Goal: Transaction & Acquisition: Book appointment/travel/reservation

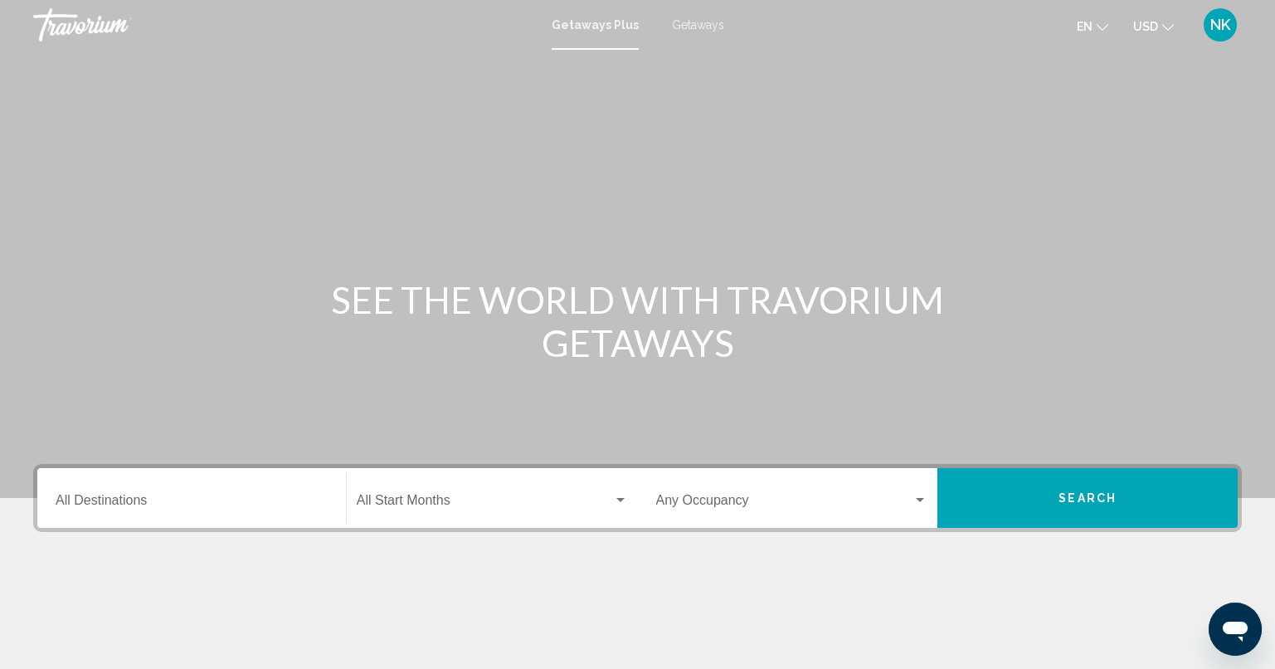
click at [221, 482] on div "Destination All Destinations" at bounding box center [192, 498] width 272 height 52
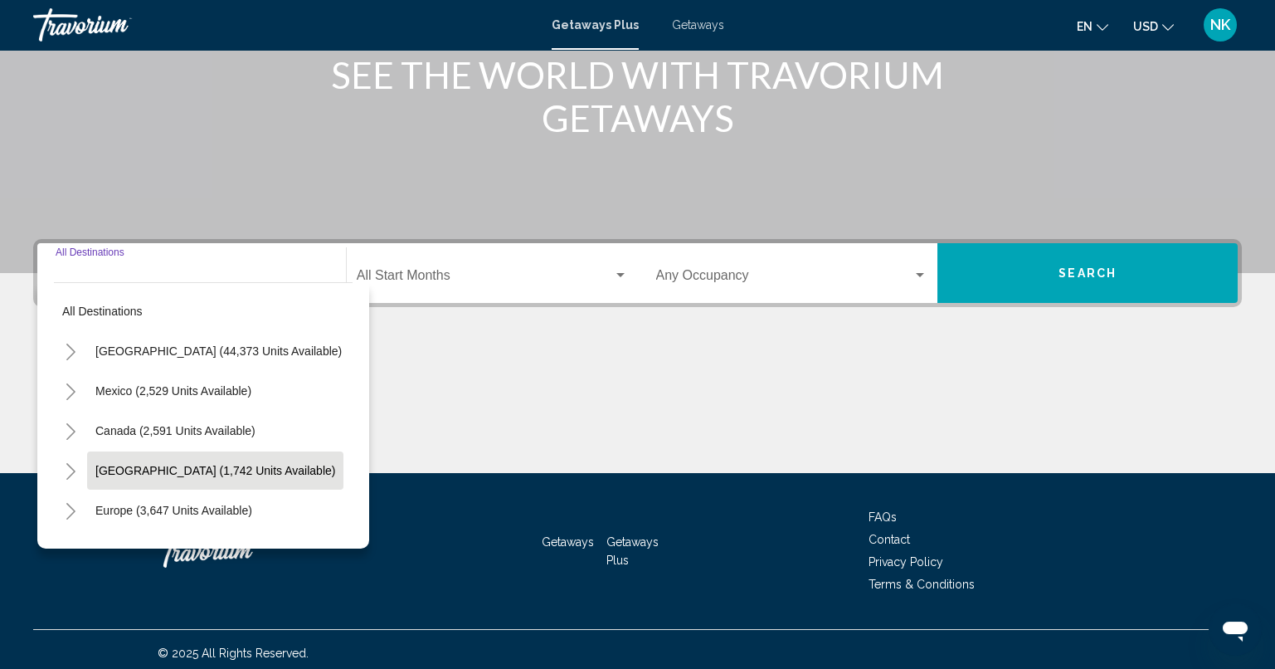
scroll to position [231, 0]
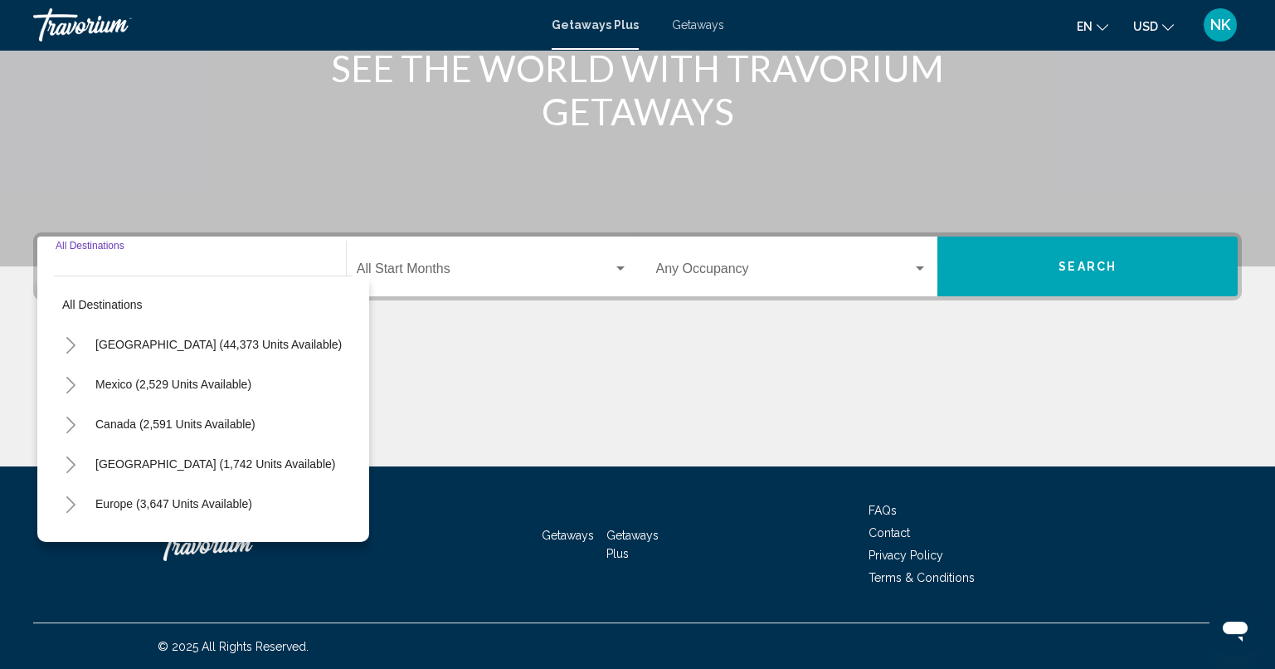
click at [131, 340] on span "[GEOGRAPHIC_DATA] (44,373 units available)" at bounding box center [218, 344] width 246 height 13
type input "**********"
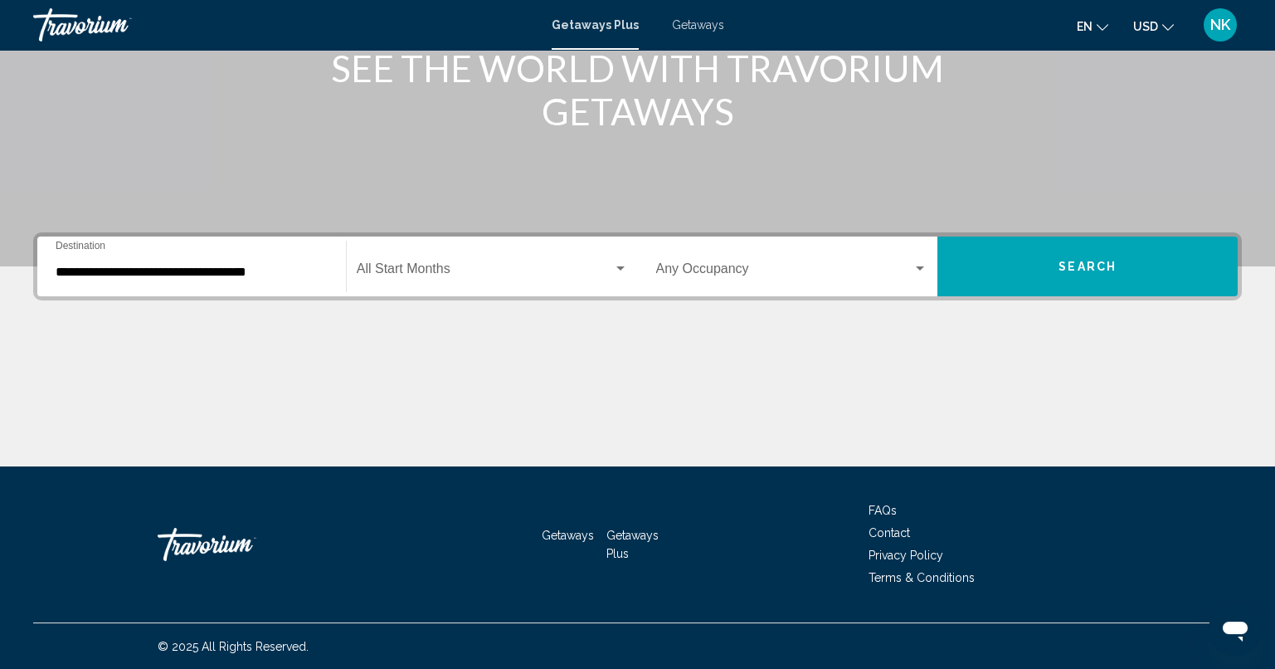
click at [574, 284] on div "Start Month All Start Months" at bounding box center [492, 267] width 271 height 52
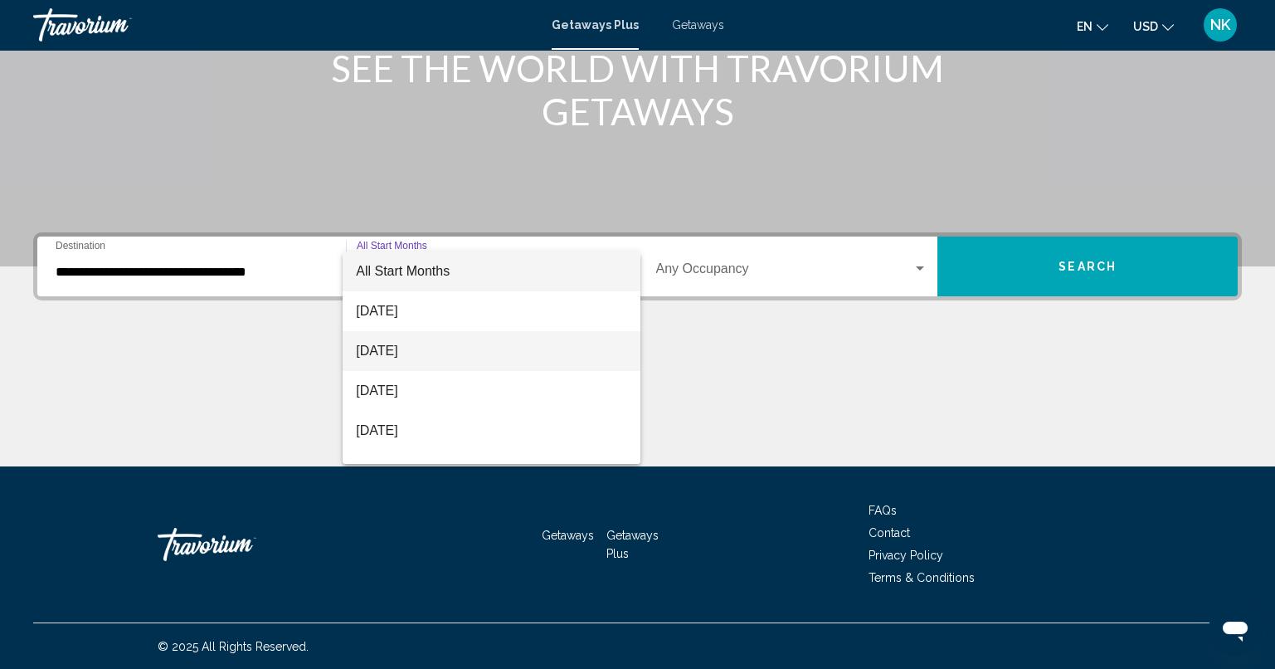
click at [469, 355] on span "[DATE]" at bounding box center [491, 351] width 271 height 40
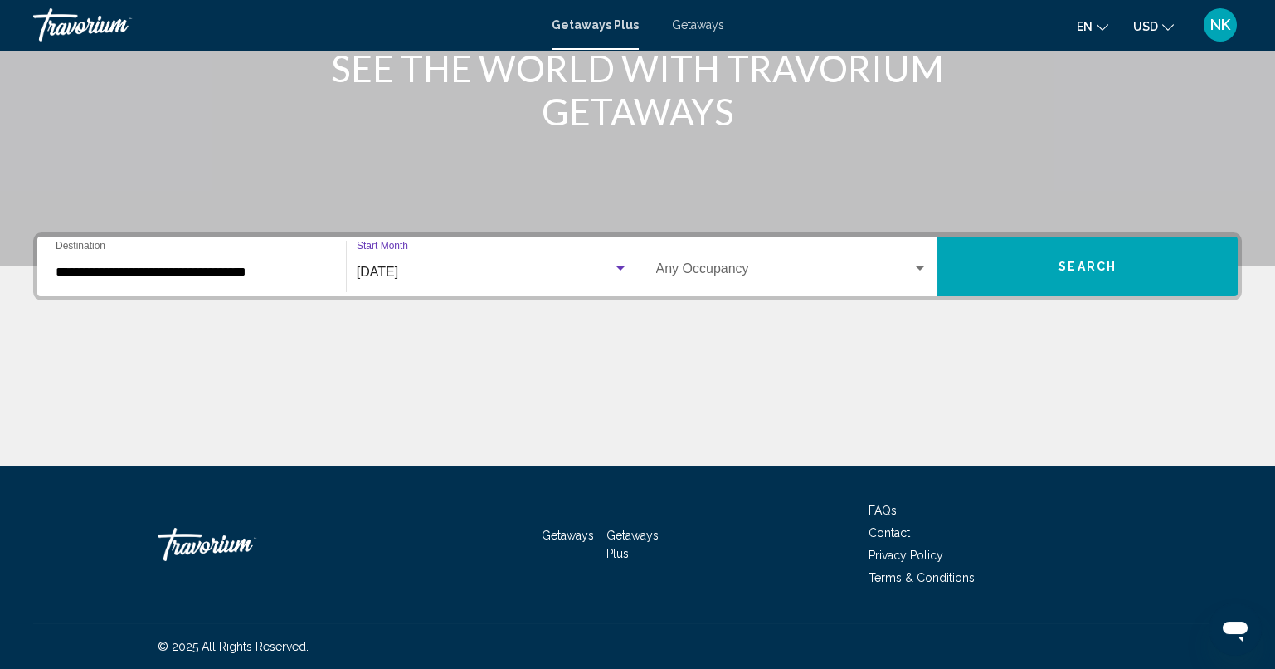
click at [1070, 278] on button "Search" at bounding box center [1087, 266] width 300 height 60
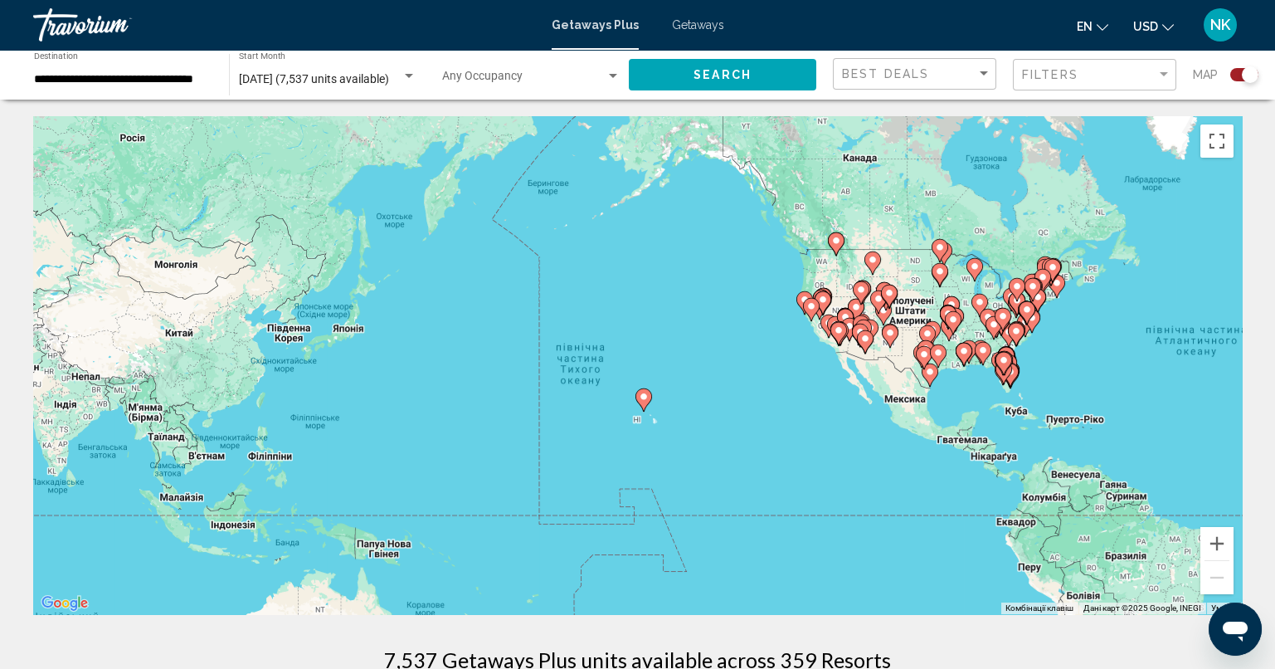
drag, startPoint x: 372, startPoint y: 377, endPoint x: 975, endPoint y: 377, distance: 603.0
click at [981, 379] on div "Увімкніть режим перетягування за допомогою клавіатури, натиснувши Alt + Enter. …" at bounding box center [637, 365] width 1209 height 498
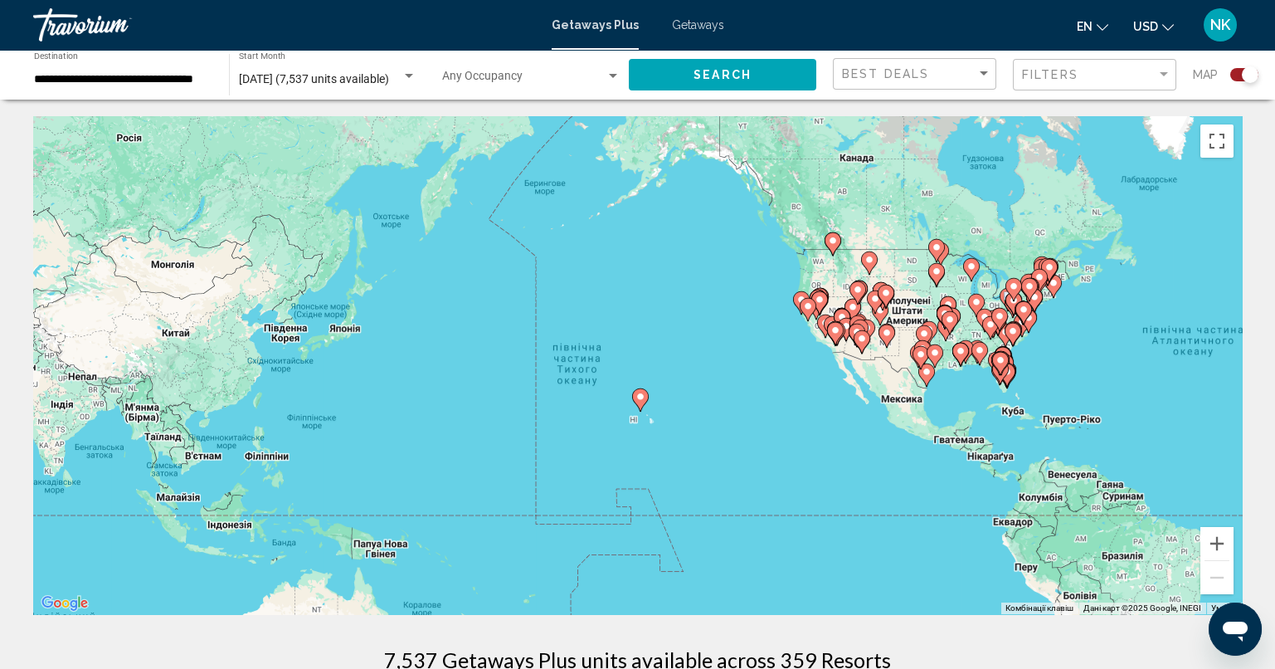
click at [961, 360] on icon "Main content" at bounding box center [959, 354] width 15 height 22
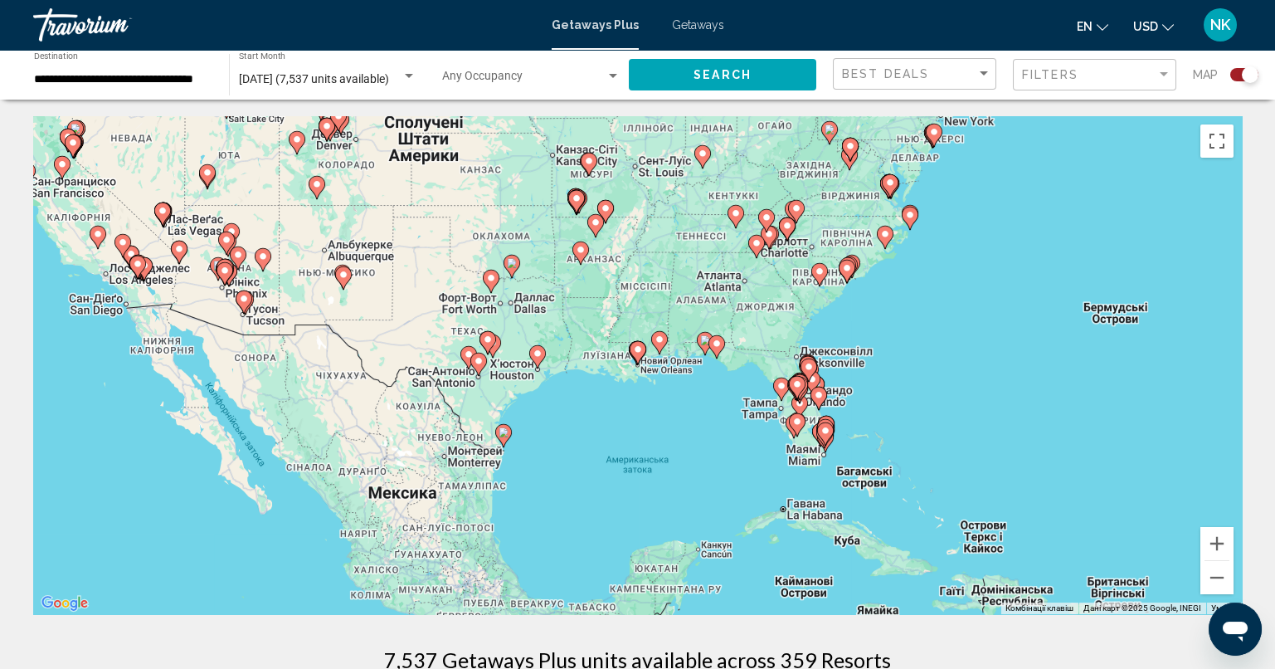
click at [702, 348] on icon "Main content" at bounding box center [704, 344] width 15 height 22
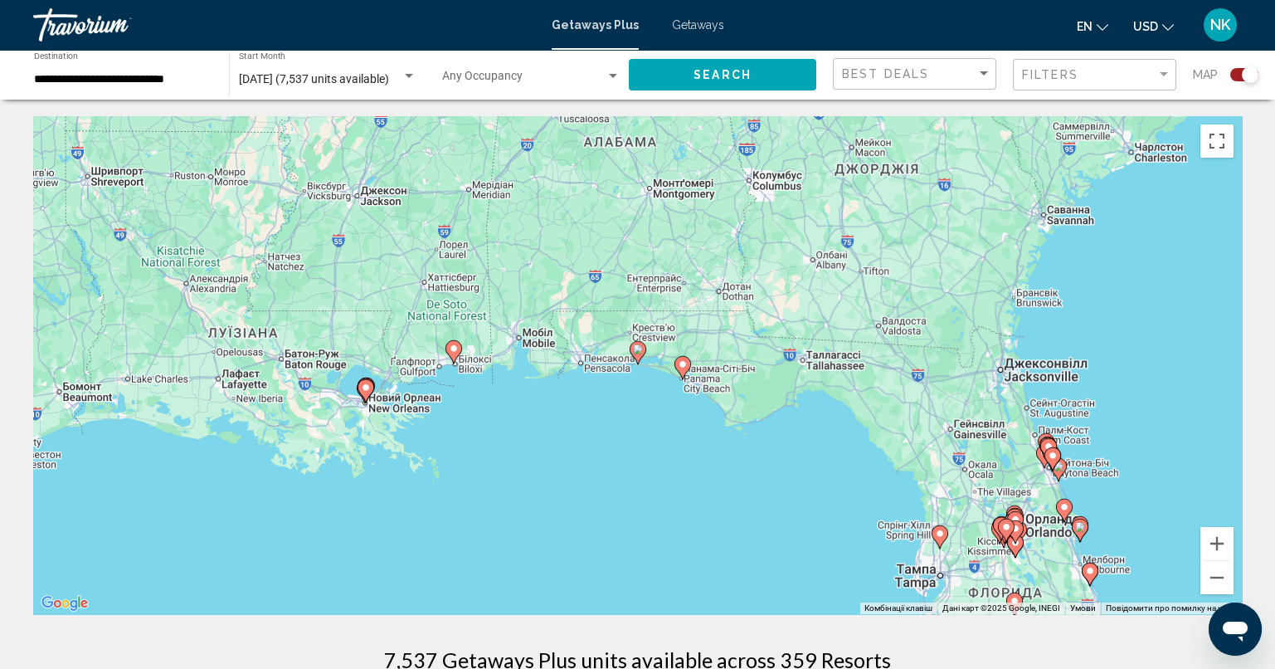
click at [639, 360] on gmp-advanced-marker "Main content" at bounding box center [638, 352] width 17 height 25
type input "**********"
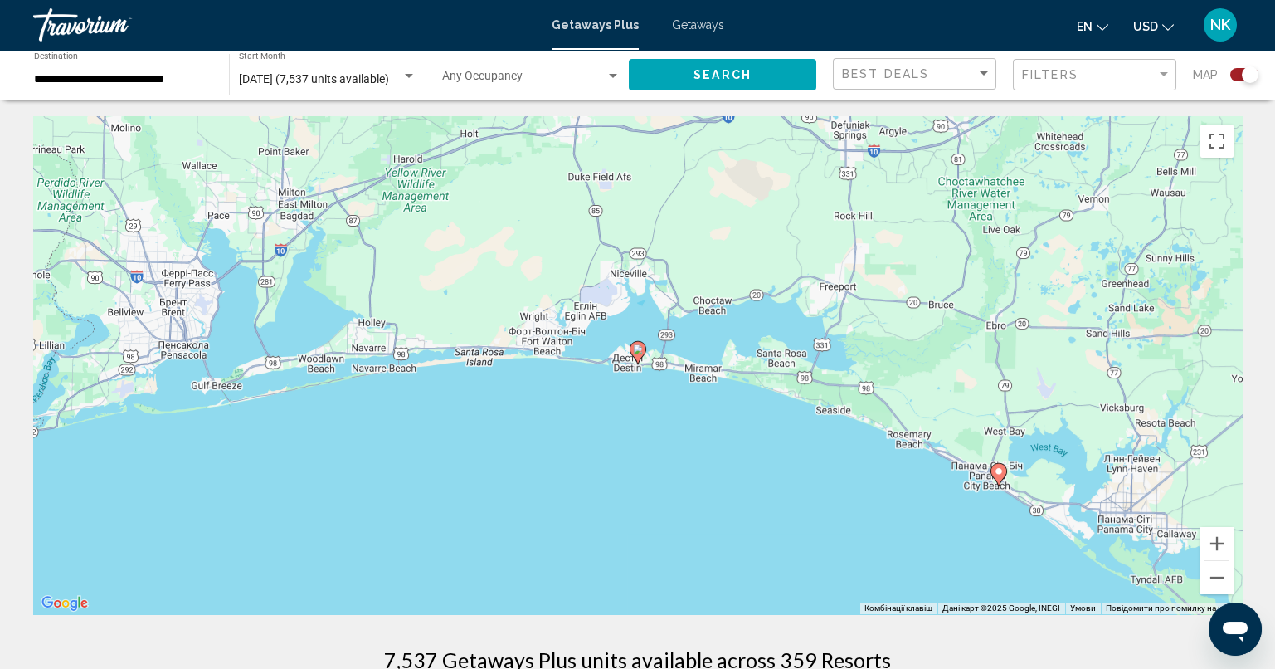
click at [636, 355] on icon "Main content" at bounding box center [637, 353] width 15 height 22
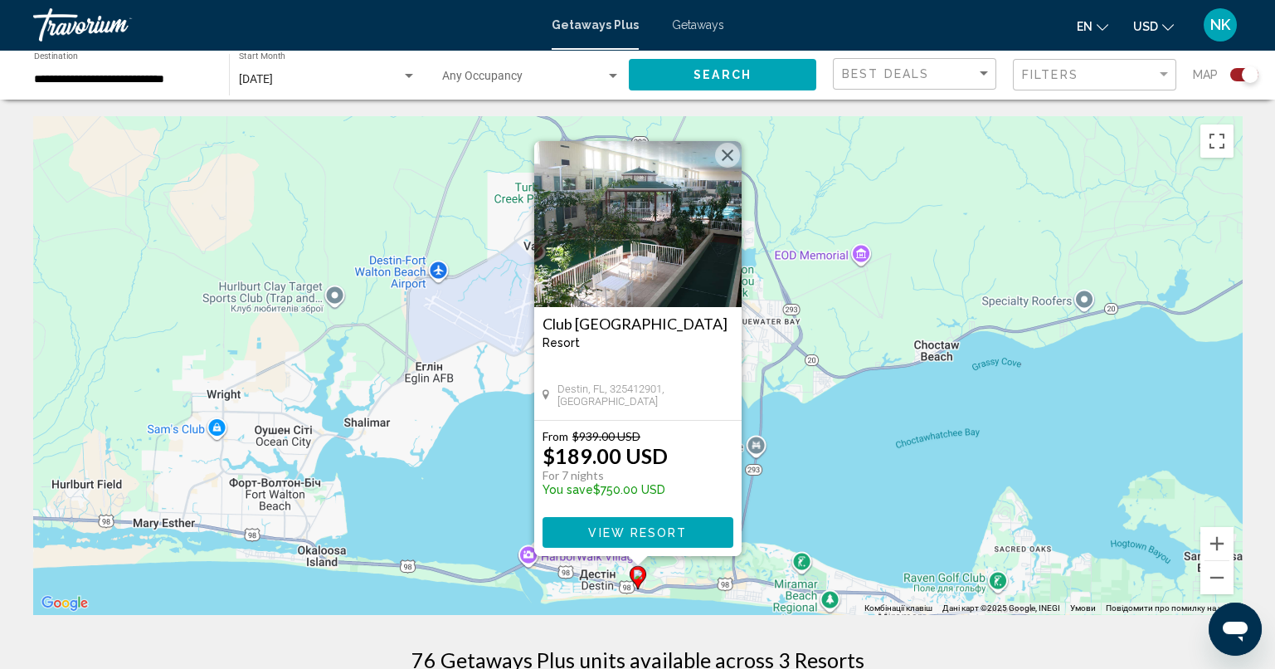
click at [654, 531] on span "View Resort" at bounding box center [637, 532] width 99 height 13
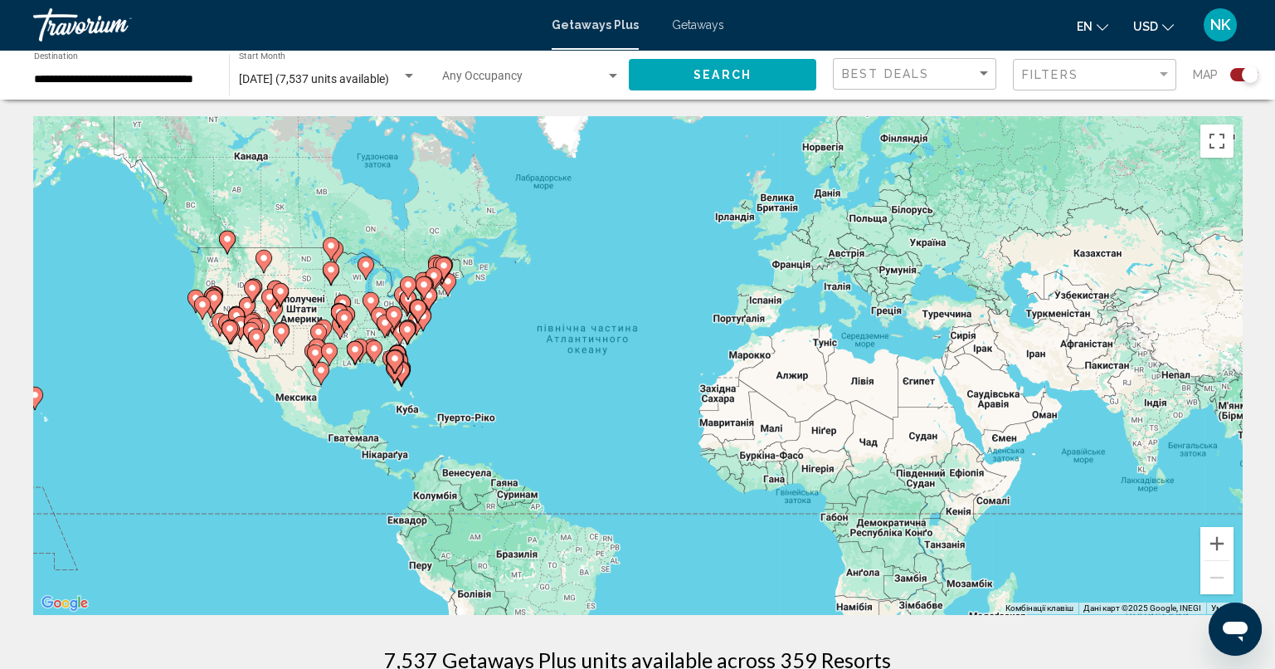
click at [377, 353] on icon "Main content" at bounding box center [373, 352] width 15 height 22
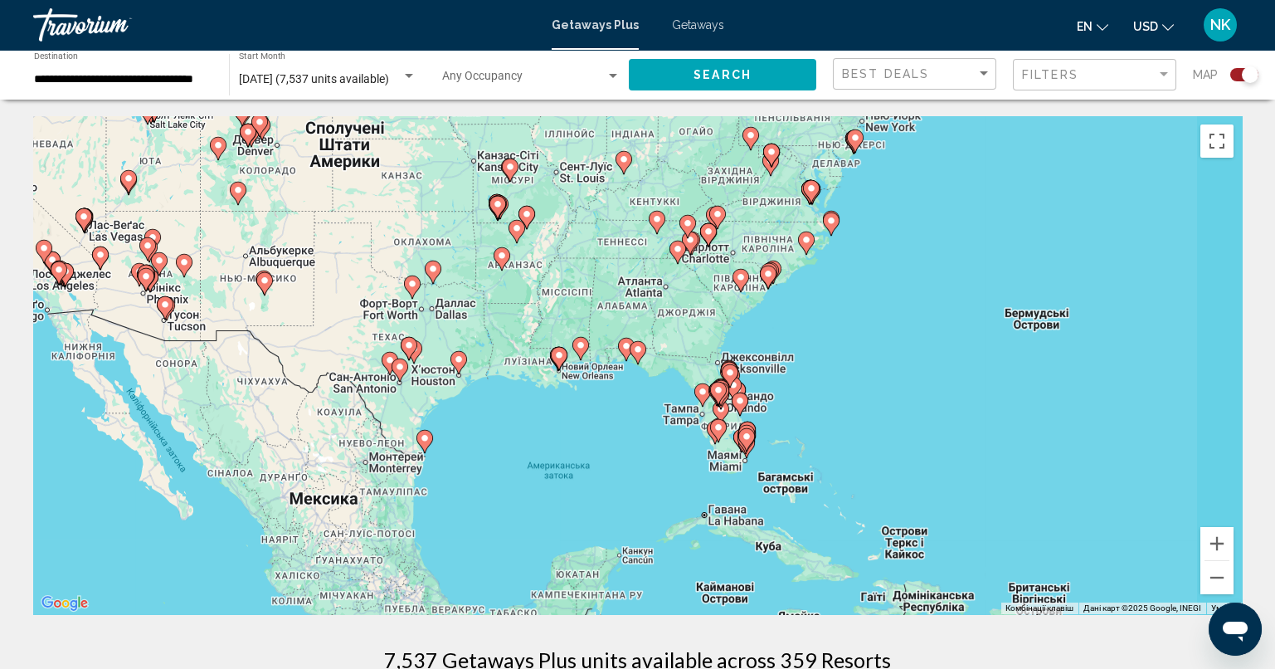
click at [607, 376] on div "Увімкніть режим перетягування за допомогою клавіатури, натиснувши Alt + Enter. …" at bounding box center [637, 365] width 1209 height 498
click at [630, 358] on gmp-advanced-marker "Main content" at bounding box center [638, 352] width 17 height 25
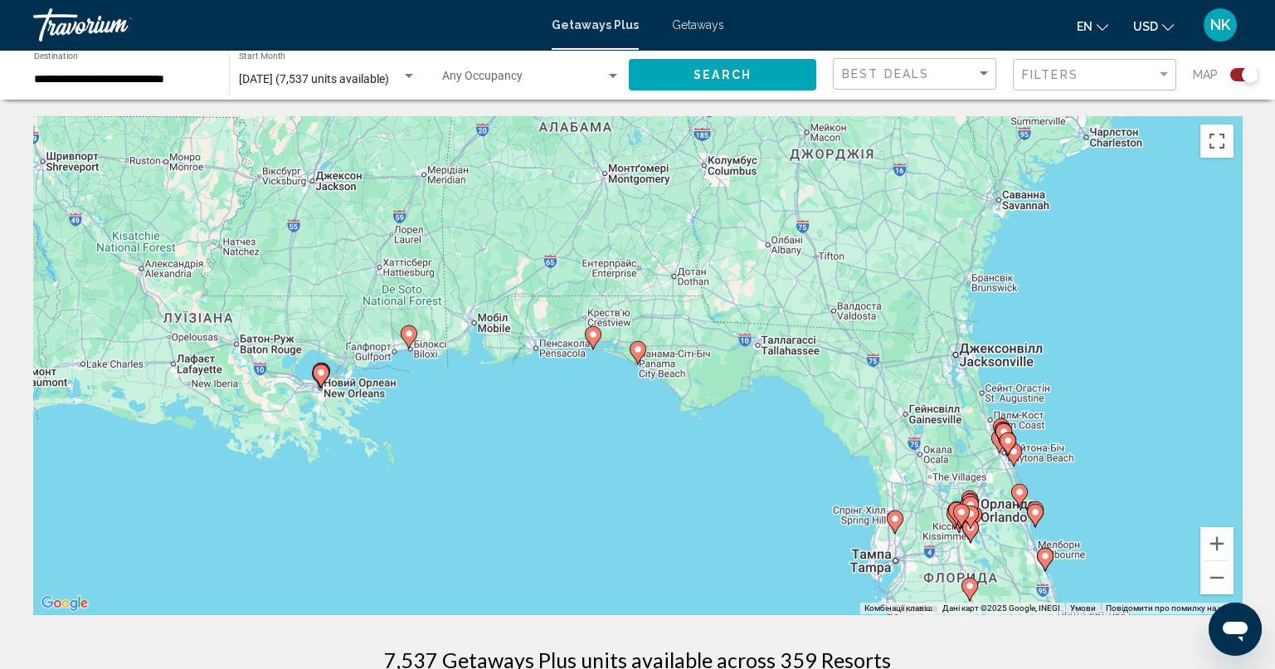
click at [640, 361] on gmp-advanced-marker "Main content" at bounding box center [638, 352] width 17 height 25
type input "**********"
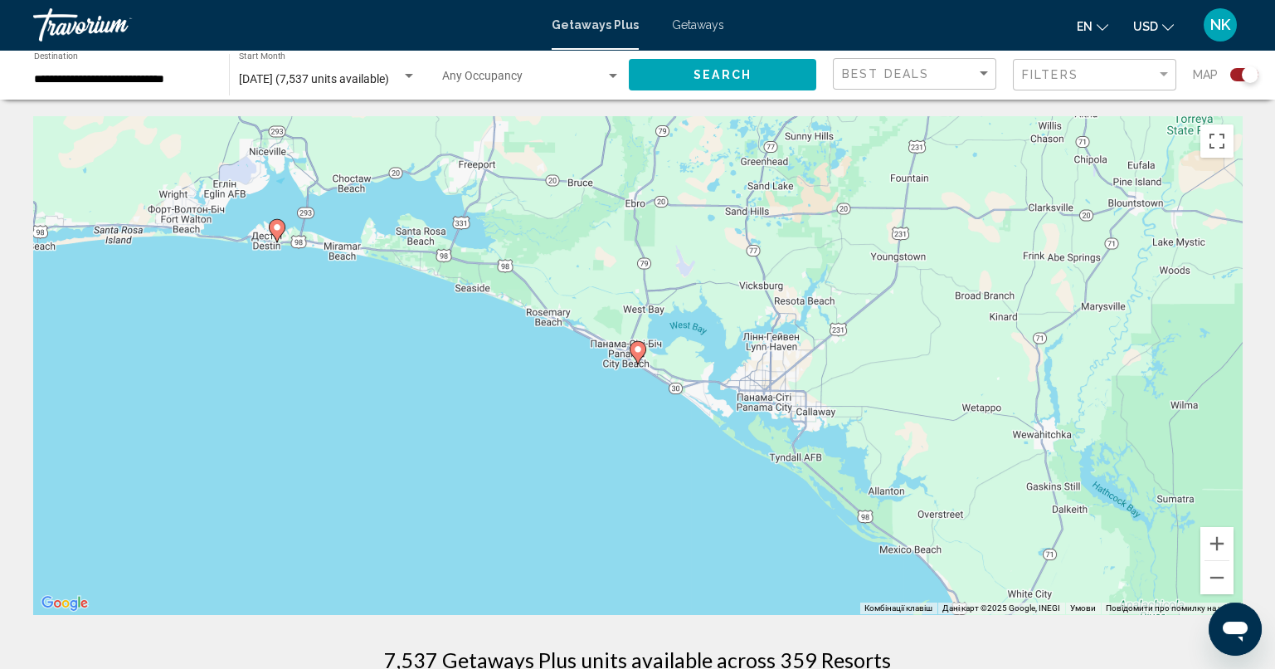
click at [636, 353] on image "Main content" at bounding box center [638, 349] width 10 height 10
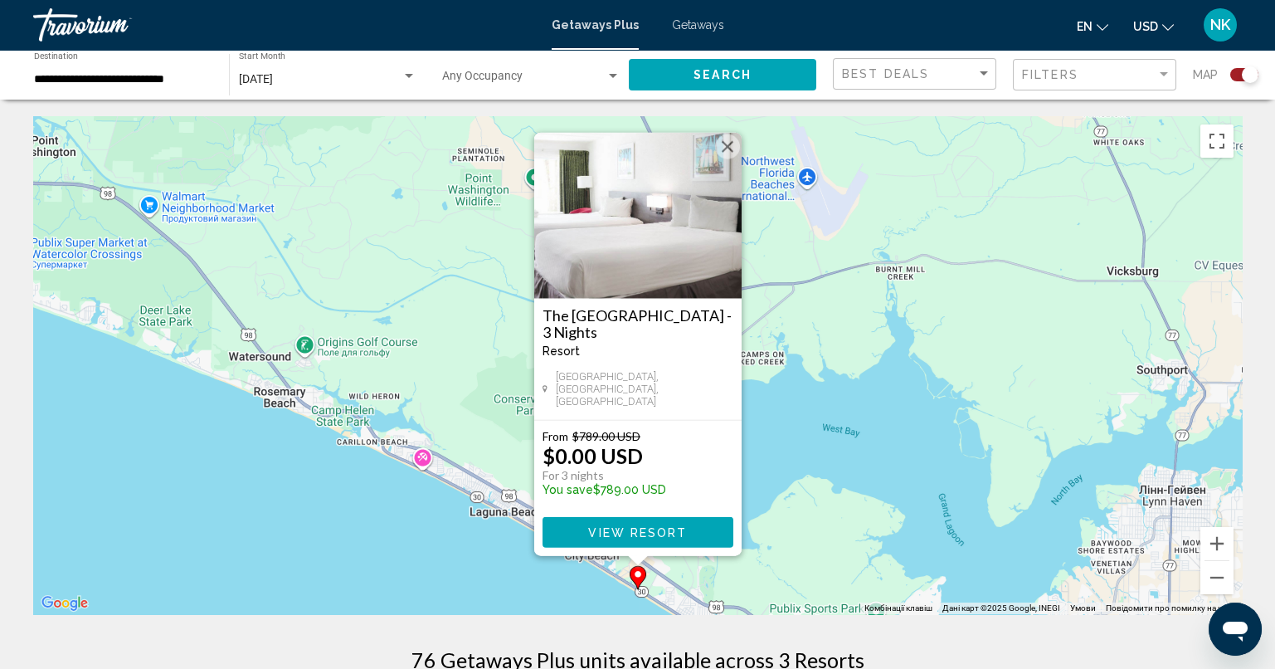
click at [663, 526] on span "View Resort" at bounding box center [637, 532] width 99 height 13
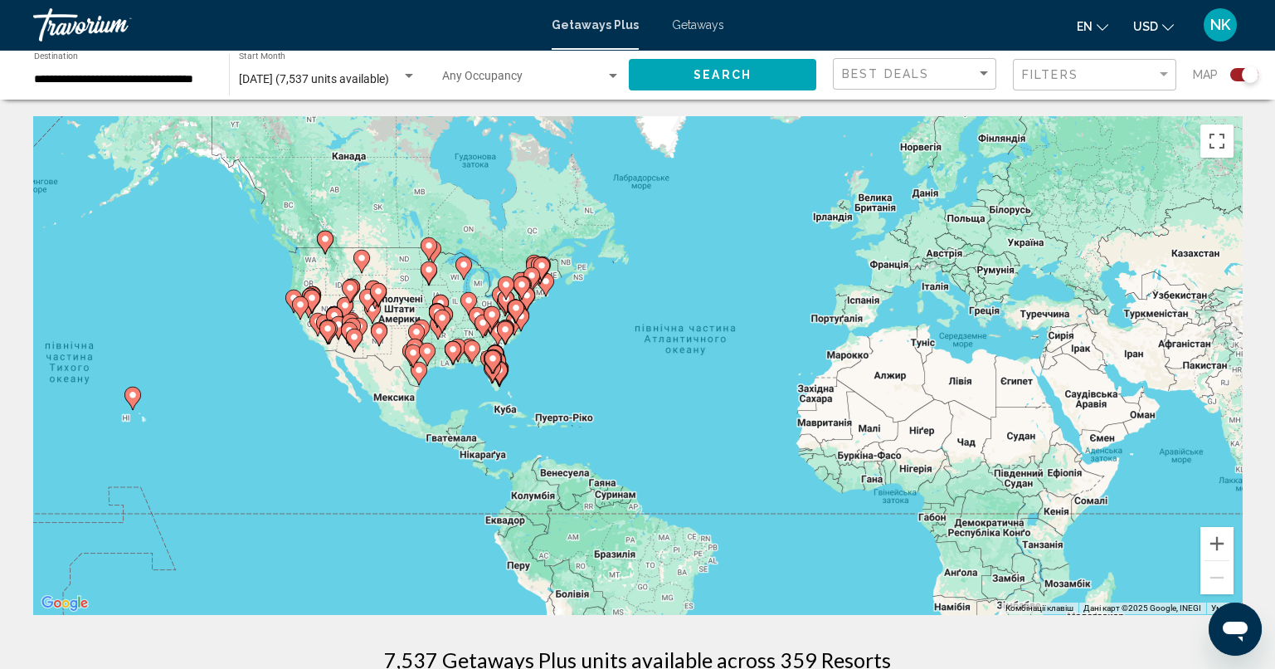
drag, startPoint x: 342, startPoint y: 346, endPoint x: 470, endPoint y: 348, distance: 128.6
click at [470, 348] on div "Увімкніть режим перетягування за допомогою клавіатури, натиснувши Alt + Enter. …" at bounding box center [637, 365] width 1209 height 498
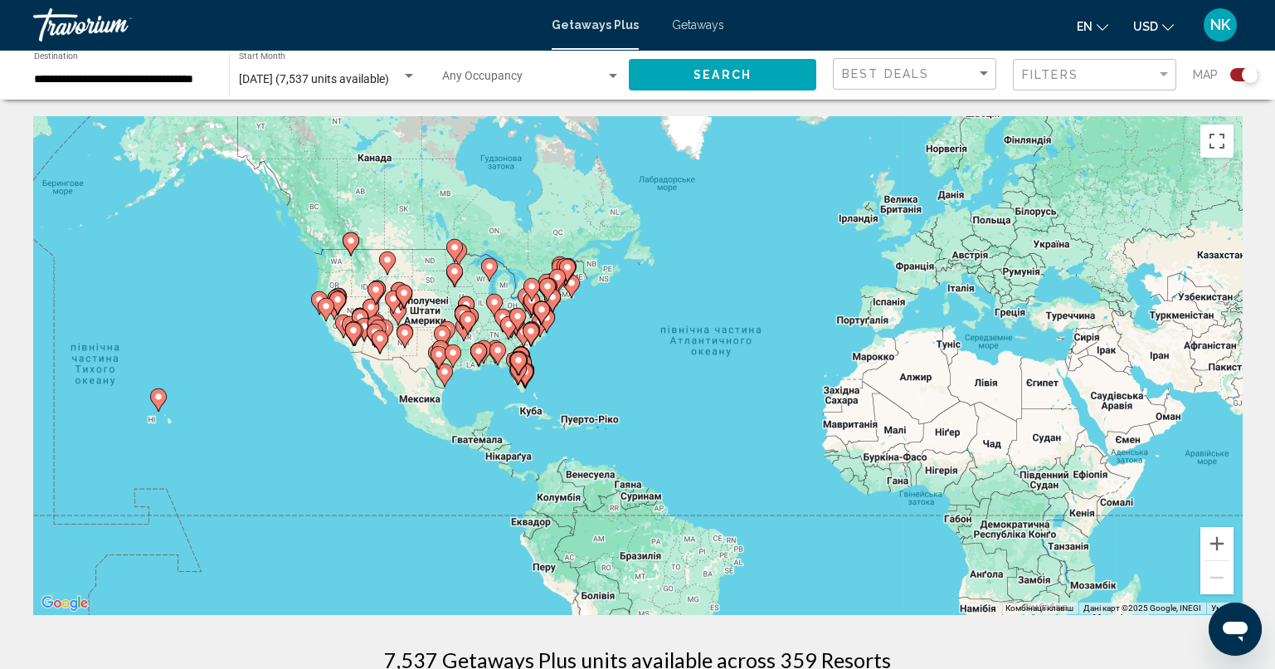
click at [474, 351] on image "Main content" at bounding box center [479, 351] width 10 height 10
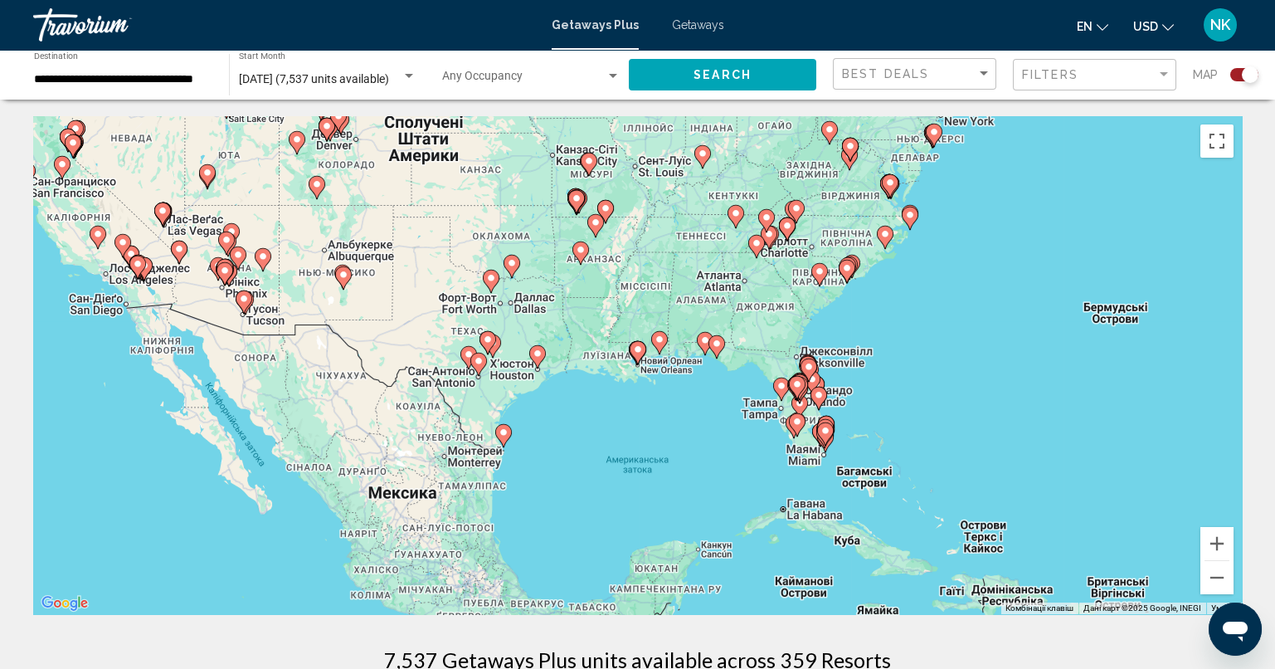
click at [636, 355] on icon "Main content" at bounding box center [637, 353] width 15 height 22
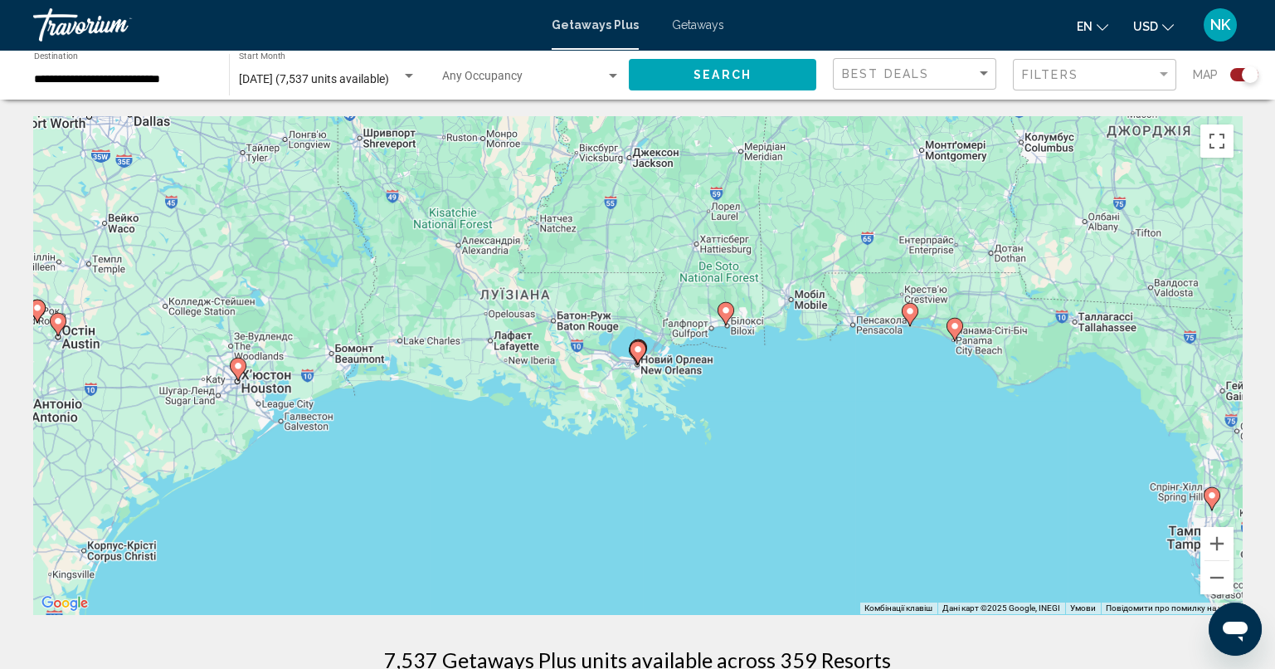
click at [639, 355] on icon "Main content" at bounding box center [637, 353] width 15 height 22
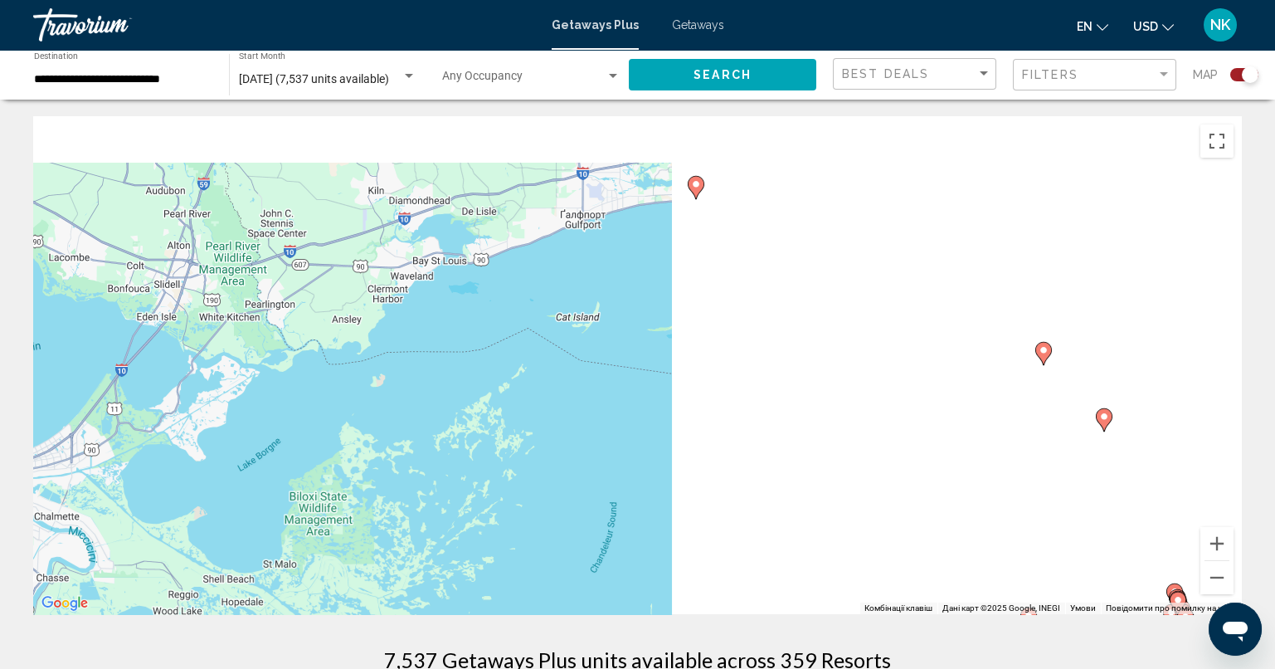
drag, startPoint x: 906, startPoint y: 336, endPoint x: 249, endPoint y: 490, distance: 674.8
click at [252, 490] on div "Увімкніть режим перетягування за допомогою клавіатури, натиснувши Alt + Enter. …" at bounding box center [637, 365] width 1209 height 498
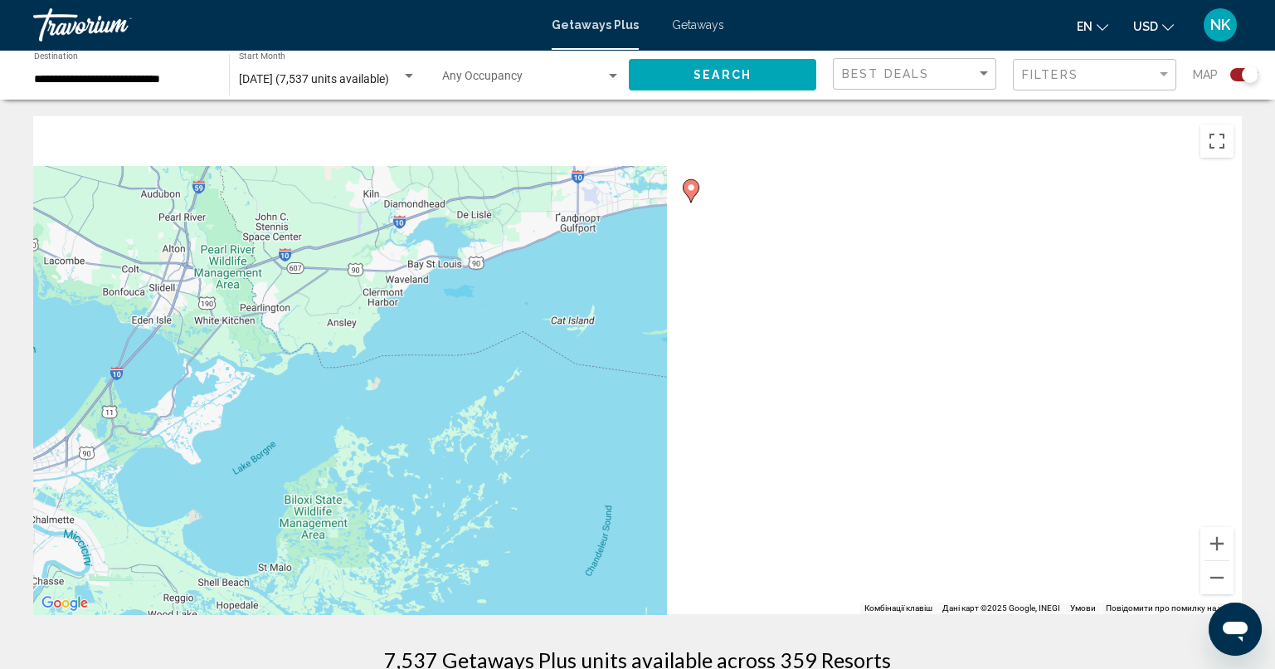
click at [693, 191] on image "Main content" at bounding box center [691, 187] width 10 height 10
type input "**********"
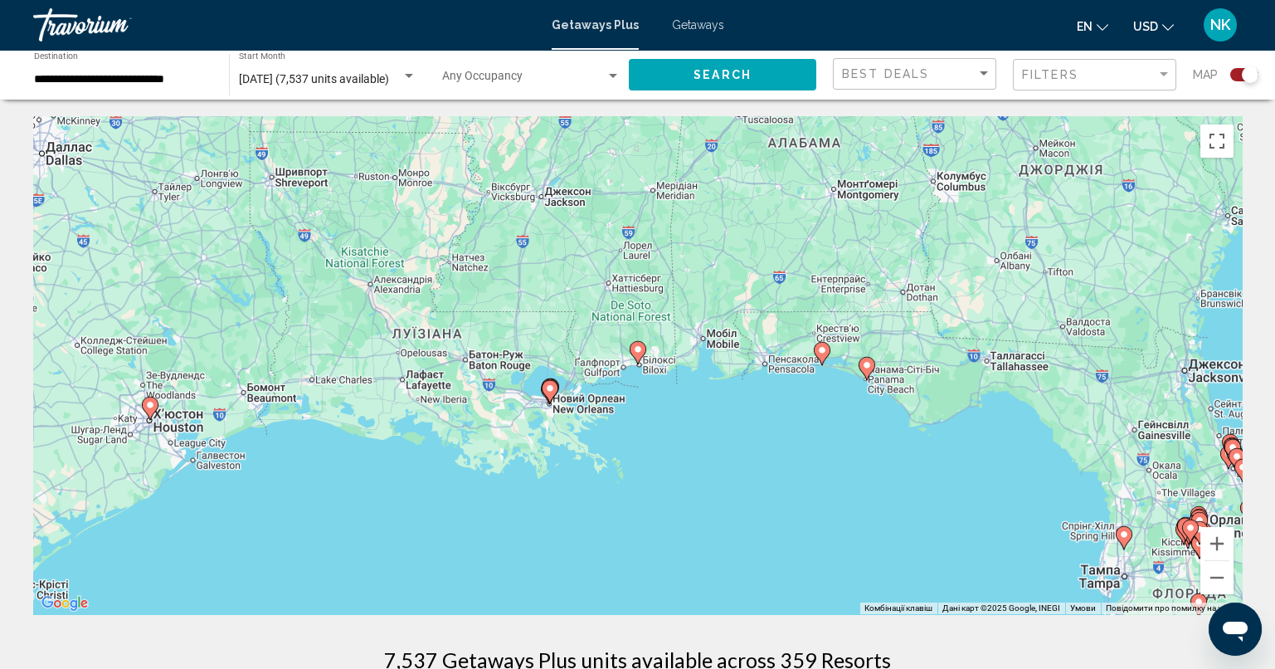
click at [636, 353] on image "Main content" at bounding box center [638, 349] width 10 height 10
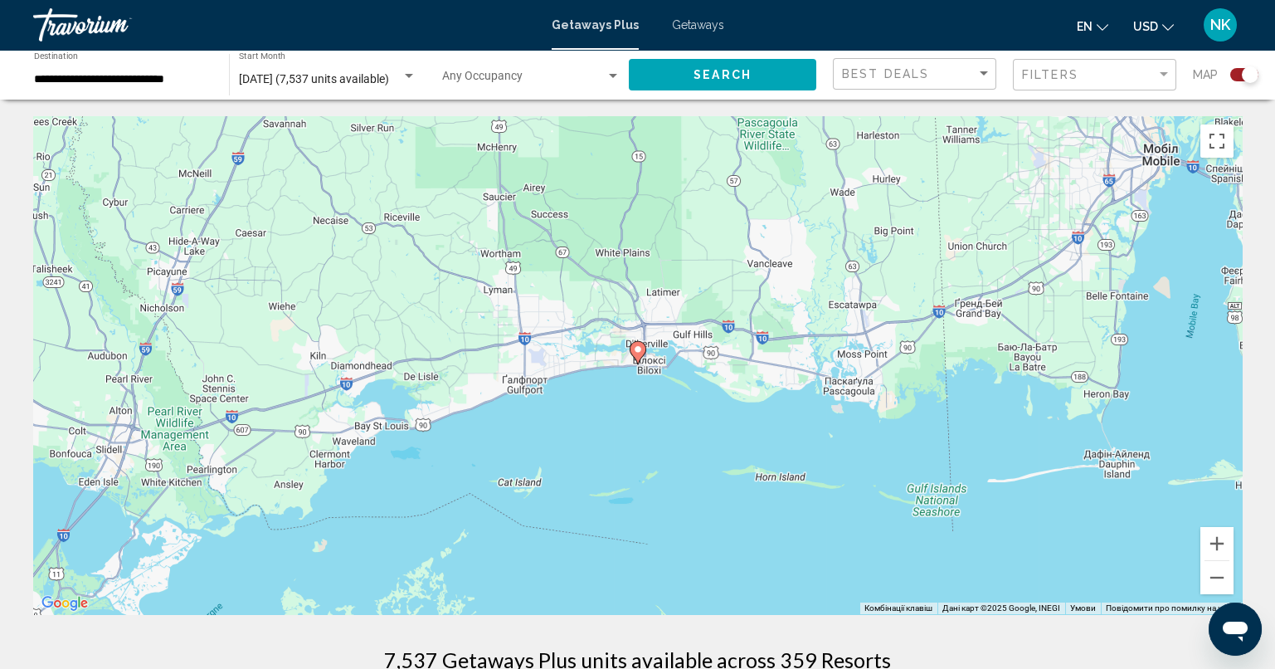
click at [638, 352] on image "Main content" at bounding box center [638, 349] width 10 height 10
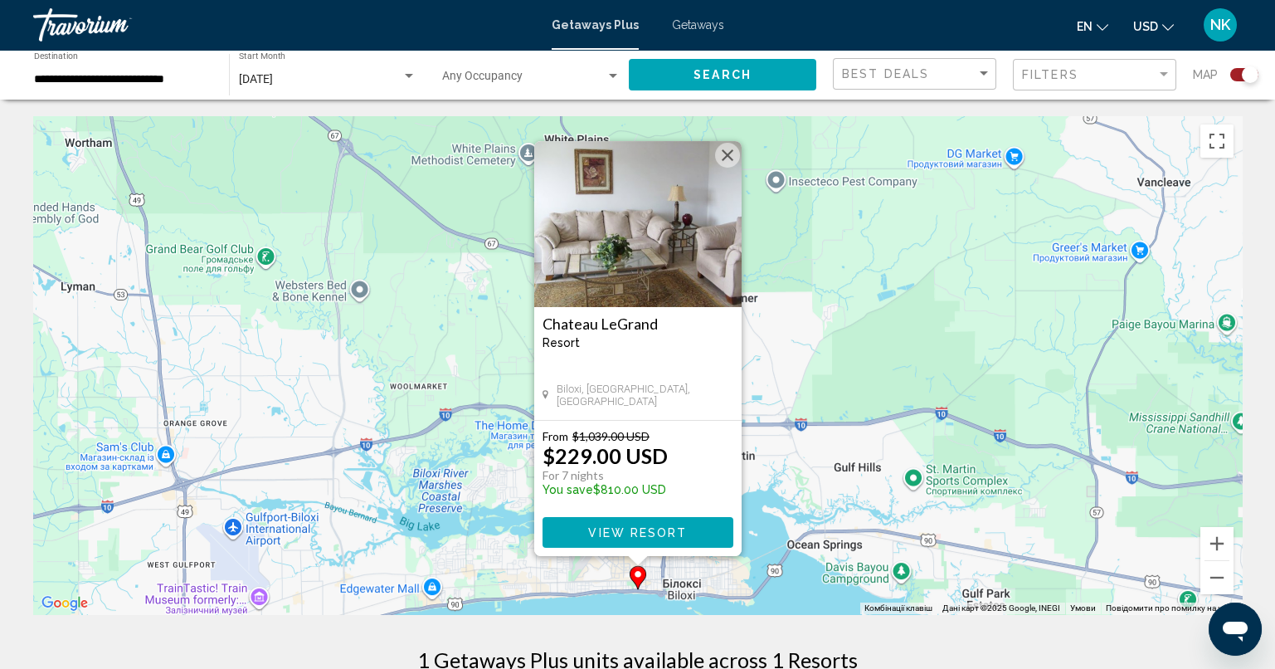
click at [640, 526] on span "View Resort" at bounding box center [637, 532] width 99 height 13
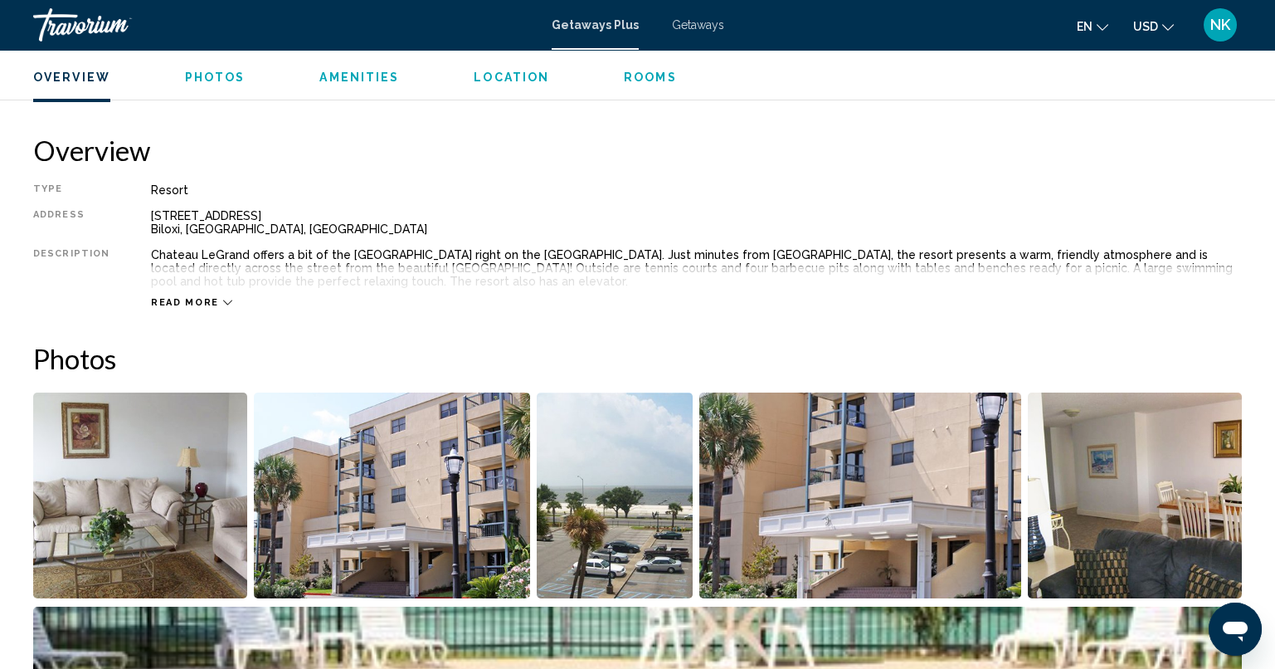
scroll to position [497, 0]
click at [209, 294] on div "Read more" at bounding box center [696, 287] width 1091 height 46
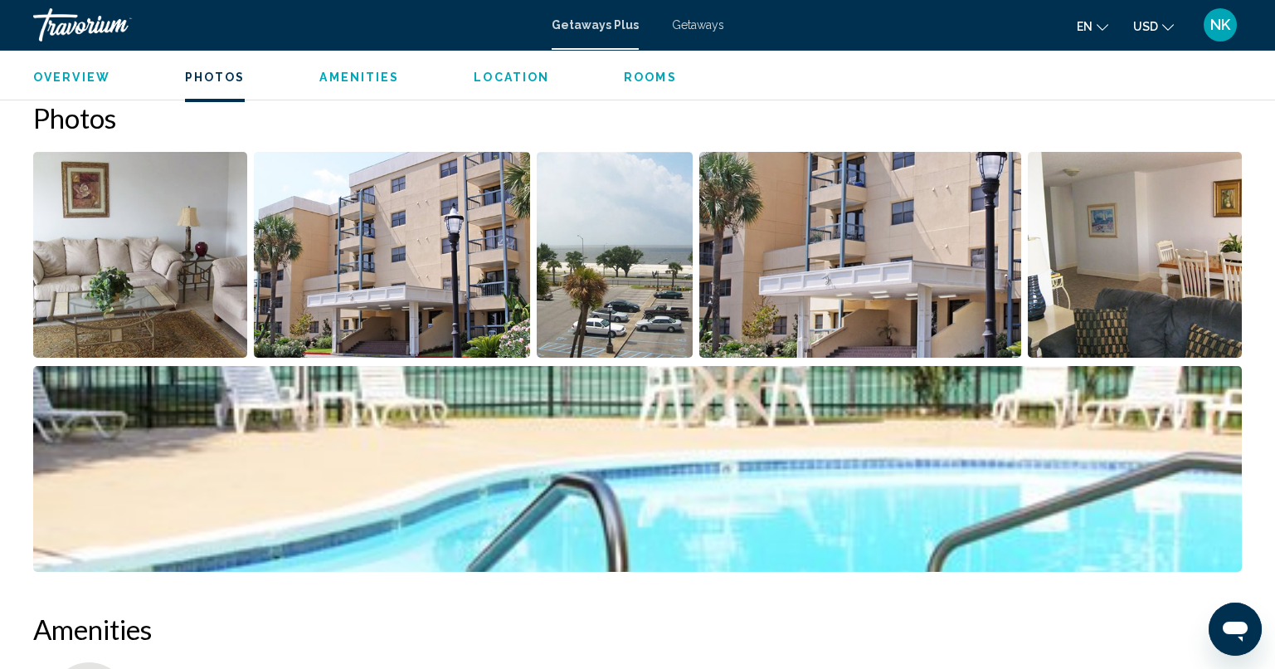
scroll to position [912, 0]
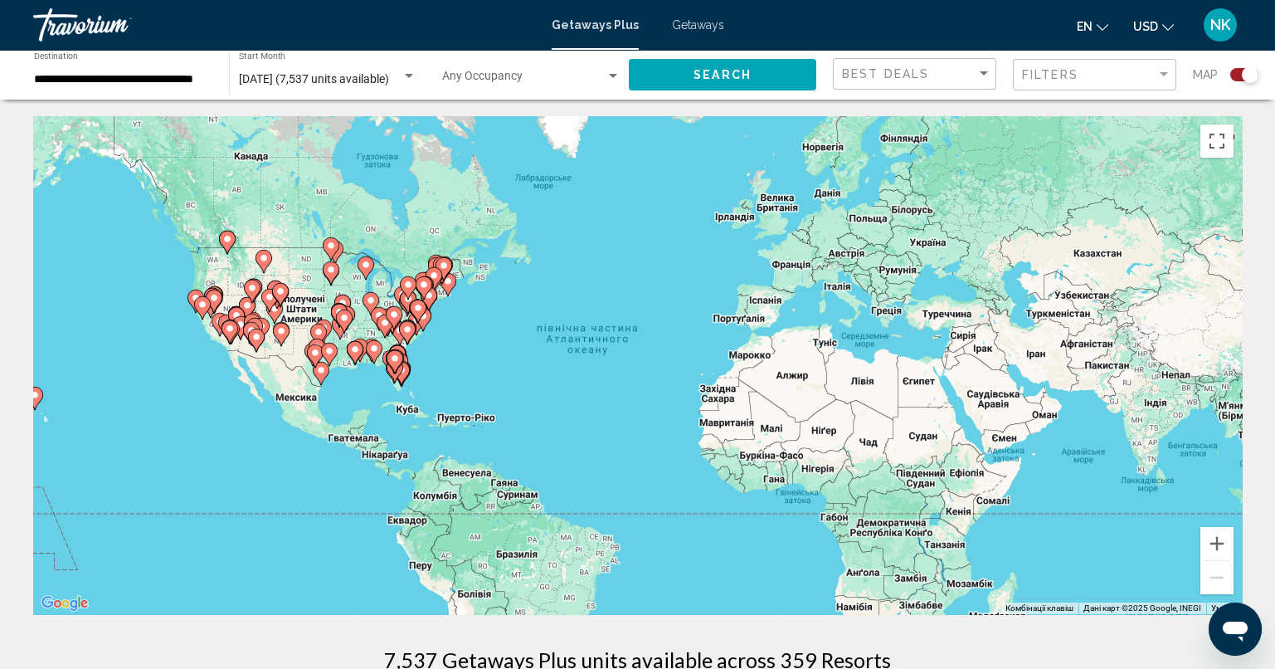
click at [370, 353] on icon "Main content" at bounding box center [373, 352] width 15 height 22
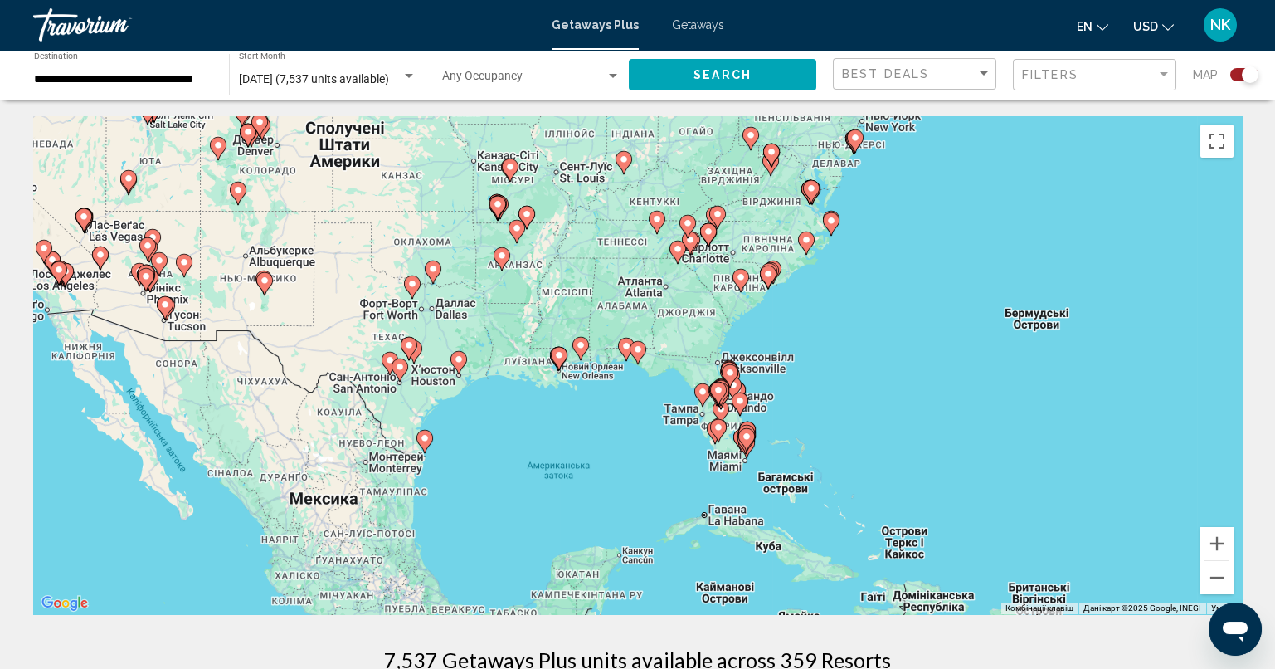
click at [633, 361] on gmp-advanced-marker "Main content" at bounding box center [638, 352] width 17 height 25
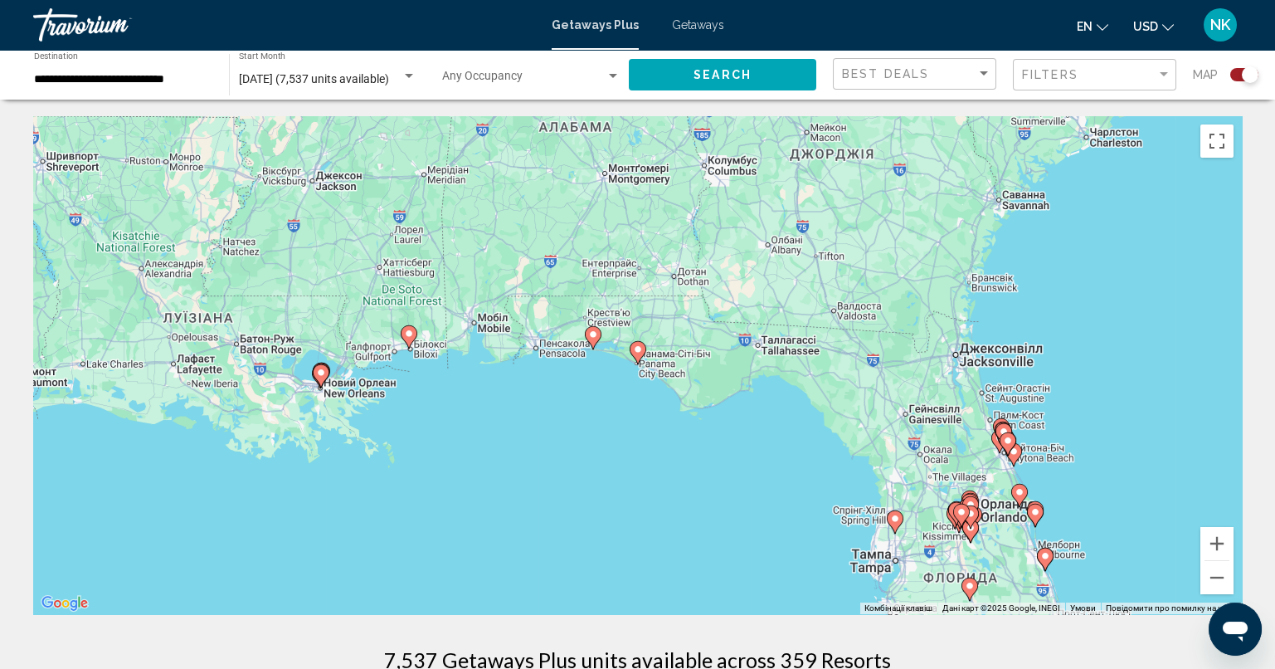
click at [639, 362] on gmp-advanced-marker "Main content" at bounding box center [638, 352] width 17 height 25
type input "**********"
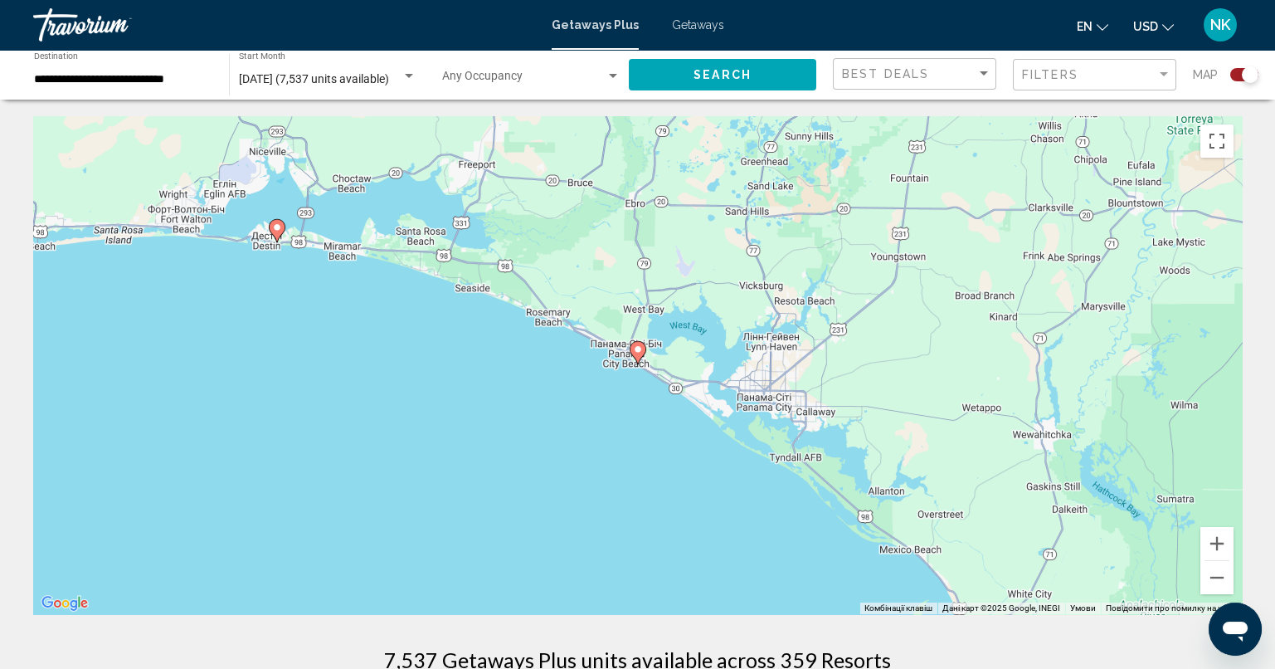
click at [275, 231] on image "Main content" at bounding box center [277, 227] width 10 height 10
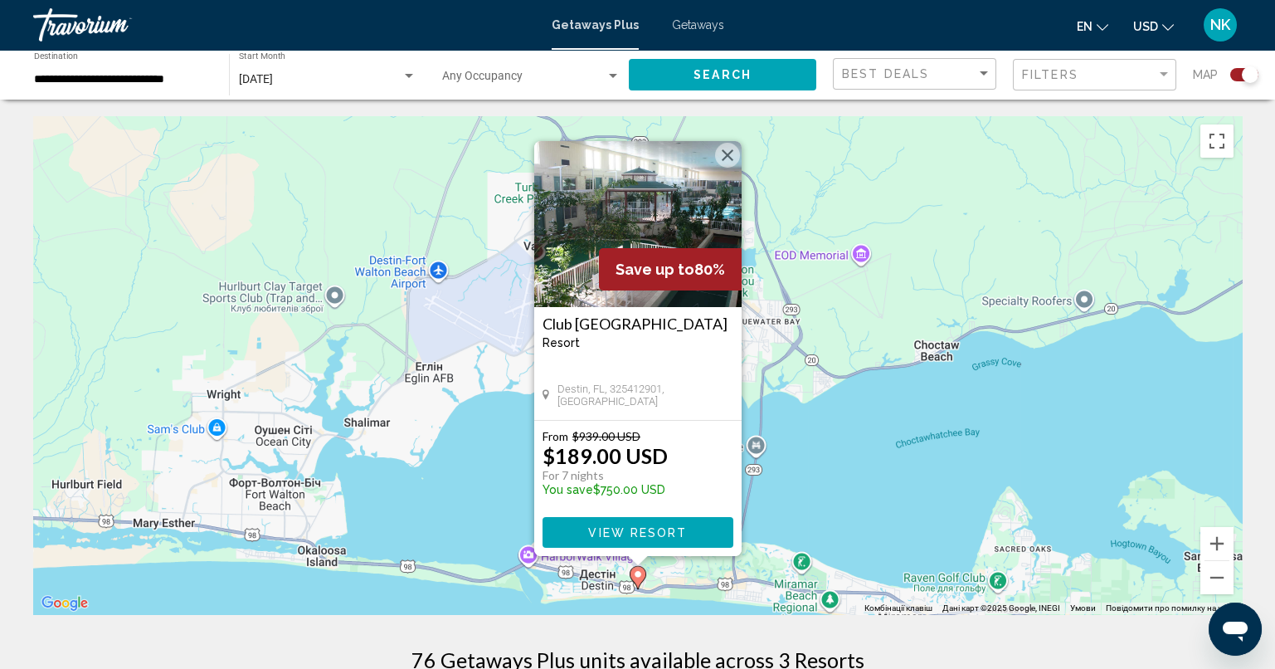
click at [683, 528] on span "View Resort" at bounding box center [637, 532] width 99 height 13
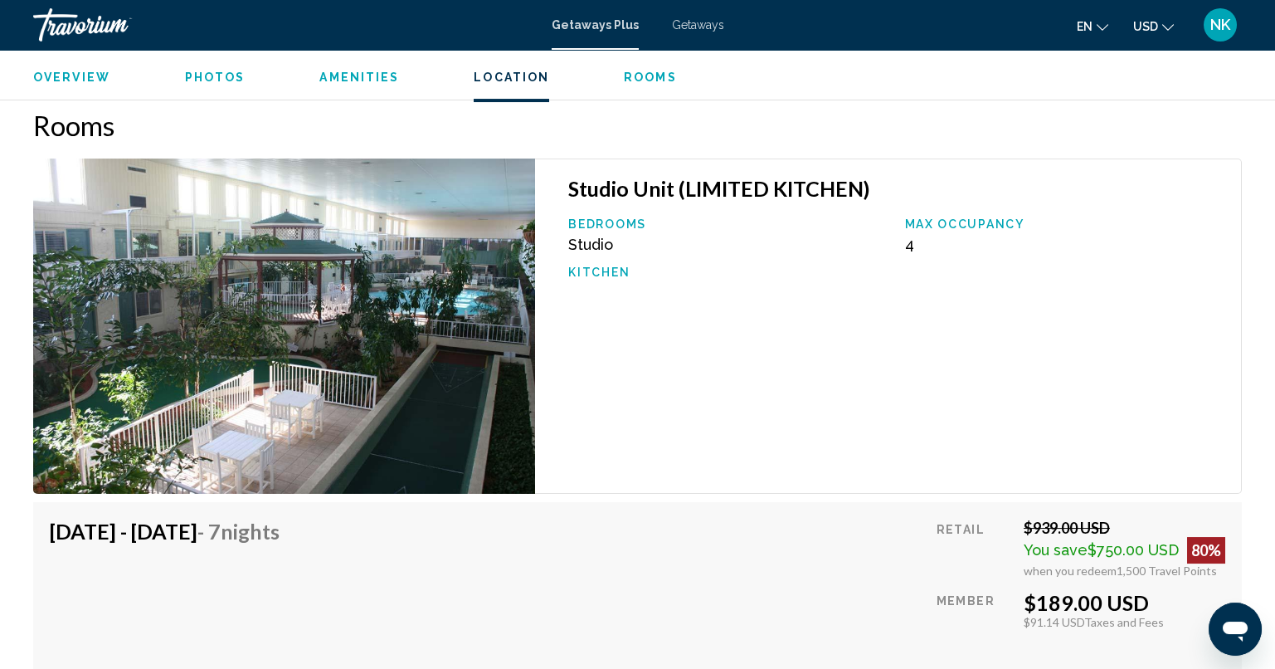
scroll to position [2571, 0]
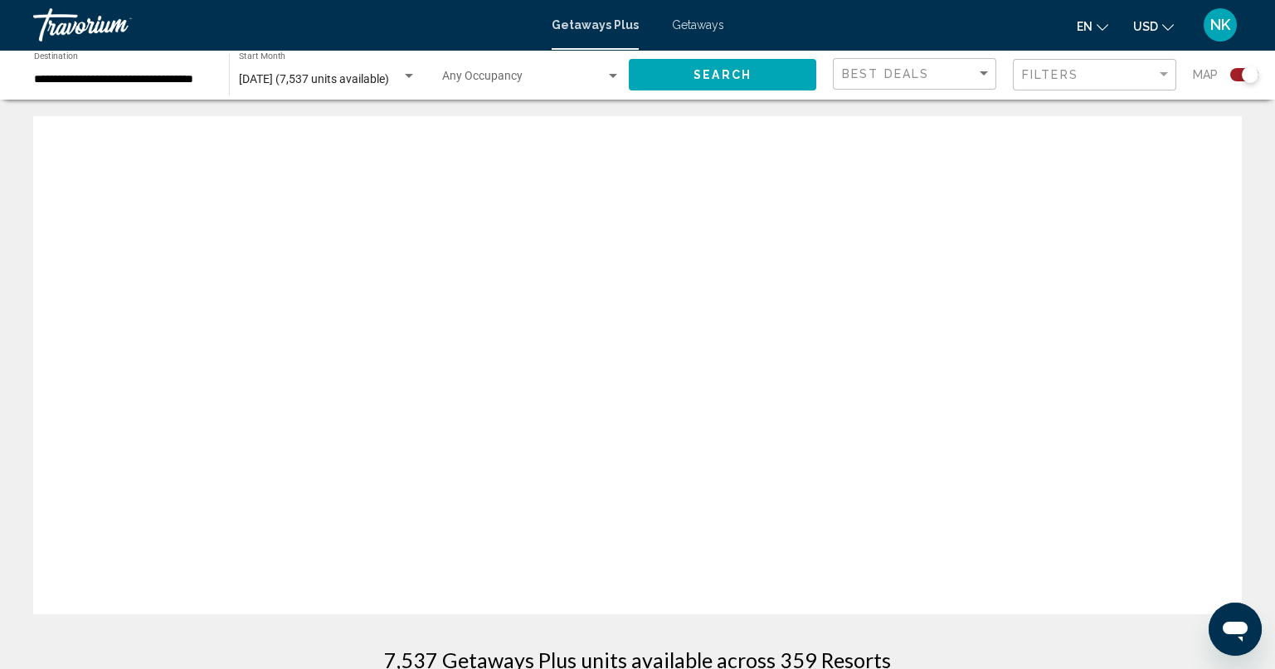
drag, startPoint x: 389, startPoint y: 361, endPoint x: 552, endPoint y: 365, distance: 162.6
click at [552, 365] on div "Main content" at bounding box center [637, 365] width 1209 height 498
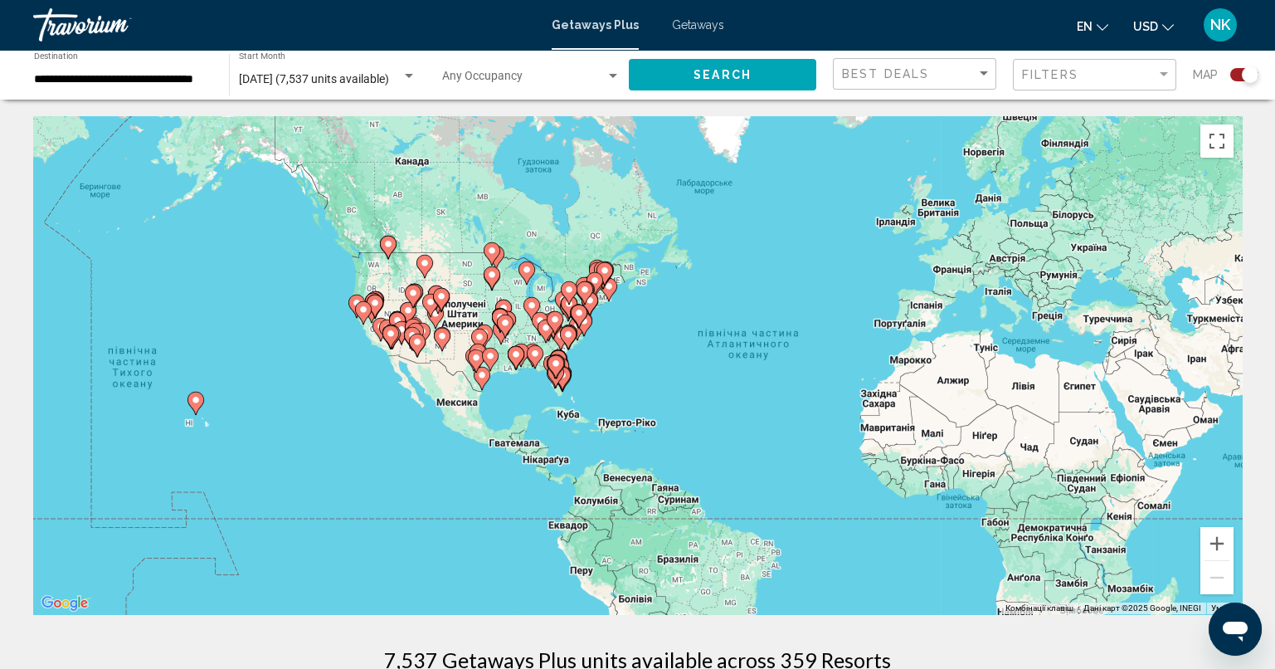
click at [557, 371] on icon "Main content" at bounding box center [554, 367] width 15 height 22
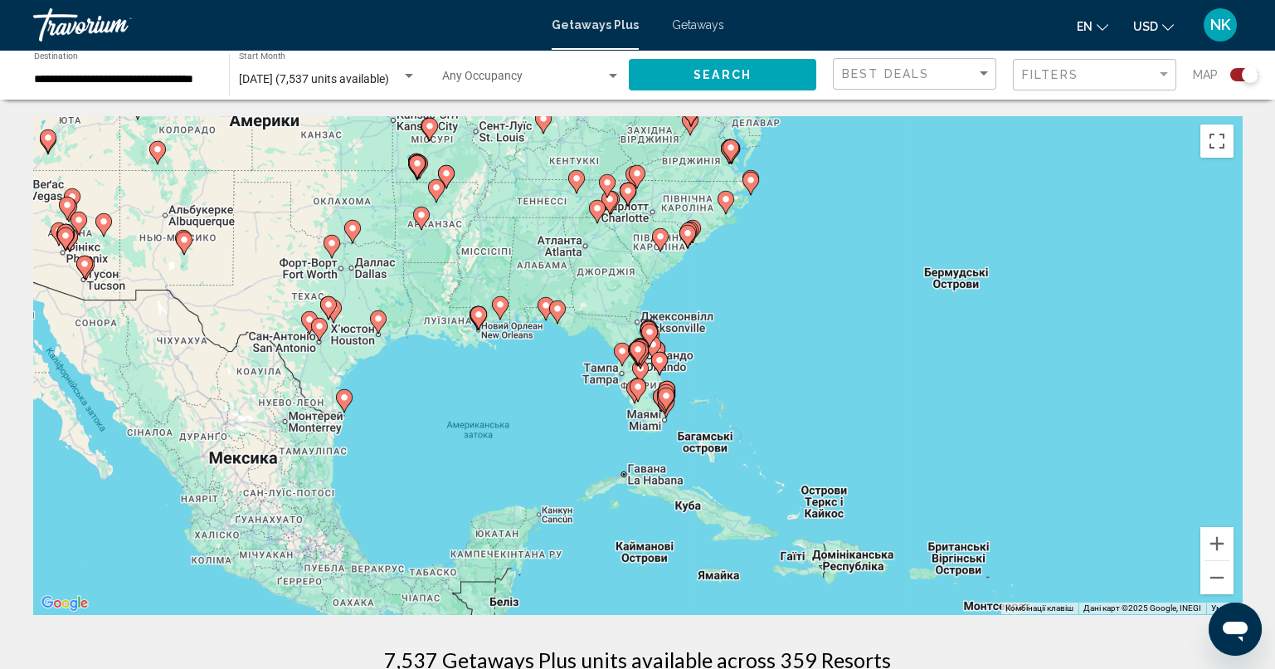
click at [654, 399] on icon "Main content" at bounding box center [660, 400] width 15 height 22
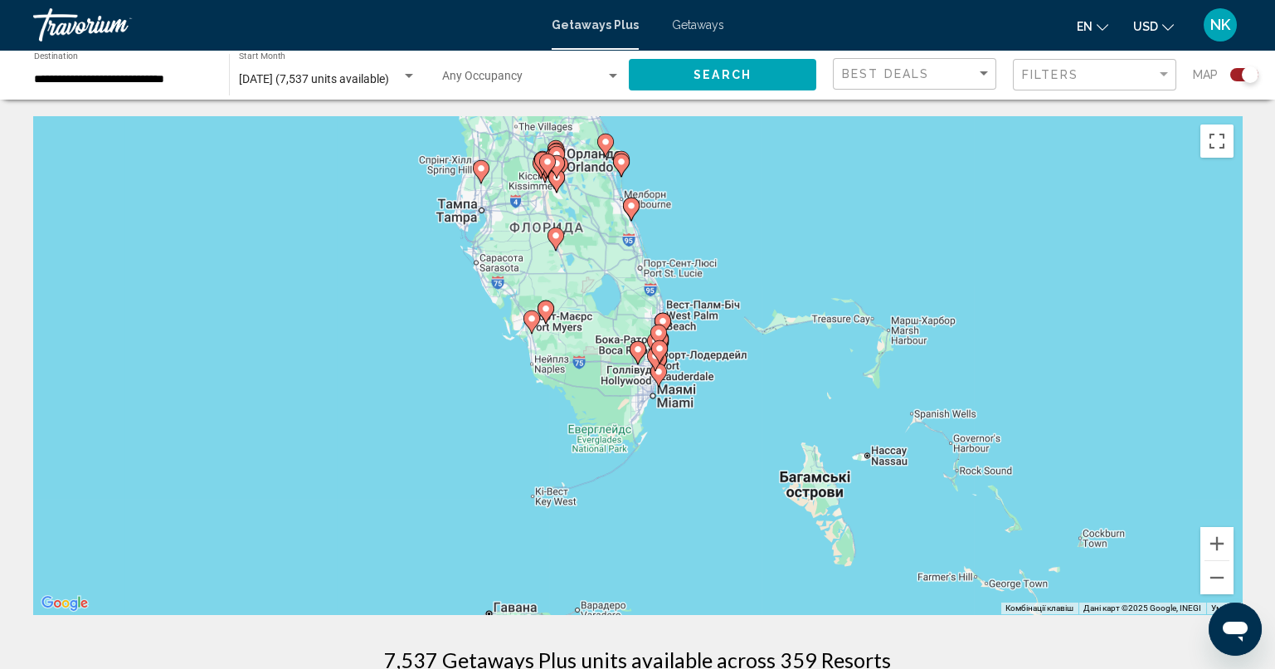
click at [665, 392] on div "Для навігації використовуйте клавіші зі стрілками. Увімкніть режим перетягуванн…" at bounding box center [637, 365] width 1209 height 498
click at [658, 381] on icon "Main content" at bounding box center [657, 375] width 15 height 22
type input "**********"
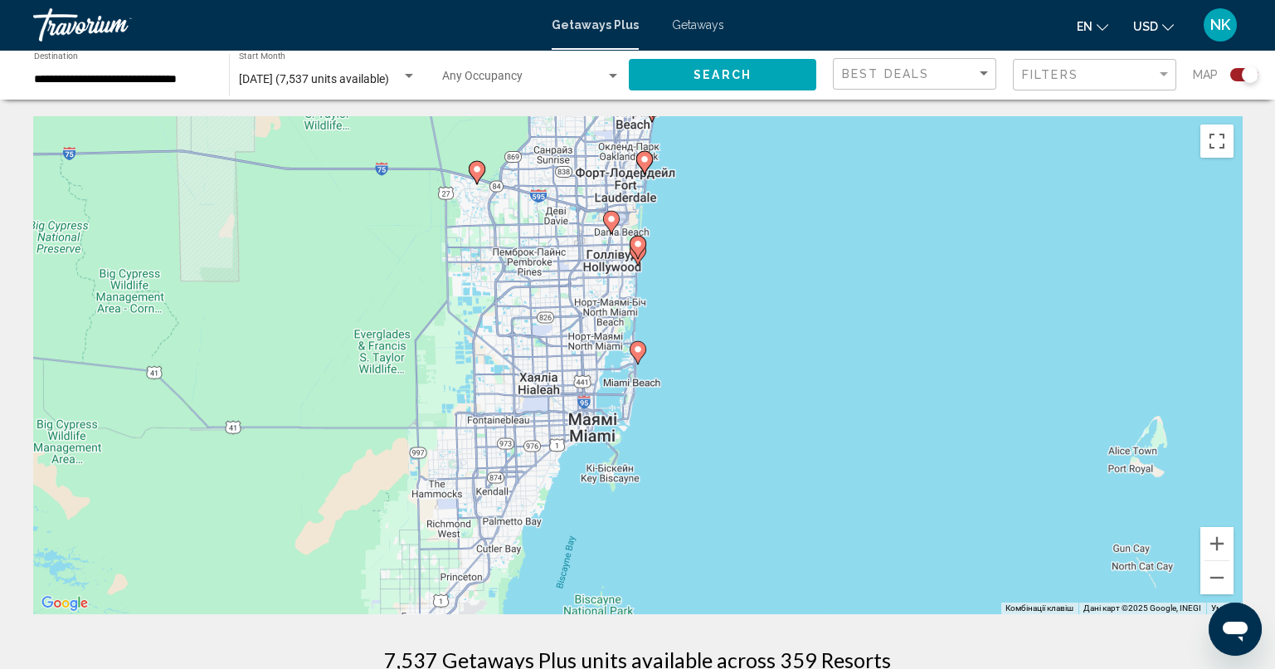
click at [638, 353] on image "Main content" at bounding box center [638, 349] width 10 height 10
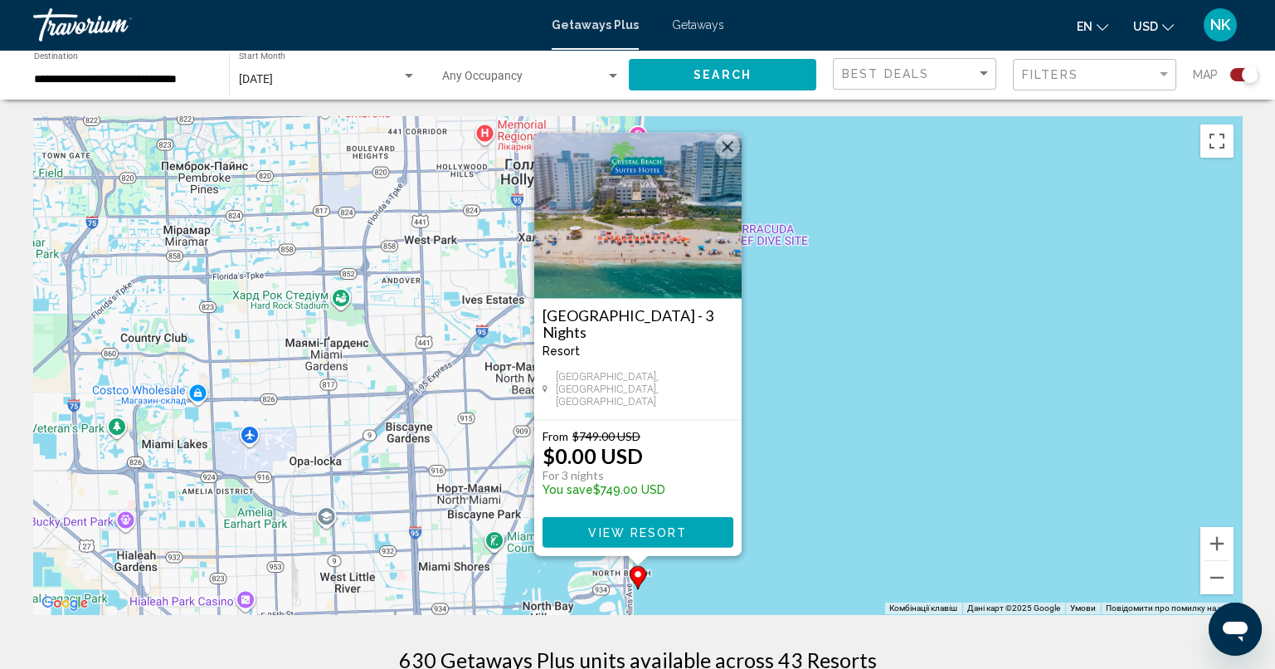
click at [732, 154] on button "Закрити" at bounding box center [727, 146] width 25 height 25
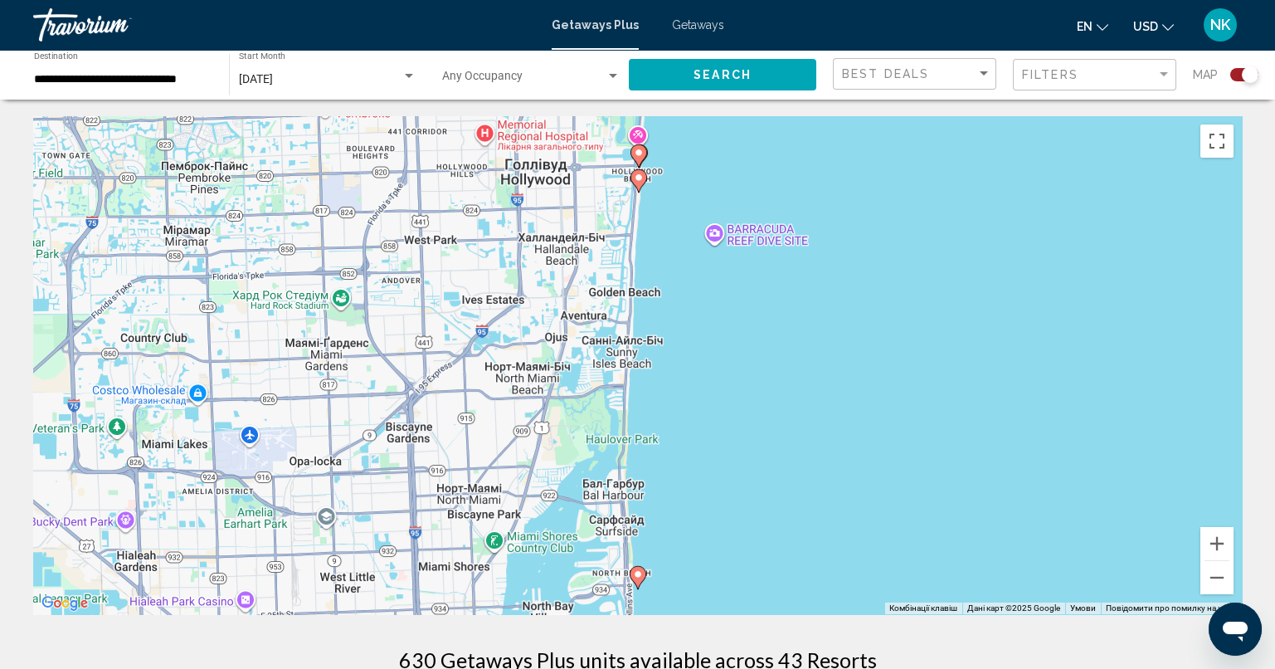
click at [636, 178] on image "Main content" at bounding box center [639, 178] width 10 height 10
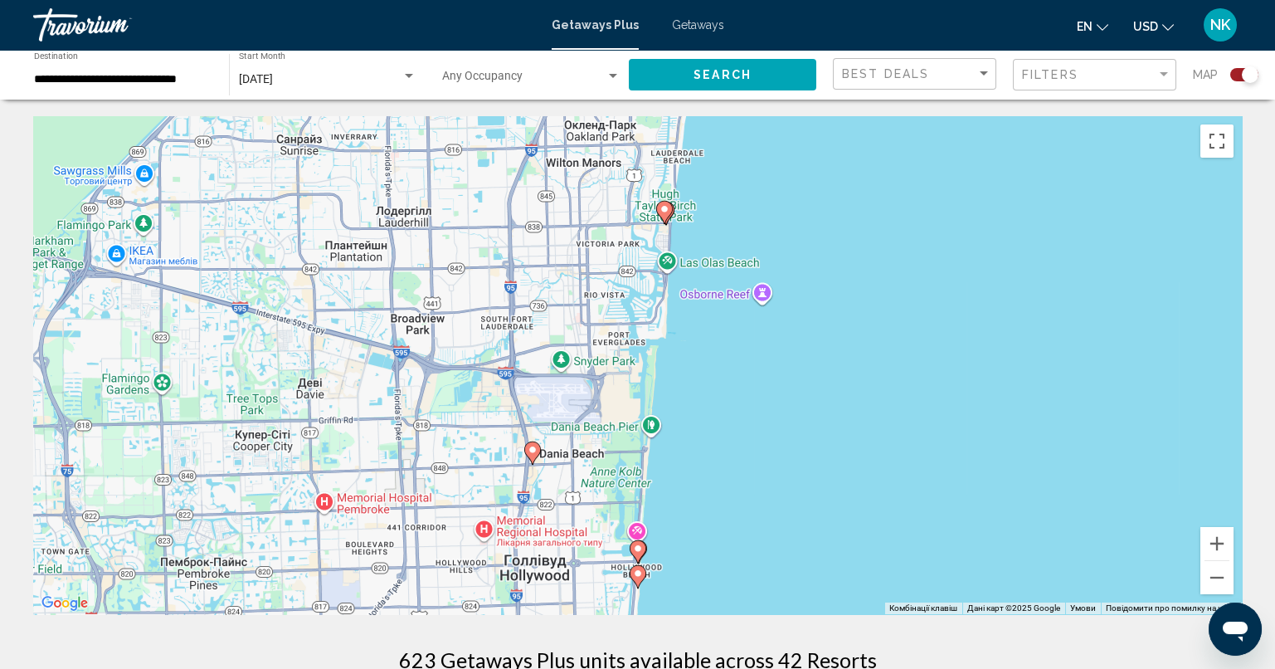
click at [639, 568] on icon "Main content" at bounding box center [637, 577] width 15 height 22
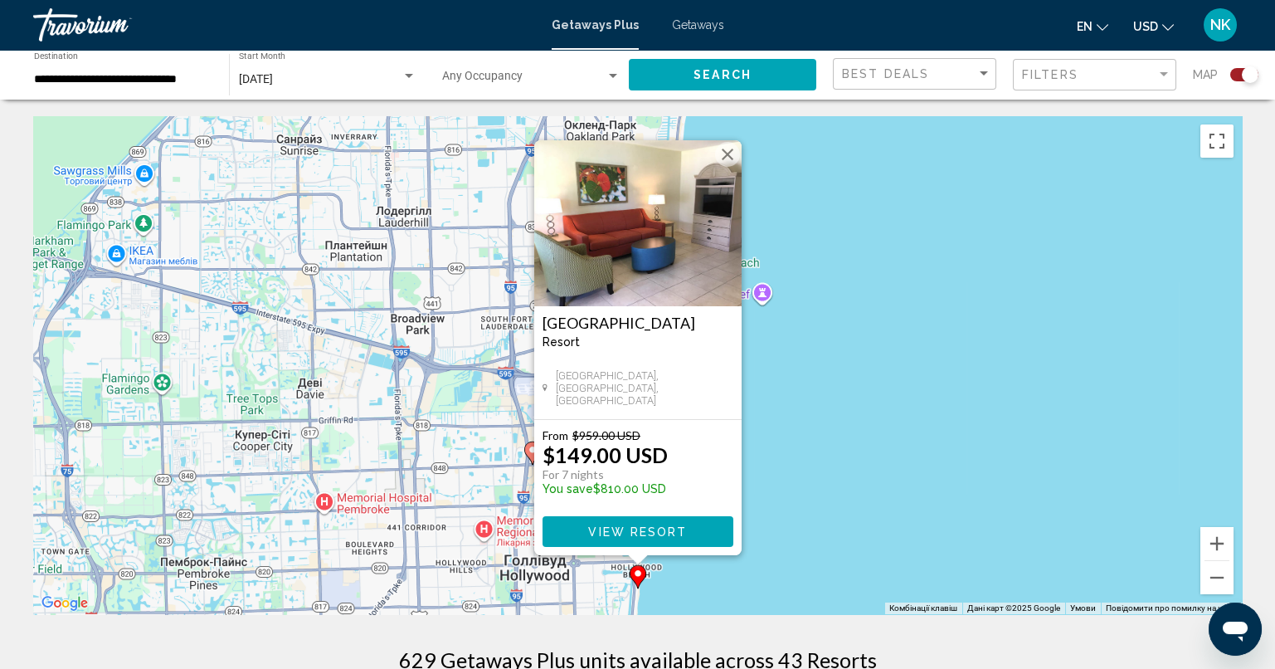
click at [733, 154] on button "Закрити" at bounding box center [727, 154] width 25 height 25
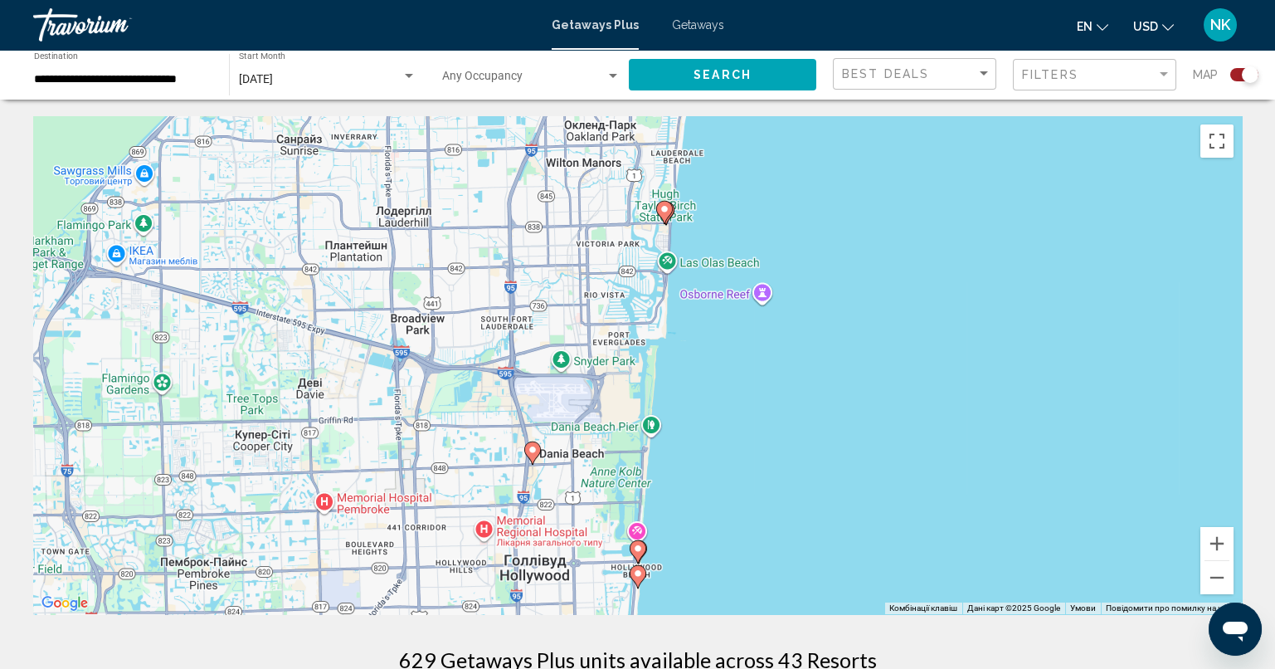
click at [640, 548] on image "Main content" at bounding box center [638, 548] width 10 height 10
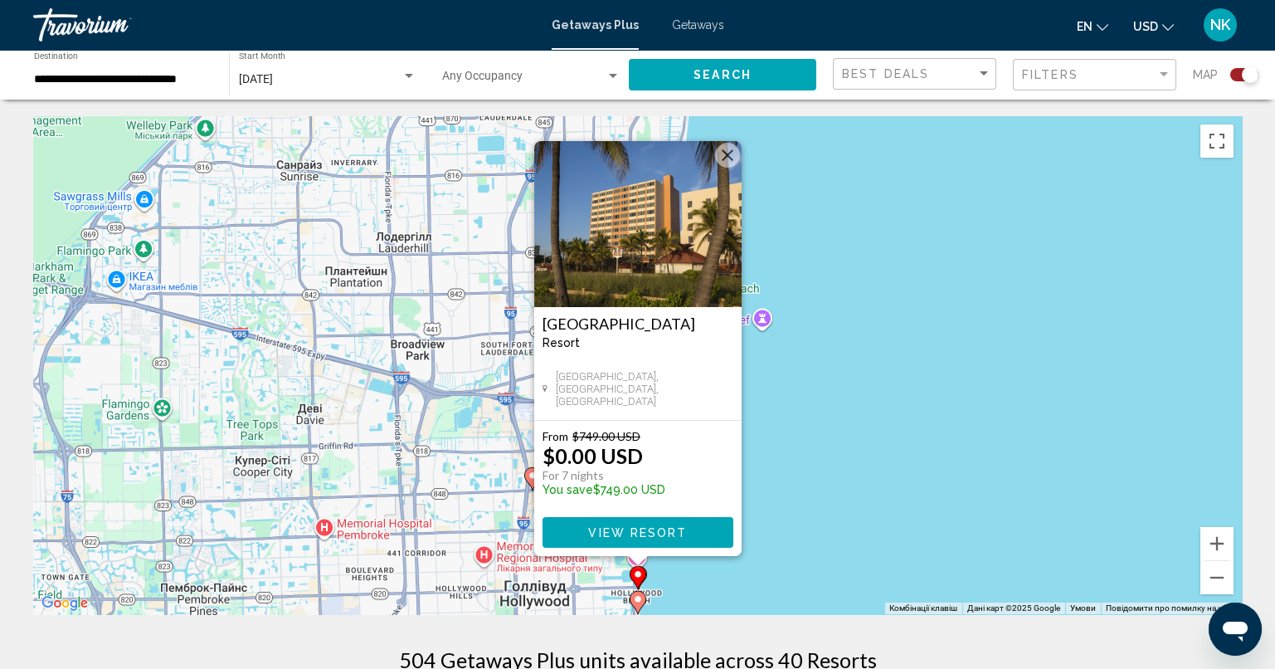
click at [724, 151] on button "Закрити" at bounding box center [727, 155] width 25 height 25
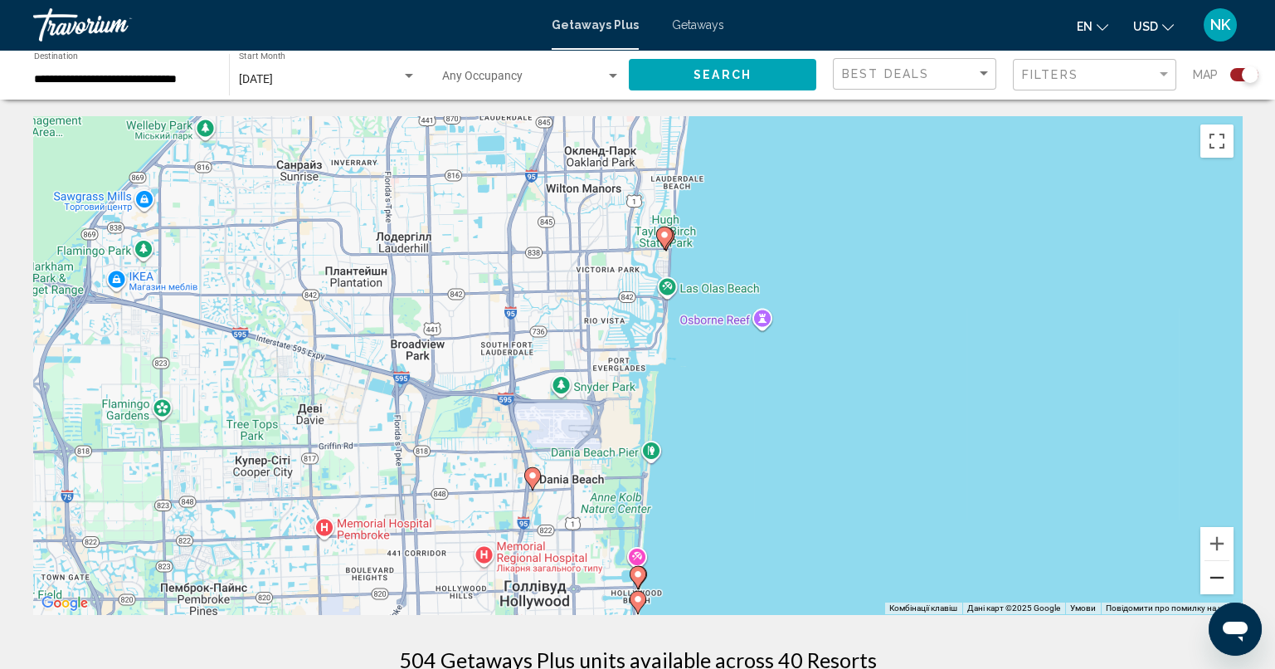
click at [1216, 582] on button "Зменшити" at bounding box center [1216, 577] width 33 height 33
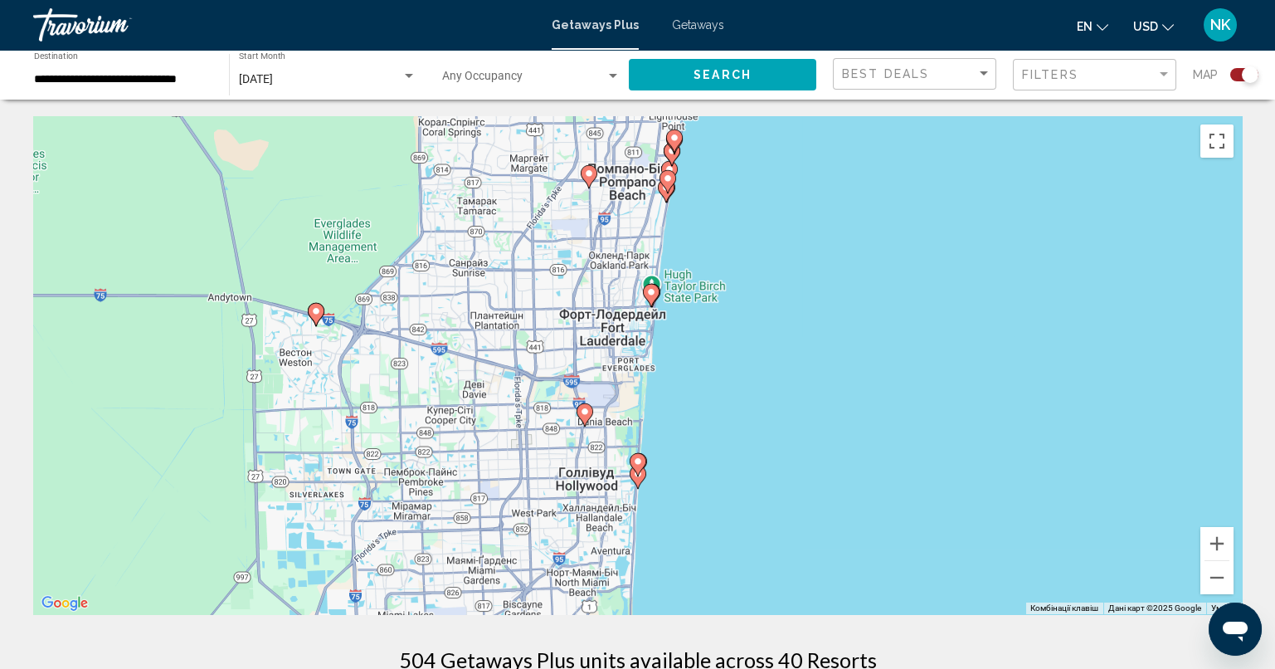
click at [666, 178] on image "Main content" at bounding box center [668, 178] width 10 height 10
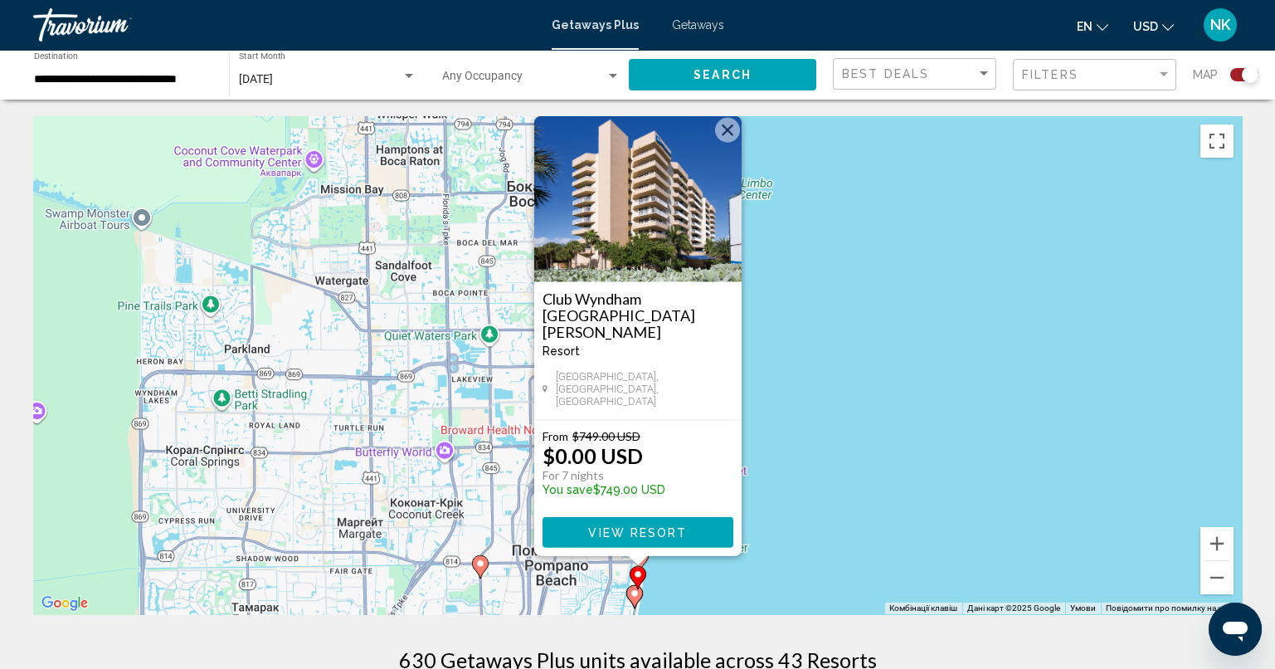
click at [633, 595] on image "Main content" at bounding box center [635, 593] width 10 height 10
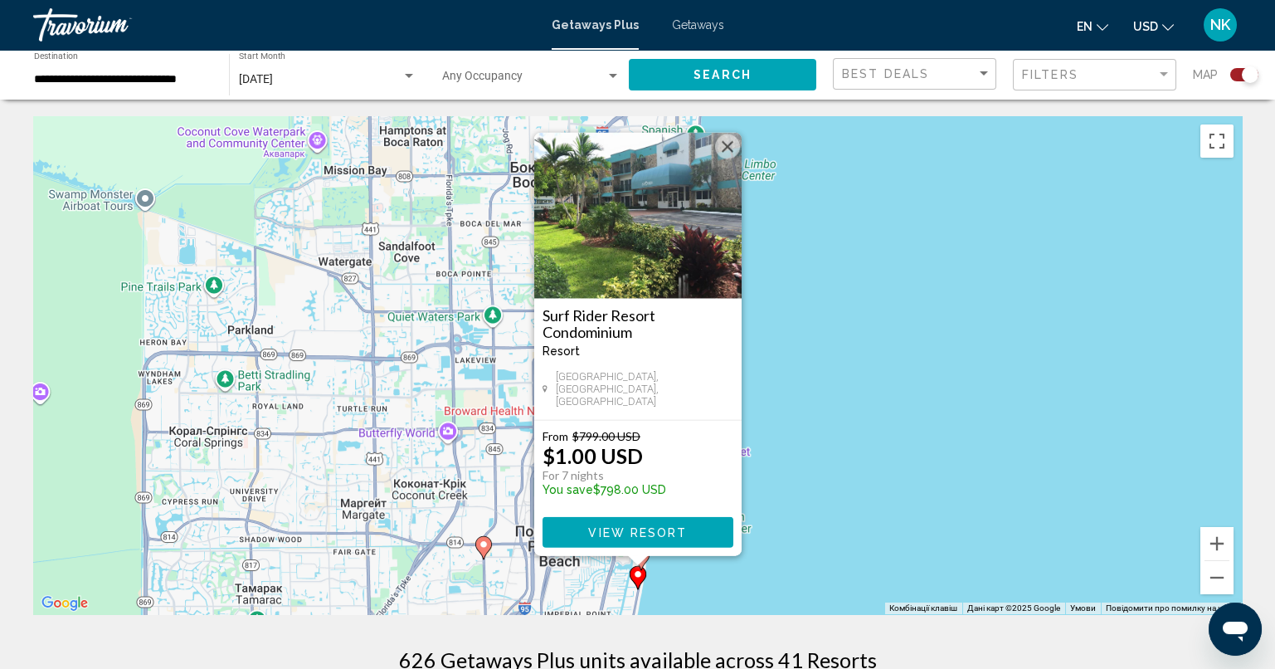
click at [731, 158] on button "Закрити" at bounding box center [727, 146] width 25 height 25
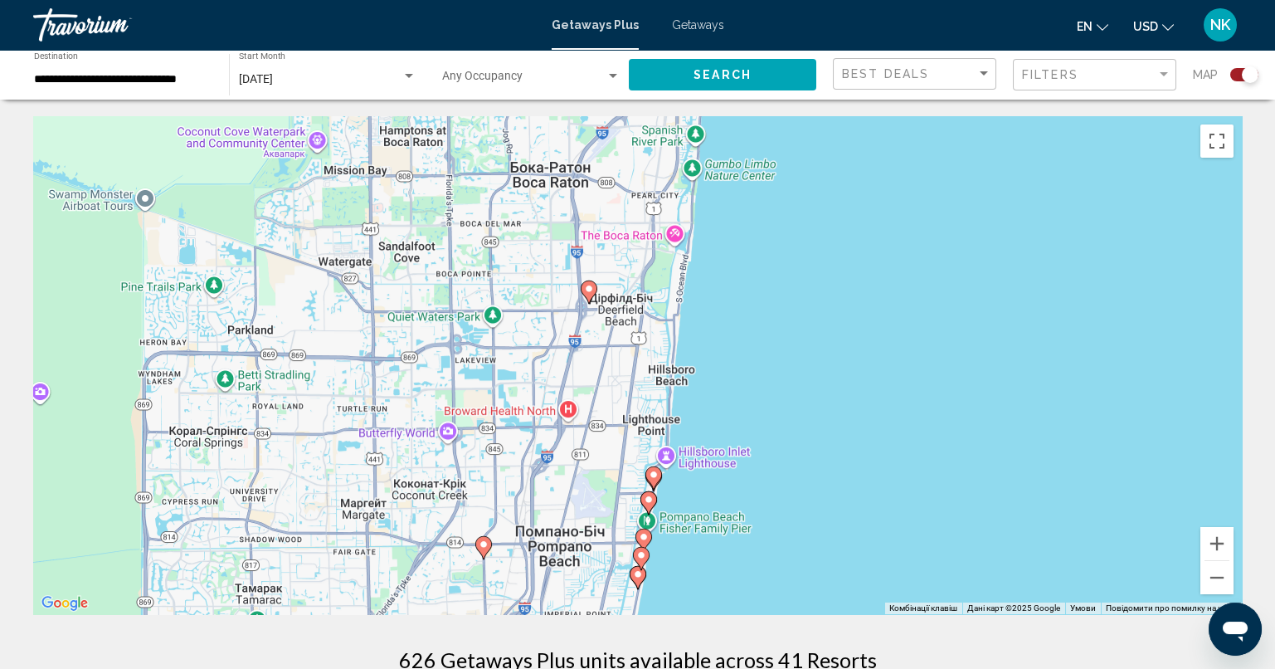
click at [657, 479] on image "Main content" at bounding box center [654, 474] width 10 height 10
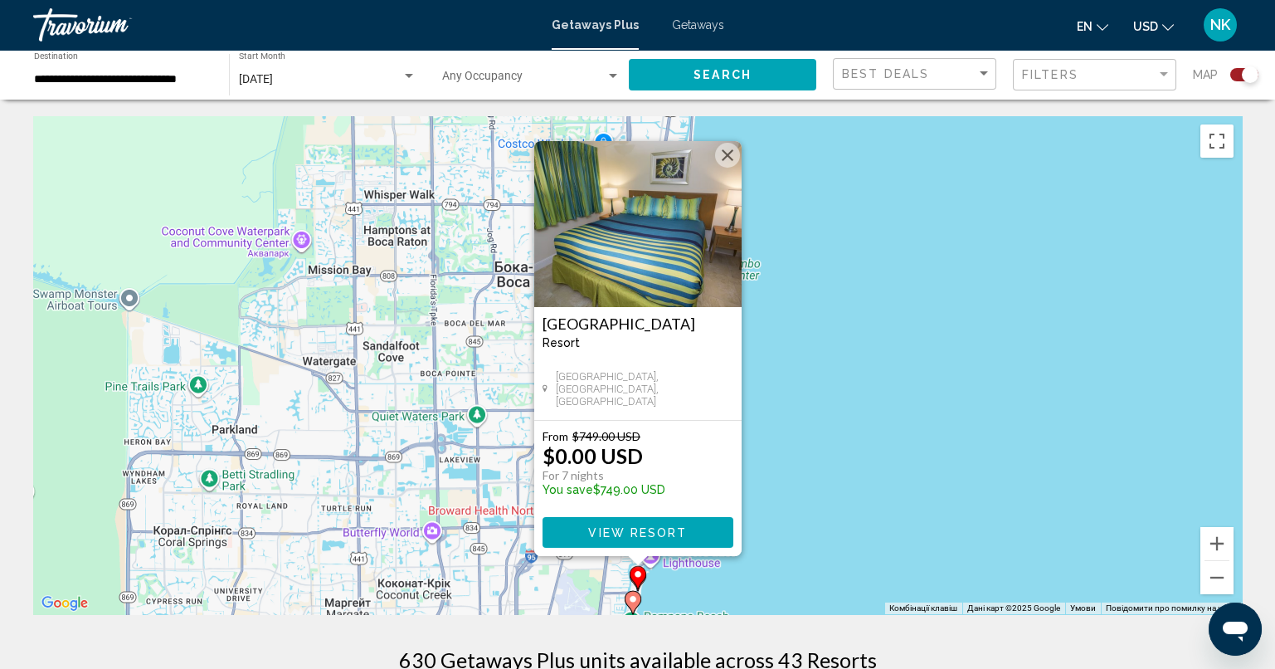
click at [728, 155] on button "Закрити" at bounding box center [727, 155] width 25 height 25
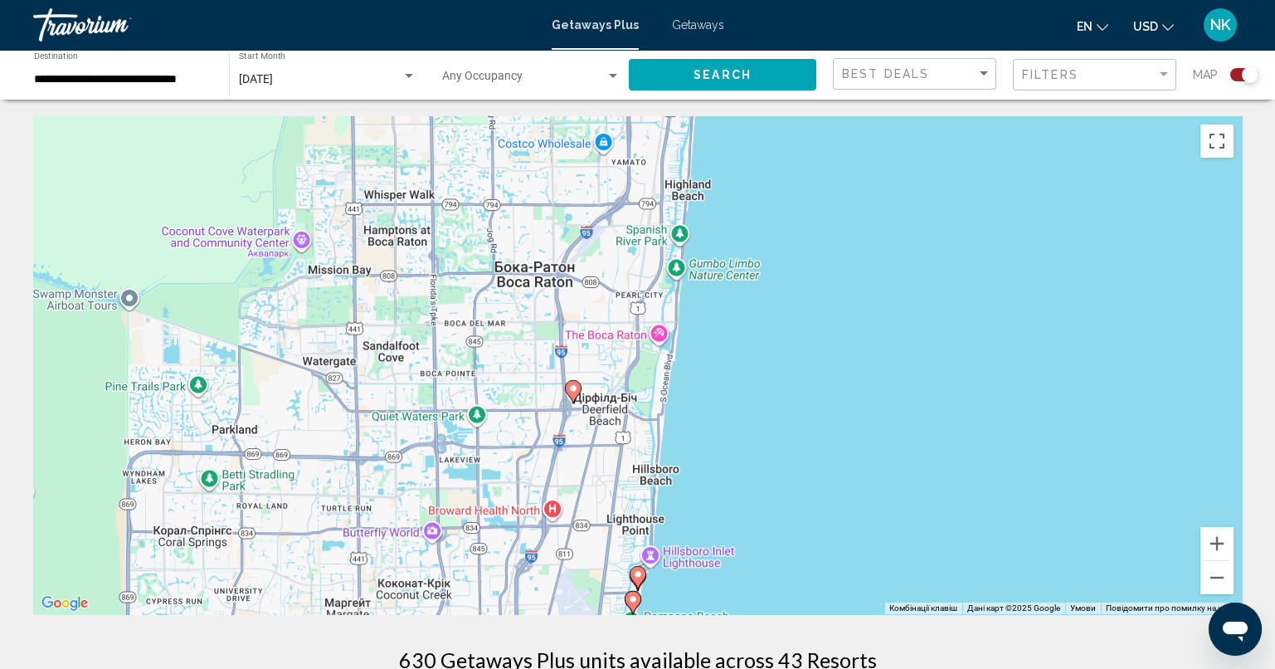
click at [1219, 595] on div "Для навігації використовуйте клавіші зі стрілками. Увімкніть режим перетягуванн…" at bounding box center [637, 365] width 1209 height 498
click at [1219, 585] on button "Зменшити" at bounding box center [1216, 577] width 33 height 33
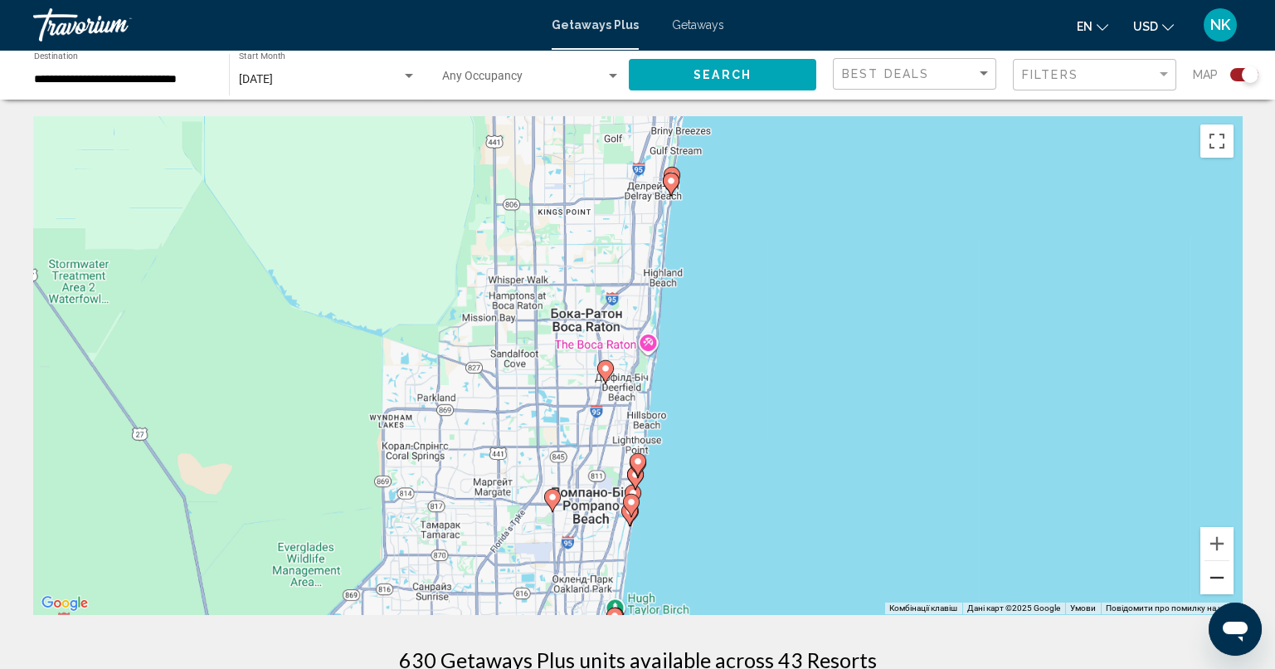
click at [1221, 580] on button "Зменшити" at bounding box center [1216, 577] width 33 height 33
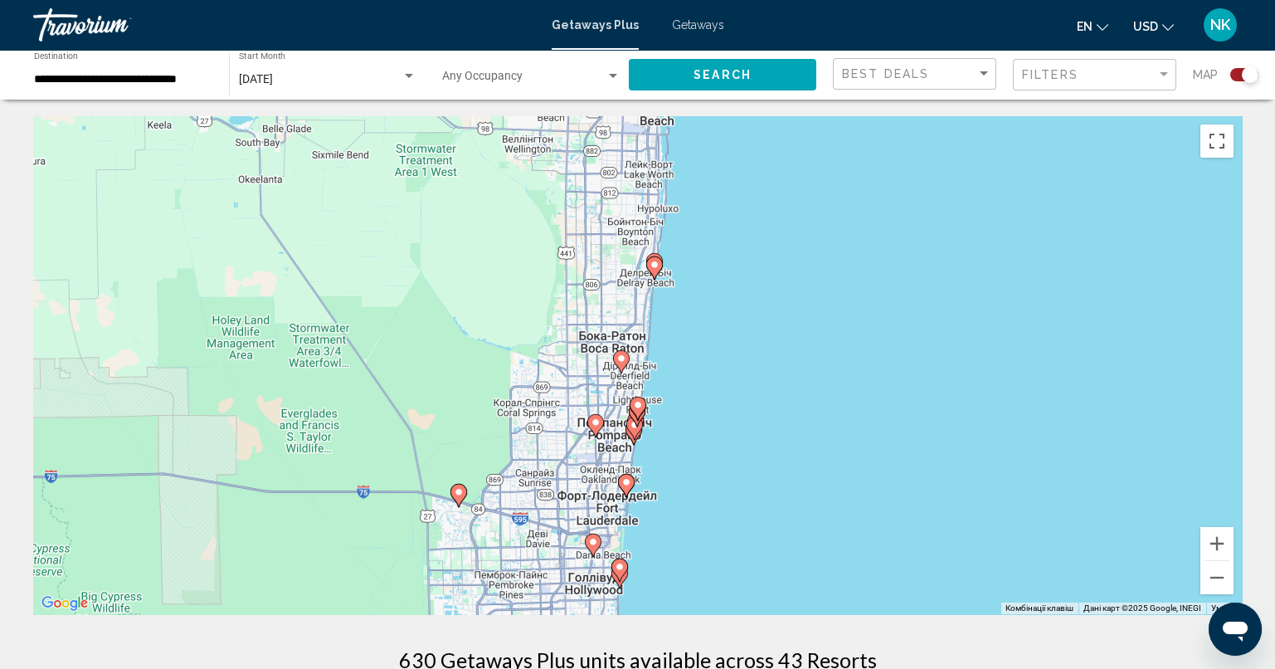
click at [654, 268] on image "Main content" at bounding box center [654, 265] width 10 height 10
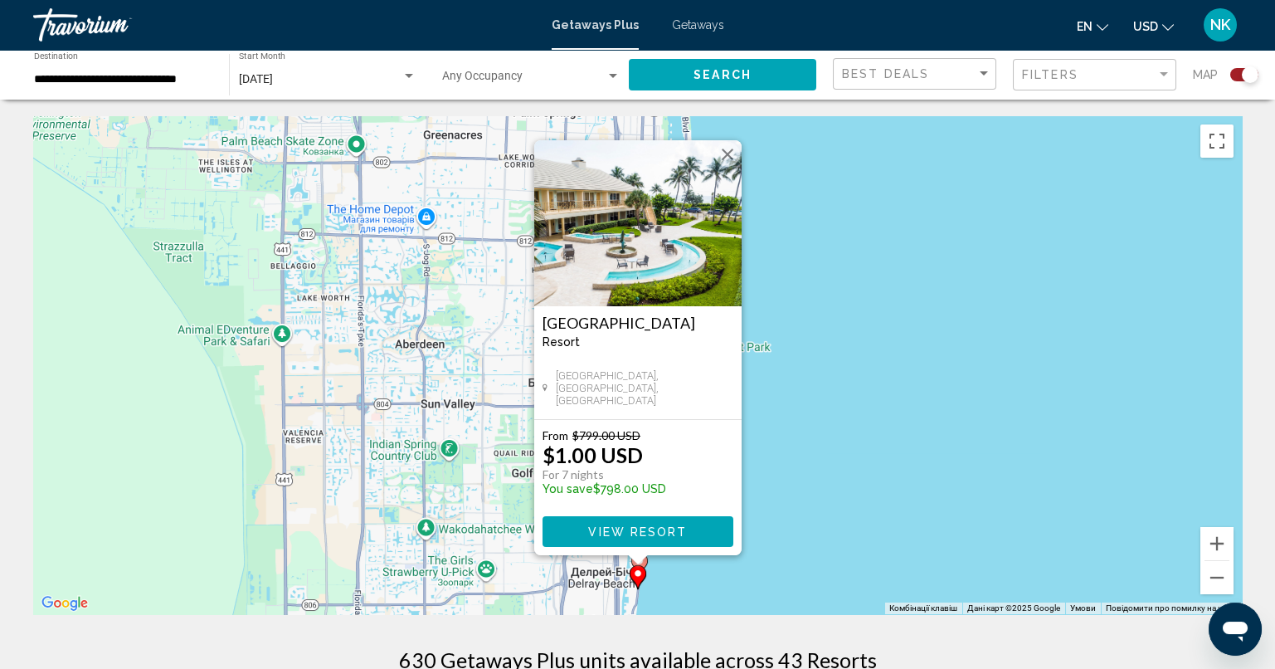
click at [691, 524] on button "View Resort" at bounding box center [637, 531] width 191 height 31
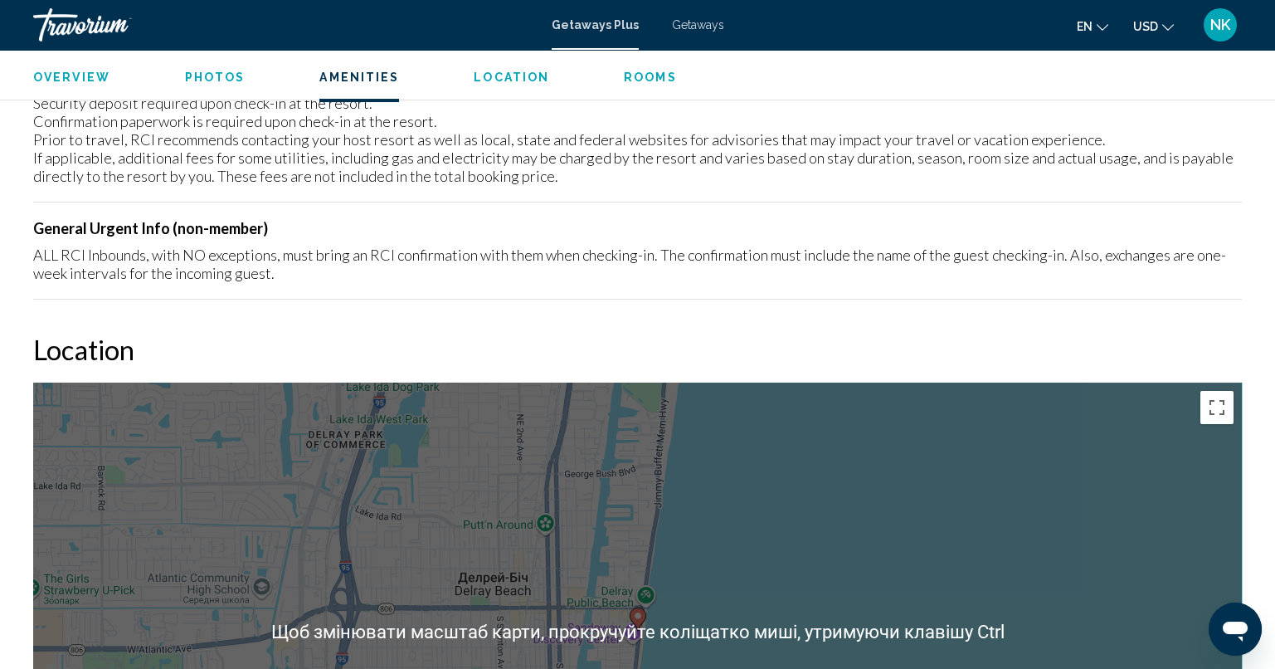
scroll to position [2571, 0]
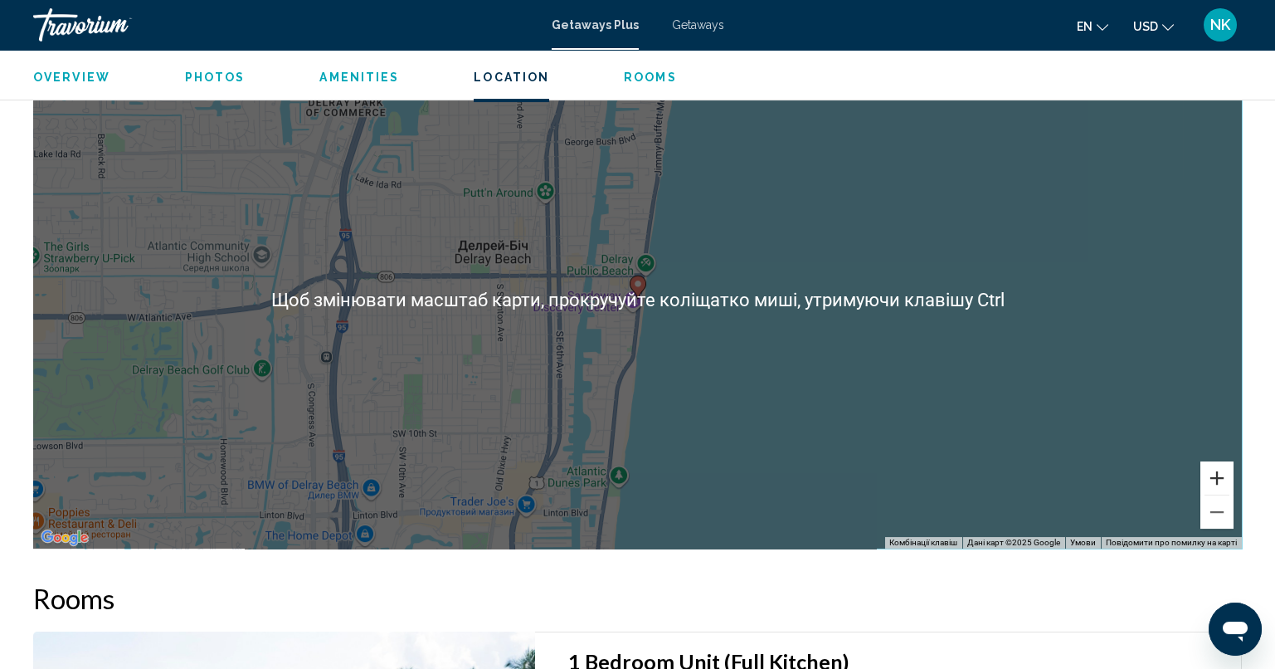
click at [1215, 461] on button "Збільшити" at bounding box center [1216, 477] width 33 height 33
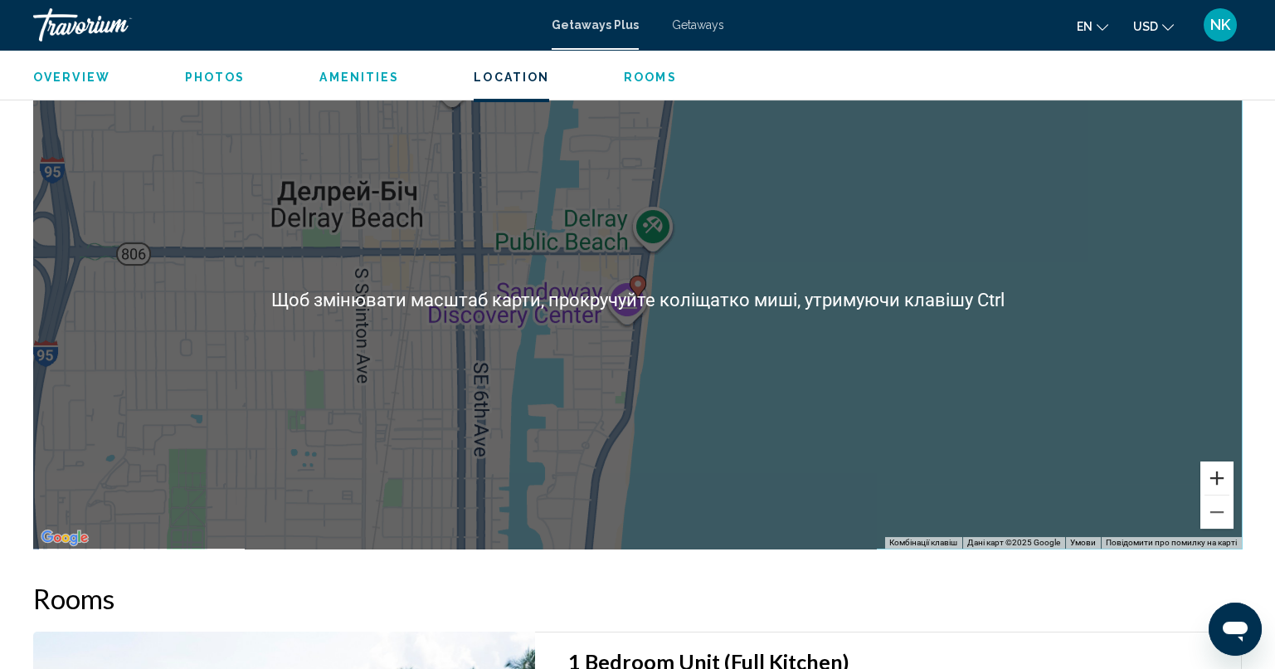
click at [1216, 461] on button "Збільшити" at bounding box center [1216, 477] width 33 height 33
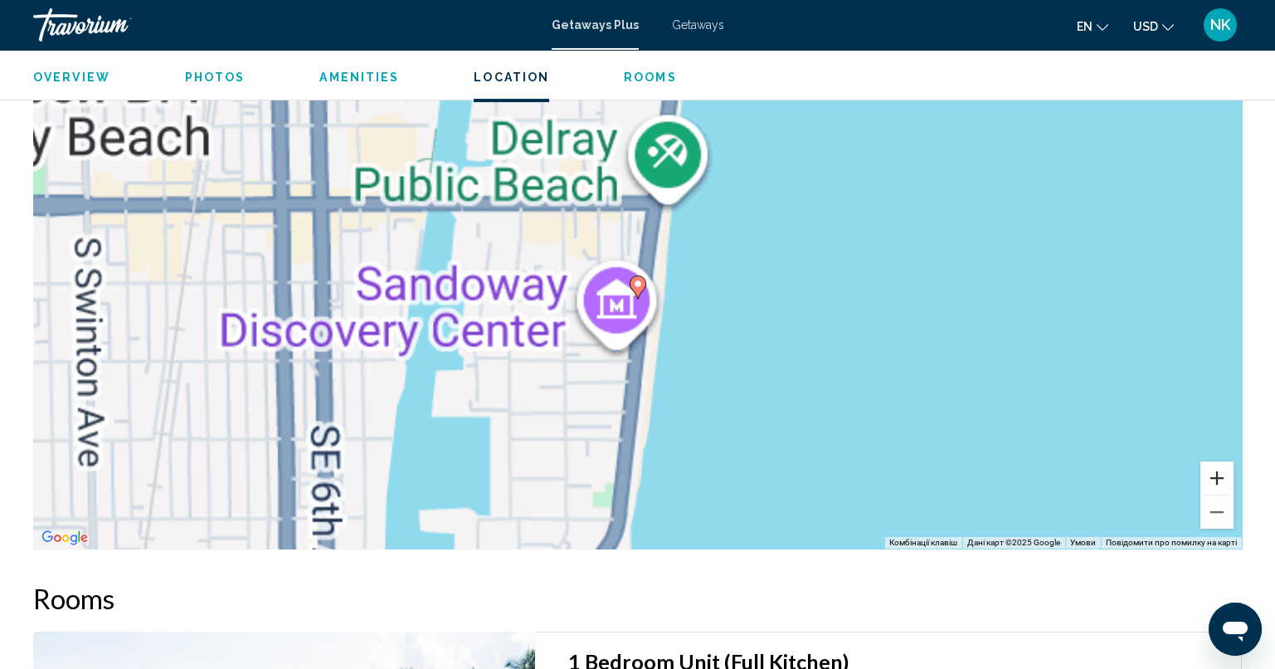
click at [1217, 461] on button "Збільшити" at bounding box center [1216, 477] width 33 height 33
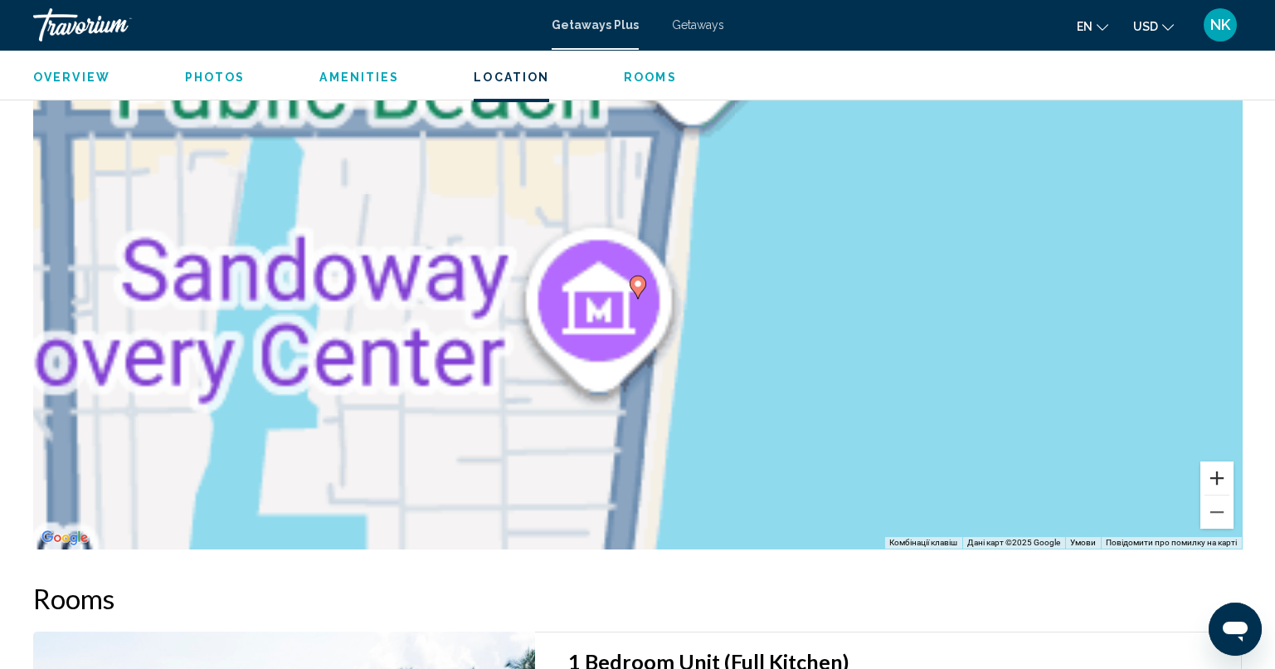
click at [1217, 461] on button "Збільшити" at bounding box center [1216, 477] width 33 height 33
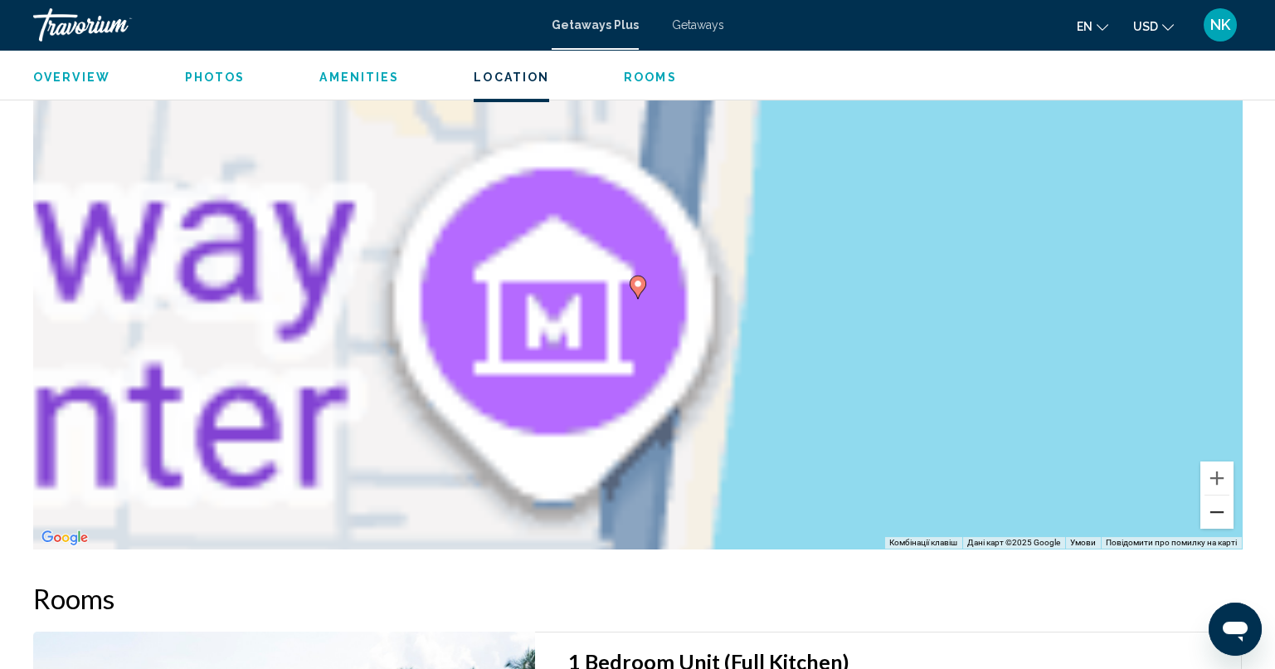
click at [1209, 495] on button "Зменшити" at bounding box center [1216, 511] width 33 height 33
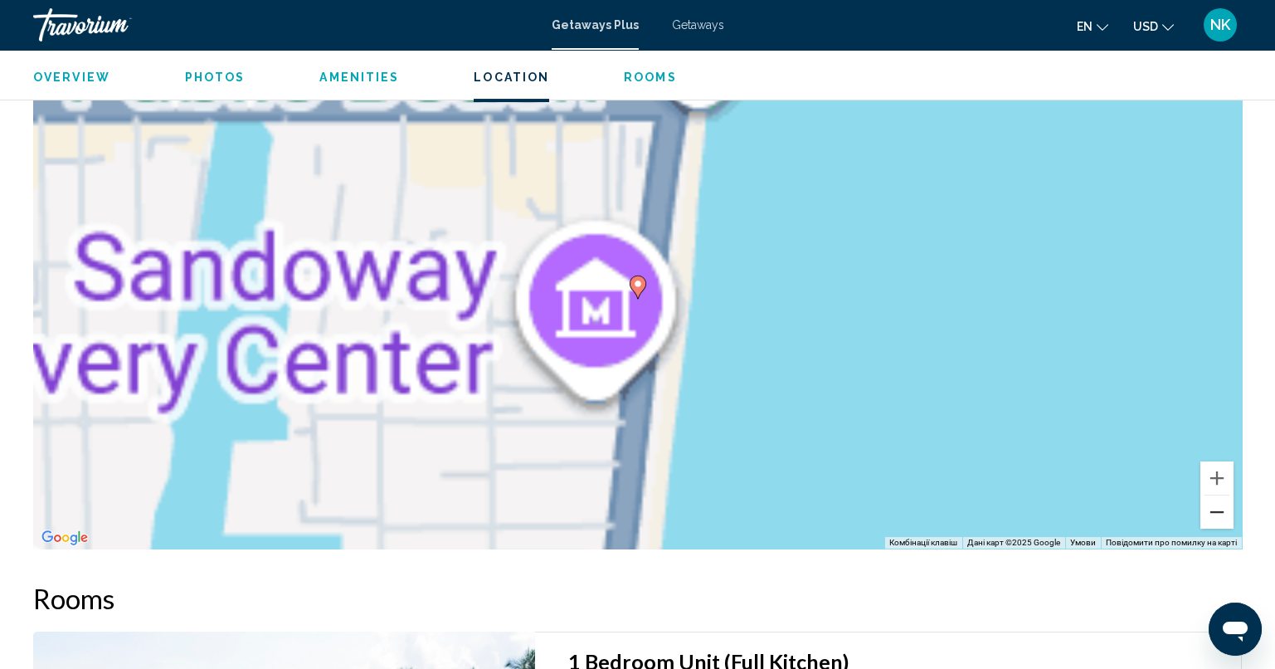
click at [1210, 495] on button "Зменшити" at bounding box center [1216, 511] width 33 height 33
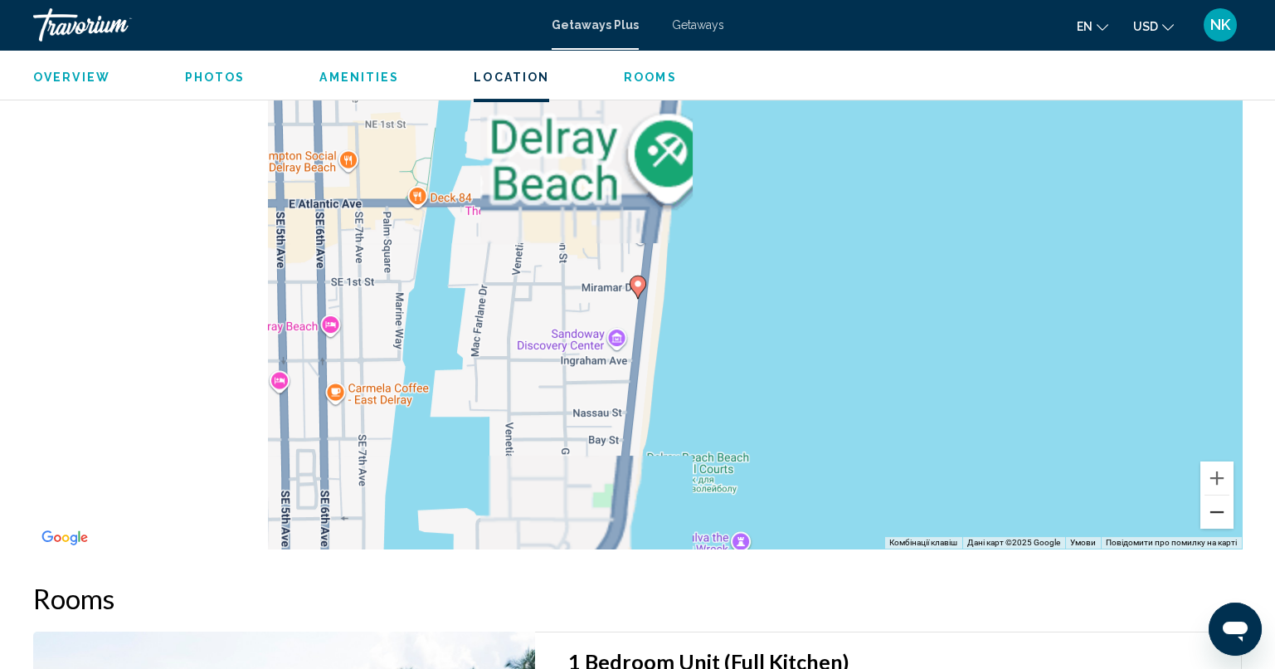
click at [1210, 495] on button "Зменшити" at bounding box center [1216, 511] width 33 height 33
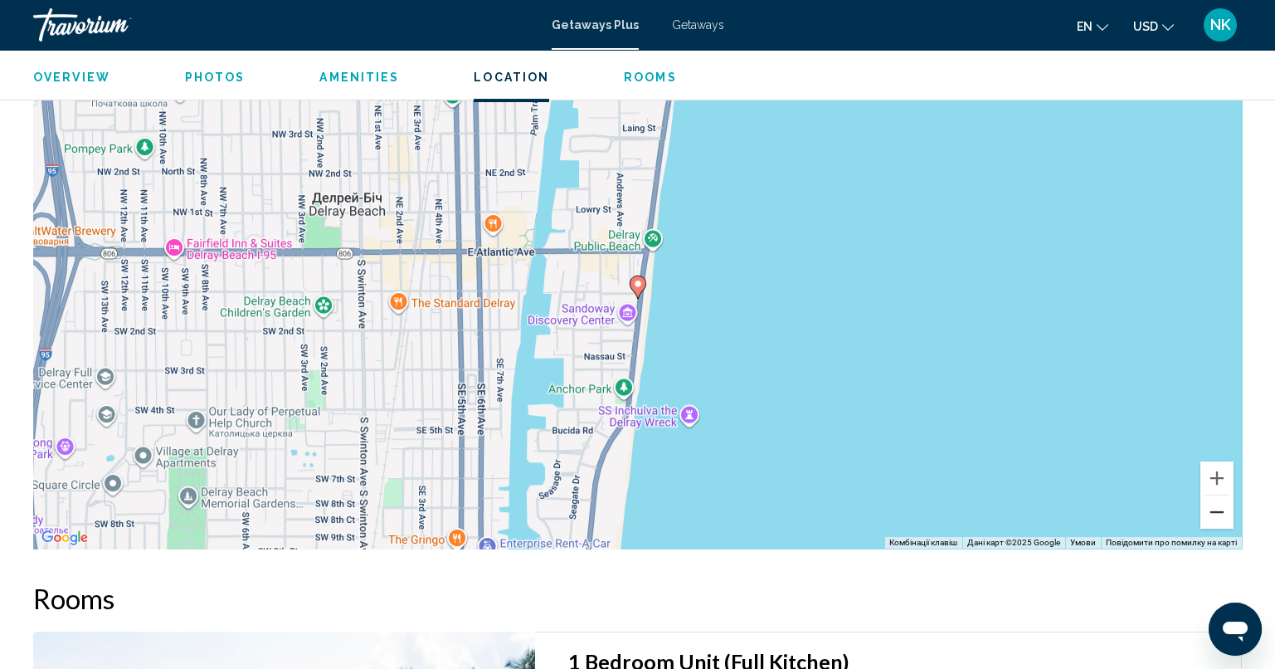
click at [1215, 495] on button "Зменшити" at bounding box center [1216, 511] width 33 height 33
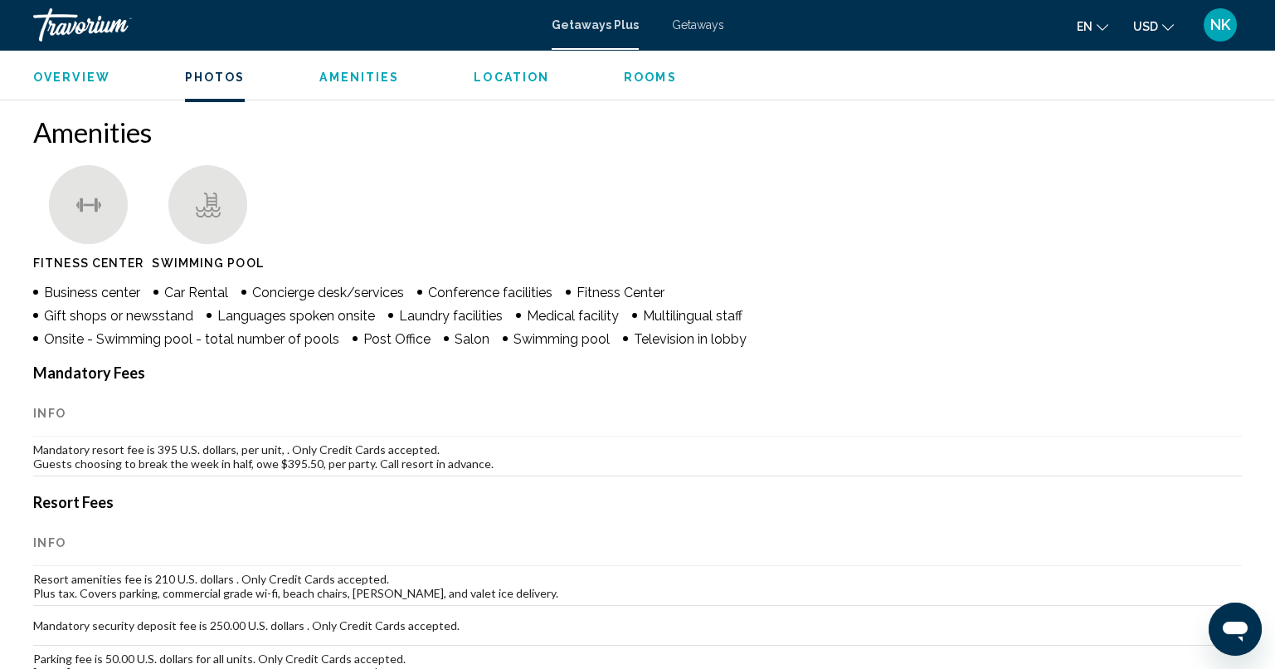
scroll to position [1160, 0]
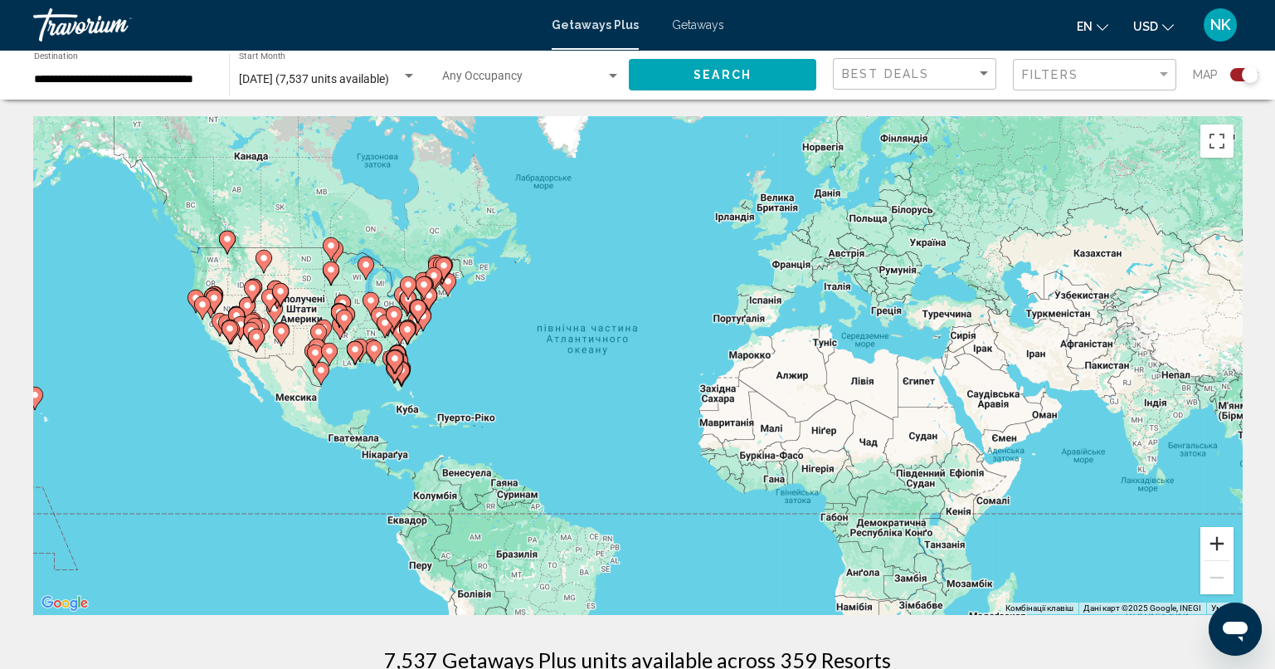
click at [1218, 542] on button "Збільшити" at bounding box center [1216, 543] width 33 height 33
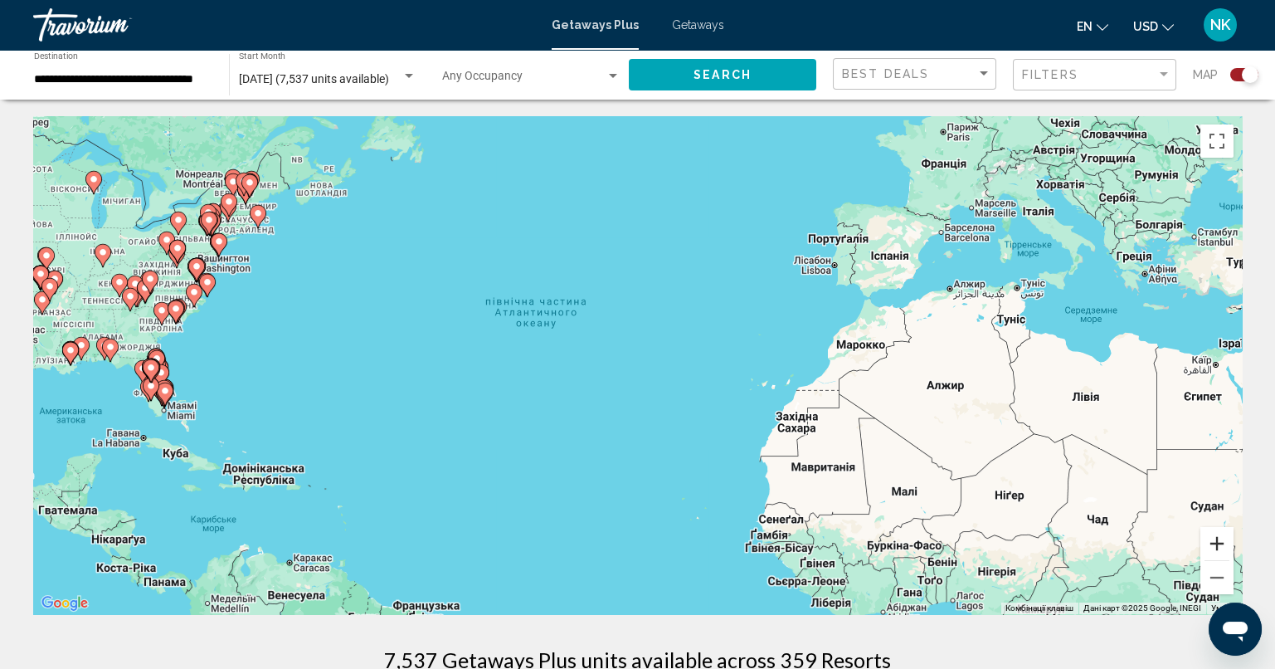
click at [1218, 542] on button "Збільшити" at bounding box center [1216, 543] width 33 height 33
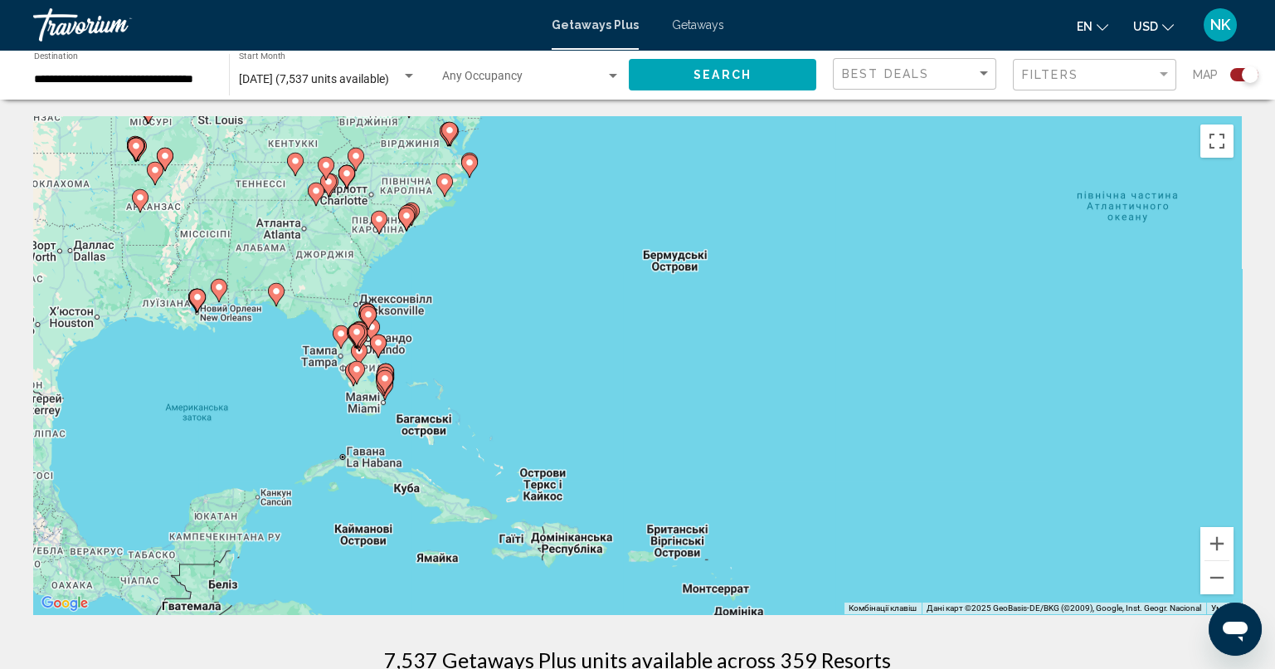
drag, startPoint x: 328, startPoint y: 401, endPoint x: 1024, endPoint y: 348, distance: 697.1
click at [1024, 348] on div "Увімкніть режим перетягування за допомогою клавіатури, натиснувши Alt + Enter. …" at bounding box center [637, 365] width 1209 height 498
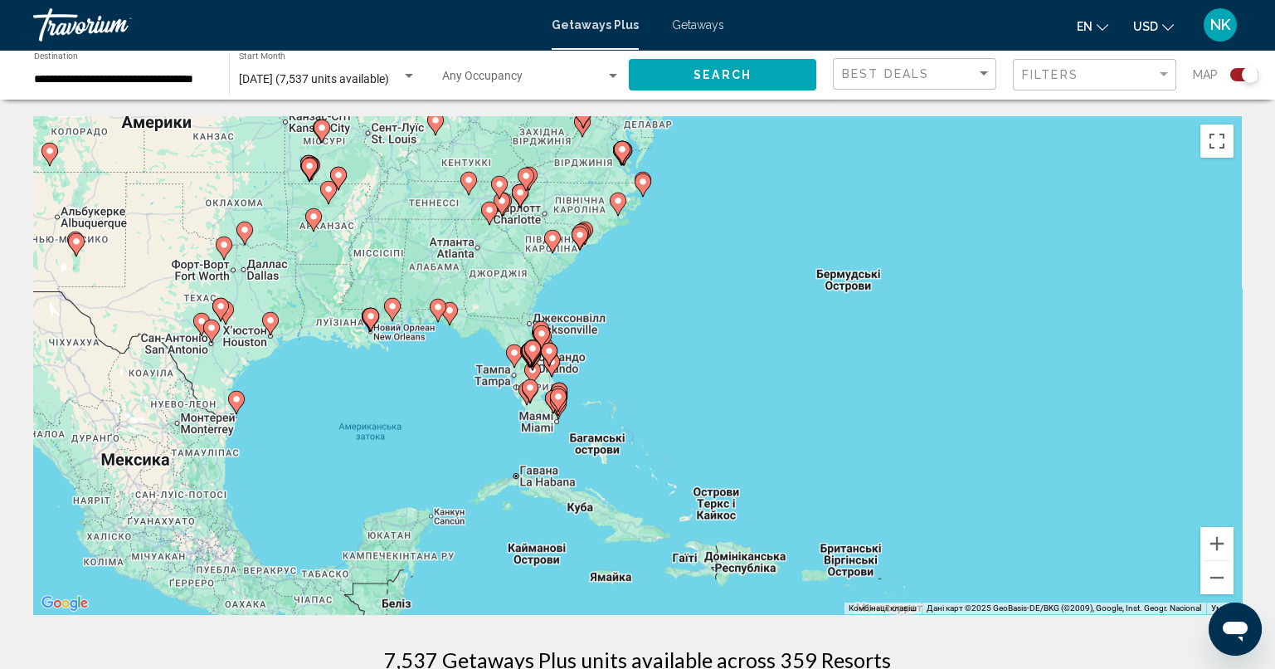
drag, startPoint x: 241, startPoint y: 351, endPoint x: 414, endPoint y: 370, distance: 174.4
click at [414, 370] on div "Увімкніть режим перетягування за допомогою клавіатури, натиснувши Alt + Enter. …" at bounding box center [637, 365] width 1209 height 498
click at [1217, 540] on button "Збільшити" at bounding box center [1216, 543] width 33 height 33
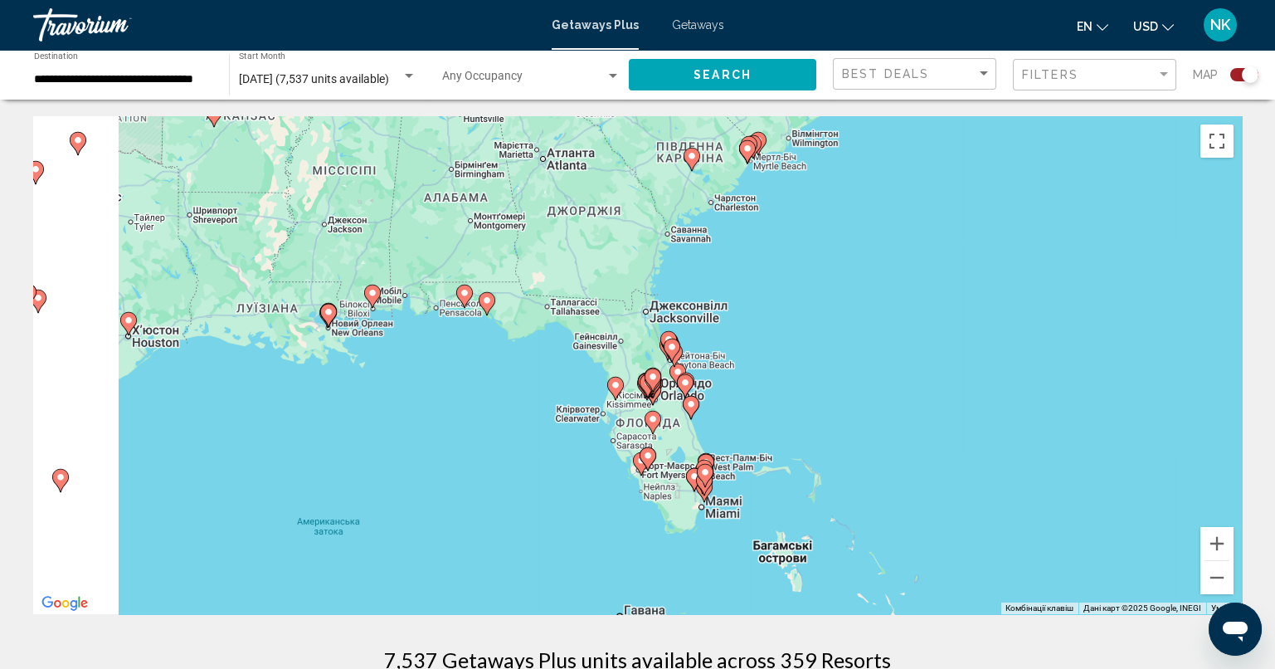
drag, startPoint x: 353, startPoint y: 400, endPoint x: 597, endPoint y: 418, distance: 244.5
click at [597, 418] on div "Увімкніть режим перетягування за допомогою клавіатури, натиснувши Alt + Enter. …" at bounding box center [637, 365] width 1209 height 498
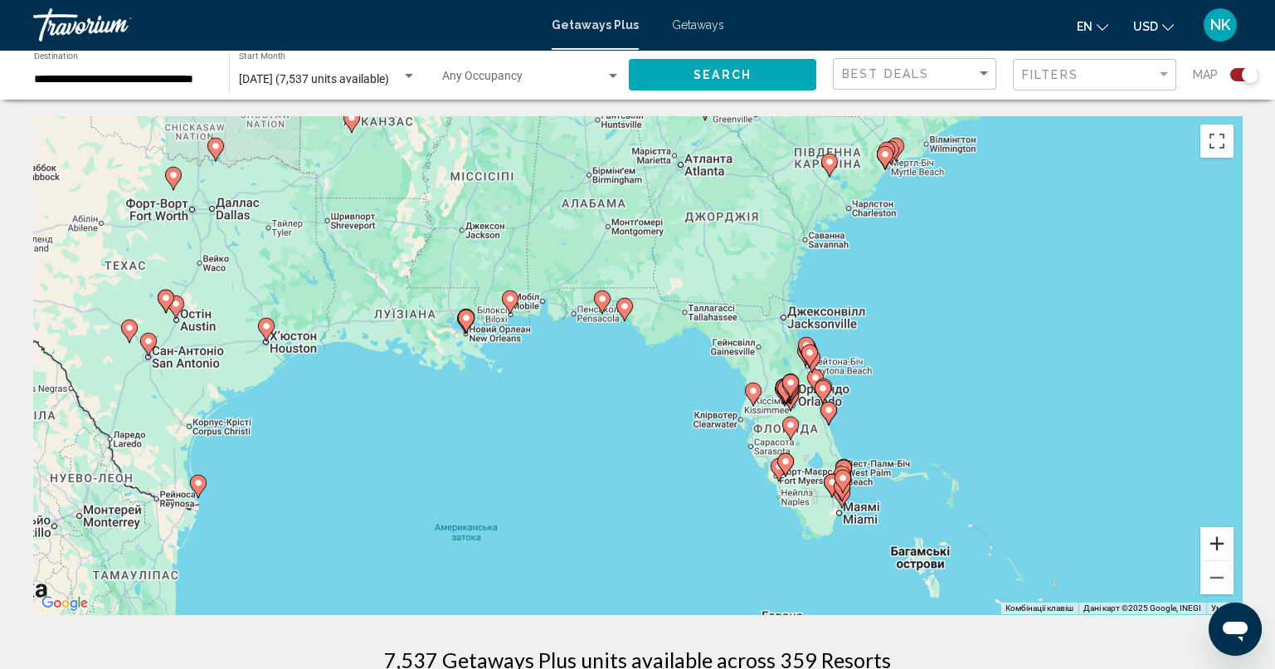
click at [1216, 542] on button "Збільшити" at bounding box center [1216, 543] width 33 height 33
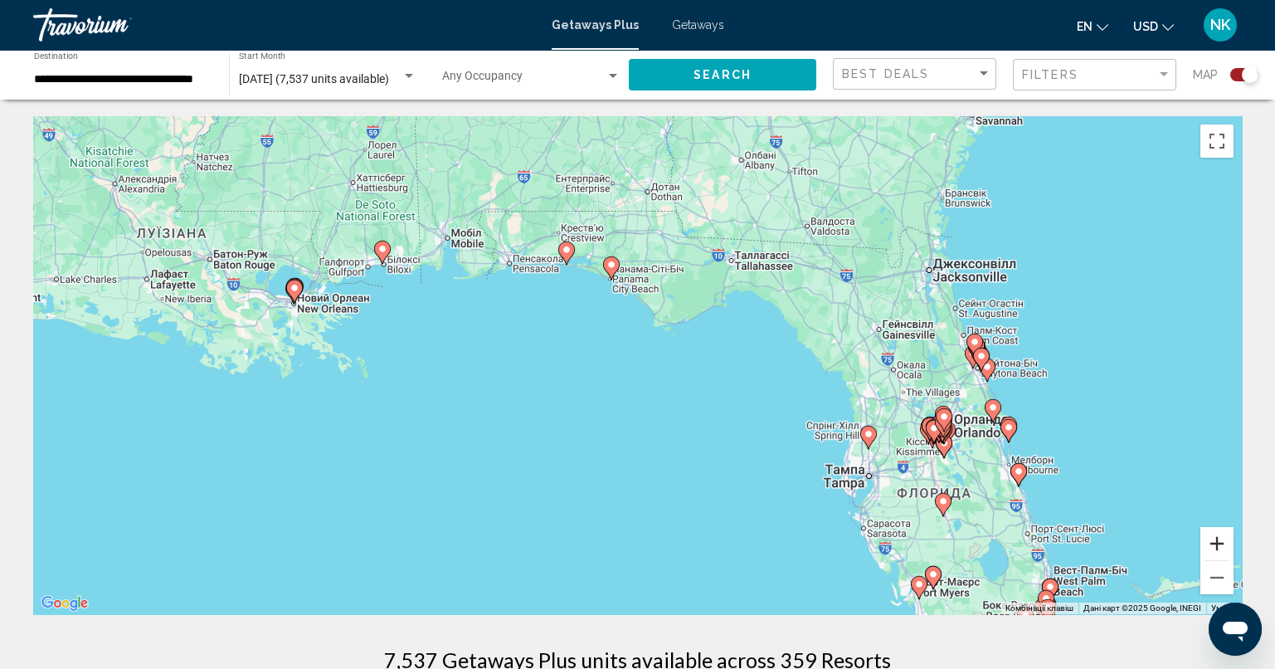
click at [1216, 542] on button "Збільшити" at bounding box center [1216, 543] width 33 height 33
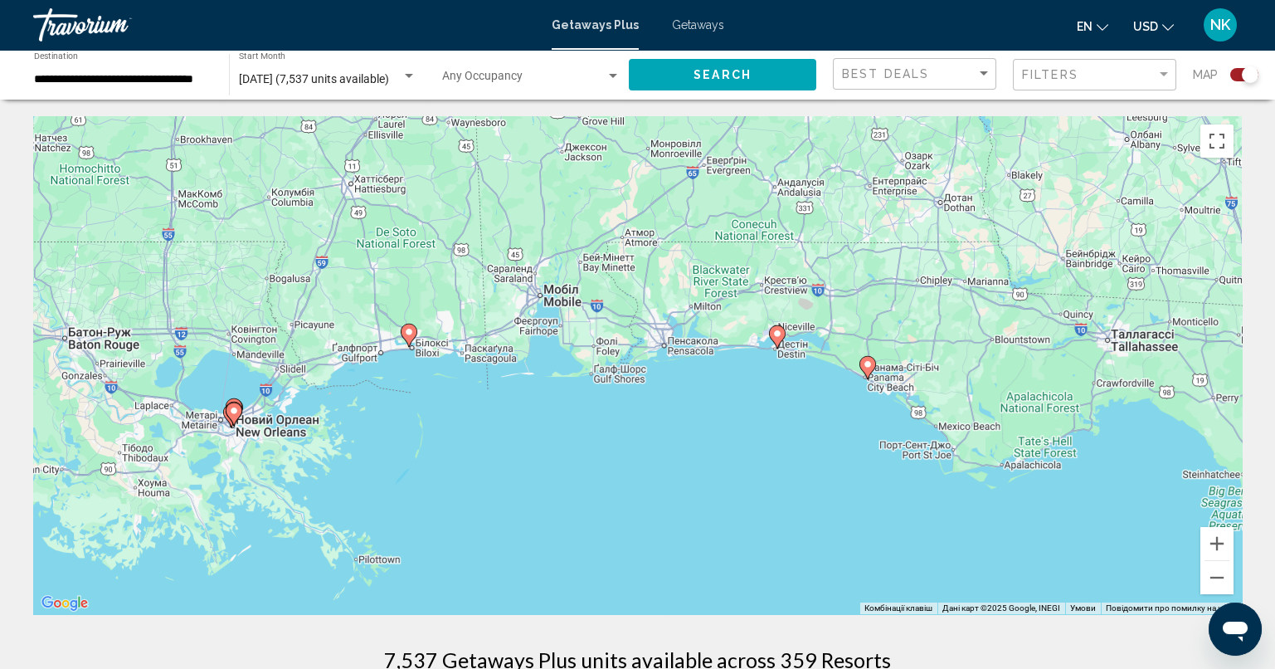
drag, startPoint x: 395, startPoint y: 343, endPoint x: 681, endPoint y: 532, distance: 342.6
click at [681, 532] on div "Увімкніть режим перетягування за допомогою клавіатури, натиснувши Alt + Enter. …" at bounding box center [637, 365] width 1209 height 498
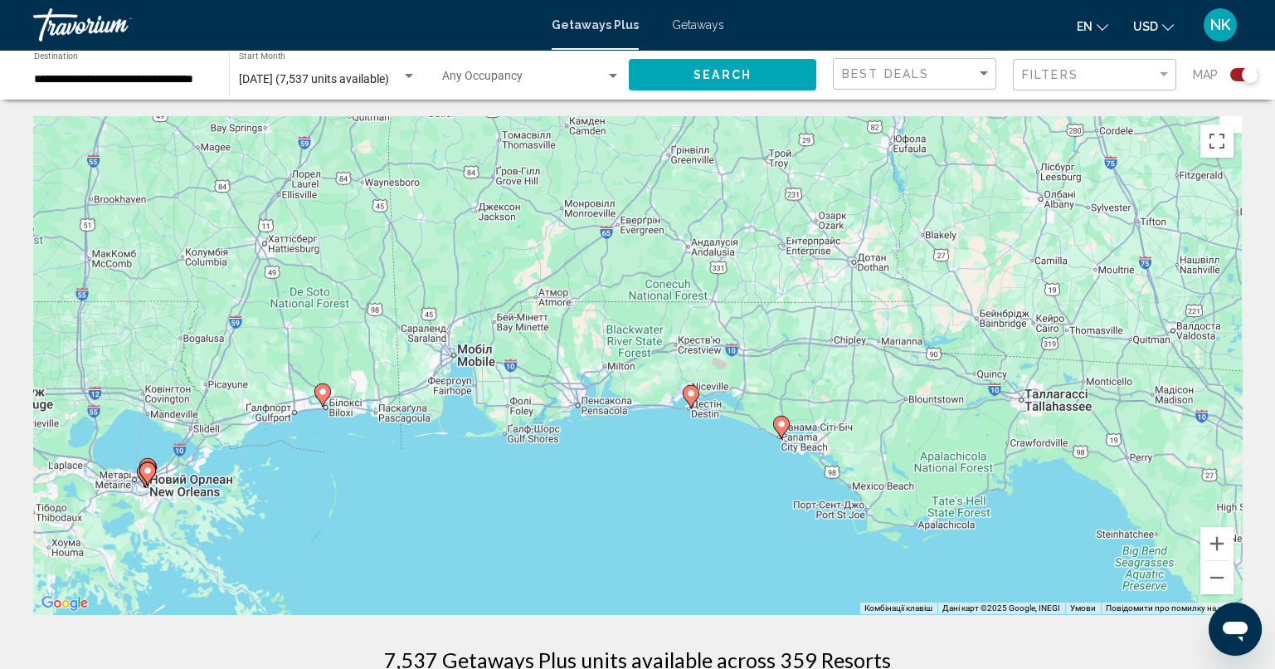
drag, startPoint x: 676, startPoint y: 430, endPoint x: 592, endPoint y: 493, distance: 104.8
click at [592, 493] on div "Увімкніть режим перетягування за допомогою клавіатури, натиснувши Alt + Enter. …" at bounding box center [637, 365] width 1209 height 498
click at [693, 393] on image "Main content" at bounding box center [690, 393] width 10 height 10
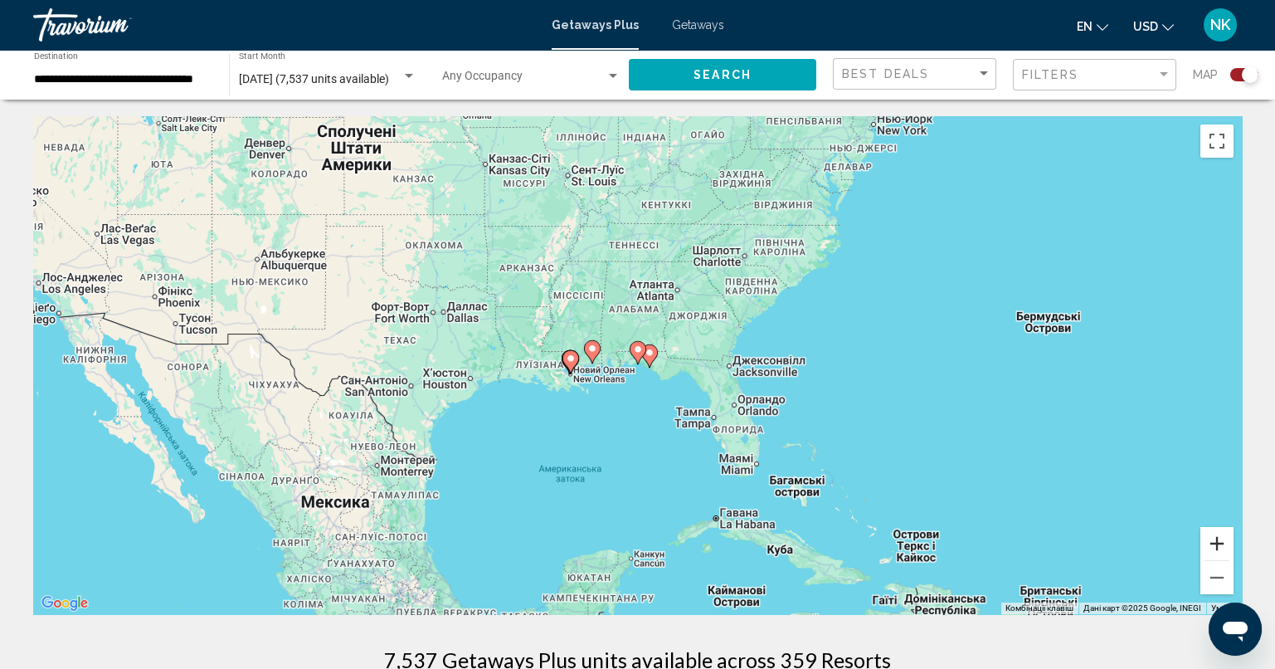
click at [1202, 548] on button "Збільшити" at bounding box center [1216, 543] width 33 height 33
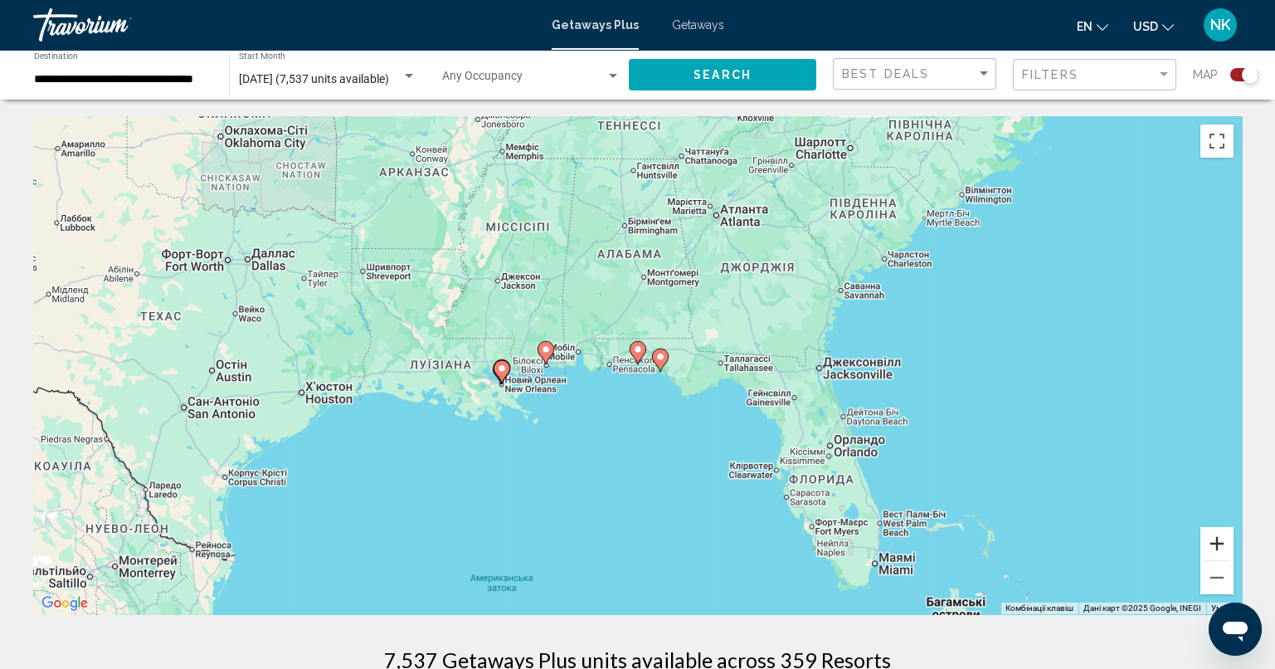
click at [1204, 546] on button "Збільшити" at bounding box center [1216, 543] width 33 height 33
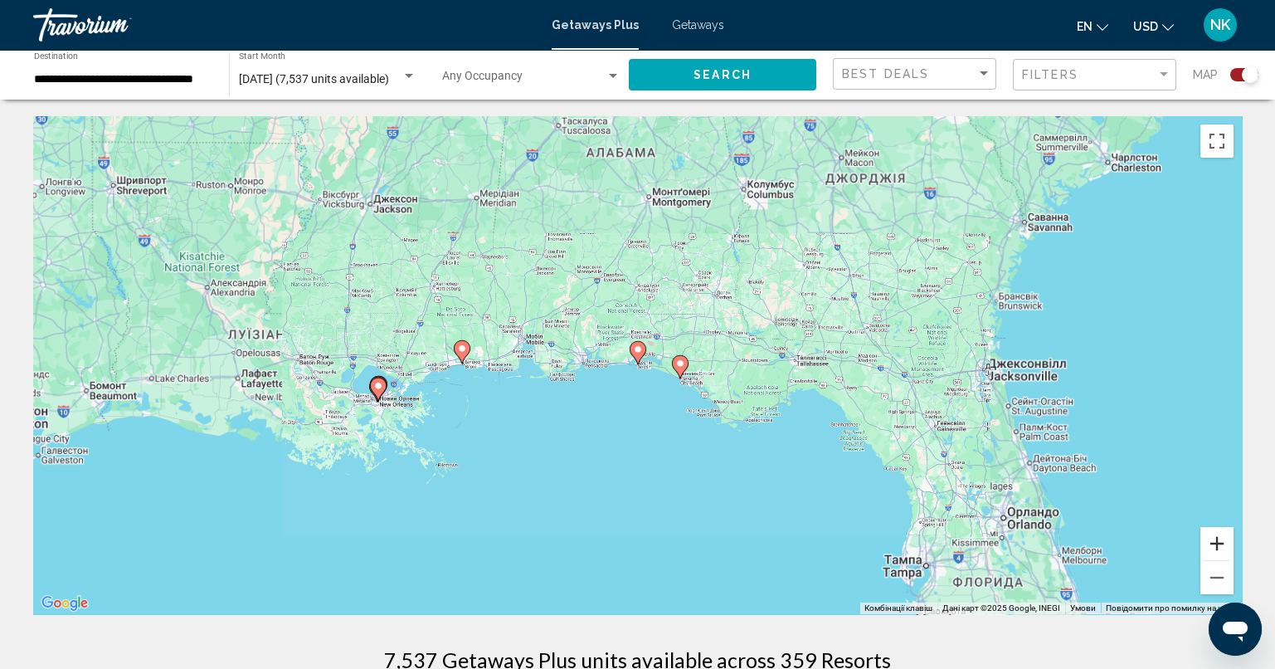
click at [1204, 546] on button "Збільшити" at bounding box center [1216, 543] width 33 height 33
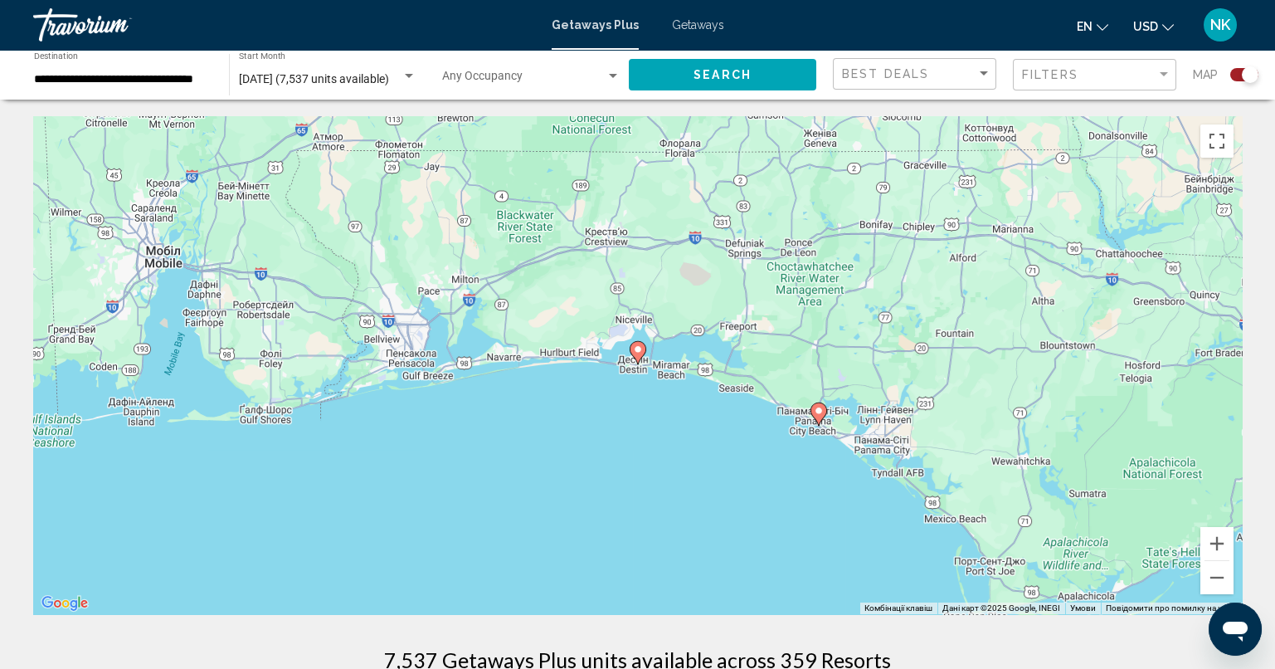
click at [819, 407] on image "Main content" at bounding box center [819, 411] width 10 height 10
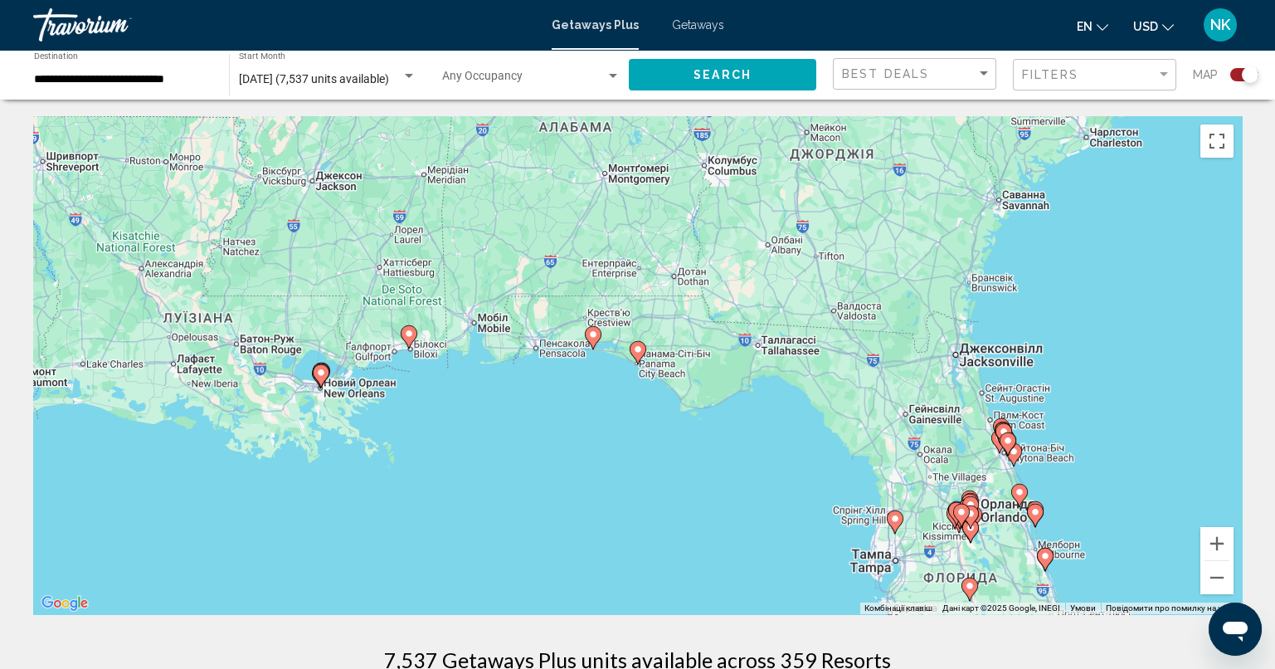
click at [639, 355] on icon "Main content" at bounding box center [637, 353] width 15 height 22
type input "**********"
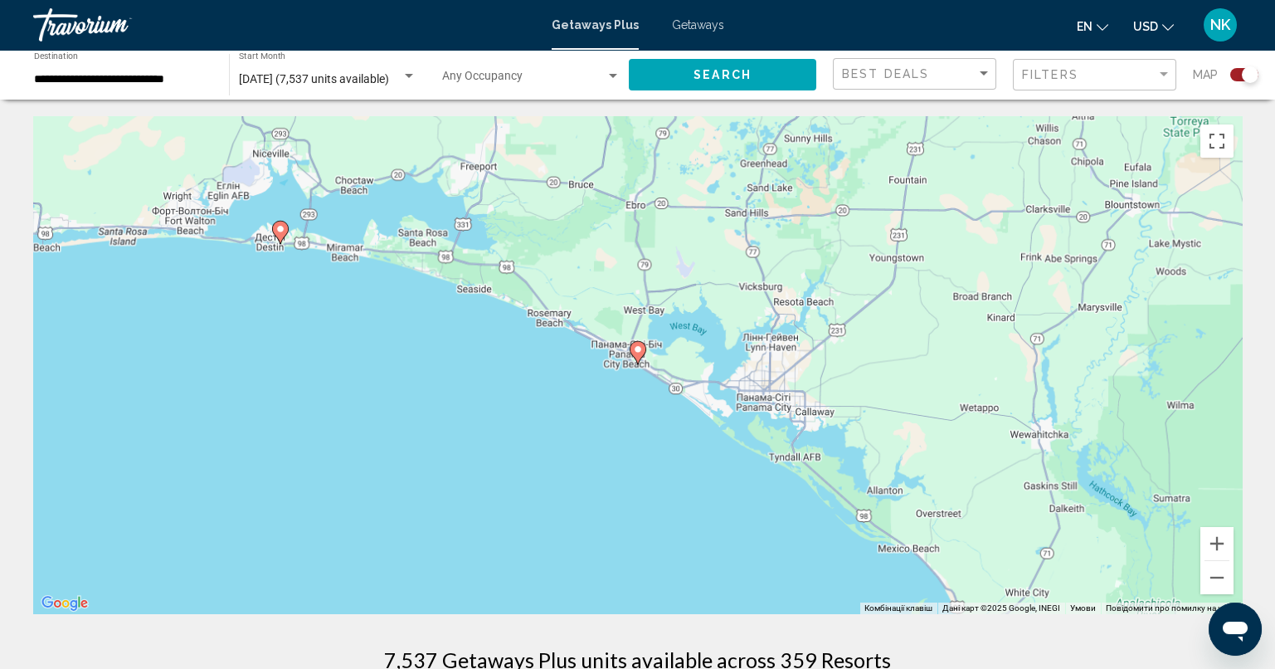
click at [639, 356] on icon "Main content" at bounding box center [637, 353] width 15 height 22
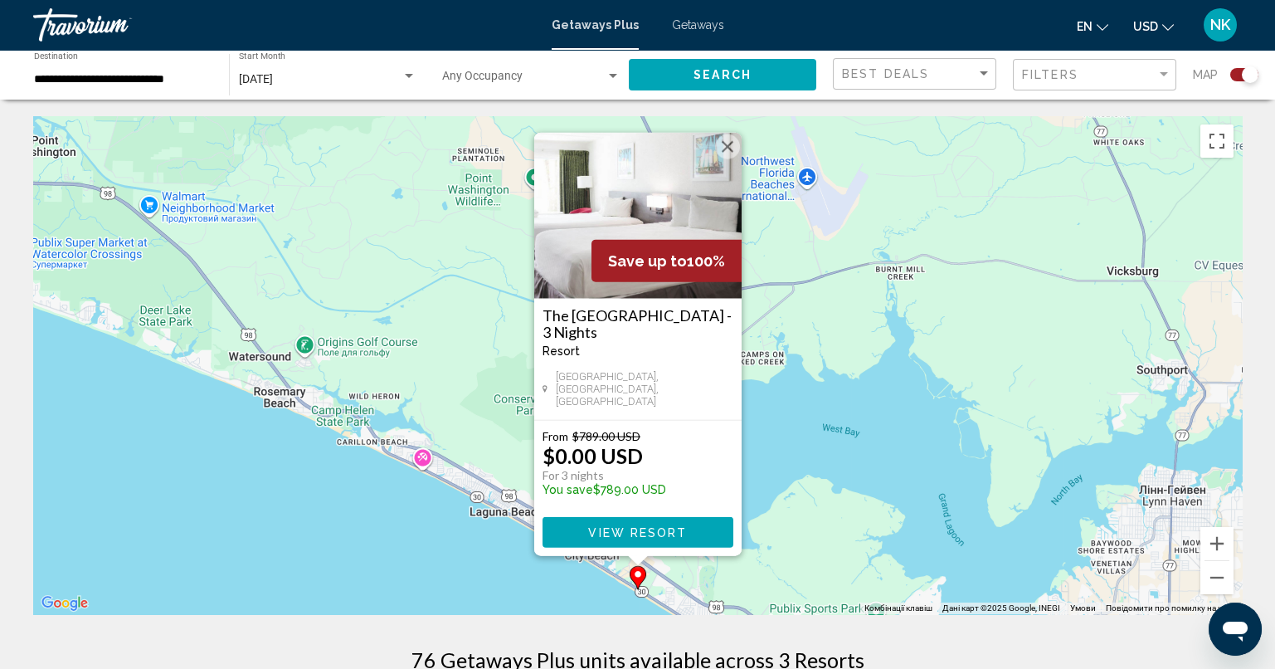
click at [503, 597] on div "Увімкніть режим перетягування за допомогою клавіатури, натиснувши Alt + Enter. …" at bounding box center [637, 365] width 1209 height 498
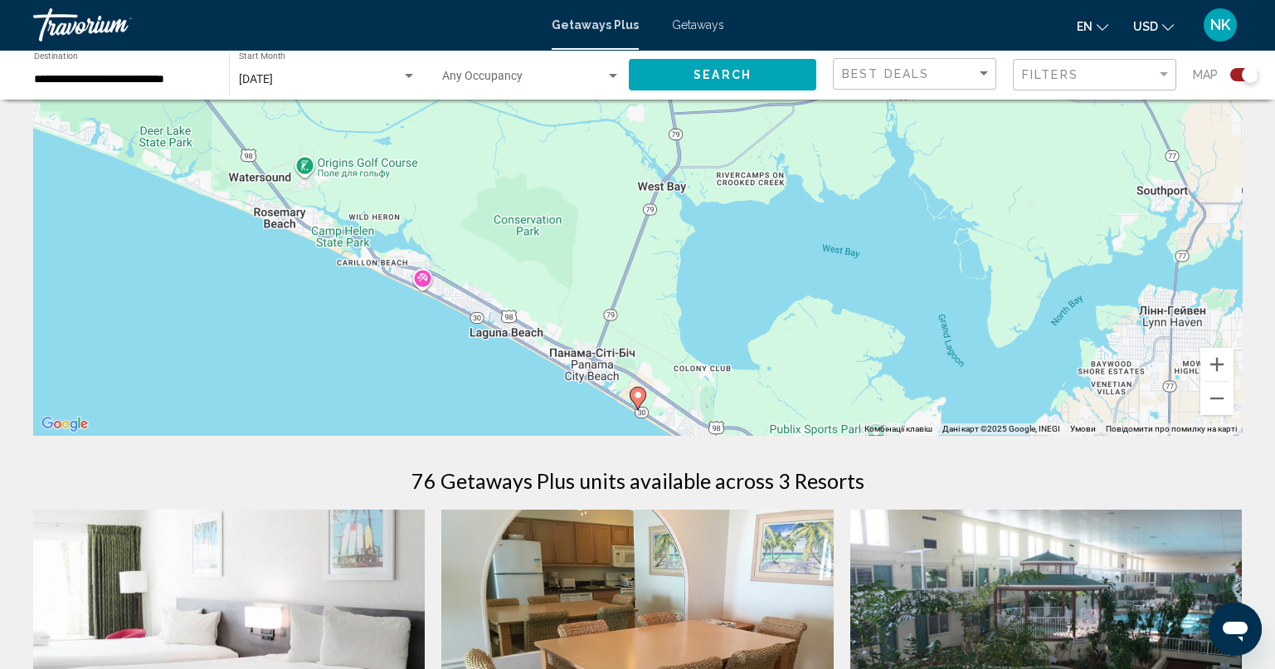
scroll to position [82, 0]
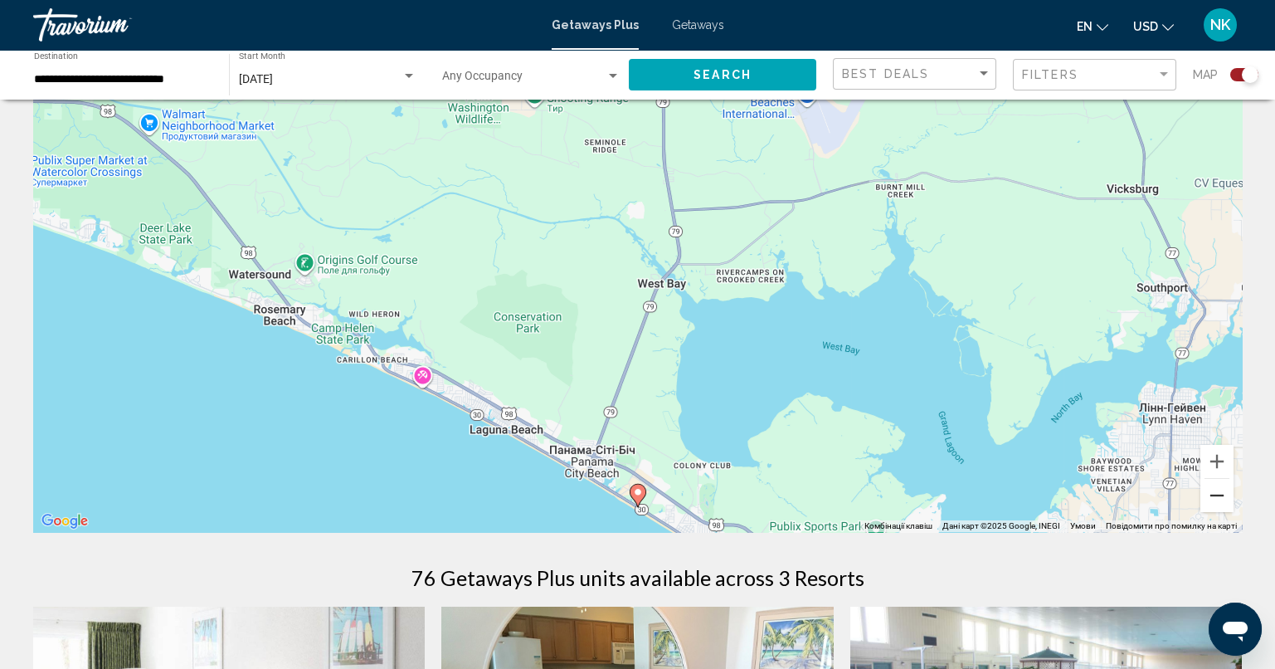
click at [1213, 491] on button "Зменшити" at bounding box center [1216, 495] width 33 height 33
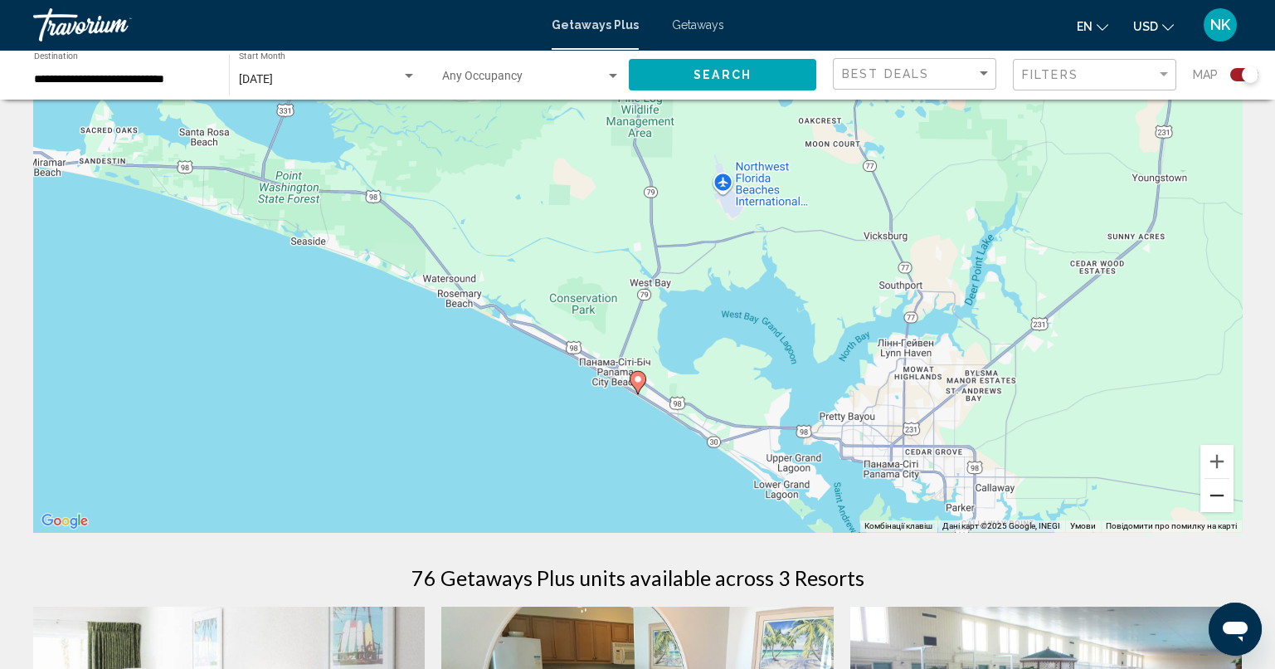
click at [1213, 491] on button "Зменшити" at bounding box center [1216, 495] width 33 height 33
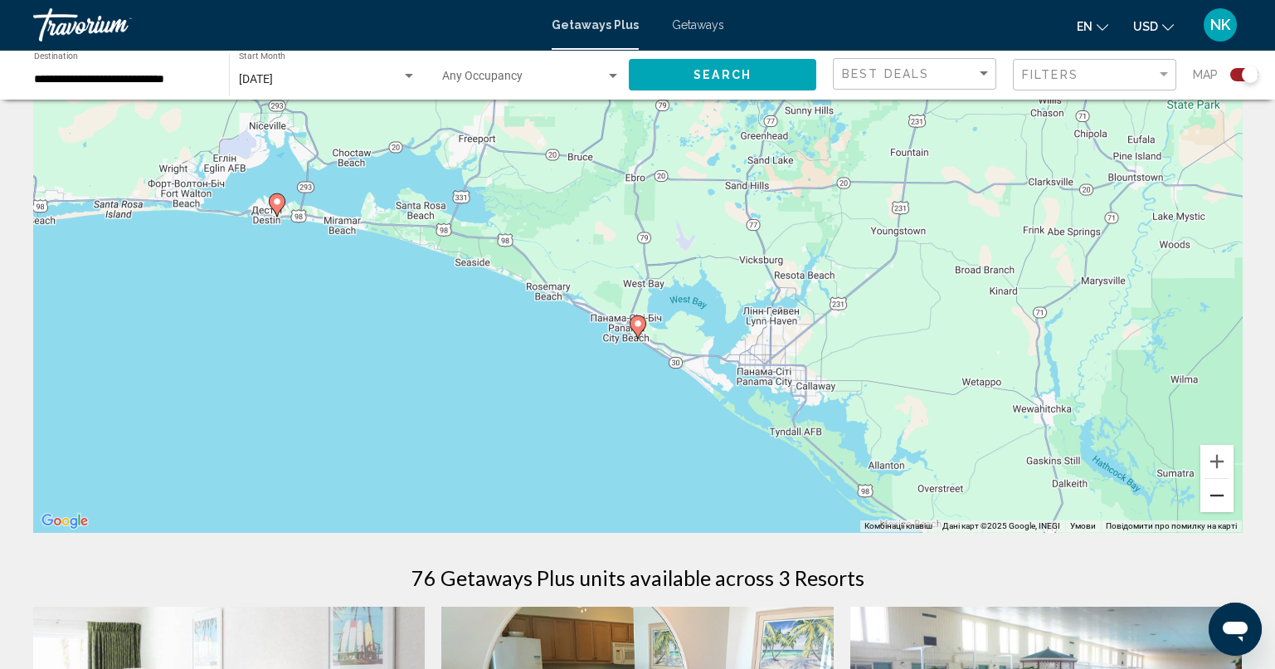
click at [1209, 502] on button "Зменшити" at bounding box center [1216, 495] width 33 height 33
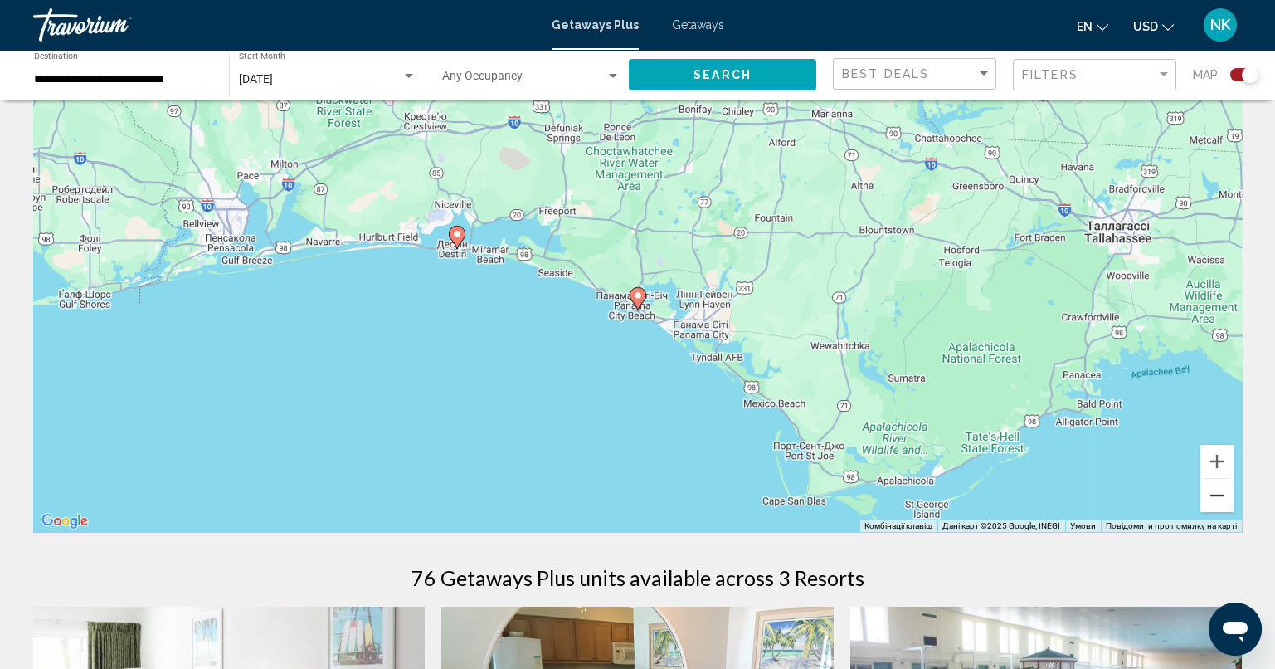
click at [1209, 503] on button "Зменшити" at bounding box center [1216, 495] width 33 height 33
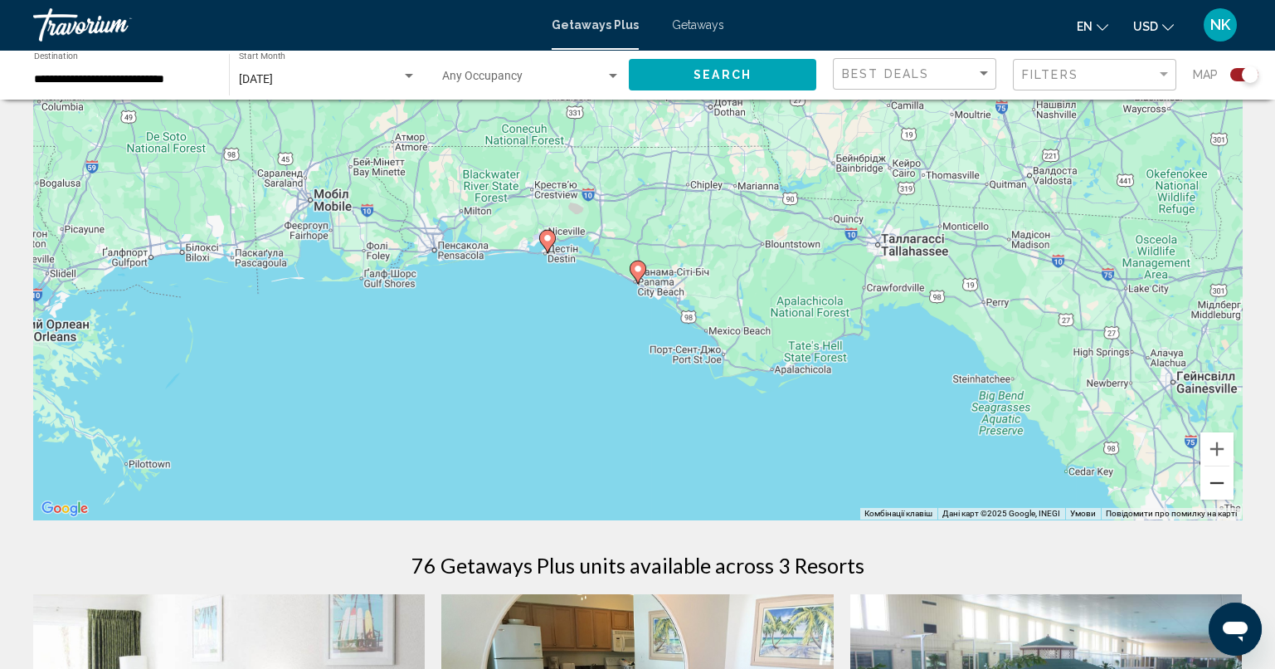
scroll to position [165, 0]
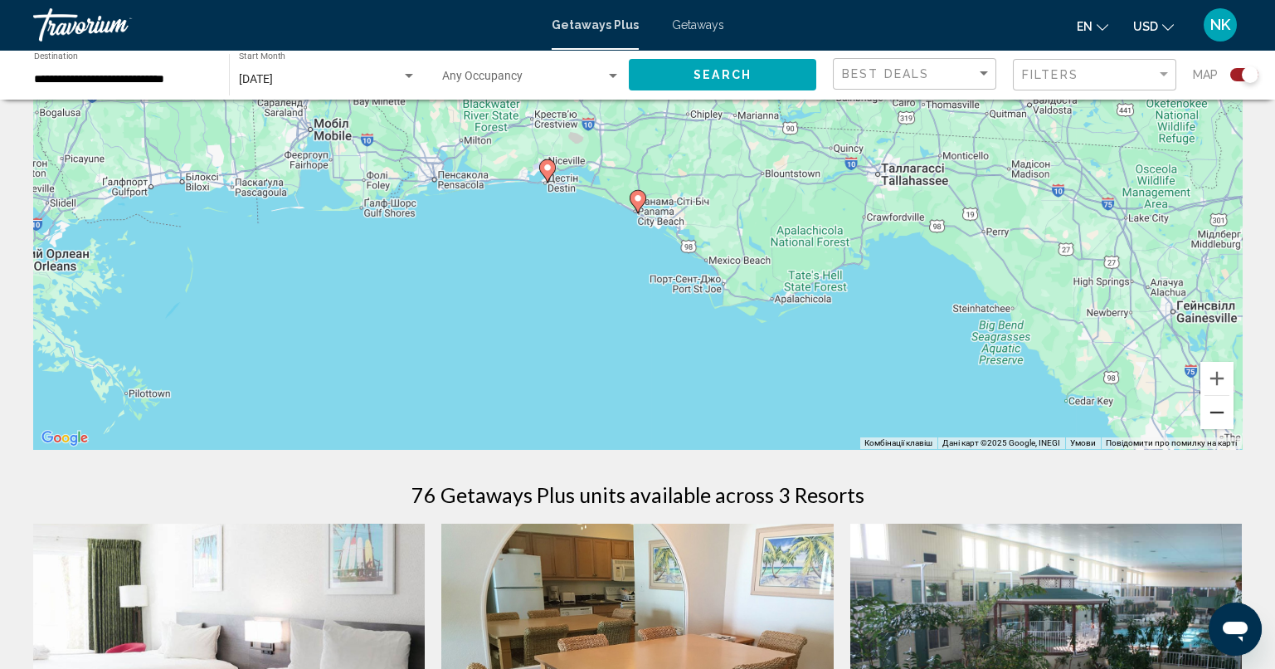
click at [1204, 412] on button "Зменшити" at bounding box center [1216, 412] width 33 height 33
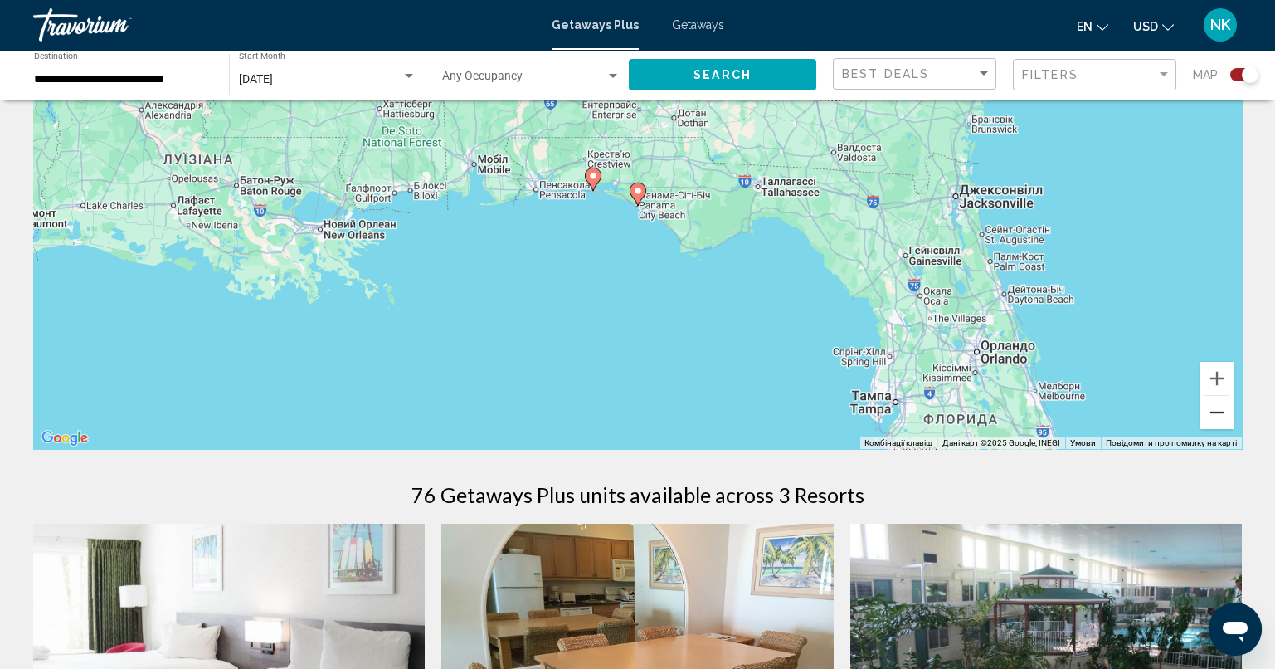
click at [1217, 406] on button "Зменшити" at bounding box center [1216, 412] width 33 height 33
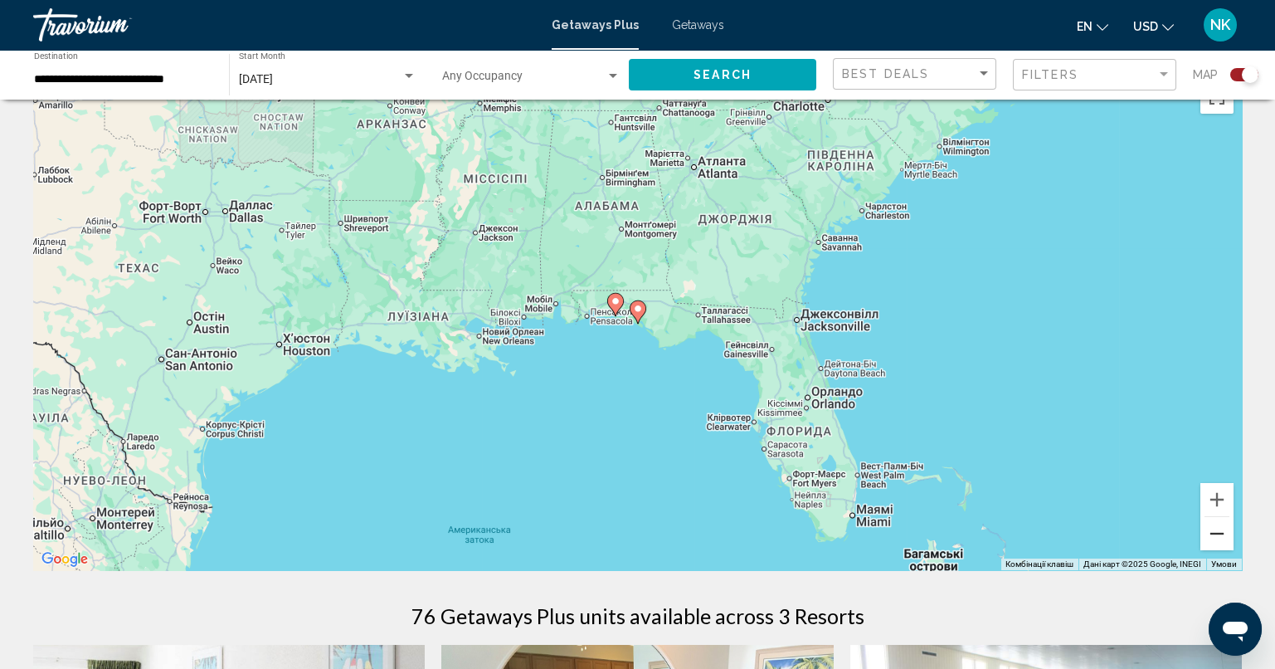
scroll to position [0, 0]
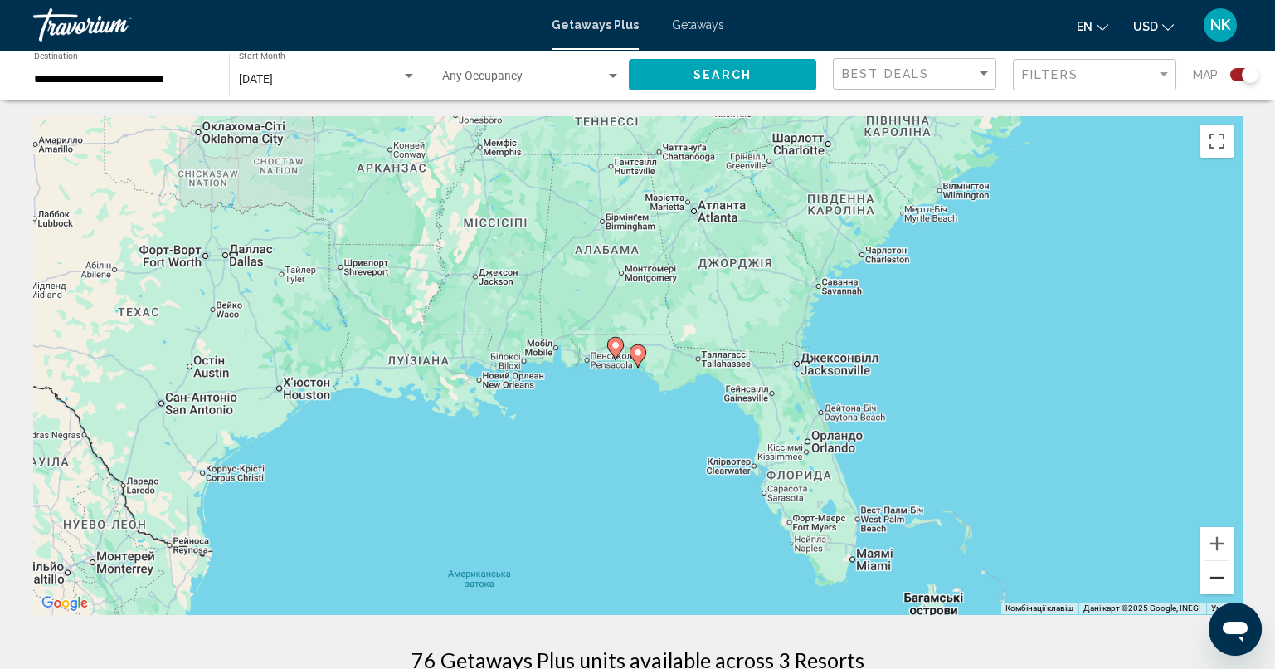
click at [1223, 581] on button "Зменшити" at bounding box center [1216, 577] width 33 height 33
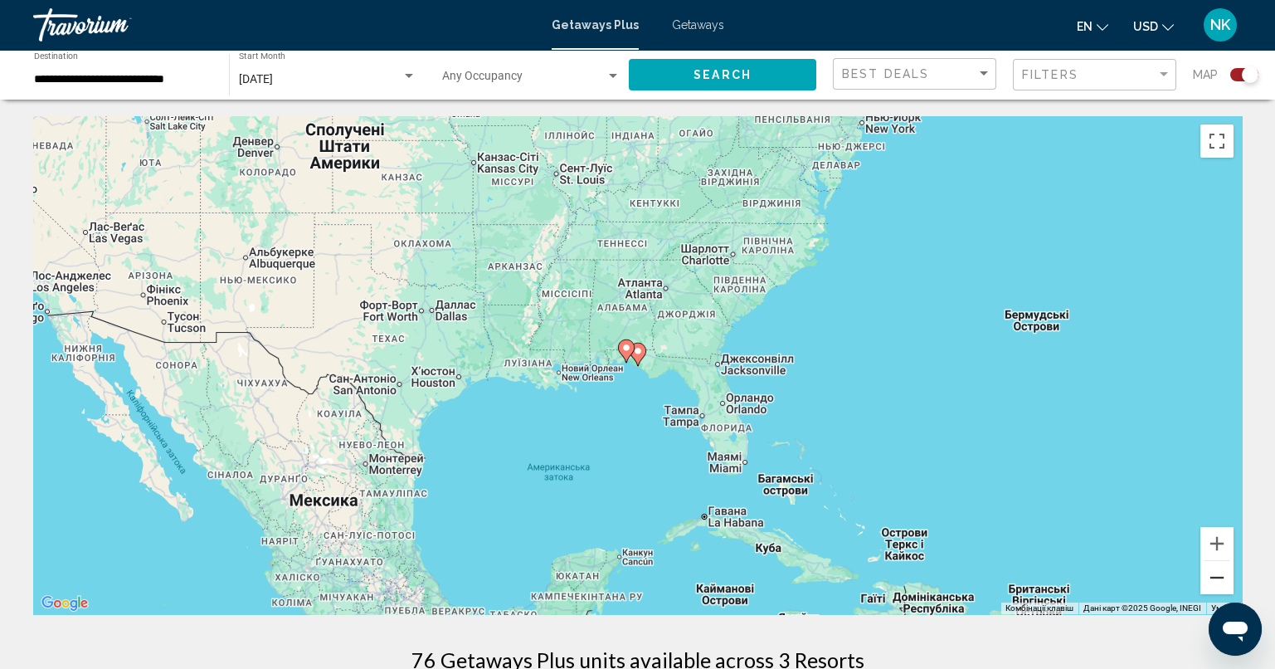
click at [1223, 581] on button "Зменшити" at bounding box center [1216, 577] width 33 height 33
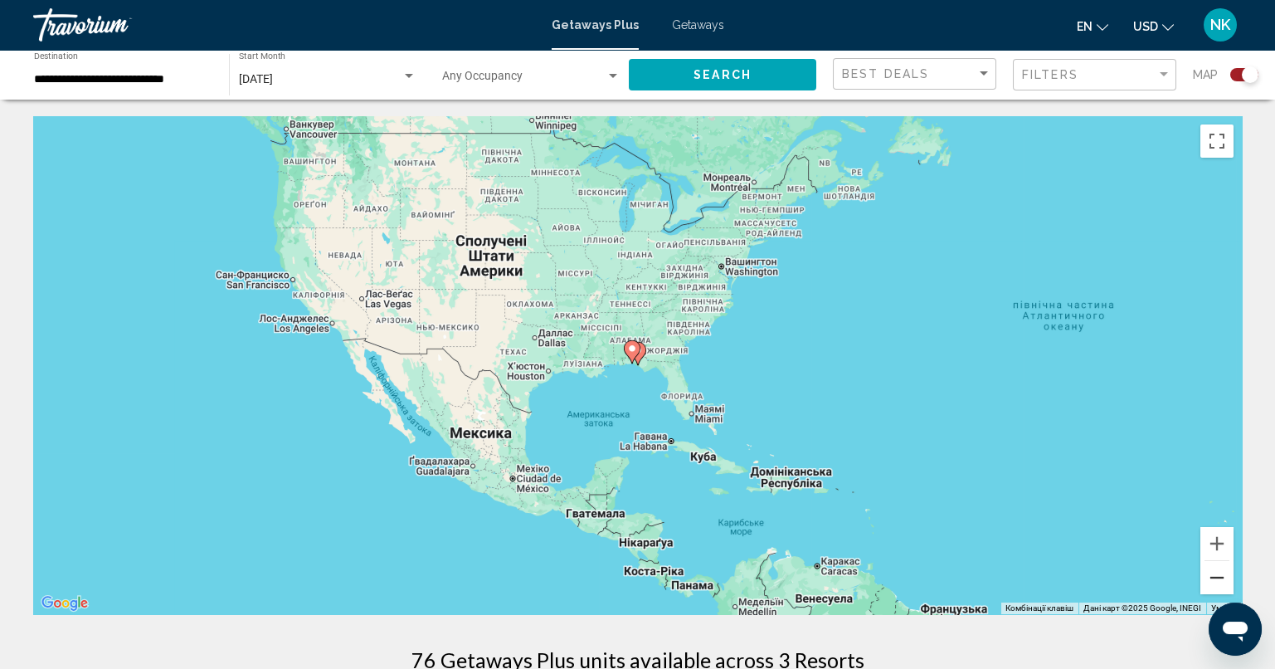
click at [1216, 573] on button "Зменшити" at bounding box center [1216, 577] width 33 height 33
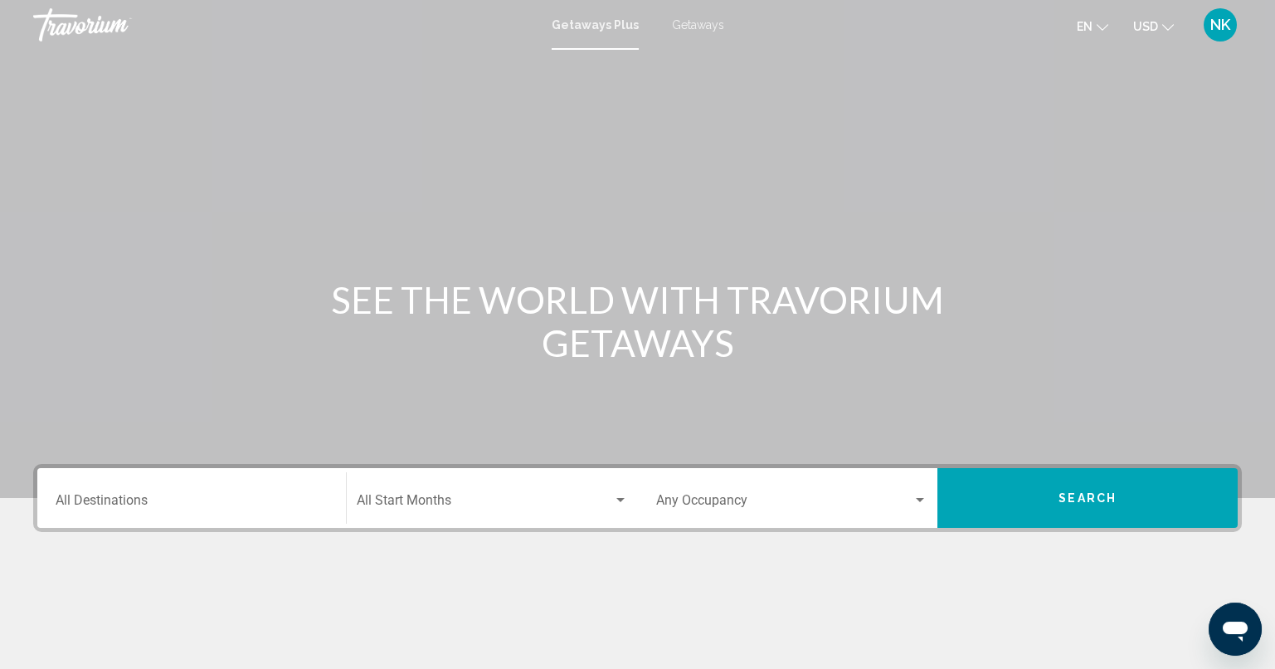
click at [985, 488] on button "Search" at bounding box center [1087, 498] width 300 height 60
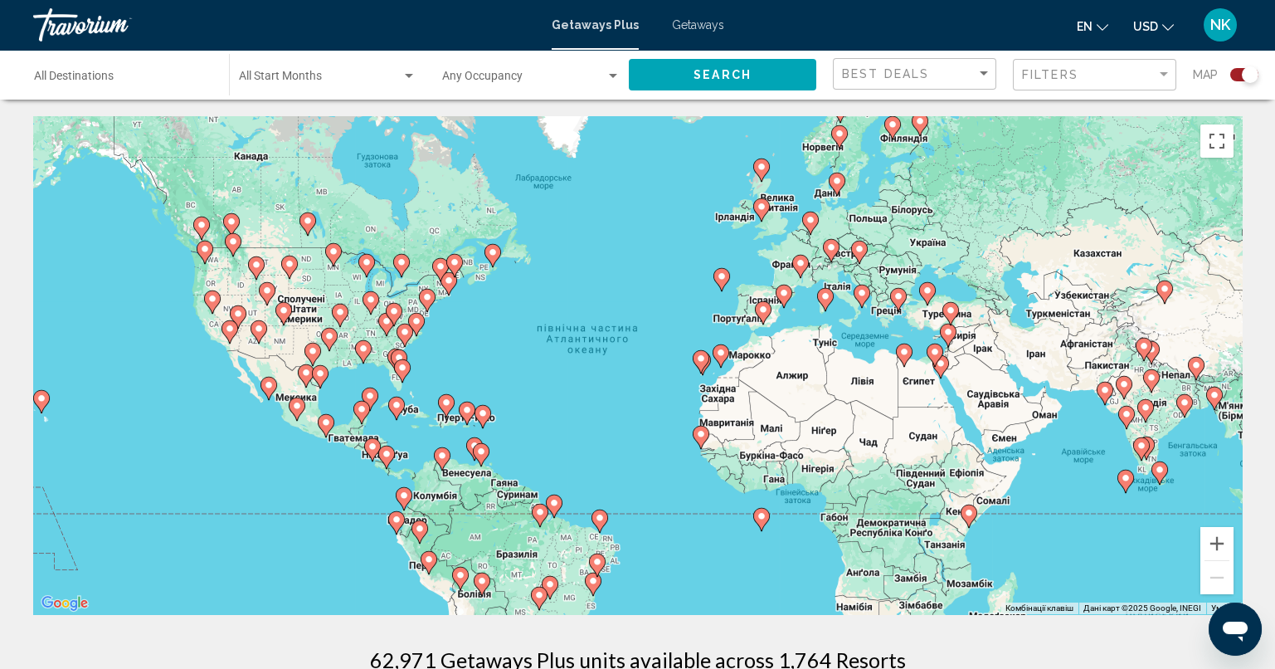
click at [360, 371] on div "Увімкніть режим перетягування за допомогою клавіатури, натиснувши Alt + Enter. …" at bounding box center [637, 365] width 1209 height 498
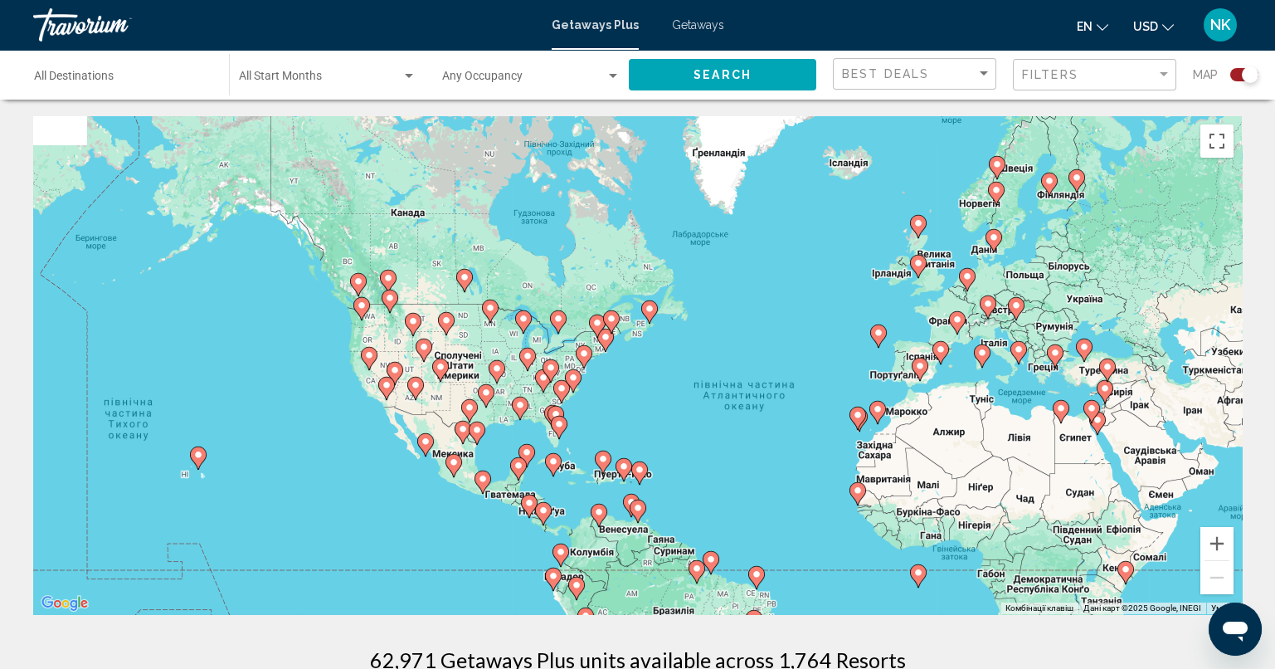
drag, startPoint x: 393, startPoint y: 377, endPoint x: 557, endPoint y: 420, distance: 169.8
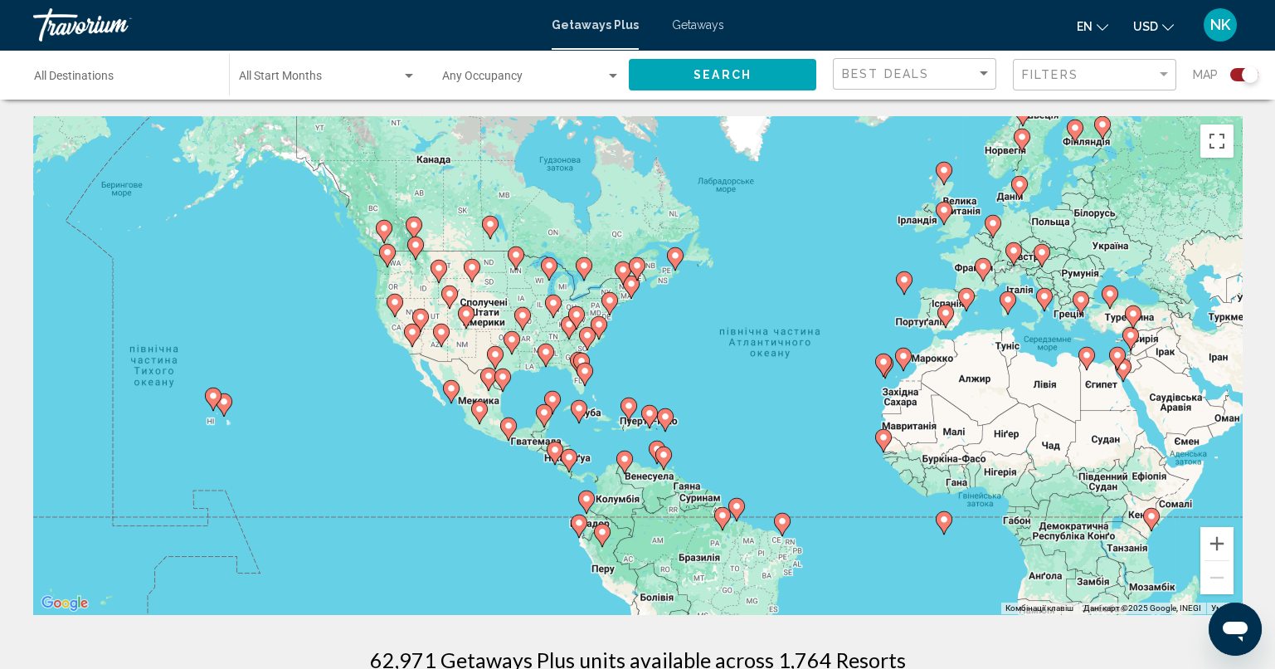
drag, startPoint x: 552, startPoint y: 406, endPoint x: 1112, endPoint y: 577, distance: 585.4
click at [581, 367] on g "Main content" at bounding box center [584, 373] width 17 height 23
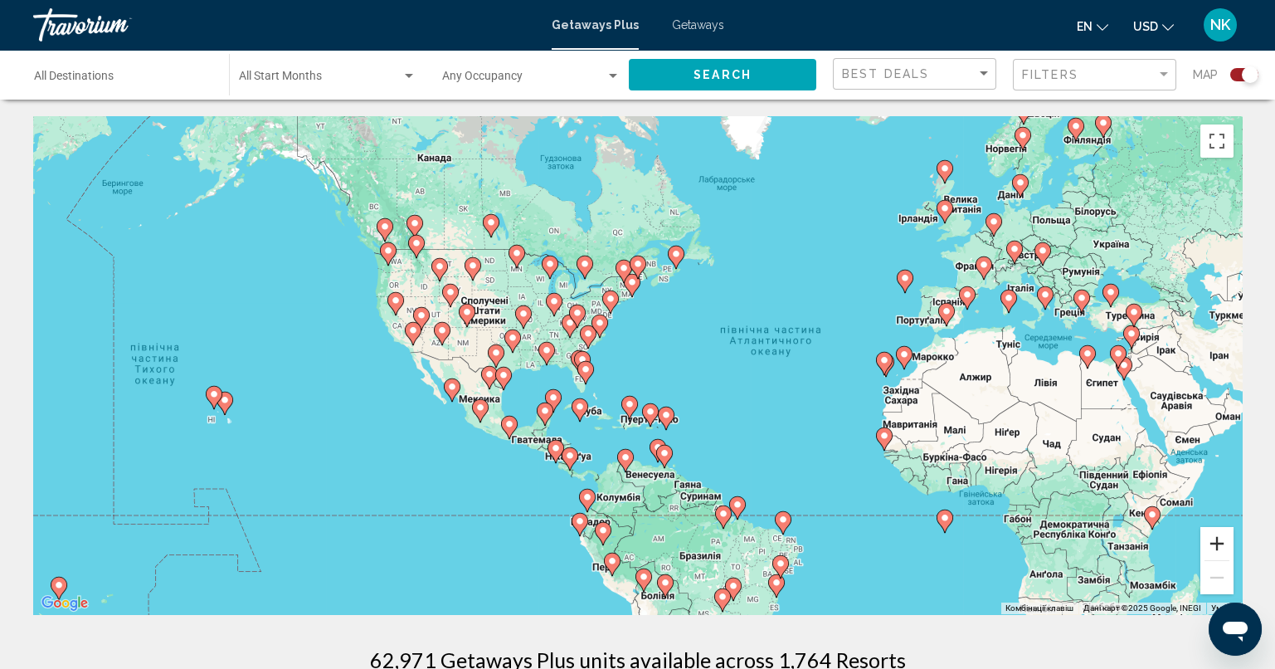
click at [1223, 542] on button "Збільшити" at bounding box center [1216, 543] width 33 height 33
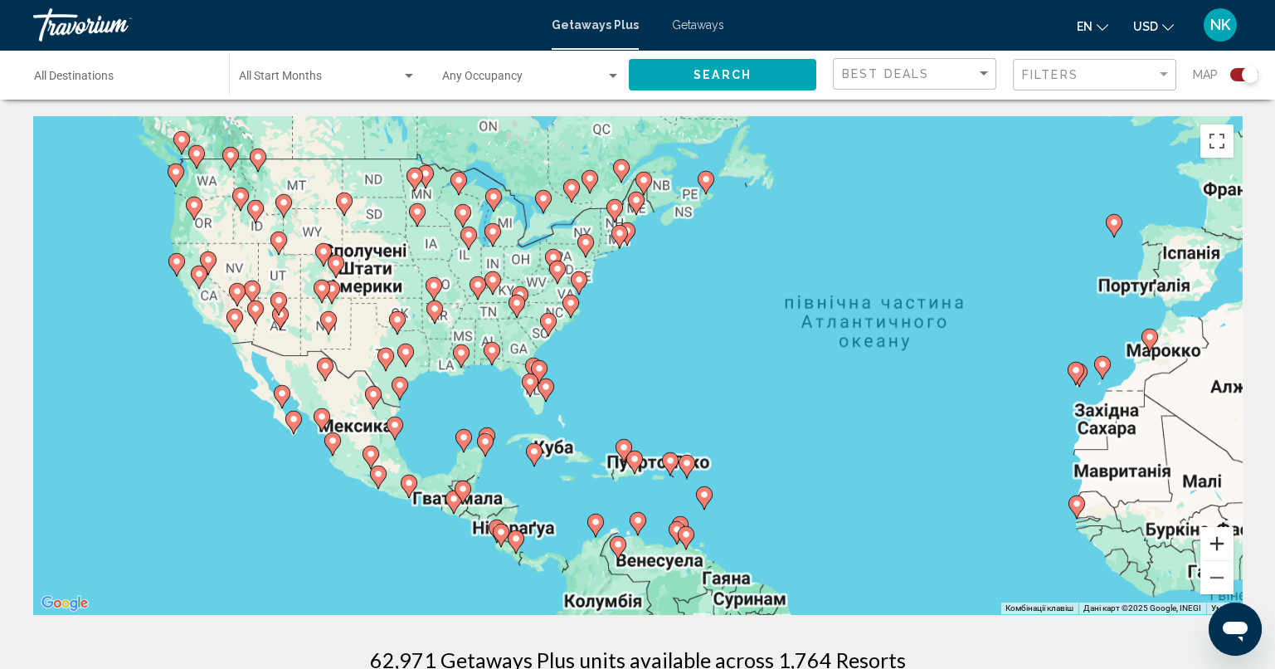
click at [1223, 542] on button "Збільшити" at bounding box center [1216, 543] width 33 height 33
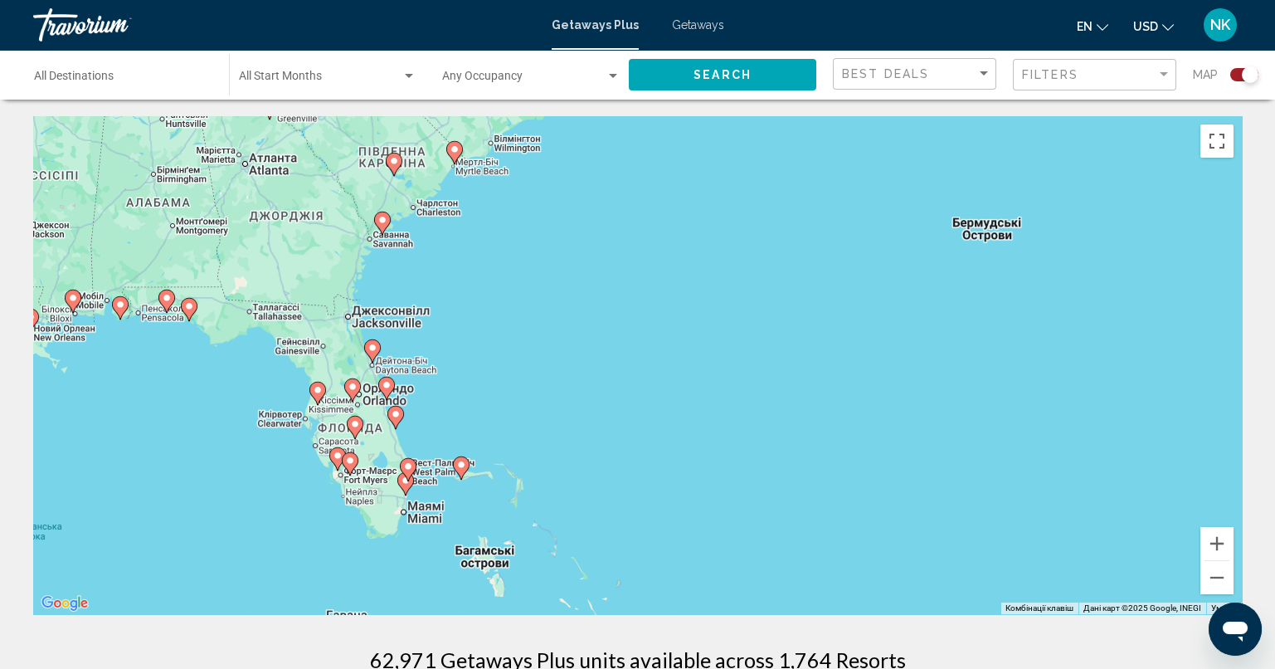
drag, startPoint x: 112, startPoint y: 362, endPoint x: 309, endPoint y: 313, distance: 203.4
click at [309, 313] on div "Увімкніть режим перетягування за допомогою клавіатури, натиснувши Alt + Enter. …" at bounding box center [637, 365] width 1209 height 498
click at [373, 346] on image "Main content" at bounding box center [372, 345] width 10 height 10
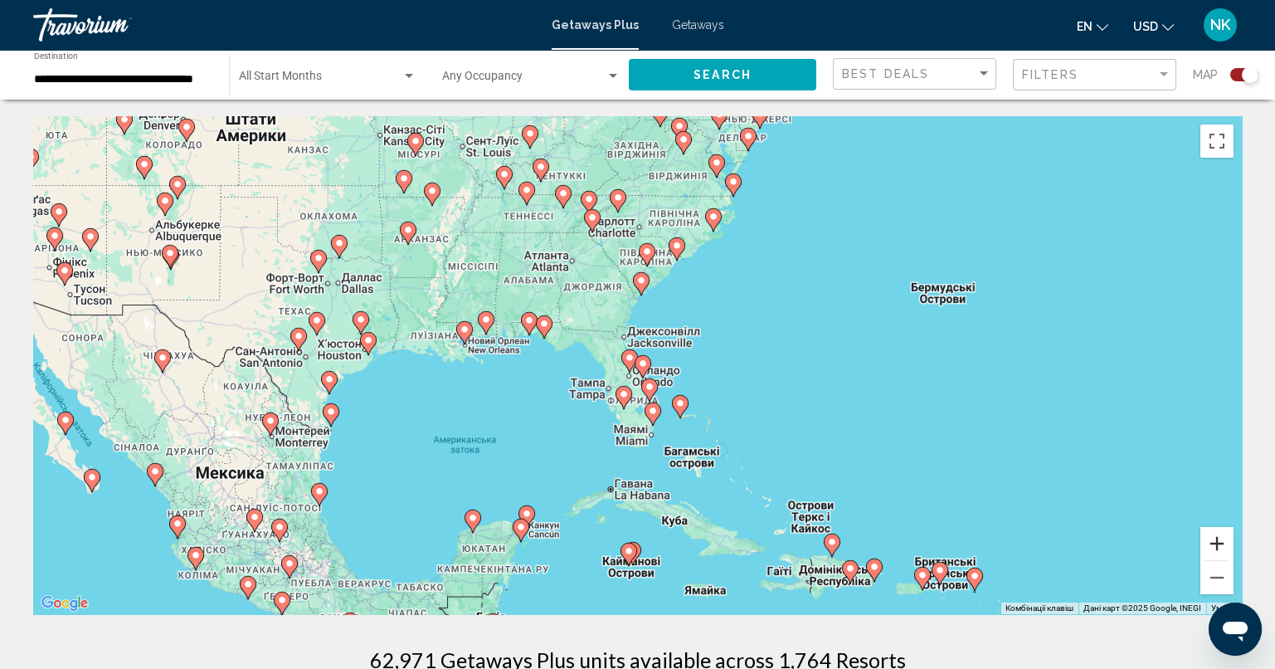
click at [1223, 549] on button "Збільшити" at bounding box center [1216, 543] width 33 height 33
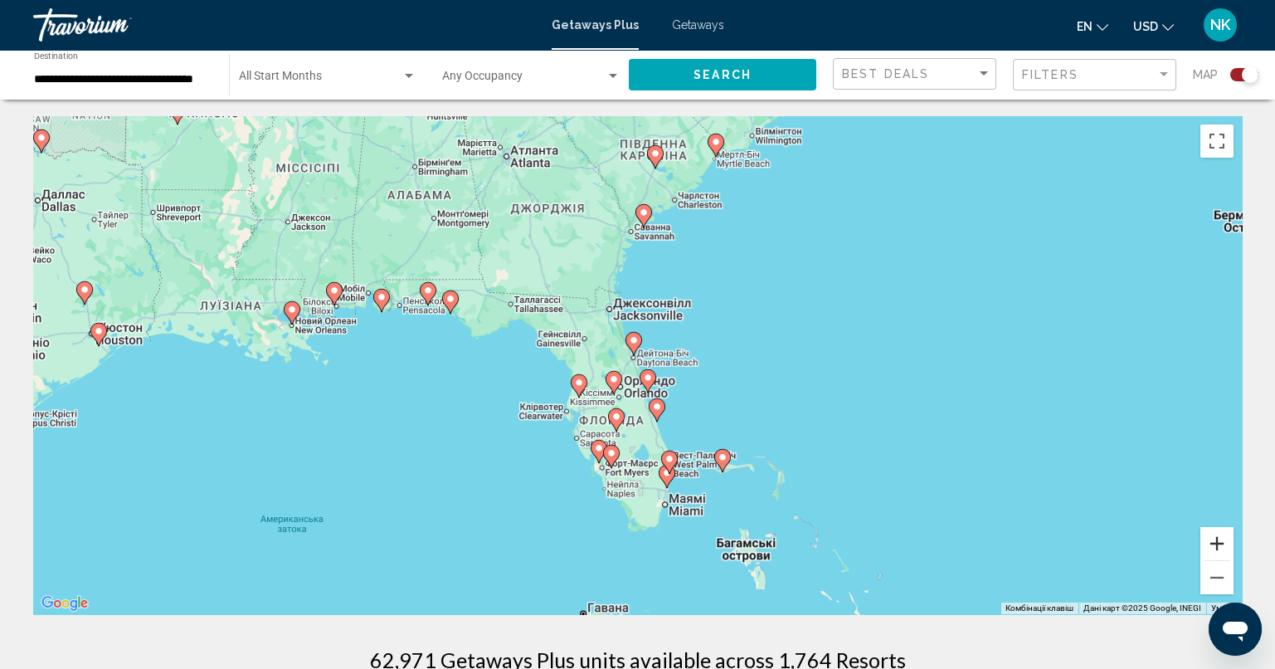
click at [1223, 549] on button "Збільшити" at bounding box center [1216, 543] width 33 height 33
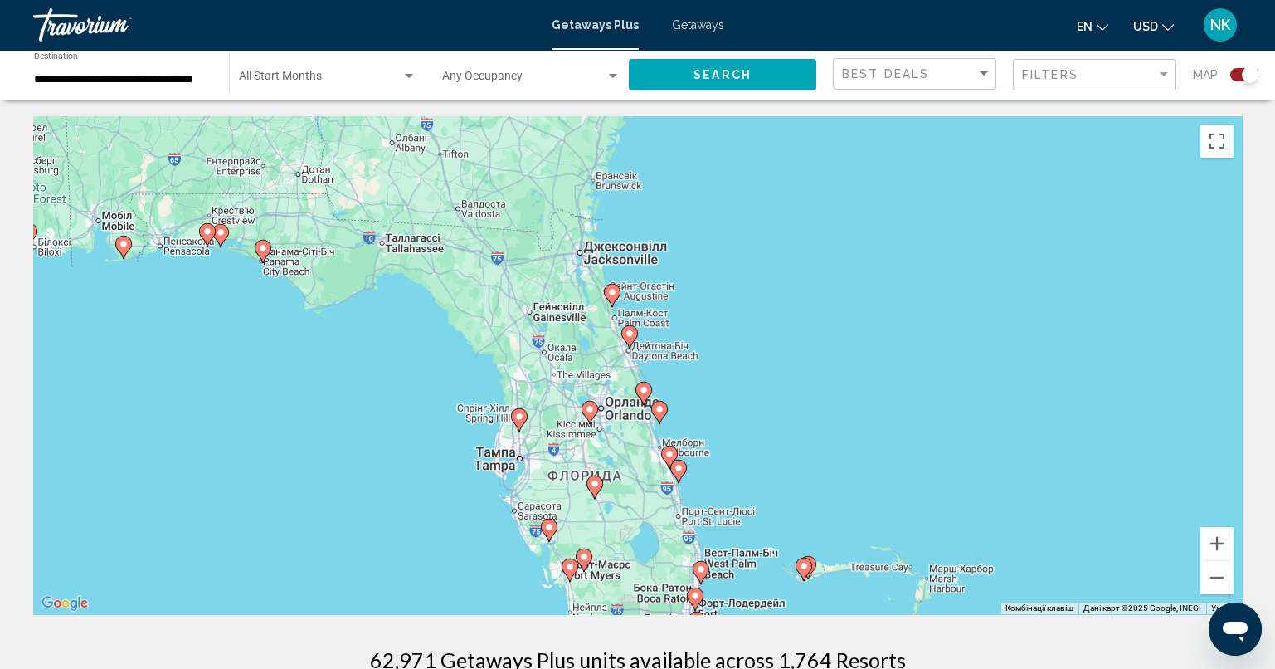
click at [610, 296] on image "Main content" at bounding box center [612, 292] width 10 height 10
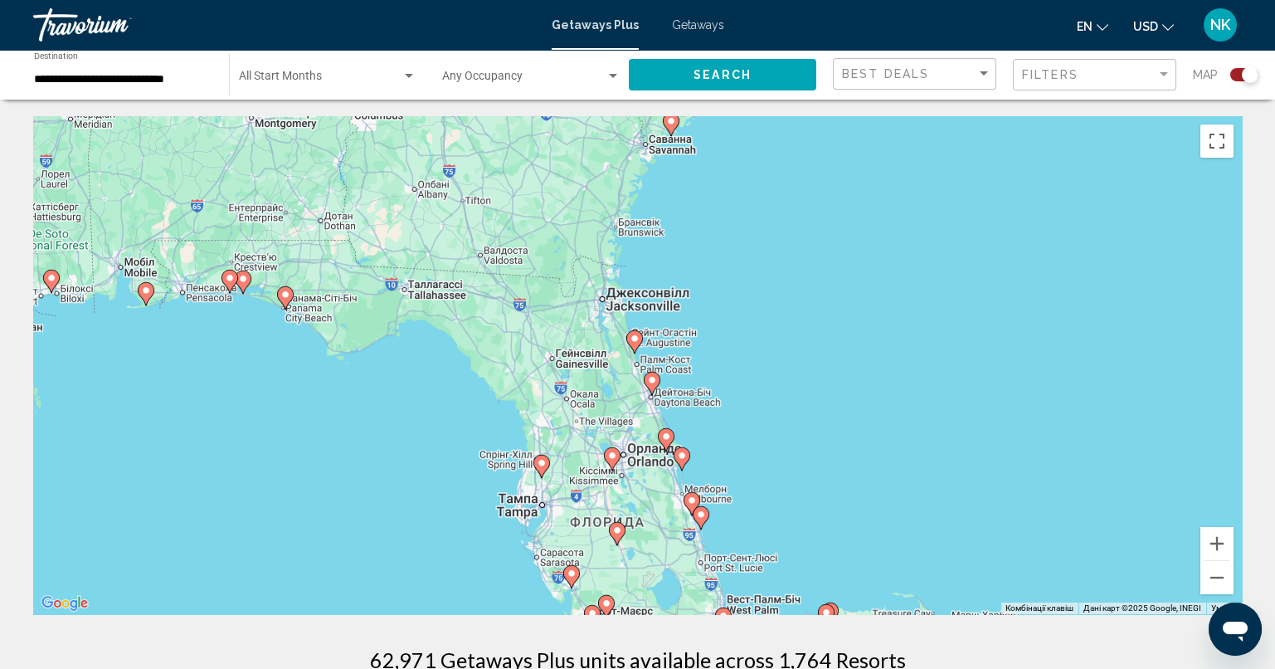
click at [648, 377] on image "Main content" at bounding box center [652, 380] width 10 height 10
type input "**********"
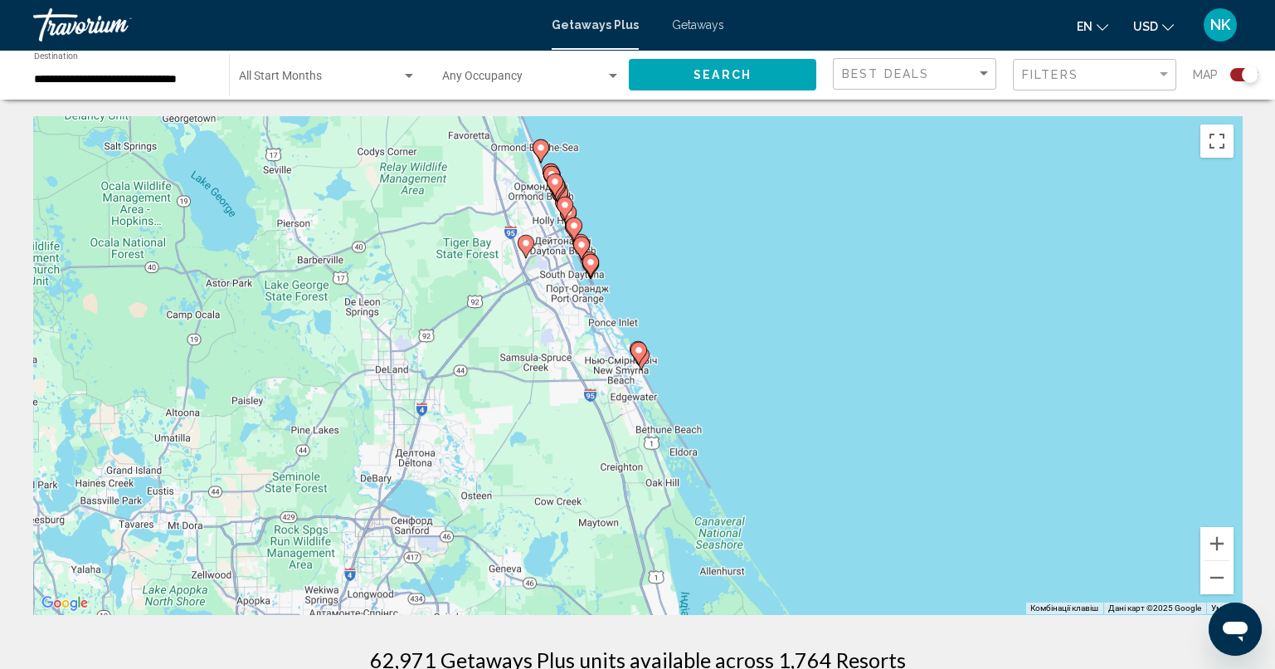
click at [576, 223] on image "Main content" at bounding box center [574, 226] width 10 height 10
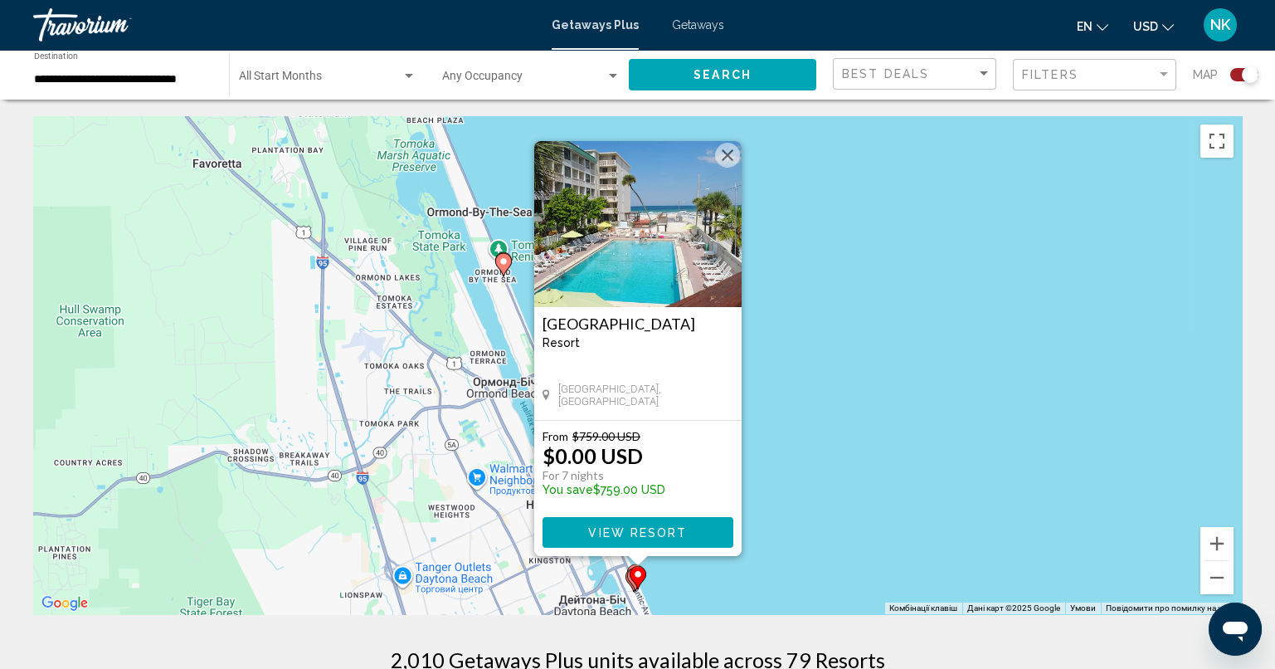
click at [693, 522] on button "View Resort" at bounding box center [637, 532] width 191 height 31
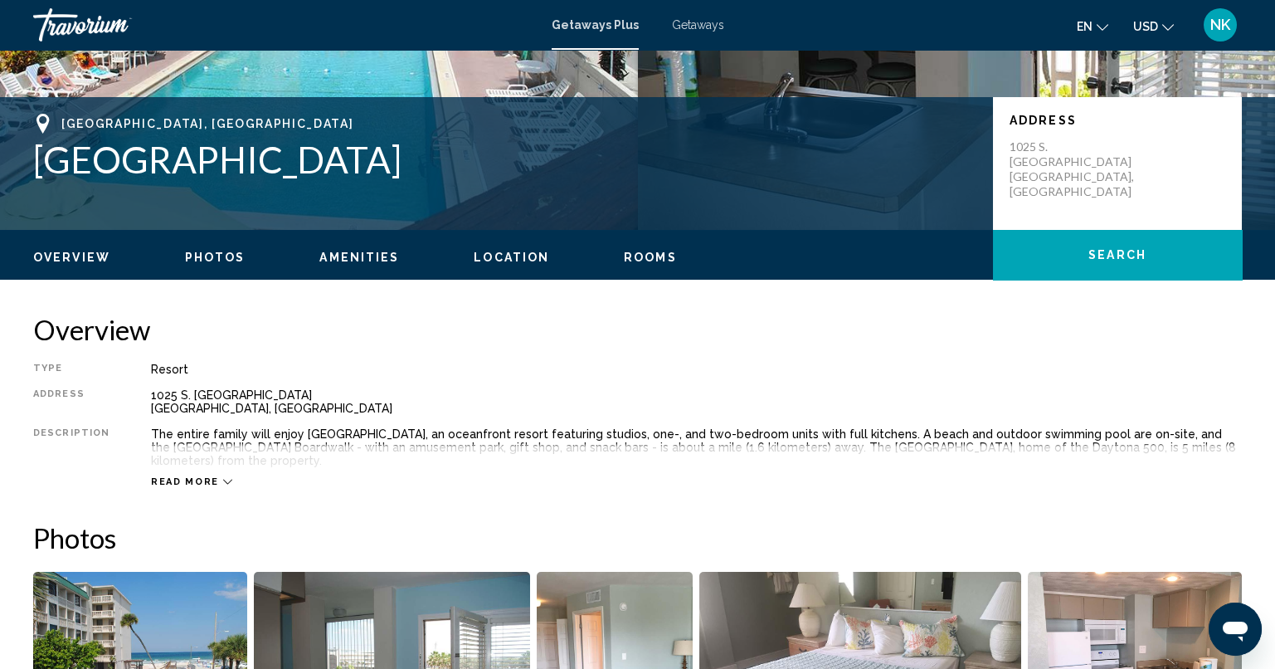
scroll to position [414, 0]
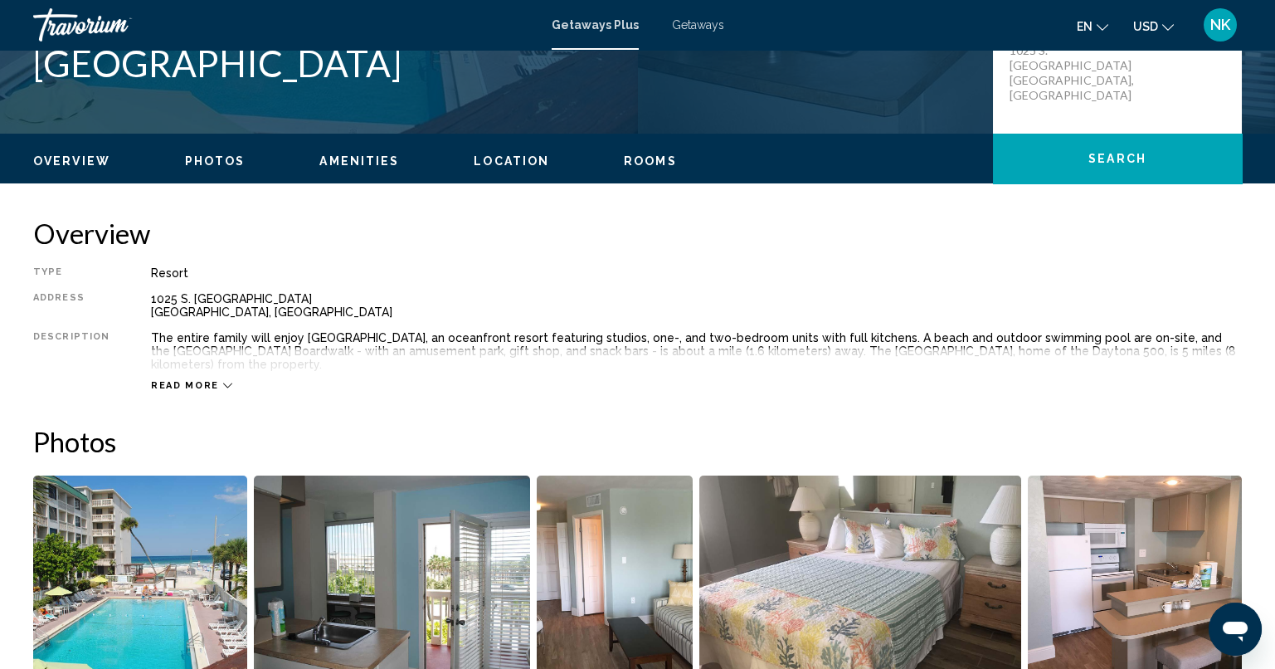
click at [204, 382] on span "Read more" at bounding box center [185, 385] width 68 height 11
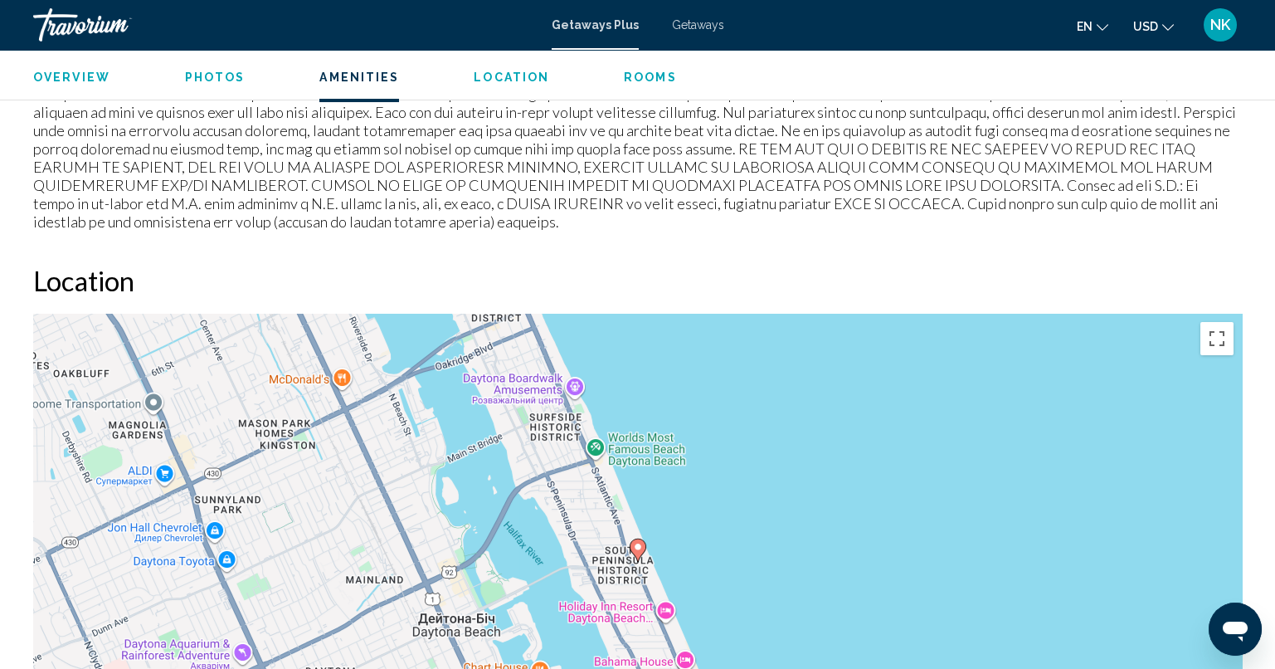
scroll to position [1907, 0]
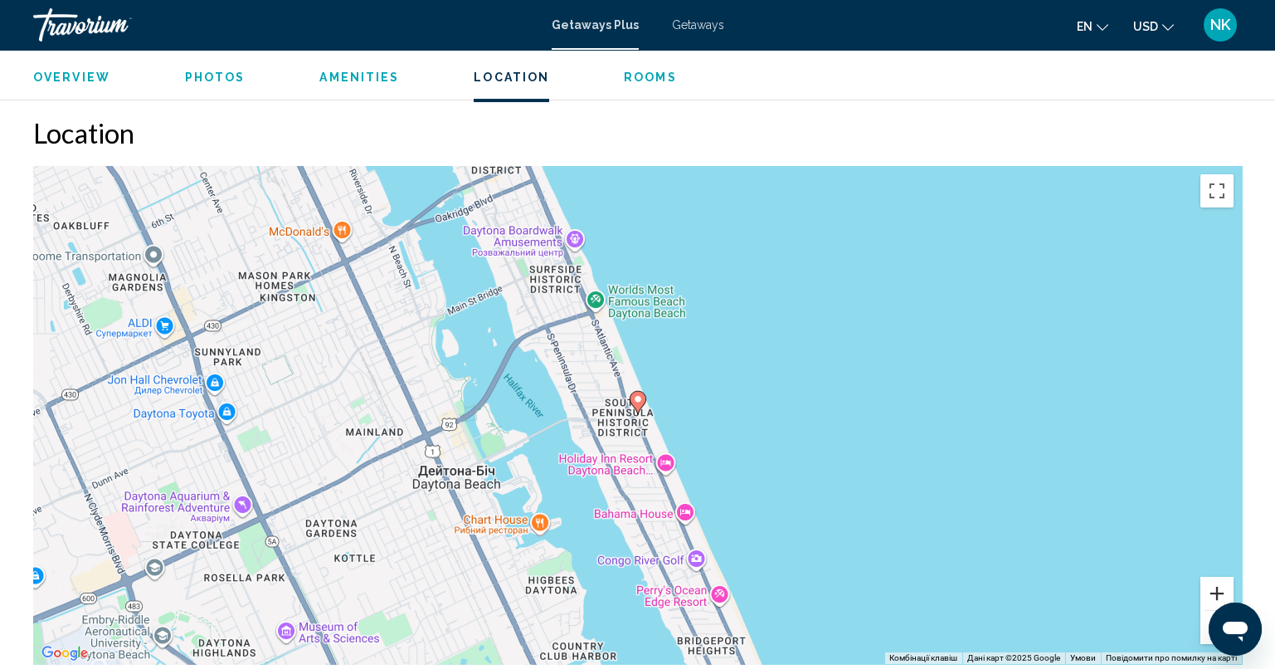
click at [1214, 586] on button "Збільшити" at bounding box center [1216, 592] width 33 height 33
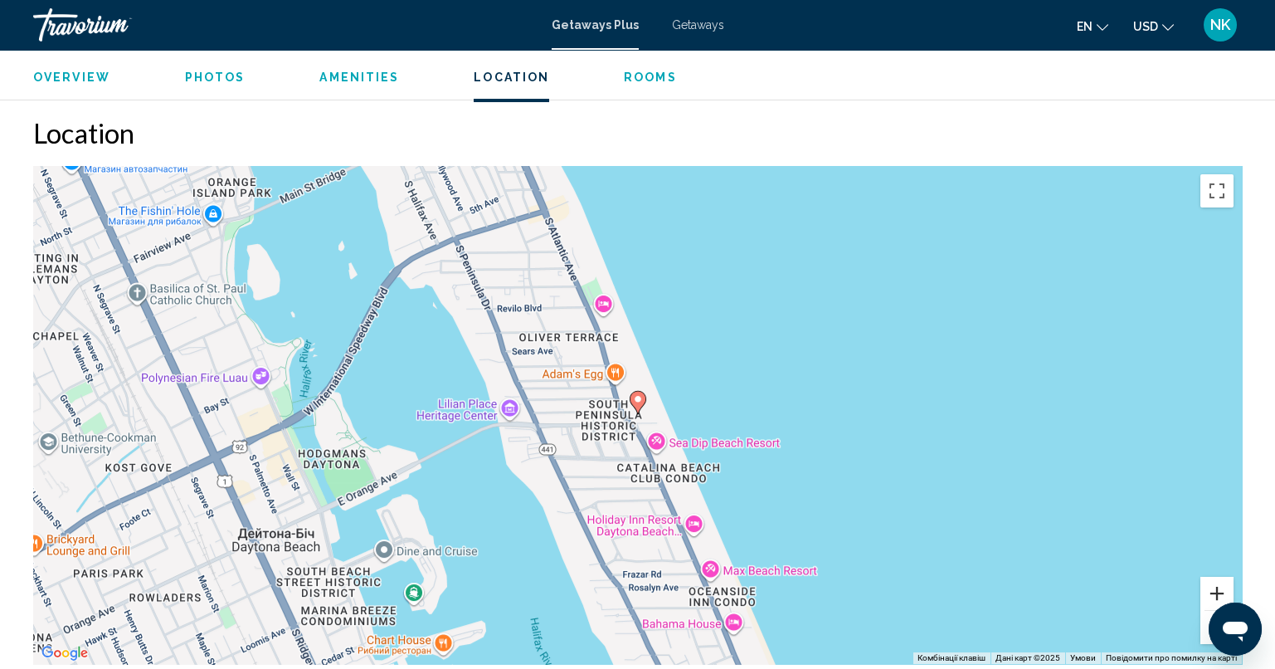
click at [1214, 586] on button "Збільшити" at bounding box center [1216, 592] width 33 height 33
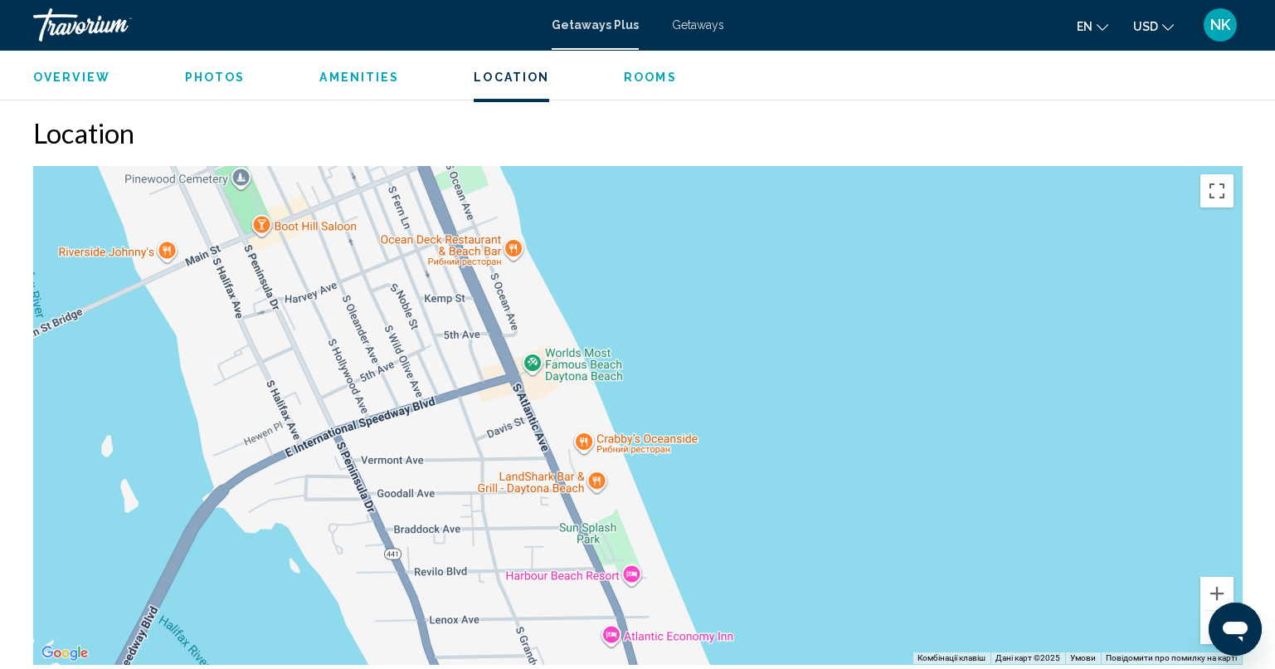
drag, startPoint x: 600, startPoint y: 302, endPoint x: 662, endPoint y: 665, distance: 368.6
click at [662, 666] on div "Overview Type Resort All-Inclusive No All-Inclusive Address 1025 S. Atlantic Av…" at bounding box center [637, 403] width 1225 height 3359
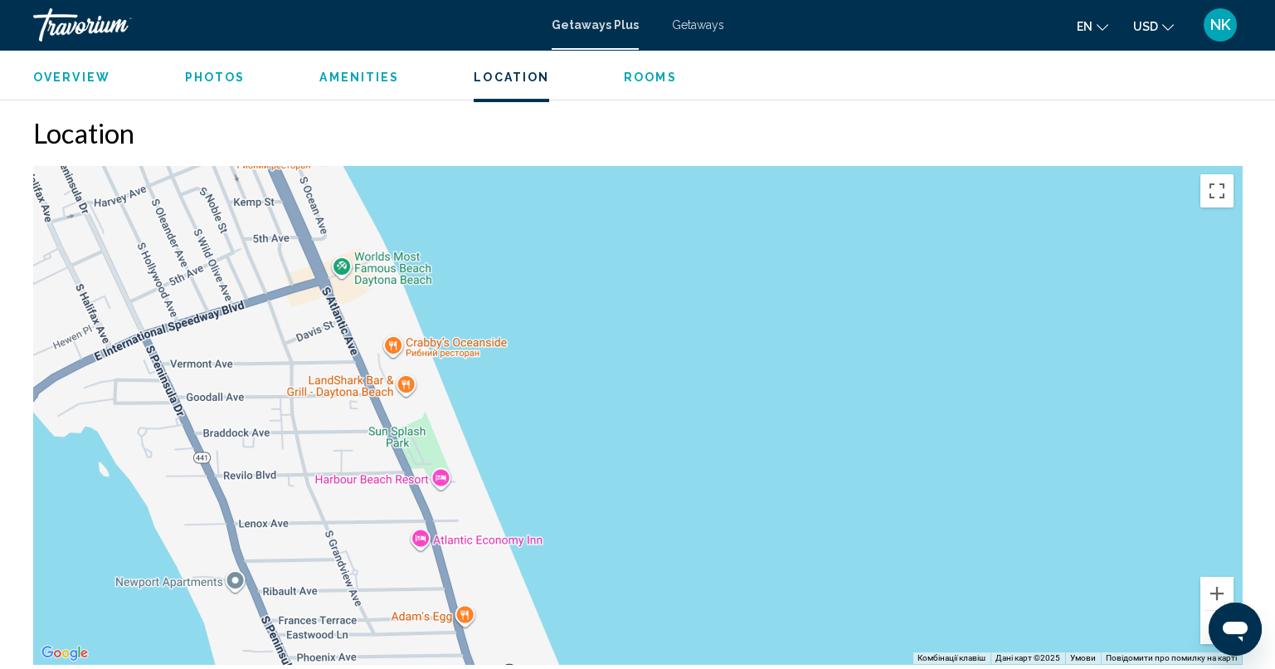
drag, startPoint x: 876, startPoint y: 523, endPoint x: 810, endPoint y: 486, distance: 76.1
click at [810, 486] on div "Увімкніть режим перетягування за допомогою клавіатури, натиснувши Alt + Enter. …" at bounding box center [637, 415] width 1209 height 498
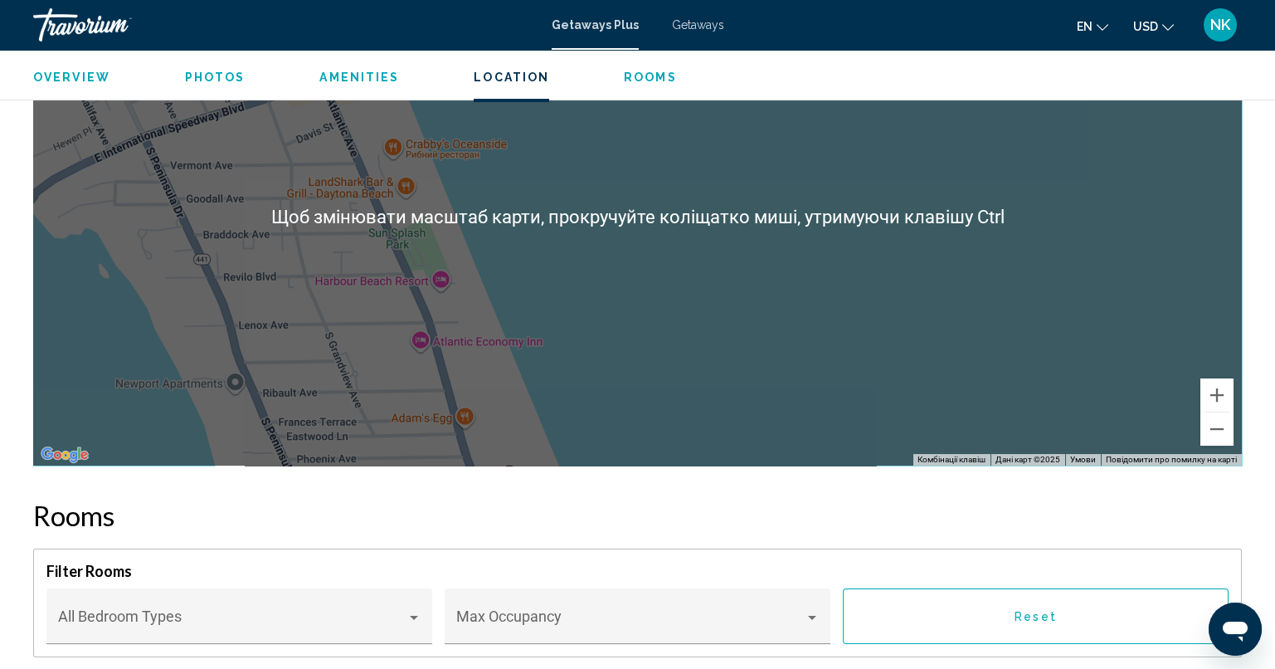
scroll to position [2239, 0]
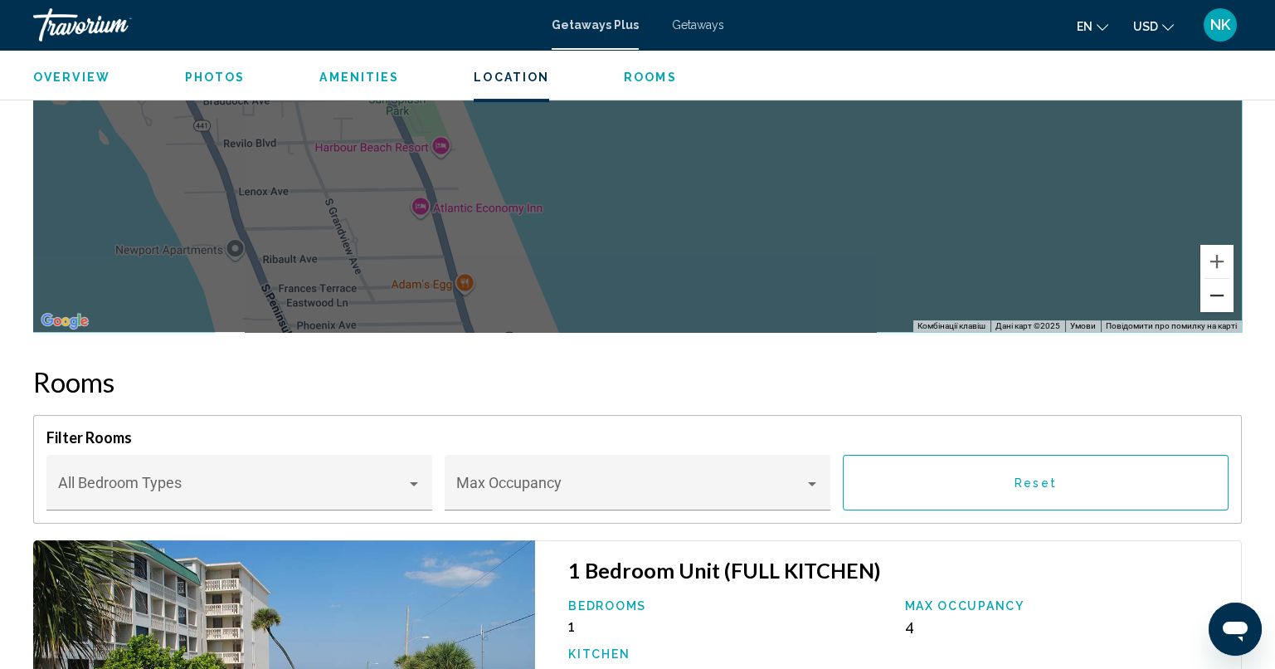
click at [1230, 299] on button "Зменшити" at bounding box center [1216, 295] width 33 height 33
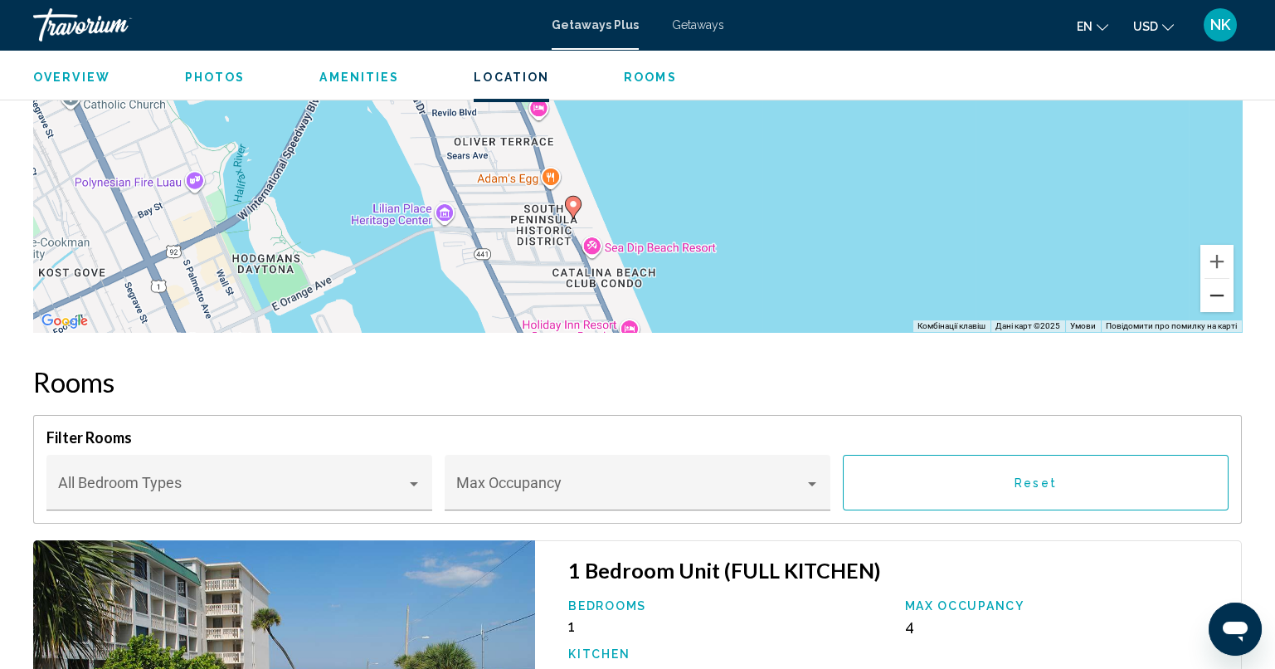
click at [1228, 299] on button "Зменшити" at bounding box center [1216, 295] width 33 height 33
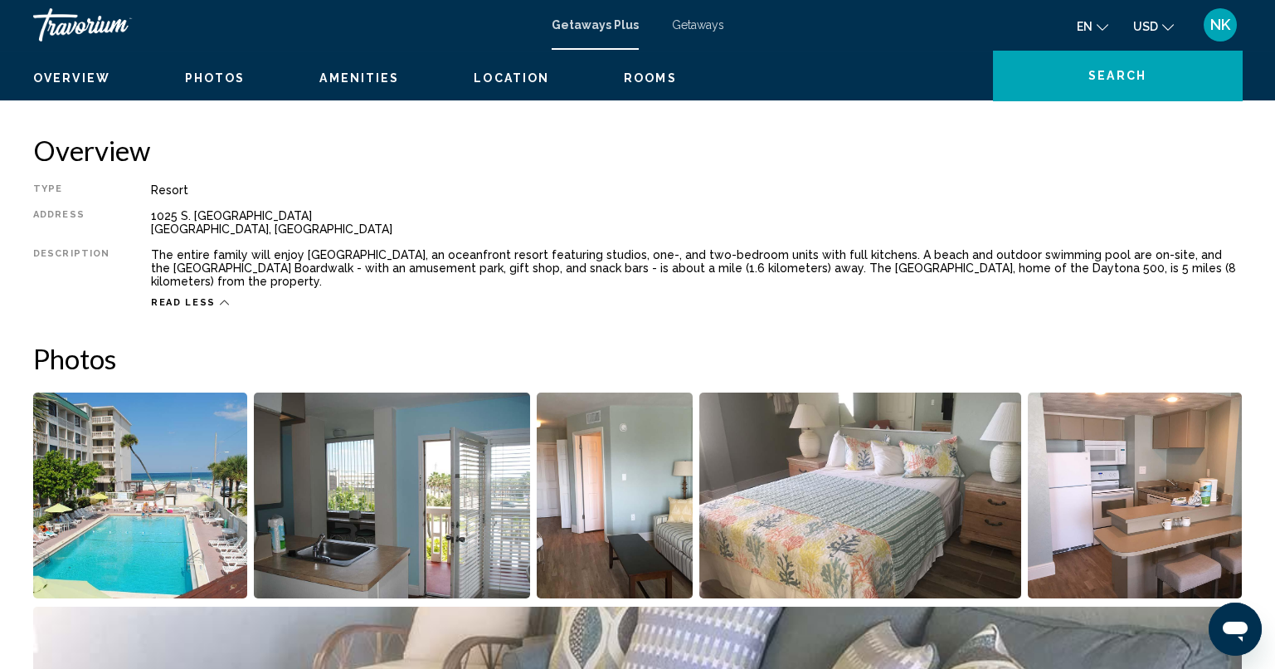
scroll to position [0, 0]
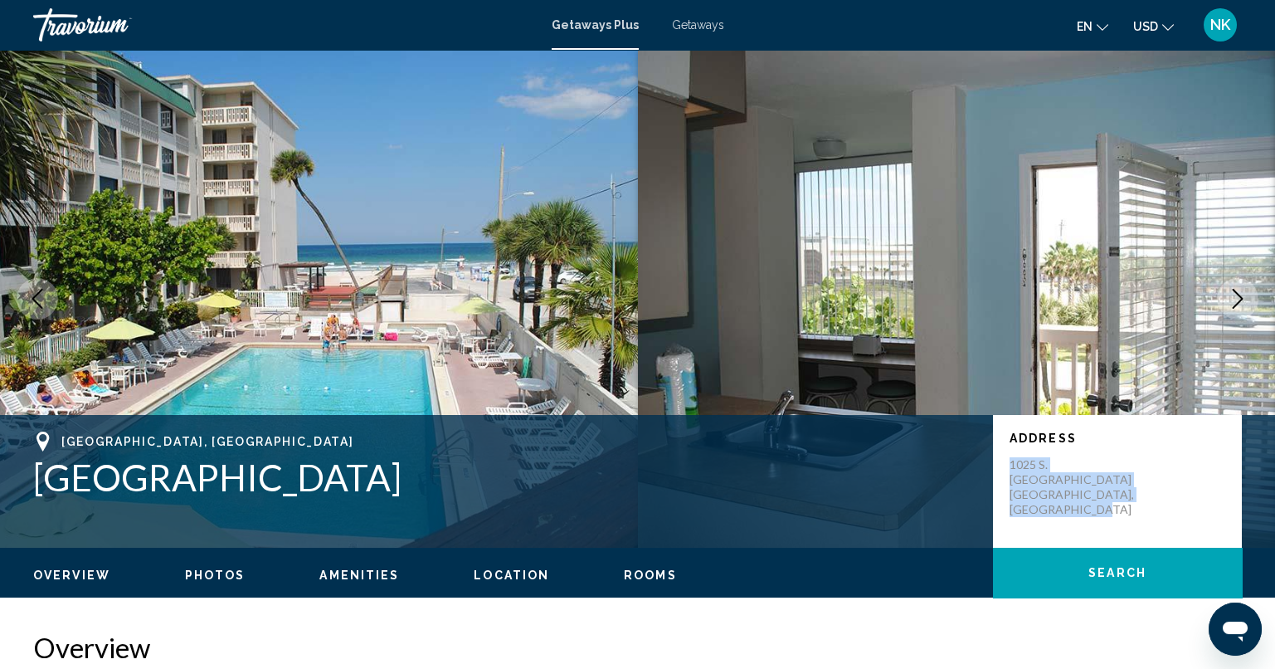
drag, startPoint x: 1107, startPoint y: 491, endPoint x: 1006, endPoint y: 470, distance: 103.3
click at [1006, 470] on div "Address 1025 S. Atlantic Avenue Daytona Beach, FL, 321184764, USA" at bounding box center [1117, 481] width 249 height 133
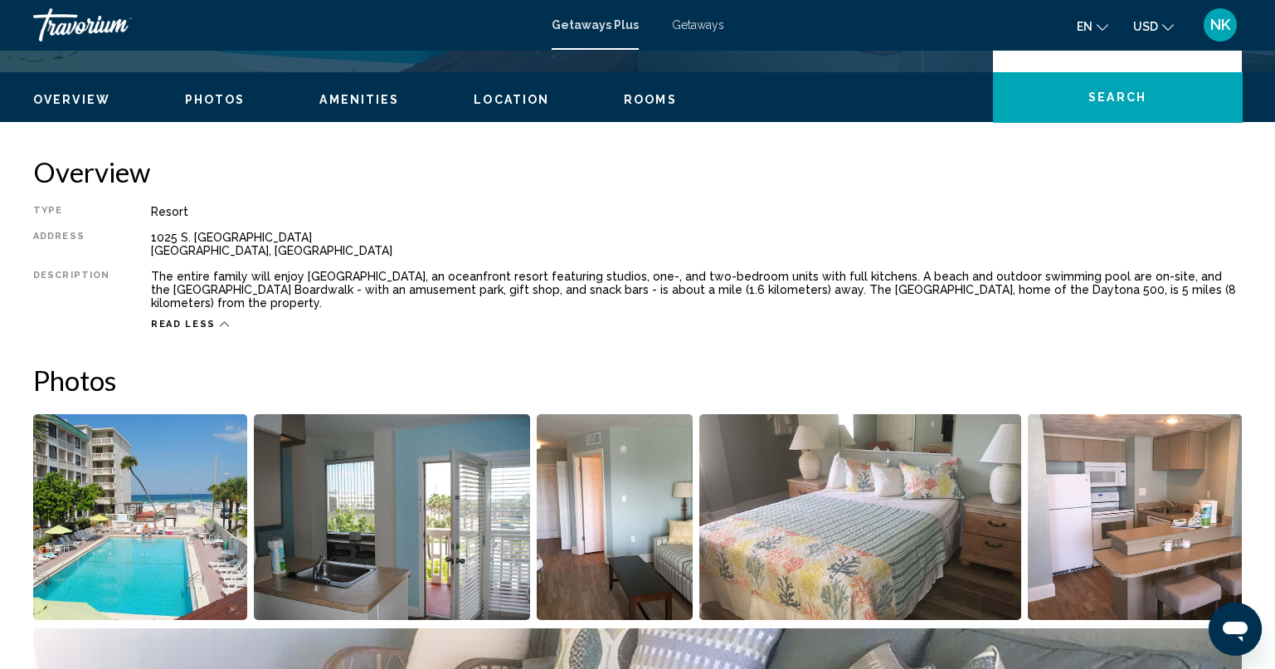
scroll to position [747, 0]
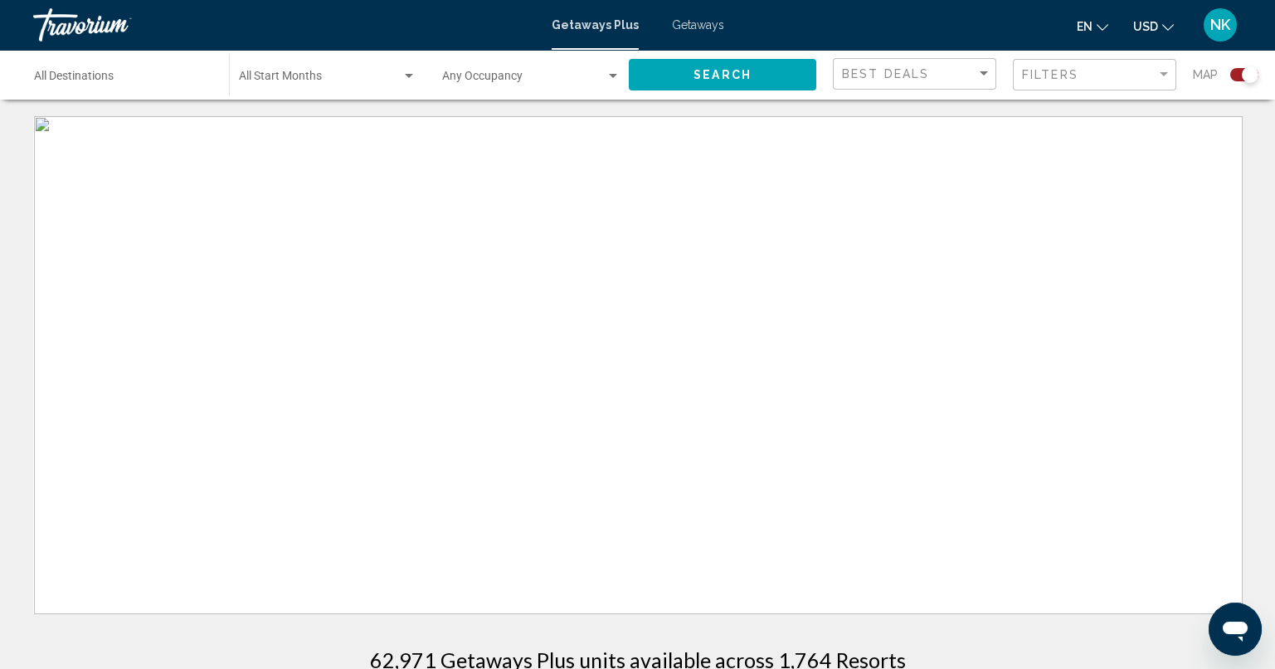
click at [178, 71] on div "Destination All Destinations" at bounding box center [123, 75] width 178 height 46
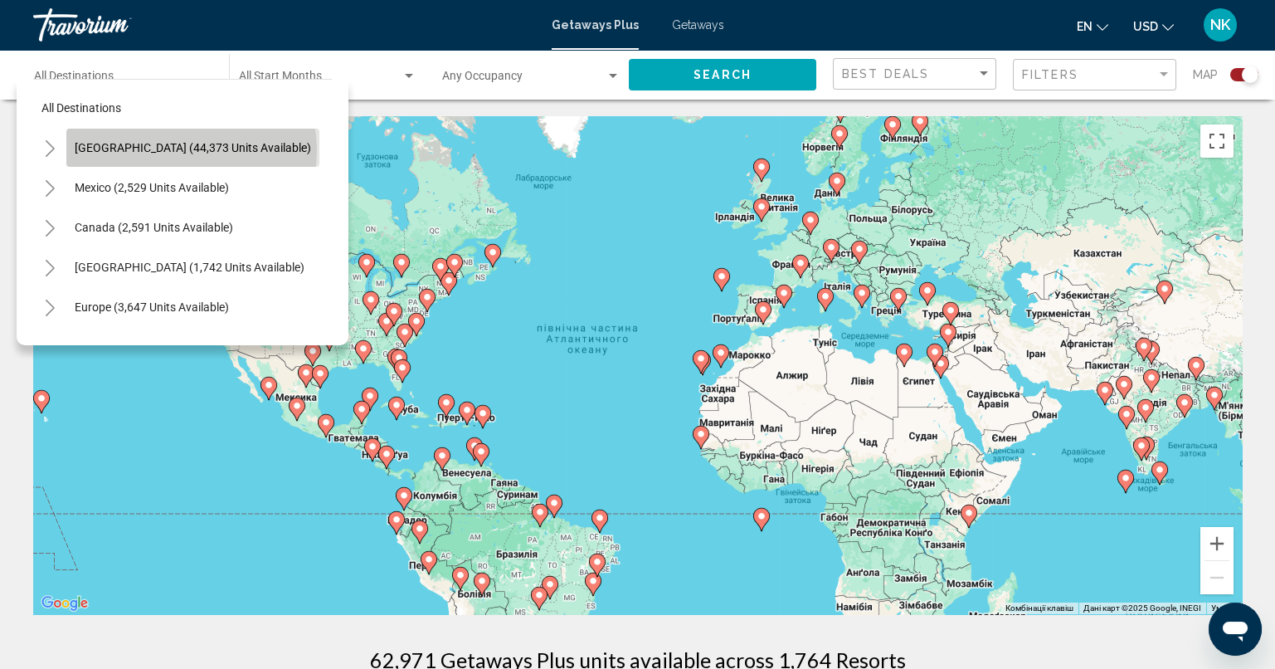
click at [191, 148] on span "[GEOGRAPHIC_DATA] (44,373 units available)" at bounding box center [193, 147] width 236 height 13
type input "**********"
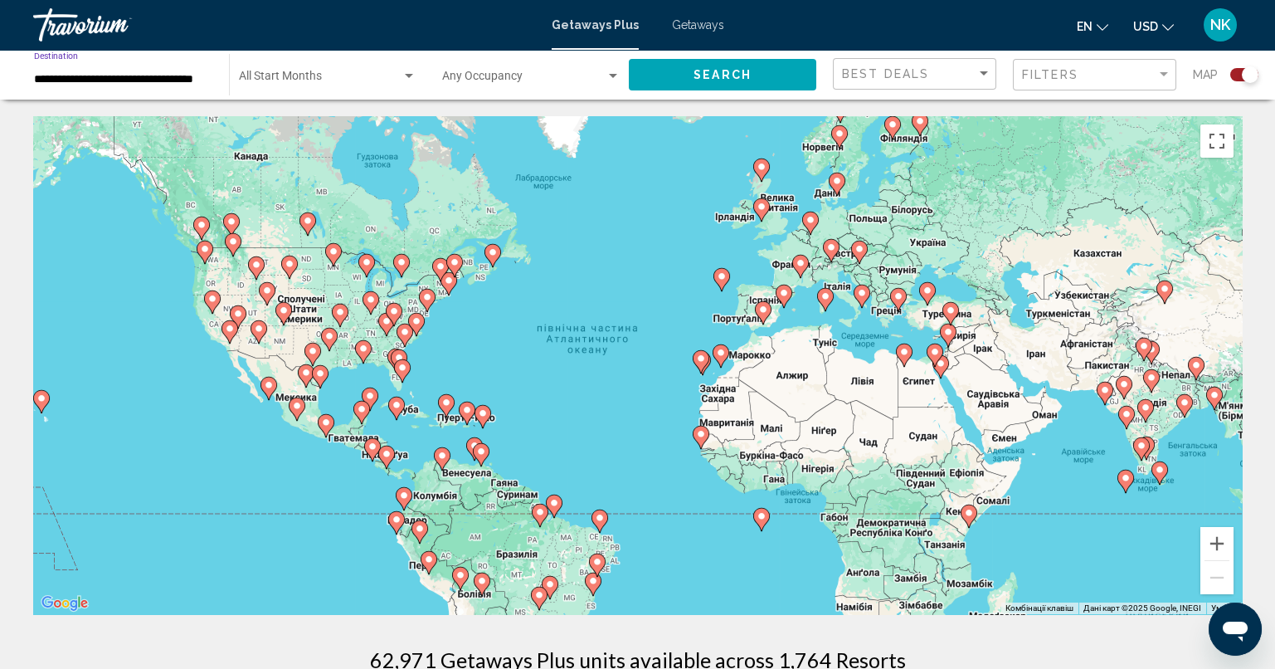
click at [375, 75] on span "Search widget" at bounding box center [320, 79] width 163 height 13
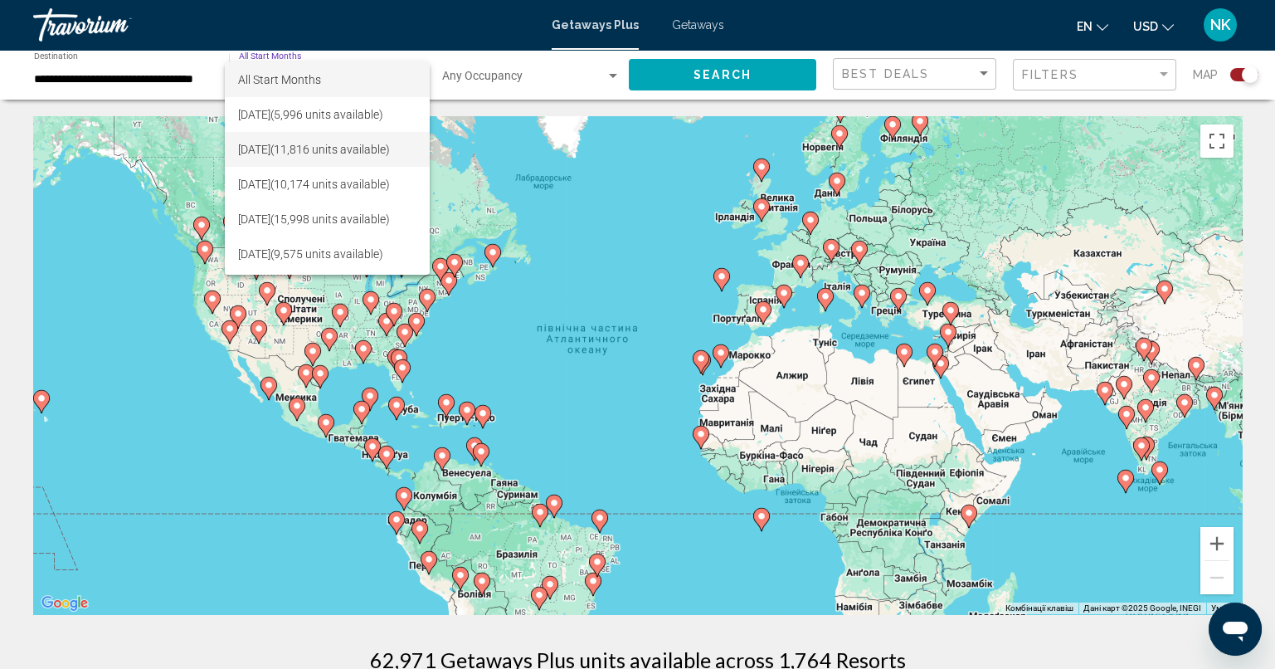
click at [325, 148] on span "September 2025 (11,816 units available)" at bounding box center [327, 149] width 178 height 35
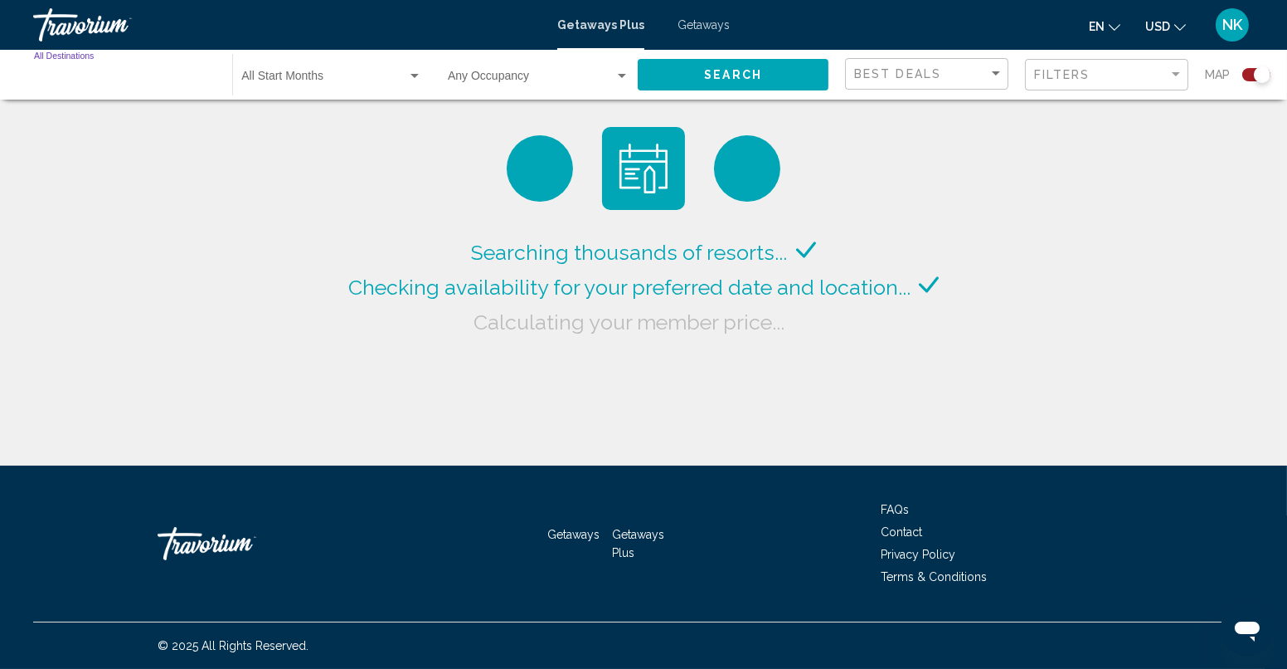
click at [90, 76] on input "Destination All Destinations" at bounding box center [125, 79] width 182 height 13
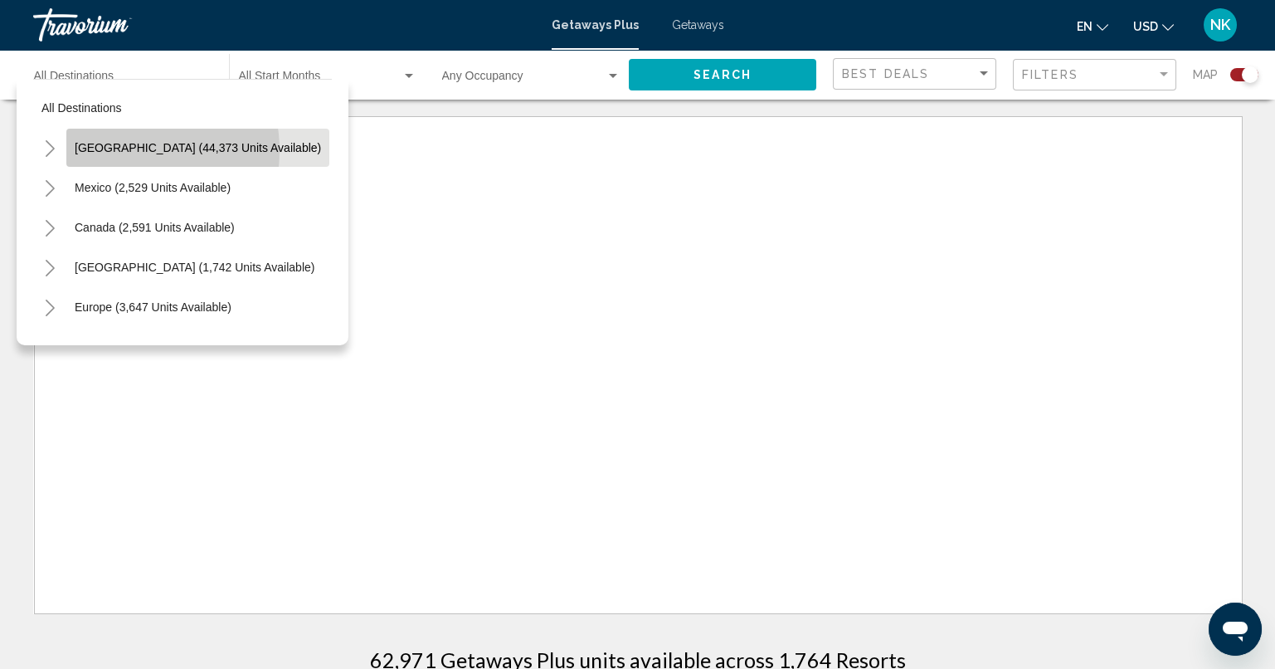
click at [124, 150] on span "[GEOGRAPHIC_DATA] (44,373 units available)" at bounding box center [198, 147] width 246 height 13
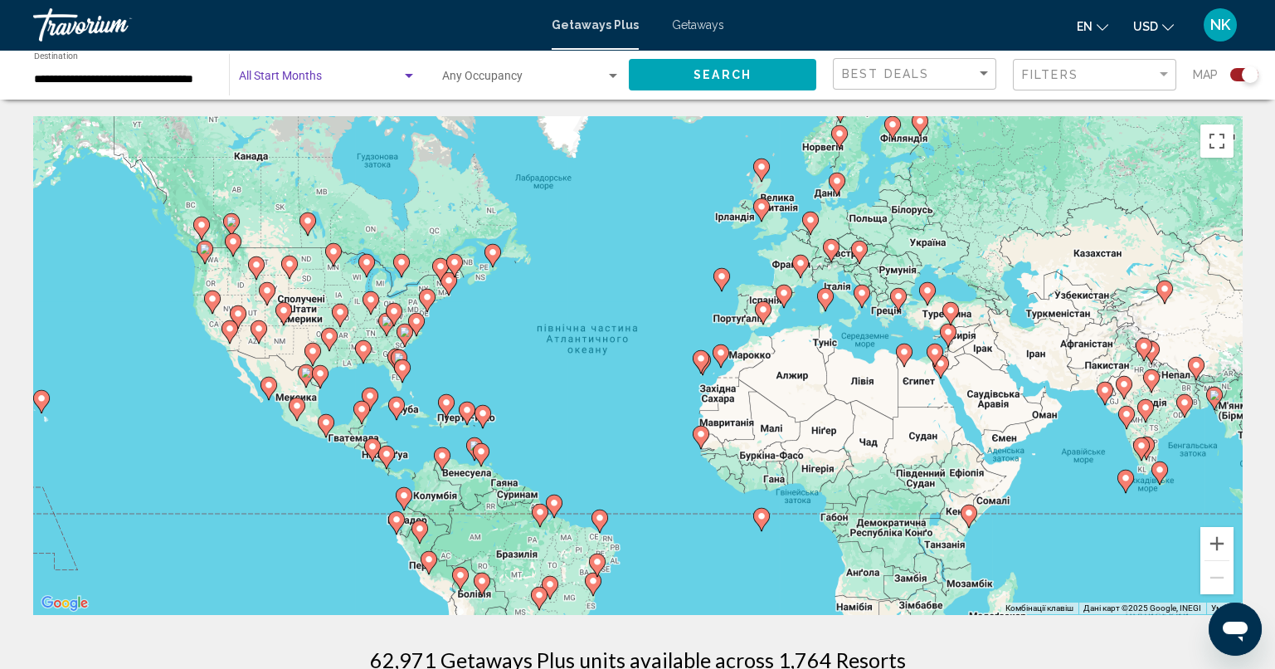
click at [387, 83] on span "Search widget" at bounding box center [320, 79] width 163 height 13
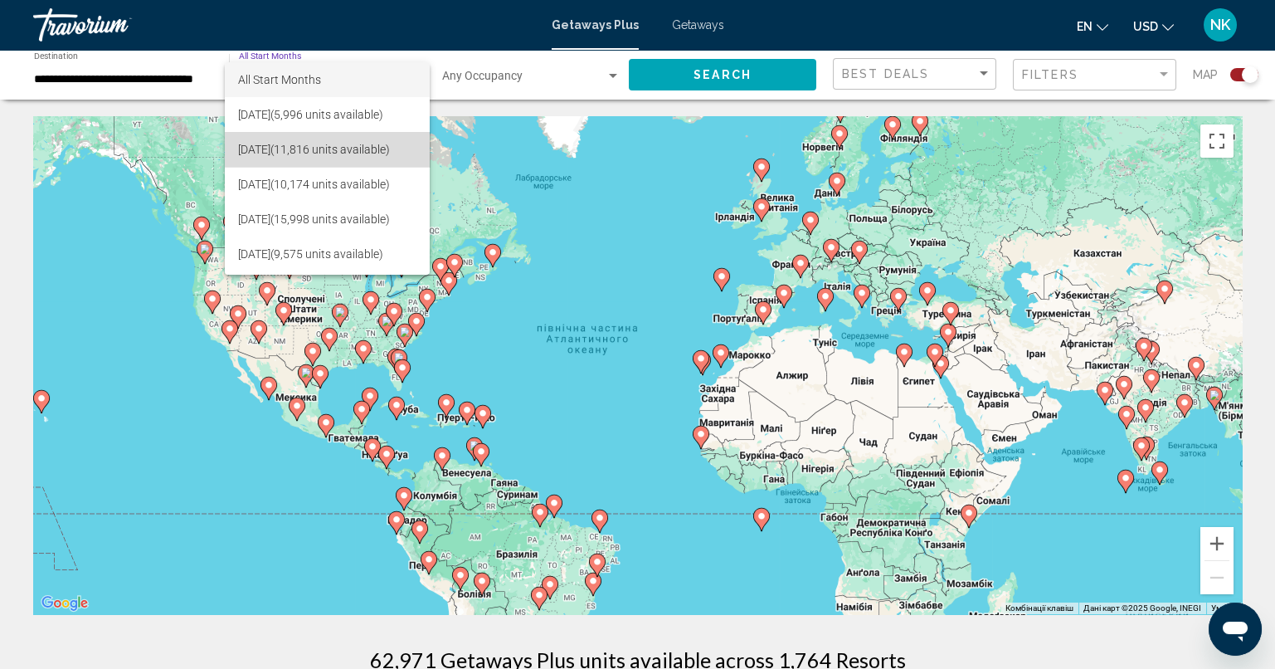
drag, startPoint x: 294, startPoint y: 147, endPoint x: 450, endPoint y: 138, distance: 156.2
click at [295, 147] on span "September 2025 (11,816 units available)" at bounding box center [327, 149] width 178 height 35
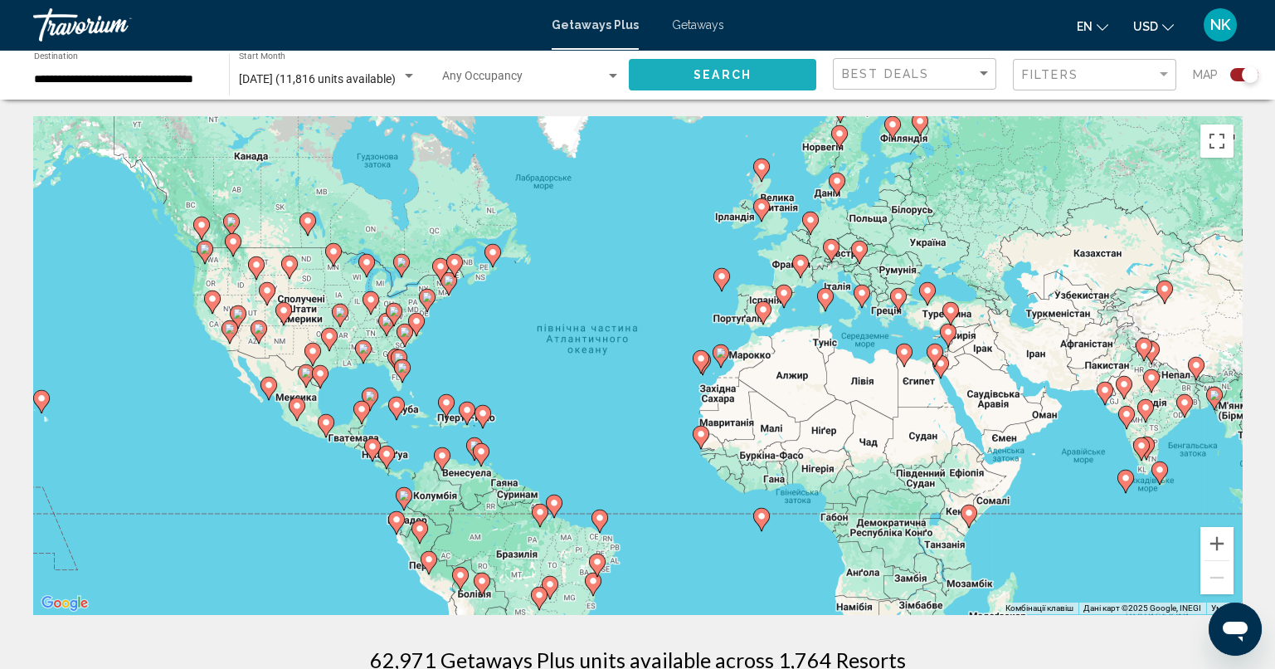
click at [667, 77] on button "Search" at bounding box center [722, 74] width 187 height 31
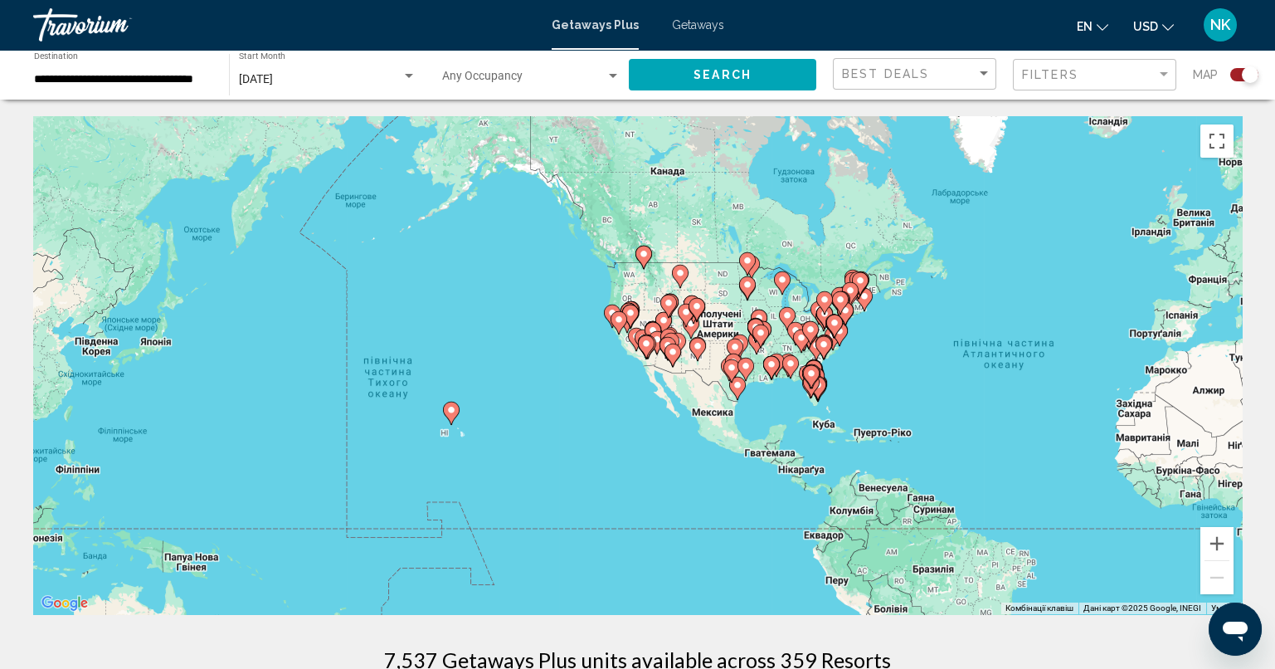
drag, startPoint x: 343, startPoint y: 362, endPoint x: 755, endPoint y: 391, distance: 413.2
click at [758, 377] on div "Увімкніть режим перетягування за допомогою клавіатури, натиснувши Alt + Enter. …" at bounding box center [637, 365] width 1209 height 498
click at [1219, 541] on button "Збільшити" at bounding box center [1216, 543] width 33 height 33
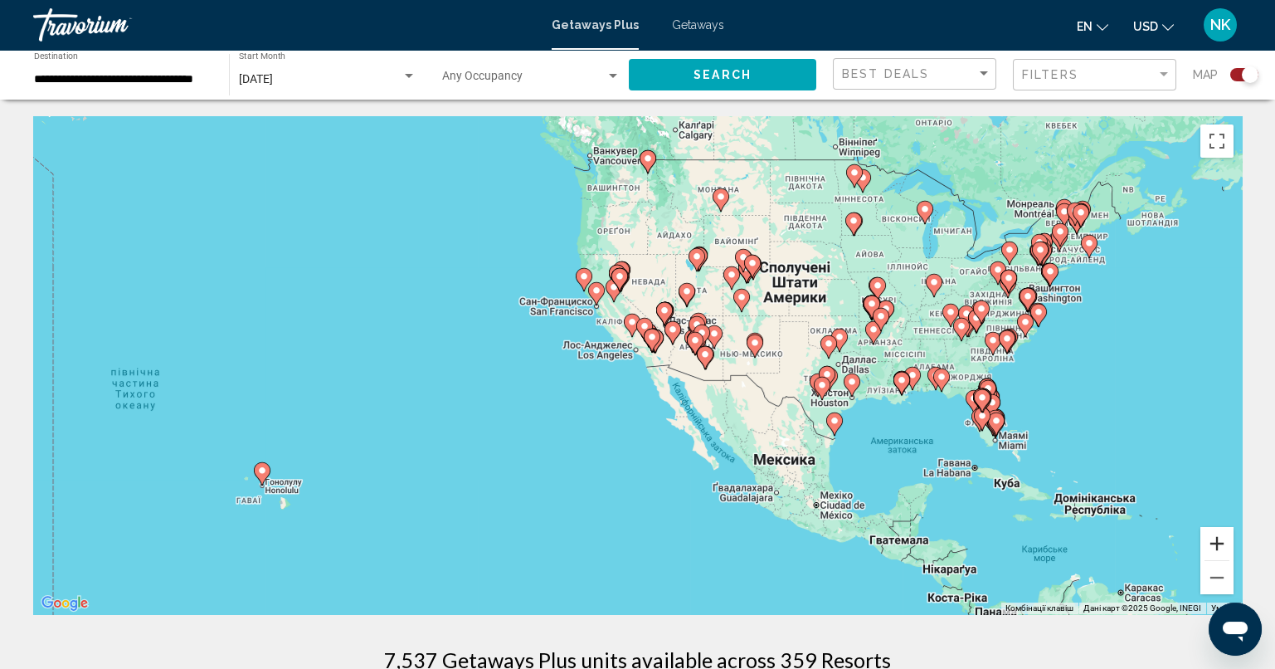
click at [1219, 541] on button "Збільшити" at bounding box center [1216, 543] width 33 height 33
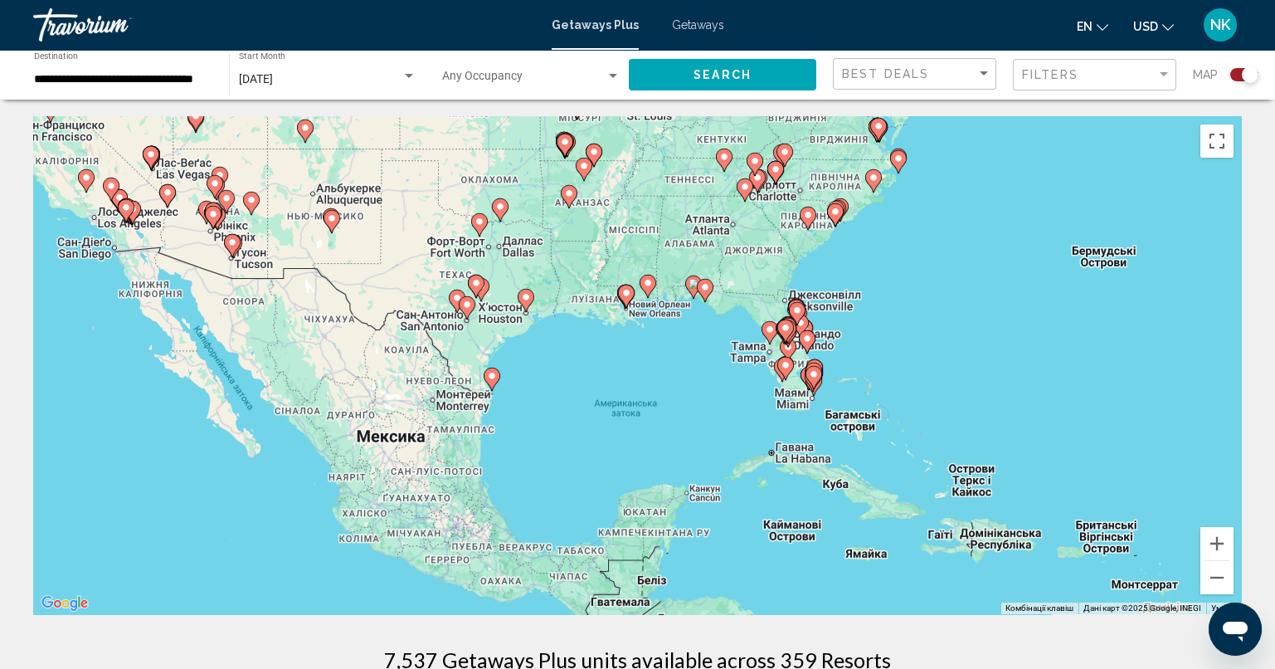
drag, startPoint x: 1126, startPoint y: 441, endPoint x: 586, endPoint y: 324, distance: 552.5
click at [586, 324] on div "Увімкніть режим перетягування за допомогою клавіатури, натиснувши Alt + Enter. …" at bounding box center [637, 365] width 1209 height 498
click at [1221, 538] on button "Збільшити" at bounding box center [1216, 543] width 33 height 33
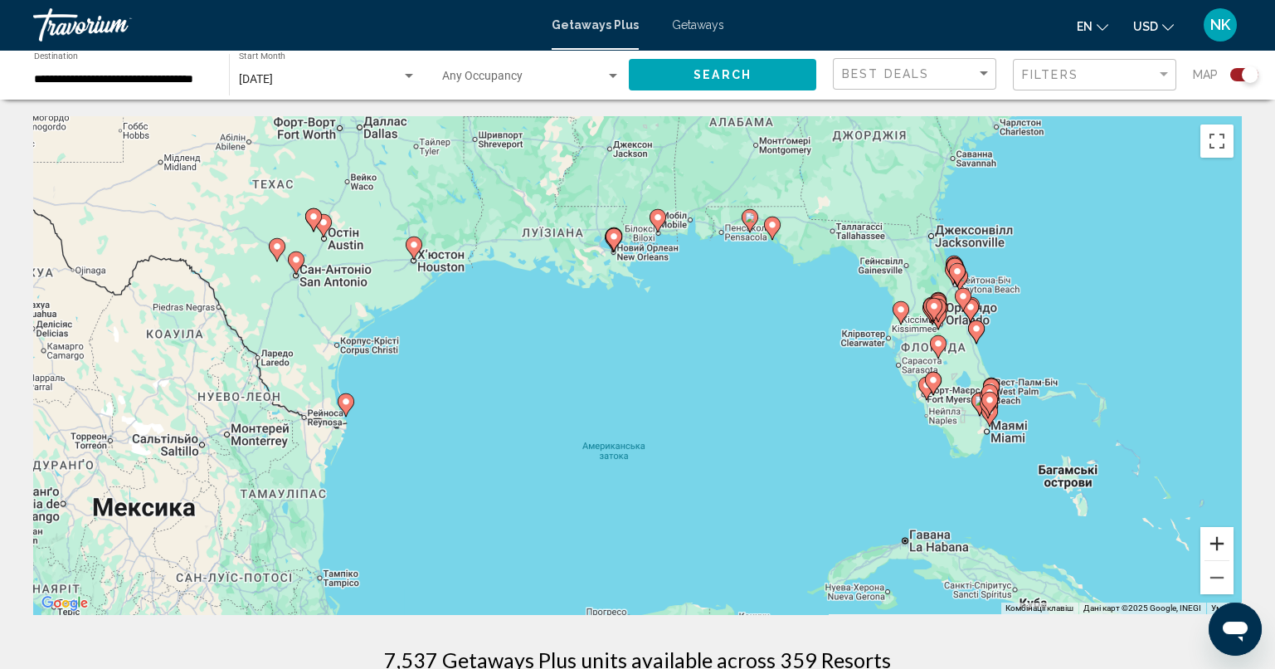
click at [1221, 538] on button "Збільшити" at bounding box center [1216, 543] width 33 height 33
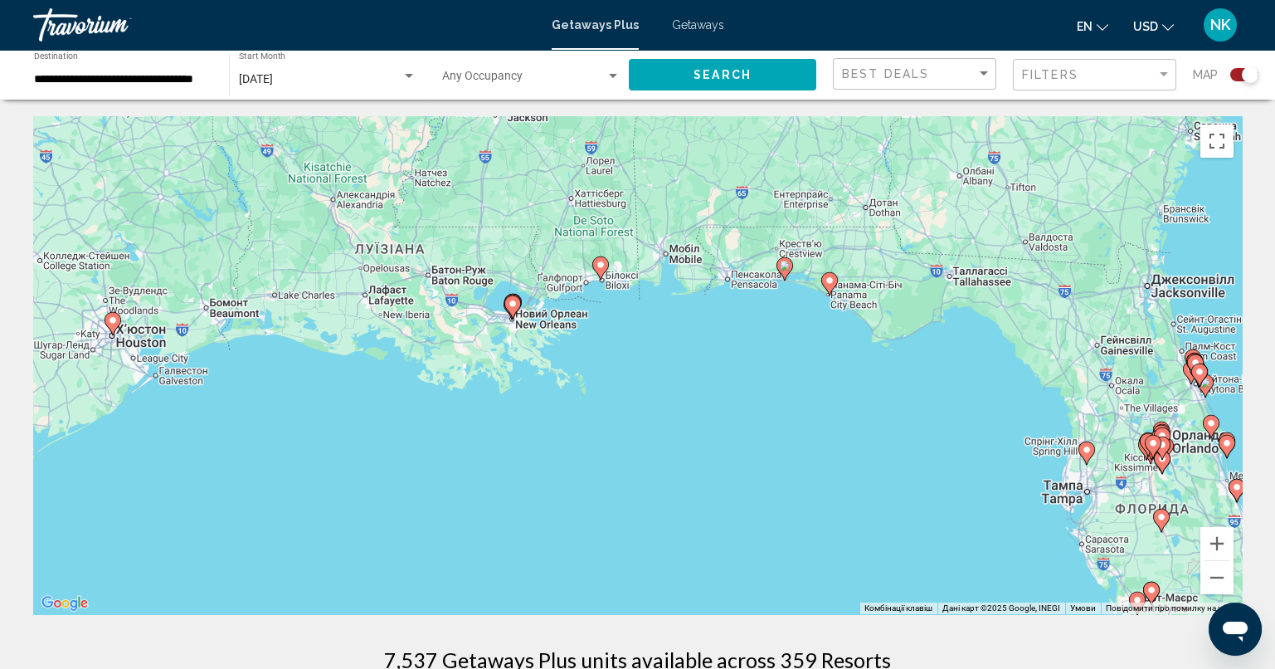
drag, startPoint x: 834, startPoint y: 373, endPoint x: 731, endPoint y: 518, distance: 178.4
click at [755, 552] on div "Увімкніть режим перетягування за допомогою клавіатури, натиснувши Alt + Enter. …" at bounding box center [637, 365] width 1209 height 498
click at [1211, 547] on button "Збільшити" at bounding box center [1216, 543] width 33 height 33
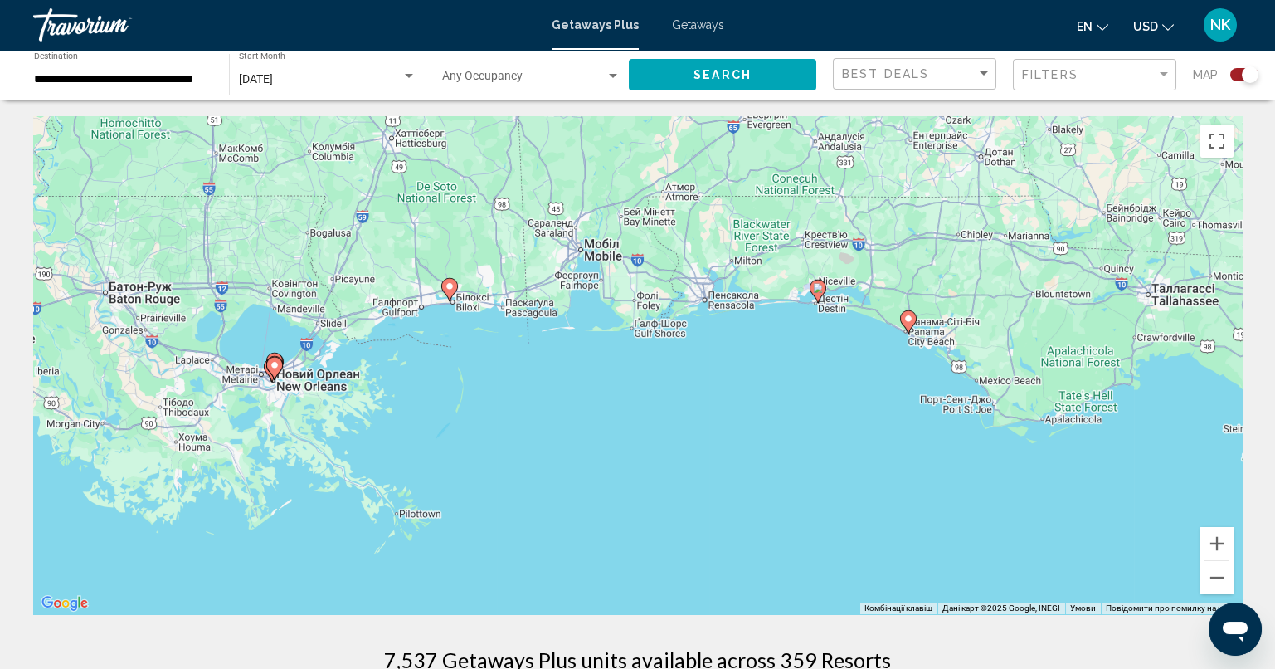
drag, startPoint x: 893, startPoint y: 358, endPoint x: 821, endPoint y: 398, distance: 82.4
click at [823, 399] on div "Увімкніть режим перетягування за допомогою клавіатури, натиснувши Alt + Enter. …" at bounding box center [637, 365] width 1209 height 498
click at [816, 285] on image "Main content" at bounding box center [818, 288] width 10 height 10
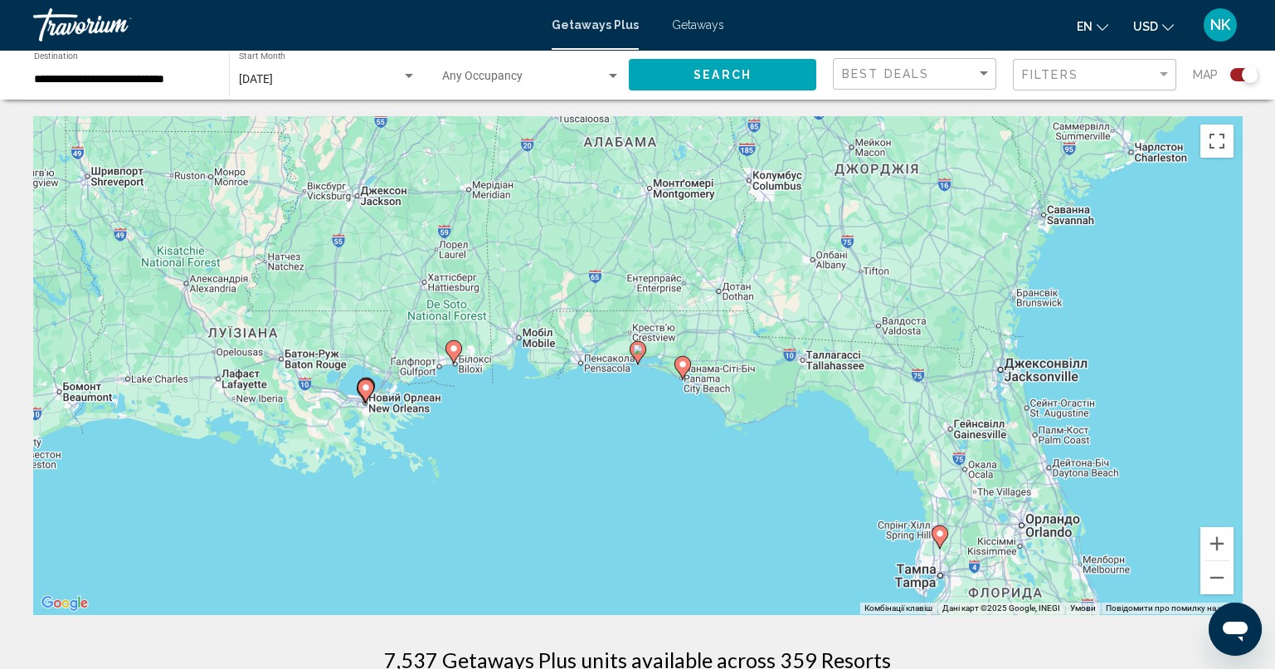
click at [635, 358] on icon "Main content" at bounding box center [637, 353] width 15 height 22
type input "**********"
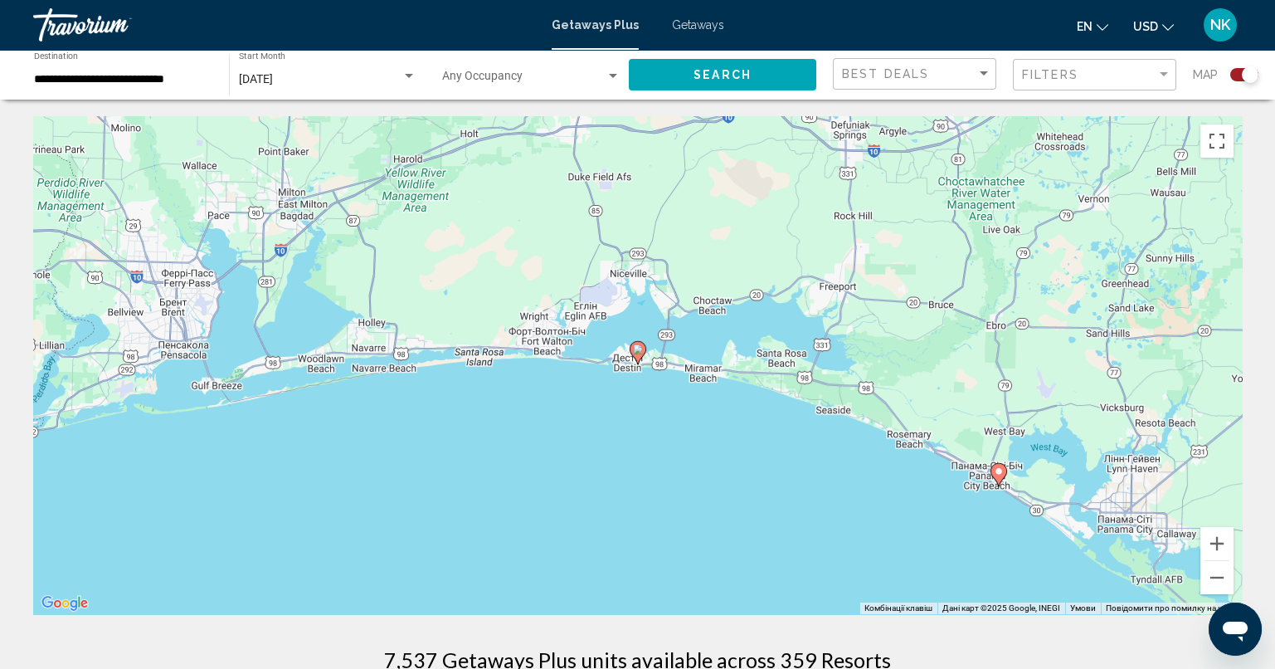
click at [640, 348] on image "Main content" at bounding box center [638, 349] width 10 height 10
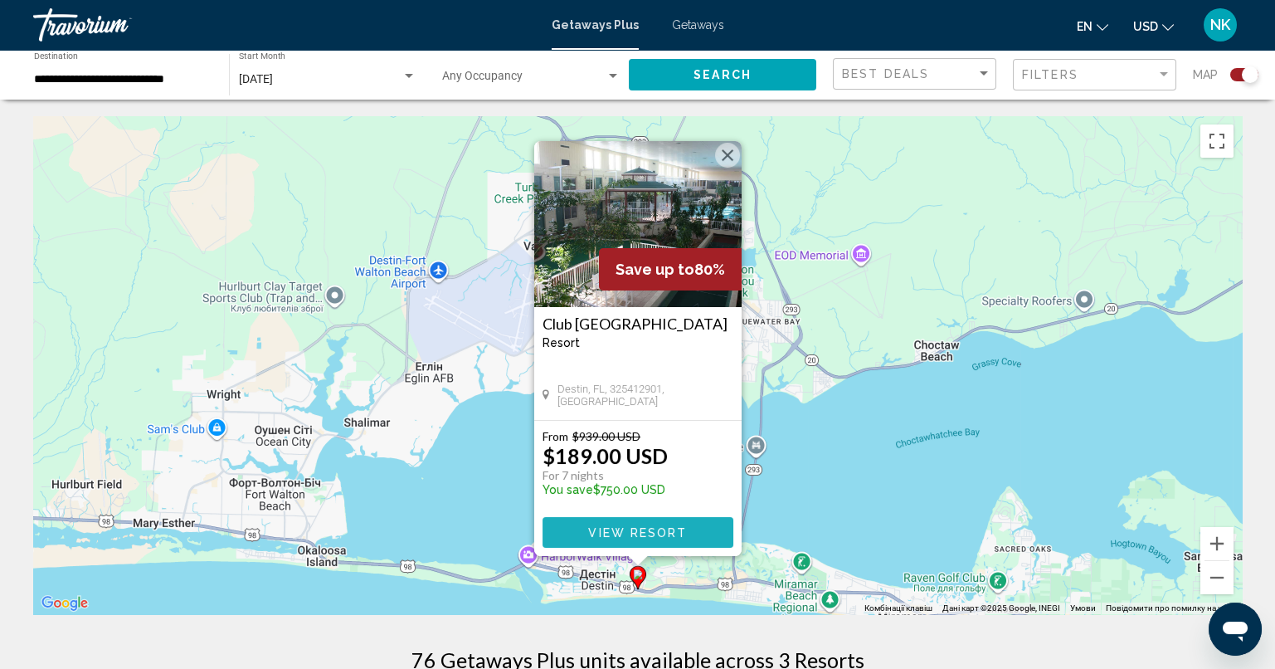
click at [639, 533] on span "View Resort" at bounding box center [637, 532] width 99 height 13
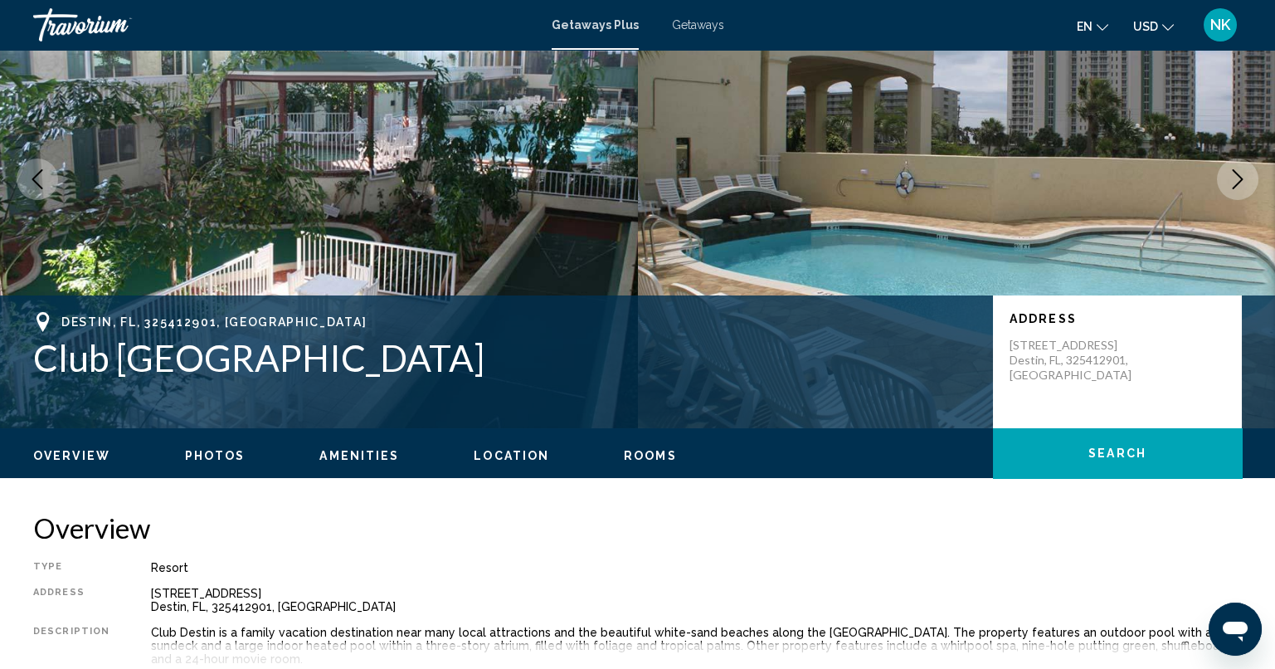
scroll to position [248, 0]
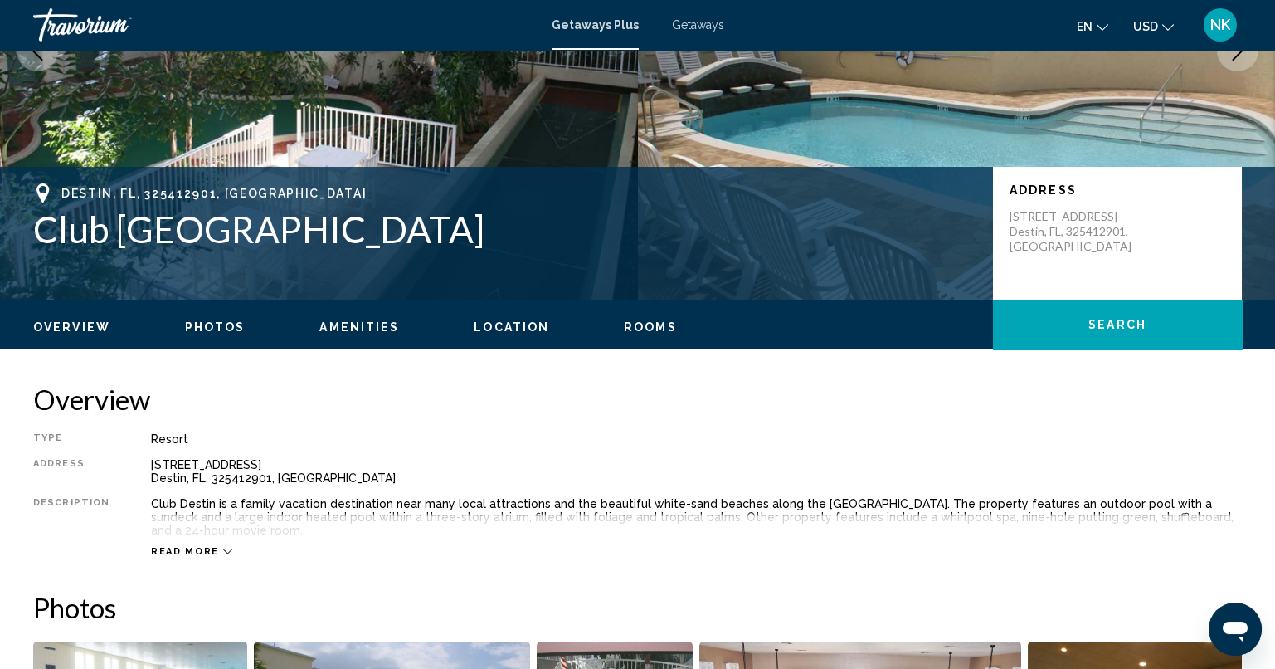
click at [215, 326] on span "Photos" at bounding box center [215, 326] width 61 height 13
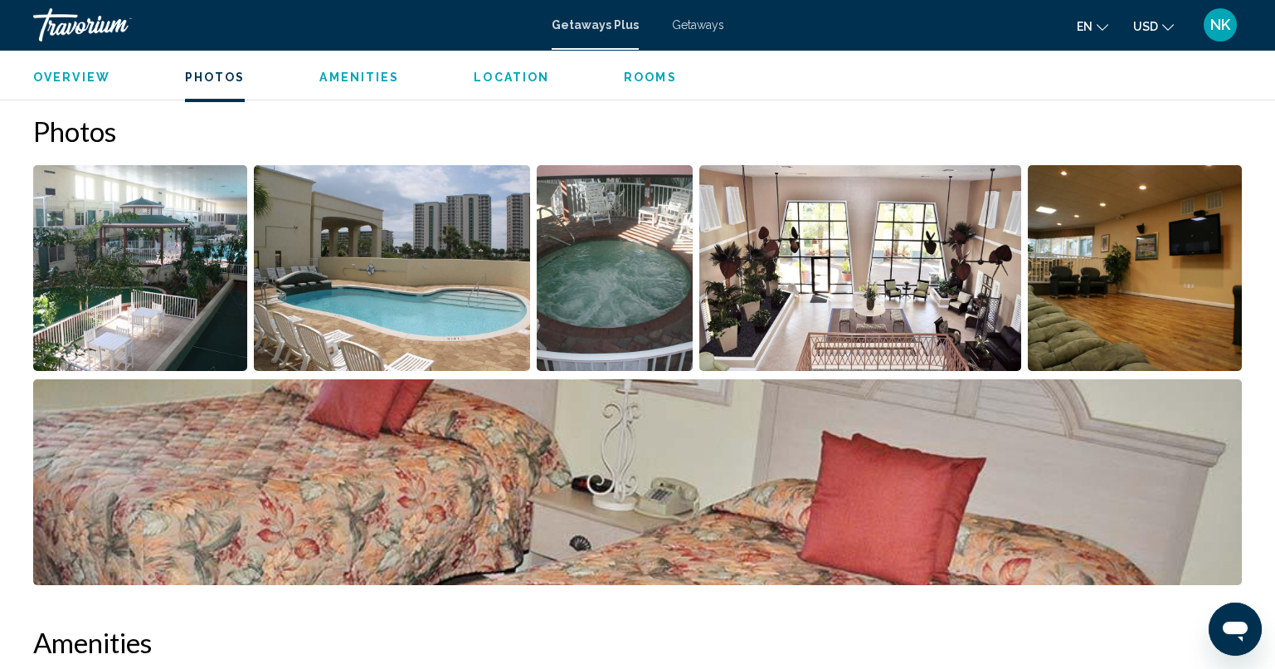
scroll to position [726, 0]
click at [171, 310] on img "Open full-screen image slider" at bounding box center [140, 267] width 214 height 206
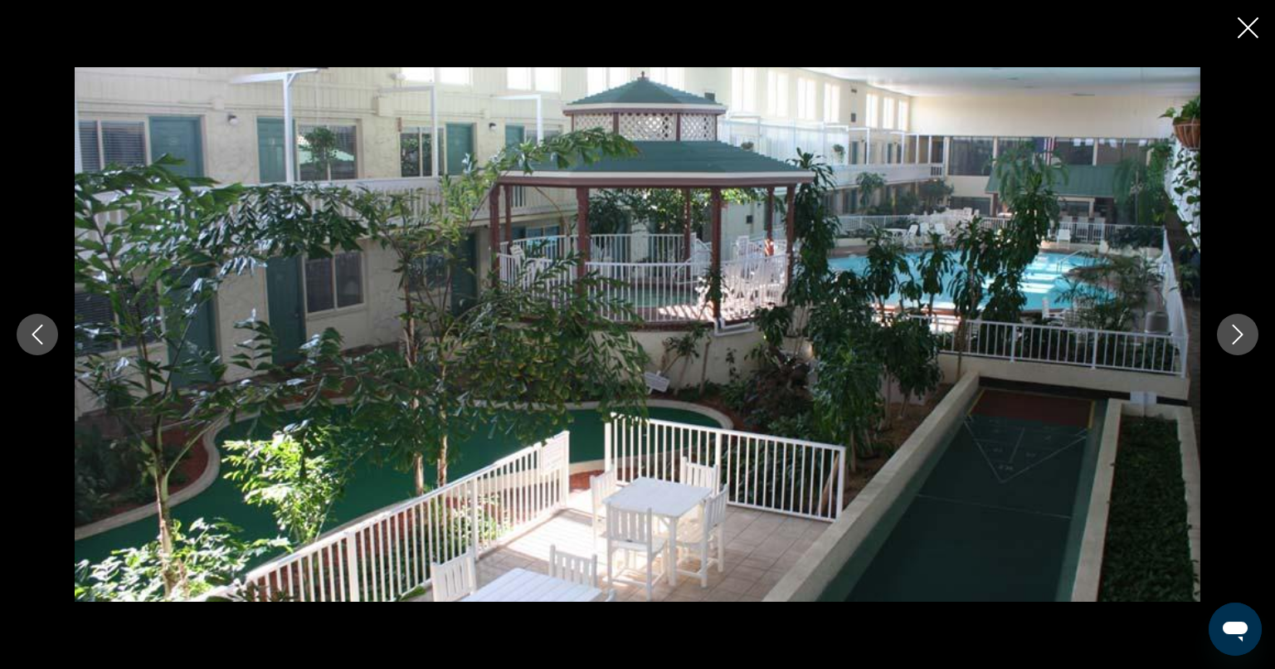
click at [1243, 332] on icon "Next image" at bounding box center [1238, 334] width 20 height 20
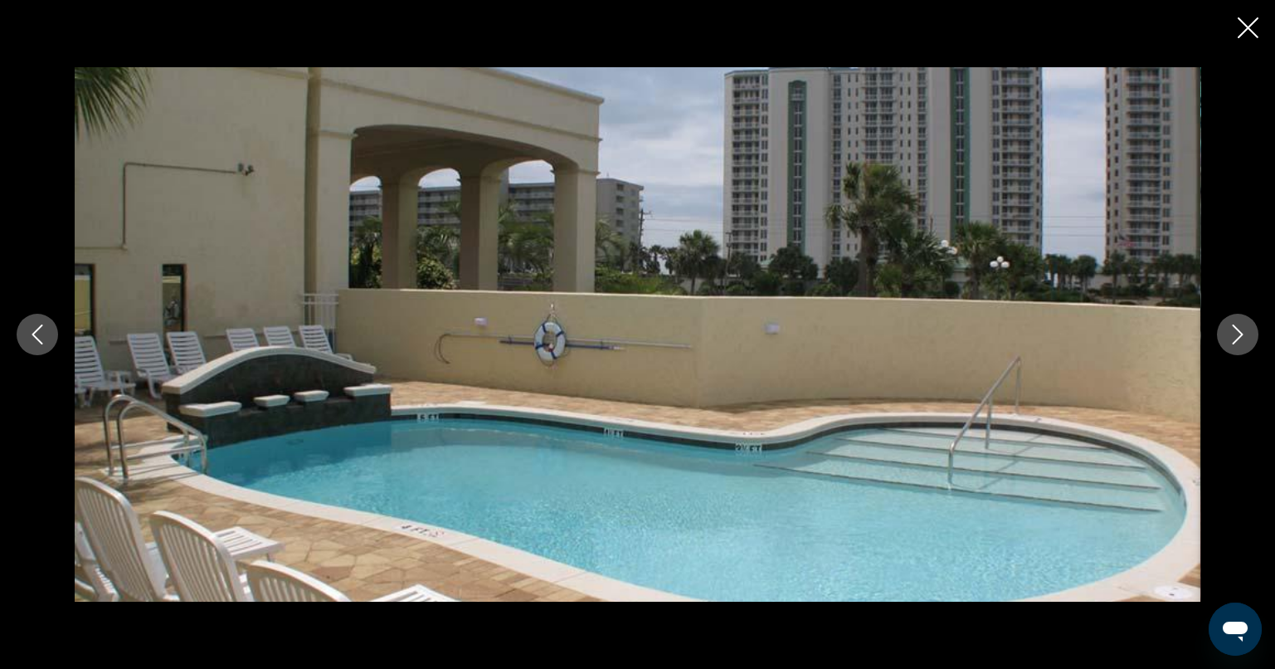
click at [1243, 336] on icon "Next image" at bounding box center [1238, 334] width 20 height 20
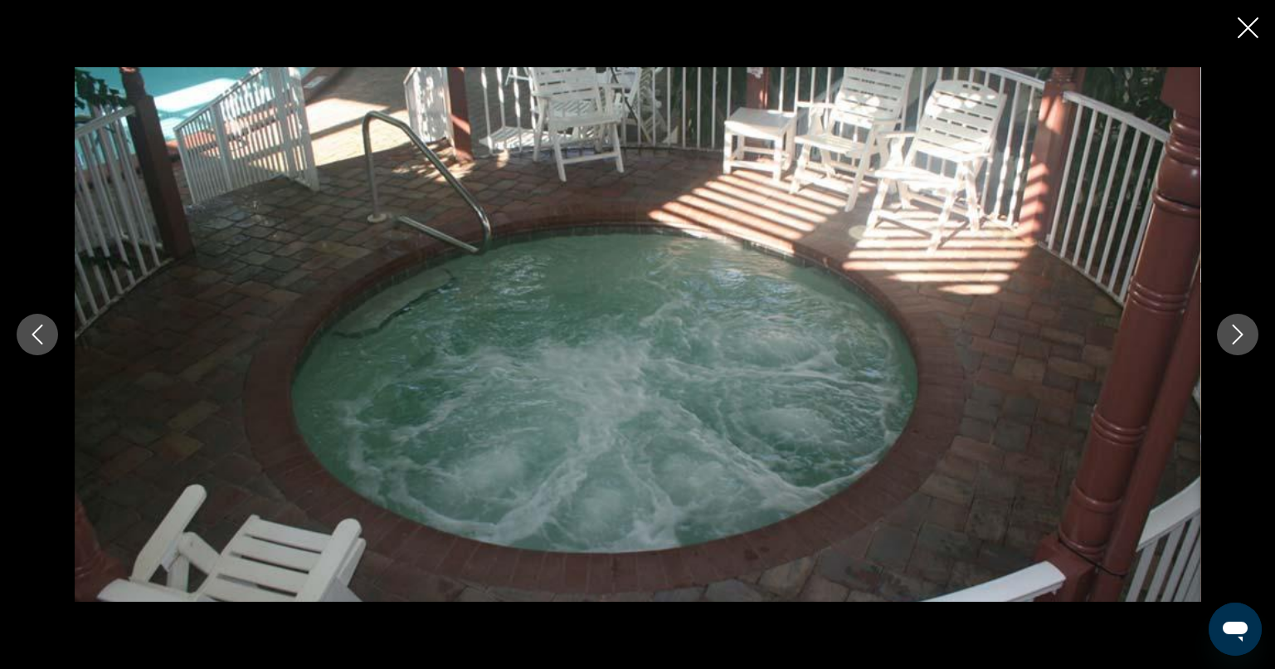
click at [1243, 337] on icon "Next image" at bounding box center [1238, 334] width 20 height 20
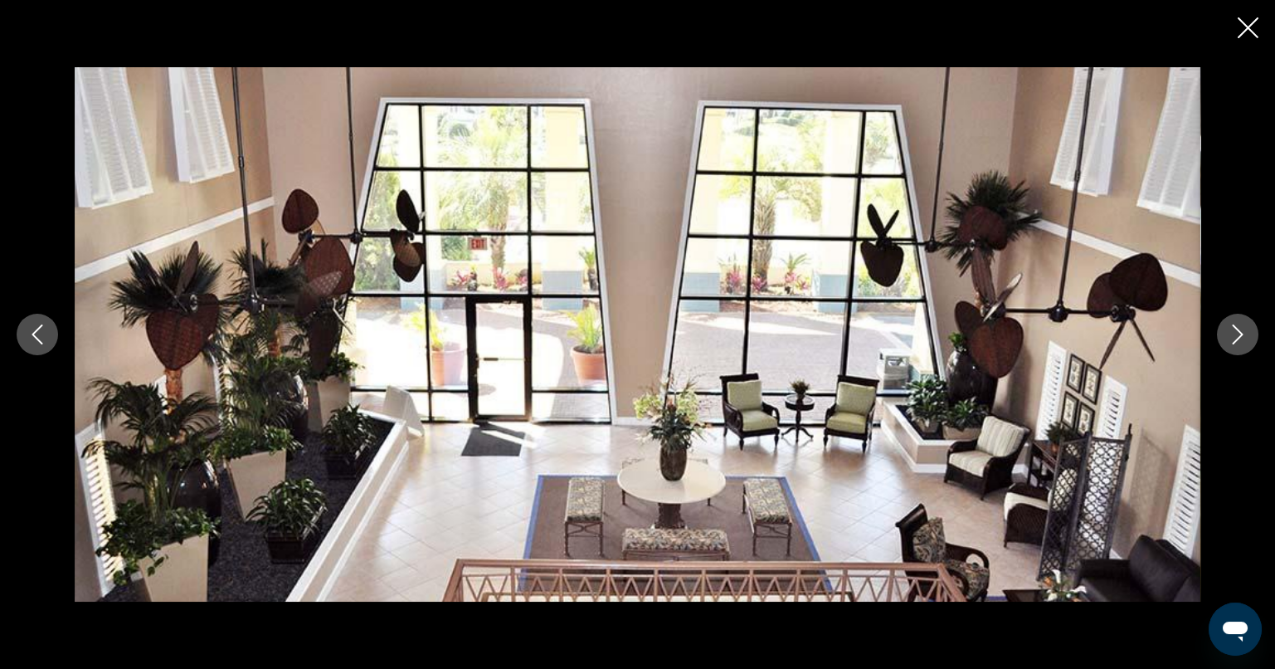
click at [1243, 337] on icon "Next image" at bounding box center [1238, 334] width 20 height 20
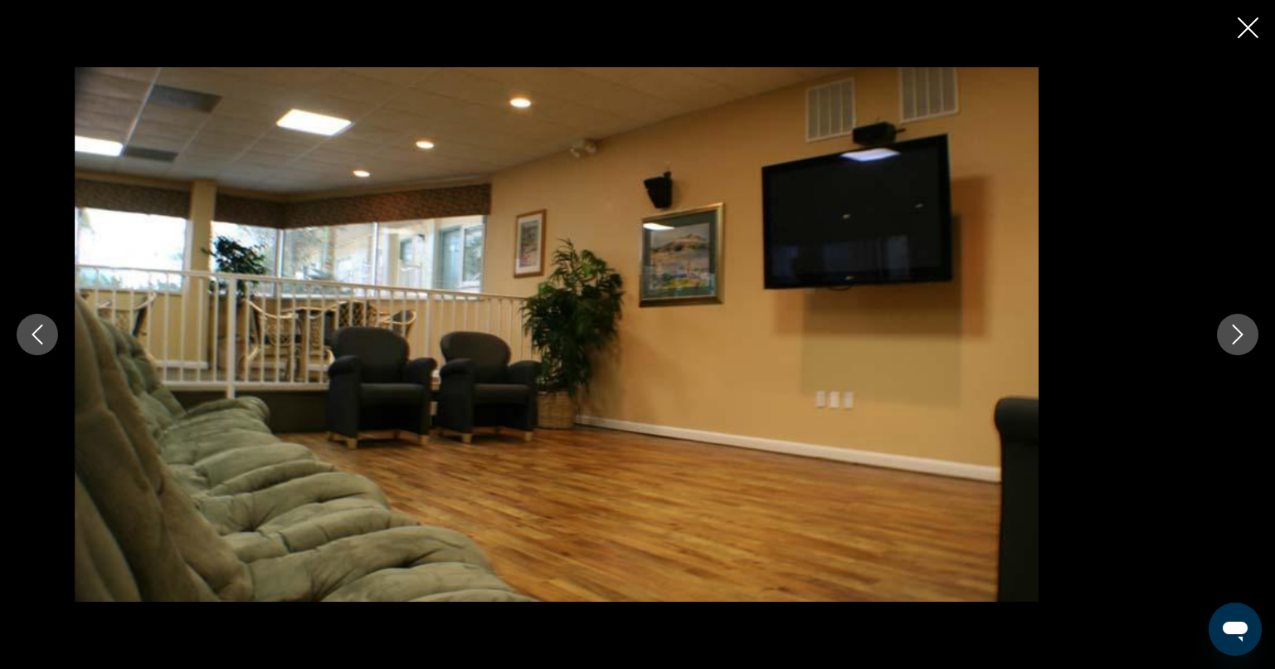
click at [1243, 338] on icon "Next image" at bounding box center [1238, 334] width 20 height 20
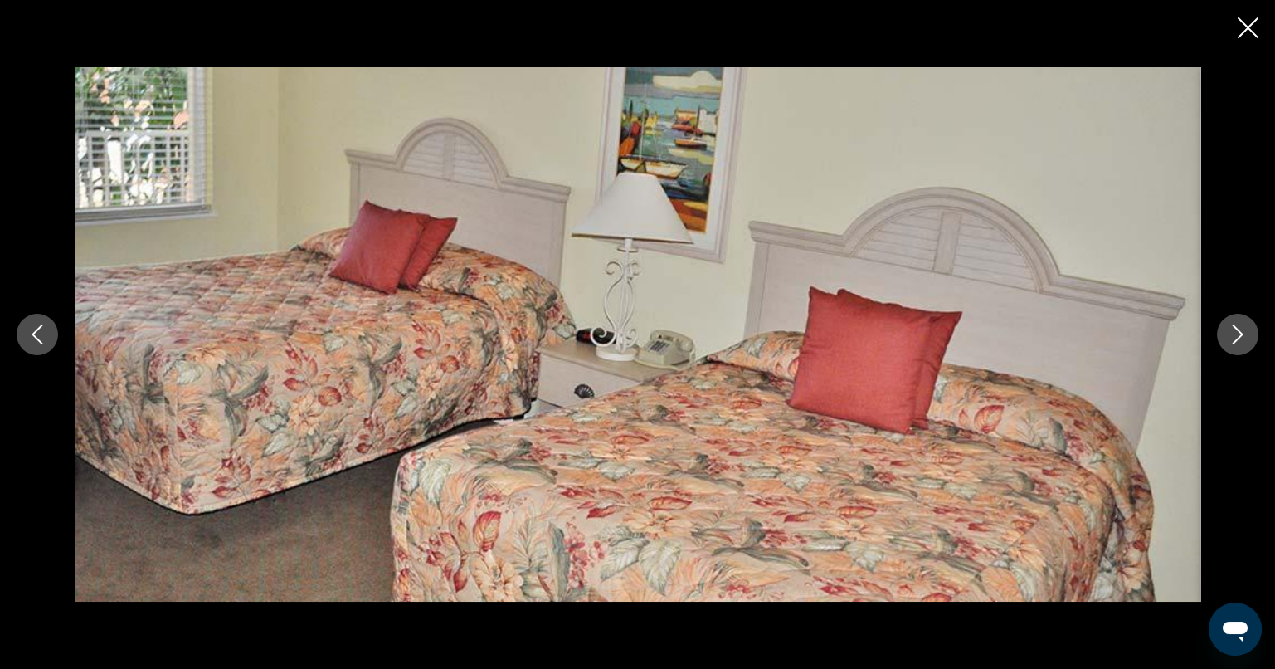
click at [1243, 338] on icon "Next image" at bounding box center [1238, 334] width 20 height 20
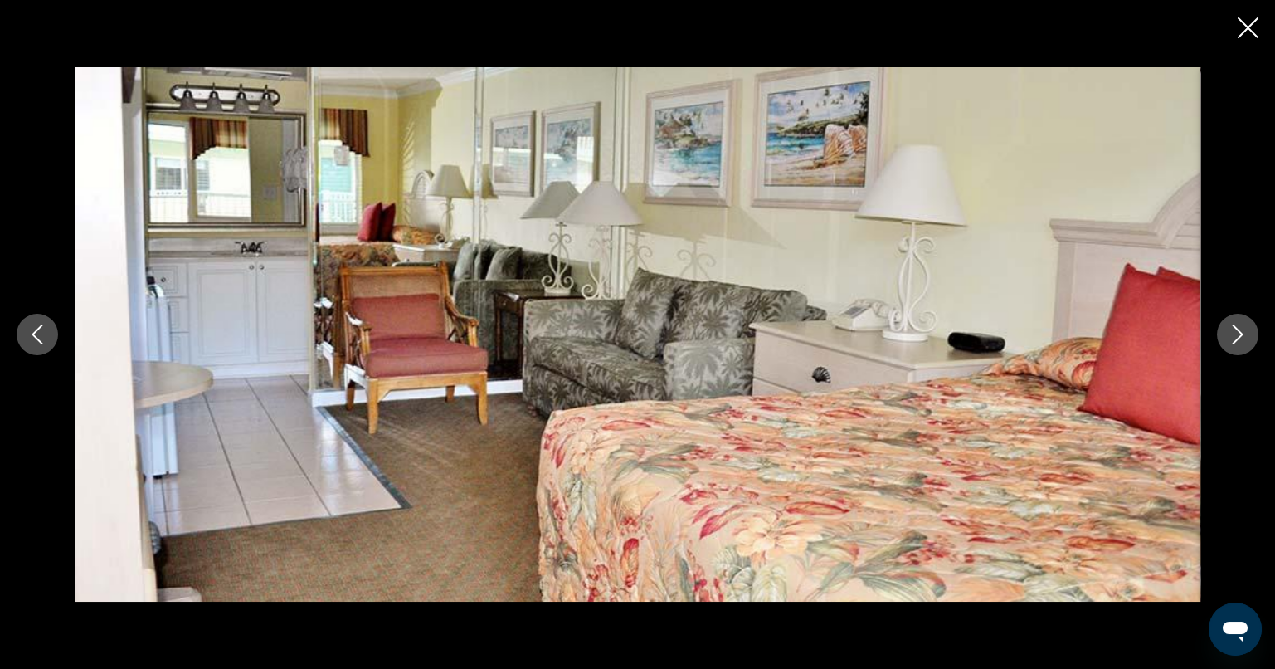
click at [1243, 338] on icon "Next image" at bounding box center [1238, 334] width 20 height 20
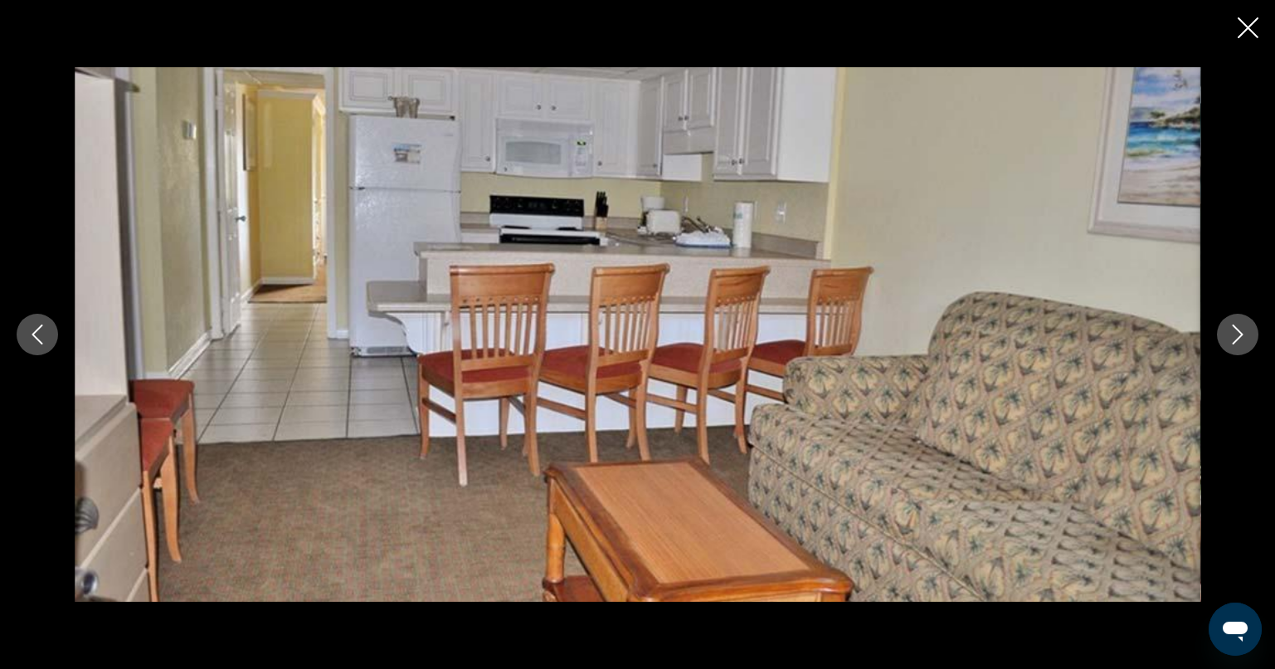
click at [1243, 338] on icon "Next image" at bounding box center [1238, 334] width 20 height 20
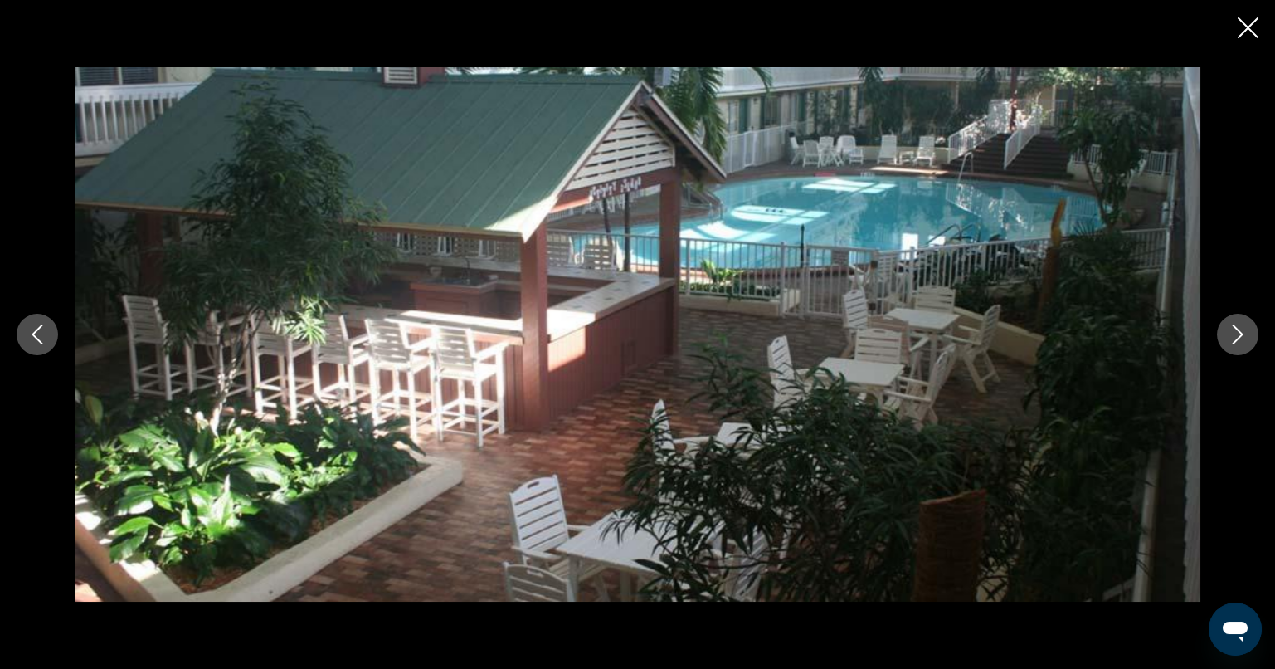
click at [1243, 338] on icon "Next image" at bounding box center [1238, 334] width 20 height 20
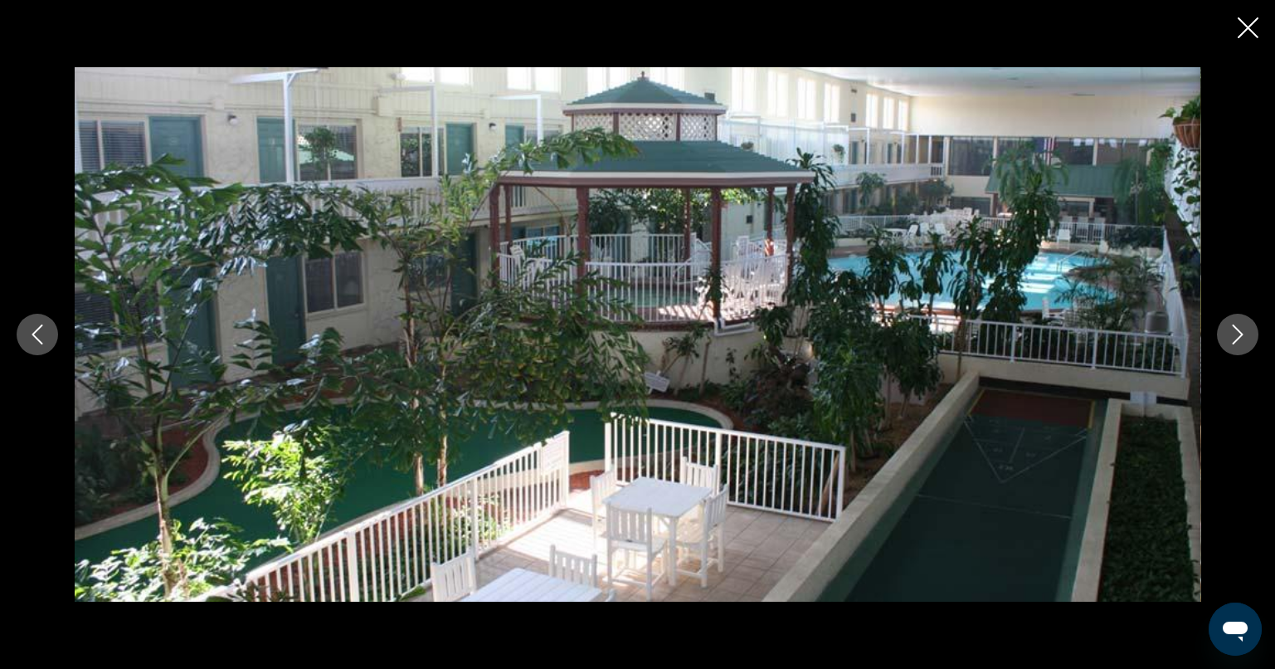
click at [1254, 37] on icon "Close slideshow" at bounding box center [1248, 27] width 21 height 21
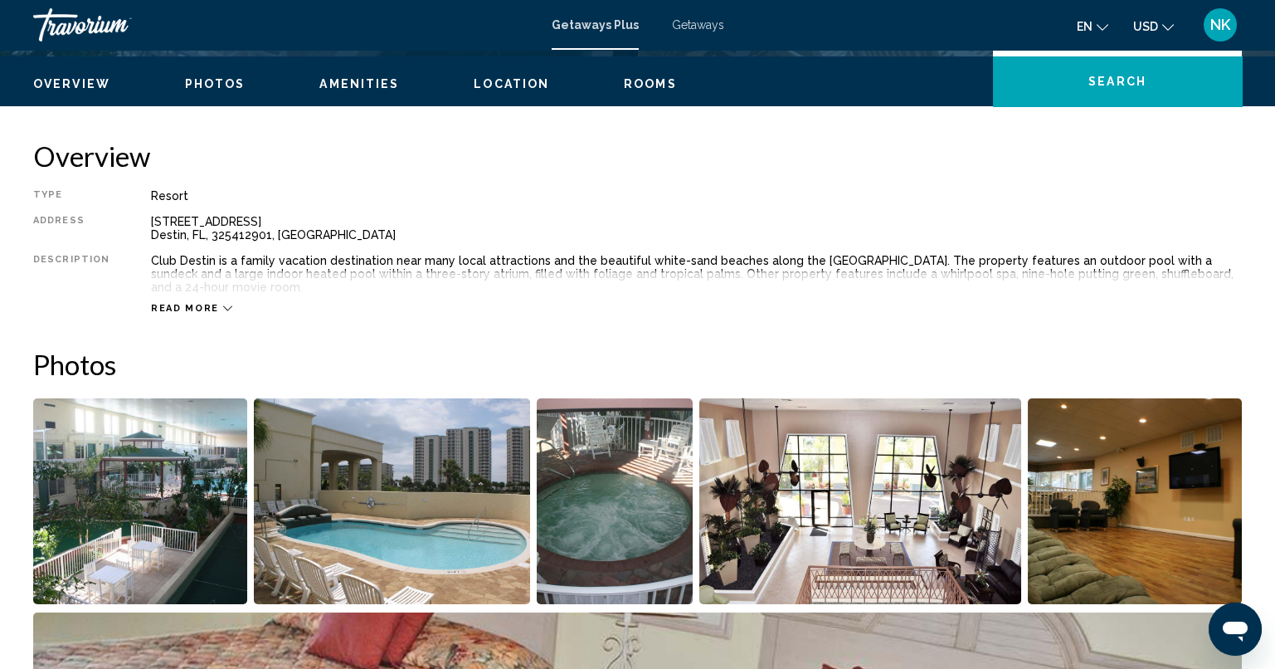
scroll to position [394, 0]
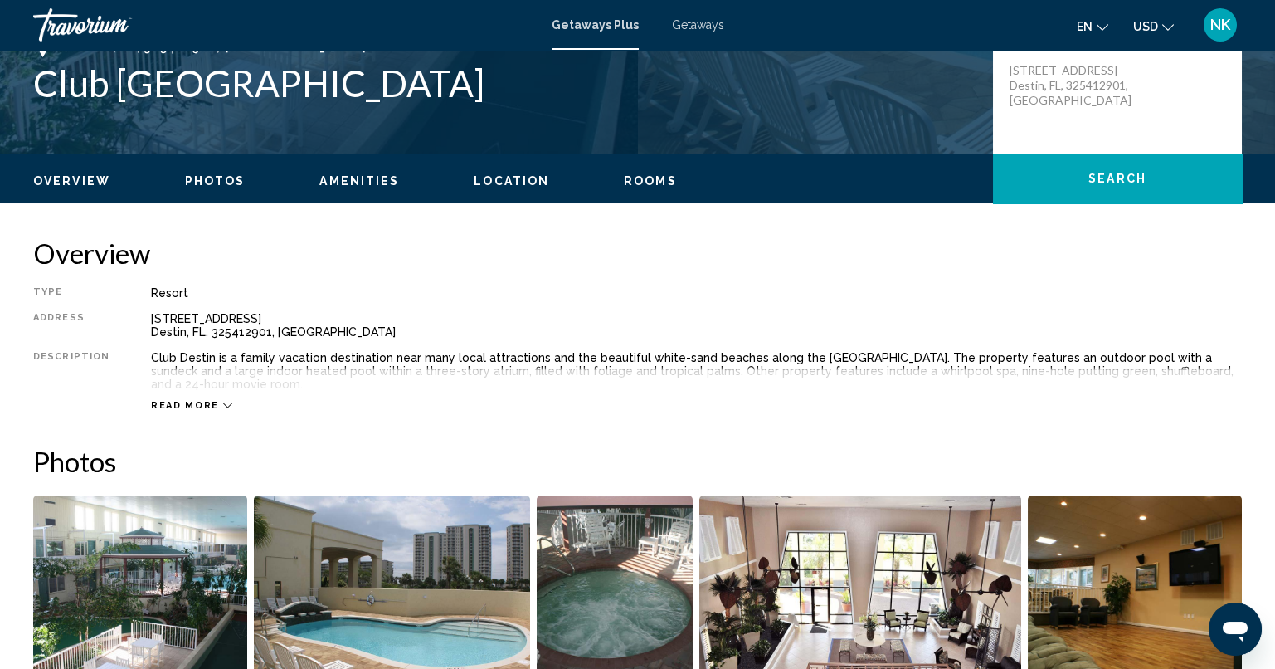
click at [186, 400] on span "Read more" at bounding box center [185, 405] width 68 height 11
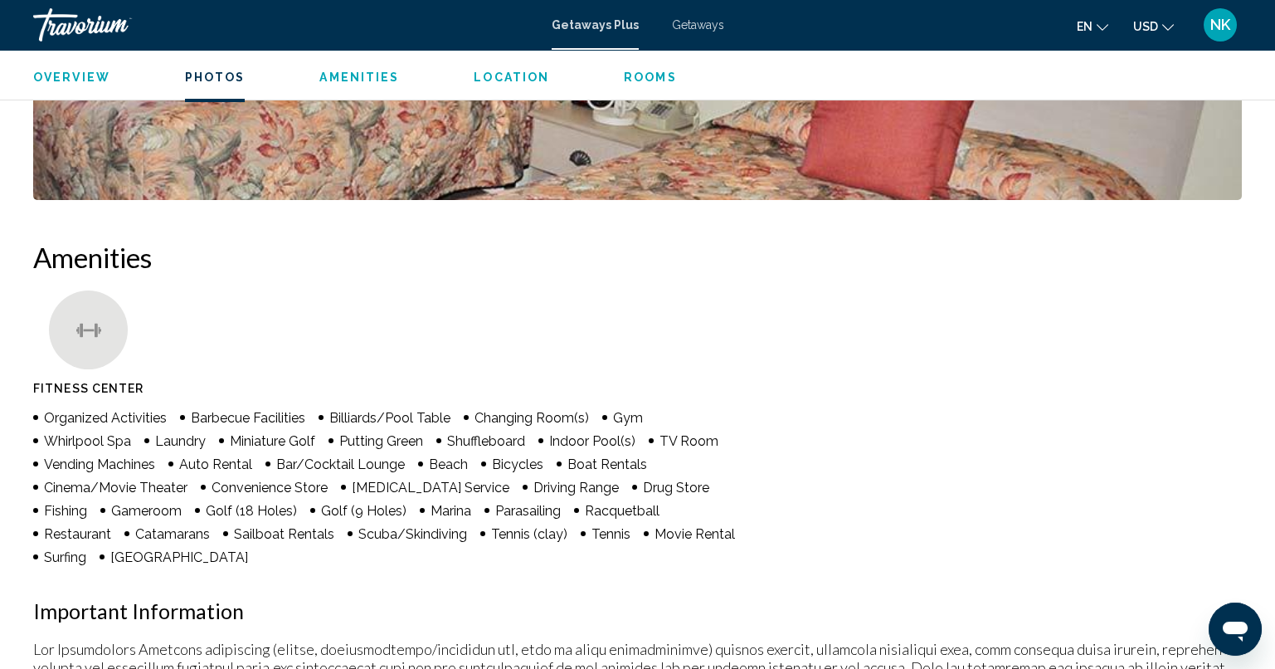
scroll to position [809, 0]
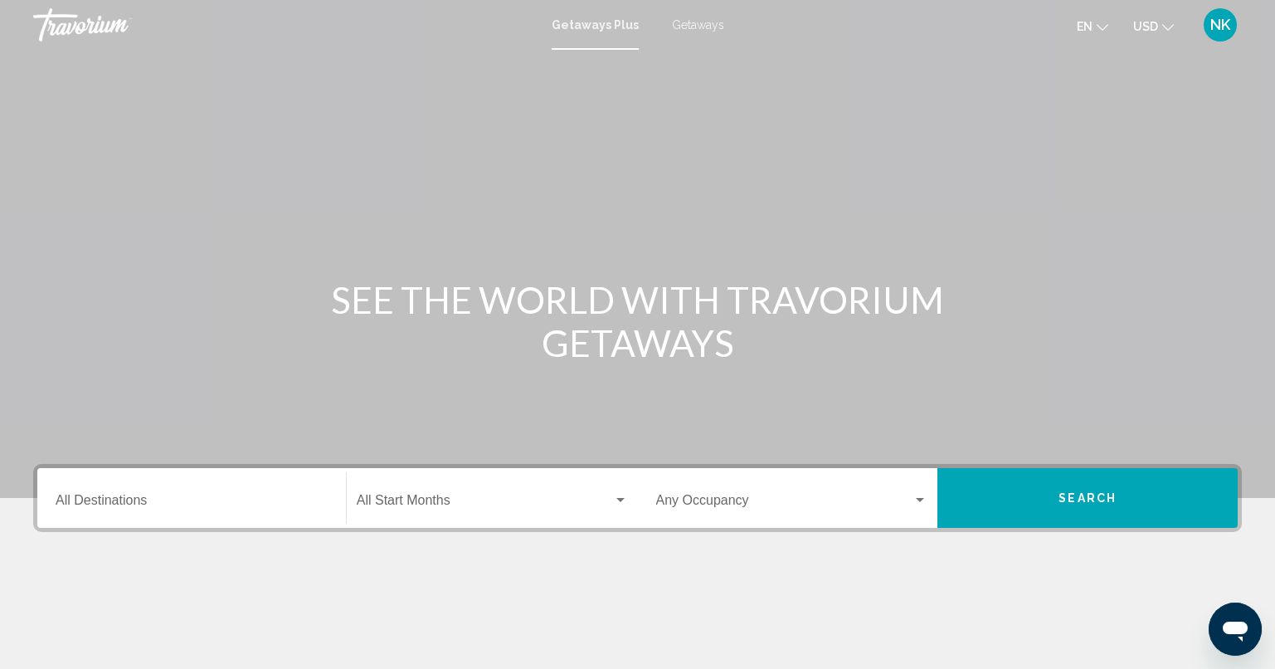
click at [290, 494] on div "Destination All Destinations" at bounding box center [192, 498] width 272 height 52
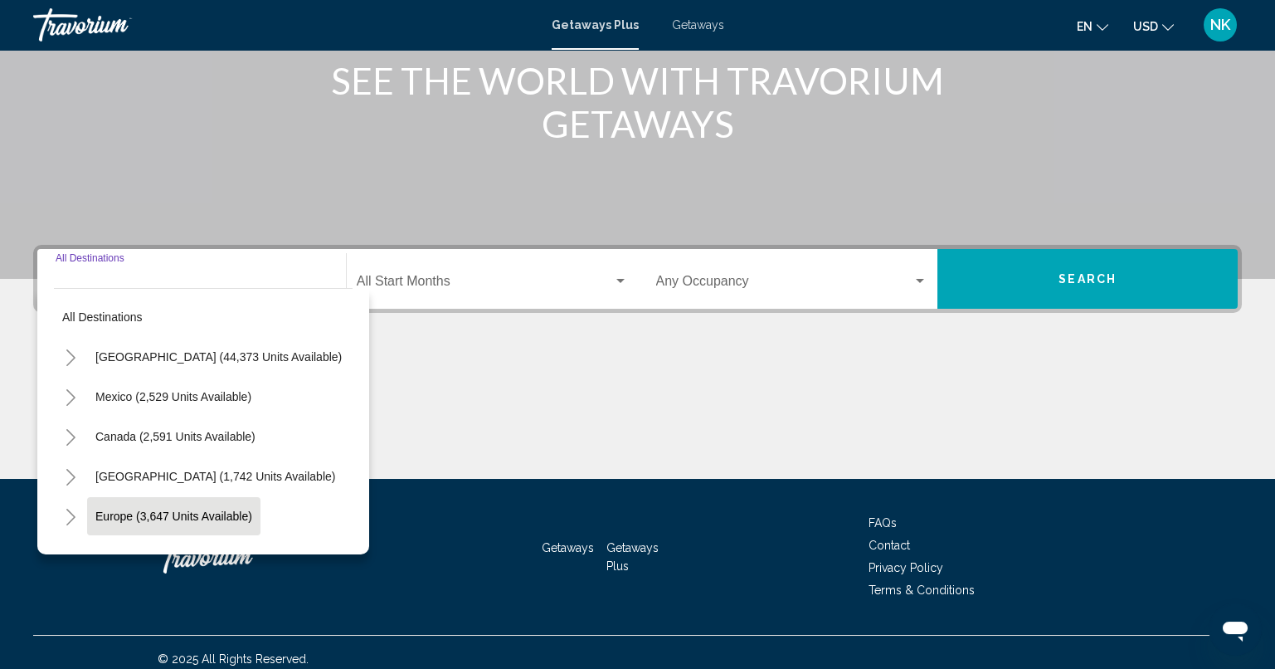
scroll to position [231, 0]
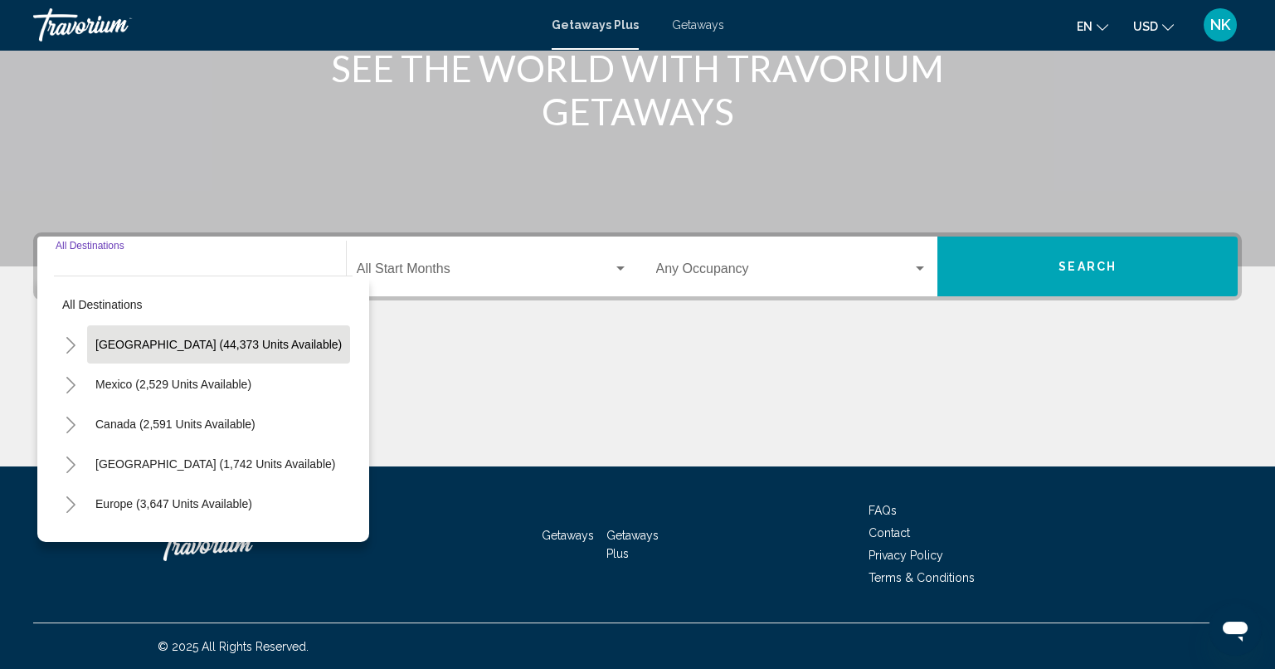
click at [168, 353] on button "[GEOGRAPHIC_DATA] (44,373 units available)" at bounding box center [218, 344] width 263 height 38
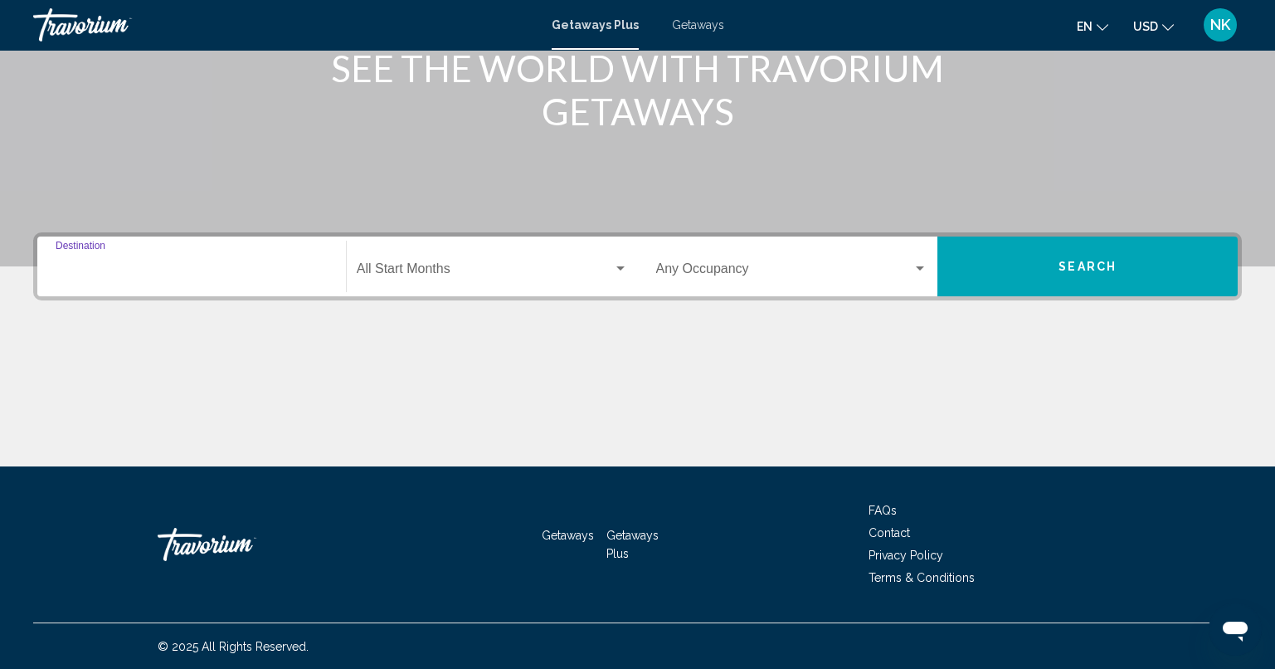
type input "**********"
click at [600, 270] on span "Search widget" at bounding box center [485, 272] width 256 height 15
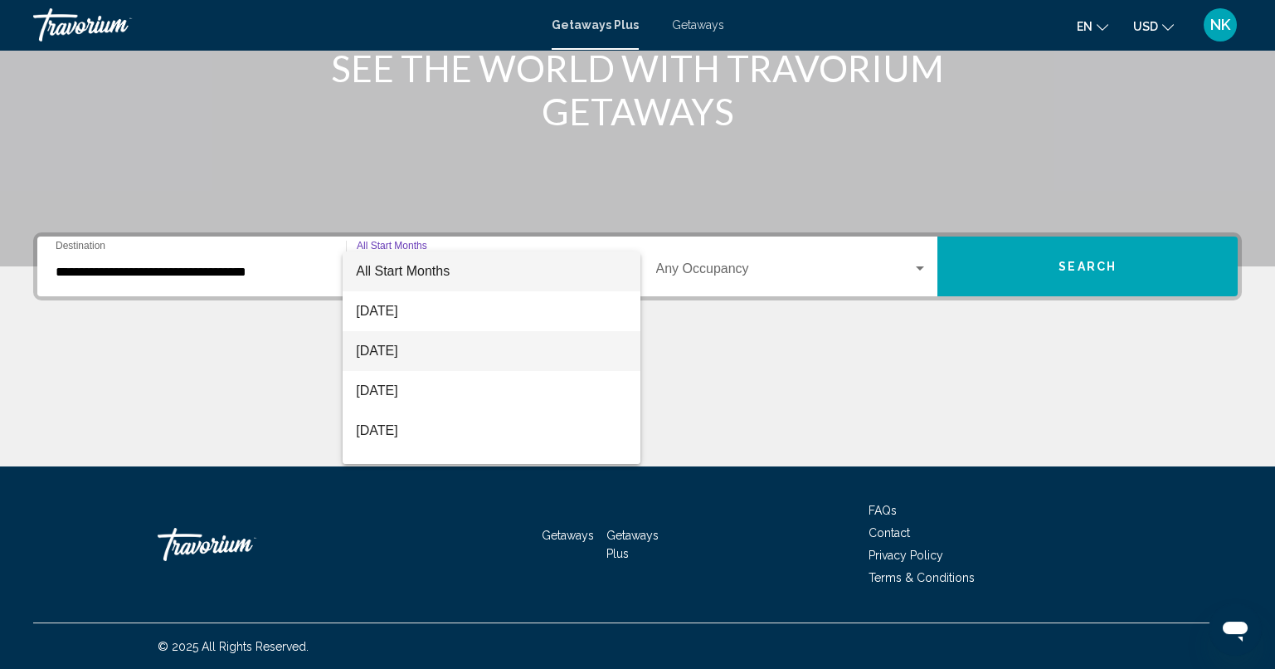
click at [464, 350] on span "[DATE]" at bounding box center [491, 351] width 271 height 40
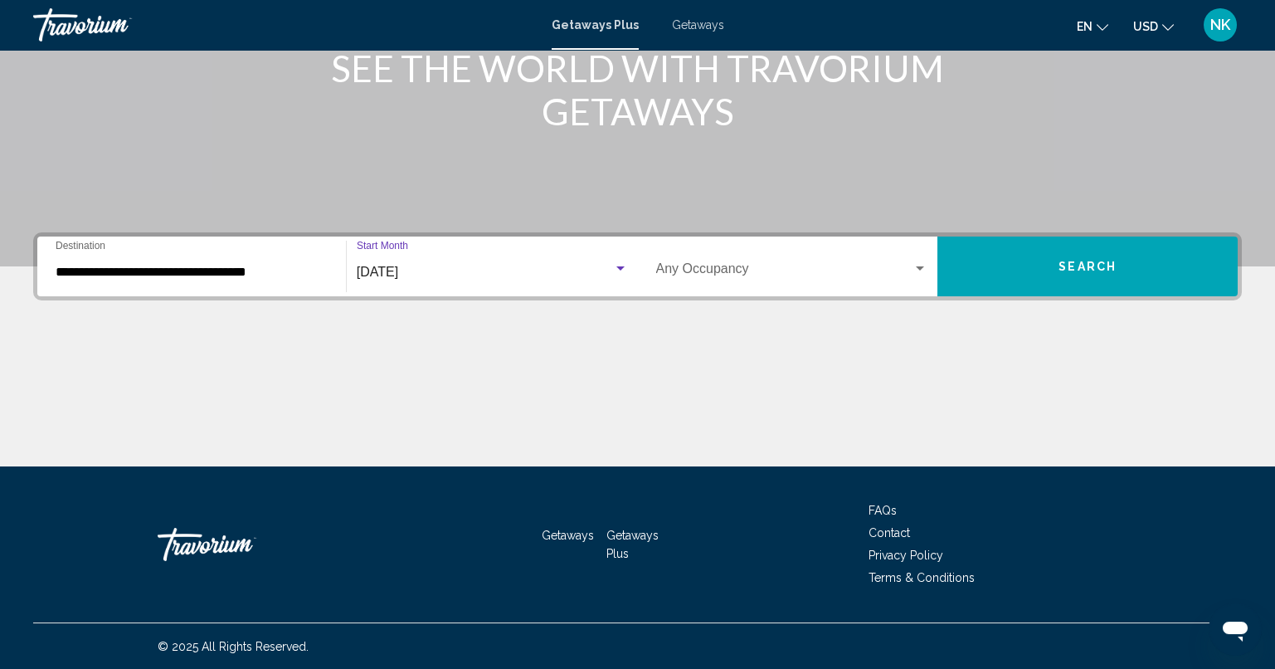
click at [985, 275] on button "Search" at bounding box center [1087, 266] width 300 height 60
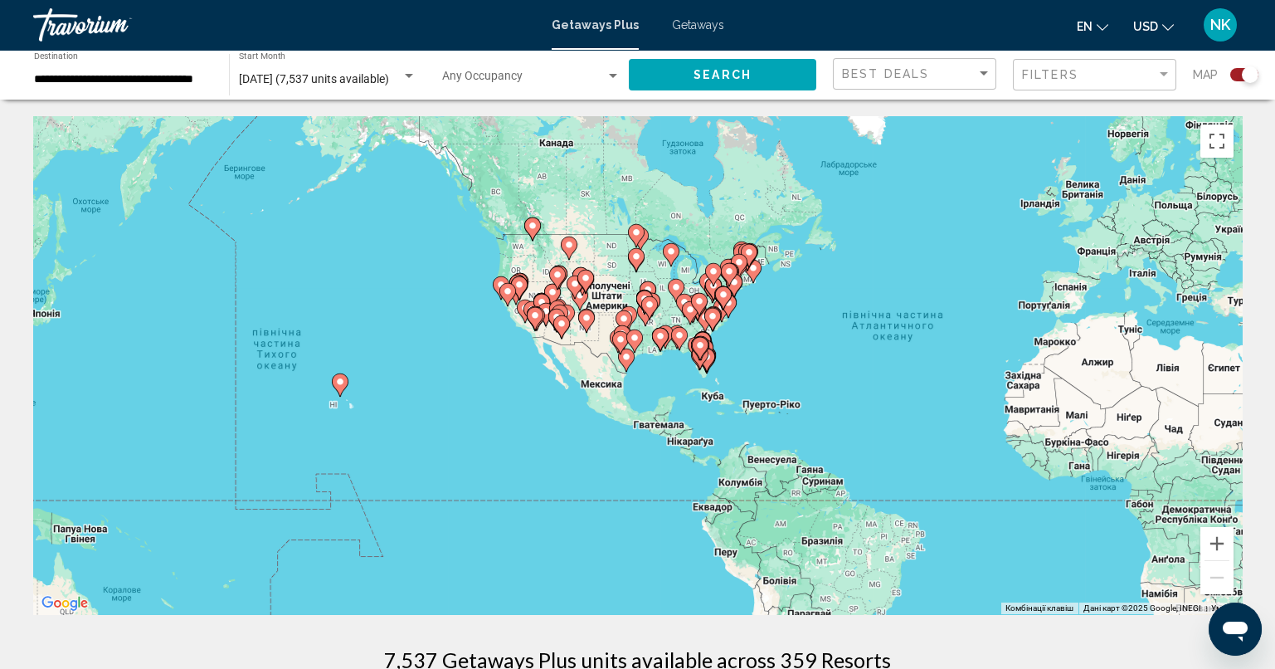
drag, startPoint x: 351, startPoint y: 355, endPoint x: 658, endPoint y: 342, distance: 307.2
click at [658, 342] on icon "Main content" at bounding box center [659, 339] width 15 height 22
click at [1227, 549] on button "Збільшити" at bounding box center [1216, 543] width 33 height 33
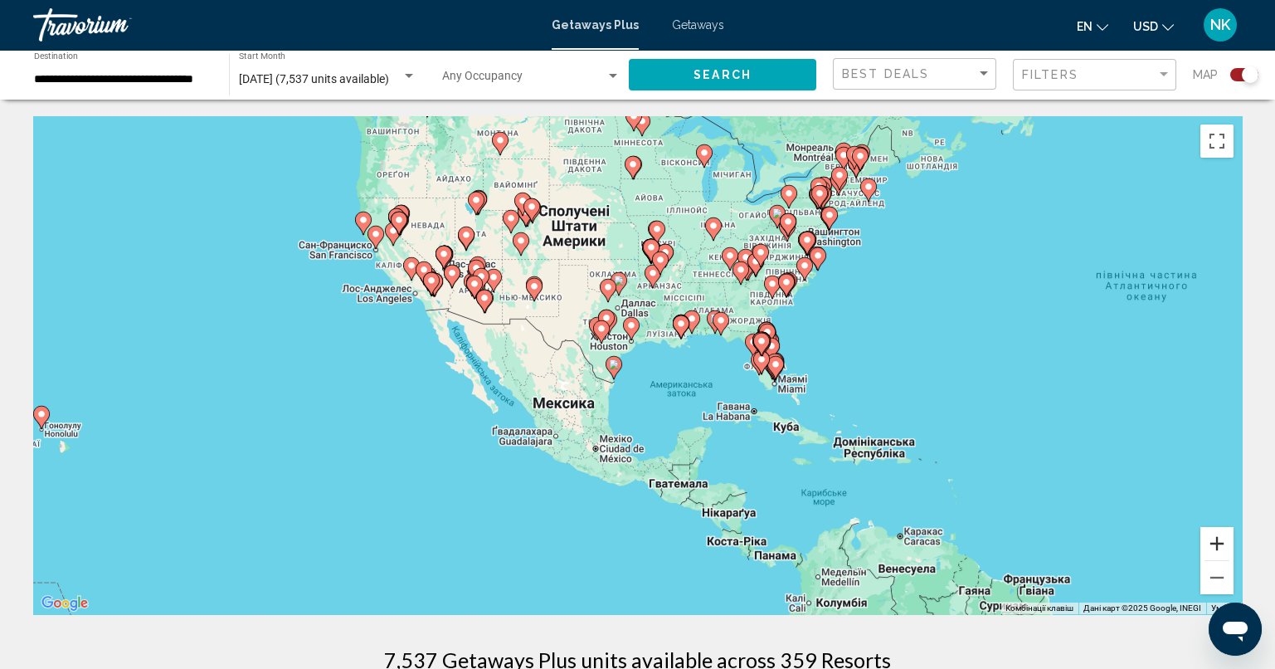
click at [1220, 546] on button "Збільшити" at bounding box center [1216, 543] width 33 height 33
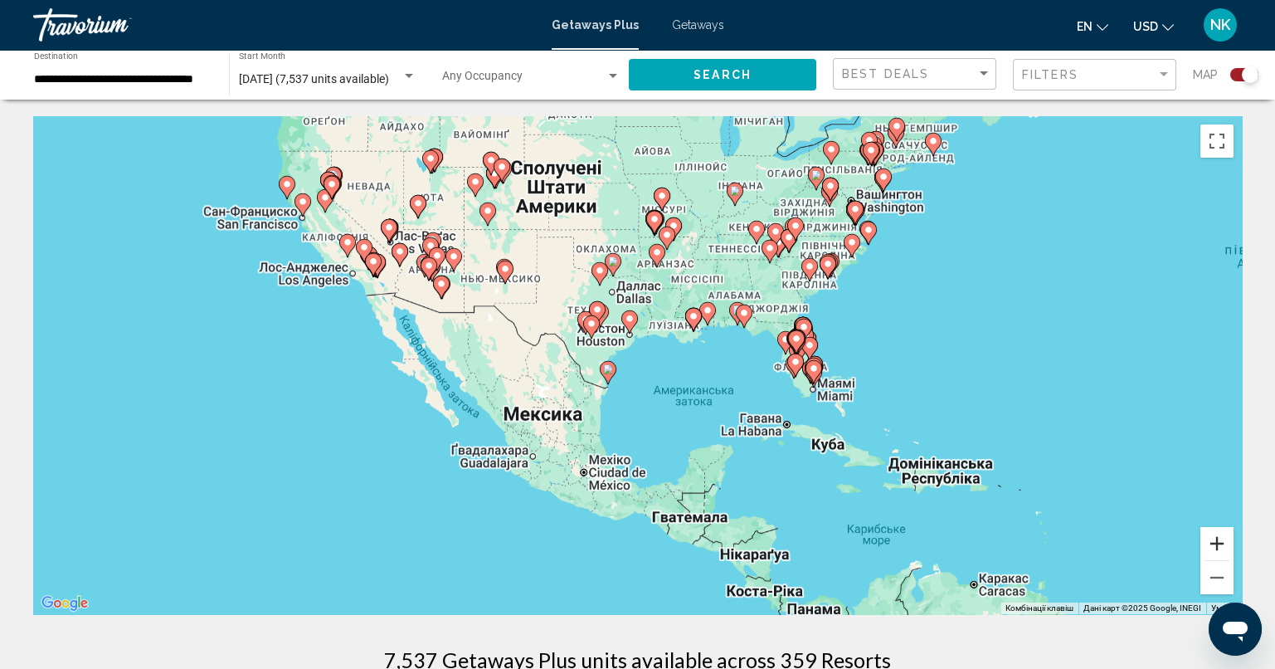
click at [1220, 546] on button "Збільшити" at bounding box center [1216, 543] width 33 height 33
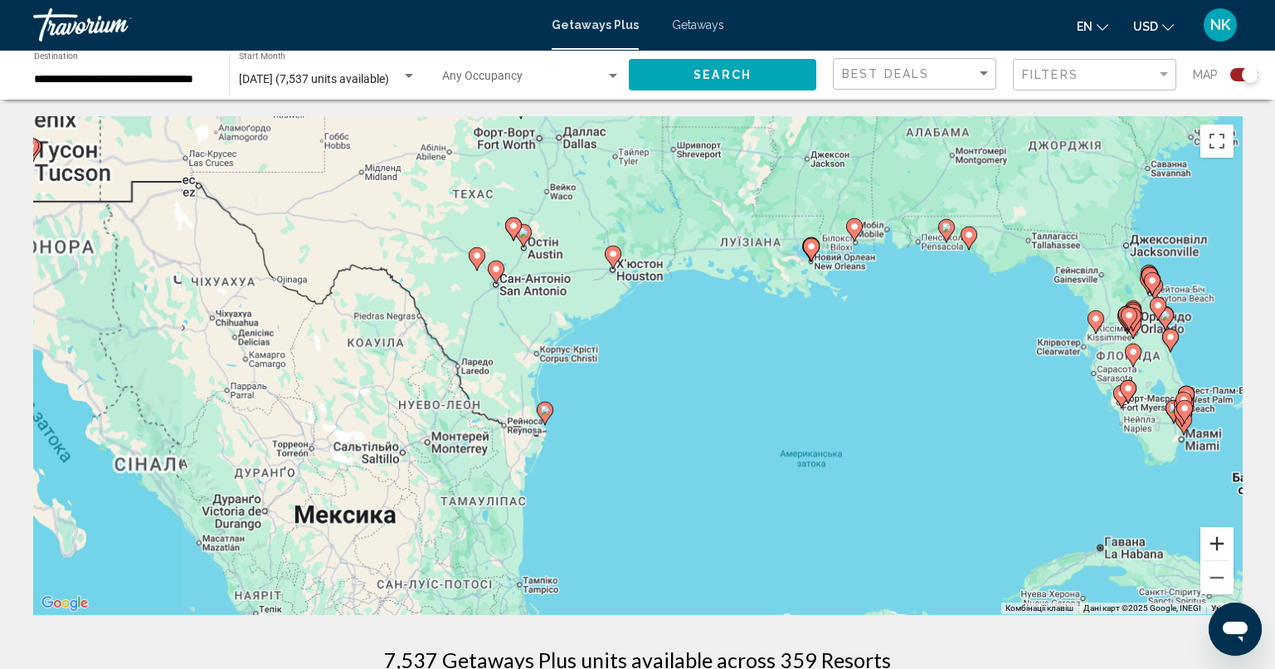
click at [1220, 546] on button "Збільшити" at bounding box center [1216, 543] width 33 height 33
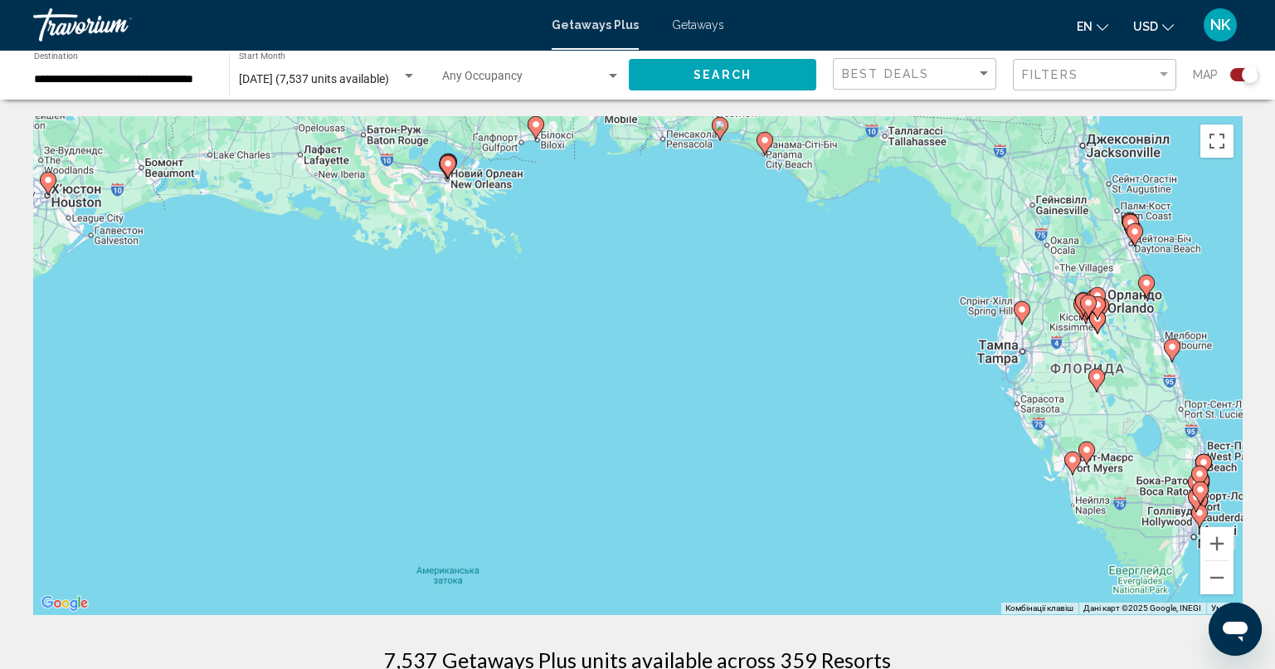
drag, startPoint x: 944, startPoint y: 391, endPoint x: 401, endPoint y: 412, distance: 543.7
click at [401, 412] on div "Увімкніть режим перетягування за допомогою клавіатури, натиснувши Alt + Enter. …" at bounding box center [637, 365] width 1209 height 498
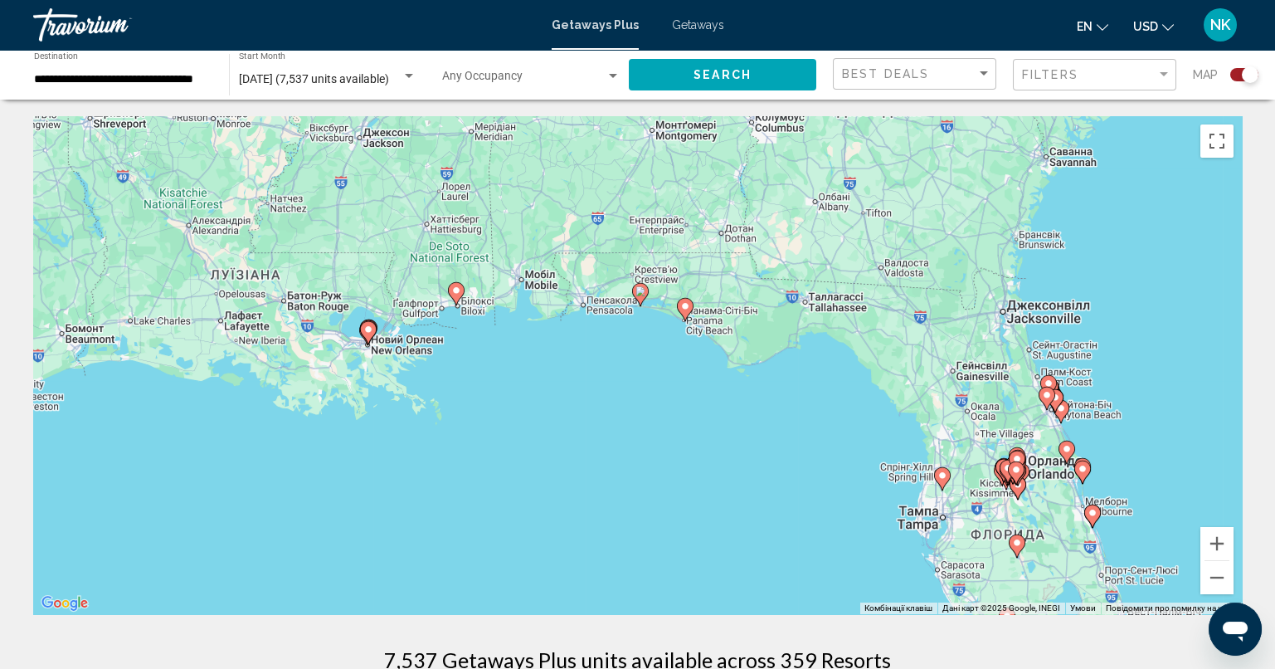
drag, startPoint x: 939, startPoint y: 365, endPoint x: 894, endPoint y: 552, distance: 191.9
click at [894, 552] on div "Увімкніть режим перетягування за допомогою клавіатури, натиснувши Alt + Enter. …" at bounding box center [637, 365] width 1209 height 498
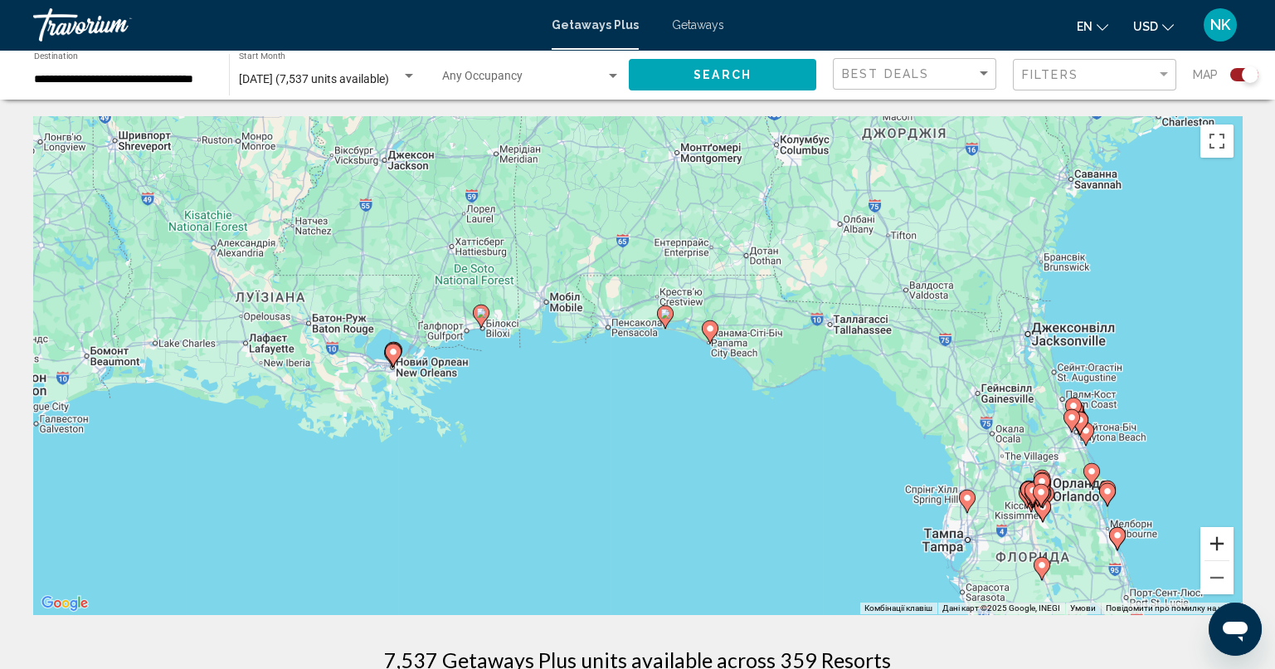
click at [1214, 543] on button "Збільшити" at bounding box center [1216, 543] width 33 height 33
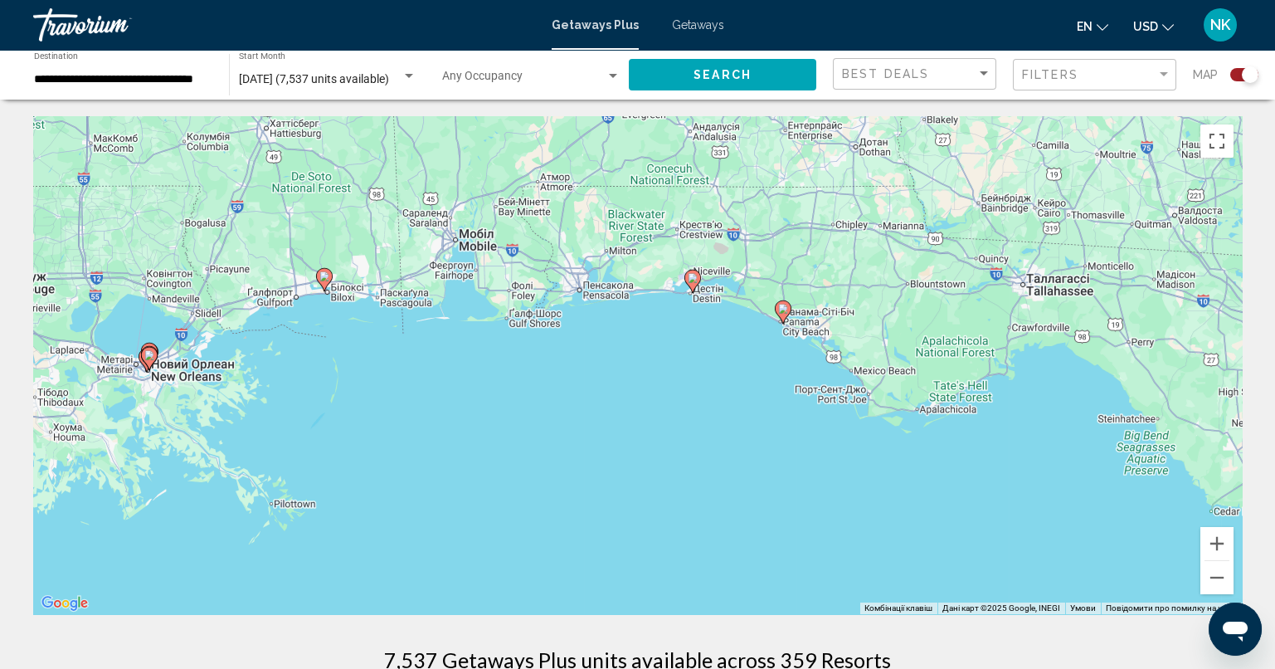
click at [781, 311] on image "Main content" at bounding box center [783, 309] width 10 height 10
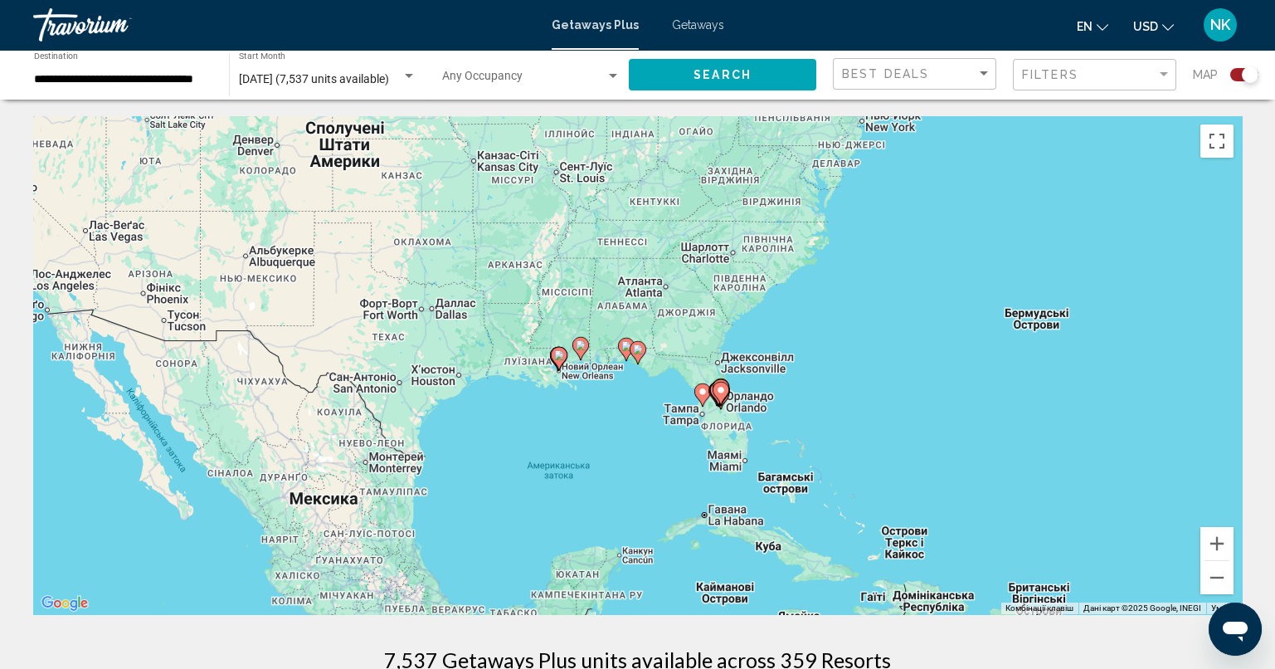
click at [639, 358] on icon "Main content" at bounding box center [637, 353] width 15 height 22
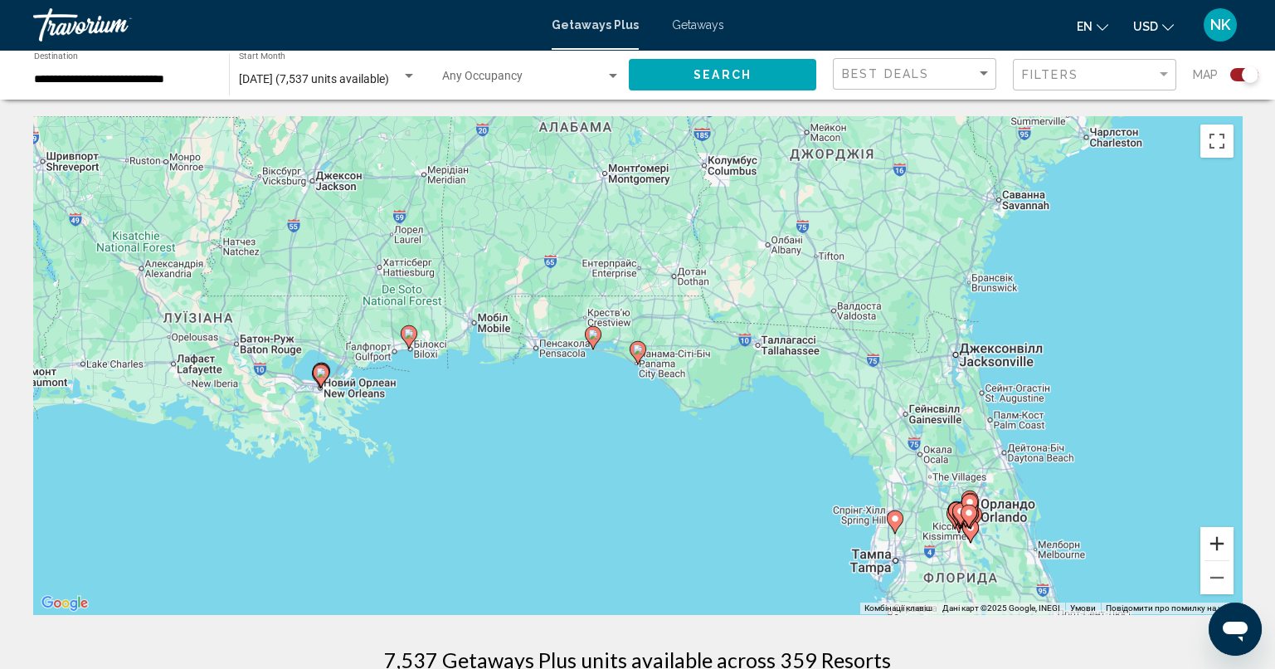
click at [1213, 544] on button "Збільшити" at bounding box center [1216, 543] width 33 height 33
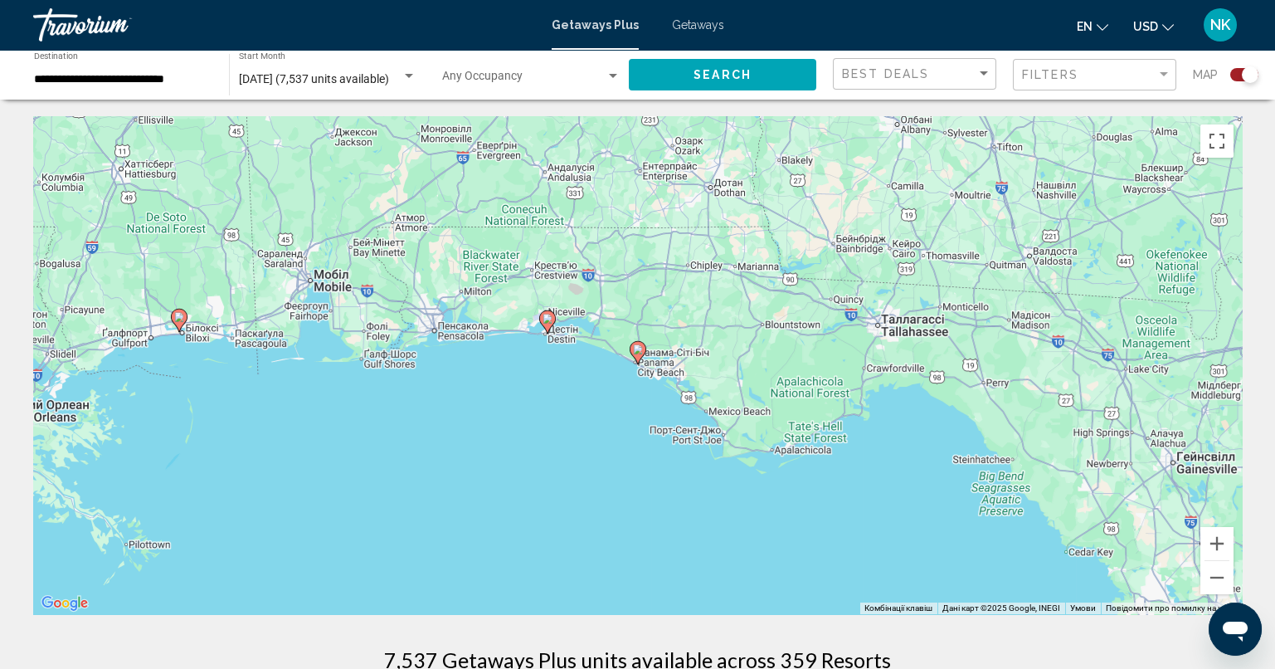
click at [641, 353] on image "Main content" at bounding box center [638, 349] width 10 height 10
type input "**********"
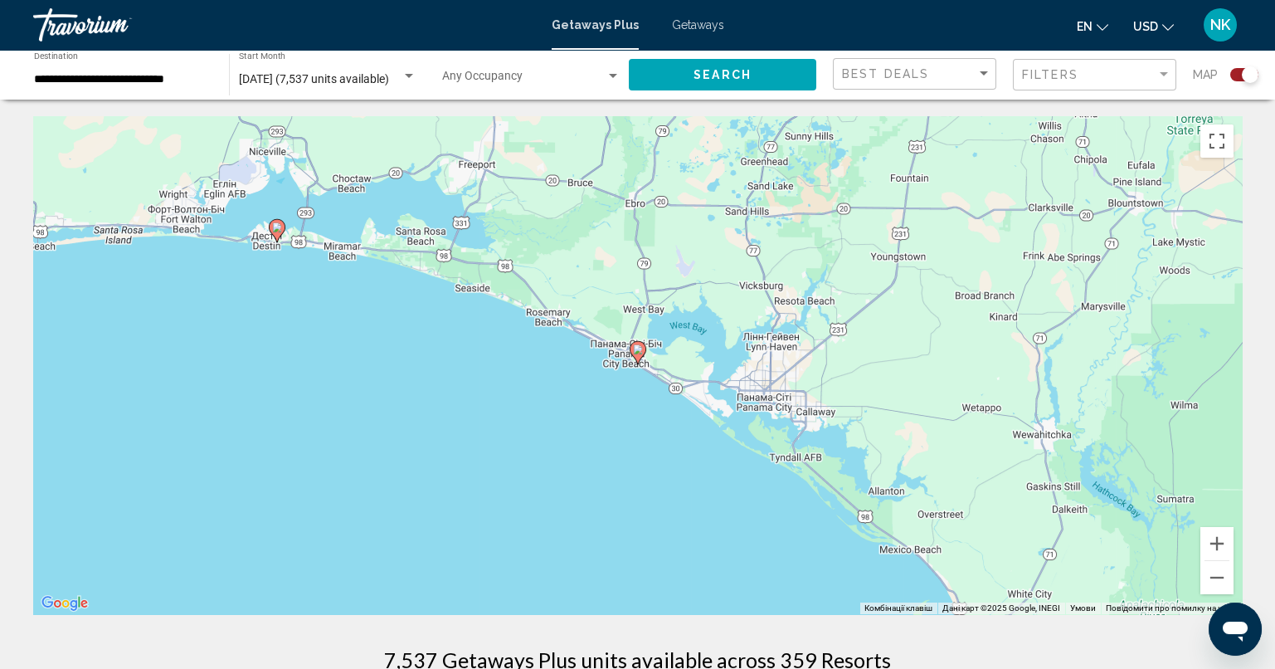
click at [635, 353] on image "Main content" at bounding box center [638, 349] width 10 height 10
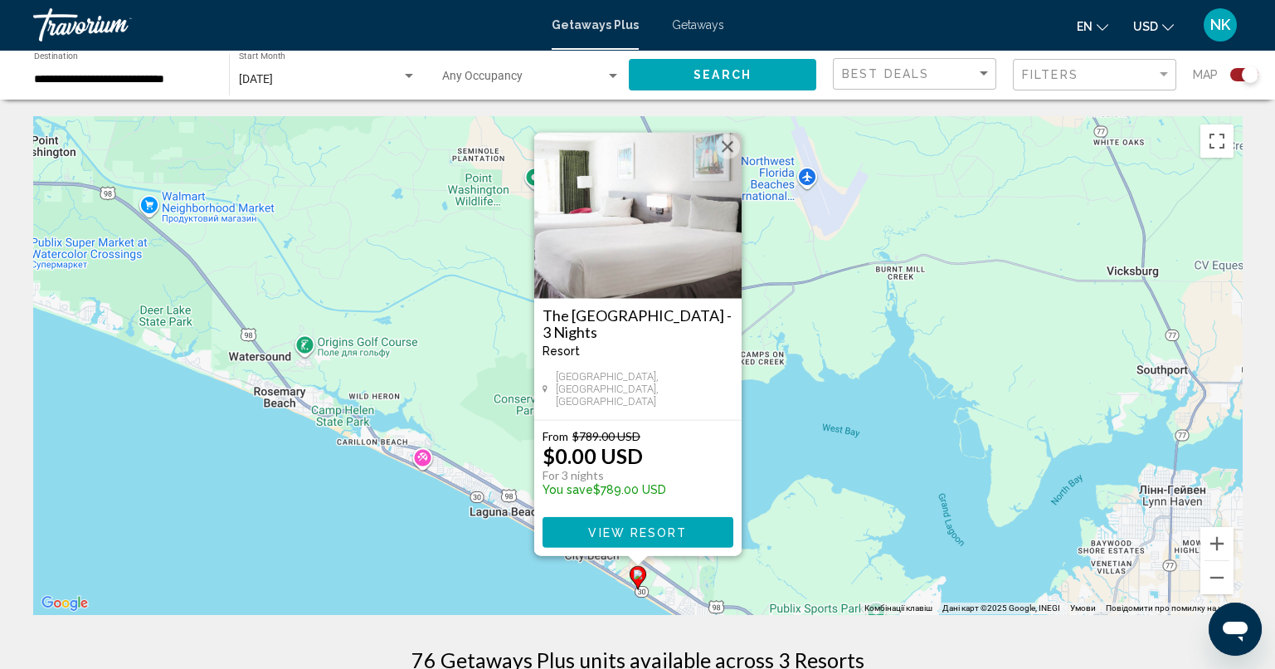
click at [729, 155] on button "Закрити" at bounding box center [727, 146] width 25 height 25
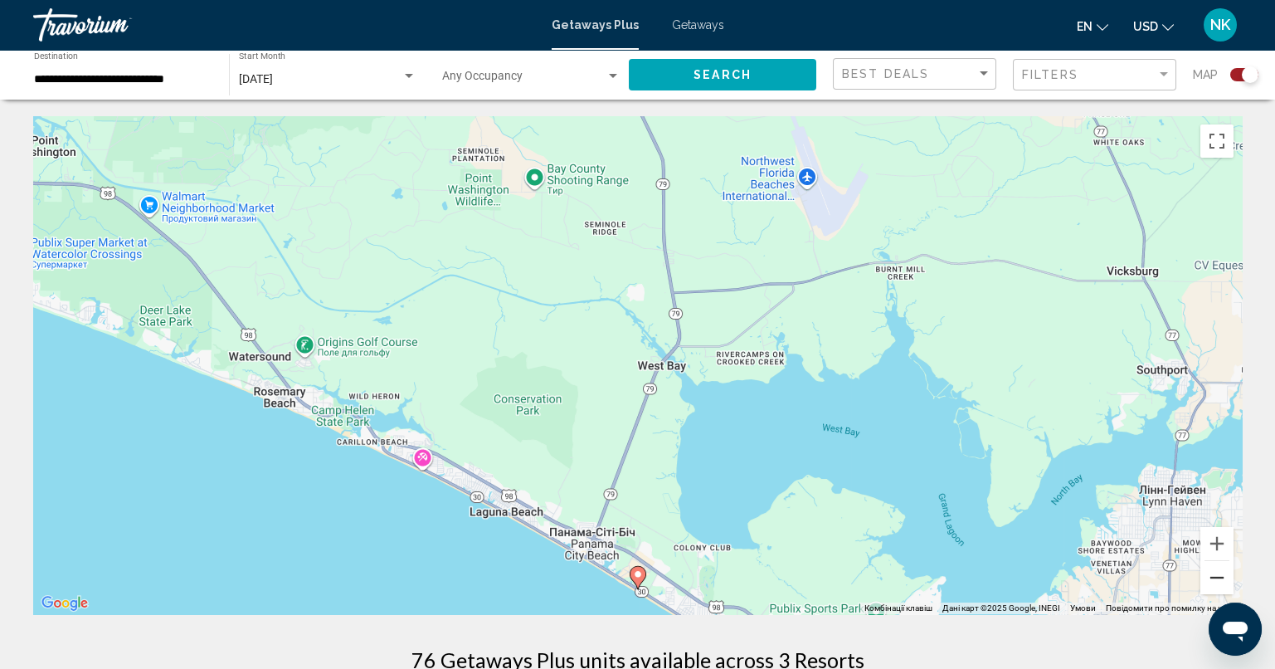
click at [1221, 583] on button "Зменшити" at bounding box center [1216, 577] width 33 height 33
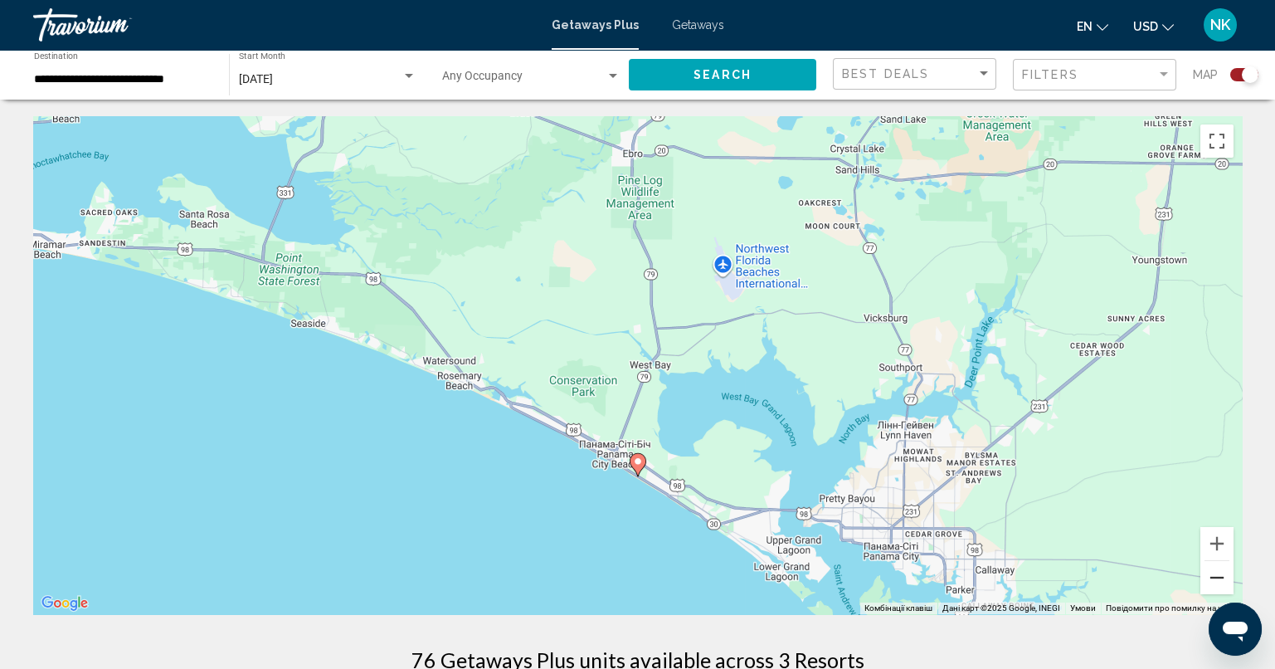
click at [1221, 583] on button "Зменшити" at bounding box center [1216, 577] width 33 height 33
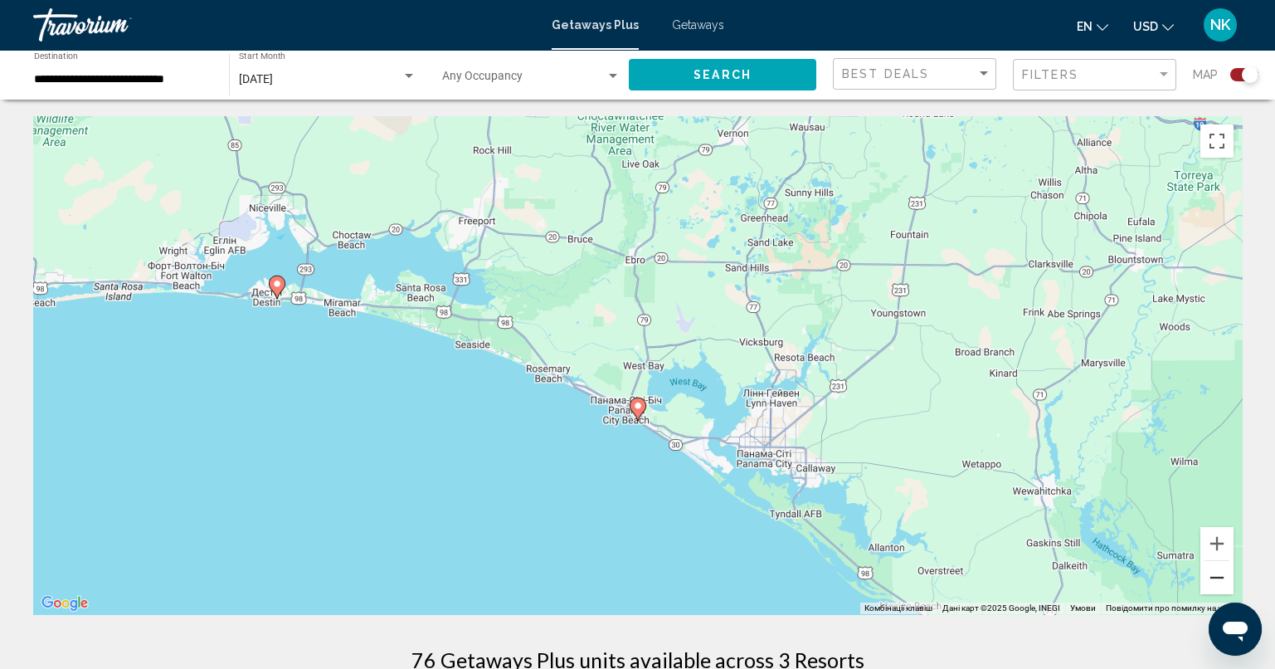
click at [1221, 583] on button "Зменшити" at bounding box center [1216, 577] width 33 height 33
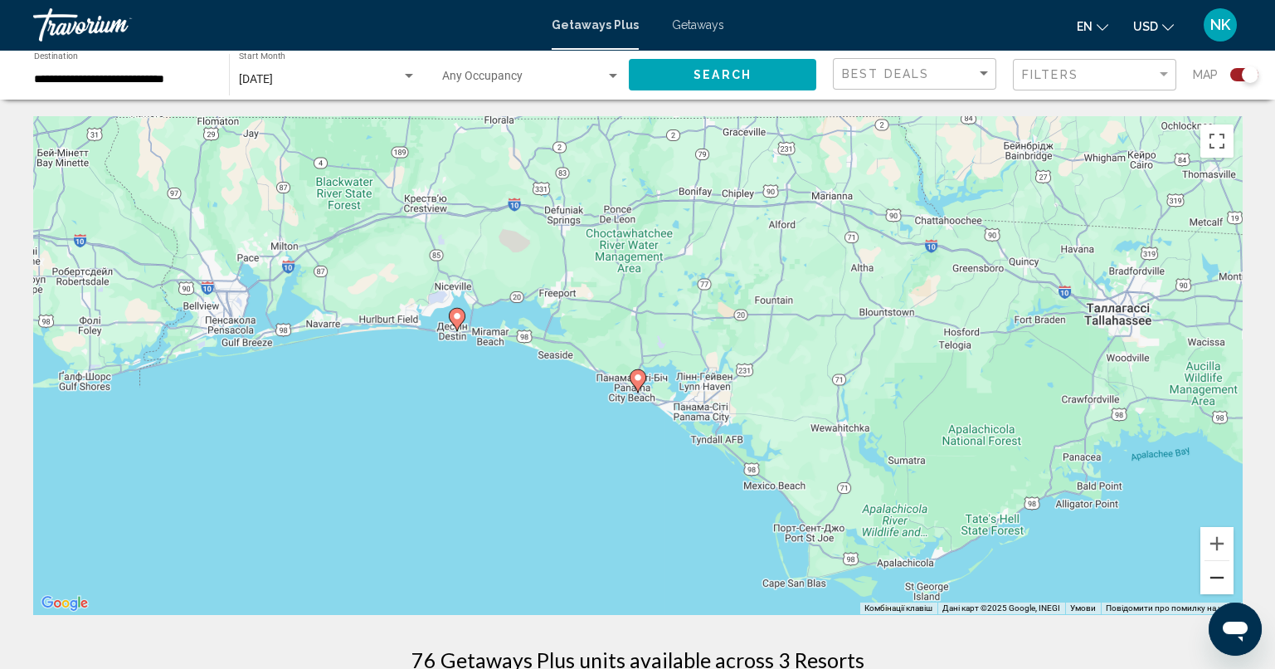
click at [1221, 583] on button "Зменшити" at bounding box center [1216, 577] width 33 height 33
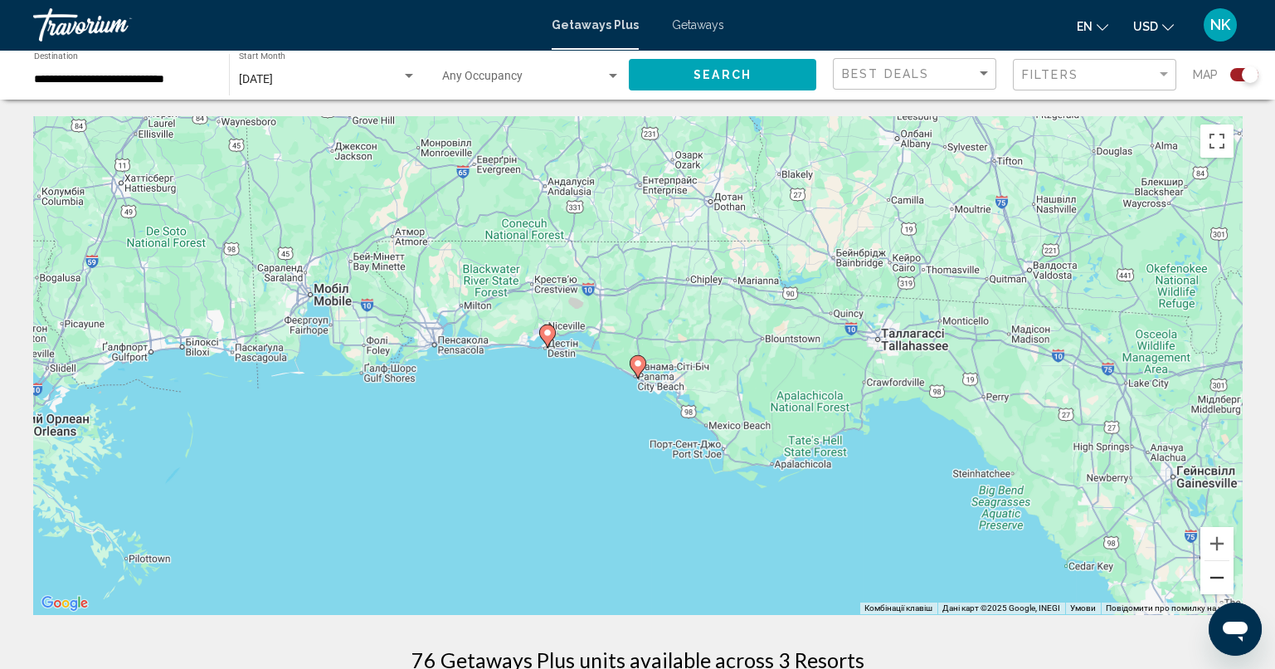
click at [1221, 583] on button "Зменшити" at bounding box center [1216, 577] width 33 height 33
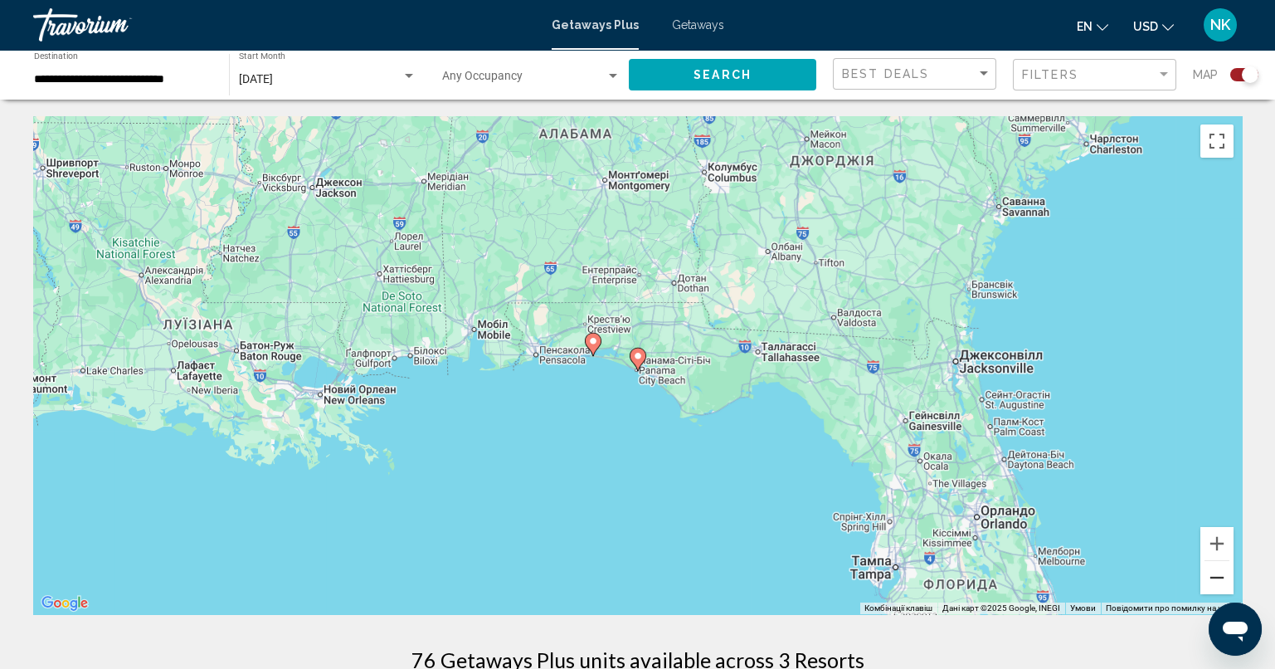
click at [1221, 583] on button "Зменшити" at bounding box center [1216, 577] width 33 height 33
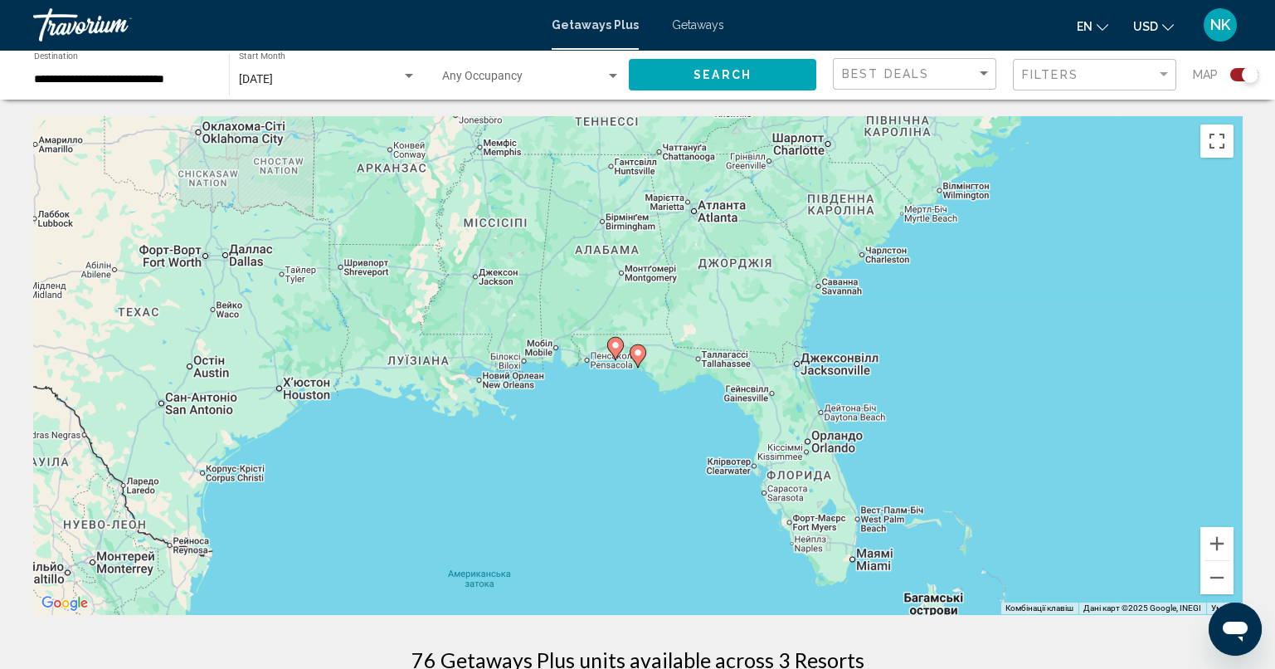
click at [760, 75] on button "Search" at bounding box center [722, 74] width 187 height 31
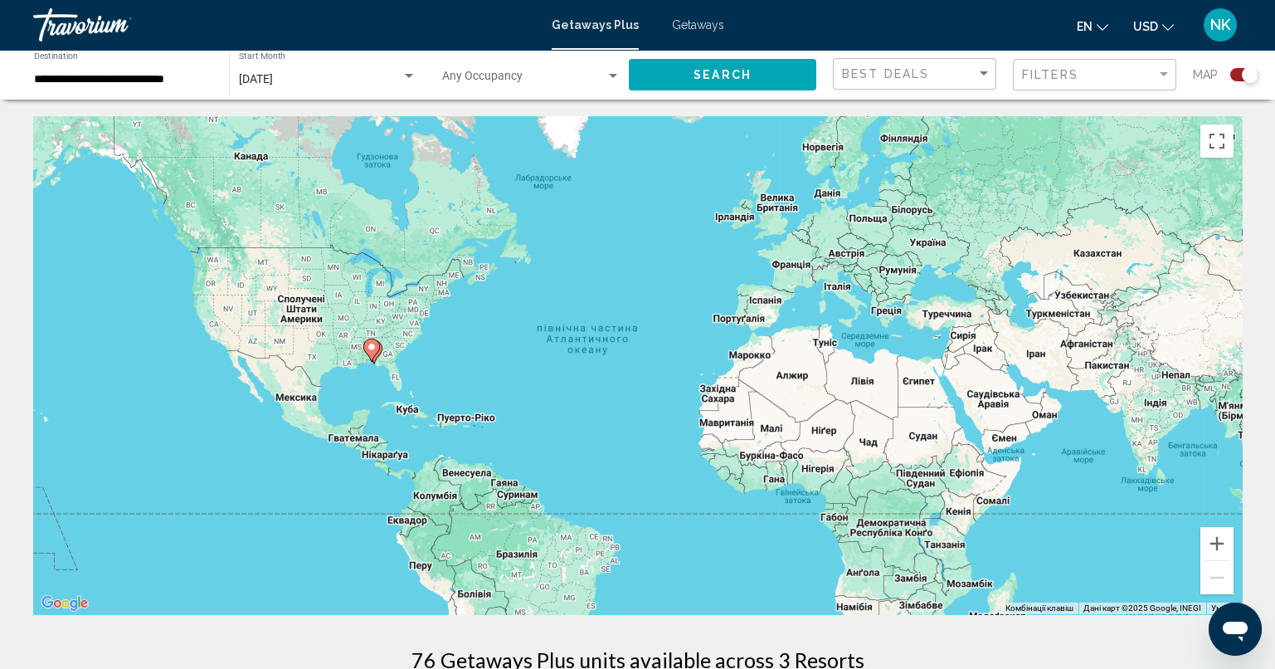
click at [683, 79] on button "Search" at bounding box center [722, 74] width 187 height 31
click at [375, 349] on image "Main content" at bounding box center [372, 347] width 10 height 10
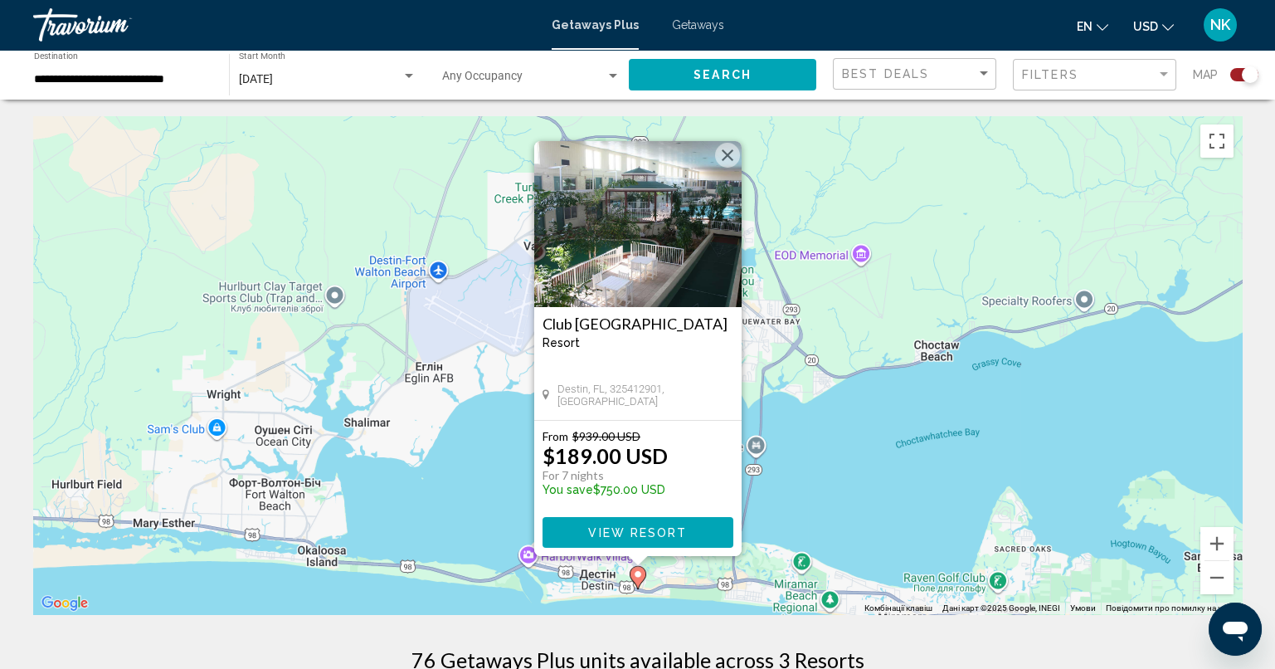
click at [727, 153] on button "Закрити" at bounding box center [727, 155] width 25 height 25
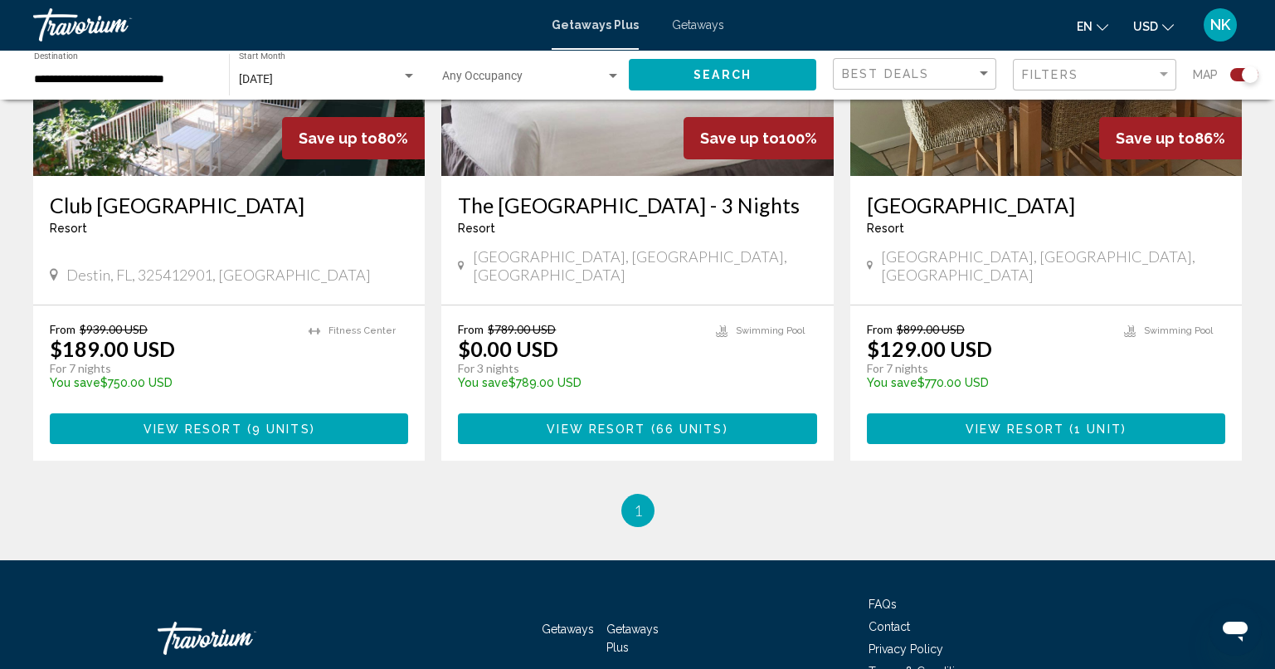
scroll to position [878, 0]
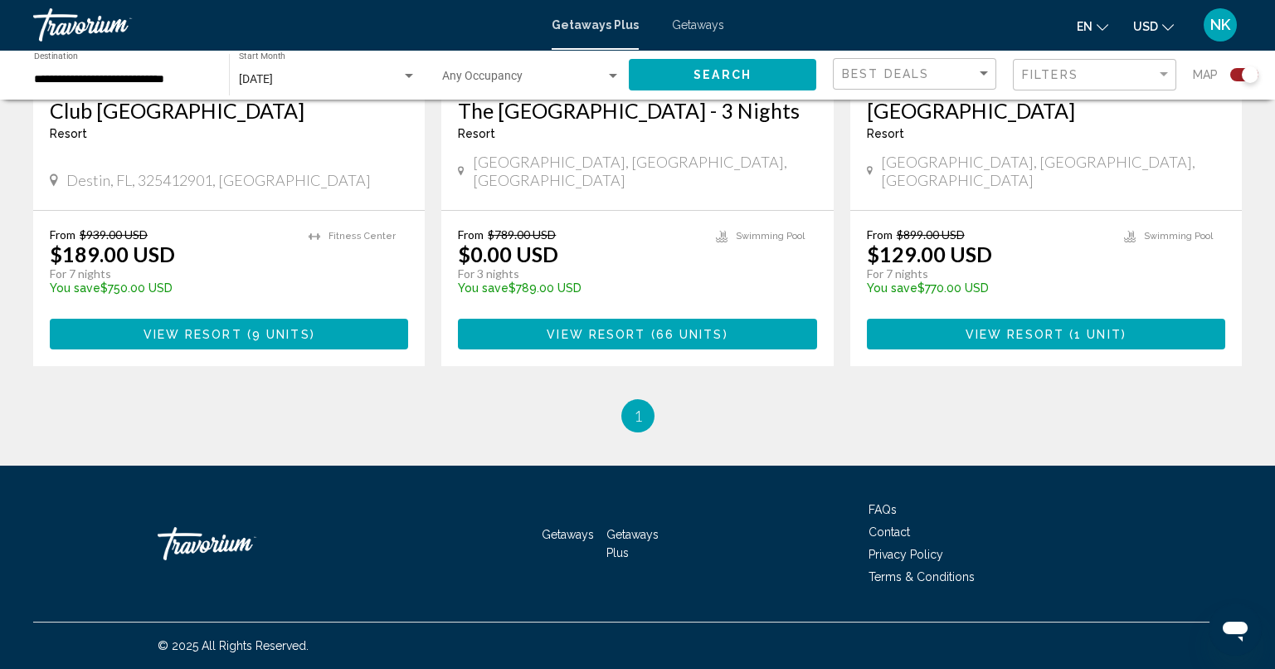
click at [642, 419] on li "You're on page 1" at bounding box center [637, 415] width 33 height 33
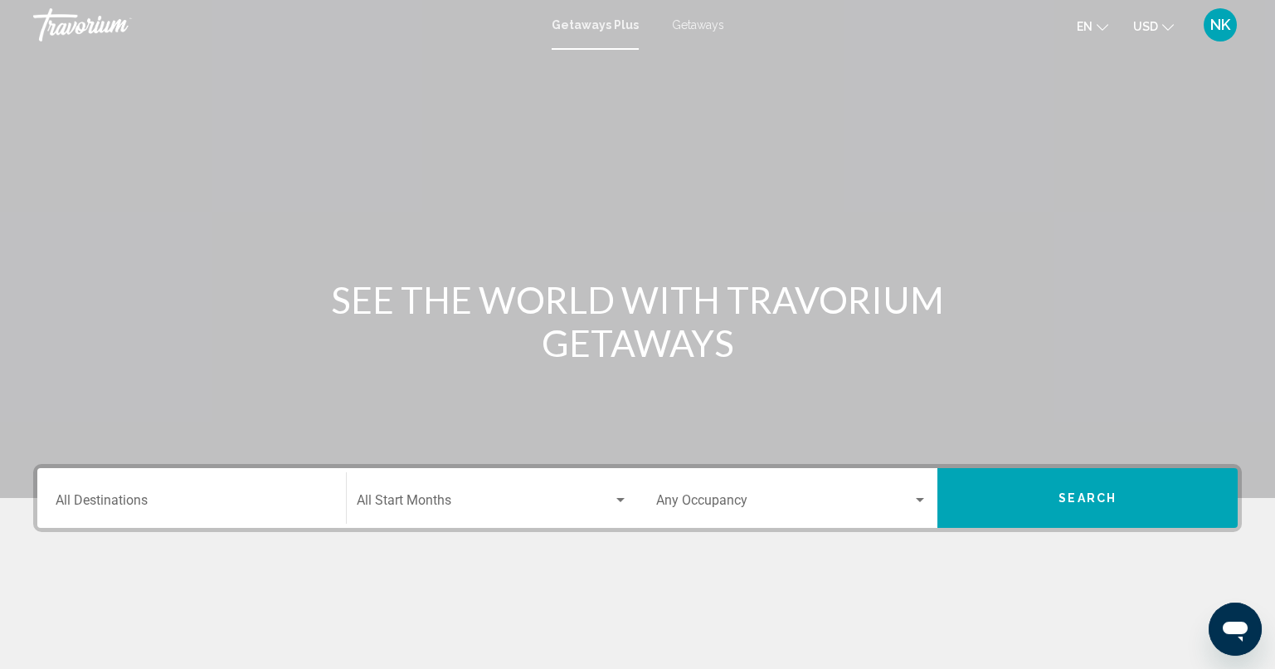
click at [283, 490] on div "Destination All Destinations" at bounding box center [192, 498] width 272 height 52
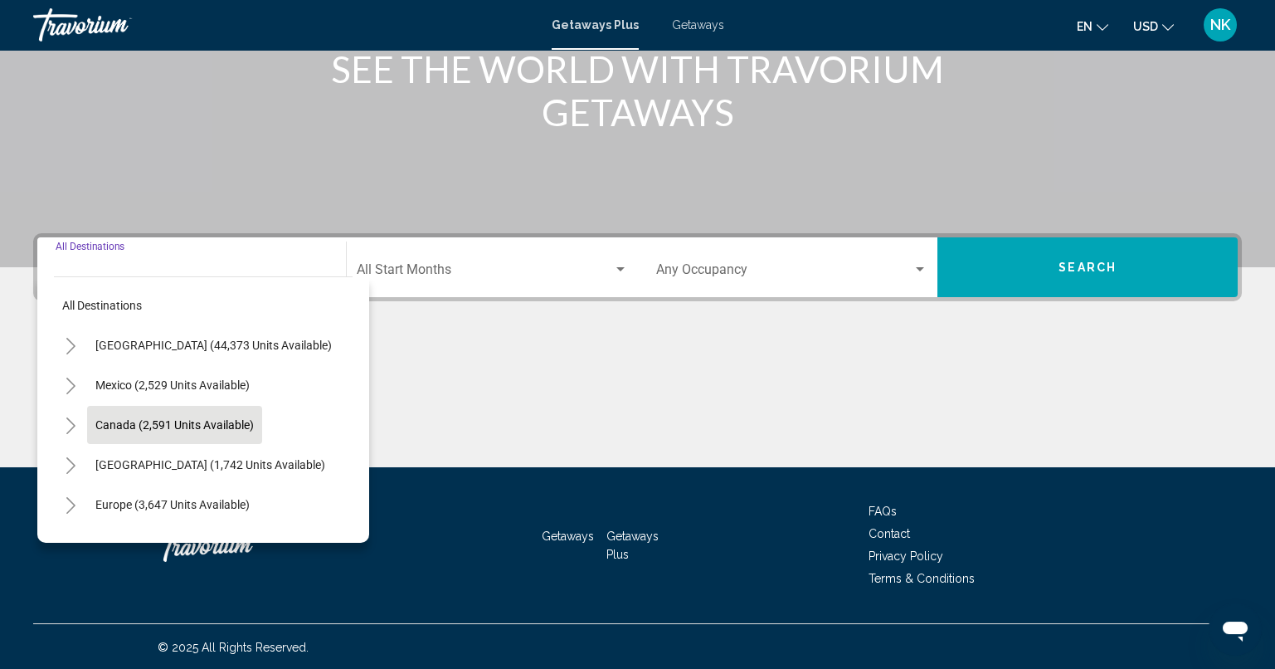
scroll to position [231, 0]
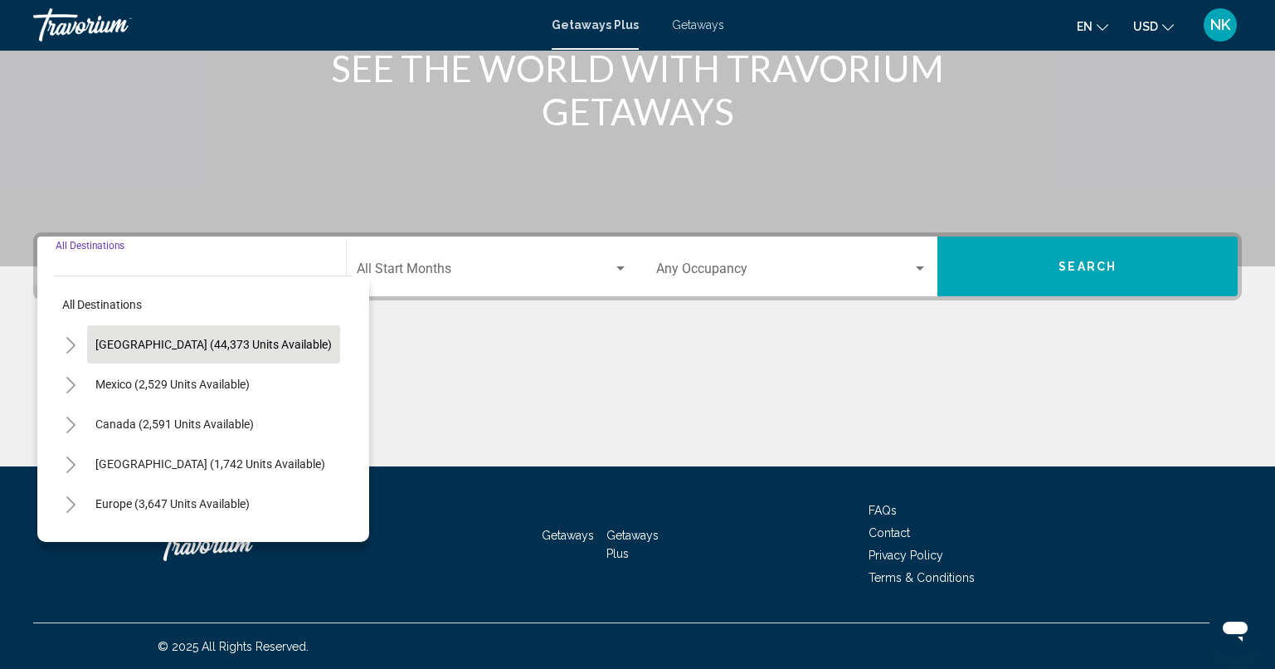
click at [159, 341] on span "[GEOGRAPHIC_DATA] (44,373 units available)" at bounding box center [213, 344] width 236 height 13
type input "**********"
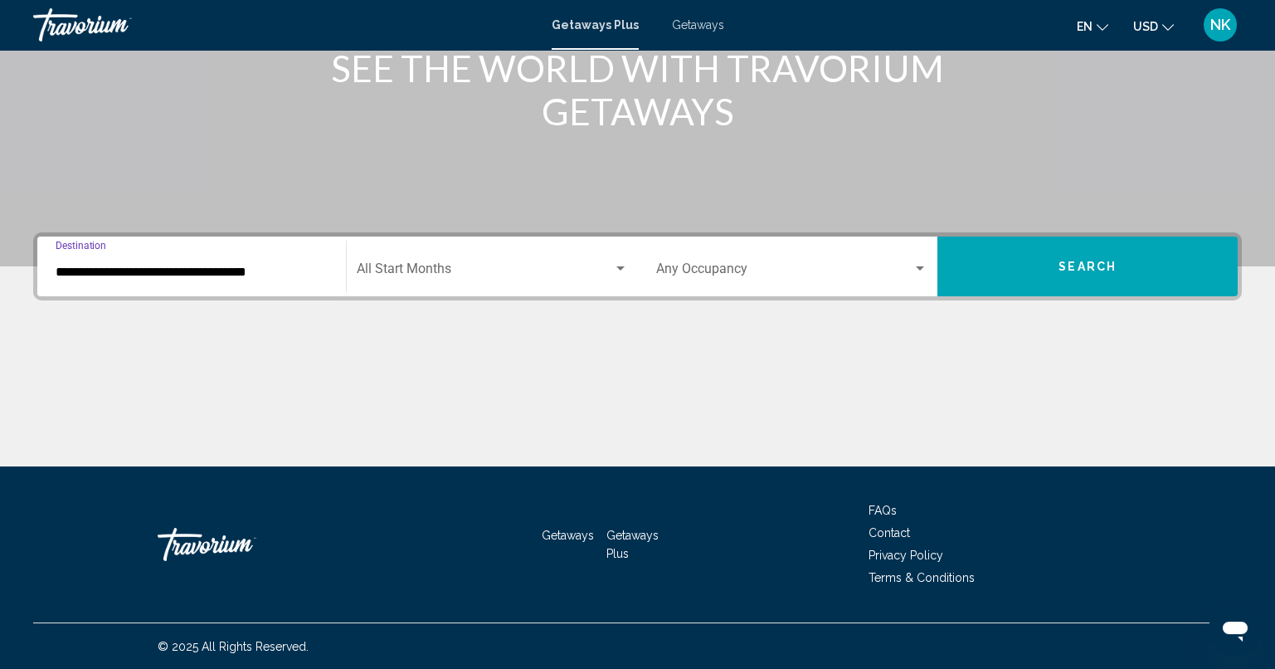
click at [491, 280] on div "Start Month All Start Months" at bounding box center [492, 267] width 271 height 52
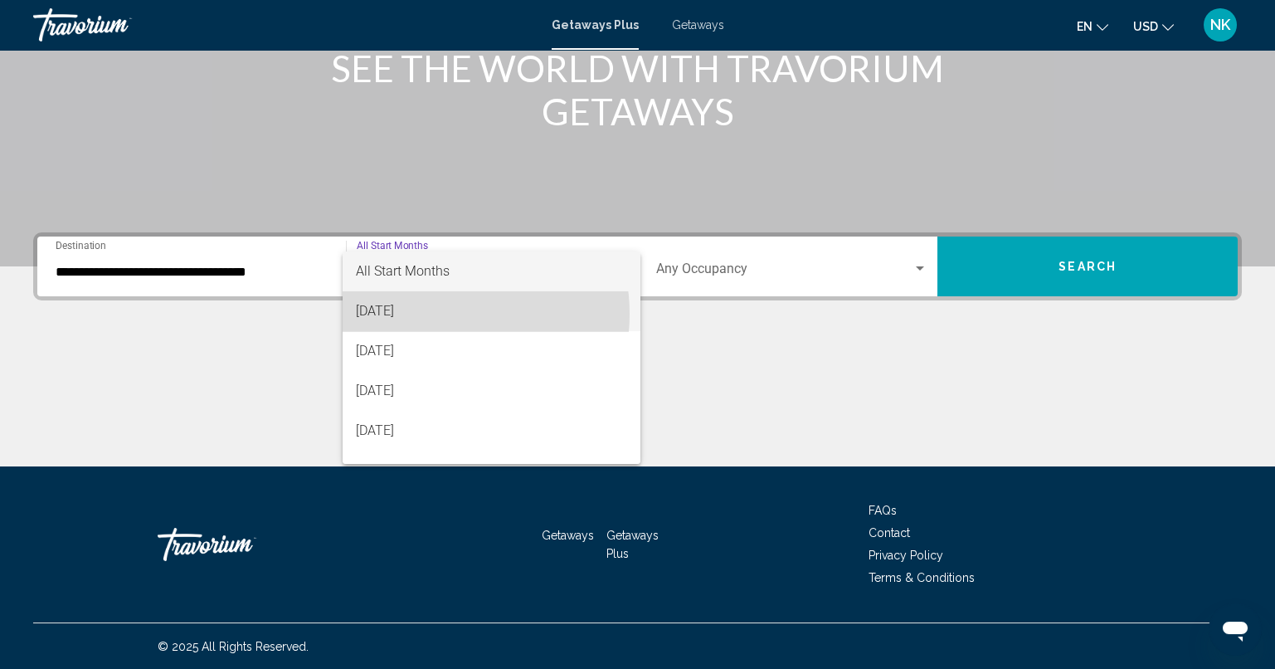
click at [436, 313] on span "[DATE]" at bounding box center [491, 311] width 271 height 40
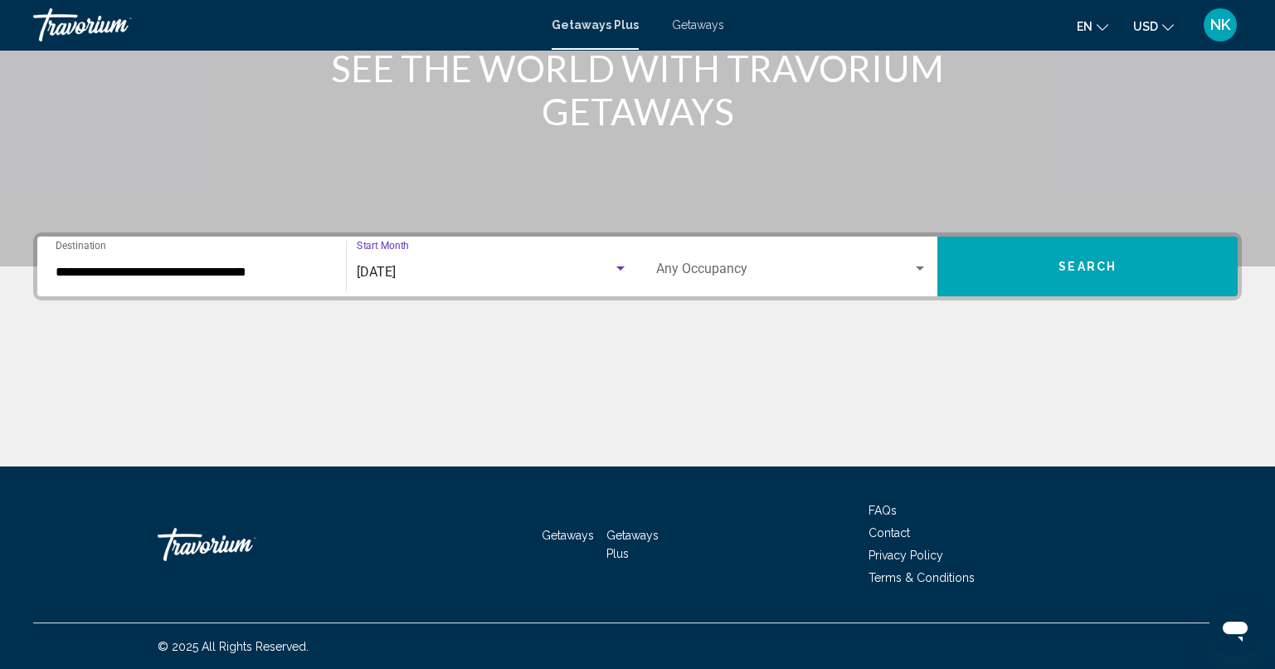
click at [1175, 278] on button "Search" at bounding box center [1087, 266] width 300 height 60
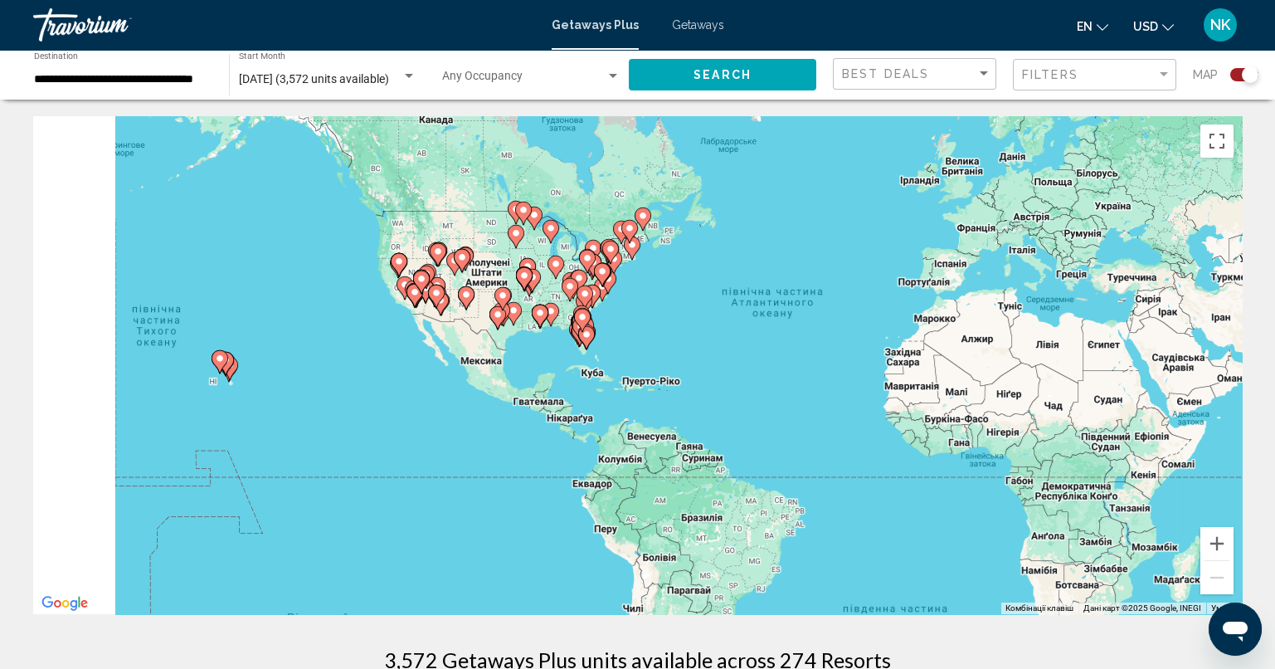
drag, startPoint x: 404, startPoint y: 419, endPoint x: 664, endPoint y: 379, distance: 262.7
click at [664, 379] on div "Увімкніть режим перетягування за допомогою клавіатури, натиснувши Alt + Enter. …" at bounding box center [637, 365] width 1209 height 498
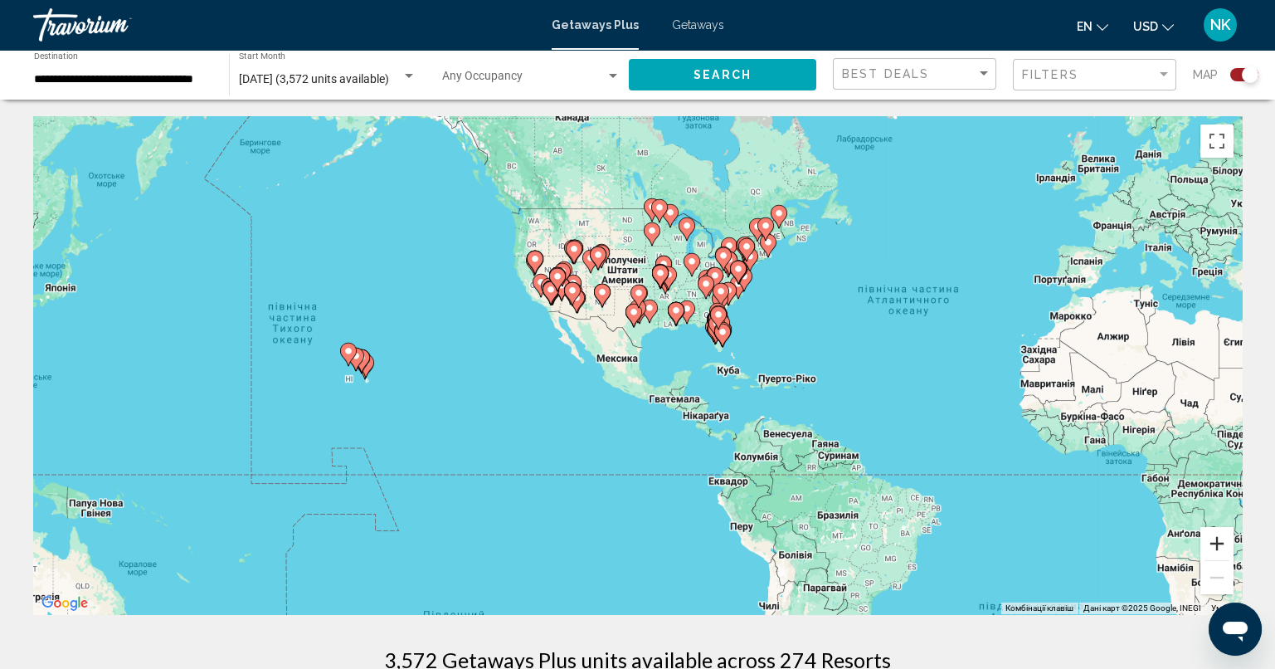
click at [1221, 538] on button "Збільшити" at bounding box center [1216, 543] width 33 height 33
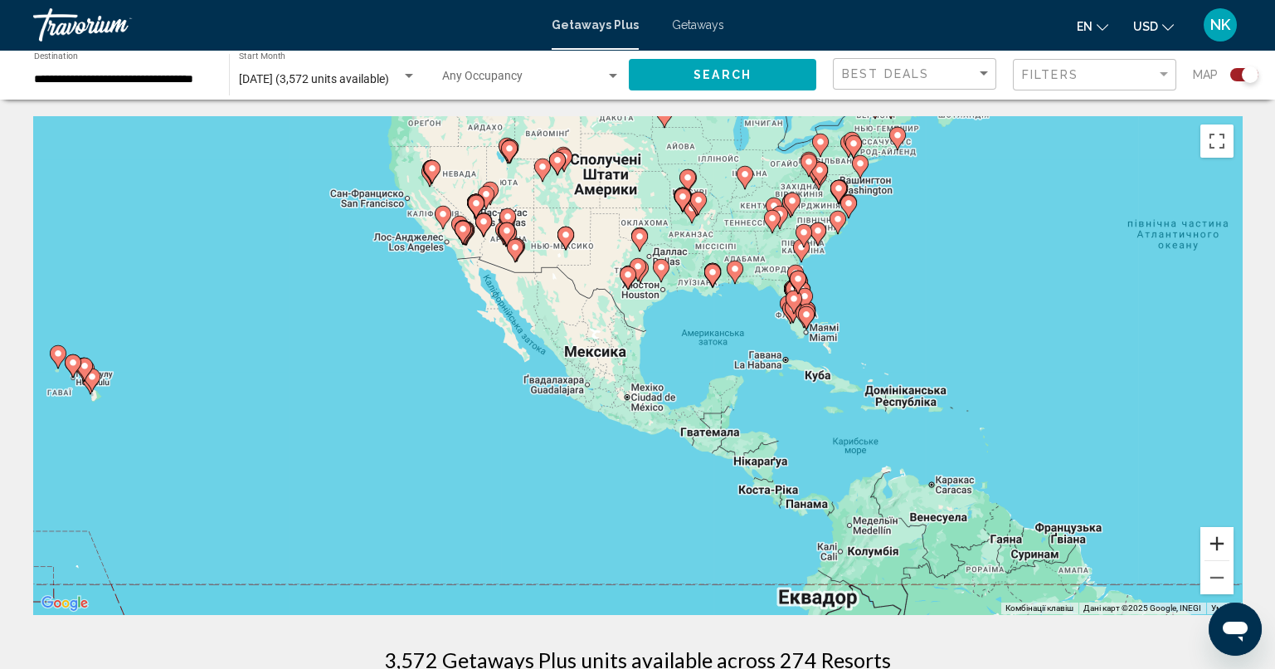
click at [1221, 538] on button "Збільшити" at bounding box center [1216, 543] width 33 height 33
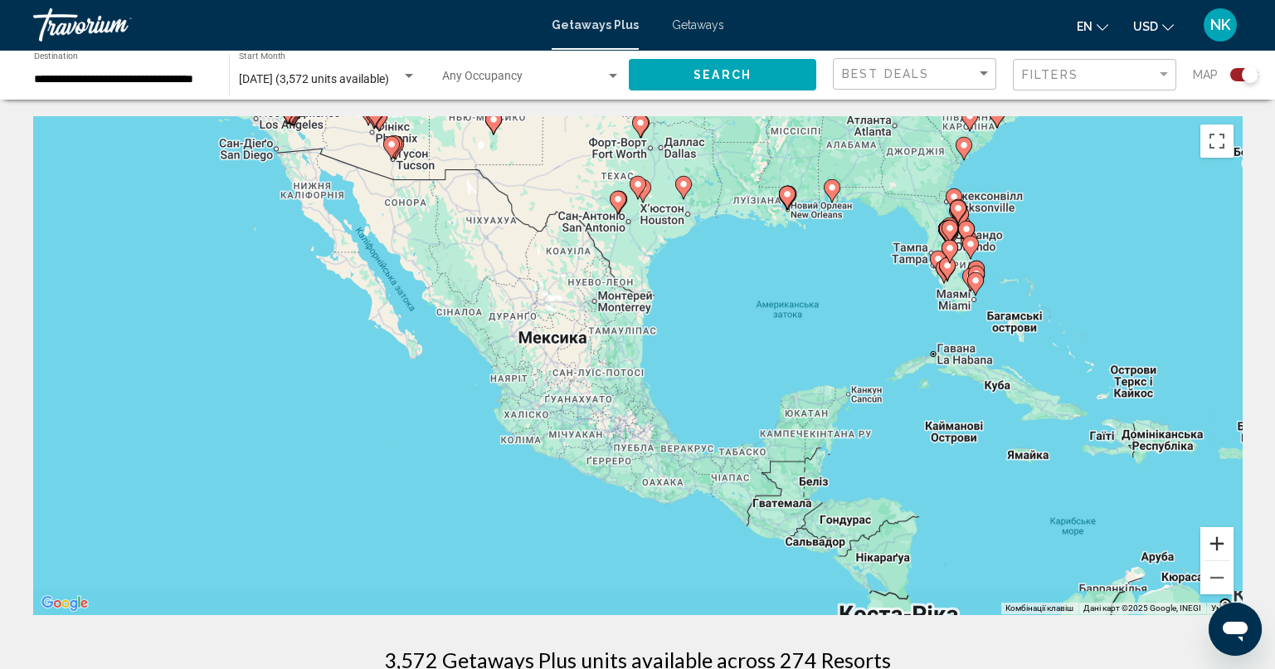
click at [1221, 538] on button "Збільшити" at bounding box center [1216, 543] width 33 height 33
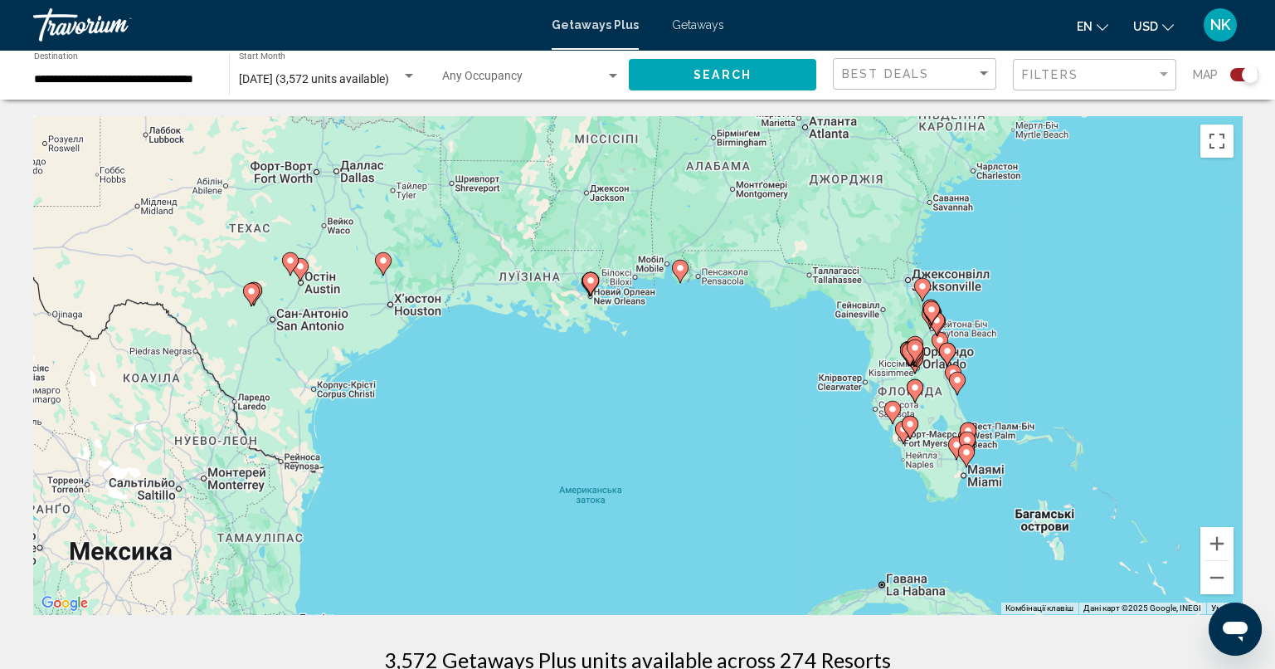
drag, startPoint x: 967, startPoint y: 270, endPoint x: 629, endPoint y: 503, distance: 410.9
click at [629, 503] on div "Увімкніть режим перетягування за допомогою клавіатури, натиснувши Alt + Enter. …" at bounding box center [637, 365] width 1209 height 498
click at [1214, 550] on button "Збільшити" at bounding box center [1216, 543] width 33 height 33
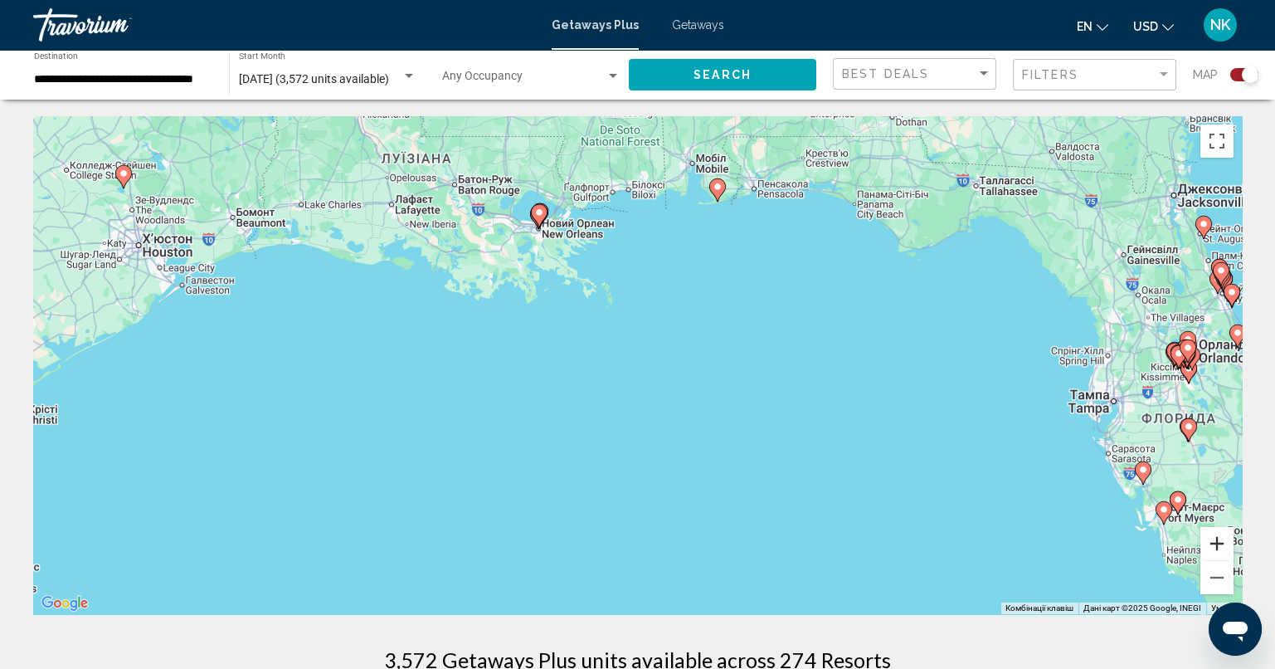
click at [1214, 550] on button "Збільшити" at bounding box center [1216, 543] width 33 height 33
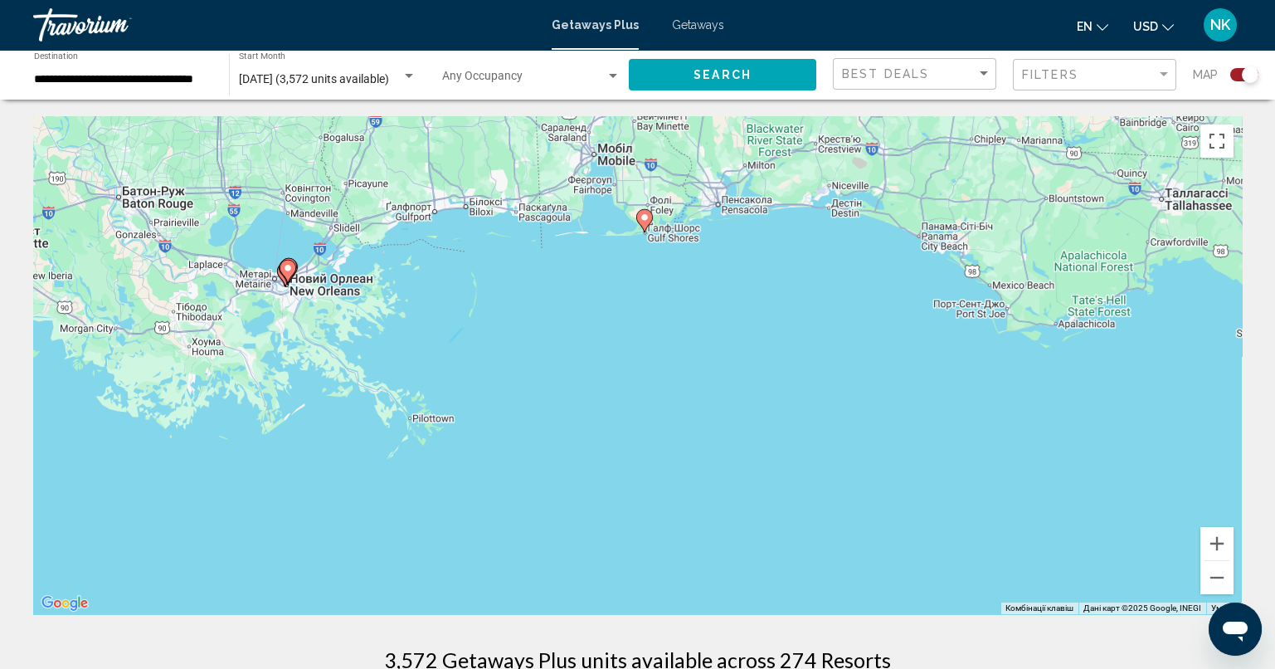
drag, startPoint x: 985, startPoint y: 402, endPoint x: 839, endPoint y: 586, distance: 234.3
click at [839, 587] on div "Увімкніть режим перетягування за допомогою клавіатури, натиснувши Alt + Enter. …" at bounding box center [637, 365] width 1209 height 498
click at [641, 217] on image "Main content" at bounding box center [645, 217] width 10 height 10
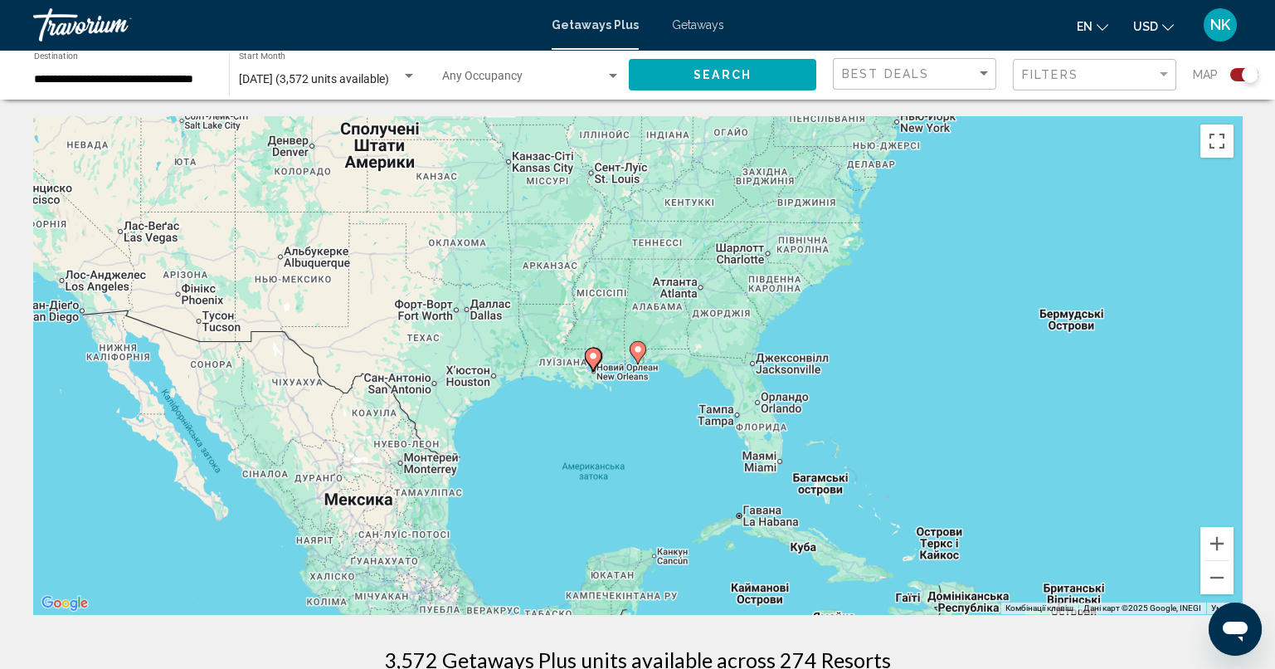
click at [638, 358] on icon "Main content" at bounding box center [637, 353] width 15 height 22
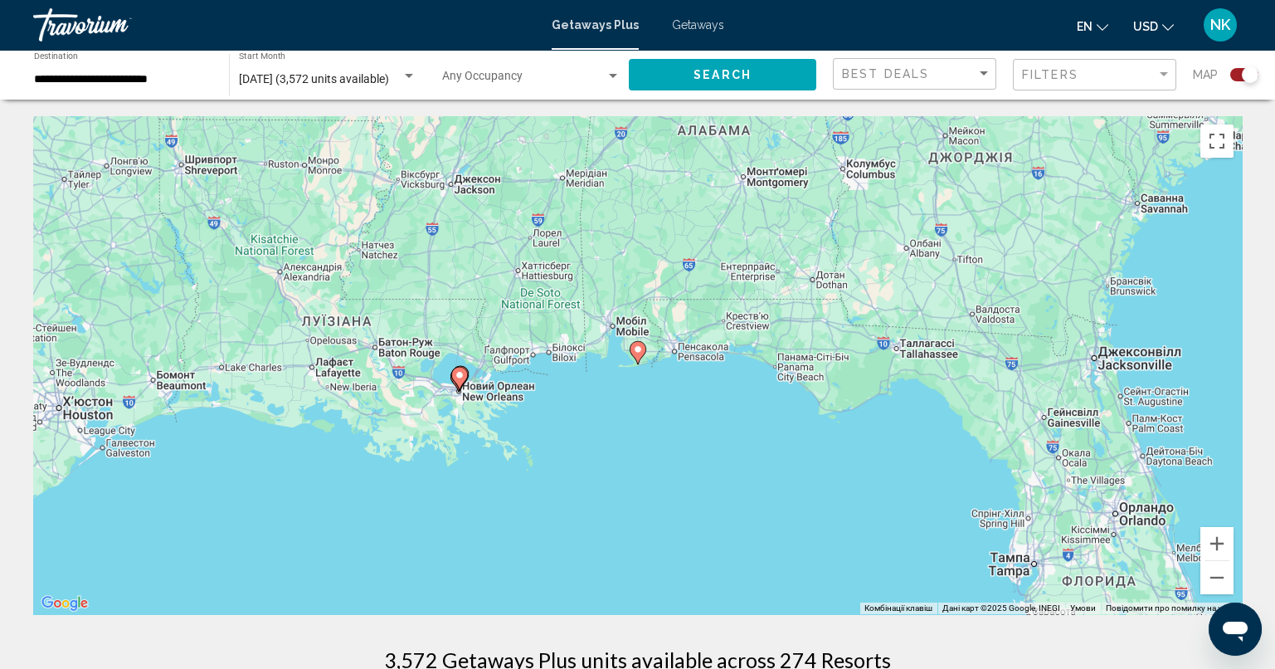
click at [635, 362] on gmp-advanced-marker "Main content" at bounding box center [638, 352] width 17 height 25
type input "**********"
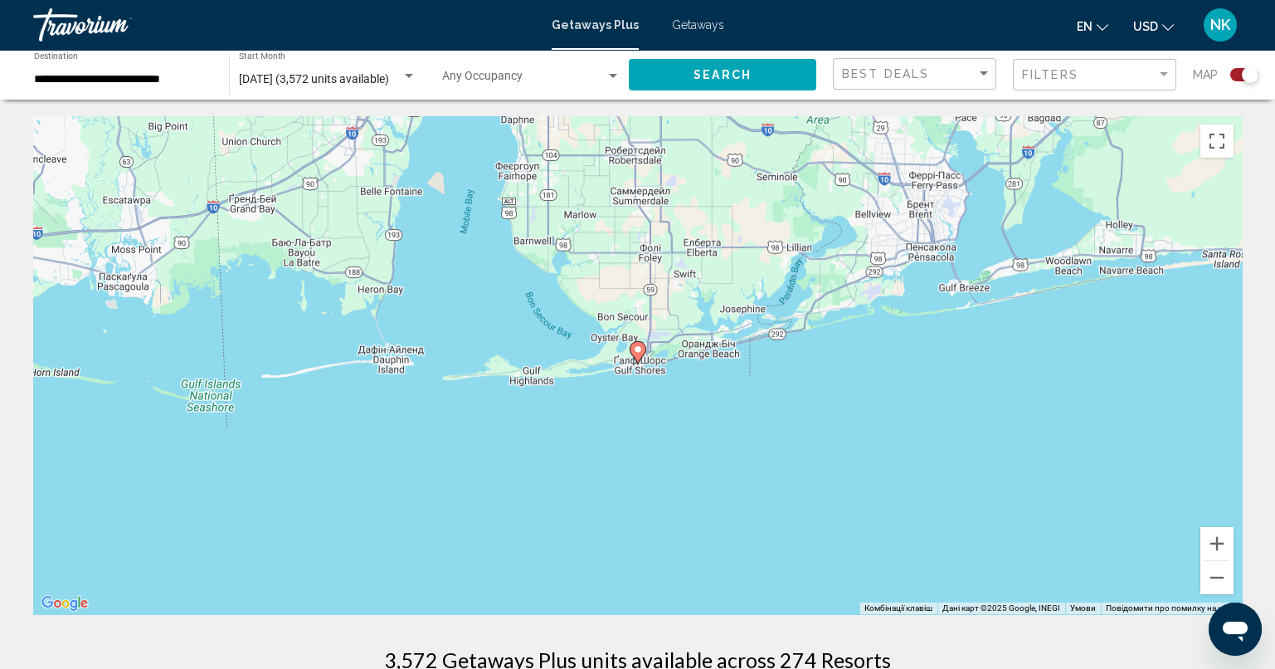
click at [639, 358] on icon "Main content" at bounding box center [637, 353] width 15 height 22
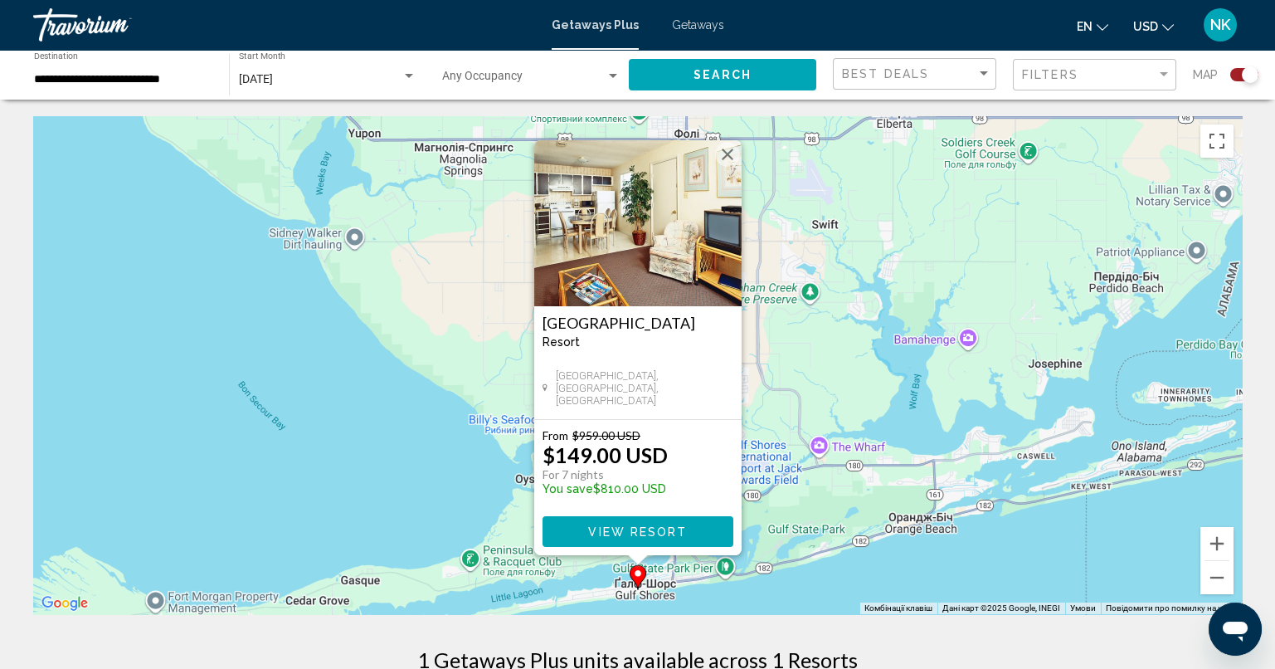
click at [725, 156] on button "Закрити" at bounding box center [727, 154] width 25 height 25
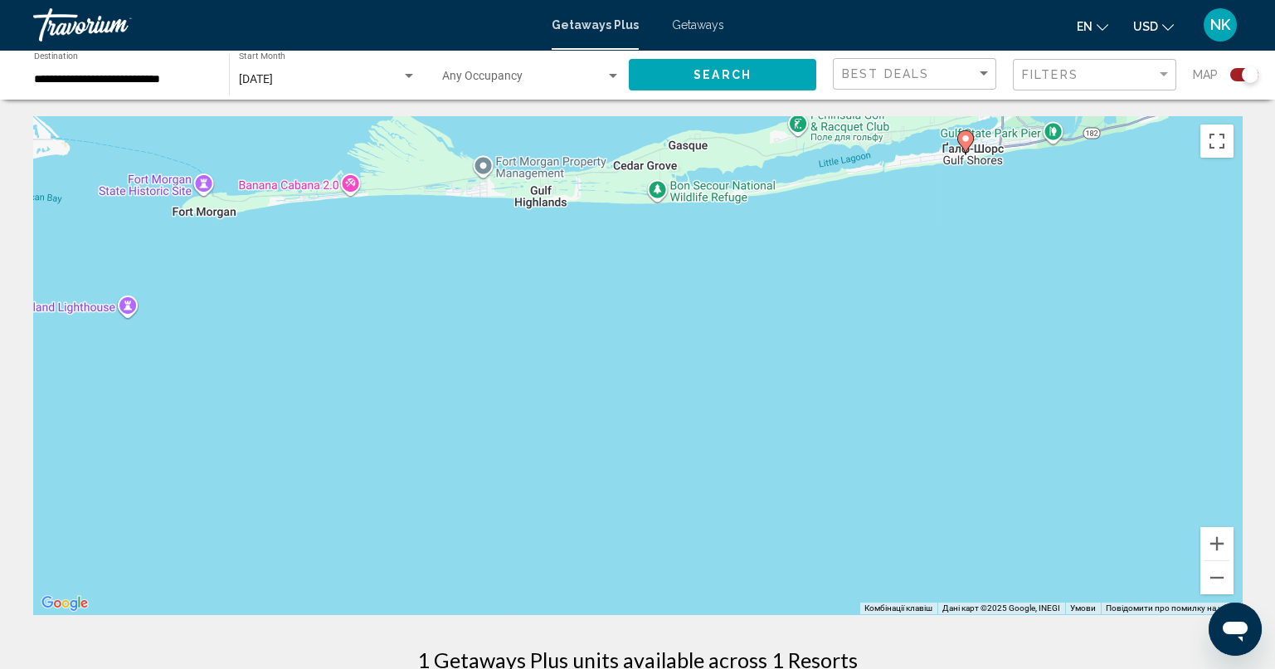
drag, startPoint x: 506, startPoint y: 492, endPoint x: 834, endPoint y: 54, distance: 547.0
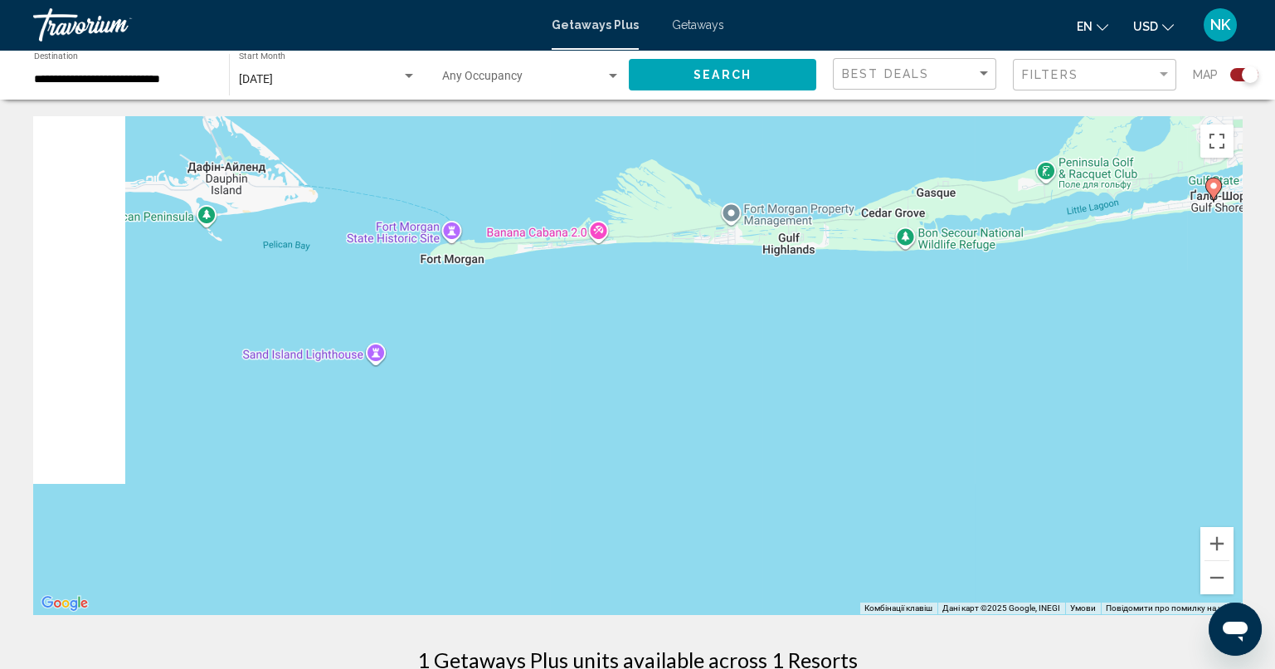
drag, startPoint x: 310, startPoint y: 275, endPoint x: 576, endPoint y: 314, distance: 269.2
click at [576, 320] on div "Увімкніть режим перетягування за допомогою клавіатури, натиснувши Alt + Enter. …" at bounding box center [637, 365] width 1209 height 498
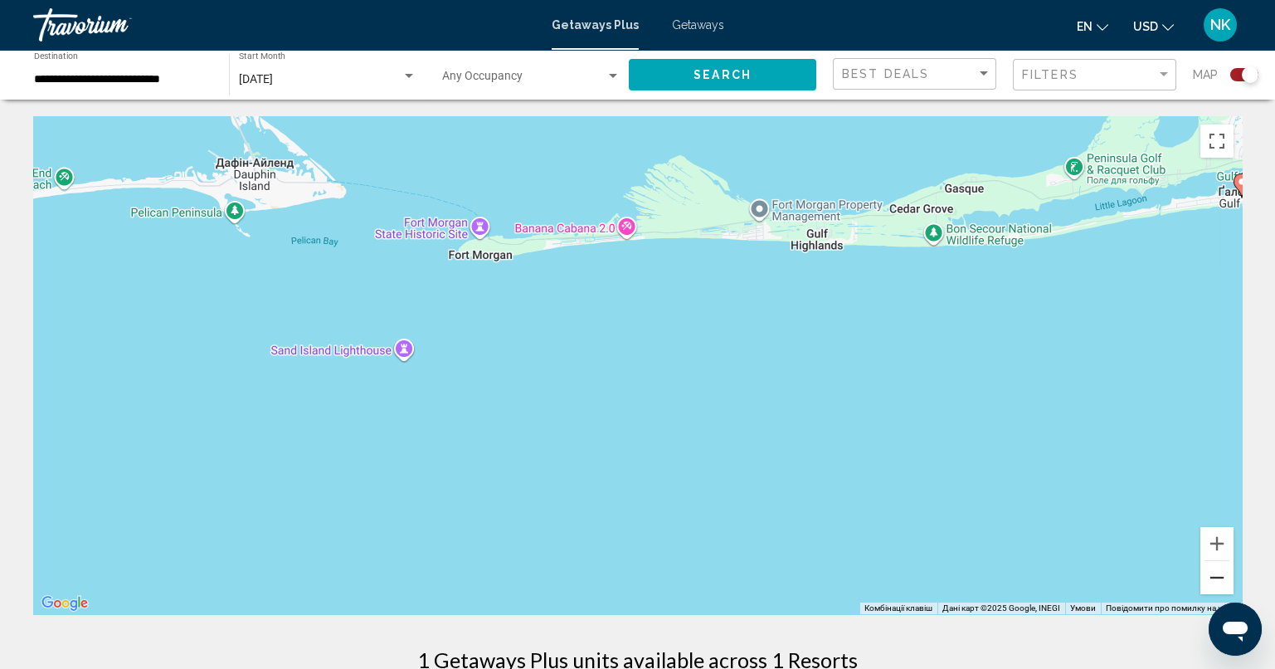
click at [1228, 584] on button "Зменшити" at bounding box center [1216, 577] width 33 height 33
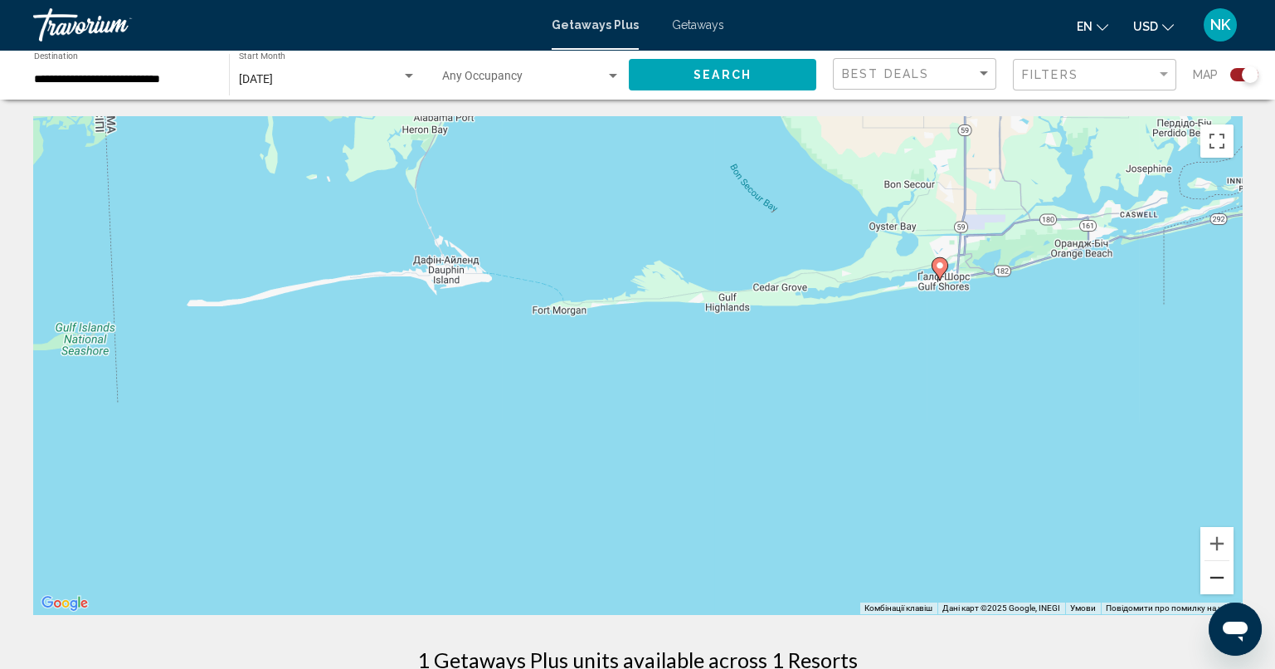
click at [1216, 582] on button "Зменшити" at bounding box center [1216, 577] width 33 height 33
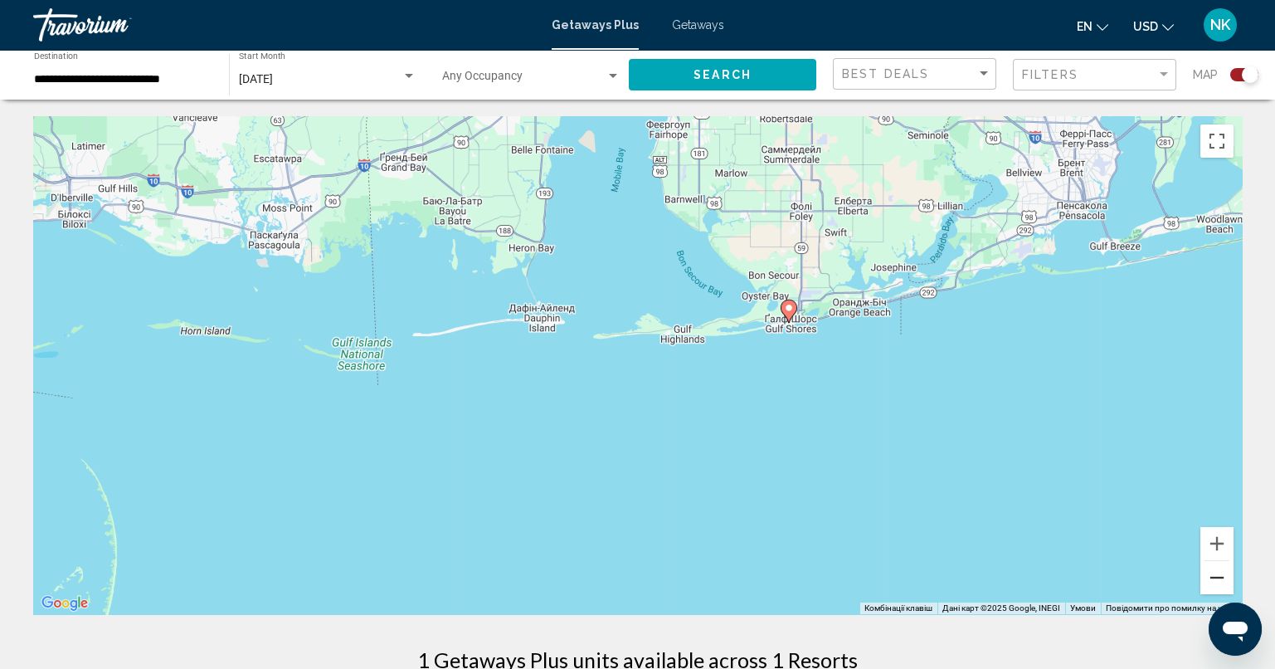
click at [1216, 582] on button "Зменшити" at bounding box center [1216, 577] width 33 height 33
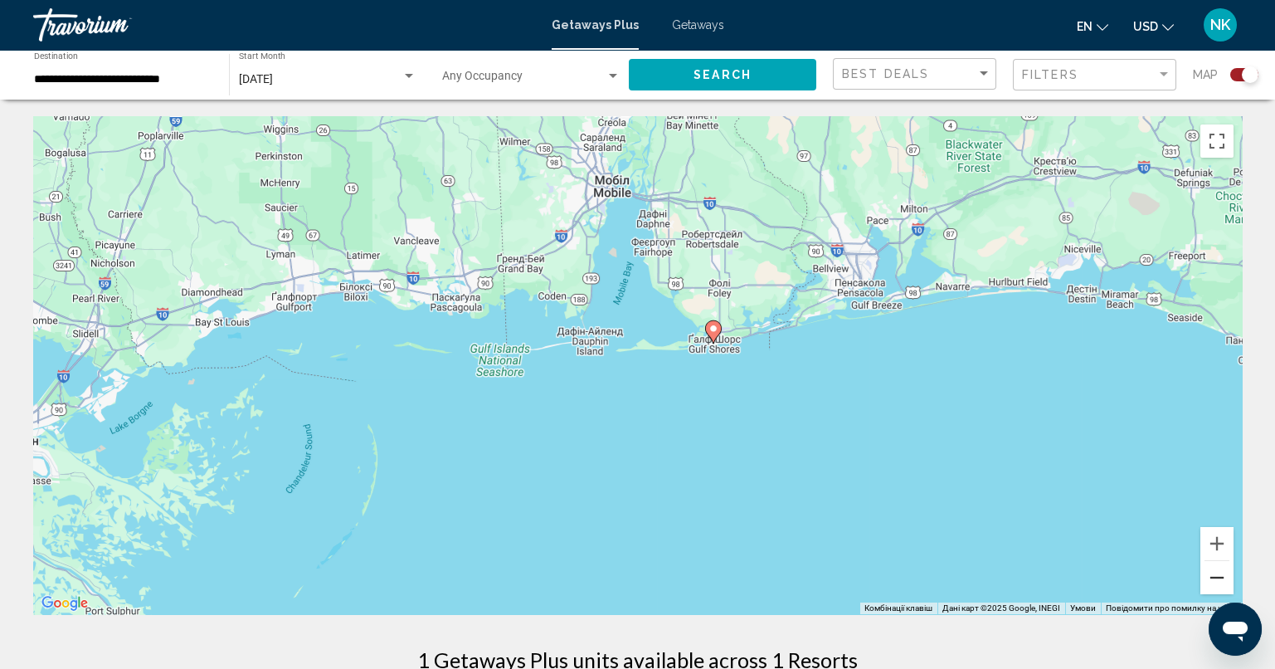
click at [1216, 582] on button "Зменшити" at bounding box center [1216, 577] width 33 height 33
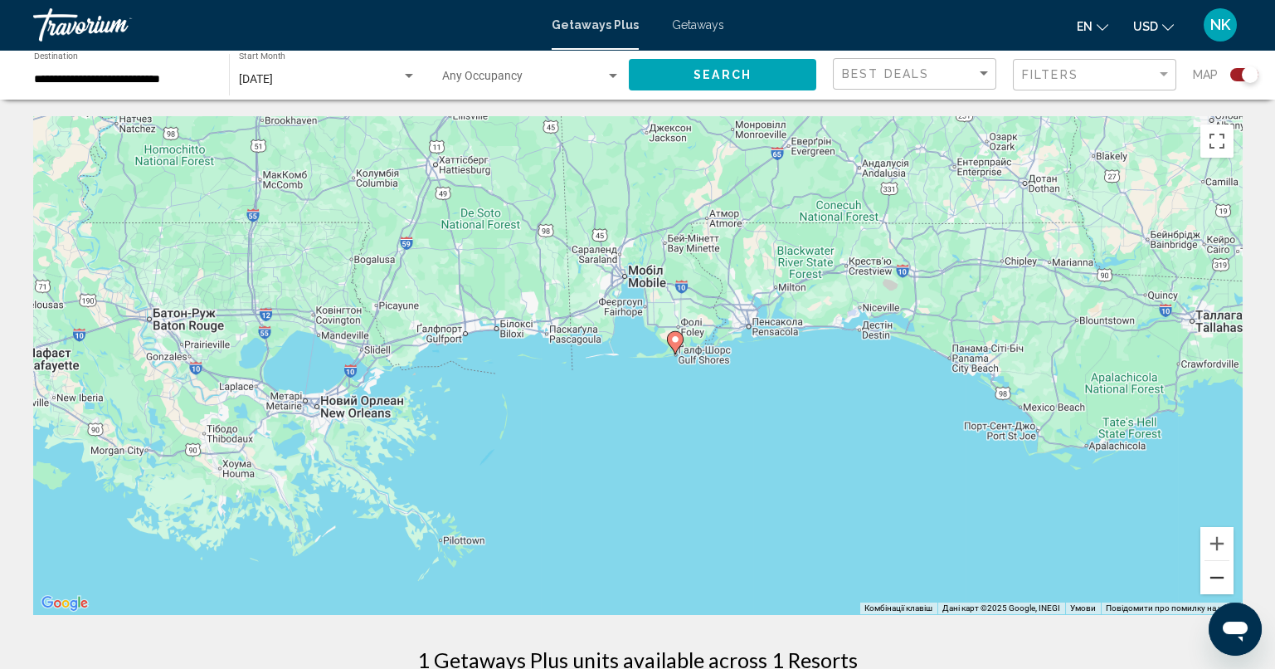
click at [1216, 581] on button "Зменшити" at bounding box center [1216, 577] width 33 height 33
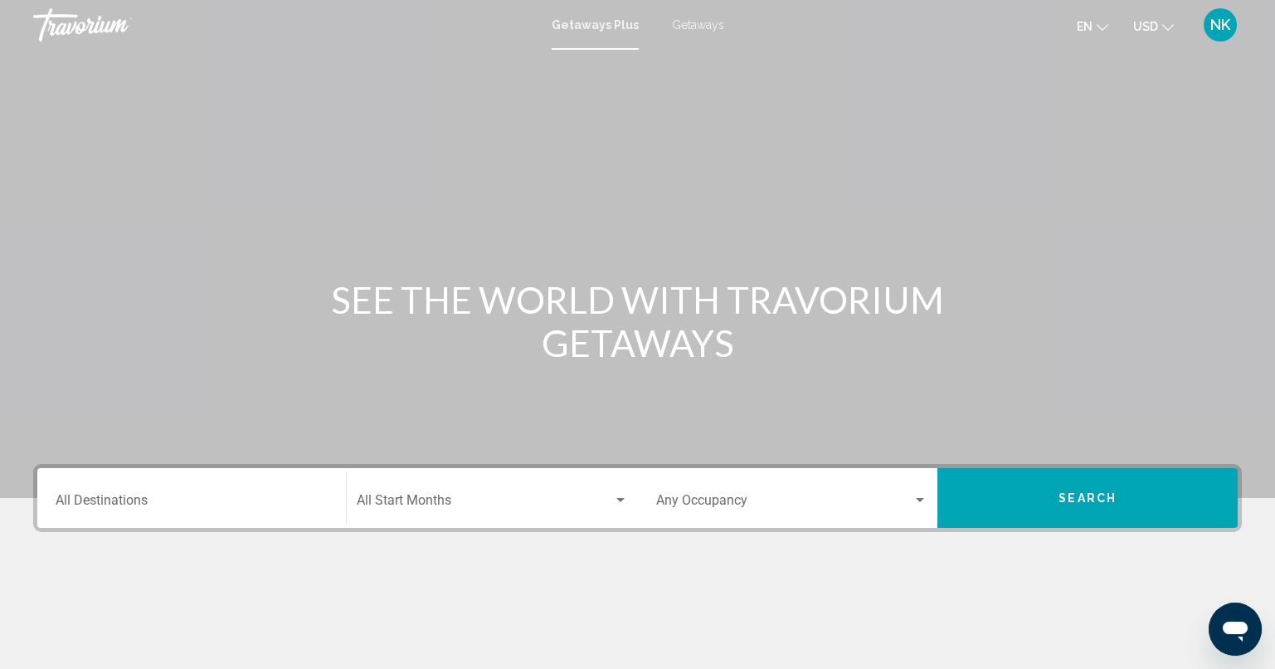
click at [219, 504] on input "Destination All Destinations" at bounding box center [192, 503] width 272 height 15
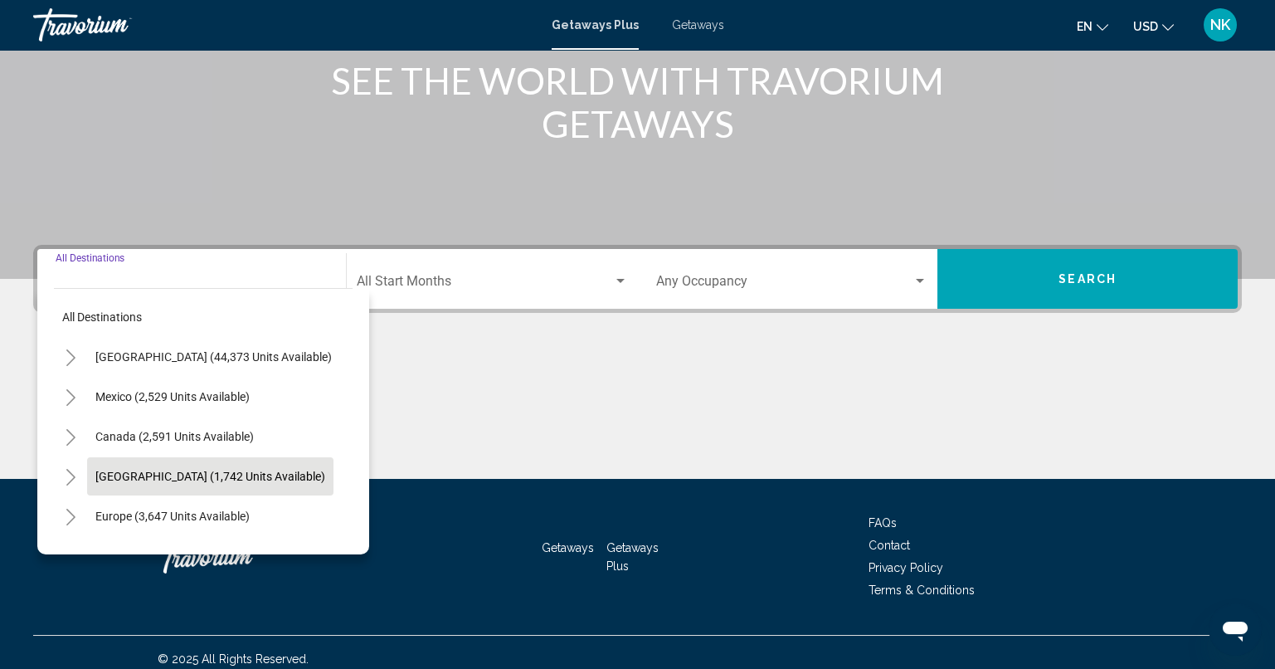
scroll to position [231, 0]
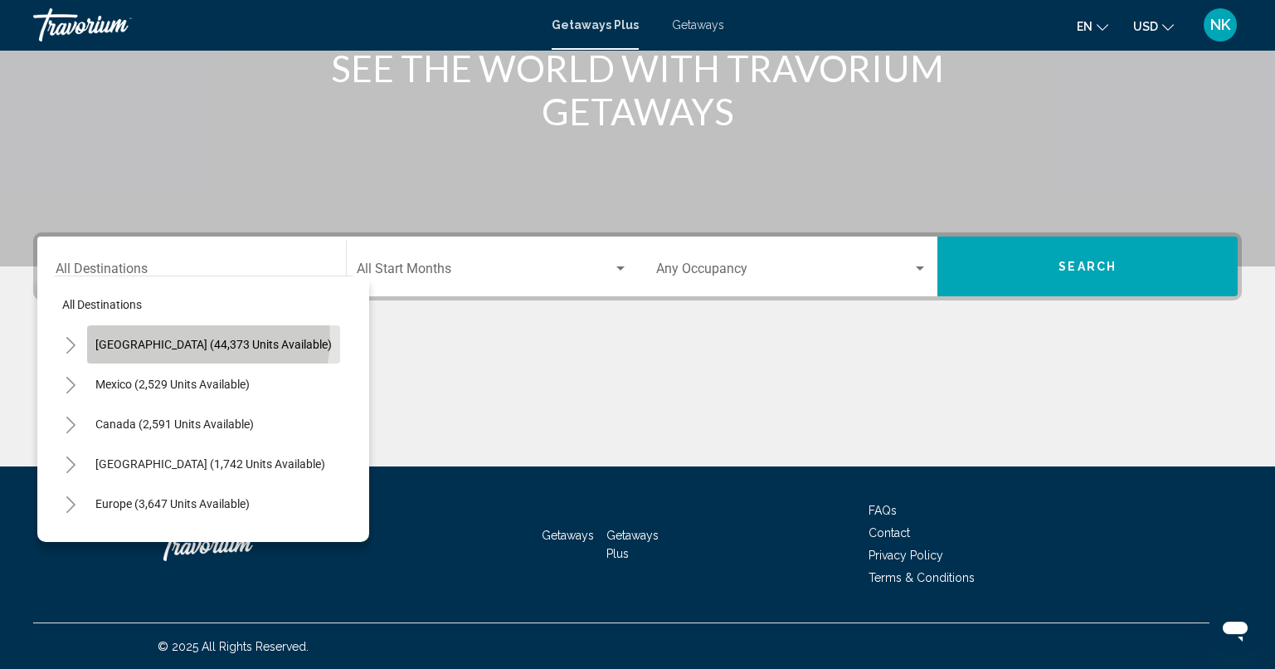
click at [207, 338] on span "[GEOGRAPHIC_DATA] (44,373 units available)" at bounding box center [213, 344] width 236 height 13
type input "**********"
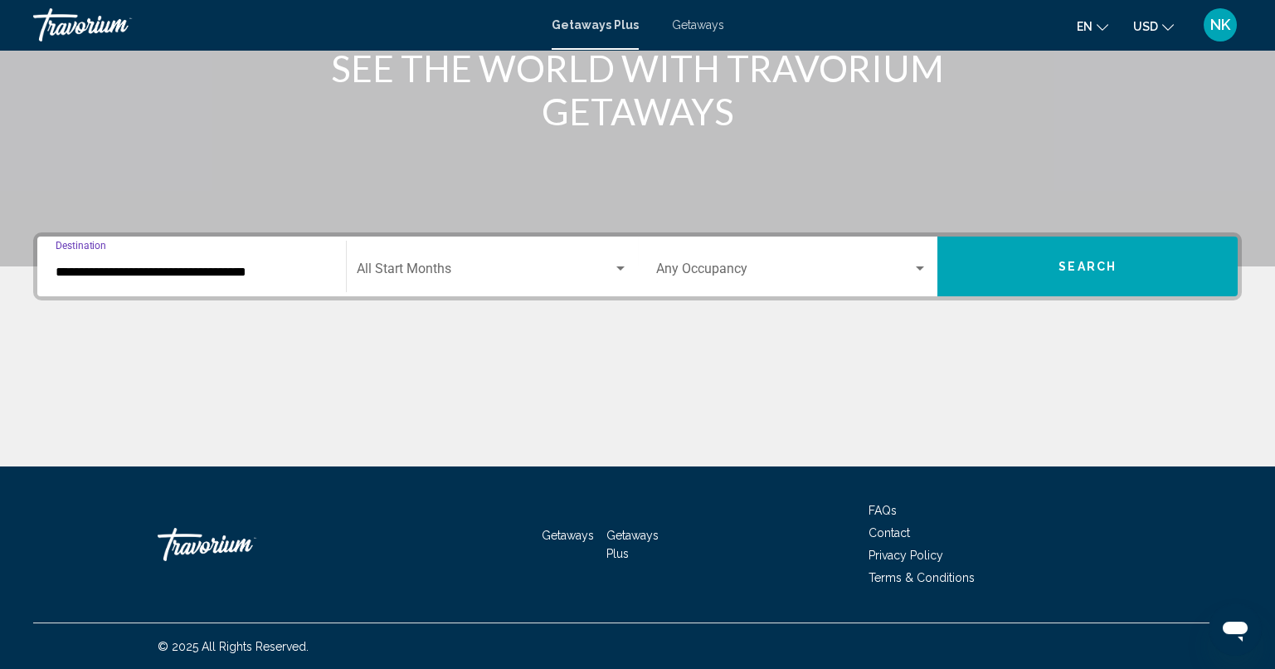
click at [515, 280] on div "Start Month All Start Months" at bounding box center [492, 267] width 271 height 52
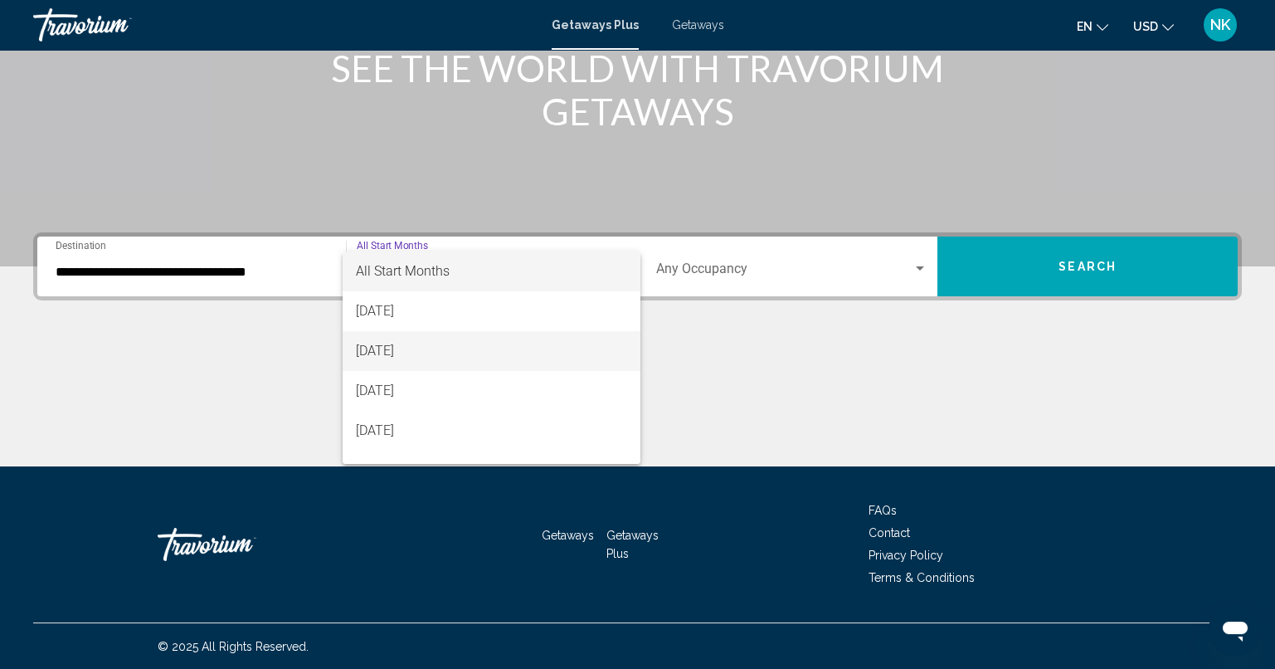
click at [477, 350] on span "[DATE]" at bounding box center [491, 351] width 271 height 40
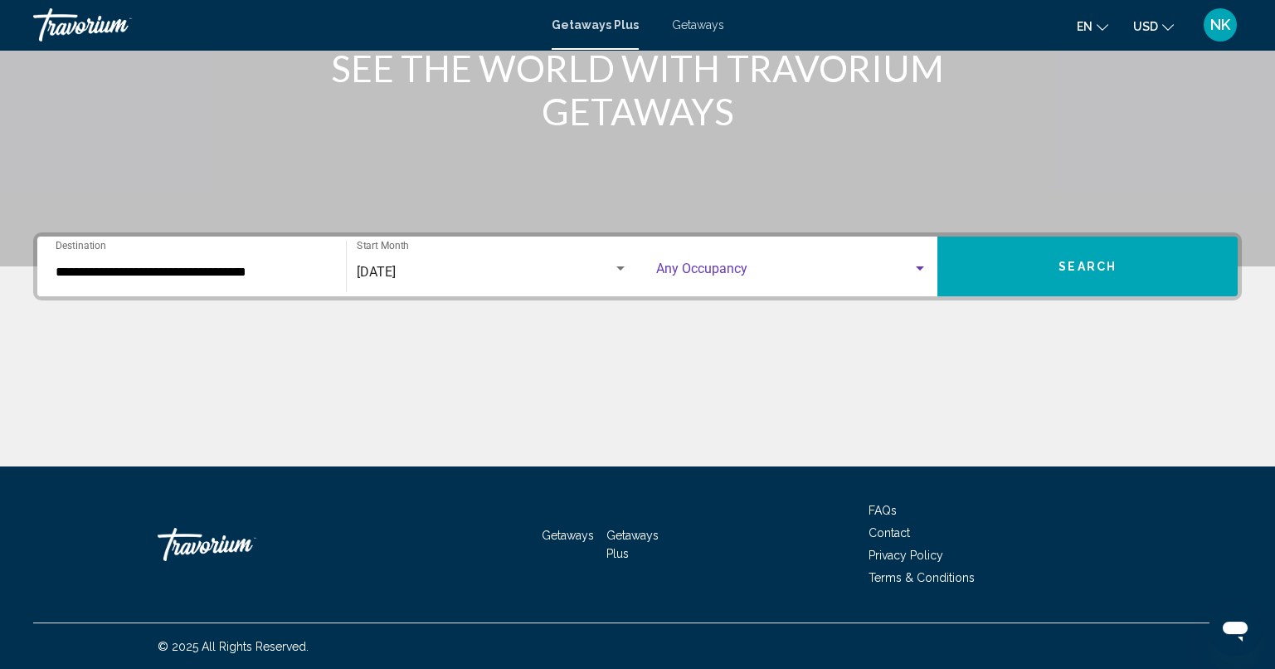
click at [917, 273] on div "Search widget" at bounding box center [919, 268] width 15 height 13
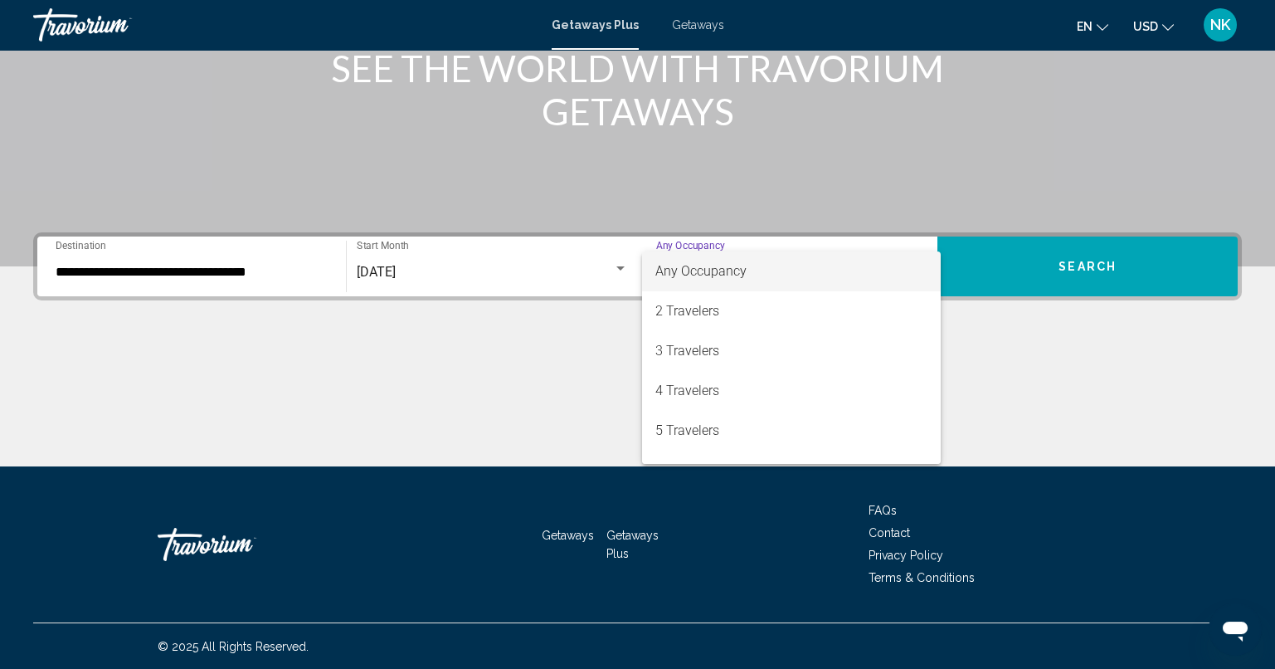
click at [918, 273] on mat-option "Any Occupancy" at bounding box center [791, 271] width 299 height 40
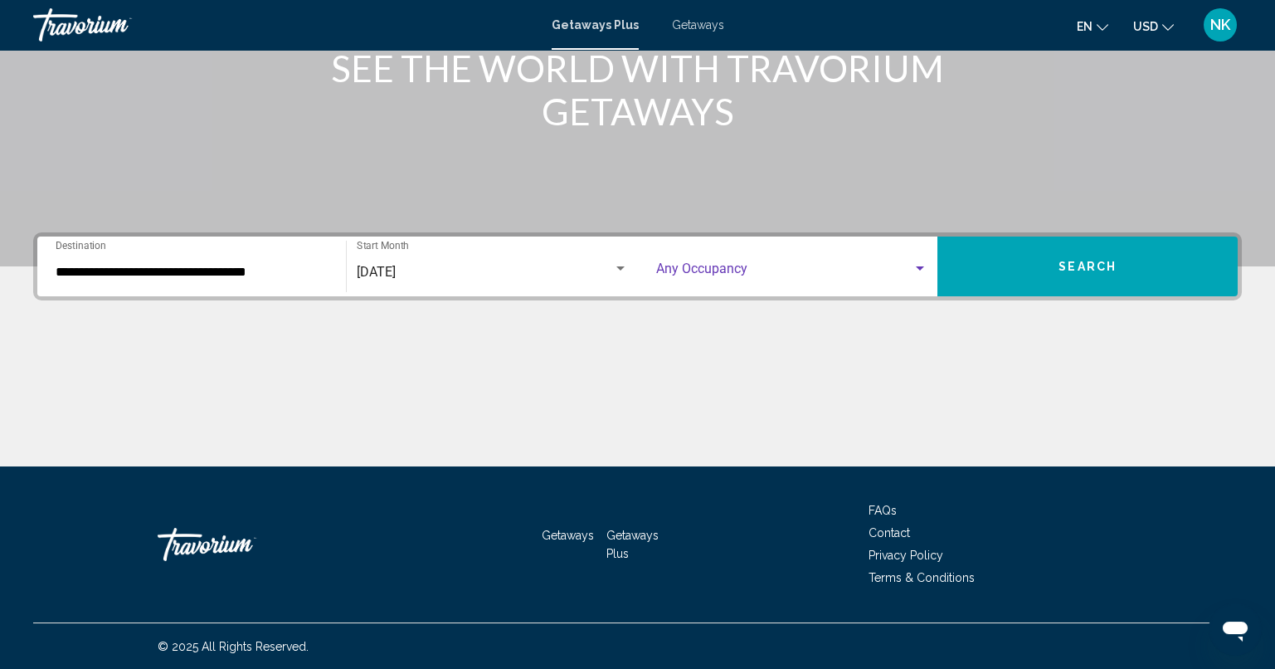
click at [1046, 267] on button "Search" at bounding box center [1087, 266] width 300 height 60
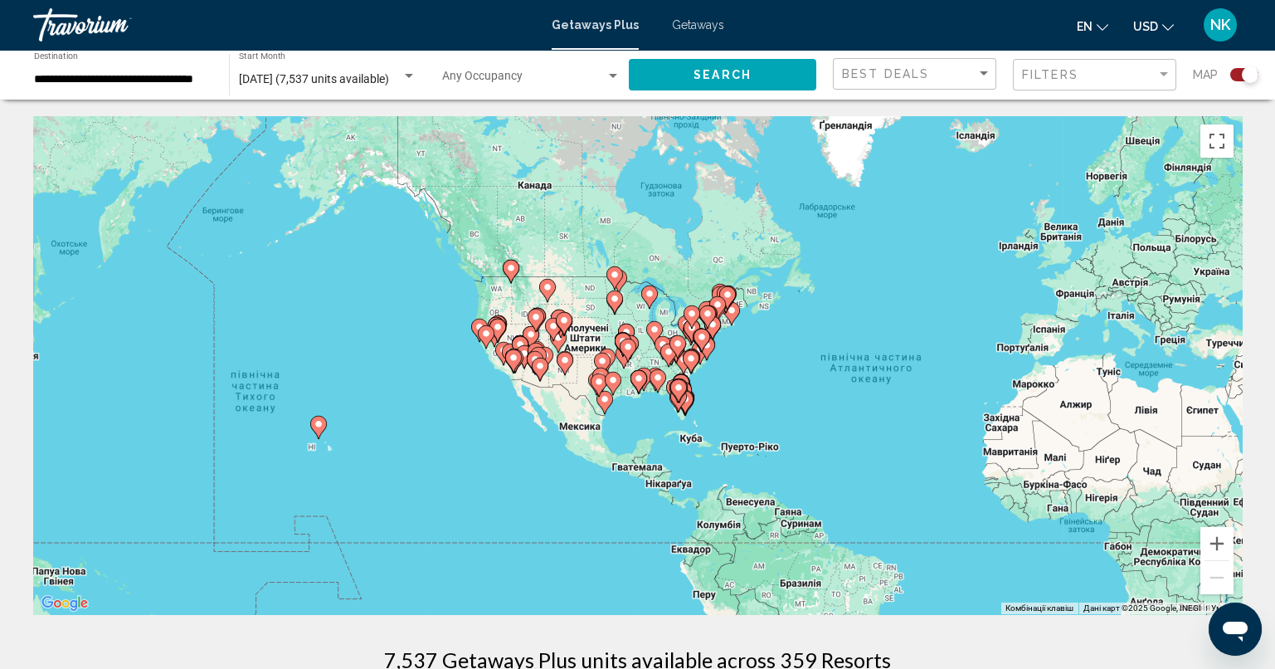
drag, startPoint x: 598, startPoint y: 400, endPoint x: 884, endPoint y: 430, distance: 287.7
click at [884, 430] on div "Увімкніть режим перетягування за допомогою клавіатури, натиснувши Alt + Enter. …" at bounding box center [637, 365] width 1209 height 498
click at [1219, 550] on button "Збільшити" at bounding box center [1216, 543] width 33 height 33
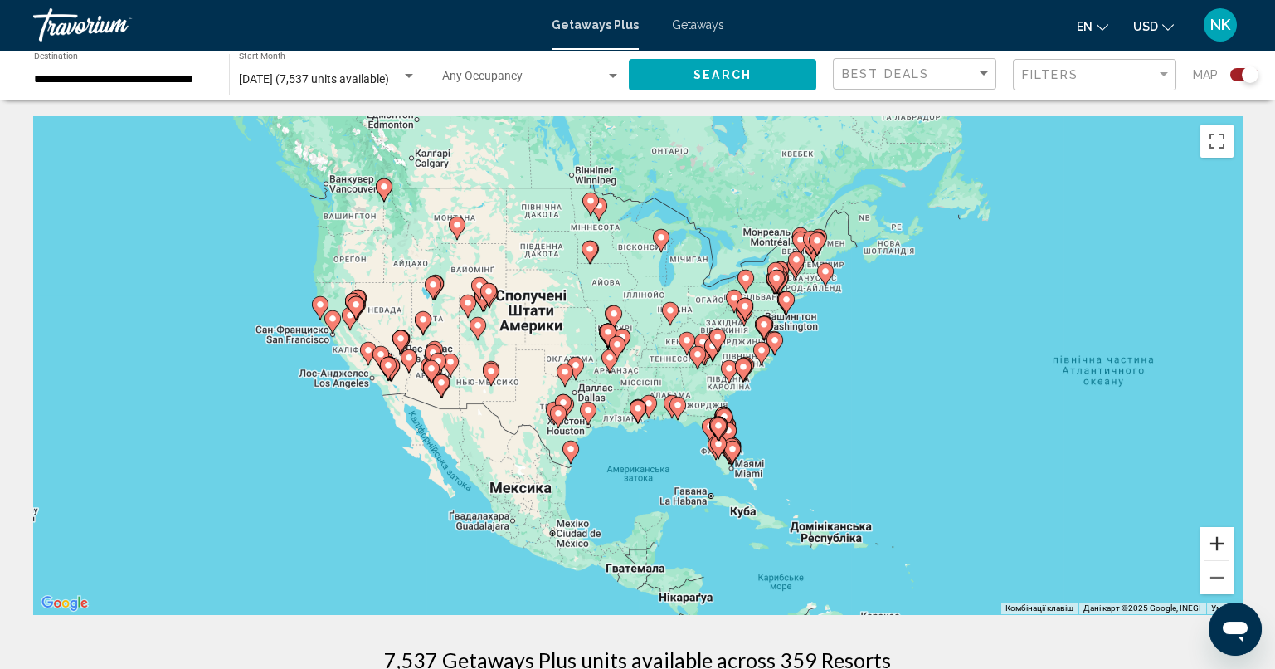
click at [1219, 548] on button "Збільшити" at bounding box center [1216, 543] width 33 height 33
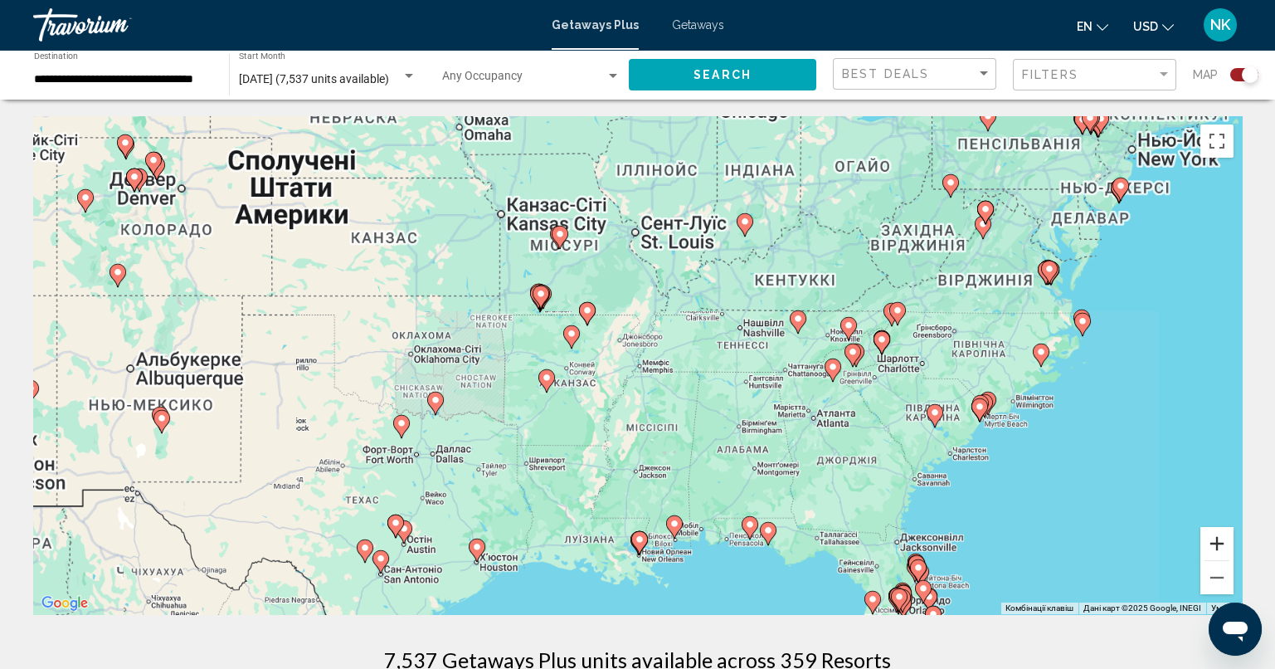
click at [1219, 548] on button "Збільшити" at bounding box center [1216, 543] width 33 height 33
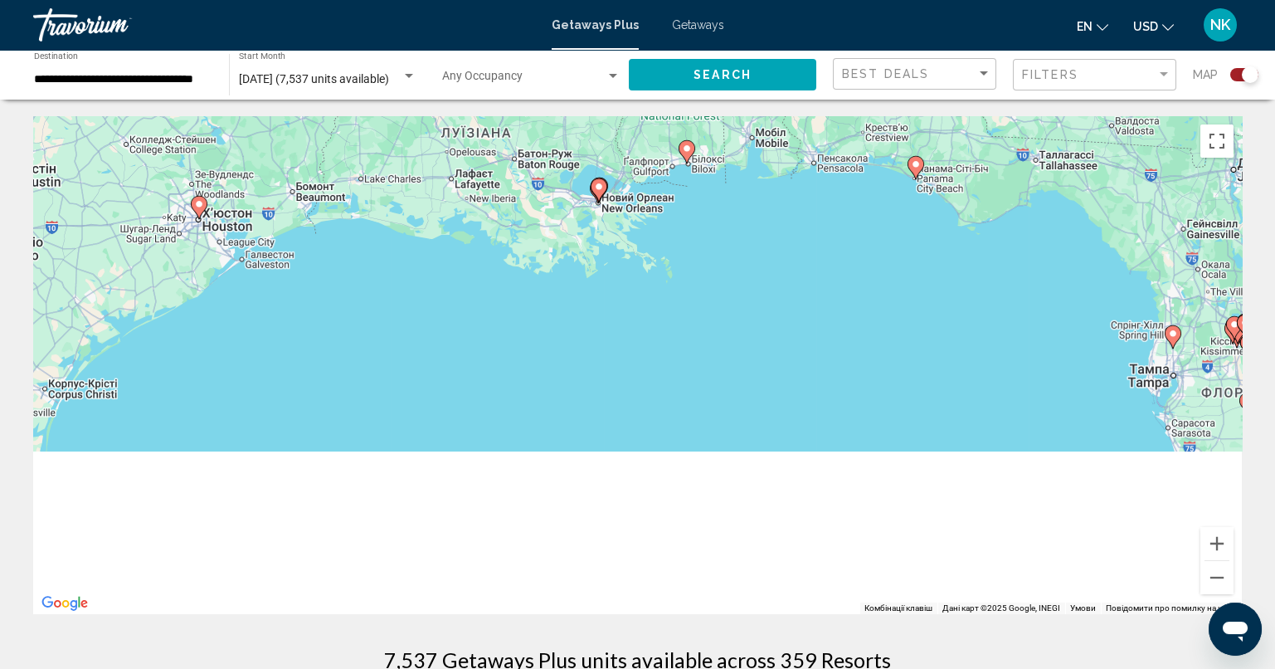
drag, startPoint x: 914, startPoint y: 533, endPoint x: 870, endPoint y: -100, distance: 634.4
click at [870, 0] on html "**********" at bounding box center [637, 334] width 1275 height 669
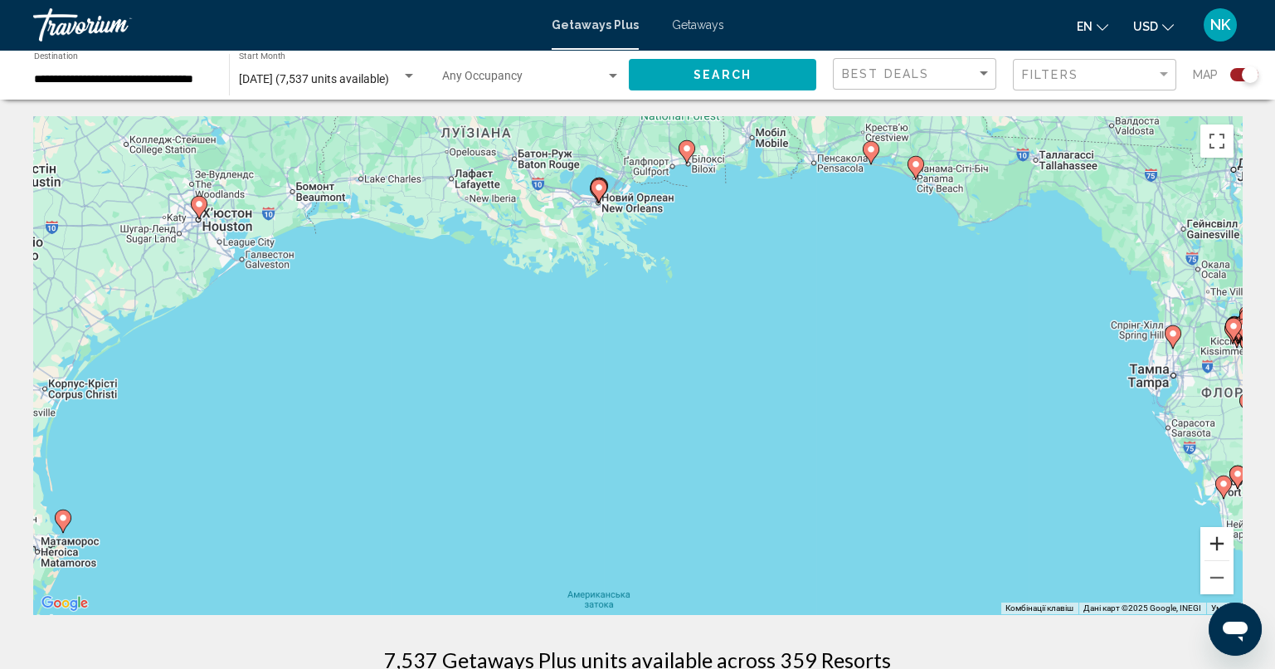
click at [1209, 550] on button "Збільшити" at bounding box center [1216, 543] width 33 height 33
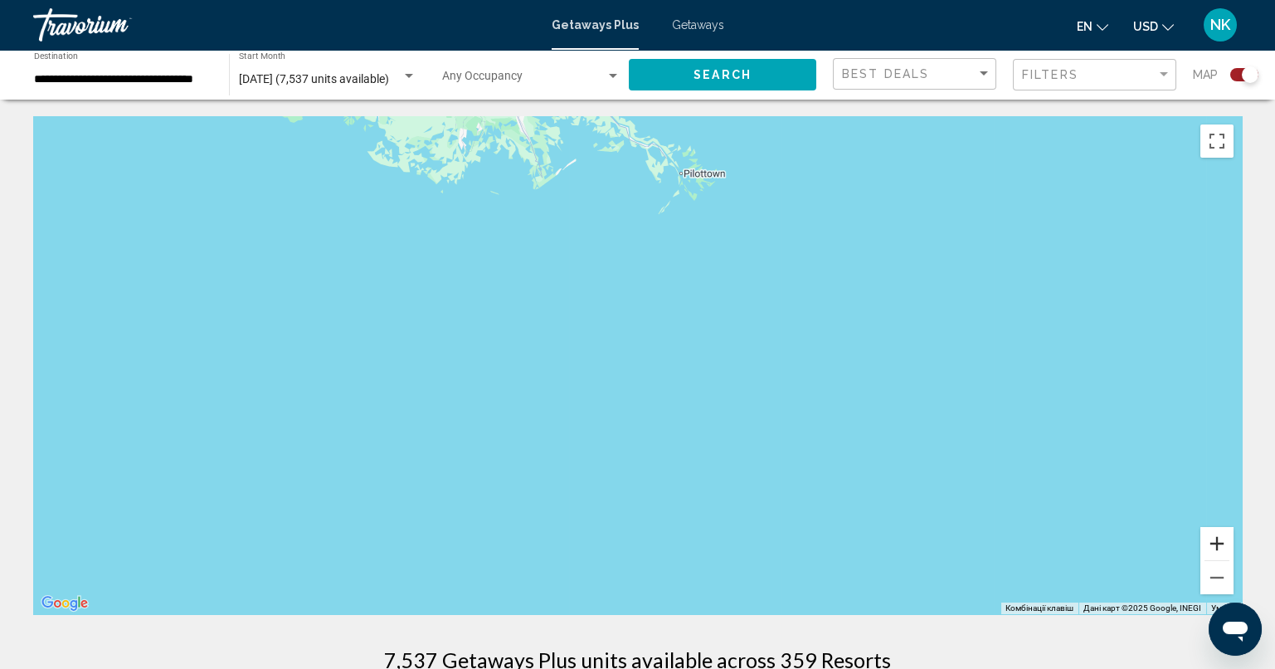
click at [1206, 550] on button "Збільшити" at bounding box center [1216, 543] width 33 height 33
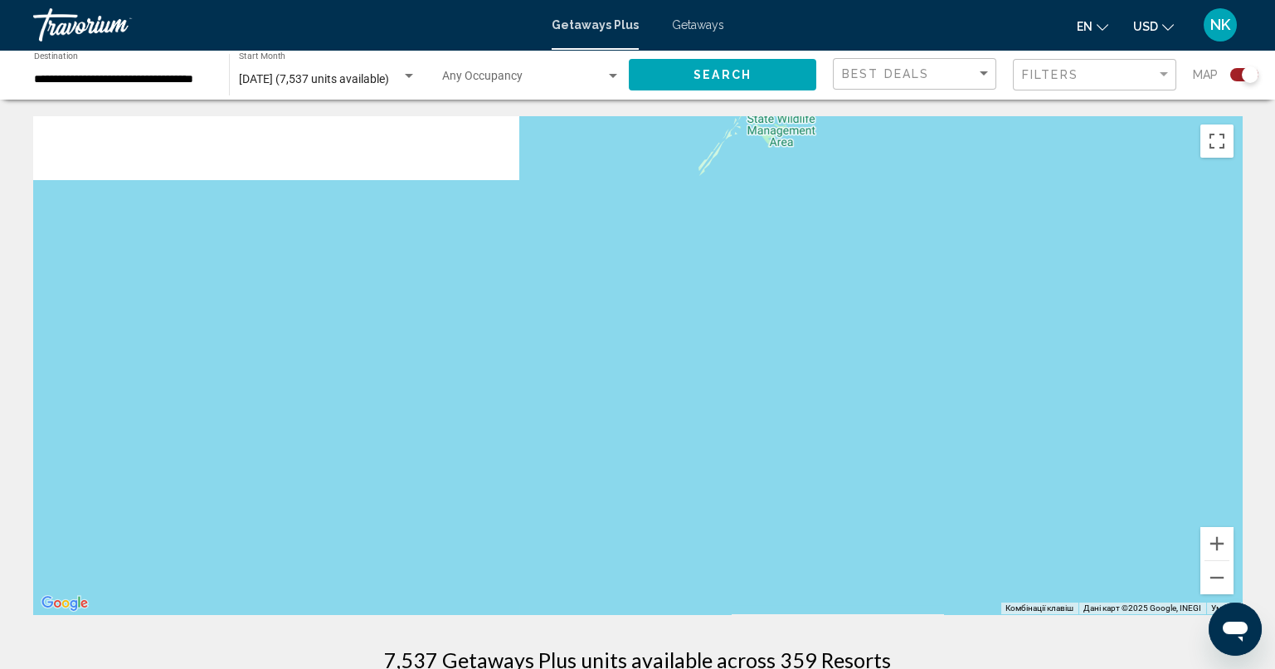
drag, startPoint x: 769, startPoint y: 304, endPoint x: 849, endPoint y: 678, distance: 382.6
click at [849, 668] on html "**********" at bounding box center [637, 334] width 1275 height 669
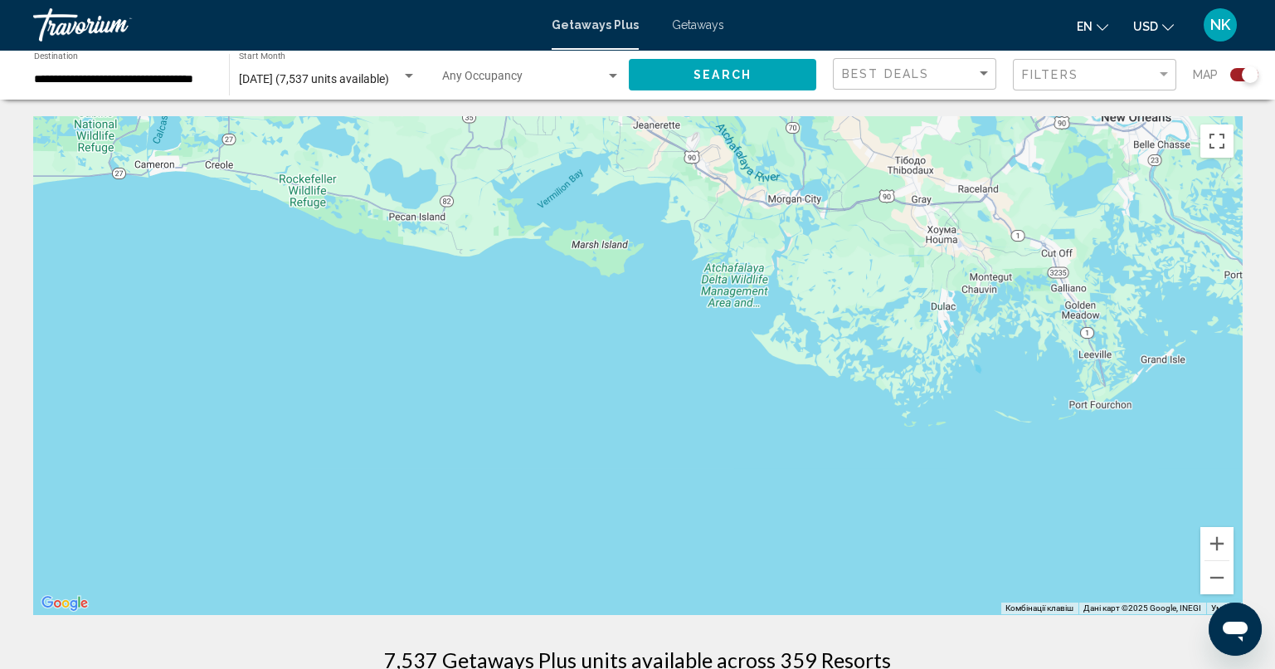
drag, startPoint x: 743, startPoint y: 460, endPoint x: 1286, endPoint y: 420, distance: 543.9
click at [1275, 396] on html "**********" at bounding box center [637, 334] width 1275 height 669
click at [1216, 582] on button "Зменшити" at bounding box center [1216, 577] width 33 height 33
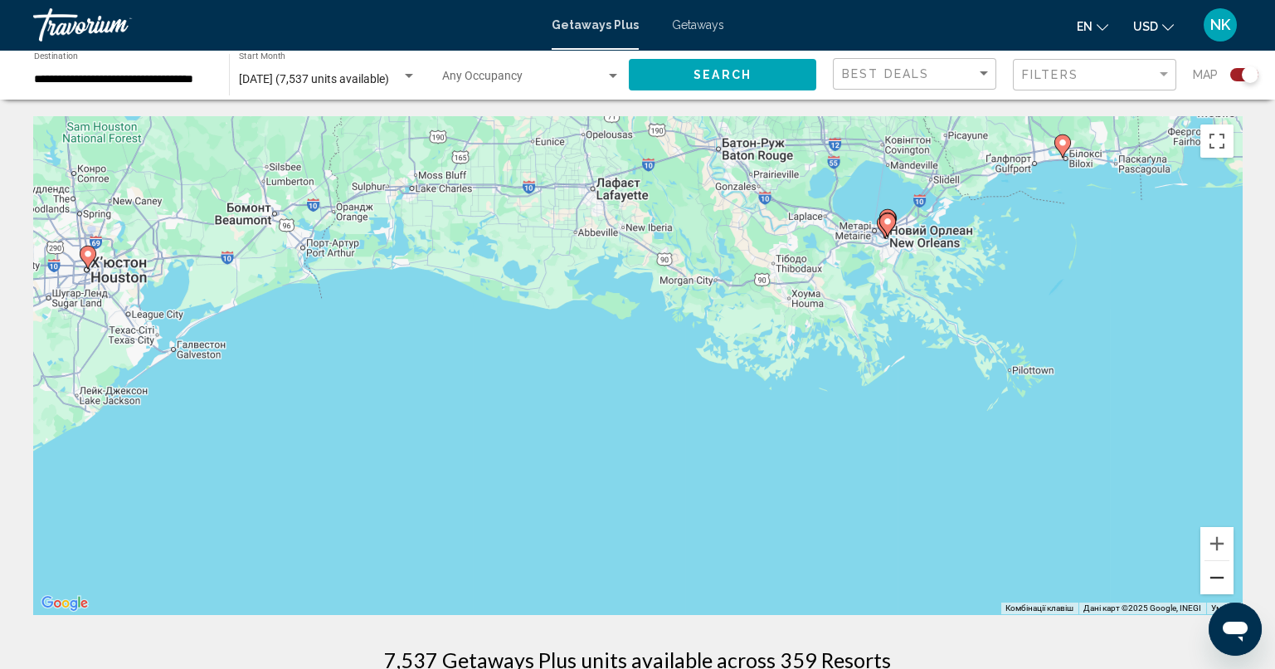
click at [1216, 581] on button "Зменшити" at bounding box center [1216, 577] width 33 height 33
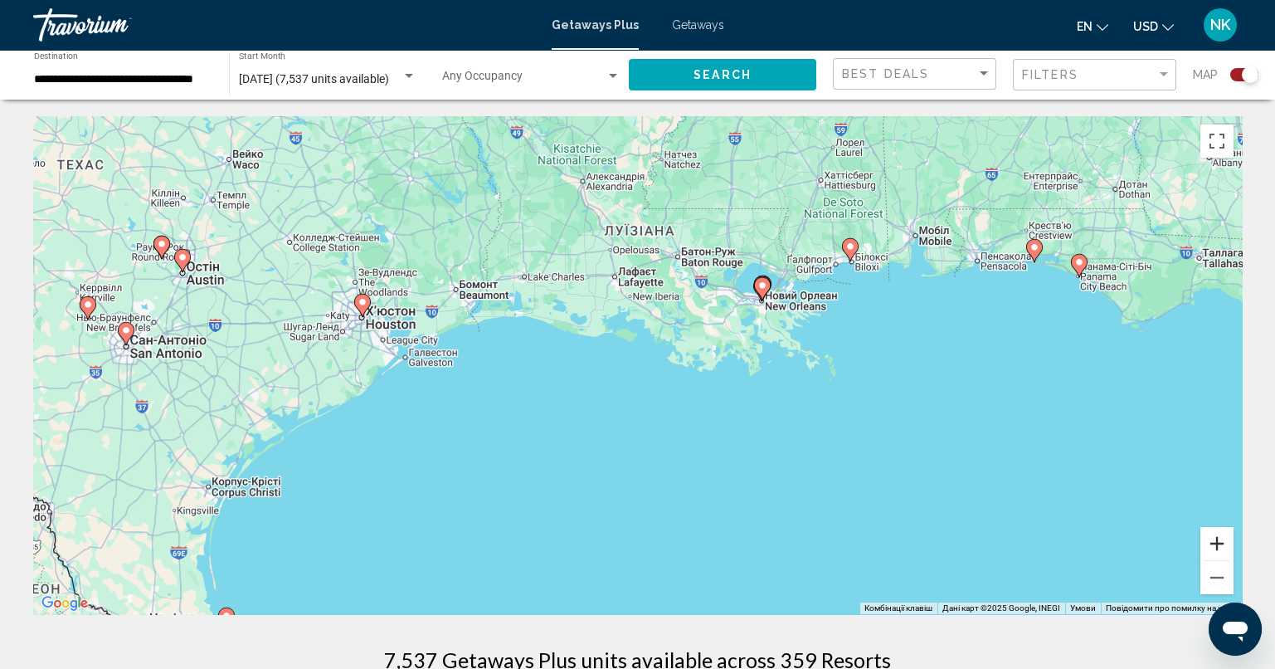
click at [1214, 545] on button "Збільшити" at bounding box center [1216, 543] width 33 height 33
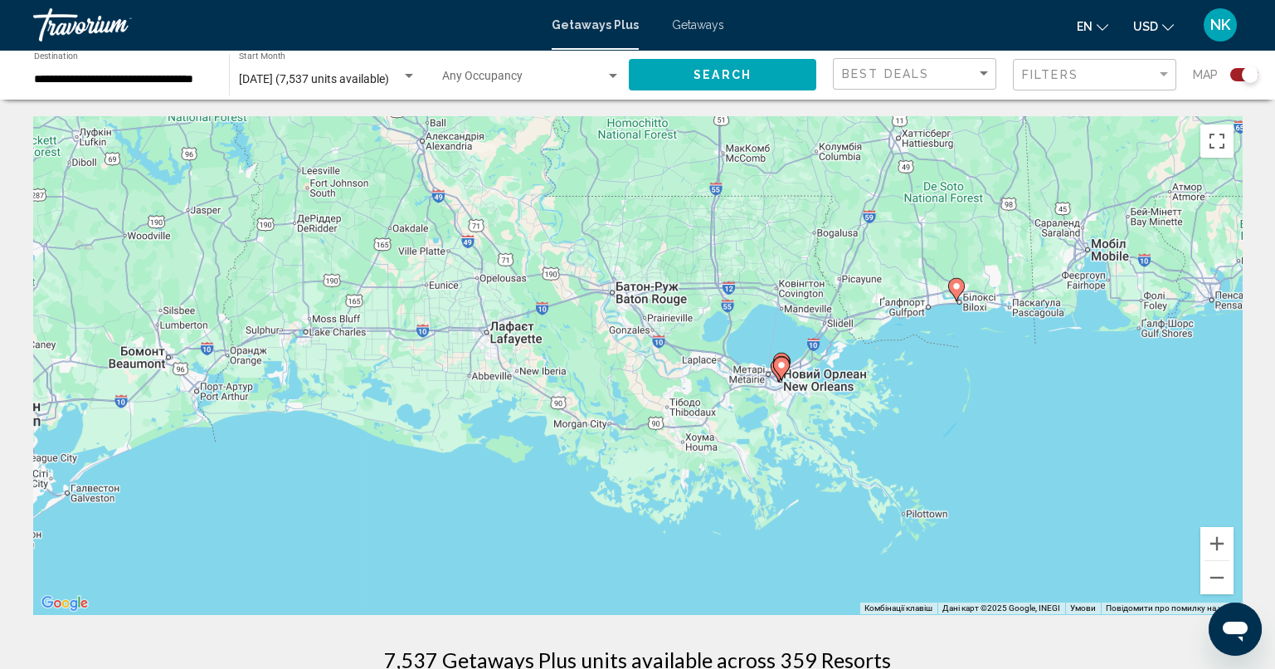
drag, startPoint x: 1121, startPoint y: 333, endPoint x: 998, endPoint y: 455, distance: 173.0
click at [1010, 477] on div "Увімкніть режим перетягування за допомогою клавіатури, натиснувши Alt + Enter. …" at bounding box center [637, 365] width 1209 height 498
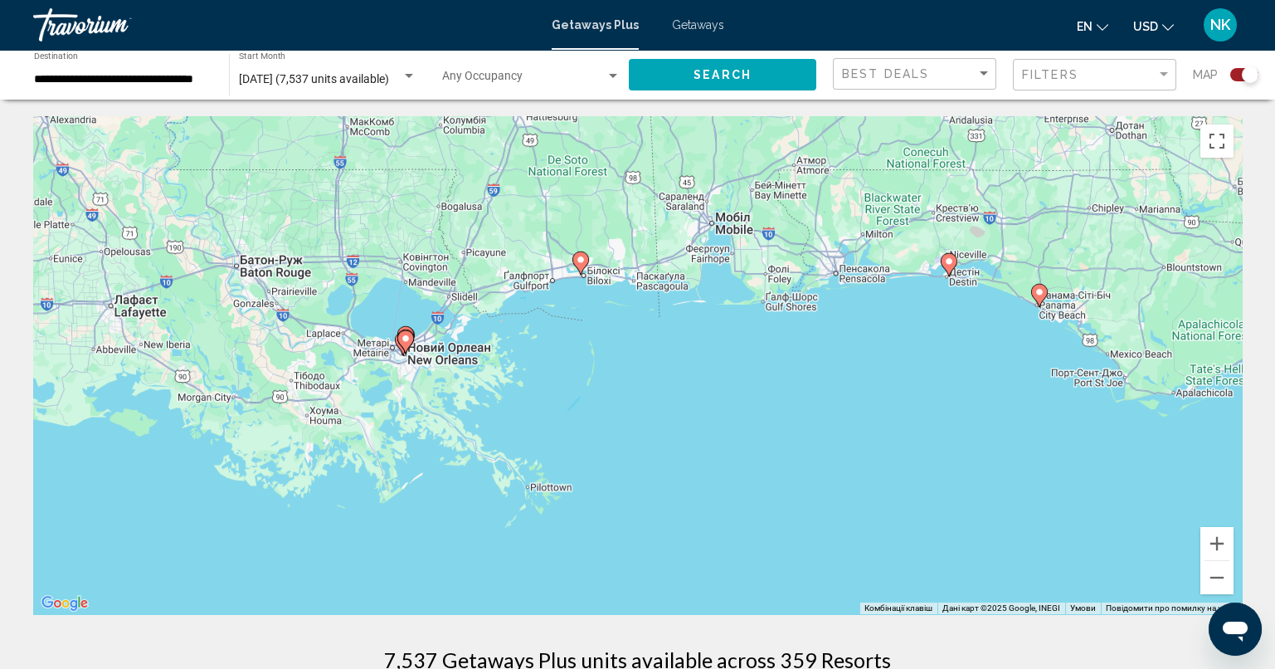
drag, startPoint x: 1115, startPoint y: 403, endPoint x: 799, endPoint y: 370, distance: 317.8
click at [799, 370] on div "Увімкніть режим перетягування за допомогою клавіатури, натиснувши Alt + Enter. …" at bounding box center [637, 365] width 1209 height 498
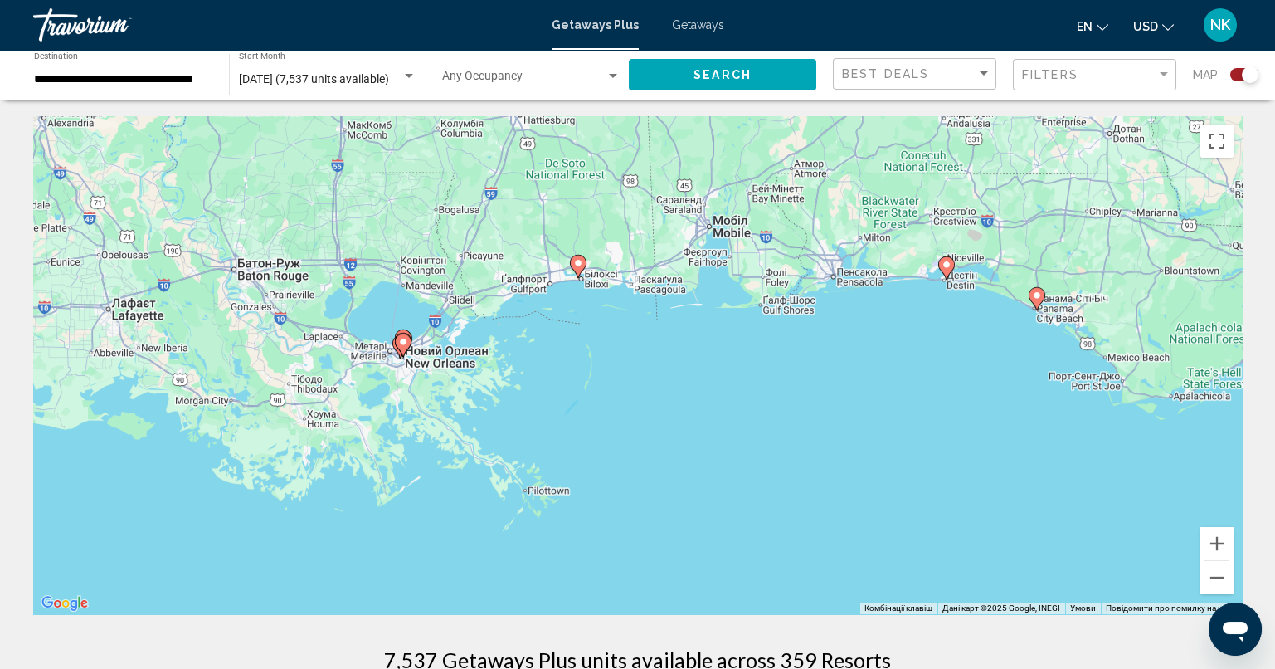
click at [946, 270] on icon "Main content" at bounding box center [945, 268] width 15 height 22
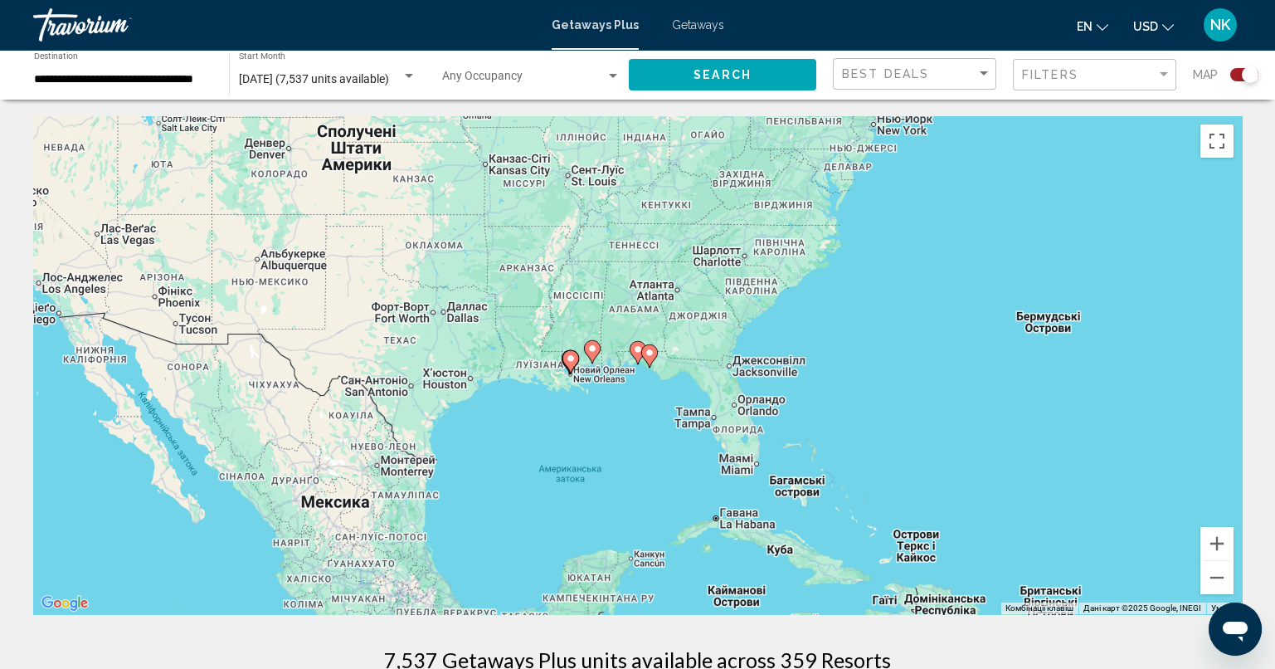
click at [633, 348] on image "Main content" at bounding box center [638, 349] width 10 height 10
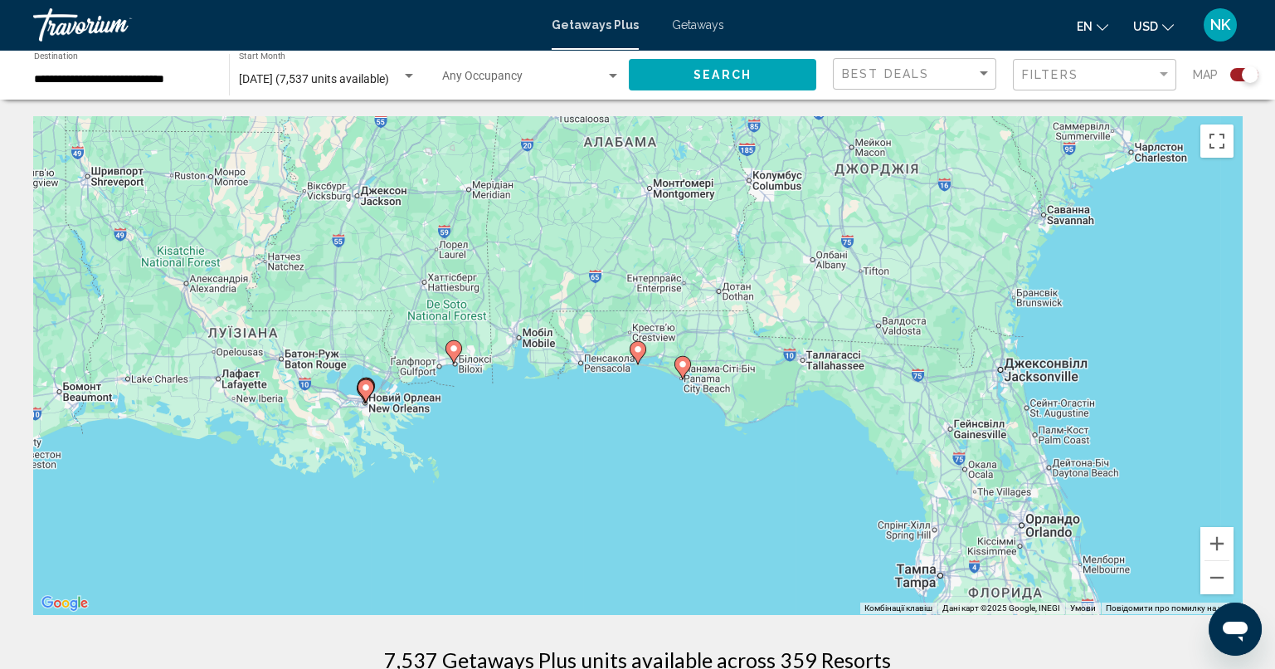
click at [640, 350] on image "Main content" at bounding box center [638, 349] width 10 height 10
type input "**********"
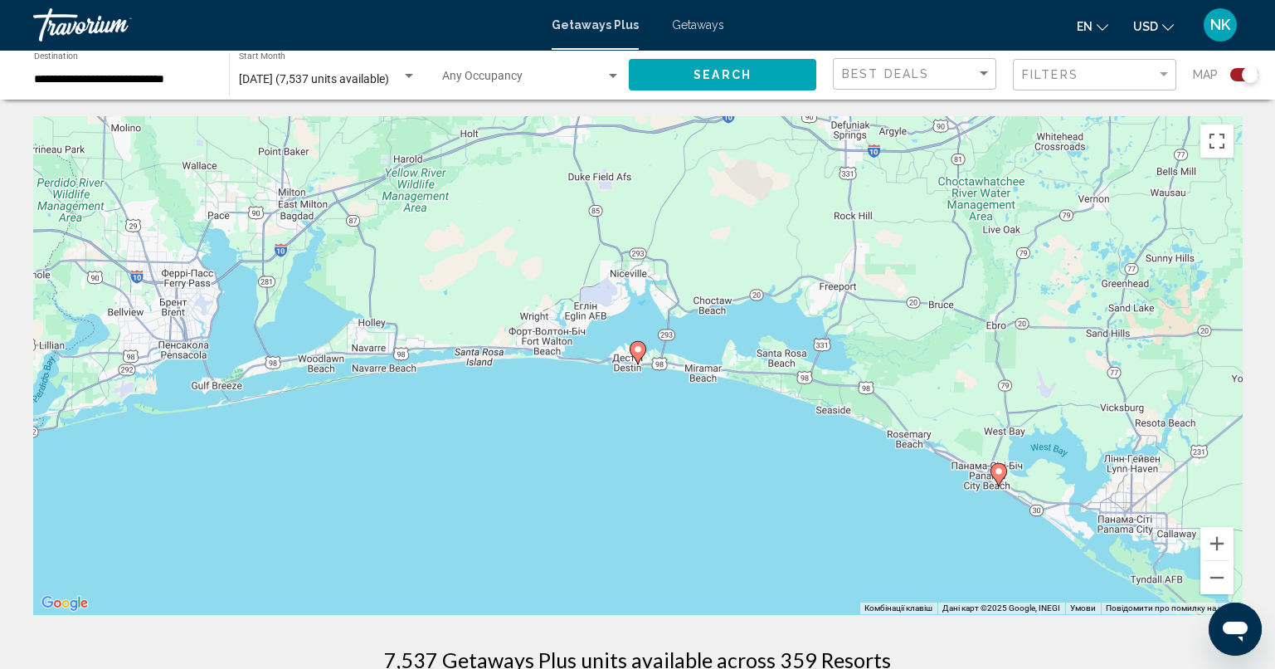
click at [638, 347] on image "Main content" at bounding box center [638, 349] width 10 height 10
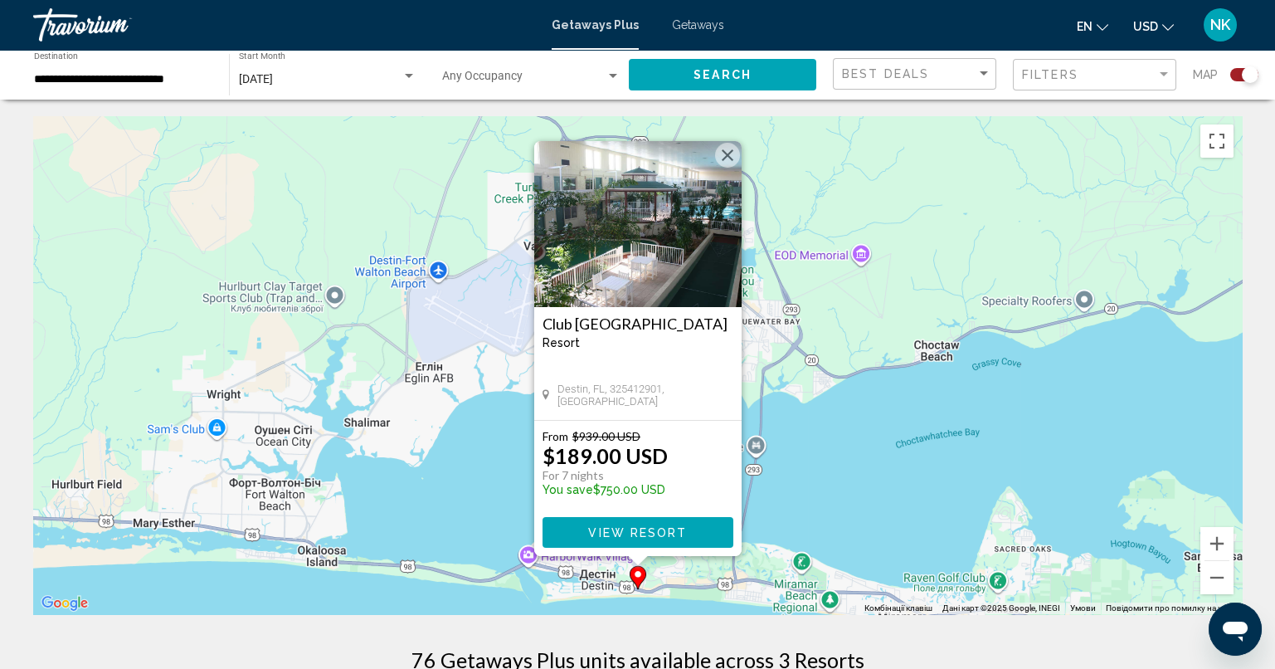
click at [728, 154] on button "Закрити" at bounding box center [727, 155] width 25 height 25
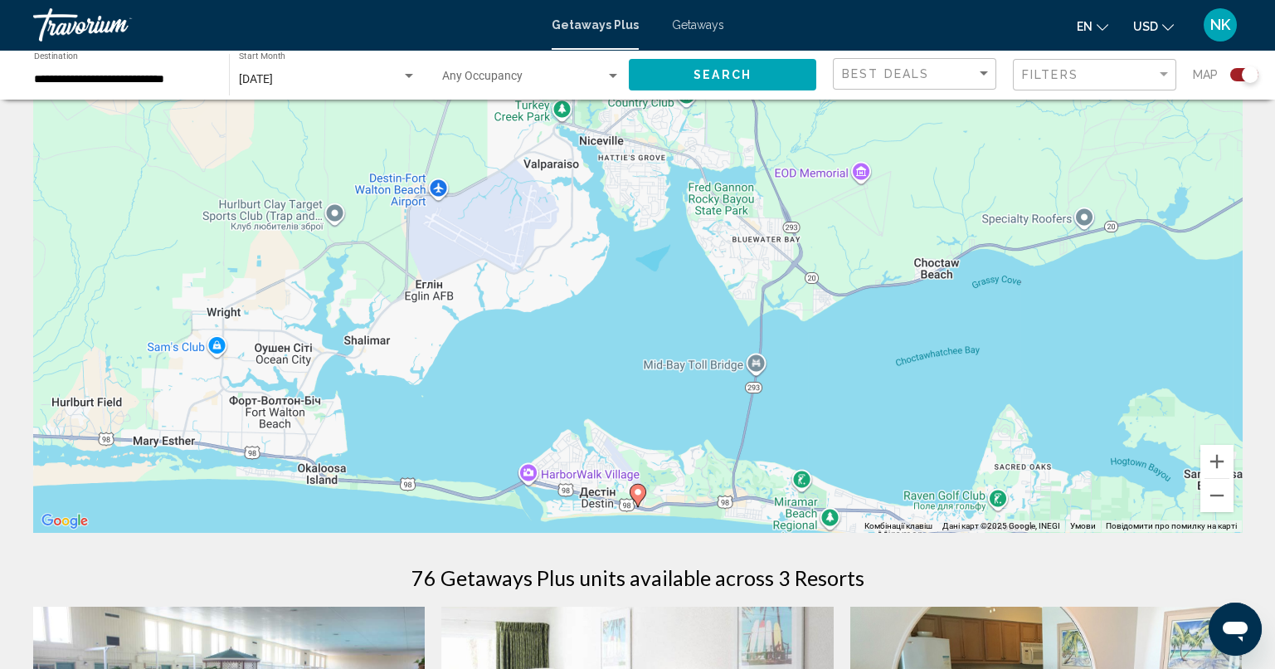
scroll to position [165, 0]
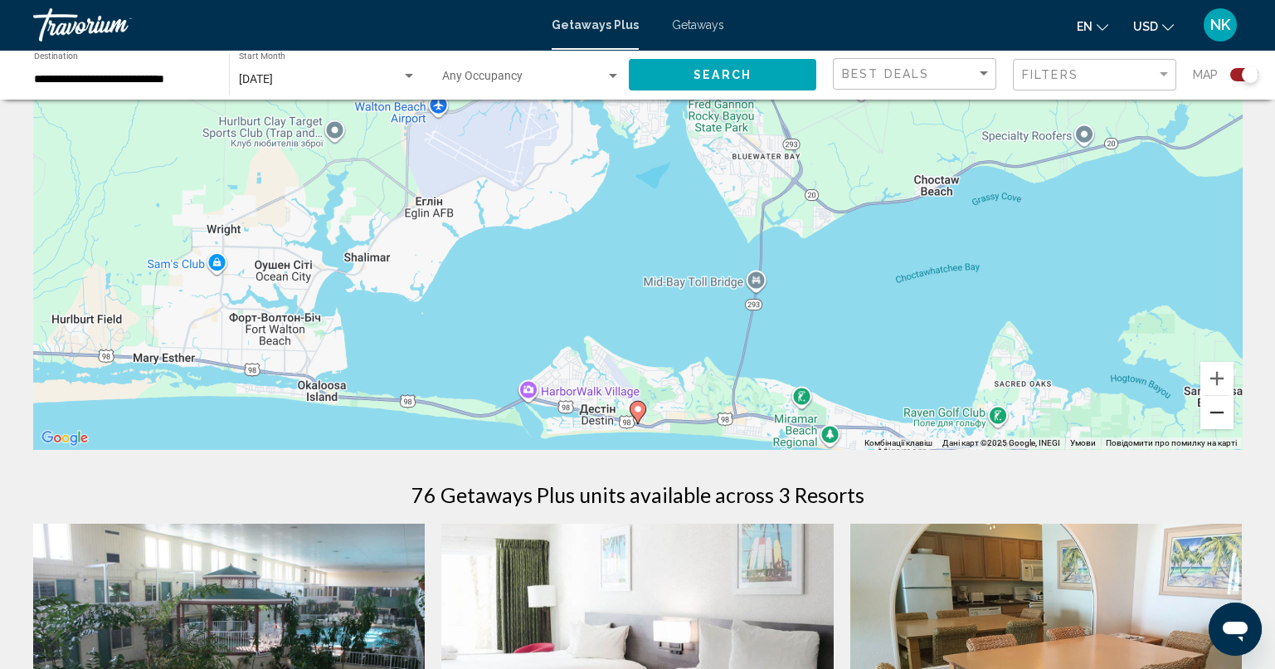
click at [1214, 416] on button "Зменшити" at bounding box center [1216, 412] width 33 height 33
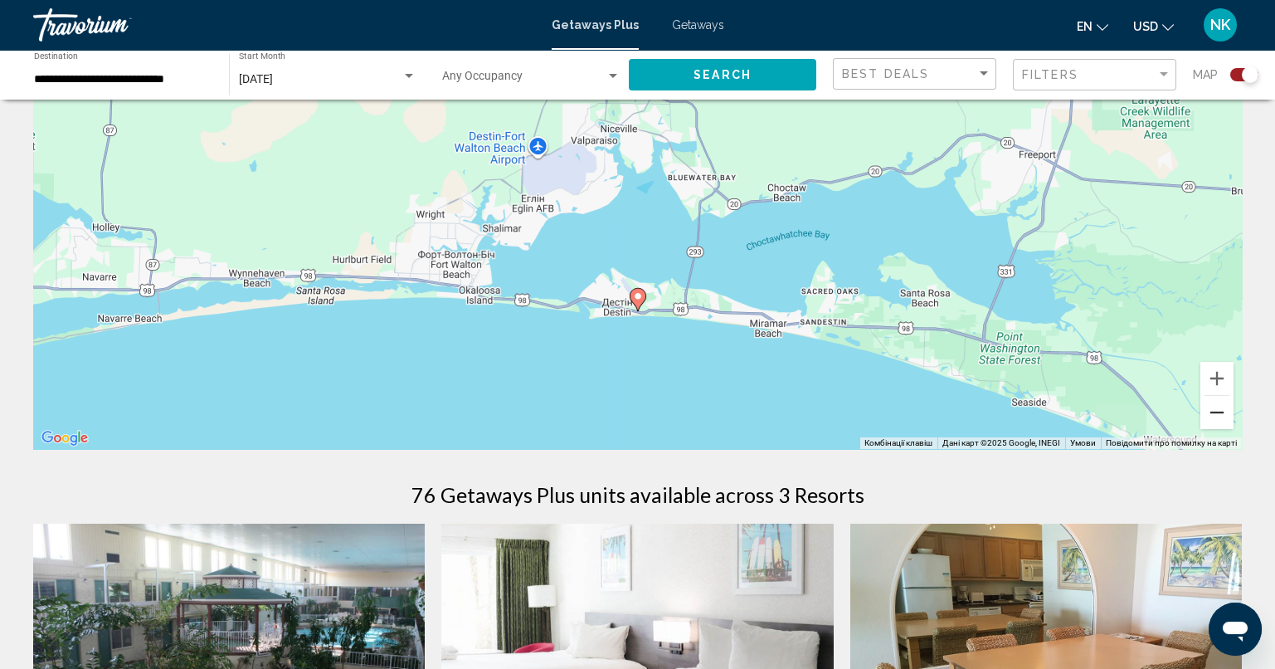
click at [1214, 416] on button "Зменшити" at bounding box center [1216, 412] width 33 height 33
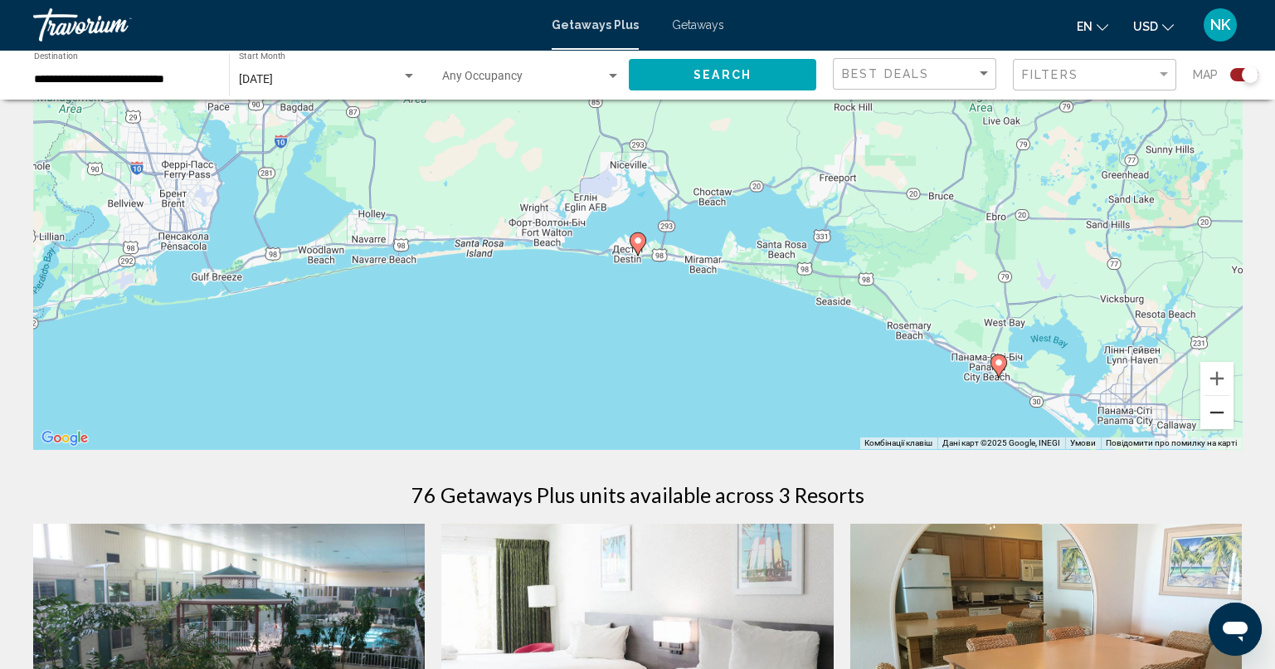
click at [1214, 415] on button "Зменшити" at bounding box center [1216, 412] width 33 height 33
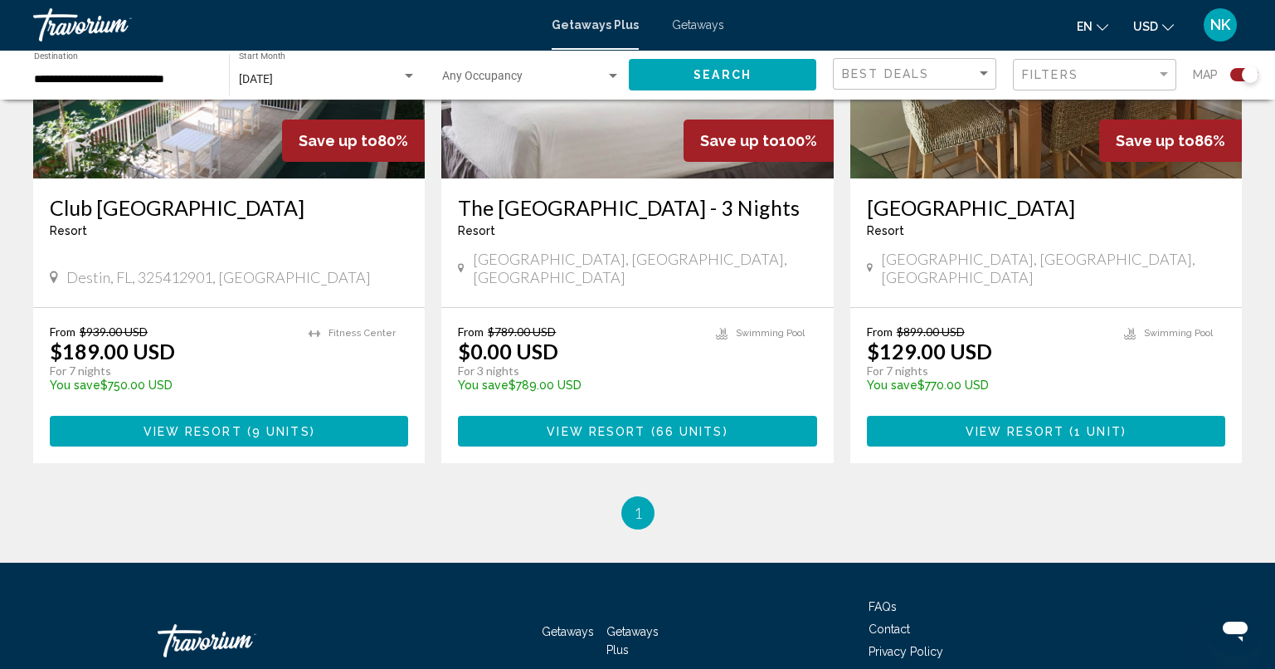
scroll to position [878, 0]
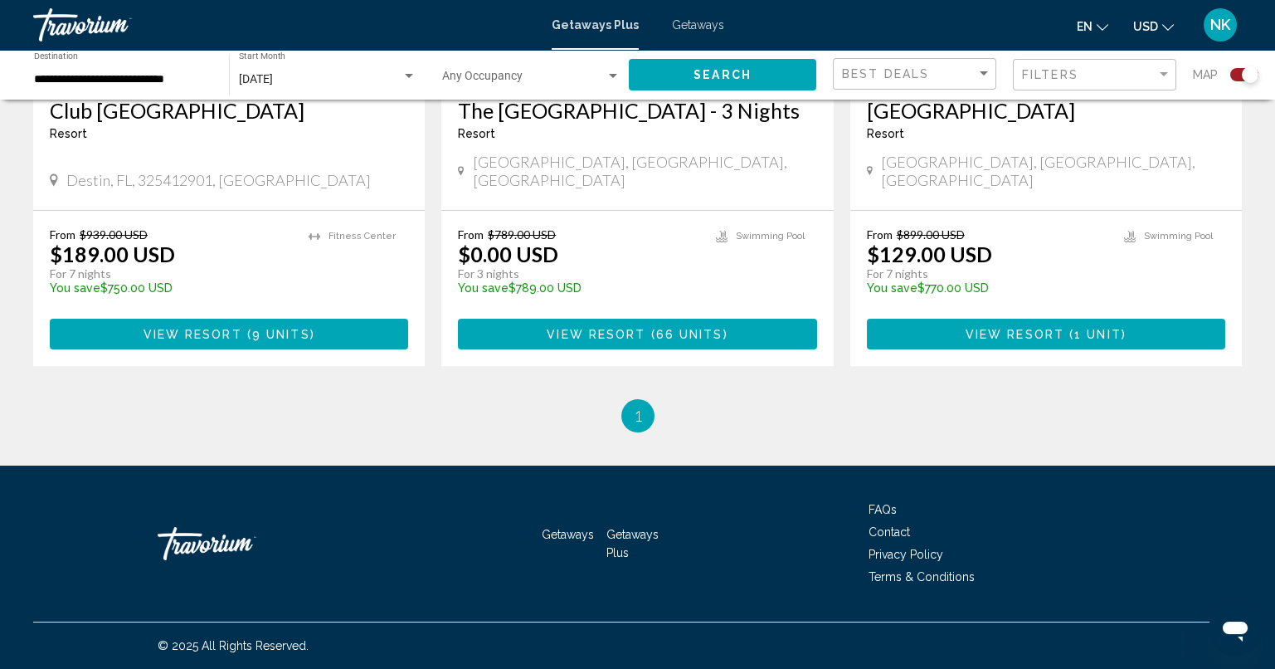
click at [624, 411] on li "You're on page 1" at bounding box center [637, 415] width 33 height 33
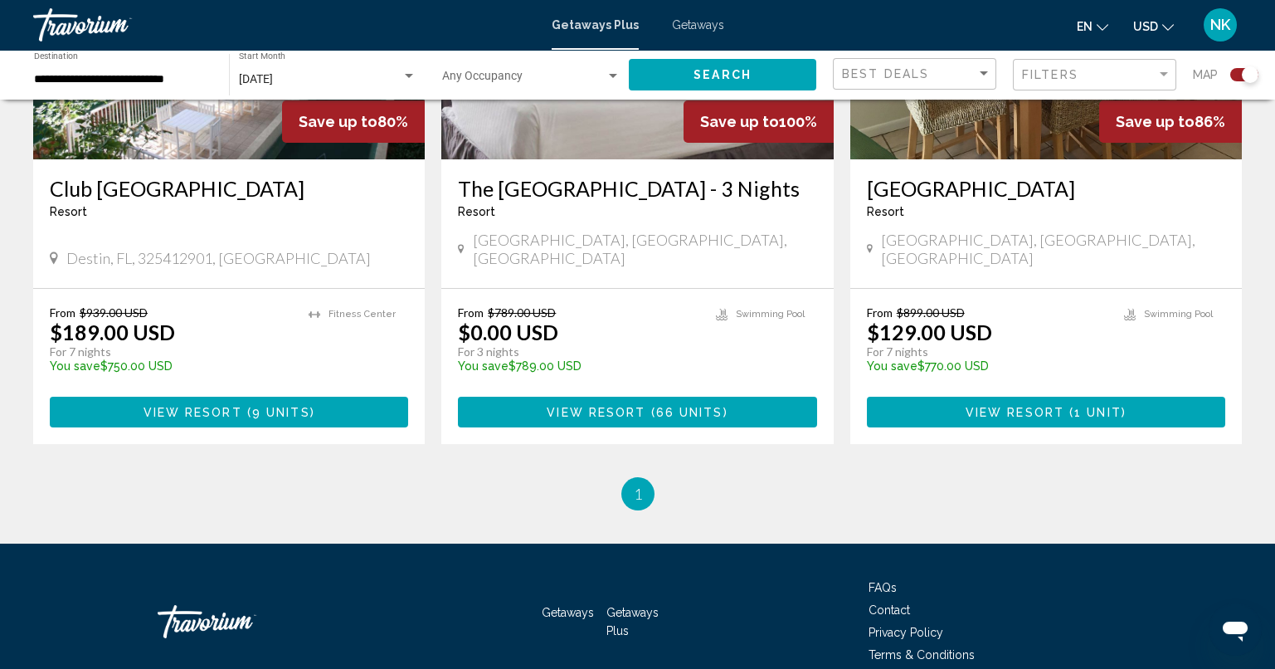
scroll to position [713, 0]
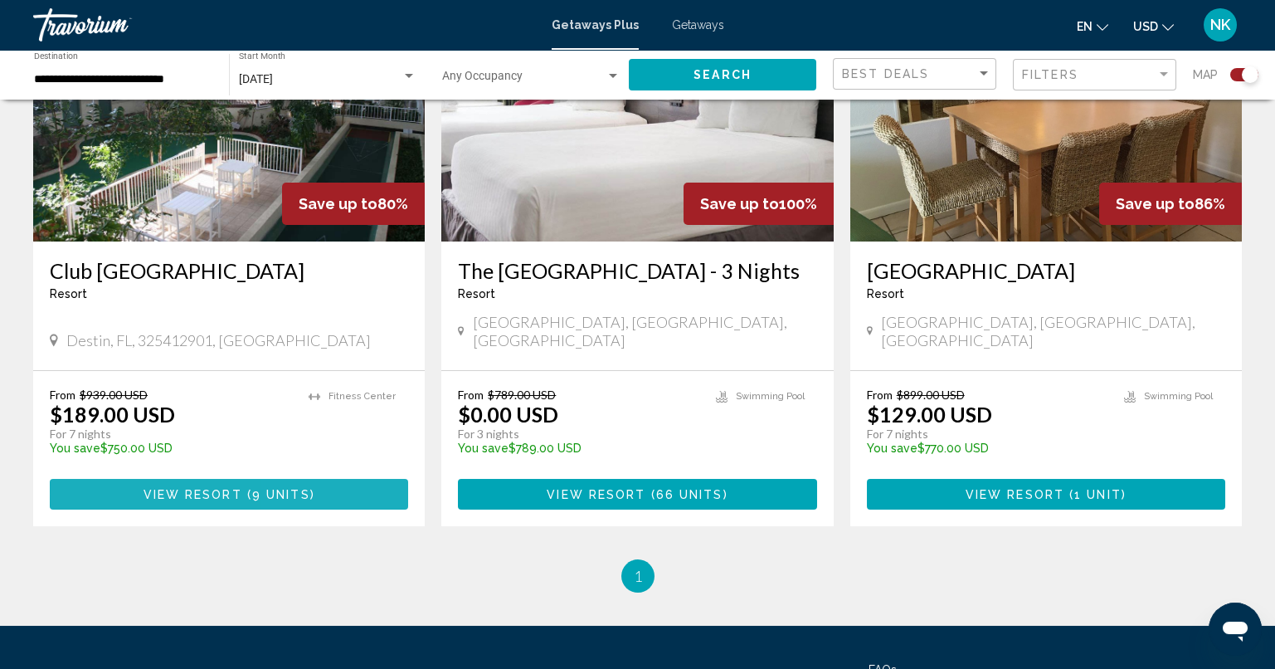
click at [338, 500] on button "View Resort ( 9 units )" at bounding box center [229, 494] width 358 height 31
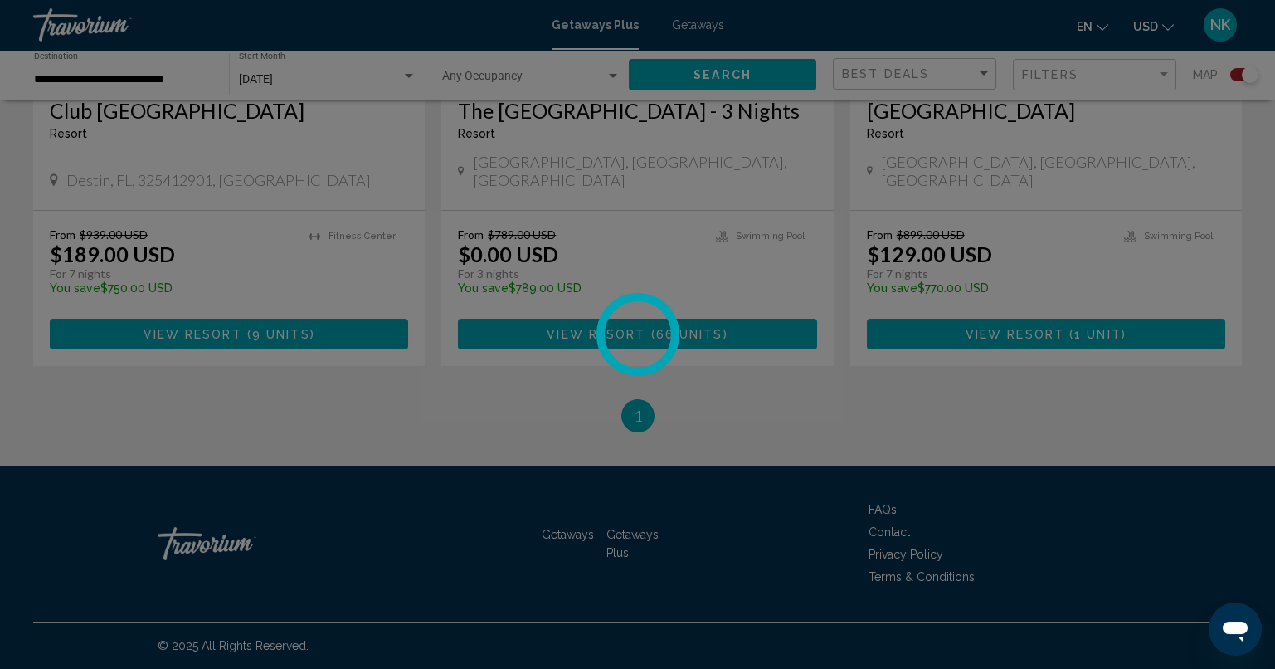
scroll to position [630, 0]
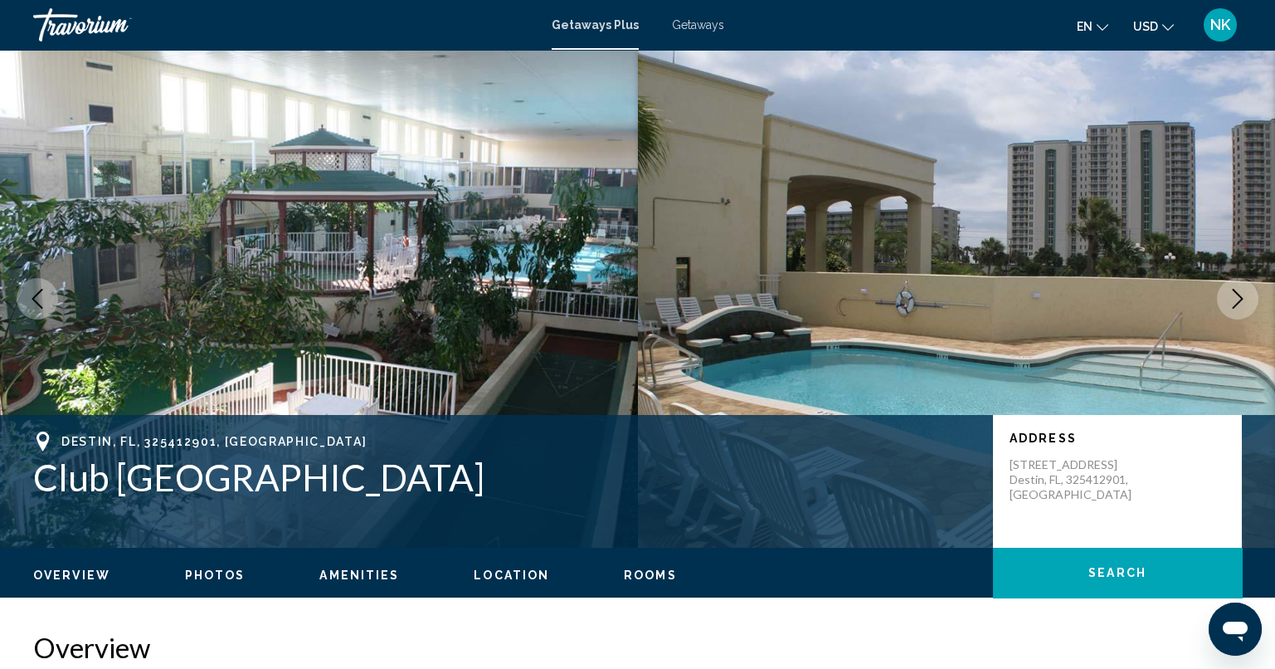
click at [691, 24] on span "Getaways" at bounding box center [698, 24] width 52 height 13
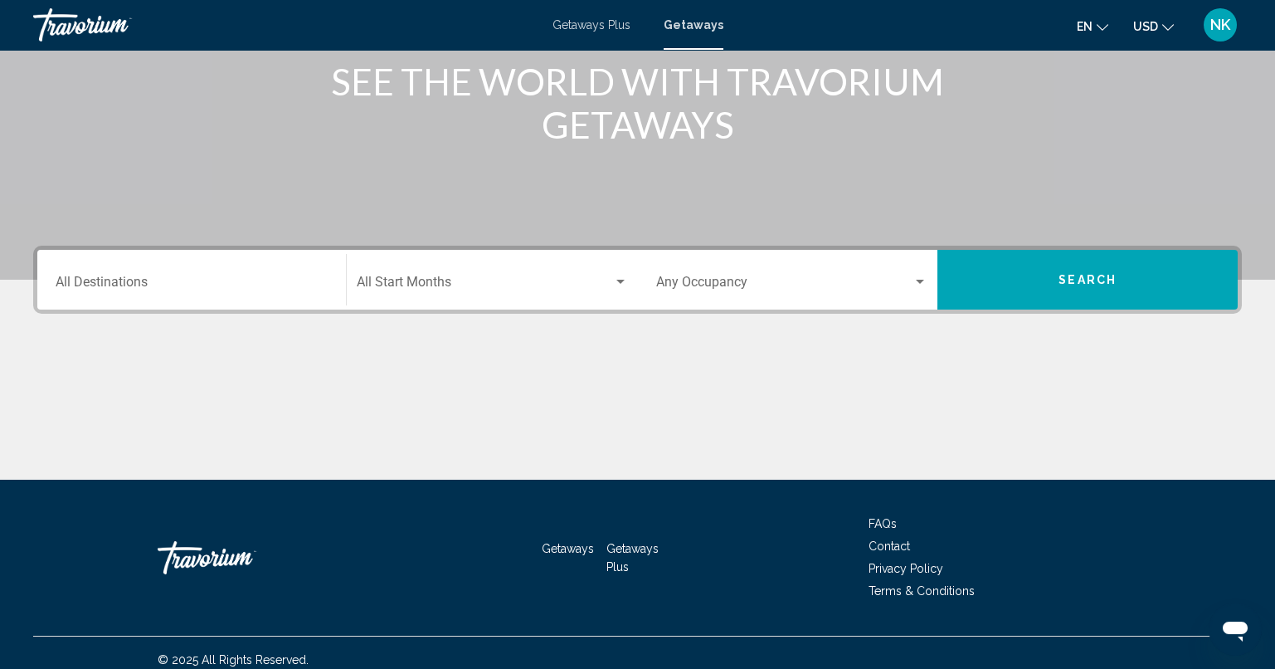
scroll to position [231, 0]
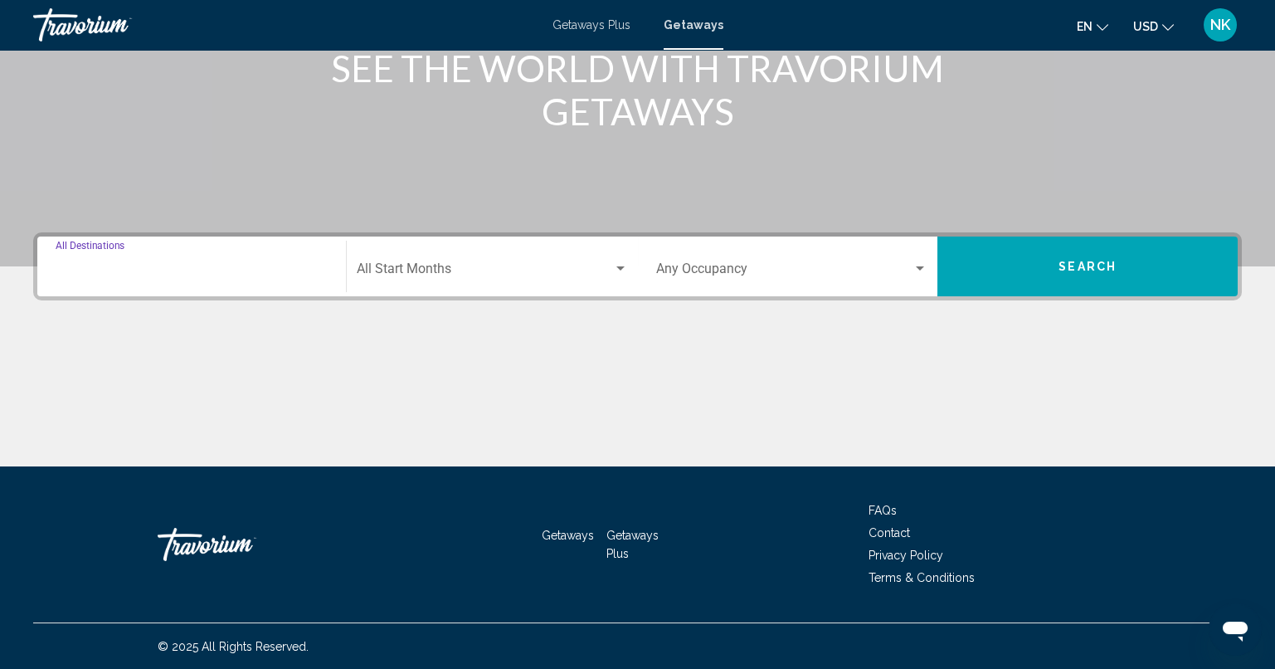
click at [208, 265] on input "Destination All Destinations" at bounding box center [192, 272] width 272 height 15
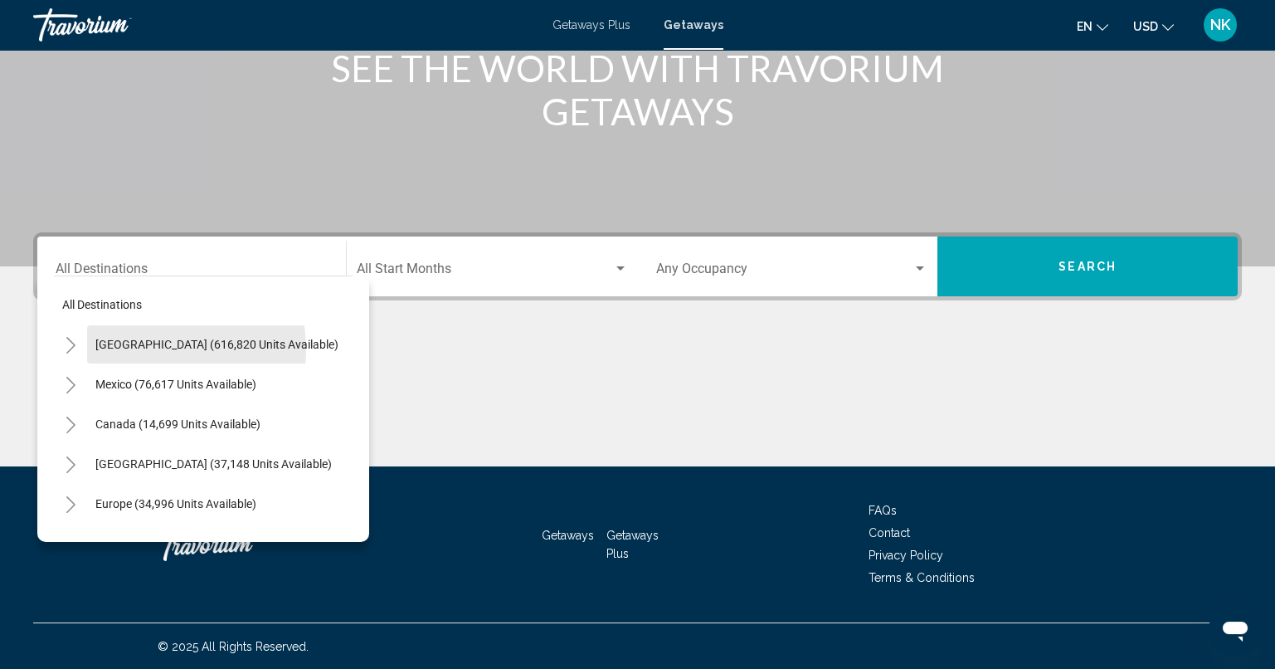
click at [152, 348] on span "United States (616,820 units available)" at bounding box center [216, 344] width 243 height 13
type input "**********"
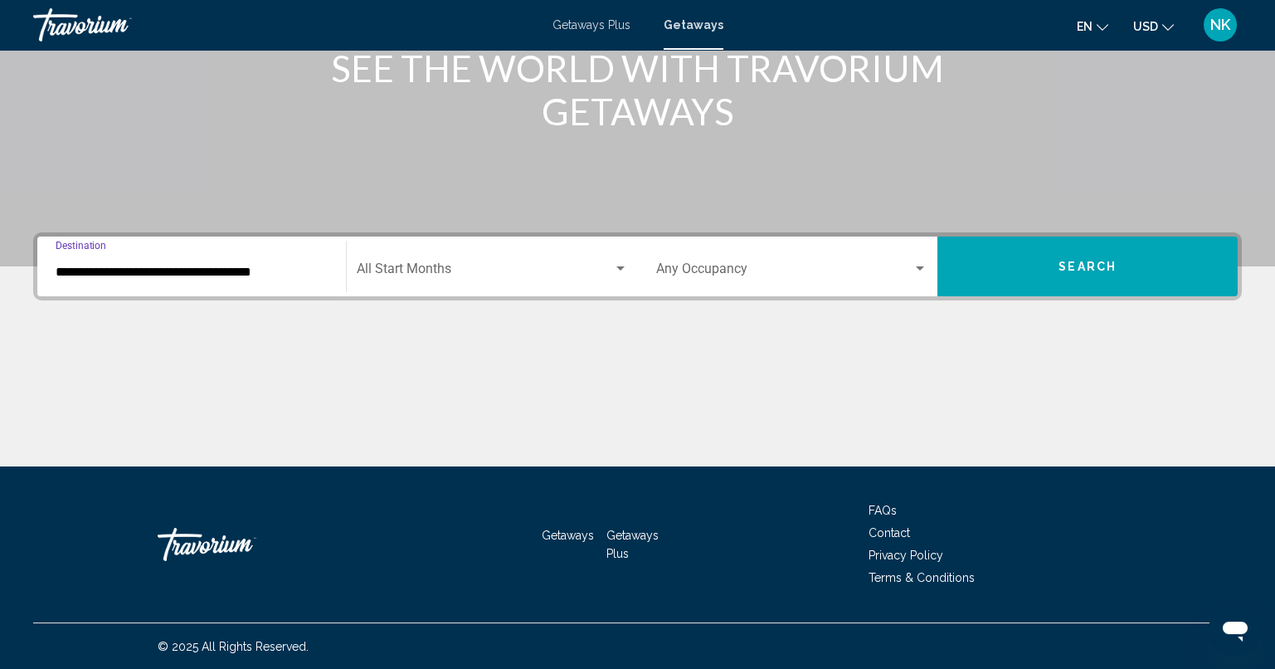
click at [587, 270] on span "Search widget" at bounding box center [485, 272] width 256 height 15
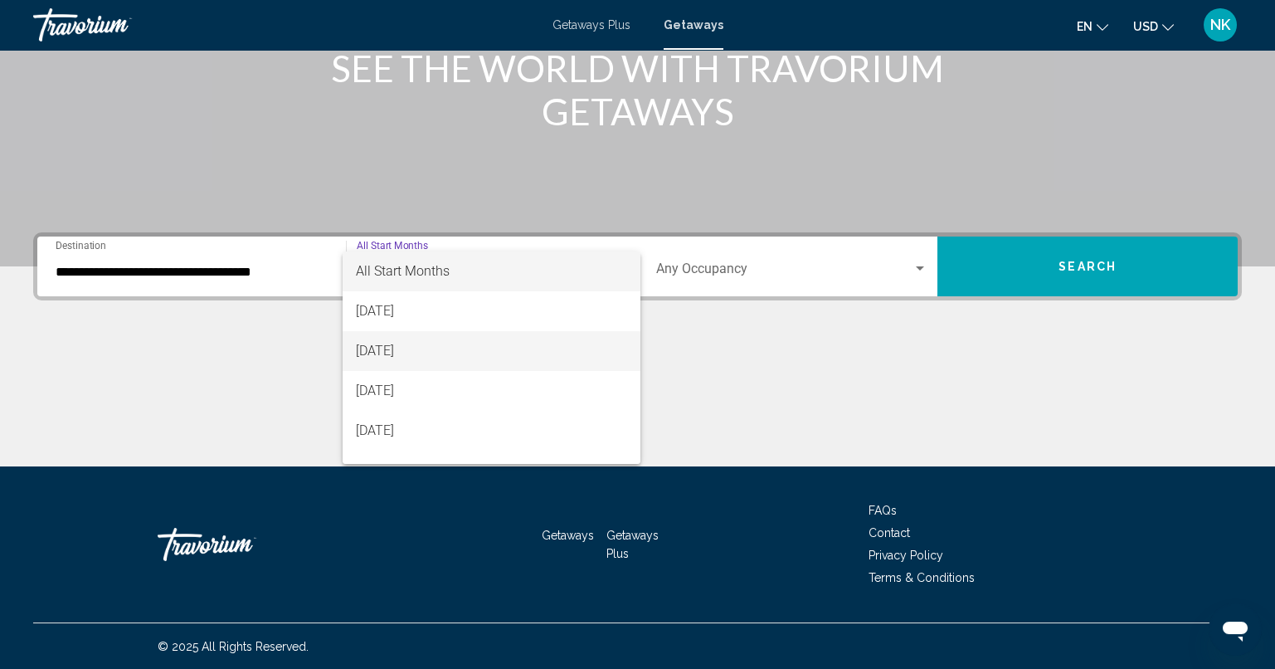
click at [447, 346] on span "[DATE]" at bounding box center [491, 351] width 271 height 40
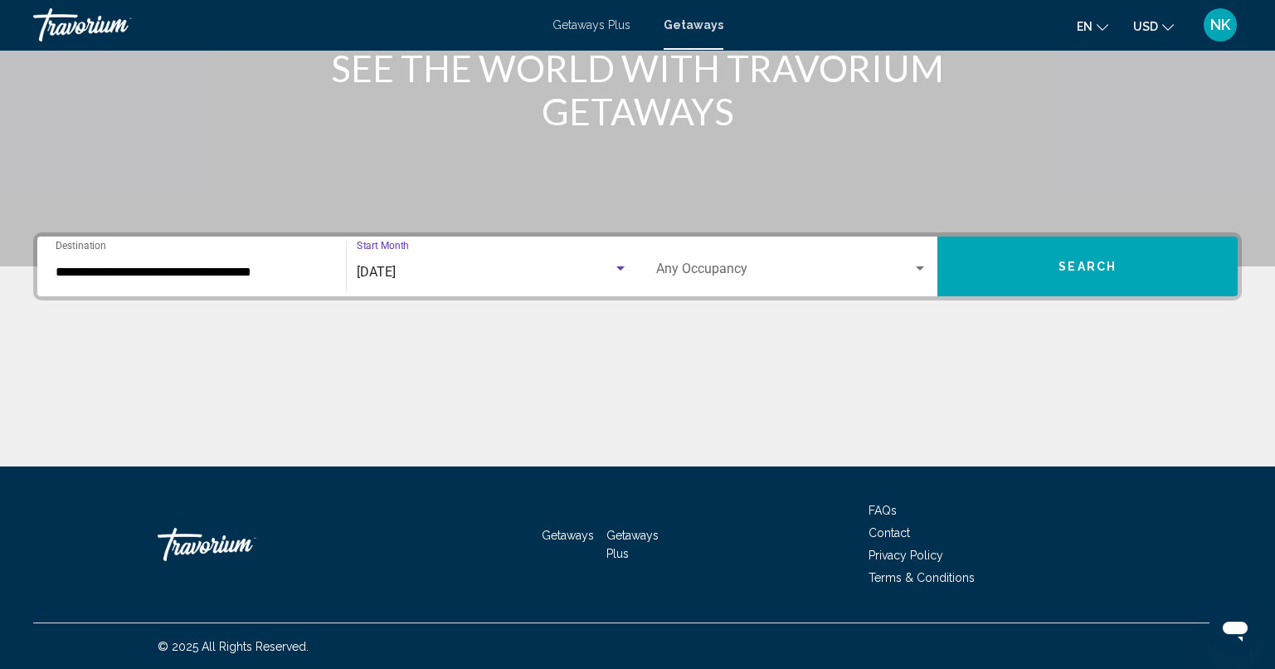
click at [1039, 270] on button "Search" at bounding box center [1087, 266] width 300 height 60
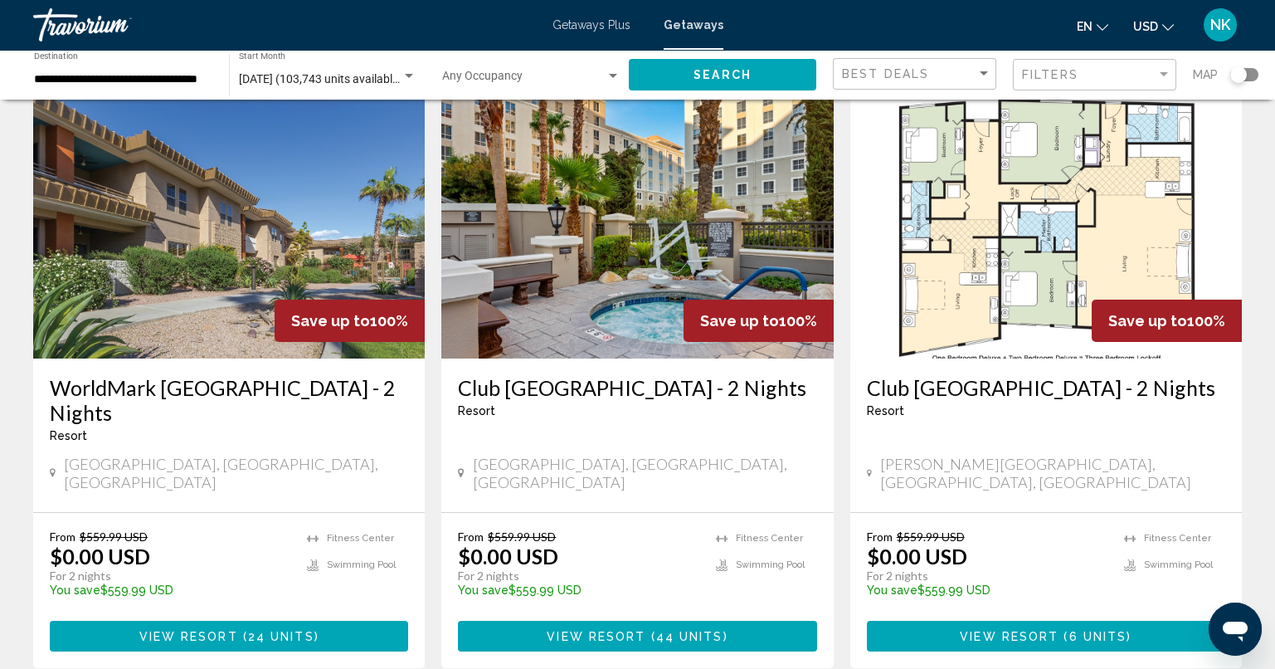
scroll to position [2134, 0]
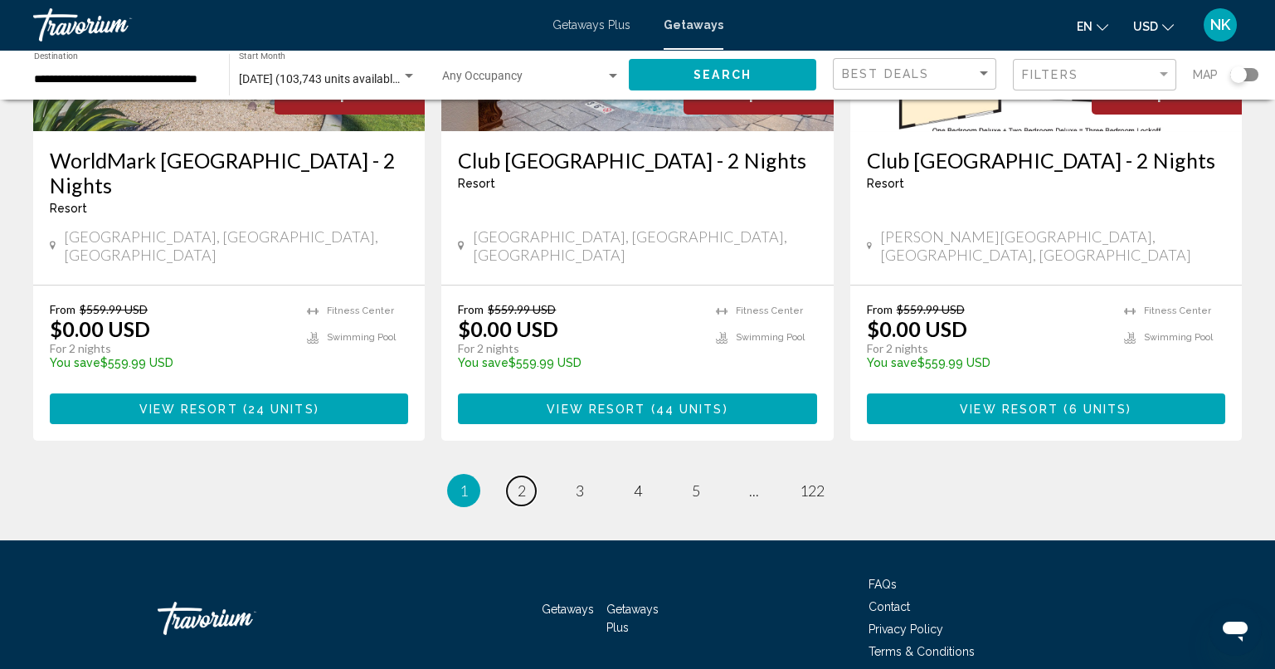
click at [513, 476] on link "page 2" at bounding box center [521, 490] width 29 height 29
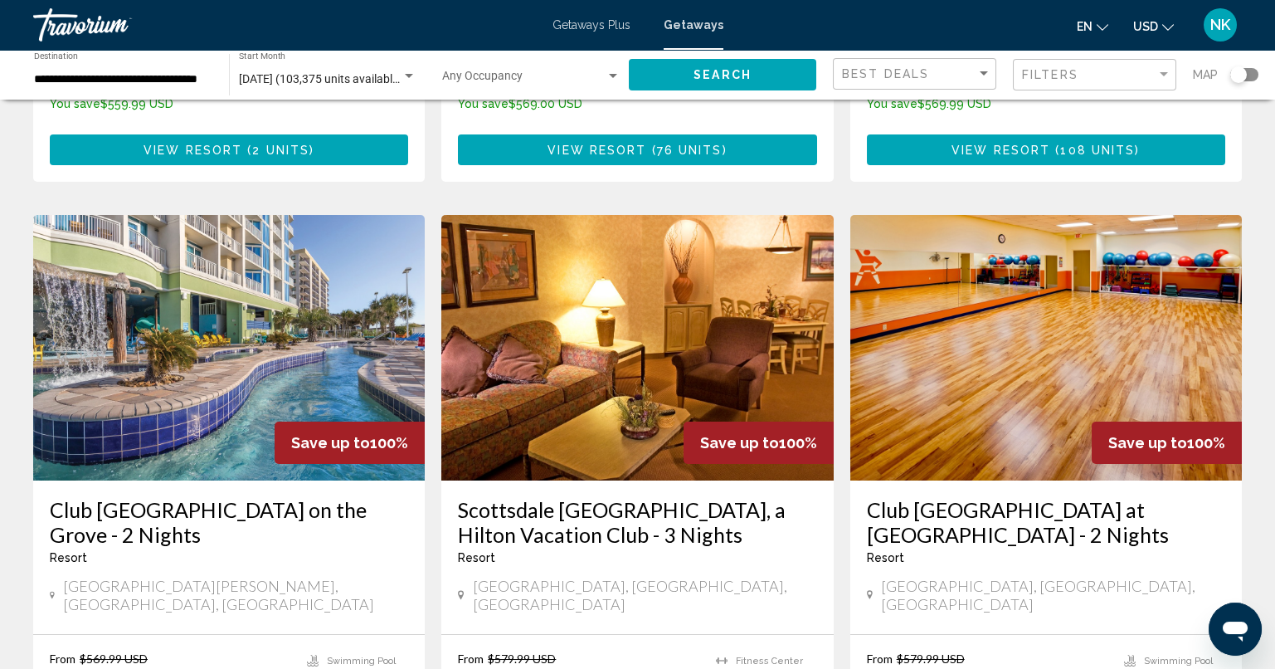
scroll to position [580, 0]
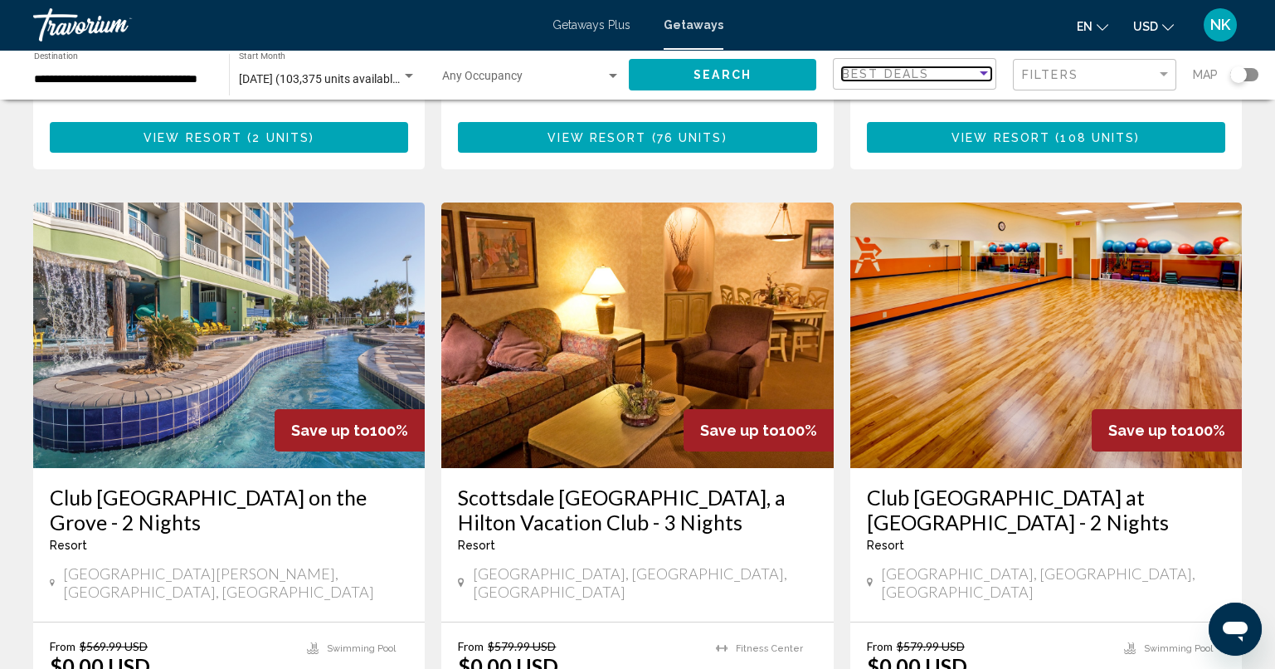
click at [953, 68] on div "Best Deals" at bounding box center [909, 73] width 134 height 13
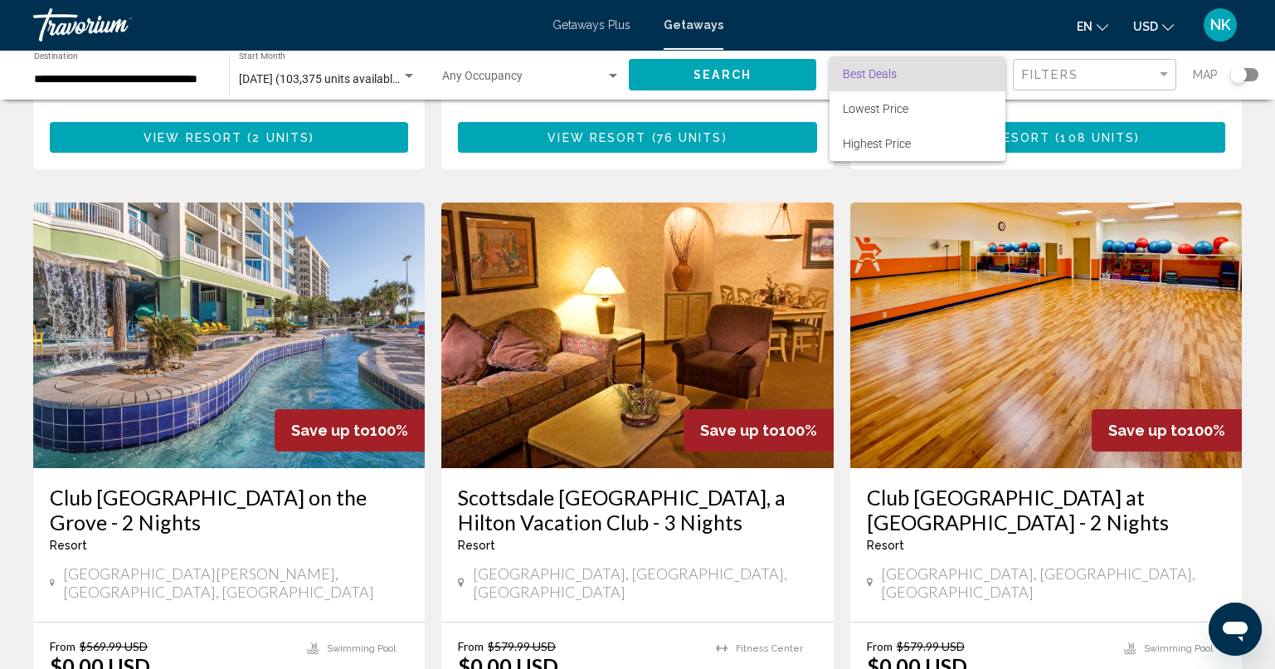
click at [953, 68] on span "Best Deals" at bounding box center [917, 73] width 149 height 35
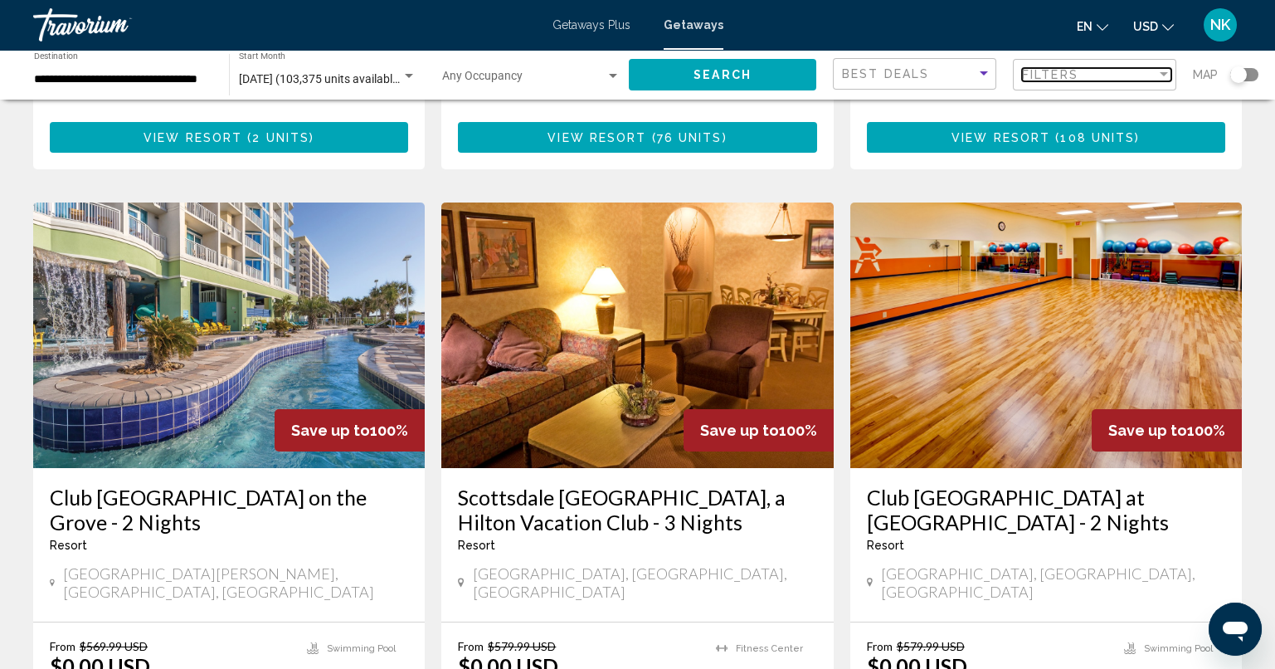
click at [1094, 68] on div "Filters" at bounding box center [1089, 74] width 134 height 13
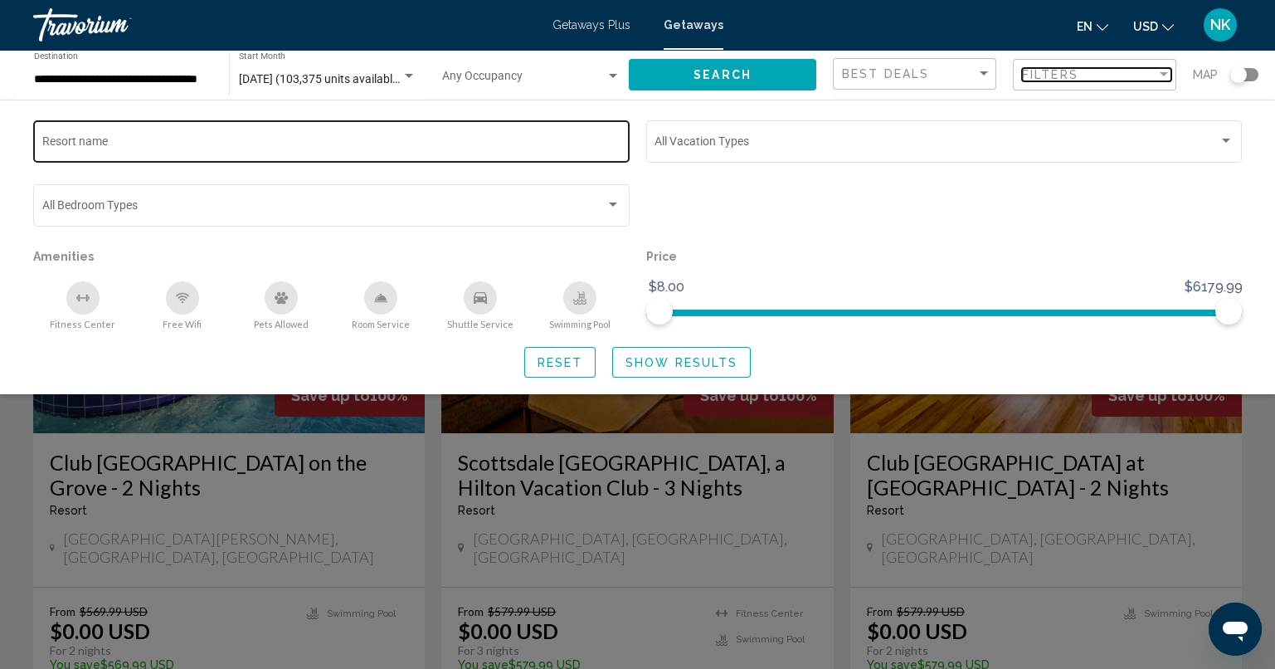
scroll to position [663, 0]
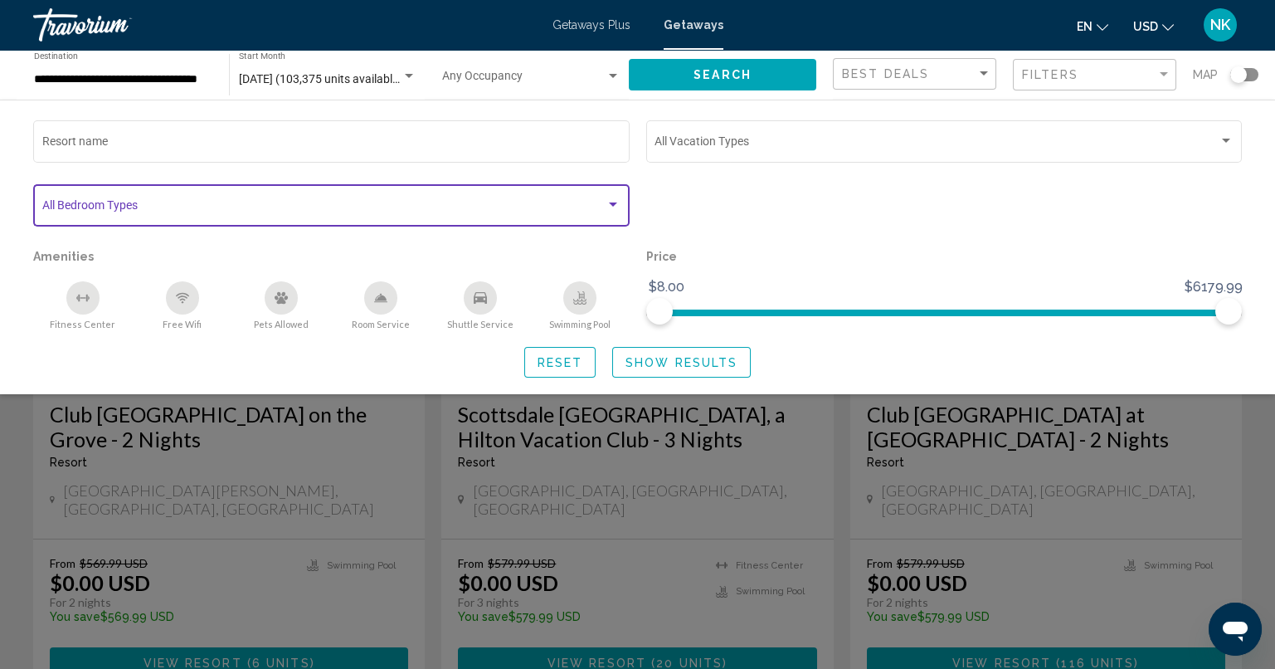
click at [237, 207] on span "Search widget" at bounding box center [324, 208] width 564 height 13
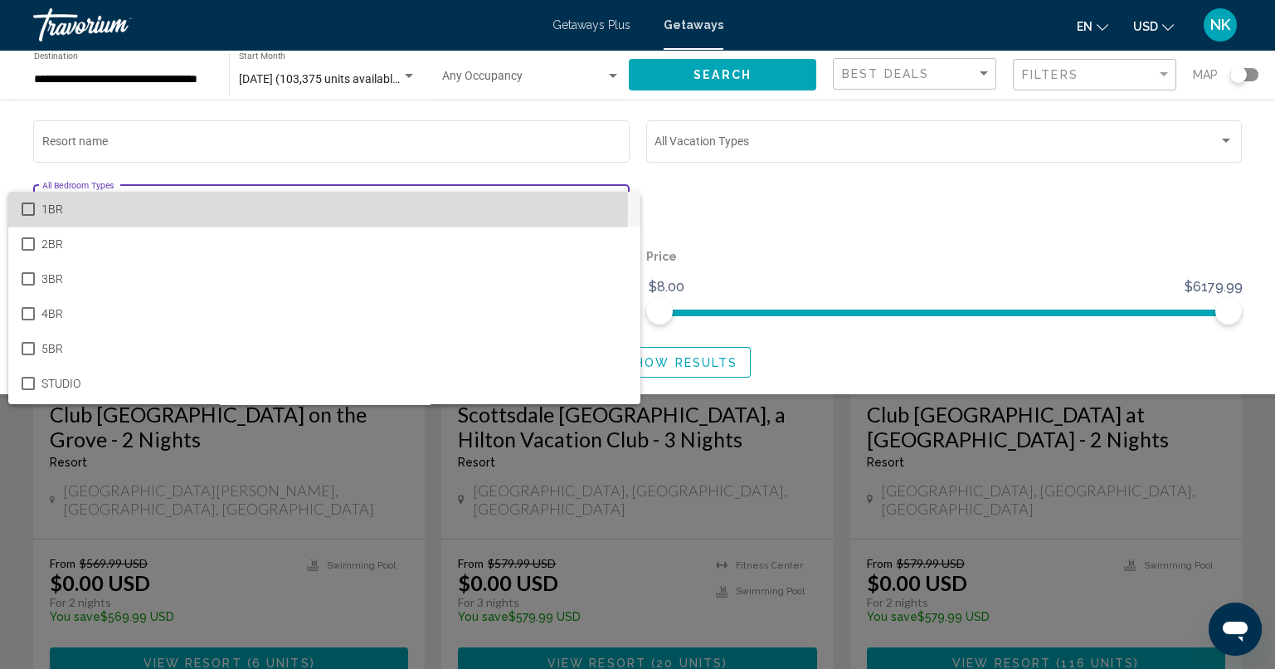
click at [237, 207] on span "1BR" at bounding box center [334, 209] width 586 height 35
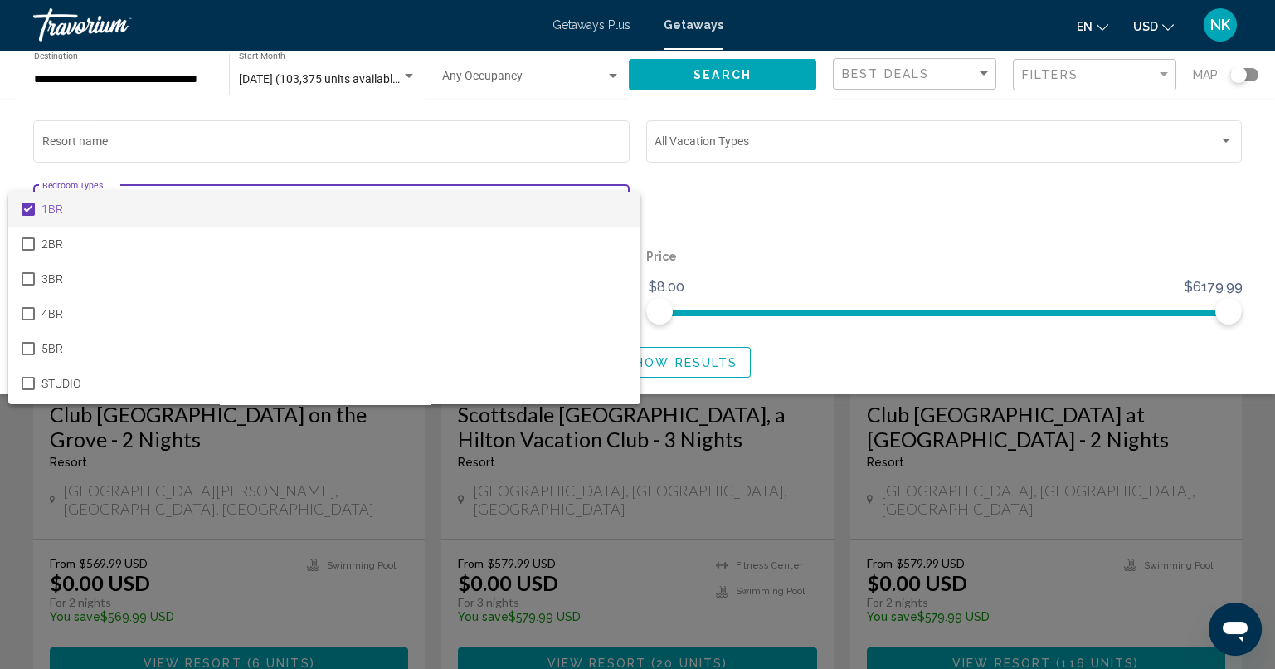
click at [237, 207] on span "1BR" at bounding box center [334, 209] width 586 height 35
click at [275, 141] on div at bounding box center [637, 334] width 1275 height 669
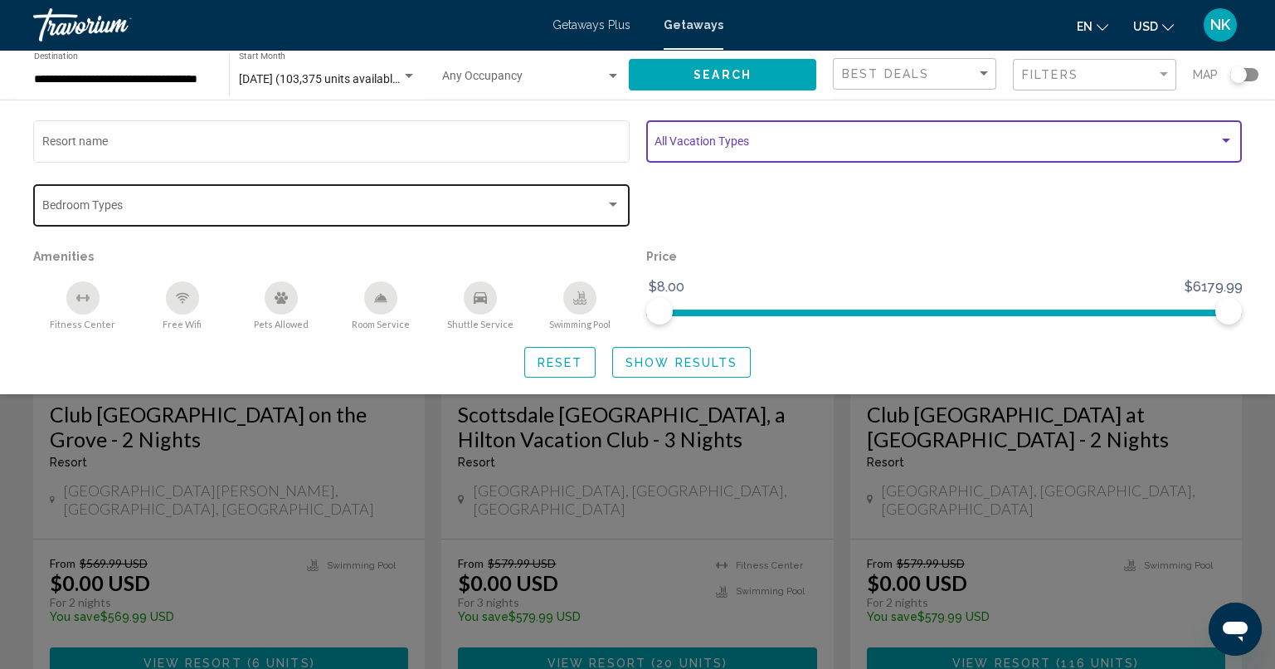
click at [796, 140] on span "Search widget" at bounding box center [936, 144] width 564 height 13
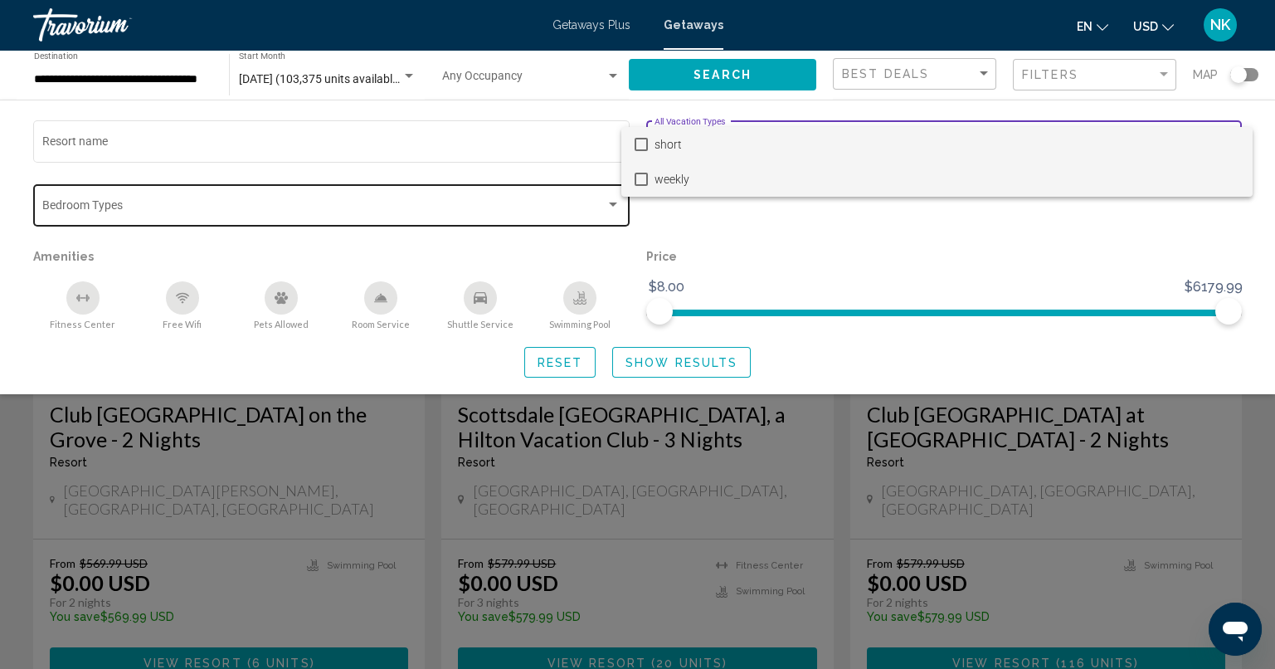
click at [764, 178] on span "weekly" at bounding box center [947, 179] width 586 height 35
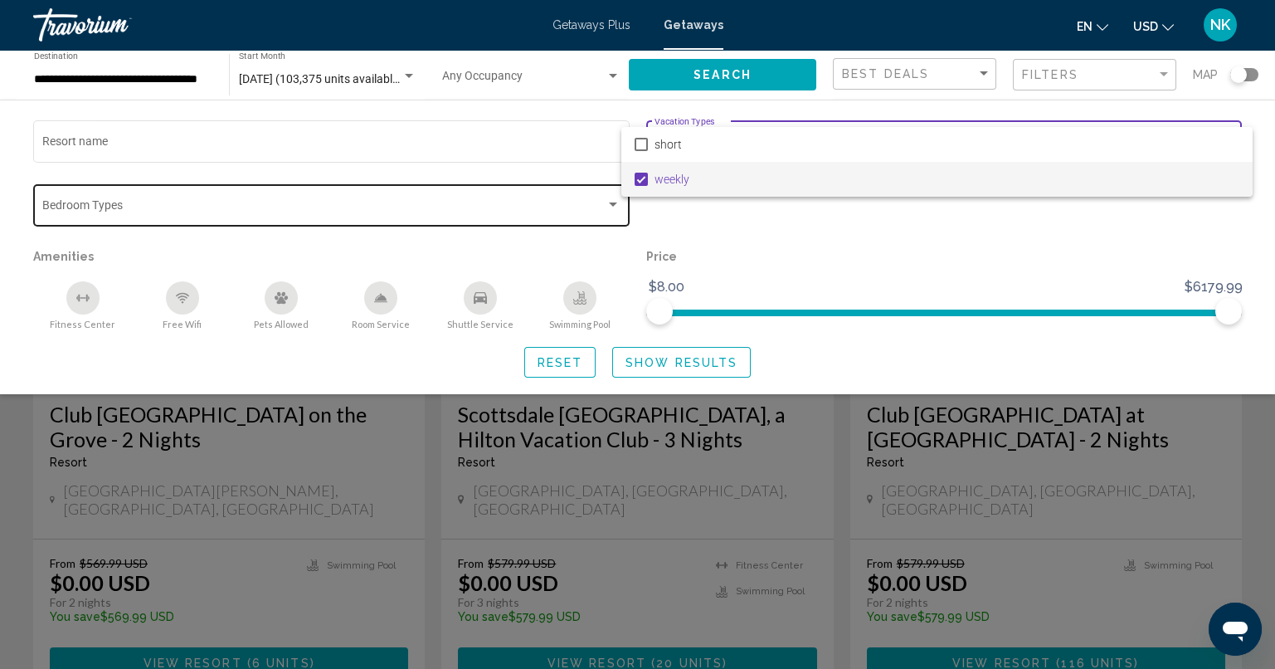
click at [645, 367] on div at bounding box center [637, 334] width 1275 height 669
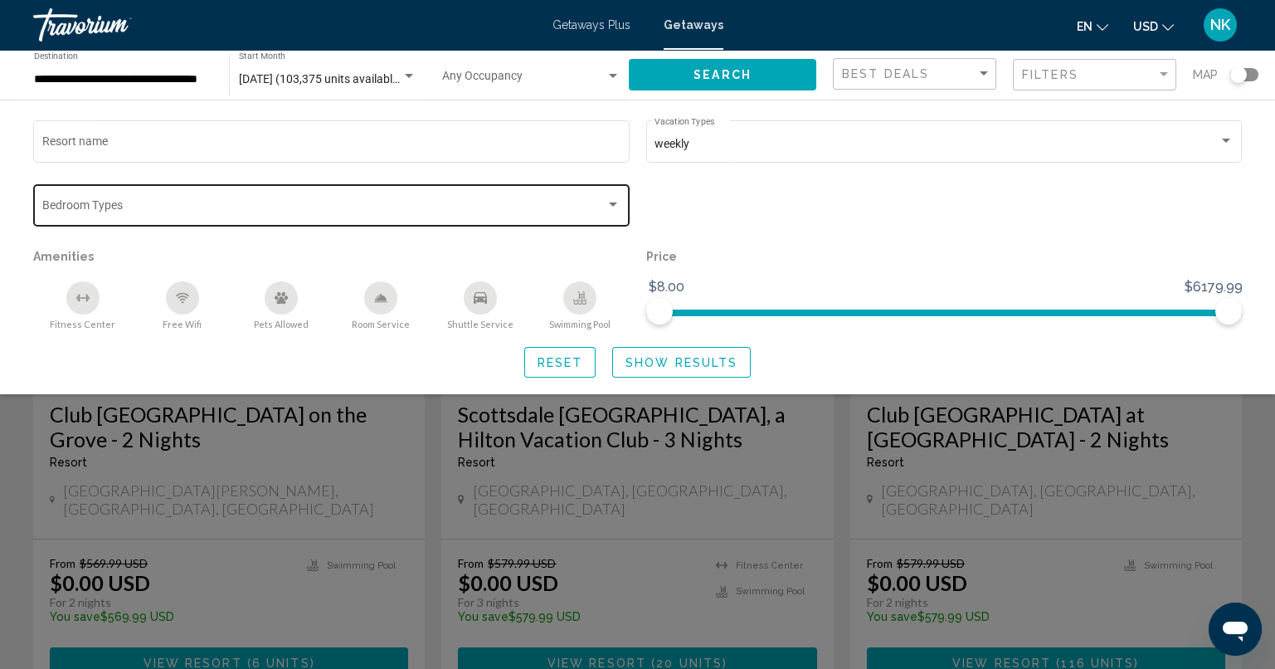
click at [695, 361] on span "Show Results" at bounding box center [681, 362] width 112 height 13
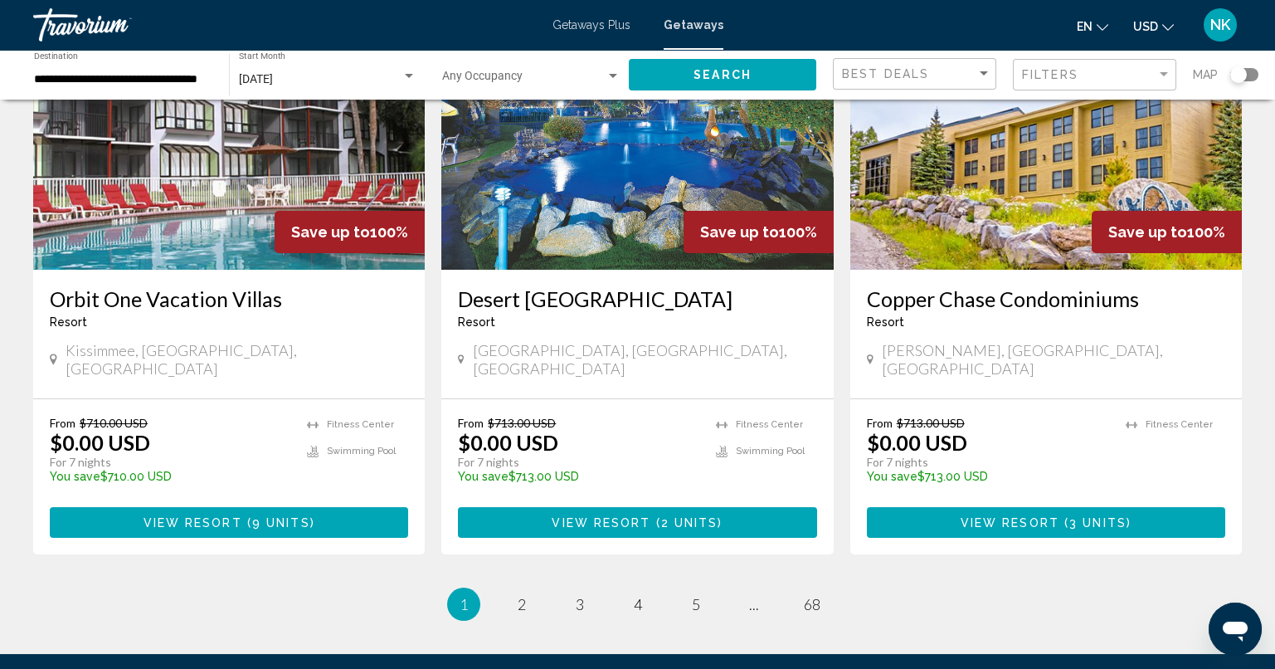
scroll to position [2059, 0]
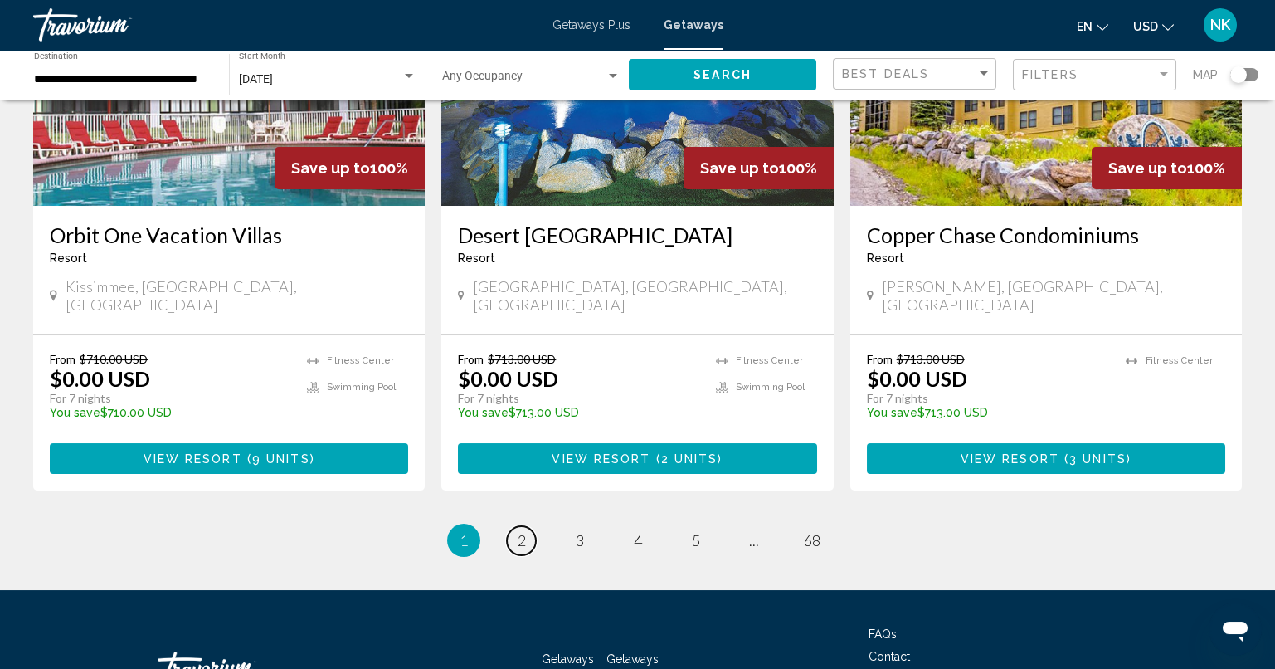
click at [512, 526] on link "page 2" at bounding box center [521, 540] width 29 height 29
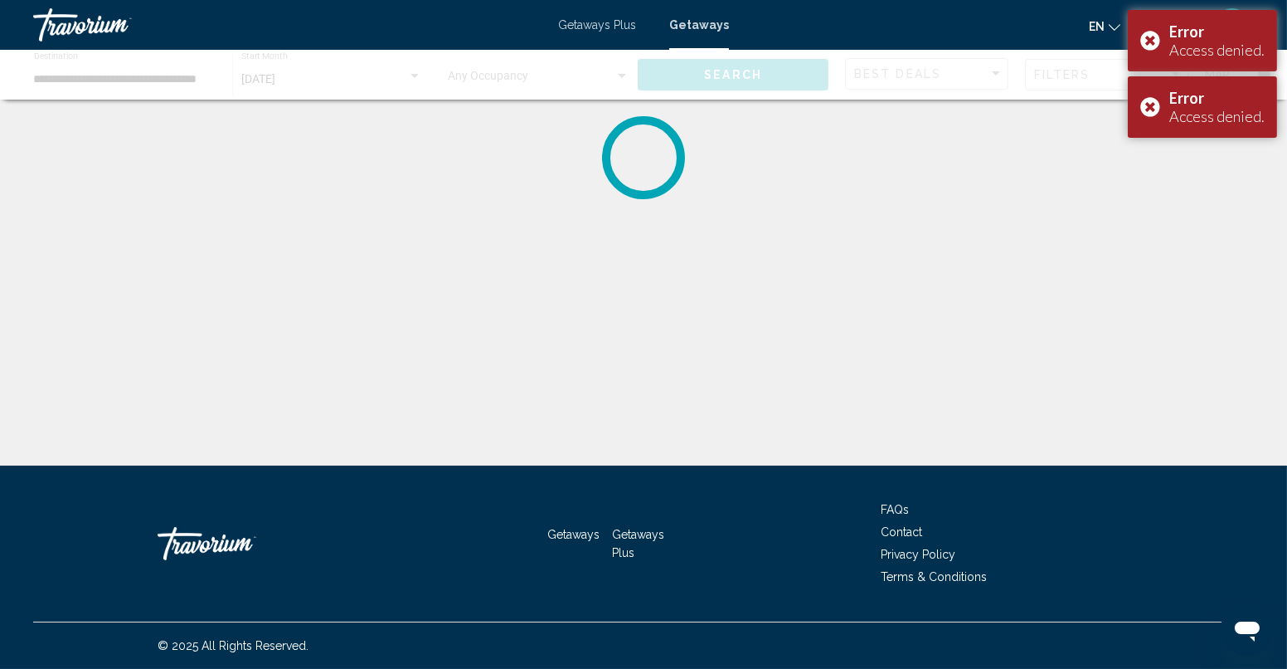
click at [588, 26] on span "Getaways Plus" at bounding box center [597, 24] width 78 height 13
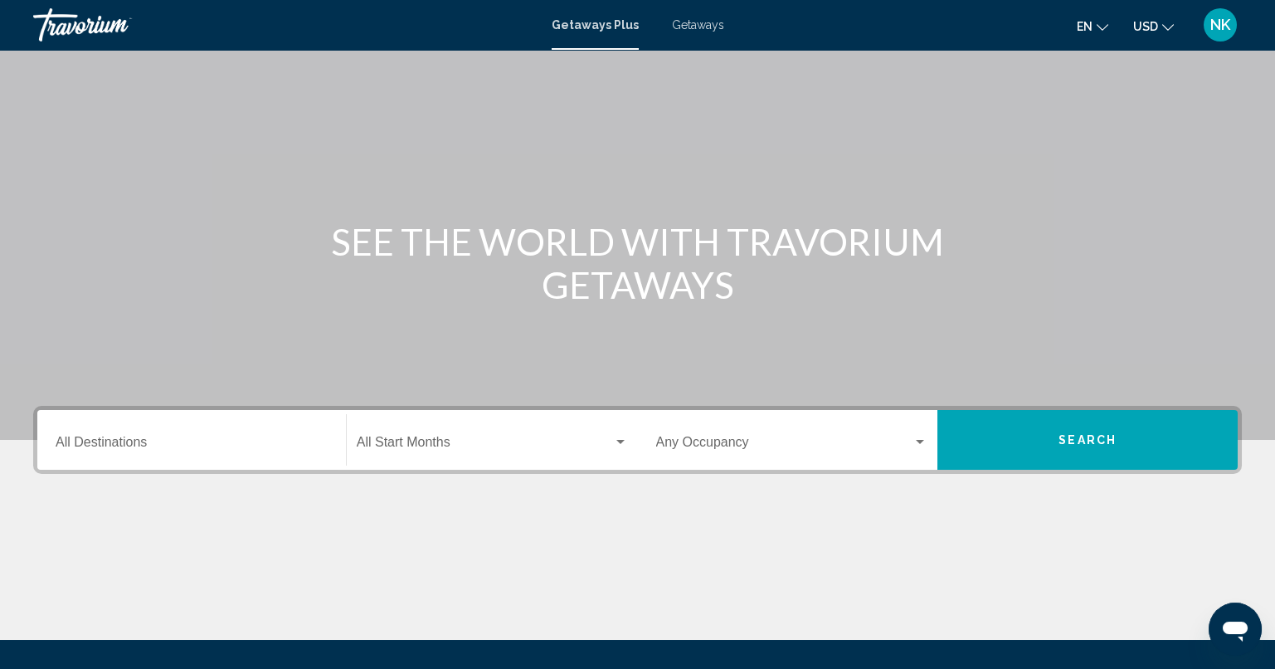
scroll to position [82, 0]
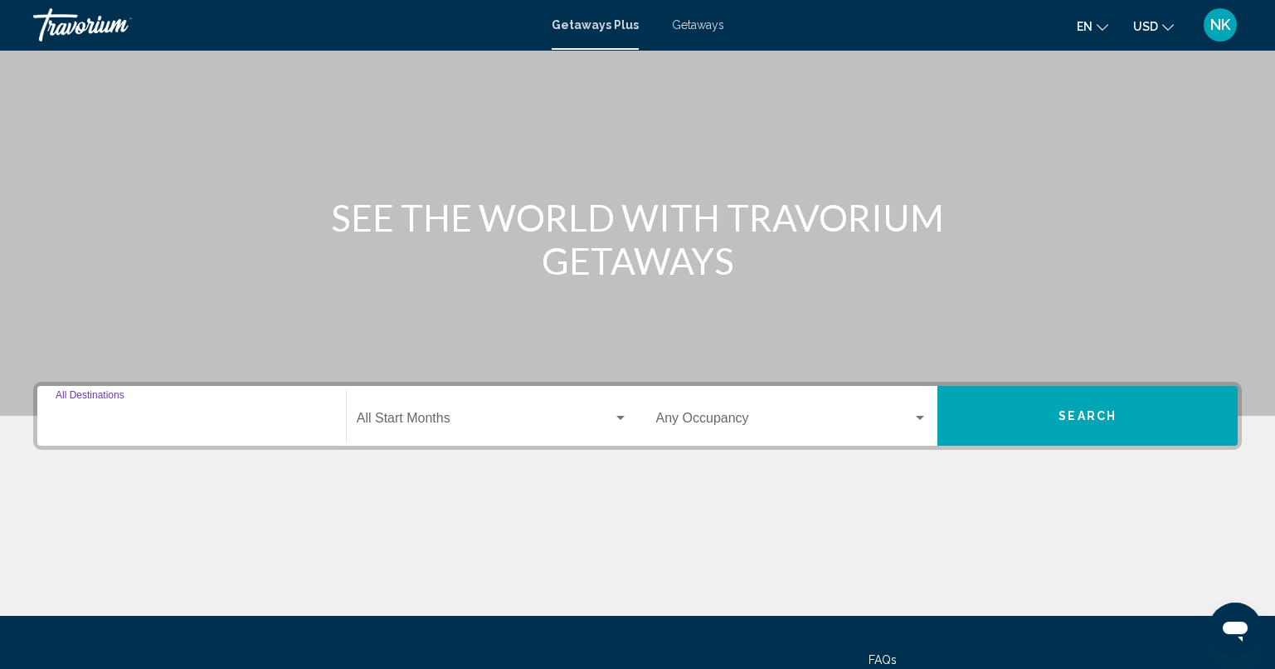
click at [233, 426] on input "Destination All Destinations" at bounding box center [192, 421] width 272 height 15
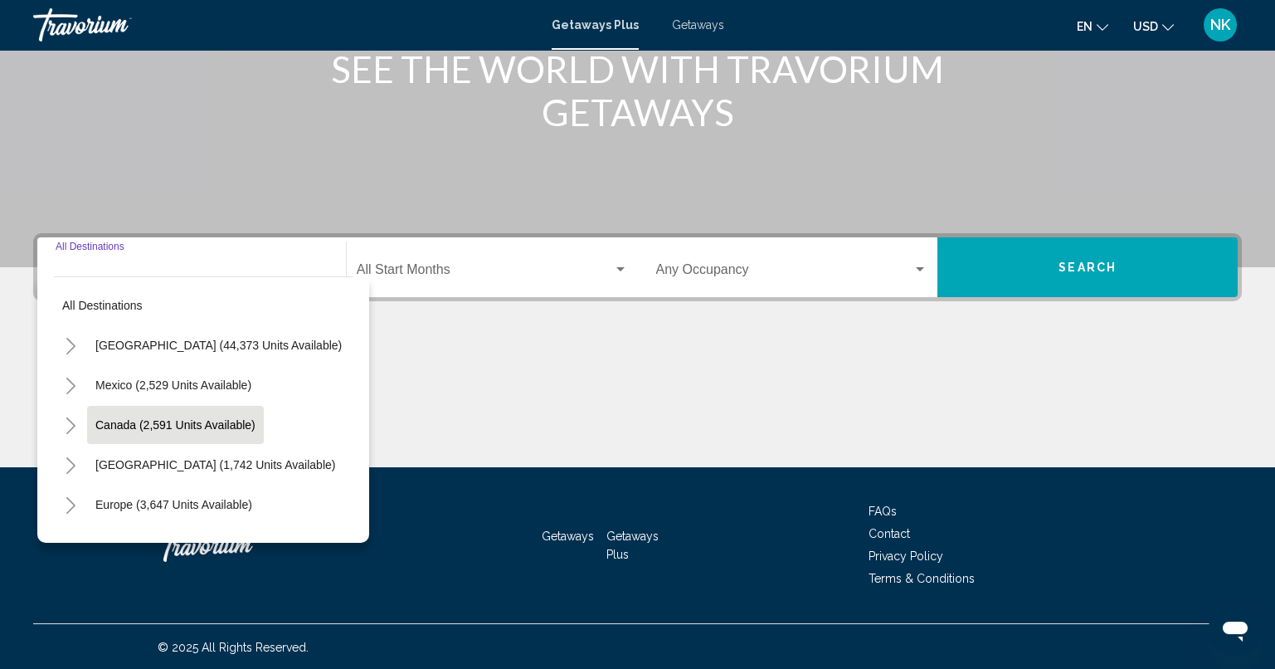
scroll to position [231, 0]
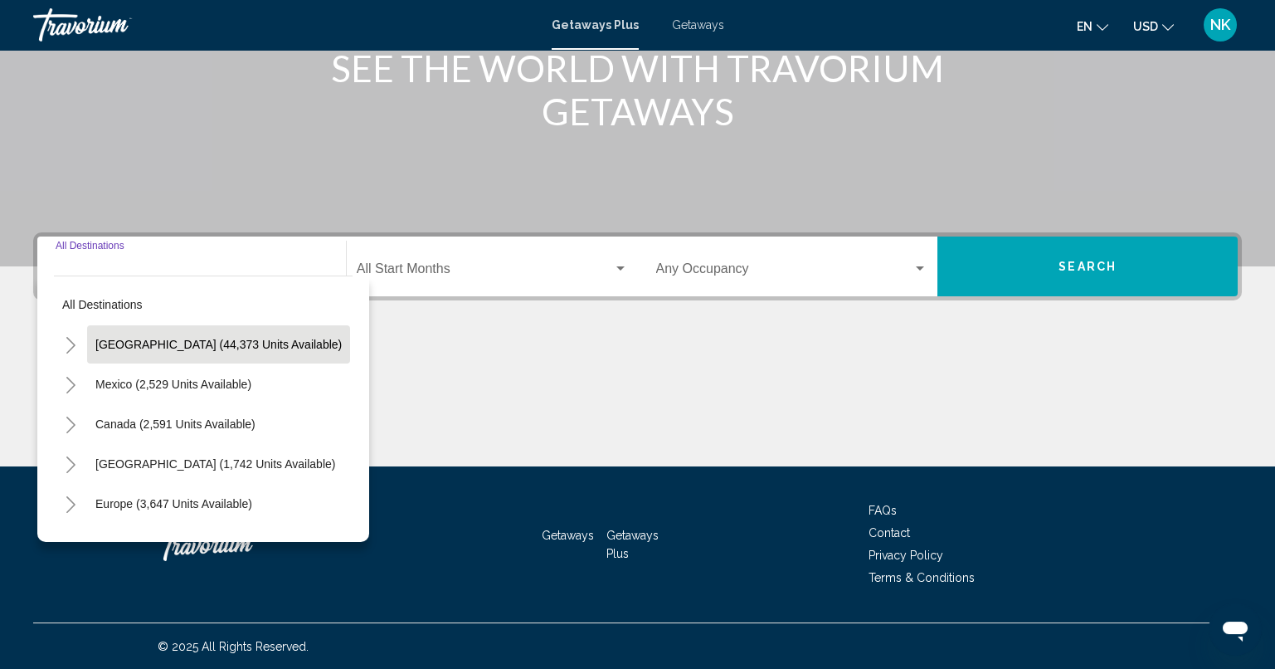
click at [210, 344] on span "[GEOGRAPHIC_DATA] (44,373 units available)" at bounding box center [218, 344] width 246 height 13
type input "**********"
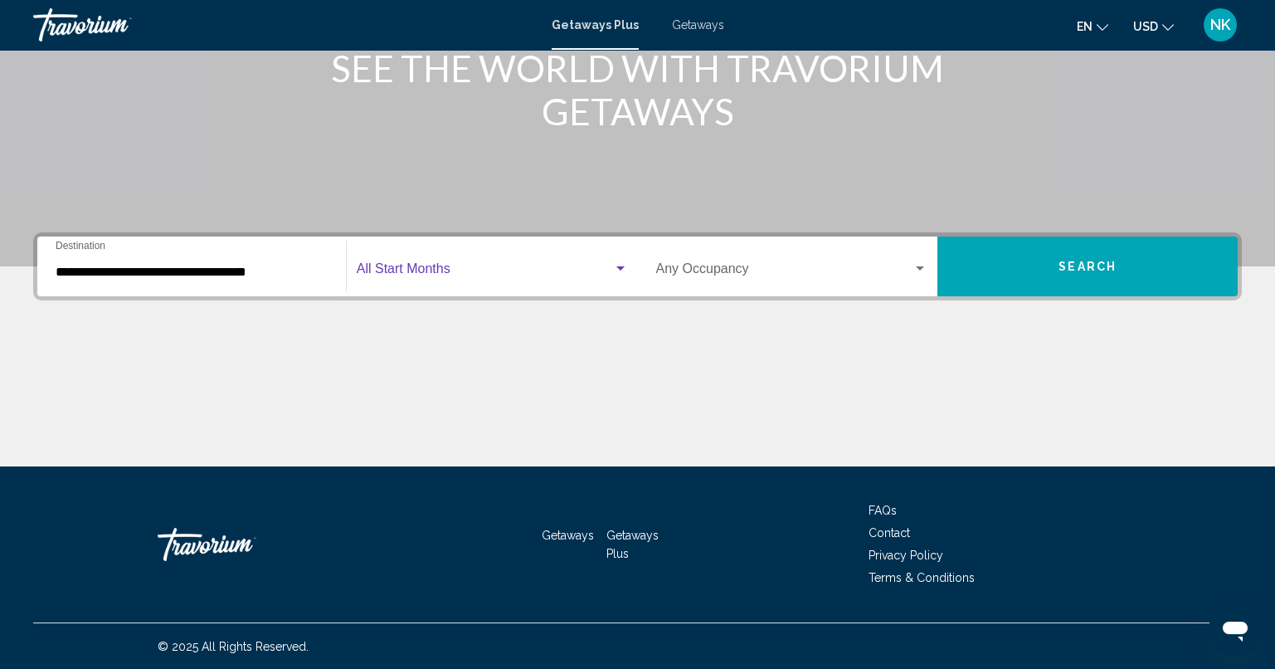
click at [474, 277] on span "Search widget" at bounding box center [485, 272] width 256 height 15
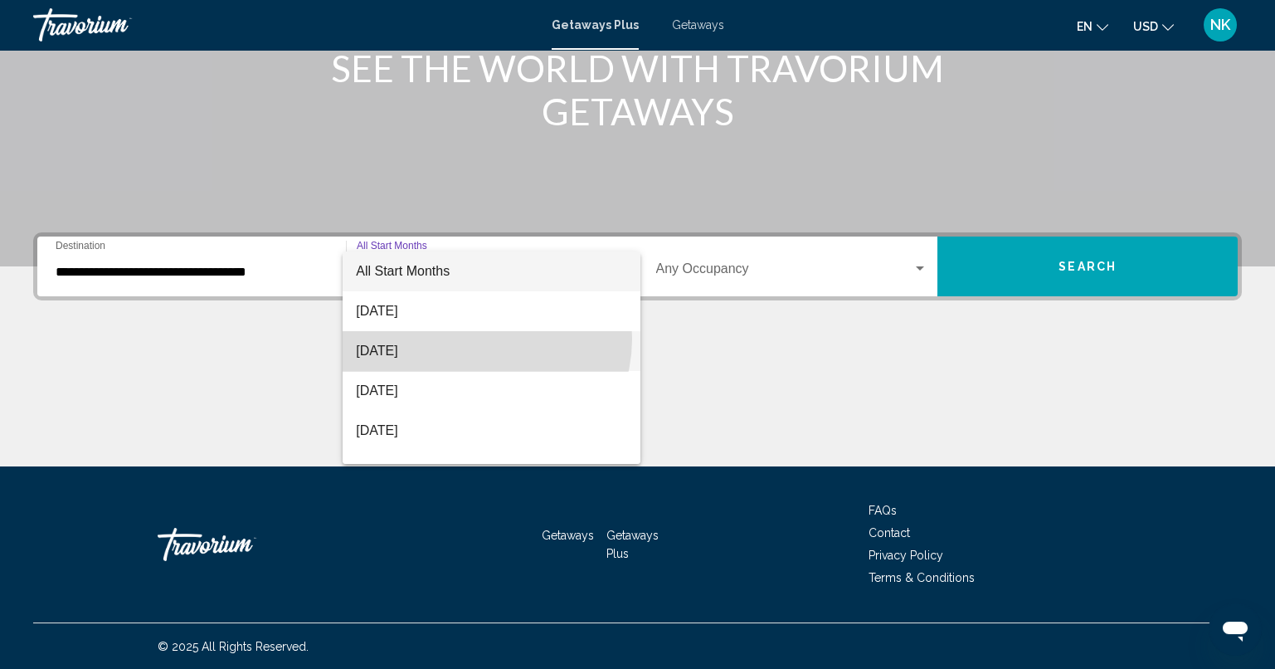
click at [480, 338] on span "[DATE]" at bounding box center [491, 351] width 271 height 40
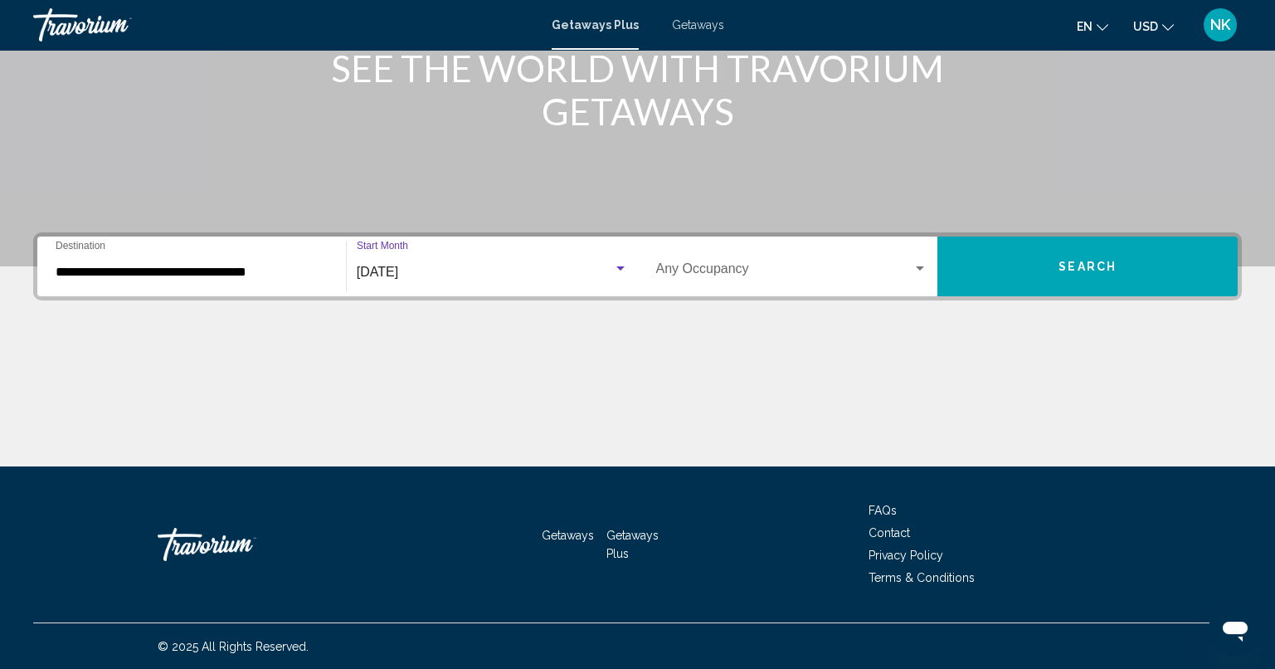
click at [839, 273] on span "Search widget" at bounding box center [784, 272] width 257 height 15
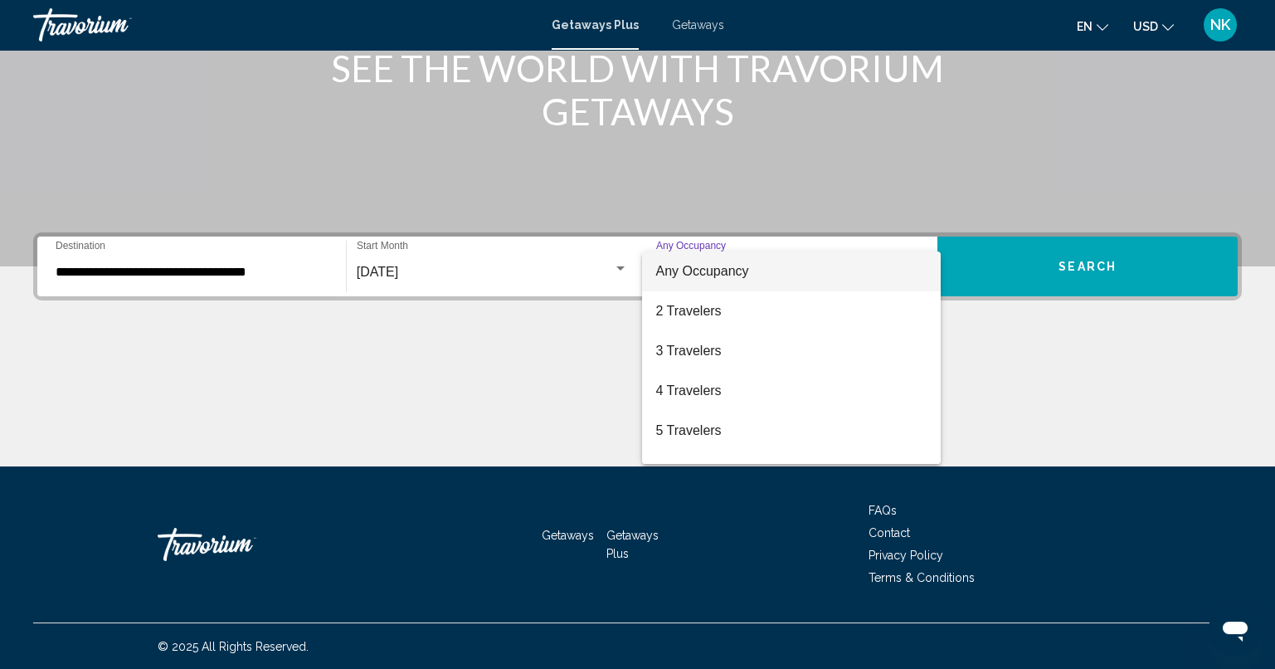
click at [839, 273] on span "Any Occupancy" at bounding box center [791, 271] width 272 height 40
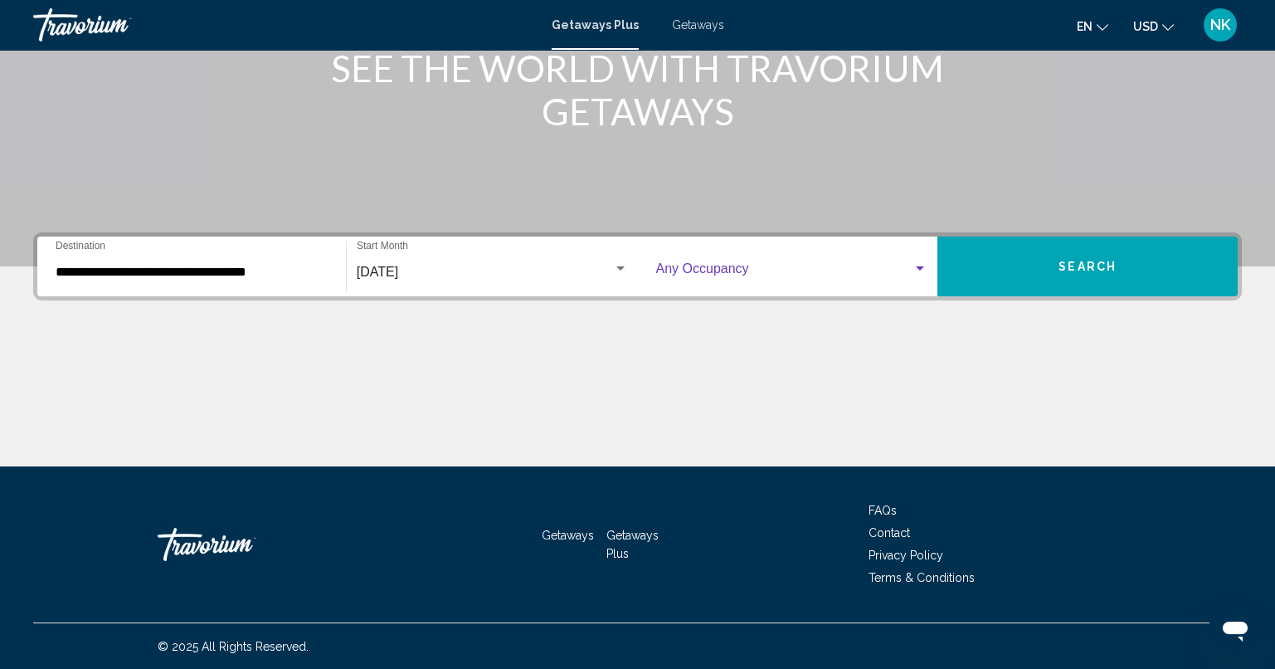
click at [1121, 270] on button "Search" at bounding box center [1087, 266] width 300 height 60
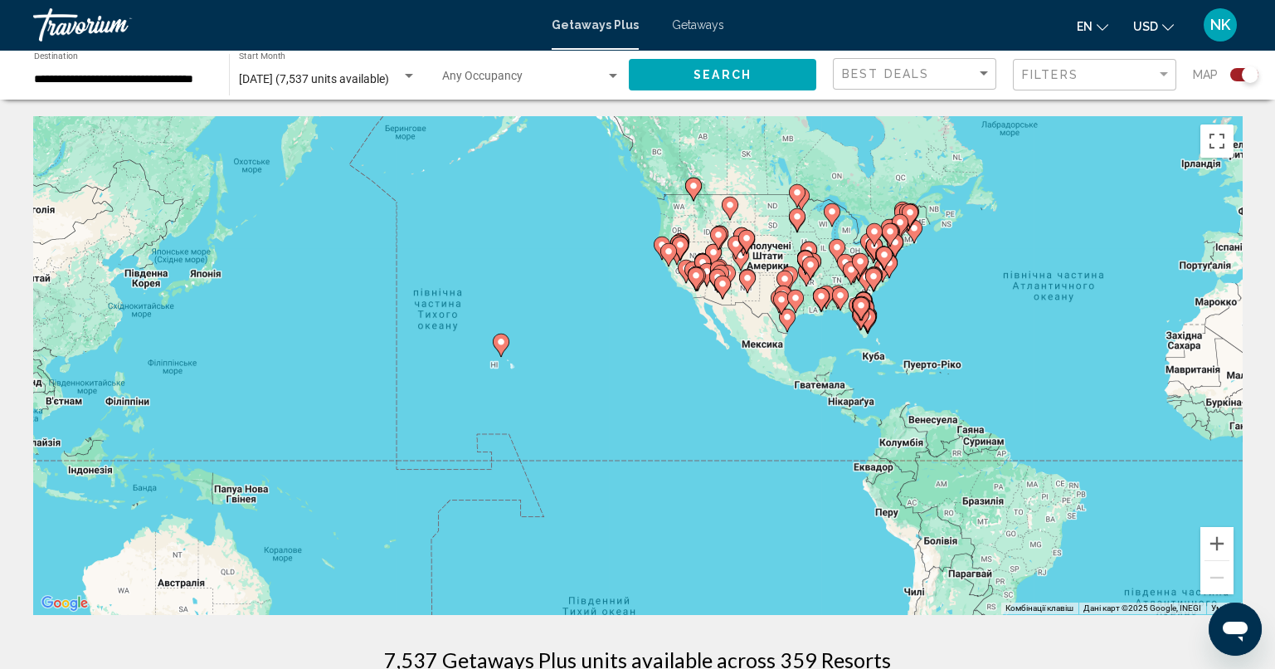
drag, startPoint x: 392, startPoint y: 332, endPoint x: 1031, endPoint y: 352, distance: 639.0
click at [1228, 542] on button "Збільшити" at bounding box center [1216, 543] width 33 height 33
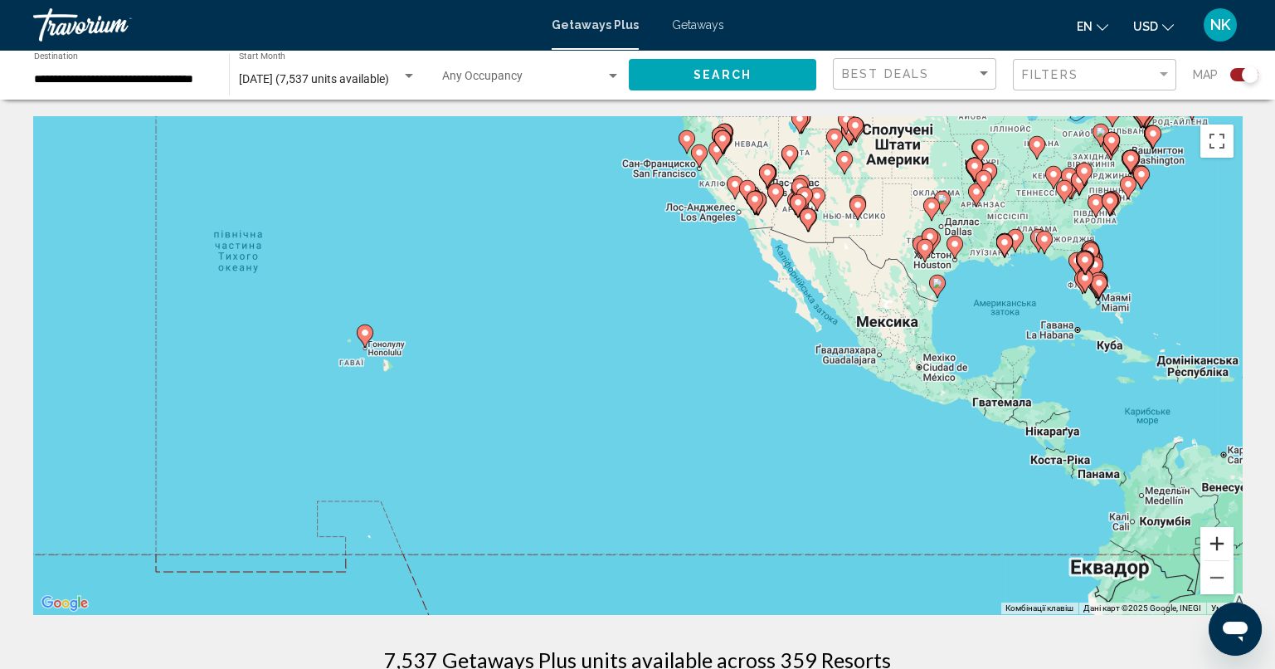
click at [1228, 542] on button "Збільшити" at bounding box center [1216, 543] width 33 height 33
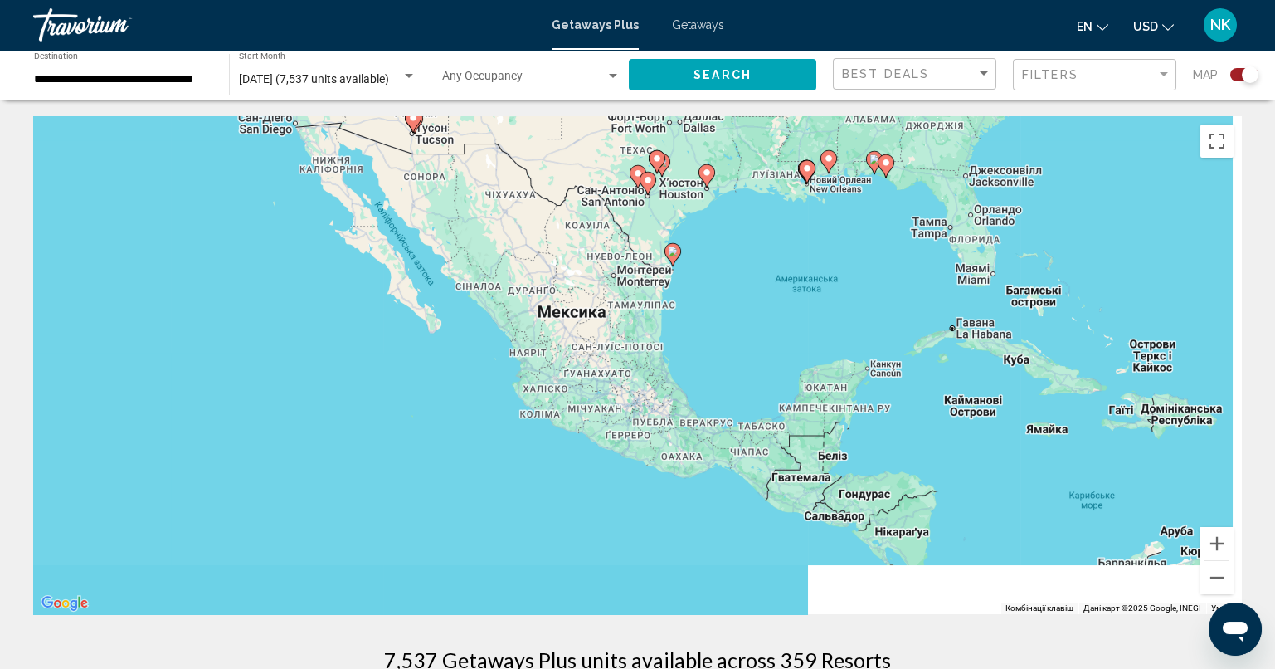
drag, startPoint x: 1229, startPoint y: 341, endPoint x: 598, endPoint y: 382, distance: 632.5
click at [598, 382] on div "Увімкніть режим перетягування за допомогою клавіатури, натиснувши Alt + Enter. …" at bounding box center [637, 365] width 1209 height 498
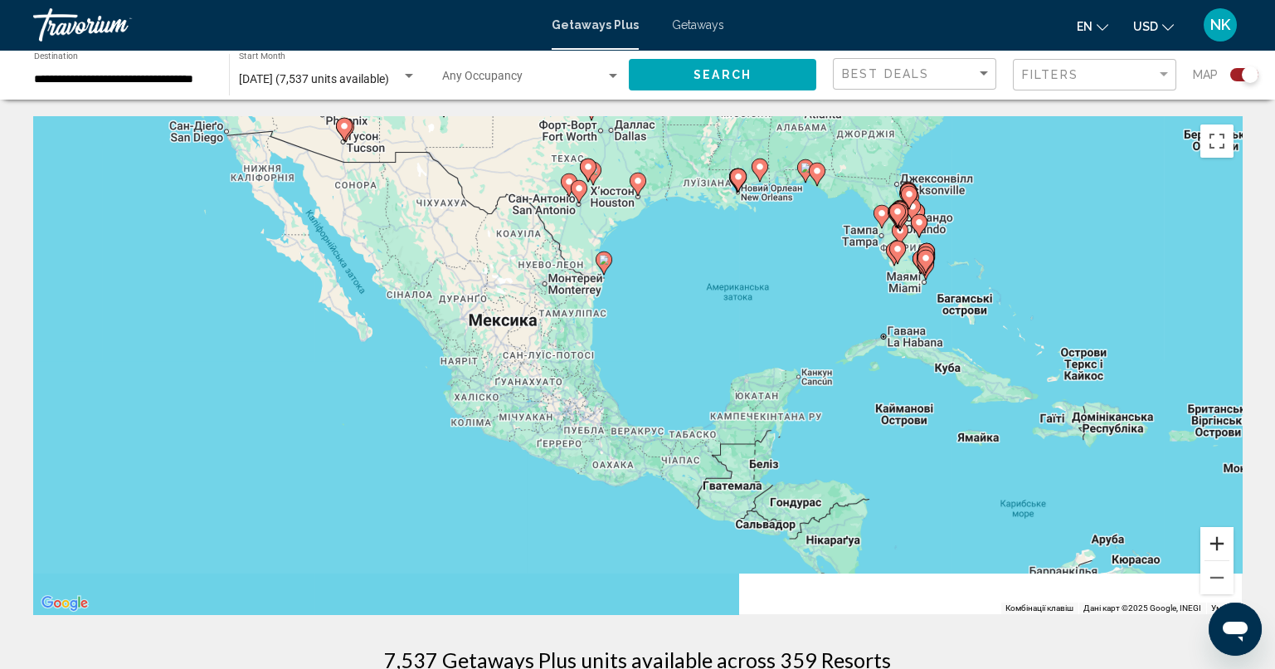
click at [1219, 540] on button "Збільшити" at bounding box center [1216, 543] width 33 height 33
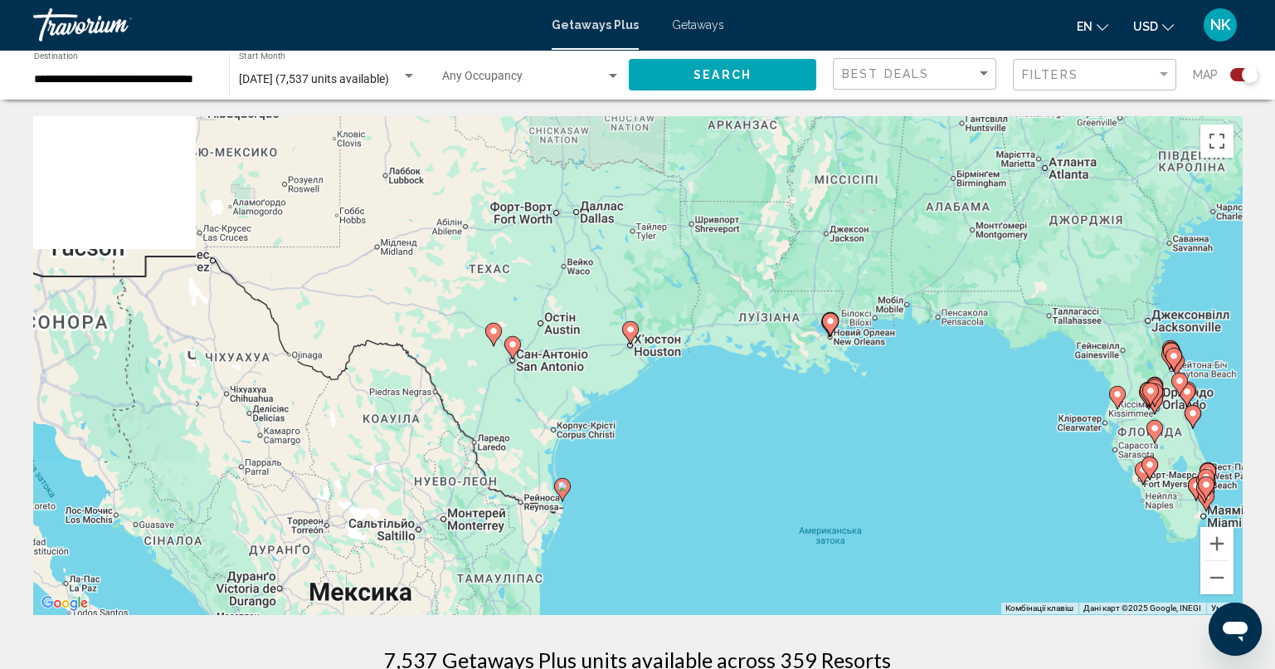
drag, startPoint x: 1001, startPoint y: 286, endPoint x: 994, endPoint y: 605, distance: 318.6
click at [992, 610] on div "Увімкніть режим перетягування за допомогою клавіатури, натиснувши Alt + Enter. …" at bounding box center [637, 365] width 1209 height 498
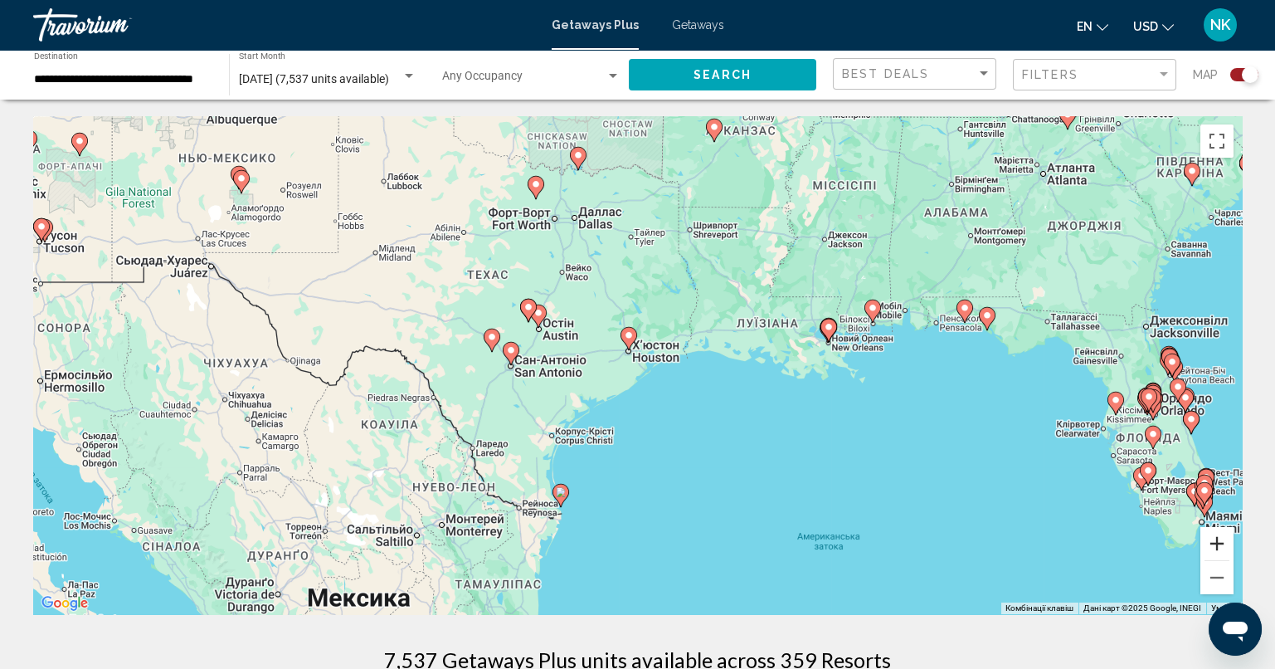
click at [1207, 541] on button "Збільшити" at bounding box center [1216, 543] width 33 height 33
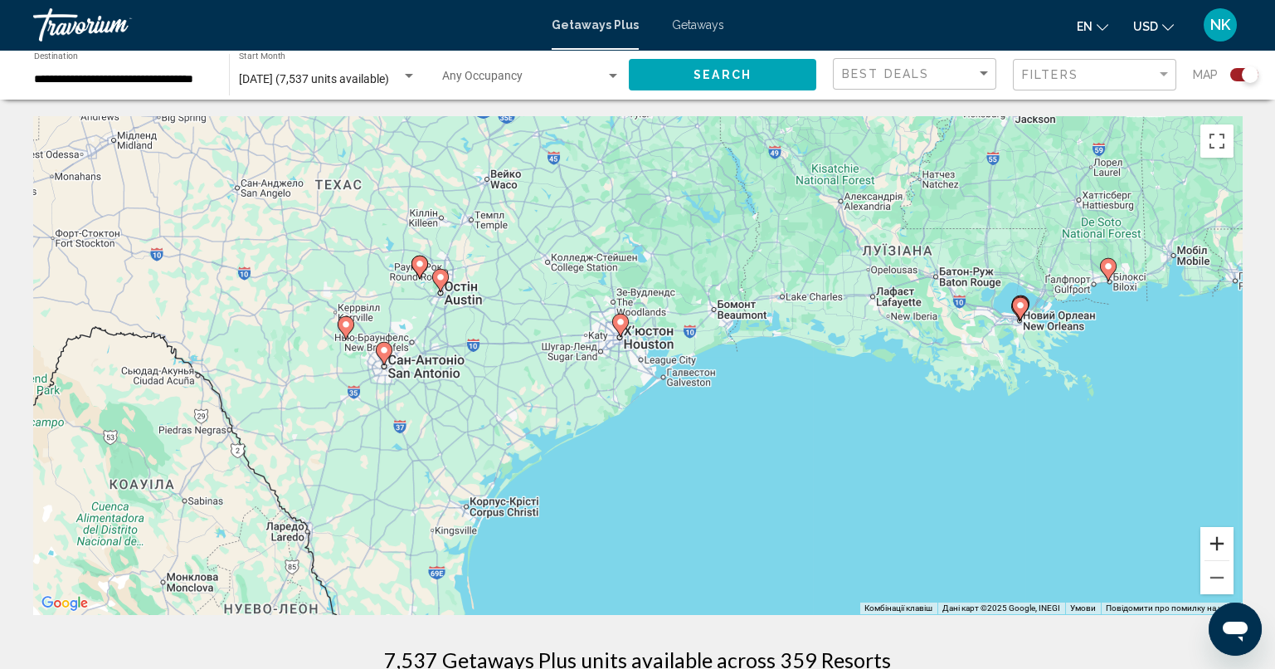
click at [1207, 541] on button "Збільшити" at bounding box center [1216, 543] width 33 height 33
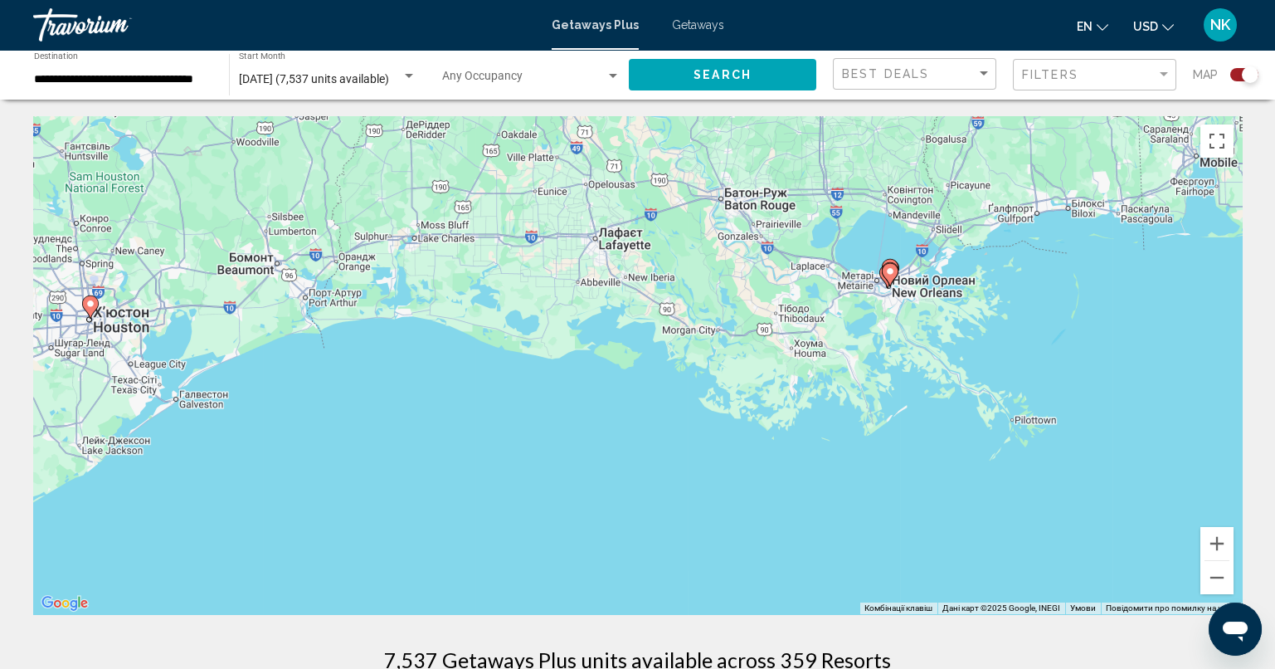
drag, startPoint x: 1136, startPoint y: 455, endPoint x: 620, endPoint y: 471, distance: 516.2
click at [620, 469] on div "Увімкніть режим перетягування за допомогою клавіатури, натиснувши Alt + Enter. …" at bounding box center [637, 365] width 1209 height 498
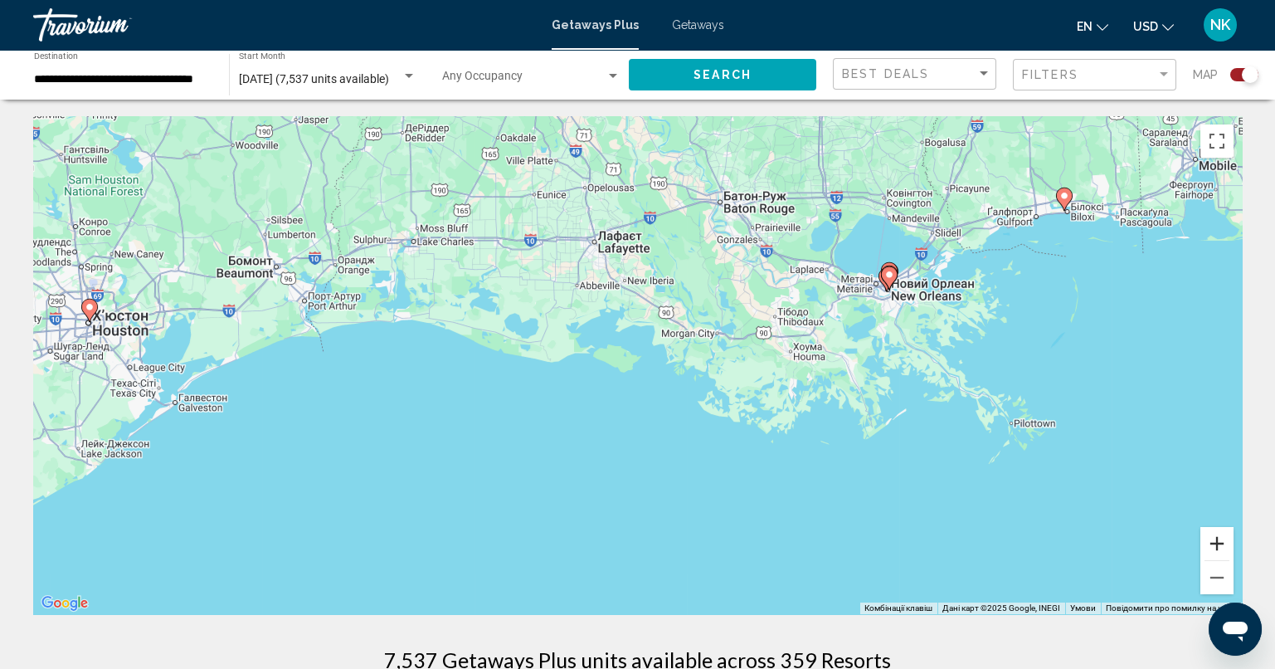
click at [1223, 543] on button "Збільшити" at bounding box center [1216, 543] width 33 height 33
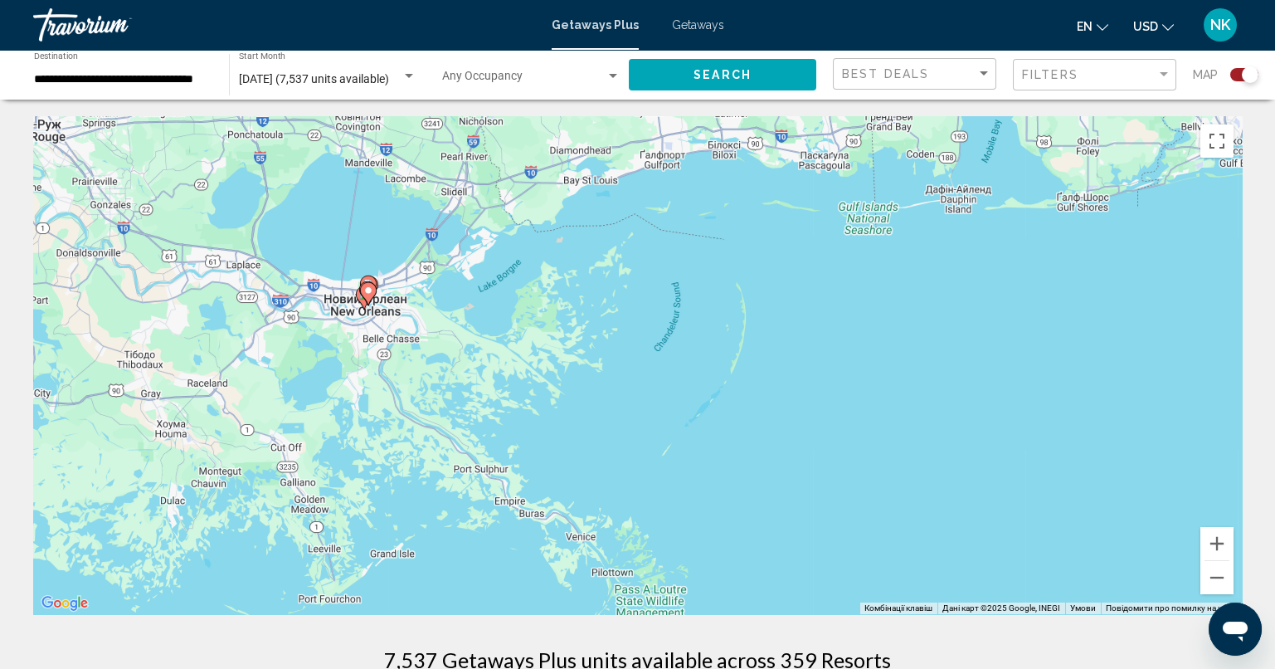
drag, startPoint x: 1155, startPoint y: 392, endPoint x: 380, endPoint y: 490, distance: 781.8
click at [380, 490] on div "Увімкніть режим перетягування за допомогою клавіатури, натиснувши Alt + Enter. …" at bounding box center [637, 365] width 1209 height 498
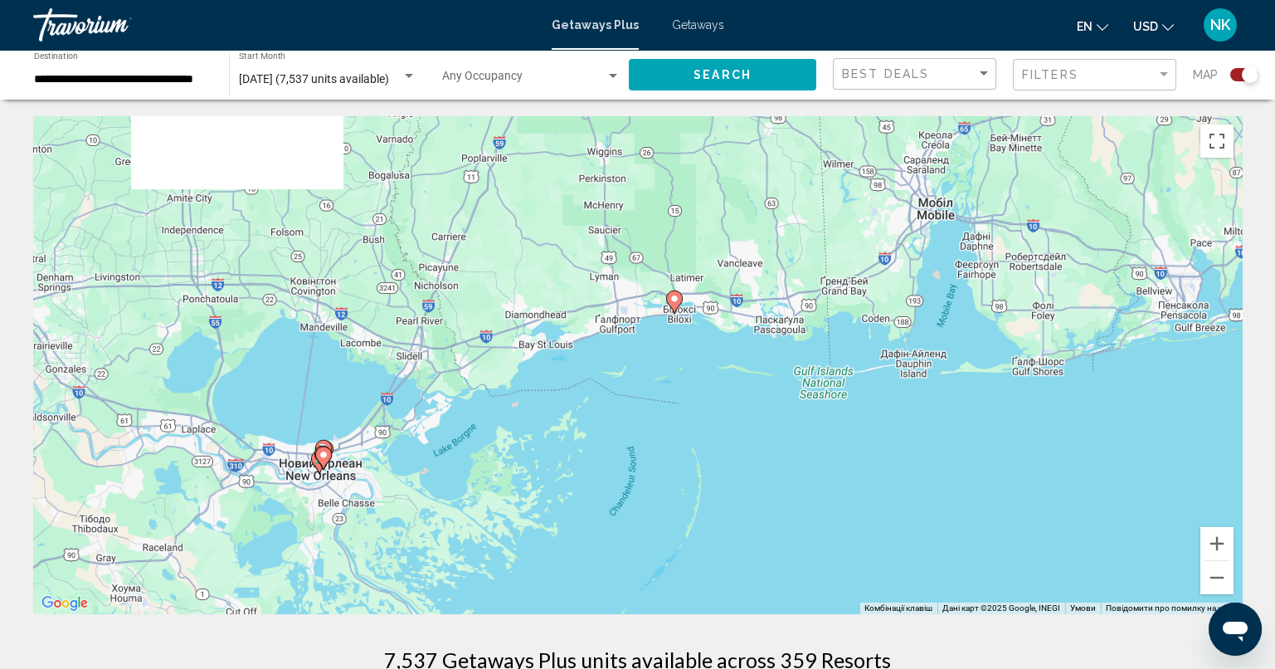
drag, startPoint x: 915, startPoint y: 389, endPoint x: 876, endPoint y: 552, distance: 167.2
click at [876, 552] on div "Увімкніть режим перетягування за допомогою клавіатури, натиснувши Alt + Enter. …" at bounding box center [637, 365] width 1209 height 498
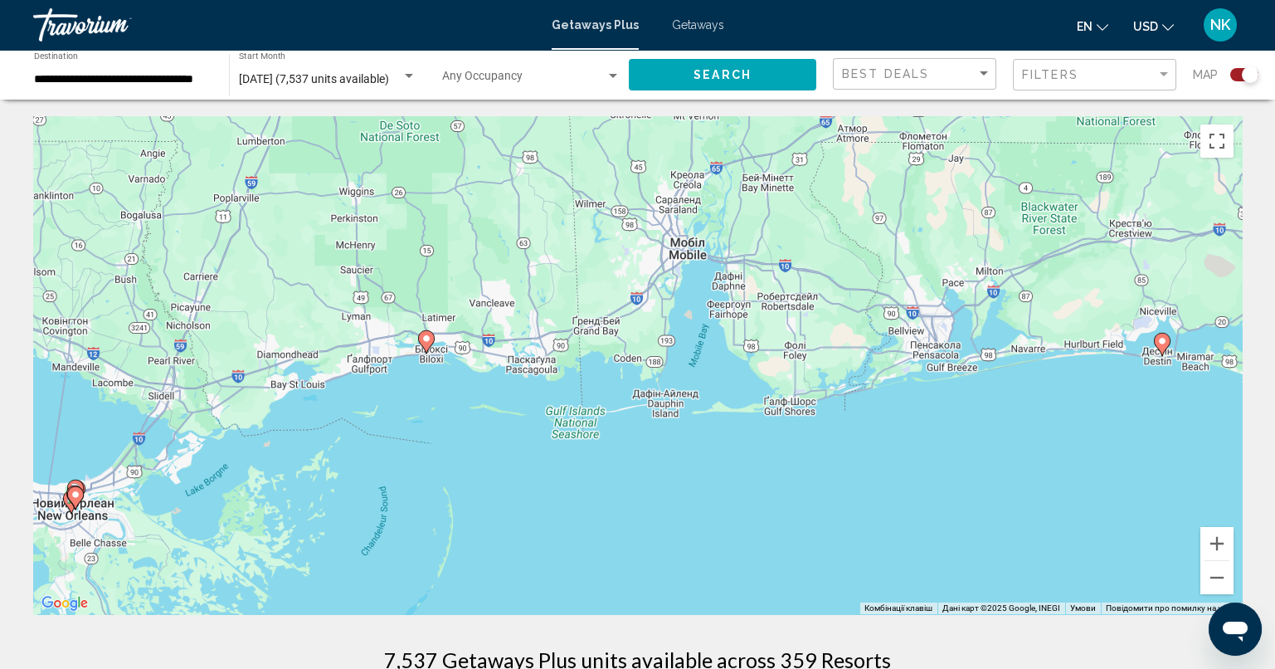
drag, startPoint x: 1160, startPoint y: 461, endPoint x: 879, endPoint y: 489, distance: 282.6
click at [879, 489] on div "Увімкніть режим перетягування за допомогою клавіатури, натиснувши Alt + Enter. …" at bounding box center [637, 365] width 1209 height 498
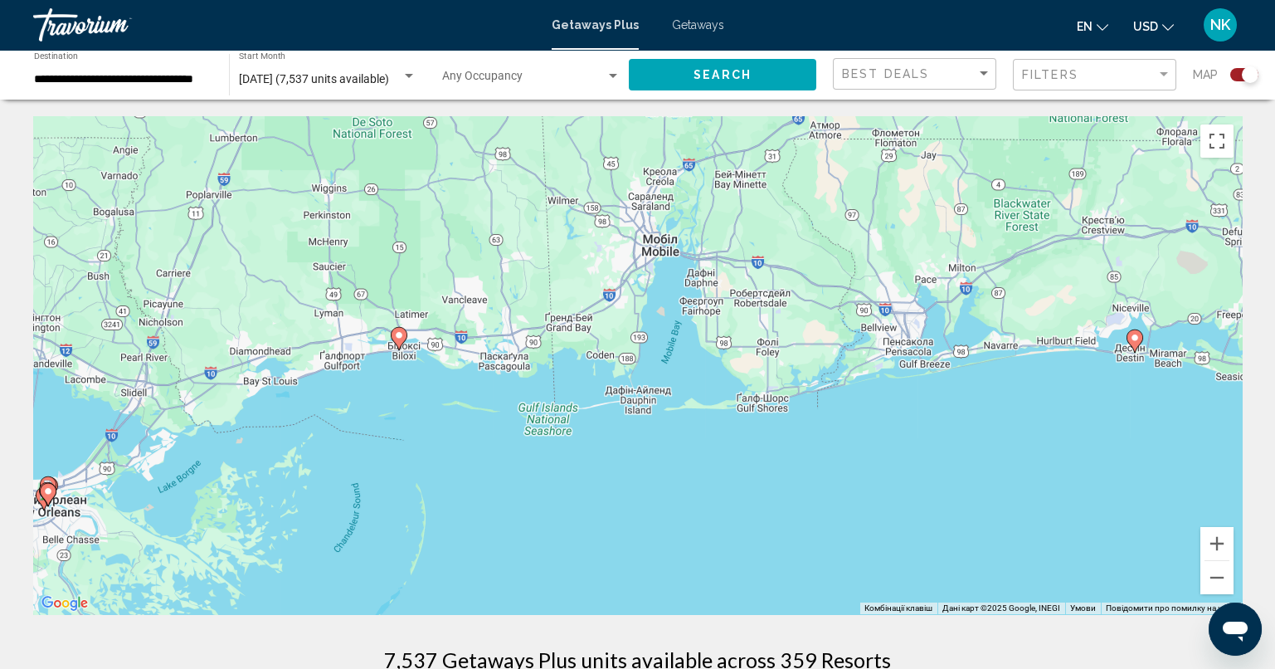
click at [1134, 338] on image "Main content" at bounding box center [1135, 338] width 10 height 10
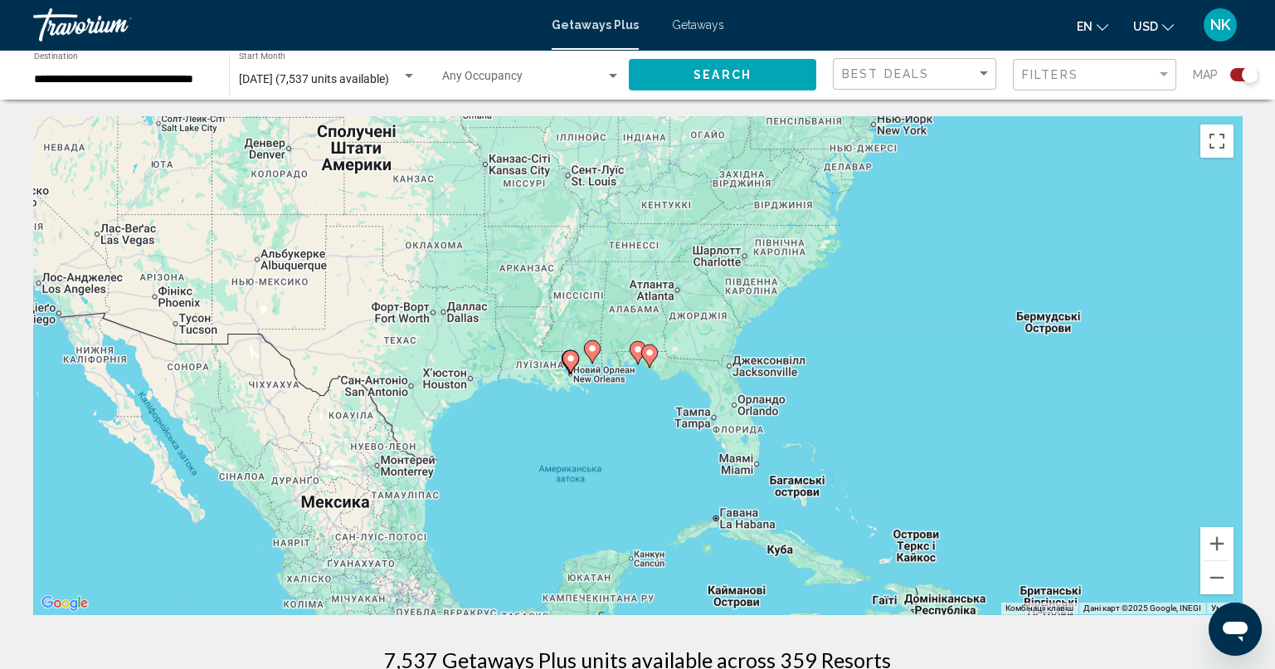
click at [634, 353] on image "Main content" at bounding box center [638, 349] width 10 height 10
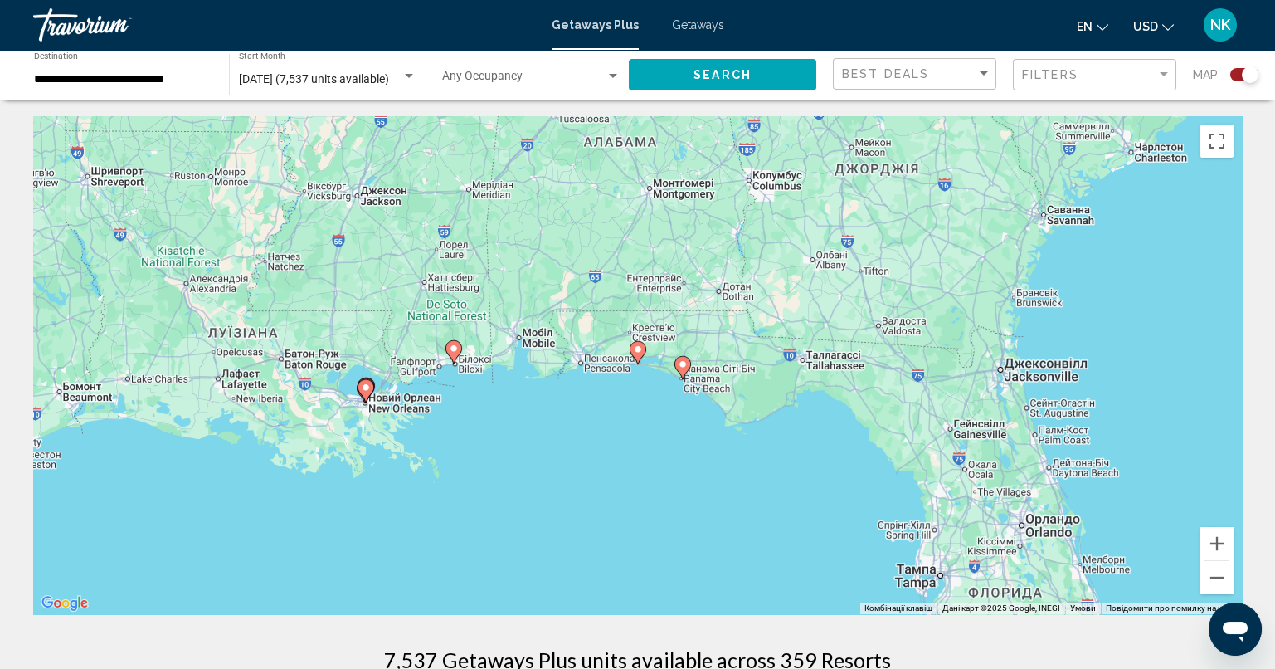
click at [635, 355] on icon "Main content" at bounding box center [637, 353] width 15 height 22
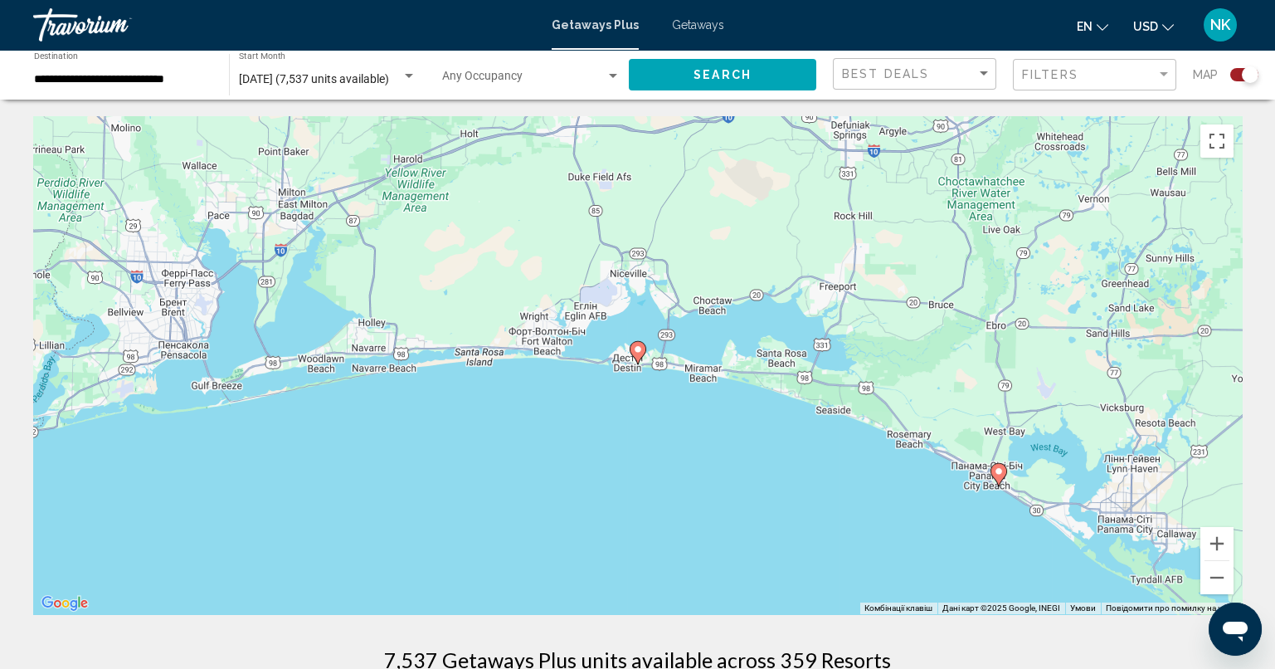
click at [640, 355] on icon "Main content" at bounding box center [637, 353] width 15 height 22
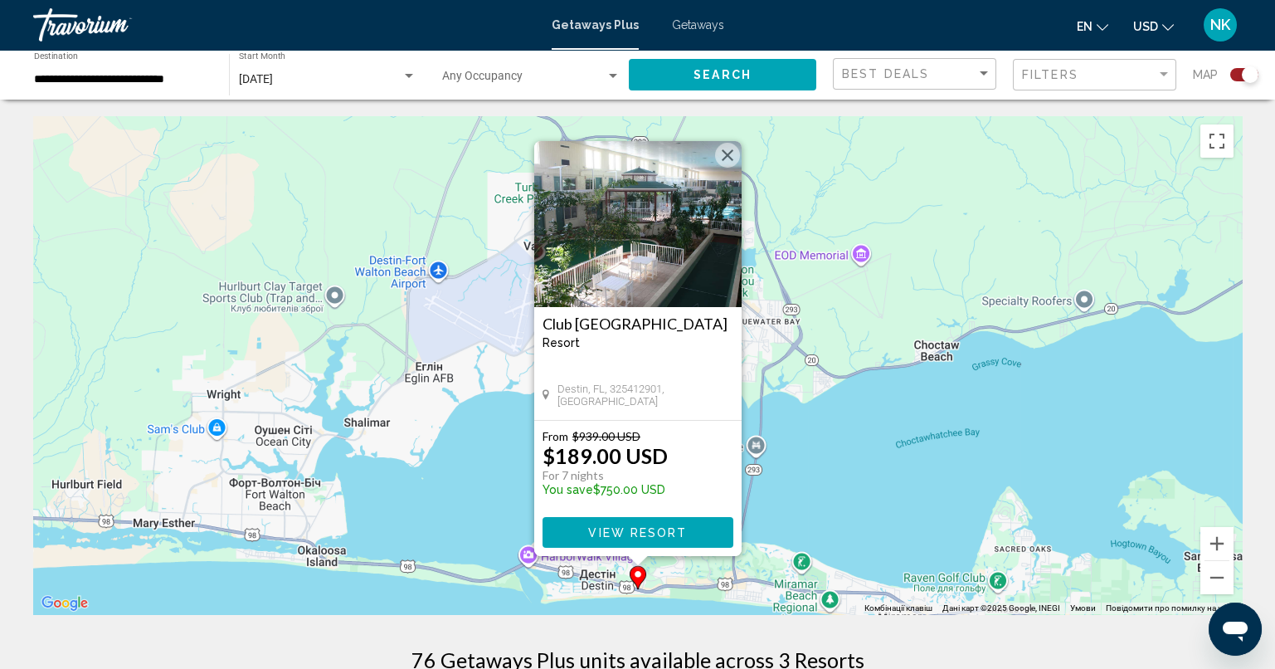
click at [730, 153] on button "Закрити" at bounding box center [727, 155] width 25 height 25
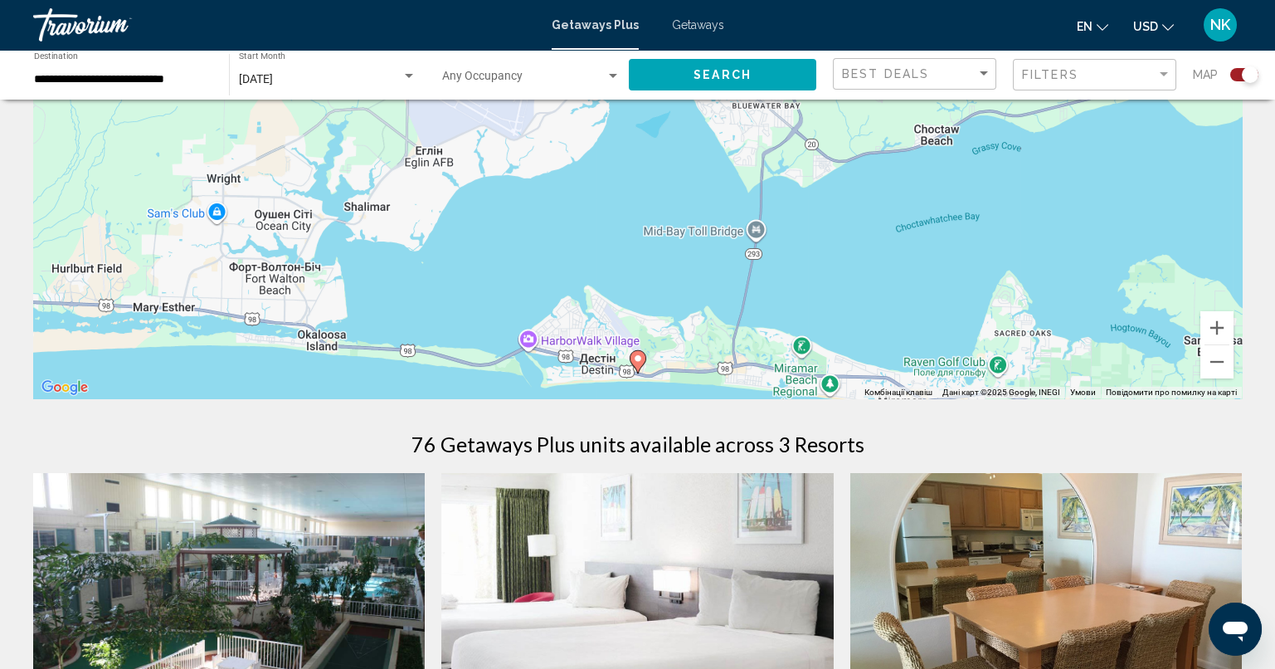
scroll to position [331, 0]
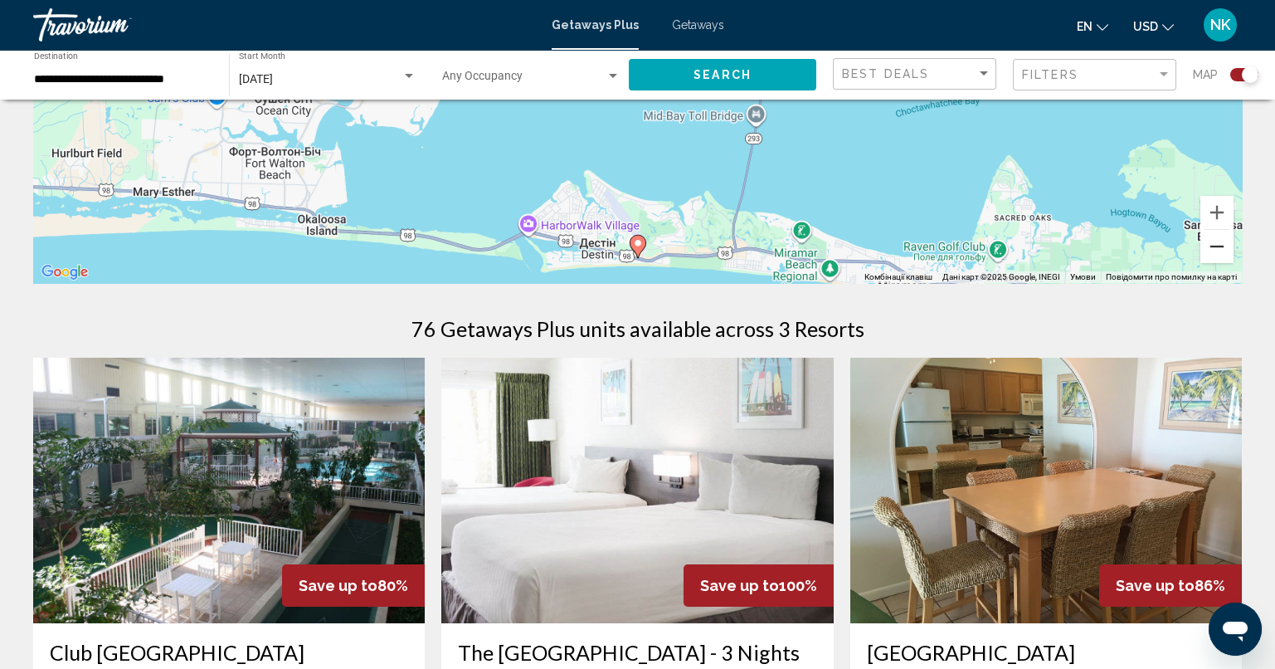
click at [1218, 256] on button "Зменшити" at bounding box center [1216, 246] width 33 height 33
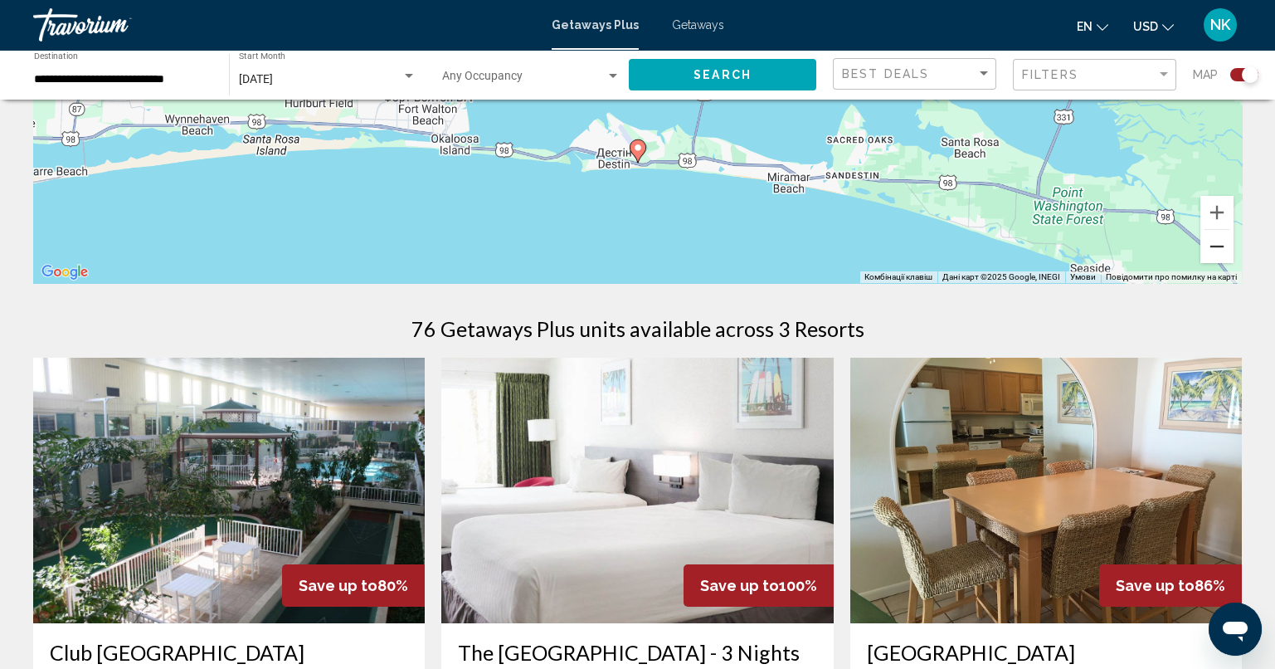
click at [1218, 256] on button "Зменшити" at bounding box center [1216, 246] width 33 height 33
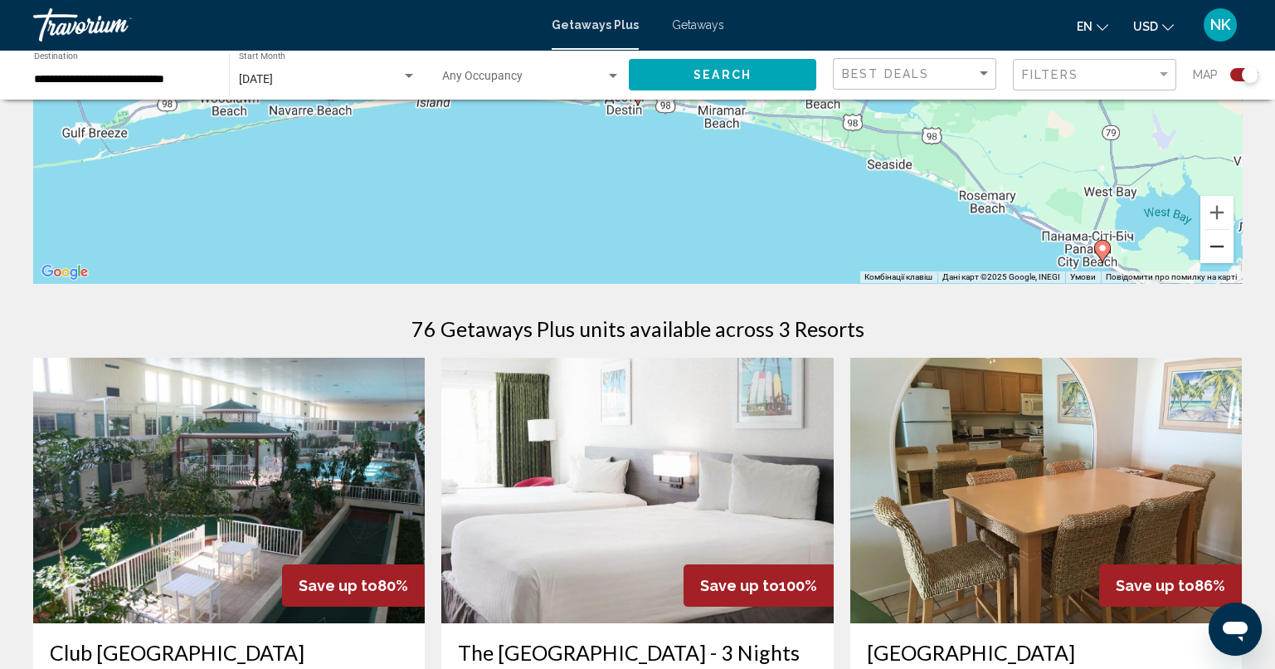
click at [1218, 256] on button "Зменшити" at bounding box center [1216, 246] width 33 height 33
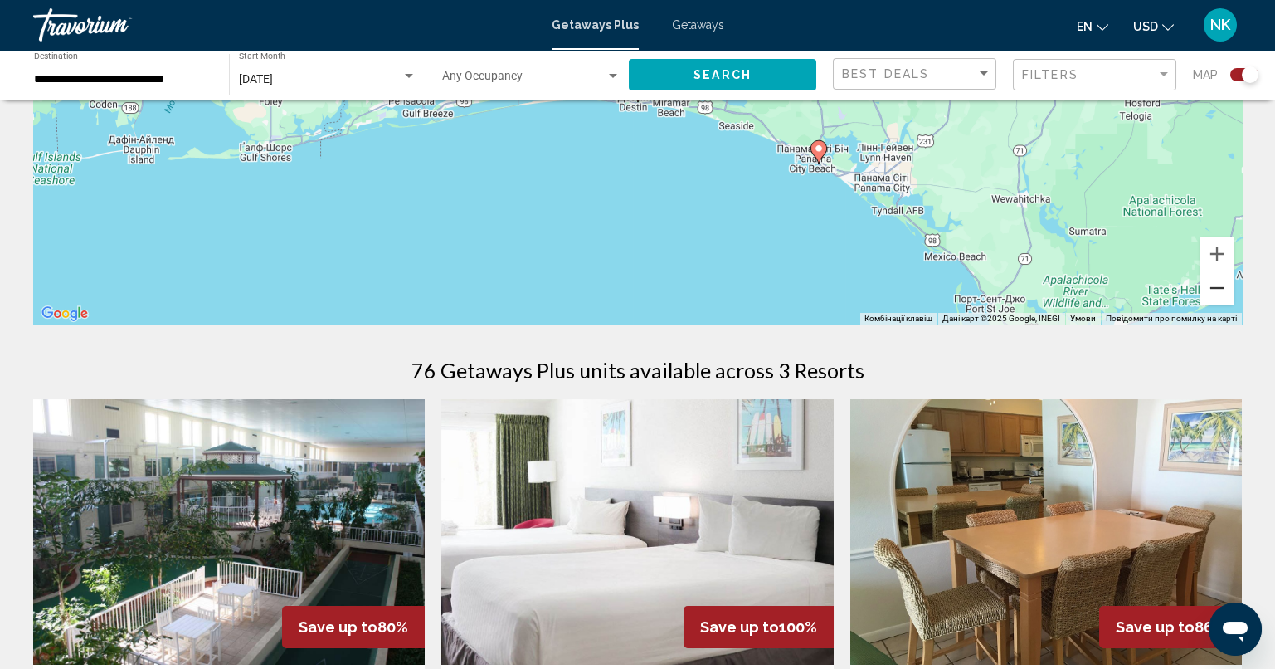
scroll to position [248, 0]
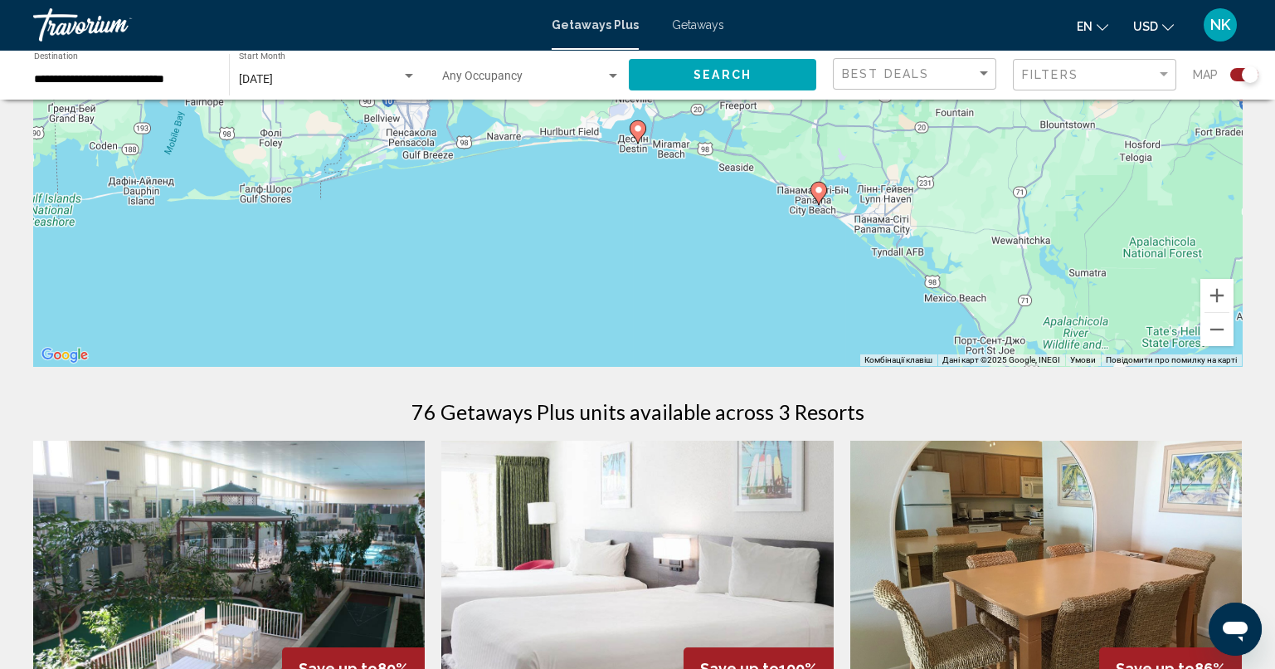
click at [823, 195] on g "Main content" at bounding box center [818, 193] width 17 height 23
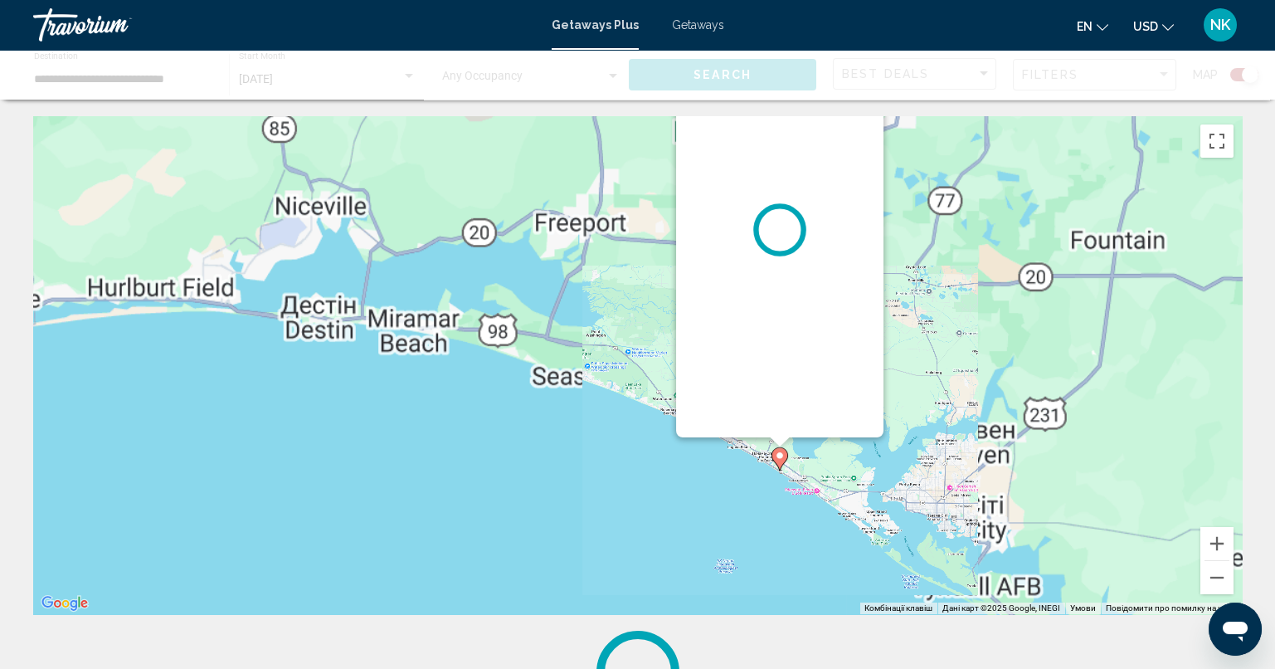
scroll to position [0, 0]
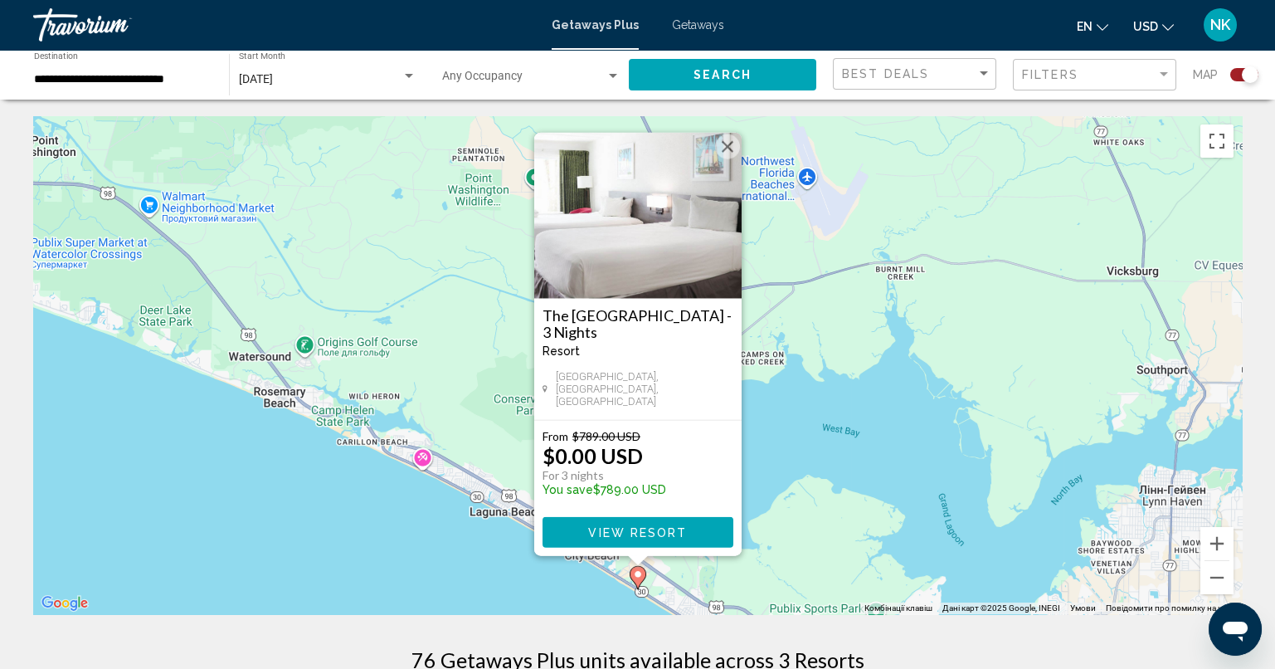
click at [733, 157] on button "Закрити" at bounding box center [727, 146] width 25 height 25
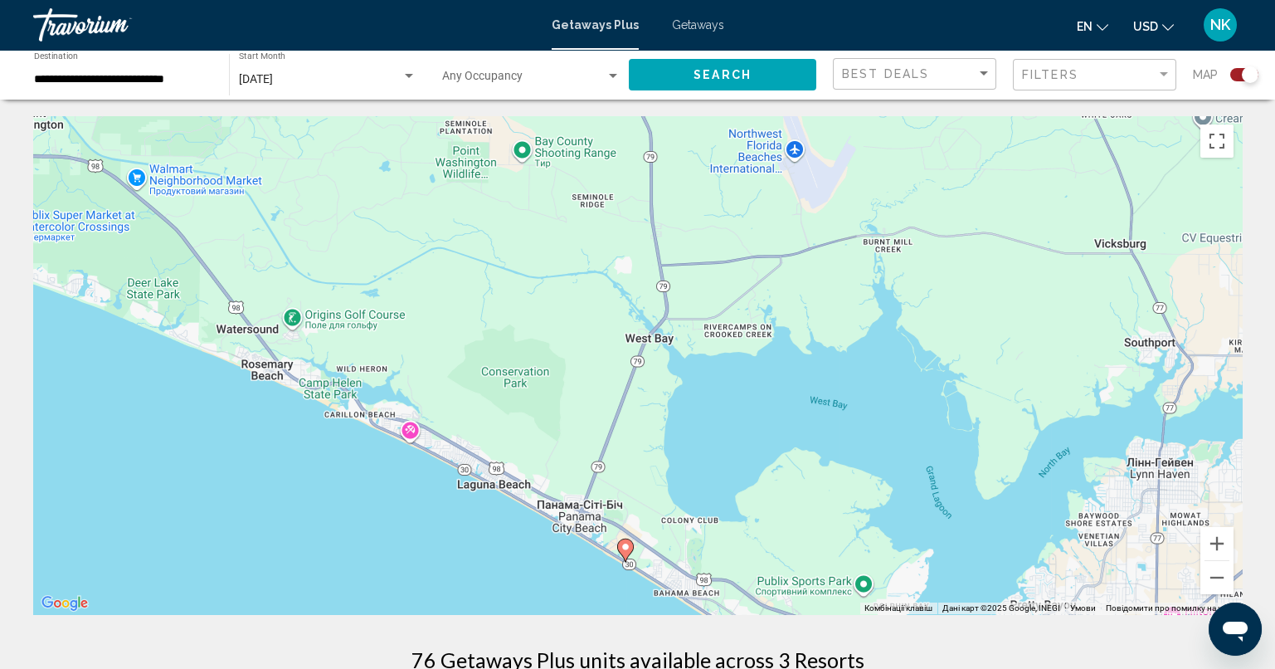
drag, startPoint x: 862, startPoint y: 455, endPoint x: 835, endPoint y: 337, distance: 120.7
click at [834, 337] on div "Увімкніть режим перетягування за допомогою клавіатури, натиснувши Alt + Enter. …" at bounding box center [637, 365] width 1209 height 498
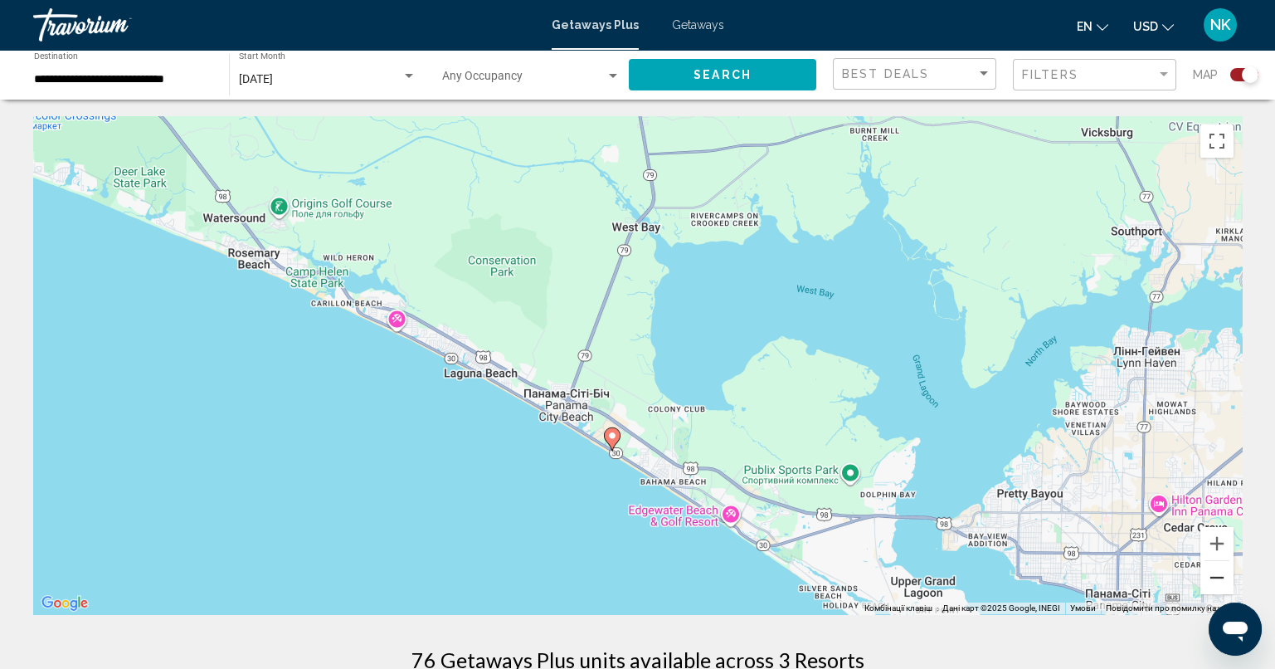
click at [1221, 571] on button "Зменшити" at bounding box center [1216, 577] width 33 height 33
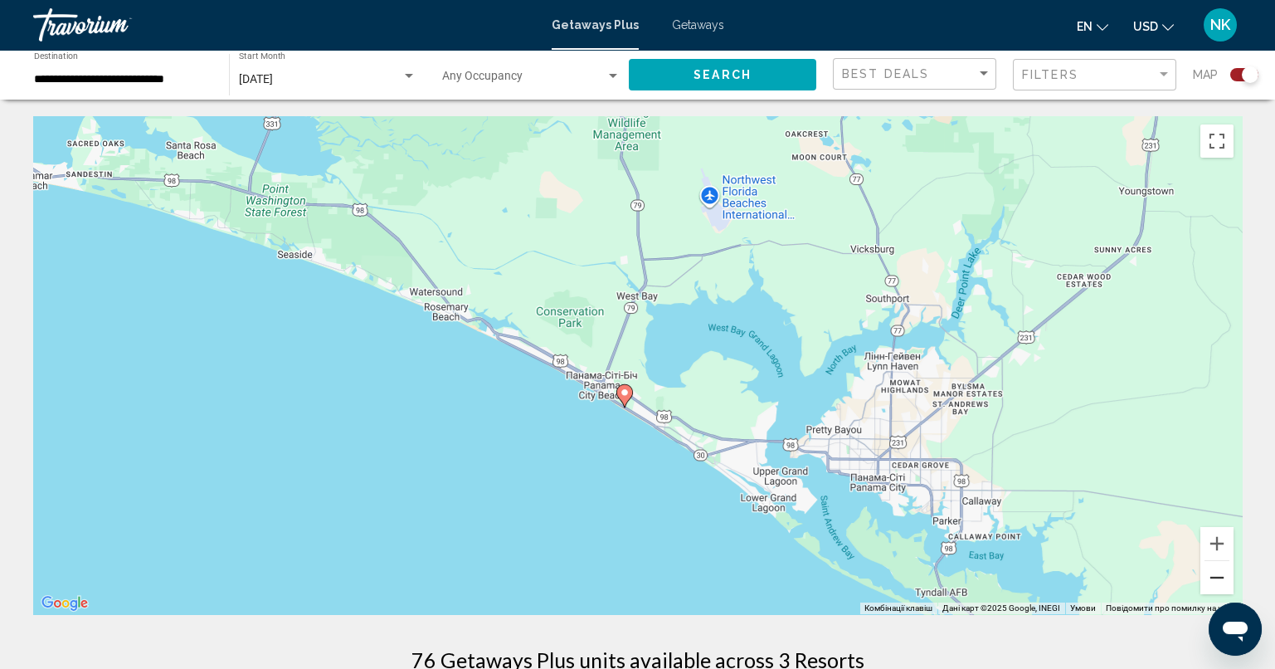
click at [1221, 571] on button "Зменшити" at bounding box center [1216, 577] width 33 height 33
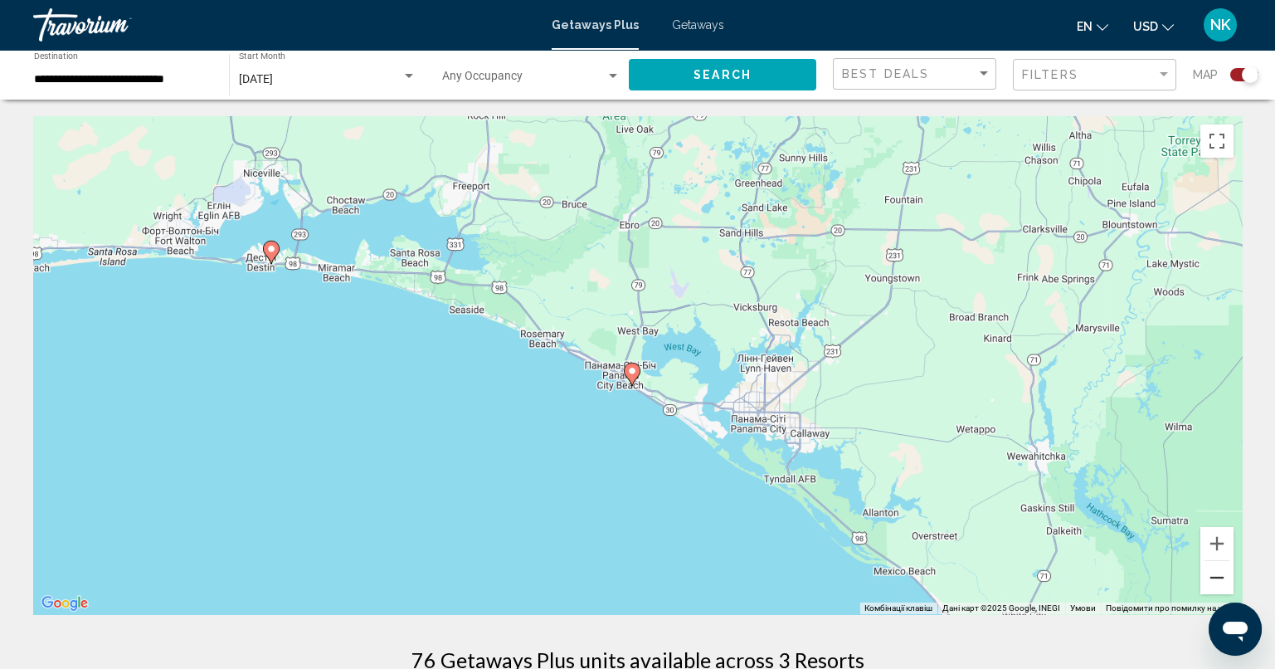
click at [1221, 571] on button "Зменшити" at bounding box center [1216, 577] width 33 height 33
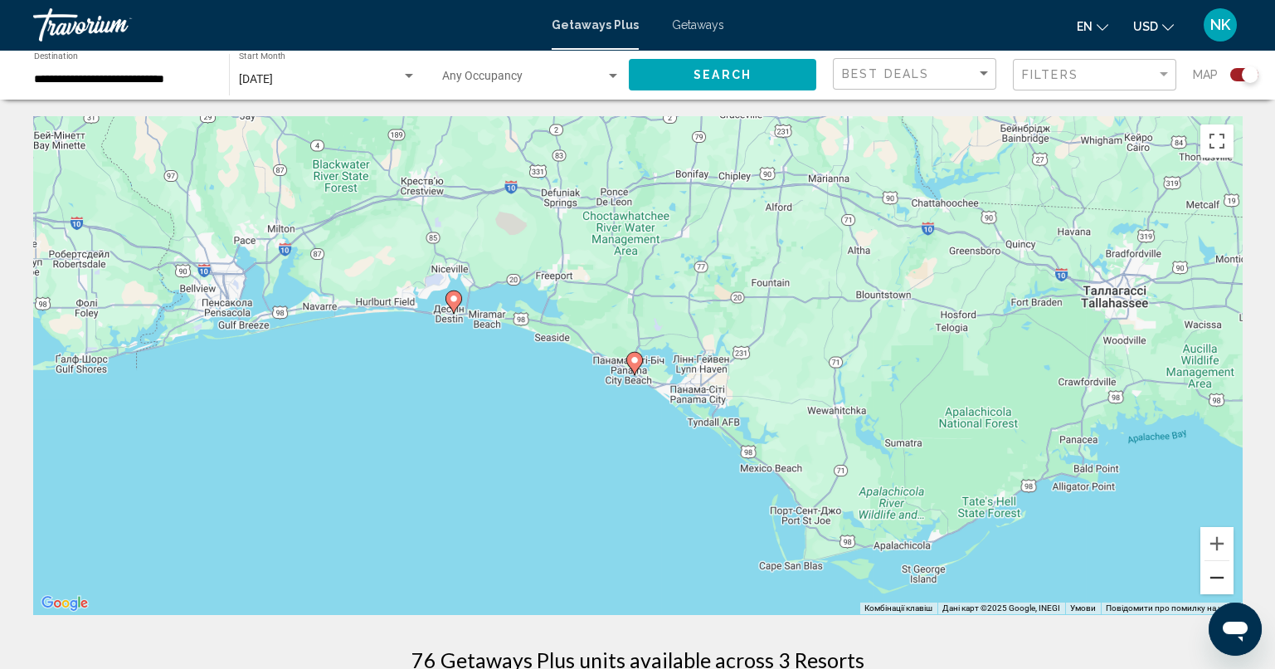
click at [1222, 572] on button "Зменшити" at bounding box center [1216, 577] width 33 height 33
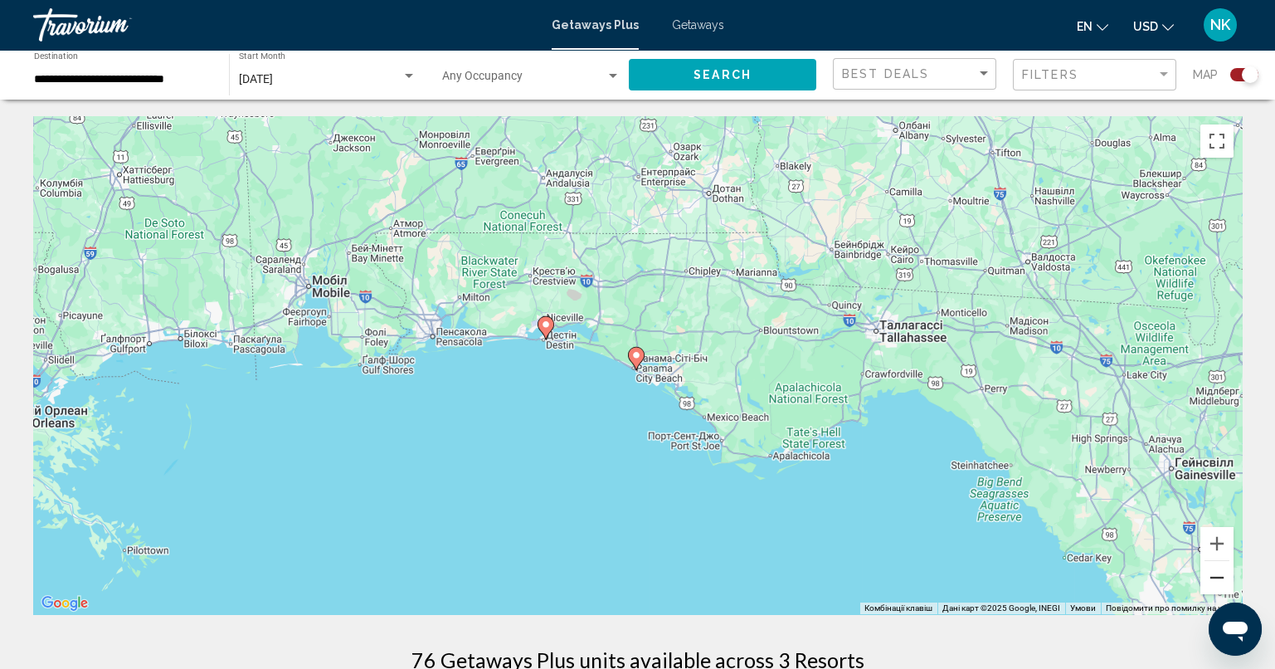
click at [1222, 572] on button "Зменшити" at bounding box center [1216, 577] width 33 height 33
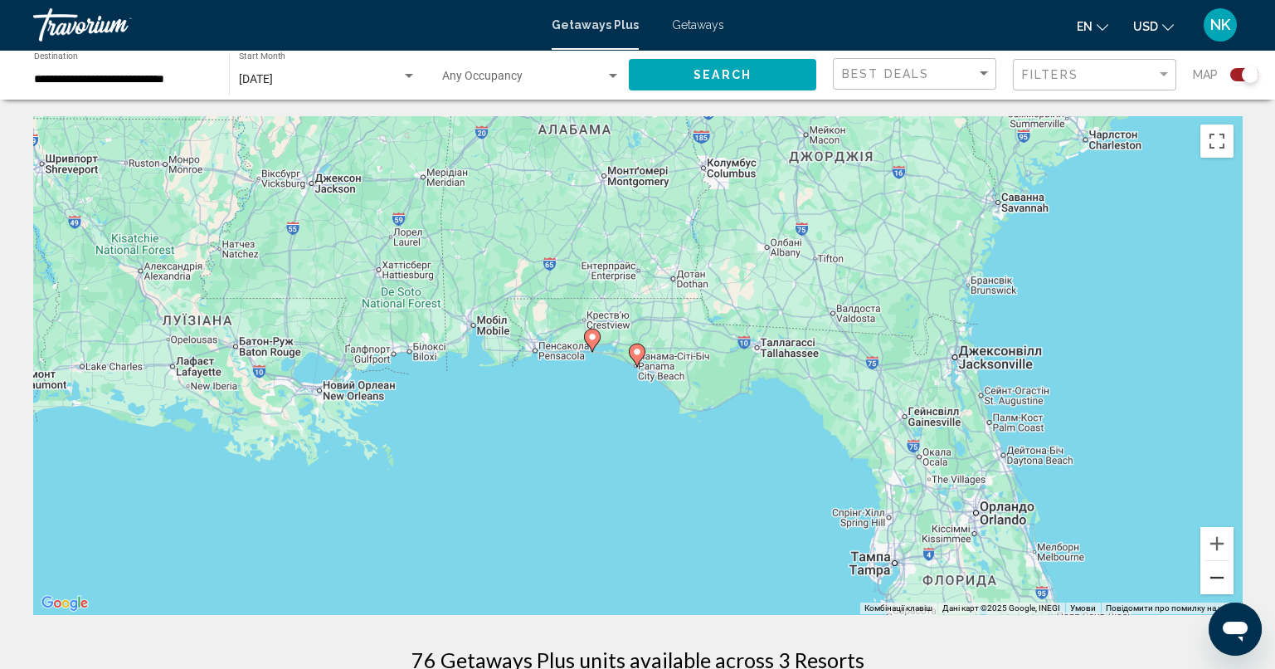
click at [1223, 573] on button "Зменшити" at bounding box center [1216, 577] width 33 height 33
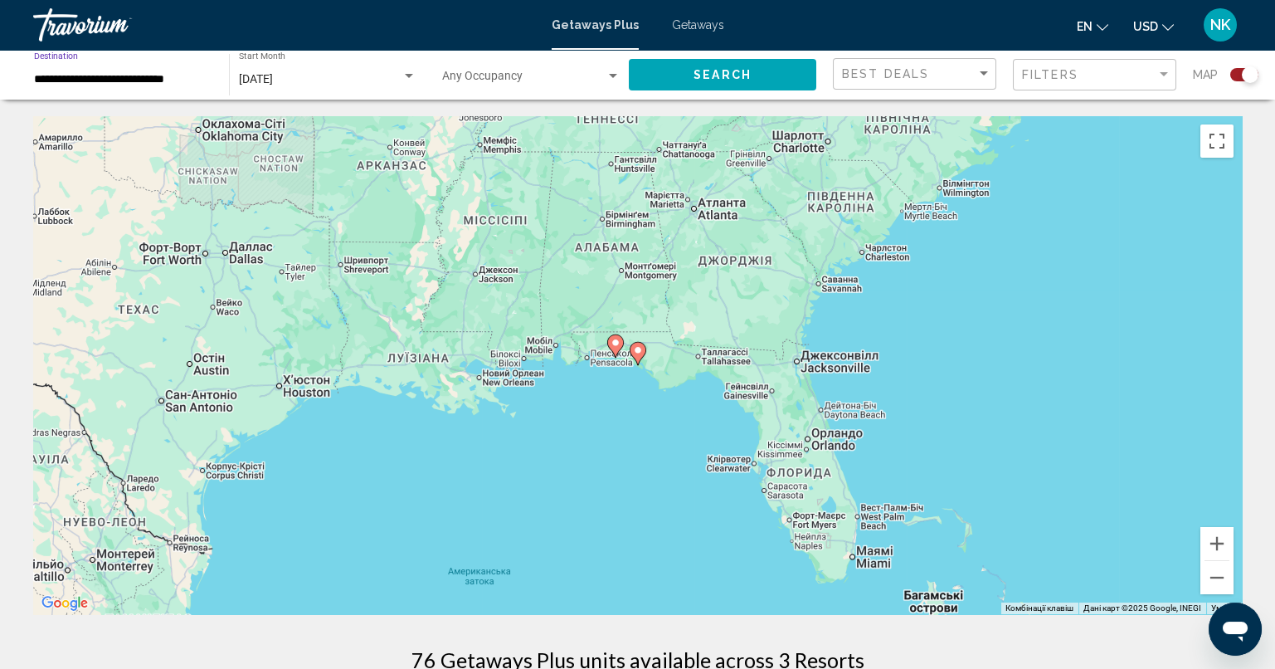
click at [60, 75] on input "**********" at bounding box center [123, 79] width 178 height 13
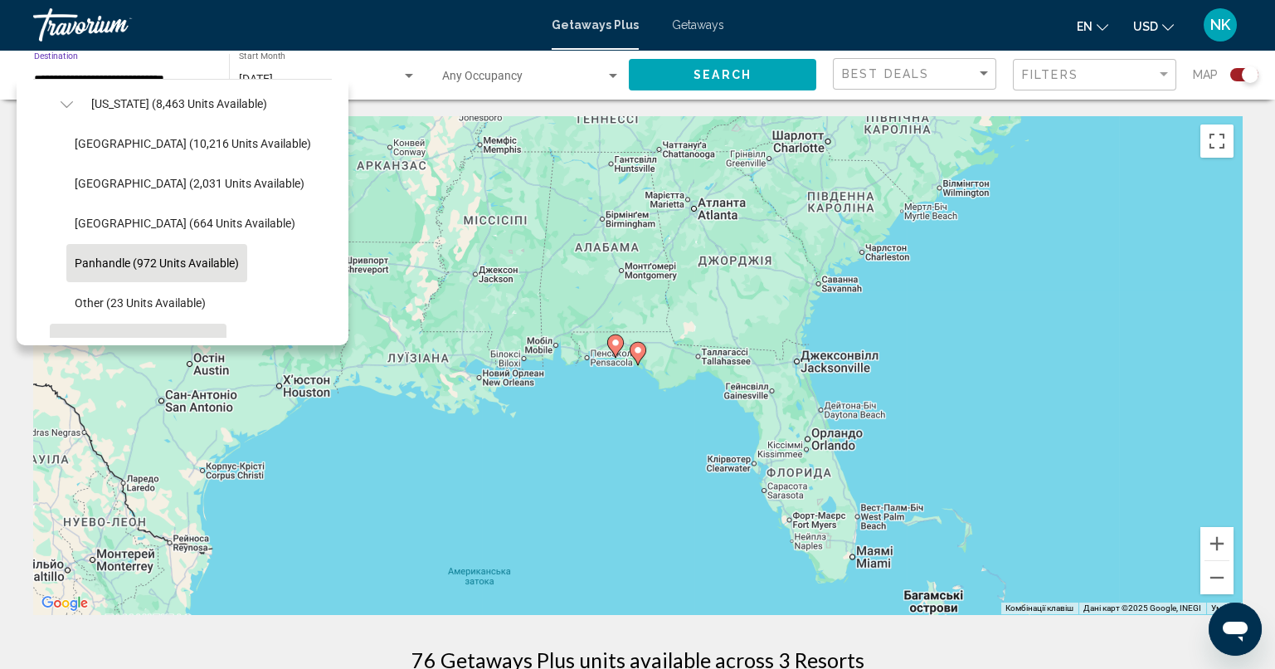
scroll to position [300, 0]
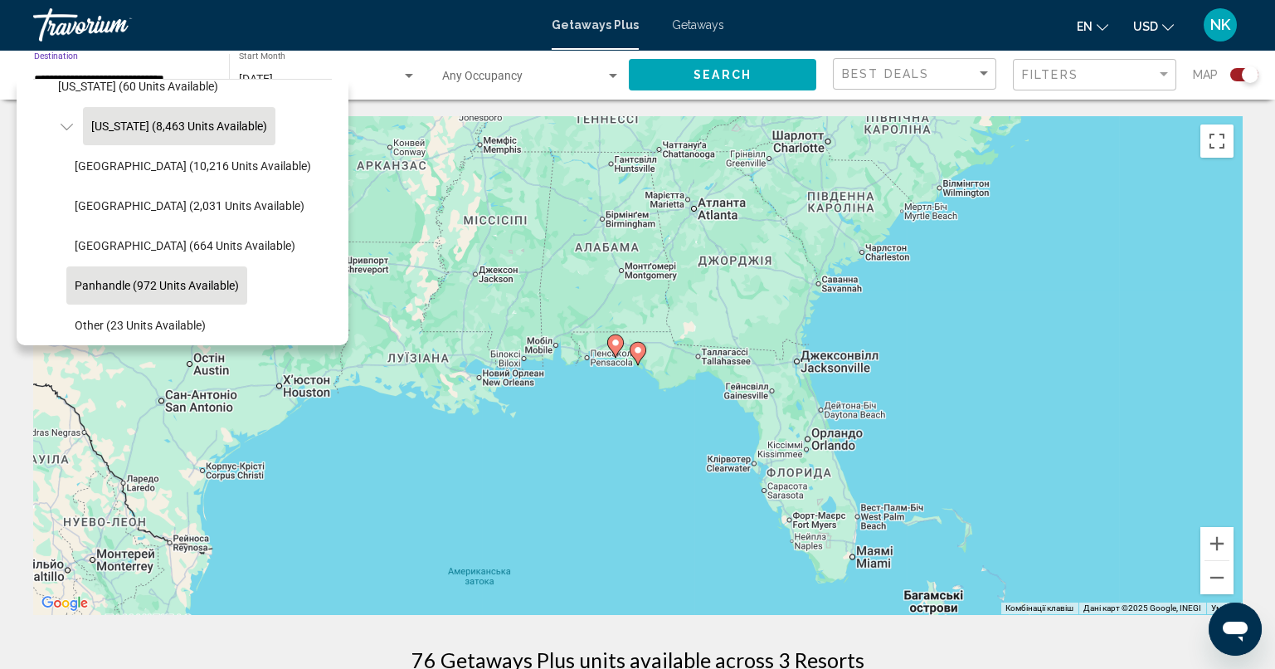
click at [148, 122] on span "[US_STATE] (8,463 units available)" at bounding box center [179, 125] width 176 height 13
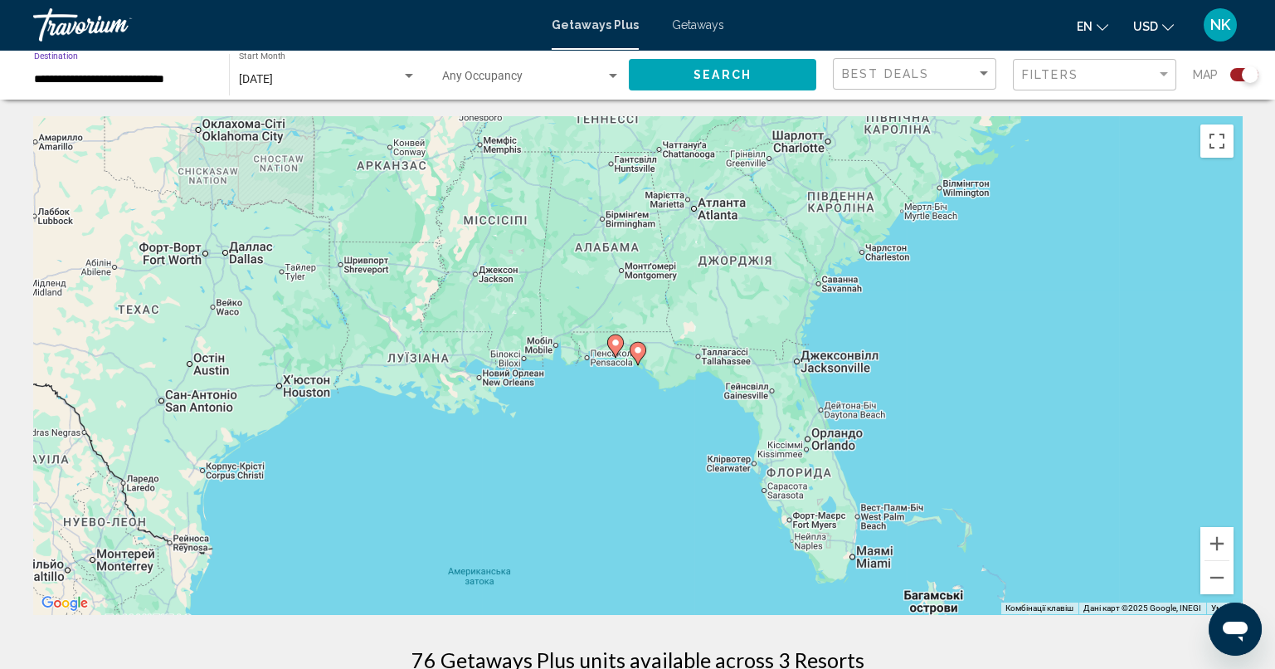
click at [757, 66] on button "Search" at bounding box center [722, 74] width 187 height 31
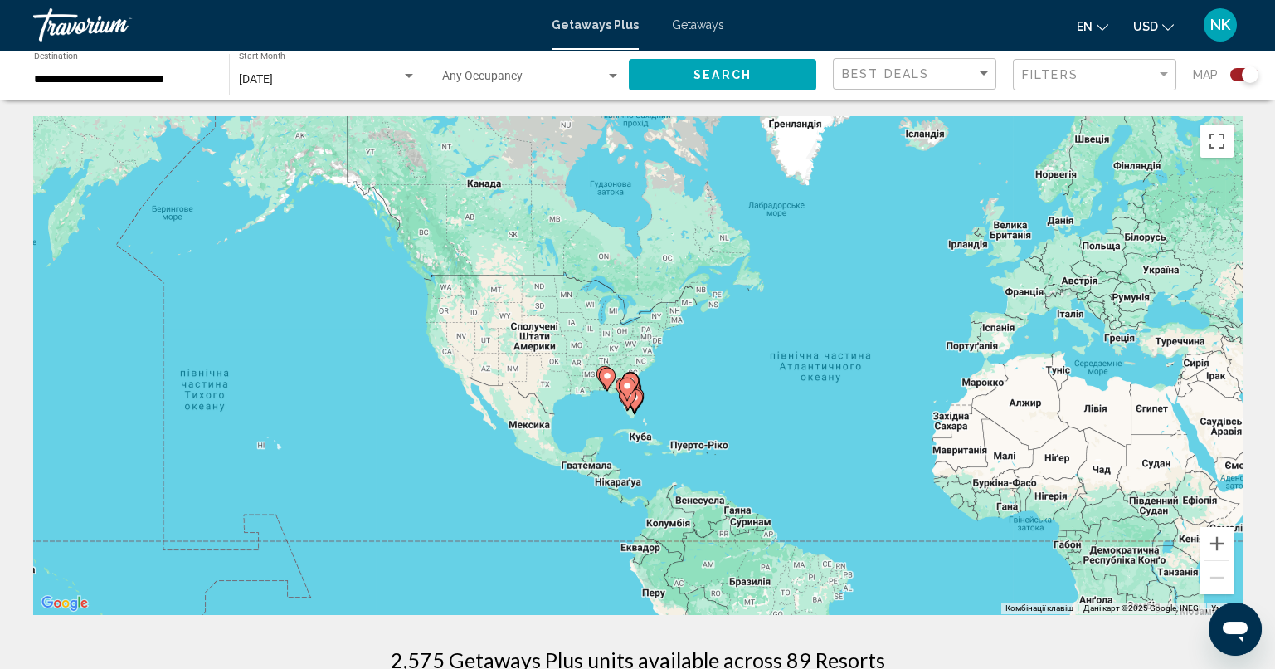
drag, startPoint x: 389, startPoint y: 374, endPoint x: 624, endPoint y: 401, distance: 236.3
click at [624, 401] on g "Main content" at bounding box center [628, 398] width 17 height 23
click at [1221, 537] on button "Збільшити" at bounding box center [1216, 543] width 33 height 33
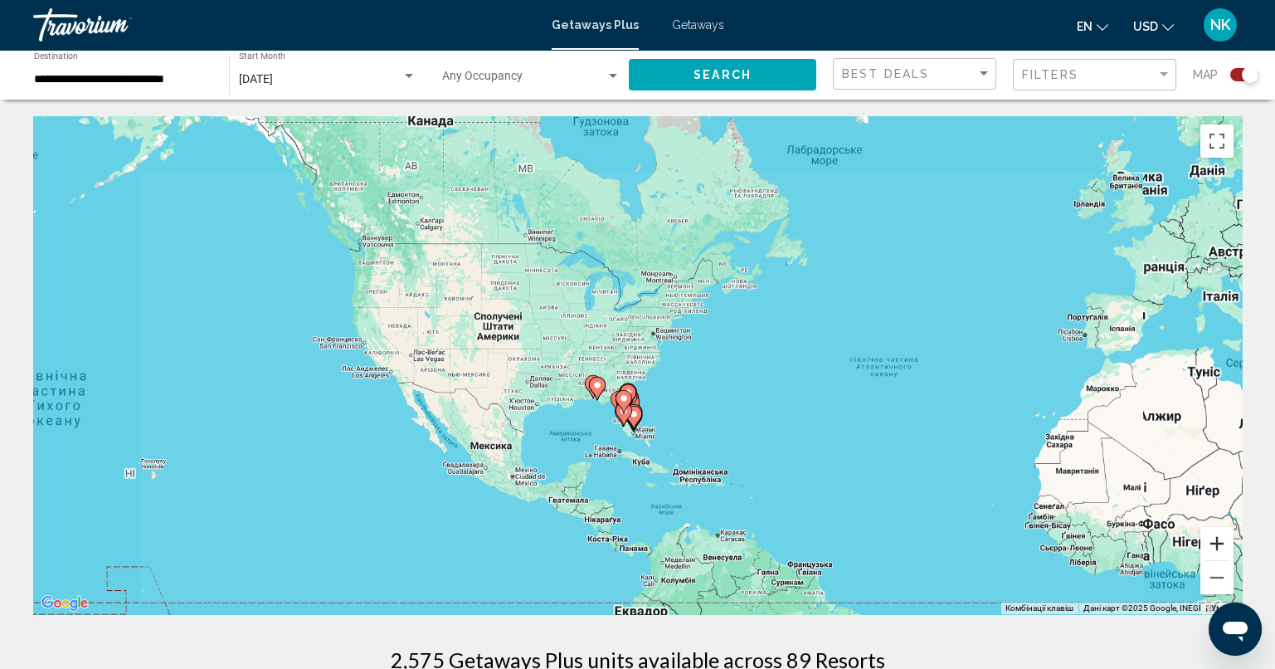
click at [1219, 538] on button "Збільшити" at bounding box center [1216, 543] width 33 height 33
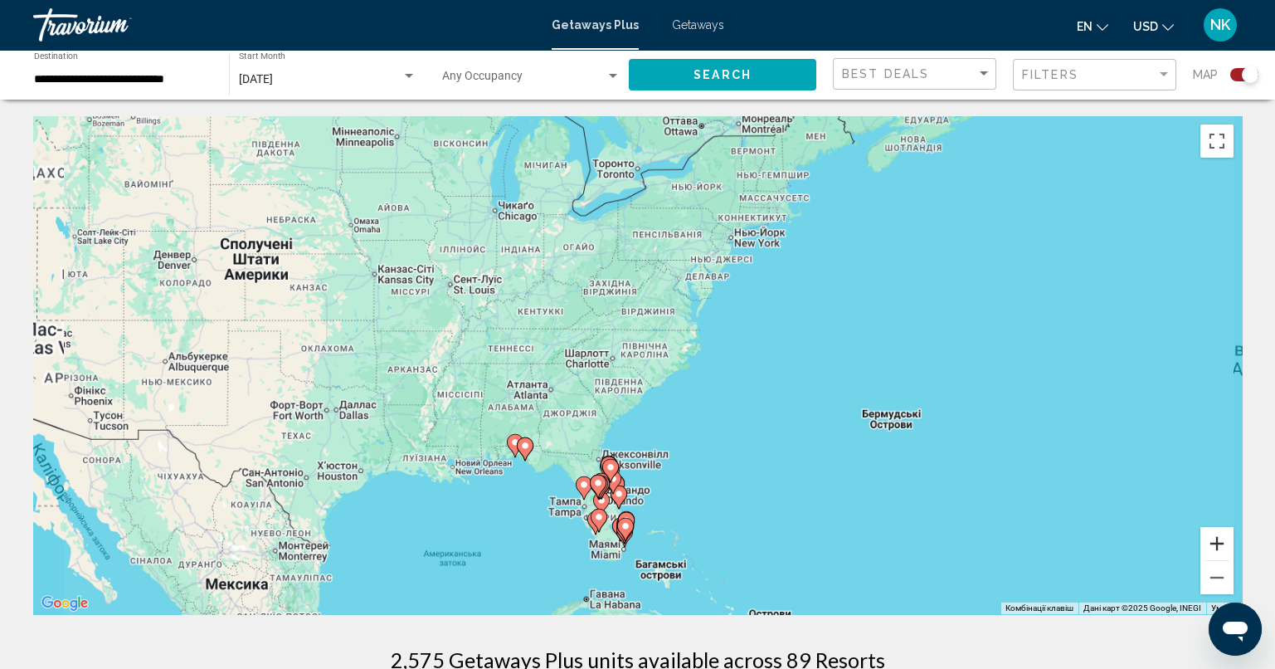
click at [1219, 538] on button "Збільшити" at bounding box center [1216, 543] width 33 height 33
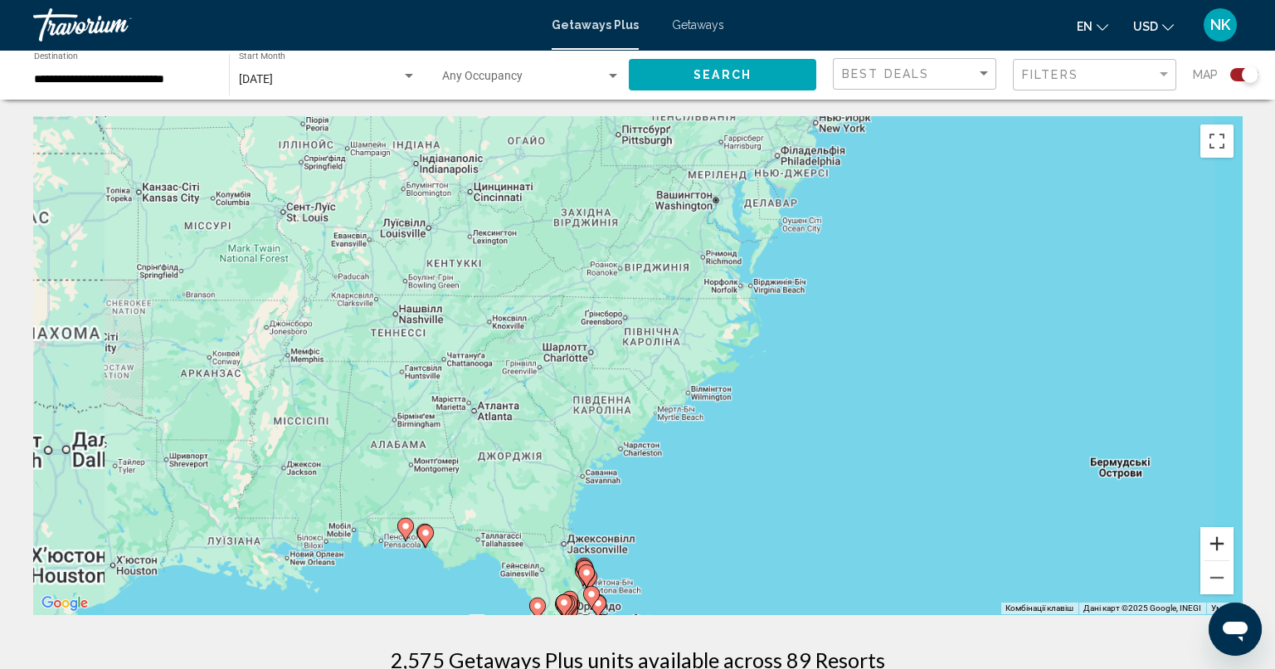
click at [1219, 538] on button "Збільшити" at bounding box center [1216, 543] width 33 height 33
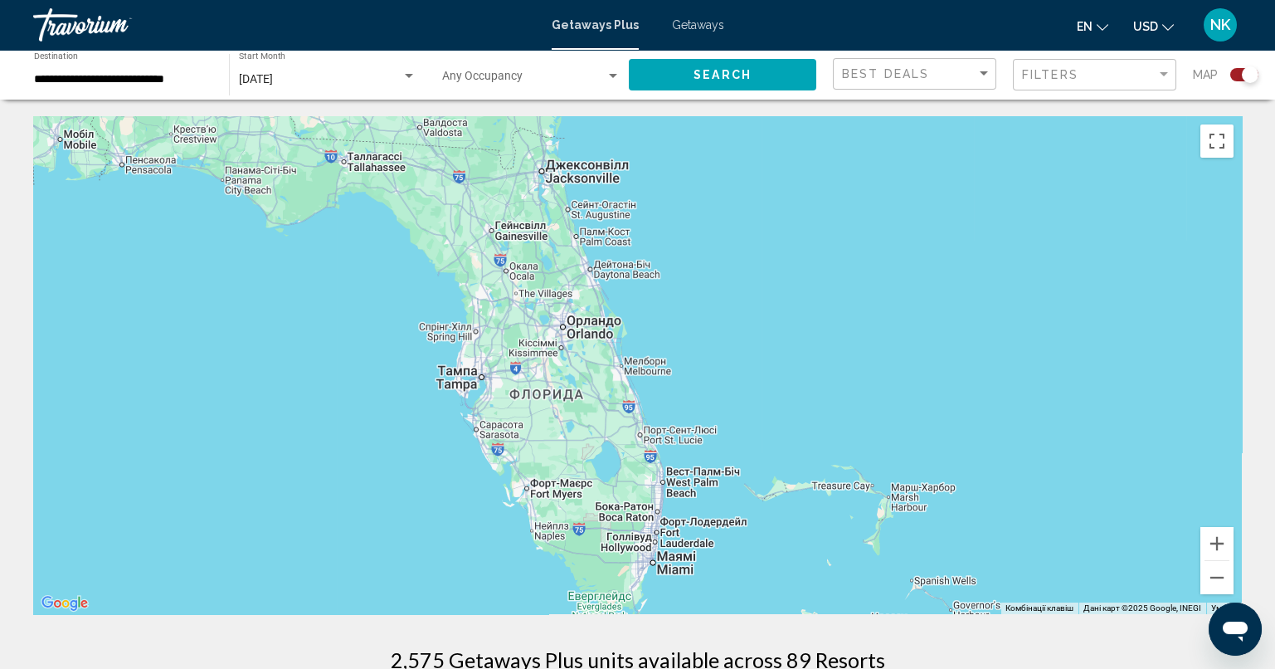
drag, startPoint x: 503, startPoint y: 474, endPoint x: 589, endPoint y: -100, distance: 580.3
click at [589, 0] on html "**********" at bounding box center [637, 334] width 1275 height 669
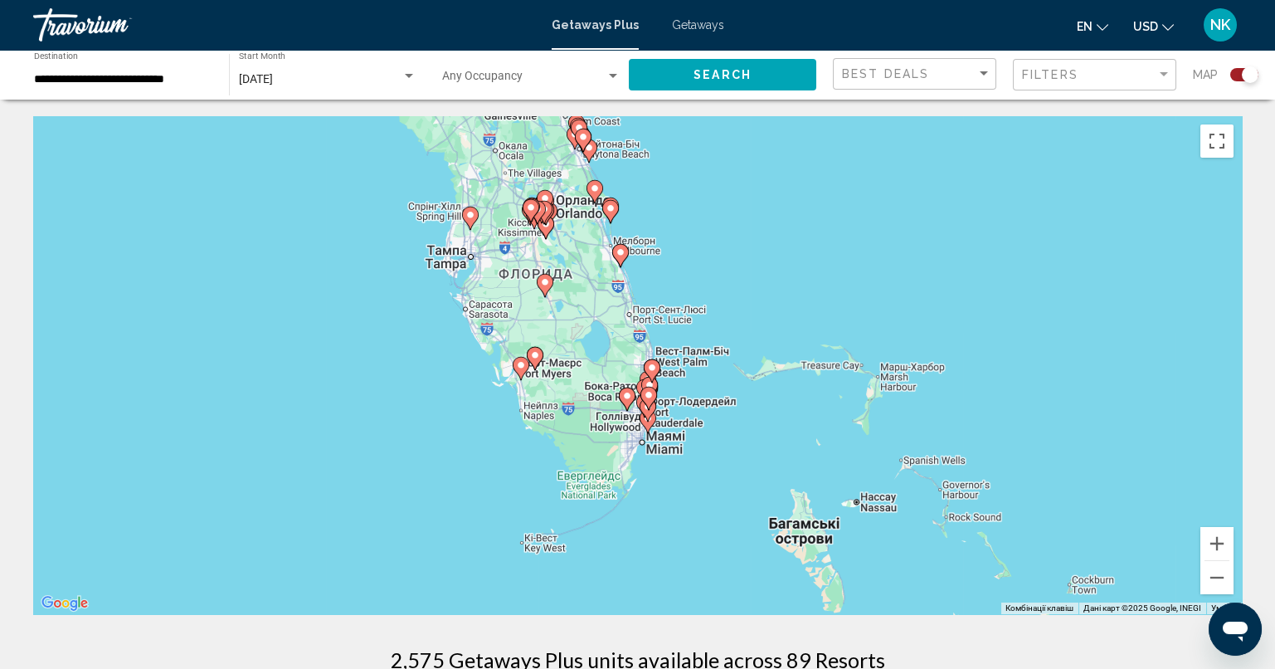
drag, startPoint x: 472, startPoint y: 321, endPoint x: 460, endPoint y: 183, distance: 138.3
click at [460, 184] on div "Увімкніть режим перетягування за допомогою клавіатури, натиснувши Alt + Enter. …" at bounding box center [637, 365] width 1209 height 498
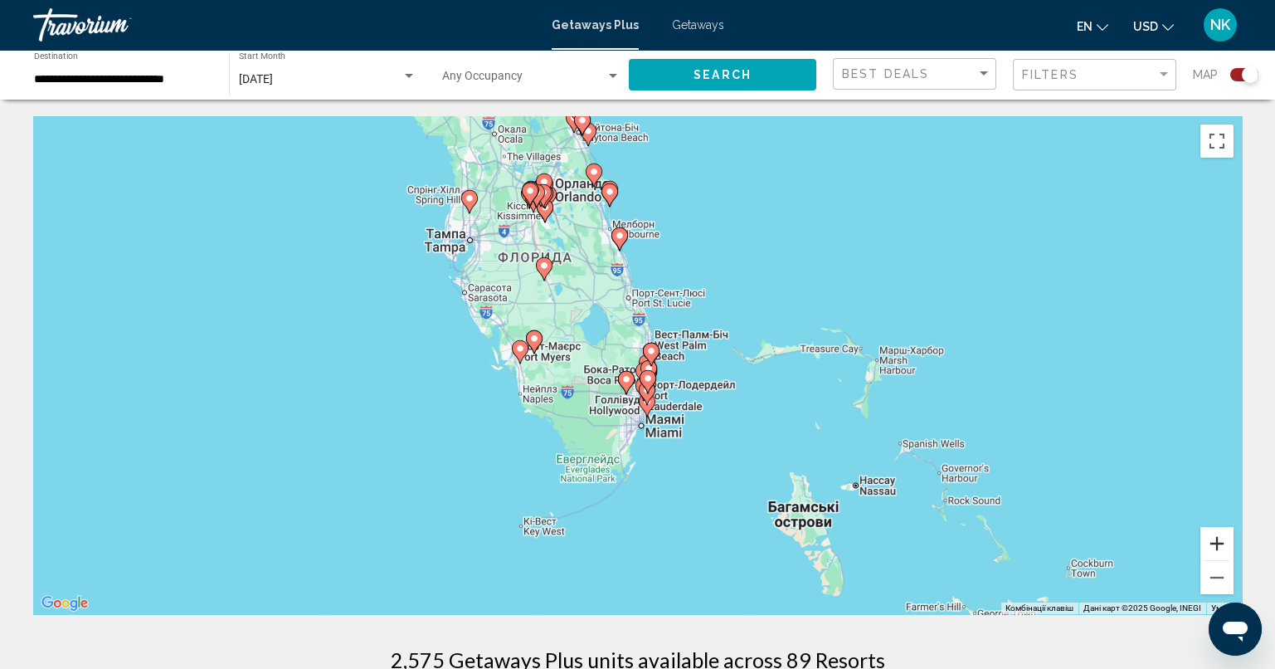
click at [1221, 545] on button "Збільшити" at bounding box center [1216, 543] width 33 height 33
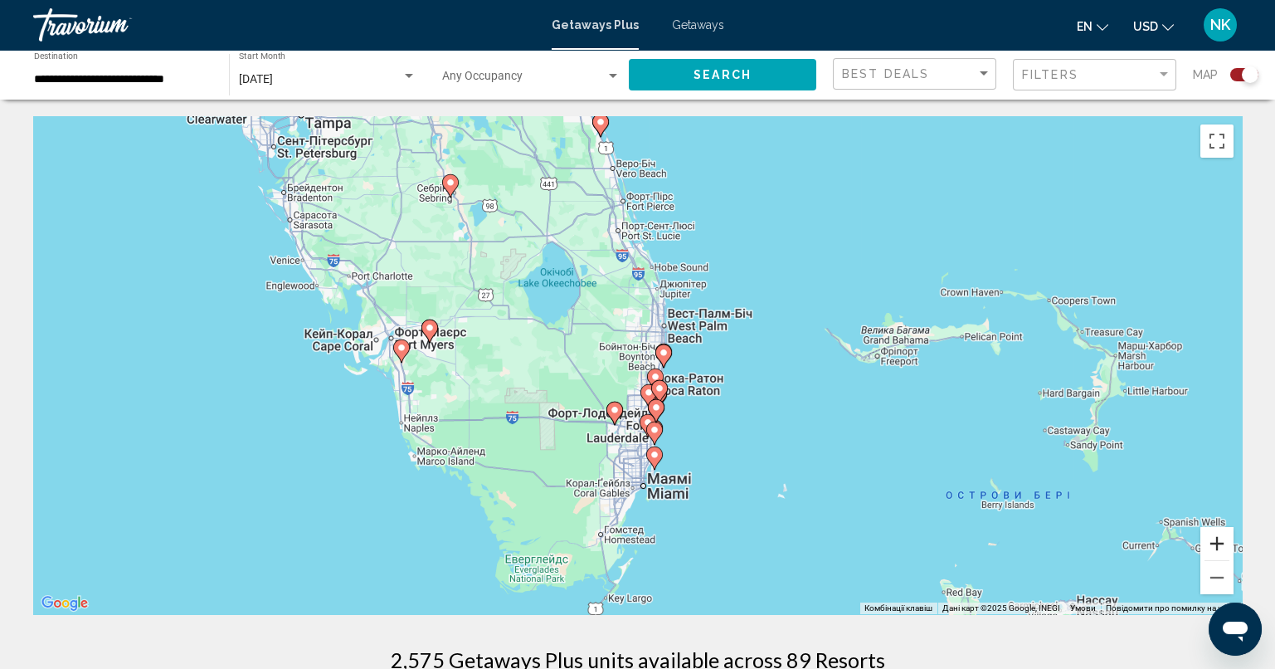
click at [1221, 545] on button "Збільшити" at bounding box center [1216, 543] width 33 height 33
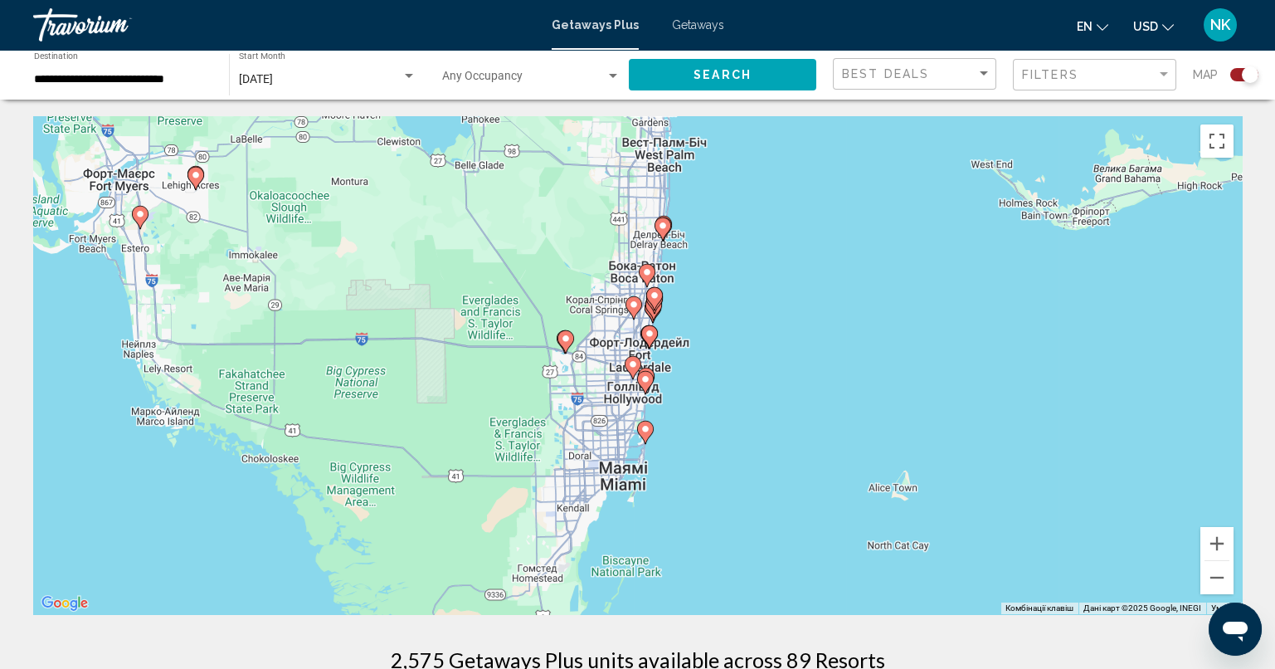
drag, startPoint x: 744, startPoint y: 496, endPoint x: 722, endPoint y: 354, distance: 143.5
click at [722, 354] on div "Увімкніть режим перетягування за допомогою клавіатури, натиснувши Alt + Enter. …" at bounding box center [637, 365] width 1209 height 498
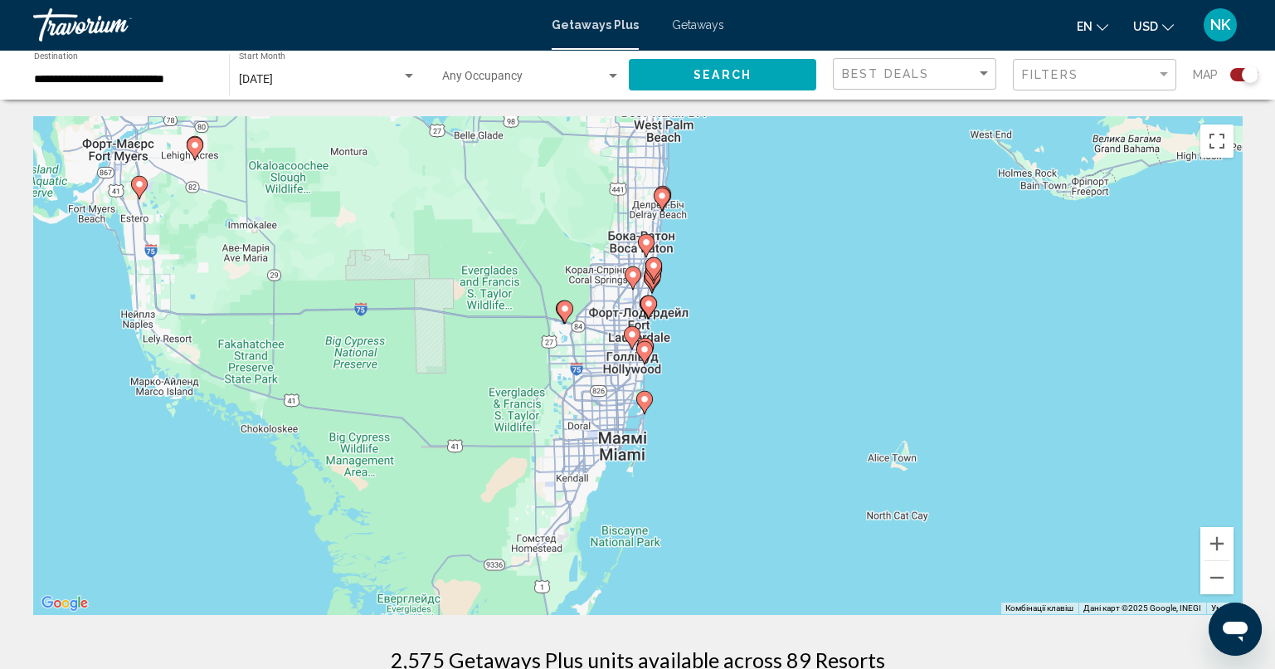
click at [644, 404] on icon "Main content" at bounding box center [643, 403] width 15 height 22
type input "**********"
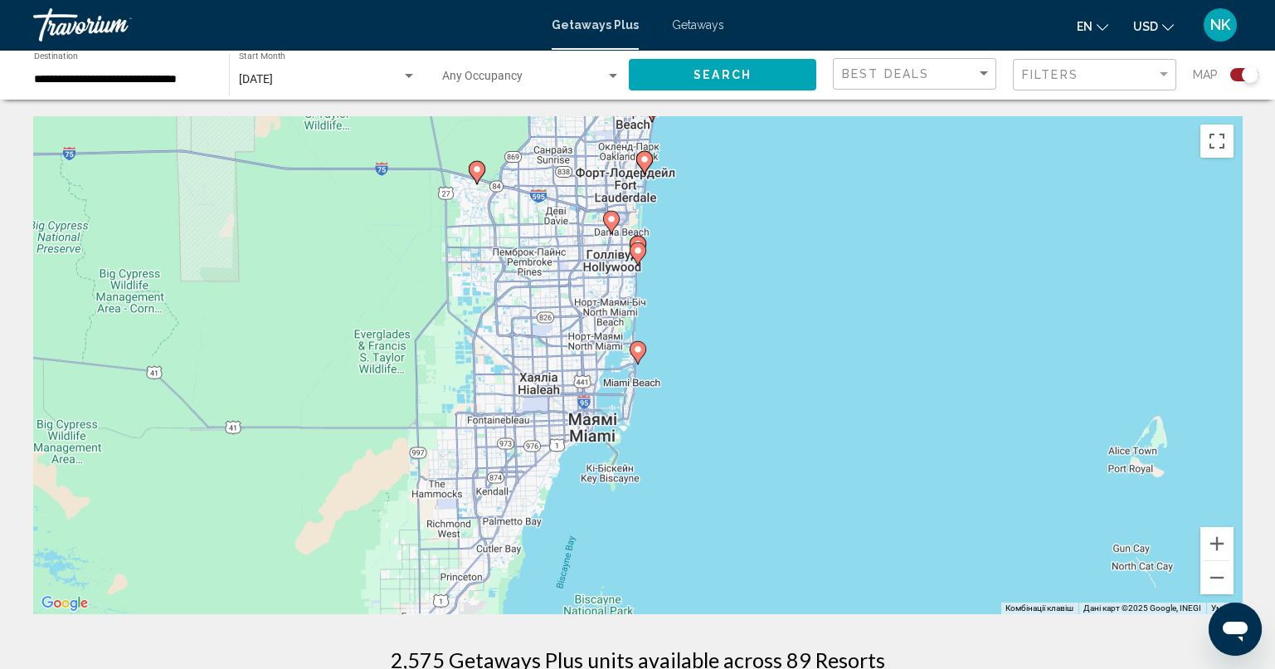
click at [636, 348] on image "Main content" at bounding box center [638, 349] width 10 height 10
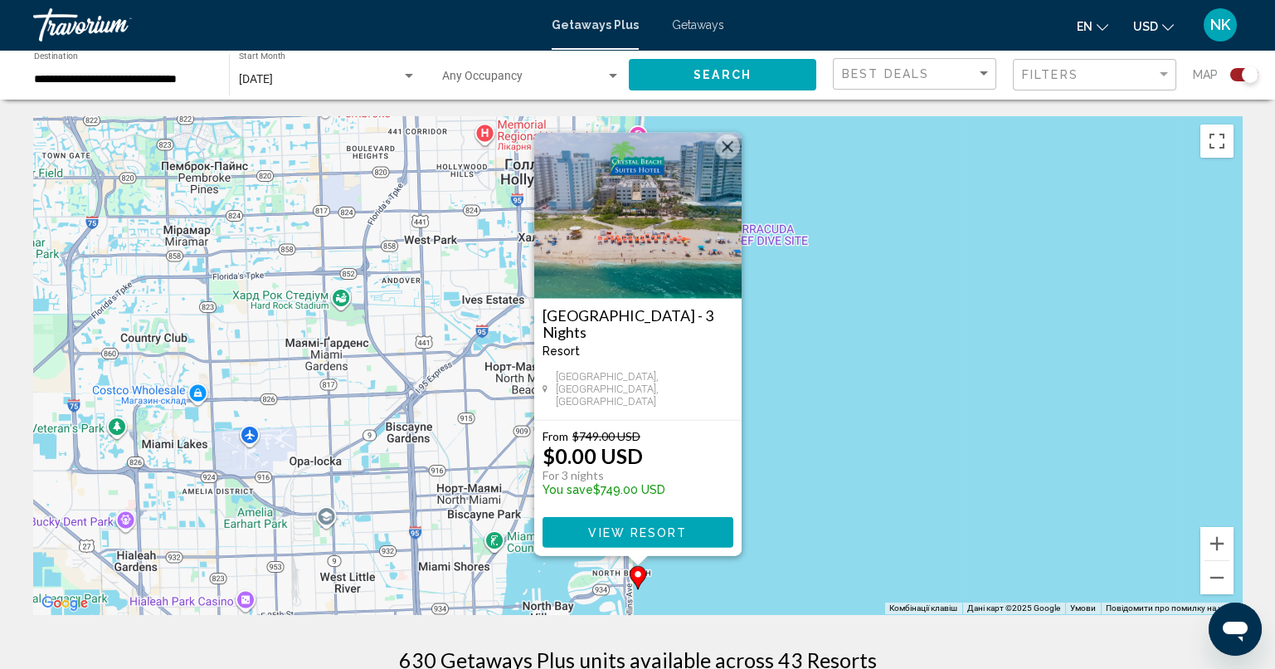
click at [727, 150] on button "Закрити" at bounding box center [727, 146] width 25 height 25
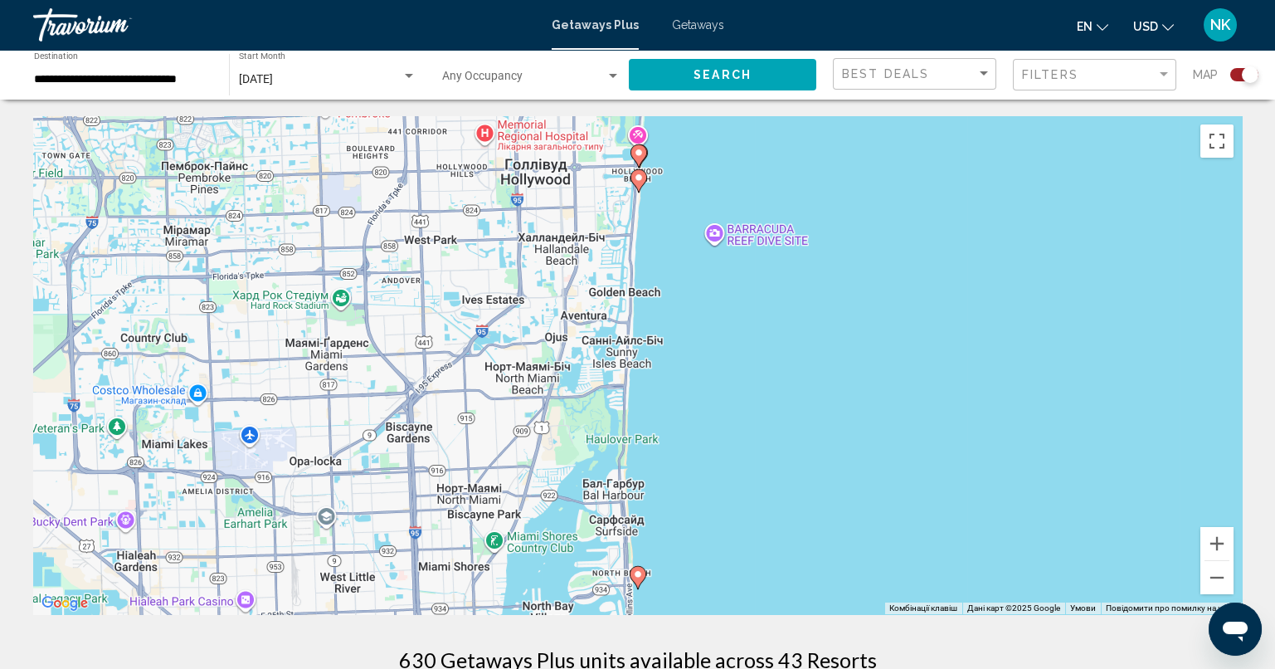
click at [641, 179] on image "Main content" at bounding box center [639, 178] width 10 height 10
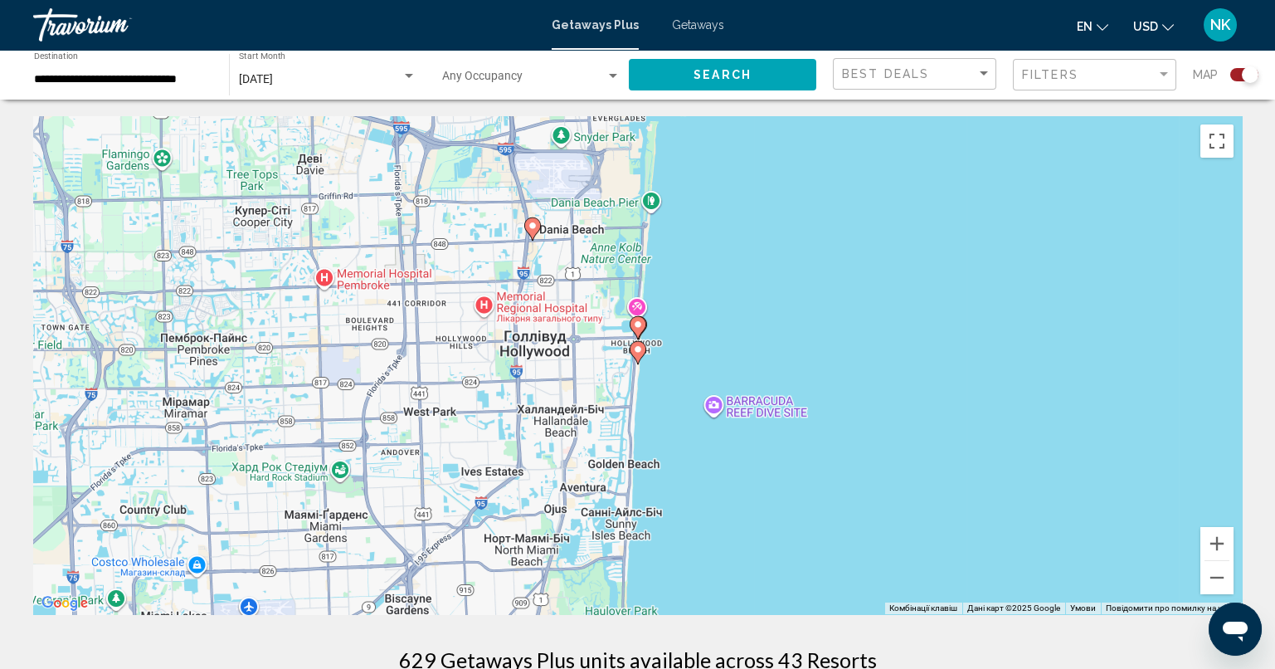
click at [638, 344] on icon "Main content" at bounding box center [637, 353] width 15 height 22
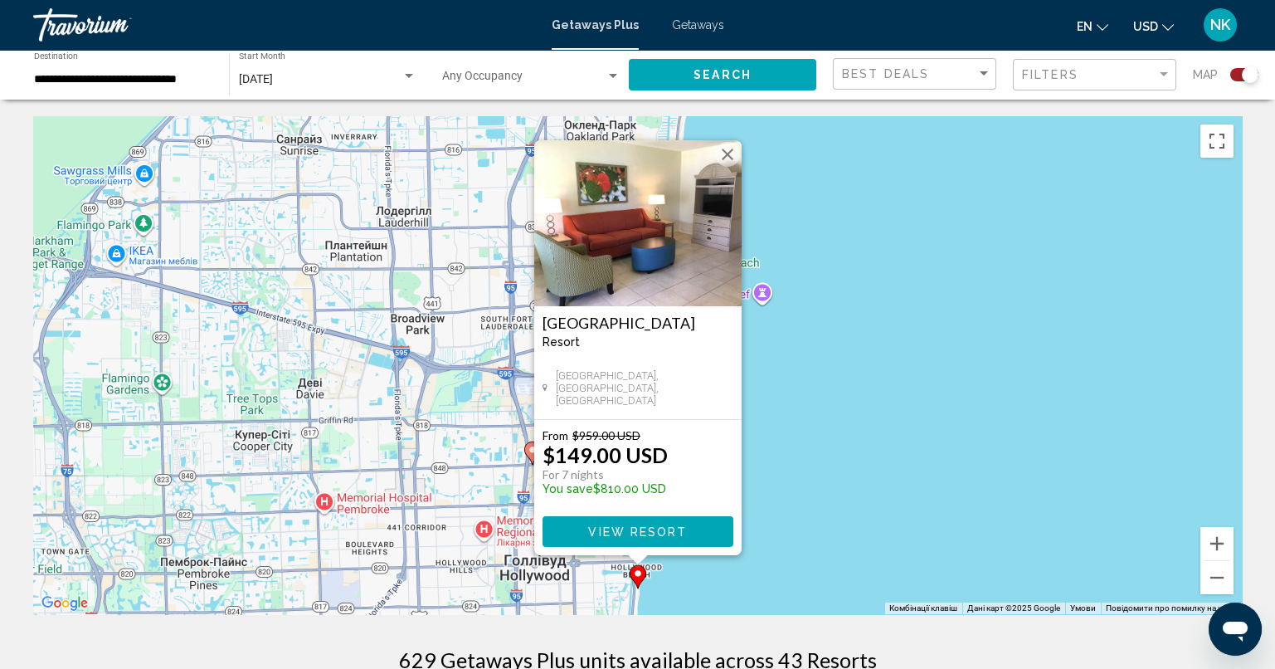
click at [733, 158] on button "Закрити" at bounding box center [727, 154] width 25 height 25
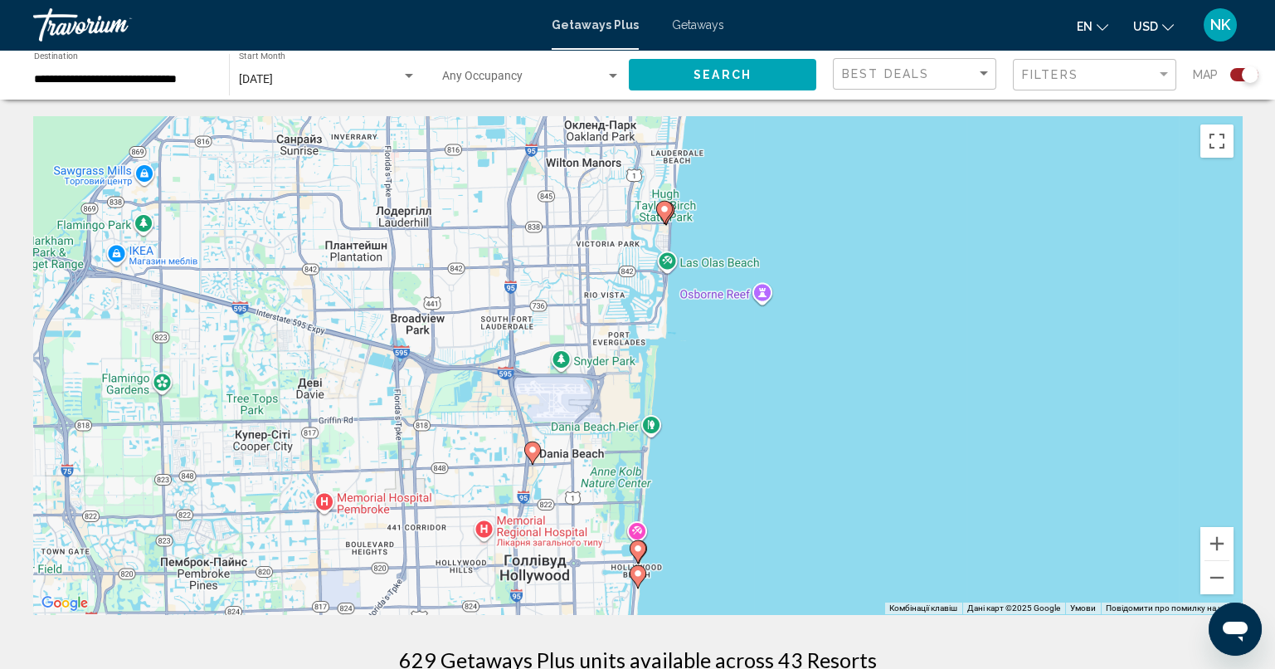
click at [639, 546] on image "Main content" at bounding box center [638, 548] width 10 height 10
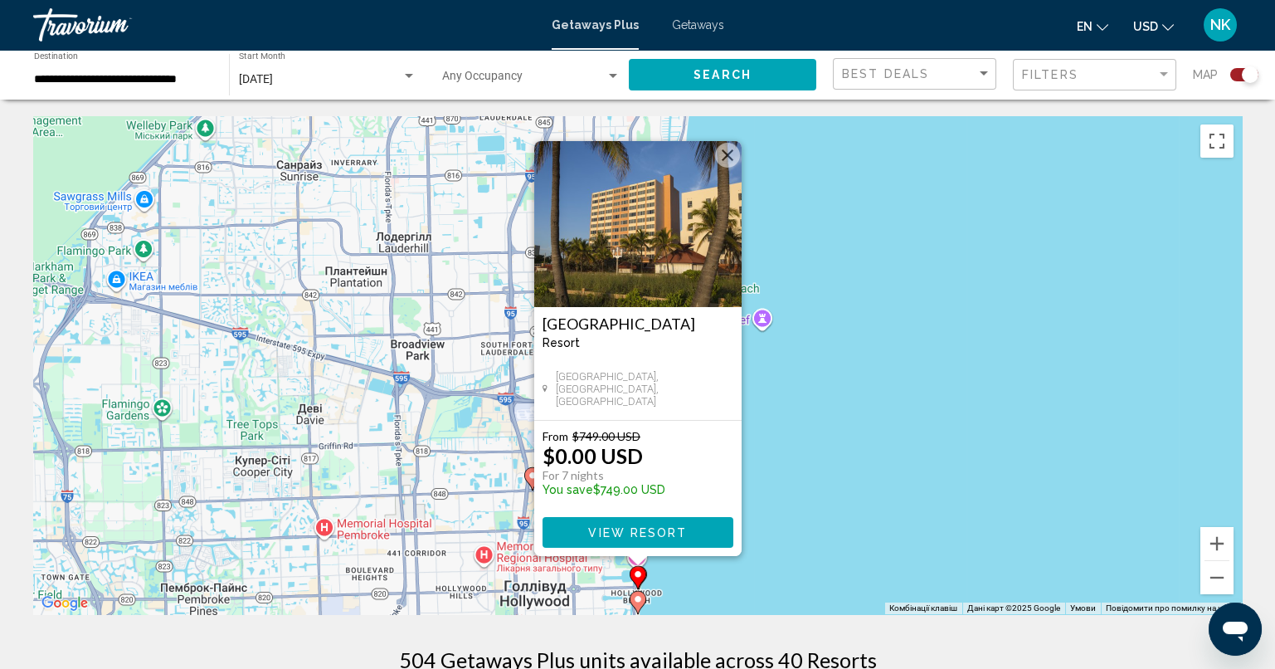
click at [666, 536] on span "View Resort" at bounding box center [637, 532] width 99 height 13
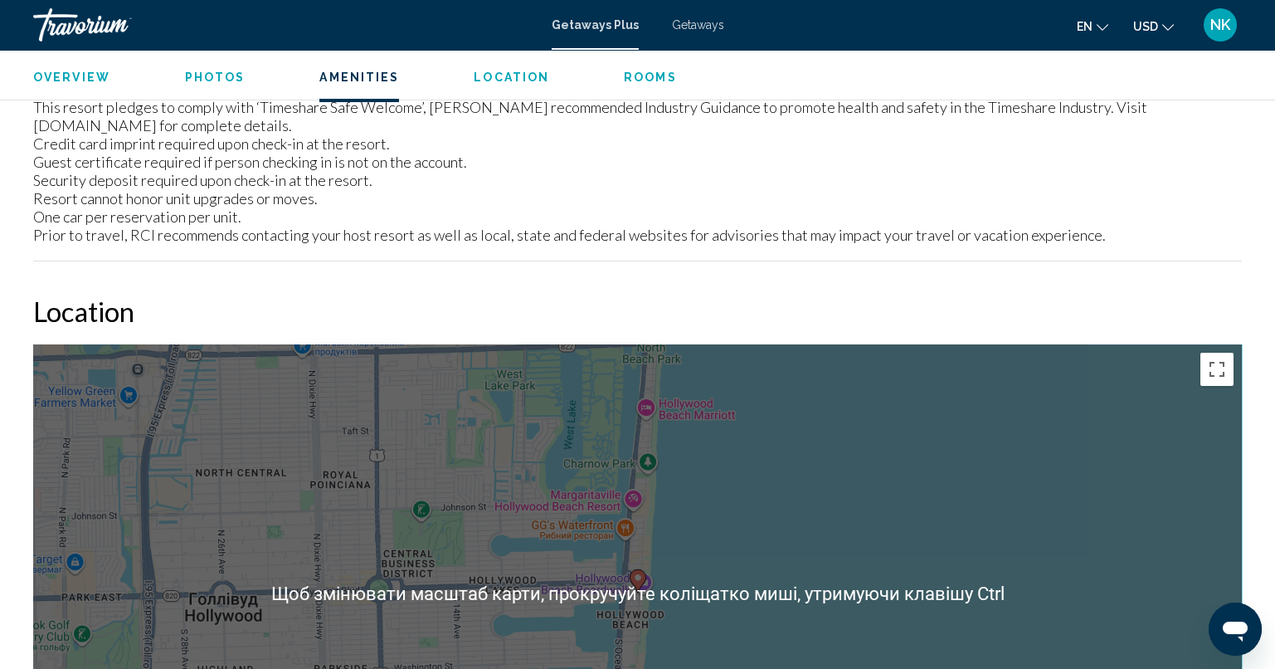
scroll to position [1907, 0]
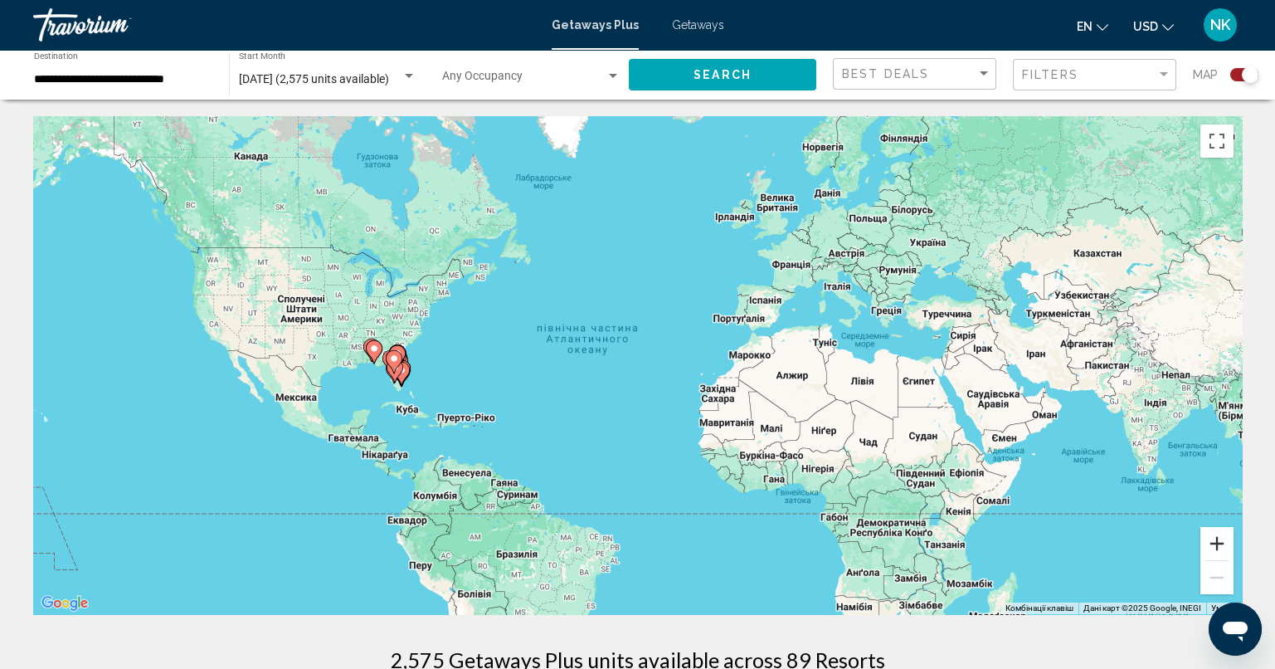
click at [1214, 553] on button "Збільшити" at bounding box center [1216, 543] width 33 height 33
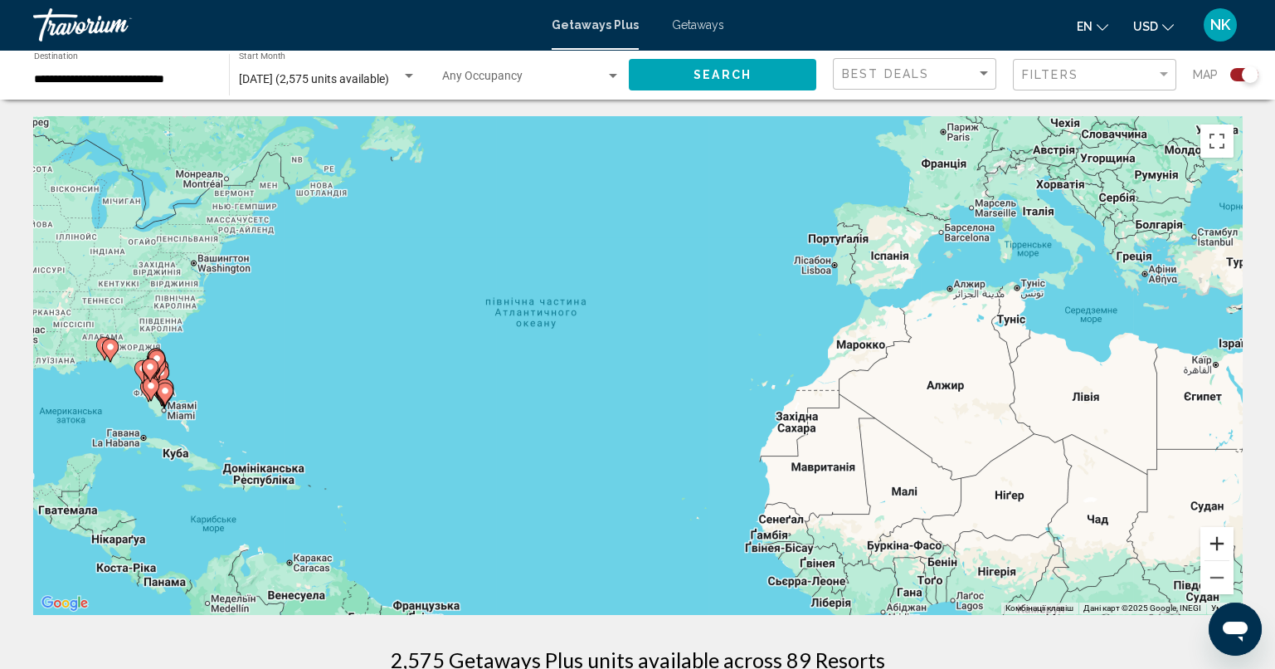
click at [1216, 549] on button "Збільшити" at bounding box center [1216, 543] width 33 height 33
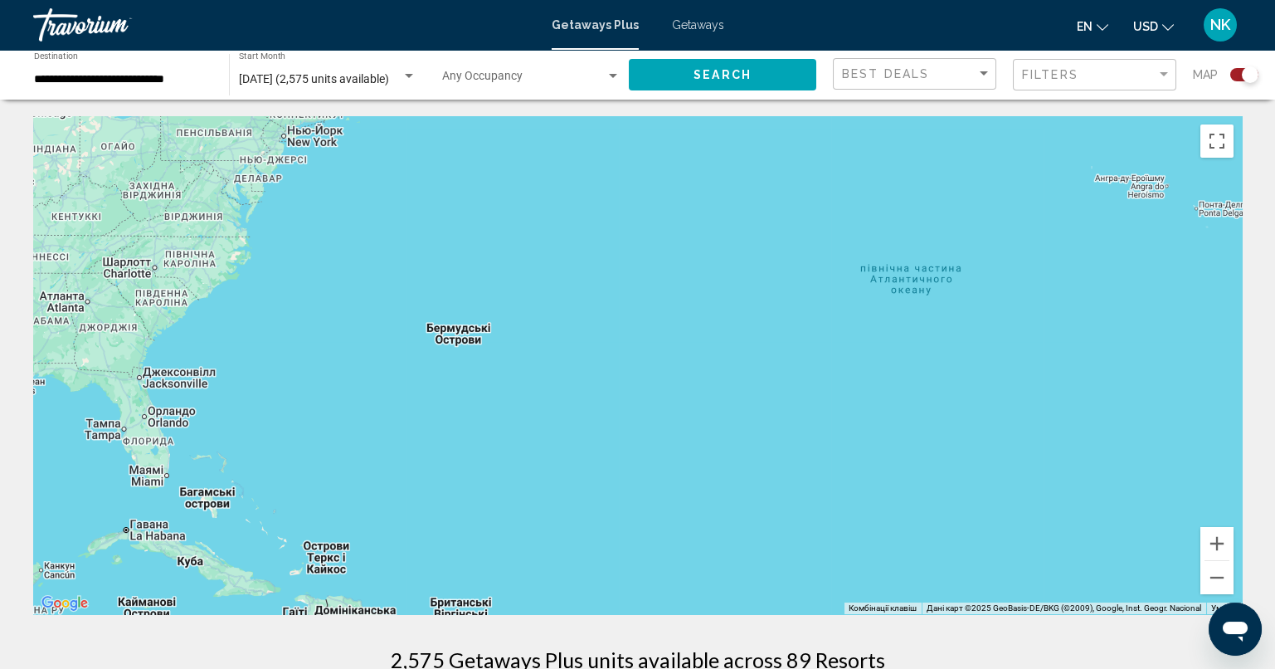
drag, startPoint x: 174, startPoint y: 394, endPoint x: 882, endPoint y: 411, distance: 707.7
click at [862, 415] on div "Main content" at bounding box center [637, 365] width 1209 height 498
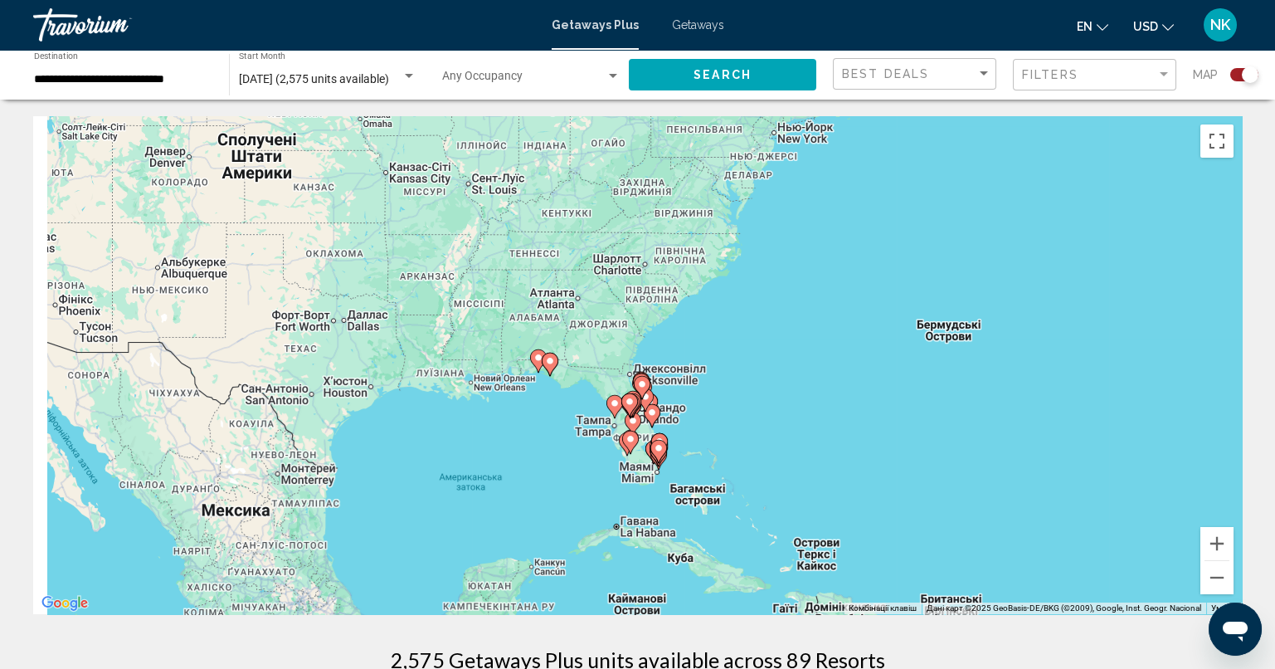
drag, startPoint x: 662, startPoint y: 417, endPoint x: 894, endPoint y: 438, distance: 233.2
click at [894, 438] on div "Увімкніть режим перетягування за допомогою клавіатури, натиснувши Alt + Enter. …" at bounding box center [637, 365] width 1209 height 498
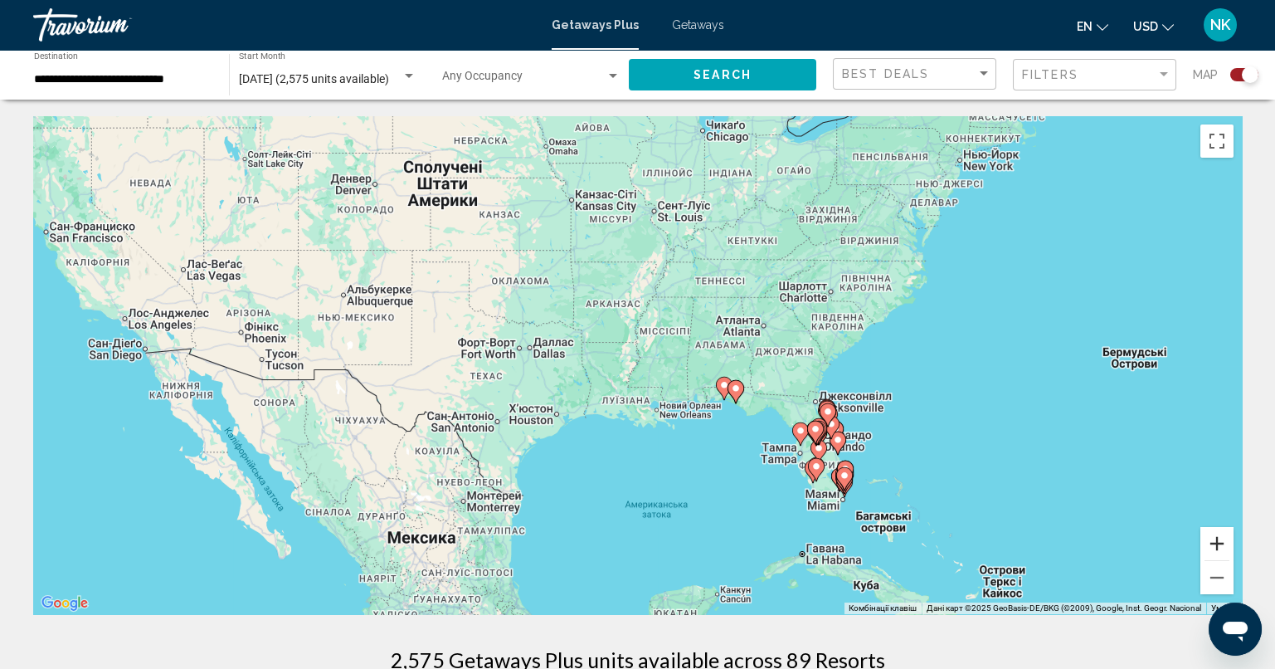
click at [1227, 553] on button "Збільшити" at bounding box center [1216, 543] width 33 height 33
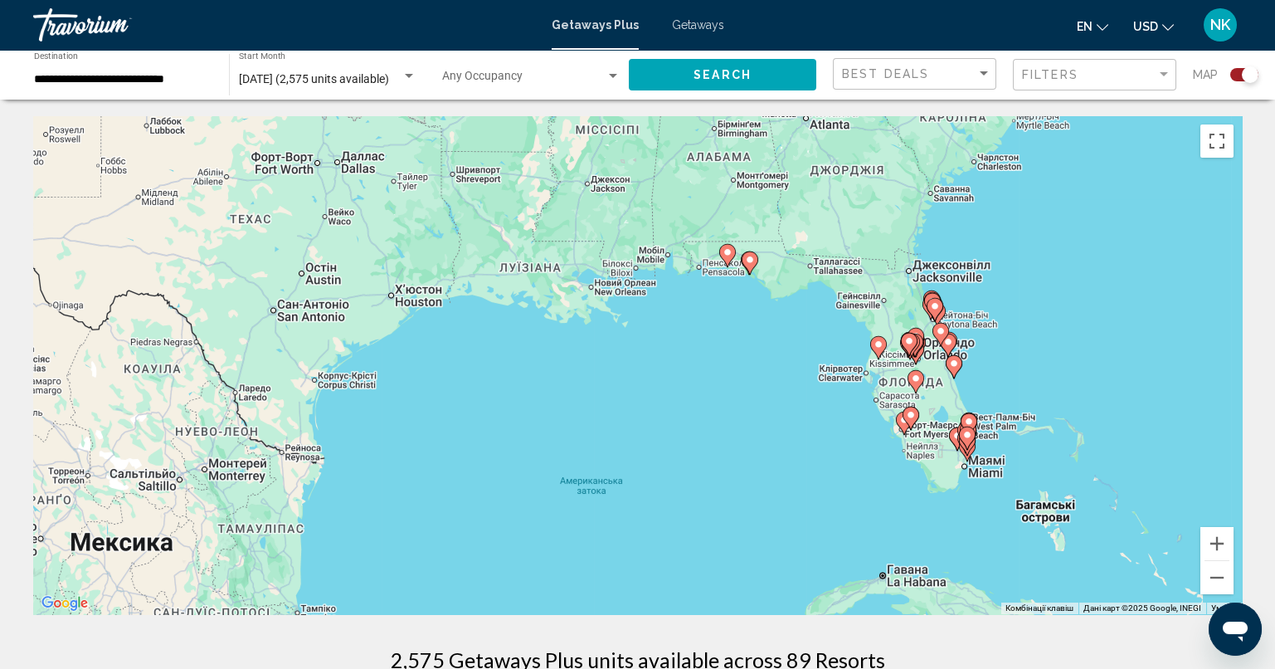
drag, startPoint x: 1114, startPoint y: 517, endPoint x: 1008, endPoint y: 305, distance: 236.7
click at [1008, 305] on div "Увімкніть режим перетягування за допомогою клавіатури, натиснувши Alt + Enter. …" at bounding box center [637, 365] width 1209 height 498
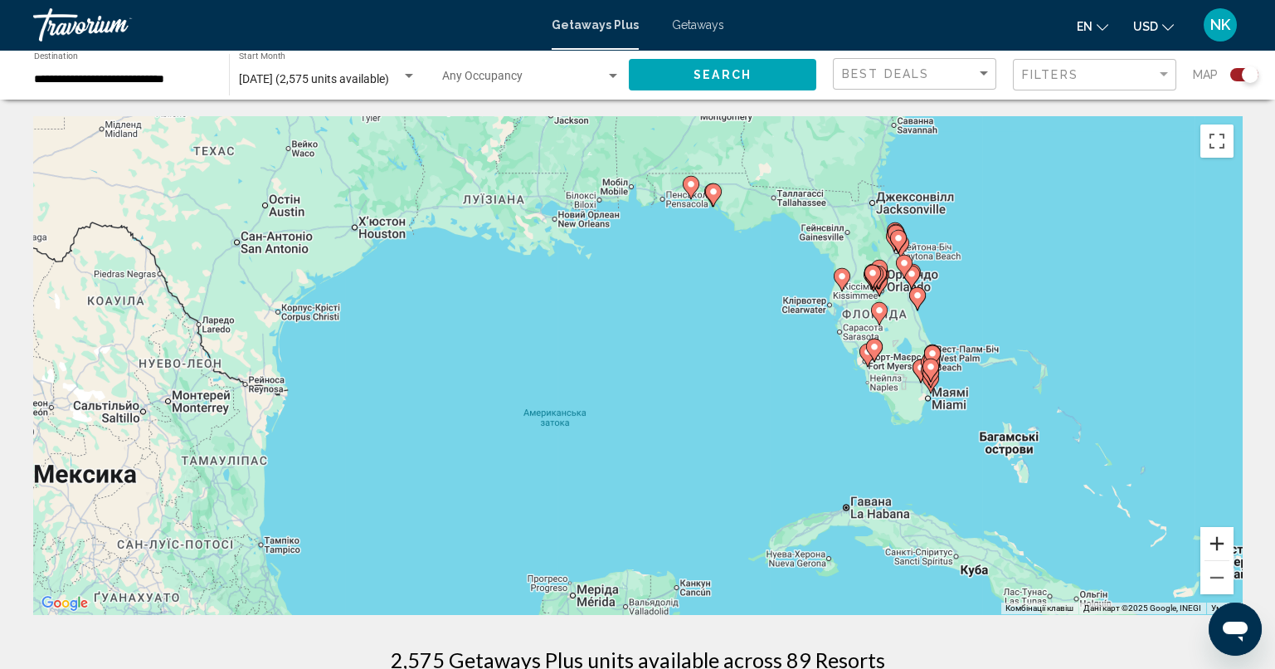
click at [1216, 541] on button "Збільшити" at bounding box center [1216, 543] width 33 height 33
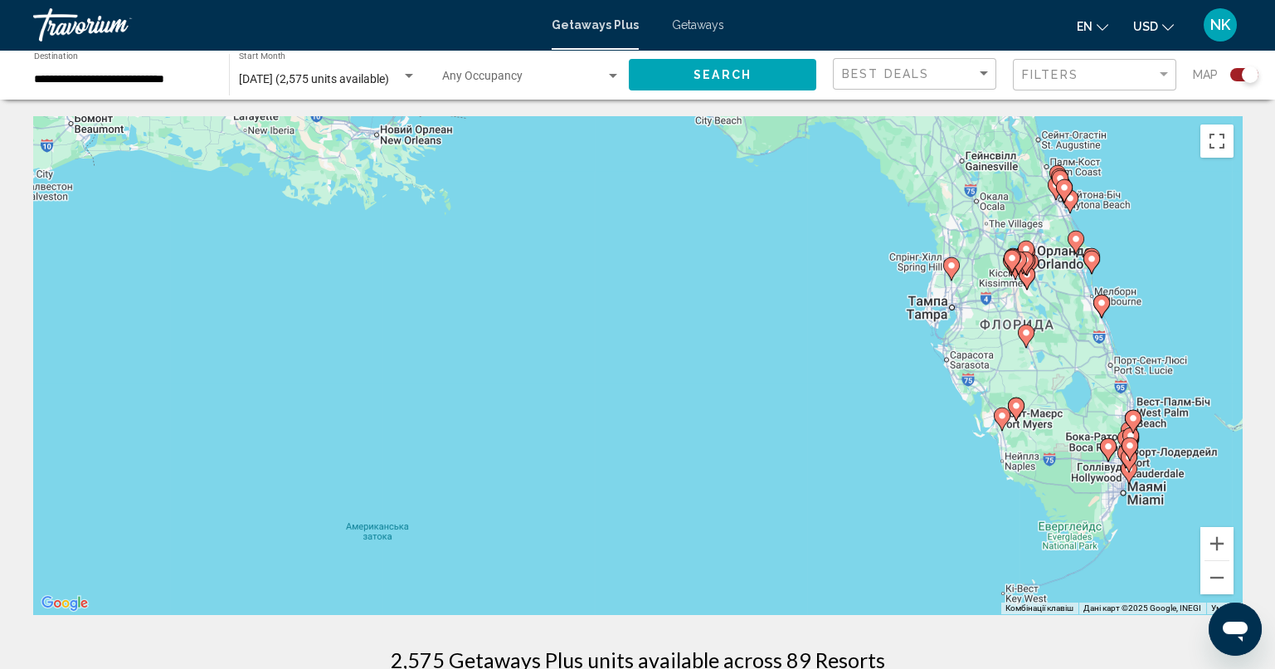
drag, startPoint x: 1173, startPoint y: 463, endPoint x: 1097, endPoint y: 512, distance: 90.7
click at [1092, 519] on div "Увімкніть режим перетягування за допомогою клавіатури, натиснувши Alt + Enter. …" at bounding box center [637, 365] width 1209 height 498
click at [1219, 542] on button "Збільшити" at bounding box center [1216, 543] width 33 height 33
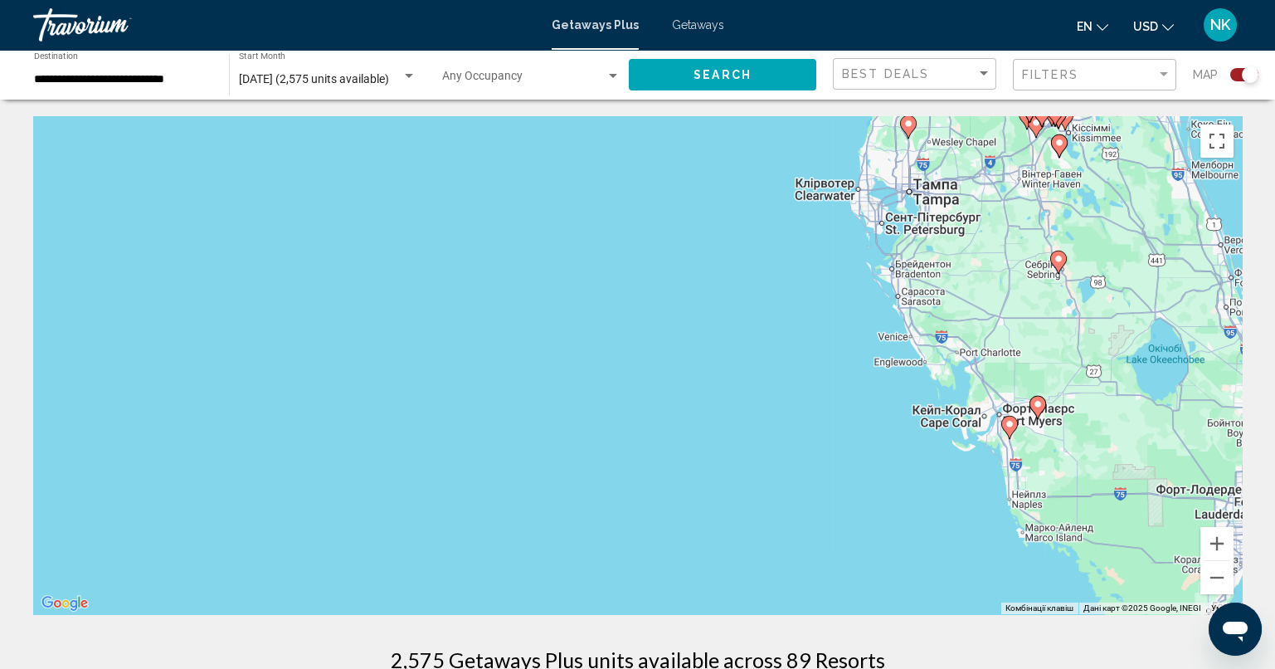
drag, startPoint x: 1142, startPoint y: 475, endPoint x: 781, endPoint y: 424, distance: 365.3
click at [787, 416] on div "Увімкніть режим перетягування за допомогою клавіатури, натиснувши Alt + Enter. …" at bounding box center [637, 365] width 1209 height 498
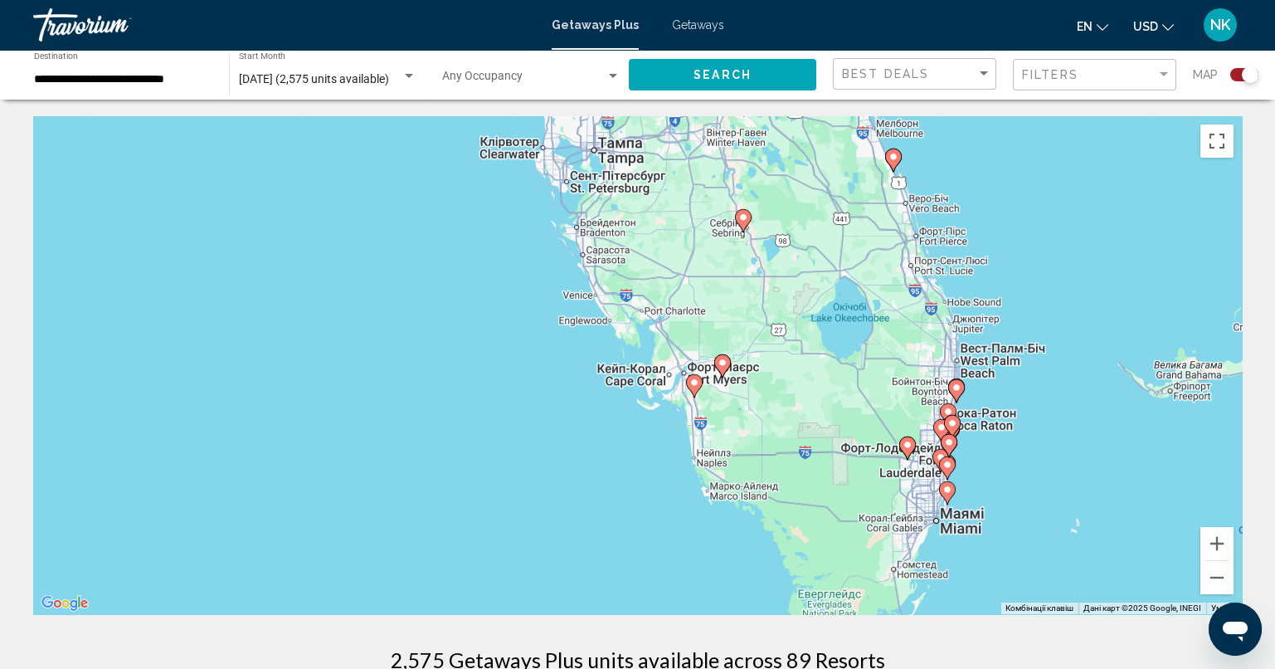
drag, startPoint x: 1046, startPoint y: 437, endPoint x: 769, endPoint y: 406, distance: 278.8
click at [769, 406] on div "Увімкніть режим перетягування за допомогою клавіатури, натиснувши Alt + Enter. …" at bounding box center [637, 365] width 1209 height 498
click at [1219, 545] on button "Збільшити" at bounding box center [1216, 543] width 33 height 33
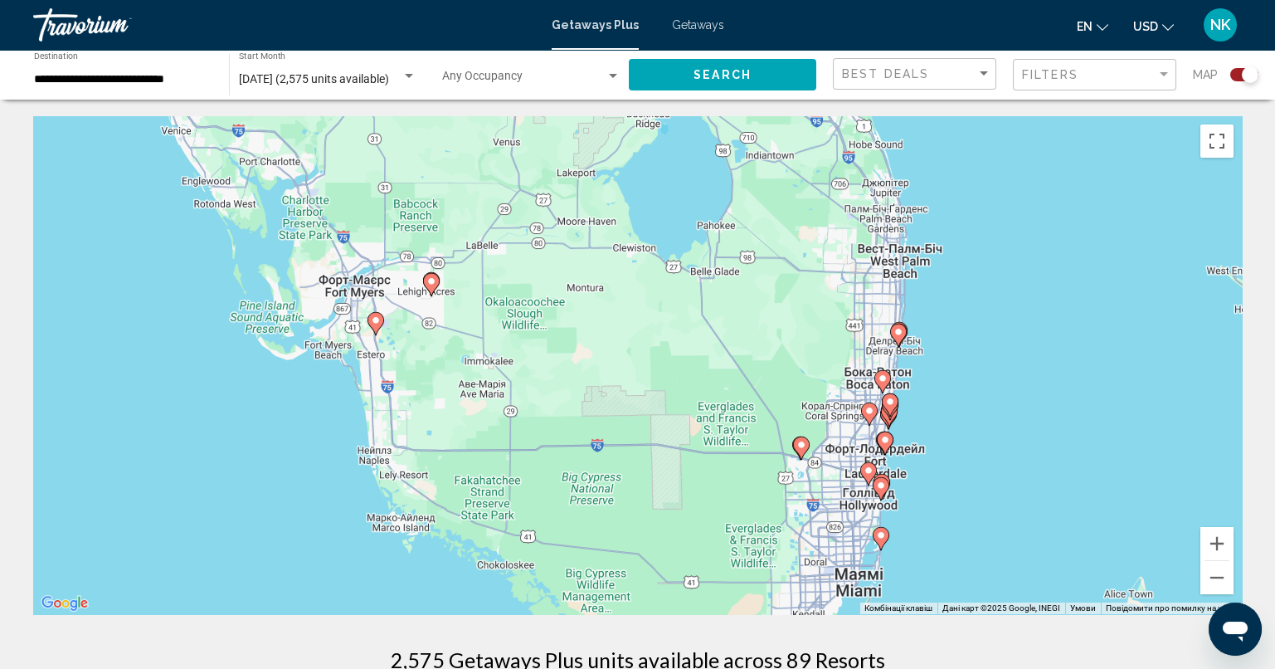
drag, startPoint x: 1165, startPoint y: 496, endPoint x: 653, endPoint y: 405, distance: 520.7
click at [654, 405] on div "Увімкніть режим перетягування за допомогою клавіатури, натиснувши Alt + Enter. …" at bounding box center [637, 365] width 1209 height 498
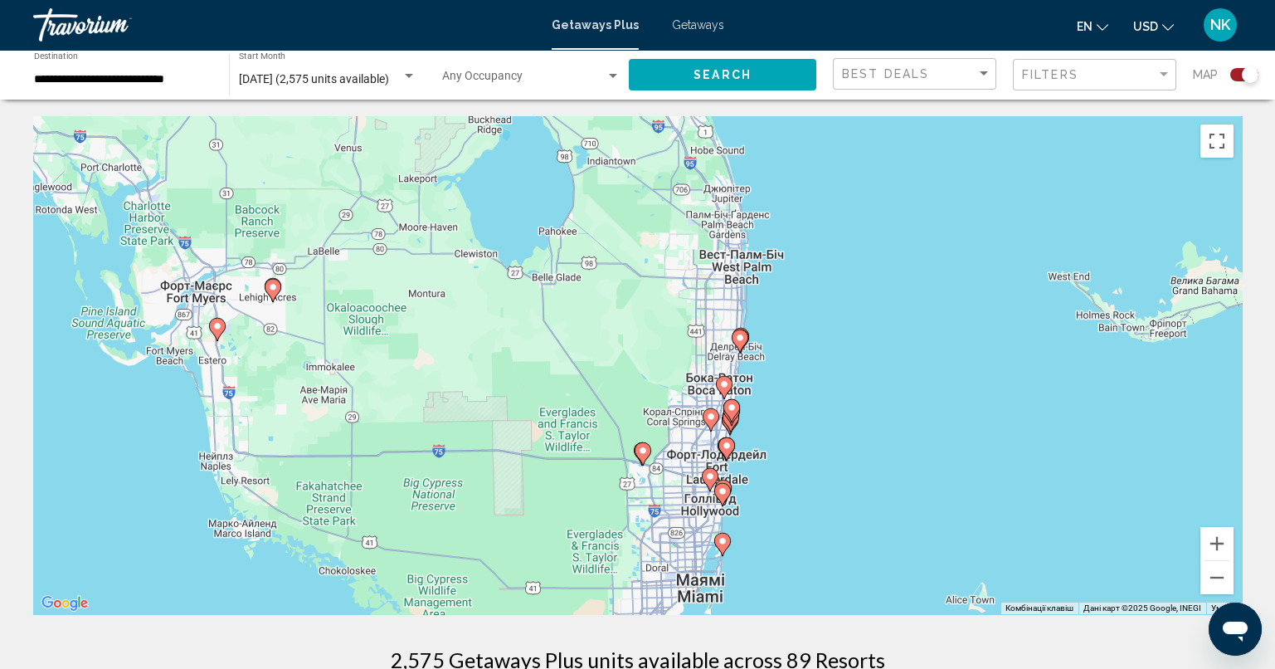
click at [741, 338] on image "Main content" at bounding box center [740, 338] width 10 height 10
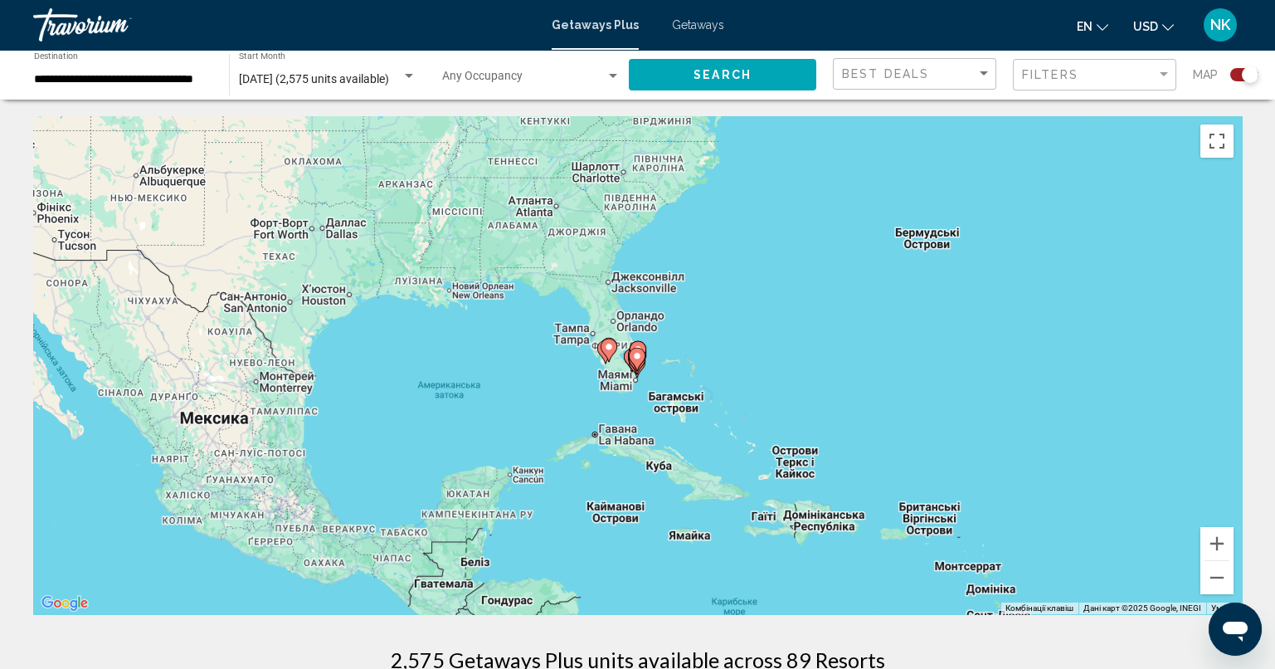
click at [644, 348] on gmp-advanced-marker "Main content" at bounding box center [637, 359] width 17 height 25
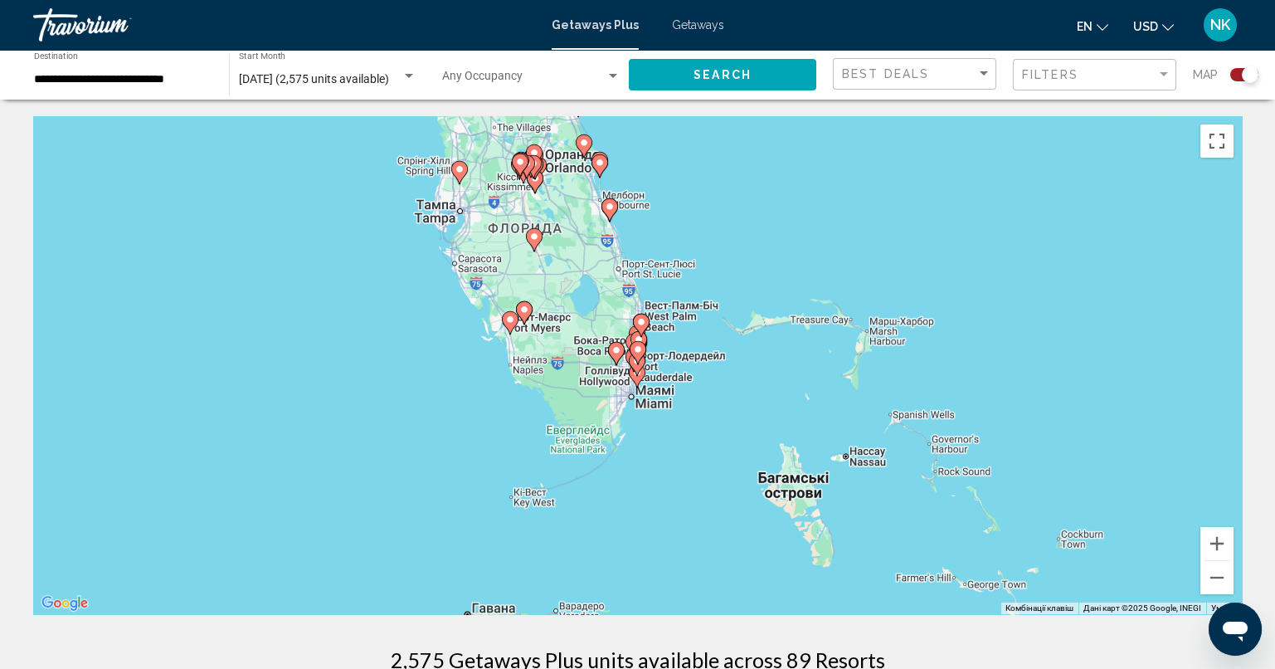
click at [643, 320] on image "Main content" at bounding box center [641, 322] width 10 height 10
type input "**********"
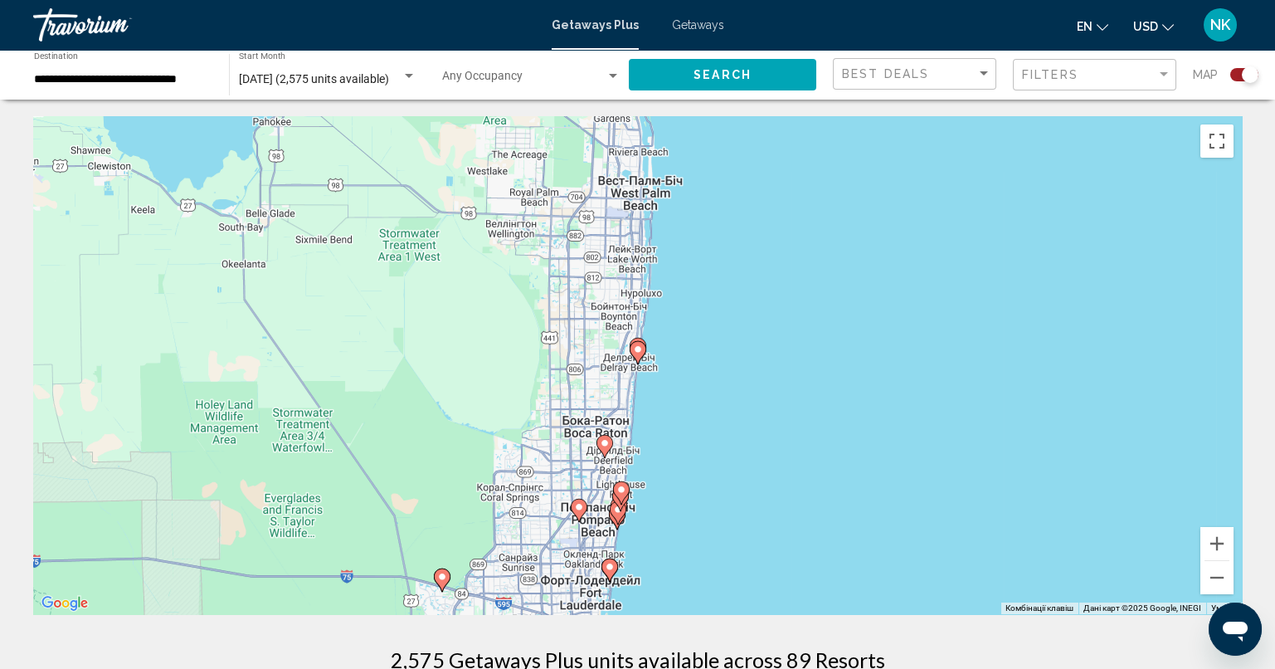
click at [640, 354] on icon "Main content" at bounding box center [637, 353] width 15 height 22
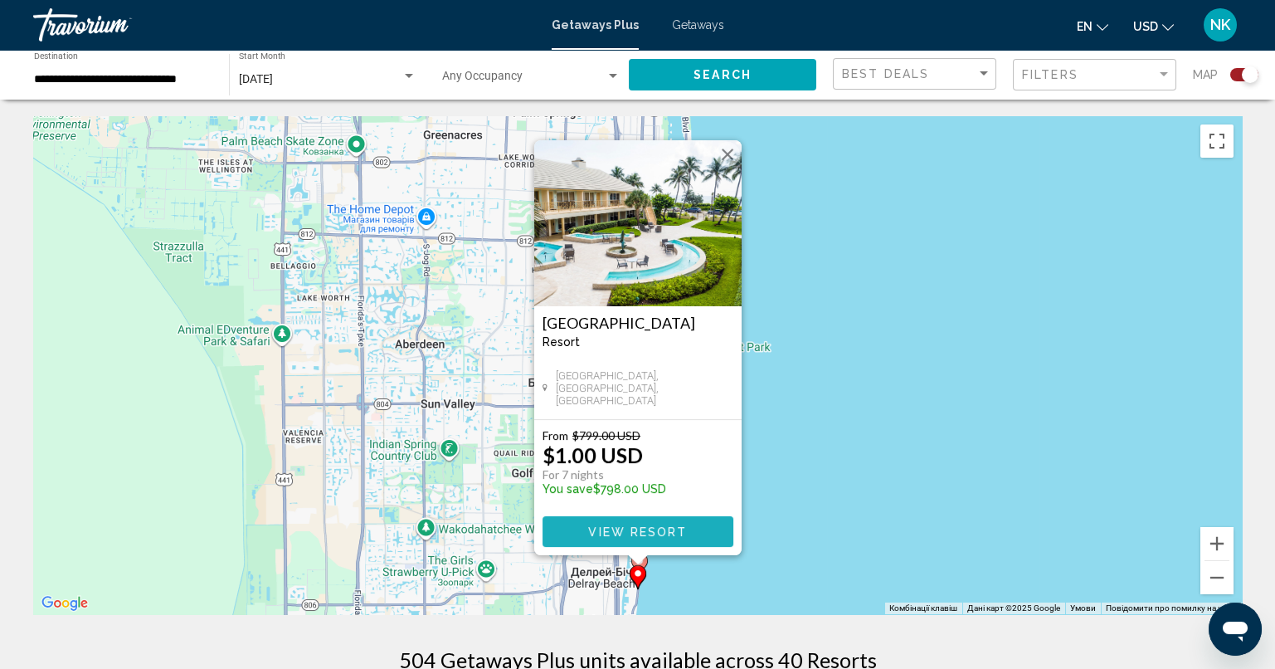
click at [664, 528] on span "View Resort" at bounding box center [637, 531] width 99 height 13
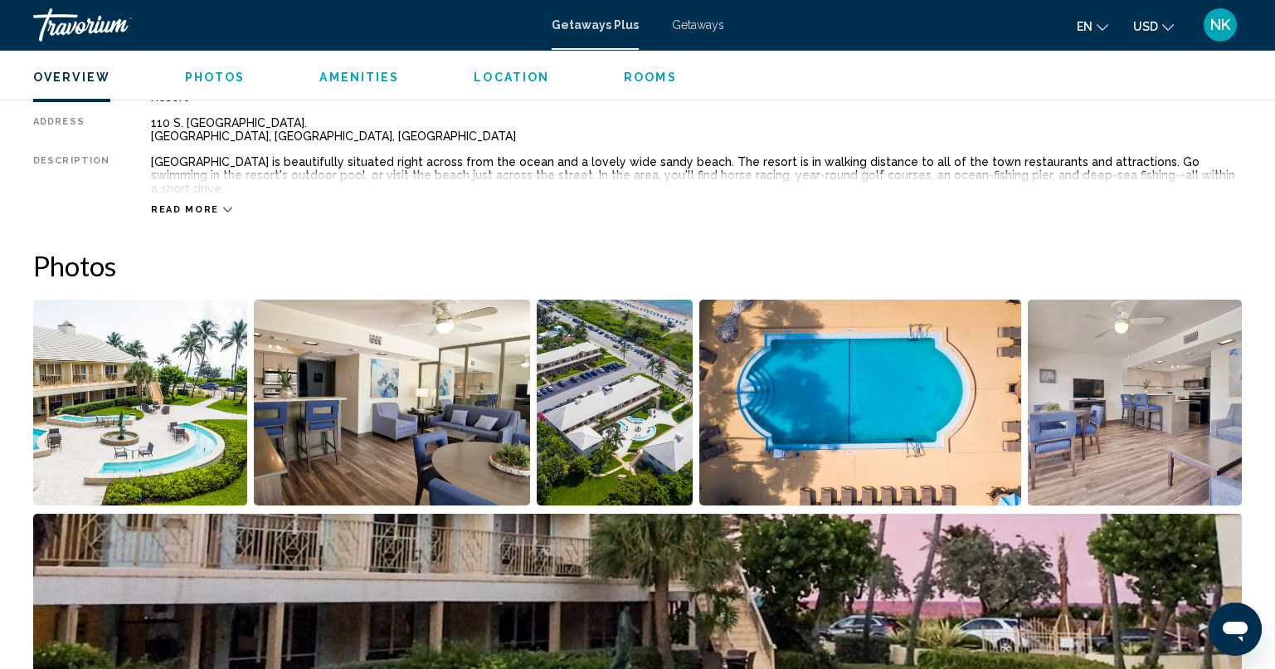
scroll to position [746, 0]
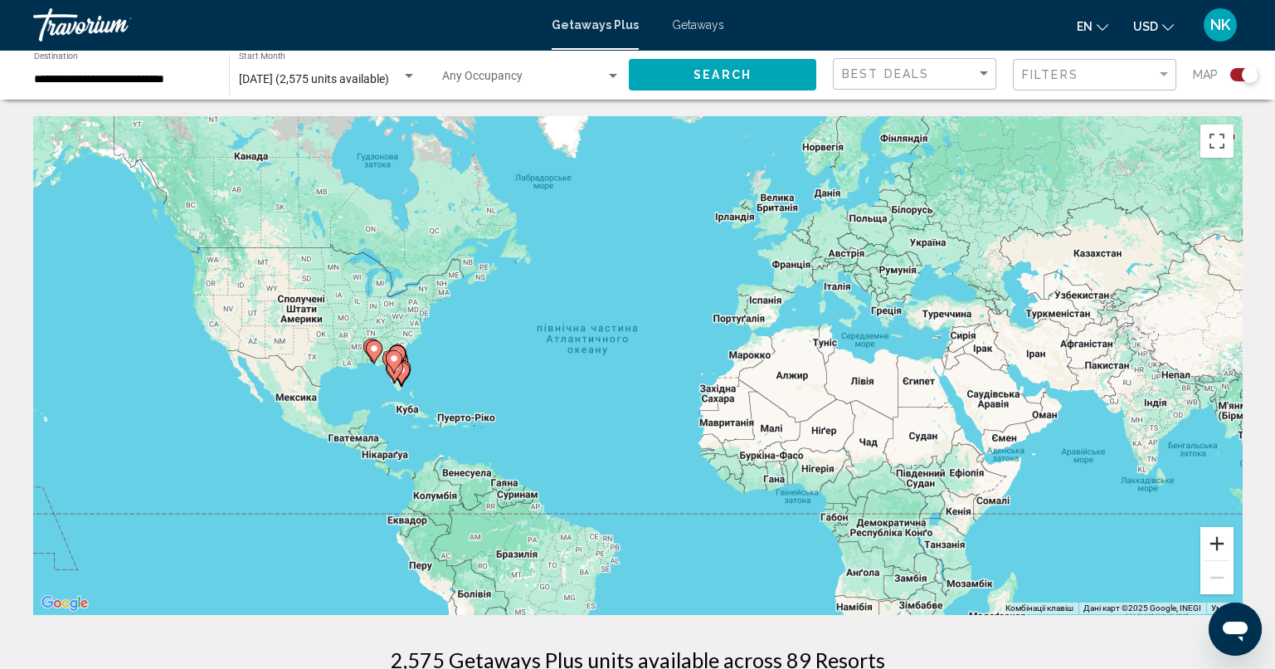
click at [1221, 551] on button "Збільшити" at bounding box center [1216, 543] width 33 height 33
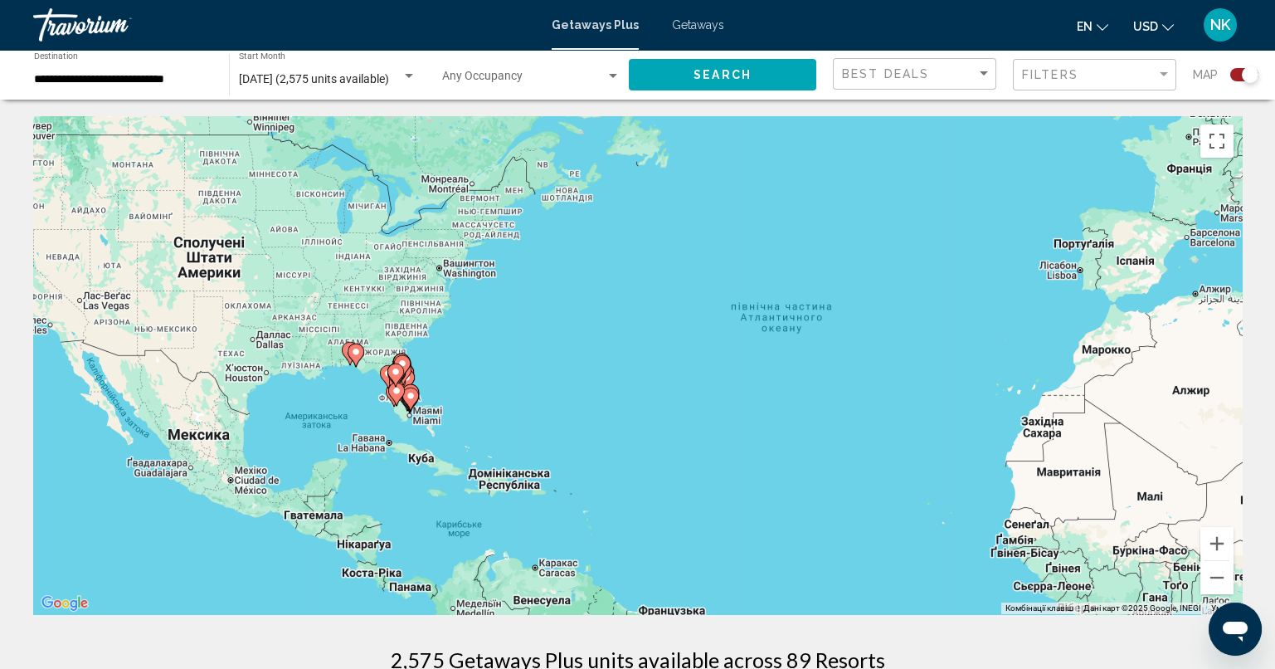
drag, startPoint x: 178, startPoint y: 353, endPoint x: 445, endPoint y: 362, distance: 266.4
click at [442, 361] on div "Увімкніть режим перетягування за допомогою клавіатури, натиснувши Alt + Enter. …" at bounding box center [637, 365] width 1209 height 498
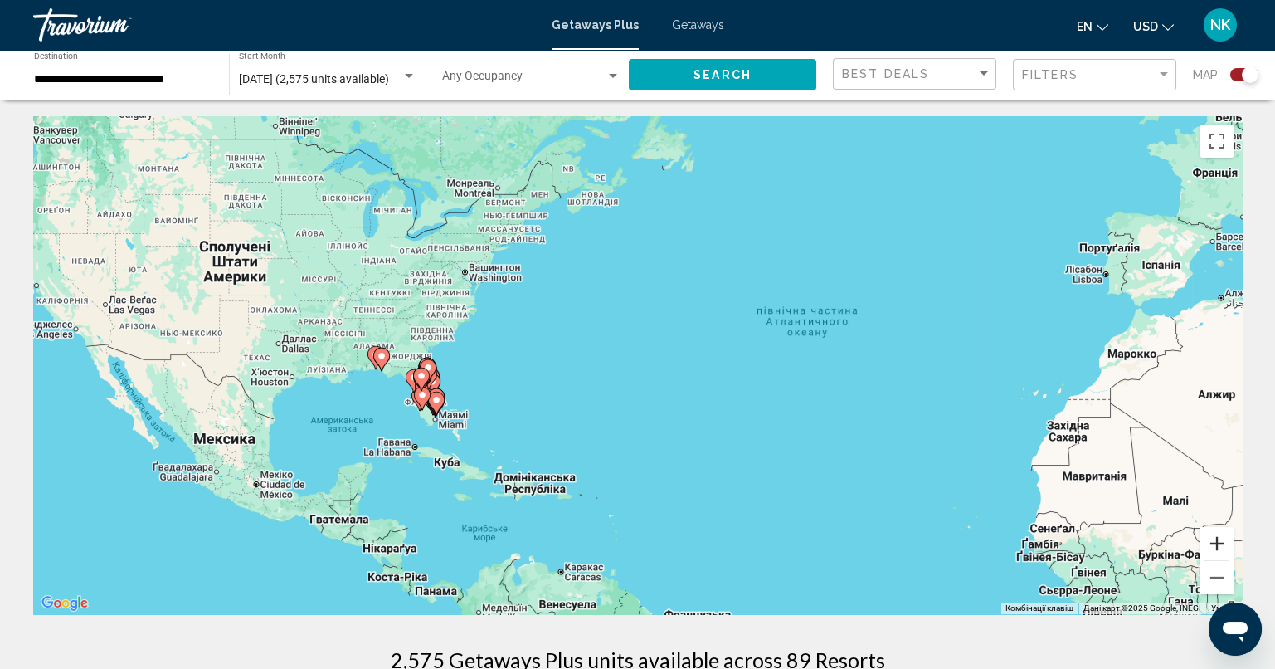
click at [1220, 552] on button "Збільшити" at bounding box center [1216, 543] width 33 height 33
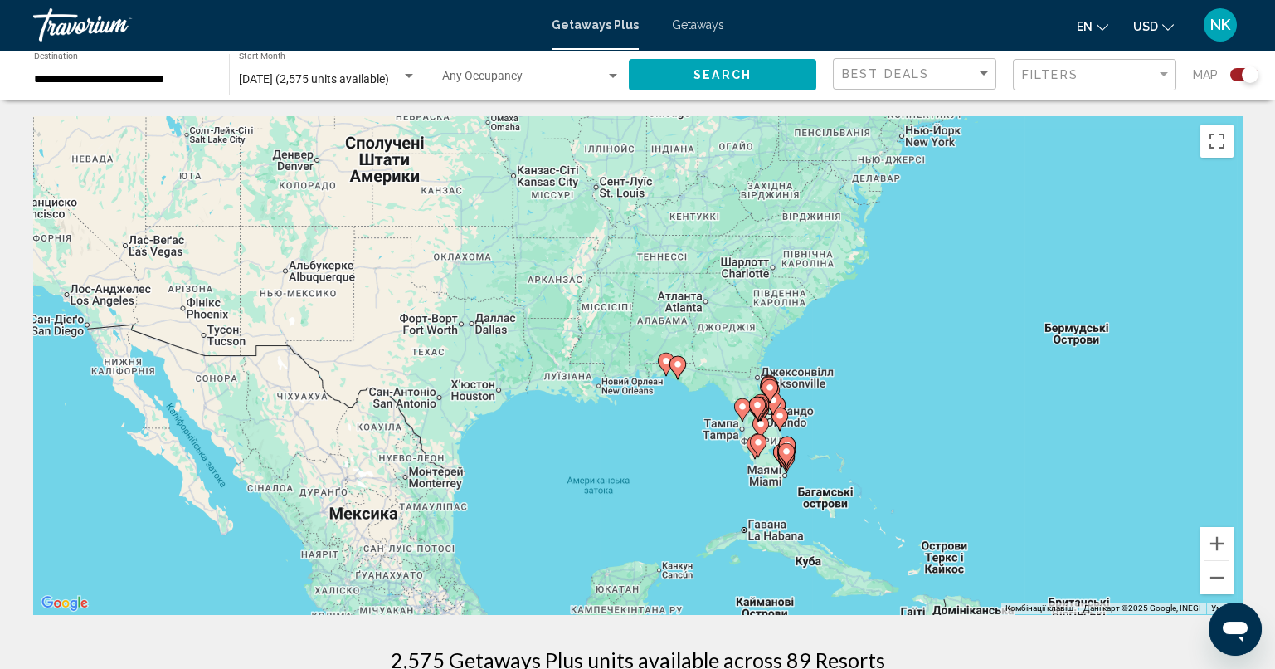
drag, startPoint x: 439, startPoint y: 403, endPoint x: 993, endPoint y: 406, distance: 554.1
click at [993, 406] on div "Увімкніть режим перетягування за допомогою клавіатури, натиснувши Alt + Enter. …" at bounding box center [637, 365] width 1209 height 498
click at [1218, 538] on button "Збільшити" at bounding box center [1216, 543] width 33 height 33
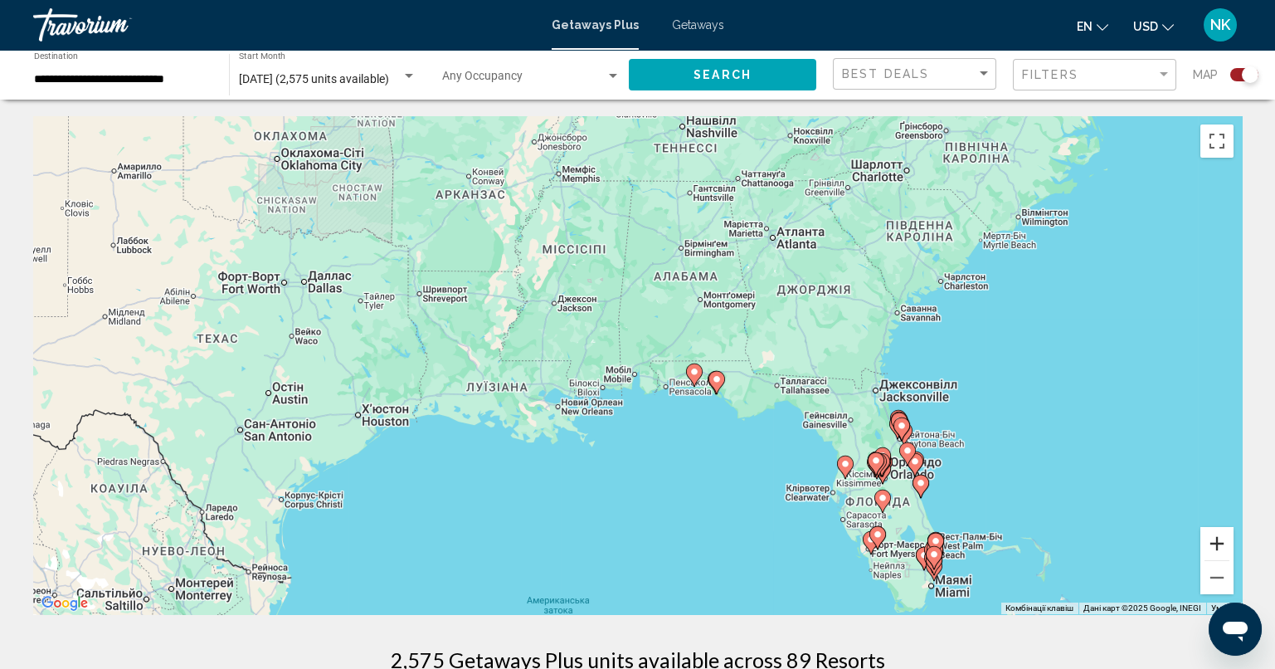
click at [1218, 538] on button "Збільшити" at bounding box center [1216, 543] width 33 height 33
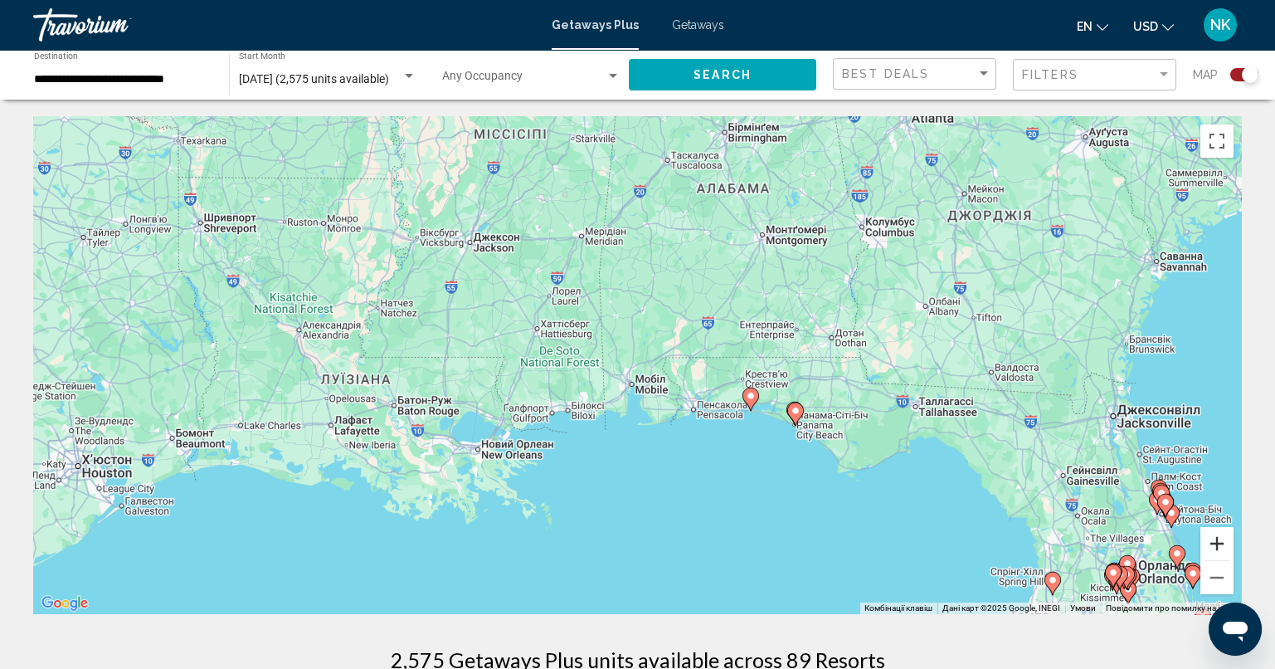
click at [1218, 538] on button "Збільшити" at bounding box center [1216, 543] width 33 height 33
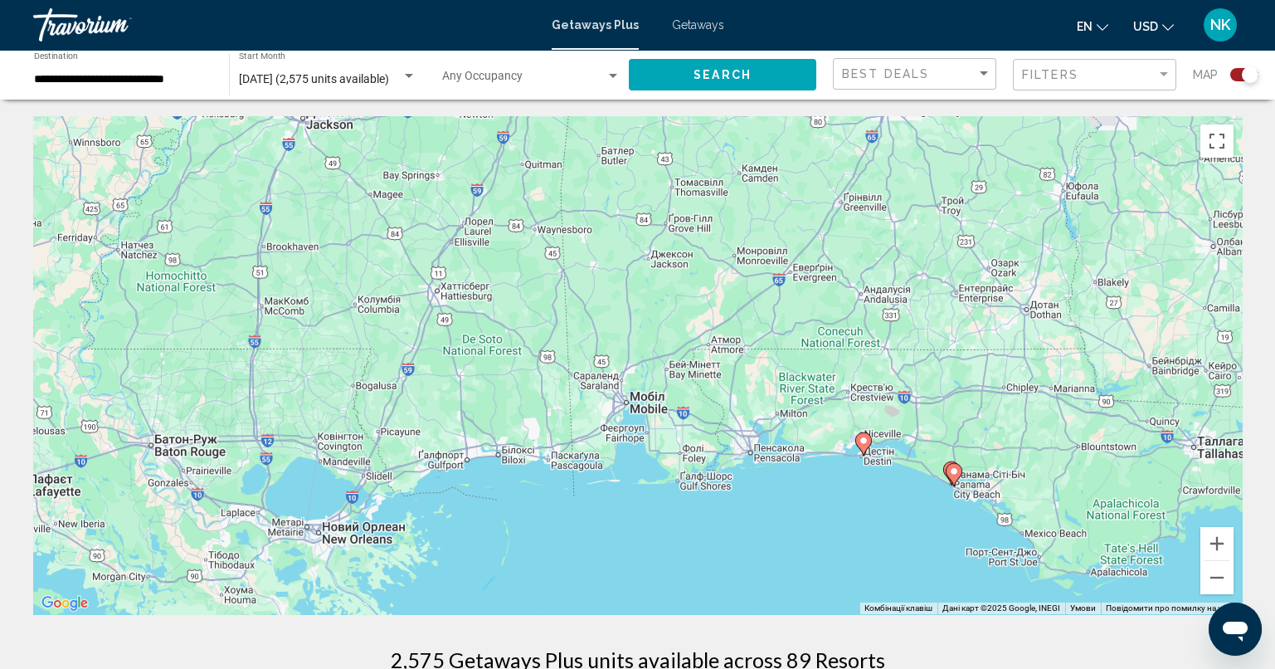
click at [861, 443] on image "Main content" at bounding box center [864, 440] width 10 height 10
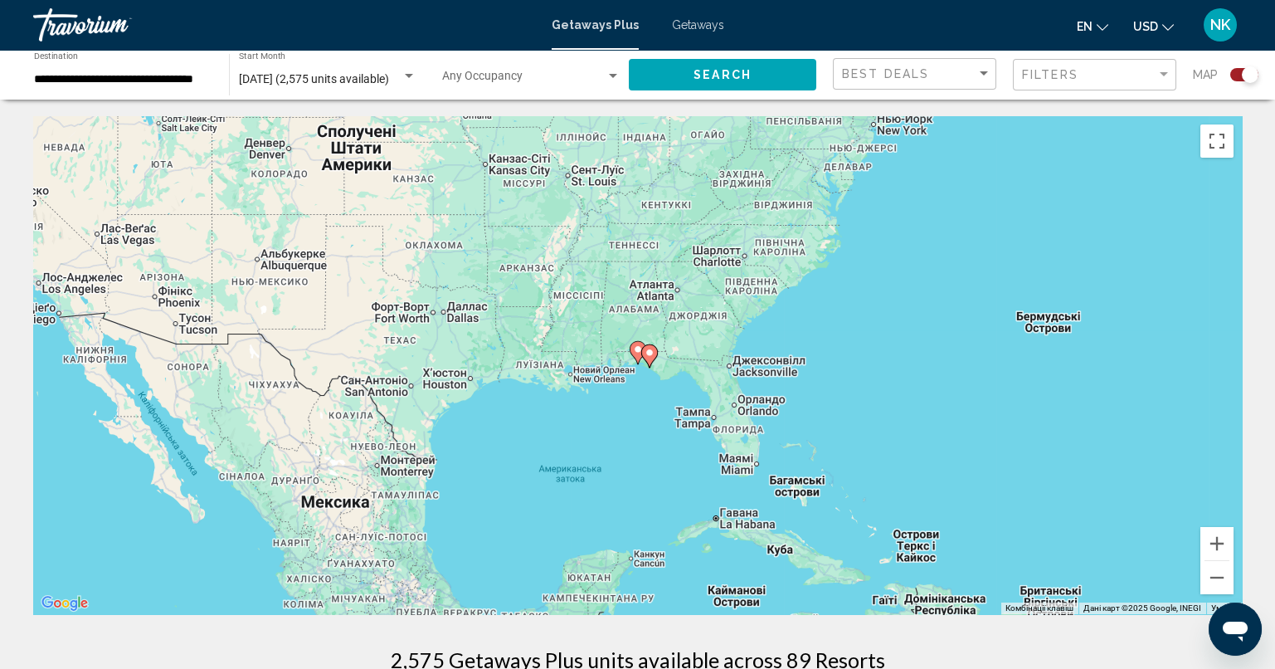
click at [636, 350] on image "Main content" at bounding box center [638, 349] width 10 height 10
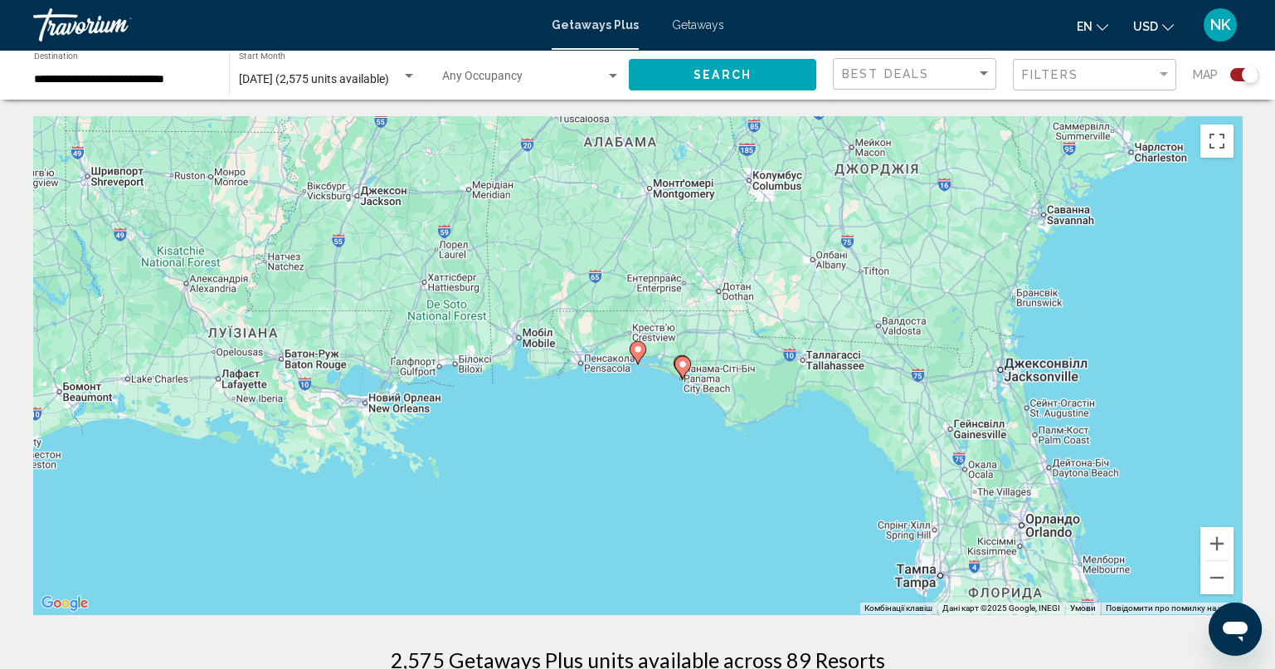
click at [640, 355] on icon "Main content" at bounding box center [637, 353] width 15 height 22
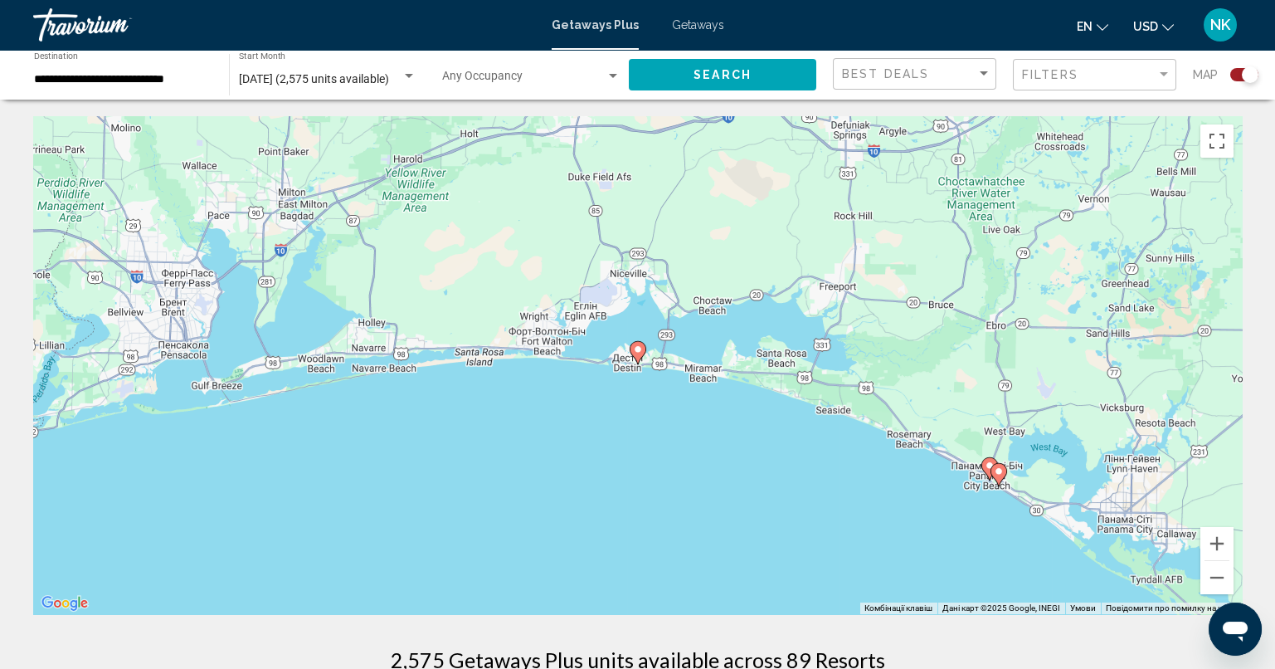
click at [643, 355] on gmp-advanced-marker "Main content" at bounding box center [638, 352] width 17 height 25
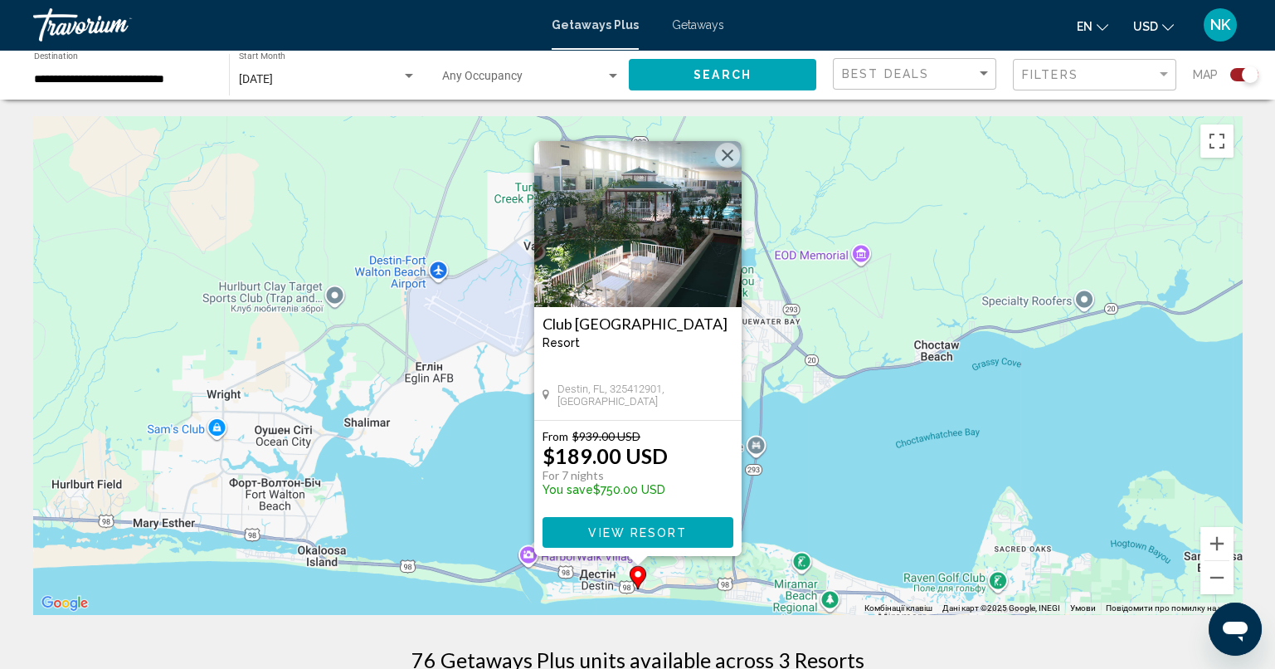
click at [729, 153] on button "Закрити" at bounding box center [727, 155] width 25 height 25
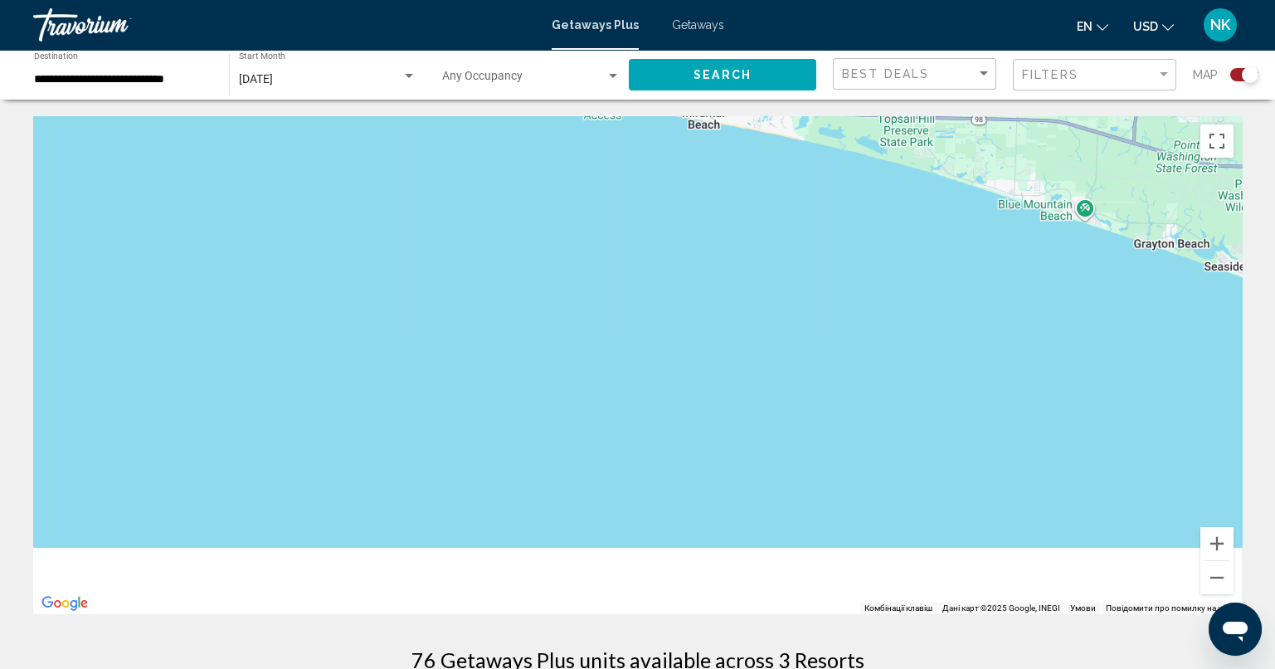
drag, startPoint x: 948, startPoint y: 557, endPoint x: 748, endPoint y: 45, distance: 549.4
click at [748, 45] on div "**********" at bounding box center [637, 334] width 1275 height 669
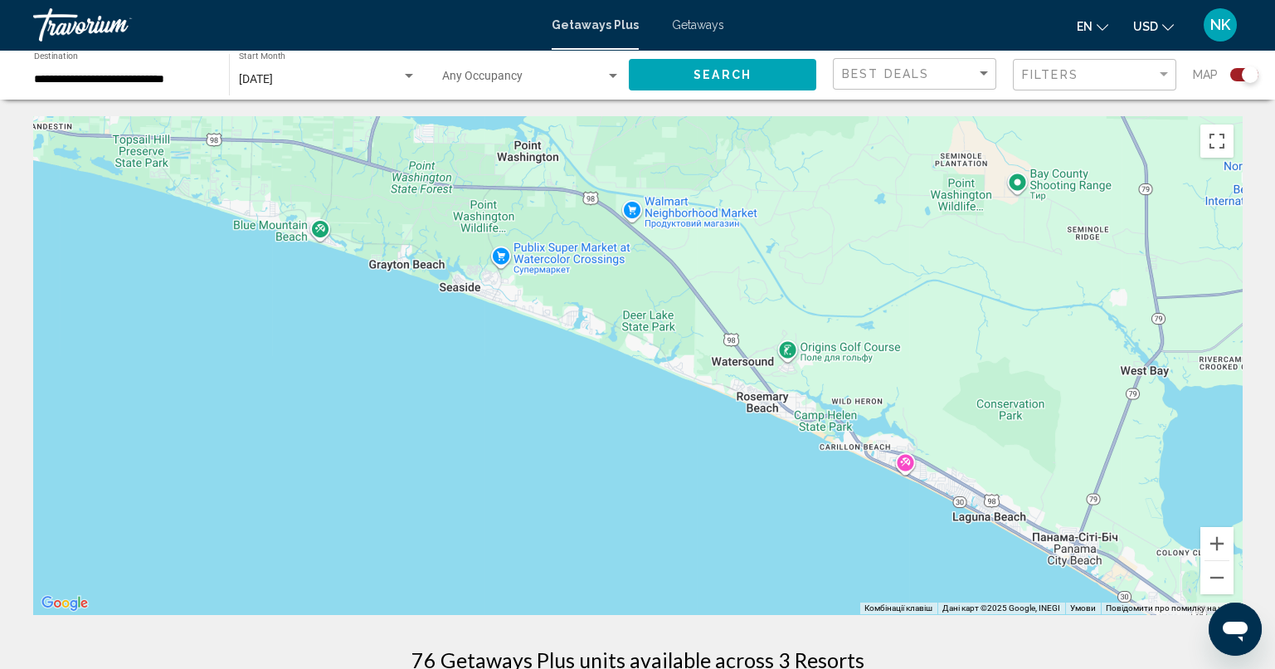
drag, startPoint x: 902, startPoint y: 259, endPoint x: 139, endPoint y: 287, distance: 763.6
click at [139, 287] on div "Увімкніть режим перетягування за допомогою клавіатури, натиснувши Alt + Enter. …" at bounding box center [637, 365] width 1209 height 498
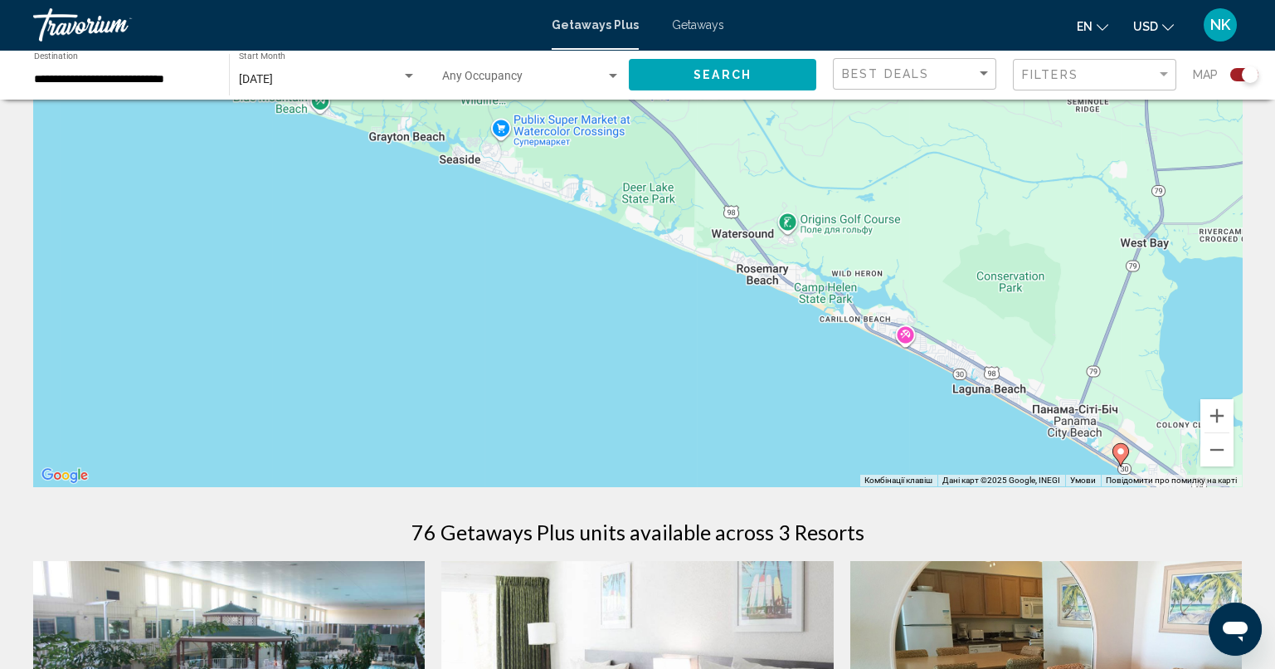
scroll to position [248, 0]
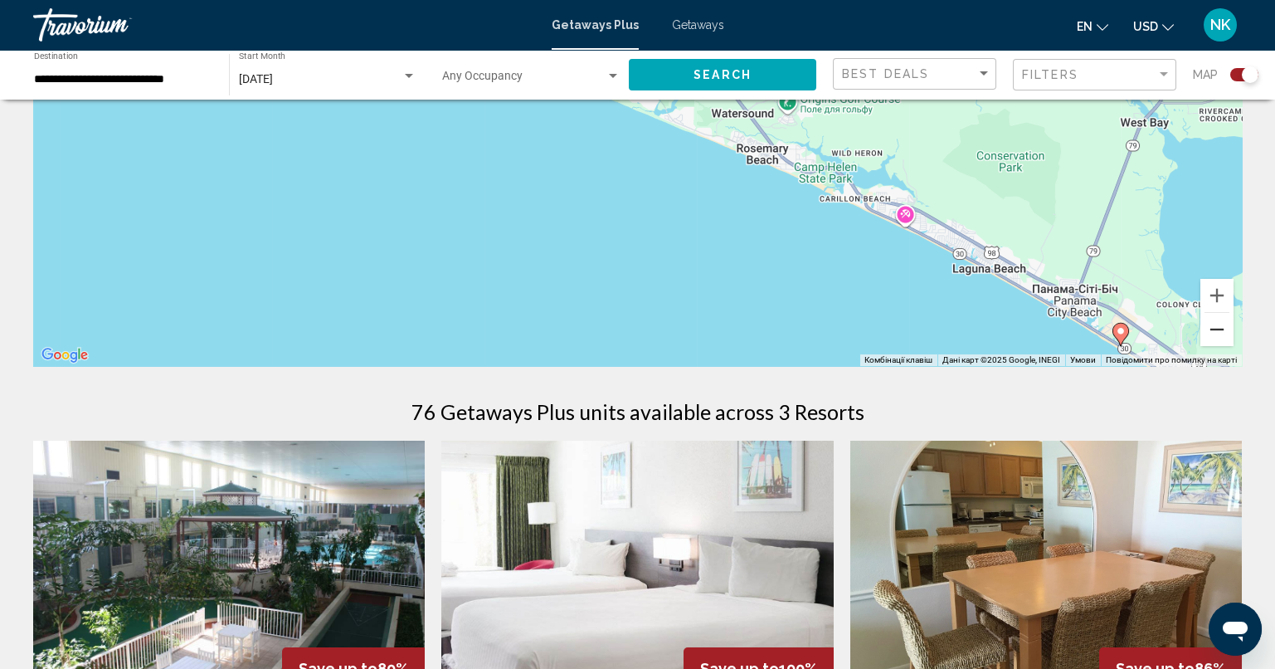
click at [1209, 336] on button "Зменшити" at bounding box center [1216, 329] width 33 height 33
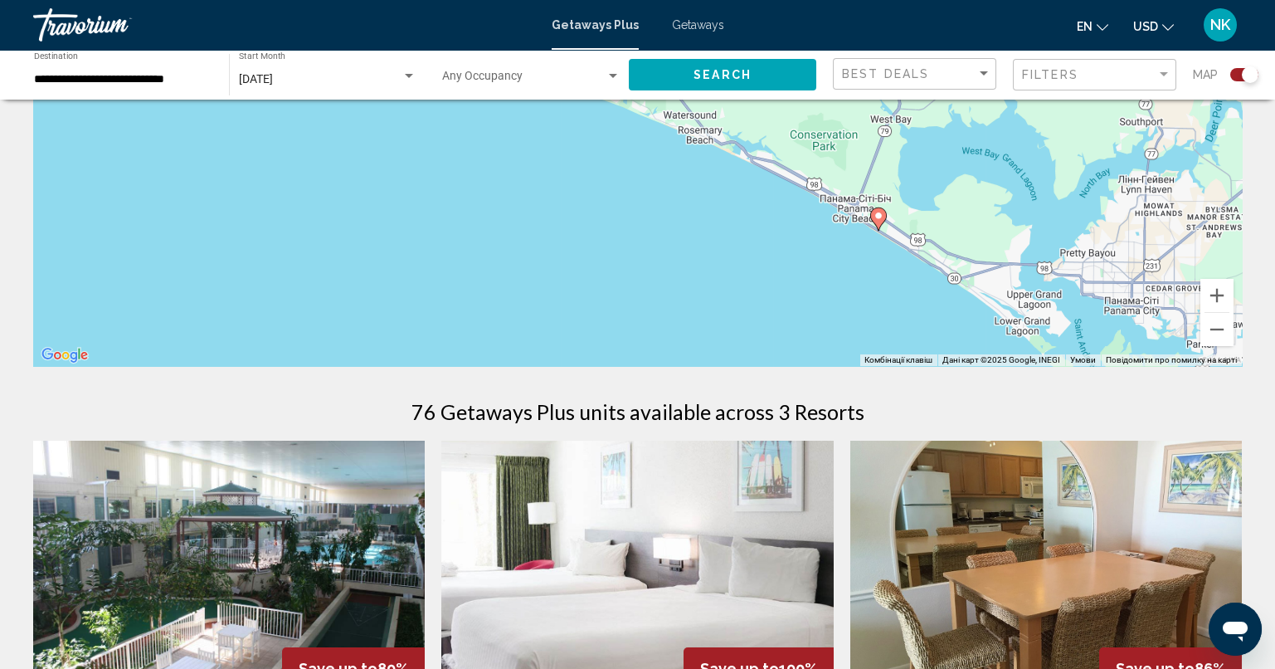
click at [878, 220] on icon "Main content" at bounding box center [877, 219] width 15 height 22
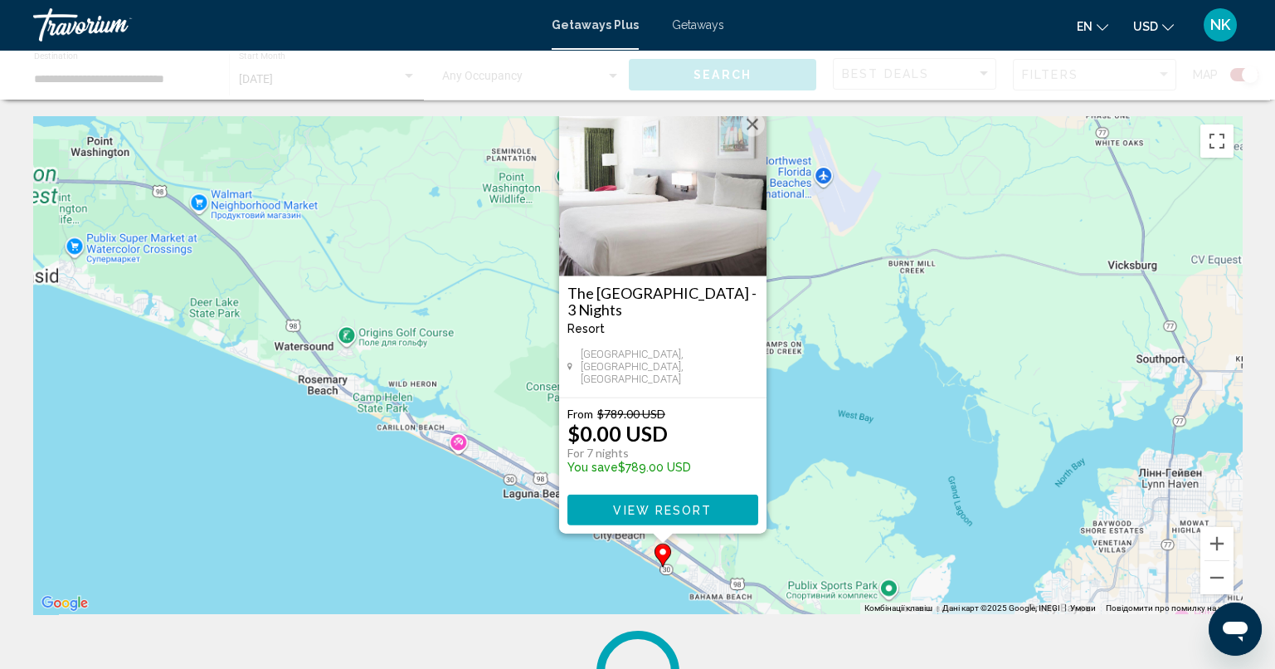
scroll to position [0, 0]
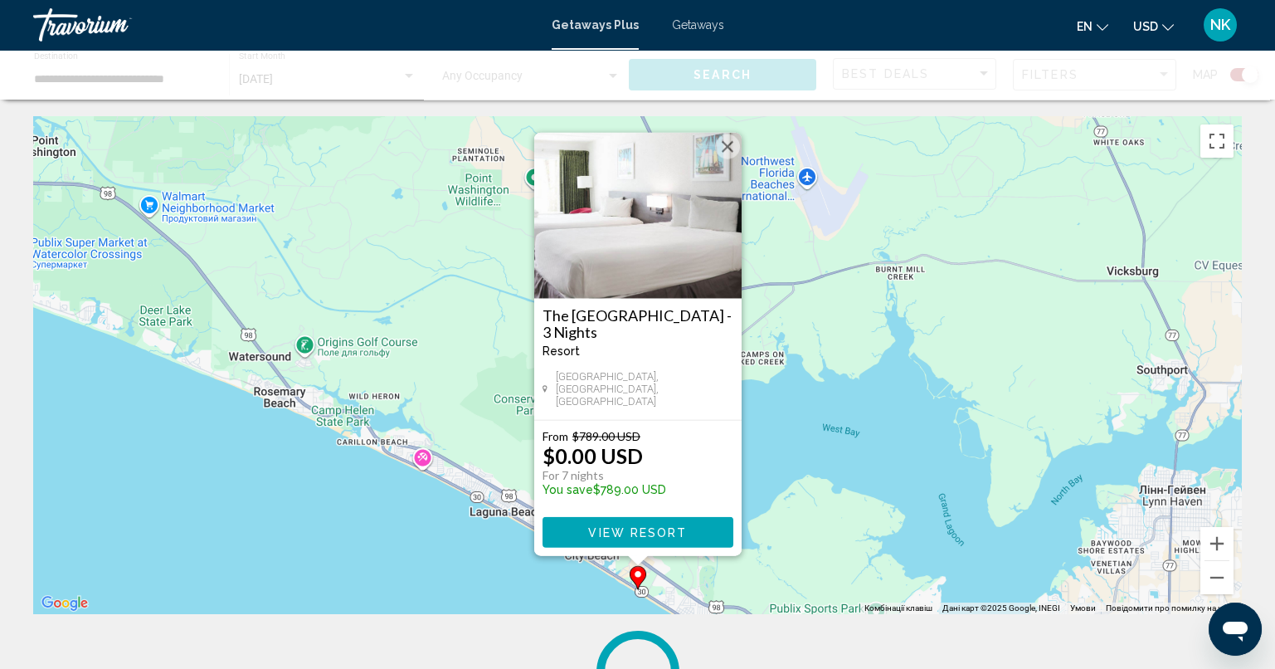
click at [731, 159] on button "Закрити" at bounding box center [727, 146] width 25 height 25
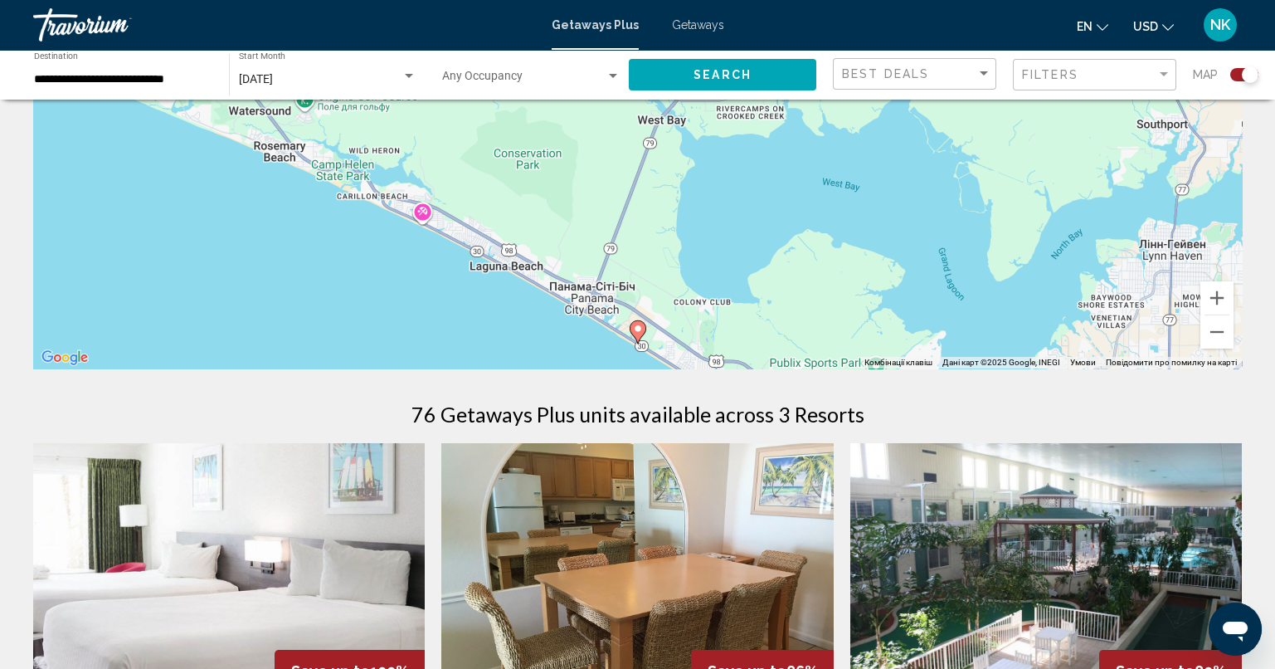
scroll to position [248, 0]
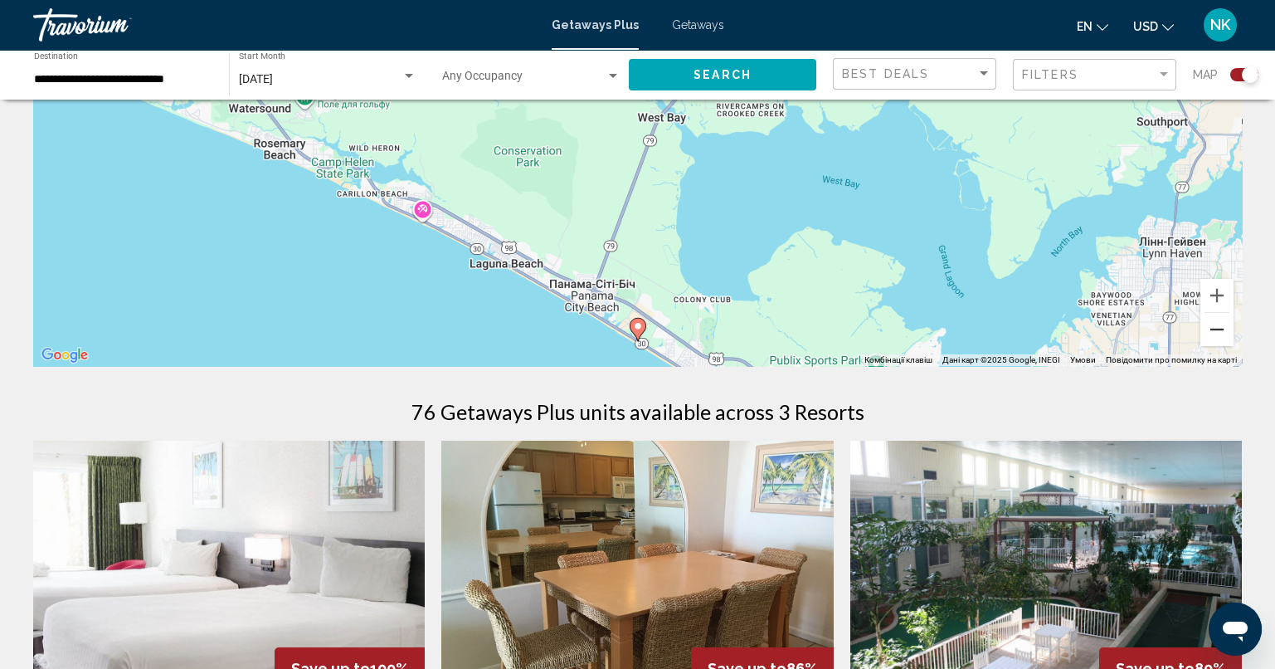
click at [1212, 339] on button "Зменшити" at bounding box center [1216, 329] width 33 height 33
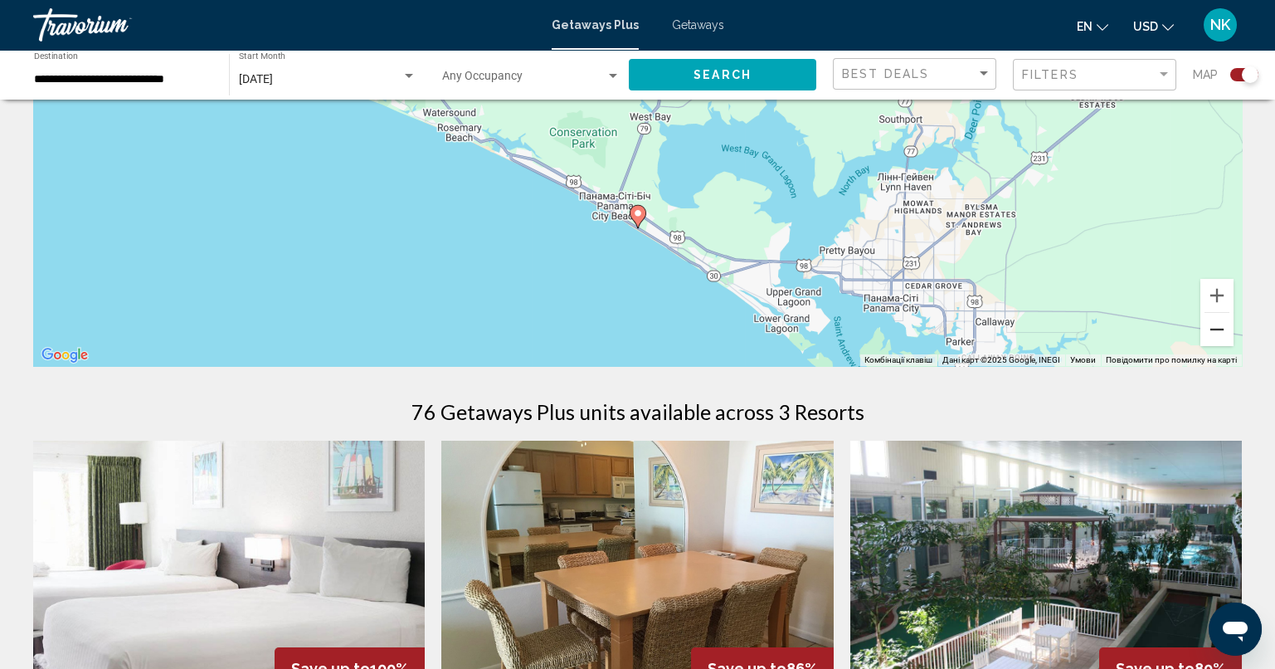
click at [1214, 334] on button "Зменшити" at bounding box center [1216, 329] width 33 height 33
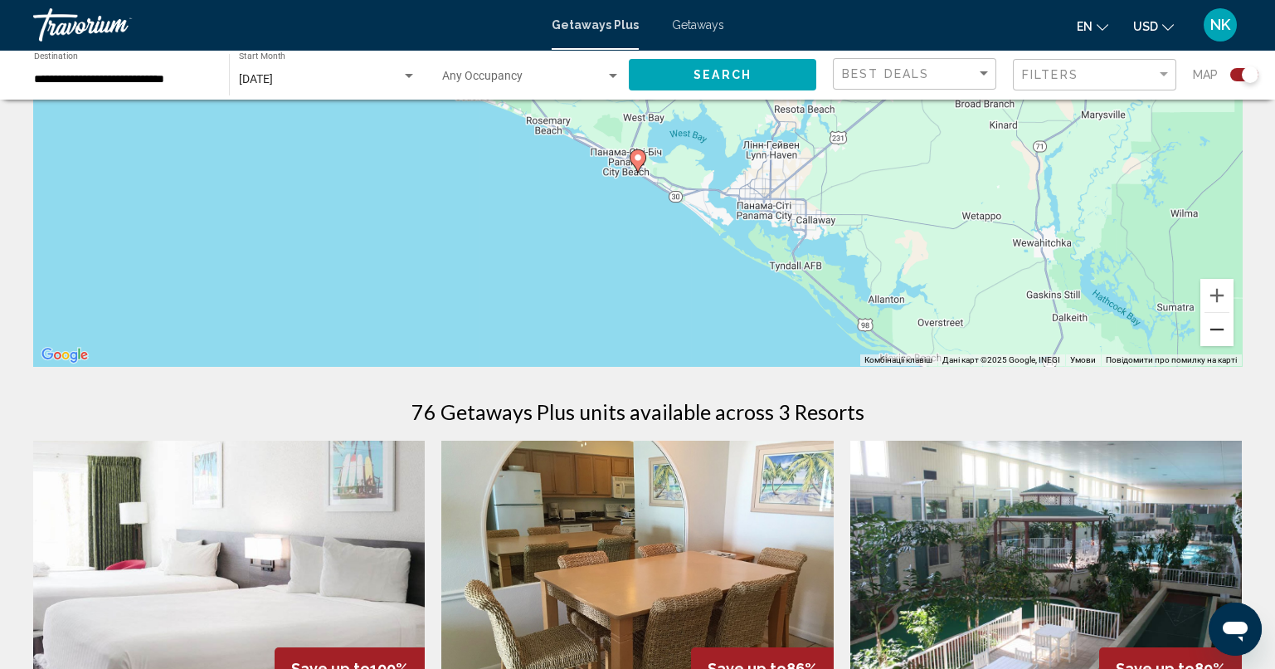
click at [1215, 334] on button "Зменшити" at bounding box center [1216, 329] width 33 height 33
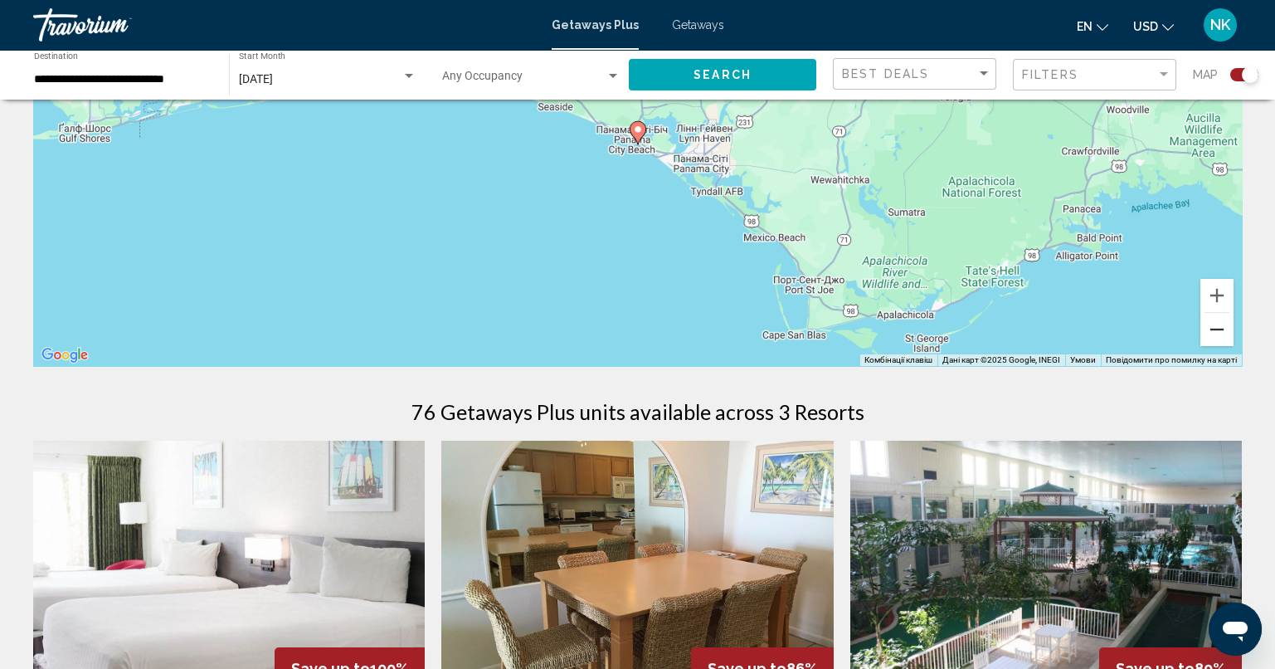
click at [1216, 334] on button "Зменшити" at bounding box center [1216, 329] width 33 height 33
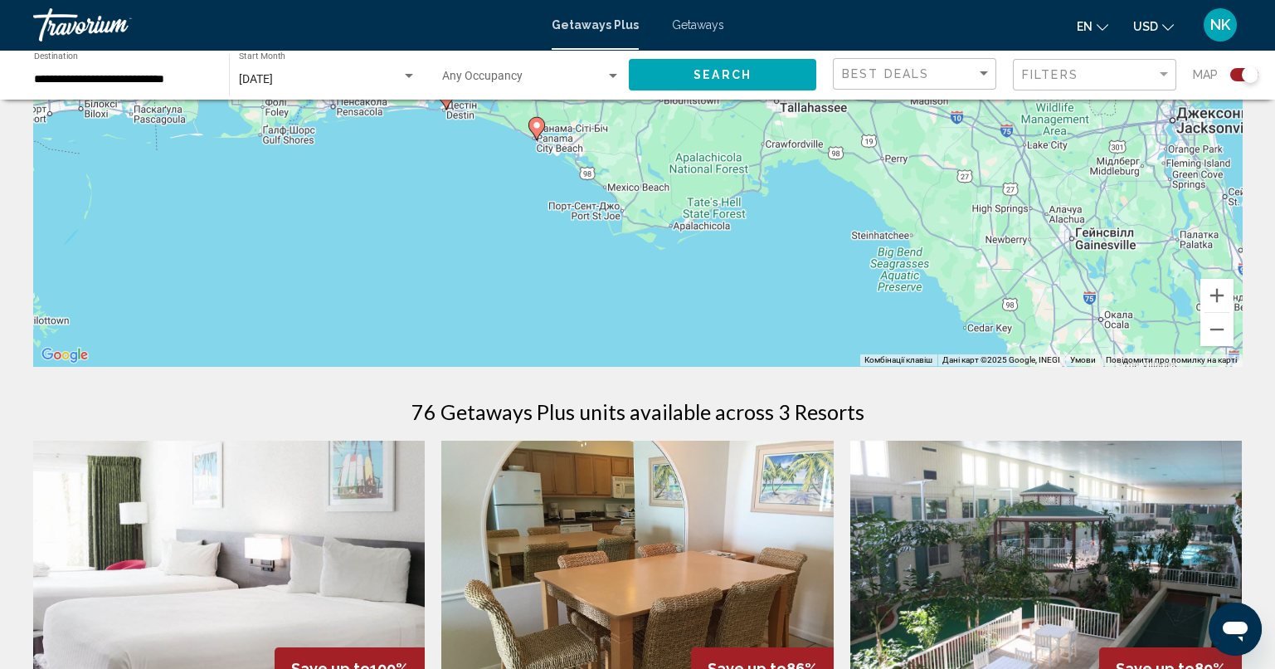
drag, startPoint x: 1034, startPoint y: 216, endPoint x: 1204, endPoint y: 258, distance: 175.8
click at [935, 230] on div "Увімкніть режим перетягування за допомогою клавіатури, натиснувши Alt + Enter. …" at bounding box center [637, 117] width 1209 height 498
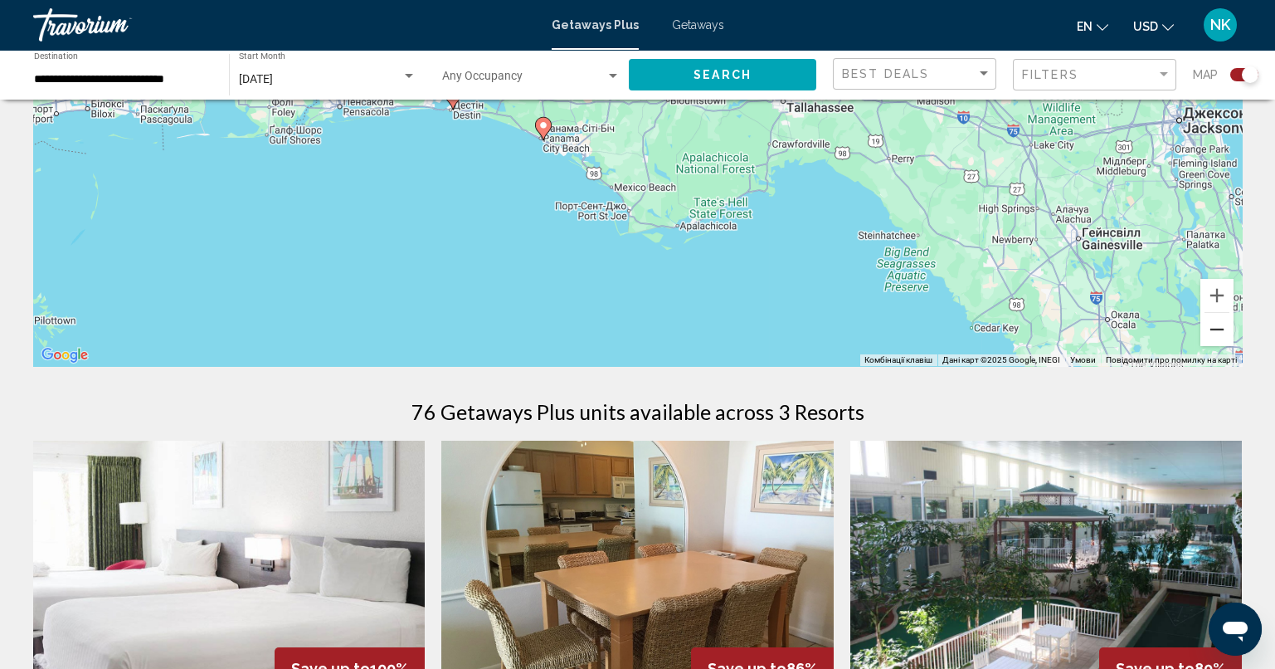
click at [1216, 329] on button "Зменшити" at bounding box center [1216, 329] width 33 height 33
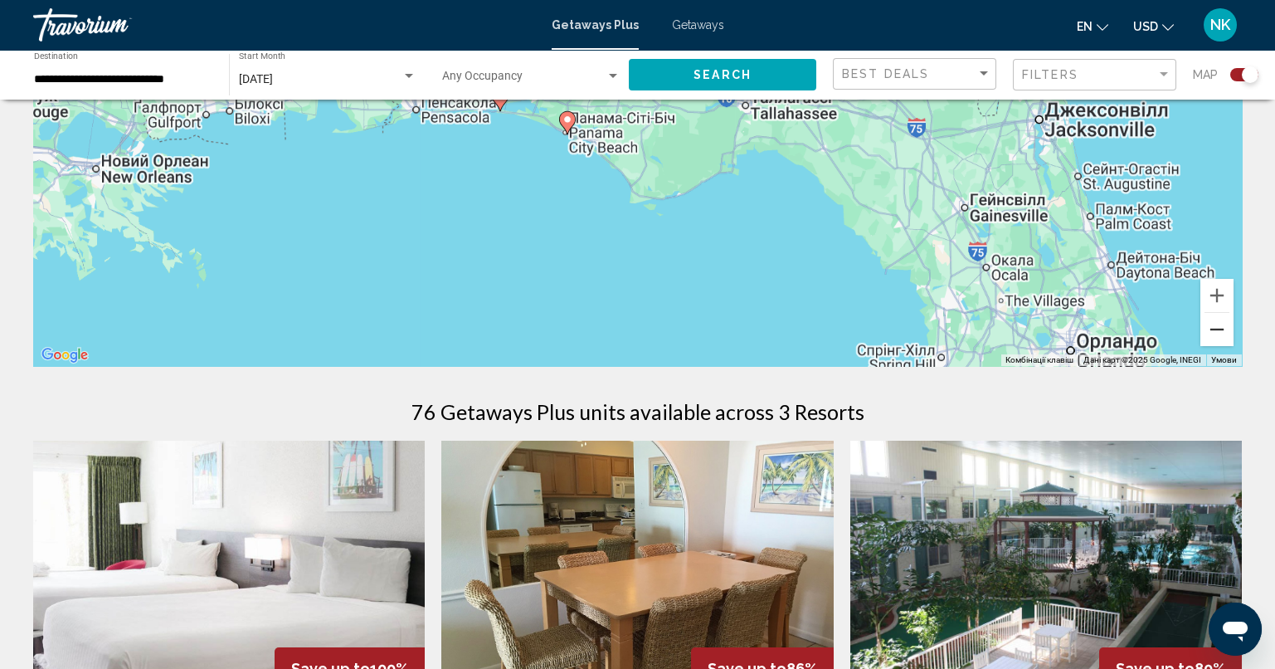
click at [1216, 329] on button "Зменшити" at bounding box center [1216, 329] width 33 height 33
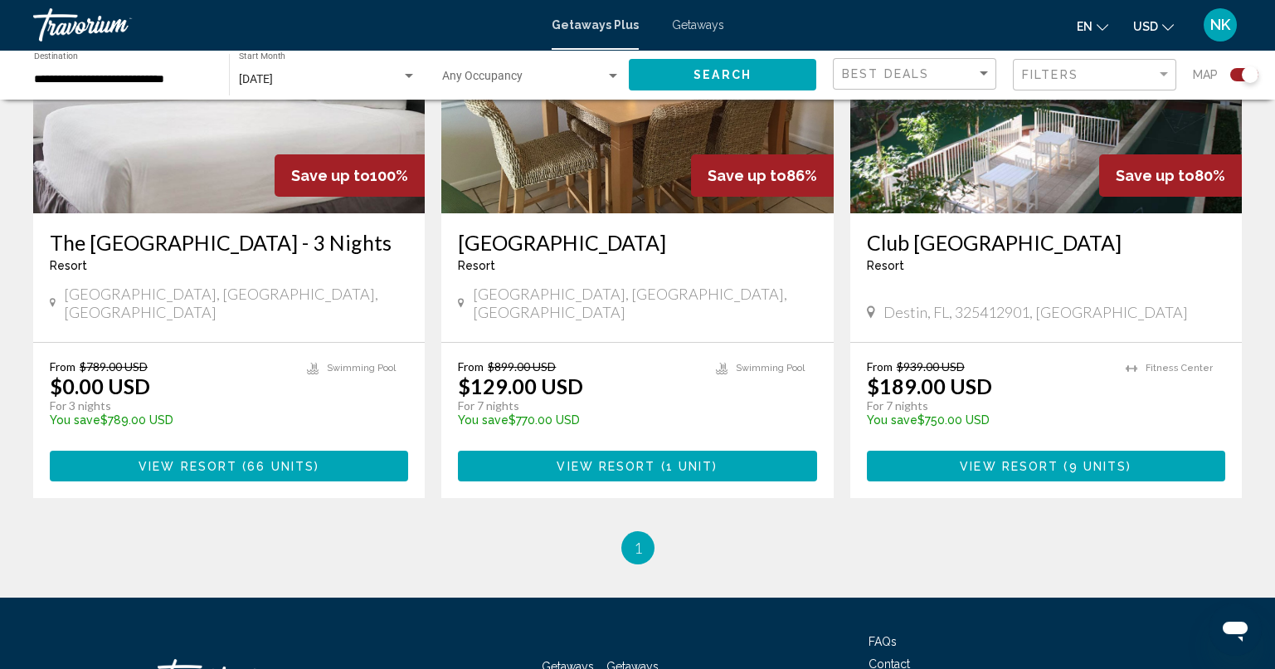
scroll to position [746, 0]
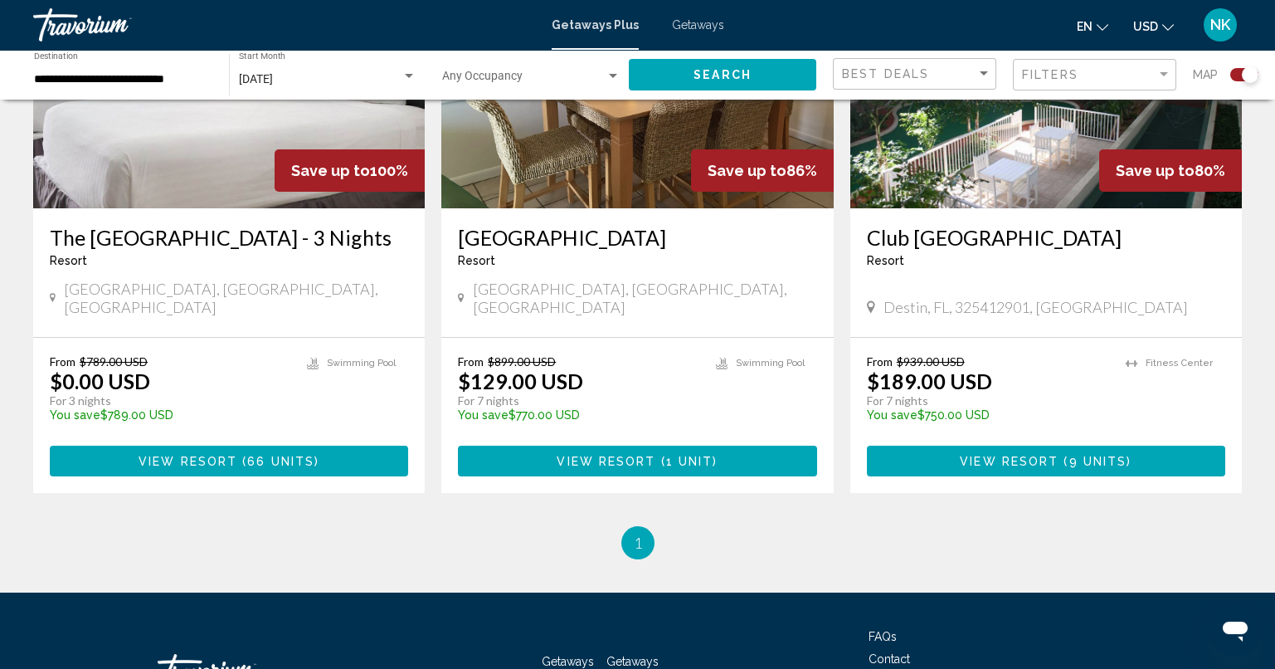
click at [100, 79] on input "**********" at bounding box center [123, 79] width 178 height 13
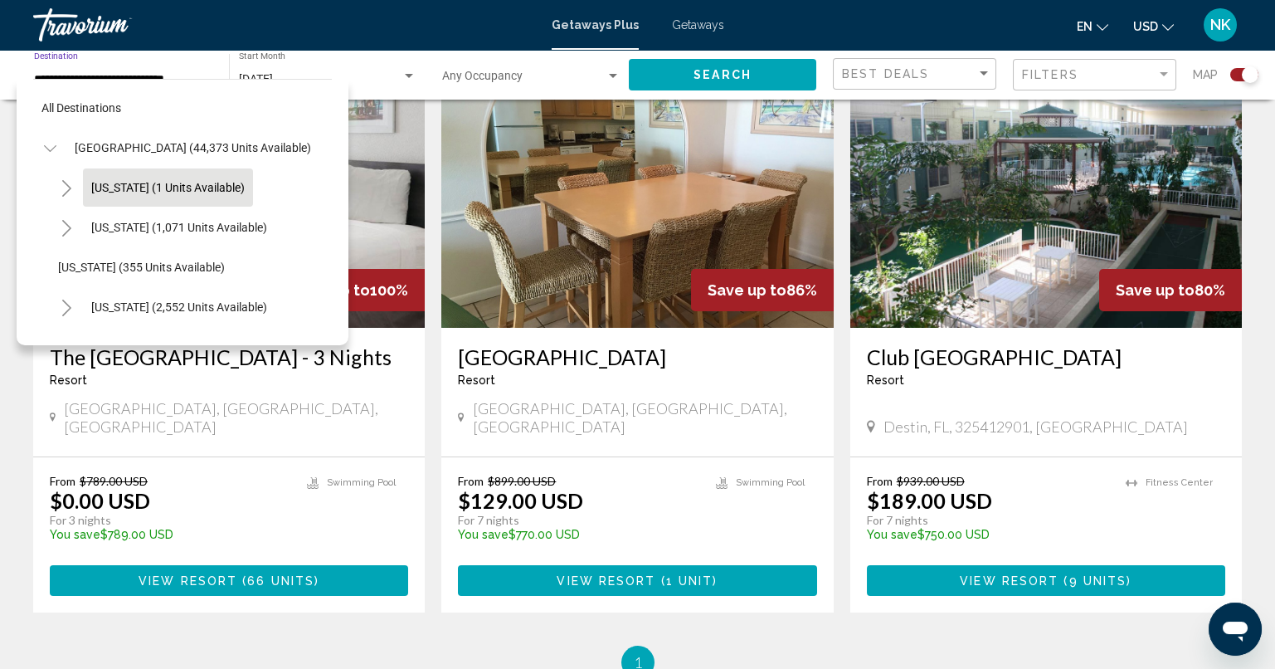
scroll to position [497, 0]
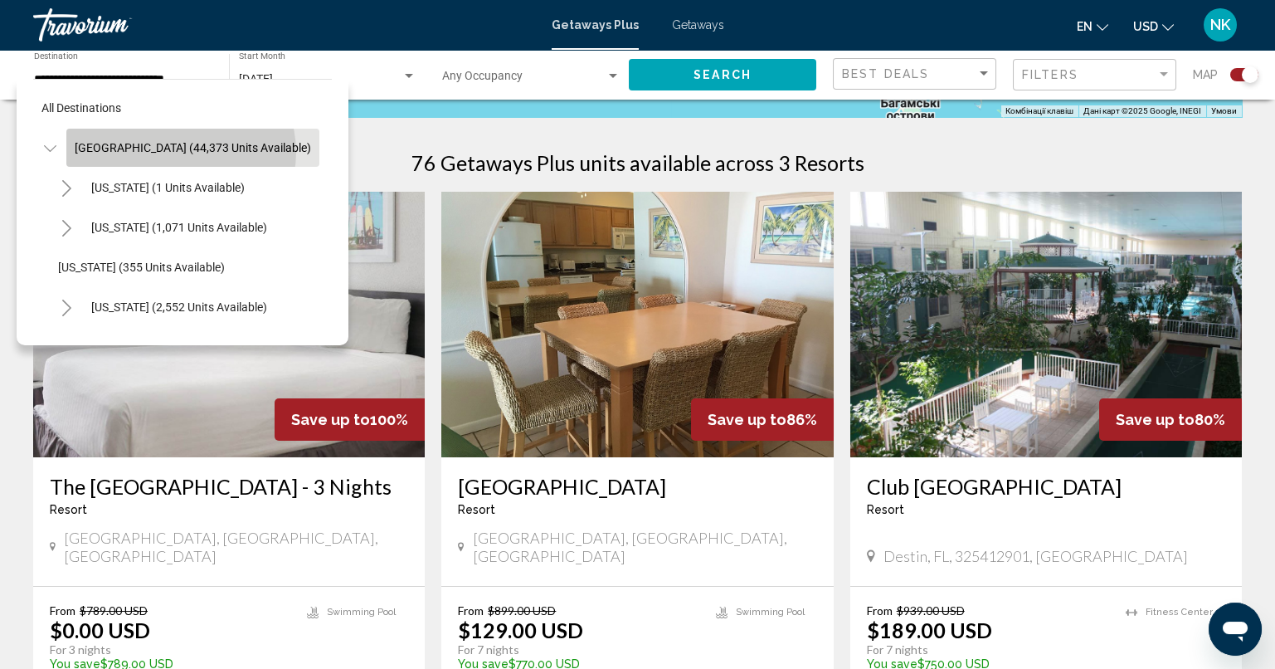
click at [180, 152] on span "[GEOGRAPHIC_DATA] (44,373 units available)" at bounding box center [193, 147] width 236 height 13
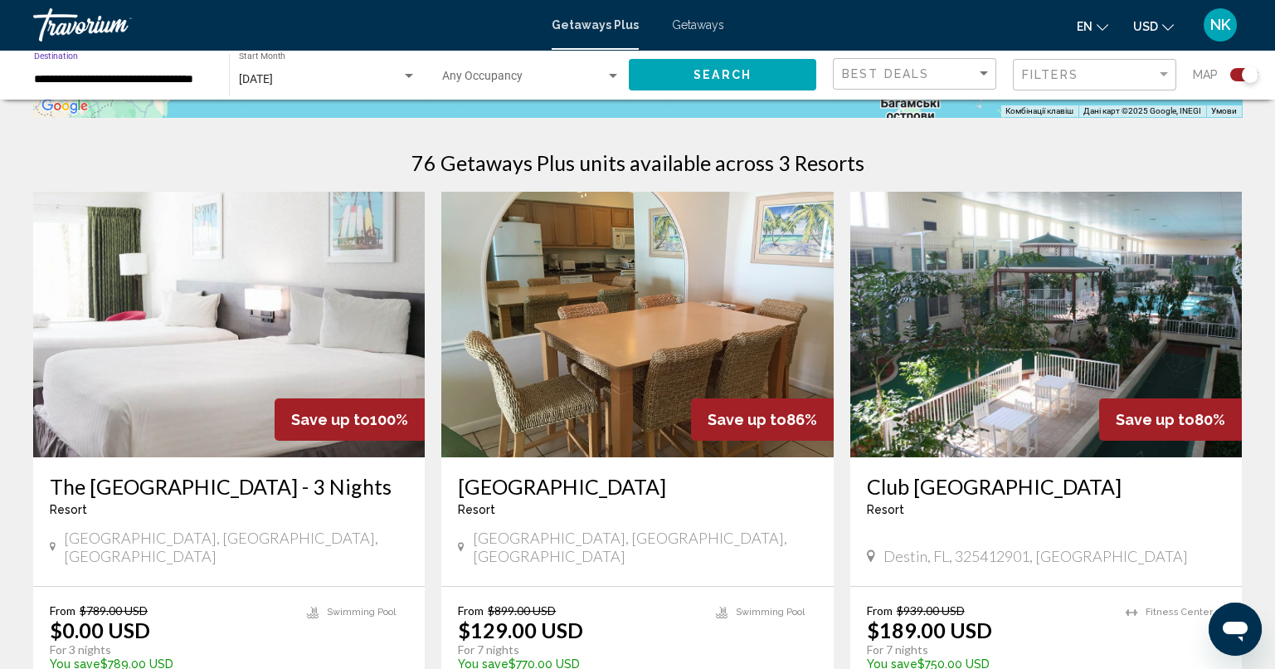
click at [704, 71] on span "Search" at bounding box center [722, 75] width 58 height 13
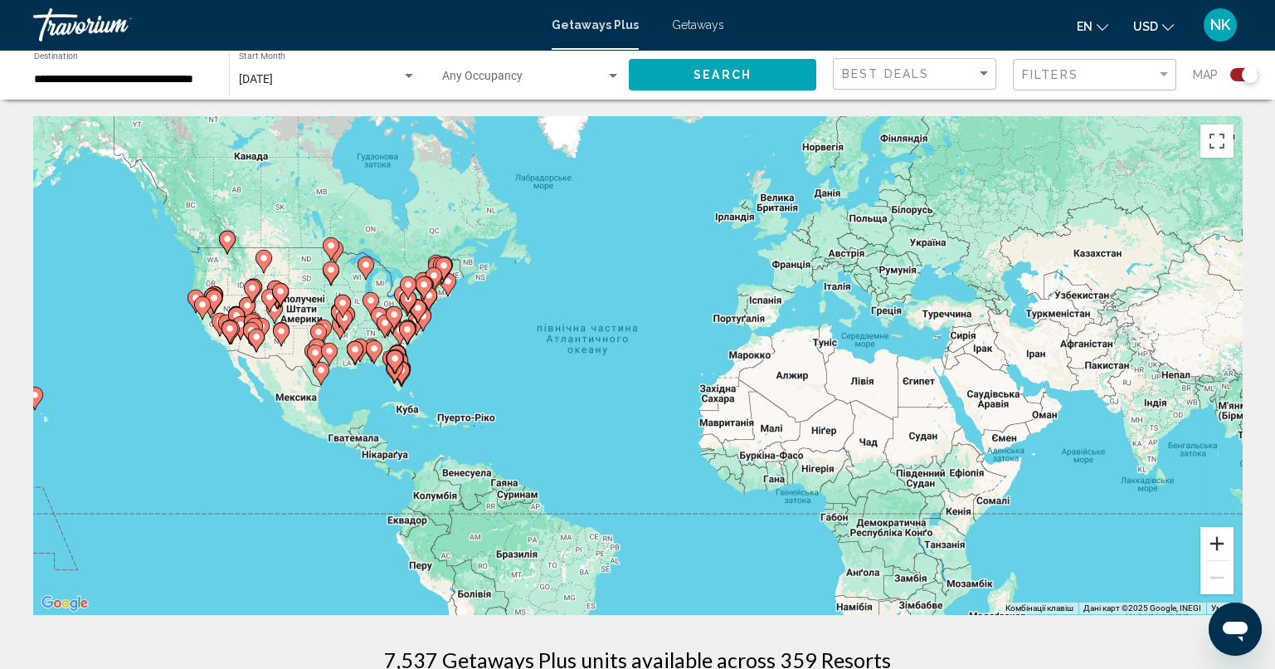
click at [1226, 540] on button "Збільшити" at bounding box center [1216, 543] width 33 height 33
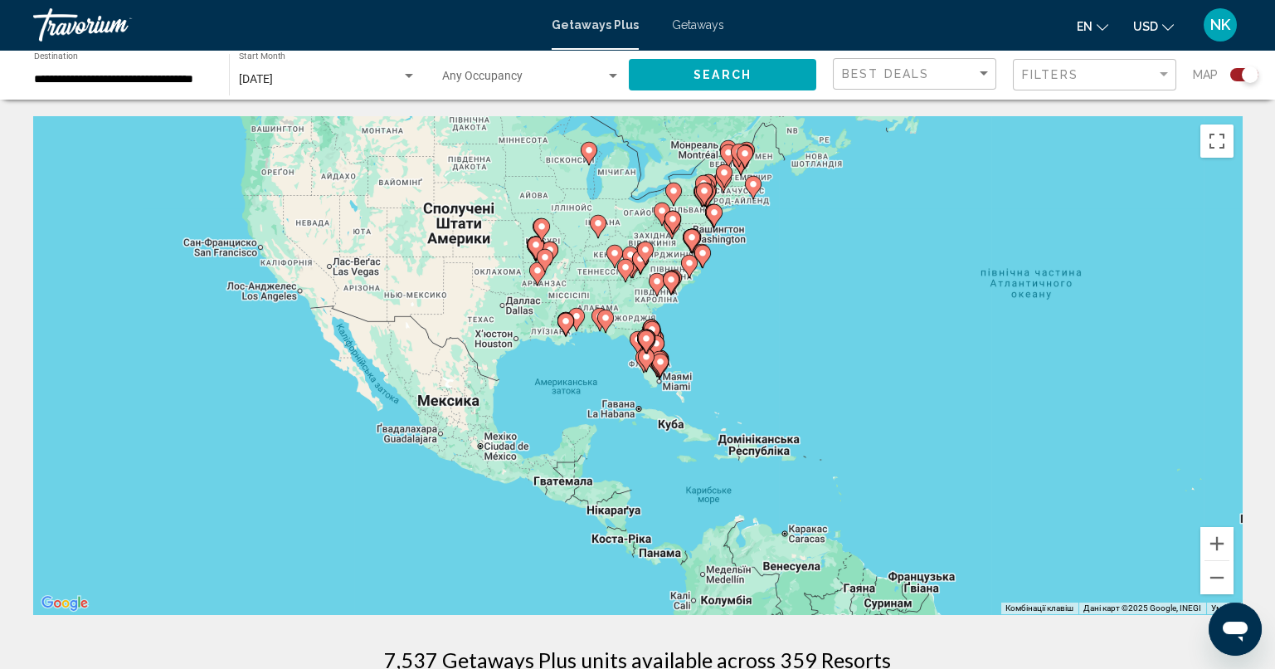
drag, startPoint x: 226, startPoint y: 358, endPoint x: 727, endPoint y: 339, distance: 501.3
click at [726, 333] on div "Увімкніть режим перетягування за допомогою клавіатури, натиснувши Alt + Enter. …" at bounding box center [637, 365] width 1209 height 498
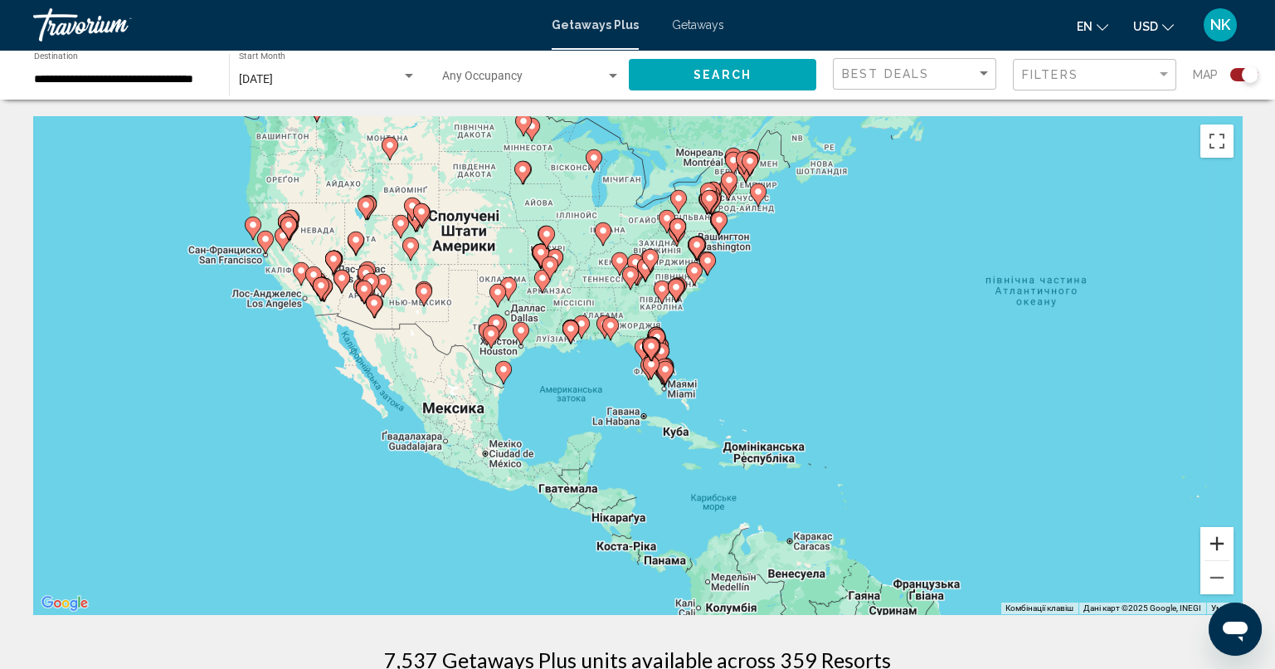
click at [1217, 542] on button "Збільшити" at bounding box center [1216, 543] width 33 height 33
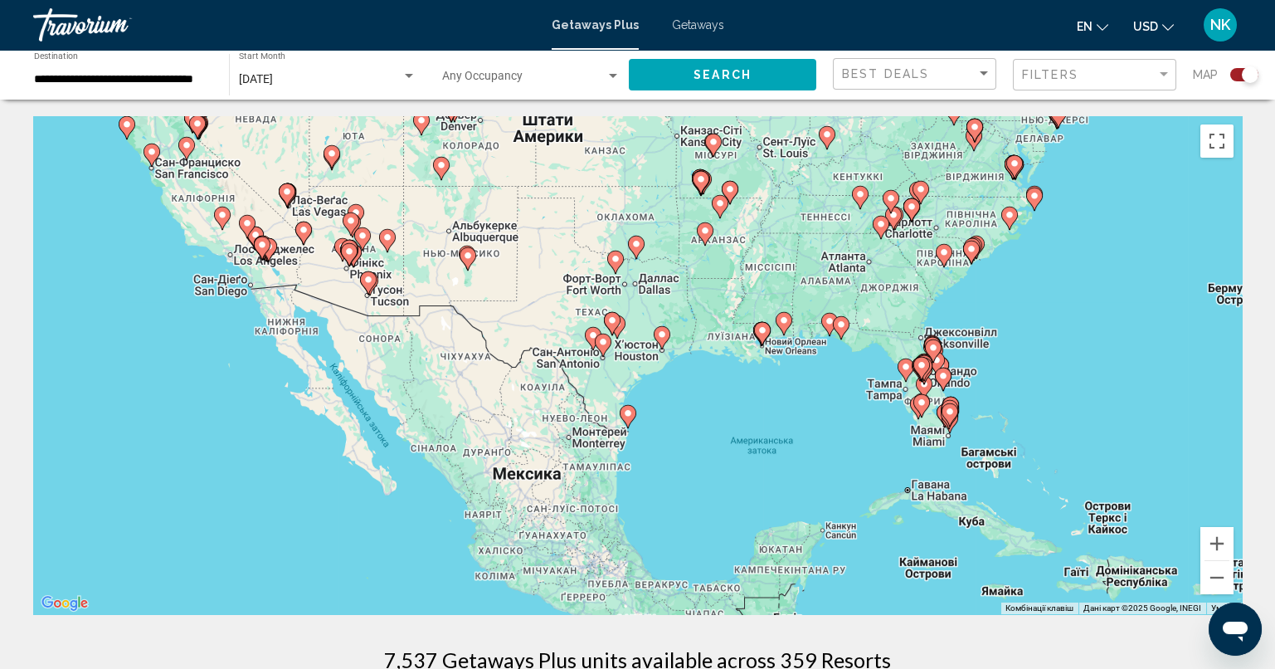
drag, startPoint x: 709, startPoint y: 382, endPoint x: 998, endPoint y: 436, distance: 293.7
click at [973, 405] on div "Увімкніть режим перетягування за допомогою клавіатури, натиснувши Alt + Enter. …" at bounding box center [637, 365] width 1209 height 498
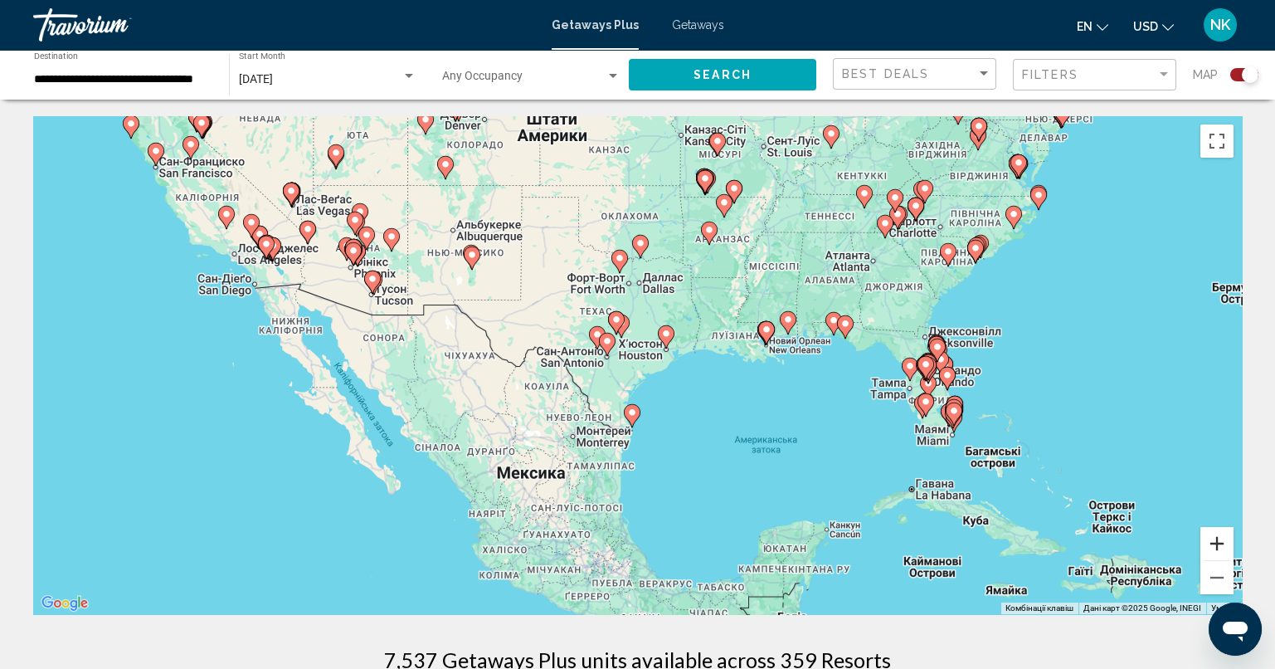
click at [1228, 545] on button "Збільшити" at bounding box center [1216, 543] width 33 height 33
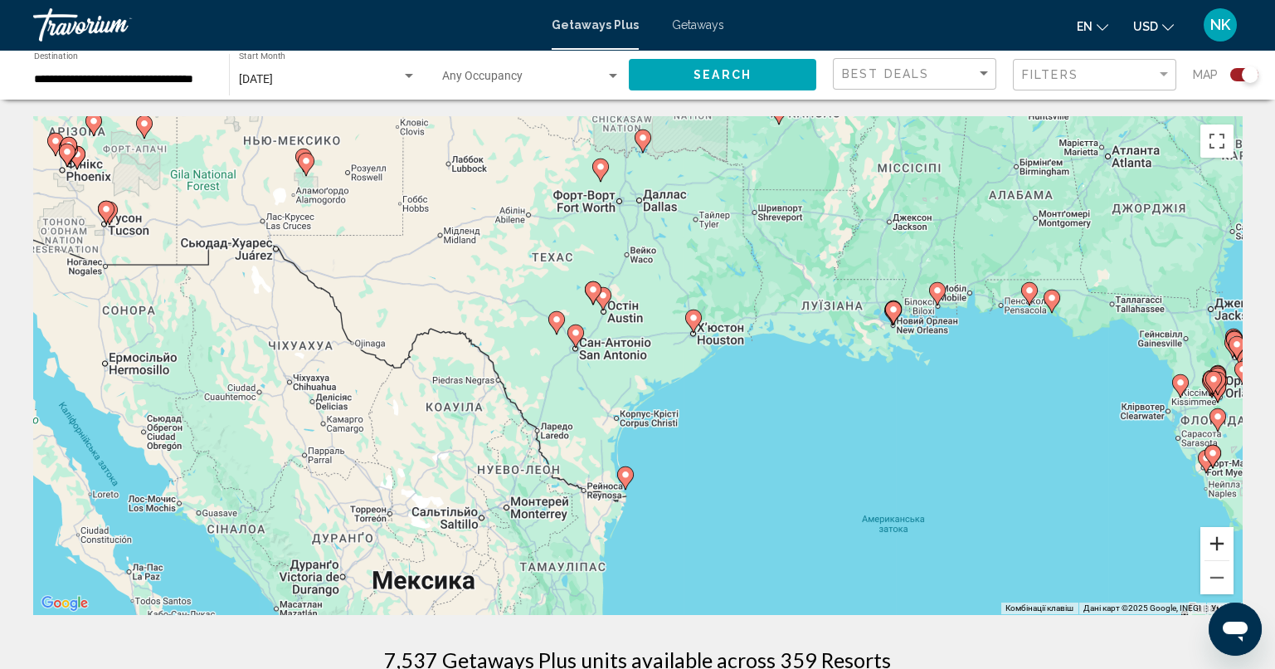
click at [1228, 545] on button "Збільшити" at bounding box center [1216, 543] width 33 height 33
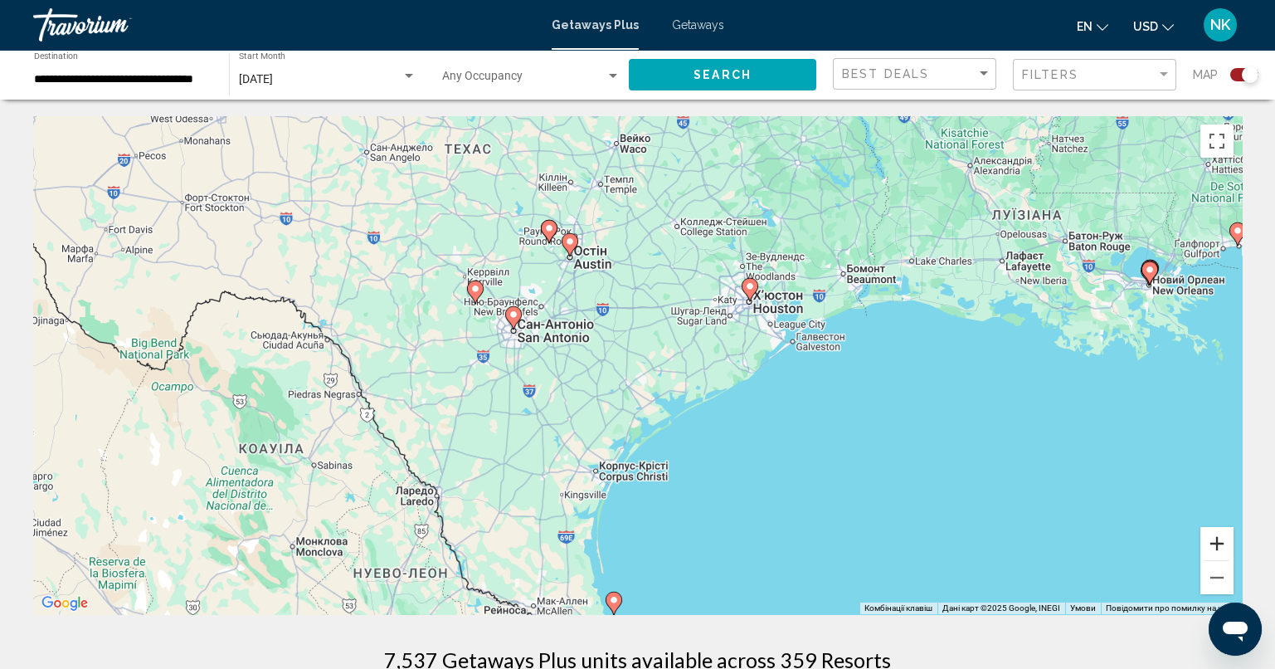
click at [1228, 544] on button "Збільшити" at bounding box center [1216, 543] width 33 height 33
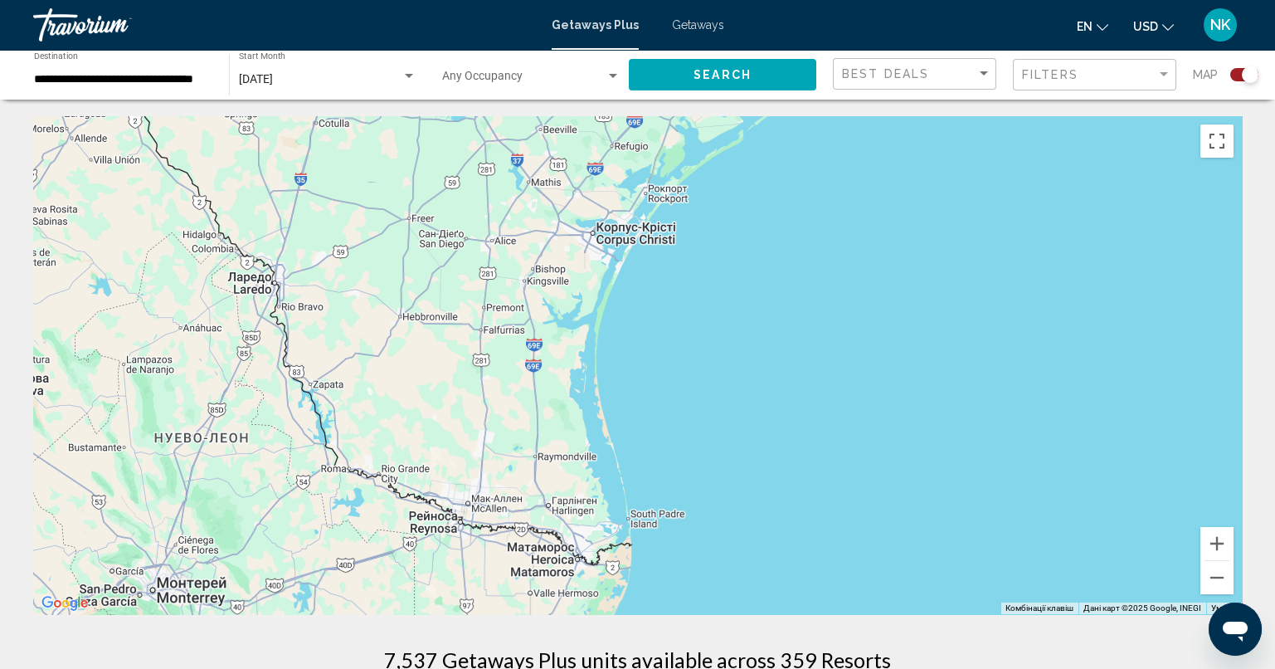
drag, startPoint x: 731, startPoint y: 500, endPoint x: 773, endPoint y: 153, distance: 350.1
click at [773, 153] on div "Увімкніть режим перетягування за допомогою клавіатури, натиснувши Alt + Enter. …" at bounding box center [637, 365] width 1209 height 498
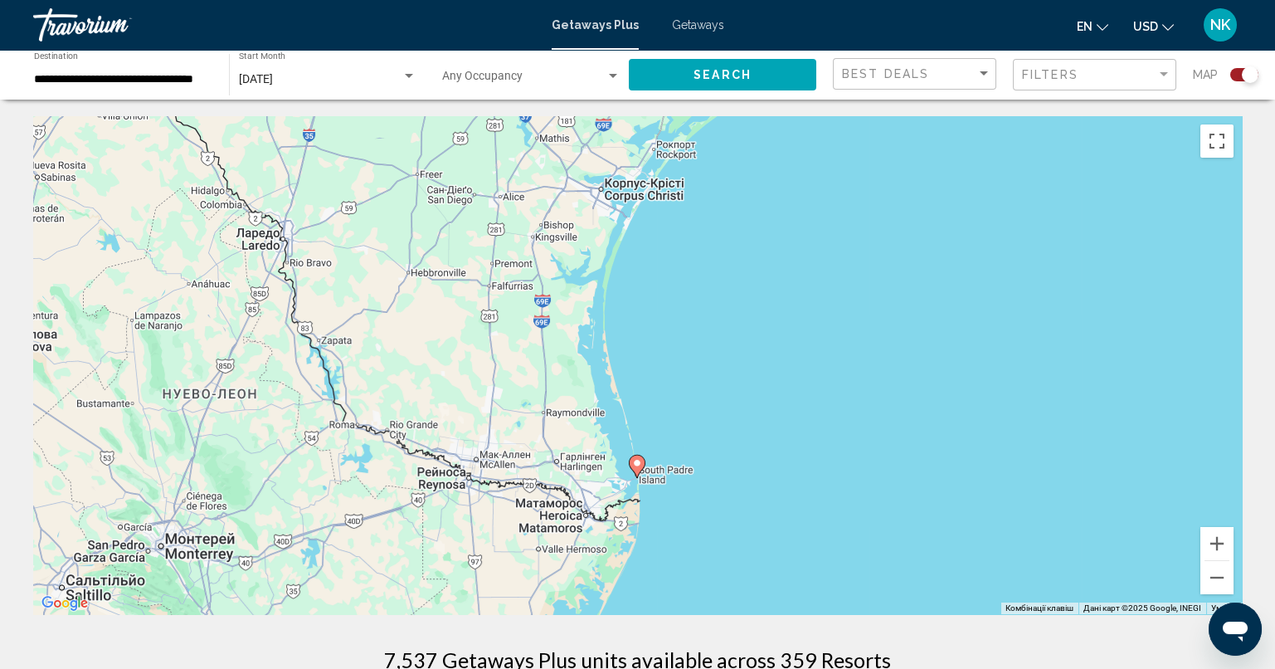
drag, startPoint x: 698, startPoint y: 512, endPoint x: 702, endPoint y: 470, distance: 41.6
click at [702, 470] on div "Увімкніть режим перетягування за допомогою клавіатури, натиснувши Alt + Enter. …" at bounding box center [637, 365] width 1209 height 498
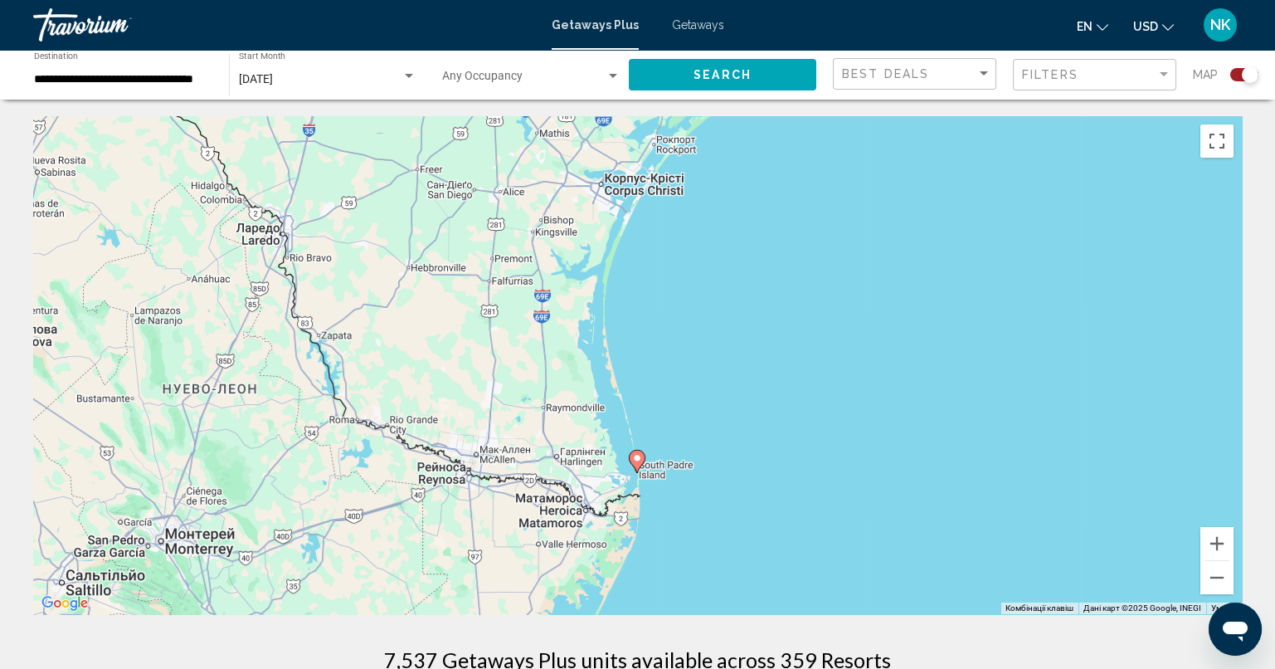
click at [640, 457] on image "Main content" at bounding box center [637, 458] width 10 height 10
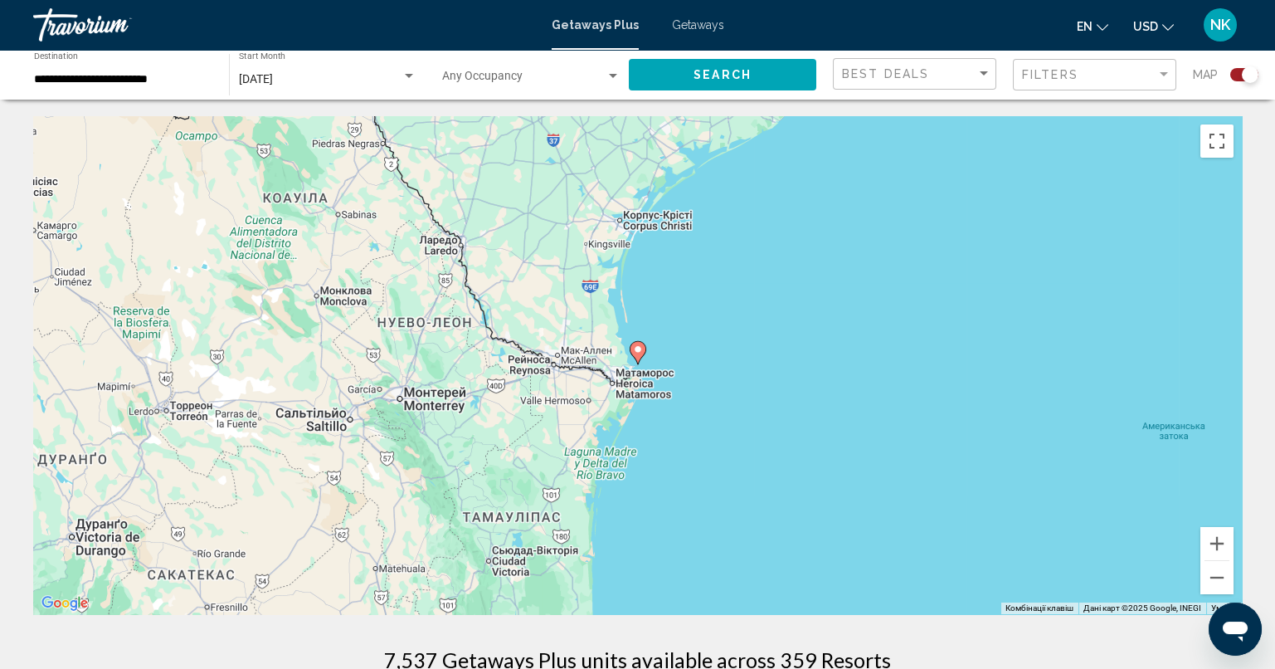
click at [636, 358] on icon "Main content" at bounding box center [637, 353] width 15 height 22
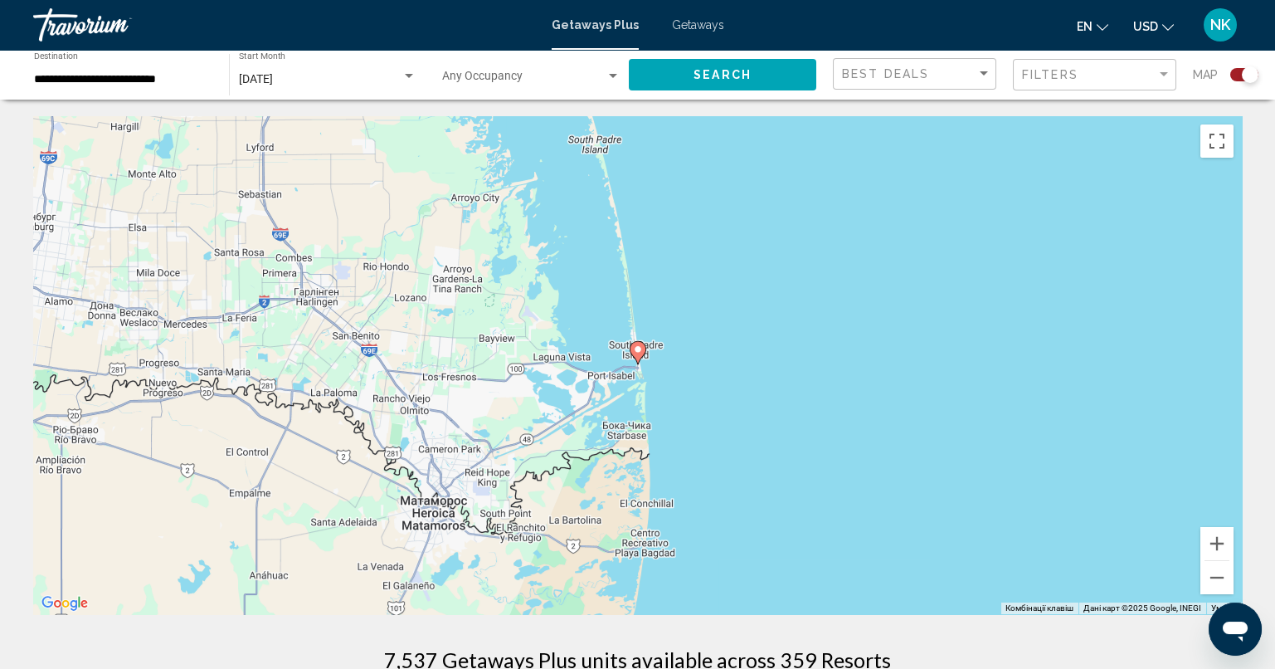
click at [639, 351] on image "Main content" at bounding box center [638, 349] width 10 height 10
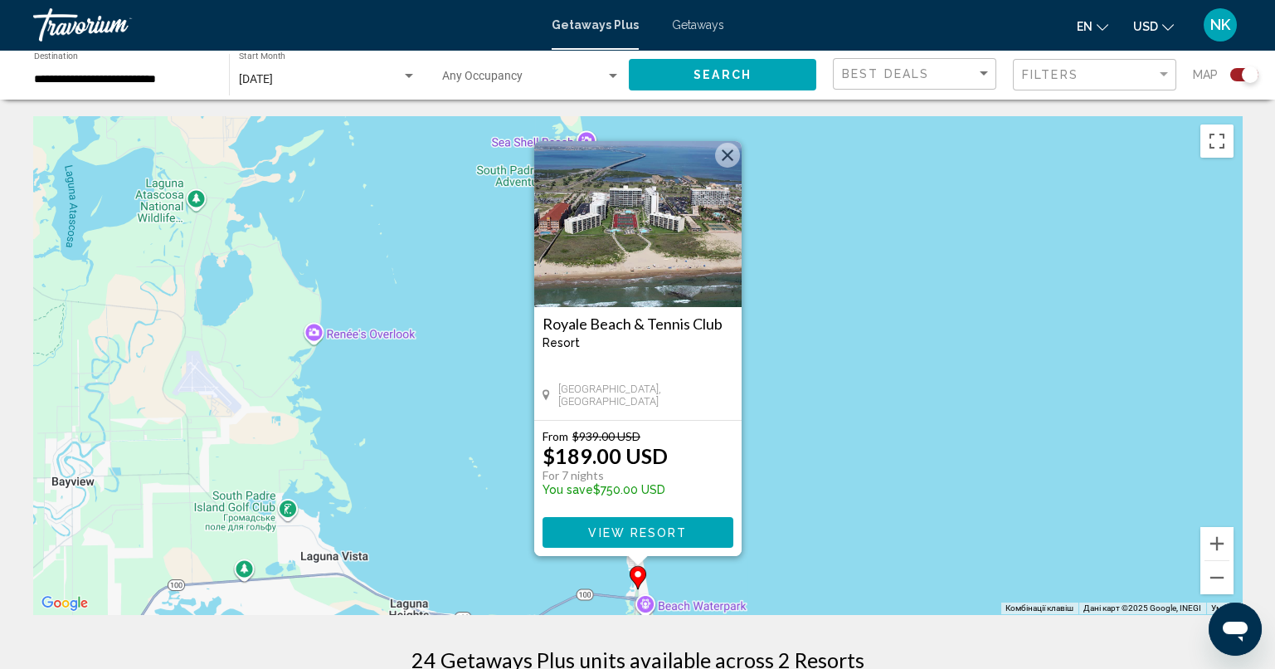
click at [722, 156] on button "Закрити" at bounding box center [727, 155] width 25 height 25
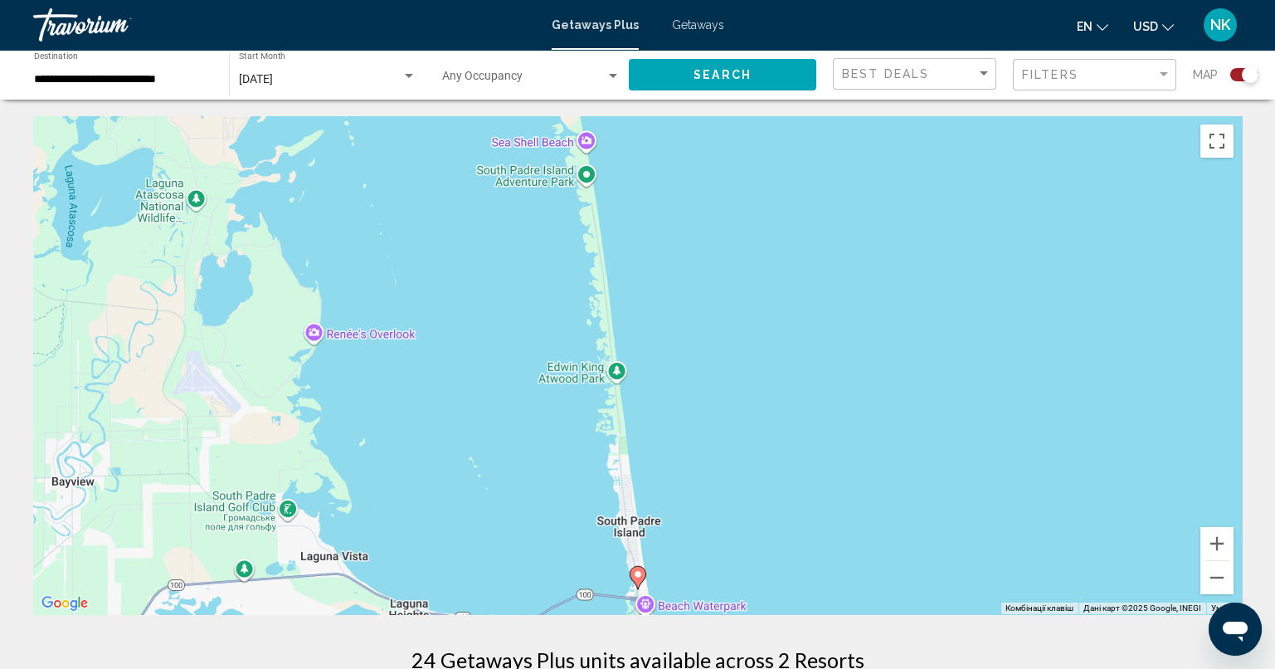
click at [173, 79] on input "**********" at bounding box center [123, 79] width 178 height 13
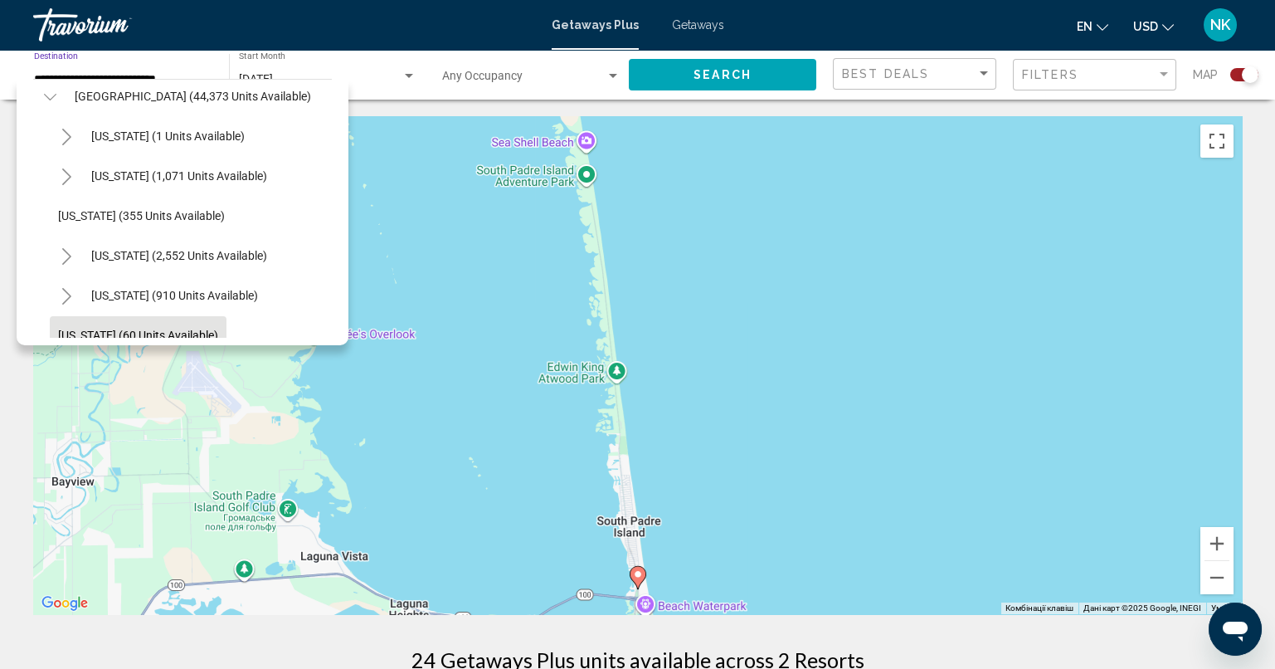
scroll to position [134, 0]
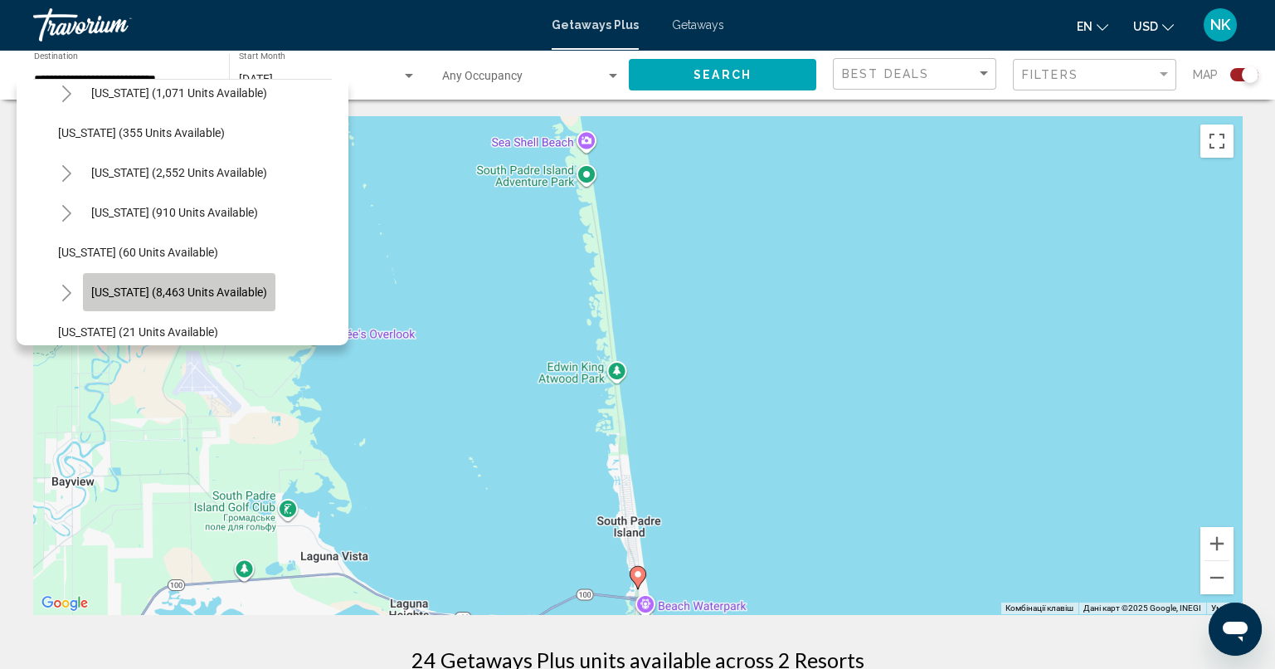
click at [195, 293] on span "Florida (8,463 units available)" at bounding box center [179, 291] width 176 height 13
type input "**********"
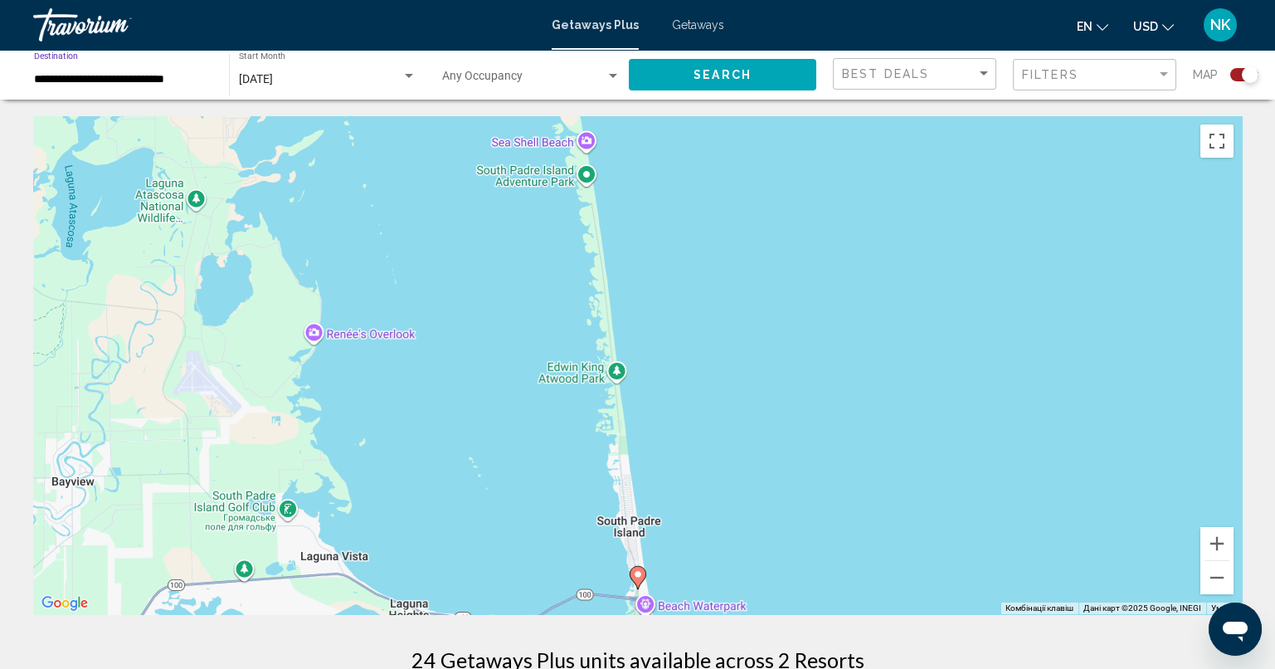
click at [742, 71] on span "Search" at bounding box center [722, 75] width 58 height 13
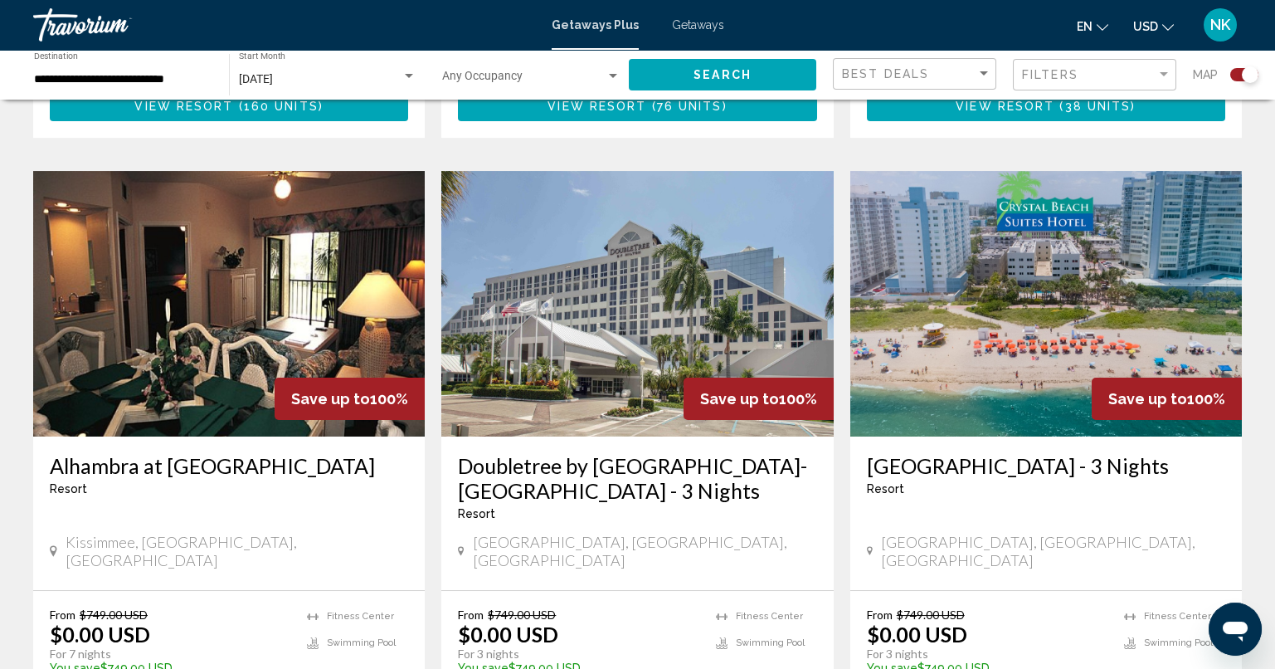
scroll to position [2405, 0]
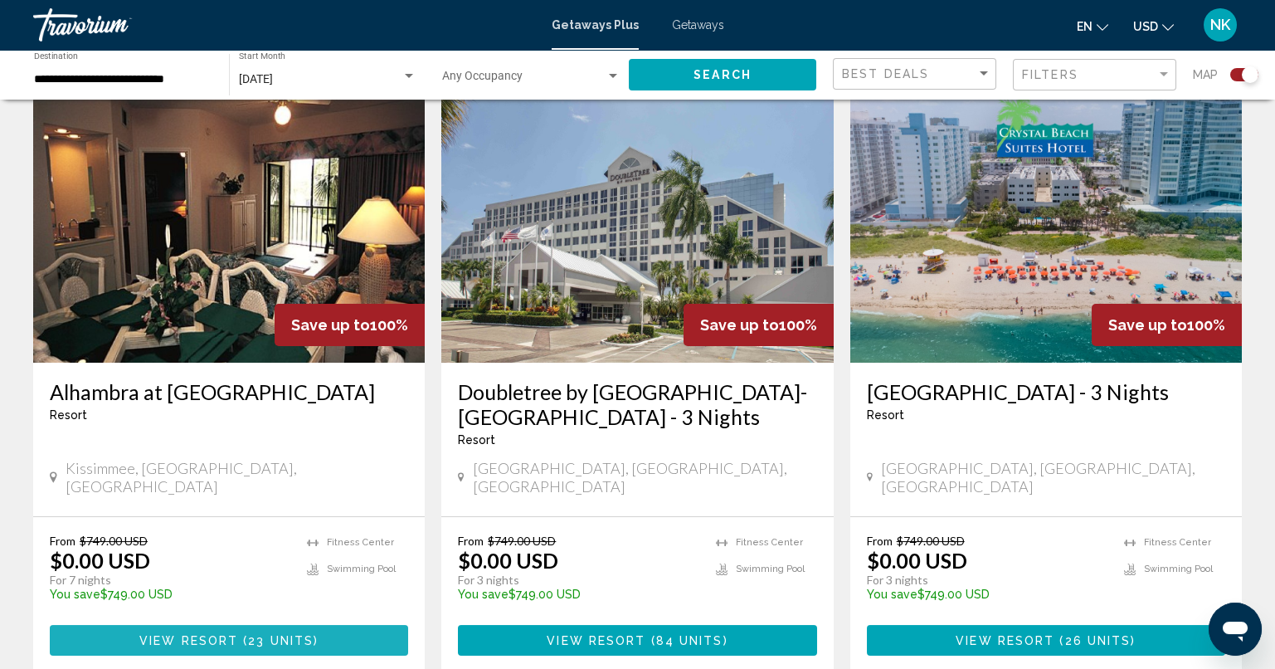
click at [237, 633] on span "View Resort ( 23 units )" at bounding box center [228, 639] width 179 height 13
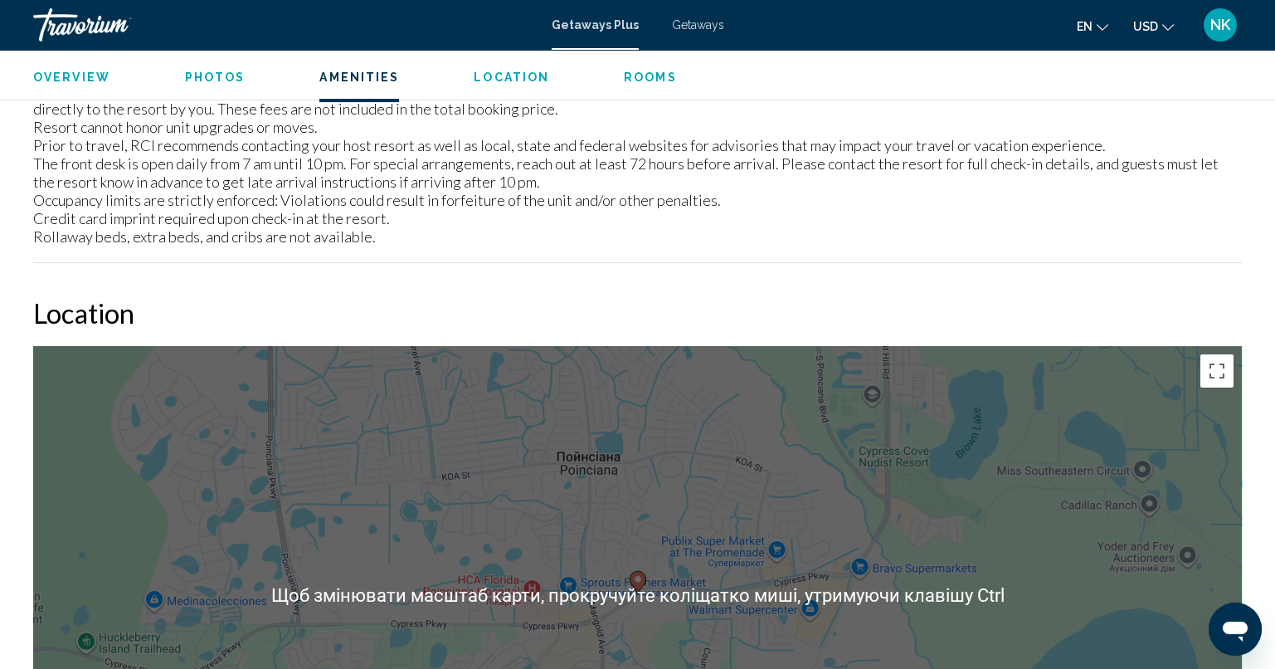
scroll to position [2736, 0]
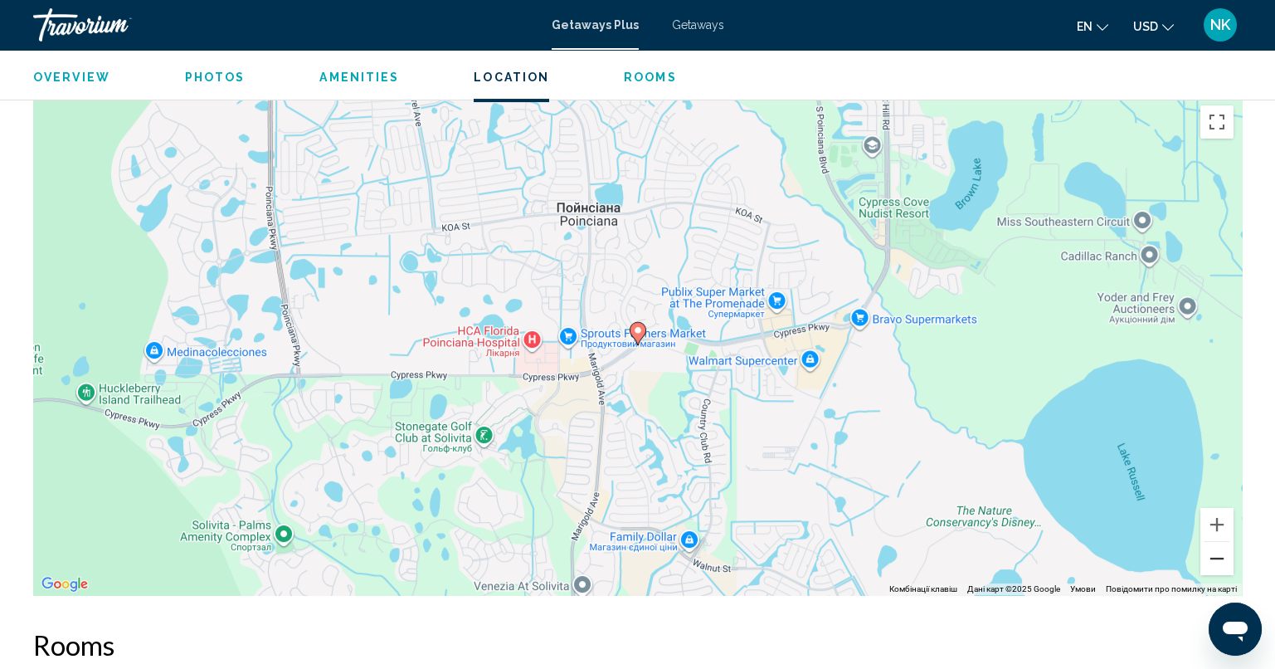
click at [1215, 545] on button "Зменшити" at bounding box center [1216, 558] width 33 height 33
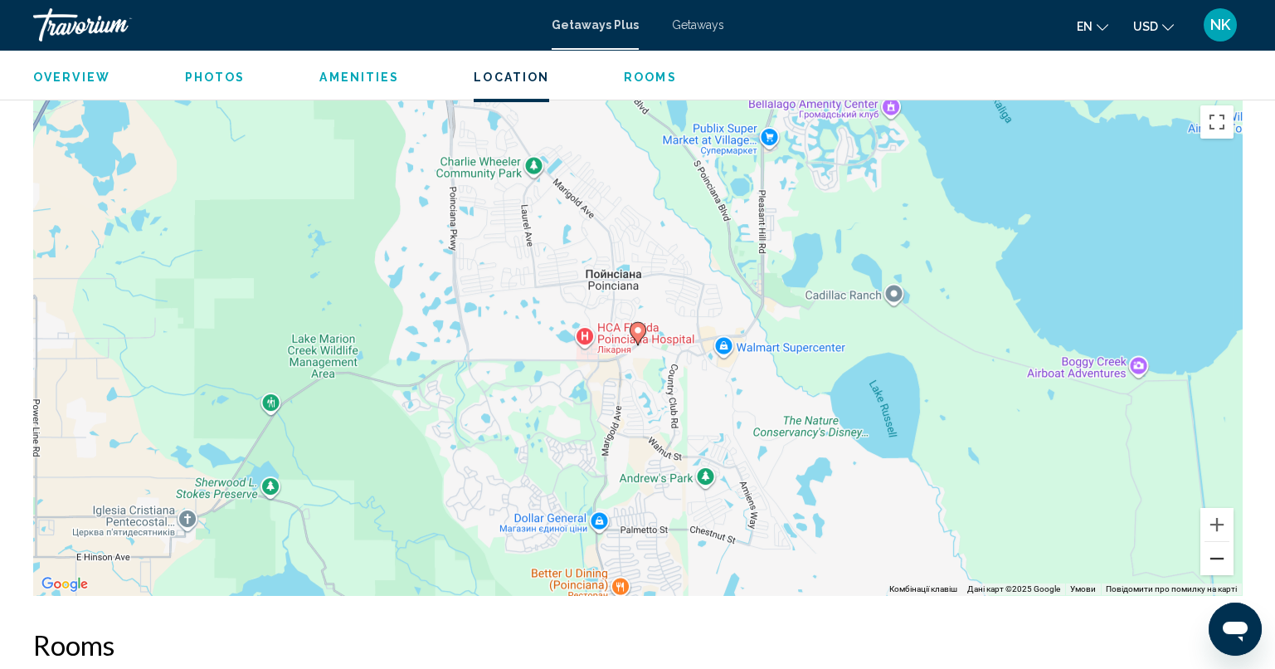
click at [1215, 545] on button "Зменшити" at bounding box center [1216, 558] width 33 height 33
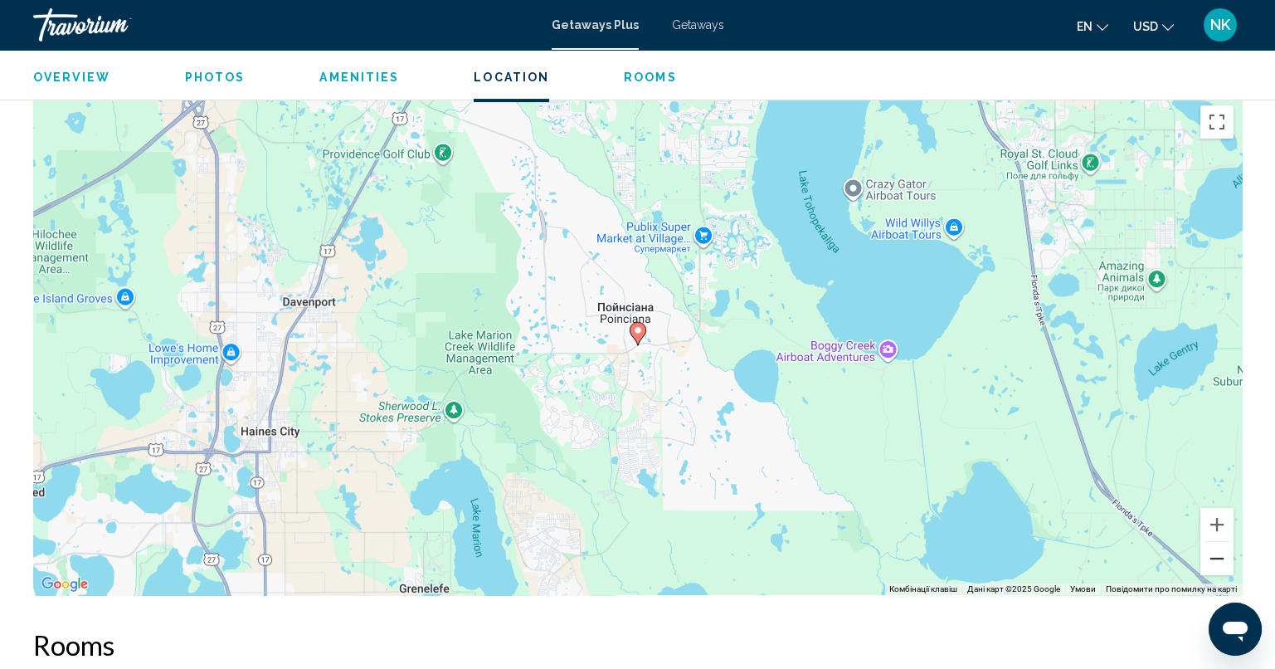
click at [1215, 545] on button "Зменшити" at bounding box center [1216, 558] width 33 height 33
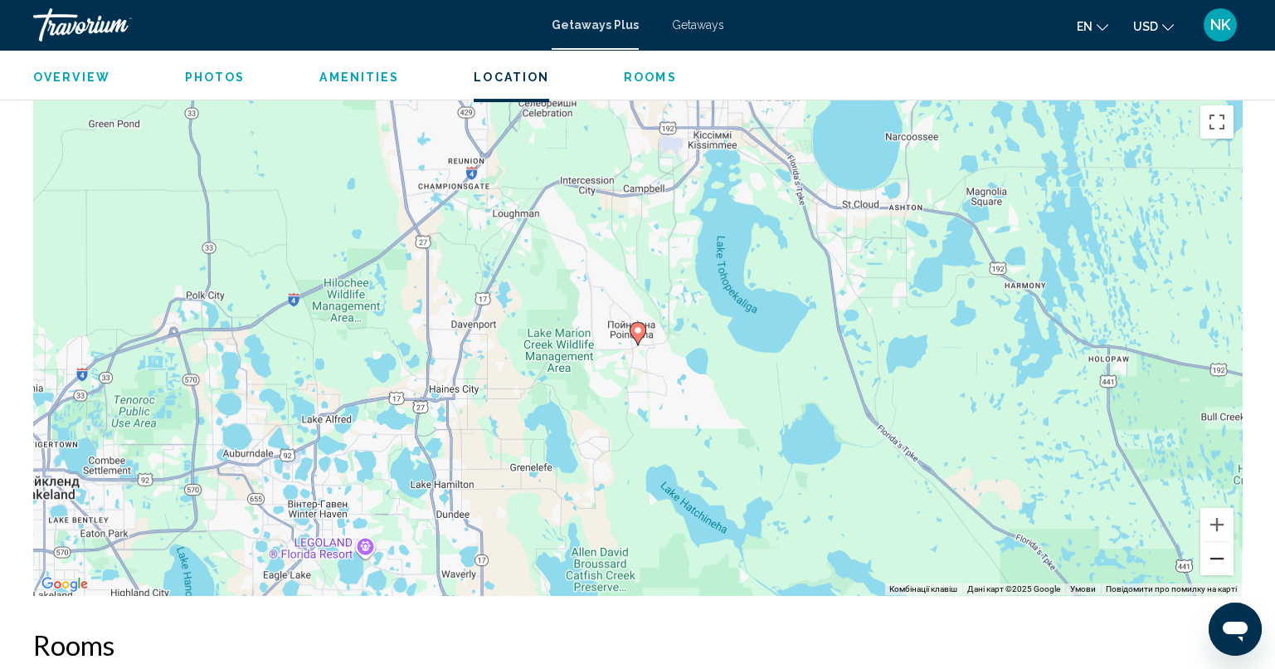
click at [1215, 545] on button "Зменшити" at bounding box center [1216, 558] width 33 height 33
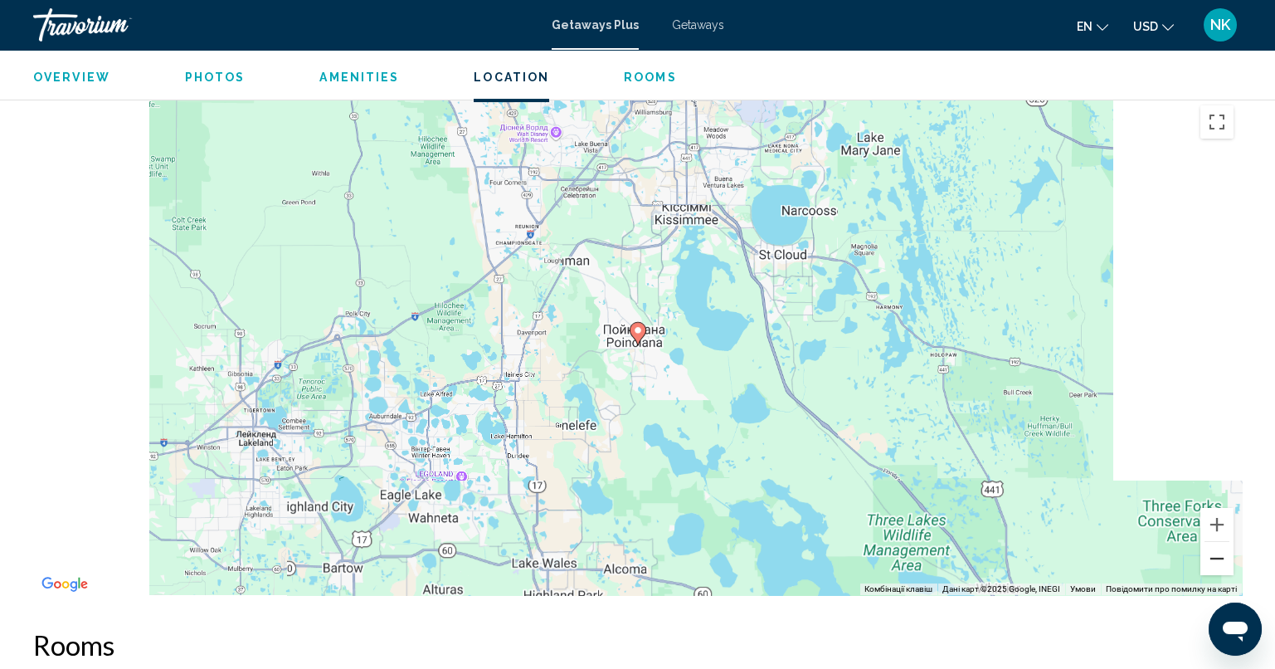
click at [1215, 545] on button "Зменшити" at bounding box center [1216, 558] width 33 height 33
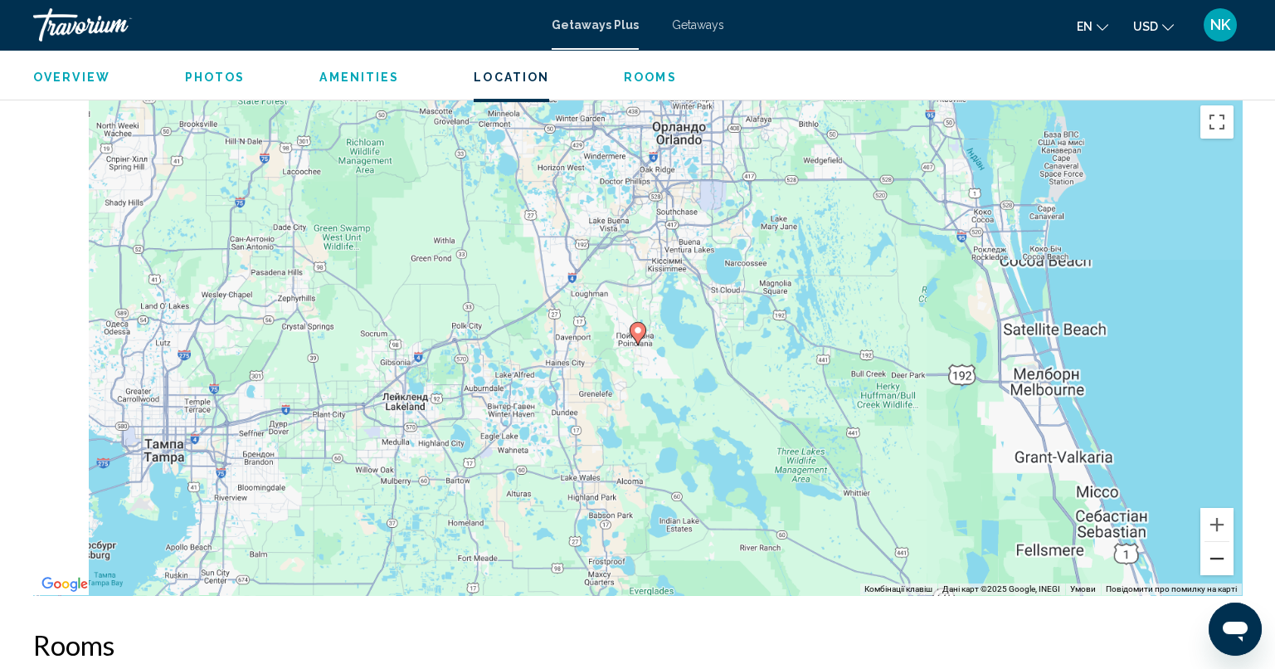
click at [1215, 545] on button "Зменшити" at bounding box center [1216, 558] width 33 height 33
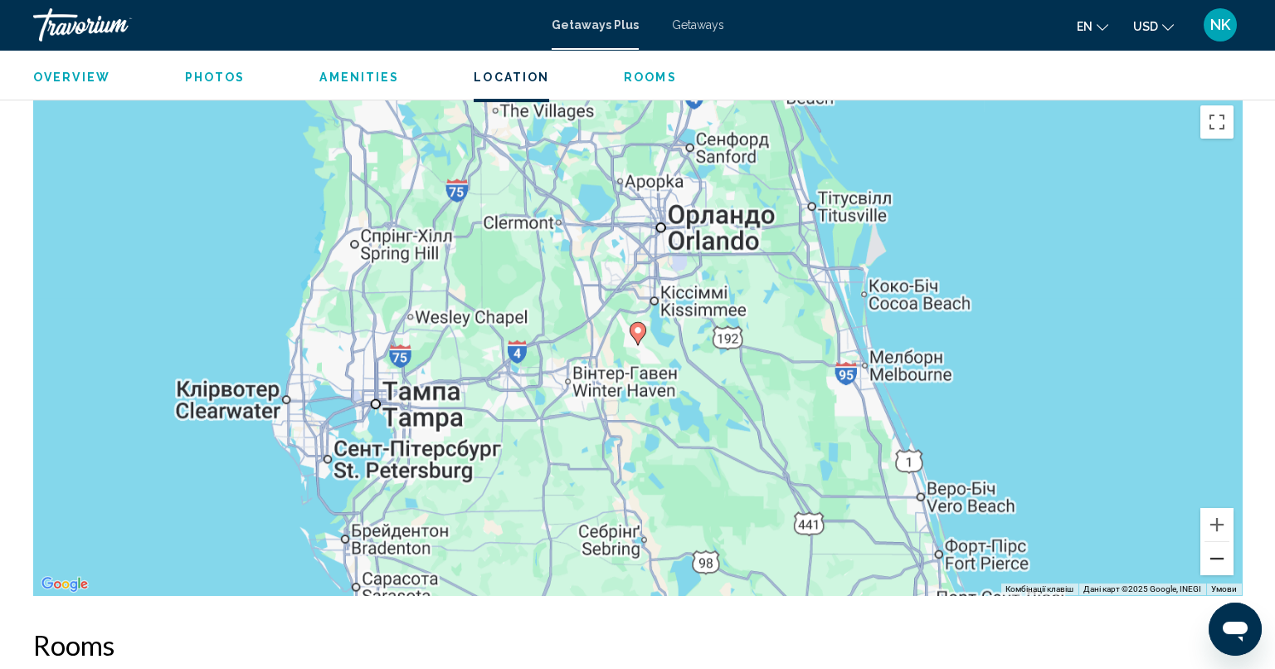
click at [1215, 545] on button "Зменшити" at bounding box center [1216, 558] width 33 height 33
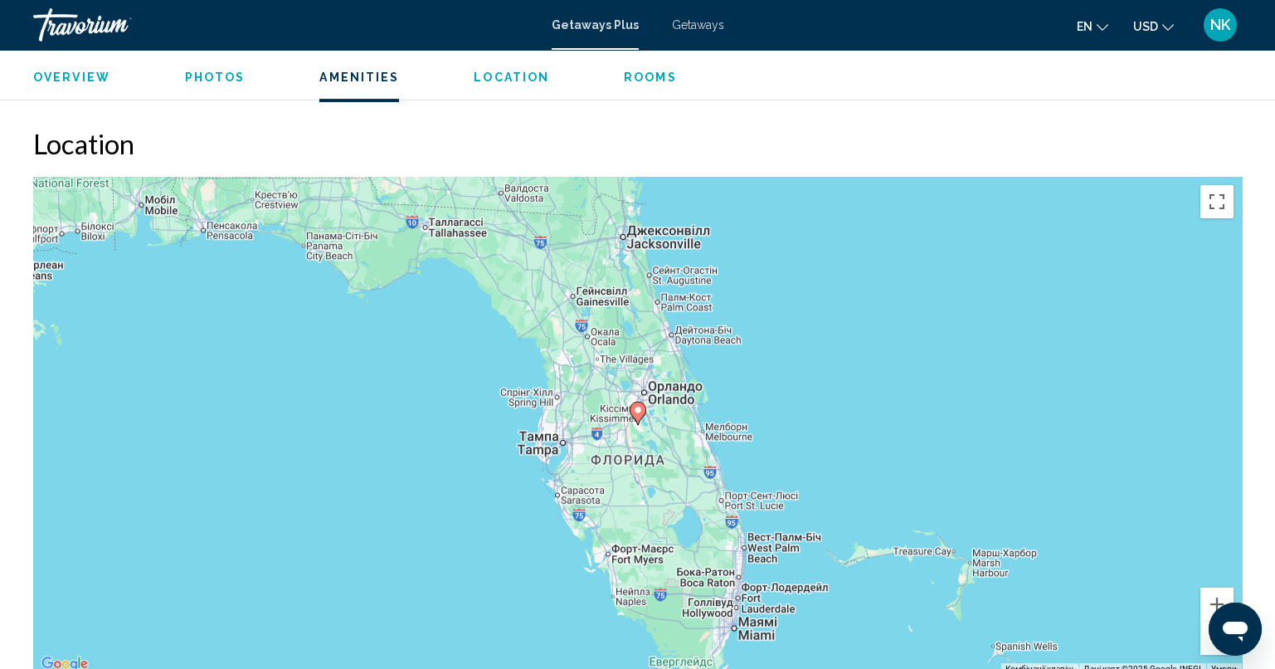
scroll to position [2571, 0]
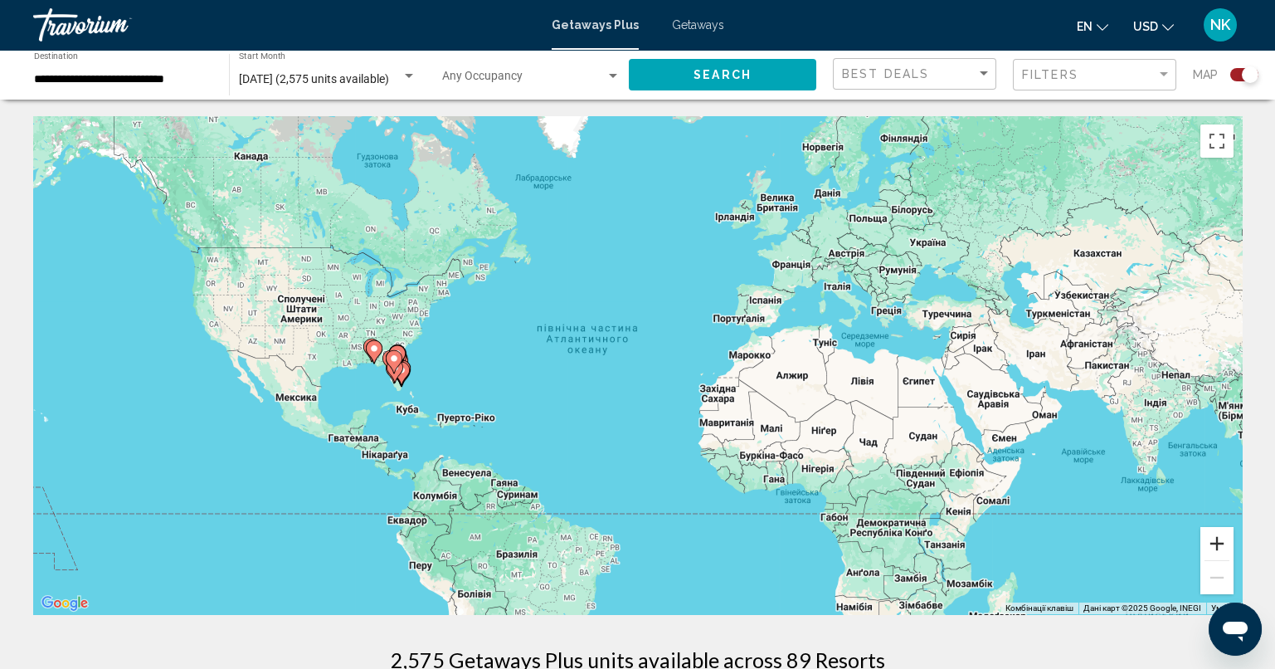
click at [1219, 542] on button "Збільшити" at bounding box center [1216, 543] width 33 height 33
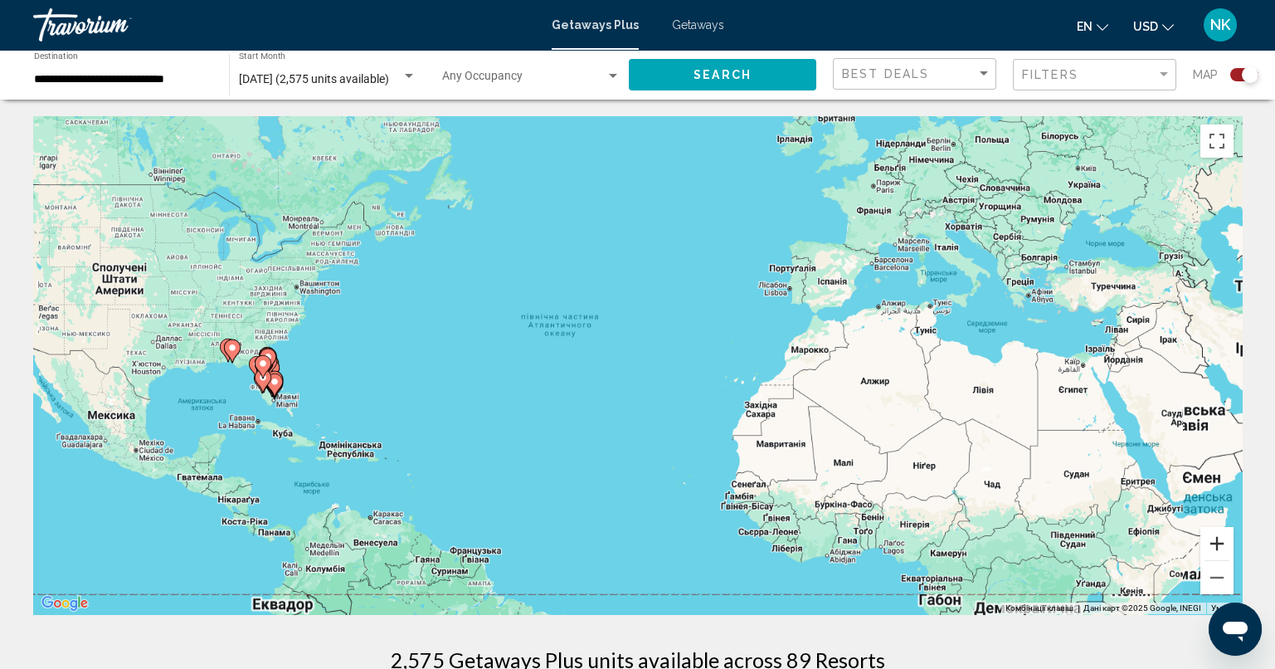
click at [1219, 542] on button "Збільшити" at bounding box center [1216, 543] width 33 height 33
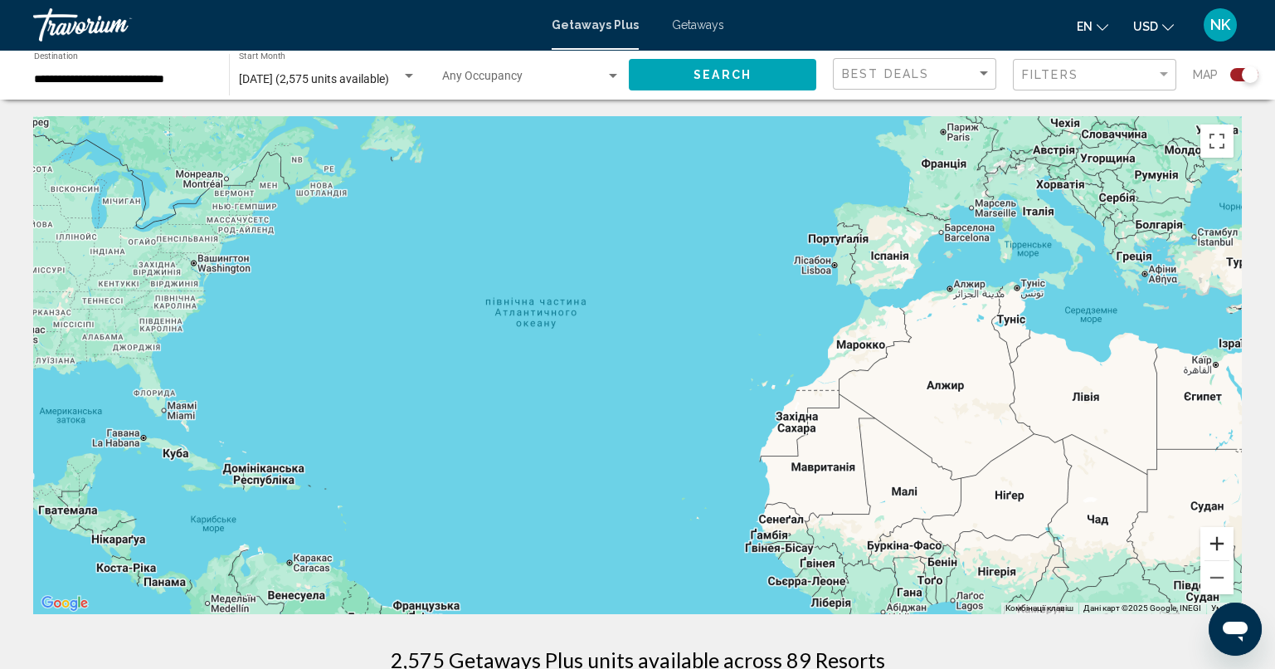
click at [1219, 543] on button "Збільшити" at bounding box center [1216, 543] width 33 height 33
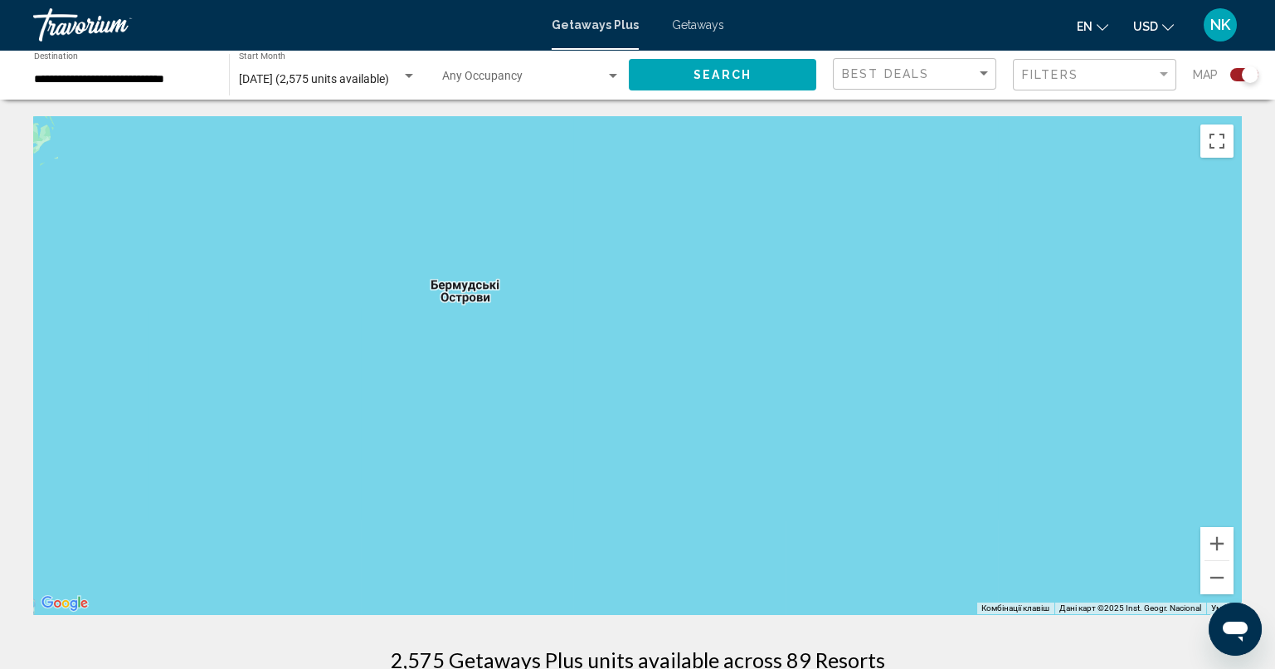
drag, startPoint x: 99, startPoint y: 393, endPoint x: 1239, endPoint y: 416, distance: 1140.8
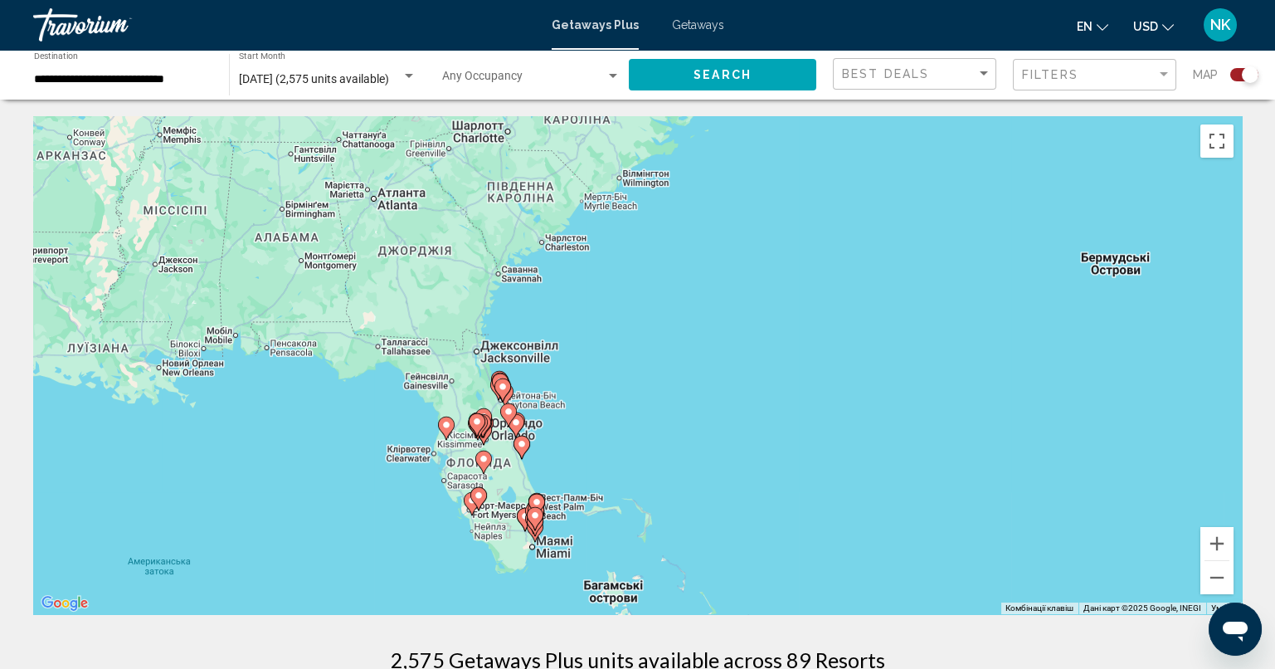
drag, startPoint x: 353, startPoint y: 389, endPoint x: 978, endPoint y: 384, distance: 625.4
click at [1010, 370] on div "Увімкніть режим перетягування за допомогою клавіатури, натиснувши Alt + Enter. …" at bounding box center [637, 365] width 1209 height 498
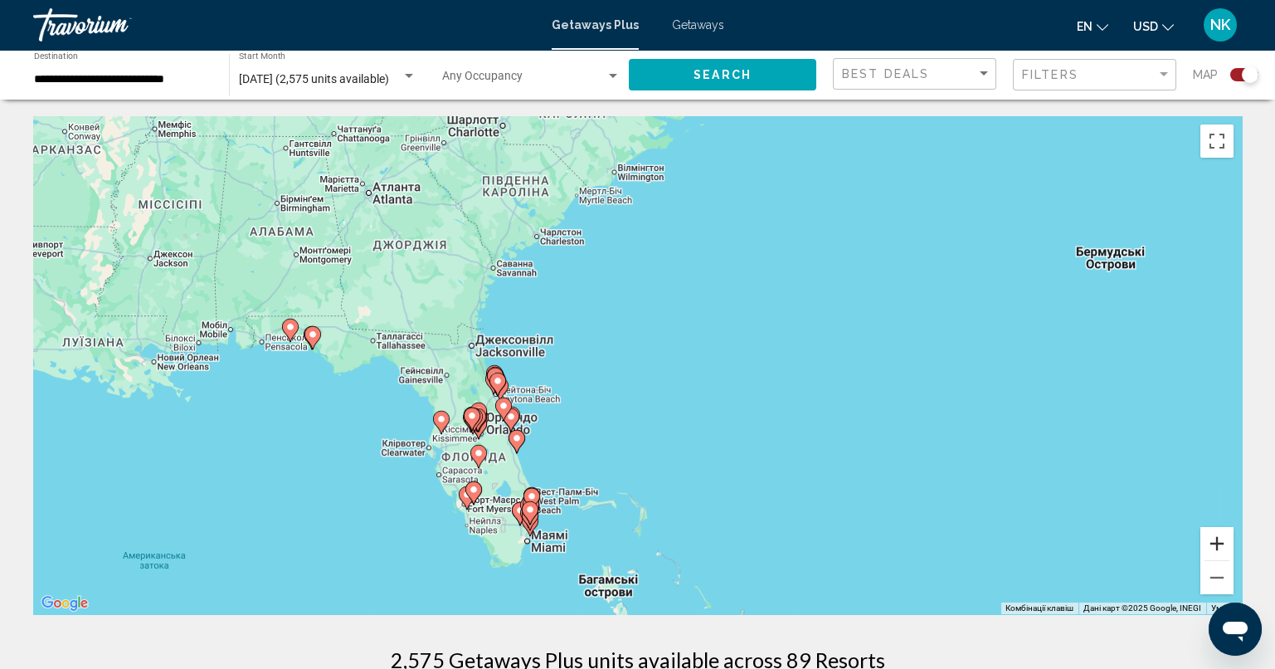
click at [1216, 539] on button "Збільшити" at bounding box center [1216, 543] width 33 height 33
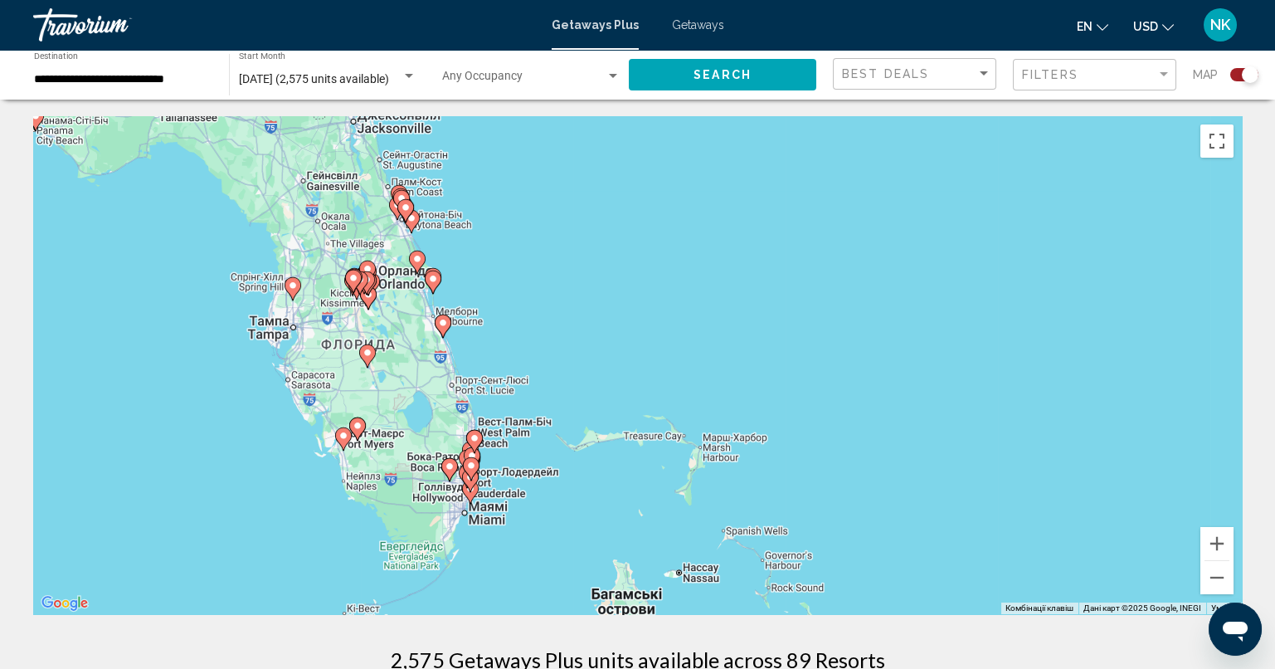
drag, startPoint x: 554, startPoint y: 474, endPoint x: 606, endPoint y: 263, distance: 217.7
click at [606, 263] on div "Увімкніть режим перетягування за допомогою клавіатури, натиснувши Alt + Enter. …" at bounding box center [637, 365] width 1209 height 498
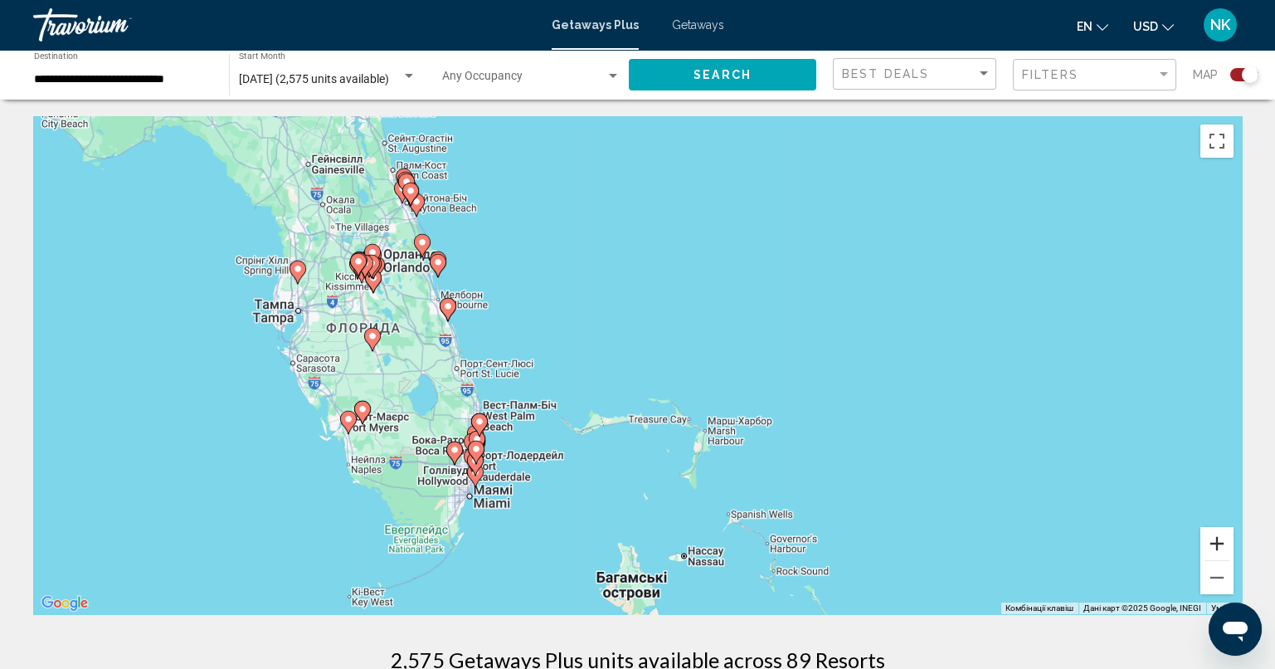
click at [1220, 534] on button "Збільшити" at bounding box center [1216, 543] width 33 height 33
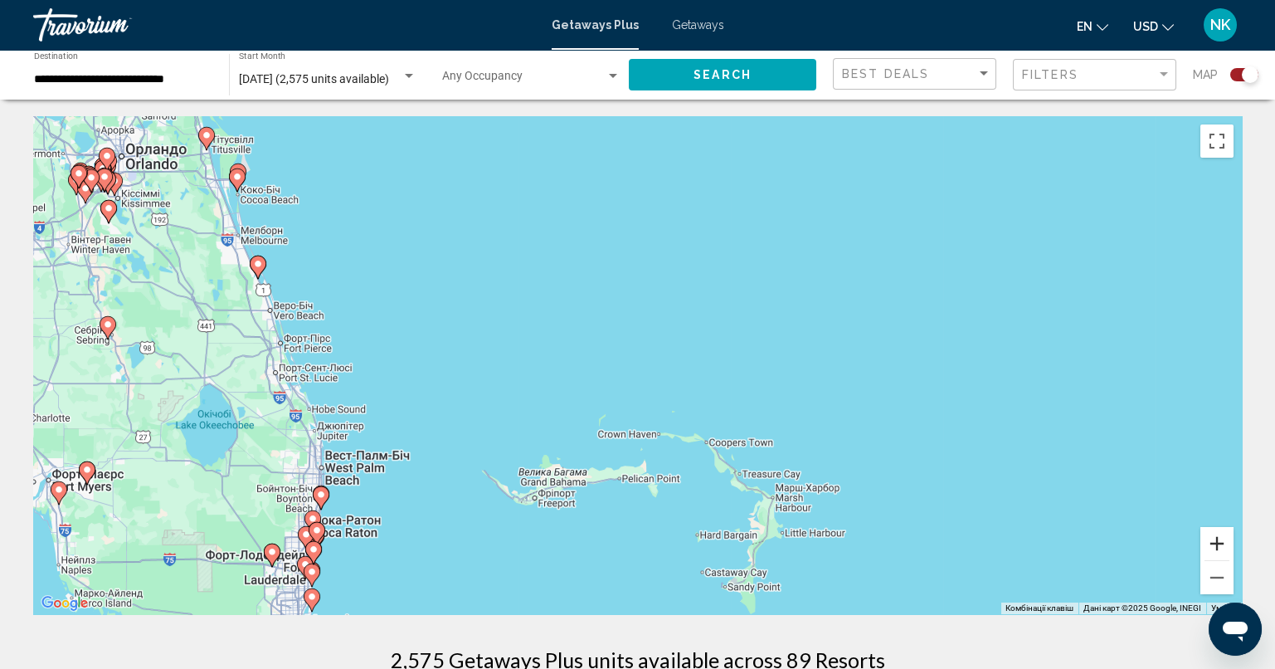
click at [1220, 534] on button "Збільшити" at bounding box center [1216, 543] width 33 height 33
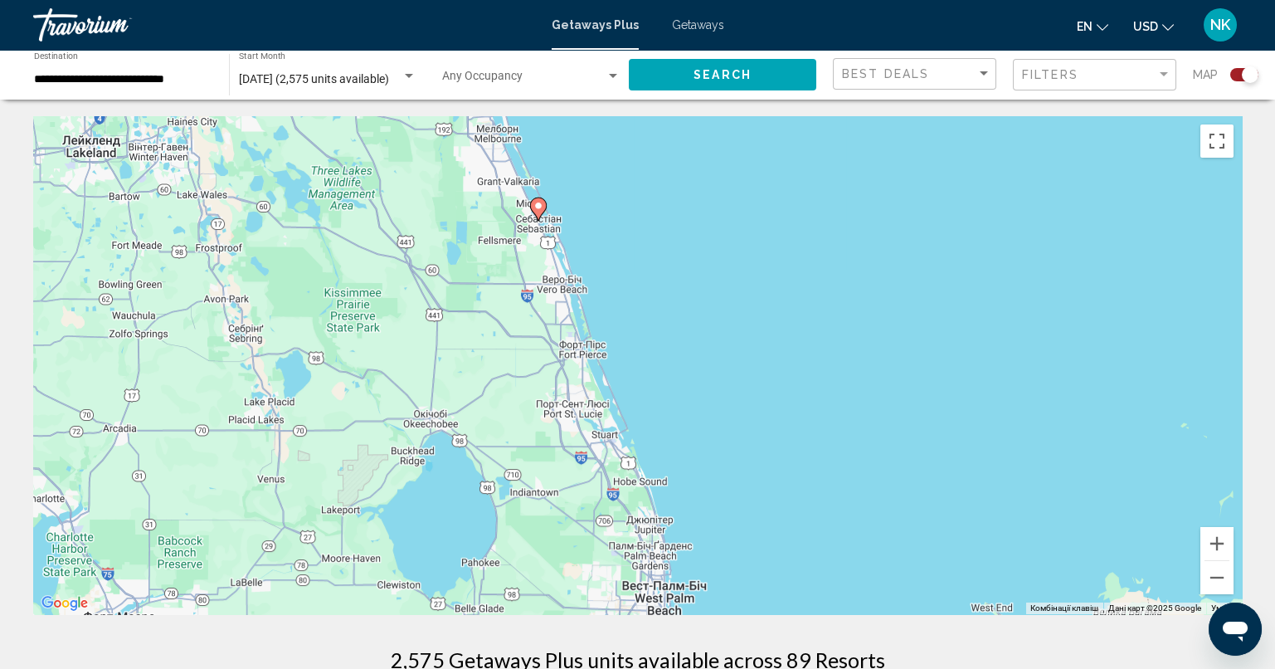
drag, startPoint x: 392, startPoint y: 325, endPoint x: 1022, endPoint y: 355, distance: 630.3
click at [1053, 356] on div "Увімкніть режим перетягування за допомогою клавіатури, натиснувши Alt + Enter. …" at bounding box center [637, 365] width 1209 height 498
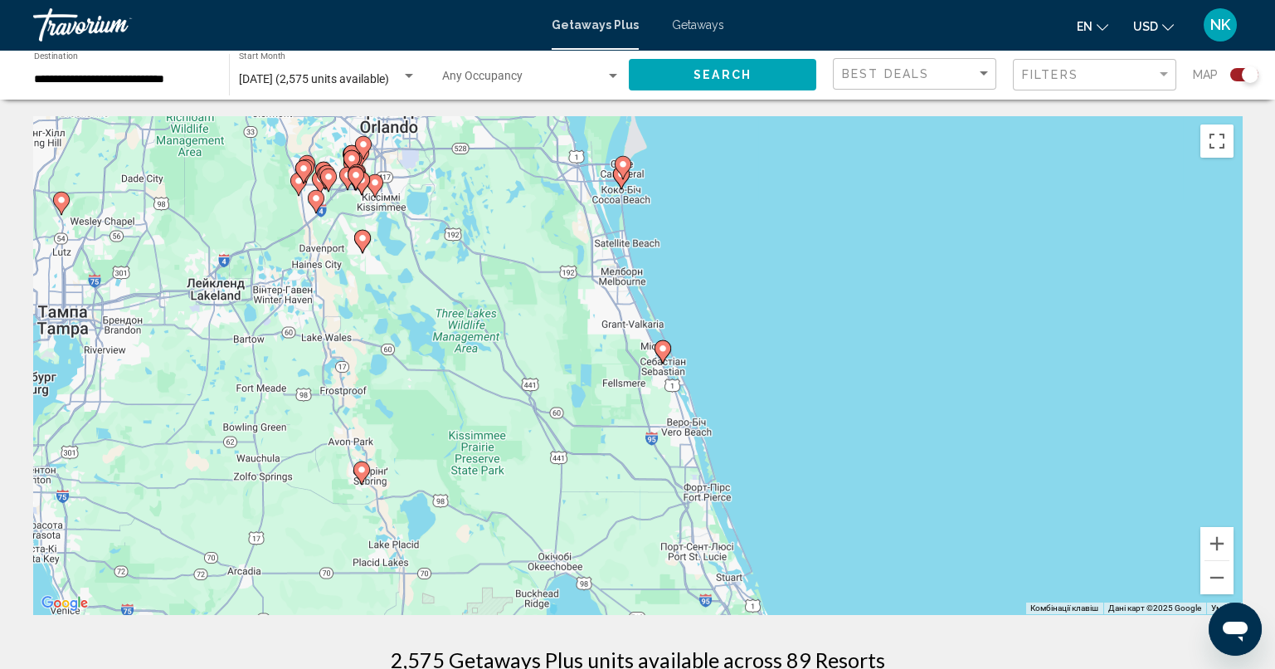
drag, startPoint x: 588, startPoint y: 273, endPoint x: 711, endPoint y: 417, distance: 189.5
click at [711, 417] on div "Увімкніть режим перетягування за допомогою клавіатури, натиснувши Alt + Enter. …" at bounding box center [637, 365] width 1209 height 498
click at [619, 179] on gmp-advanced-marker "Main content" at bounding box center [623, 167] width 17 height 25
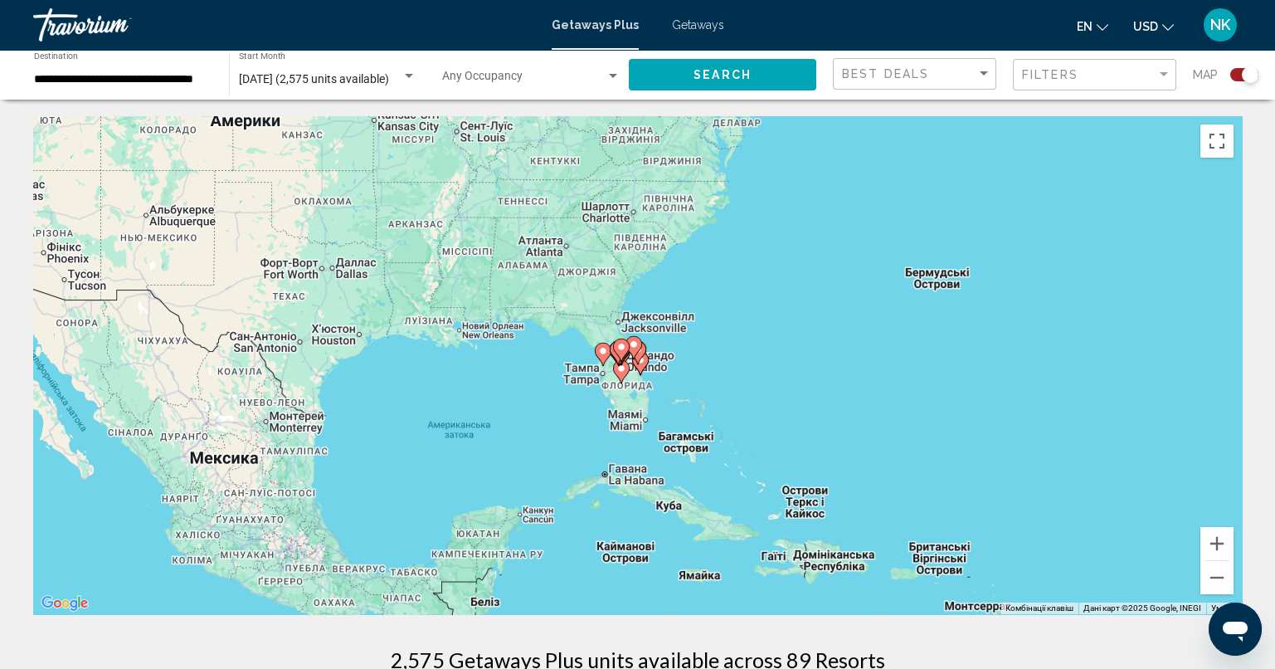
click at [641, 351] on image "Main content" at bounding box center [638, 349] width 10 height 10
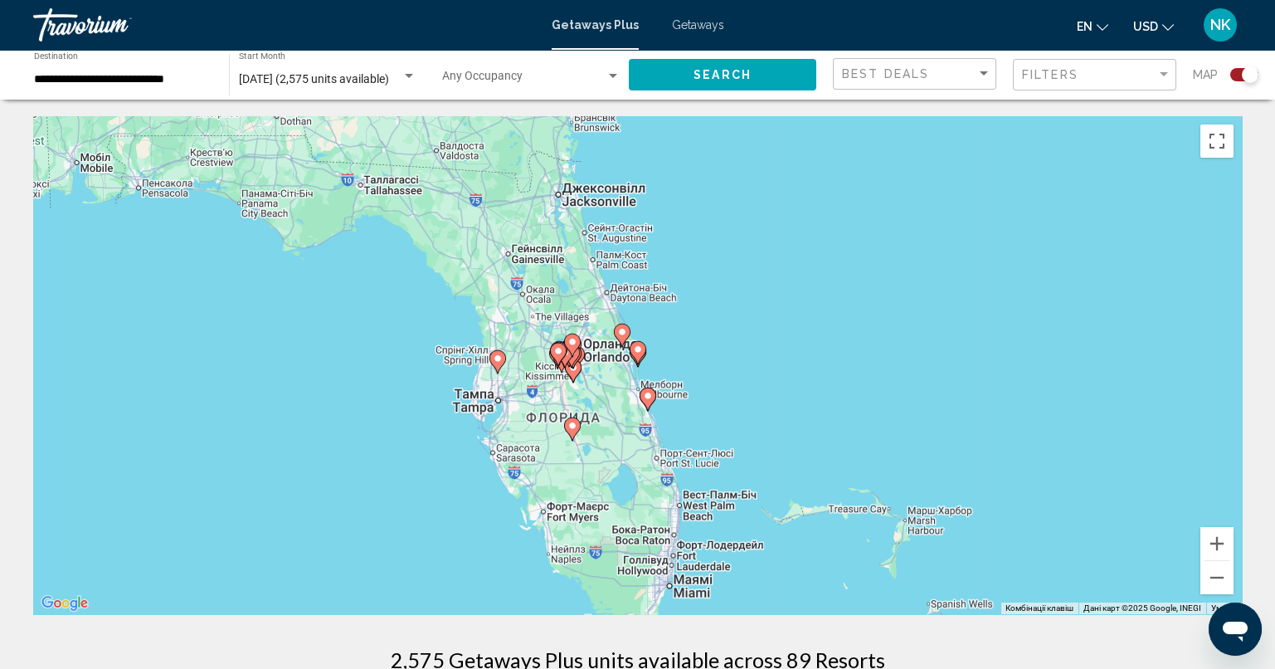
click at [639, 351] on image "Main content" at bounding box center [638, 349] width 10 height 10
type input "**********"
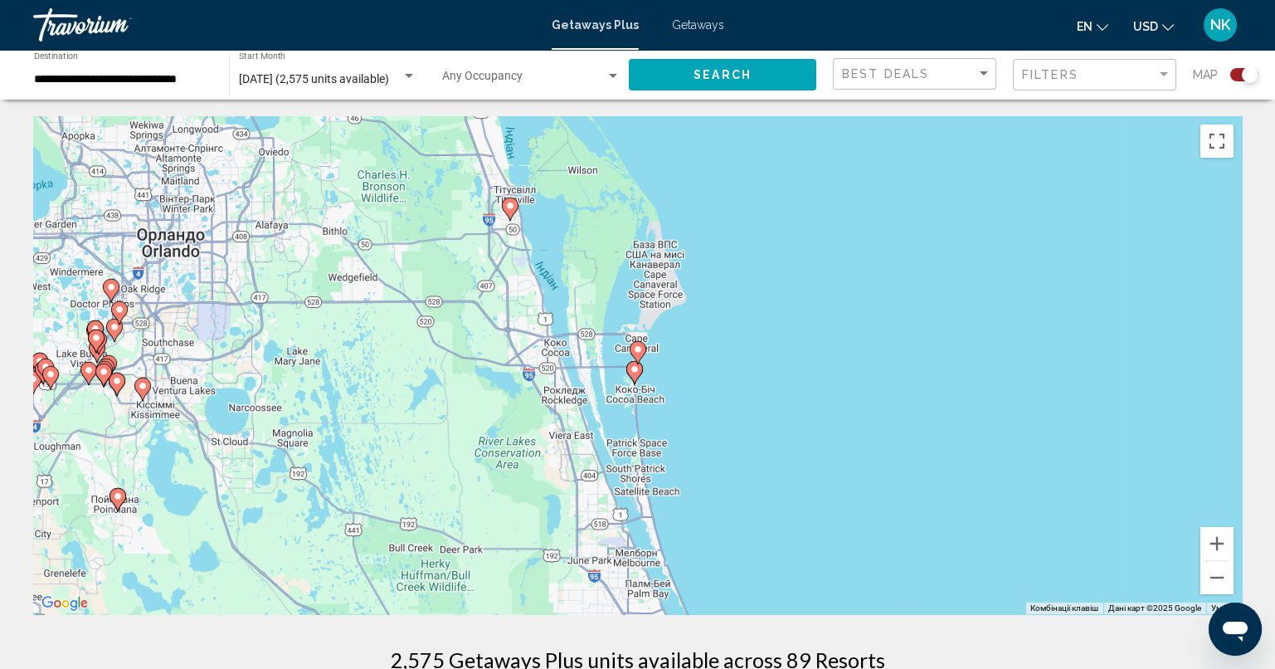
click at [641, 354] on icon "Main content" at bounding box center [637, 353] width 15 height 22
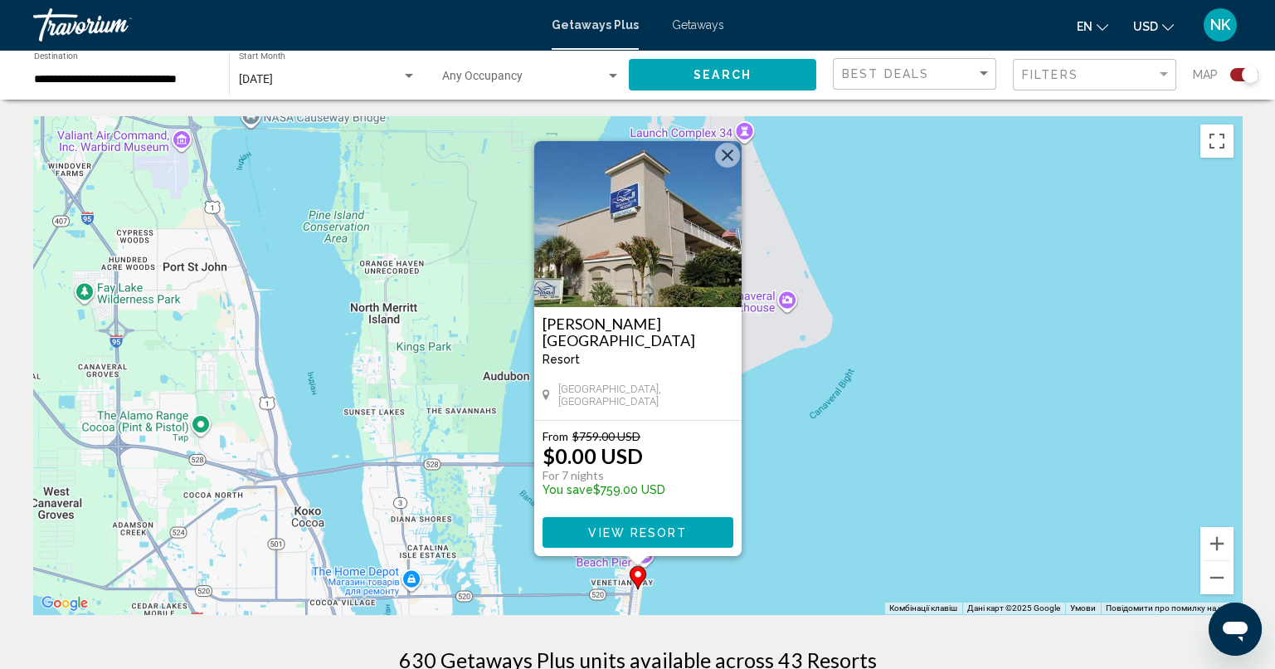
click at [627, 528] on span "View Resort" at bounding box center [637, 532] width 99 height 13
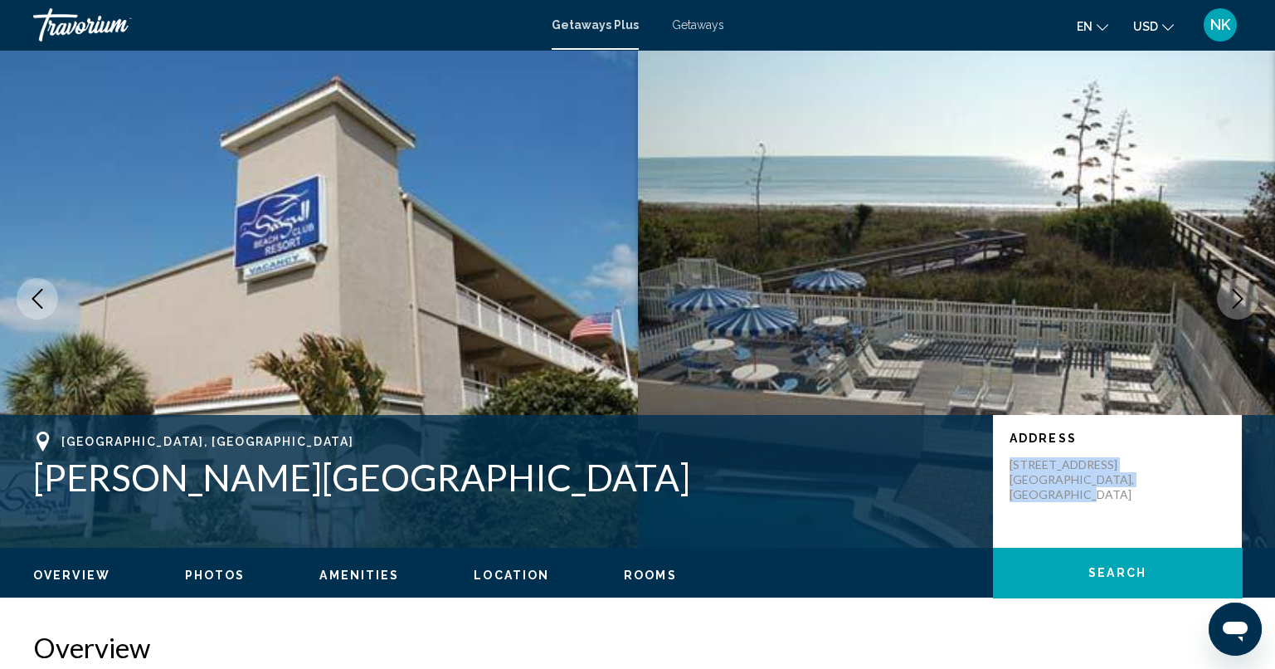
drag, startPoint x: 1114, startPoint y: 511, endPoint x: 1005, endPoint y: 467, distance: 117.2
click at [1005, 467] on div "Address 4440 Ocean Beach Boulevard Cocoa Beach, FL, 329313554, USA" at bounding box center [1117, 481] width 249 height 133
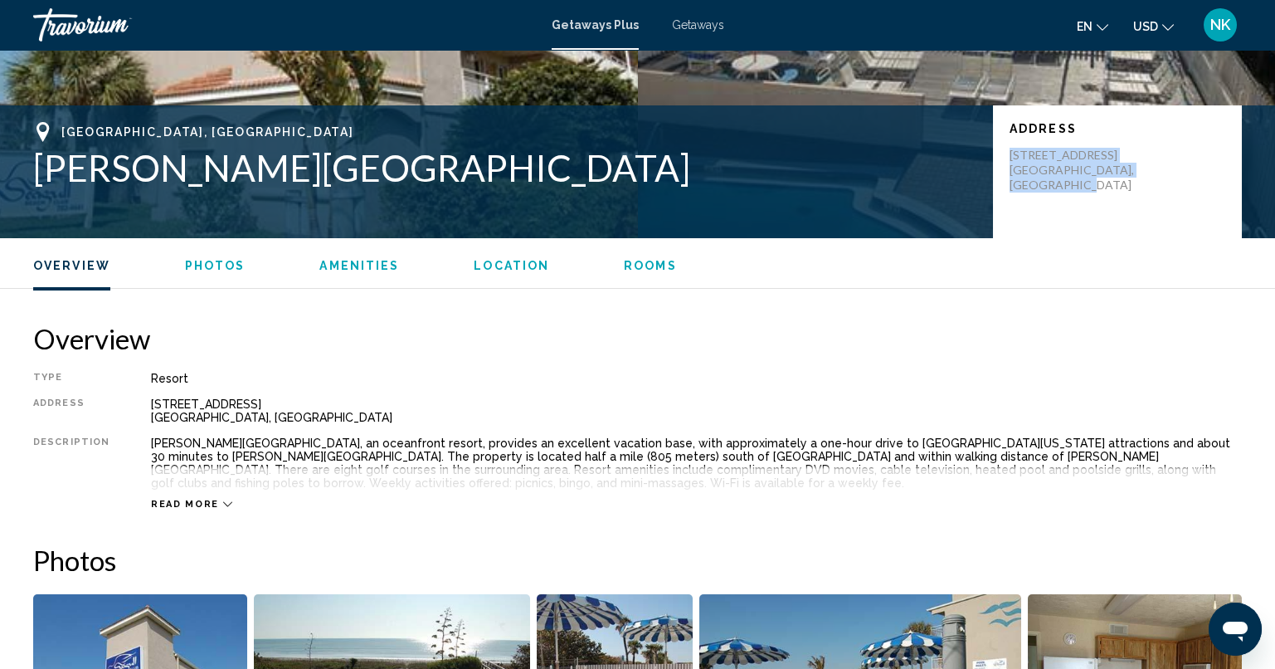
scroll to position [159, 0]
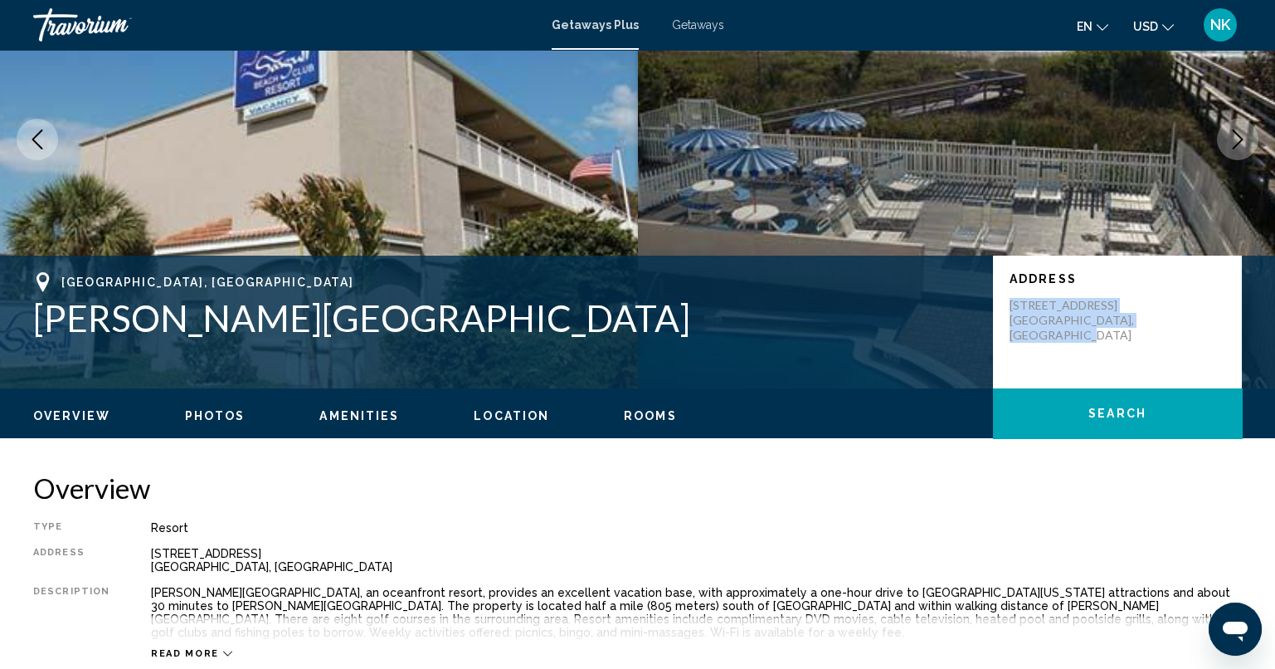
click at [1127, 324] on p "4440 Ocean Beach Boulevard Cocoa Beach, FL, 329313554, USA" at bounding box center [1075, 320] width 133 height 45
click at [1228, 492] on h2 "Overview" at bounding box center [637, 487] width 1209 height 33
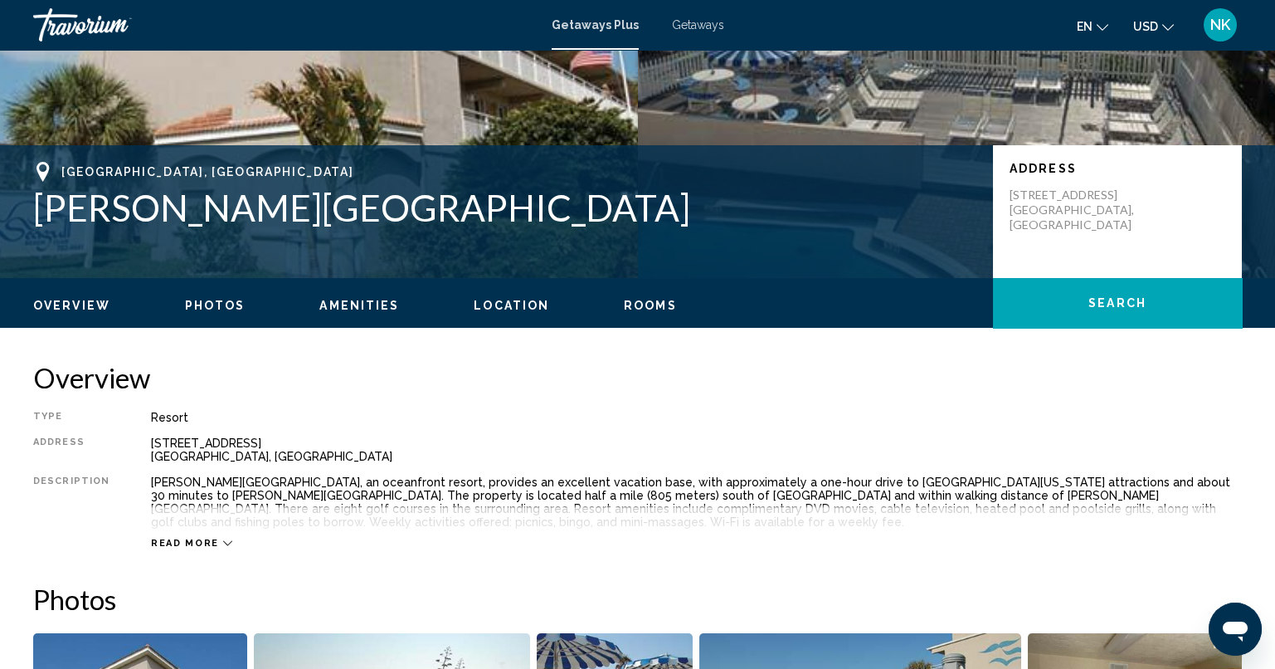
scroll to position [414, 0]
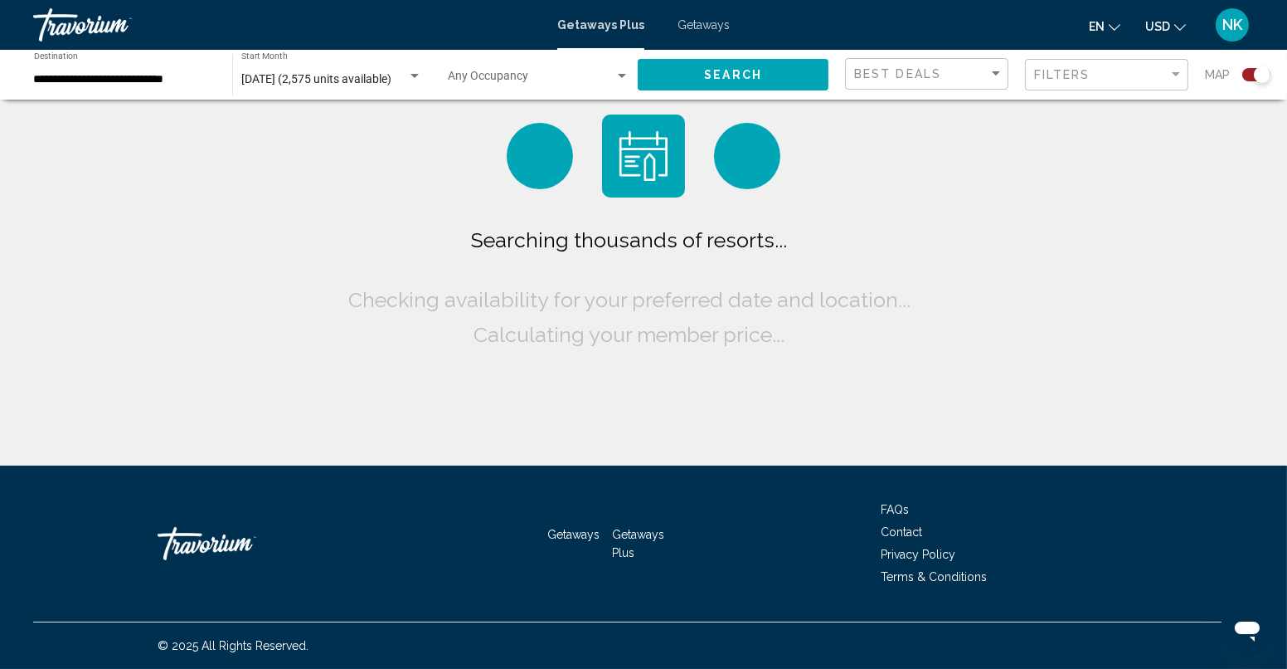
click at [281, 83] on span "September 2025 (2,575 units available)" at bounding box center [316, 78] width 150 height 13
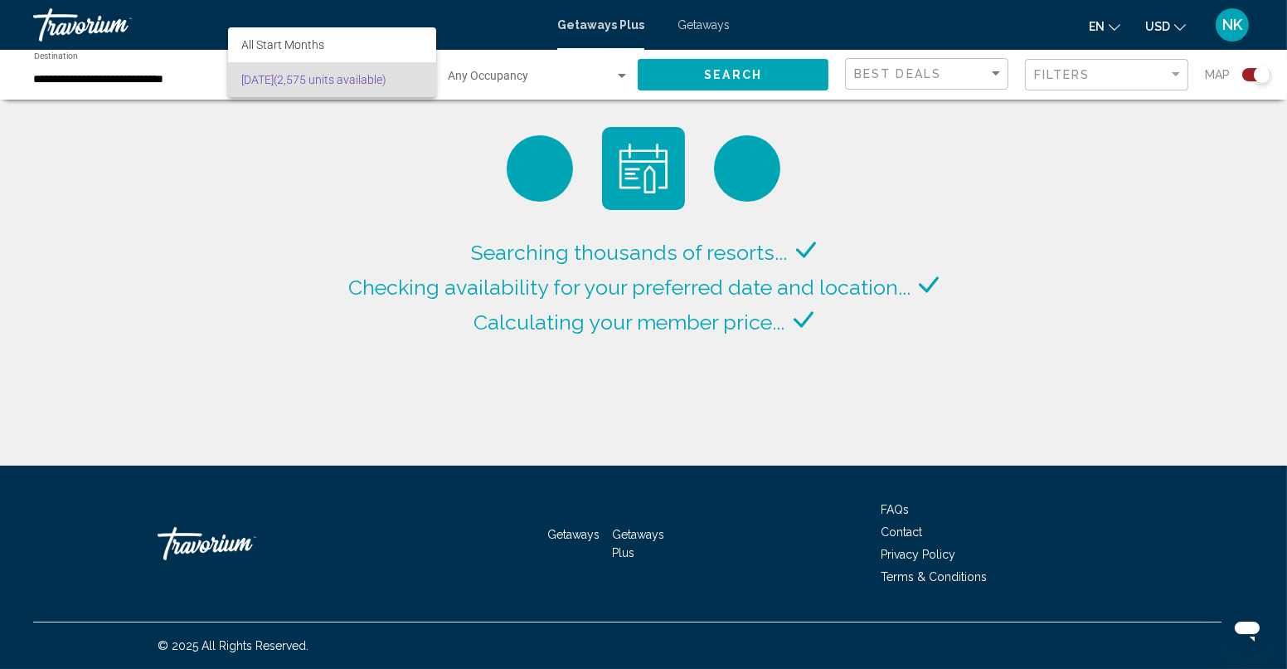
click at [423, 109] on div at bounding box center [643, 334] width 1287 height 669
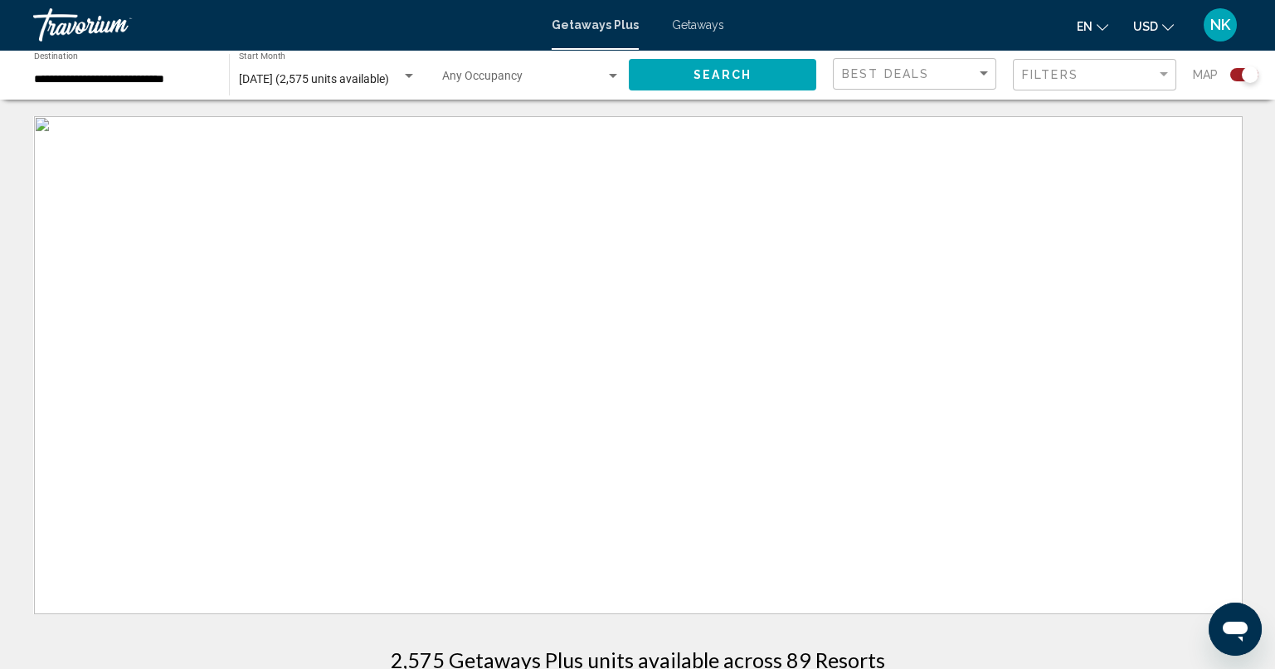
click at [85, 76] on input "**********" at bounding box center [123, 79] width 178 height 13
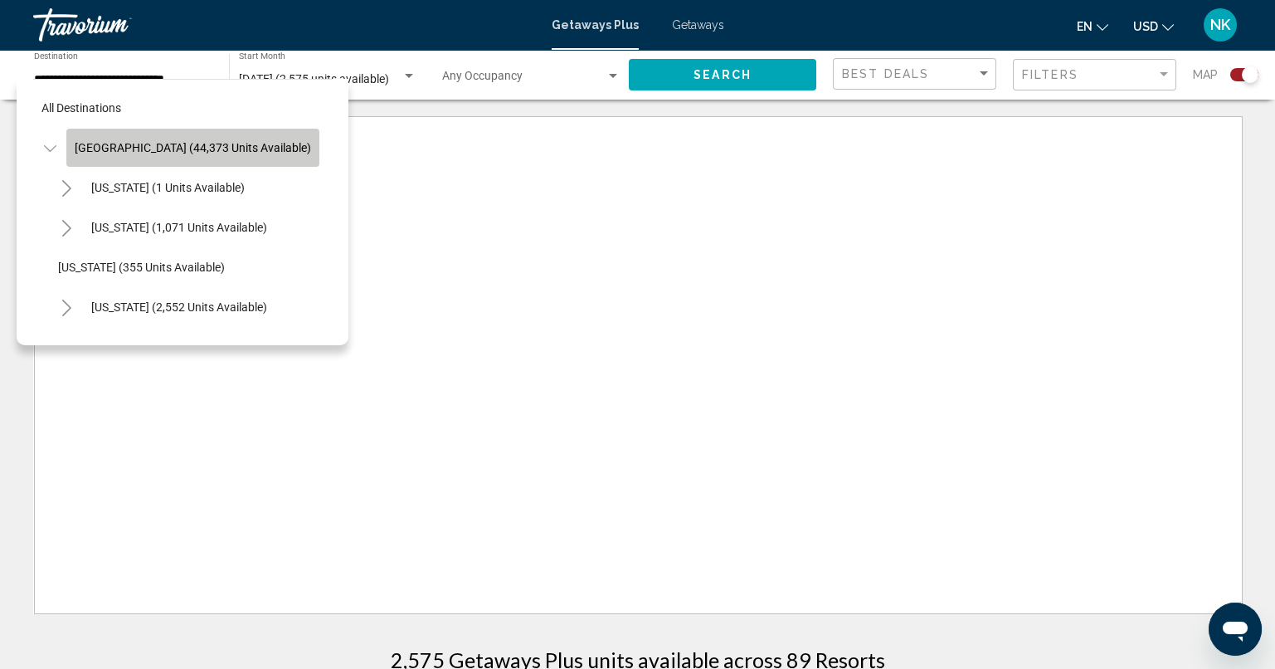
click at [208, 135] on button "[GEOGRAPHIC_DATA] (44,373 units available)" at bounding box center [192, 148] width 253 height 38
type input "**********"
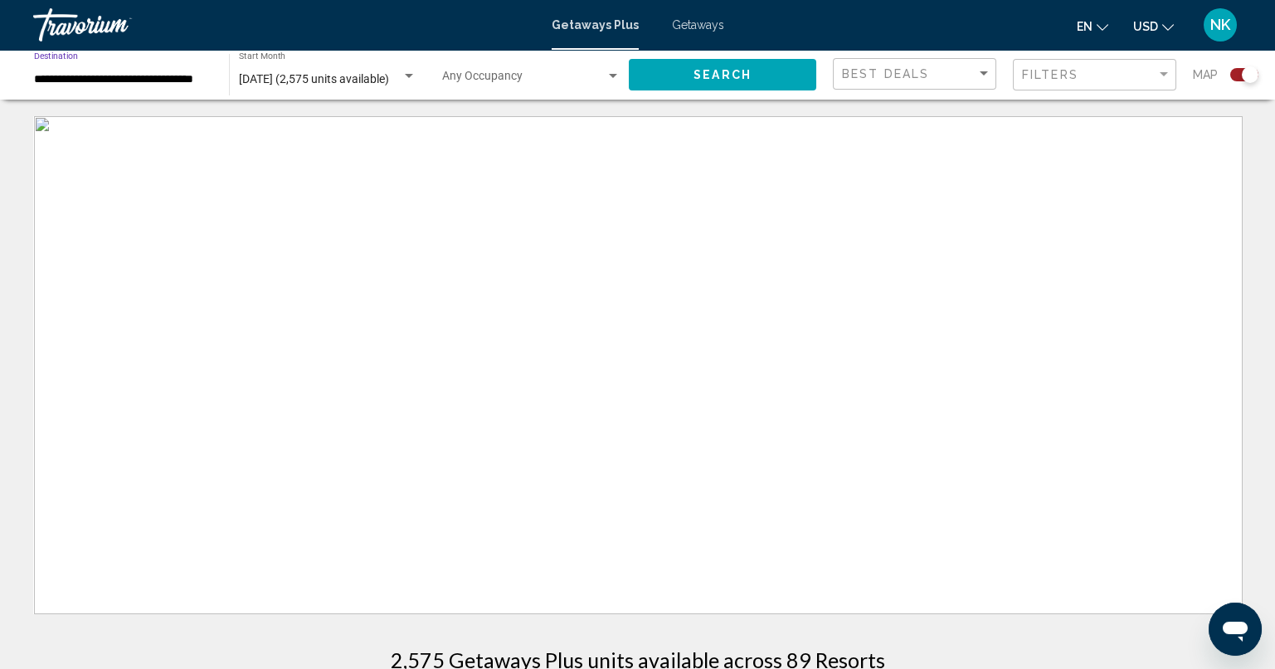
click at [349, 75] on span "September 2025 (2,575 units available)" at bounding box center [314, 78] width 150 height 13
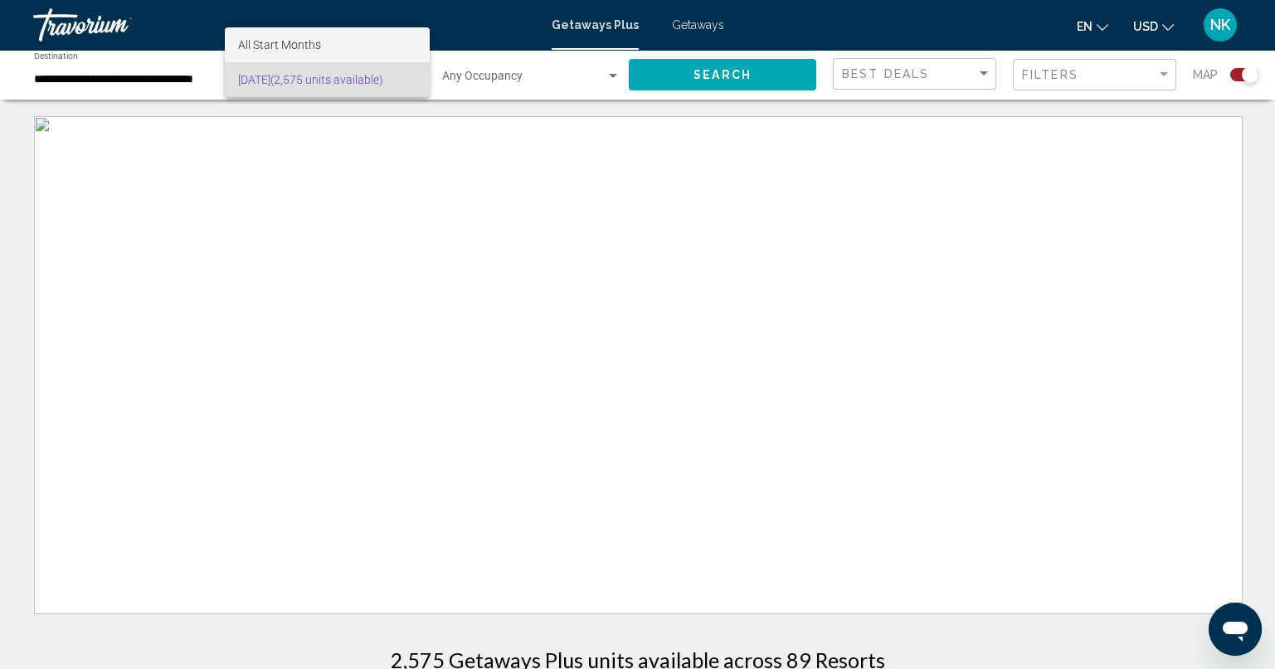
click at [323, 42] on span "All Start Months" at bounding box center [327, 44] width 178 height 35
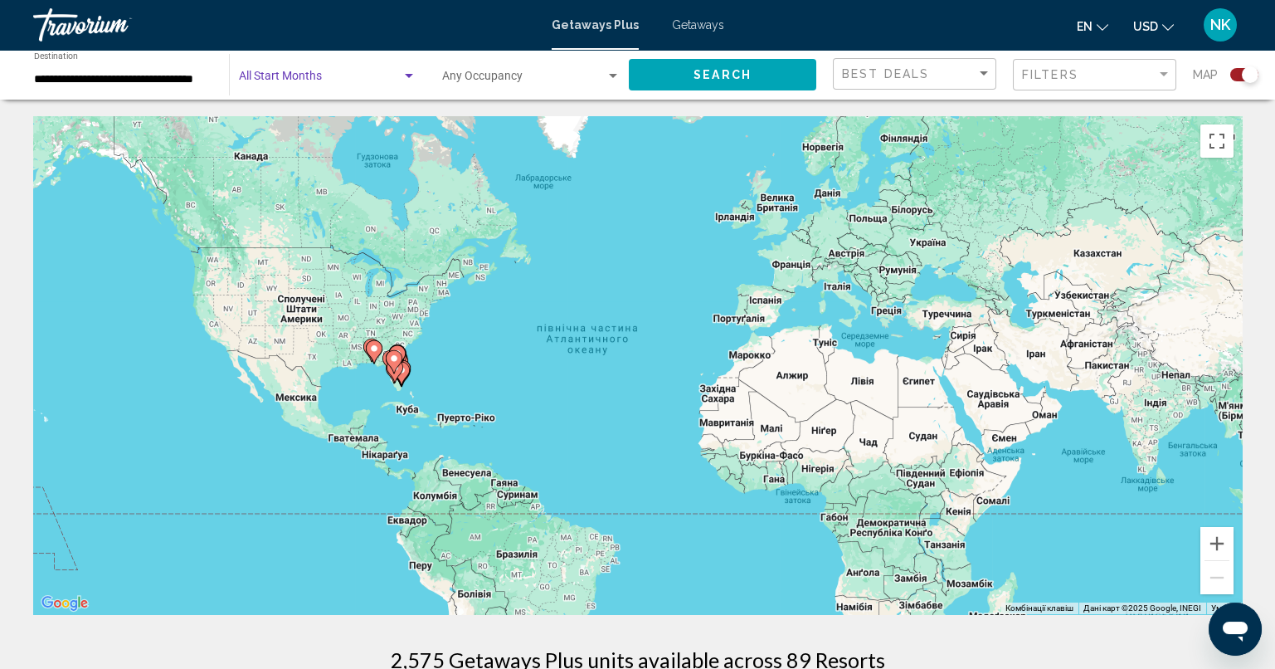
click at [389, 79] on span "Search widget" at bounding box center [320, 79] width 163 height 13
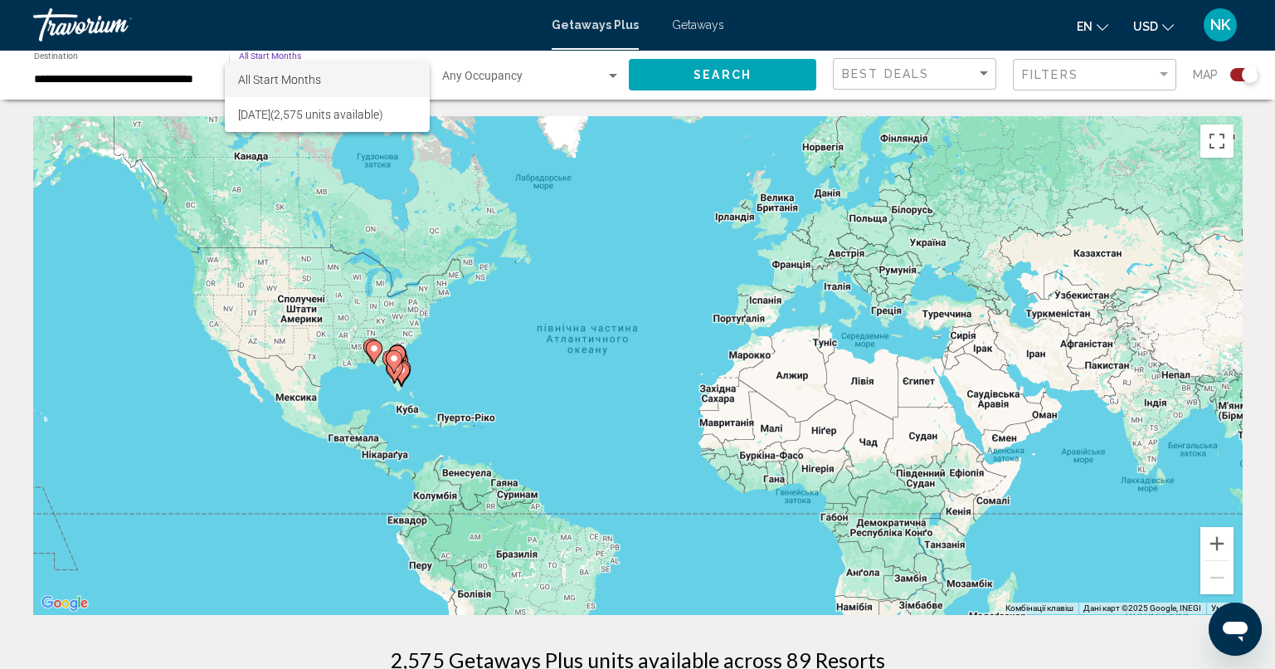
click at [394, 77] on span "All Start Months" at bounding box center [327, 79] width 178 height 35
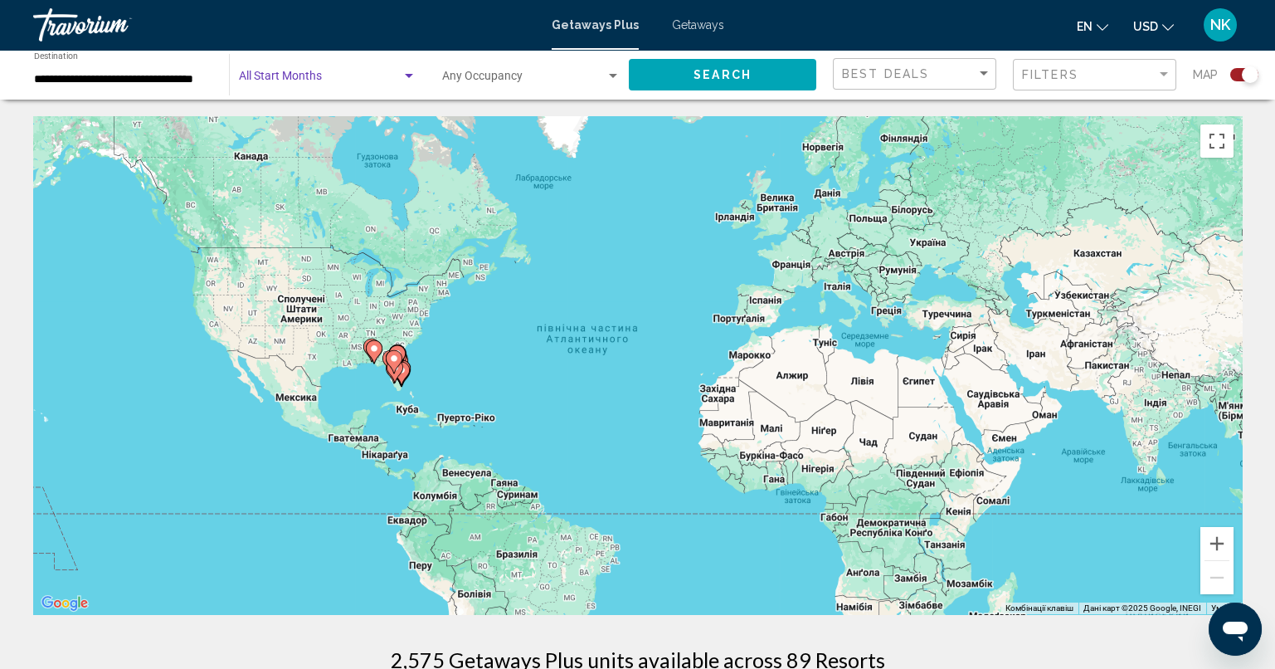
click at [409, 76] on div "Search widget" at bounding box center [409, 76] width 8 height 4
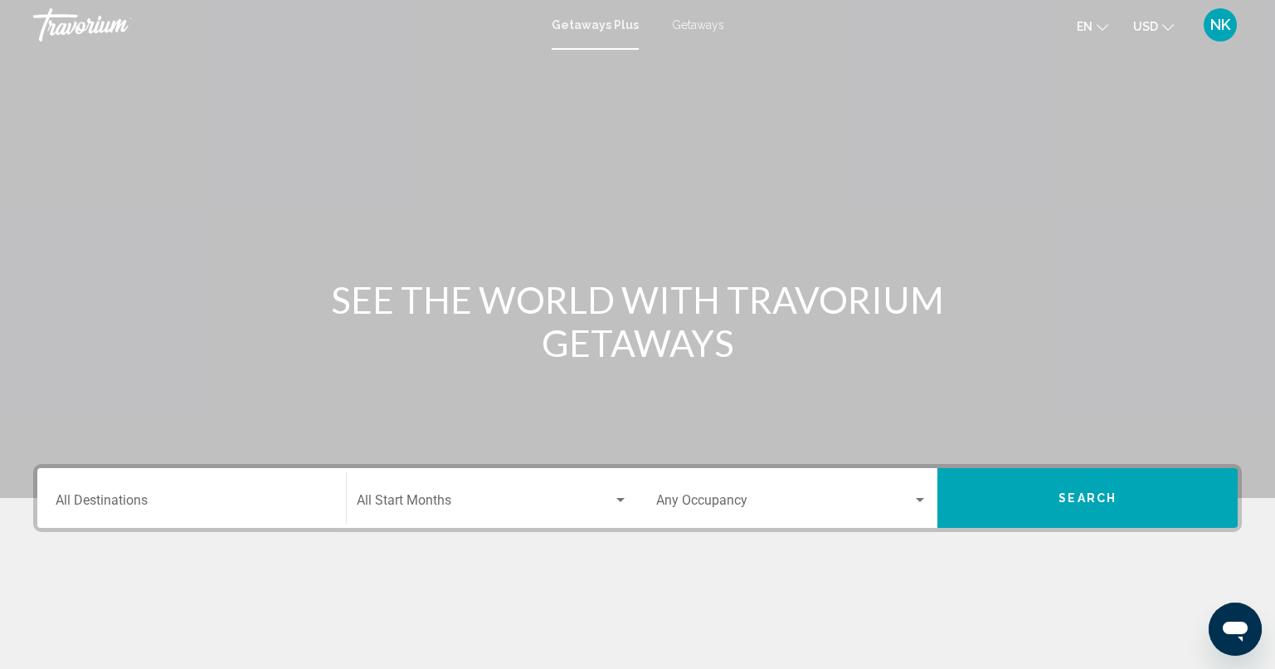
click at [226, 490] on div "Destination All Destinations" at bounding box center [192, 498] width 272 height 52
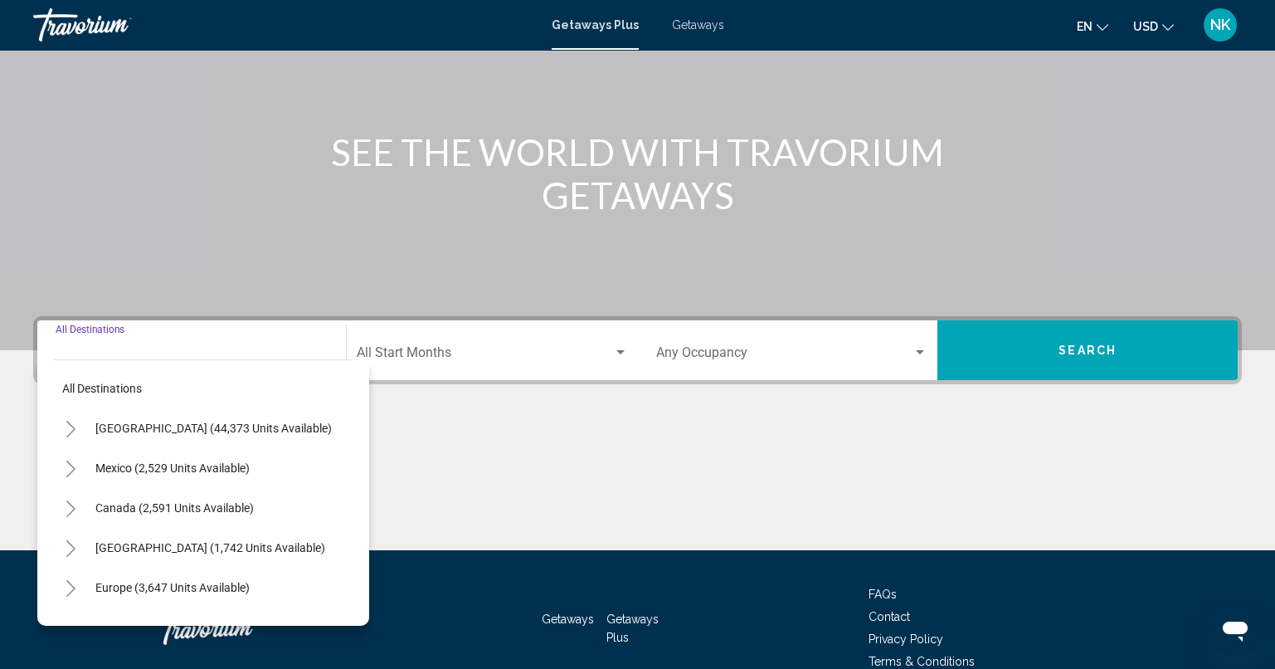
scroll to position [231, 0]
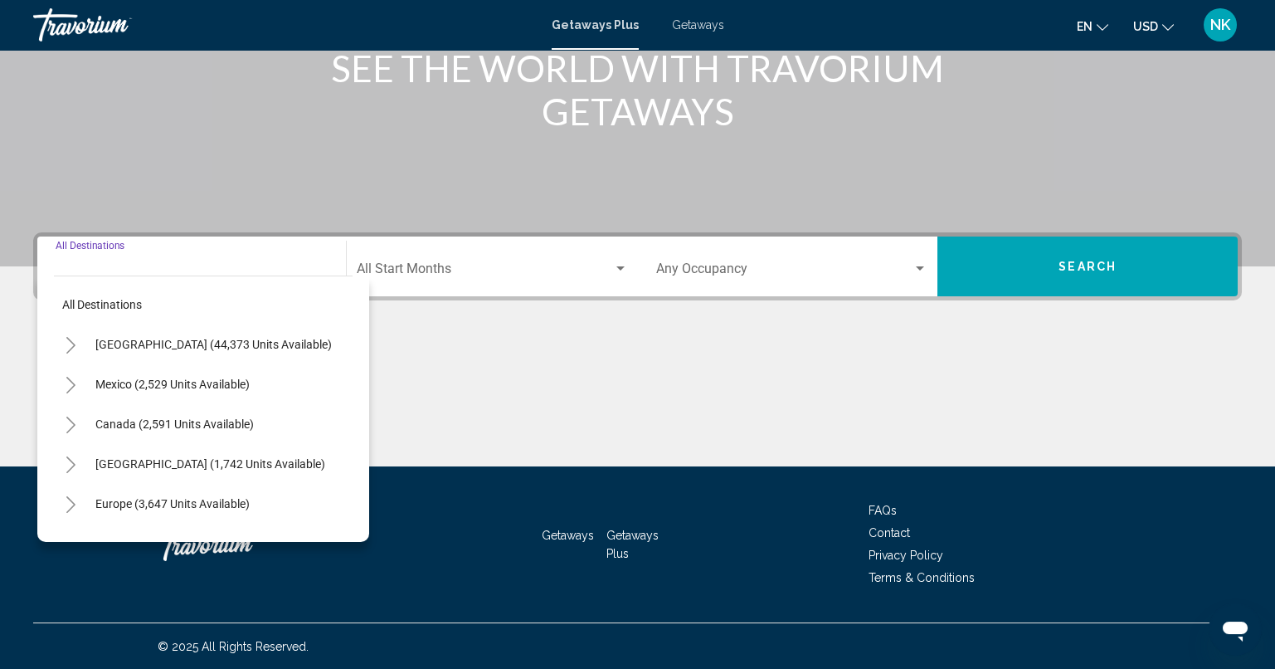
click at [173, 343] on span "[GEOGRAPHIC_DATA] (44,373 units available)" at bounding box center [213, 344] width 236 height 13
type input "**********"
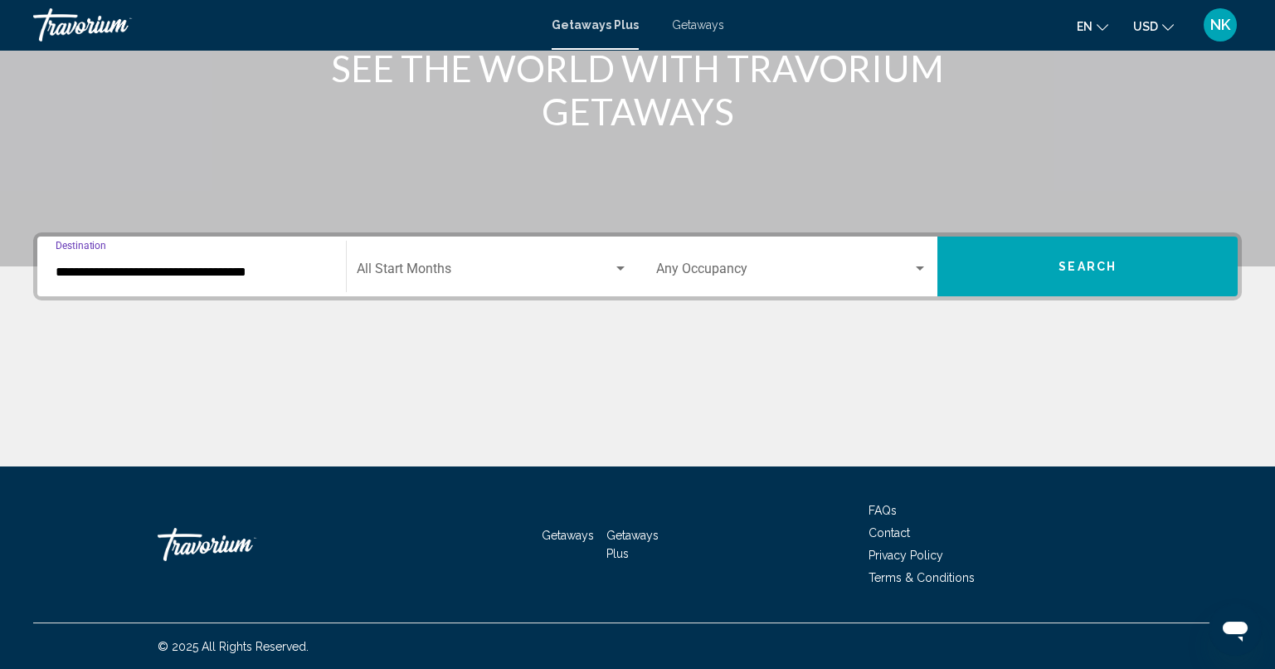
click at [456, 277] on span "Search widget" at bounding box center [485, 272] width 256 height 15
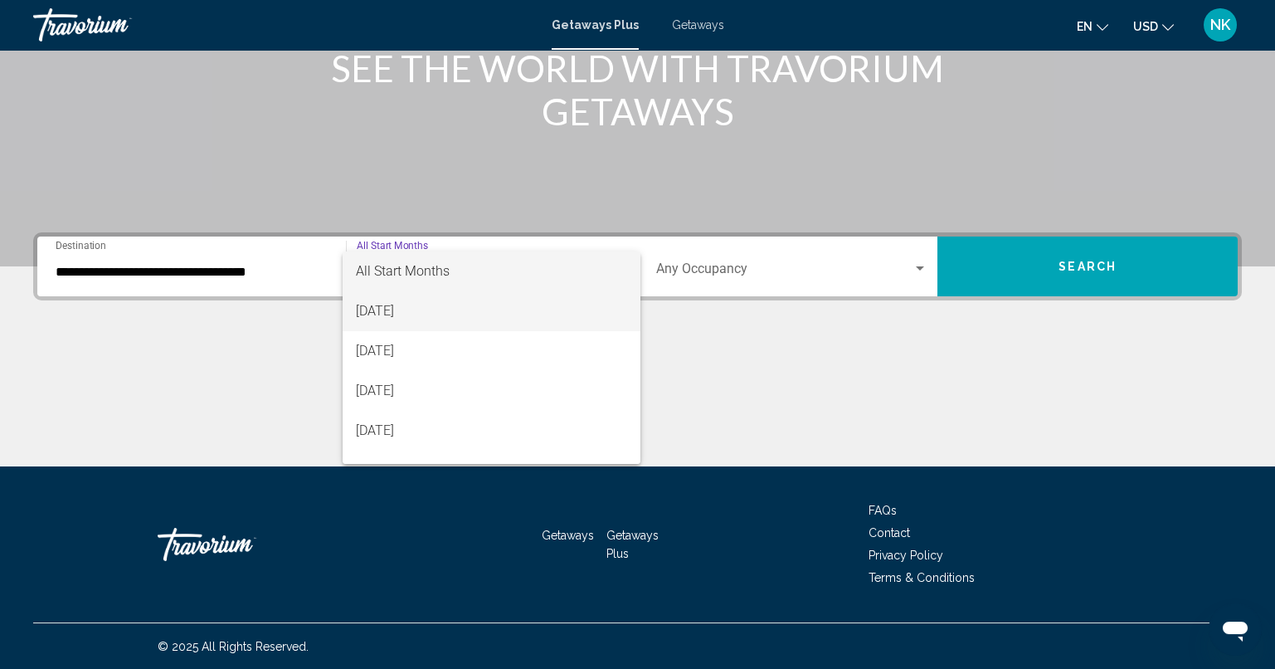
click at [454, 313] on span "[DATE]" at bounding box center [491, 311] width 271 height 40
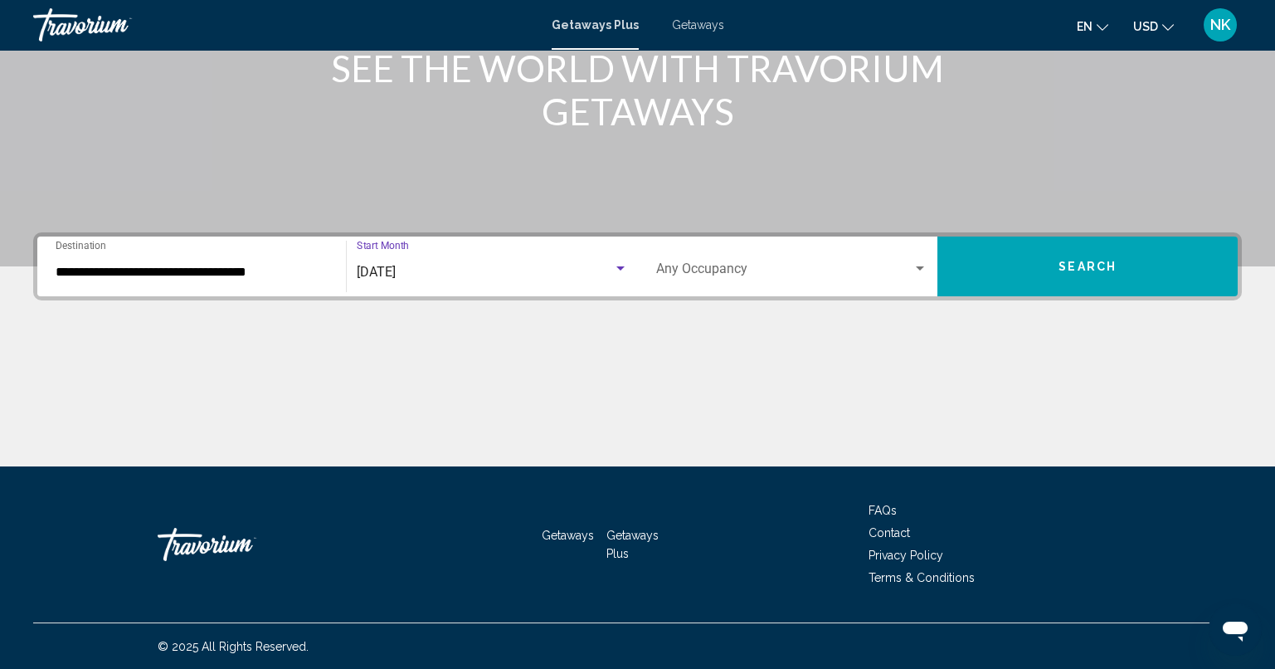
click at [1067, 275] on button "Search" at bounding box center [1087, 266] width 300 height 60
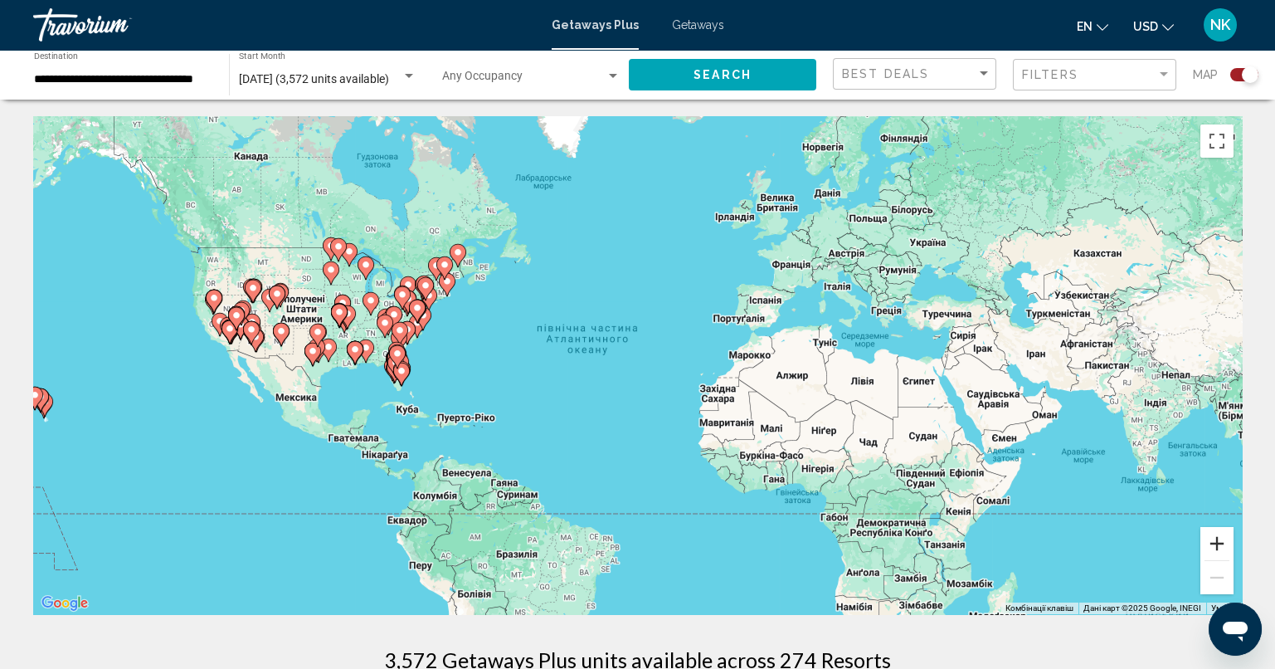
click at [1223, 546] on button "Збільшити" at bounding box center [1216, 543] width 33 height 33
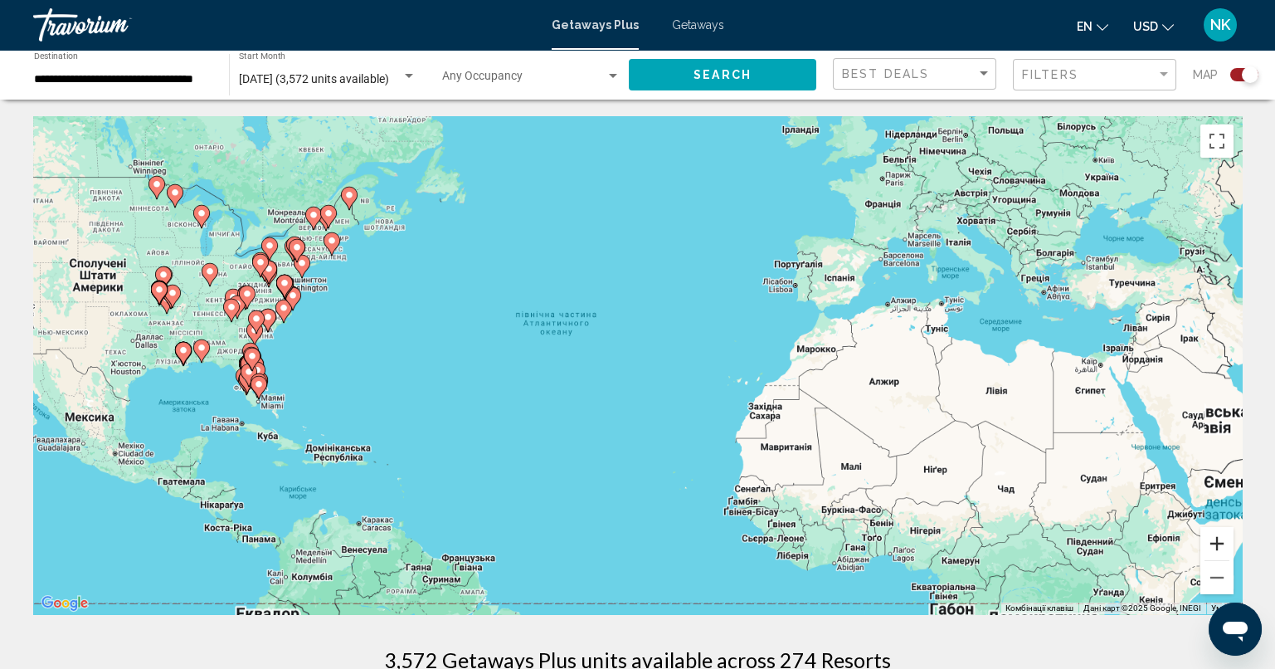
click at [1223, 546] on button "Збільшити" at bounding box center [1216, 543] width 33 height 33
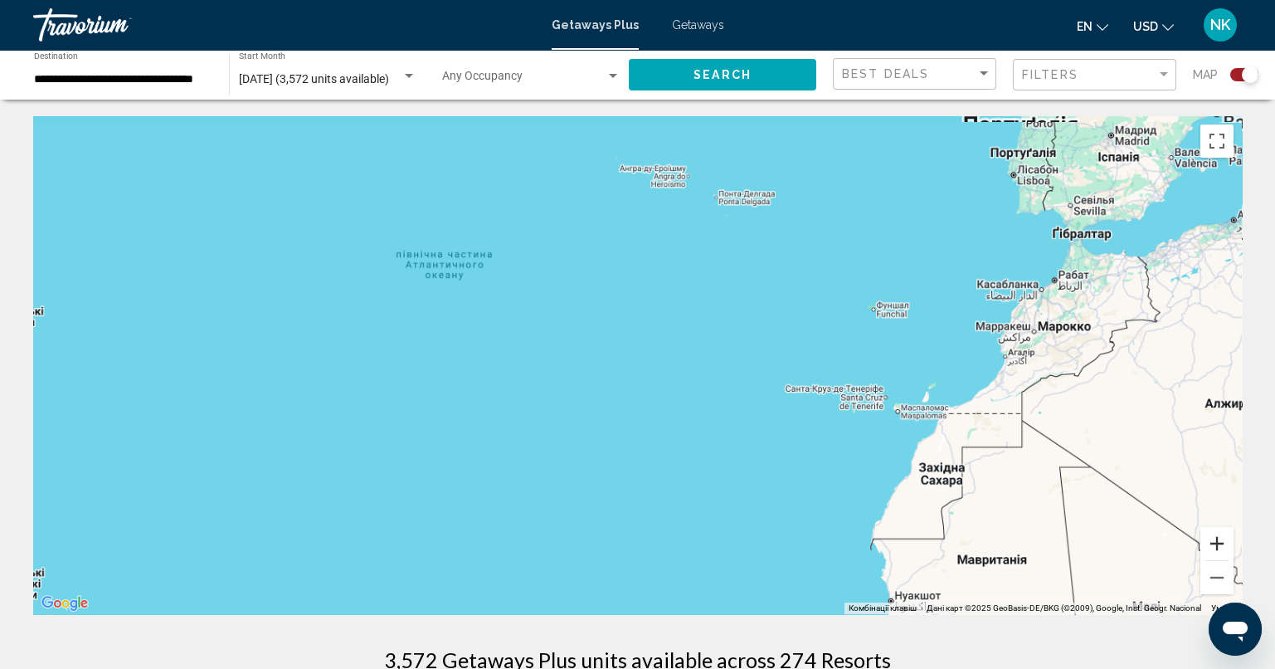
click at [1223, 546] on button "Збільшити" at bounding box center [1216, 543] width 33 height 33
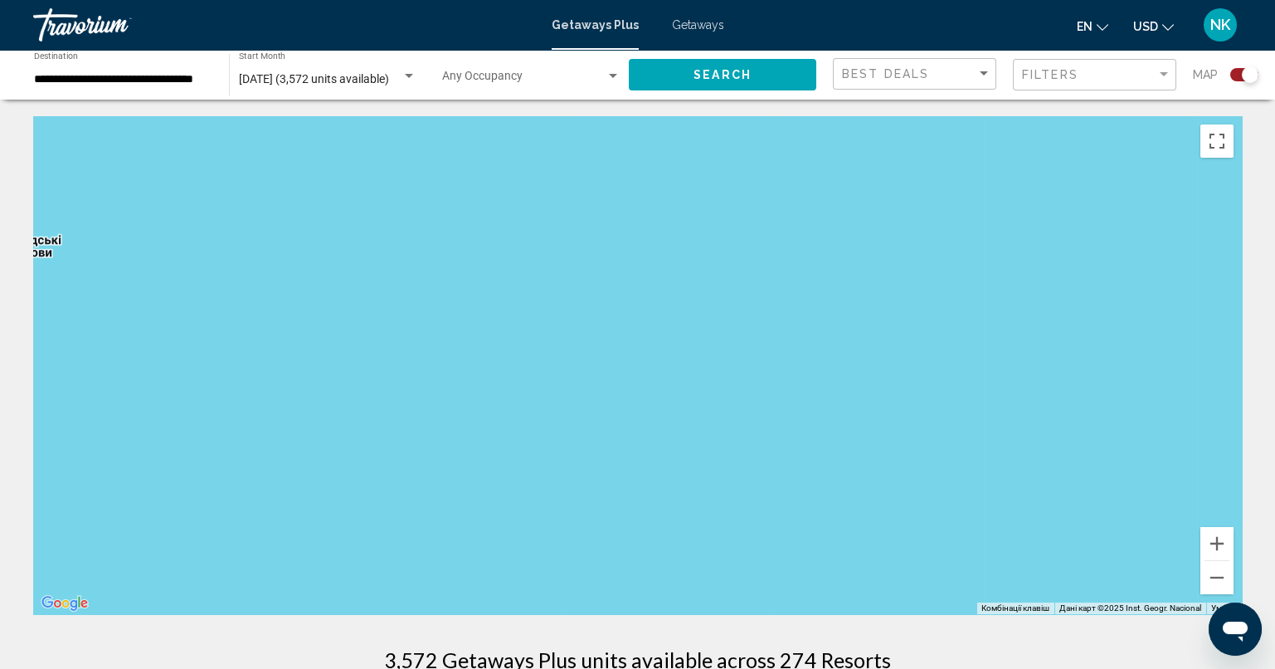
drag, startPoint x: 427, startPoint y: 348, endPoint x: 1184, endPoint y: 323, distance: 756.9
click at [1219, 323] on div "Main content" at bounding box center [637, 365] width 1209 height 498
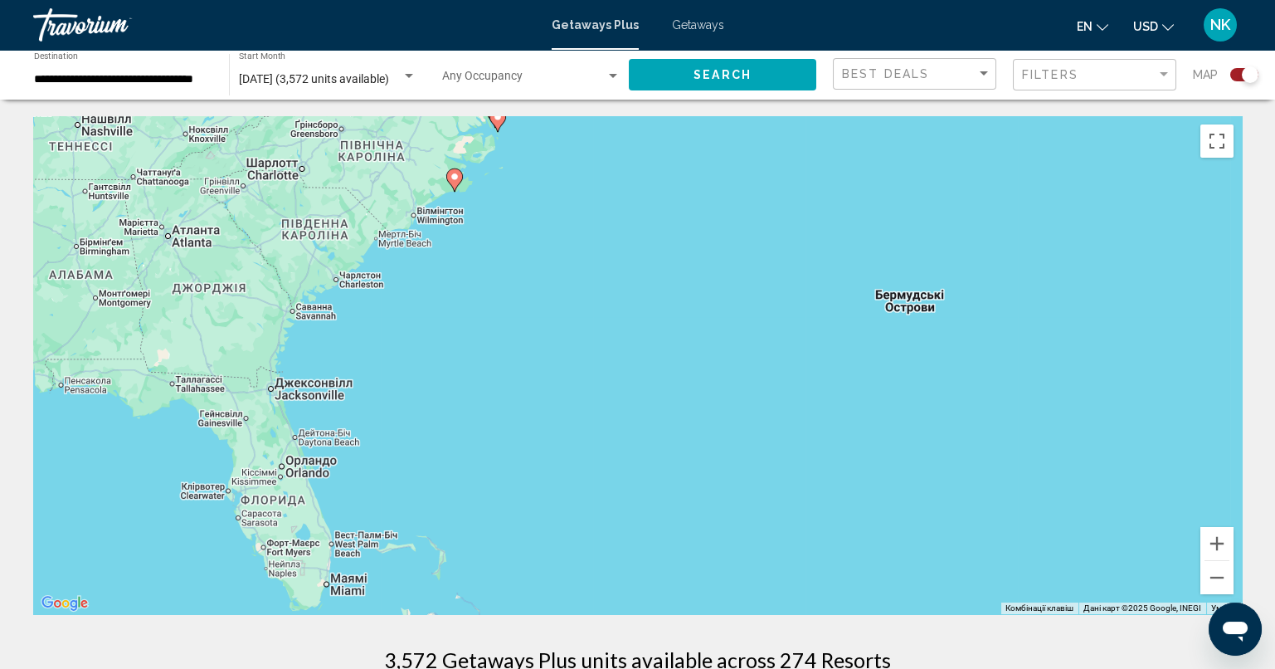
drag, startPoint x: 529, startPoint y: 367, endPoint x: 883, endPoint y: 424, distance: 357.8
click at [1181, 425] on div "Увімкніть режим перетягування за допомогою клавіатури, натиснувши Alt + Enter. …" at bounding box center [637, 365] width 1209 height 498
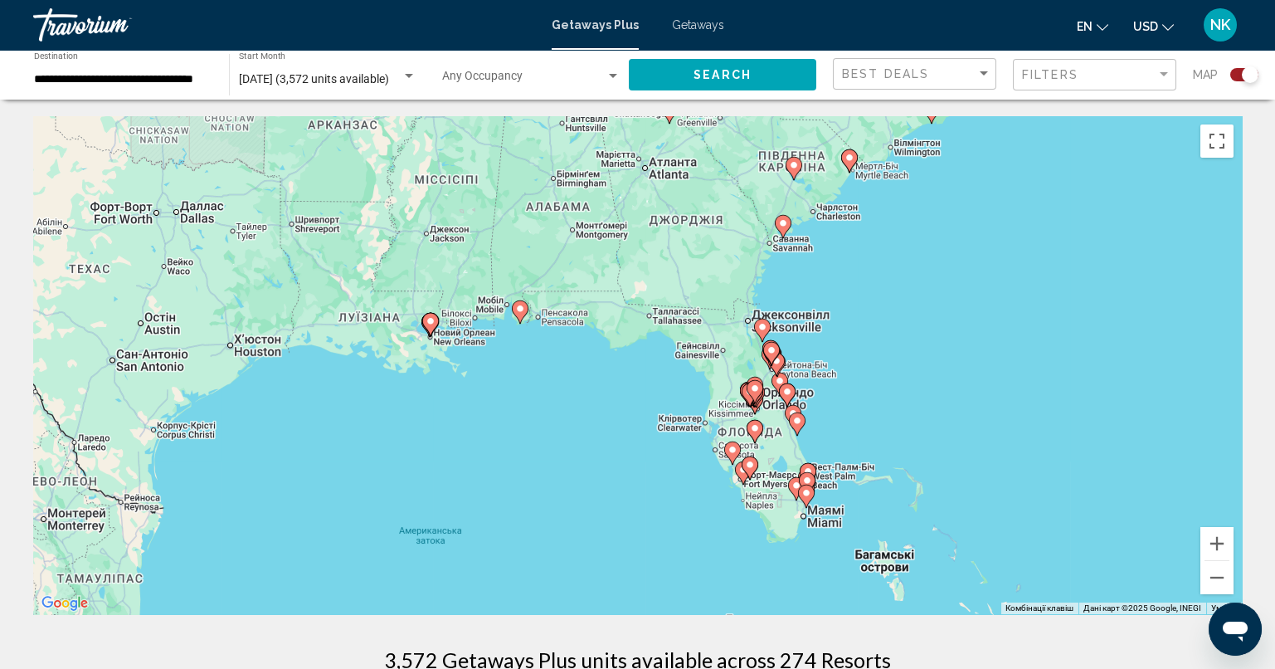
drag, startPoint x: 685, startPoint y: 438, endPoint x: 1115, endPoint y: 375, distance: 434.3
click at [1115, 375] on div "Увімкніть режим перетягування за допомогою клавіатури, натиснувши Alt + Enter. …" at bounding box center [637, 365] width 1209 height 498
click at [1223, 541] on button "Збільшити" at bounding box center [1216, 543] width 33 height 33
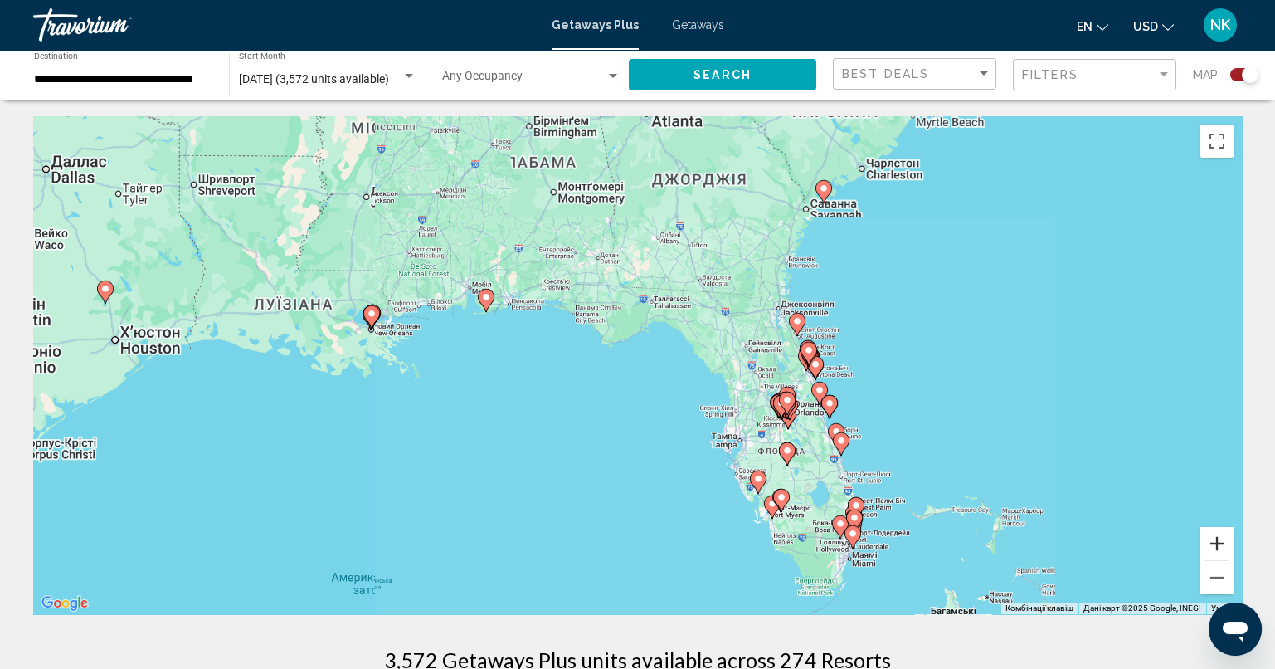
click at [1223, 541] on button "Збільшити" at bounding box center [1216, 543] width 33 height 33
click at [1222, 541] on button "Збільшити" at bounding box center [1216, 543] width 33 height 33
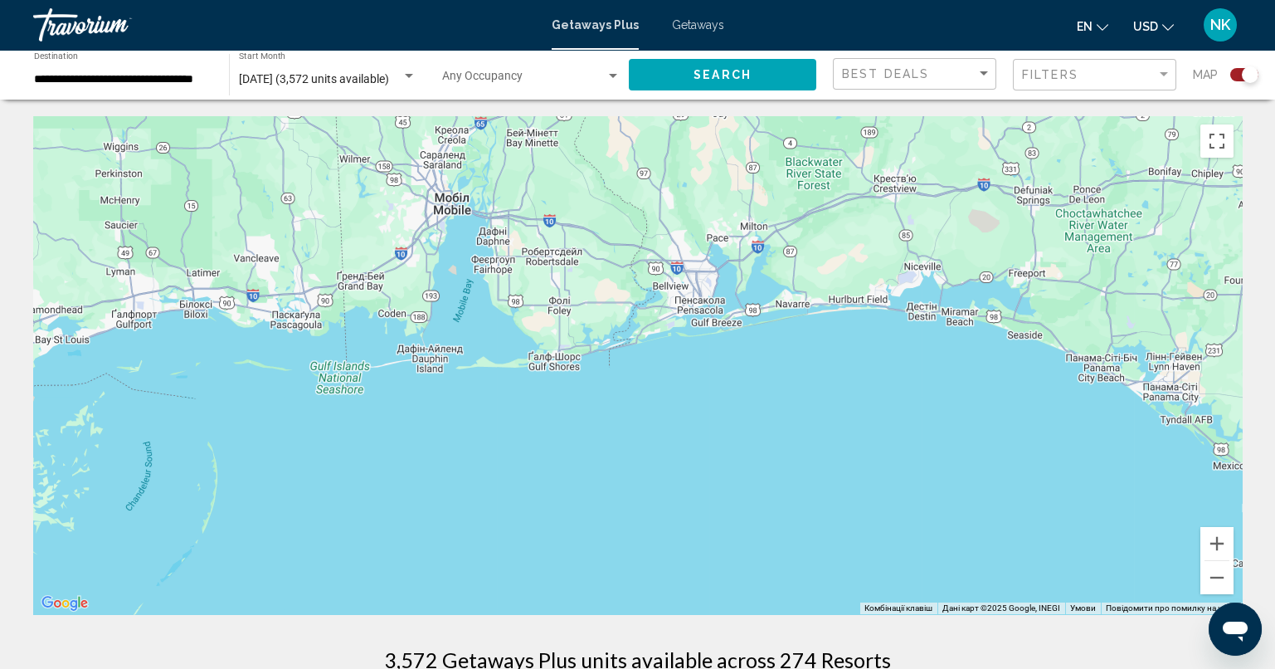
drag, startPoint x: 420, startPoint y: 380, endPoint x: 1286, endPoint y: 695, distance: 921.6
click at [1275, 668] on html "**********" at bounding box center [637, 334] width 1275 height 669
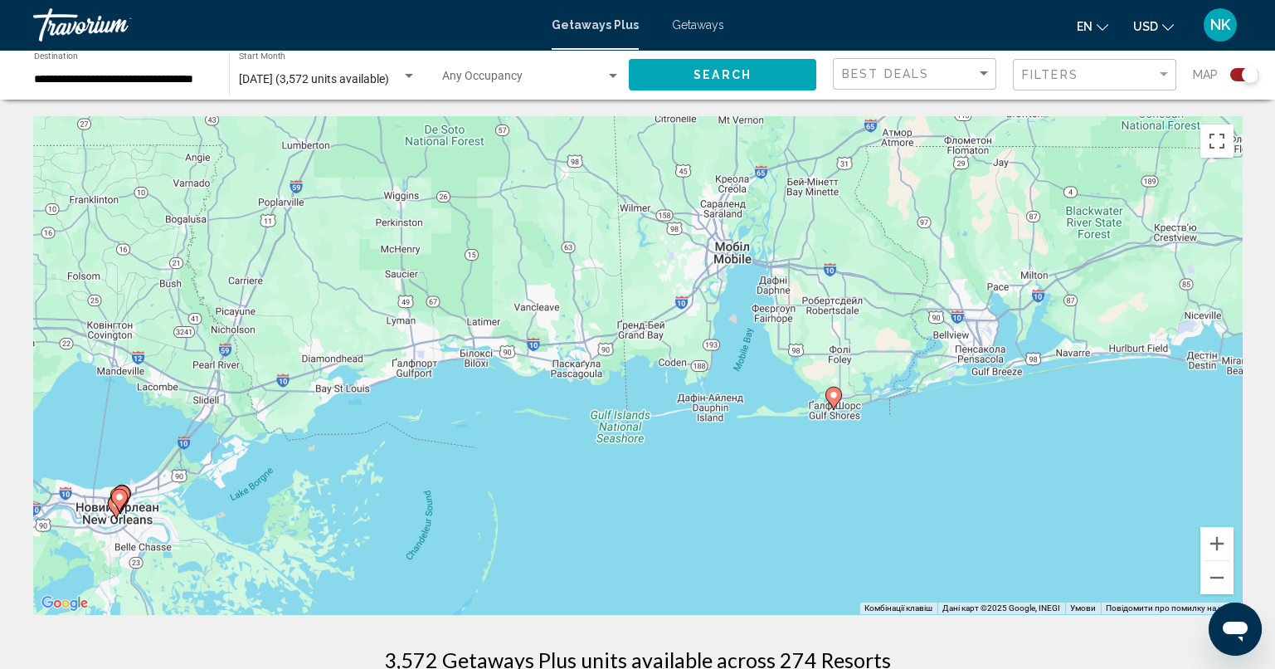
drag, startPoint x: 380, startPoint y: 458, endPoint x: 660, endPoint y: 526, distance: 288.5
click at [660, 529] on div "Увімкніть режим перетягування за допомогою клавіатури, натиснувши Alt + Enter. …" at bounding box center [637, 365] width 1209 height 498
click at [1216, 545] on button "Збільшити" at bounding box center [1216, 543] width 33 height 33
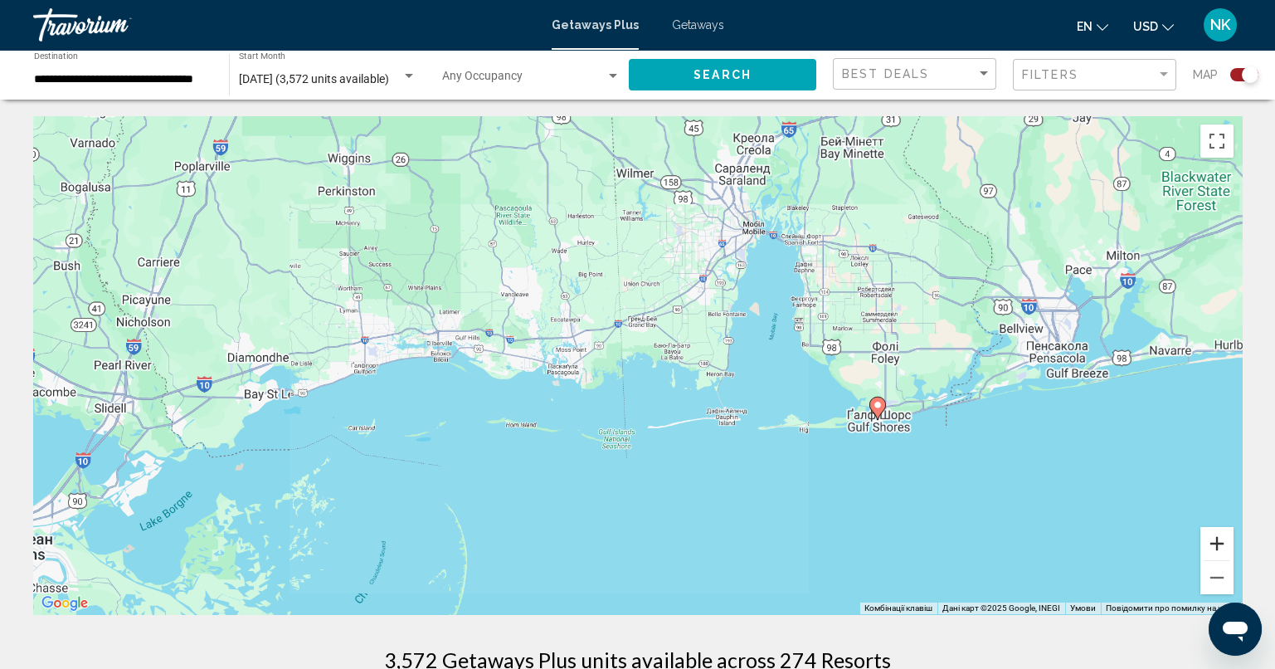
click at [1216, 545] on button "Збільшити" at bounding box center [1216, 543] width 33 height 33
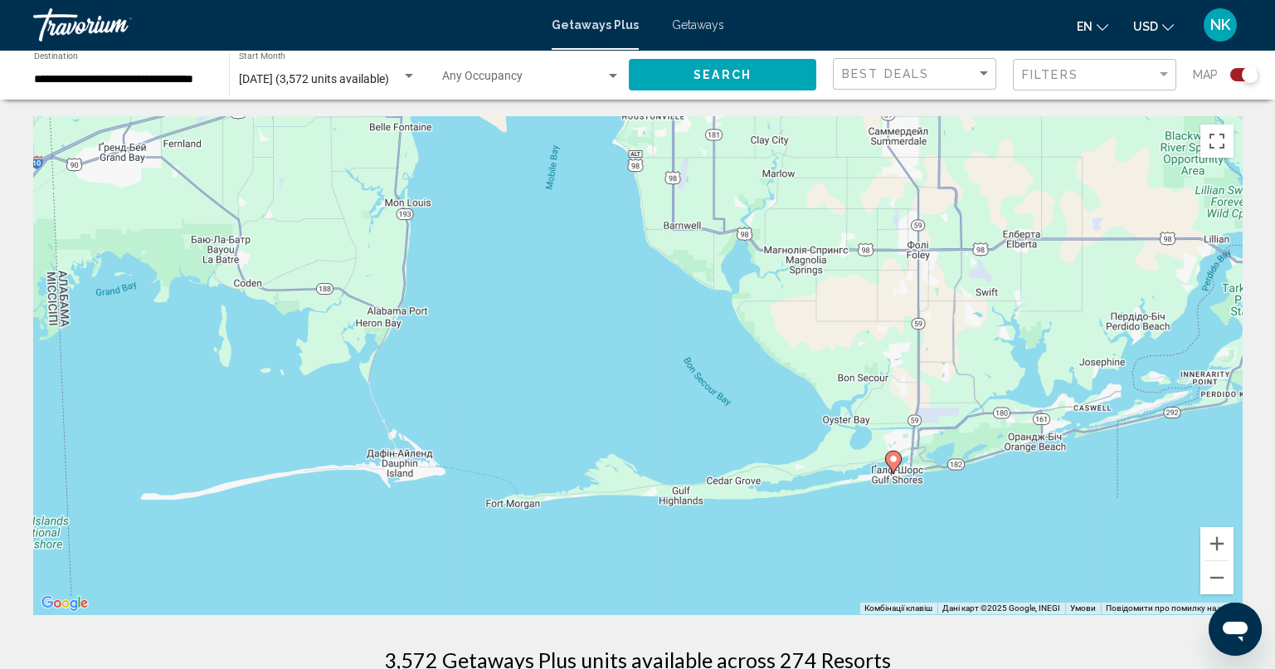
drag, startPoint x: 1083, startPoint y: 484, endPoint x: 456, endPoint y: 411, distance: 631.3
click at [455, 409] on div "Увімкніть режим перетягування за допомогою клавіатури, натиснувши Alt + Enter. …" at bounding box center [637, 365] width 1209 height 498
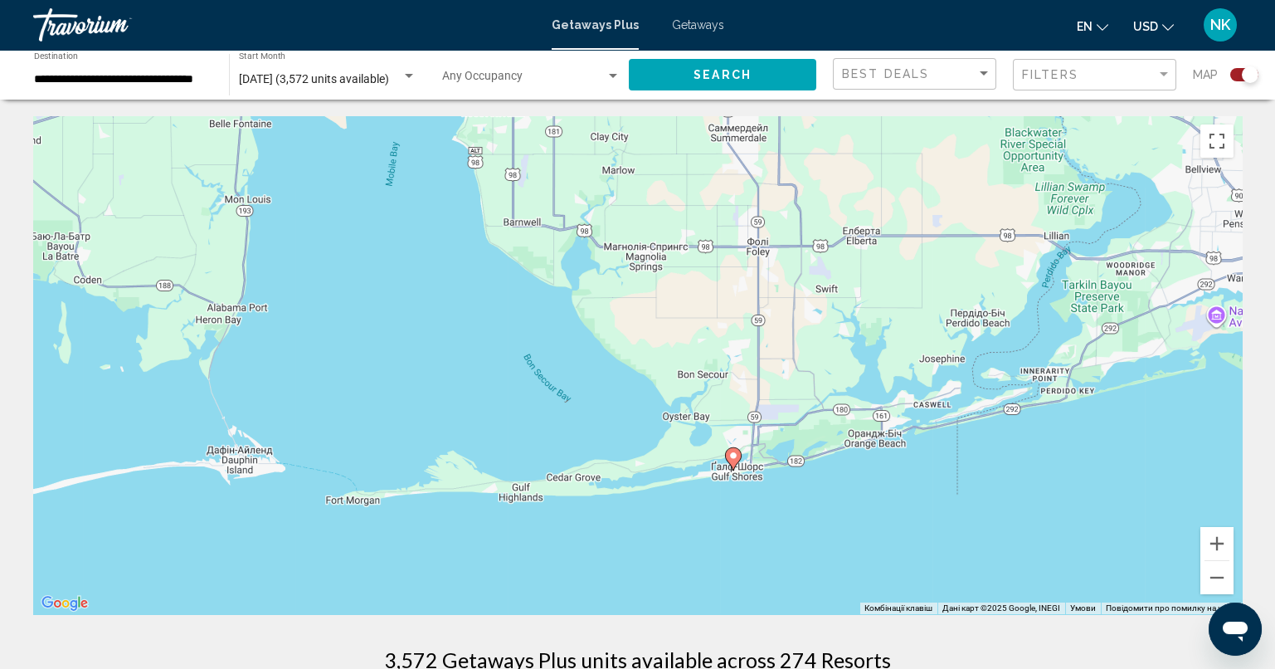
click at [733, 462] on icon "Main content" at bounding box center [732, 459] width 15 height 22
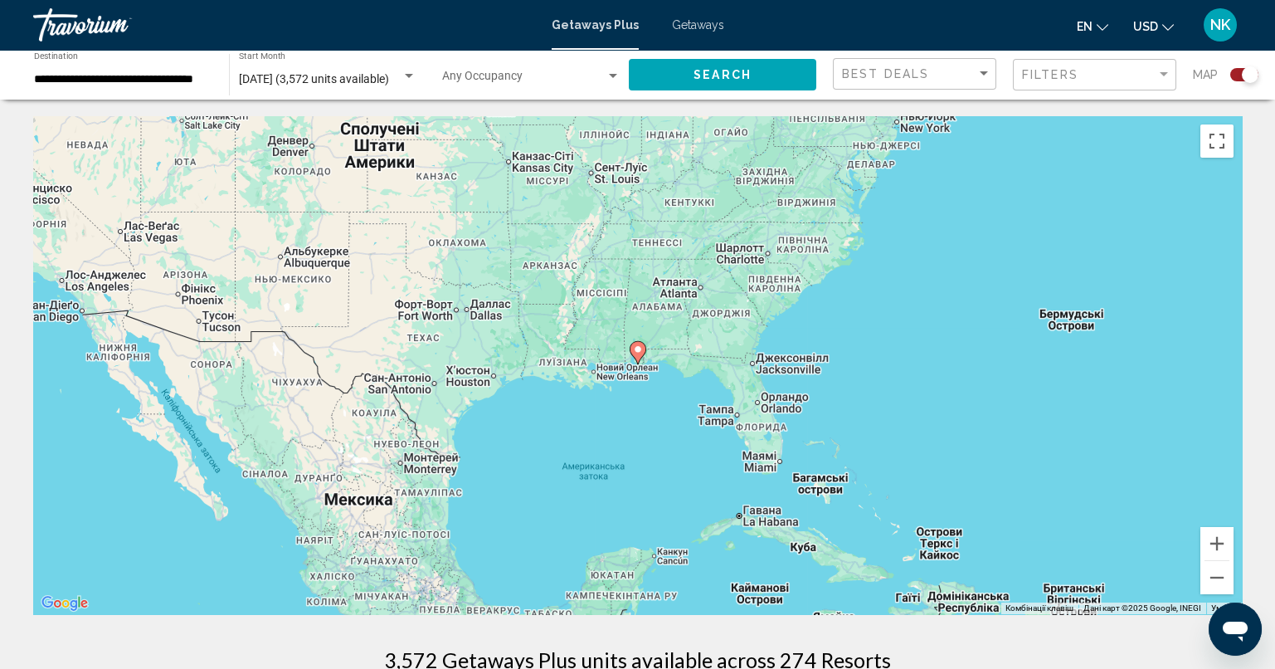
click at [640, 360] on gmp-advanced-marker "Main content" at bounding box center [638, 352] width 17 height 25
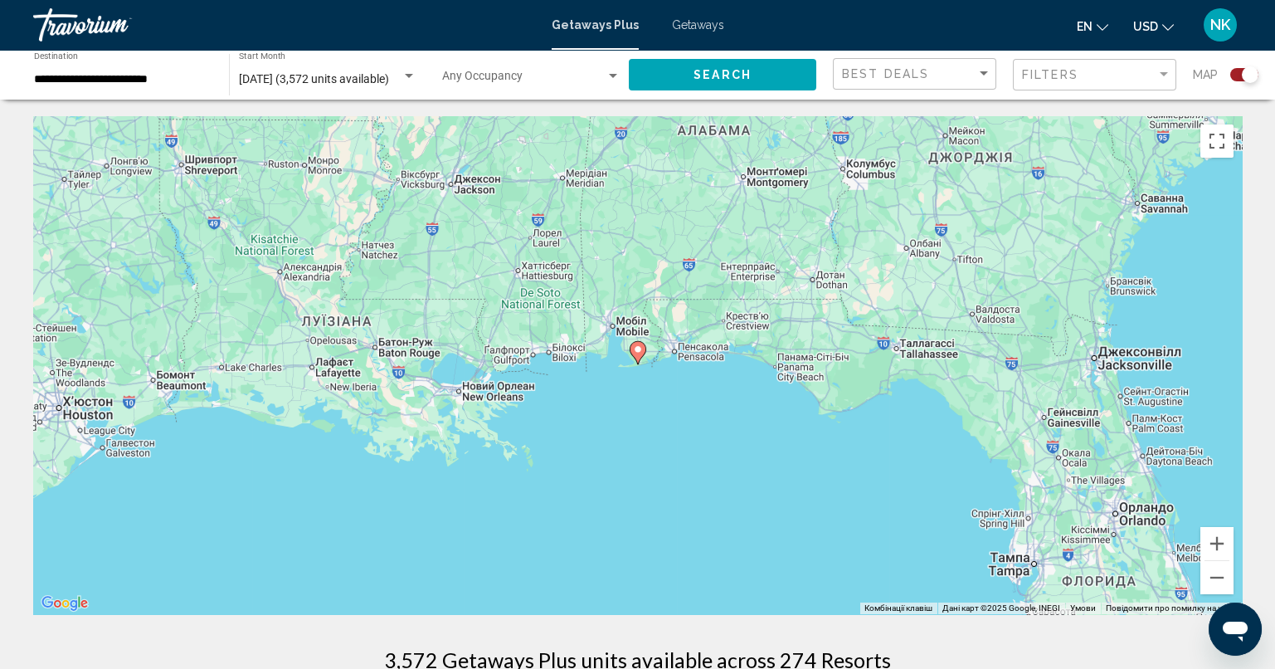
click at [640, 350] on image "Main content" at bounding box center [638, 349] width 10 height 10
type input "**********"
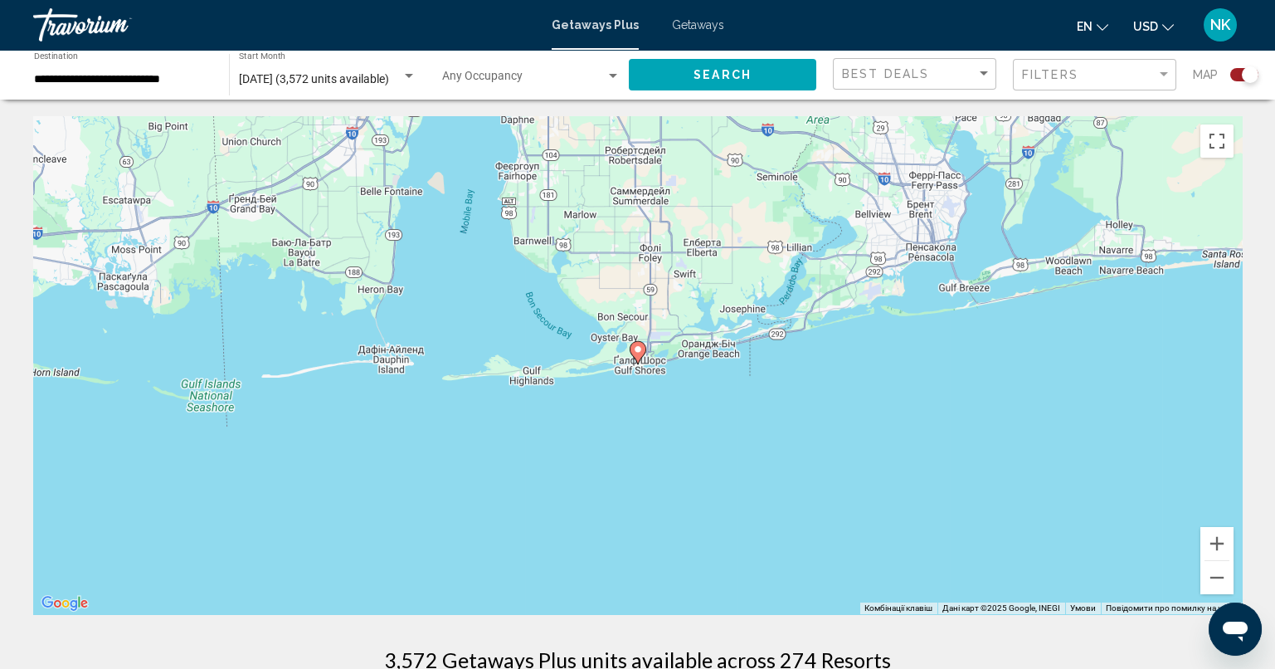
click at [639, 353] on image "Main content" at bounding box center [638, 349] width 10 height 10
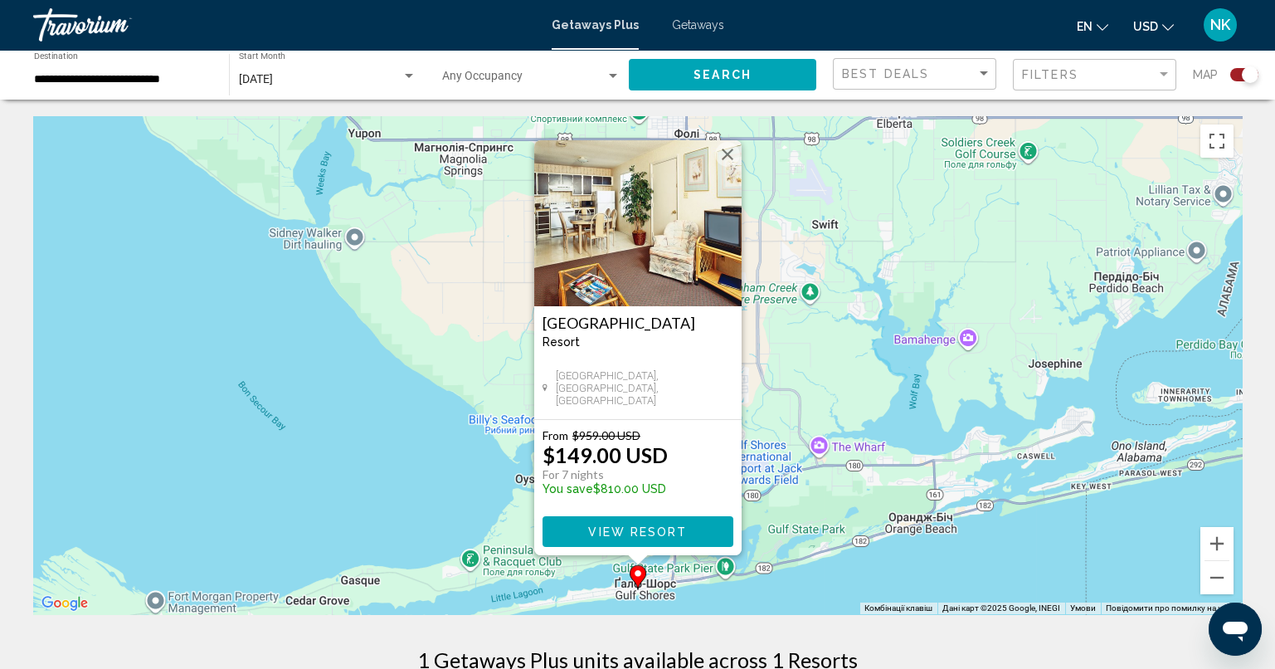
click at [631, 531] on span "View Resort" at bounding box center [637, 531] width 99 height 13
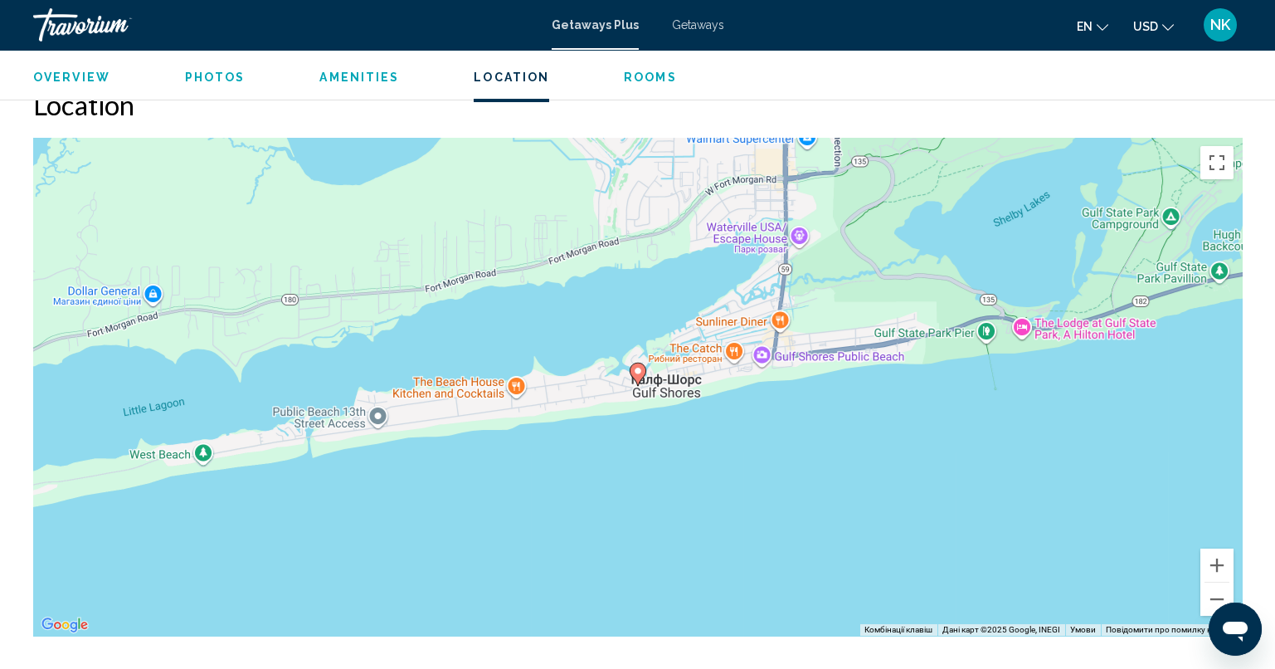
scroll to position [2073, 0]
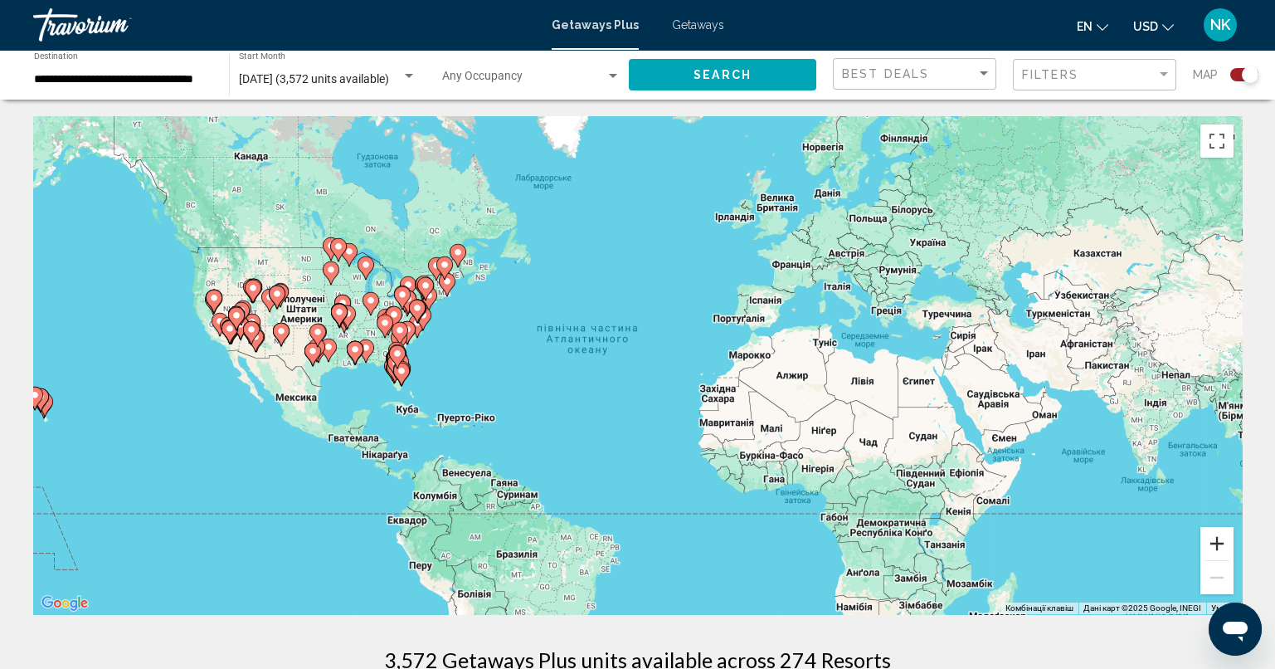
click at [1223, 540] on button "Збільшити" at bounding box center [1216, 543] width 33 height 33
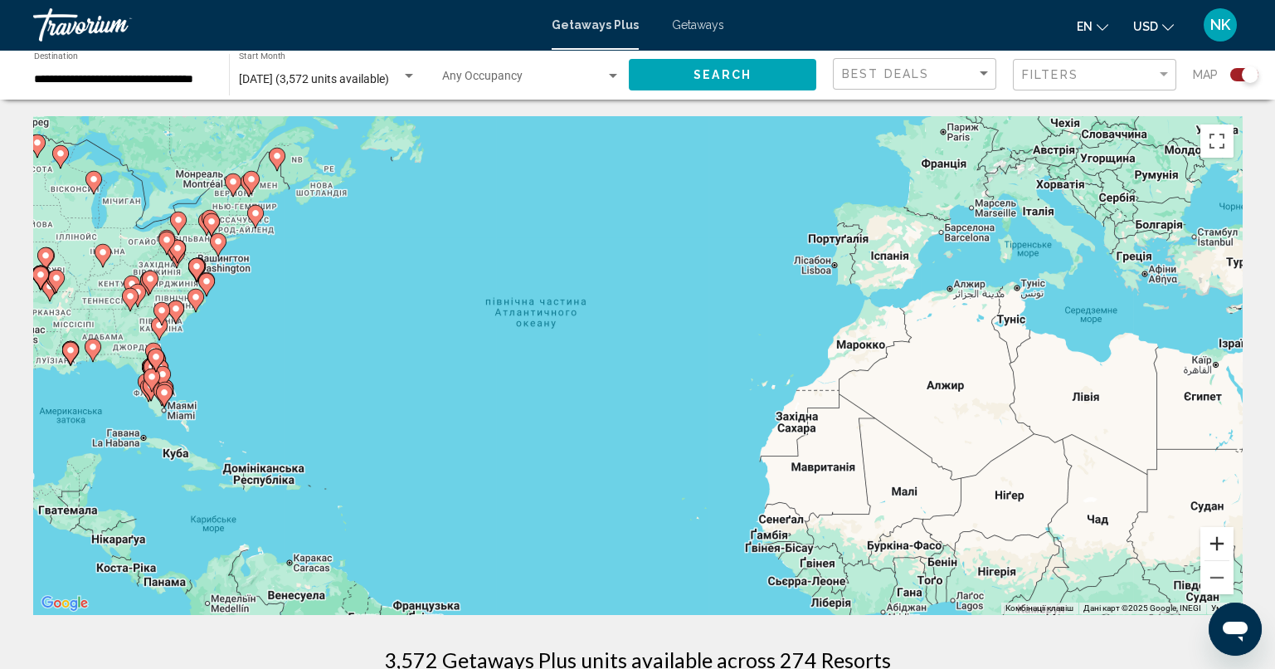
click at [1223, 539] on button "Збільшити" at bounding box center [1216, 543] width 33 height 33
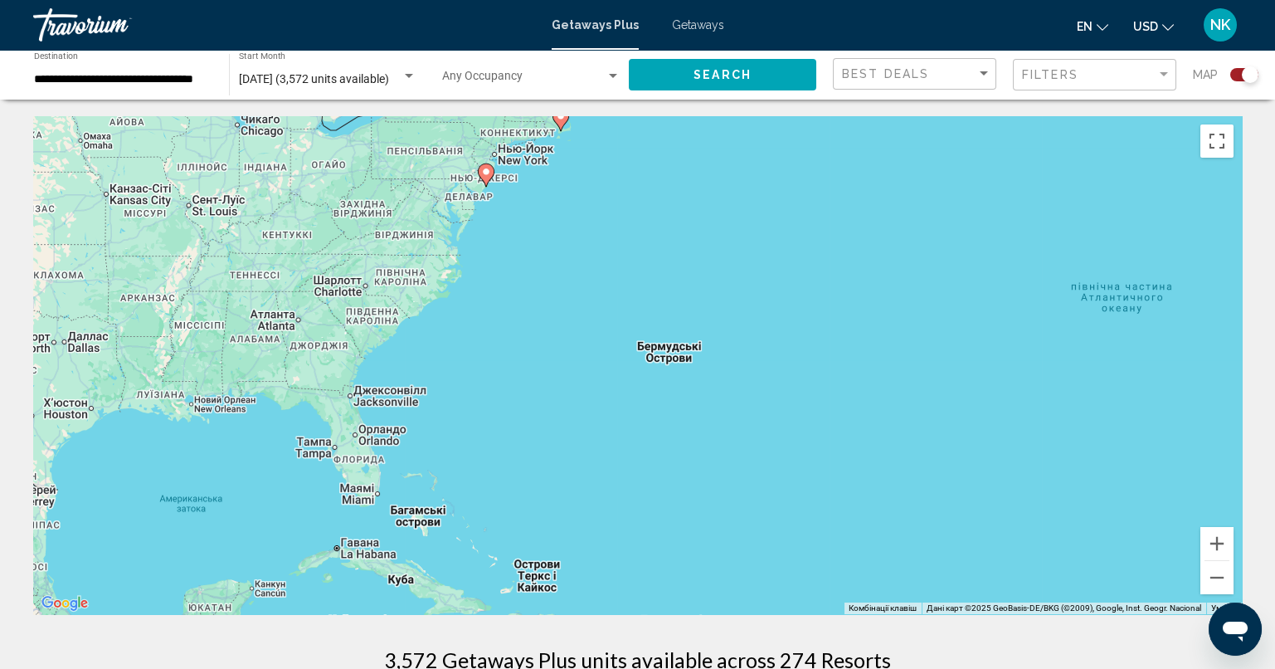
drag, startPoint x: 348, startPoint y: 392, endPoint x: 1055, endPoint y: 421, distance: 707.3
click at [1055, 422] on div "Увімкніть режим перетягування за допомогою клавіатури, натиснувши Alt + Enter. …" at bounding box center [637, 365] width 1209 height 498
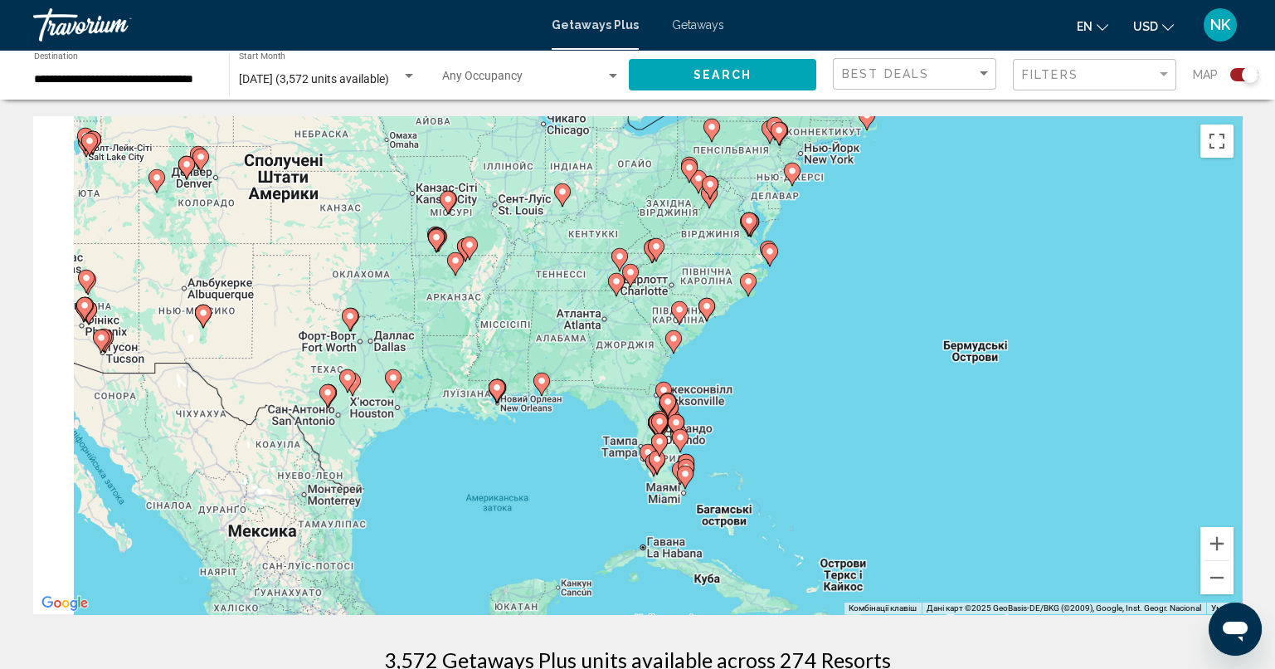
drag, startPoint x: 723, startPoint y: 416, endPoint x: 1032, endPoint y: 427, distance: 308.8
click at [1025, 426] on div "Увімкніть режим перетягування за допомогою клавіатури, натиснувши Alt + Enter. …" at bounding box center [637, 365] width 1209 height 498
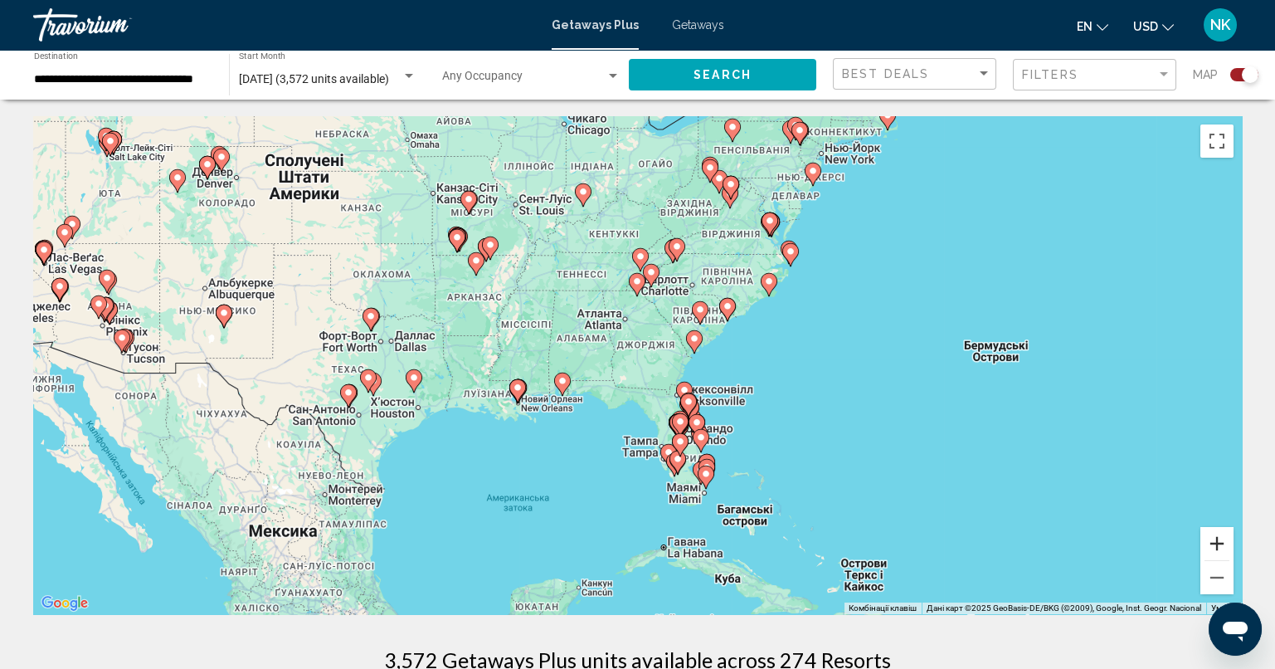
click at [1220, 545] on button "Збільшити" at bounding box center [1216, 543] width 33 height 33
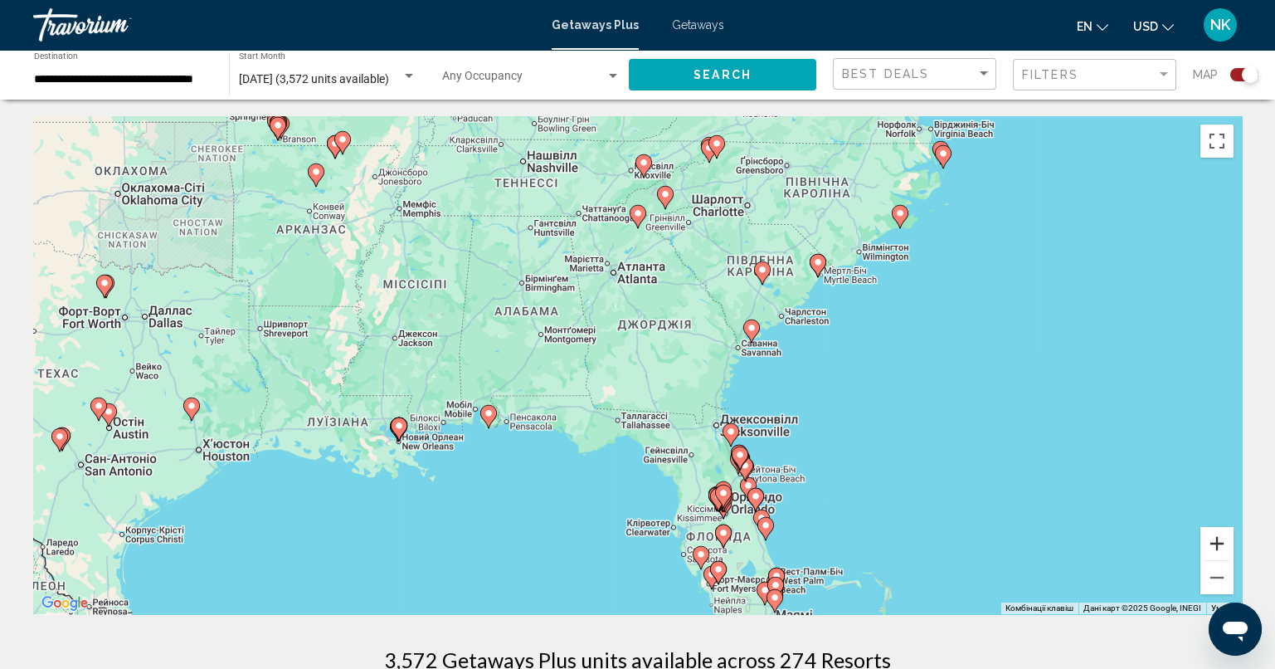
click at [1220, 545] on button "Збільшити" at bounding box center [1216, 543] width 33 height 33
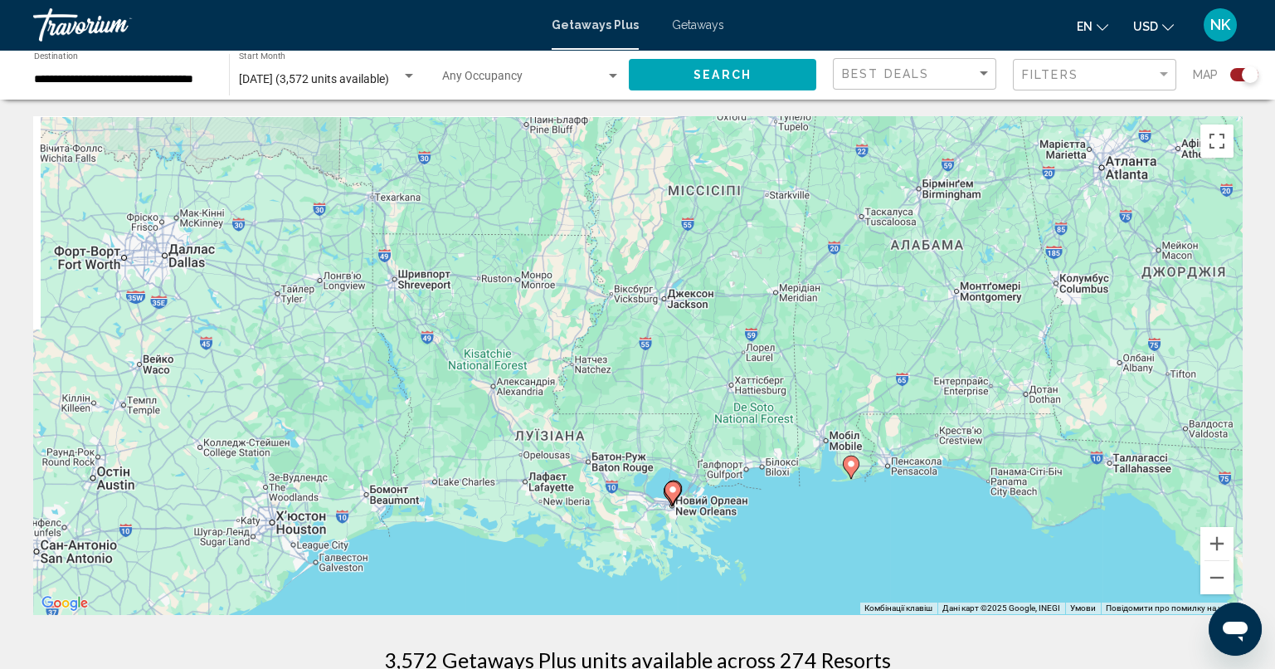
drag, startPoint x: 470, startPoint y: 524, endPoint x: 1112, endPoint y: 518, distance: 642.0
click at [989, 511] on div "Увімкніть режим перетягування за допомогою клавіатури, натиснувши Alt + Enter. …" at bounding box center [637, 365] width 1209 height 498
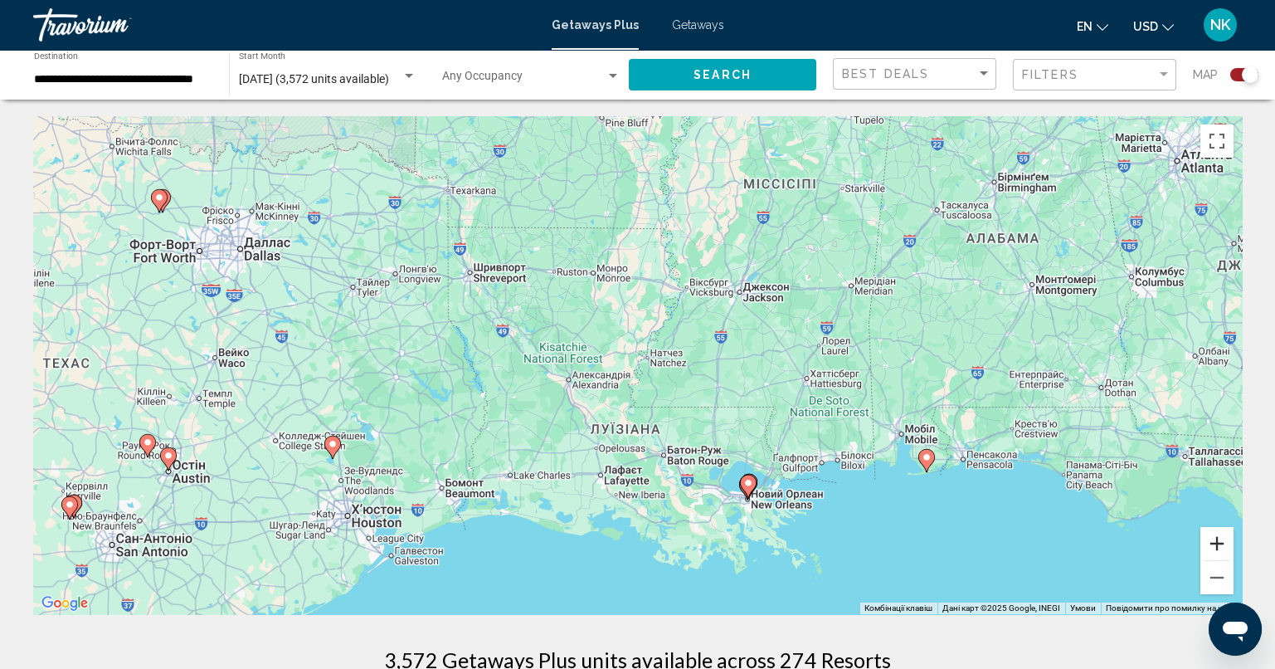
click at [1222, 542] on button "Збільшити" at bounding box center [1216, 543] width 33 height 33
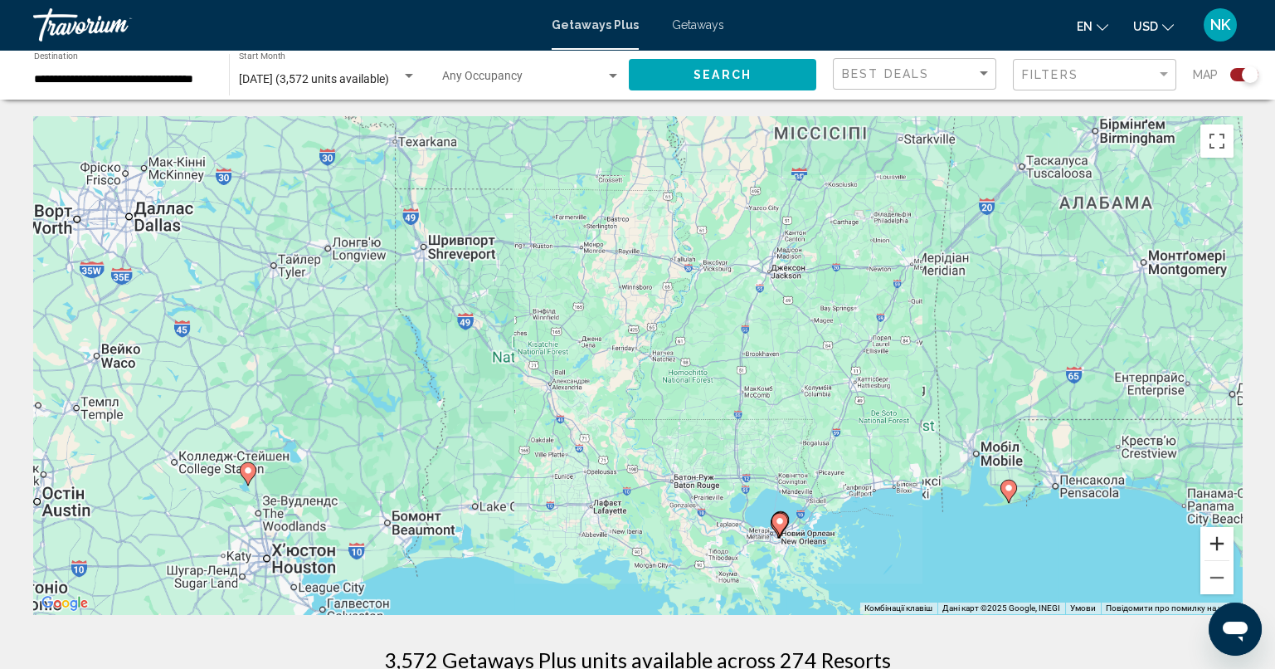
click at [1222, 542] on button "Збільшити" at bounding box center [1216, 543] width 33 height 33
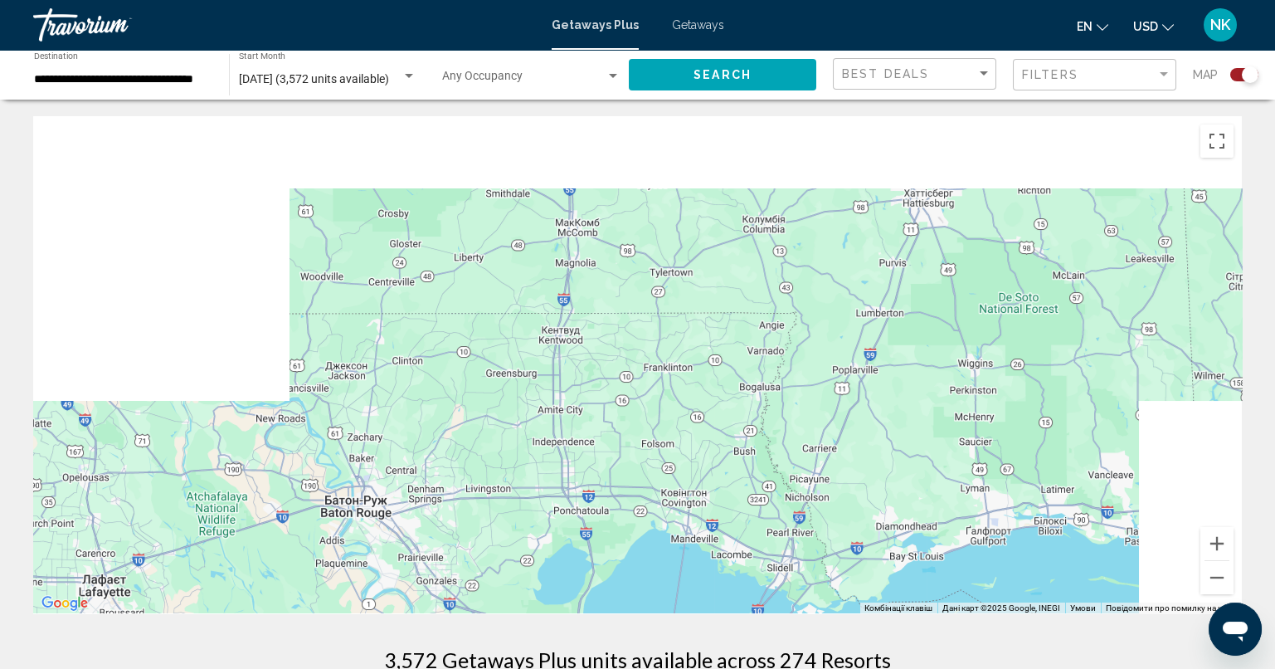
drag, startPoint x: 1034, startPoint y: 512, endPoint x: 421, endPoint y: 159, distance: 707.8
click at [436, 161] on div "Main content" at bounding box center [637, 365] width 1209 height 498
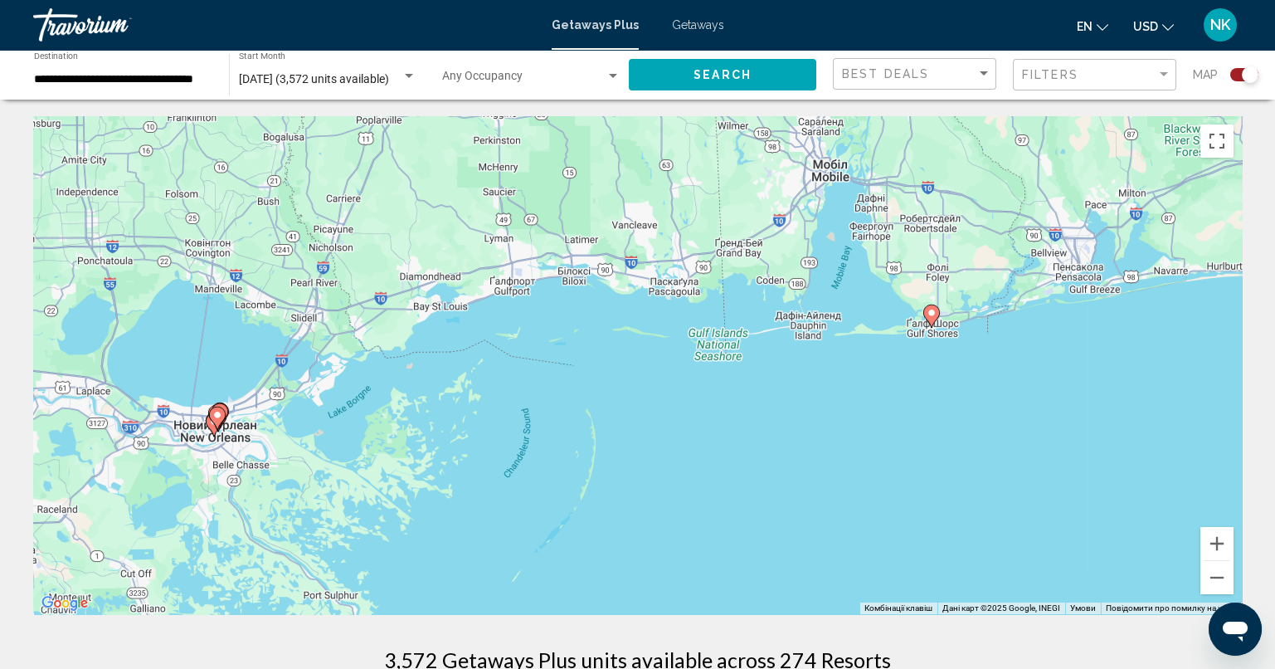
drag, startPoint x: 968, startPoint y: 436, endPoint x: 881, endPoint y: 411, distance: 90.6
click at [881, 411] on div "Увімкніть режим перетягування за допомогою клавіатури, натиснувши Alt + Enter. …" at bounding box center [637, 365] width 1209 height 498
click at [1222, 539] on button "Збільшити" at bounding box center [1216, 543] width 33 height 33
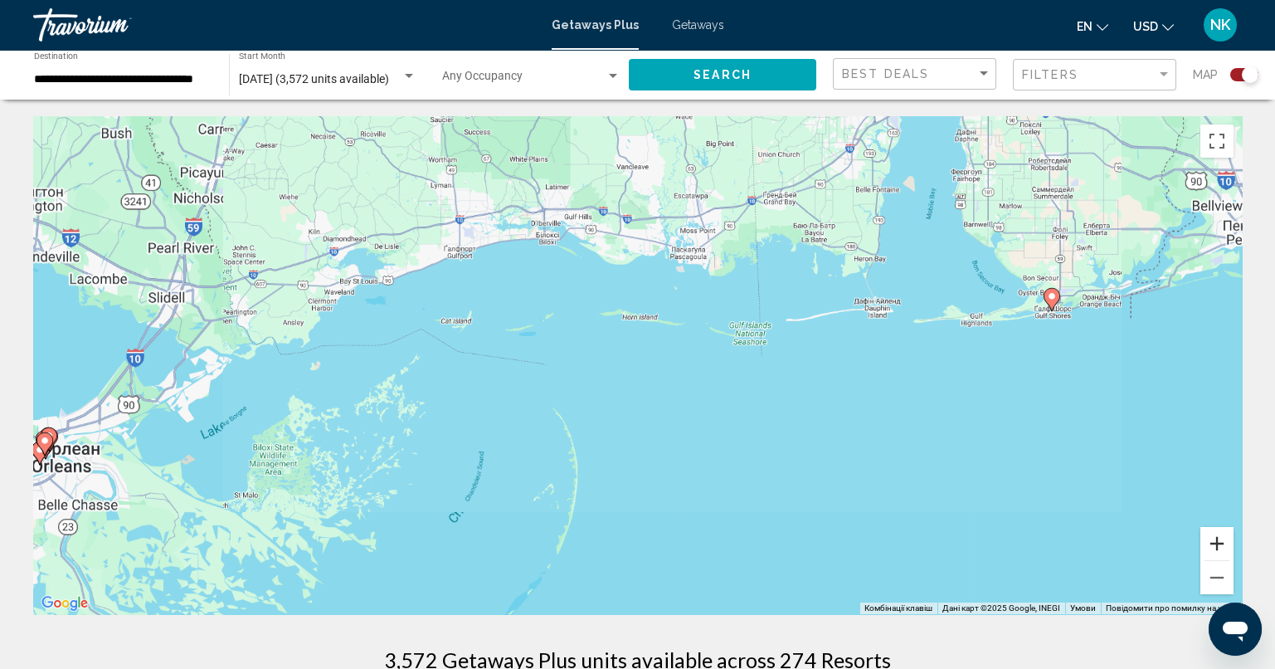
click at [1222, 539] on button "Збільшити" at bounding box center [1216, 543] width 33 height 33
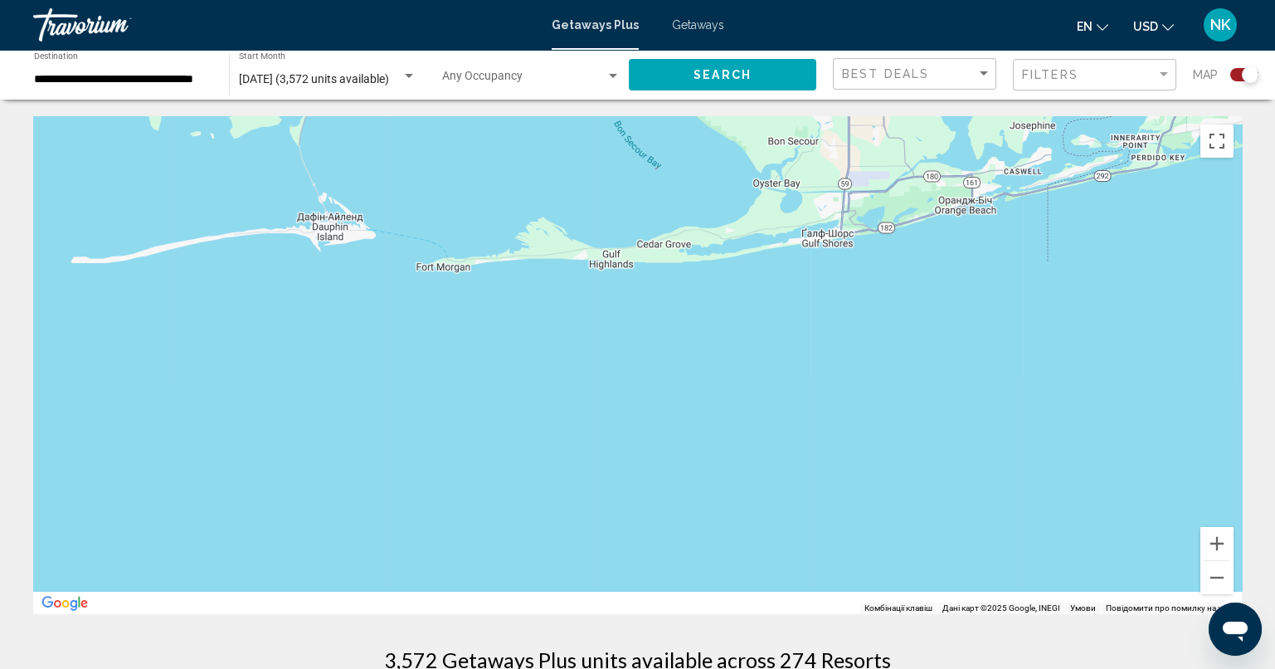
drag, startPoint x: 990, startPoint y: 427, endPoint x: 144, endPoint y: 421, distance: 846.1
click at [89, 468] on div "Main content" at bounding box center [637, 365] width 1209 height 498
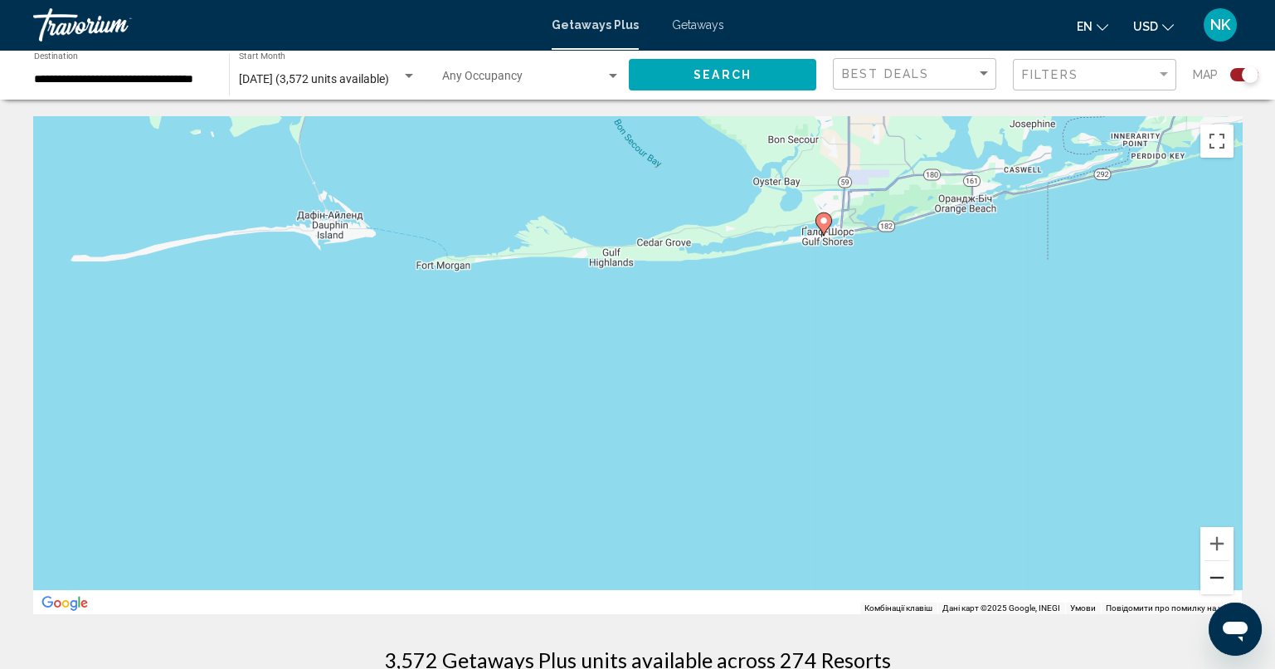
click at [1214, 586] on button "Зменшити" at bounding box center [1216, 577] width 33 height 33
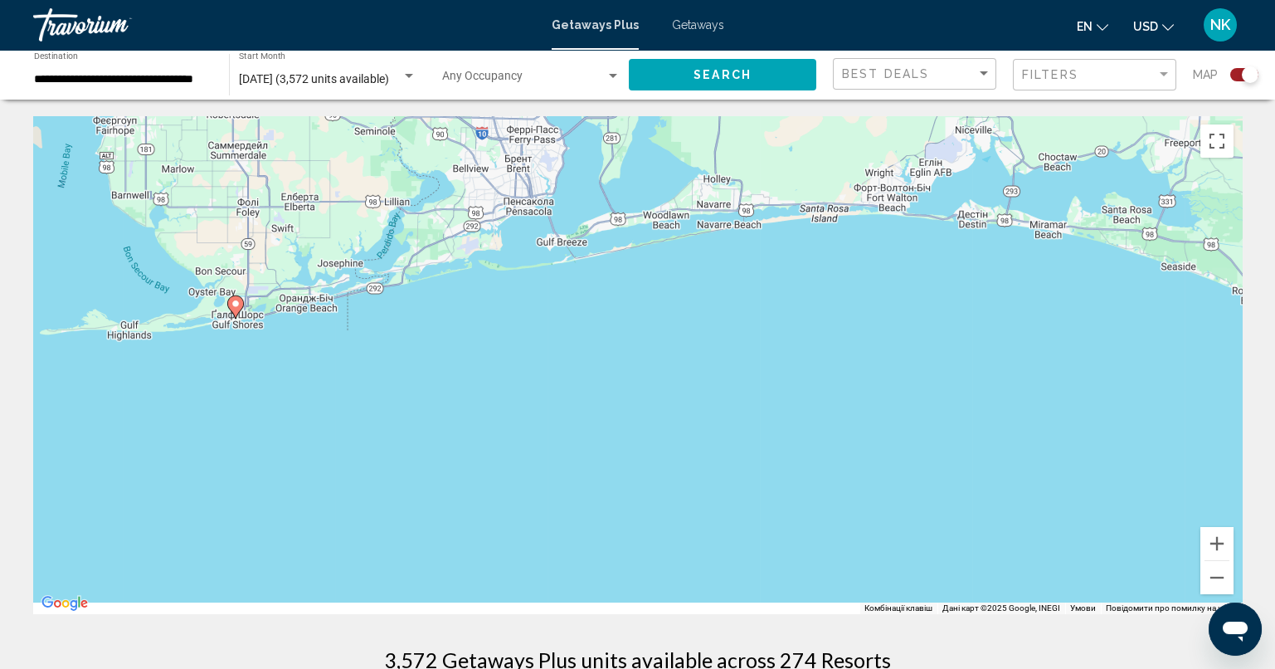
drag, startPoint x: 937, startPoint y: 380, endPoint x: 534, endPoint y: 388, distance: 403.2
click at [534, 388] on div "Увімкніть режим перетягування за допомогою клавіатури, натиснувши Alt + Enter. …" at bounding box center [637, 365] width 1209 height 498
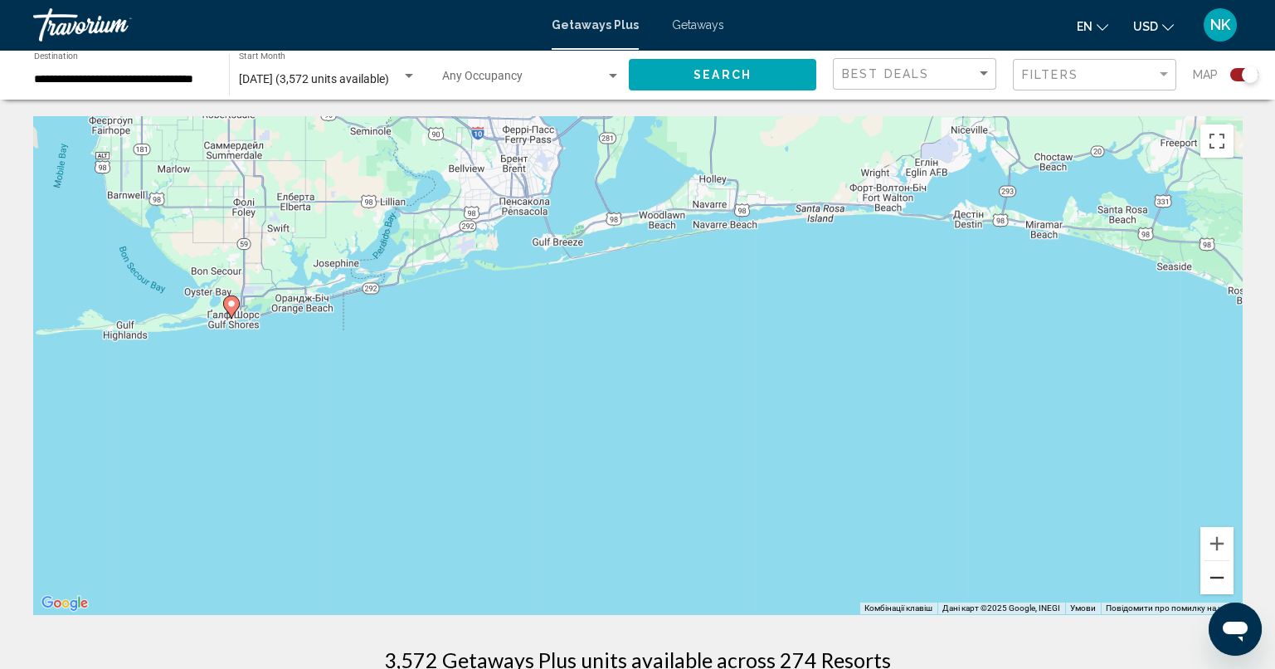
click at [1223, 582] on button "Зменшити" at bounding box center [1216, 577] width 33 height 33
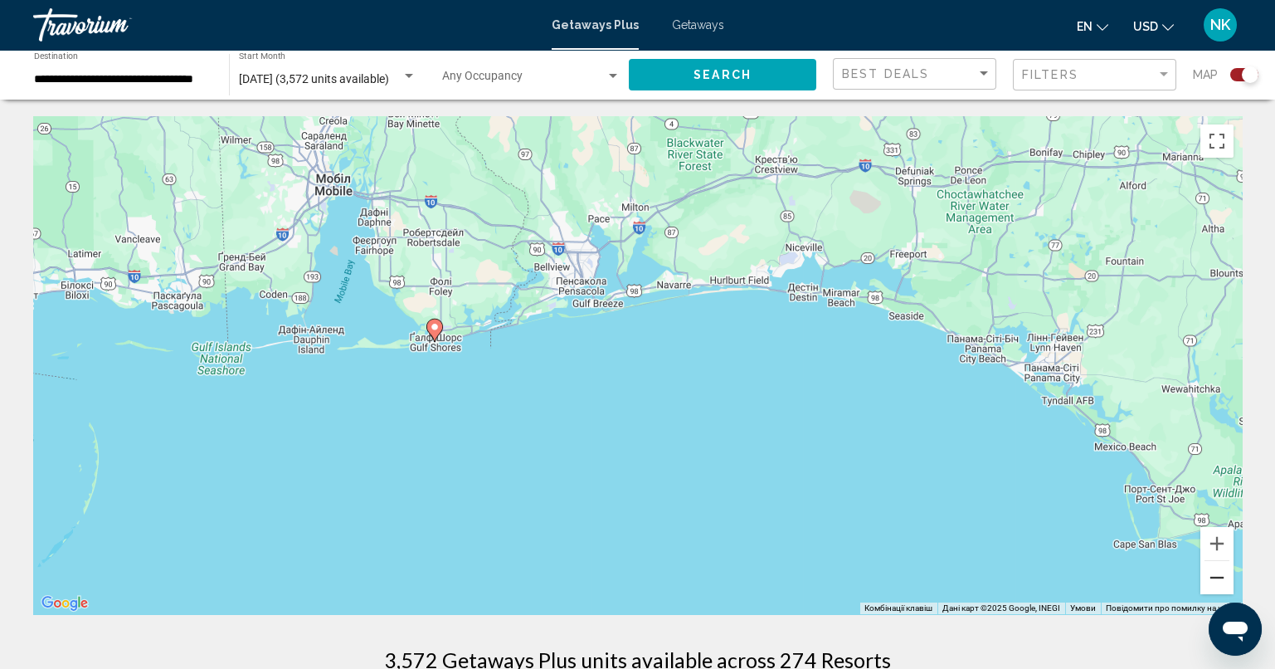
click at [1222, 582] on button "Зменшити" at bounding box center [1216, 577] width 33 height 33
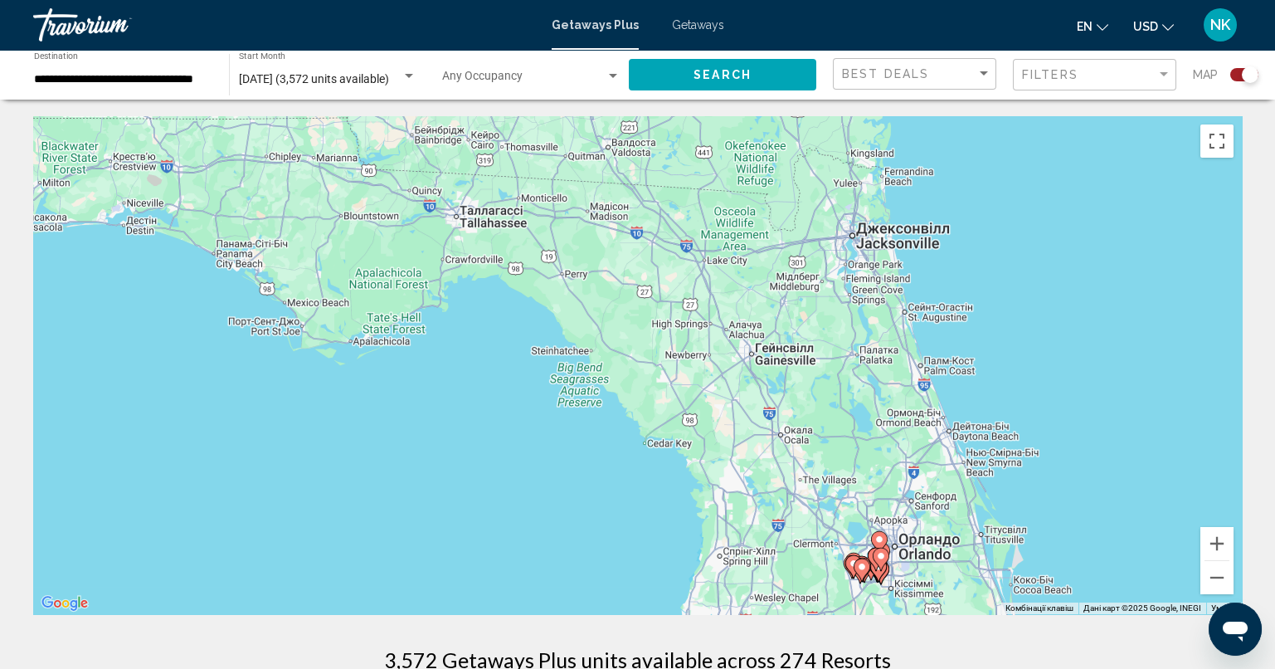
drag, startPoint x: 1058, startPoint y: 489, endPoint x: 466, endPoint y: 384, distance: 600.7
click at [466, 384] on div "Увімкніть режим перетягування за допомогою клавіатури, натиснувши Alt + Enter. …" at bounding box center [637, 365] width 1209 height 498
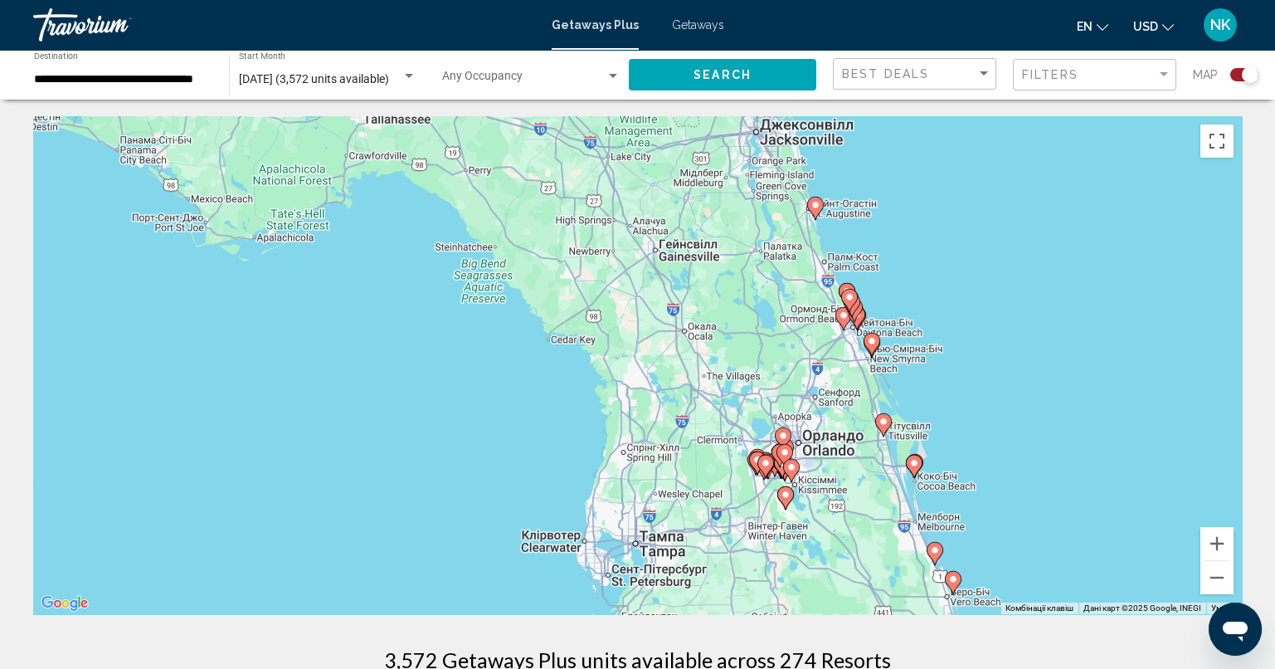
drag, startPoint x: 1067, startPoint y: 530, endPoint x: 980, endPoint y: 432, distance: 131.0
click at [980, 432] on div "Увімкніть режим перетягування за допомогою клавіатури, натиснувши Alt + Enter. …" at bounding box center [637, 365] width 1209 height 498
click at [912, 465] on image "Main content" at bounding box center [914, 463] width 10 height 10
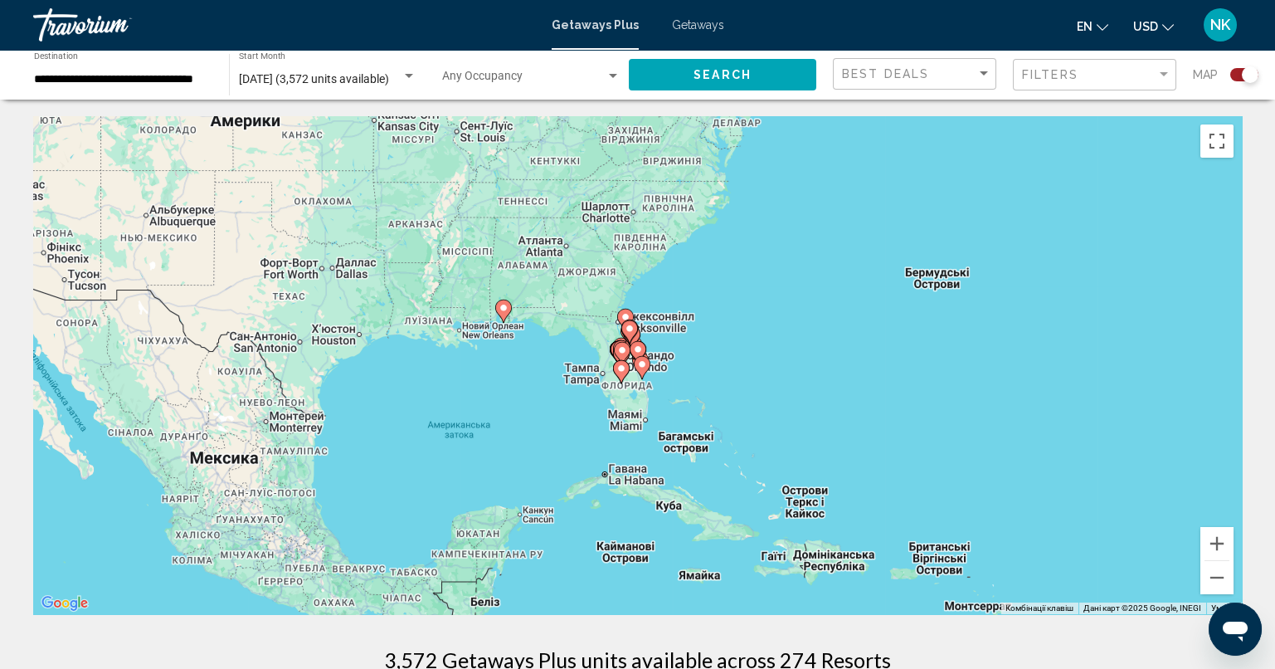
click at [640, 361] on image "Main content" at bounding box center [642, 364] width 10 height 10
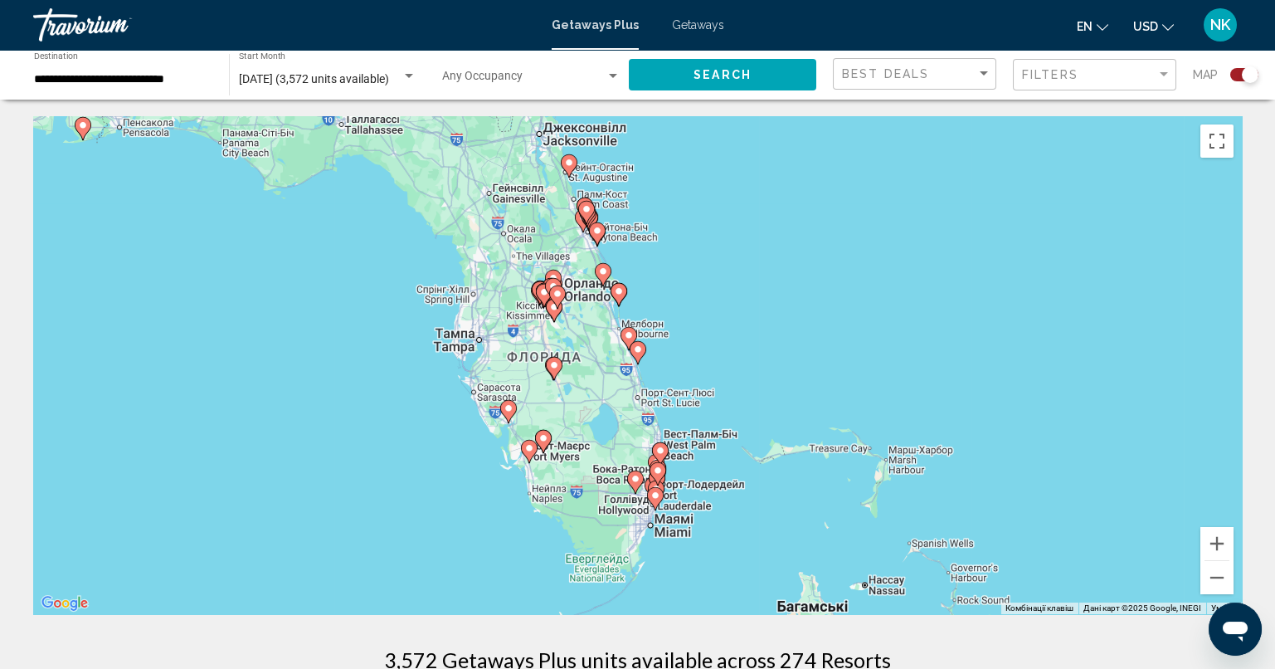
click at [636, 355] on icon "Main content" at bounding box center [637, 353] width 15 height 22
type input "**********"
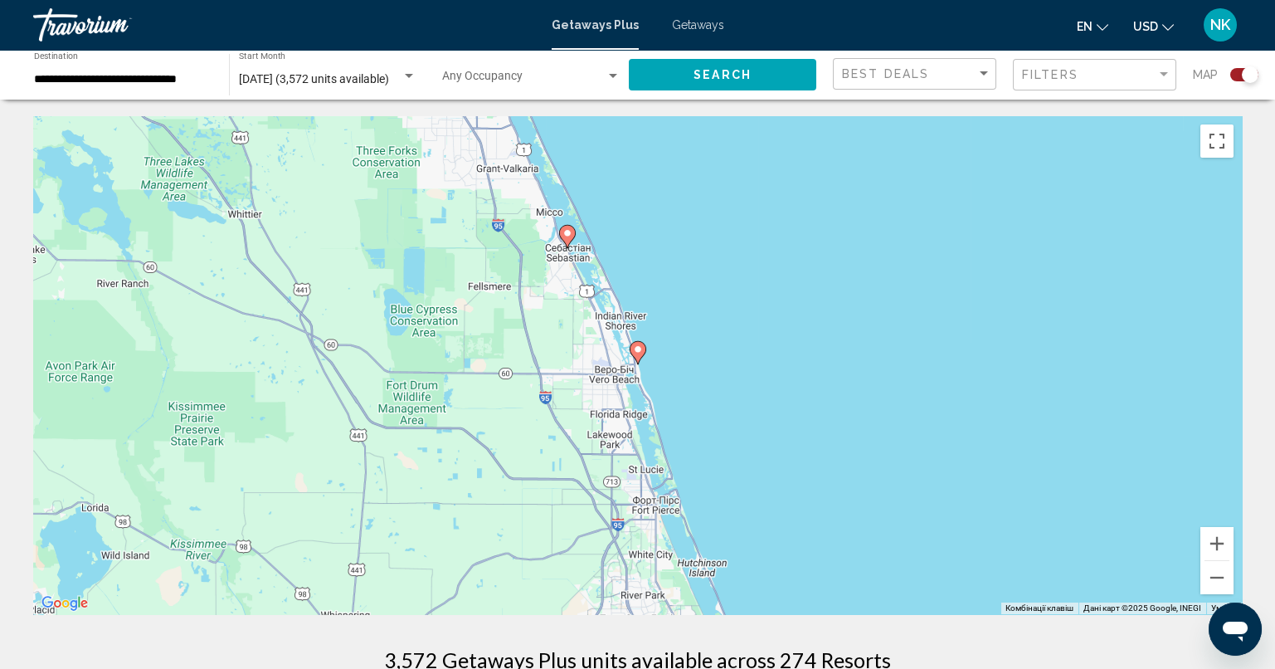
click at [640, 350] on image "Main content" at bounding box center [638, 349] width 10 height 10
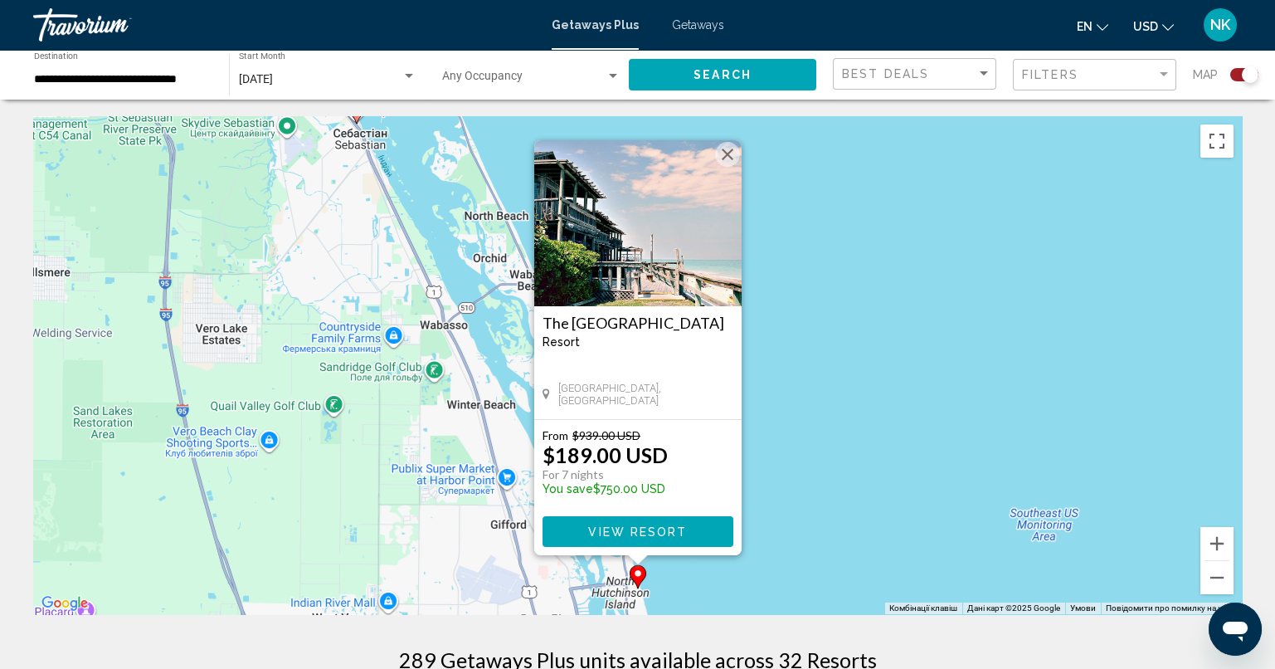
click at [721, 144] on button "Закрити" at bounding box center [727, 154] width 25 height 25
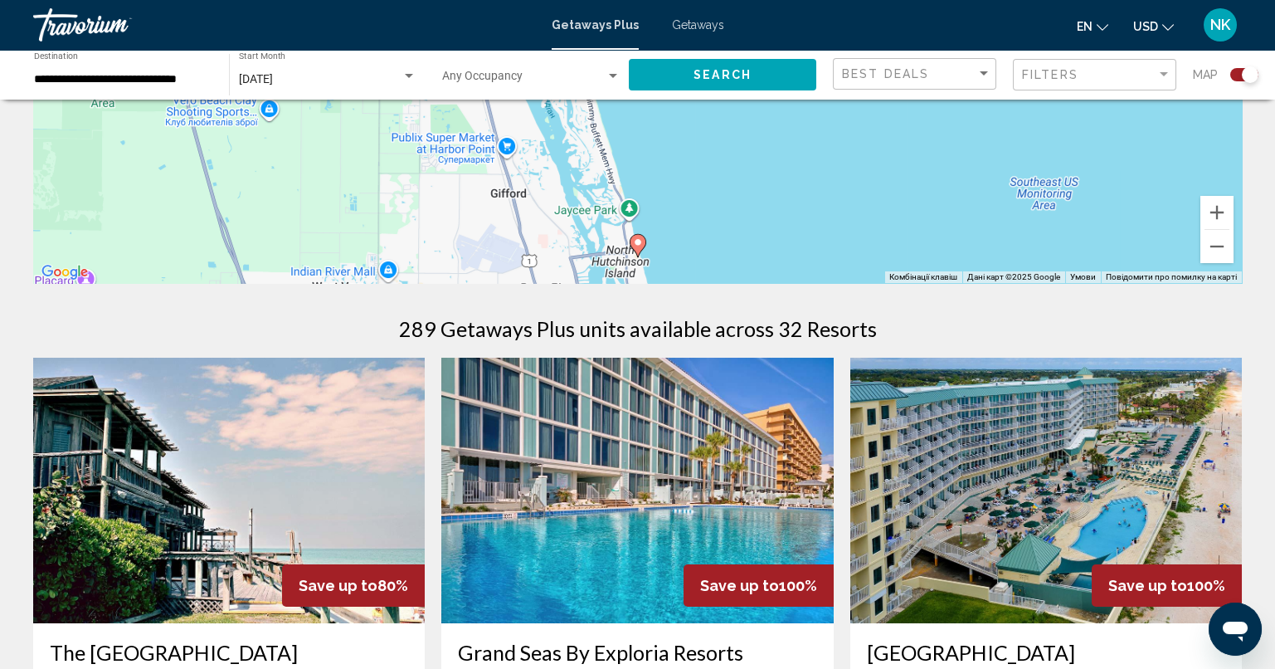
scroll to position [331, 0]
click at [1215, 251] on button "Зменшити" at bounding box center [1216, 246] width 33 height 33
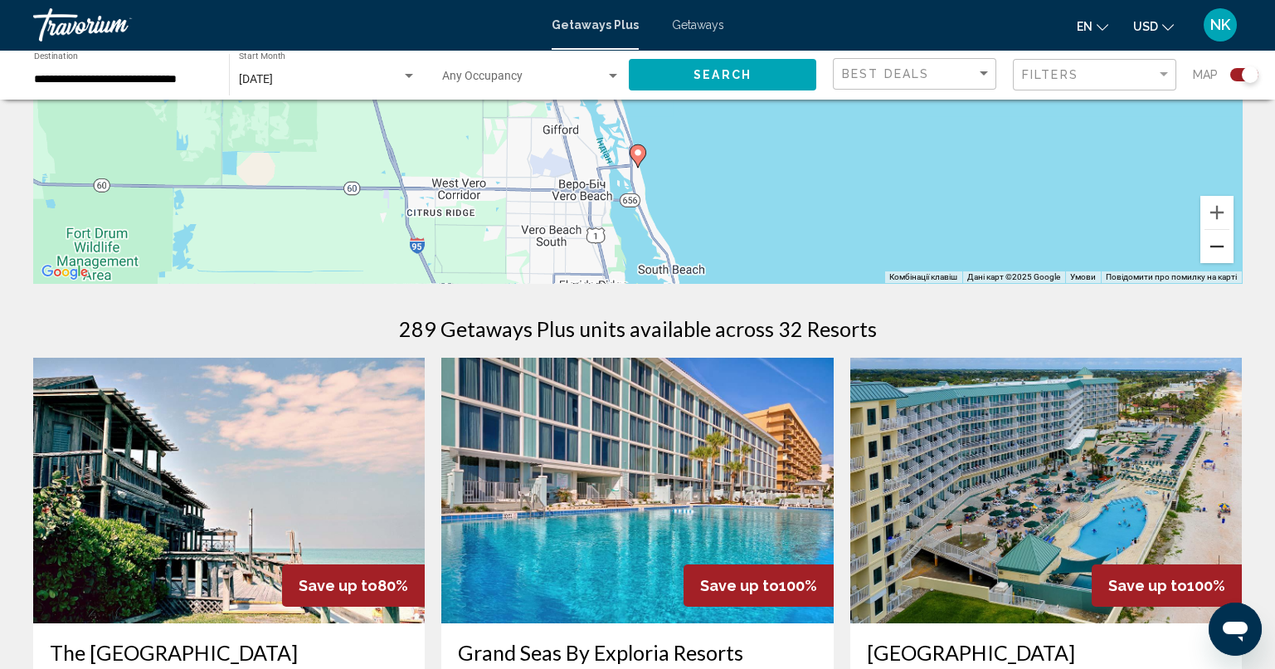
click at [1215, 251] on button "Зменшити" at bounding box center [1216, 246] width 33 height 33
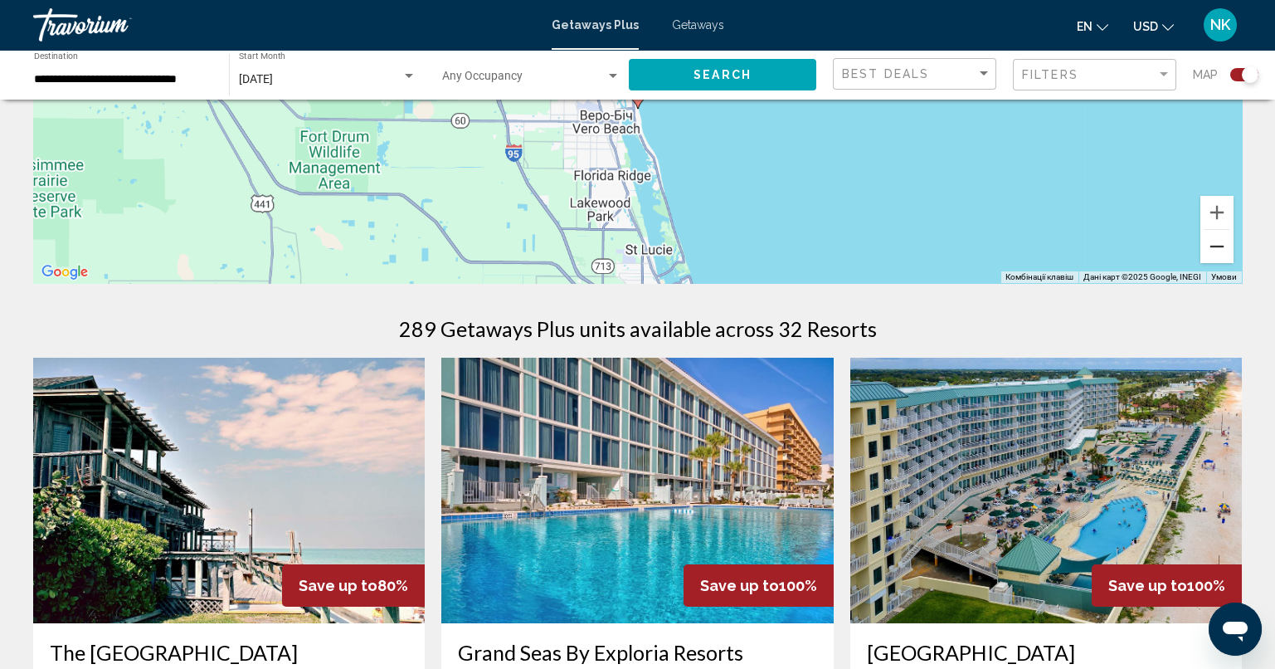
click at [1215, 251] on button "Зменшити" at bounding box center [1216, 246] width 33 height 33
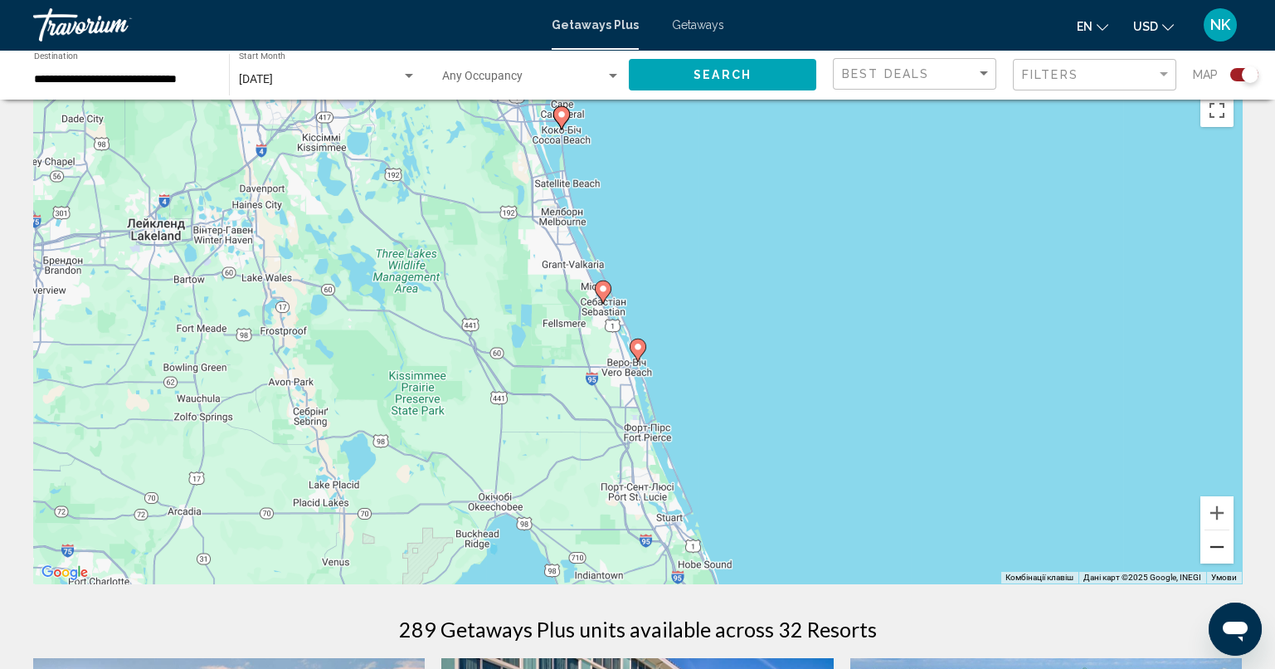
scroll to position [0, 0]
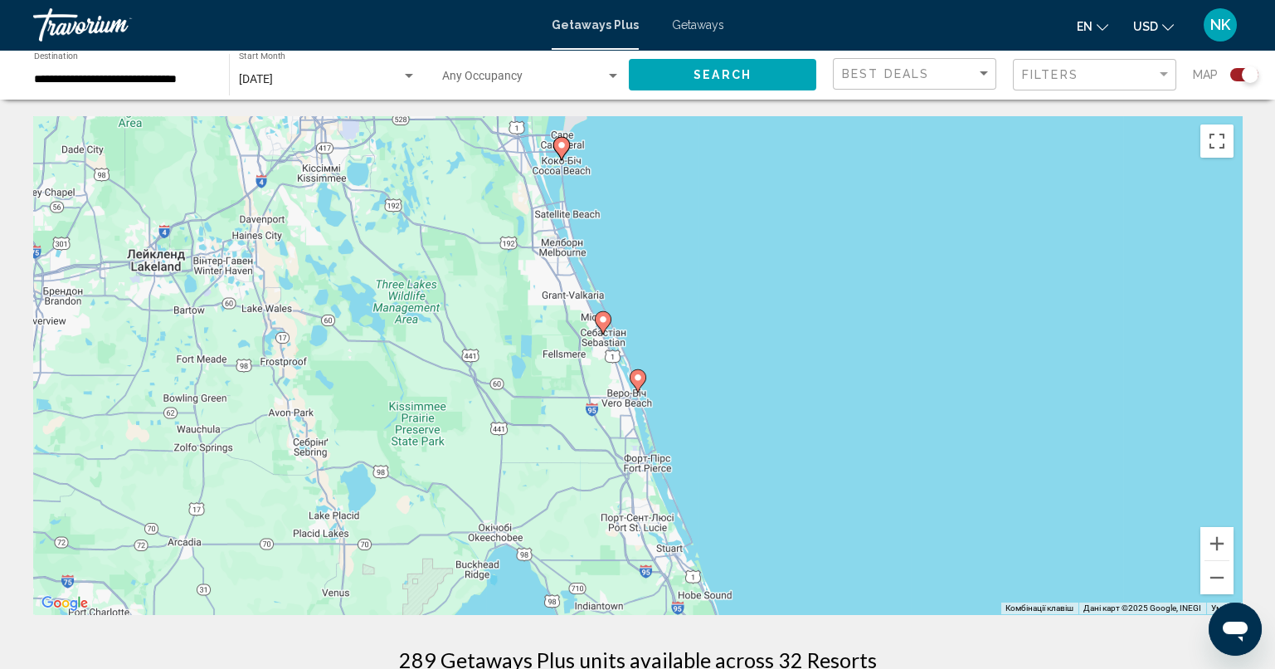
click at [606, 314] on icon "Main content" at bounding box center [602, 323] width 15 height 22
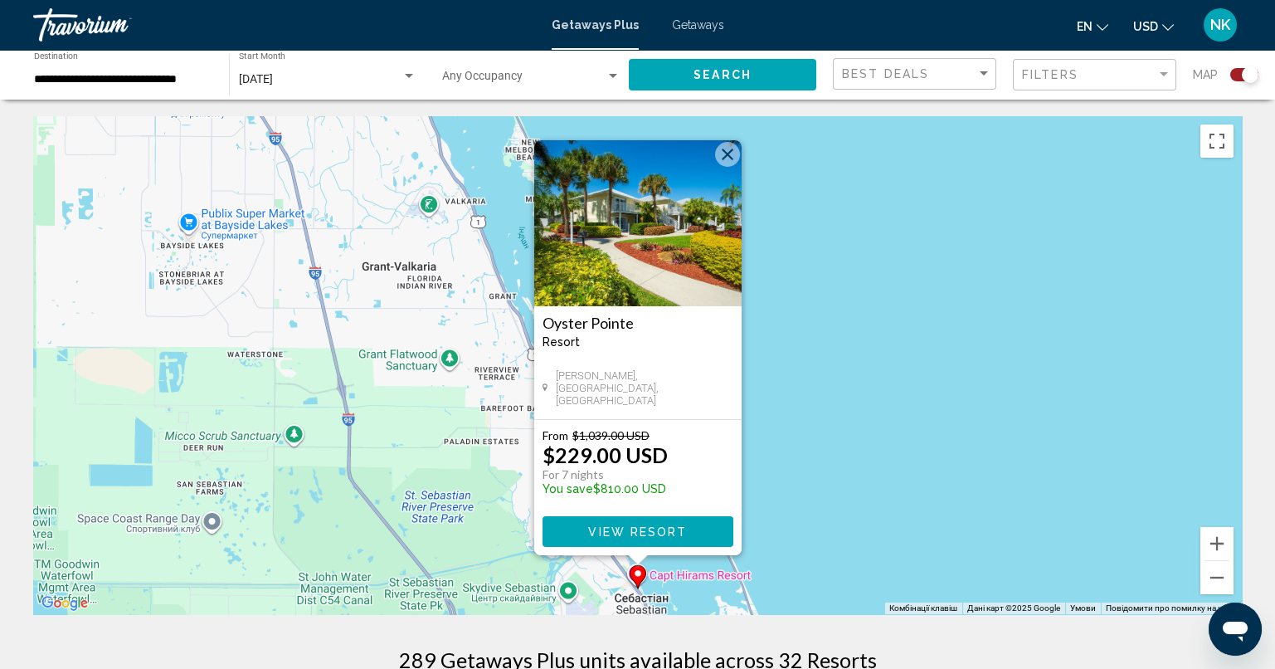
click at [731, 160] on button "Закрити" at bounding box center [727, 154] width 25 height 25
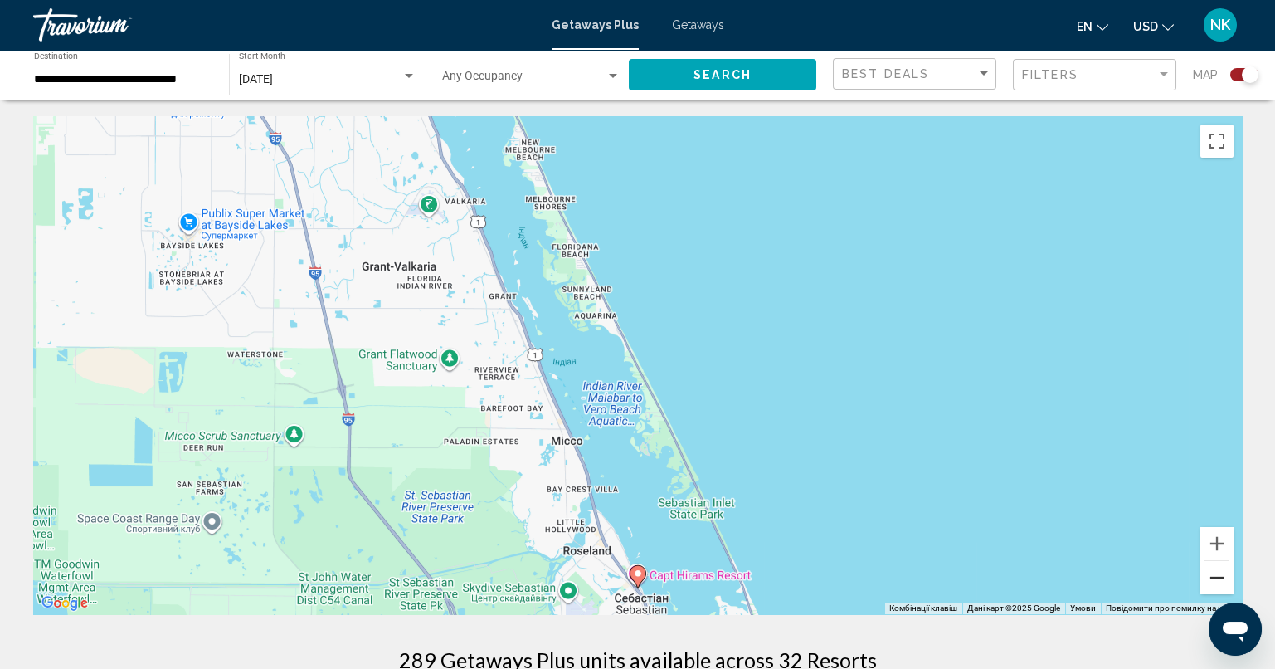
click at [1219, 576] on button "Зменшити" at bounding box center [1216, 577] width 33 height 33
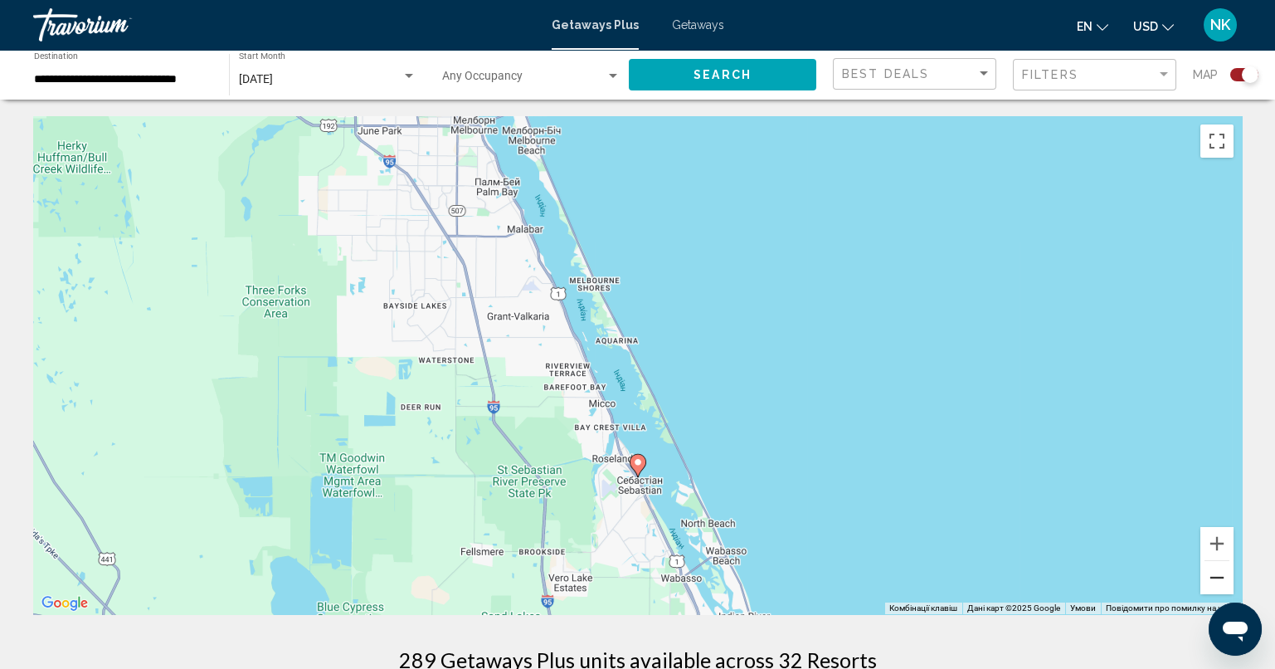
click at [1225, 567] on button "Зменшити" at bounding box center [1216, 577] width 33 height 33
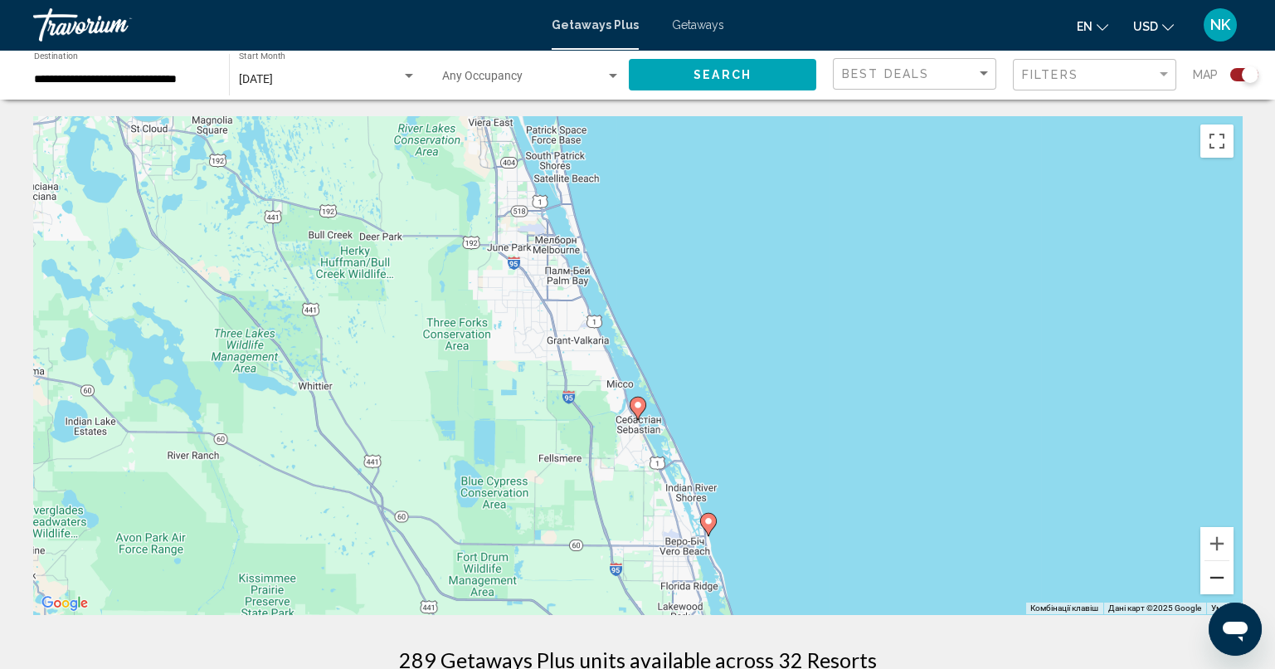
click at [1225, 567] on button "Зменшити" at bounding box center [1216, 577] width 33 height 33
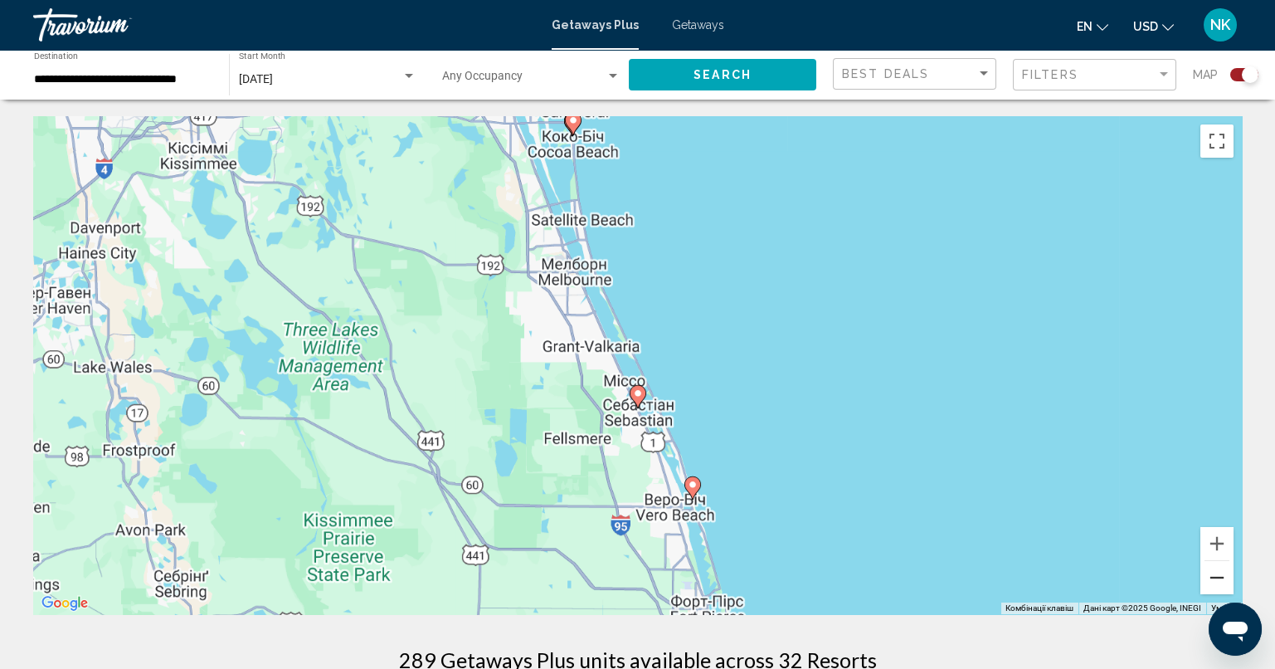
click at [1225, 567] on button "Зменшити" at bounding box center [1216, 577] width 33 height 33
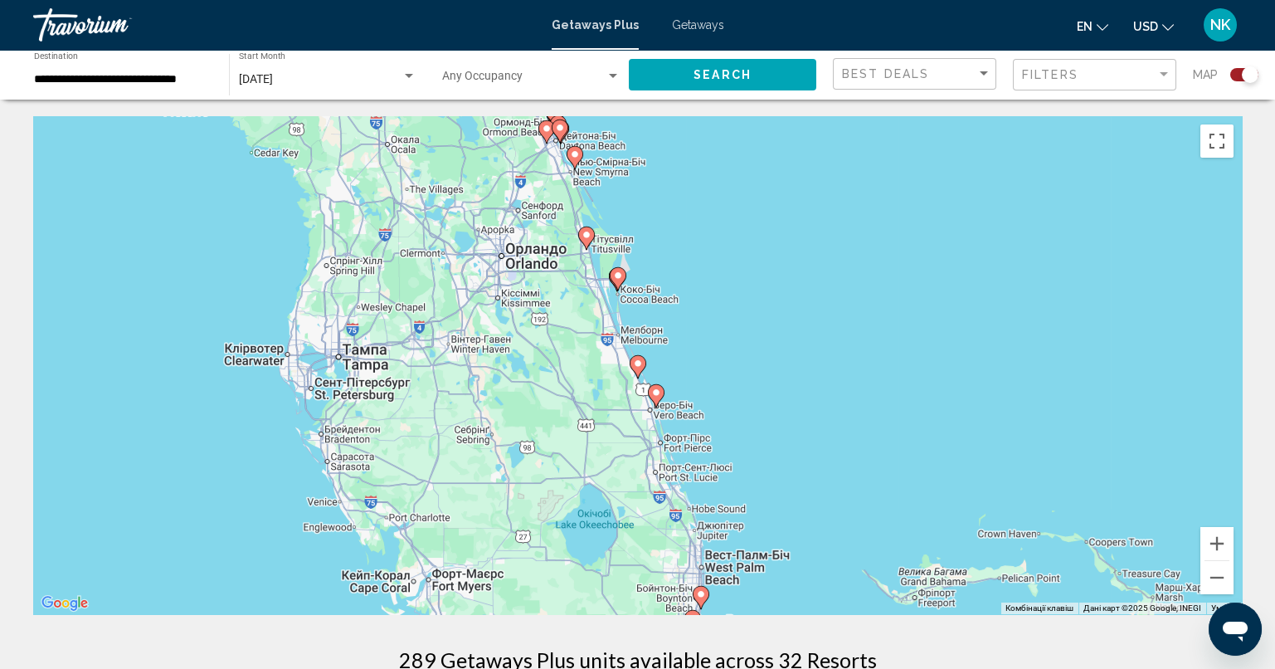
click at [620, 275] on image "Main content" at bounding box center [618, 275] width 10 height 10
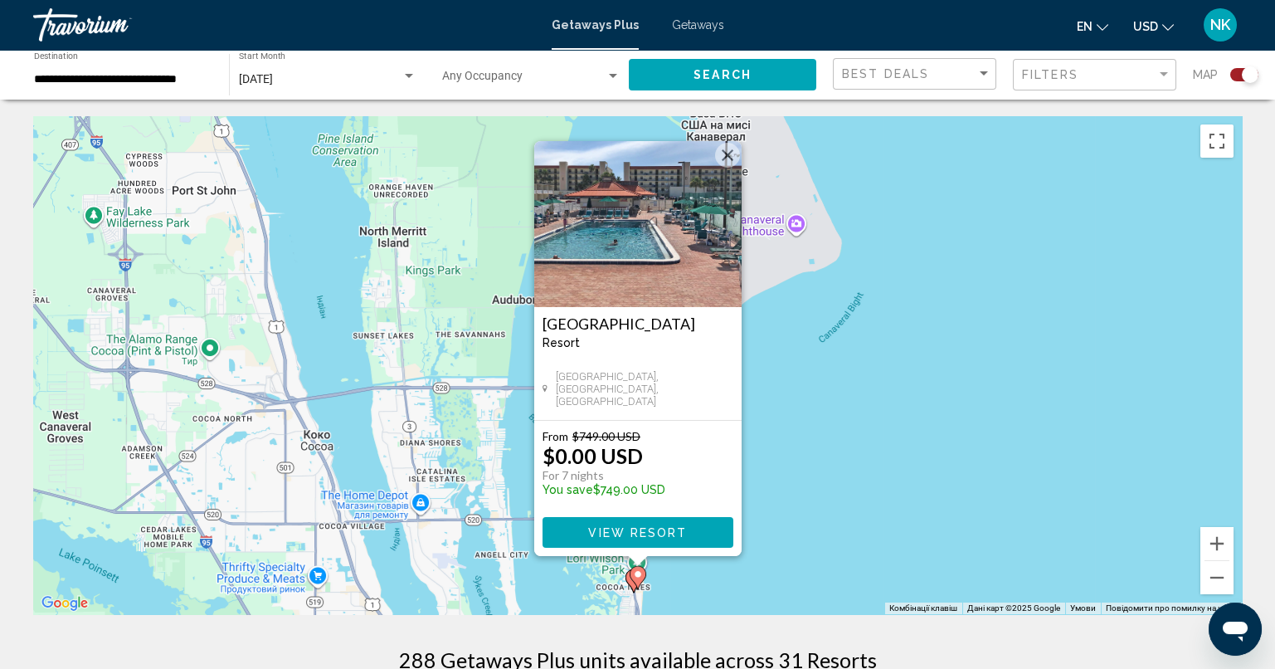
click at [658, 528] on span "View Resort" at bounding box center [637, 532] width 99 height 13
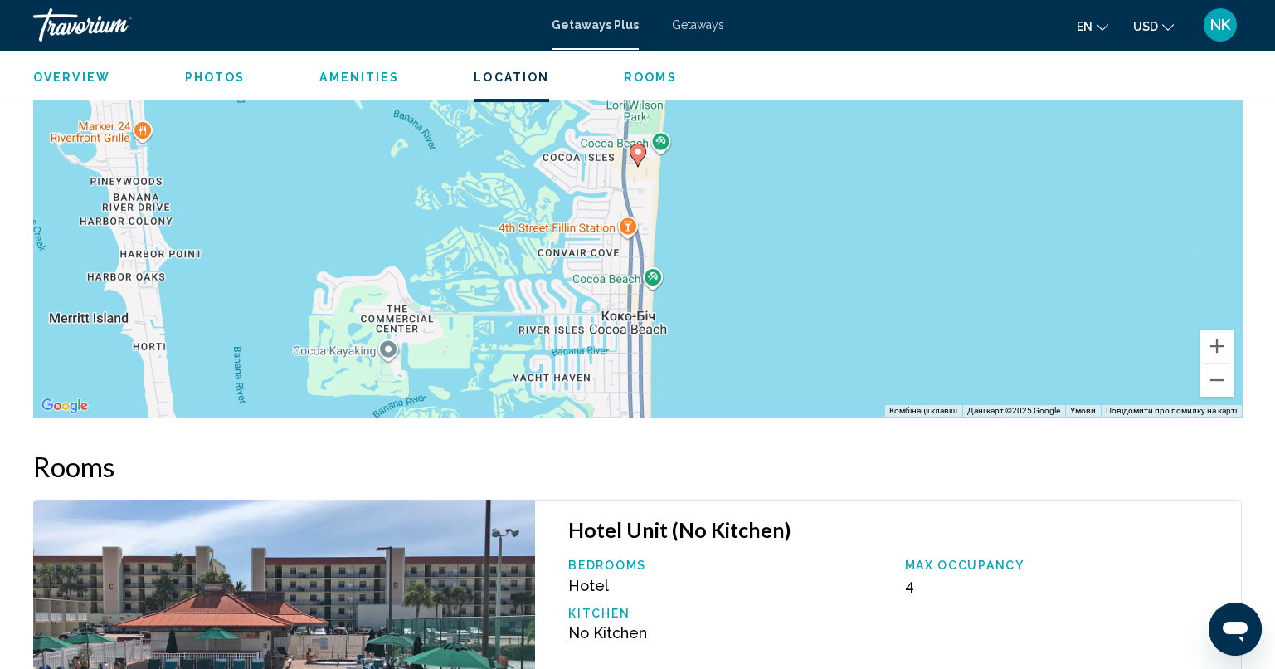
scroll to position [2073, 0]
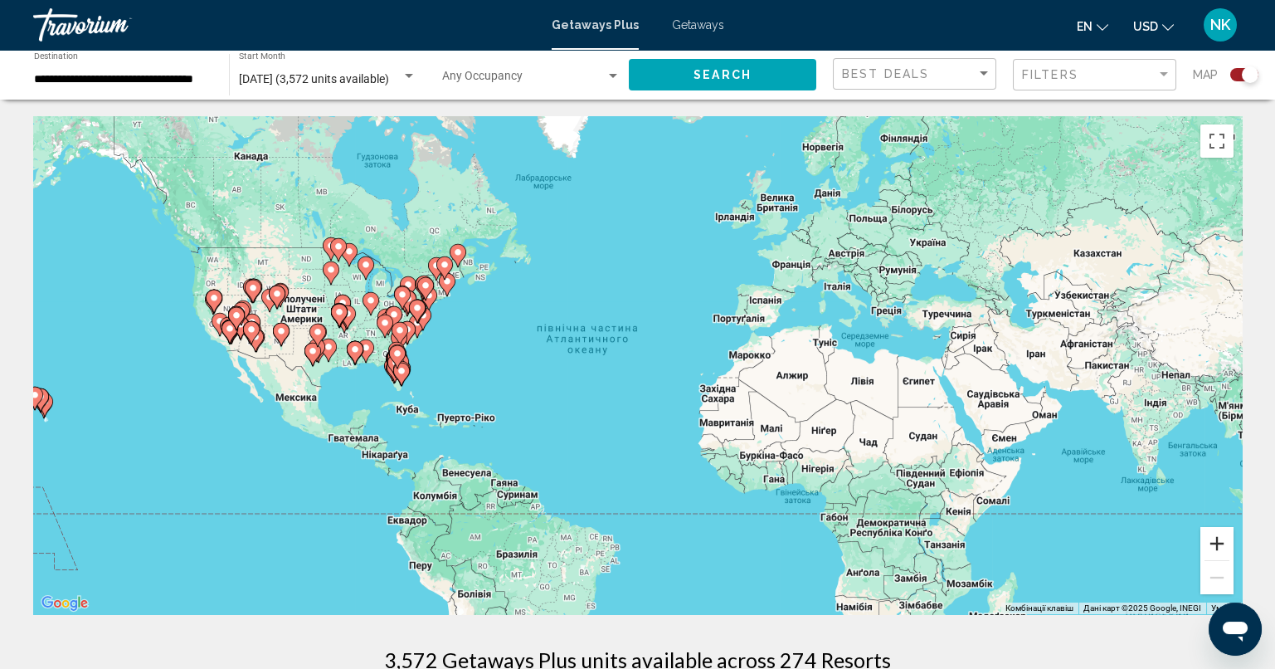
click at [1216, 545] on button "Збільшити" at bounding box center [1216, 543] width 33 height 33
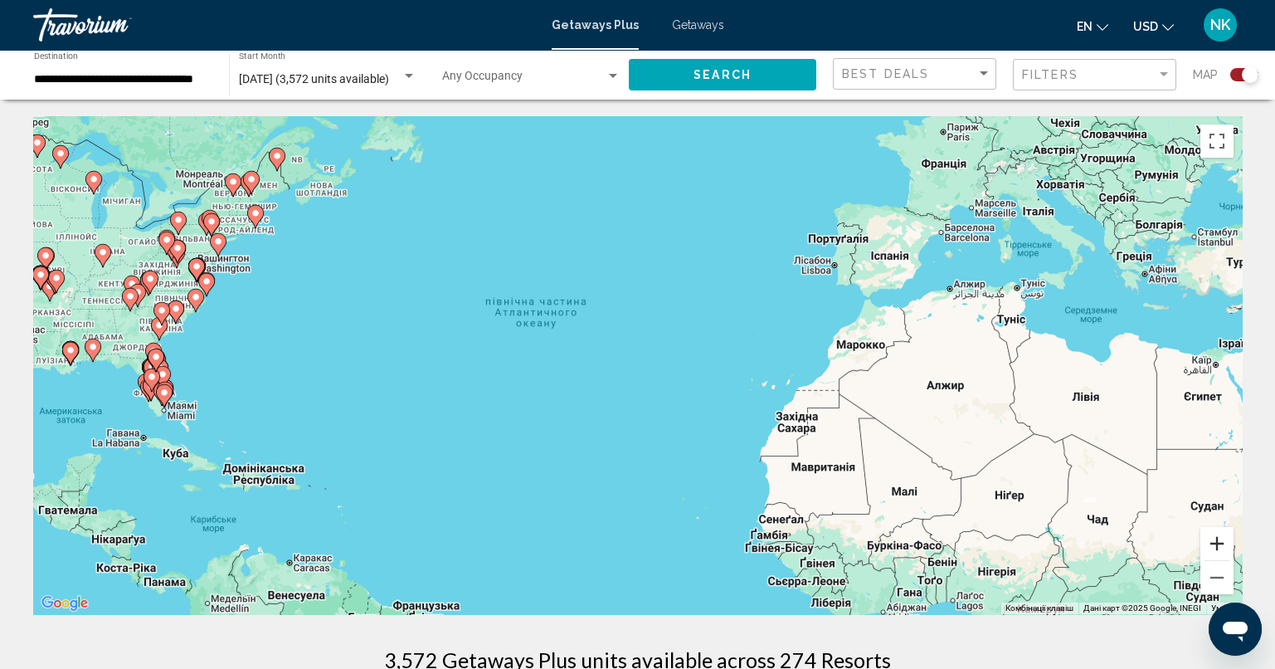
click at [1216, 545] on button "Збільшити" at bounding box center [1216, 543] width 33 height 33
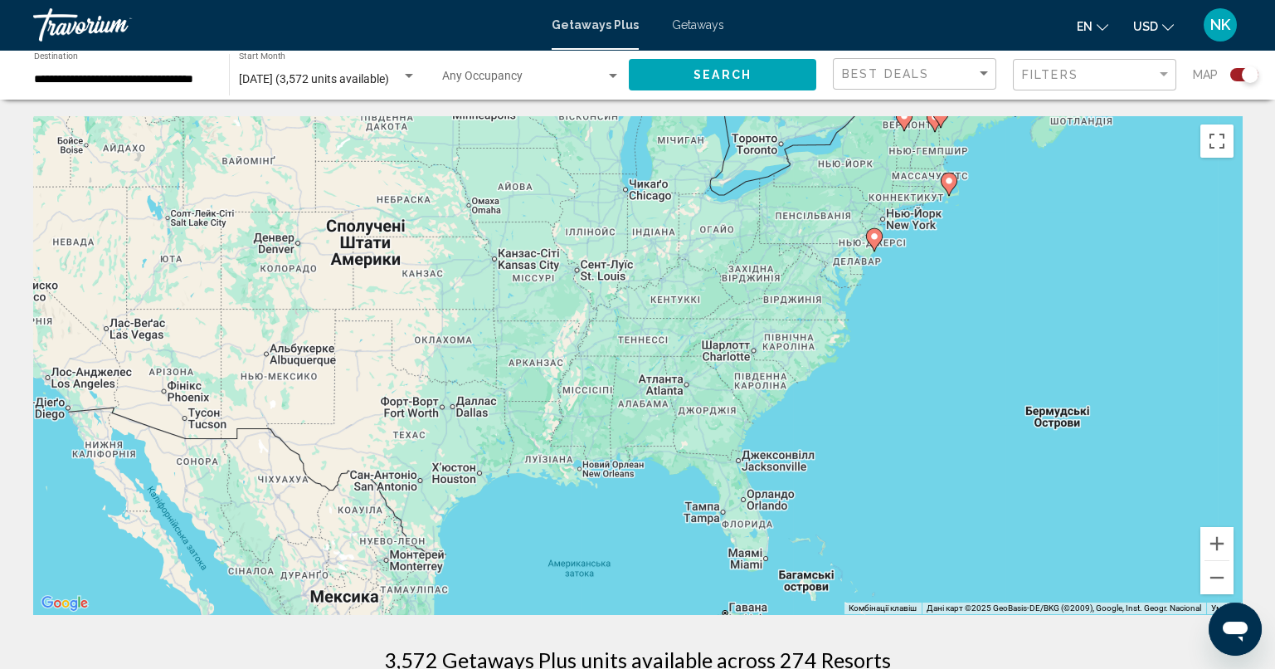
drag, startPoint x: 131, startPoint y: 369, endPoint x: 1208, endPoint y: 472, distance: 1081.6
click at [1208, 472] on div "Увімкніть режим перетягування за допомогою клавіатури, натиснувши Alt + Enter. …" at bounding box center [637, 365] width 1209 height 498
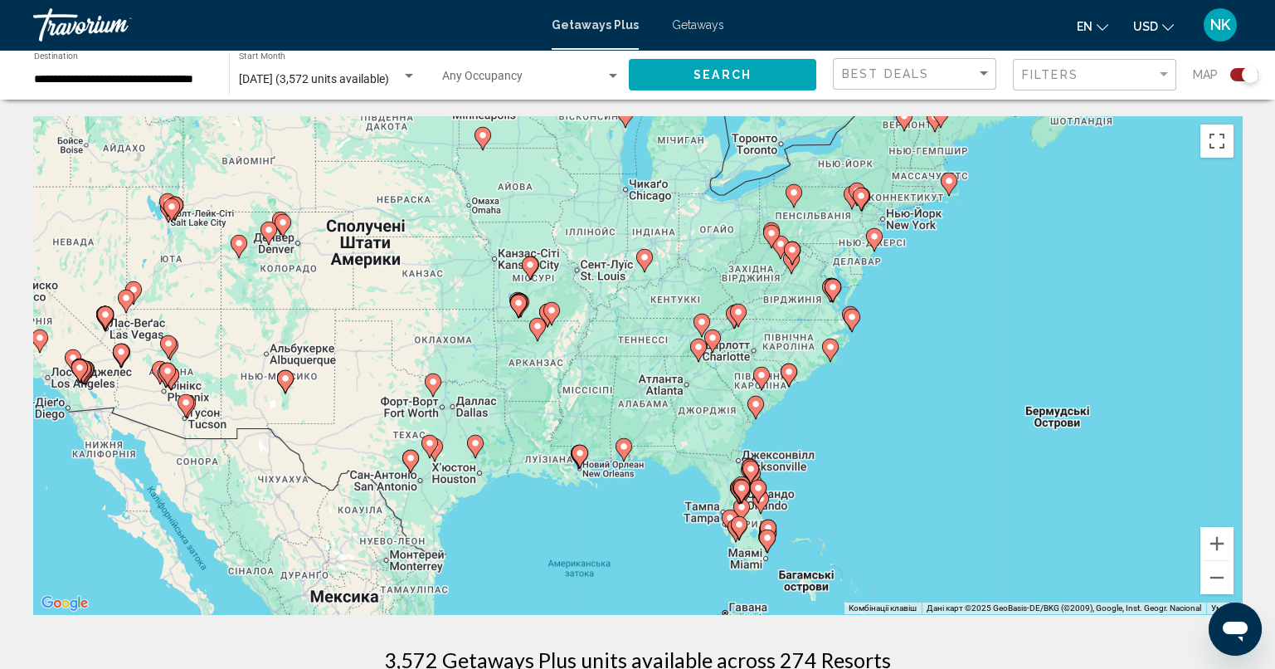
drag, startPoint x: 1058, startPoint y: 502, endPoint x: 1077, endPoint y: 502, distance: 19.1
click at [1069, 504] on div "Увімкніть режим перетягування за допомогою клавіатури, натиснувши Alt + Enter. …" at bounding box center [637, 365] width 1209 height 498
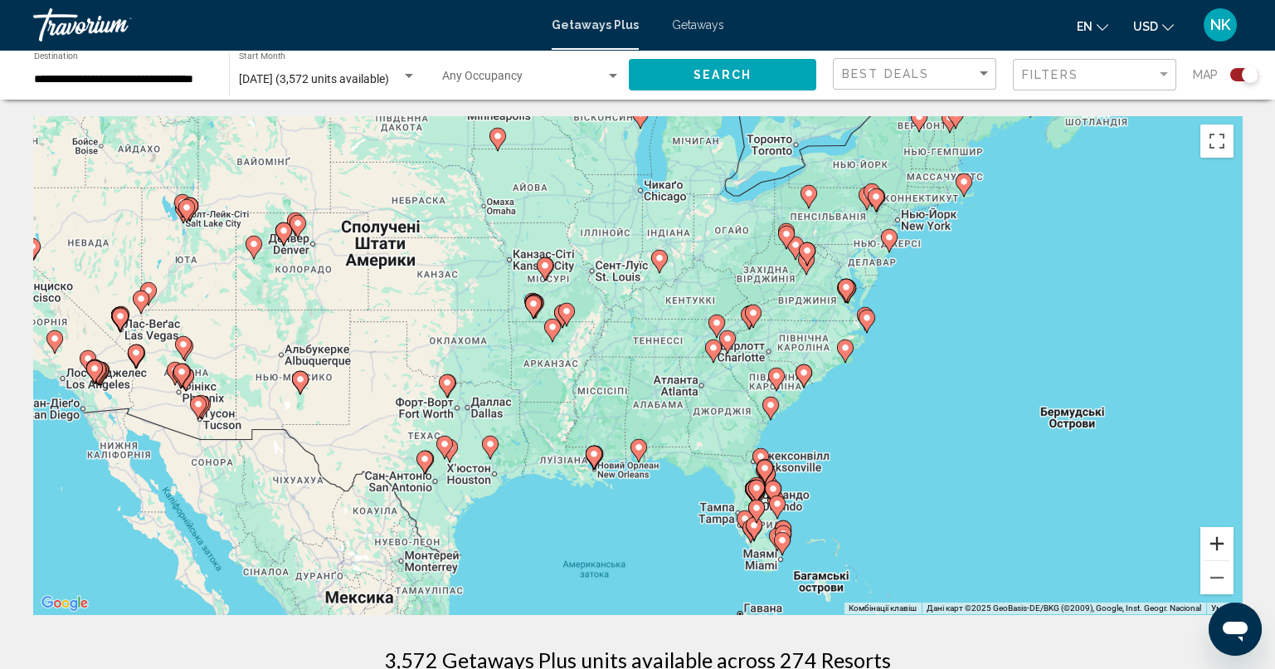
click at [1219, 541] on button "Збільшити" at bounding box center [1216, 543] width 33 height 33
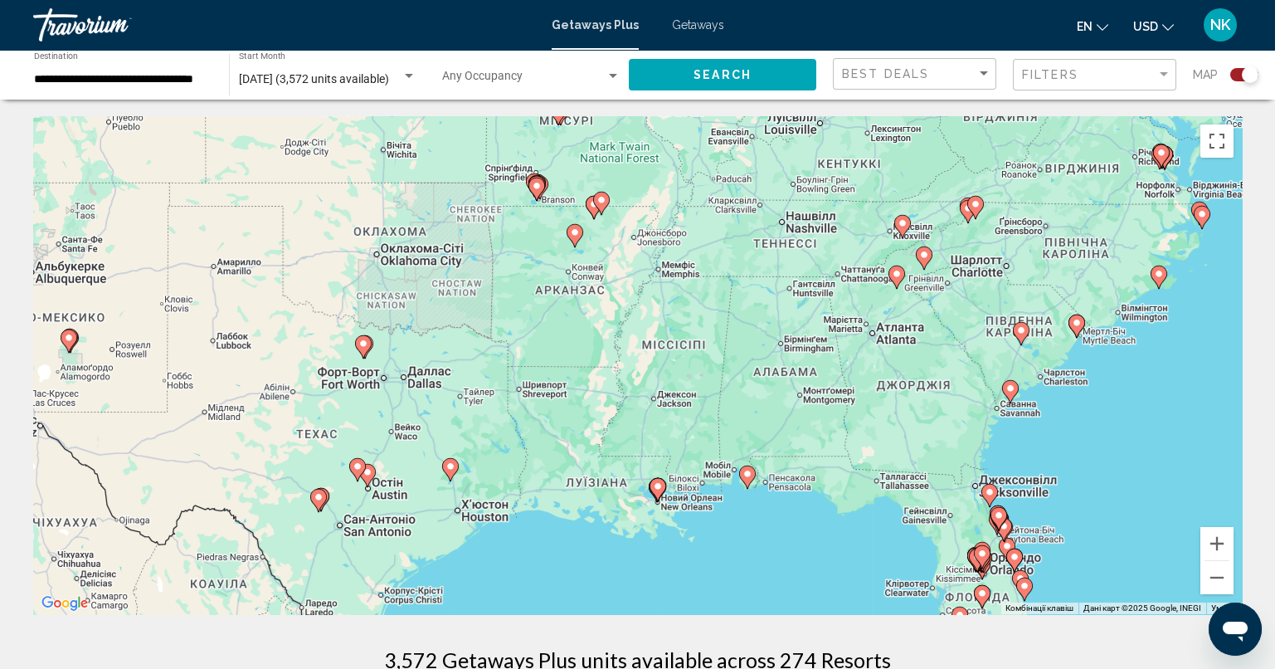
drag, startPoint x: 873, startPoint y: 507, endPoint x: 1001, endPoint y: 418, distance: 155.5
click at [1001, 418] on div "Увімкніть режим перетягування за допомогою клавіатури, натиснувши Alt + Enter. …" at bounding box center [637, 365] width 1209 height 498
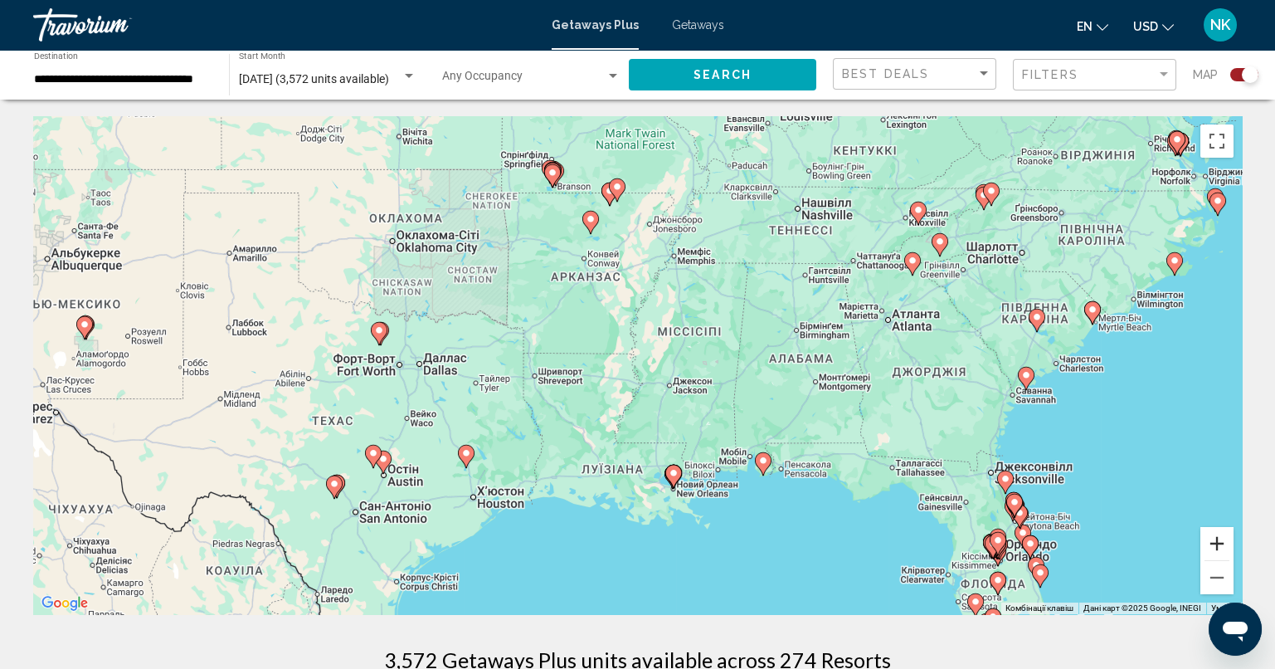
click at [1214, 546] on button "Збільшити" at bounding box center [1216, 543] width 33 height 33
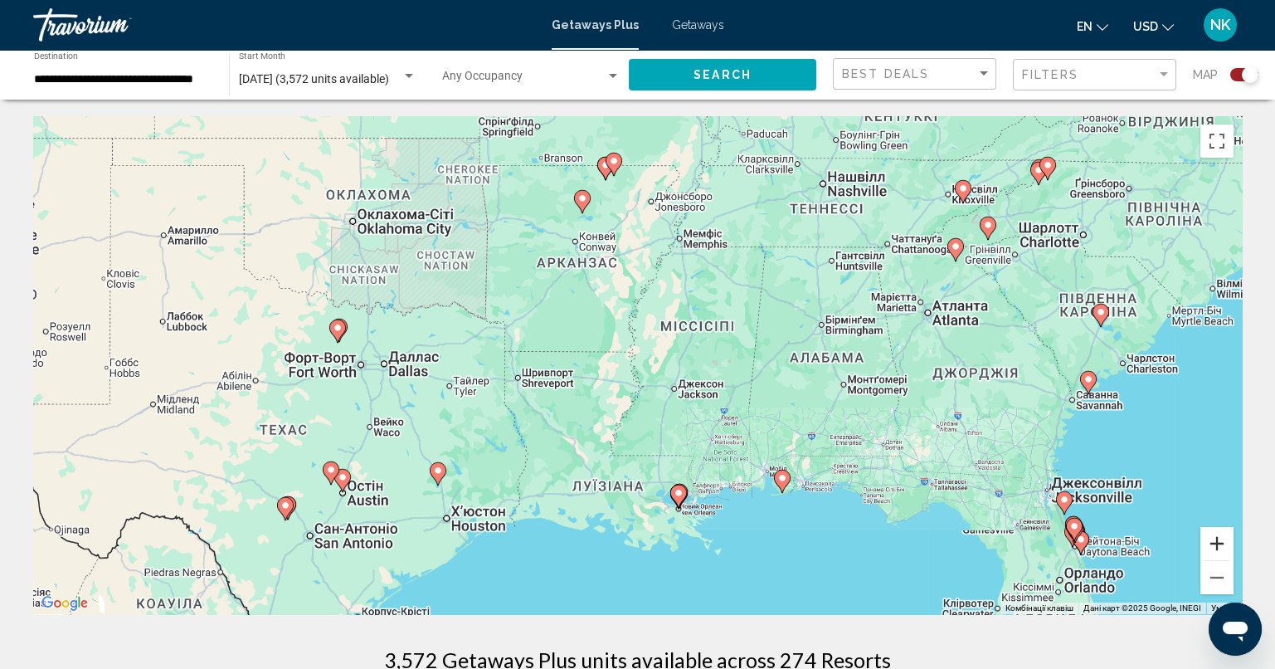
click at [1214, 546] on button "Збільшити" at bounding box center [1216, 543] width 33 height 33
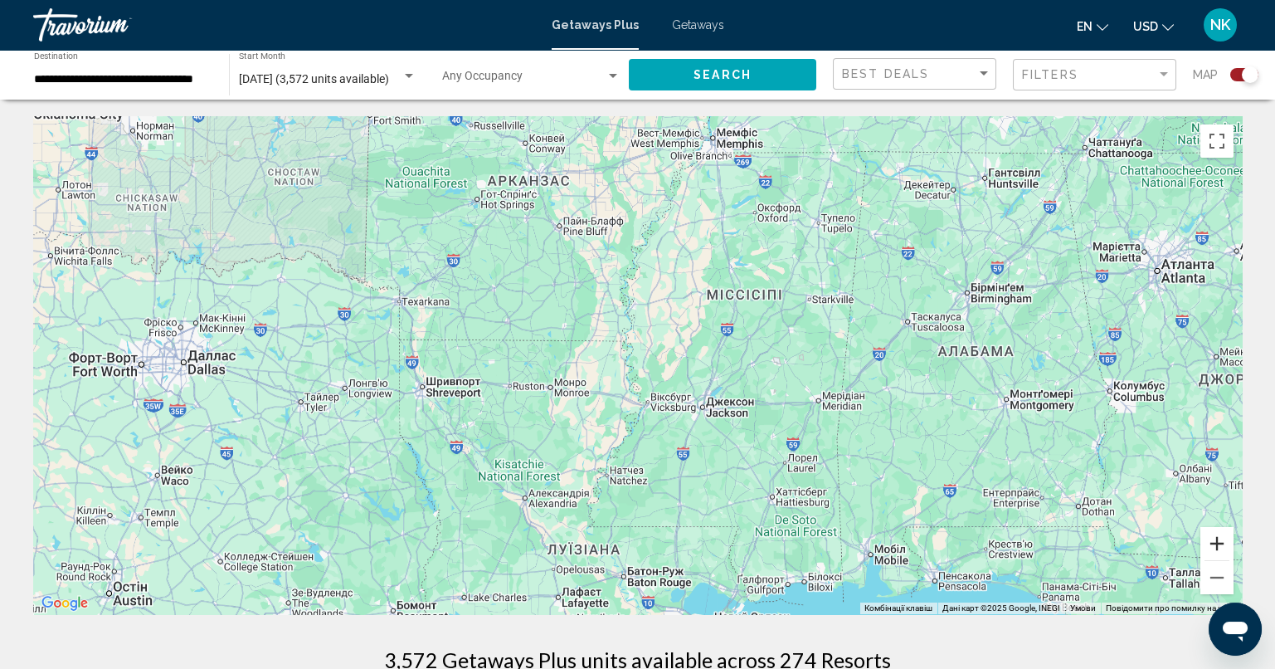
click at [1214, 546] on button "Збільшити" at bounding box center [1216, 543] width 33 height 33
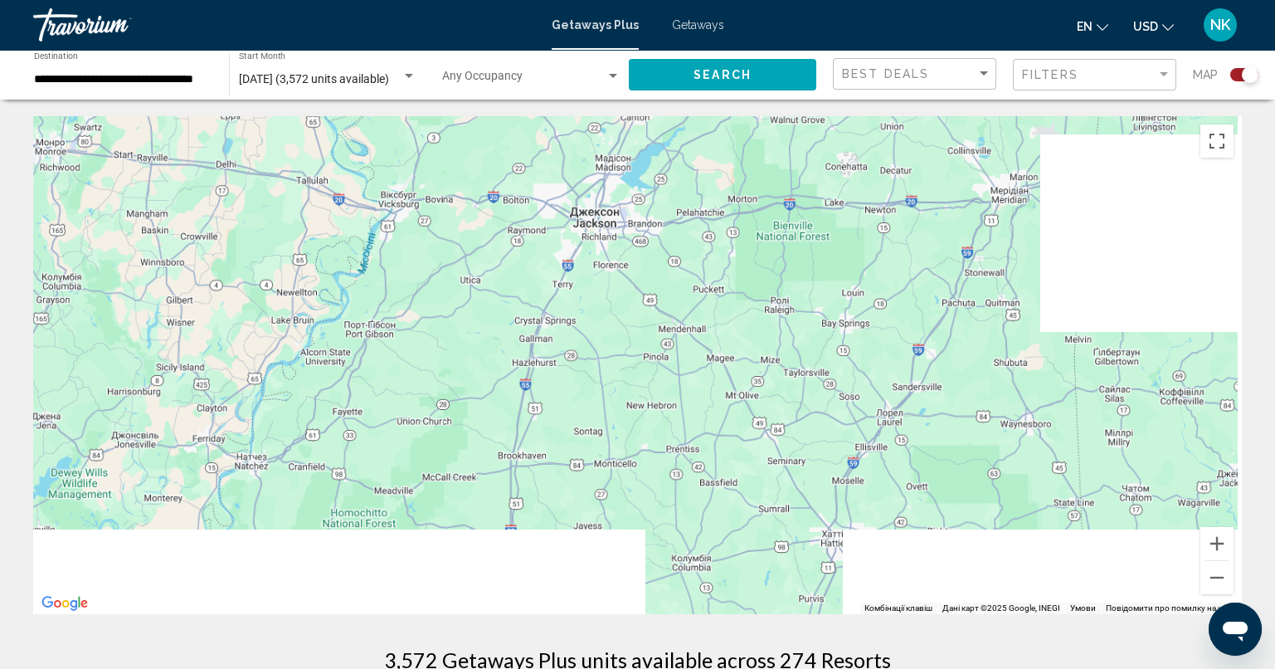
drag, startPoint x: 1119, startPoint y: 508, endPoint x: 645, endPoint y: -84, distance: 757.7
click at [645, 0] on html "**********" at bounding box center [637, 334] width 1275 height 669
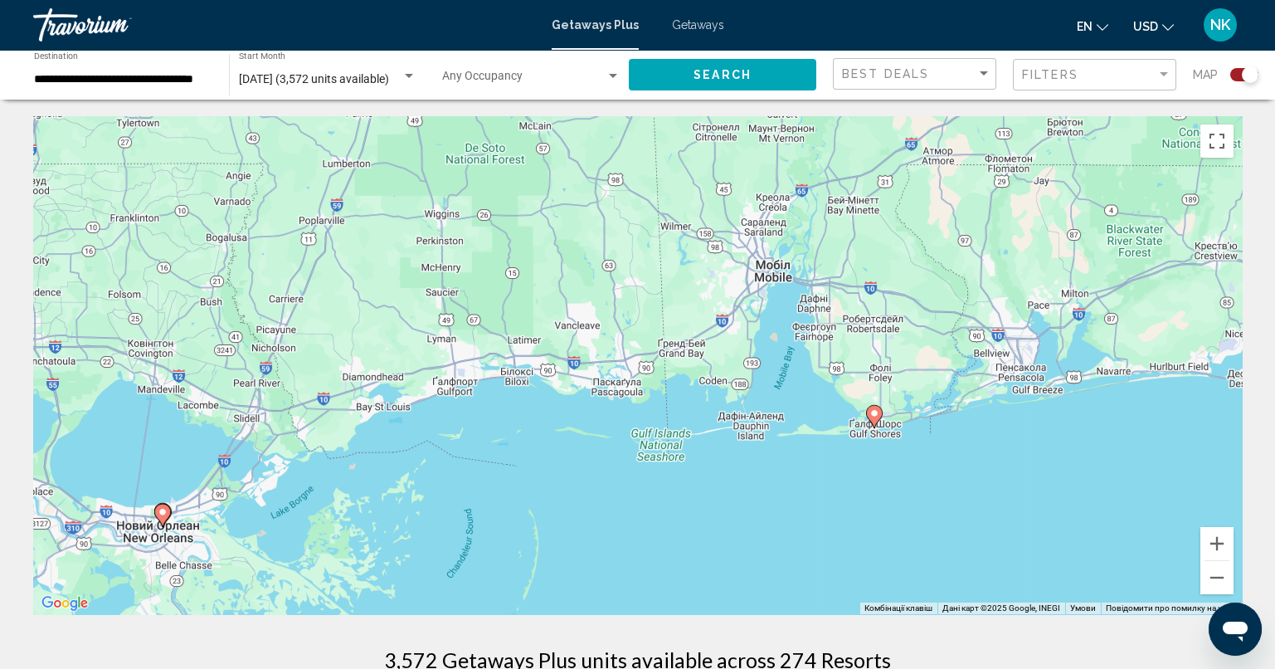
drag, startPoint x: 933, startPoint y: 400, endPoint x: 702, endPoint y: 236, distance: 283.3
click at [702, 236] on div "Увімкніть режим перетягування за допомогою клавіатури, натиснувши Alt + Enter. …" at bounding box center [637, 365] width 1209 height 498
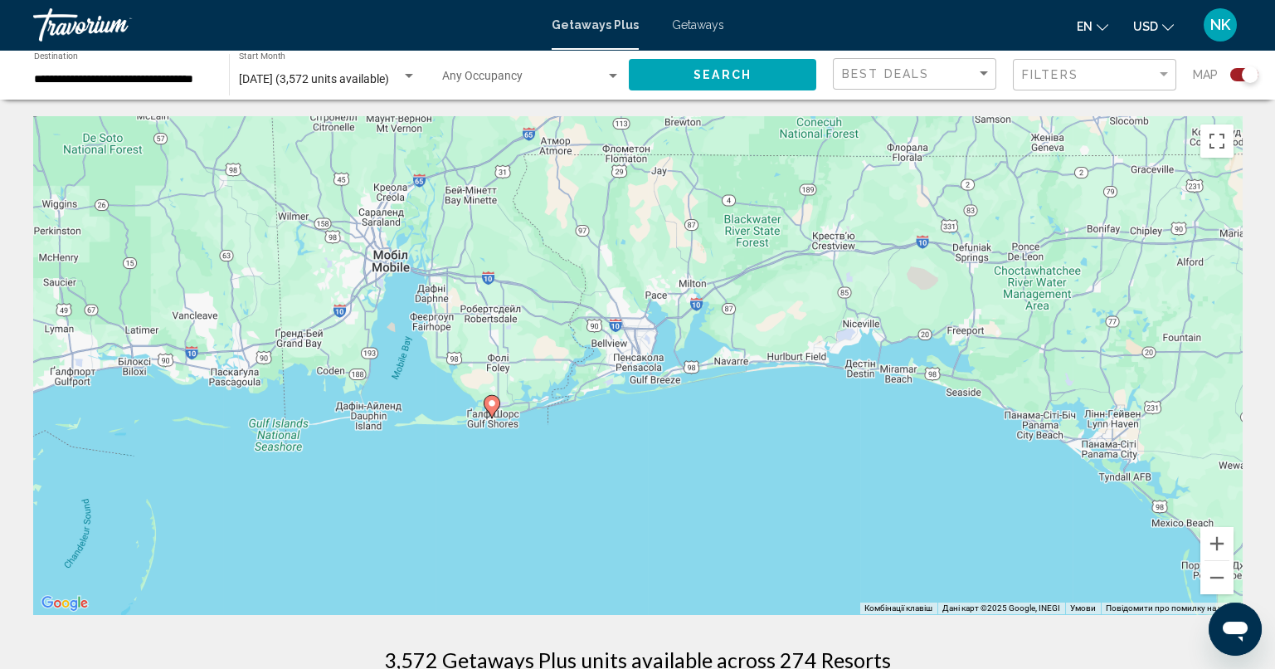
drag, startPoint x: 1009, startPoint y: 475, endPoint x: 491, endPoint y: 261, distance: 560.9
click at [491, 261] on div "Увімкніть режим перетягування за допомогою клавіатури, натиснувши Alt + Enter. …" at bounding box center [637, 365] width 1209 height 498
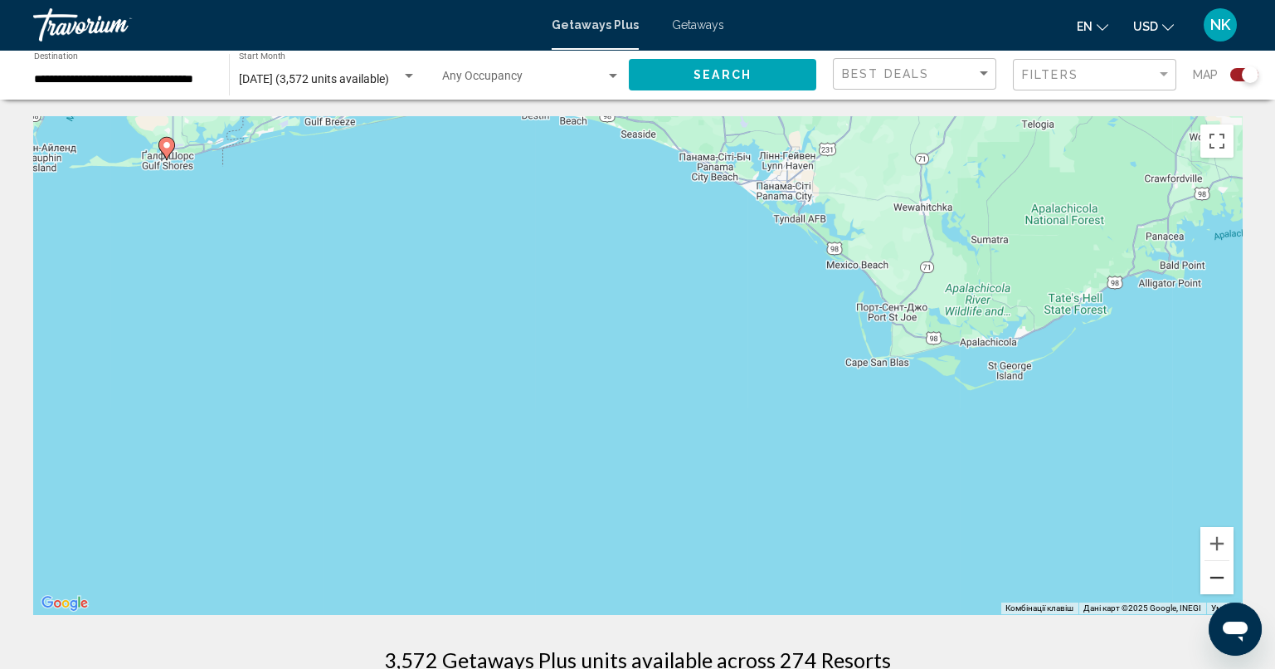
click at [1208, 581] on button "Зменшити" at bounding box center [1216, 577] width 33 height 33
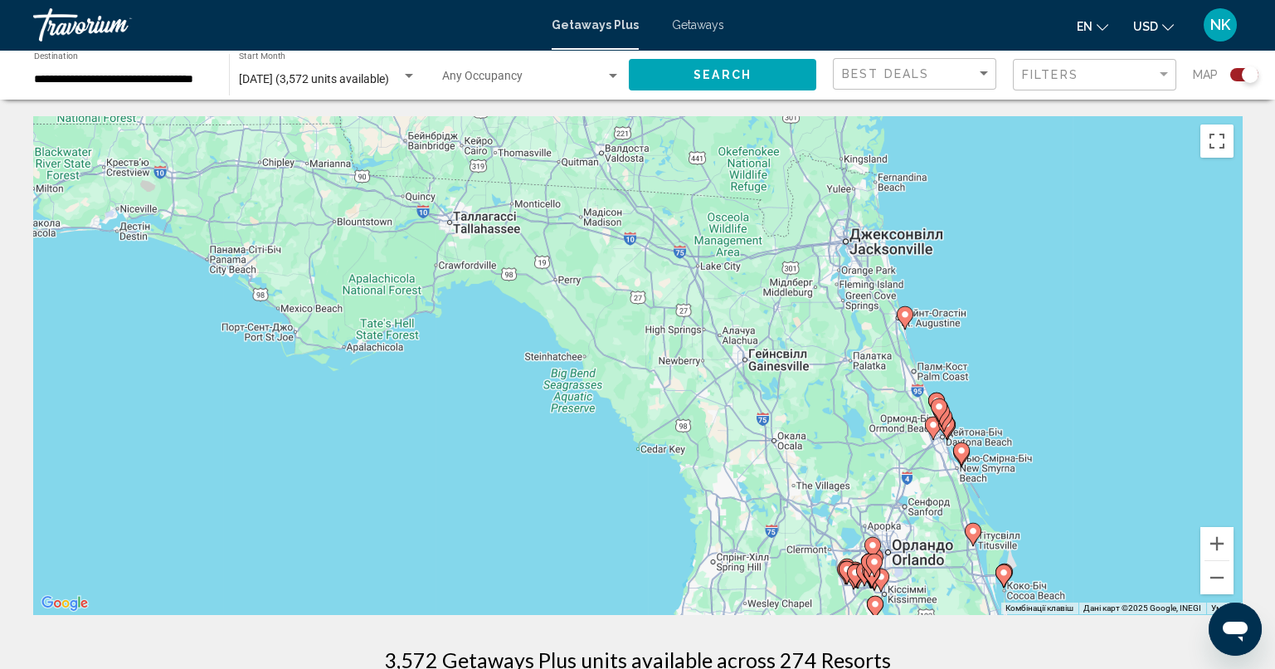
drag, startPoint x: 935, startPoint y: 426, endPoint x: 478, endPoint y: 420, distance: 457.1
click at [478, 420] on div "Увімкніть режим перетягування за допомогою клавіатури, натиснувши Alt + Enter. …" at bounding box center [637, 365] width 1209 height 498
click at [904, 313] on image "Main content" at bounding box center [905, 312] width 10 height 10
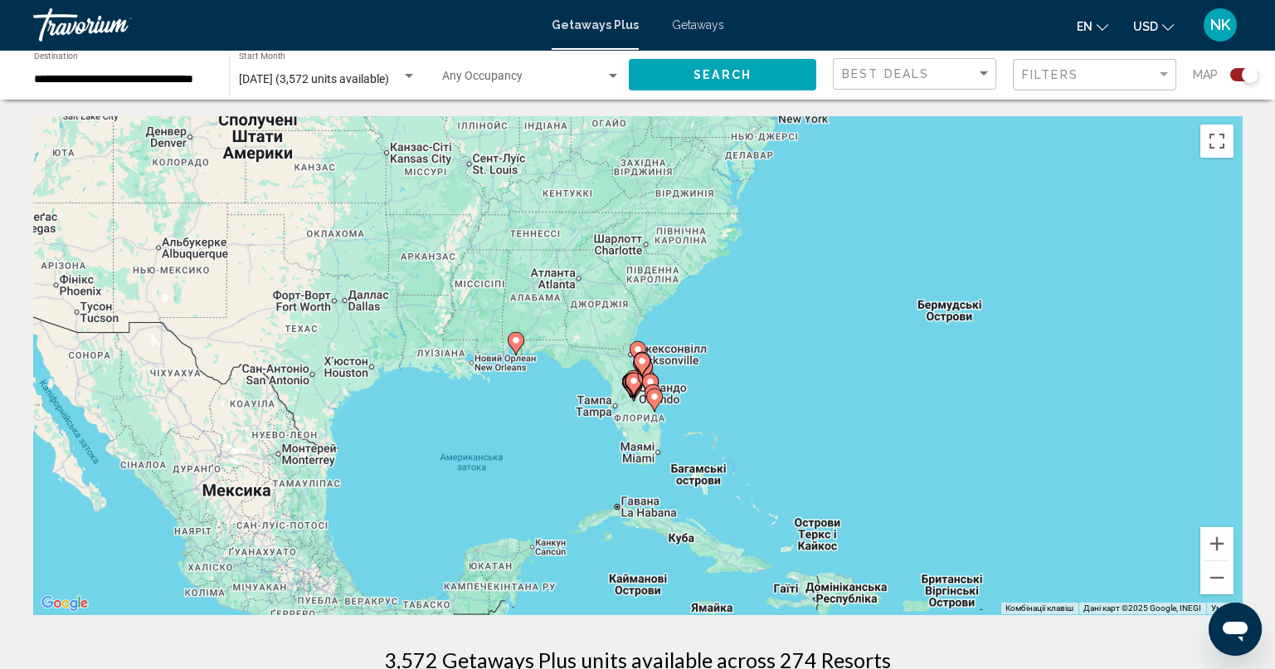
click at [640, 349] on image "Main content" at bounding box center [638, 349] width 10 height 10
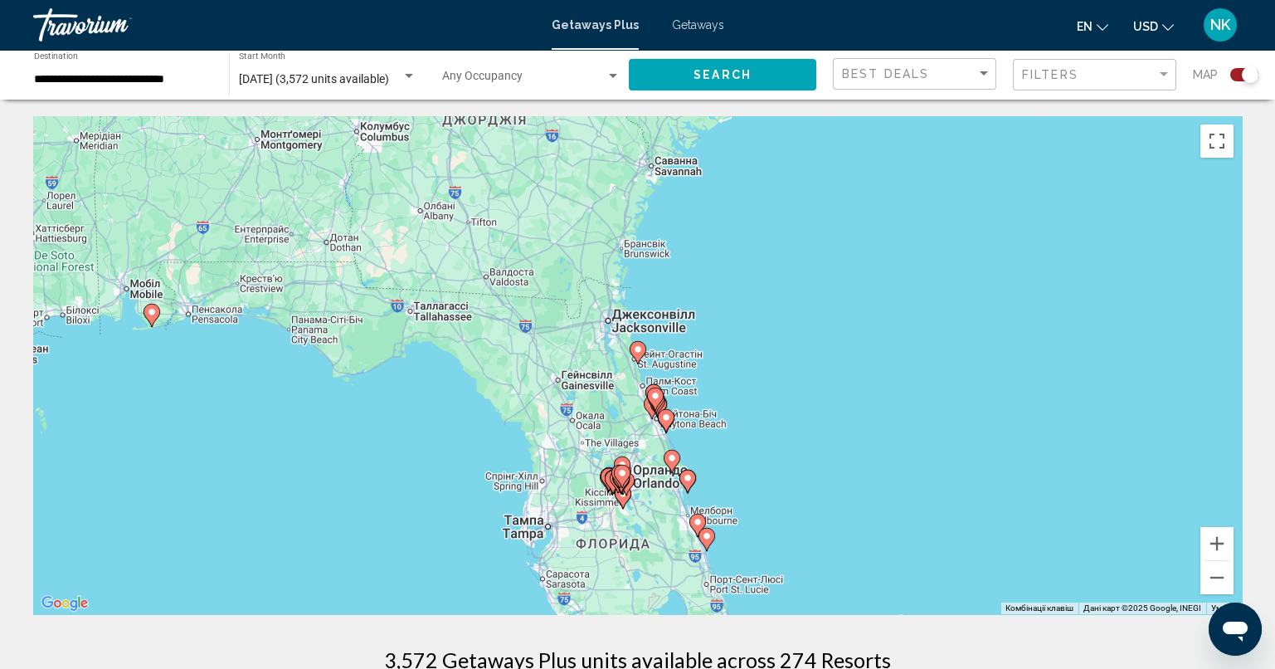
click at [643, 348] on icon "Main content" at bounding box center [637, 353] width 15 height 22
type input "**********"
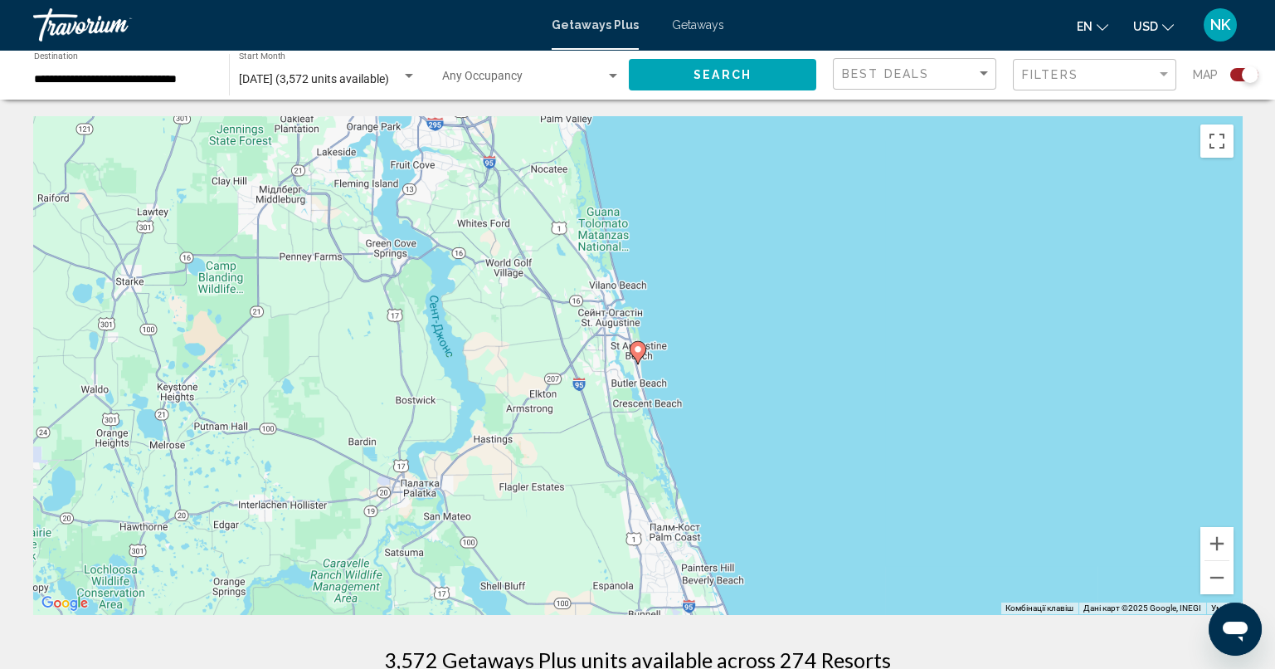
click at [640, 348] on image "Main content" at bounding box center [638, 349] width 10 height 10
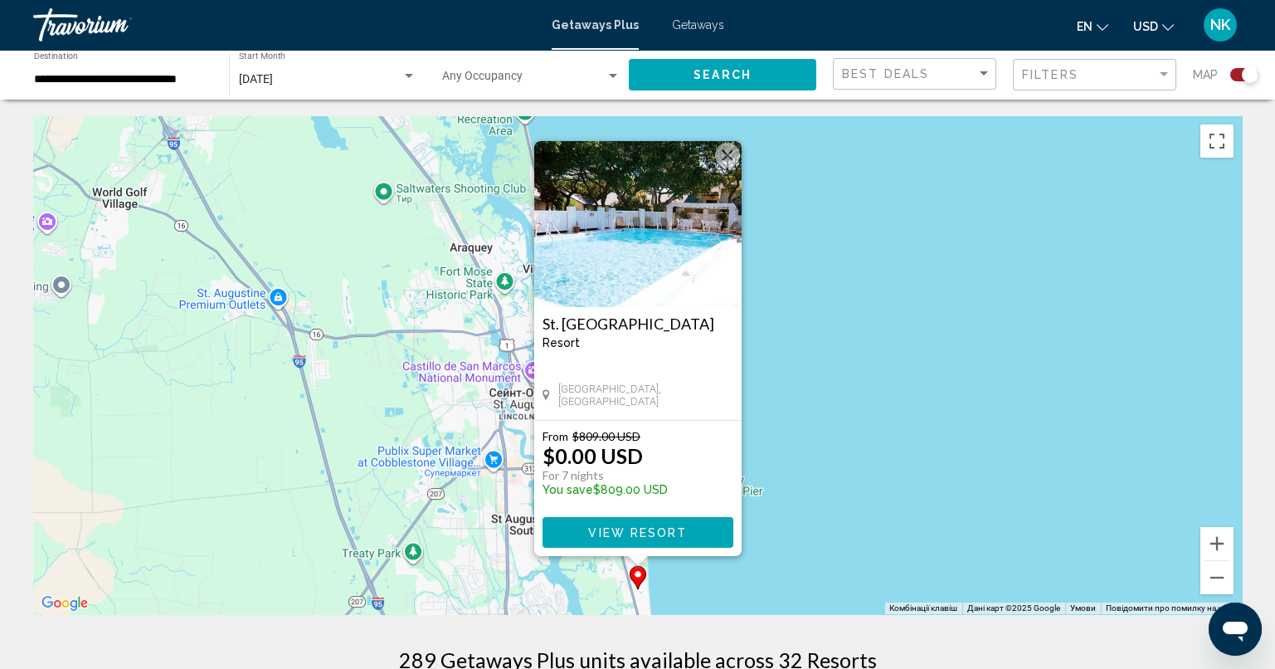
click at [671, 522] on button "View Resort" at bounding box center [637, 532] width 191 height 31
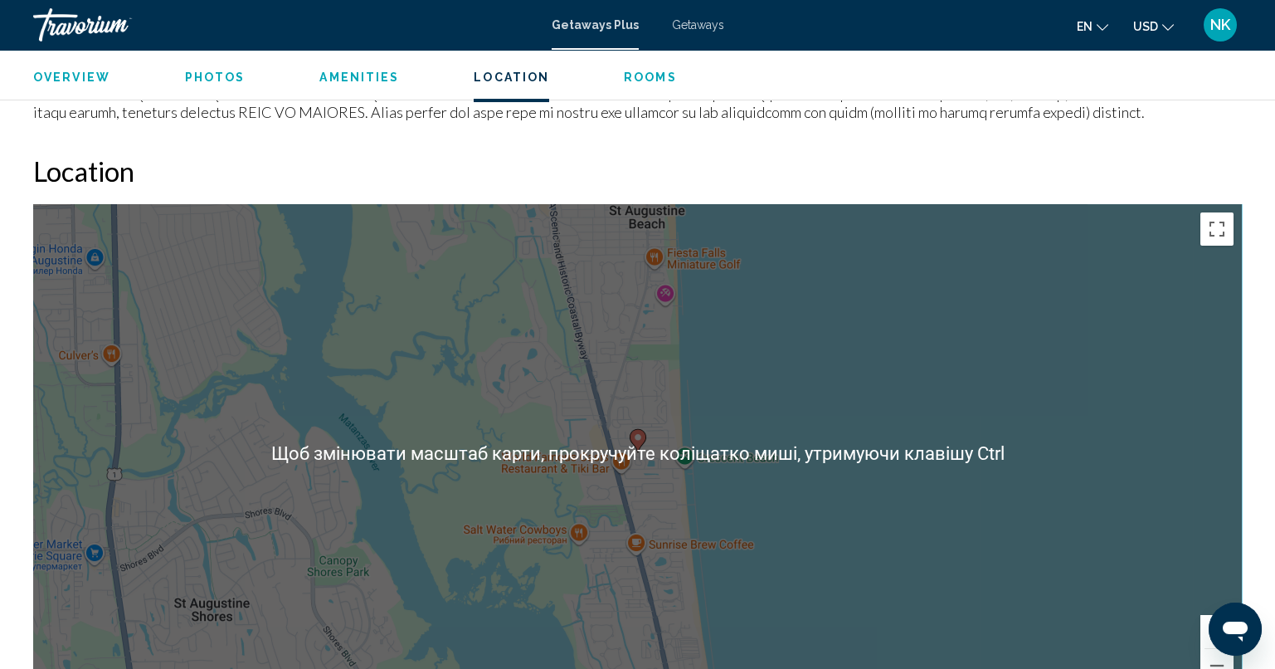
scroll to position [1972, 0]
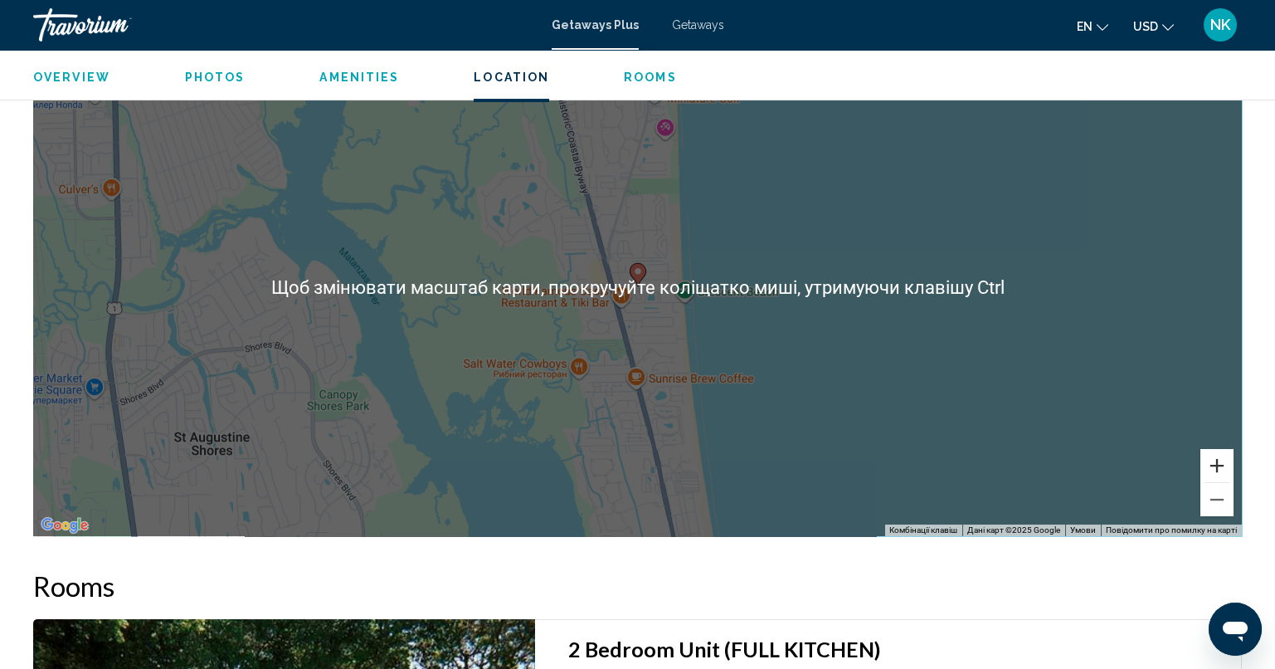
click at [1224, 457] on button "Збільшити" at bounding box center [1216, 465] width 33 height 33
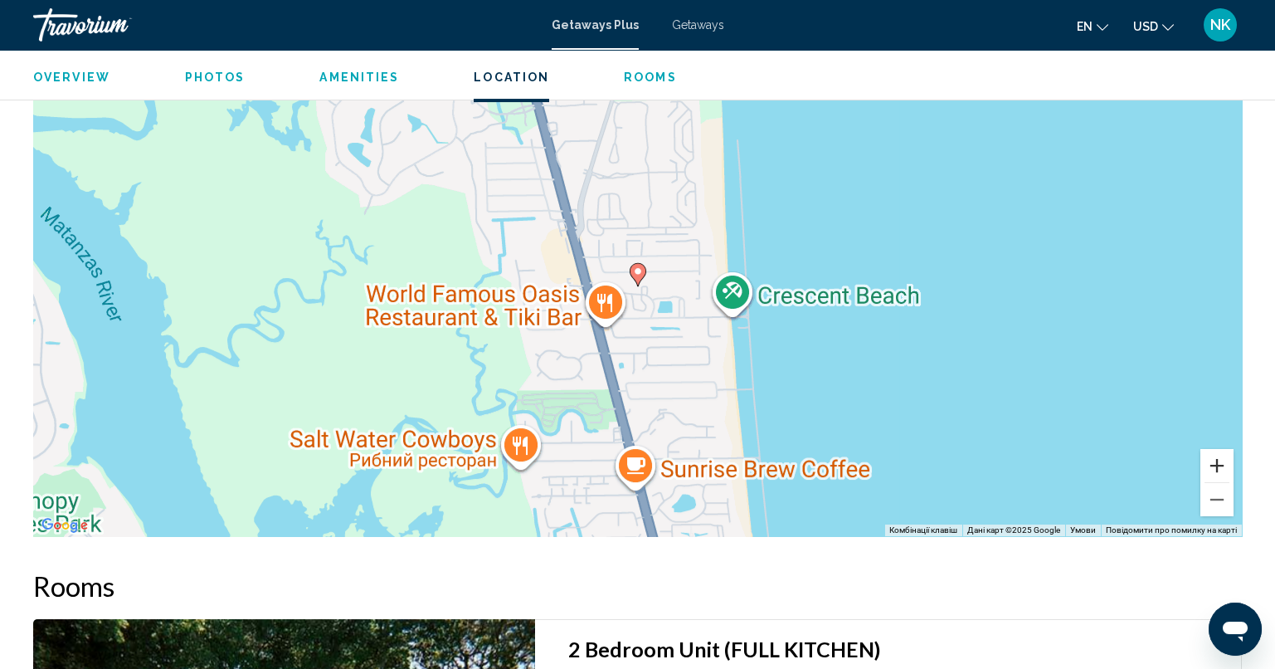
click at [1219, 449] on button "Збільшити" at bounding box center [1216, 465] width 33 height 33
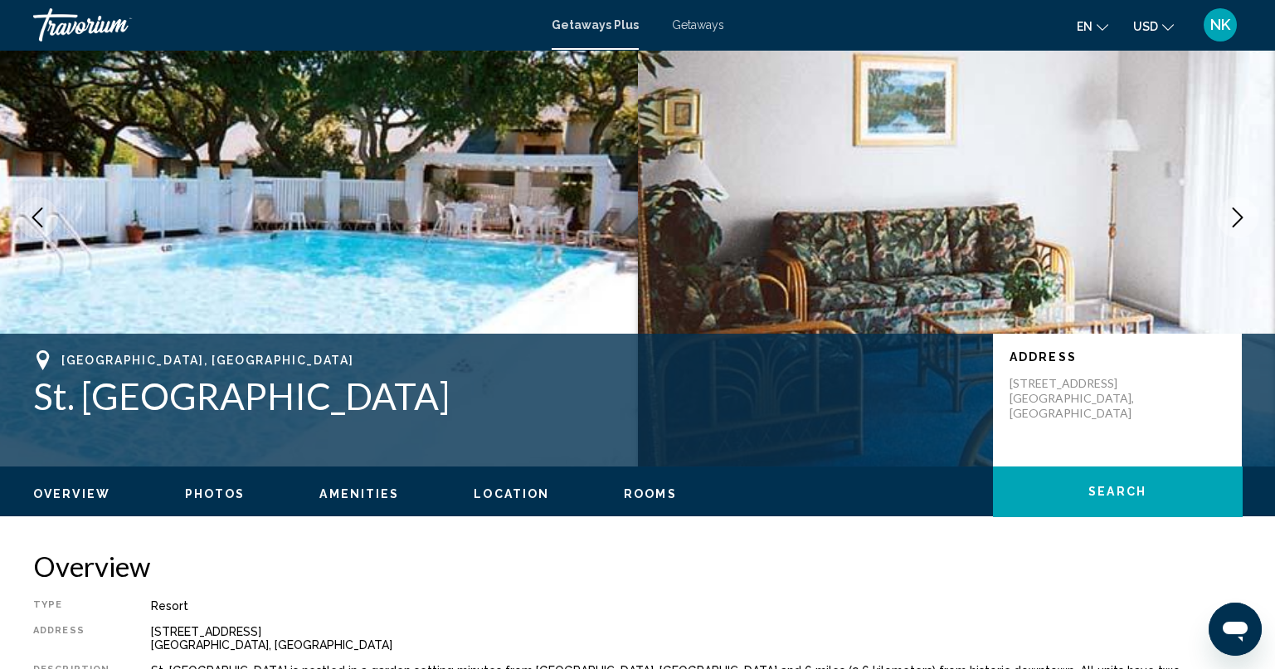
scroll to position [0, 0]
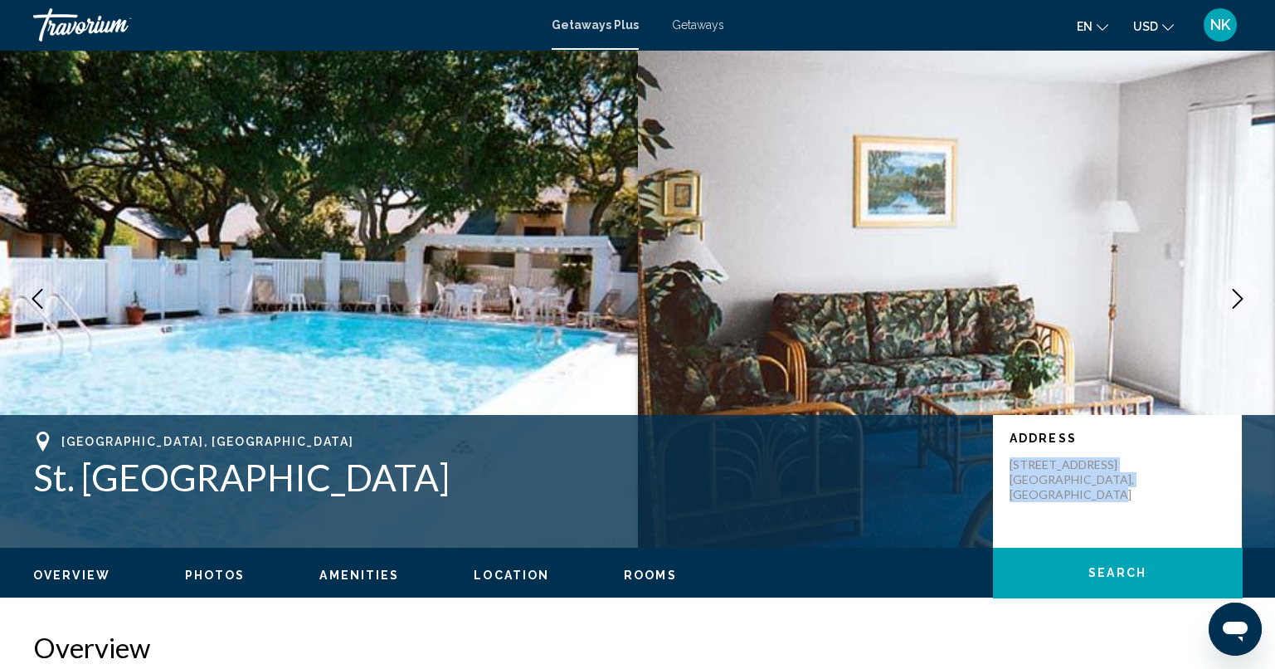
drag, startPoint x: 1101, startPoint y: 492, endPoint x: 1007, endPoint y: 462, distance: 98.4
click at [1007, 462] on div "Address 3960 A1A South Saint Augustine, FL, 320806928, USA" at bounding box center [1117, 481] width 249 height 133
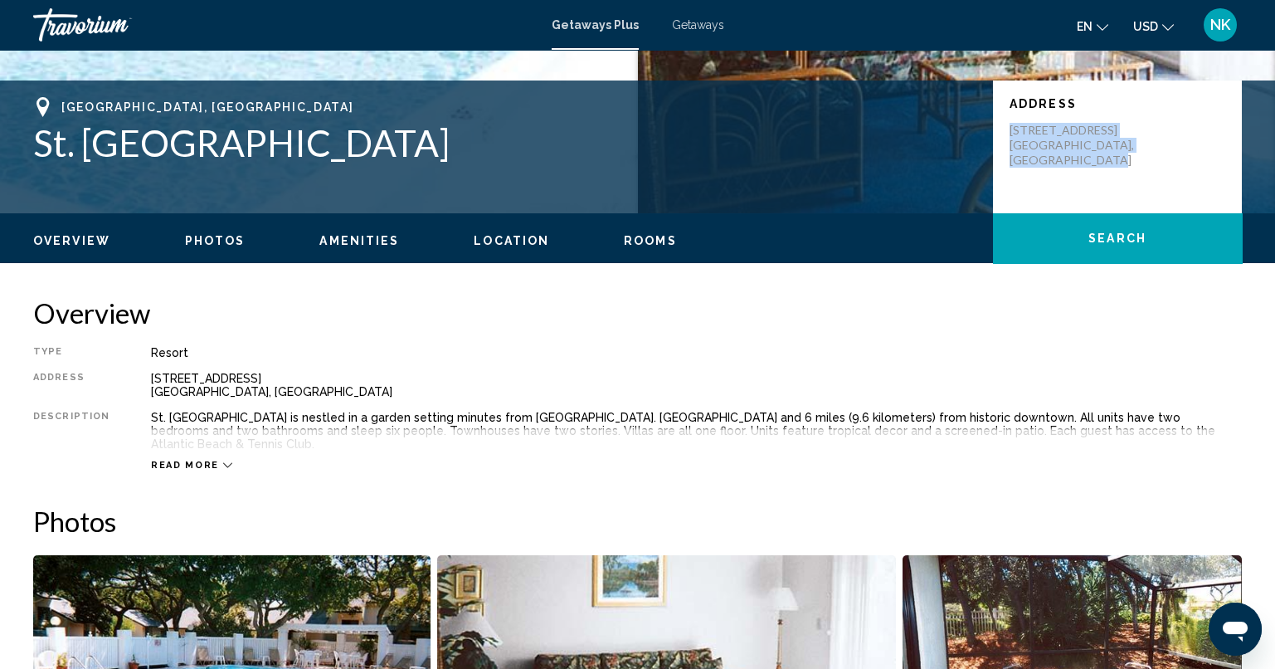
scroll to position [414, 0]
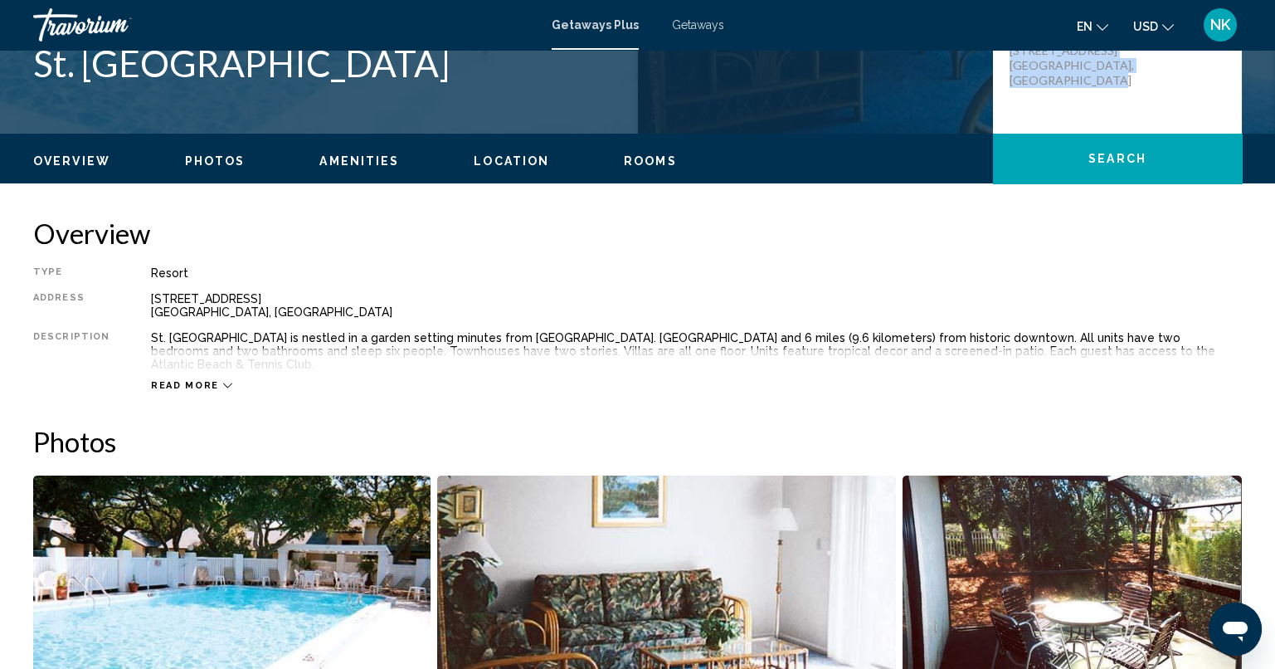
click at [168, 380] on span "Read more" at bounding box center [185, 385] width 68 height 11
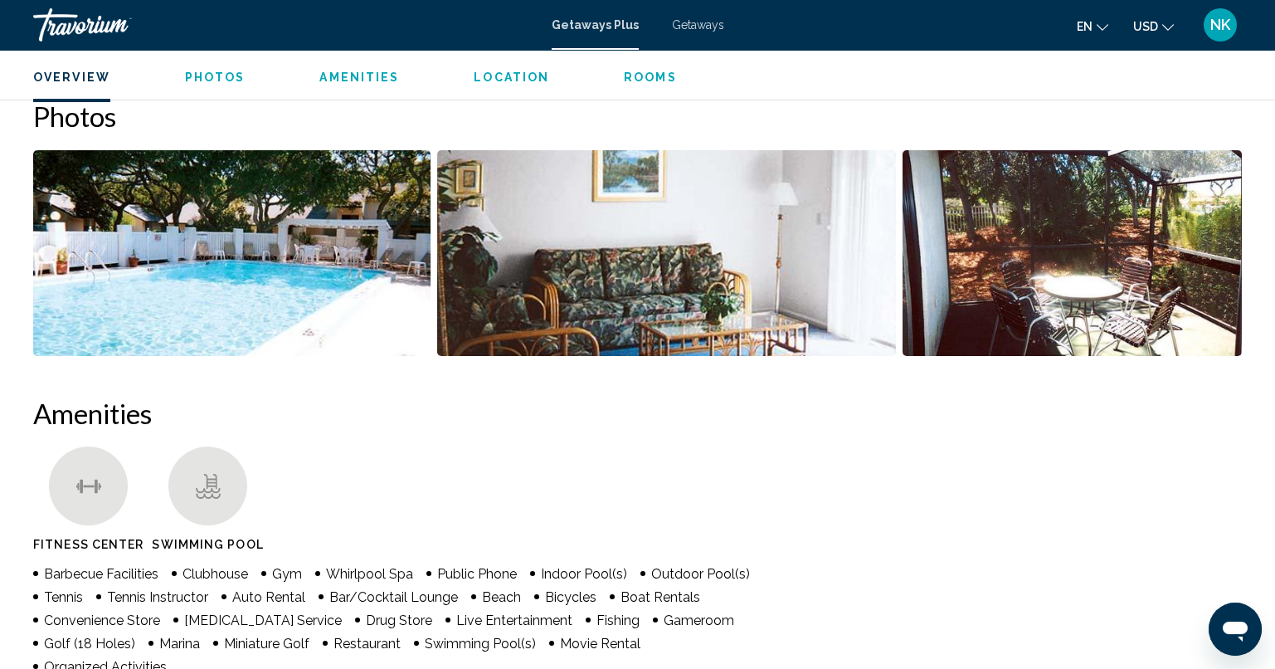
scroll to position [746, 0]
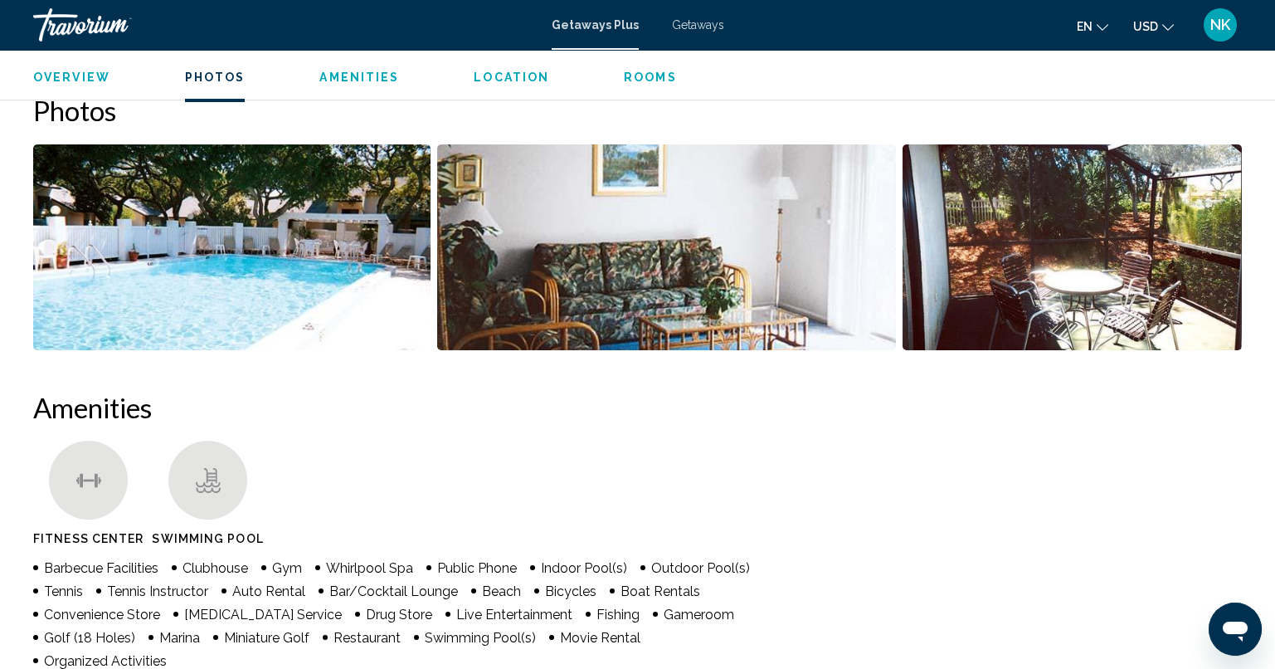
click at [182, 293] on img "Open full-screen image slider" at bounding box center [231, 247] width 397 height 206
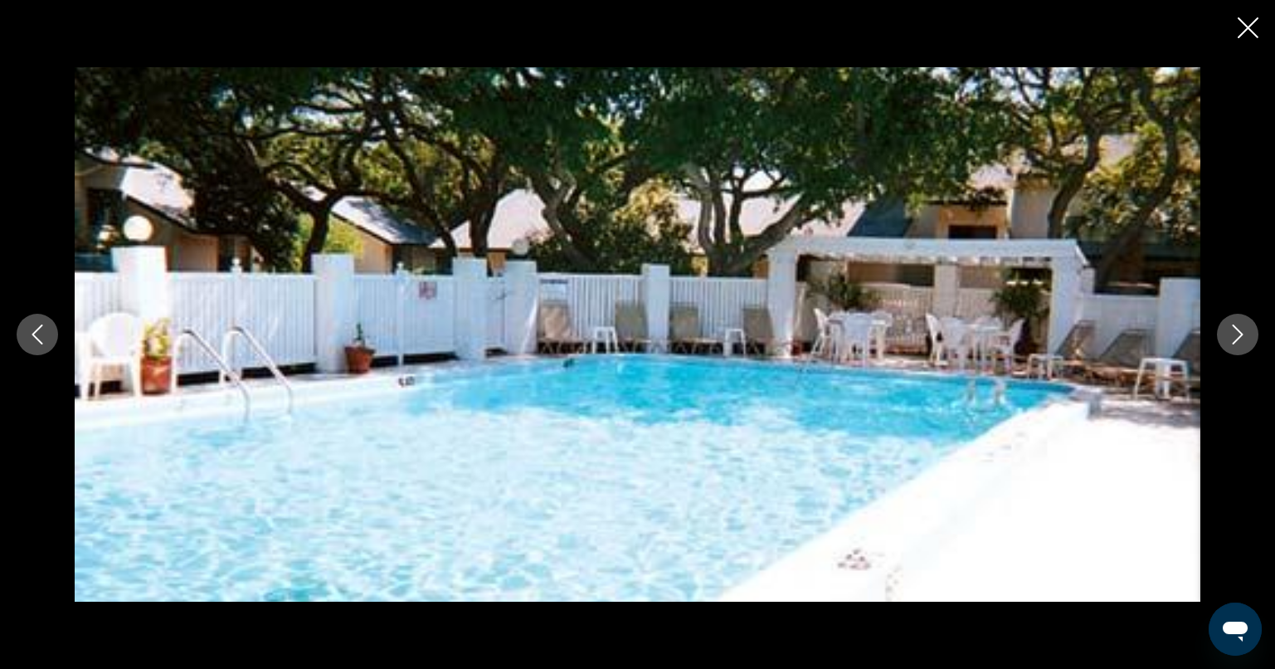
click at [1247, 333] on icon "Next image" at bounding box center [1238, 334] width 20 height 20
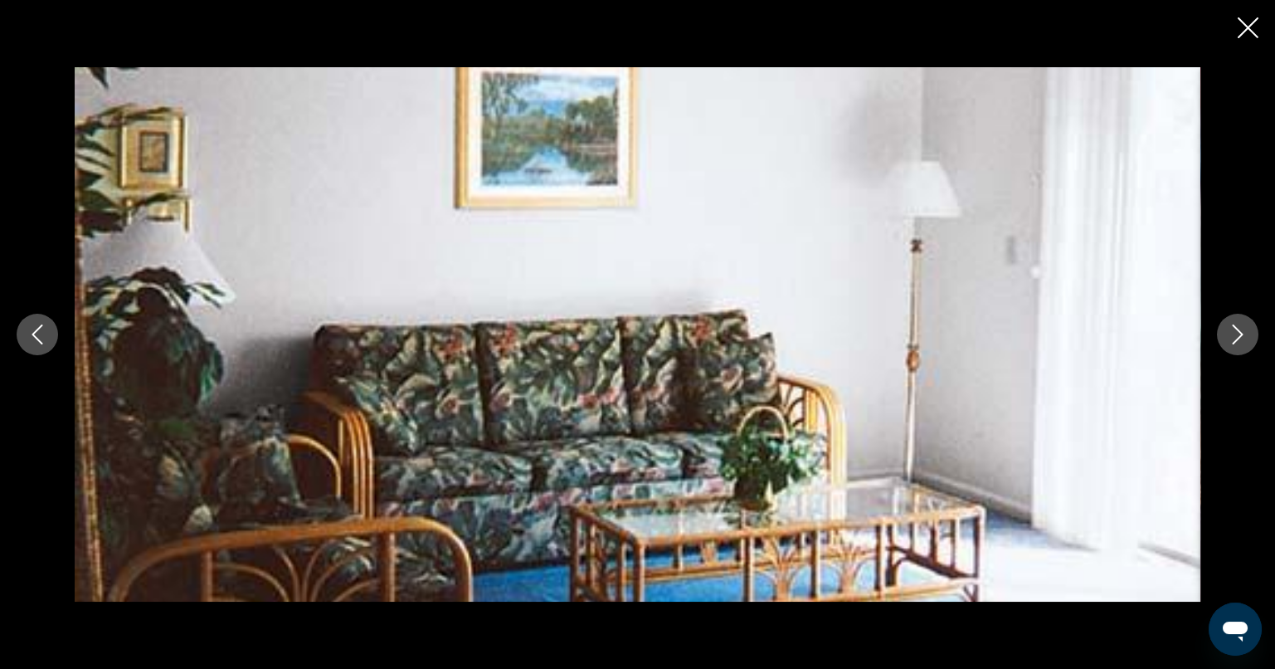
click at [1247, 333] on icon "Next image" at bounding box center [1238, 334] width 20 height 20
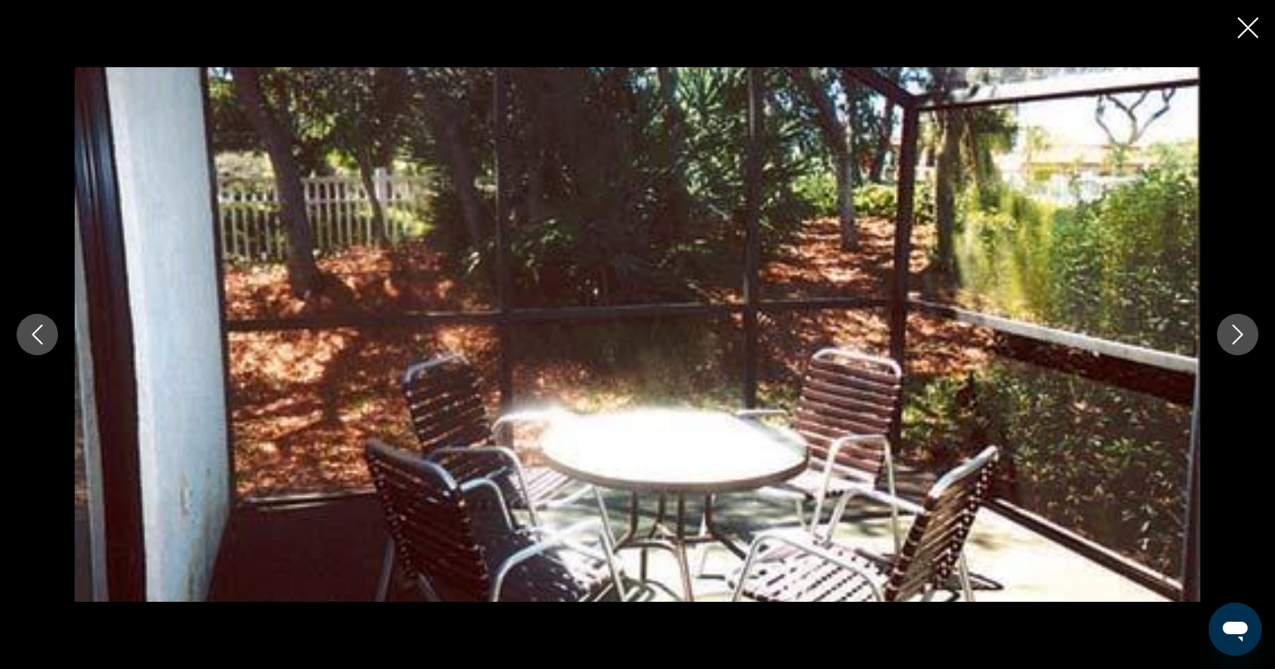
click at [1247, 333] on icon "Next image" at bounding box center [1238, 334] width 20 height 20
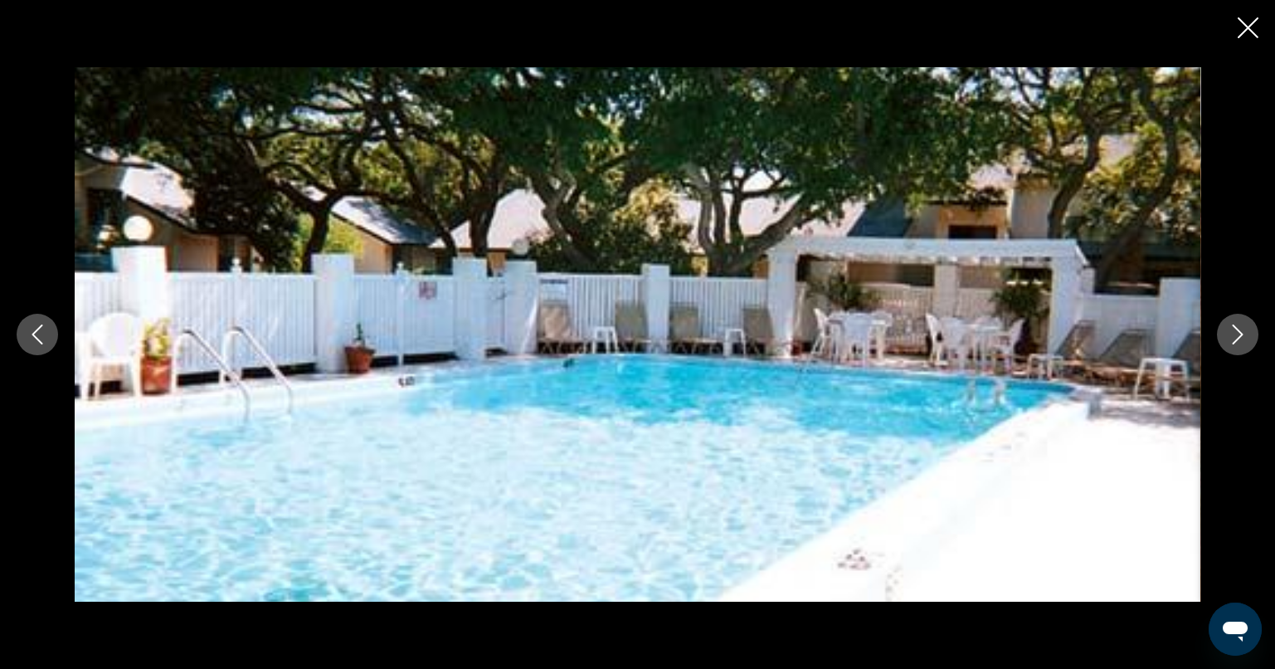
click at [1254, 31] on icon "Close slideshow" at bounding box center [1248, 27] width 21 height 21
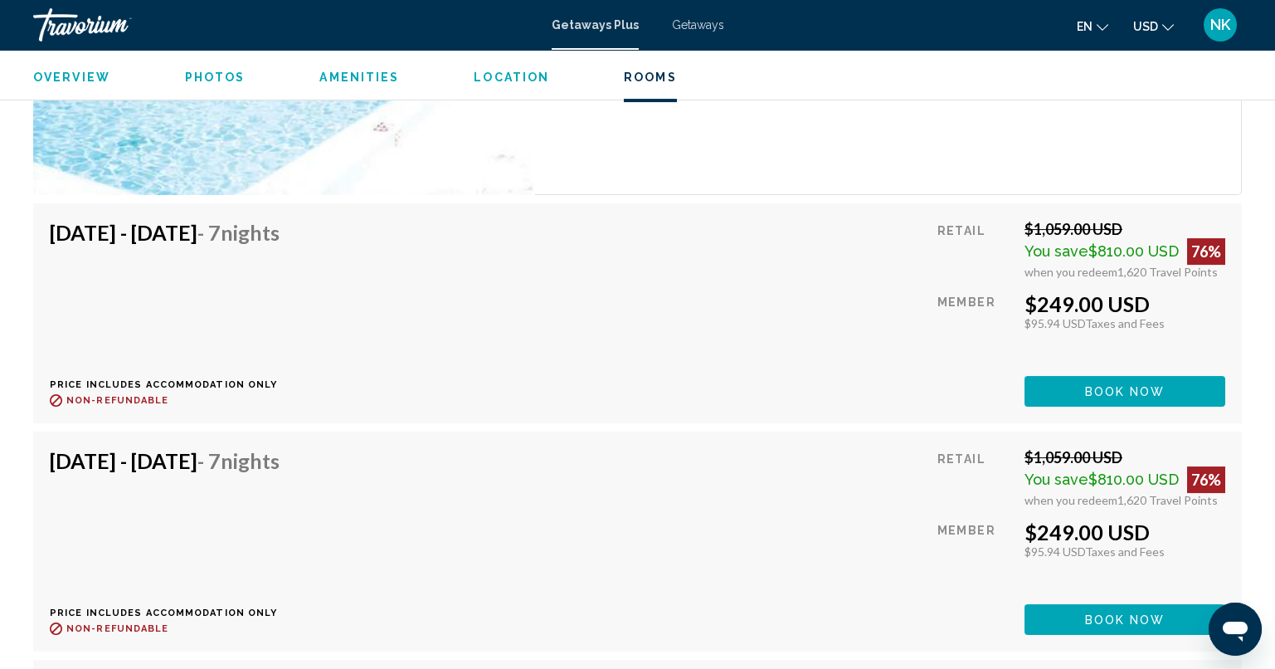
scroll to position [2654, 0]
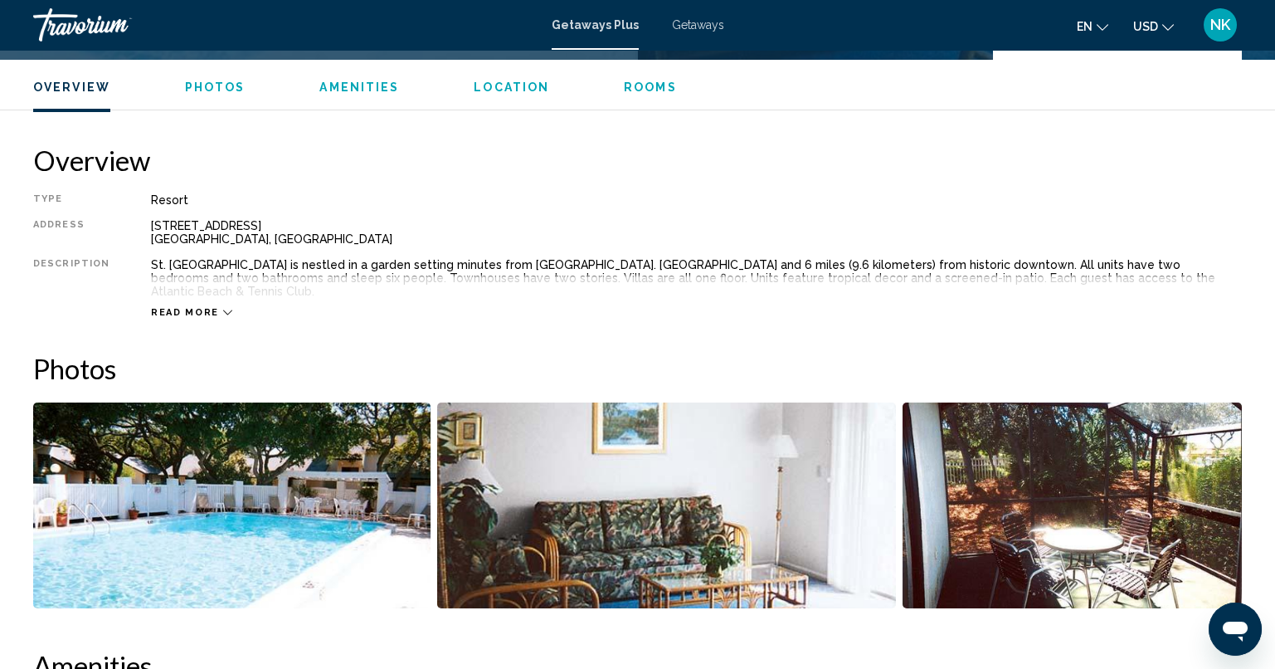
scroll to position [396, 0]
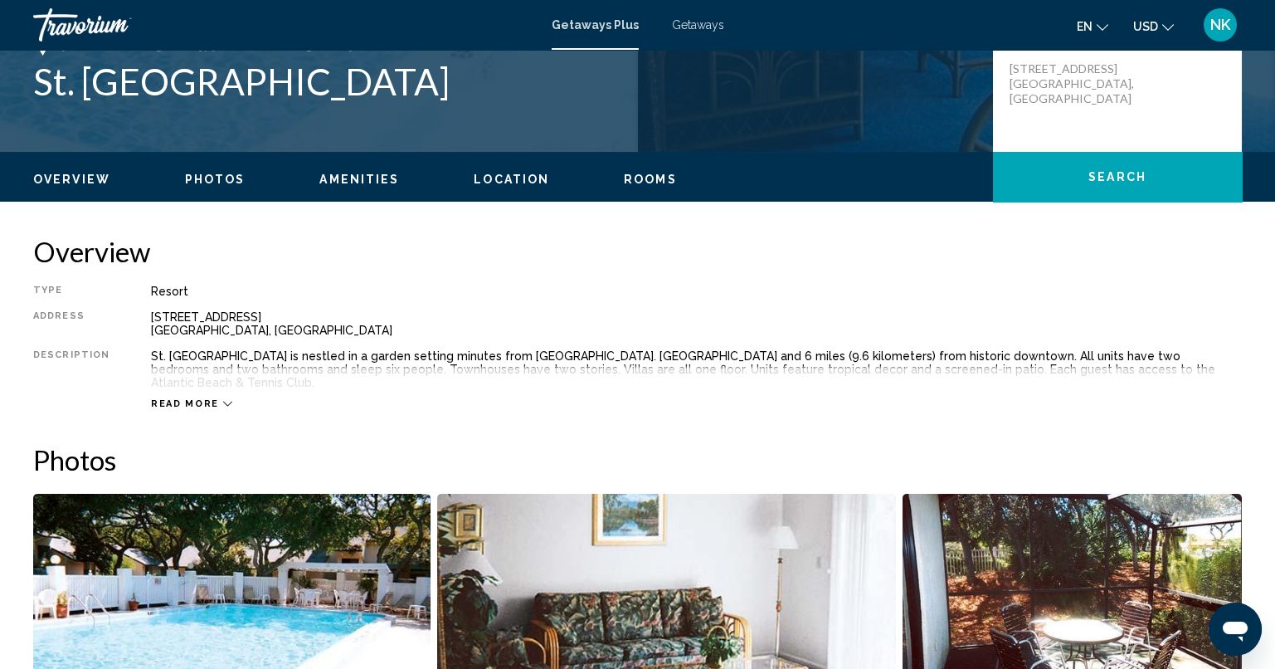
click at [192, 379] on div "Read more" at bounding box center [696, 387] width 1091 height 46
click at [194, 398] on span "Read more" at bounding box center [185, 403] width 68 height 11
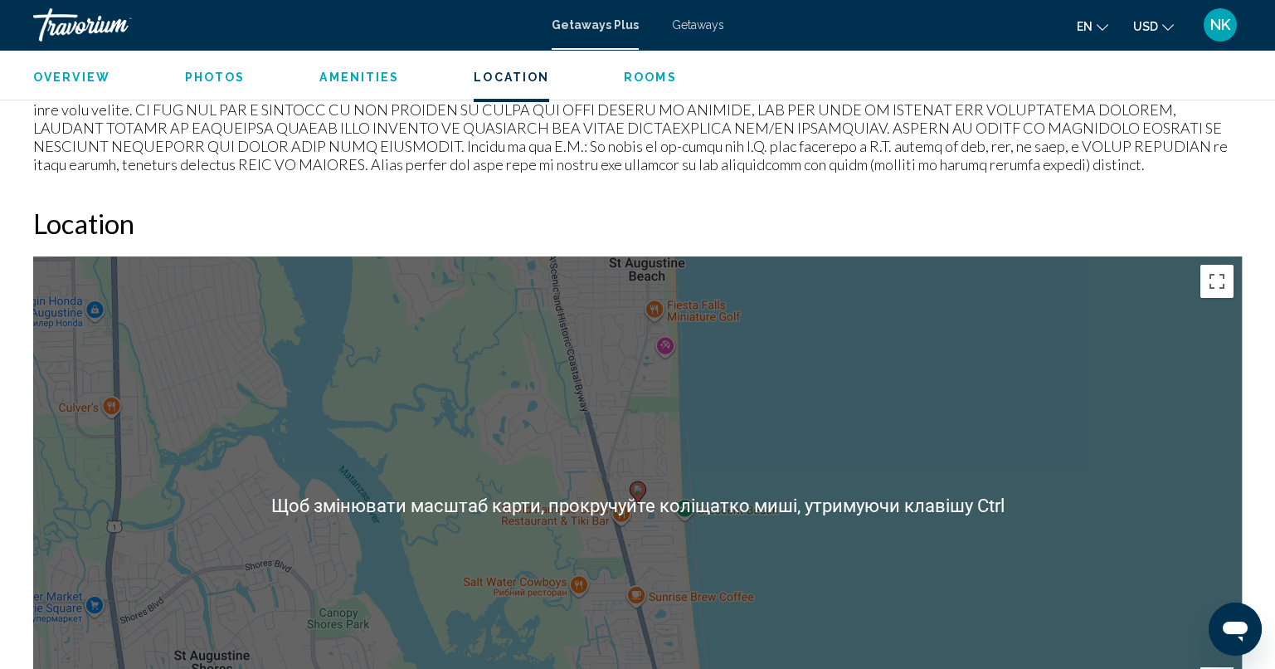
scroll to position [1889, 0]
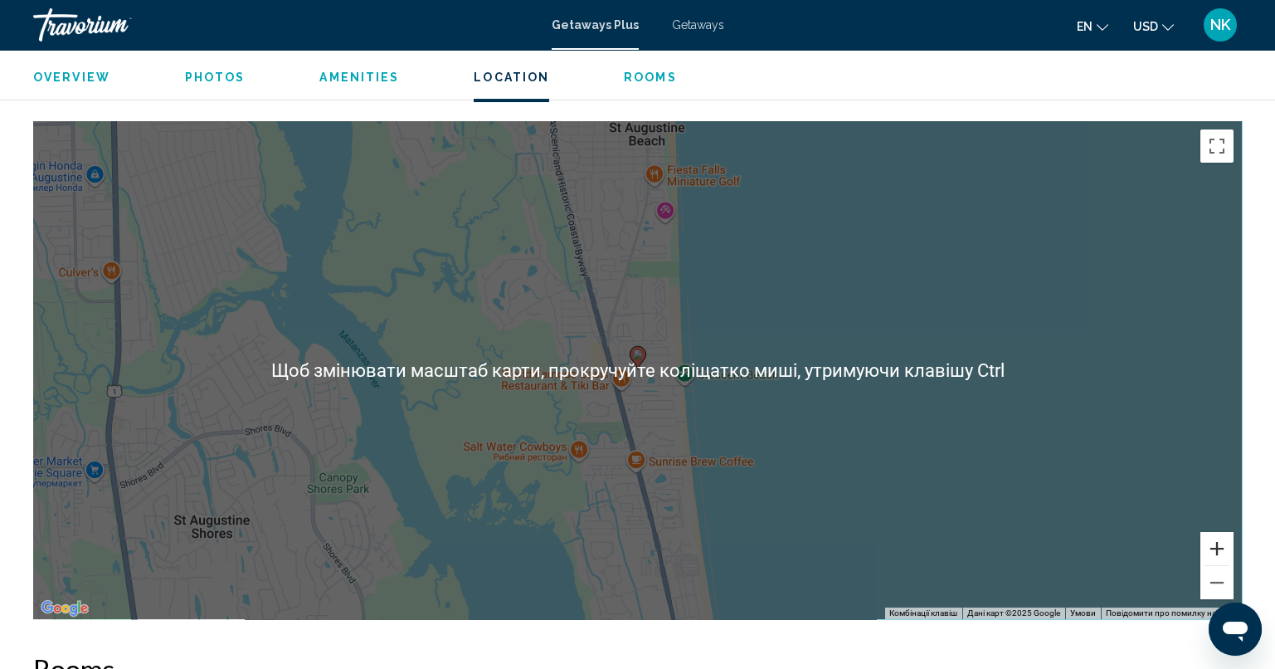
click at [1219, 540] on button "Збільшити" at bounding box center [1216, 548] width 33 height 33
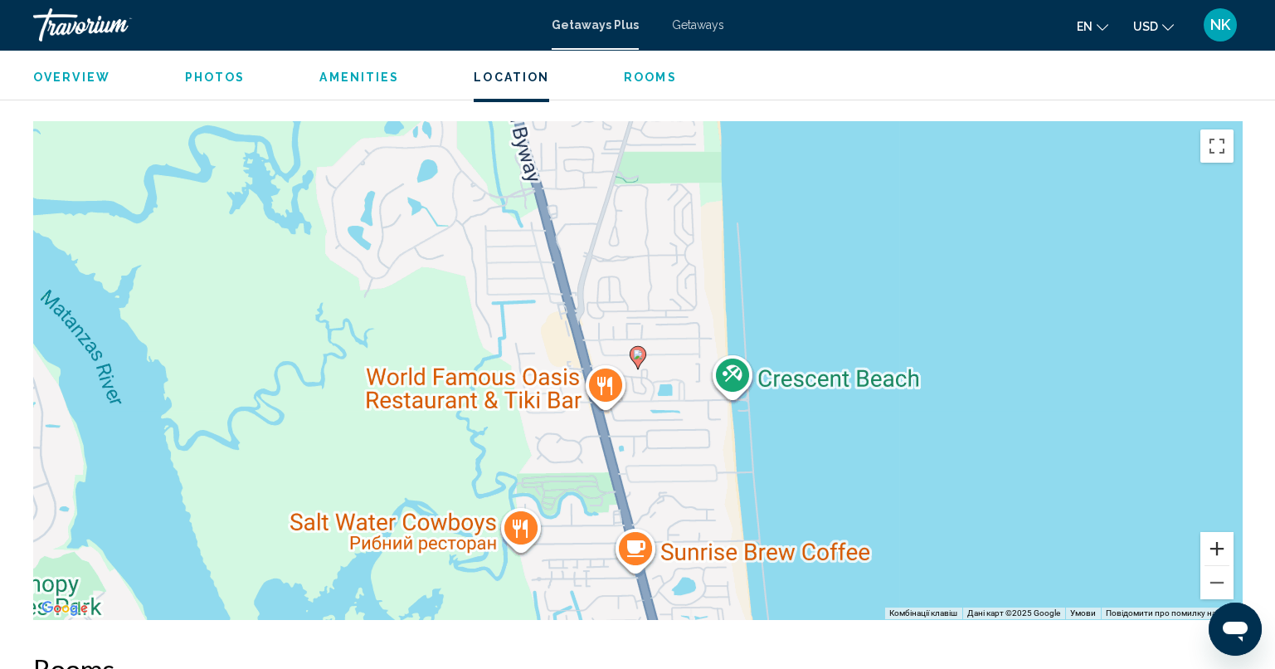
click at [1219, 540] on button "Збільшити" at bounding box center [1216, 548] width 33 height 33
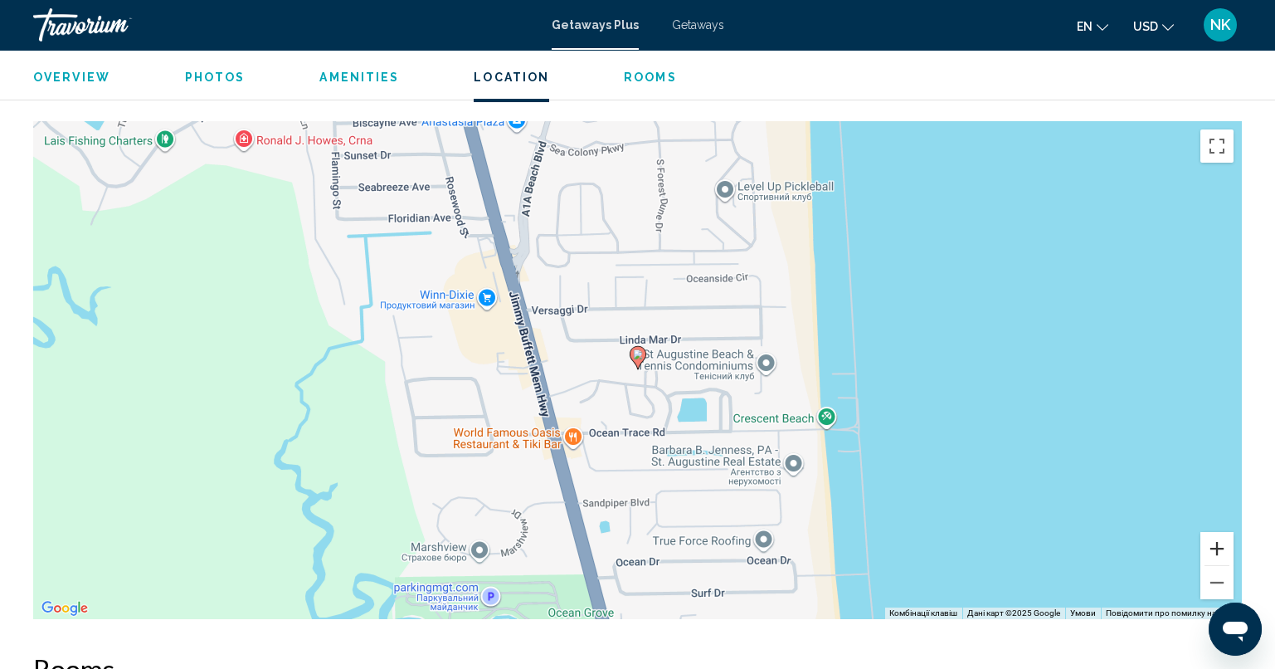
click at [1219, 540] on button "Збільшити" at bounding box center [1216, 548] width 33 height 33
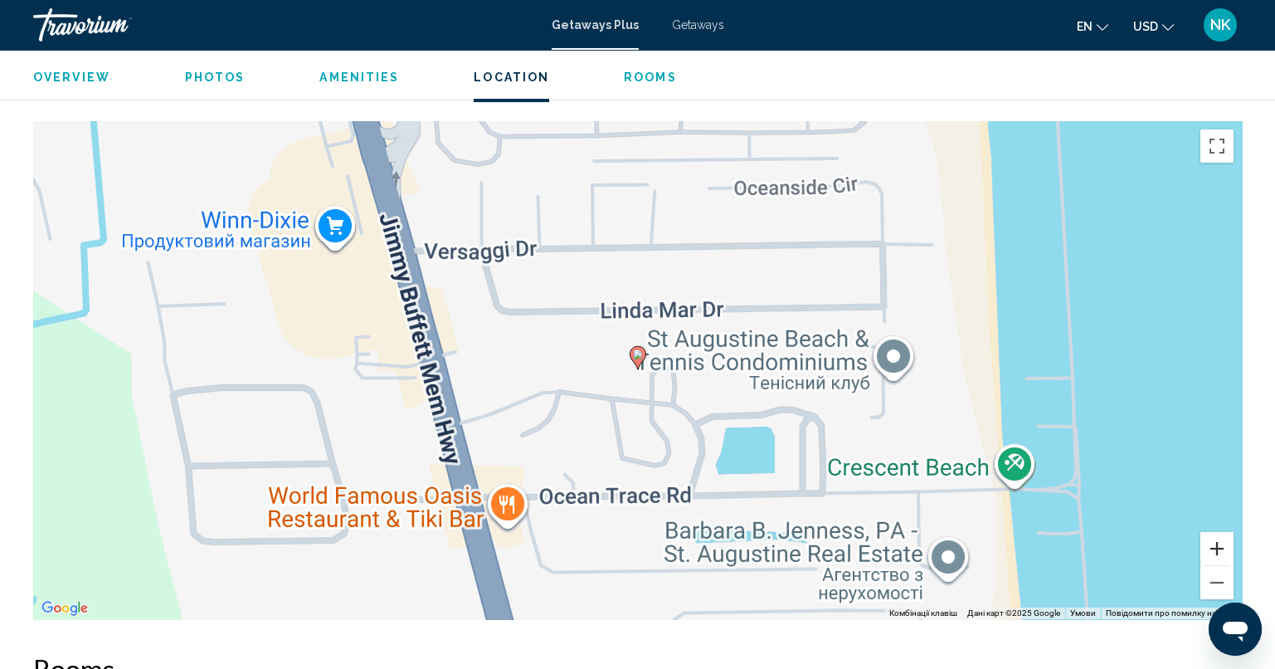
click at [1219, 540] on button "Збільшити" at bounding box center [1216, 548] width 33 height 33
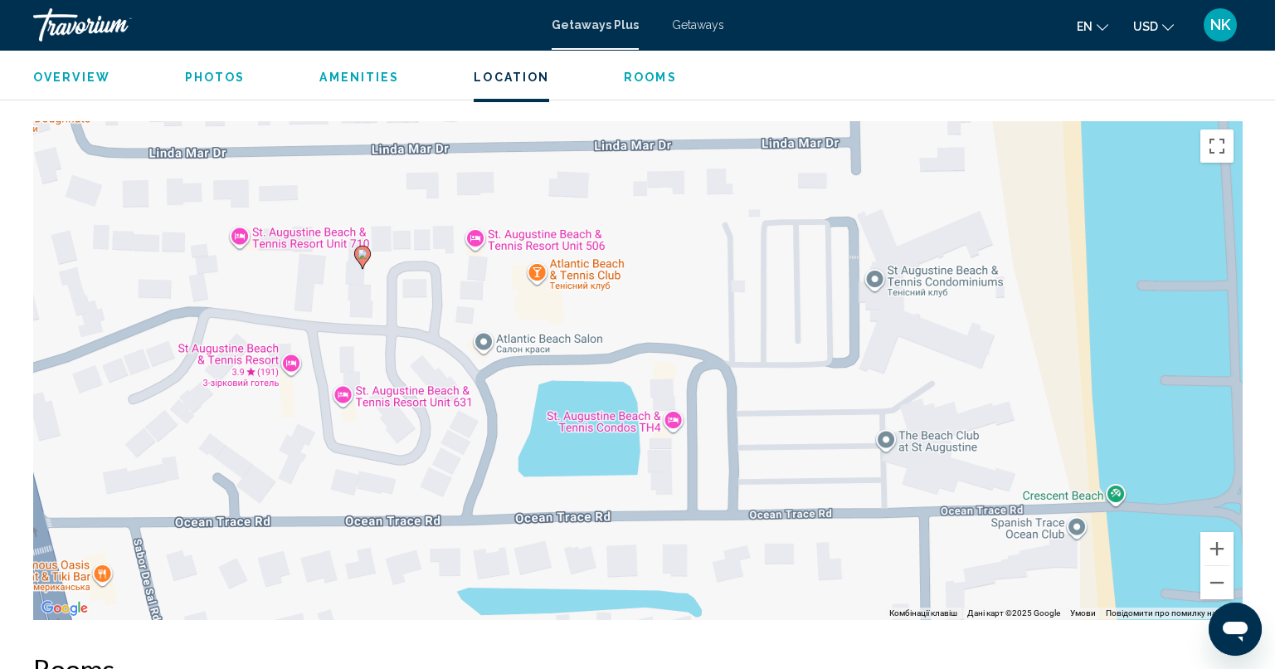
drag, startPoint x: 956, startPoint y: 428, endPoint x: 674, endPoint y: 327, distance: 299.6
click at [674, 327] on div "Увімкніть режим перетягування за допомогою клавіатури, натиснувши Alt + Enter. …" at bounding box center [637, 370] width 1209 height 498
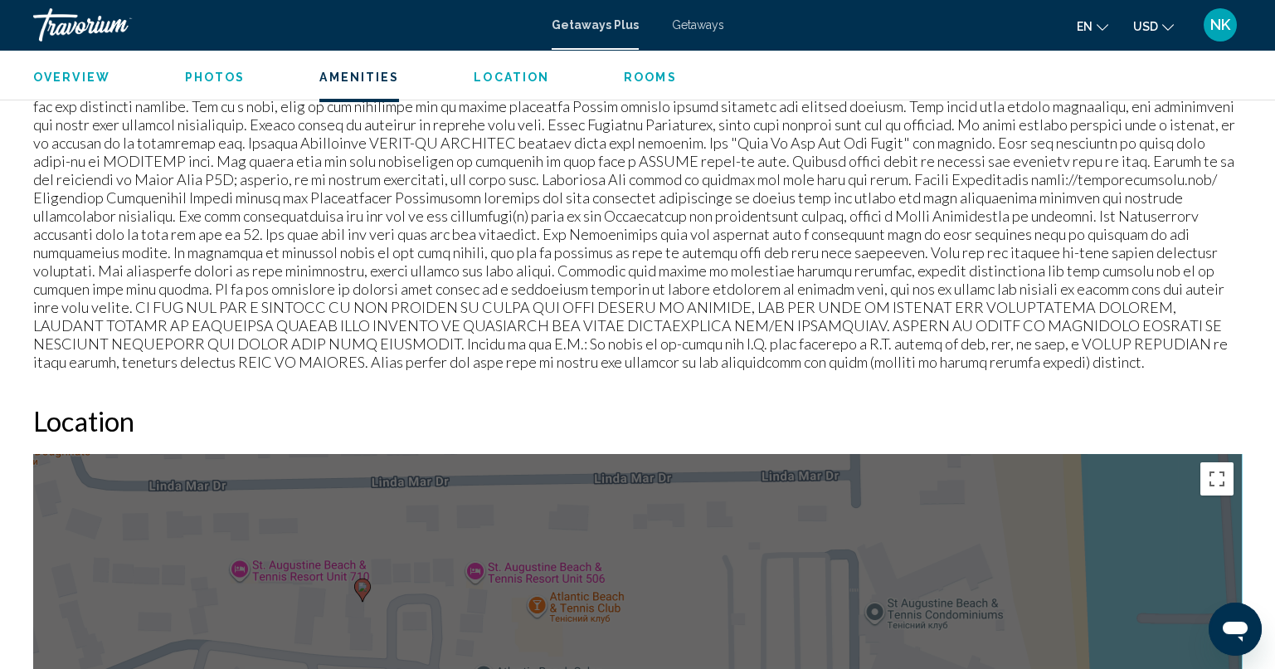
scroll to position [1474, 0]
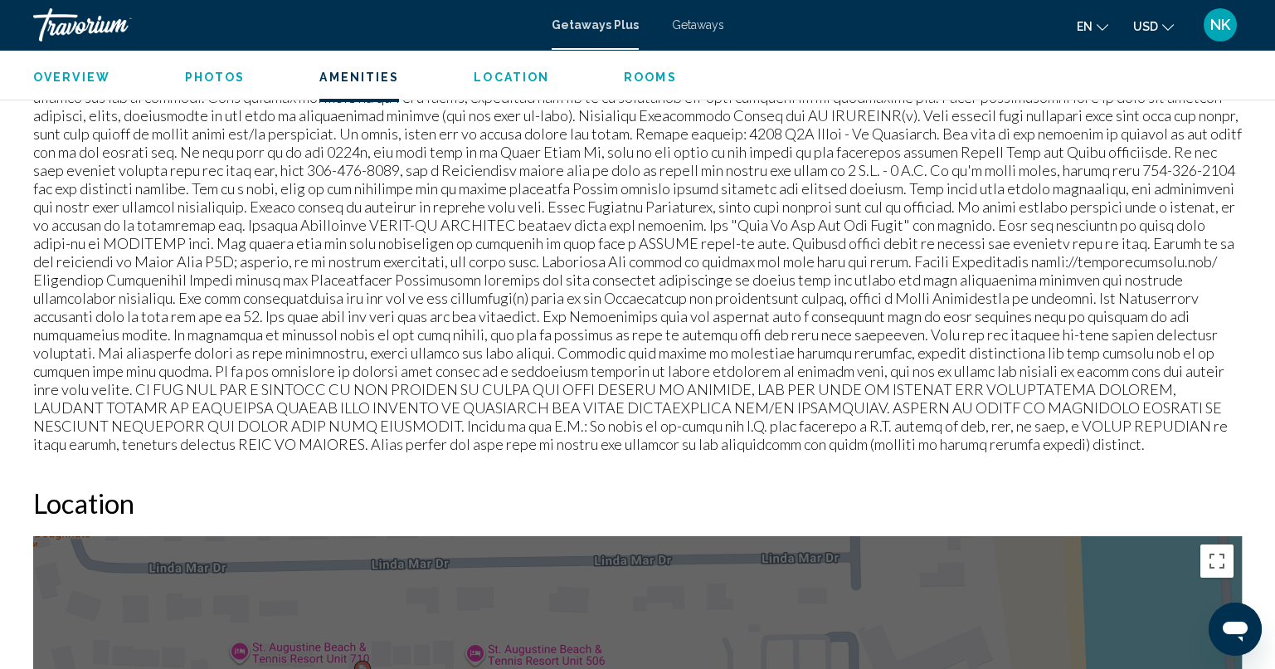
click at [635, 77] on span "Rooms" at bounding box center [650, 77] width 53 height 13
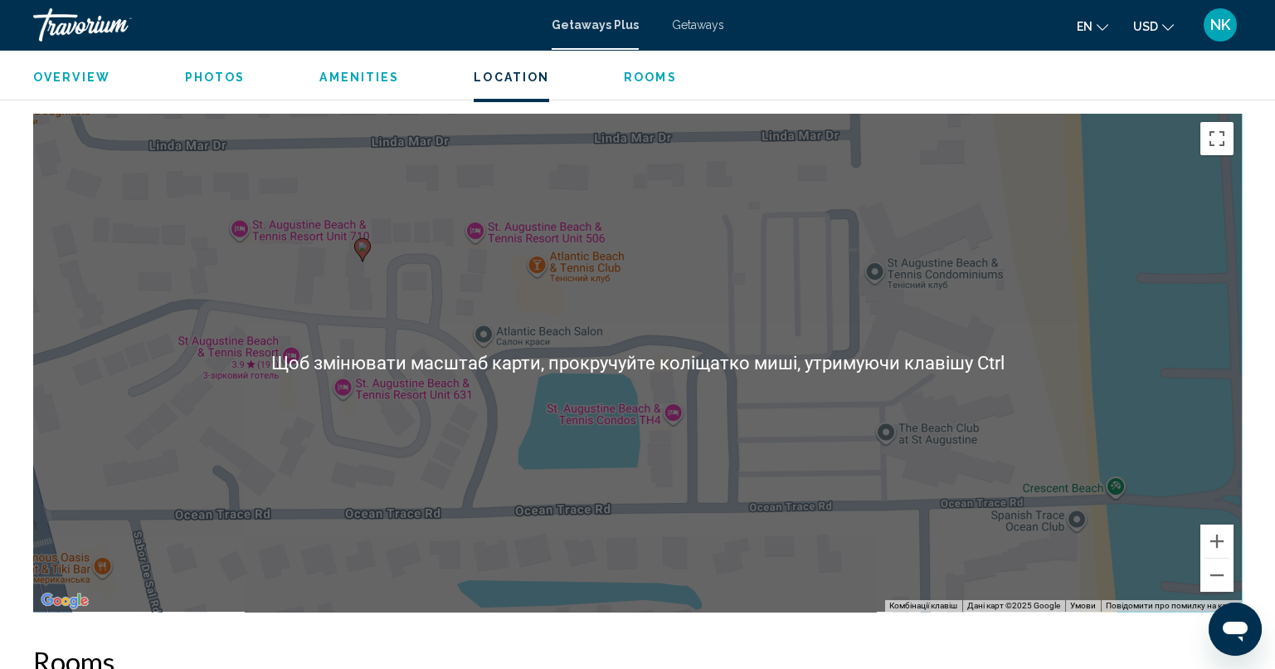
scroll to position [1846, 0]
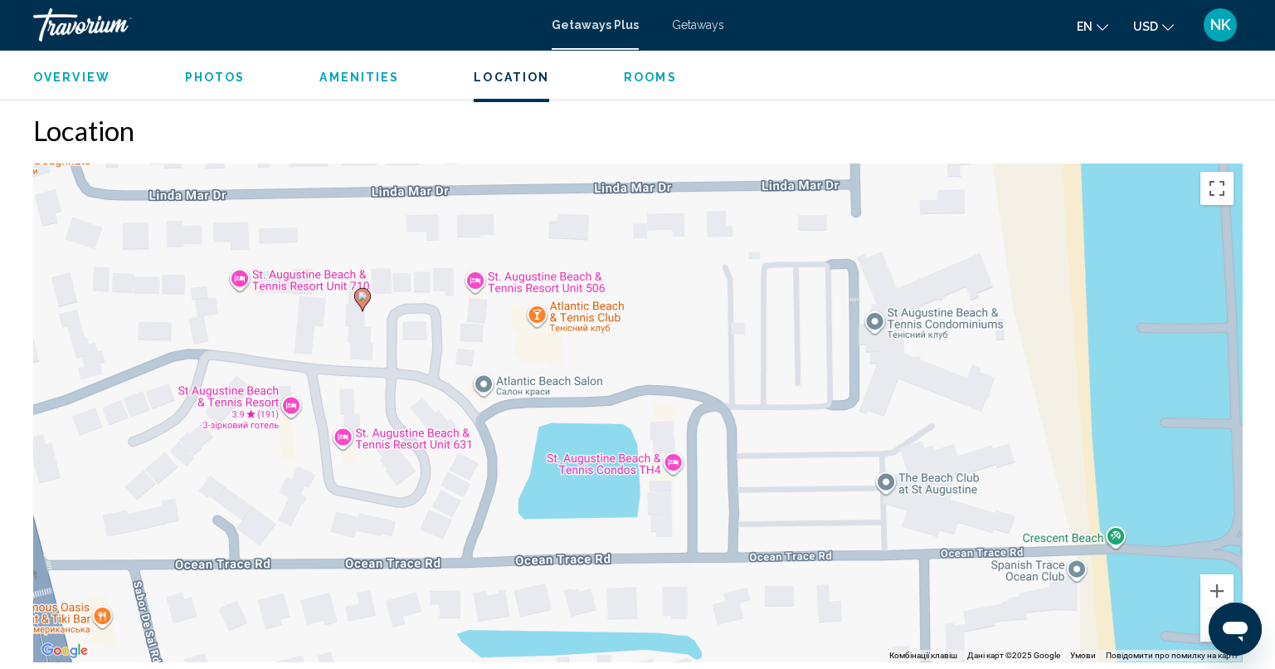
click at [332, 85] on div "Overview Photos Amenities Location Rooms Search" at bounding box center [637, 75] width 1275 height 51
click at [334, 82] on span "Amenities" at bounding box center [359, 77] width 80 height 13
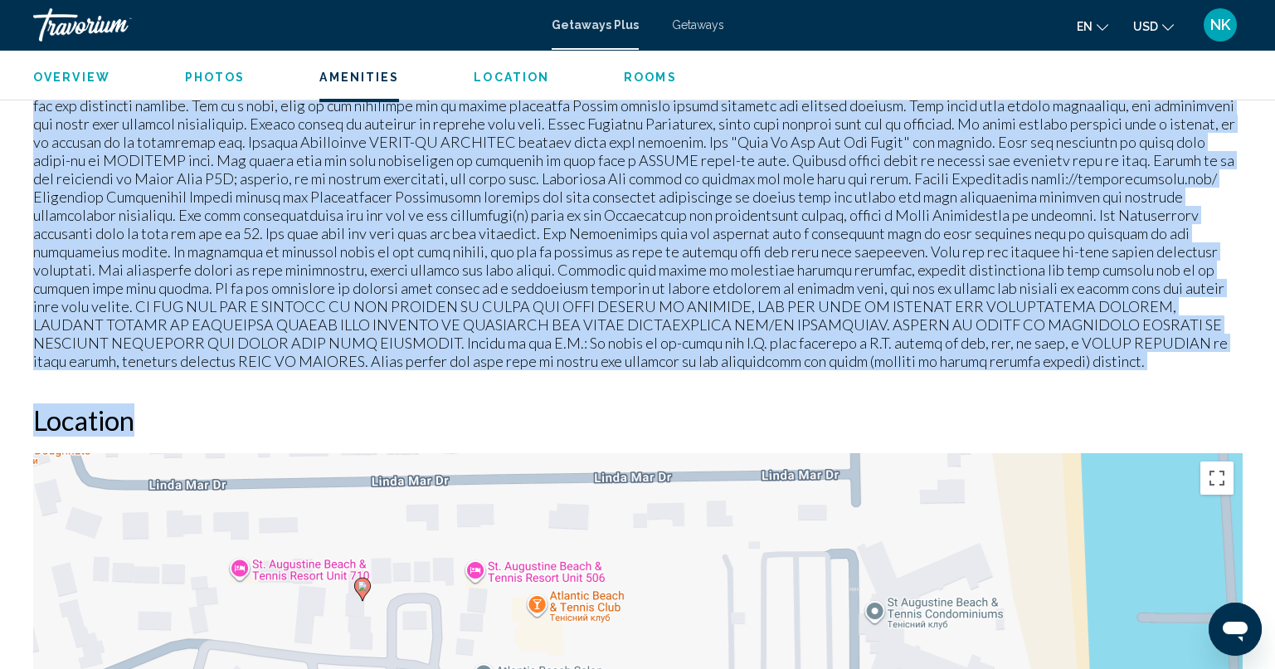
scroll to position [1595, 0]
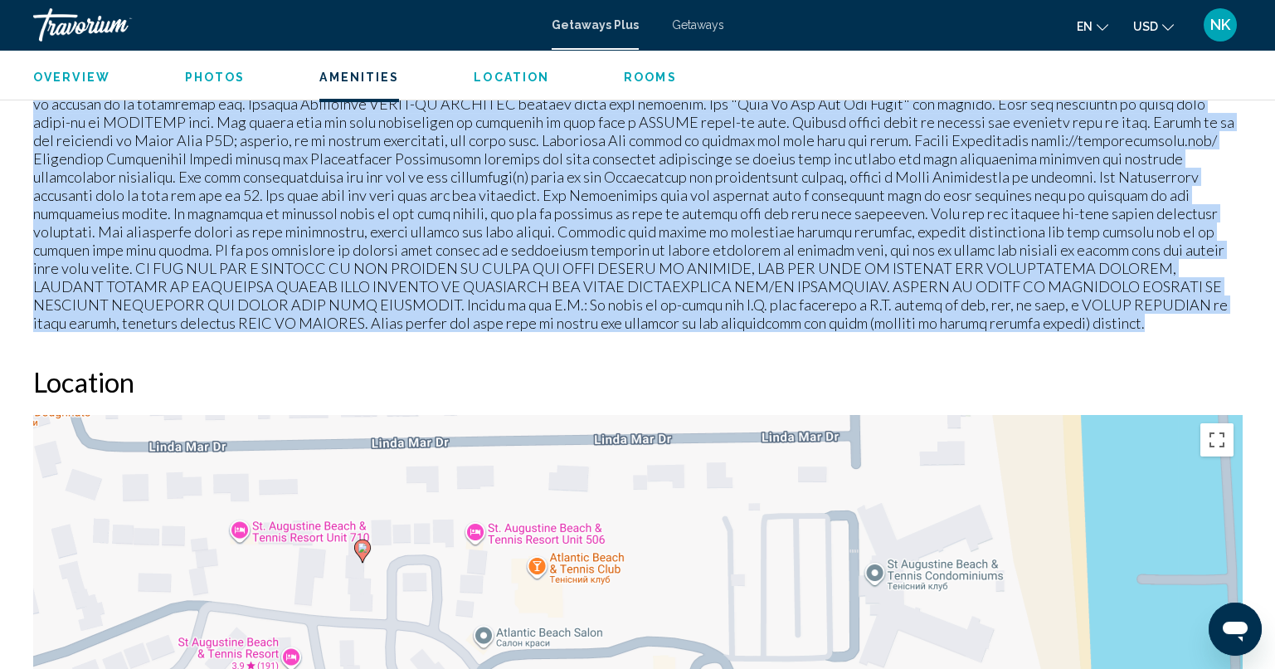
drag, startPoint x: 34, startPoint y: 211, endPoint x: 1180, endPoint y: 225, distance: 1146.4
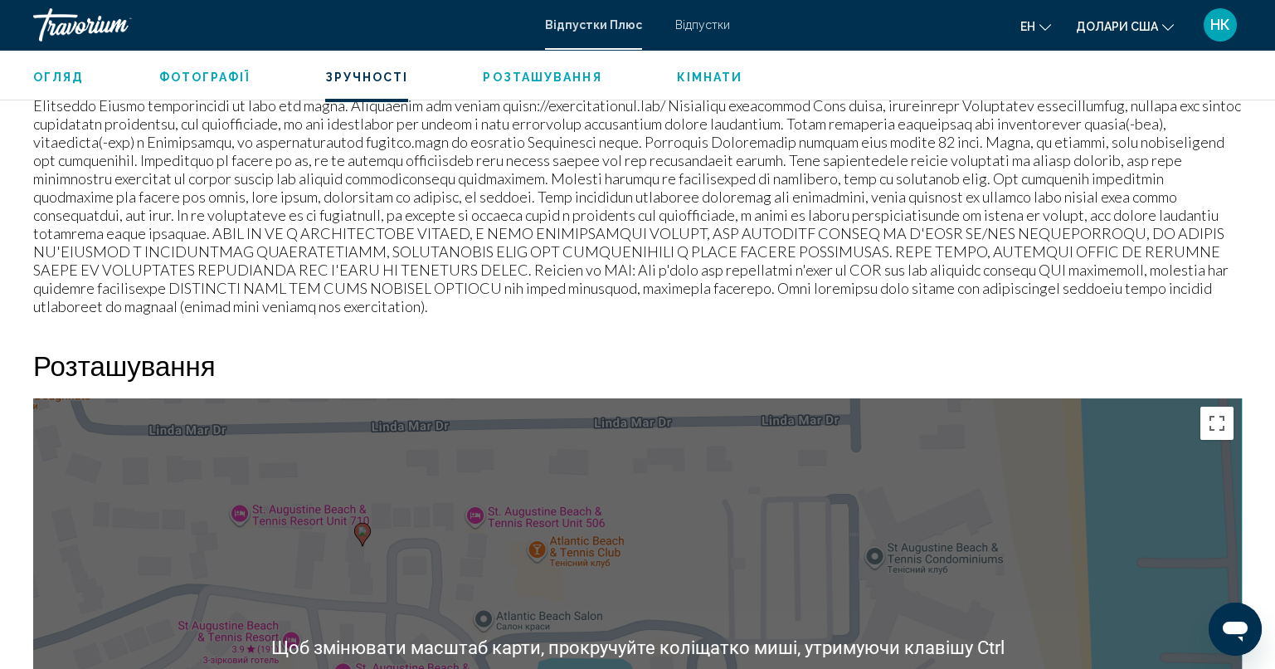
scroll to position [1631, 0]
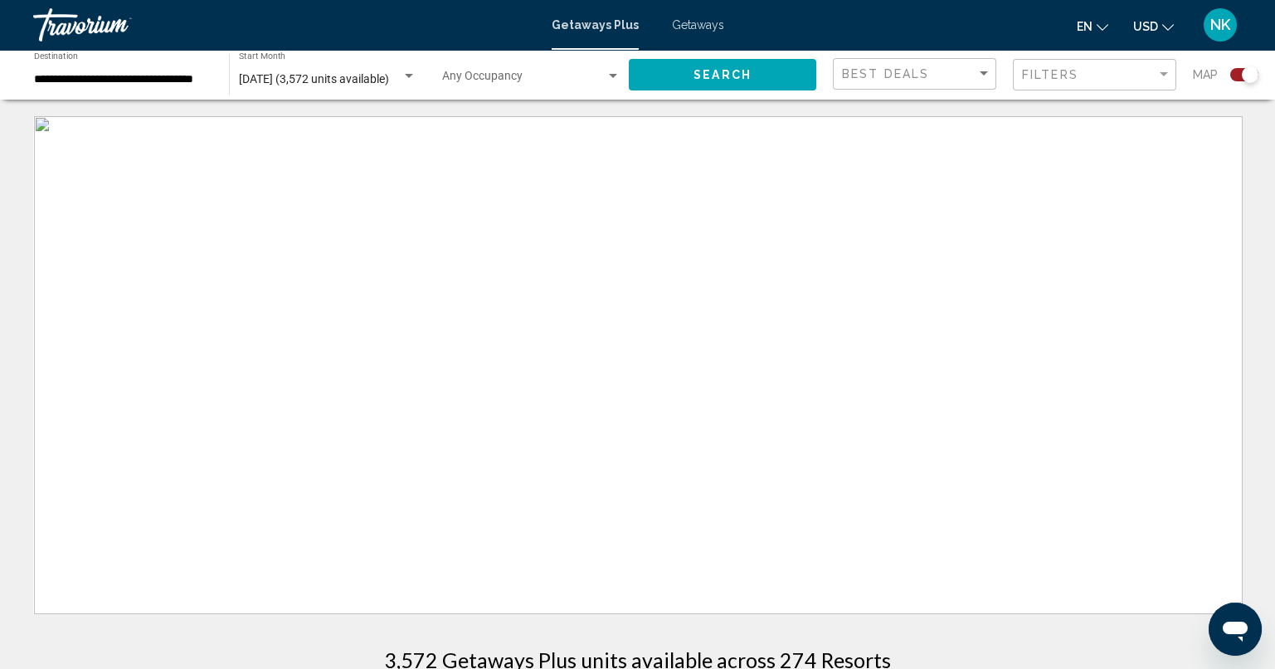
click at [727, 72] on span "Search" at bounding box center [722, 75] width 58 height 13
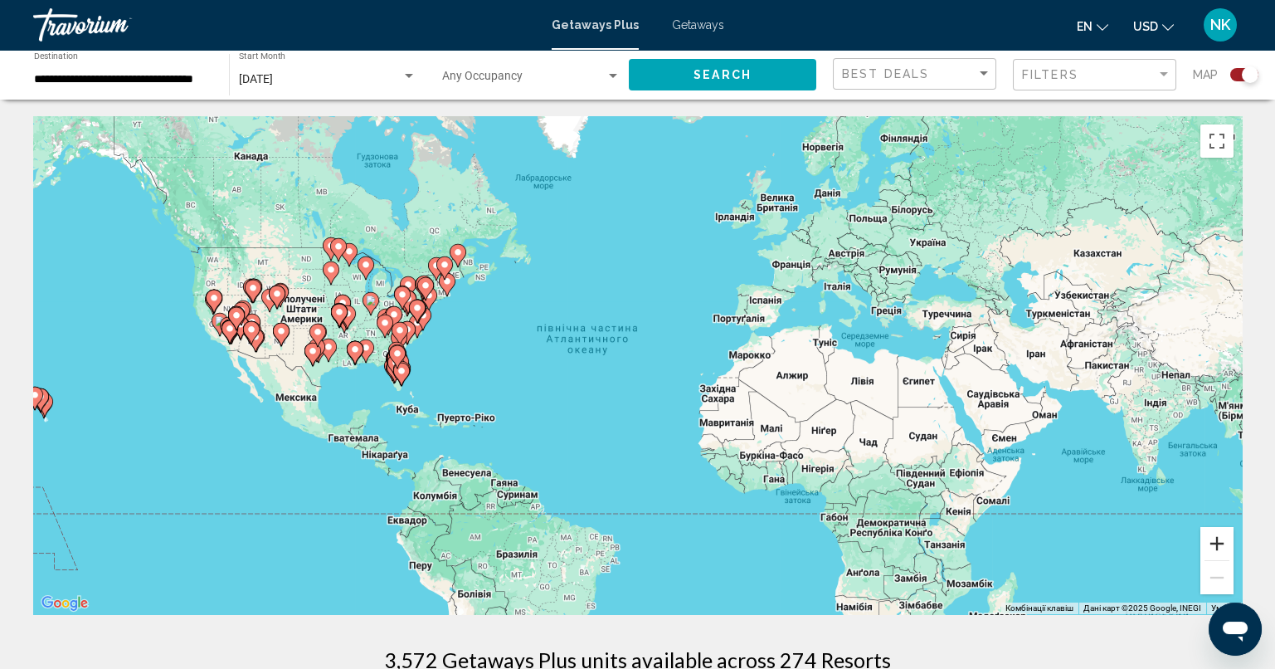
click at [1222, 547] on button "Збільшити" at bounding box center [1216, 543] width 33 height 33
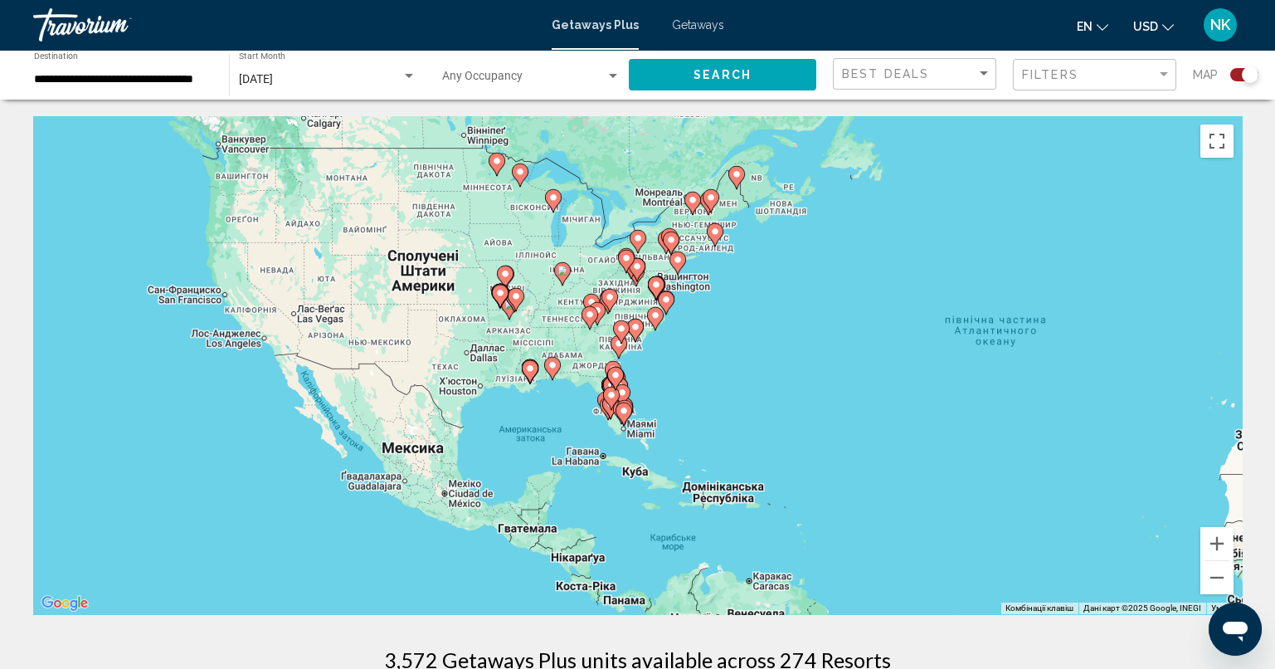
drag, startPoint x: 343, startPoint y: 299, endPoint x: 714, endPoint y: 311, distance: 371.8
click at [714, 311] on div "Увімкніть режим перетягування за допомогою клавіатури, натиснувши Alt + Enter. …" at bounding box center [637, 365] width 1209 height 498
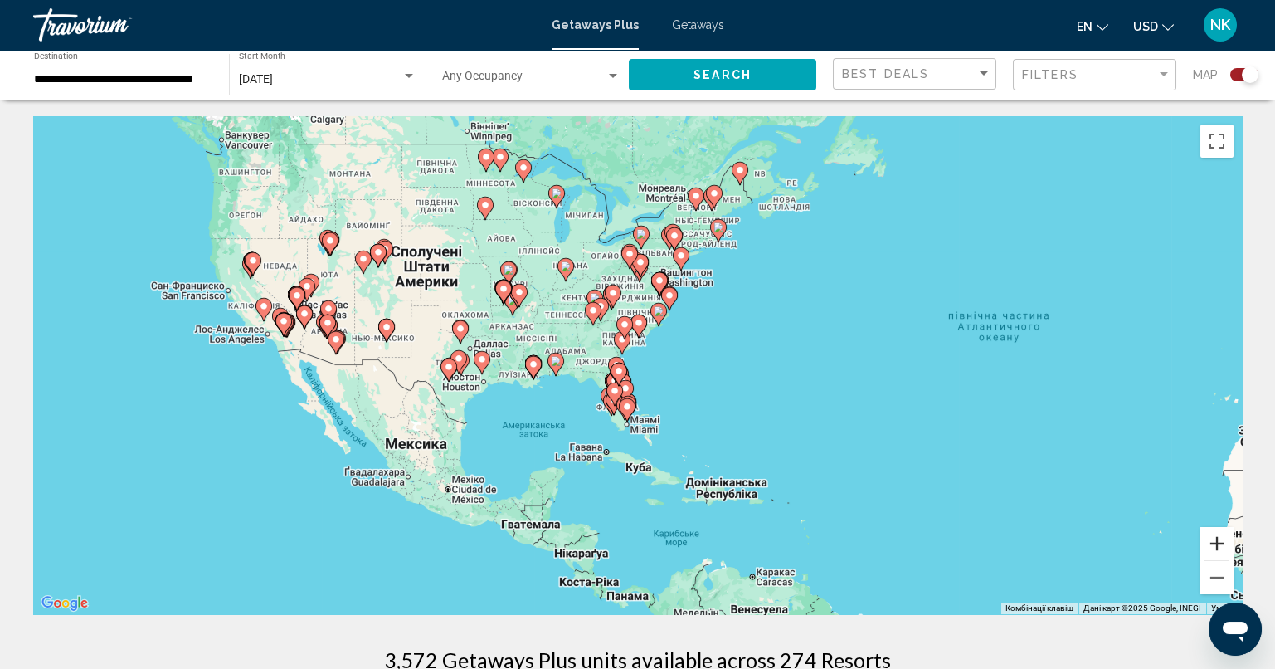
click at [1214, 542] on button "Збільшити" at bounding box center [1216, 543] width 33 height 33
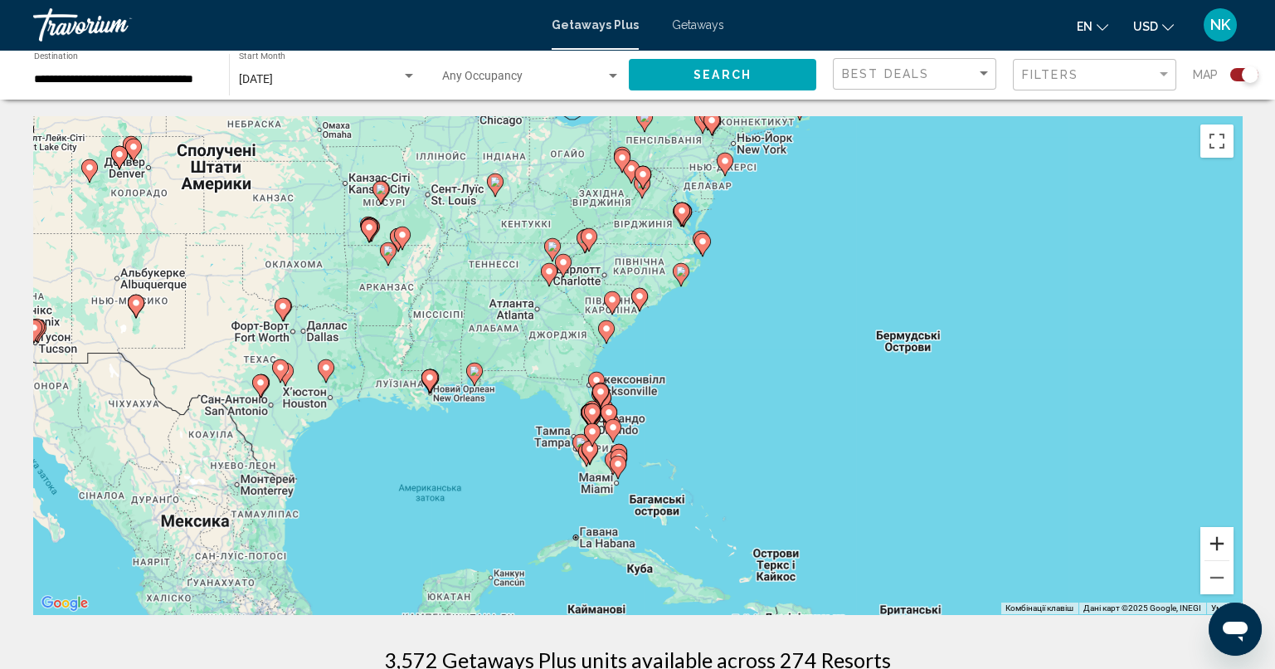
click at [1217, 536] on button "Збільшити" at bounding box center [1216, 543] width 33 height 33
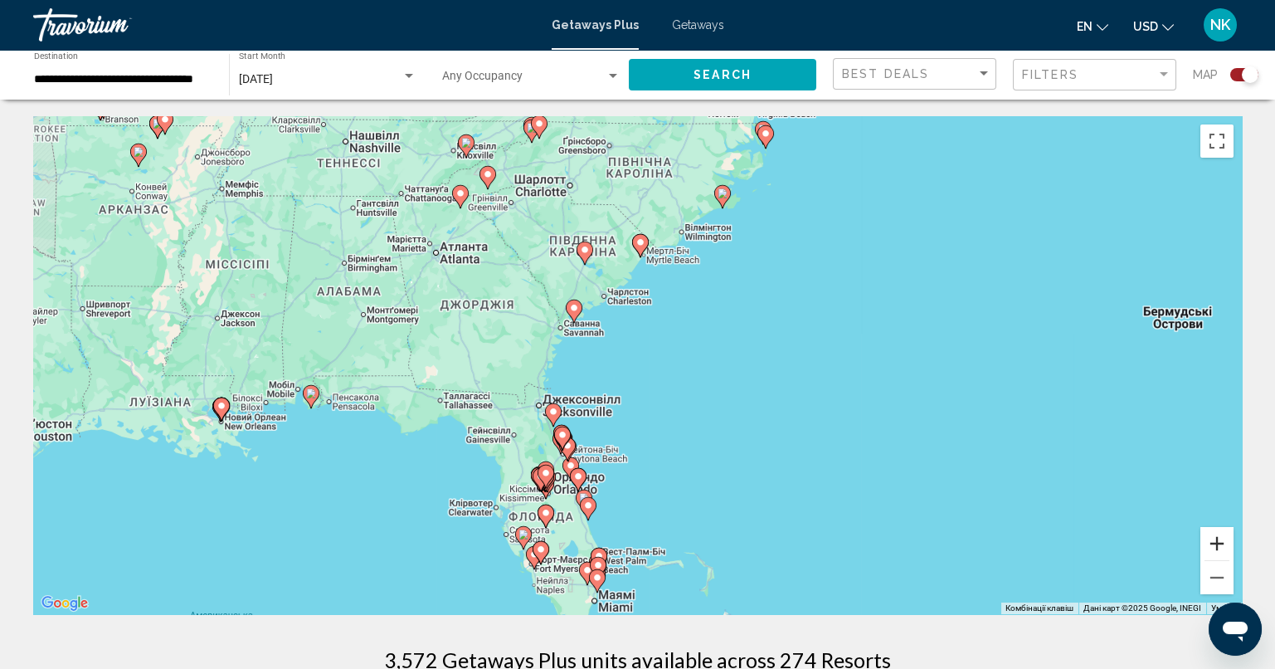
click at [1215, 538] on button "Збільшити" at bounding box center [1216, 543] width 33 height 33
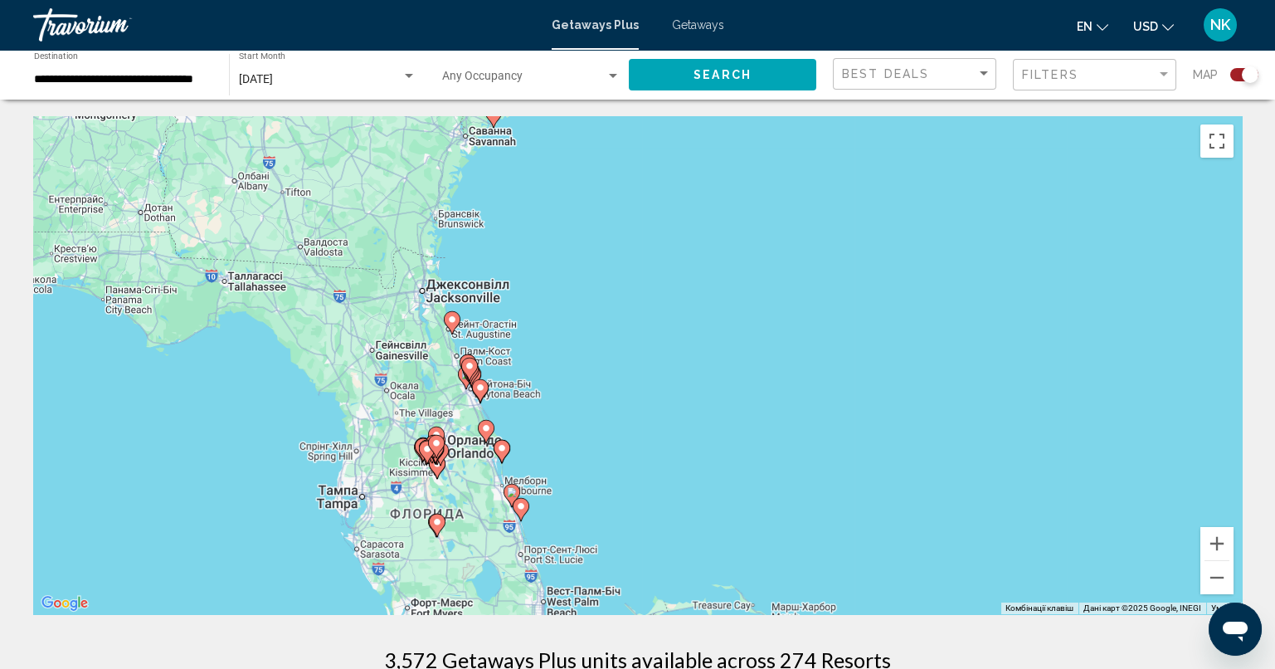
drag, startPoint x: 701, startPoint y: 523, endPoint x: 683, endPoint y: 369, distance: 155.4
click at [683, 369] on div "Увімкніть режим перетягування за допомогою клавіатури, натиснувши Alt + Enter. …" at bounding box center [637, 365] width 1209 height 498
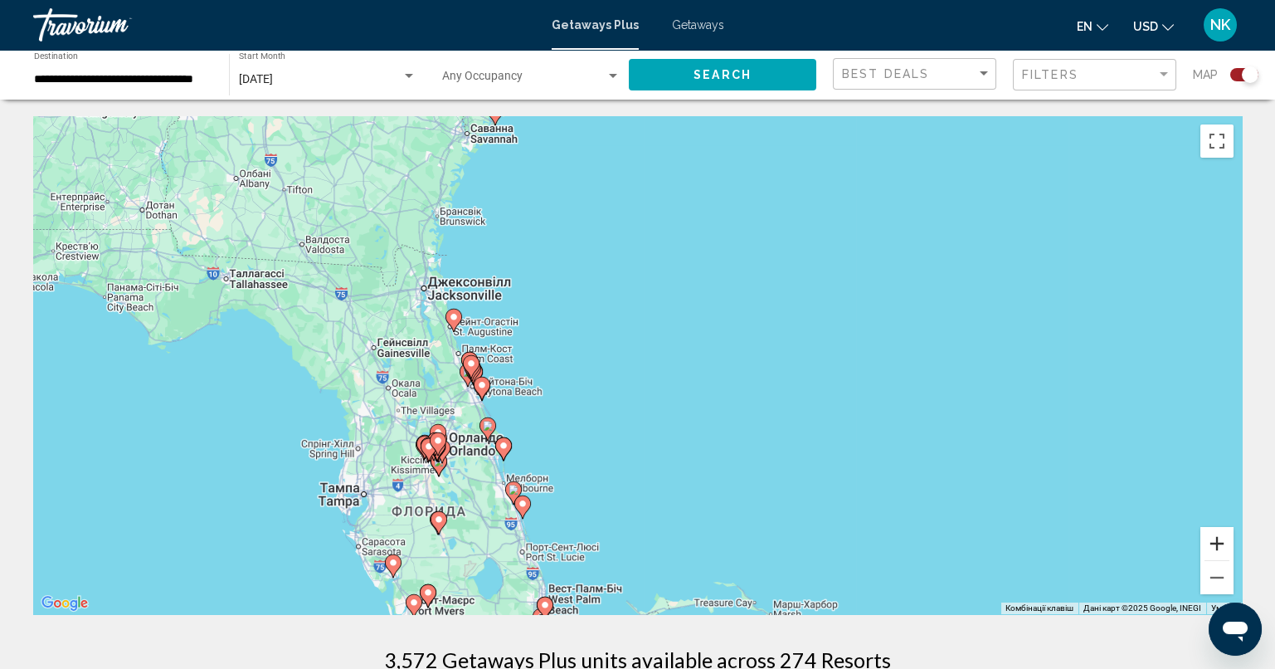
click at [1210, 549] on button "Збільшити" at bounding box center [1216, 543] width 33 height 33
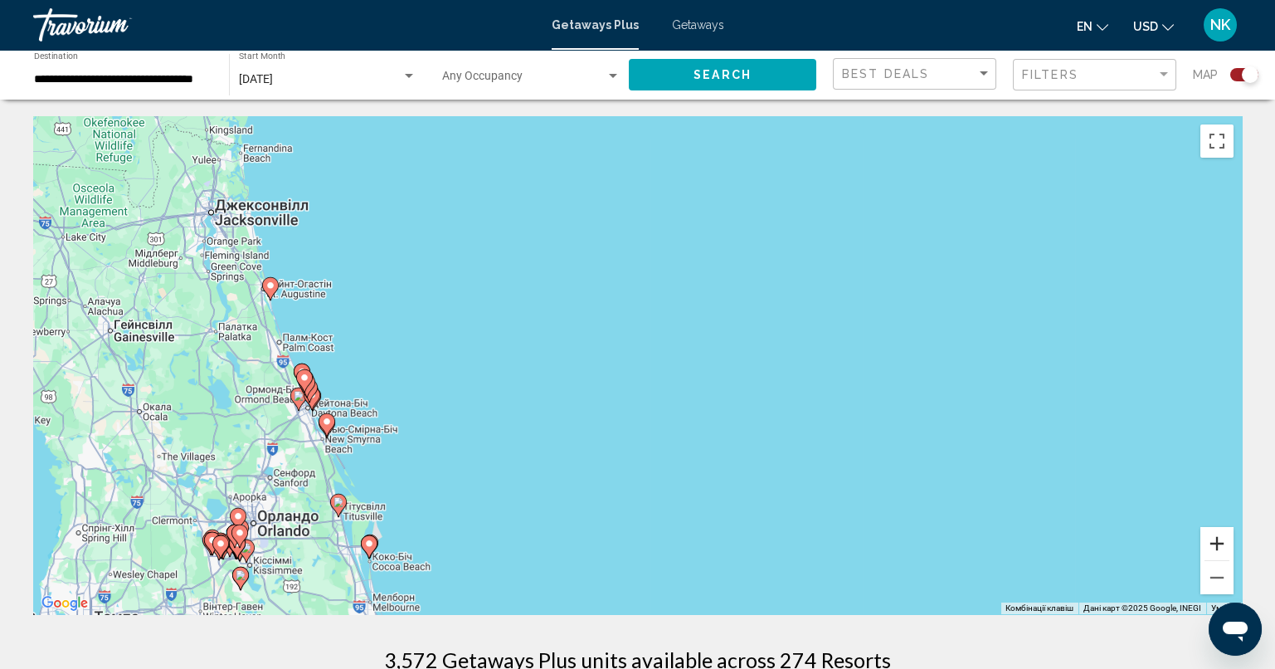
click at [1210, 549] on button "Збільшити" at bounding box center [1216, 543] width 33 height 33
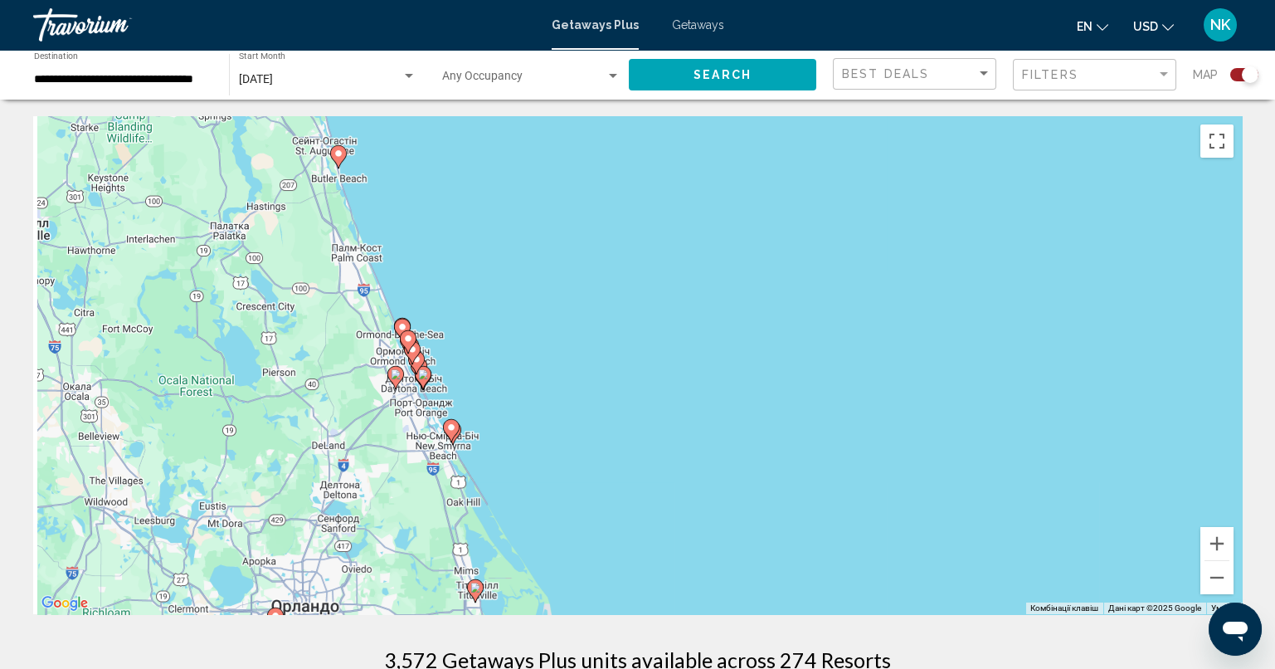
drag, startPoint x: 370, startPoint y: 508, endPoint x: 818, endPoint y: 438, distance: 453.4
click at [817, 438] on div "Увімкніть режим перетягування за допомогою клавіатури, натиснувши Alt + Enter. …" at bounding box center [637, 365] width 1209 height 498
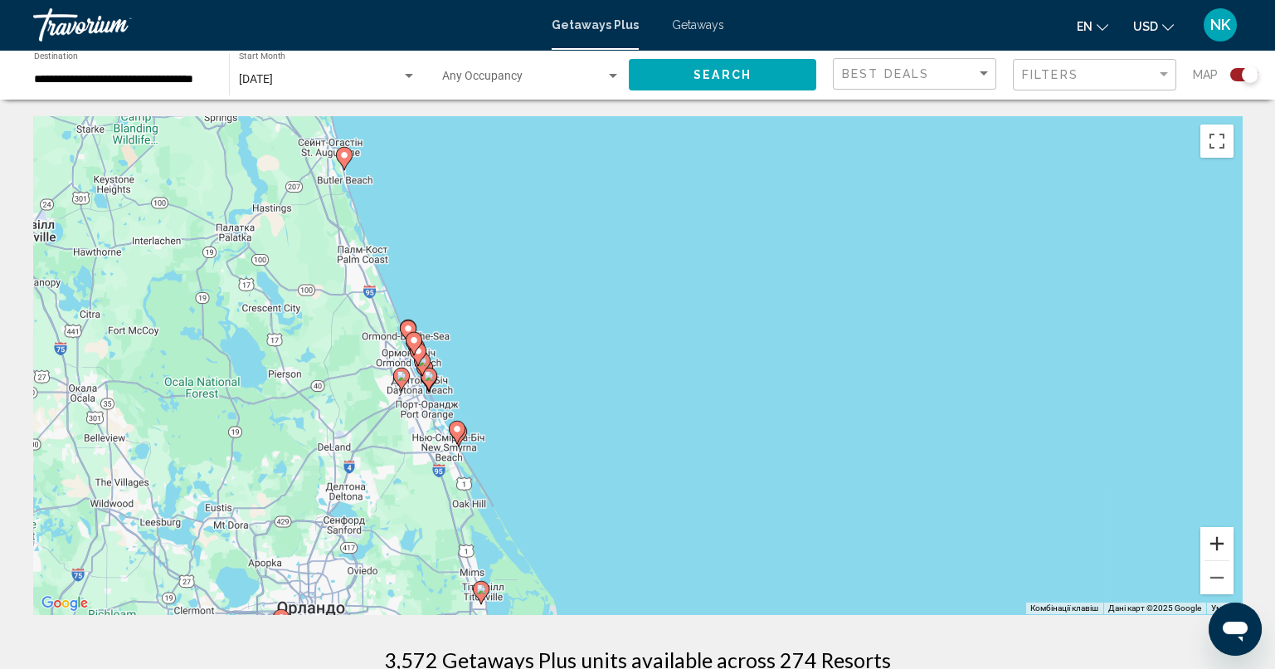
click at [1223, 546] on button "Збільшити" at bounding box center [1216, 543] width 33 height 33
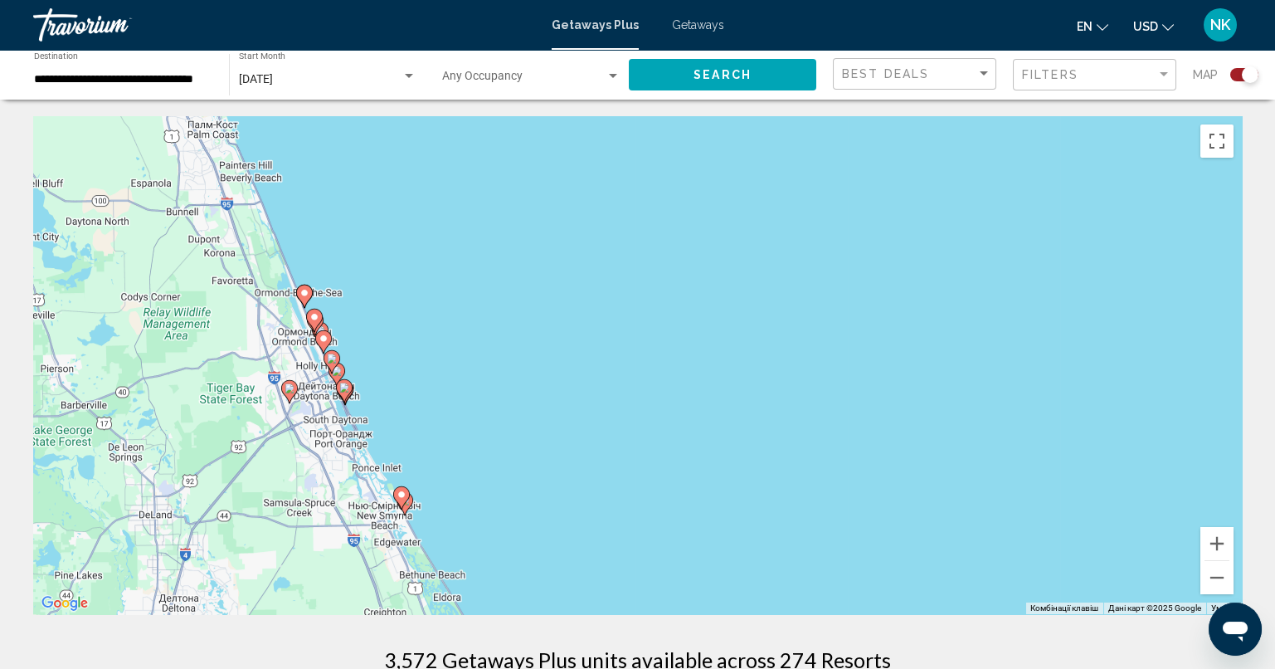
drag, startPoint x: 499, startPoint y: 482, endPoint x: 725, endPoint y: 466, distance: 227.0
click at [711, 466] on div "Увімкніть режим перетягування за допомогою клавіатури, натиснувши Alt + Enter. …" at bounding box center [637, 365] width 1209 height 498
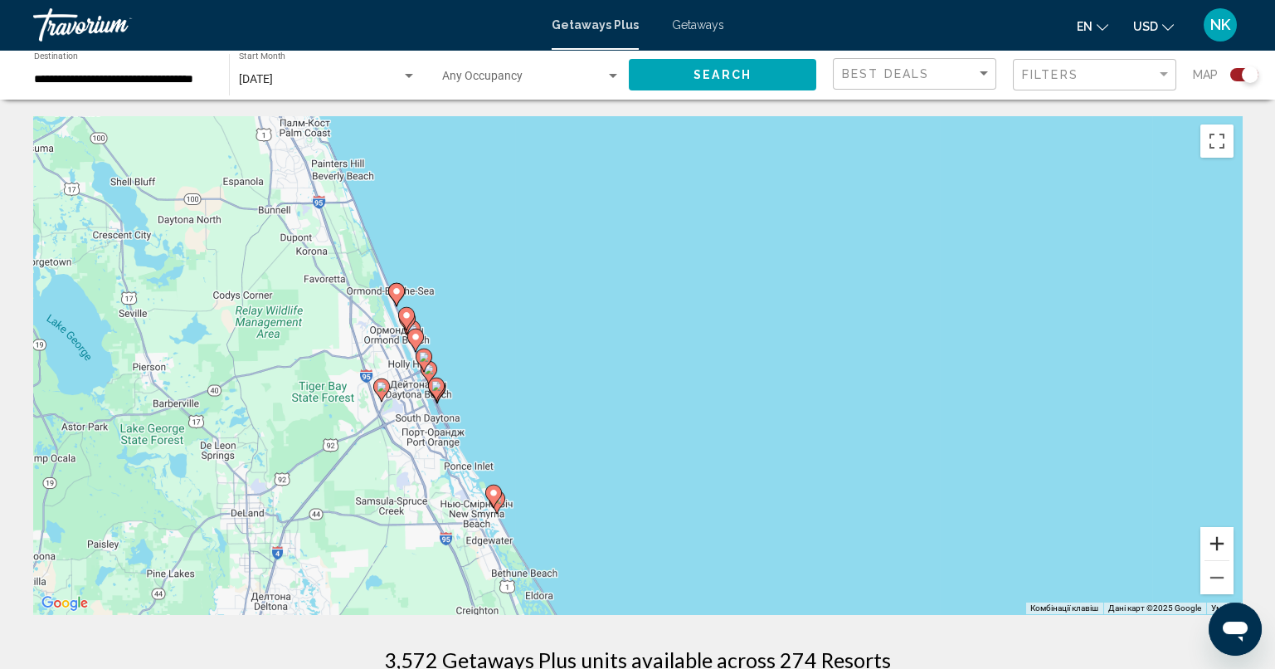
click at [1216, 546] on button "Збільшити" at bounding box center [1216, 543] width 33 height 33
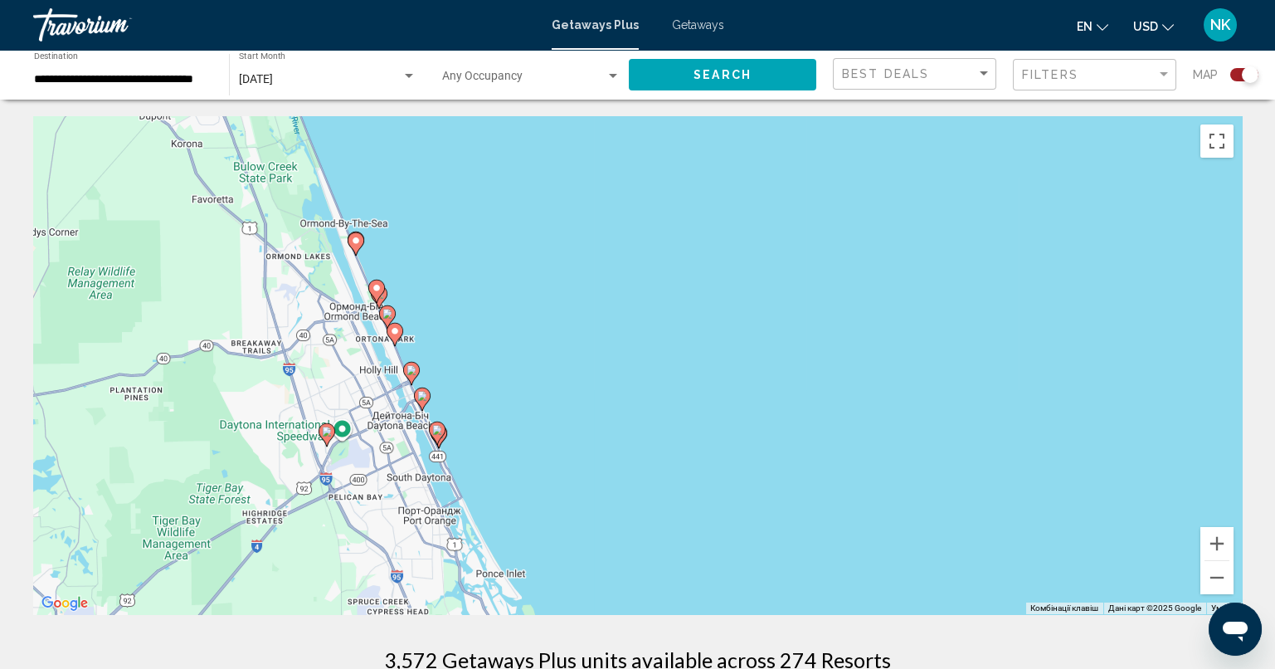
drag, startPoint x: 379, startPoint y: 363, endPoint x: 581, endPoint y: 369, distance: 202.5
click at [581, 369] on div "Увімкніть режим перетягування за допомогою клавіатури, натиснувши Alt + Enter. …" at bounding box center [637, 365] width 1209 height 498
click at [358, 244] on image "Main content" at bounding box center [356, 241] width 10 height 10
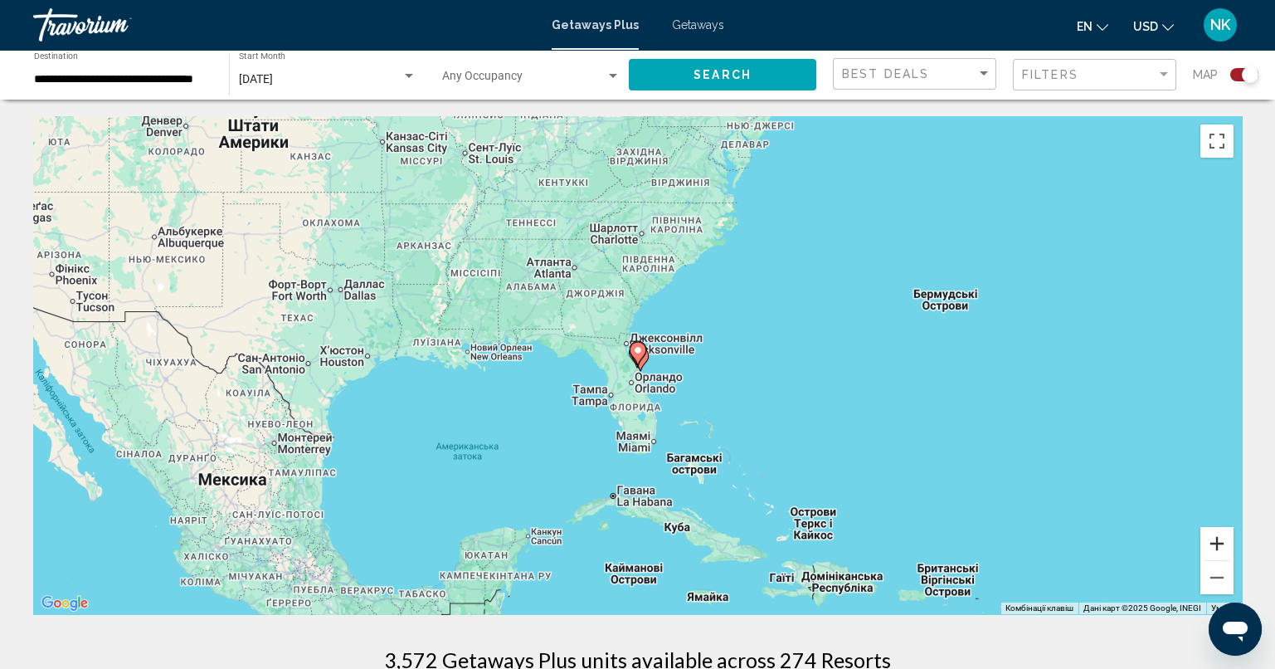
click at [1228, 547] on button "Збільшити" at bounding box center [1216, 543] width 33 height 33
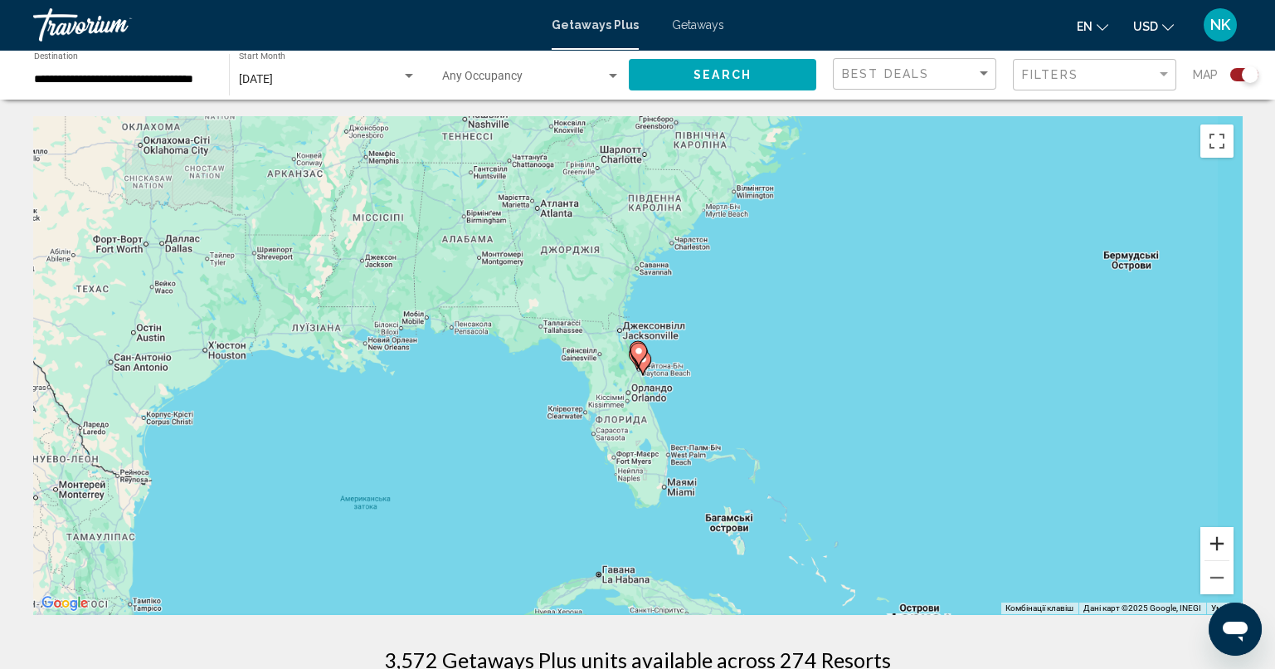
click at [1227, 547] on button "Збільшити" at bounding box center [1216, 543] width 33 height 33
click at [1226, 546] on button "Збільшити" at bounding box center [1216, 543] width 33 height 33
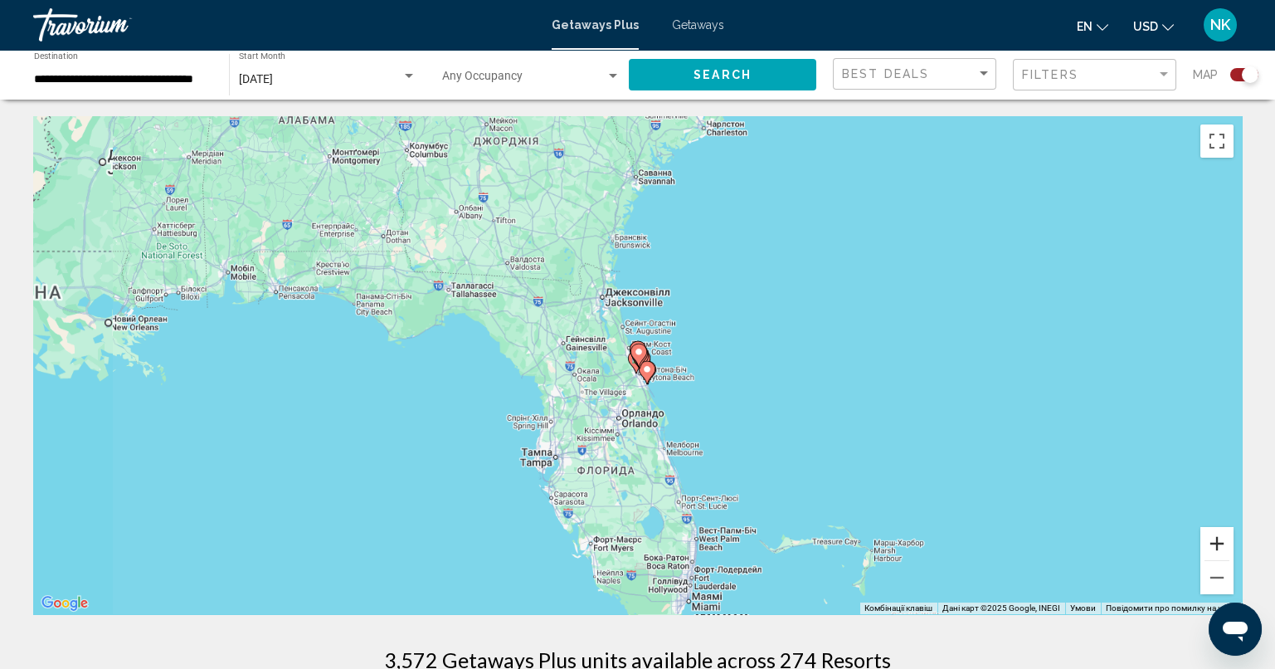
click at [1224, 545] on button "Збільшити" at bounding box center [1216, 543] width 33 height 33
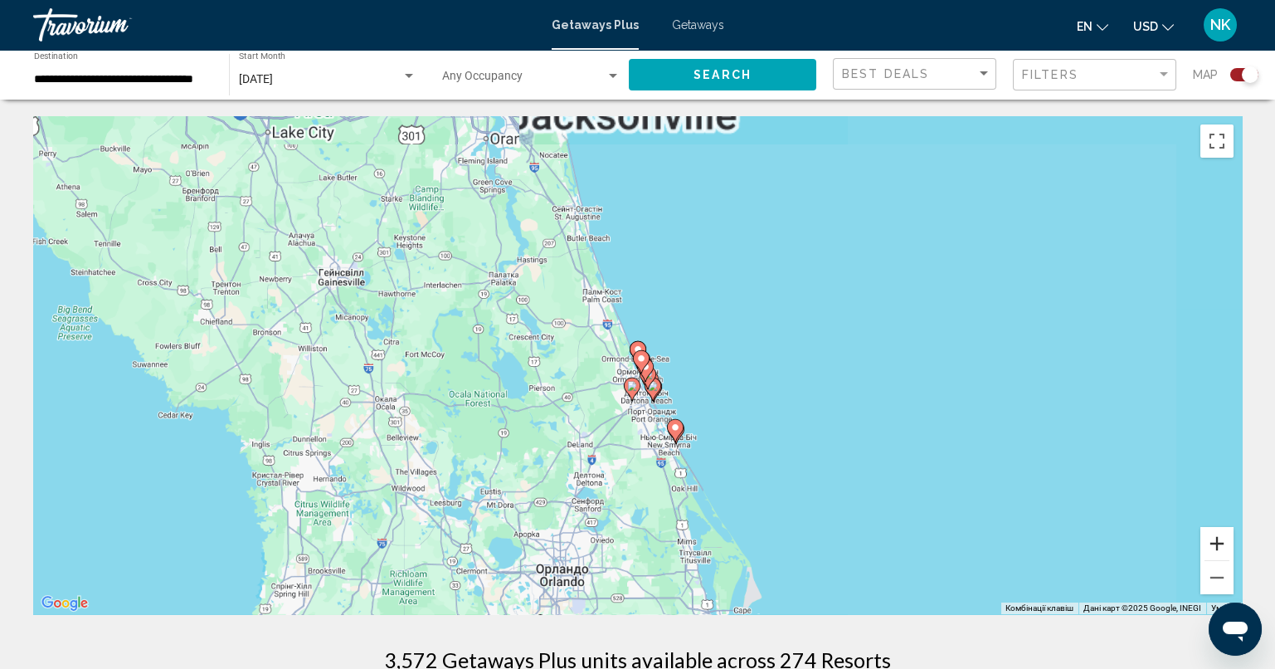
click at [1223, 542] on button "Збільшити" at bounding box center [1216, 543] width 33 height 33
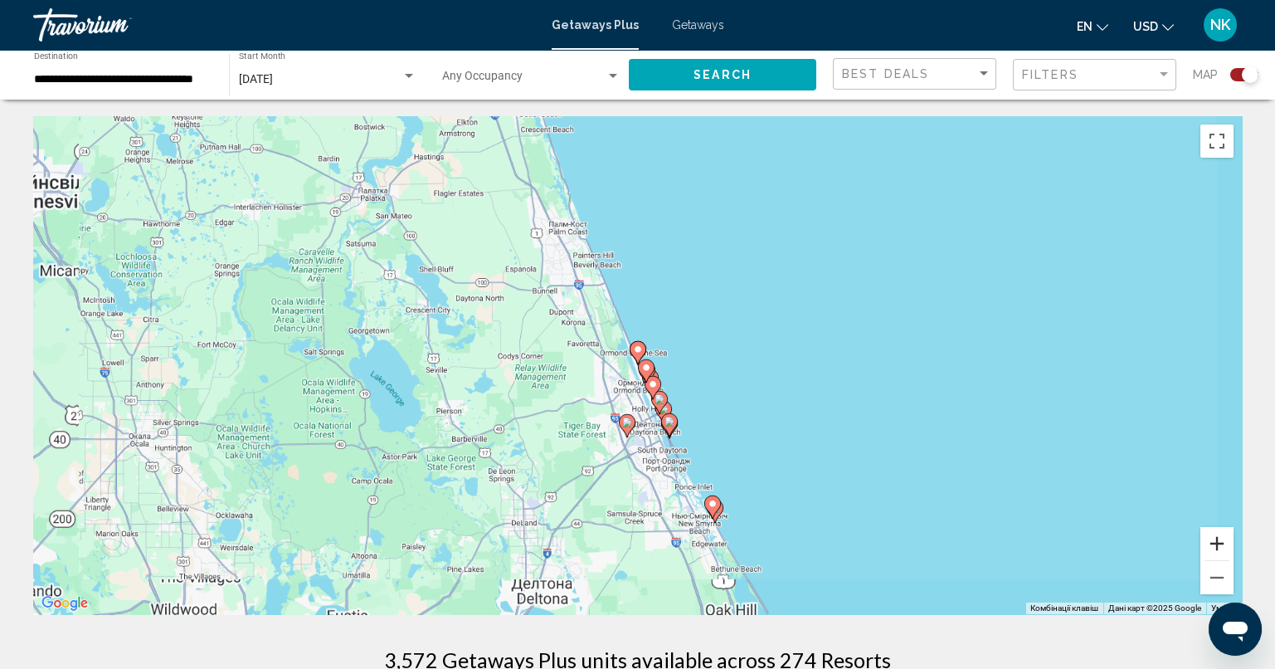
click at [1223, 541] on button "Збільшити" at bounding box center [1216, 543] width 33 height 33
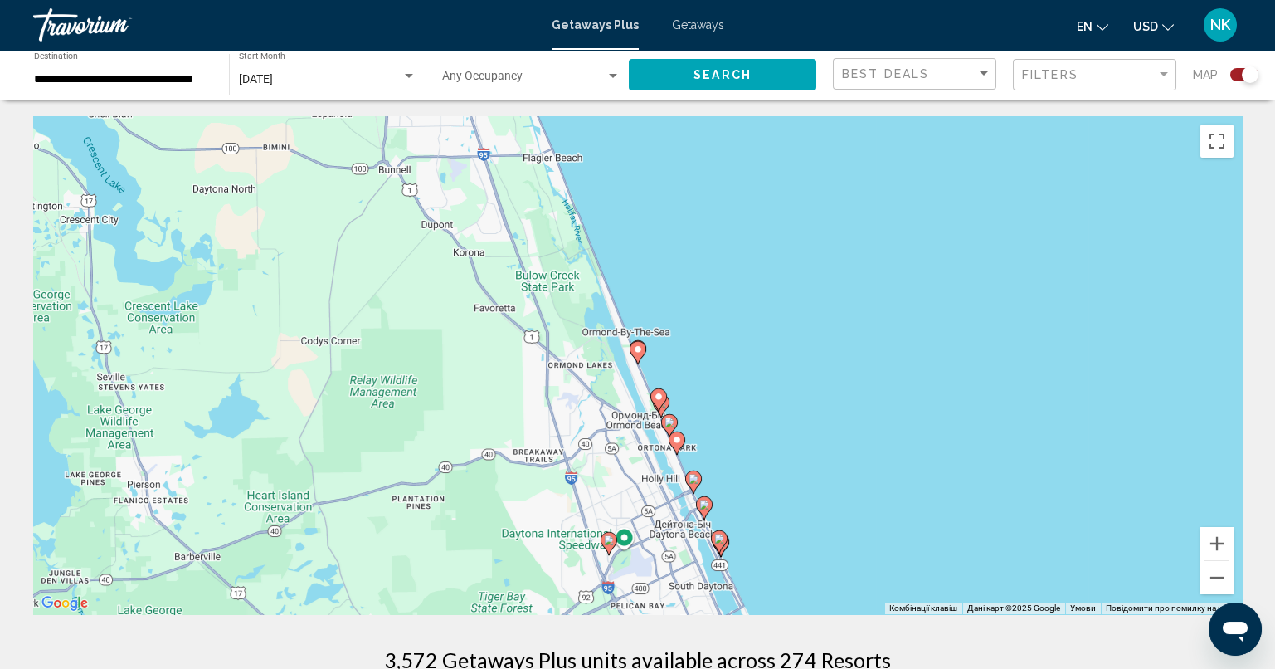
click at [641, 351] on image "Main content" at bounding box center [638, 349] width 10 height 10
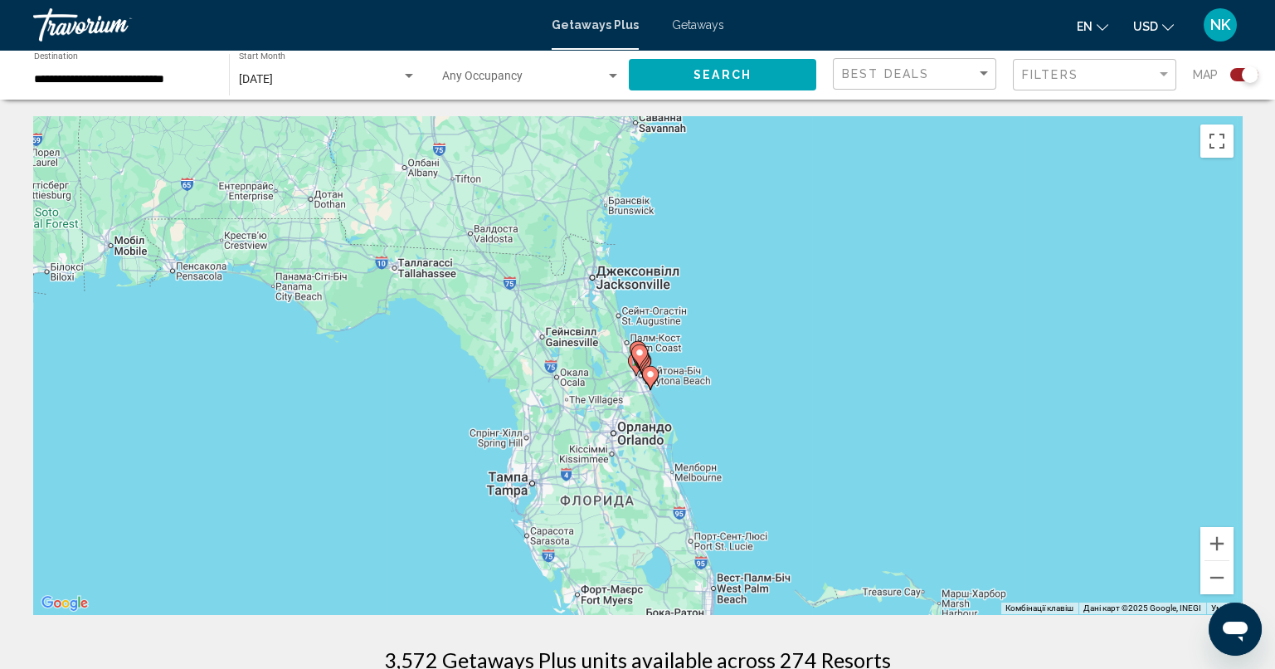
click at [637, 340] on gmp-advanced-marker "Main content" at bounding box center [638, 352] width 17 height 25
type input "**********"
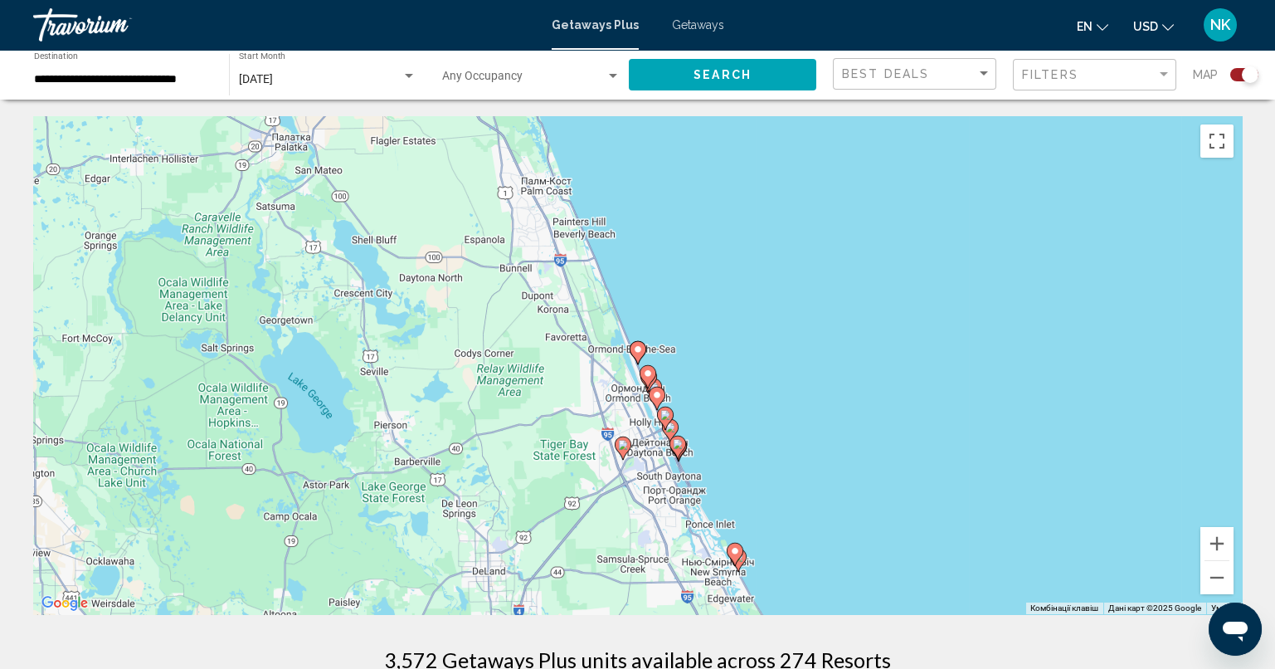
click at [638, 343] on icon "Main content" at bounding box center [637, 353] width 15 height 22
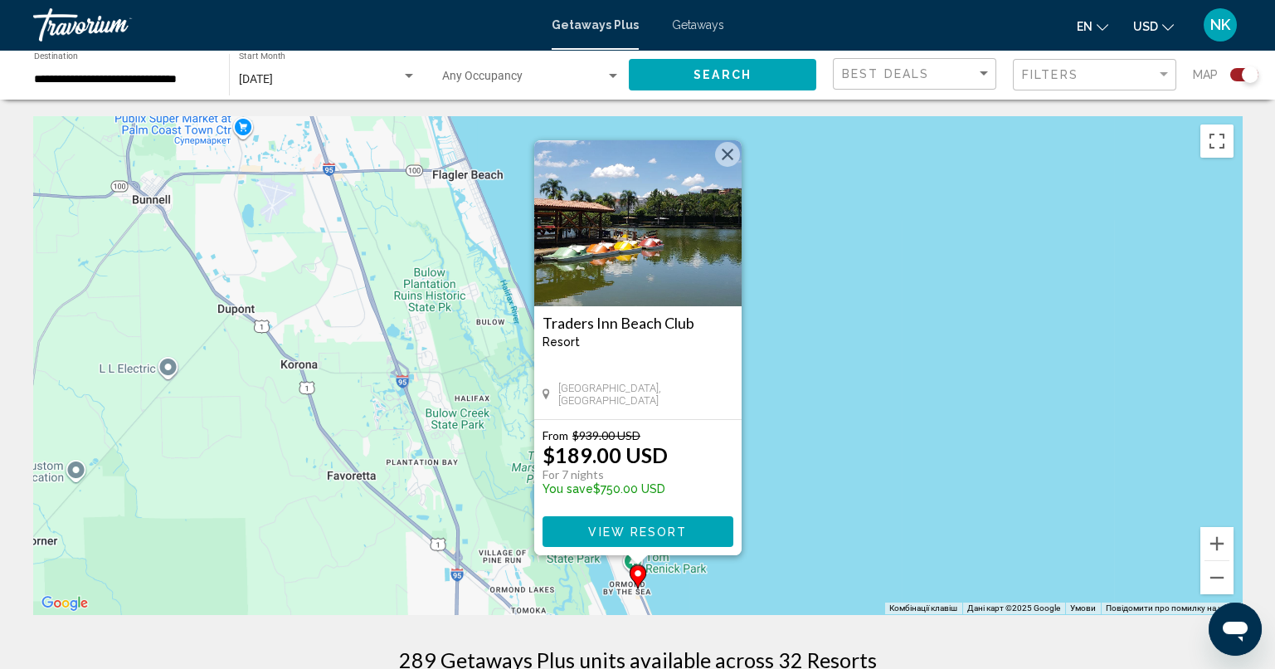
click at [726, 153] on button "Закрити" at bounding box center [727, 154] width 25 height 25
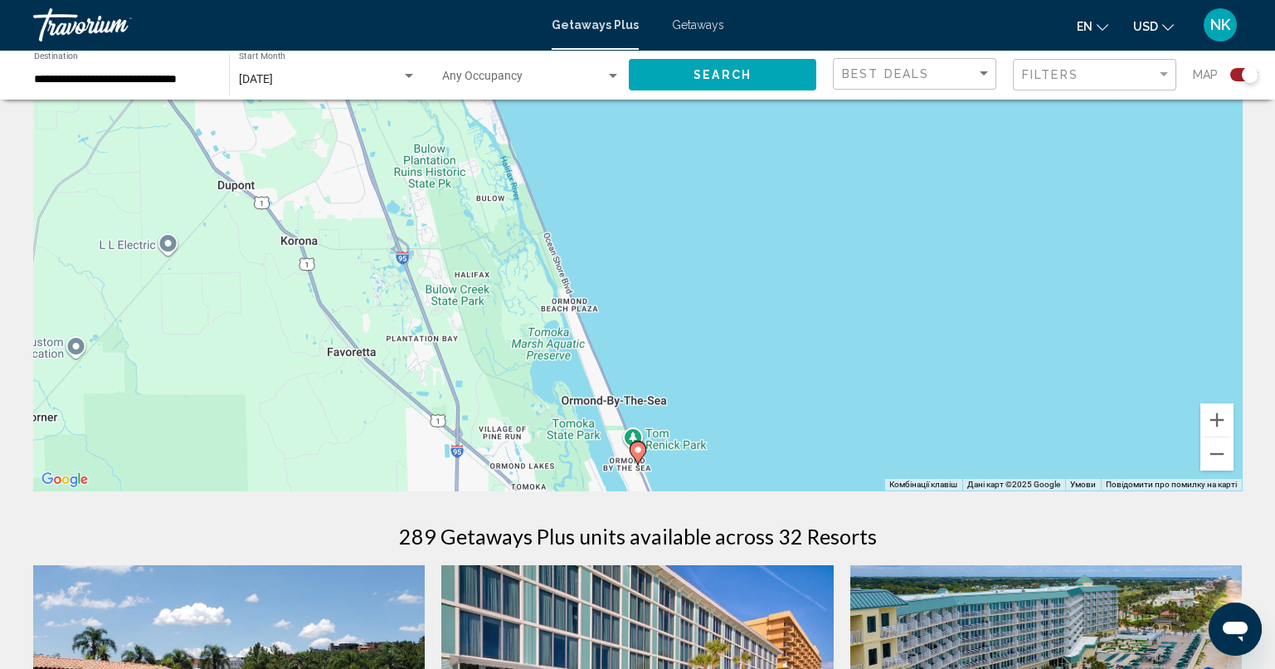
scroll to position [248, 0]
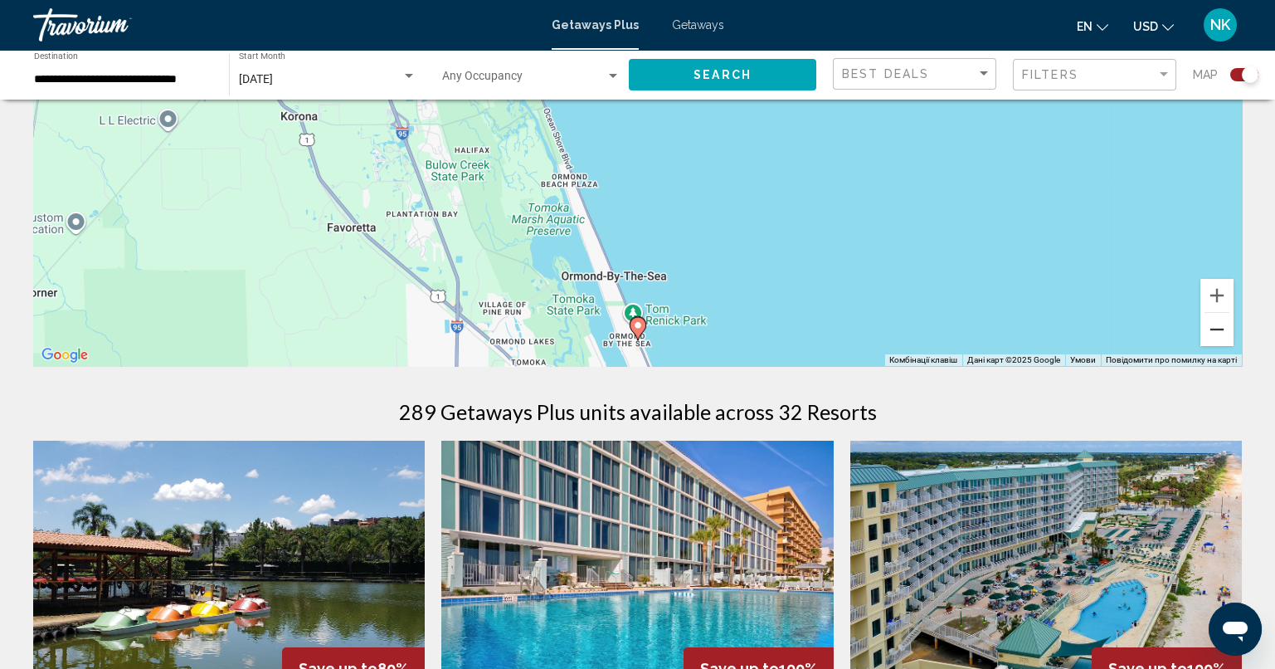
click at [1219, 334] on button "Зменшити" at bounding box center [1216, 329] width 33 height 33
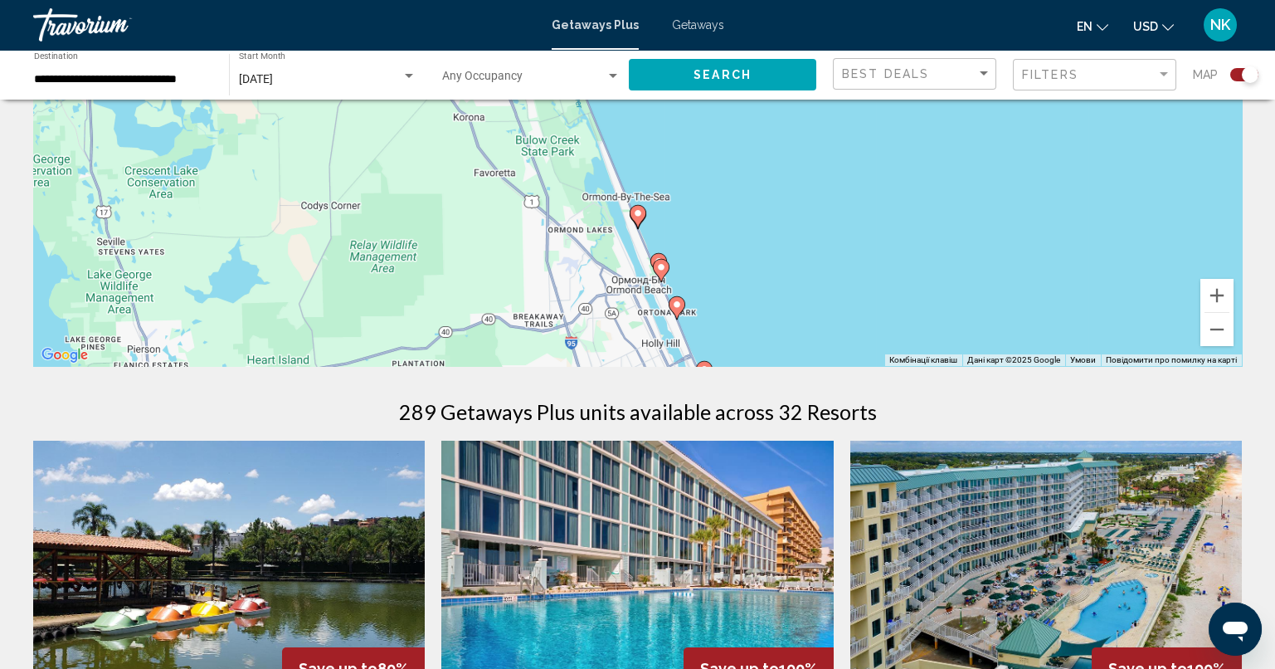
click at [659, 256] on image "Main content" at bounding box center [659, 261] width 10 height 10
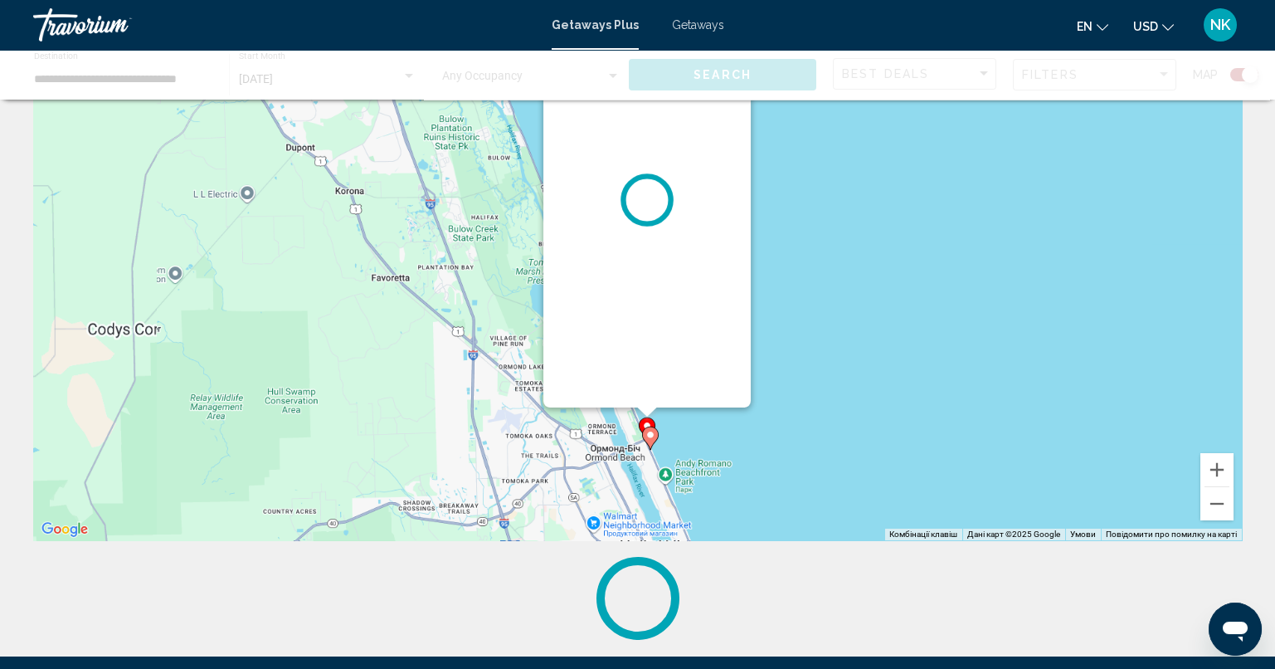
scroll to position [0, 0]
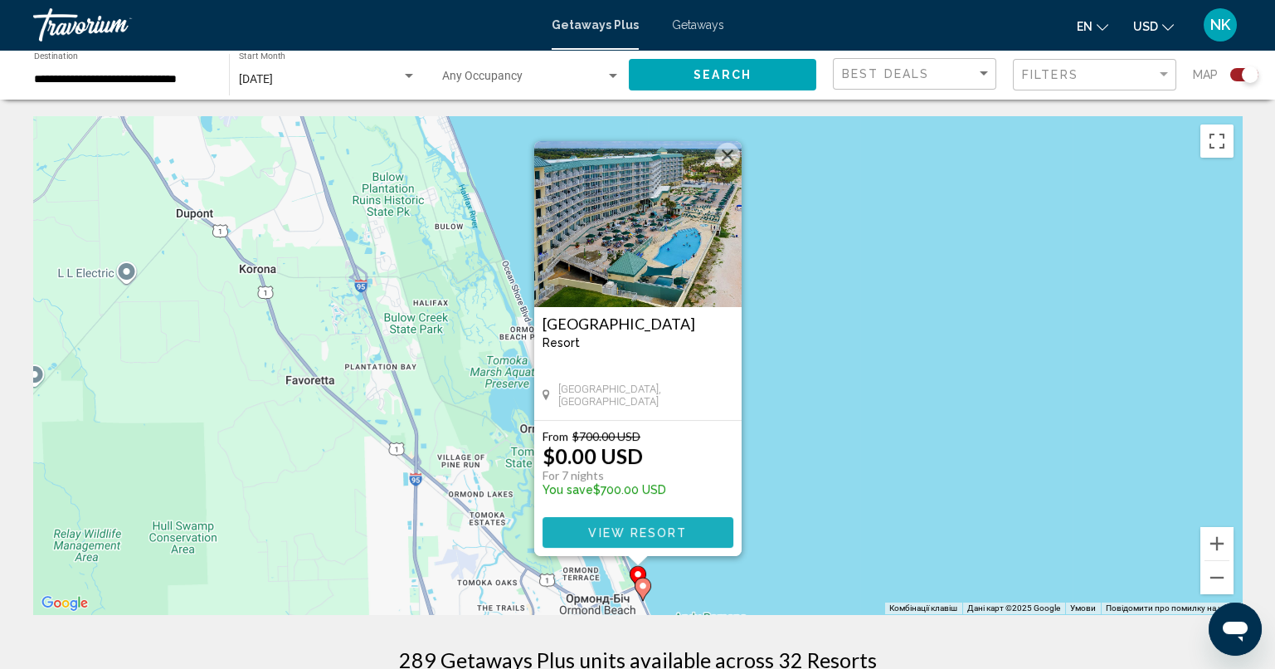
click at [683, 527] on span "View Resort" at bounding box center [637, 532] width 99 height 13
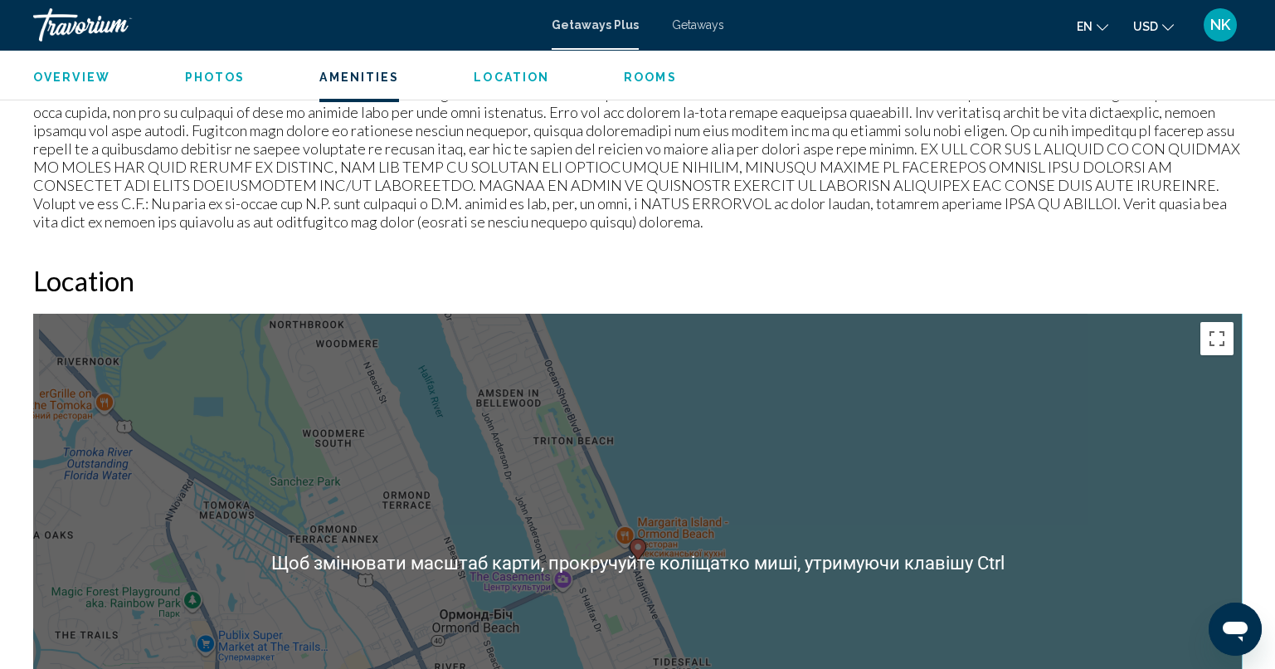
scroll to position [1990, 0]
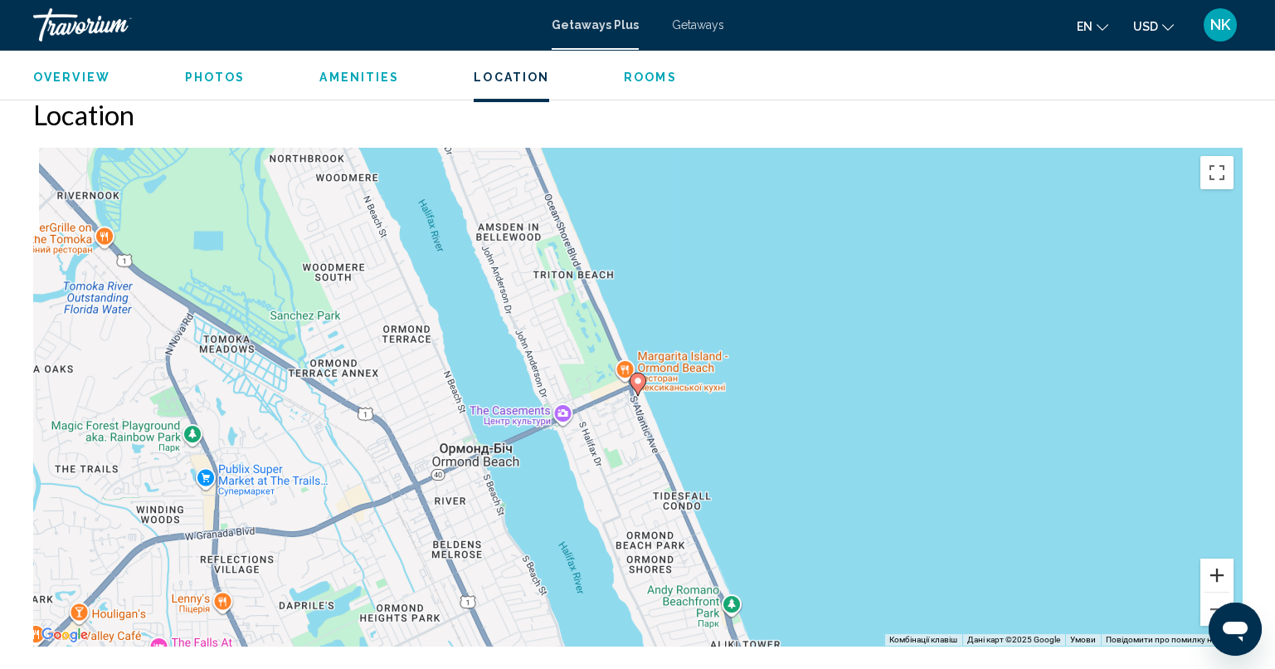
click at [1212, 558] on button "Збільшити" at bounding box center [1216, 574] width 33 height 33
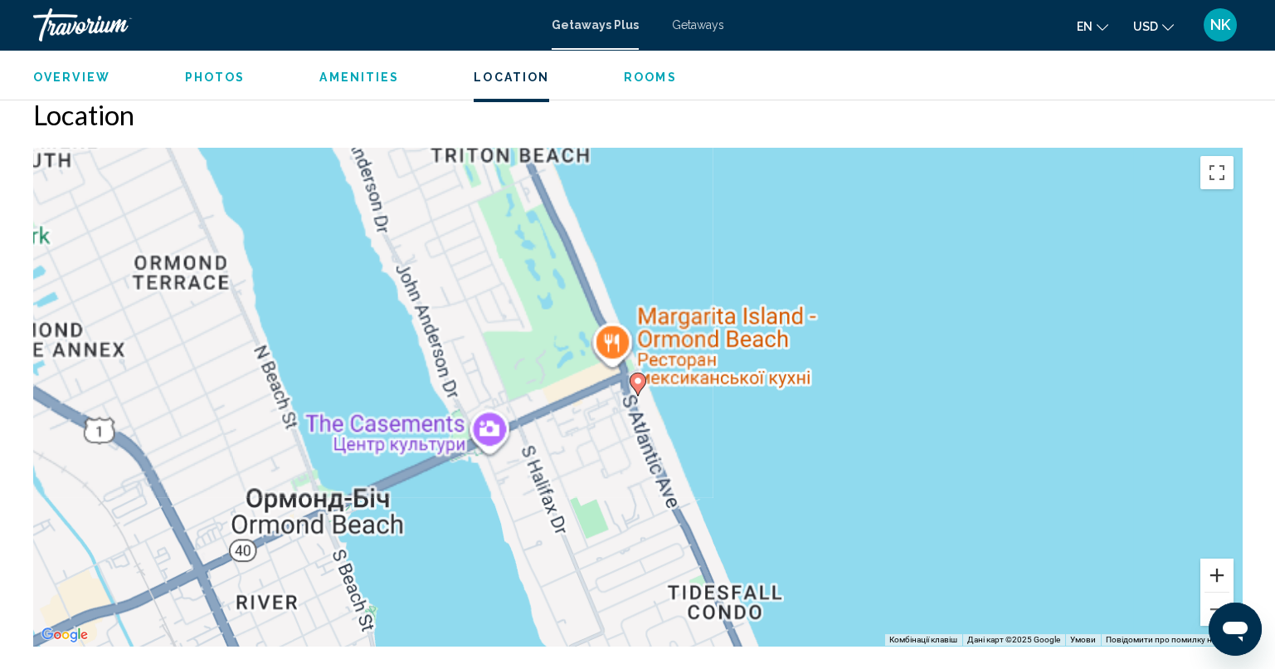
click at [1212, 558] on button "Збільшити" at bounding box center [1216, 574] width 33 height 33
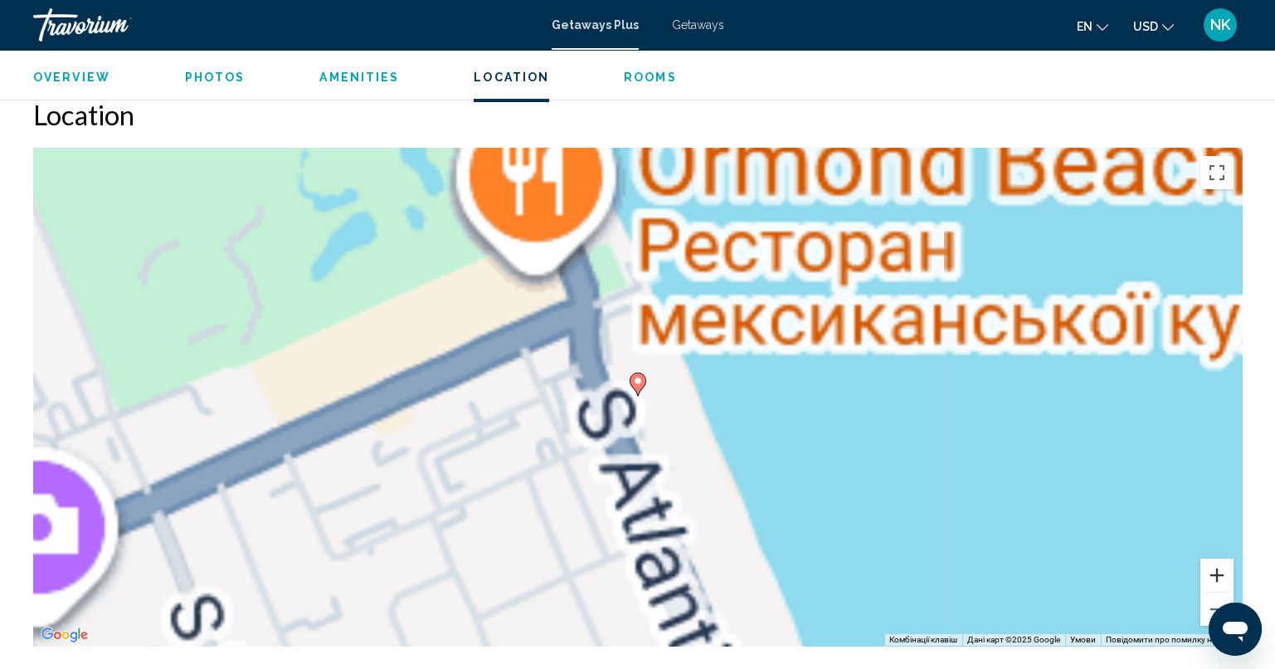
click at [1212, 558] on button "Збільшити" at bounding box center [1216, 574] width 33 height 33
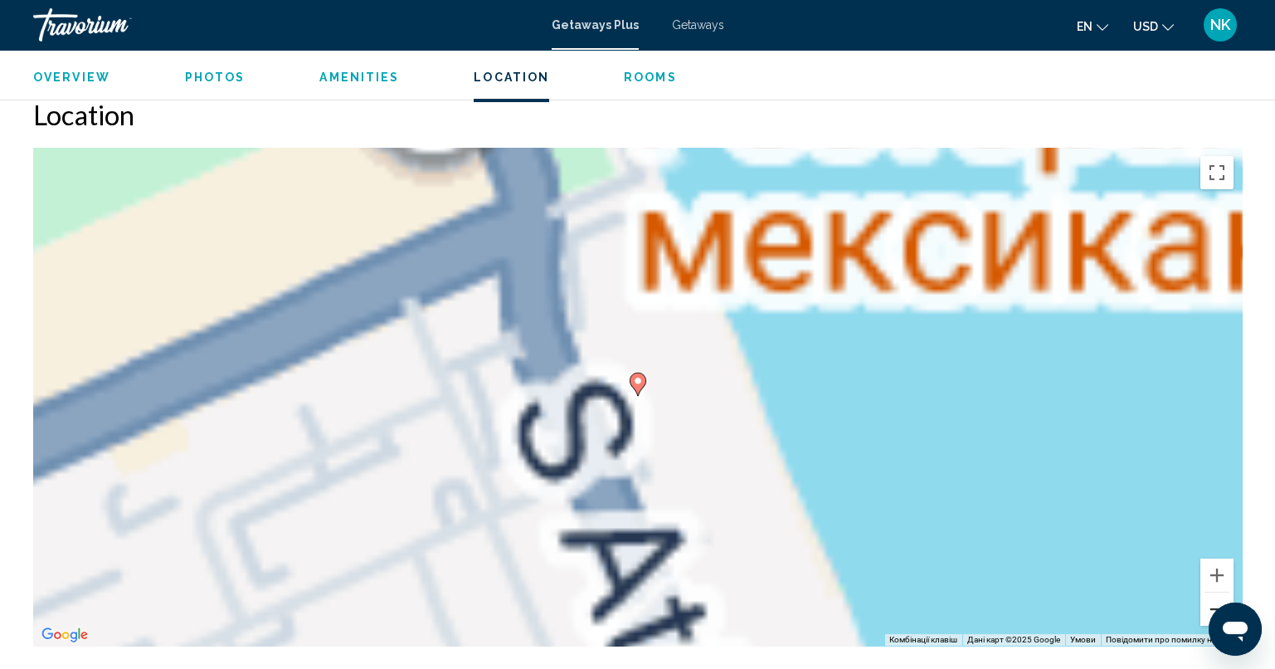
click at [1219, 592] on button "Зменшити" at bounding box center [1216, 608] width 33 height 33
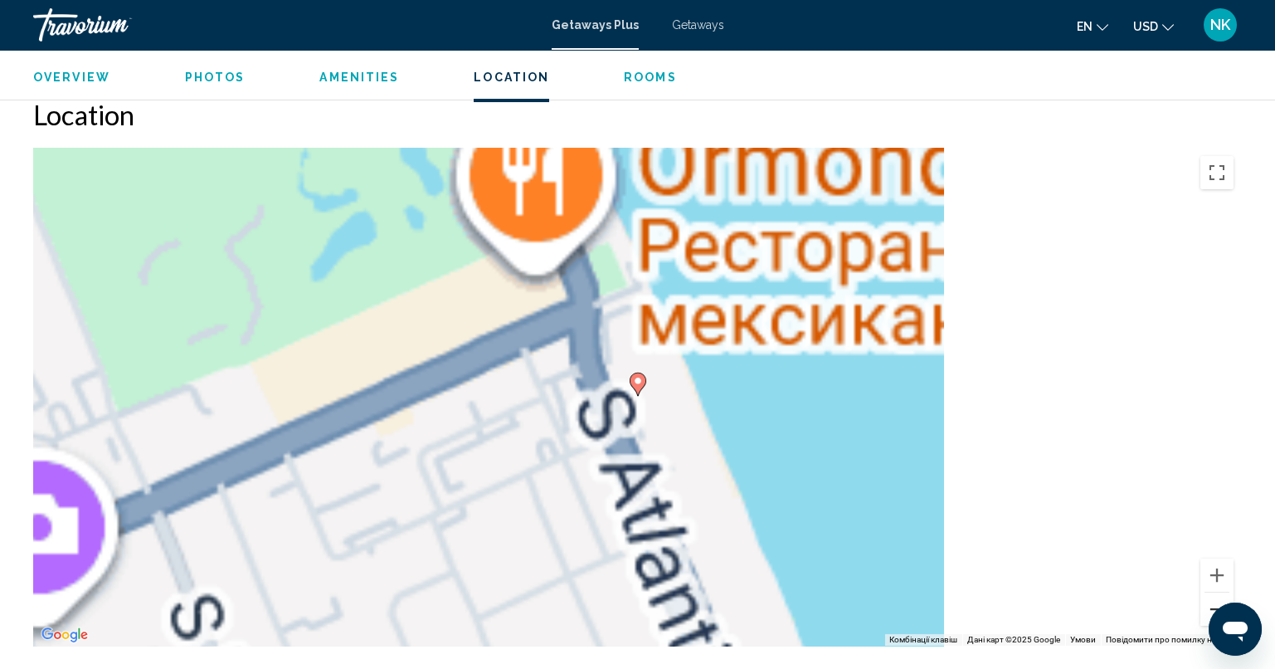
click at [1219, 592] on button "Зменшити" at bounding box center [1216, 608] width 33 height 33
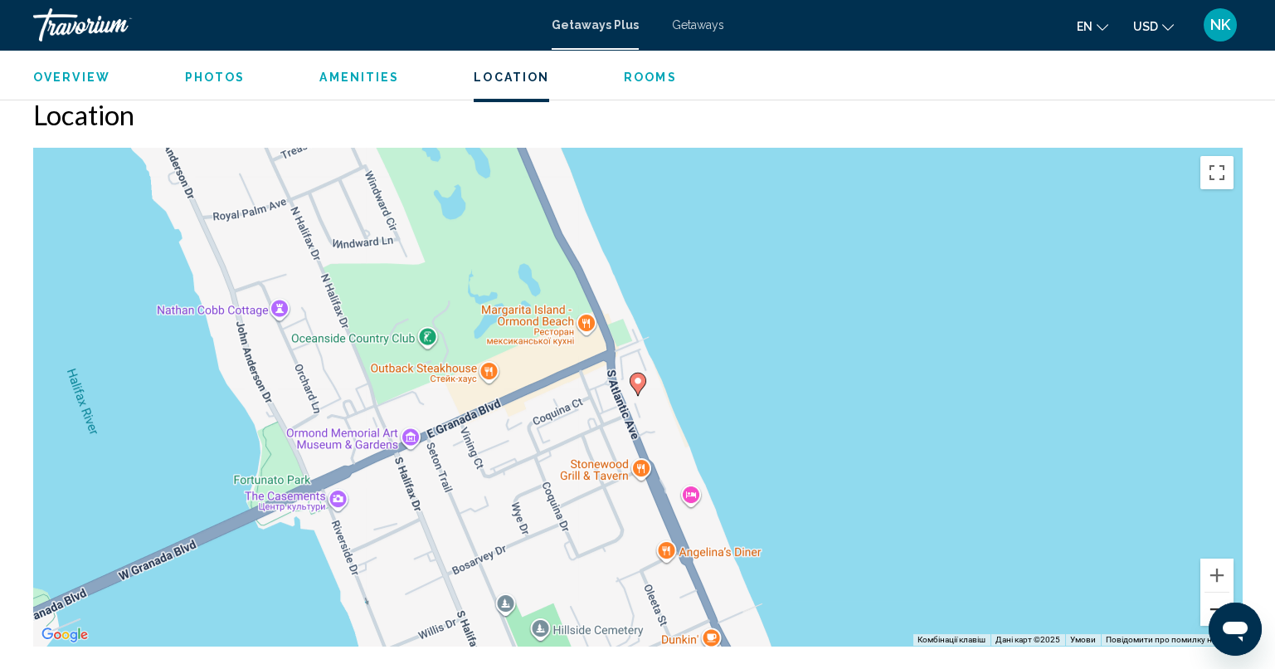
click at [1219, 592] on button "Зменшити" at bounding box center [1216, 608] width 33 height 33
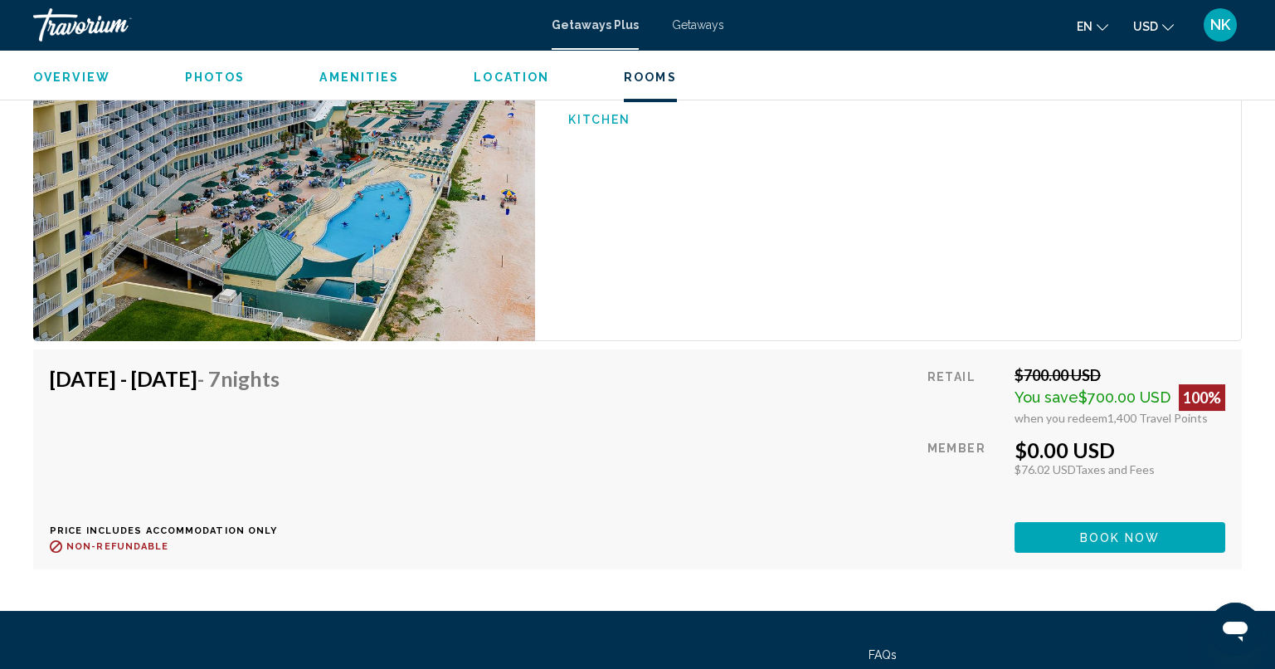
scroll to position [2736, 0]
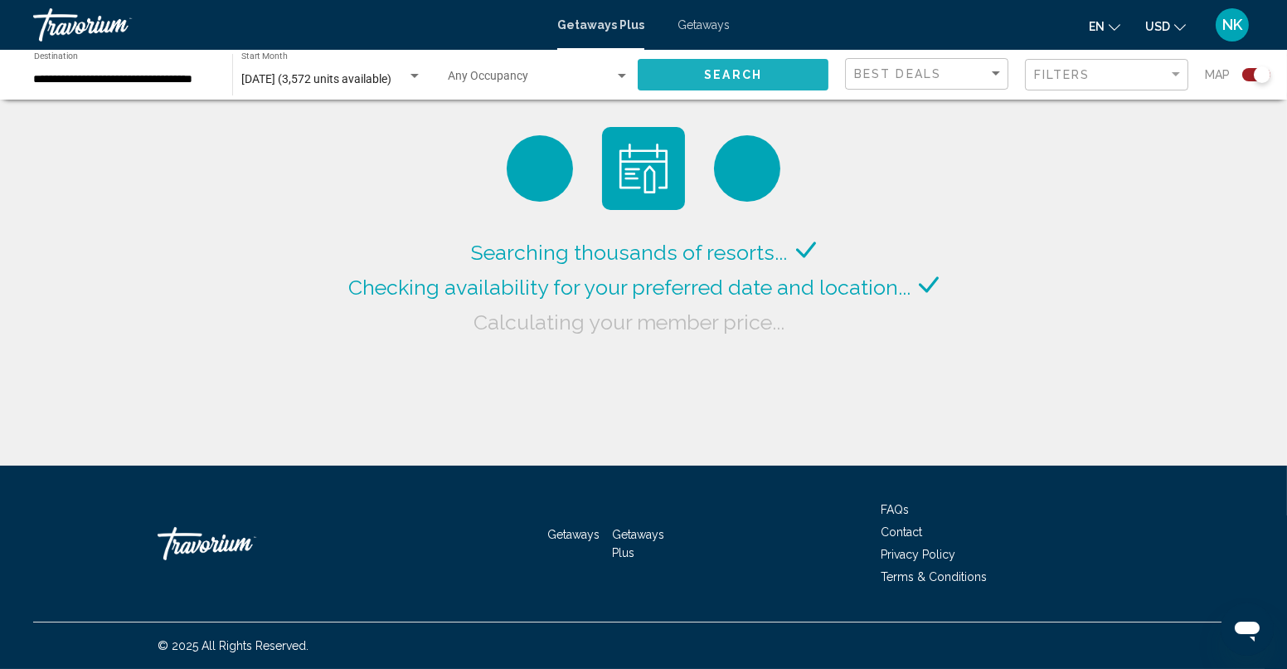
click at [790, 78] on button "Search" at bounding box center [733, 74] width 191 height 31
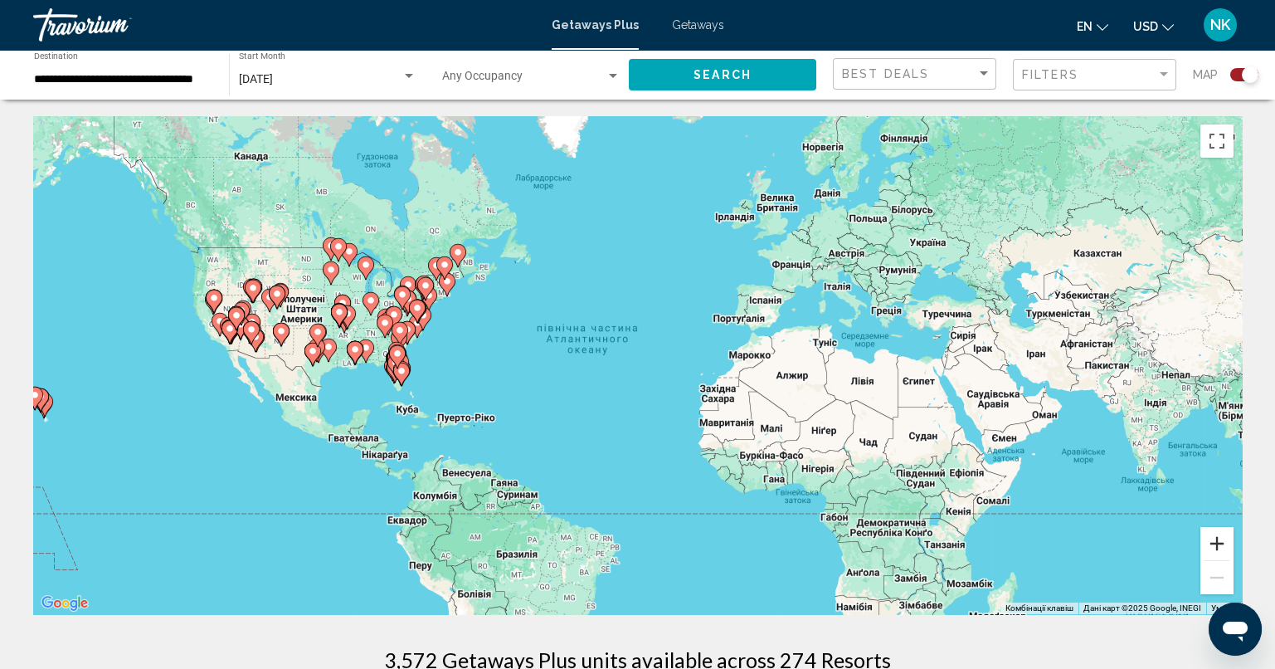
click at [1202, 538] on button "Збільшити" at bounding box center [1216, 543] width 33 height 33
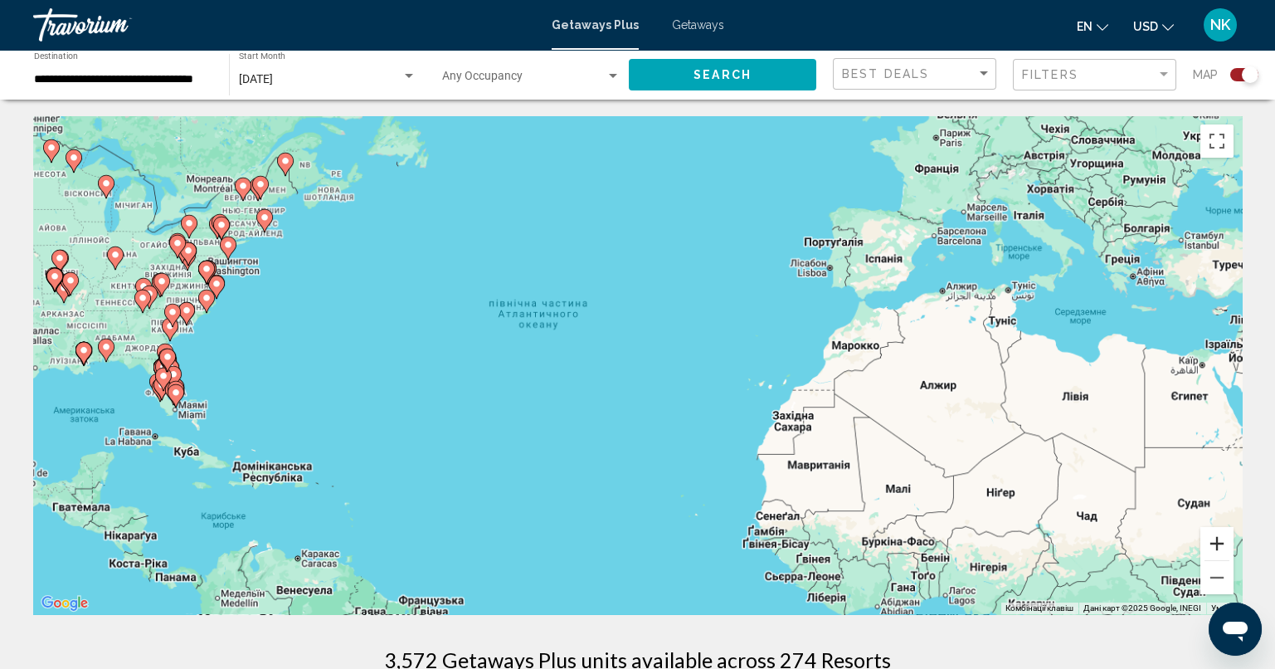
click at [1214, 540] on button "Збільшити" at bounding box center [1216, 543] width 33 height 33
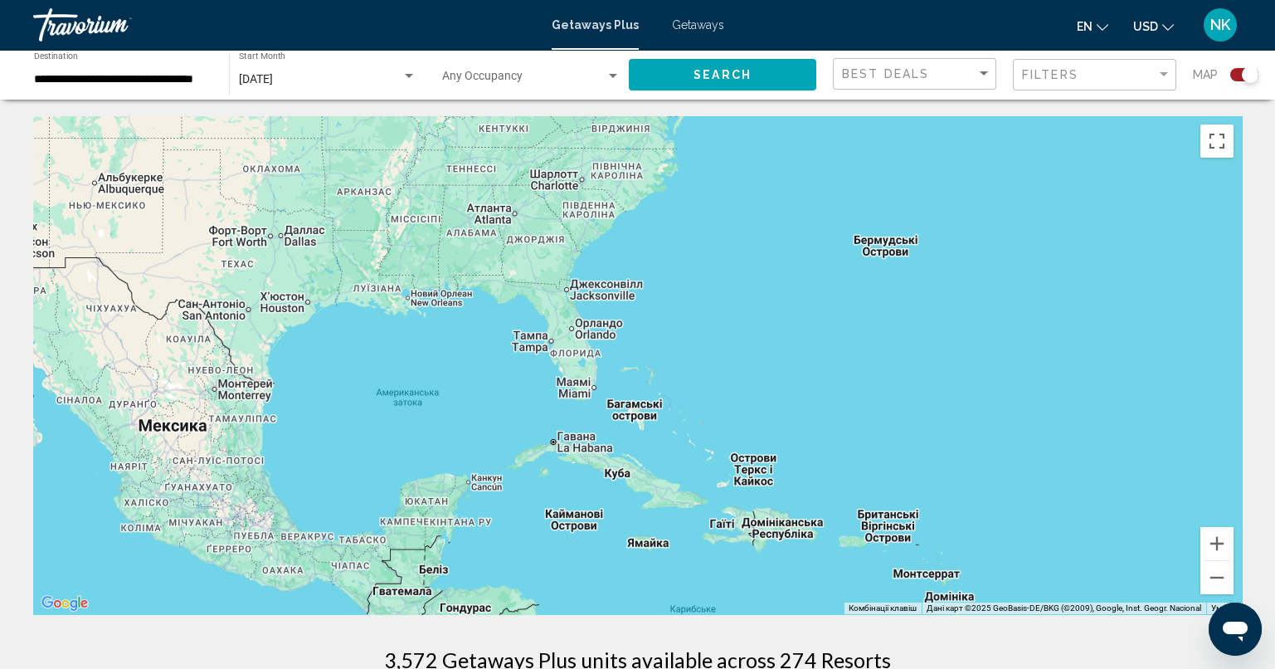
drag, startPoint x: 437, startPoint y: 401, endPoint x: 1286, endPoint y: 347, distance: 850.3
click at [1274, 347] on html "**********" at bounding box center [637, 334] width 1275 height 669
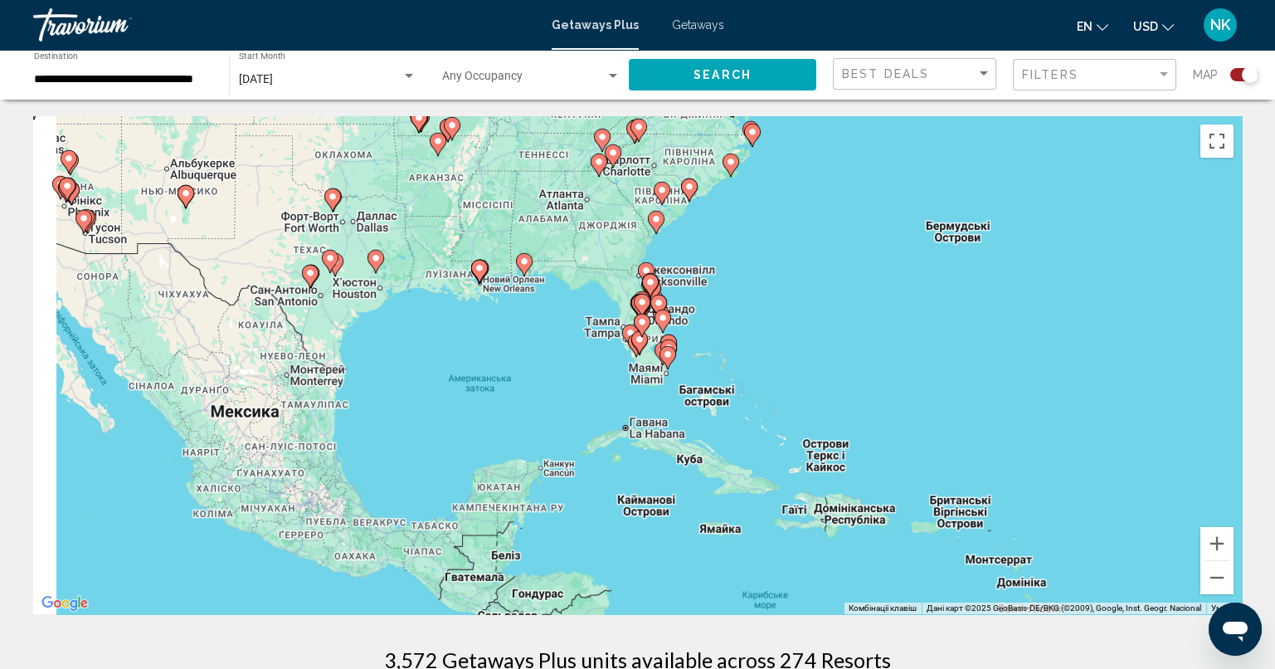
drag, startPoint x: 784, startPoint y: 386, endPoint x: 943, endPoint y: 362, distance: 160.9
click at [942, 362] on div "Увімкніть режим перетягування за допомогою клавіатури, натиснувши Alt + Enter. …" at bounding box center [637, 365] width 1209 height 498
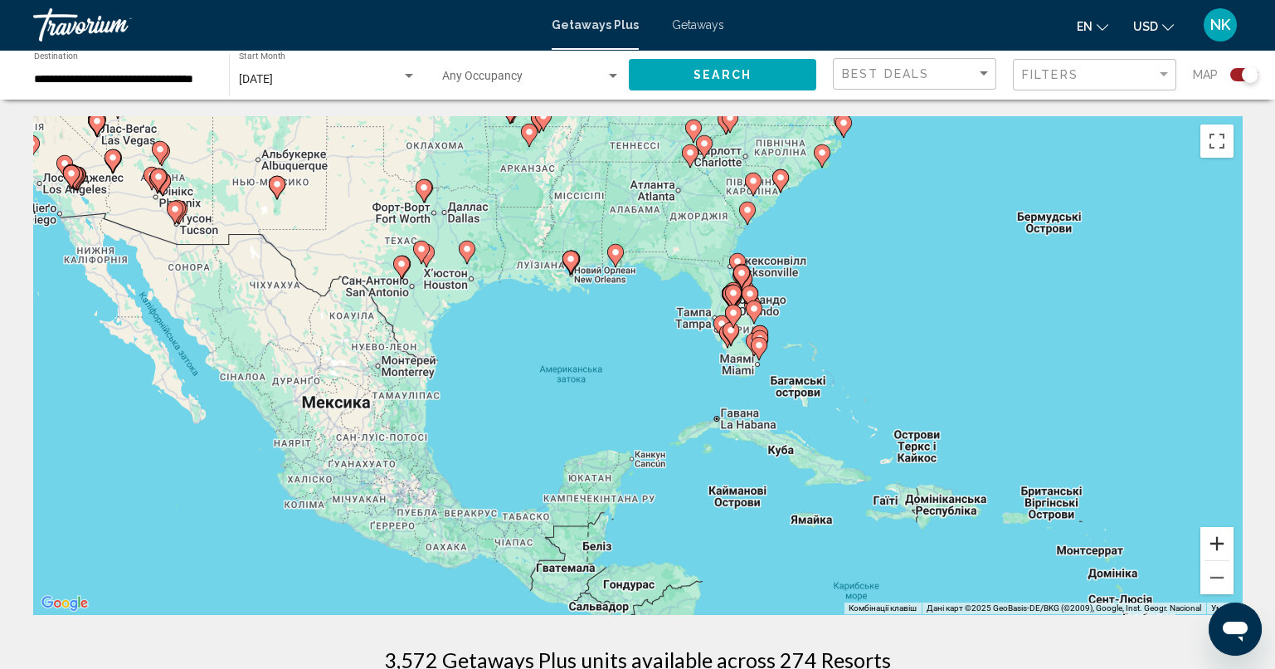
click at [1226, 541] on button "Збільшити" at bounding box center [1216, 543] width 33 height 33
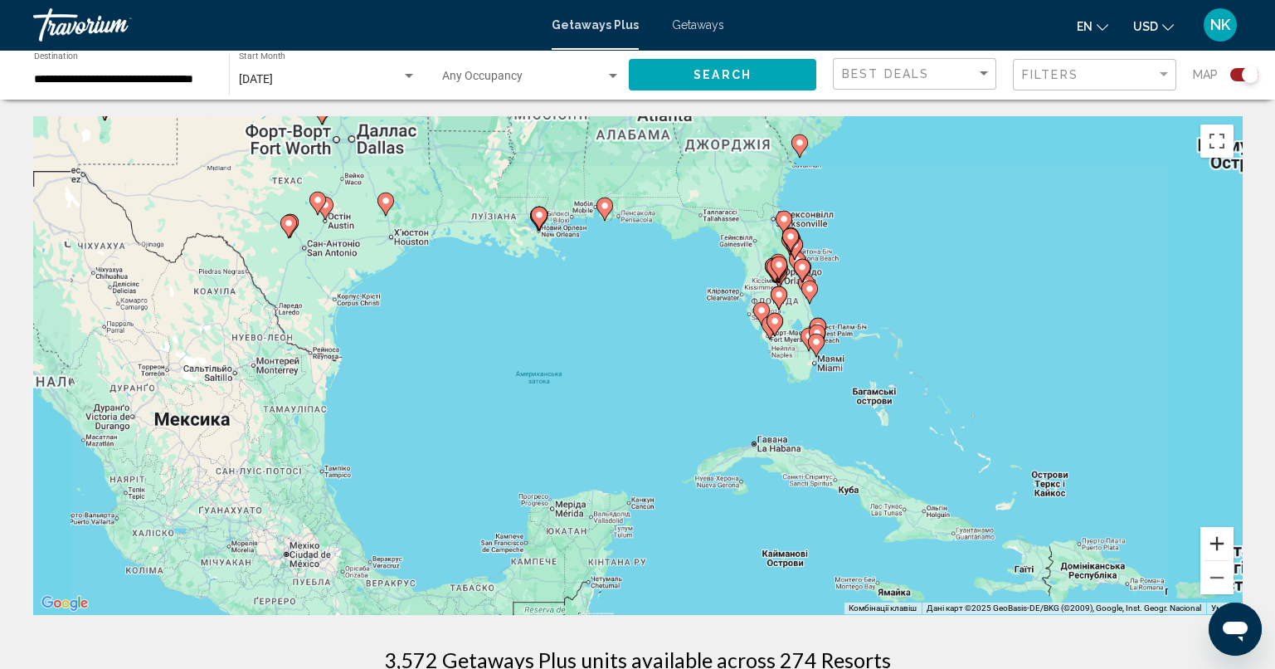
click at [1226, 541] on button "Збільшити" at bounding box center [1216, 543] width 33 height 33
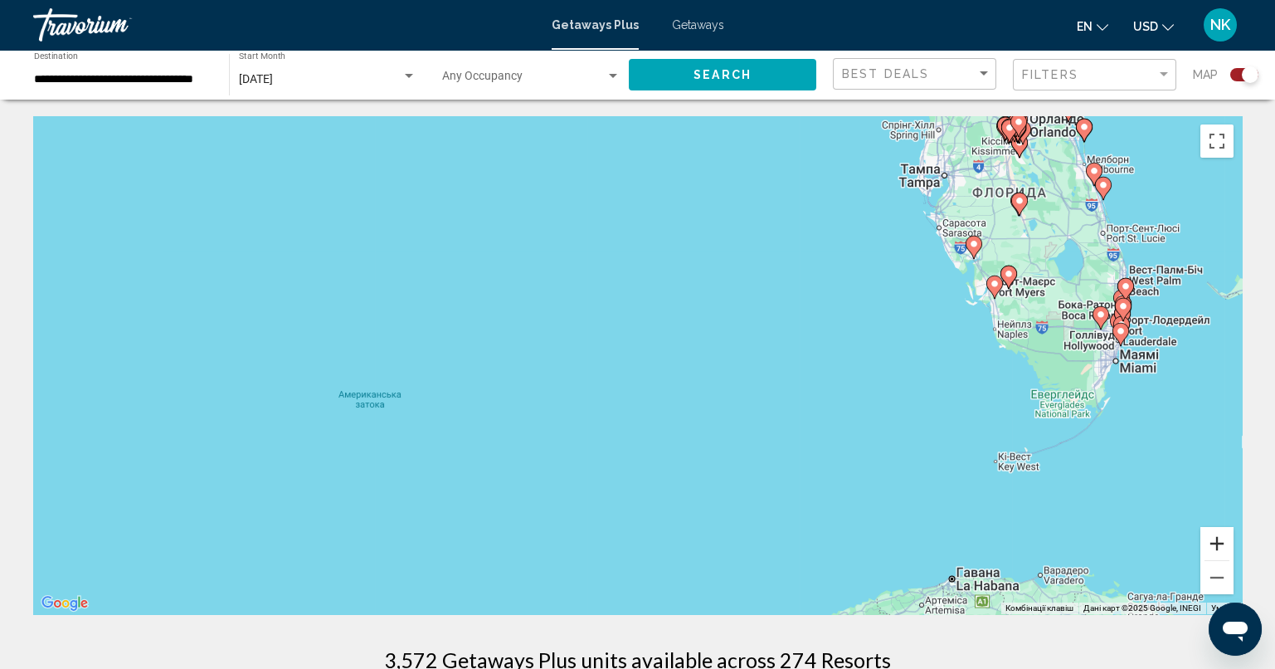
click at [1218, 539] on button "Збільшити" at bounding box center [1216, 543] width 33 height 33
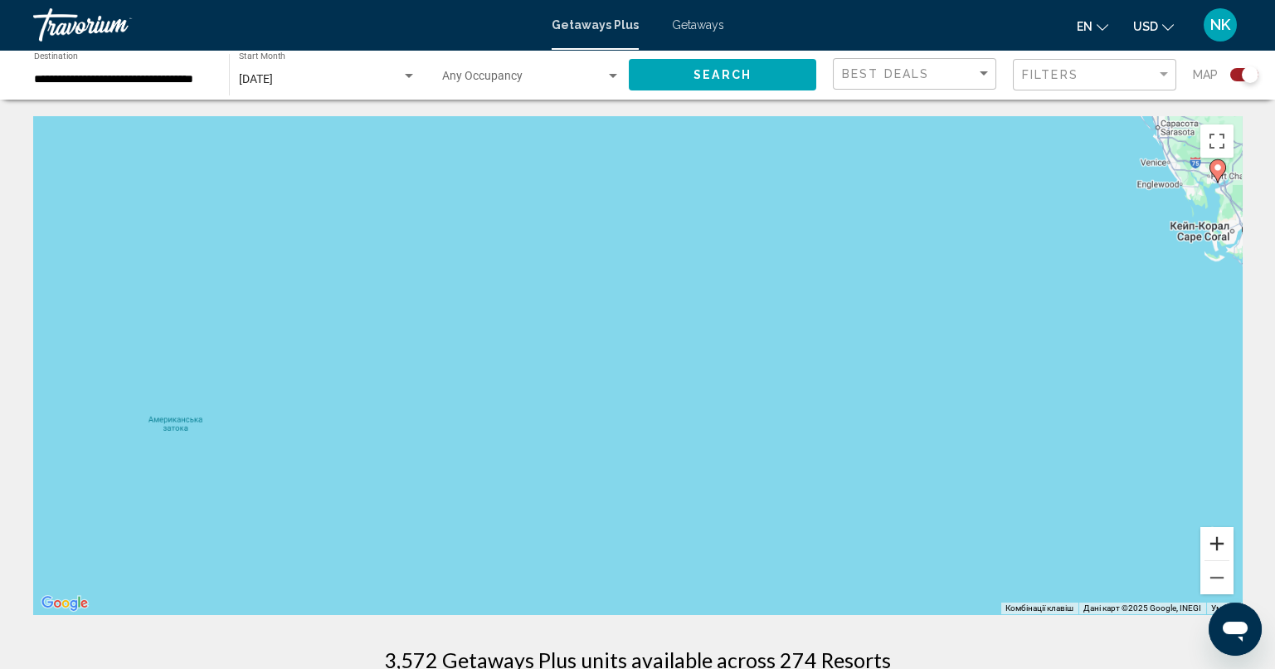
click at [1218, 539] on button "Збільшити" at bounding box center [1216, 543] width 33 height 33
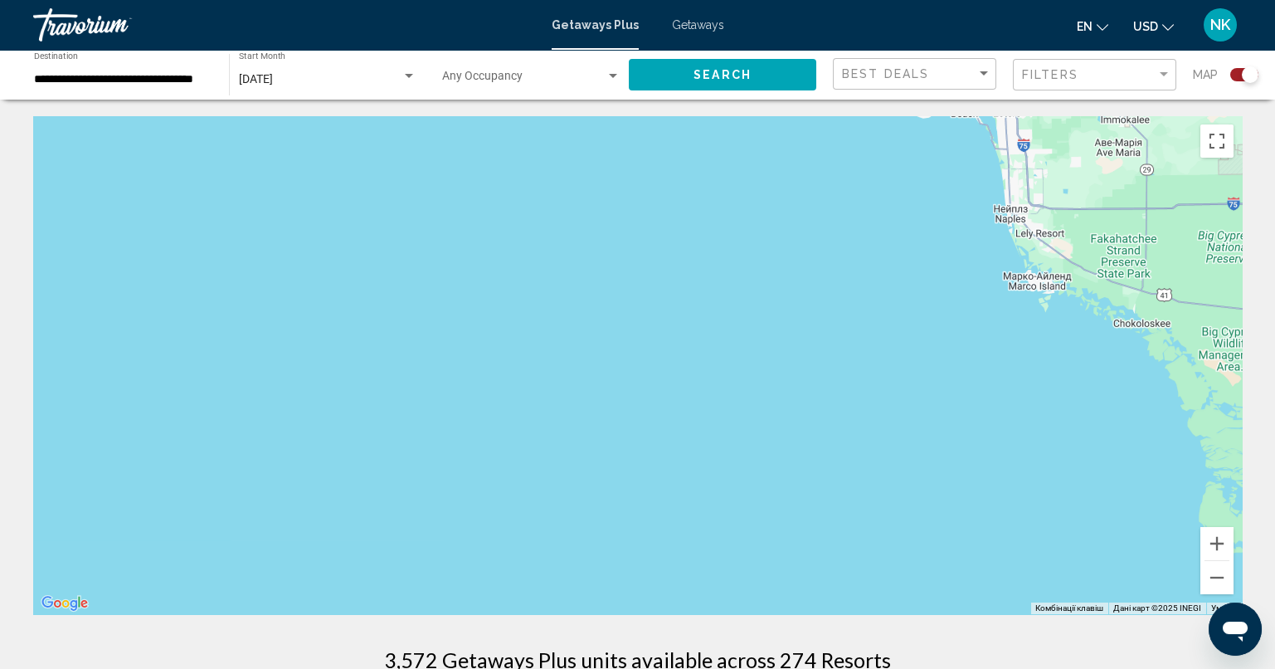
drag, startPoint x: 1110, startPoint y: 408, endPoint x: 13, endPoint y: 410, distance: 1096.6
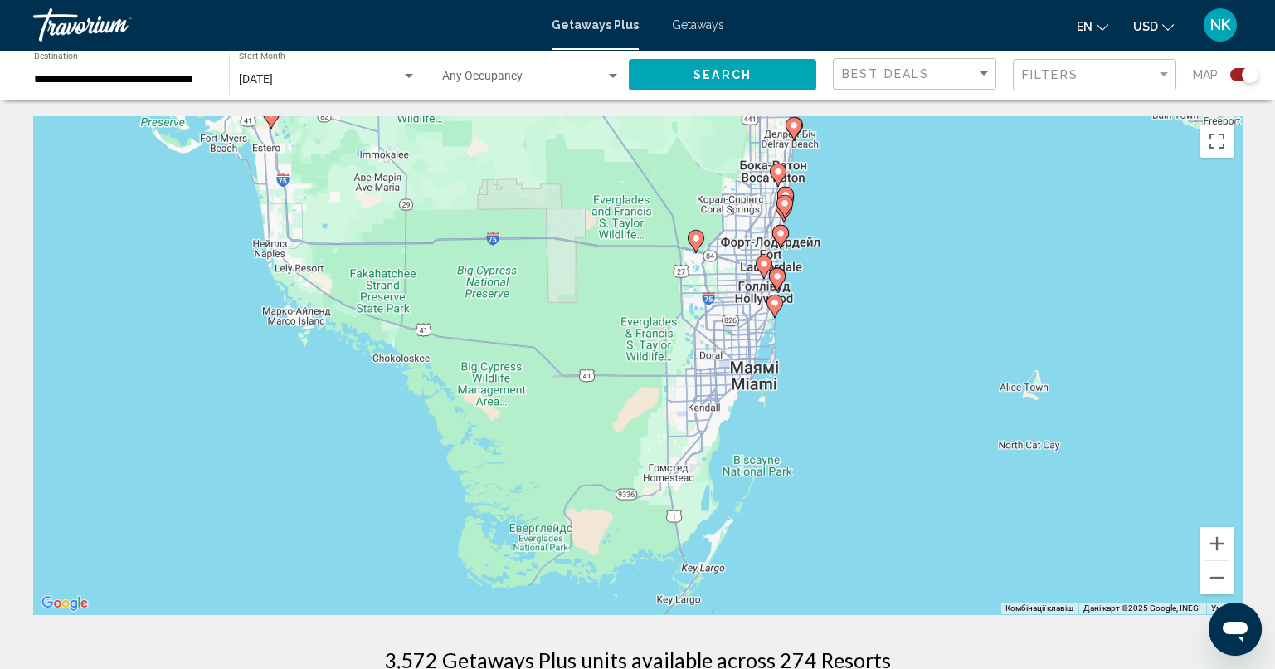
drag, startPoint x: 951, startPoint y: 414, endPoint x: 365, endPoint y: 446, distance: 587.3
click at [374, 443] on div "Увімкніть режим перетягування за допомогою клавіатури, натиснувши Alt + Enter. …" at bounding box center [637, 365] width 1209 height 498
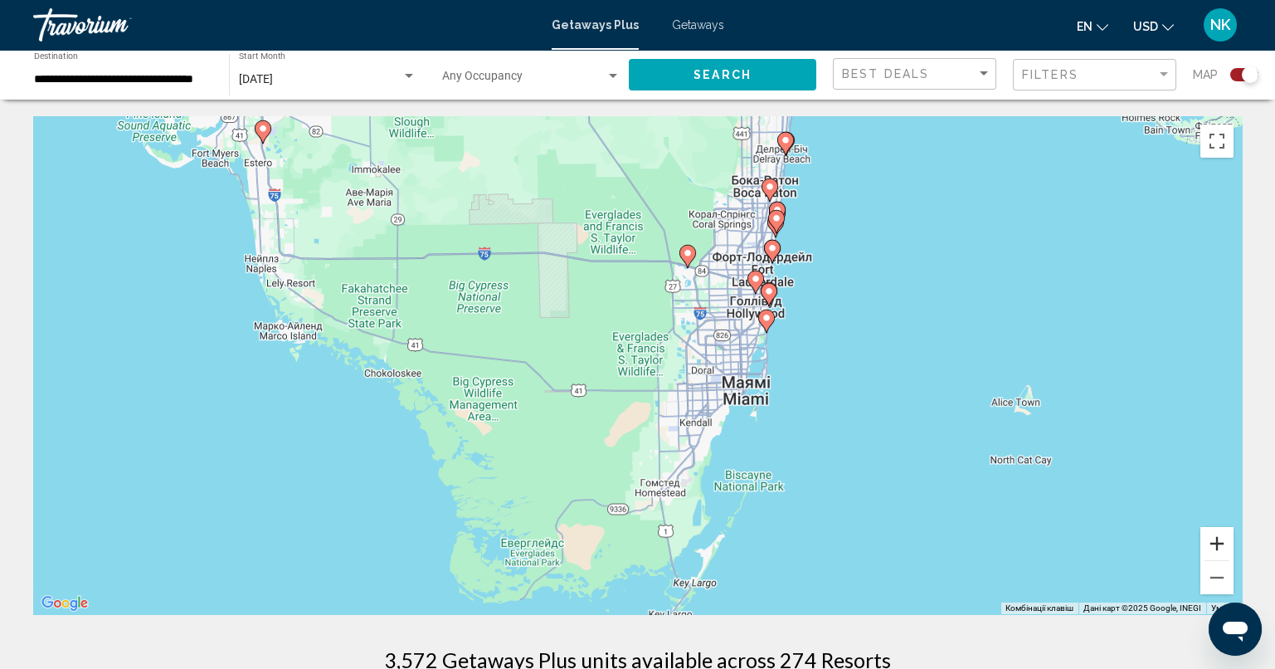
click at [1226, 552] on button "Збільшити" at bounding box center [1216, 543] width 33 height 33
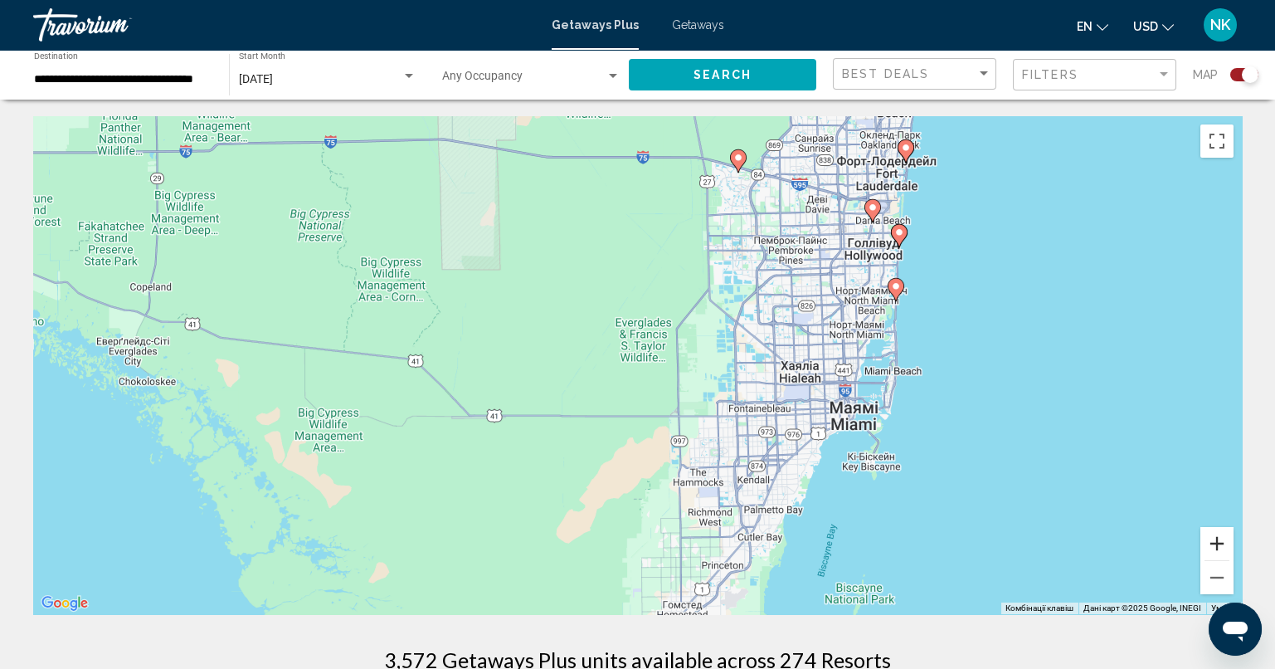
click at [1226, 552] on button "Збільшити" at bounding box center [1216, 543] width 33 height 33
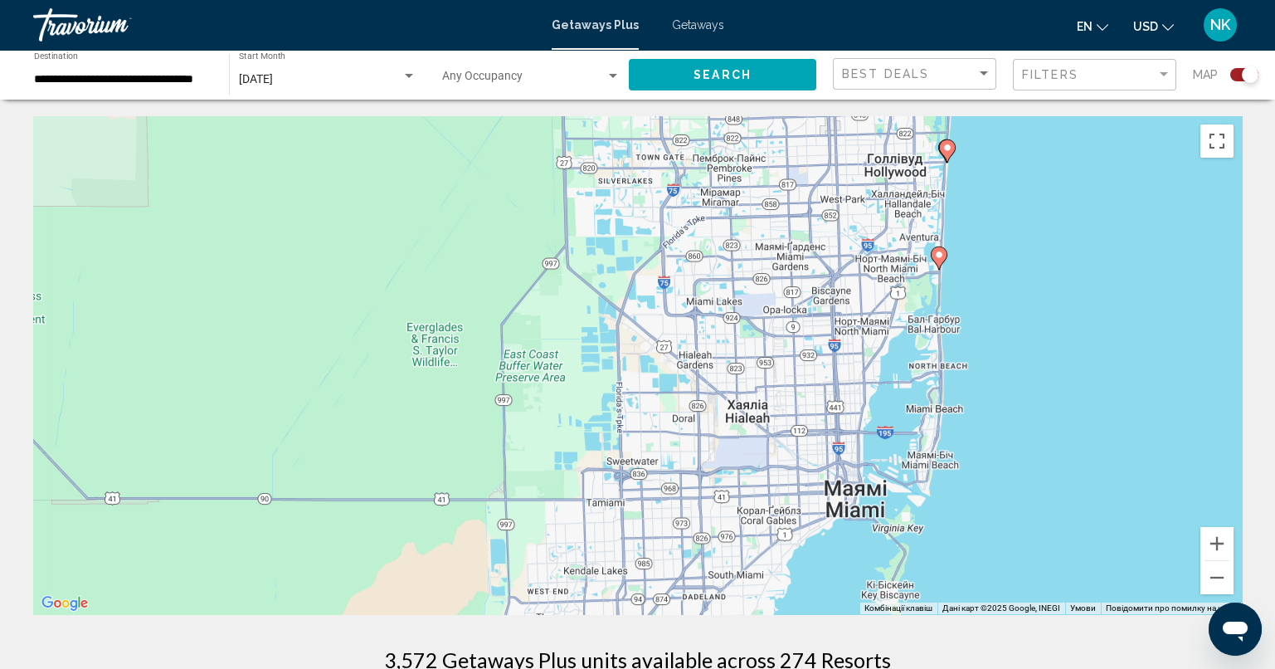
drag, startPoint x: 1169, startPoint y: 393, endPoint x: 862, endPoint y: 439, distance: 310.3
click at [864, 439] on div "Увімкніть режим перетягування за допомогою клавіатури, натиснувши Alt + Enter. …" at bounding box center [637, 365] width 1209 height 498
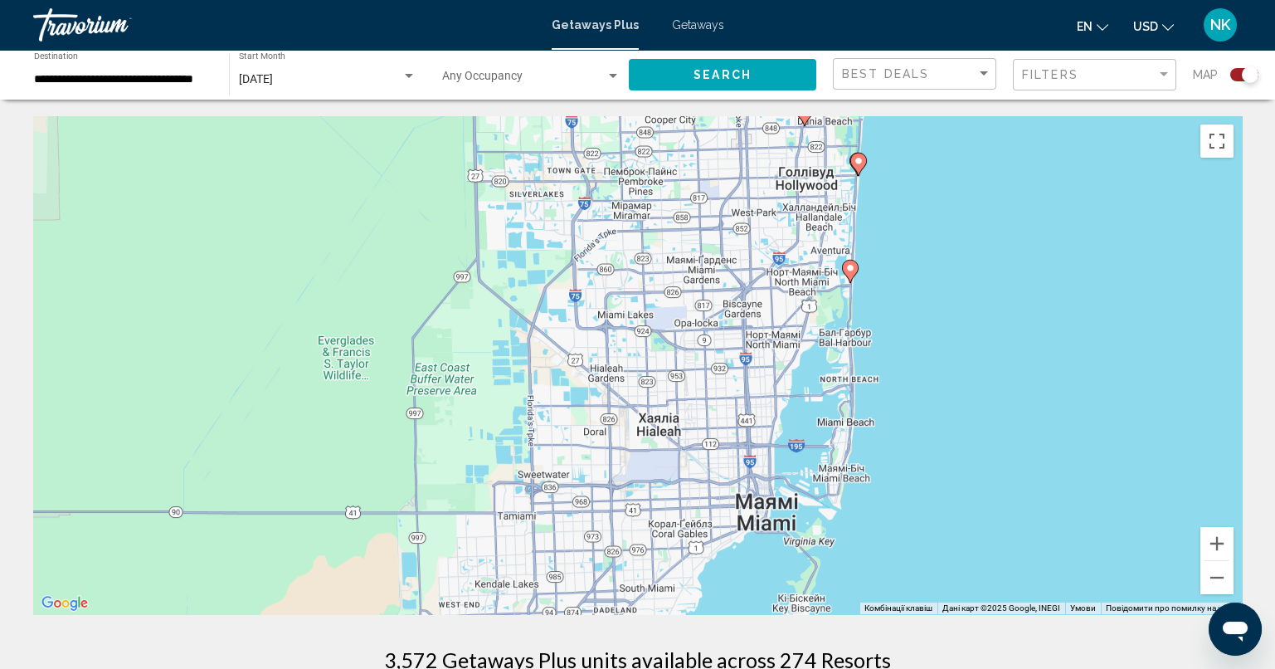
click at [849, 270] on image "Main content" at bounding box center [850, 268] width 10 height 10
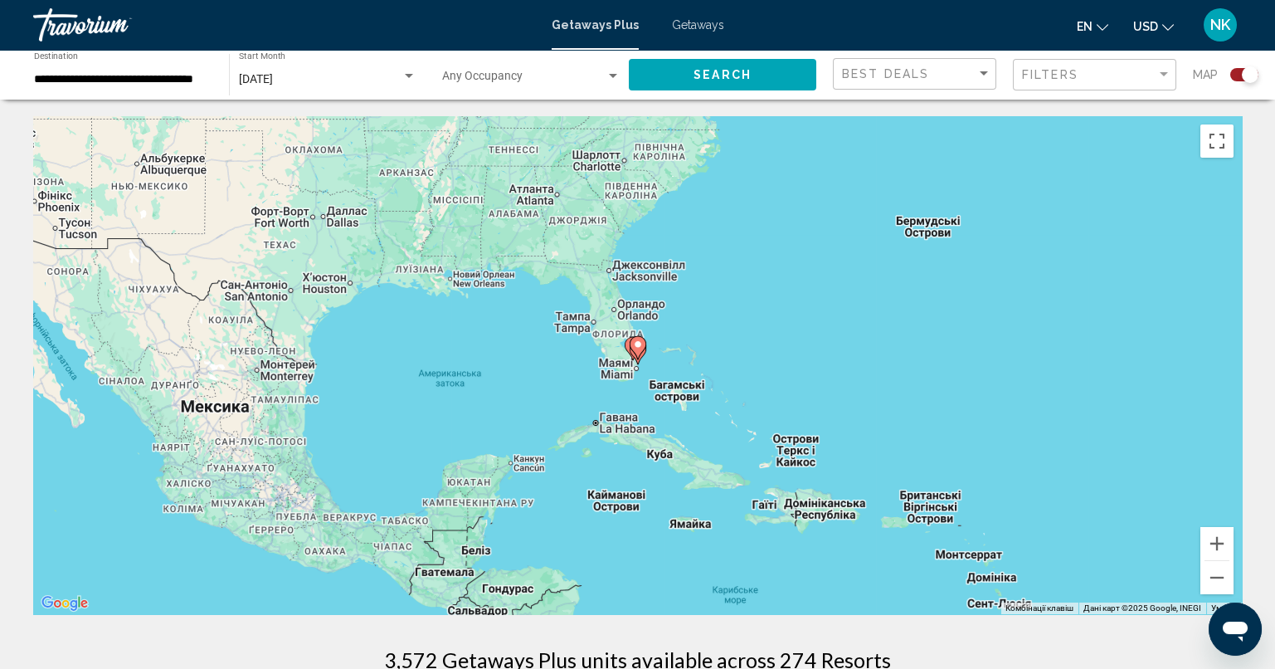
click at [635, 346] on image "Main content" at bounding box center [638, 344] width 10 height 10
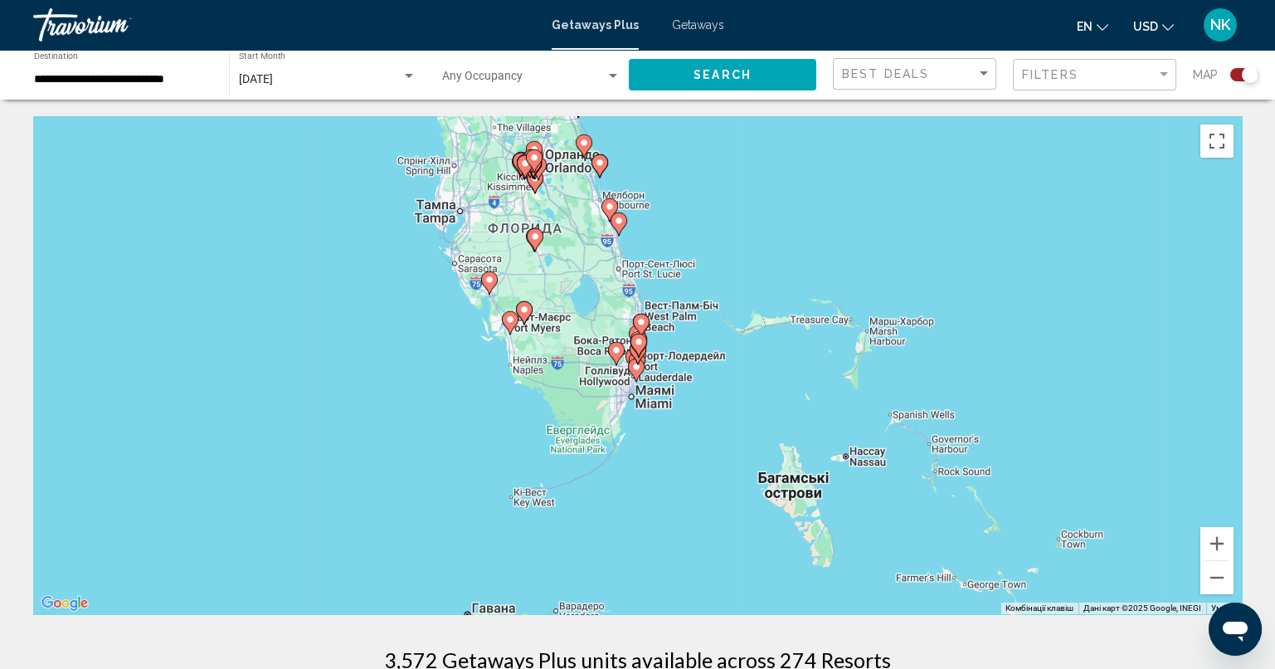
click at [638, 374] on icon "Main content" at bounding box center [635, 370] width 15 height 22
type input "**********"
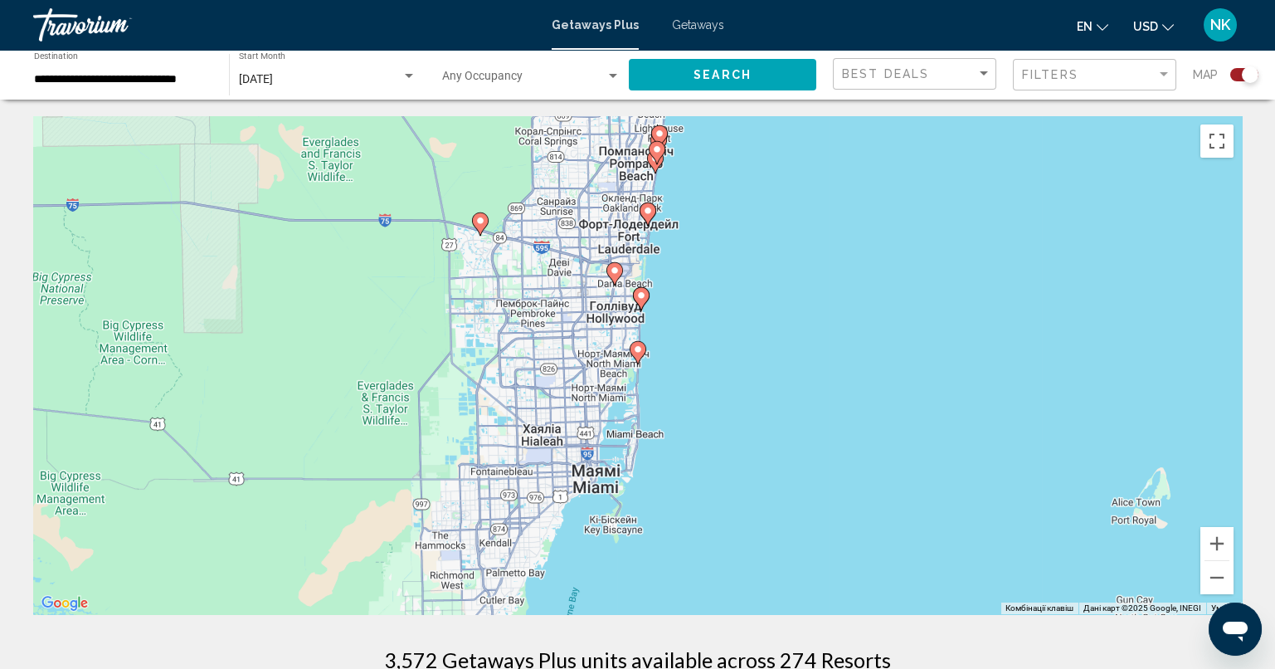
click at [639, 358] on icon "Main content" at bounding box center [637, 353] width 15 height 22
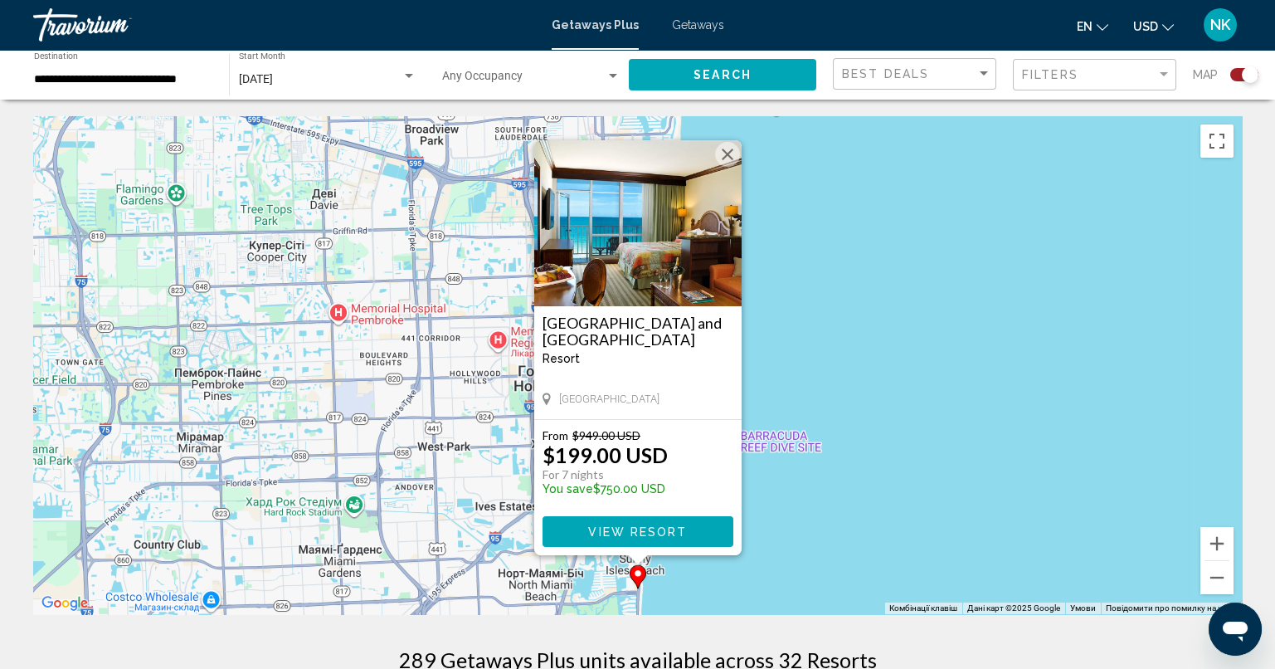
click at [735, 144] on button "Закрити" at bounding box center [727, 154] width 25 height 25
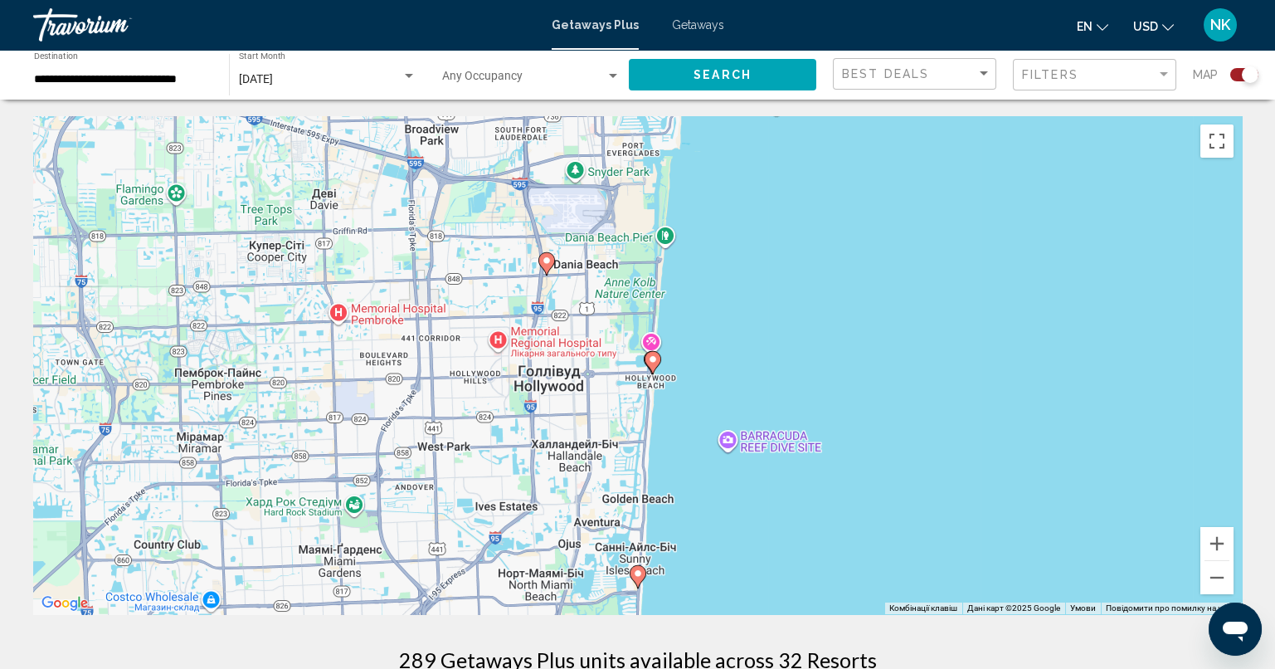
click at [655, 362] on image "Main content" at bounding box center [653, 359] width 10 height 10
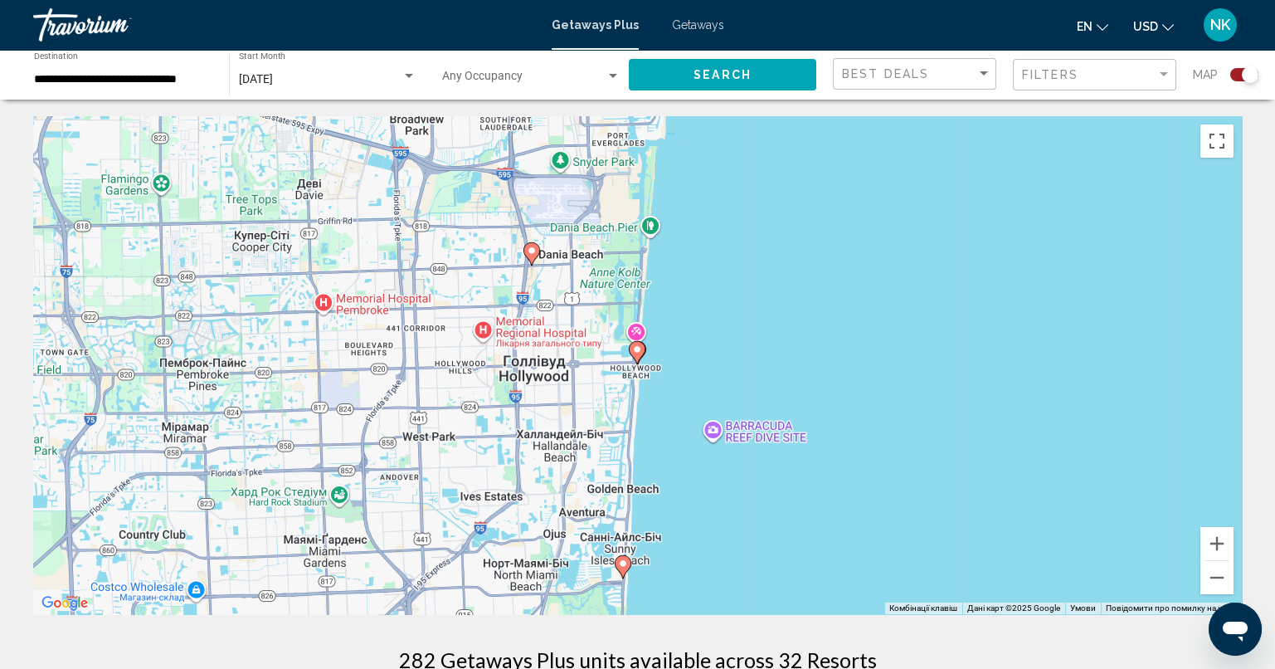
click at [634, 342] on icon "Main content" at bounding box center [636, 353] width 15 height 22
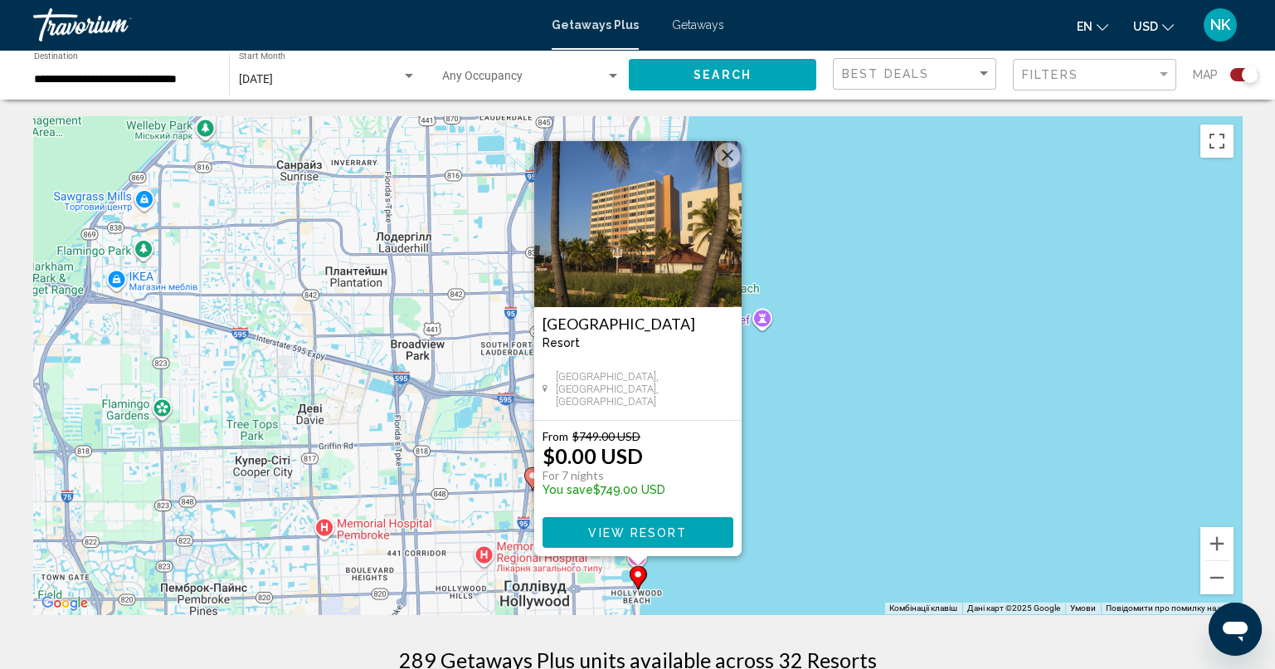
click at [671, 531] on span "View Resort" at bounding box center [637, 532] width 99 height 13
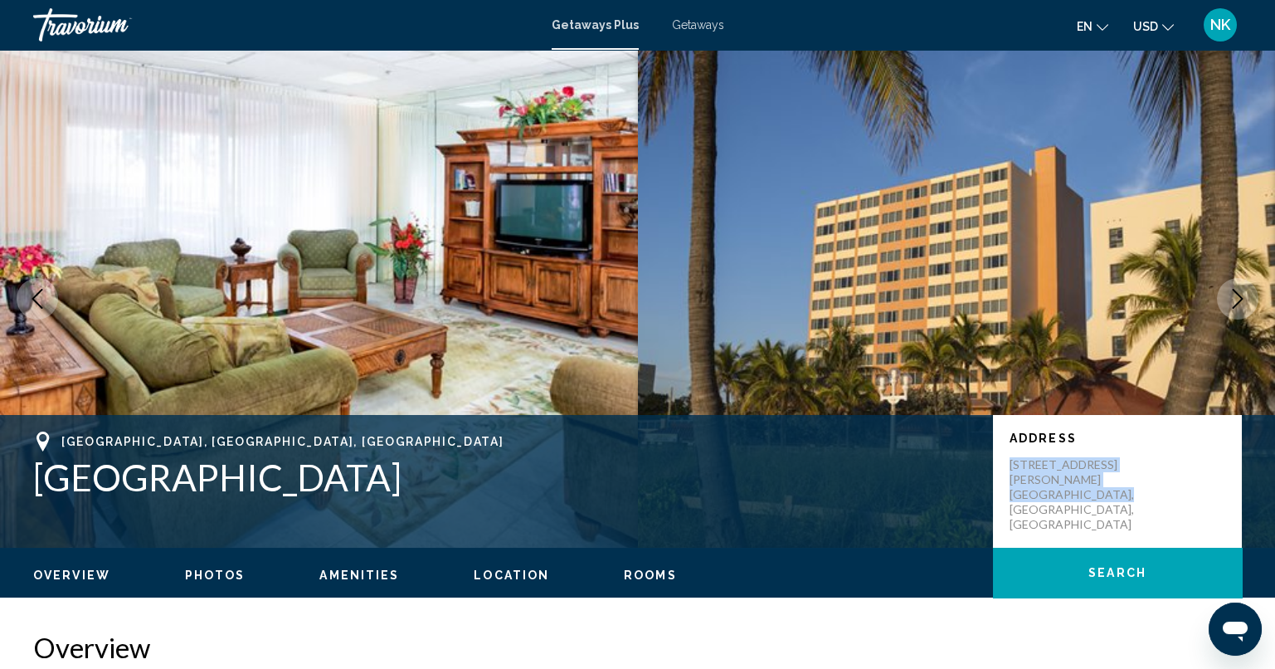
drag, startPoint x: 1132, startPoint y: 478, endPoint x: 1004, endPoint y: 460, distance: 129.7
click at [1004, 460] on div "Address [STREET_ADDRESS][PERSON_NAME] [GEOGRAPHIC_DATA], [GEOGRAPHIC_DATA], [GE…" at bounding box center [1117, 481] width 249 height 133
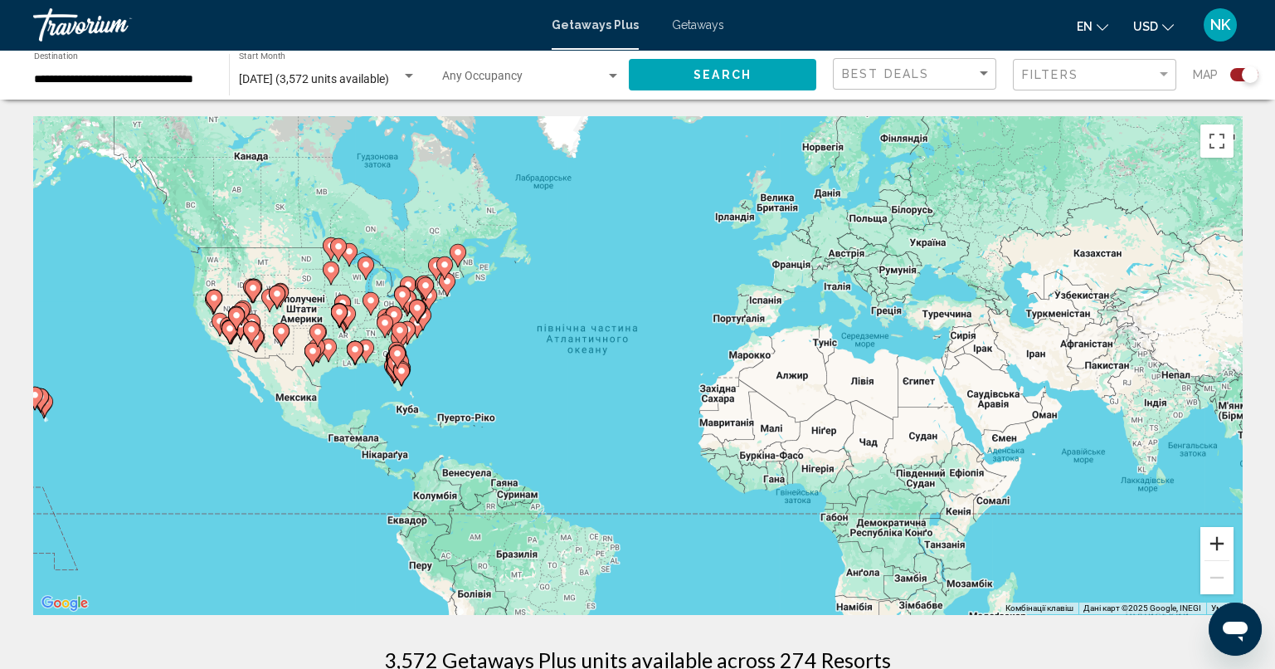
click at [1226, 543] on button "Збільшити" at bounding box center [1216, 543] width 33 height 33
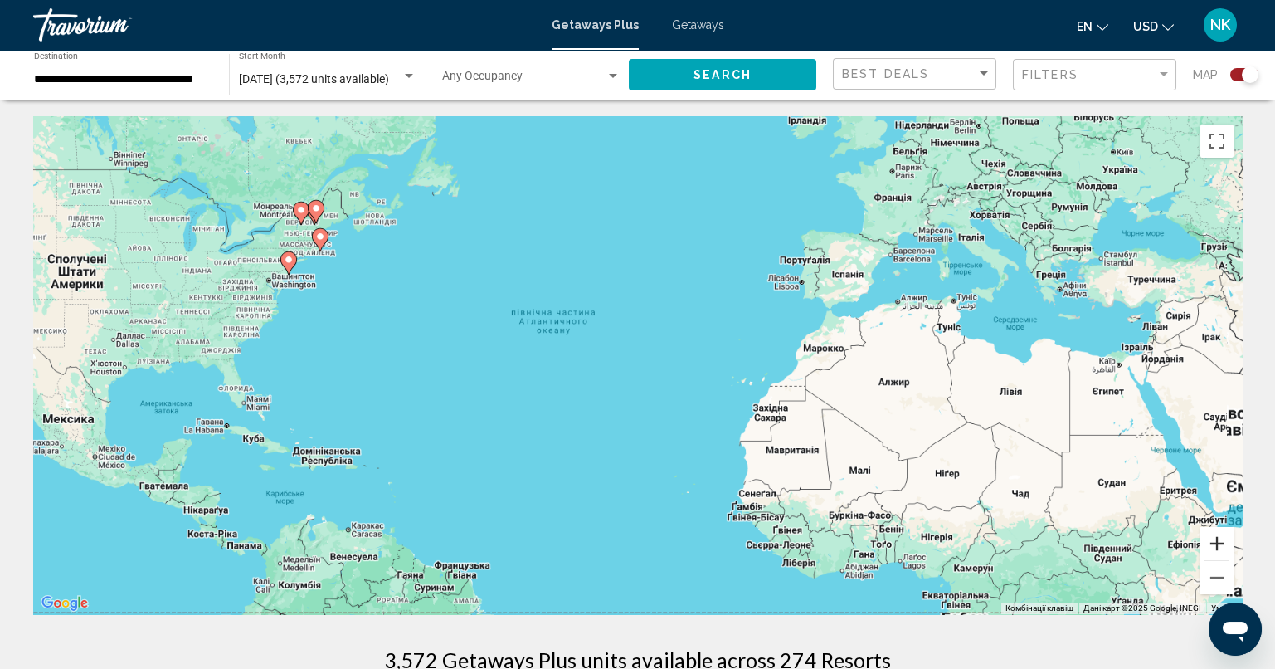
click at [1226, 543] on button "Збільшити" at bounding box center [1216, 543] width 33 height 33
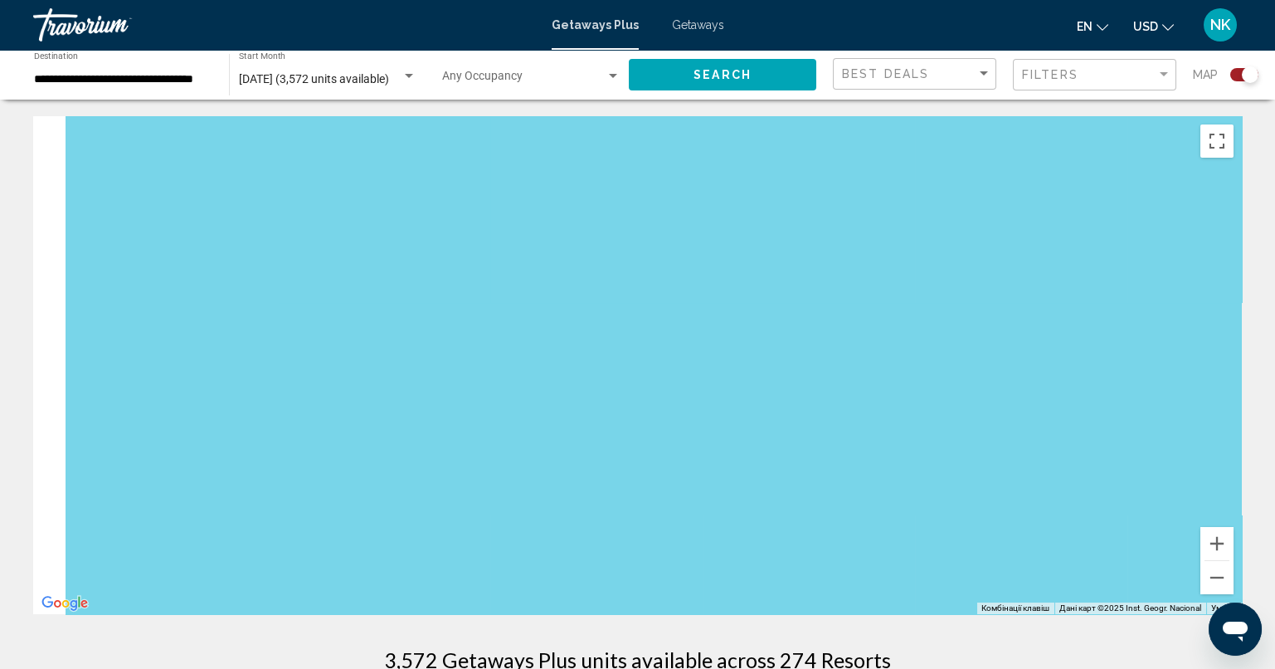
drag, startPoint x: 372, startPoint y: 374, endPoint x: 1223, endPoint y: 401, distance: 851.5
click at [1224, 401] on div "Main content" at bounding box center [637, 365] width 1209 height 498
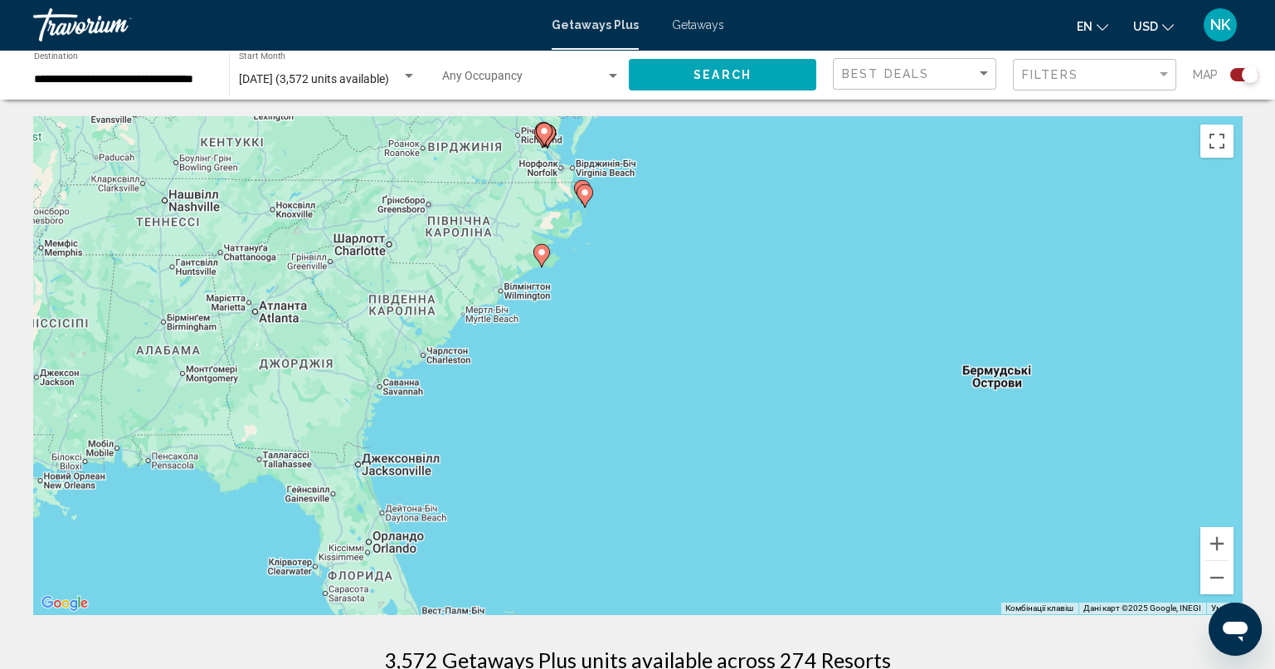
drag, startPoint x: 569, startPoint y: 355, endPoint x: 1184, endPoint y: 432, distance: 620.3
click at [1184, 432] on div "Увімкніть режим перетягування за допомогою клавіатури, натиснувши Alt + Enter. …" at bounding box center [637, 365] width 1209 height 498
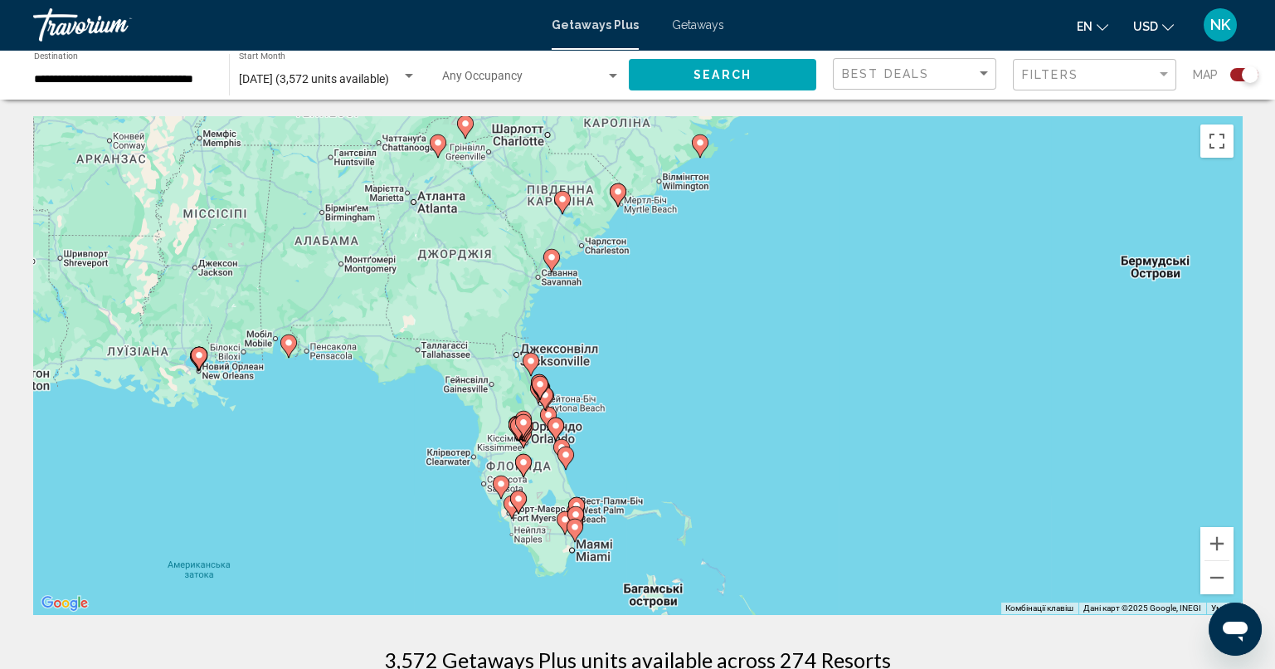
drag, startPoint x: 649, startPoint y: 422, endPoint x: 766, endPoint y: 291, distance: 175.1
click at [766, 291] on div "Увімкніть режим перетягування за допомогою клавіатури, натиснувши Alt + Enter. …" at bounding box center [637, 365] width 1209 height 498
click at [285, 348] on icon "Main content" at bounding box center [287, 346] width 15 height 22
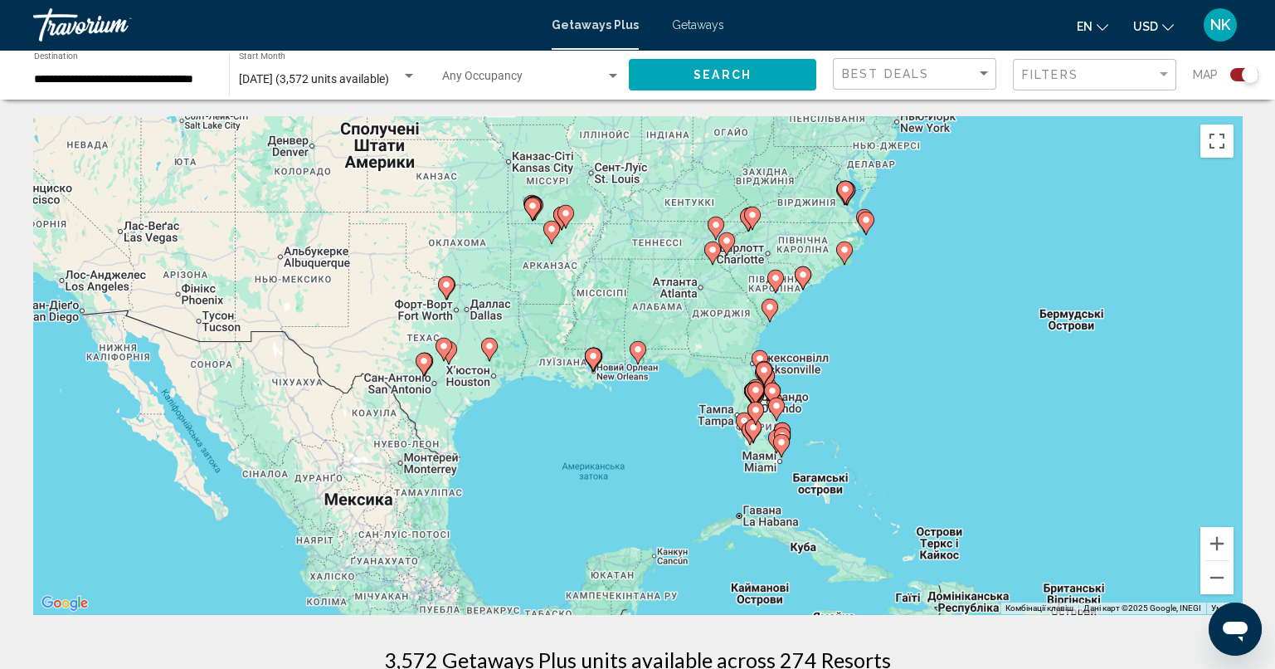
click at [639, 367] on div "Для навігації використовуйте клавіші зі стрілками. Увімкніть режим перетягуванн…" at bounding box center [637, 365] width 1209 height 498
click at [639, 360] on icon "Main content" at bounding box center [638, 352] width 17 height 23
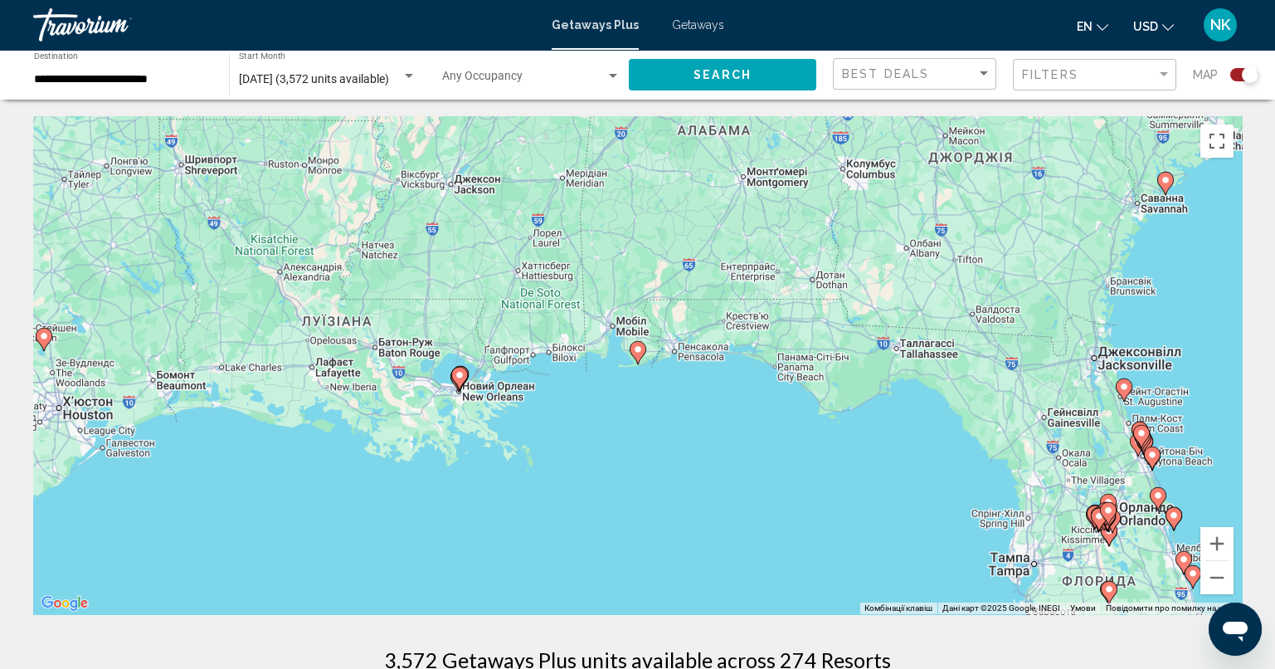
click at [639, 360] on icon "Main content" at bounding box center [638, 352] width 17 height 23
type input "**********"
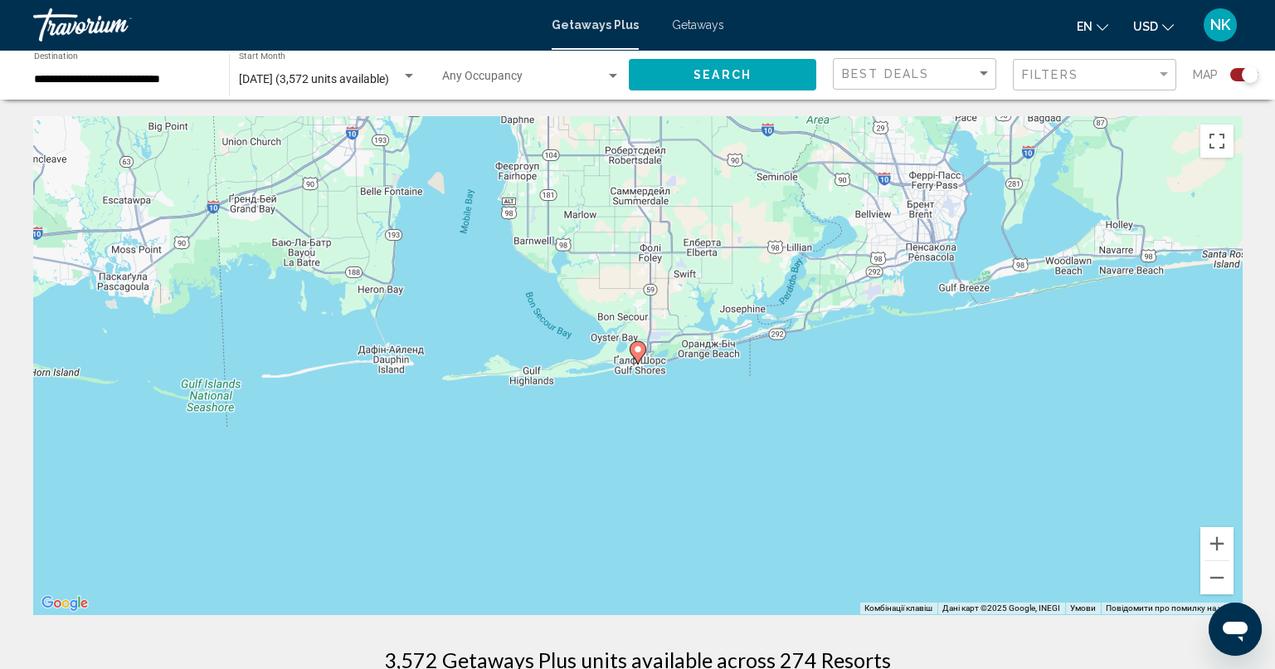
click at [639, 357] on icon "Main content" at bounding box center [637, 353] width 15 height 22
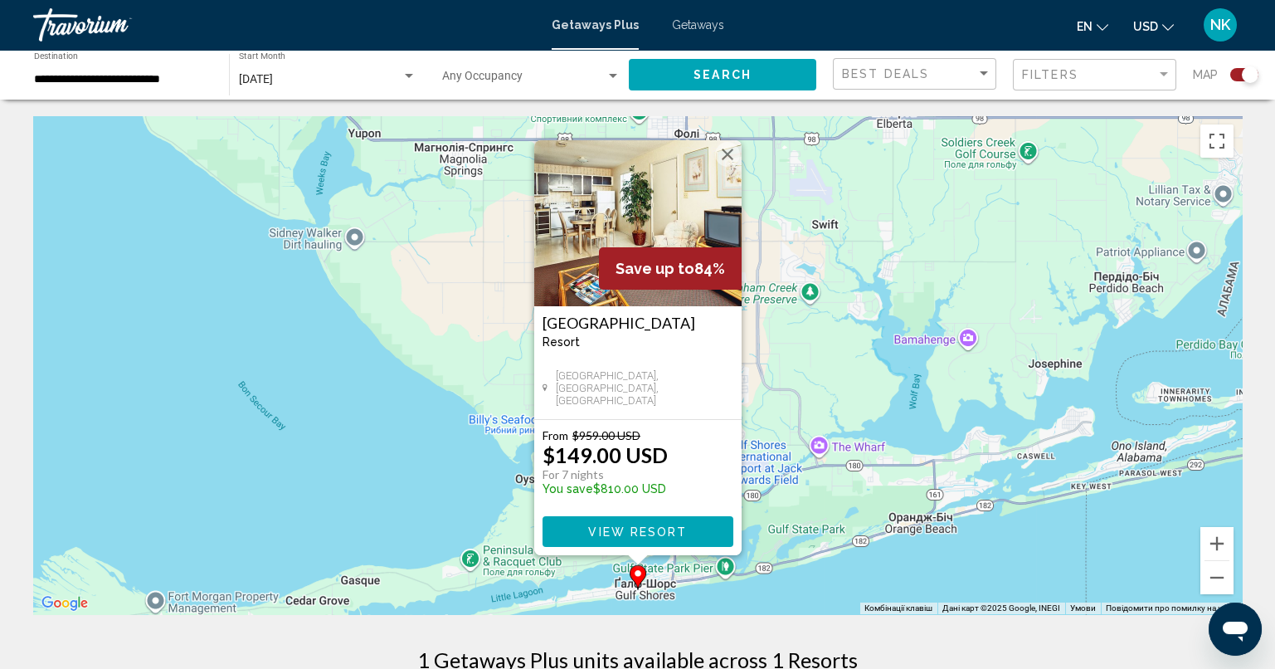
click at [729, 153] on button "Закрити" at bounding box center [727, 154] width 25 height 25
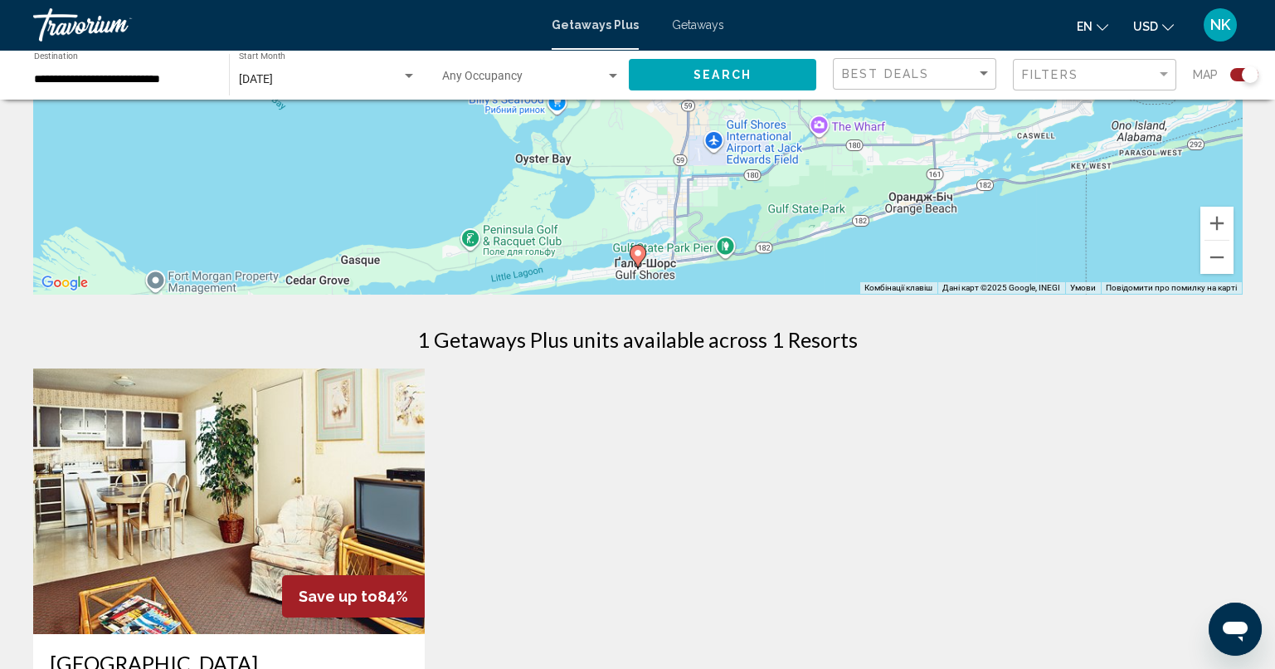
scroll to position [331, 0]
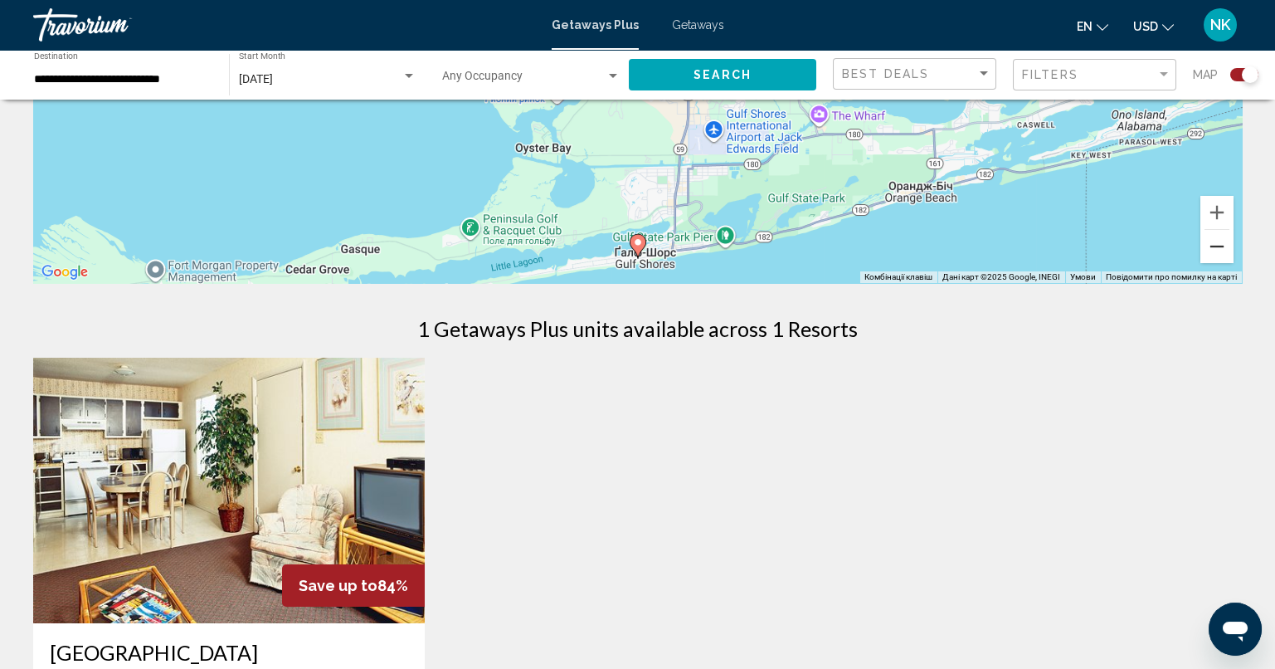
click at [1221, 241] on button "Зменшити" at bounding box center [1216, 246] width 33 height 33
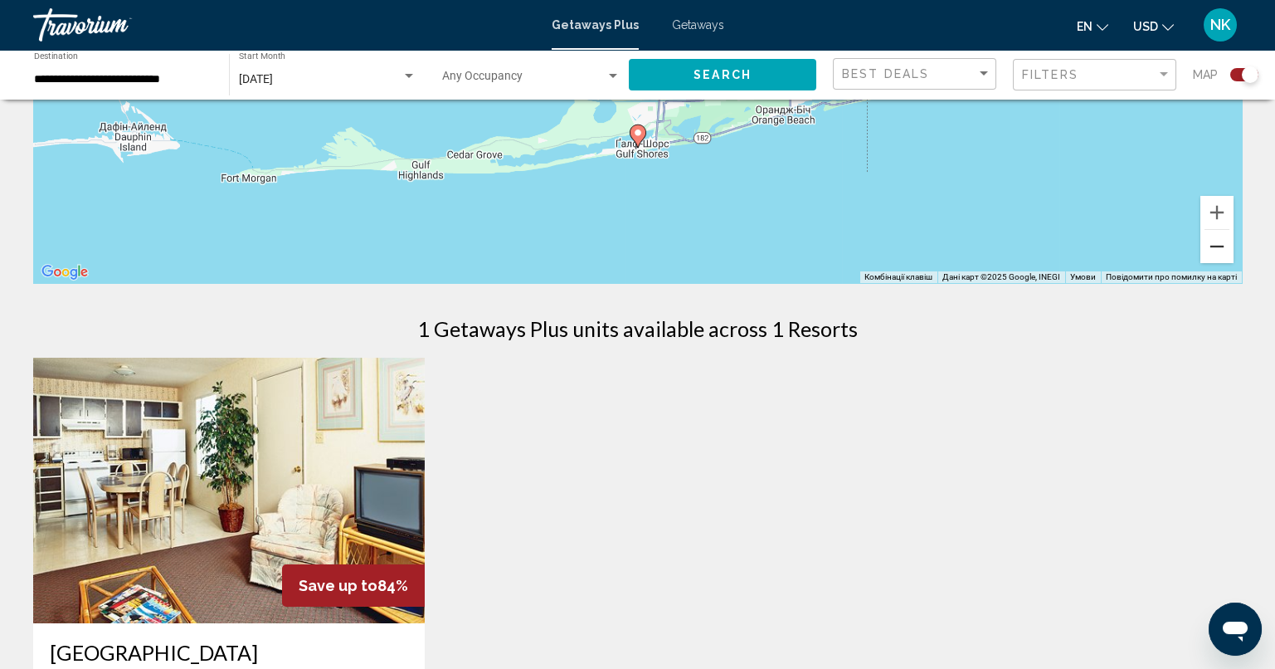
click at [1221, 241] on button "Зменшити" at bounding box center [1216, 246] width 33 height 33
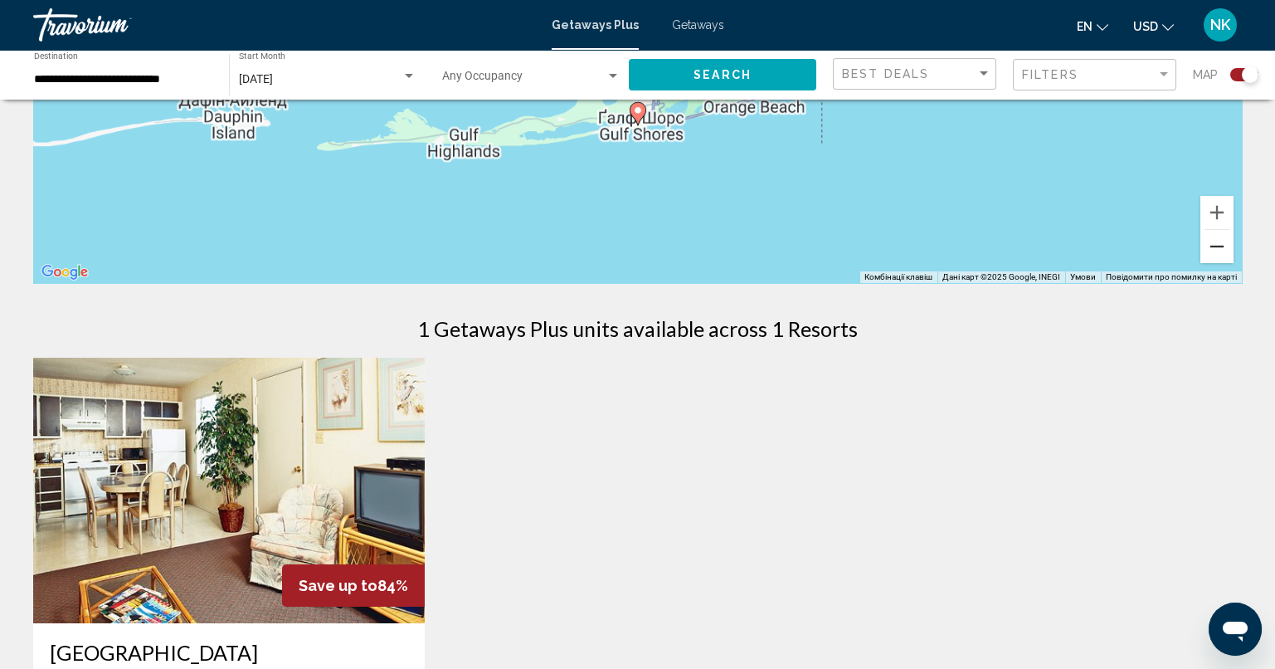
click at [1221, 241] on button "Зменшити" at bounding box center [1216, 246] width 33 height 33
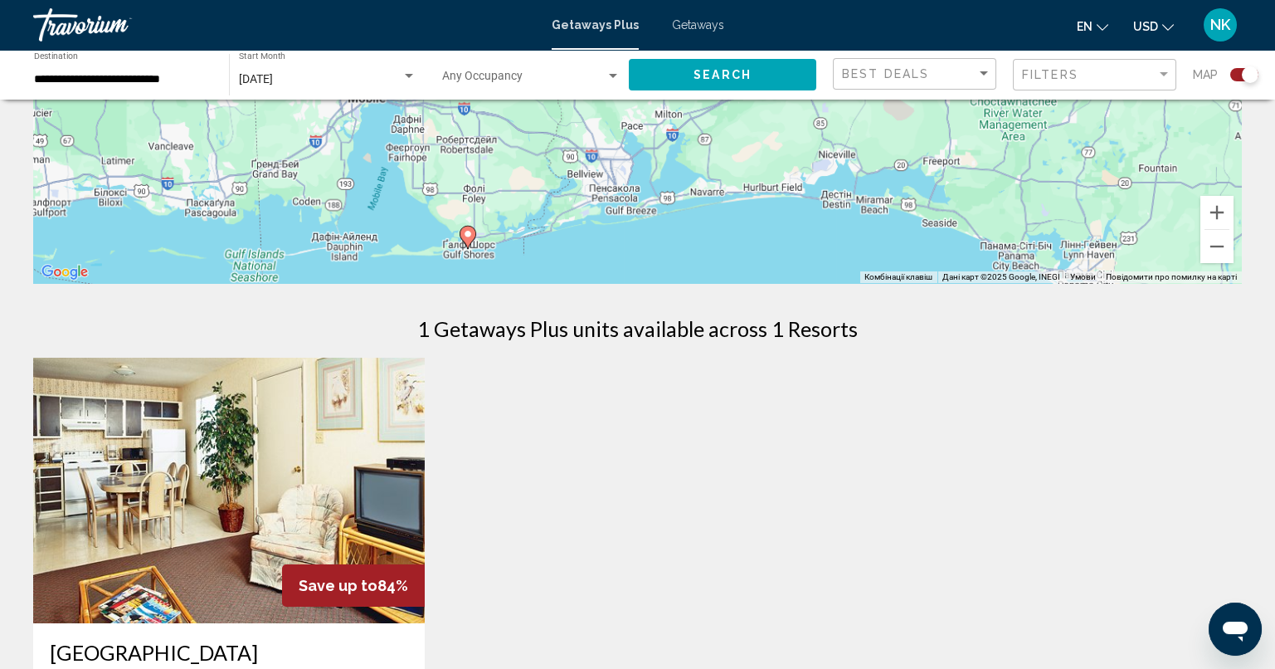
drag, startPoint x: 888, startPoint y: 206, endPoint x: 499, endPoint y: 241, distance: 390.7
click at [683, 364] on div "← Перемістити ліворуч → Перемістити праворуч ↑ Перемістити вгору ↓ Перемістити …" at bounding box center [637, 379] width 1275 height 1189
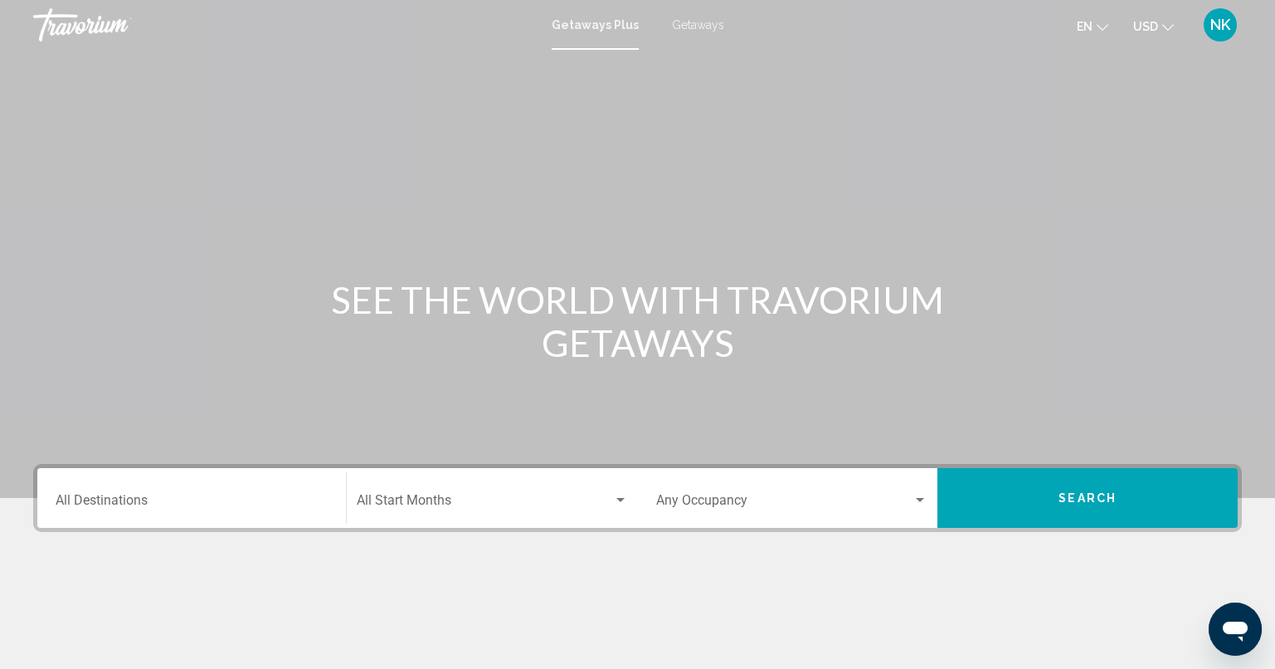
click at [165, 499] on input "Destination All Destinations" at bounding box center [192, 503] width 272 height 15
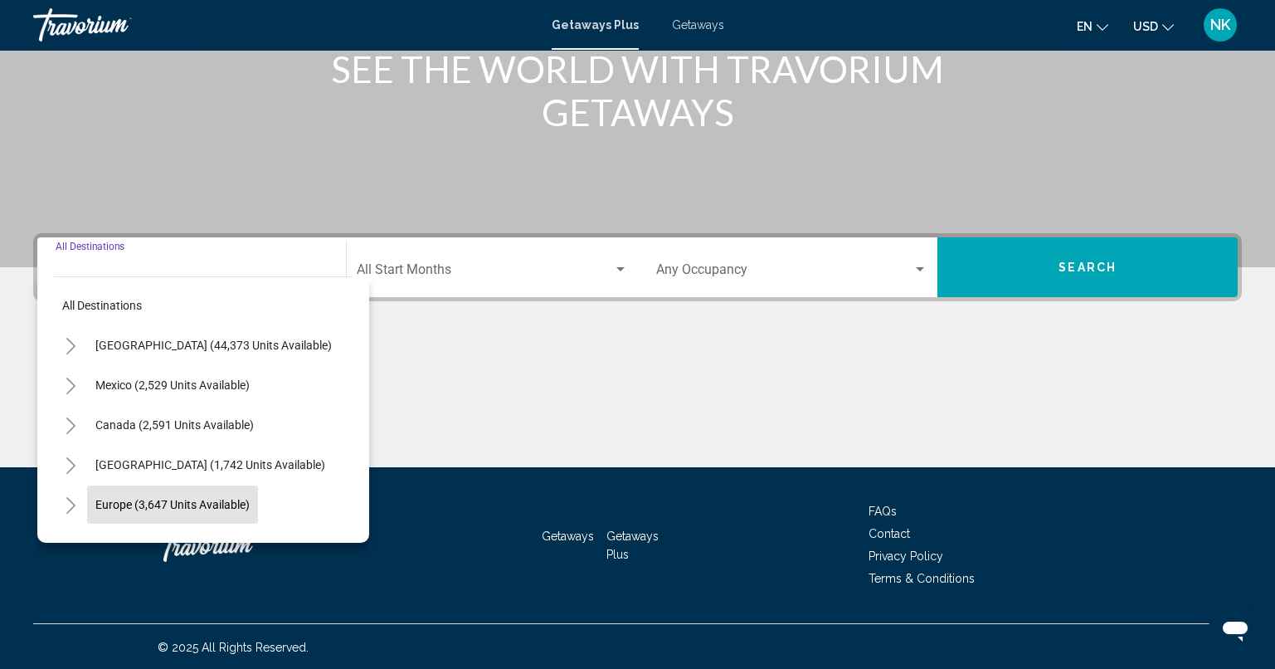
scroll to position [231, 0]
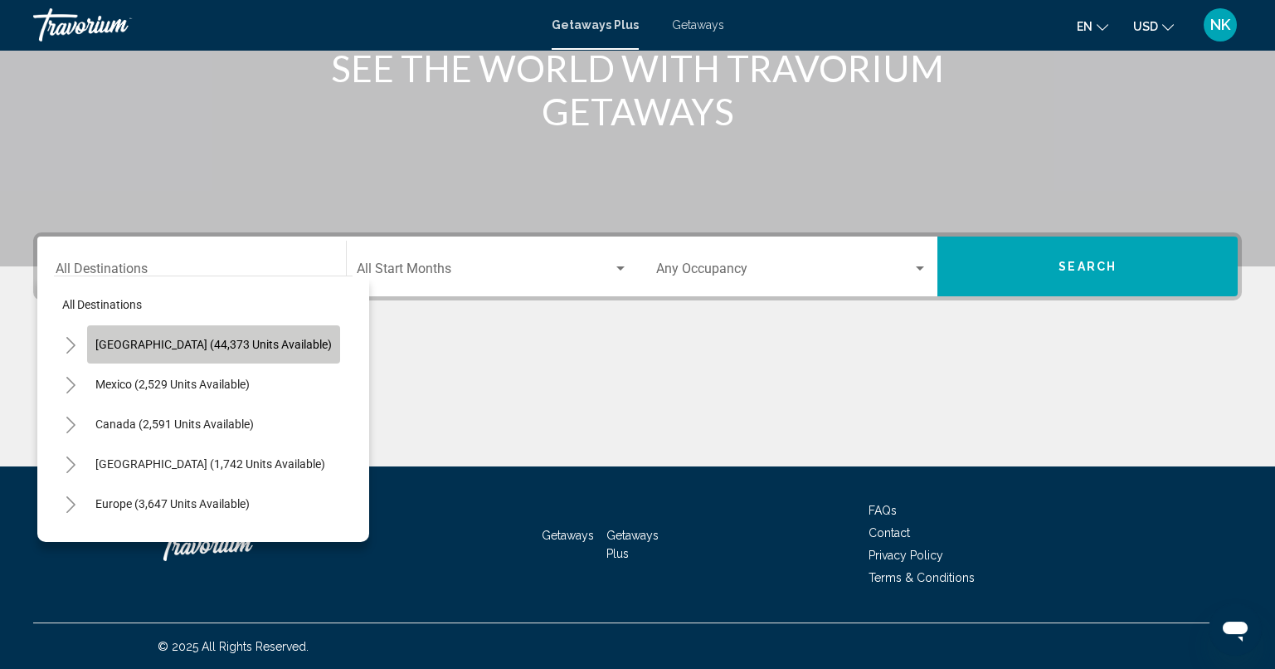
click at [235, 328] on button "[GEOGRAPHIC_DATA] (44,373 units available)" at bounding box center [213, 344] width 253 height 38
type input "**********"
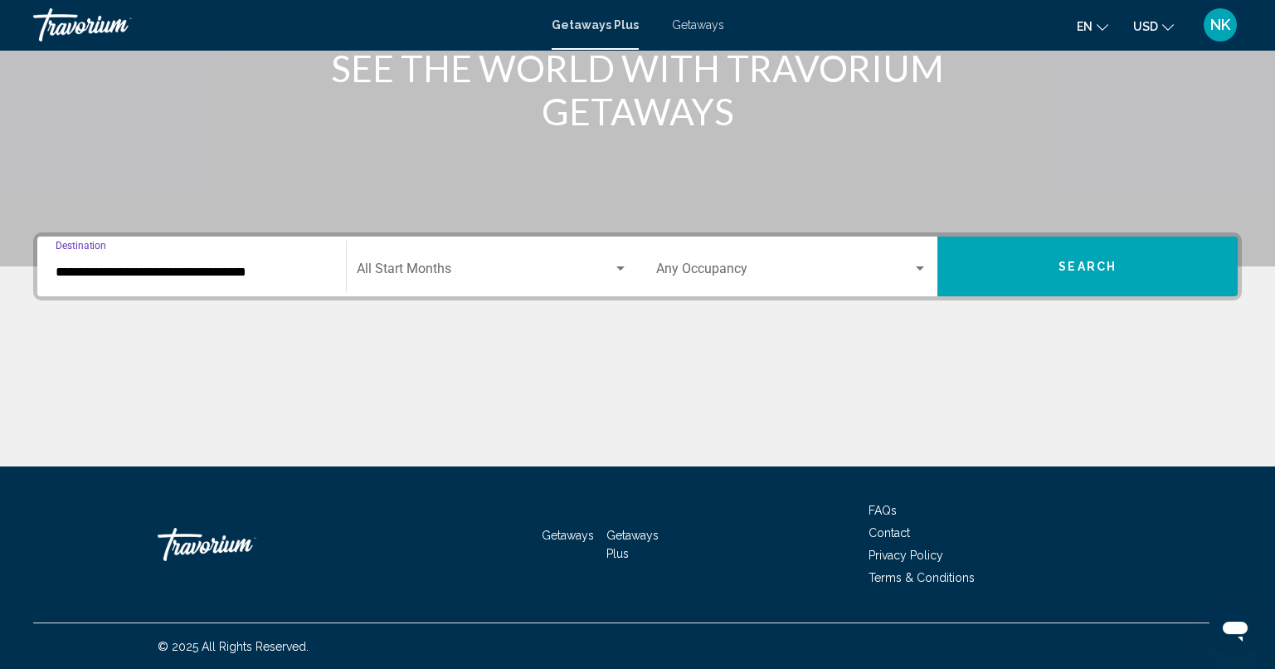
click at [460, 275] on span "Search widget" at bounding box center [485, 272] width 256 height 15
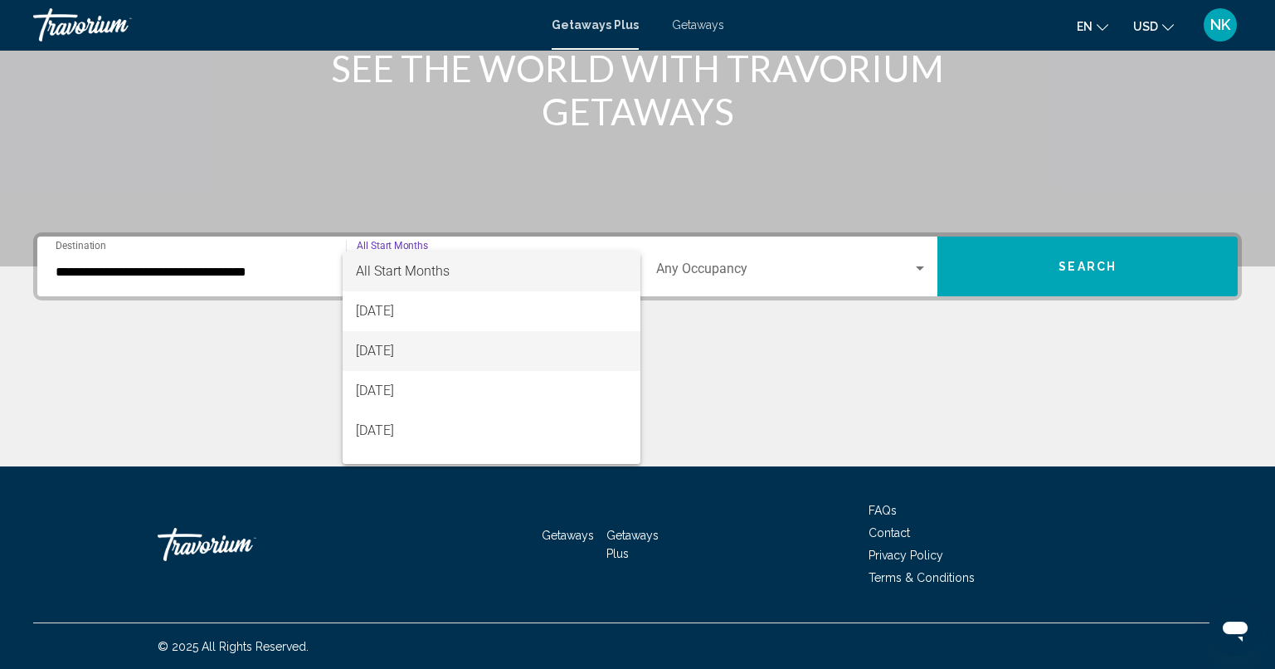
click at [430, 348] on span "[DATE]" at bounding box center [491, 351] width 271 height 40
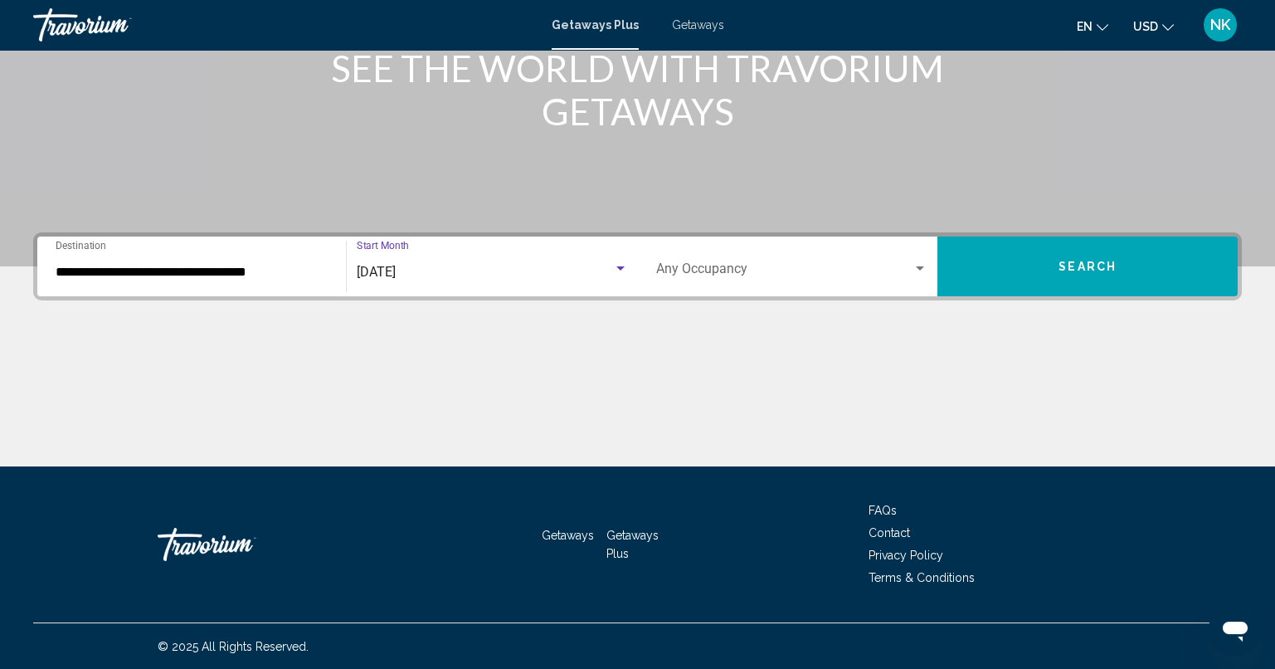
click at [1118, 265] on button "Search" at bounding box center [1087, 266] width 300 height 60
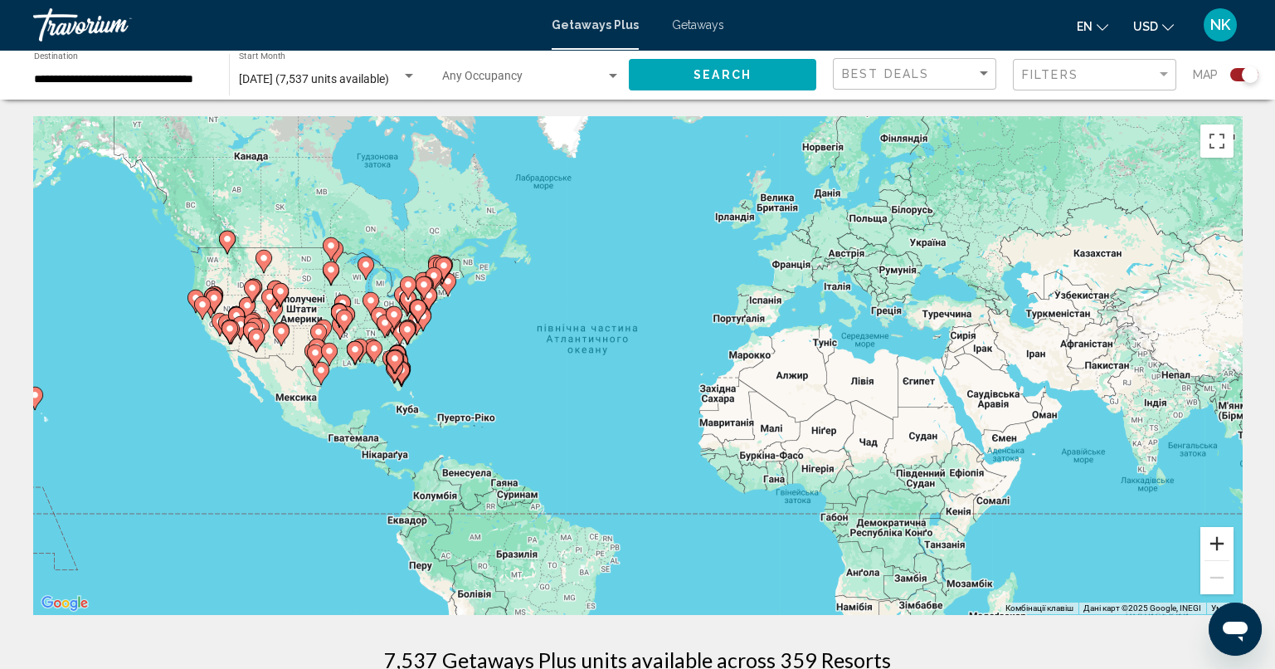
click at [1216, 538] on button "Збільшити" at bounding box center [1216, 543] width 33 height 33
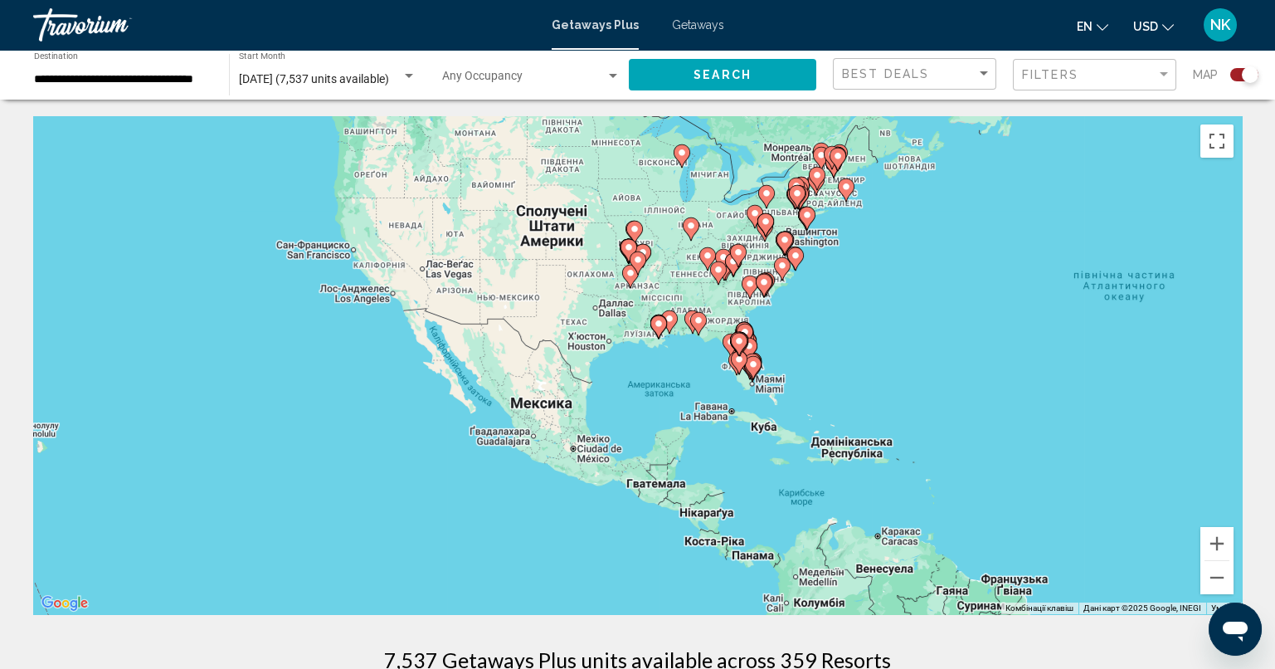
drag, startPoint x: 314, startPoint y: 424, endPoint x: 913, endPoint y: 396, distance: 599.5
click at [912, 396] on div "Увімкніть режим перетягування за допомогою клавіатури, натиснувши Alt + Enter. …" at bounding box center [637, 365] width 1209 height 498
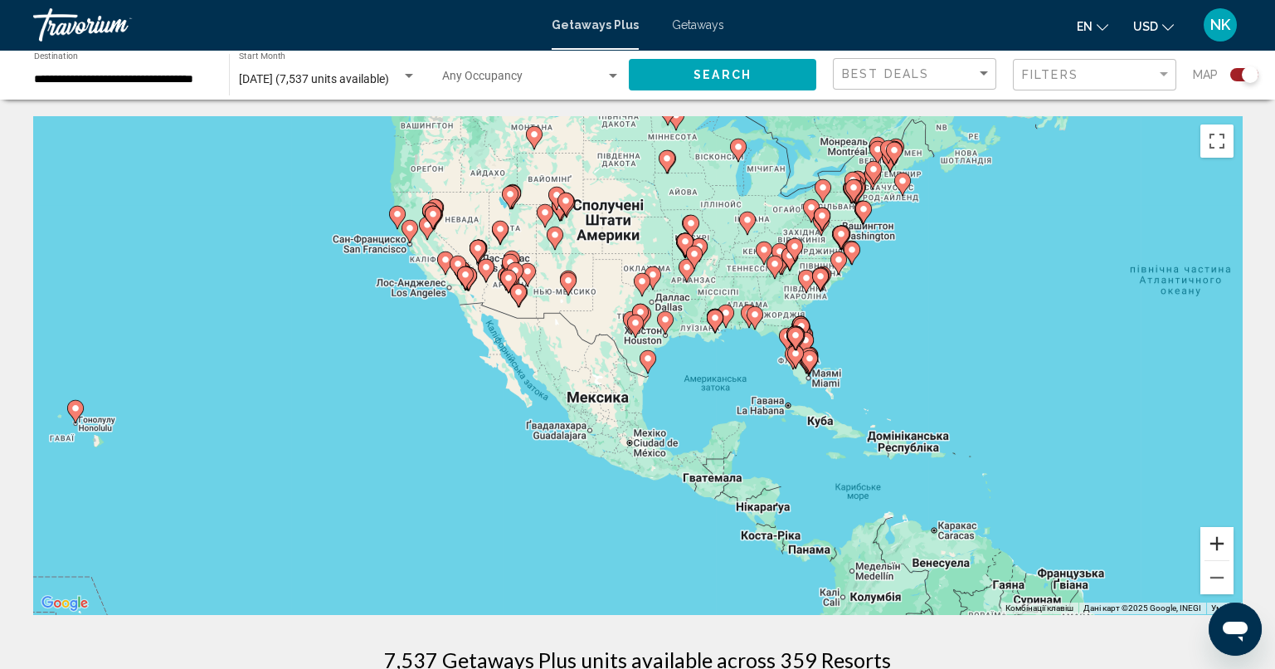
click at [1209, 535] on button "Збільшити" at bounding box center [1216, 543] width 33 height 33
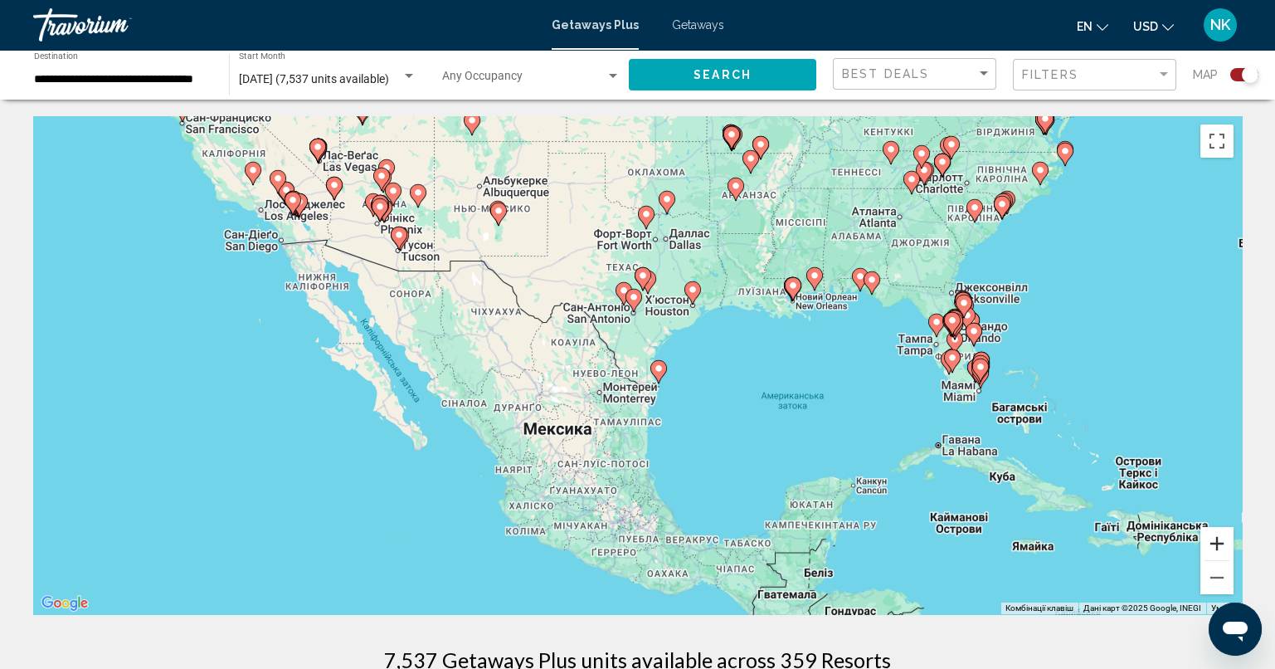
click at [1208, 538] on button "Збільшити" at bounding box center [1216, 543] width 33 height 33
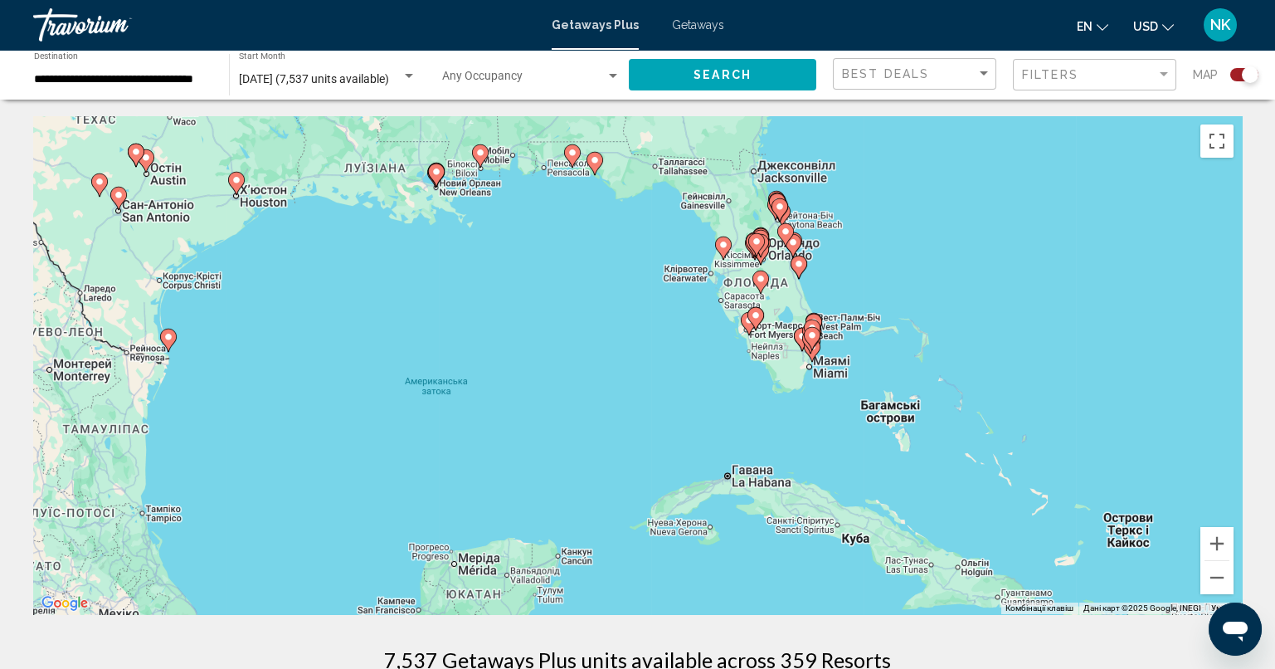
drag, startPoint x: 1107, startPoint y: 469, endPoint x: 655, endPoint y: 417, distance: 455.0
click at [655, 417] on div "Увімкніть режим перетягування за допомогою клавіатури, натиснувши Alt + Enter. …" at bounding box center [637, 365] width 1209 height 498
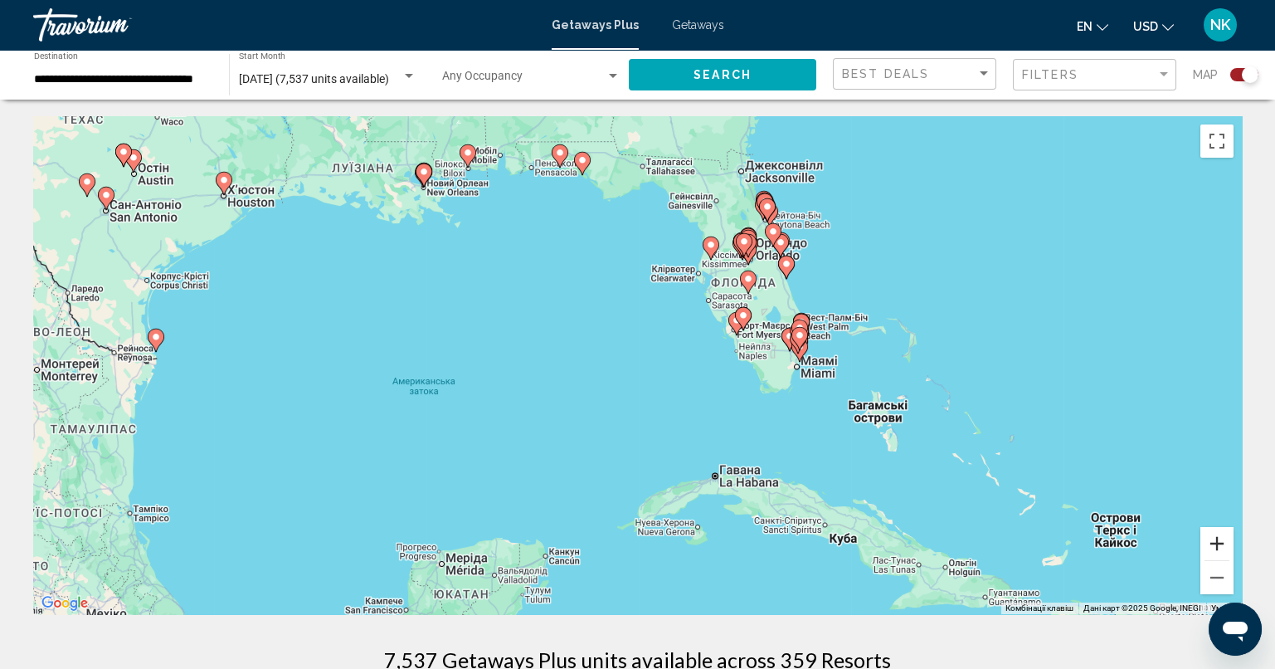
click at [1222, 540] on button "Збільшити" at bounding box center [1216, 543] width 33 height 33
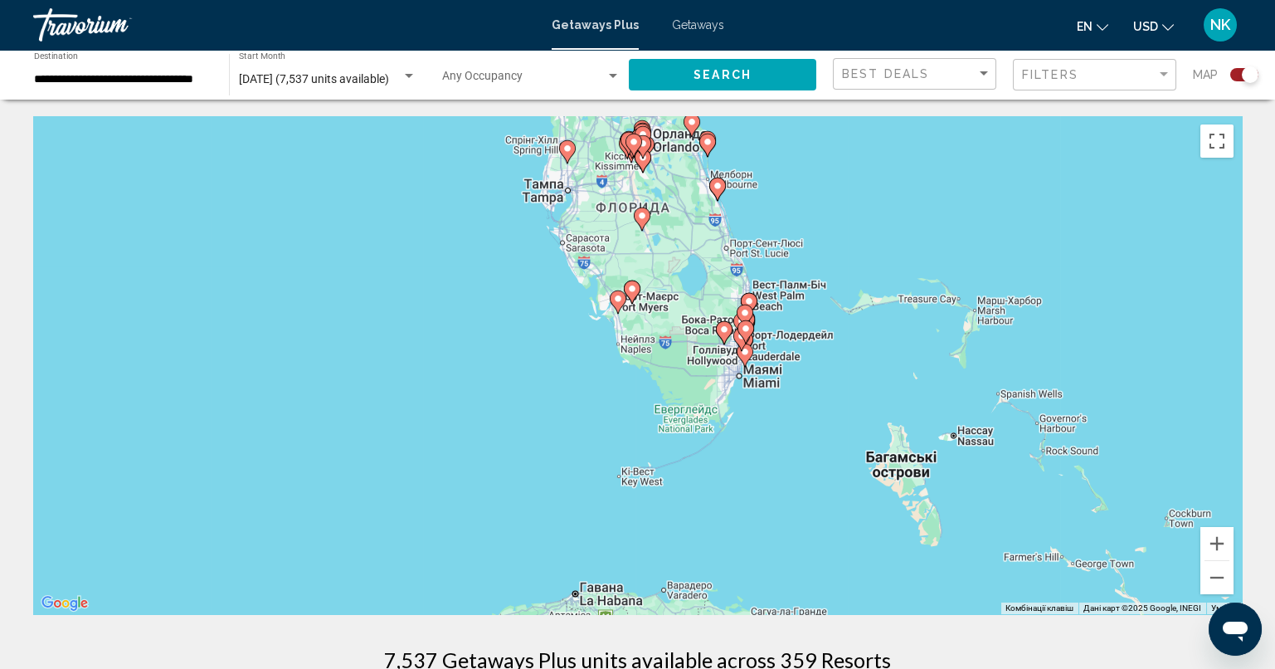
drag, startPoint x: 1043, startPoint y: 450, endPoint x: 804, endPoint y: 460, distance: 239.9
click at [805, 460] on div "Увімкніть режим перетягування за допомогою клавіатури, натиснувши Alt + Enter. …" at bounding box center [637, 365] width 1209 height 498
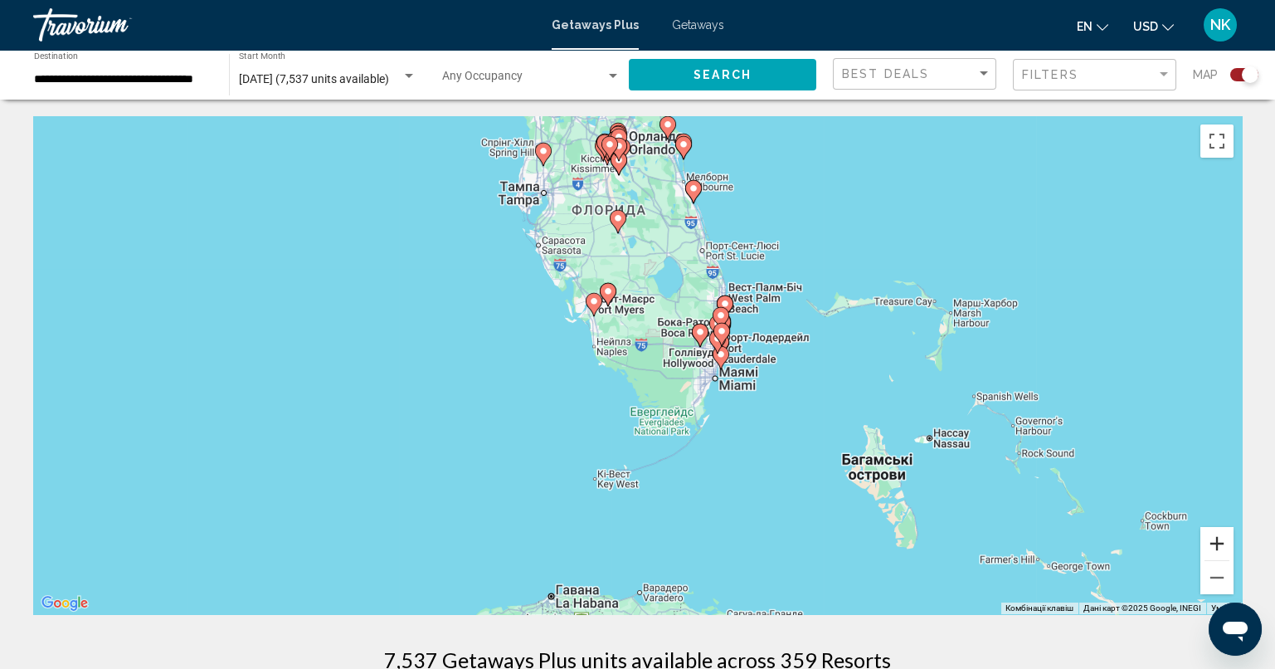
click at [1222, 535] on button "Збільшити" at bounding box center [1216, 543] width 33 height 33
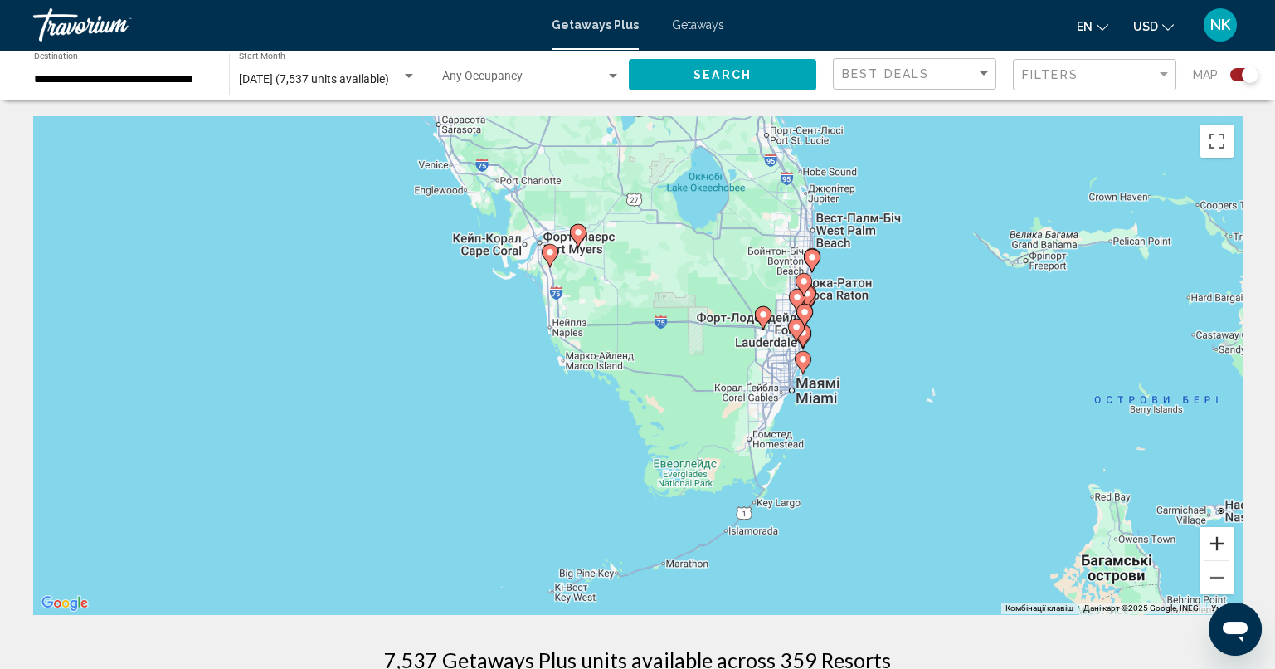
click at [1217, 540] on button "Збільшити" at bounding box center [1216, 543] width 33 height 33
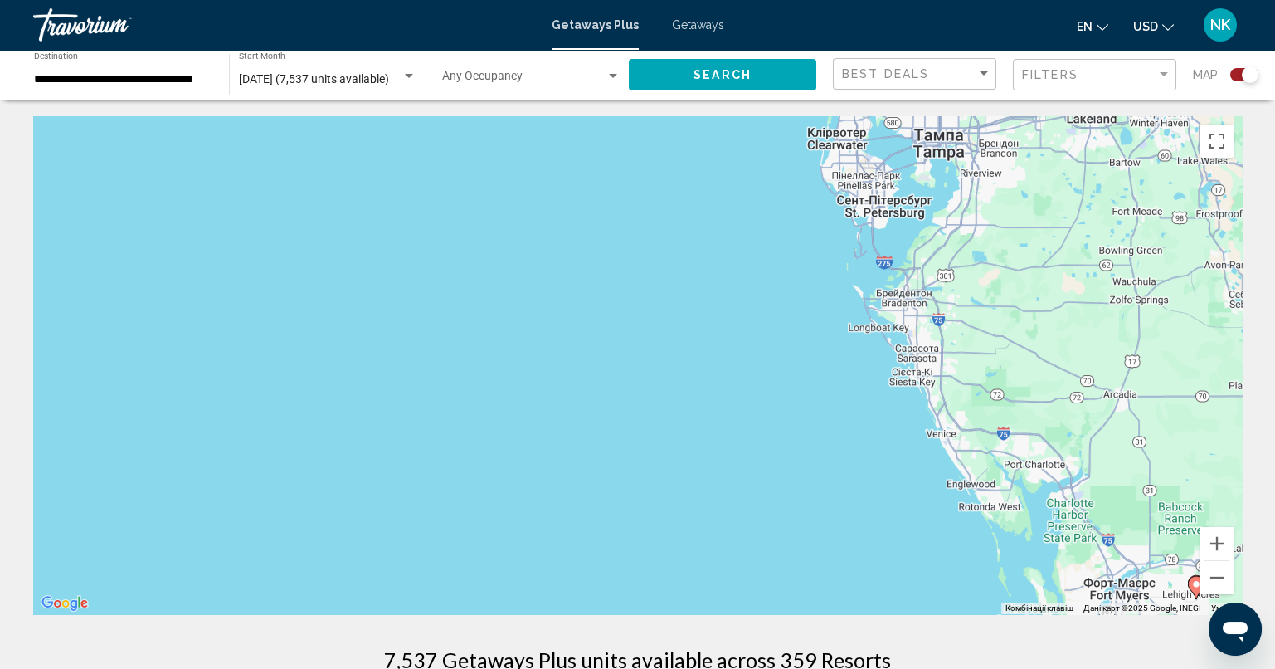
drag, startPoint x: 471, startPoint y: 247, endPoint x: 1149, endPoint y: 676, distance: 802.0
click at [1149, 668] on html "**********" at bounding box center [637, 334] width 1275 height 669
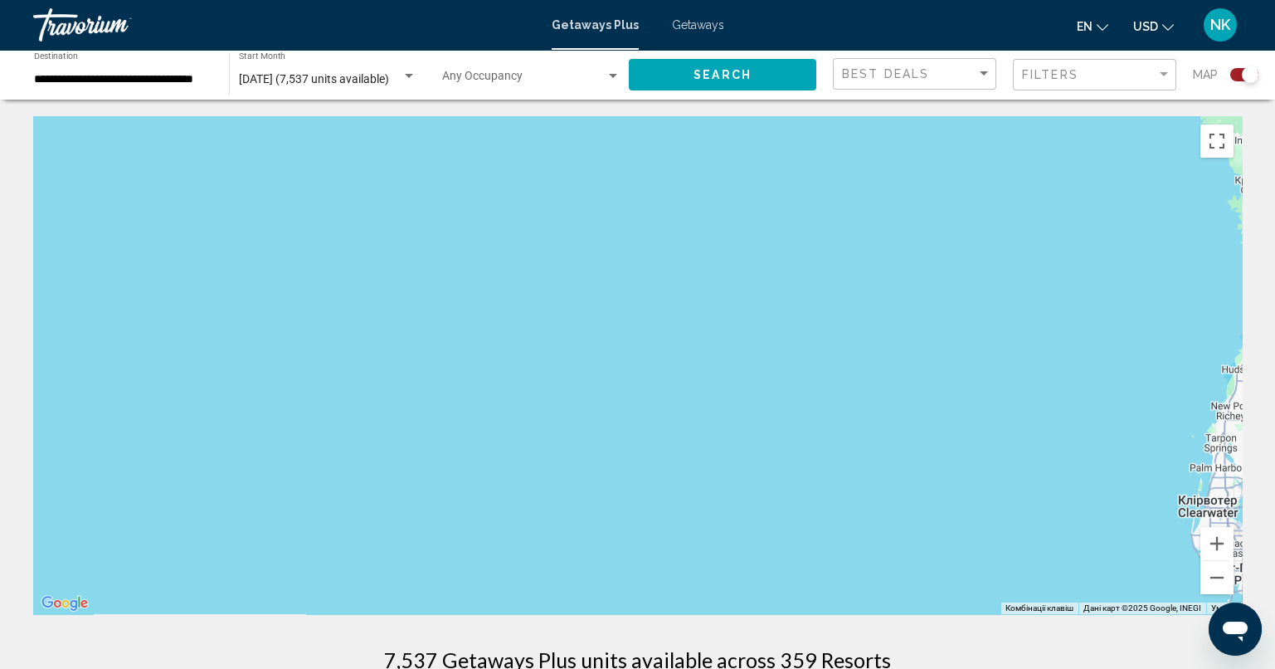
drag, startPoint x: 581, startPoint y: 289, endPoint x: 954, endPoint y: 665, distance: 530.2
click at [956, 668] on html "**********" at bounding box center [637, 334] width 1275 height 669
click at [1223, 575] on button "Зменшити" at bounding box center [1216, 577] width 33 height 33
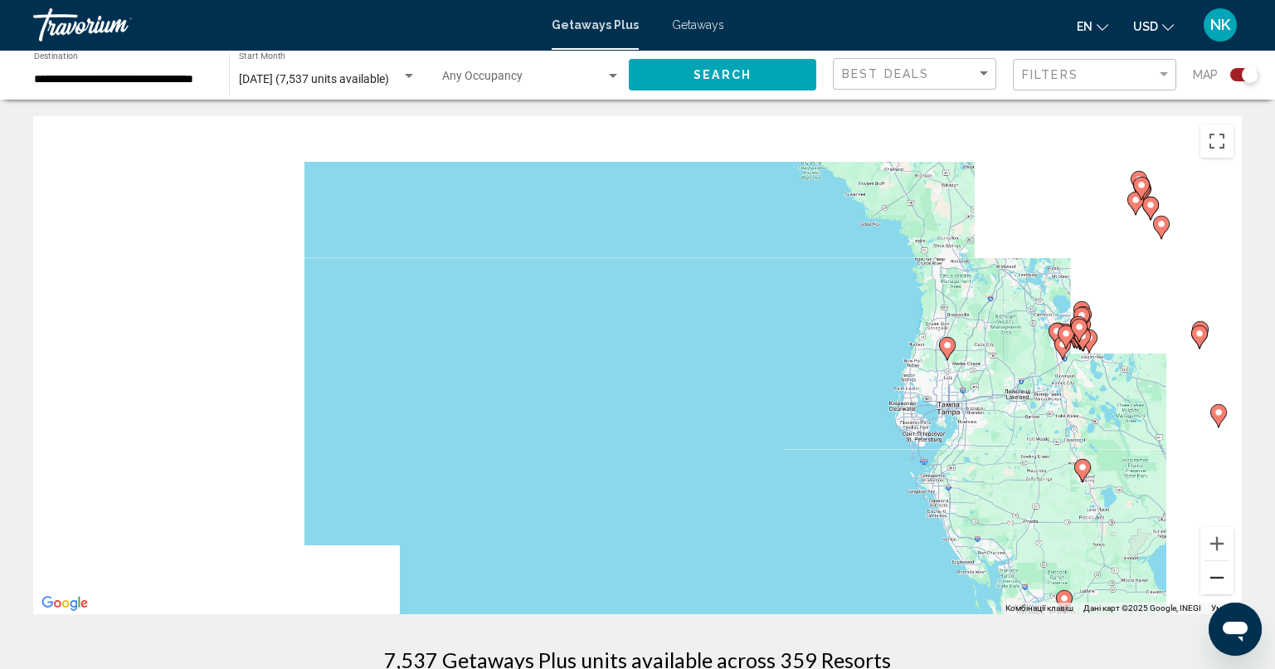
click at [1223, 575] on button "Зменшити" at bounding box center [1216, 577] width 33 height 33
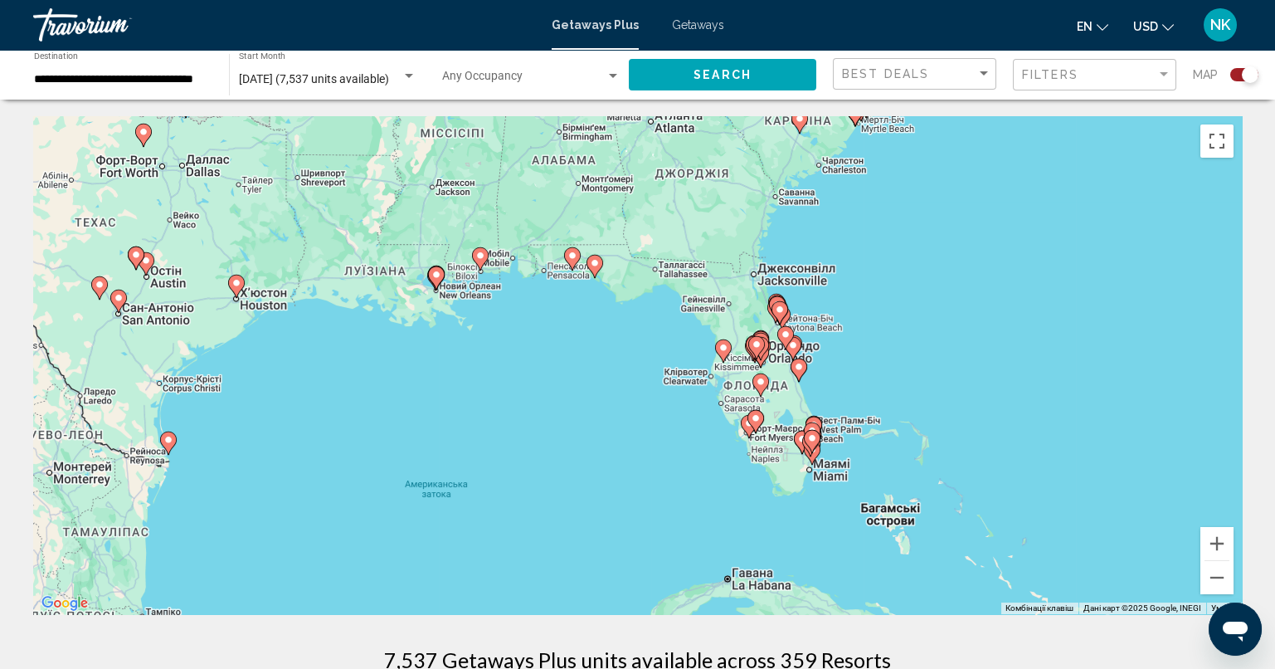
click at [574, 256] on image "Main content" at bounding box center [572, 256] width 10 height 10
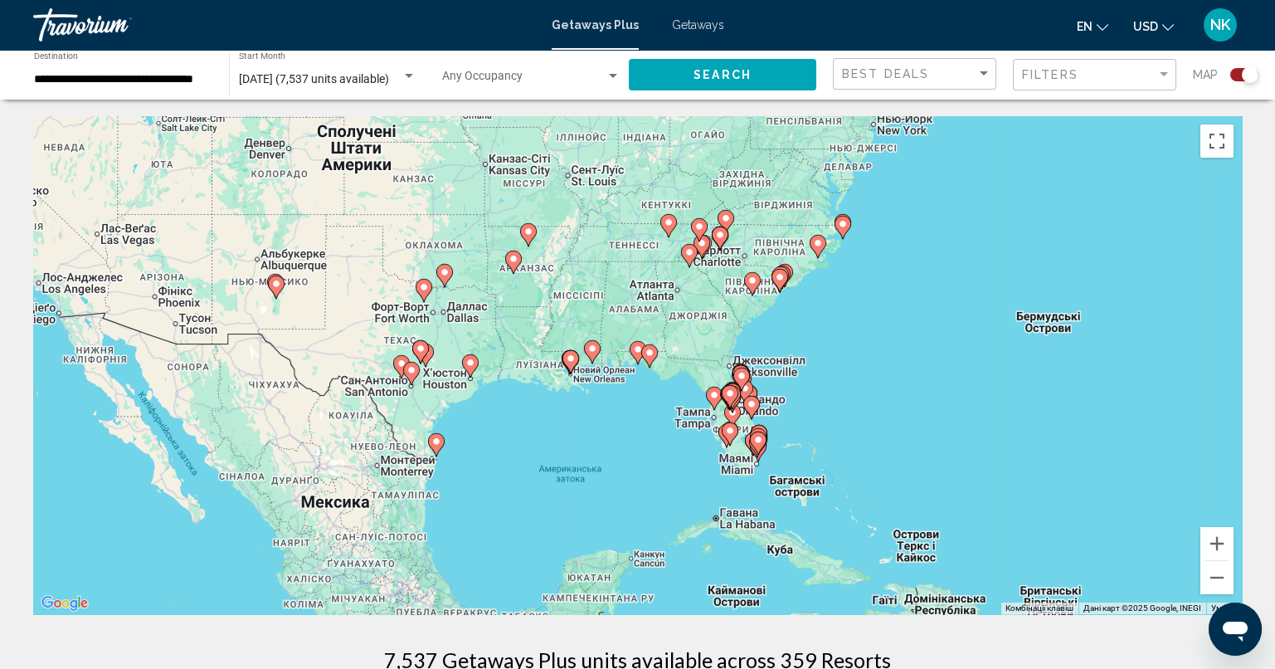
click at [636, 351] on image "Main content" at bounding box center [638, 349] width 10 height 10
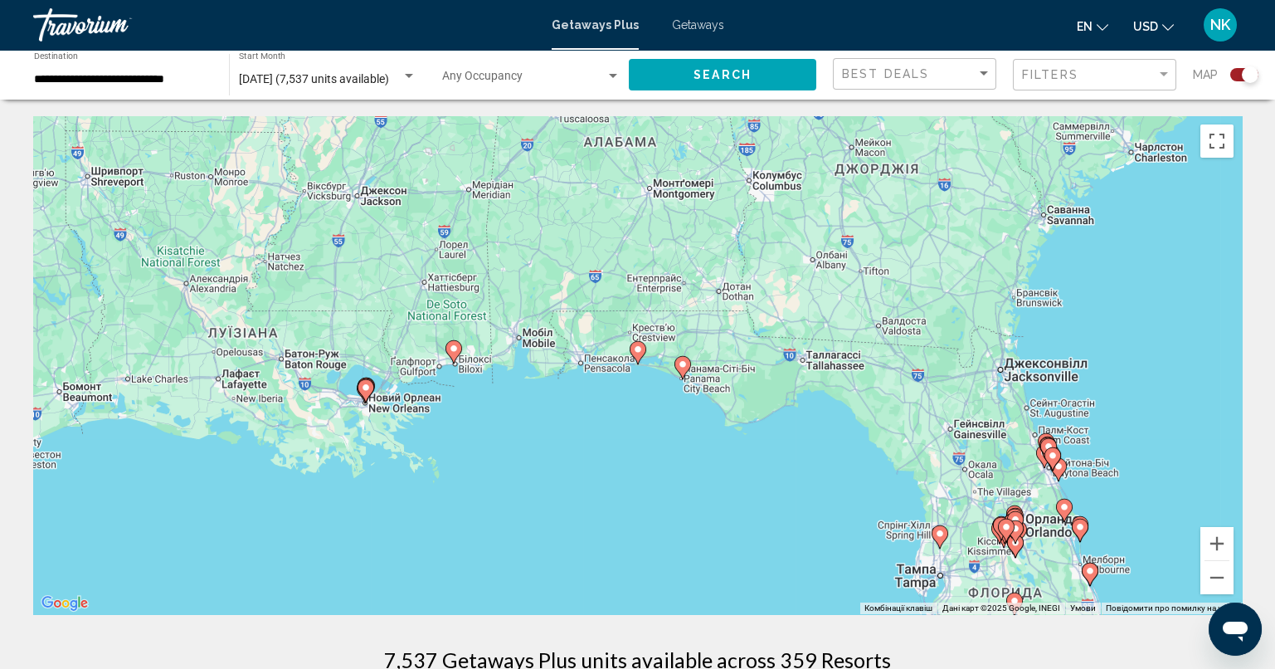
click at [637, 357] on icon "Main content" at bounding box center [637, 353] width 15 height 22
type input "**********"
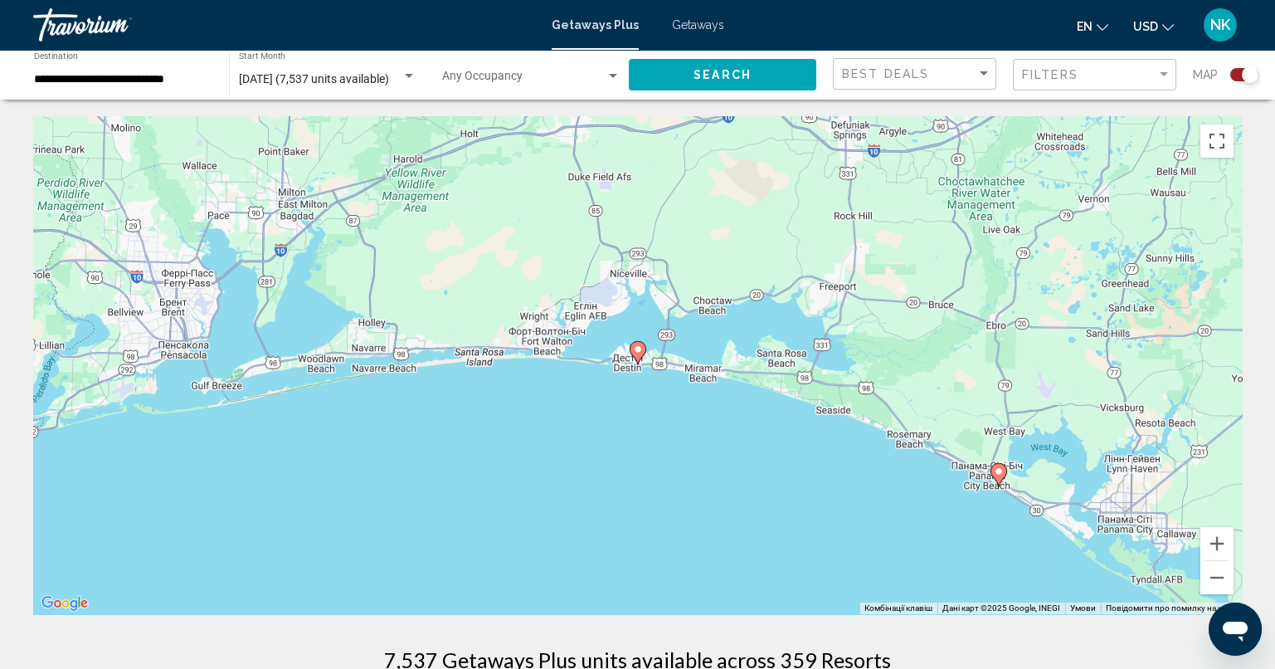
click at [638, 355] on icon "Main content" at bounding box center [637, 353] width 15 height 22
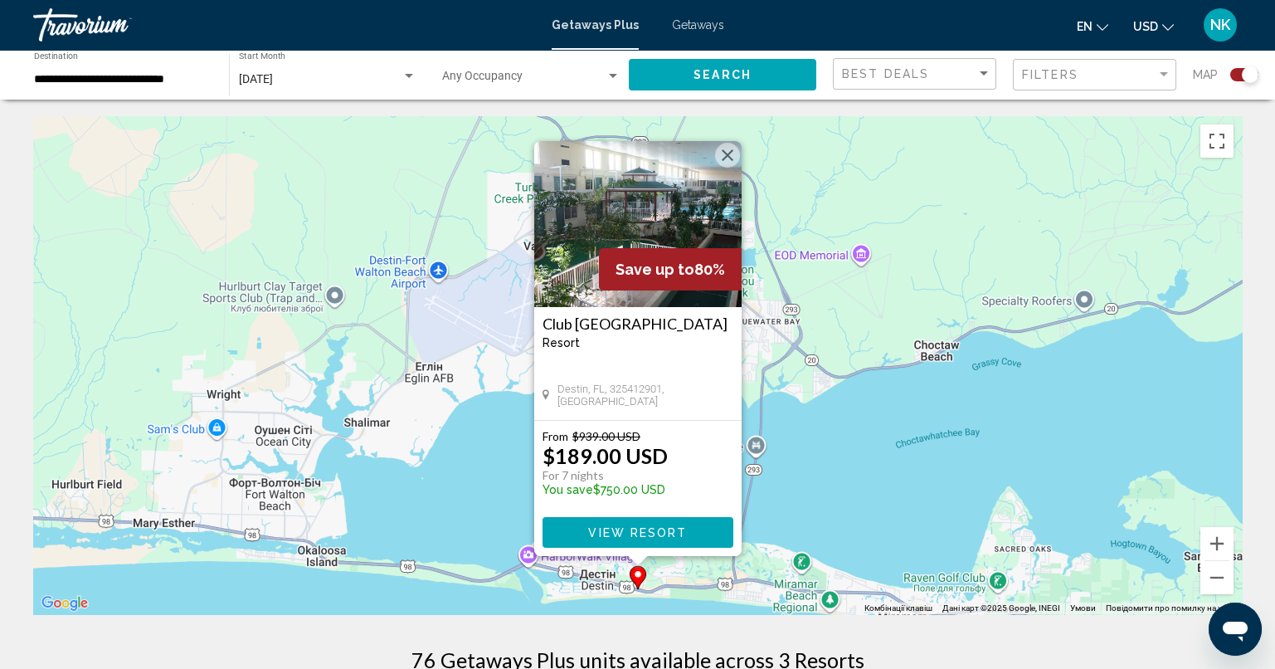
click at [732, 162] on button "Закрити" at bounding box center [727, 155] width 25 height 25
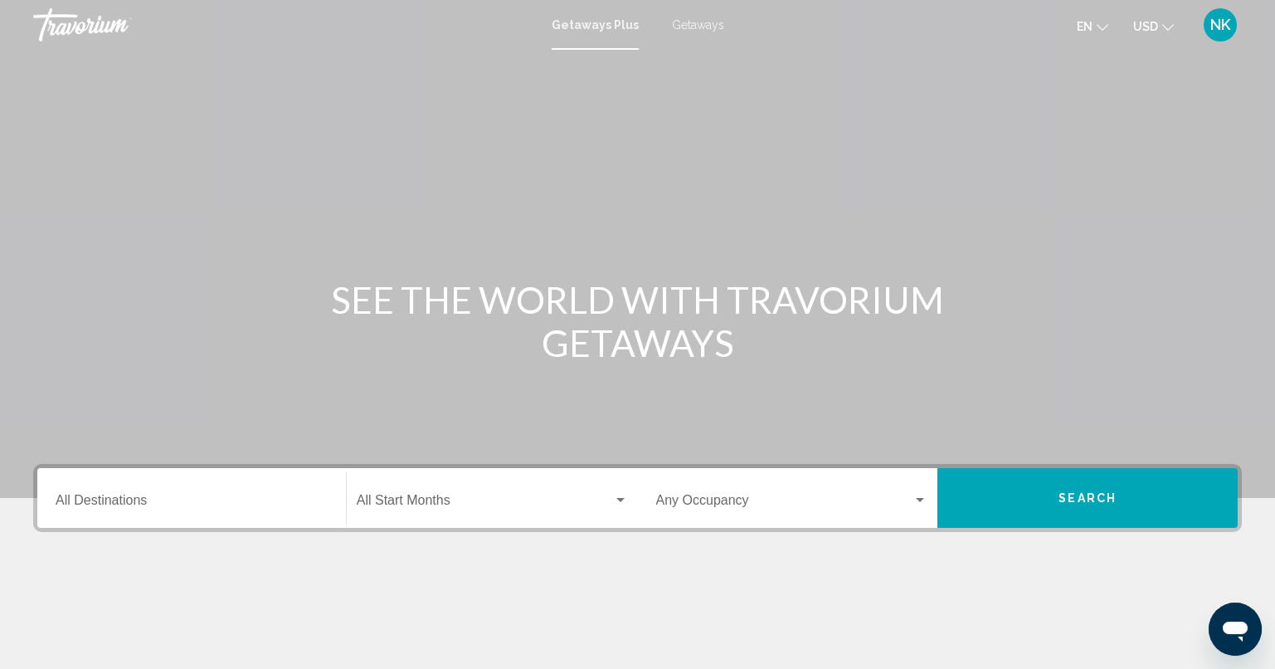
click at [149, 501] on input "Destination All Destinations" at bounding box center [192, 503] width 272 height 15
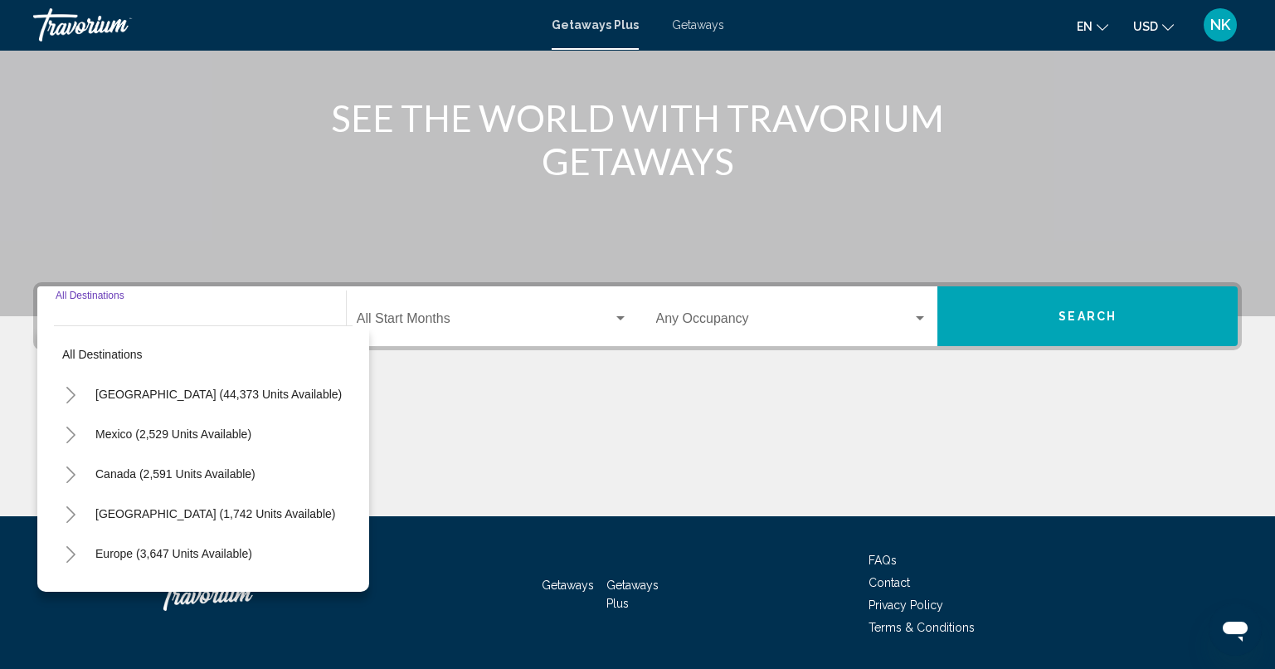
scroll to position [231, 0]
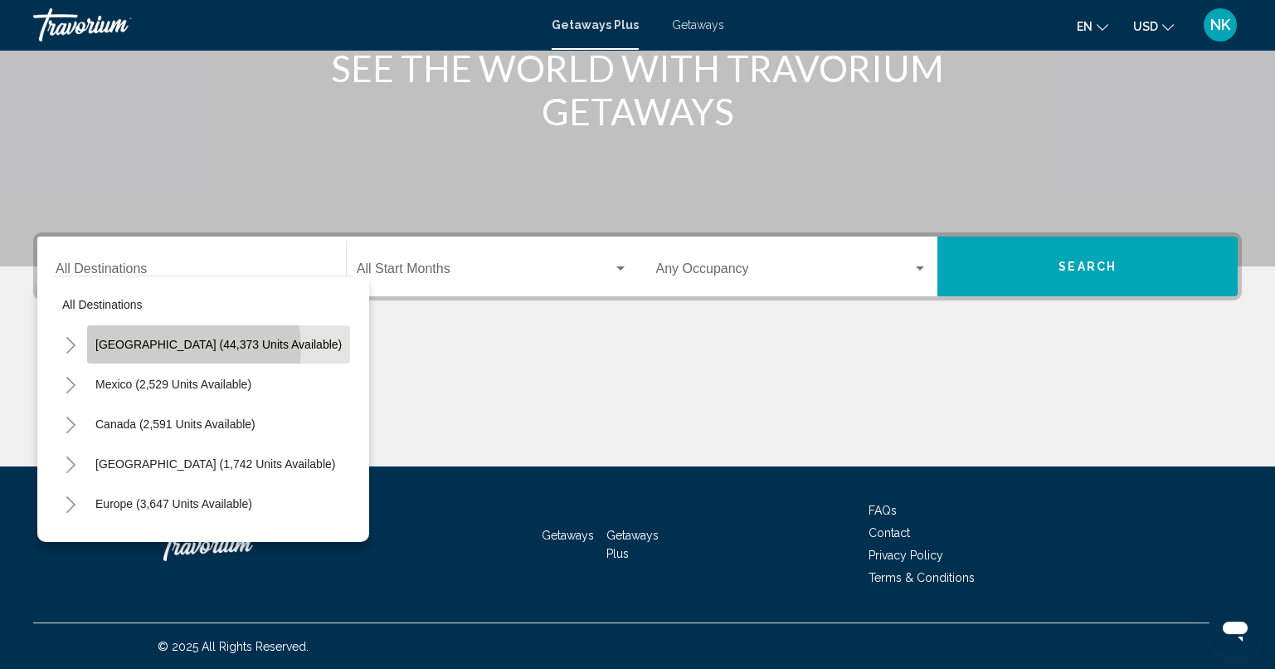
click at [183, 347] on span "[GEOGRAPHIC_DATA] (44,373 units available)" at bounding box center [218, 344] width 246 height 13
type input "**********"
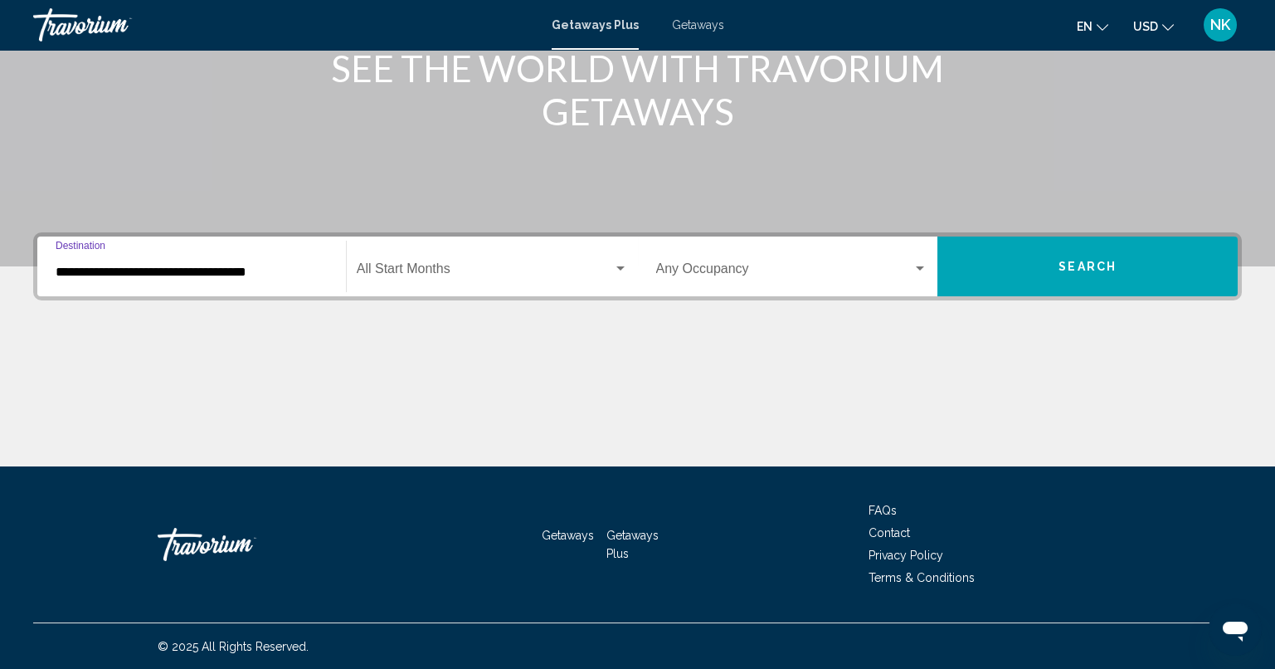
click at [422, 265] on span "Search widget" at bounding box center [485, 272] width 256 height 15
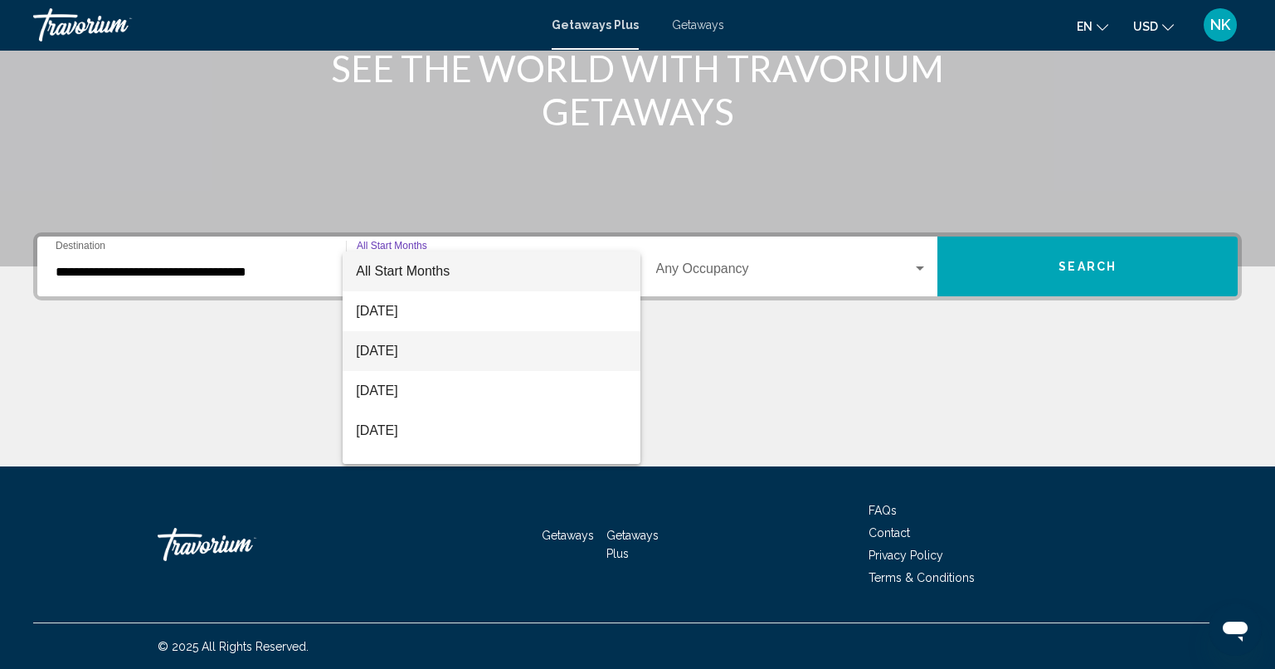
click at [426, 342] on span "[DATE]" at bounding box center [491, 351] width 271 height 40
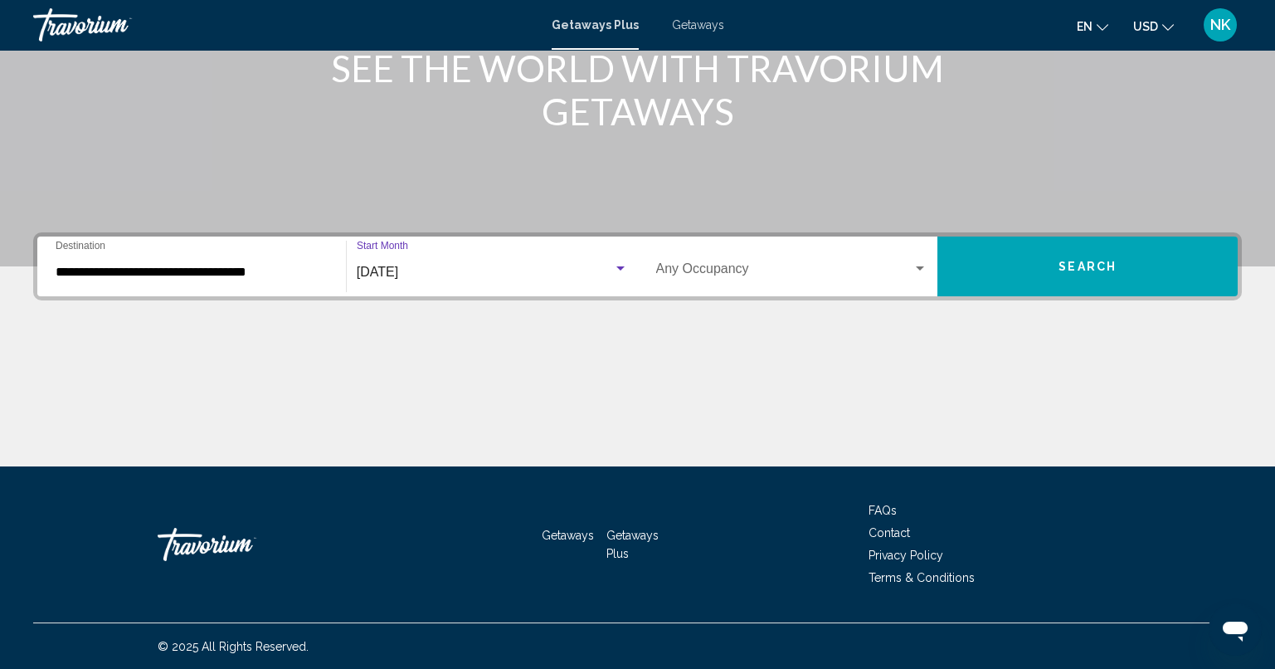
click at [1051, 267] on button "Search" at bounding box center [1087, 266] width 300 height 60
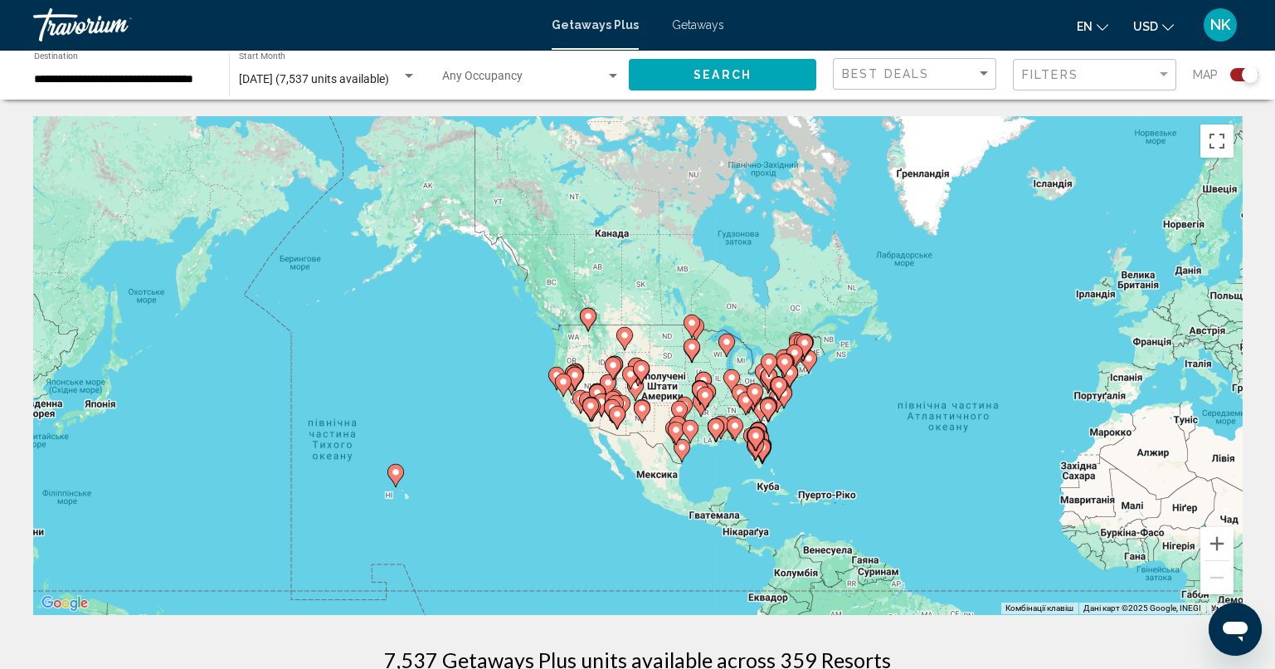
drag, startPoint x: 382, startPoint y: 336, endPoint x: 747, endPoint y: 410, distance: 372.4
click at [746, 410] on gmp-advanced-marker "Main content" at bounding box center [745, 403] width 17 height 25
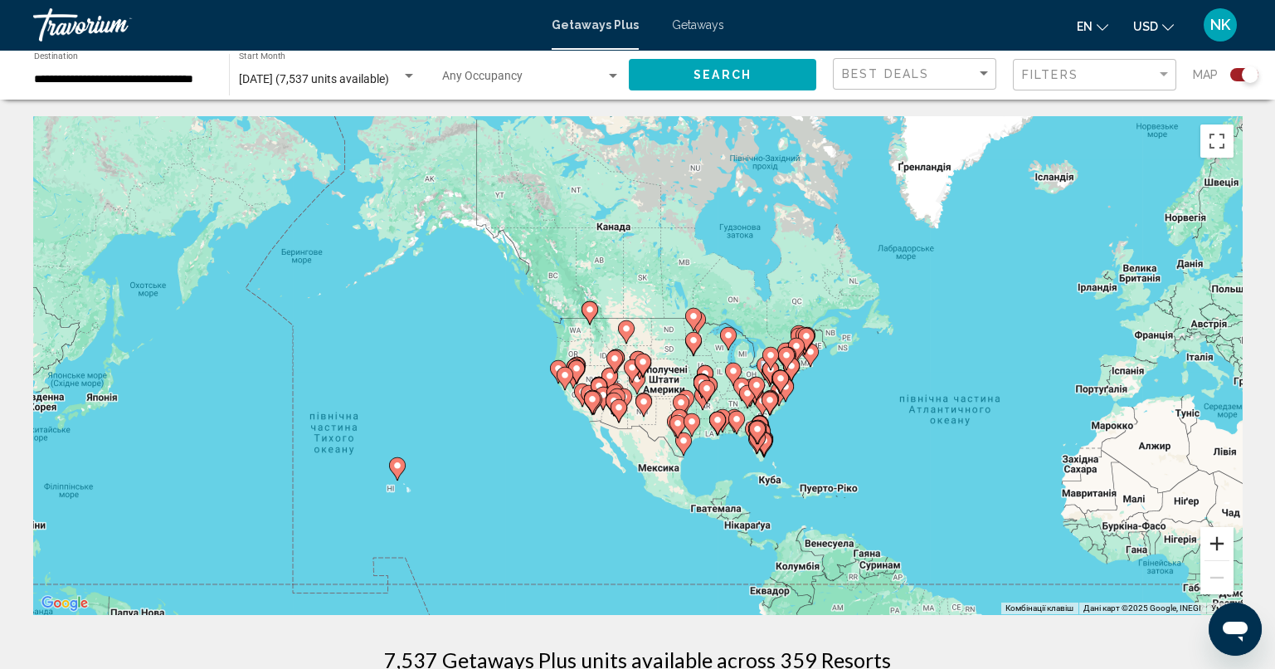
click at [1222, 543] on button "Збільшити" at bounding box center [1216, 543] width 33 height 33
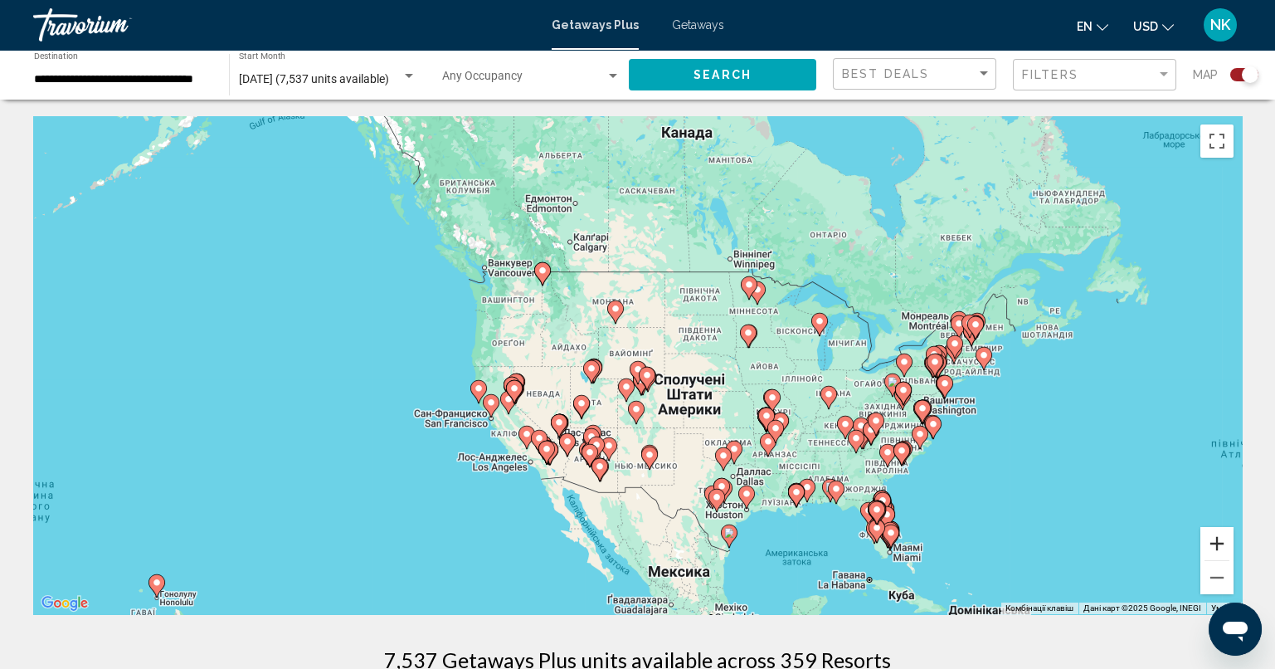
click at [1222, 543] on button "Збільшити" at bounding box center [1216, 543] width 33 height 33
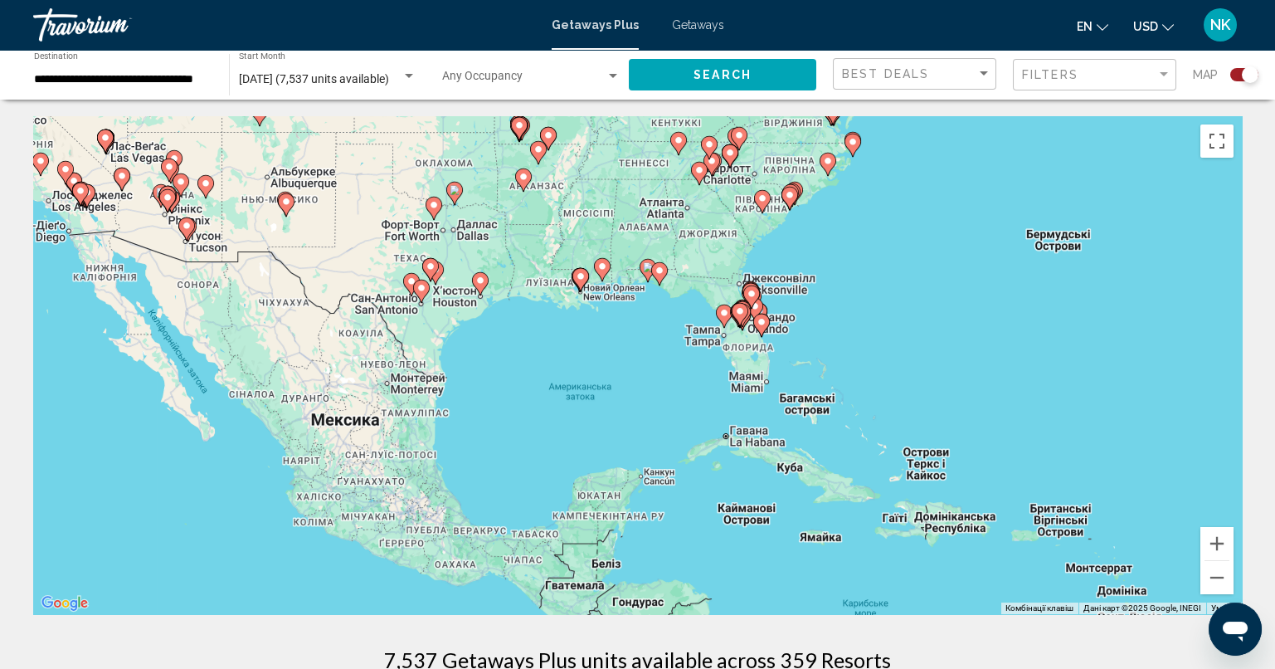
drag, startPoint x: 1004, startPoint y: 521, endPoint x: 643, endPoint y: 187, distance: 491.9
click at [627, 157] on div "Увімкніть режим перетягування за допомогою клавіатури, натиснувши Alt + Enter. …" at bounding box center [637, 365] width 1209 height 498
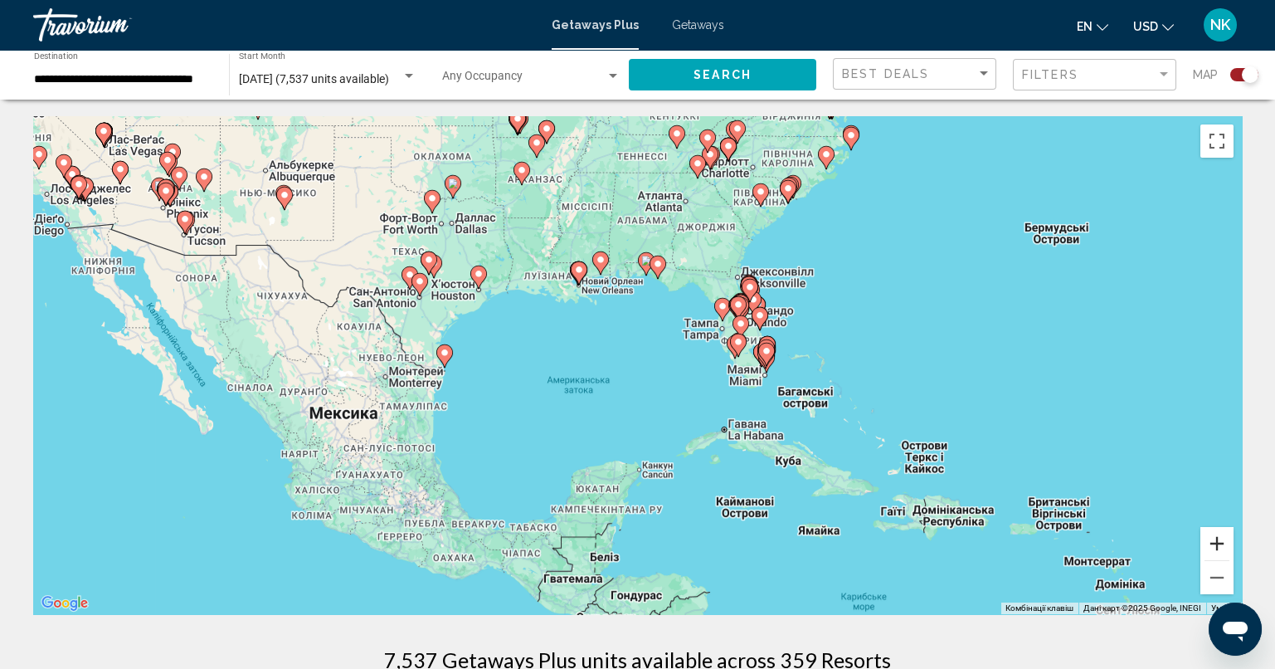
drag, startPoint x: 1227, startPoint y: 543, endPoint x: 1219, endPoint y: 546, distance: 8.7
click at [1227, 543] on button "Збільшити" at bounding box center [1216, 543] width 33 height 33
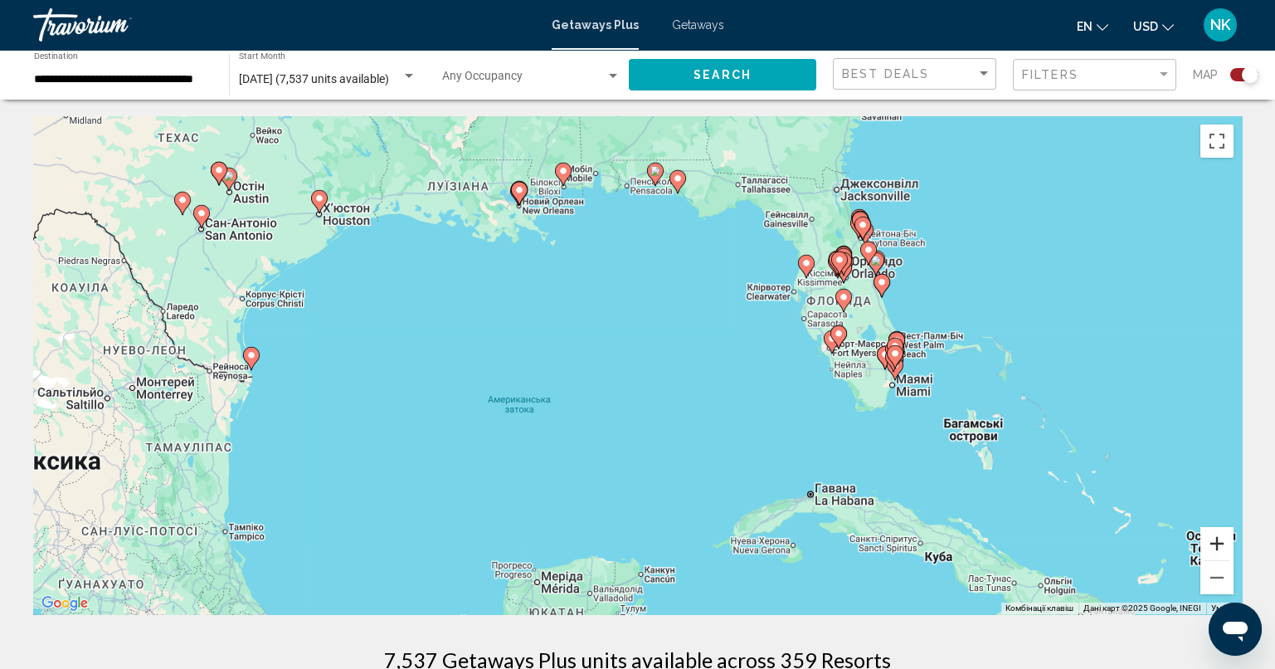
click at [1222, 543] on button "Збільшити" at bounding box center [1216, 543] width 33 height 33
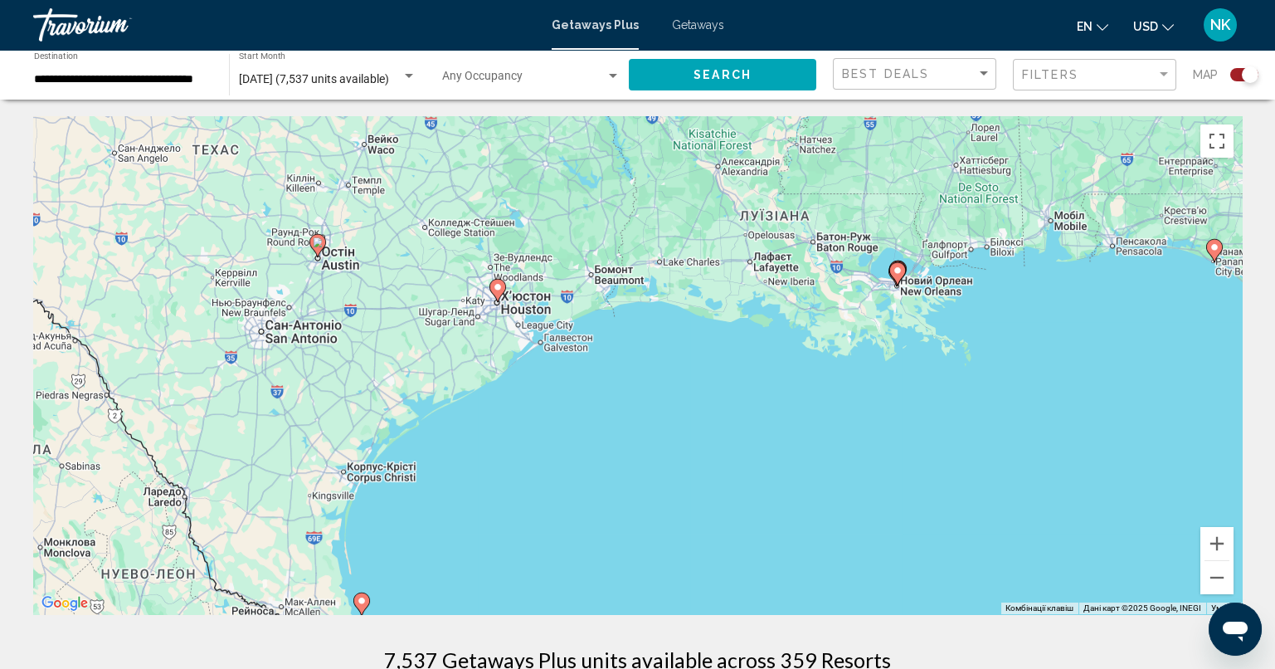
drag, startPoint x: 605, startPoint y: 401, endPoint x: 1104, endPoint y: 639, distance: 553.2
click at [1222, 543] on button "Збільшити" at bounding box center [1216, 543] width 33 height 33
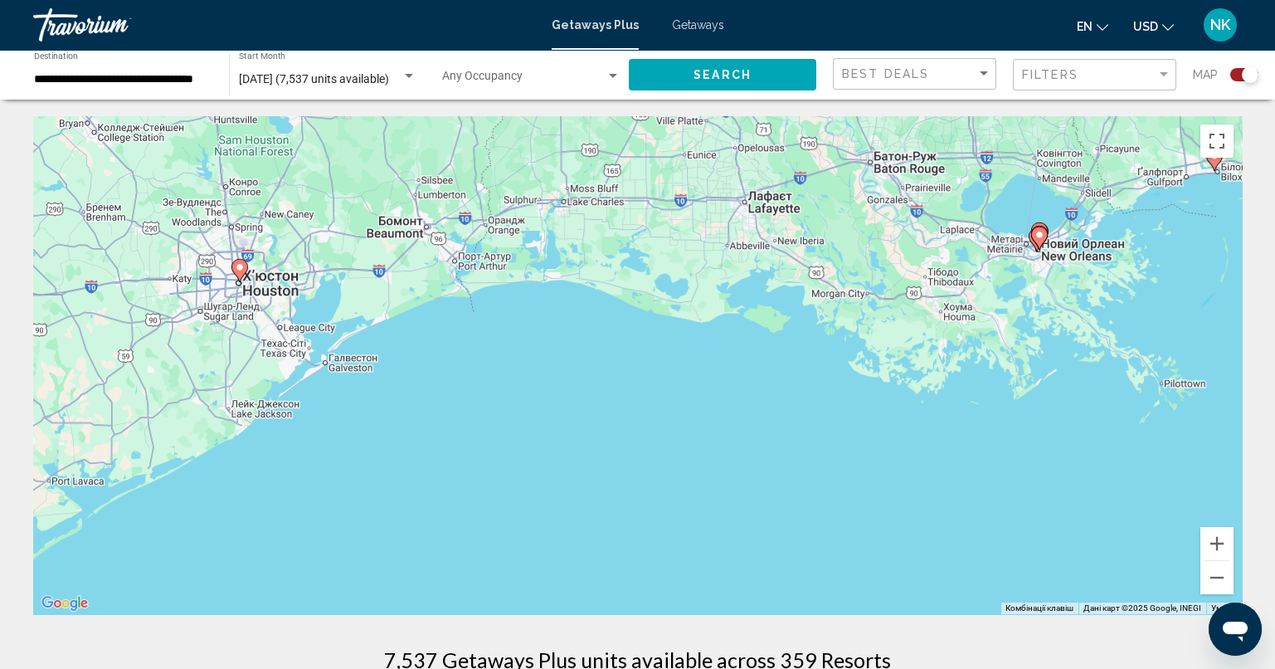
drag, startPoint x: 1111, startPoint y: 357, endPoint x: 854, endPoint y: 455, distance: 274.4
click at [854, 455] on div "Увімкніть режим перетягування за допомогою клавіатури, натиснувши Alt + Enter. …" at bounding box center [637, 365] width 1209 height 498
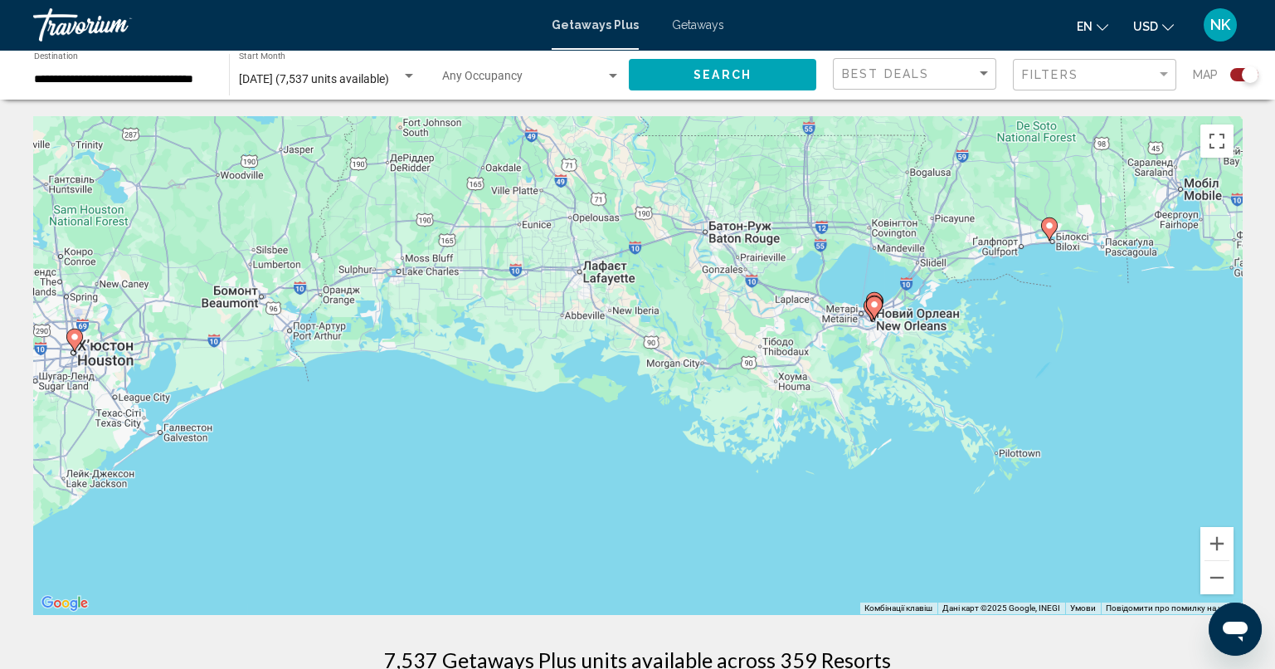
click at [1052, 230] on image "Main content" at bounding box center [1049, 226] width 10 height 10
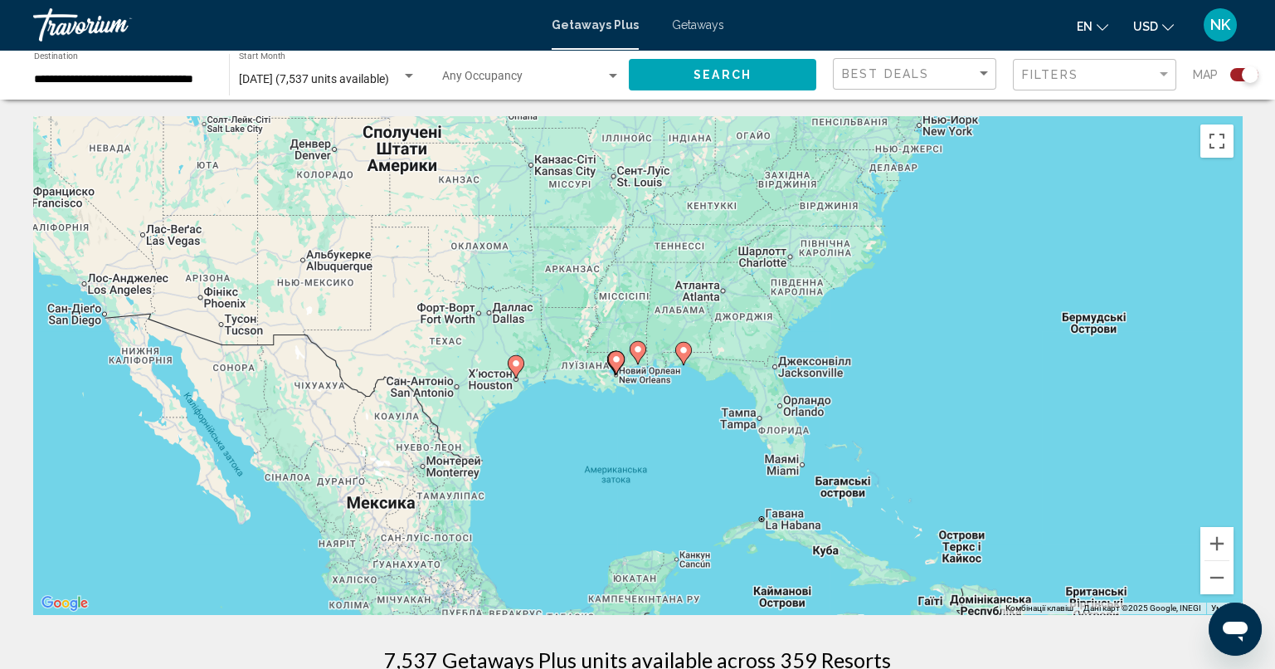
click at [639, 355] on icon "Main content" at bounding box center [637, 353] width 15 height 22
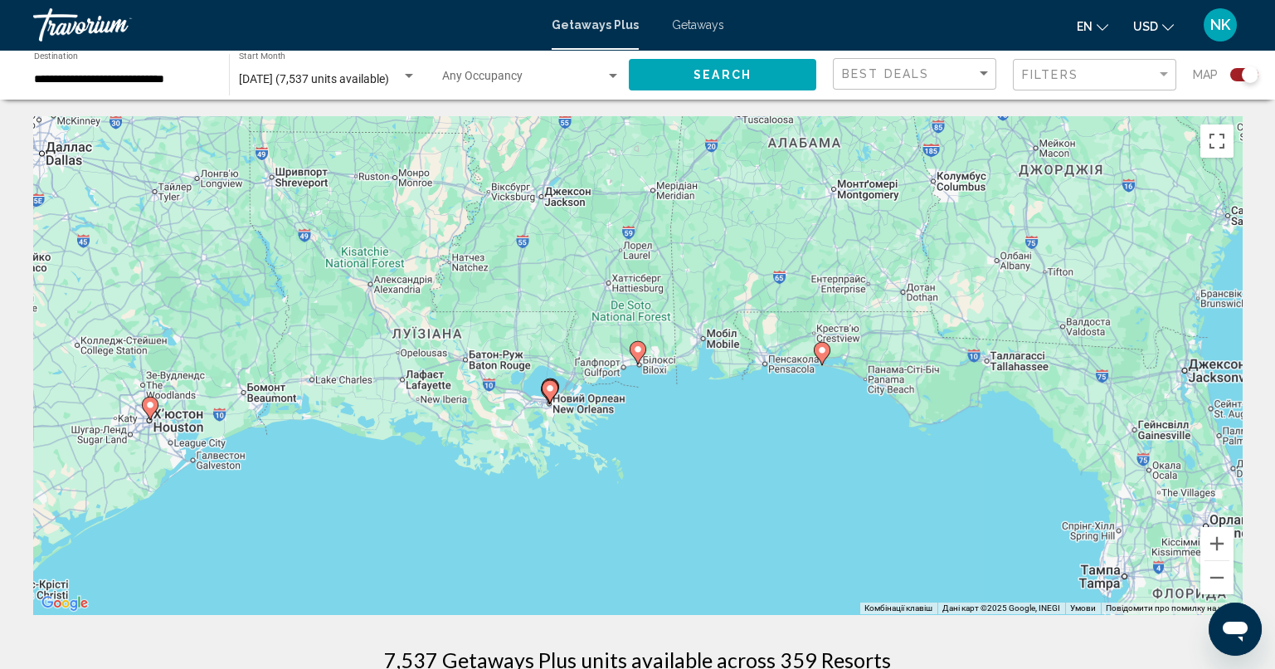
click at [641, 353] on g "Main content" at bounding box center [638, 352] width 17 height 23
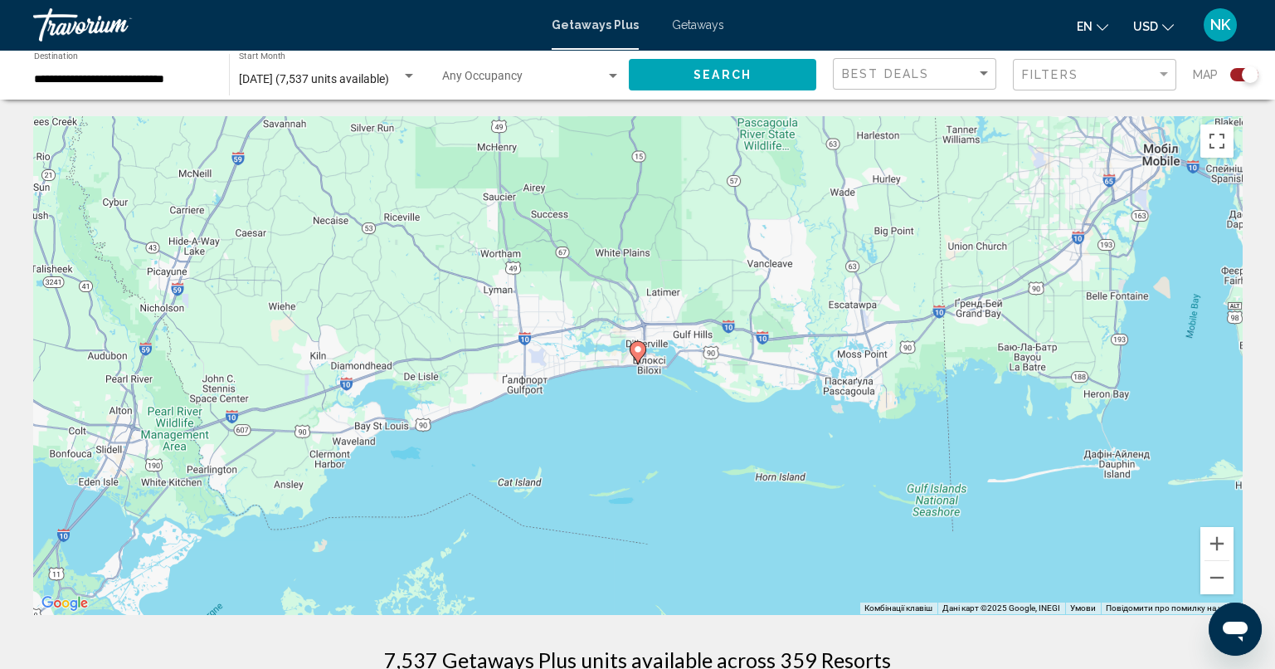
click at [643, 353] on icon "Main content" at bounding box center [637, 353] width 15 height 22
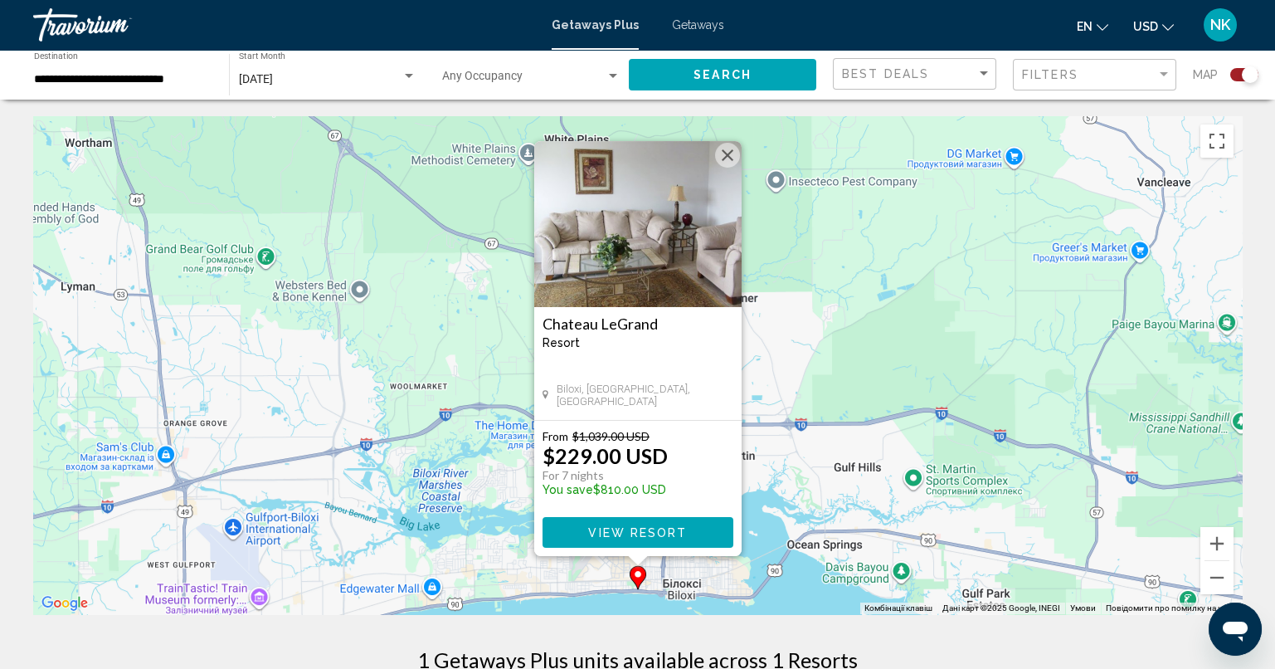
click at [696, 382] on div "[GEOGRAPHIC_DATA] - This is an adults only resort [GEOGRAPHIC_DATA], MS, [GEOGR…" at bounding box center [637, 363] width 207 height 113
click at [733, 155] on button "Закрити" at bounding box center [727, 155] width 25 height 25
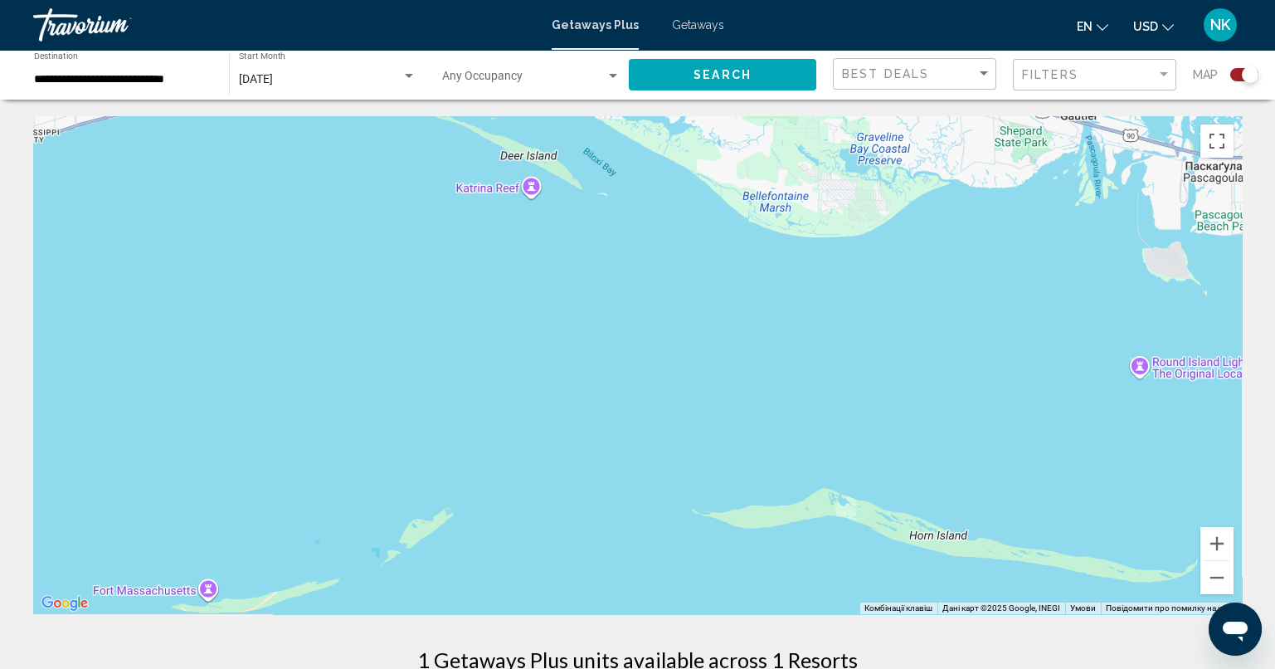
drag, startPoint x: 1011, startPoint y: 550, endPoint x: 740, endPoint y: 46, distance: 571.9
click at [740, 46] on div "**********" at bounding box center [637, 334] width 1275 height 669
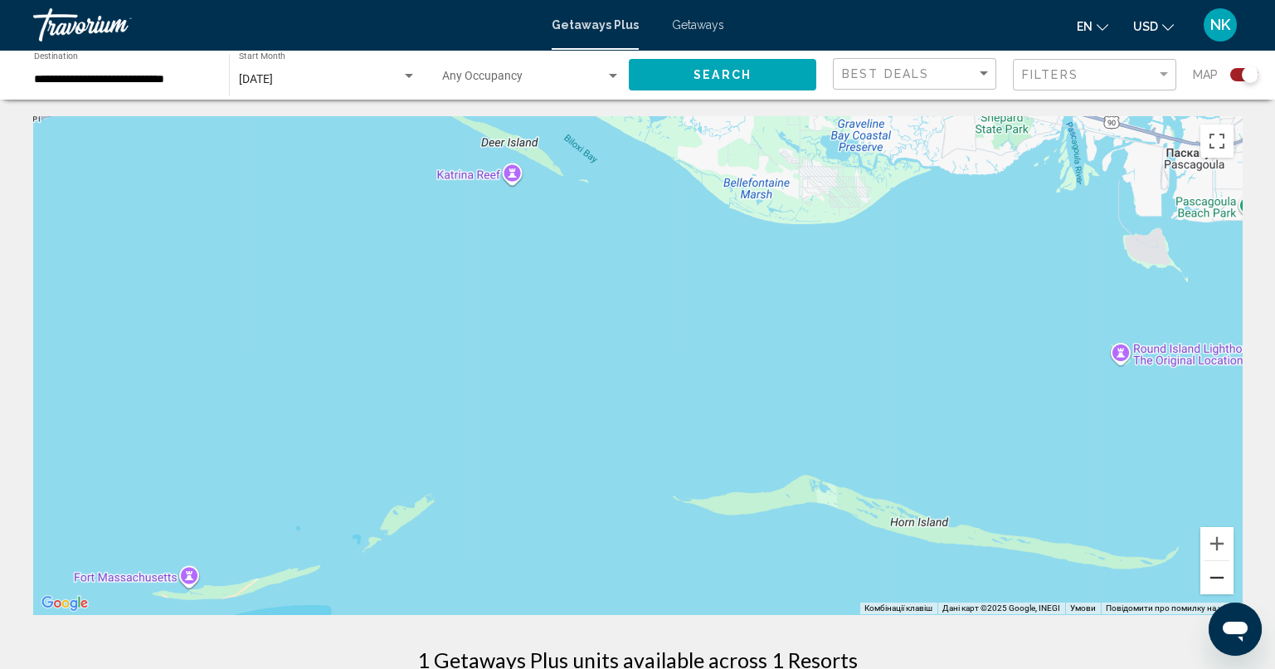
click at [1228, 585] on button "Зменшити" at bounding box center [1216, 577] width 33 height 33
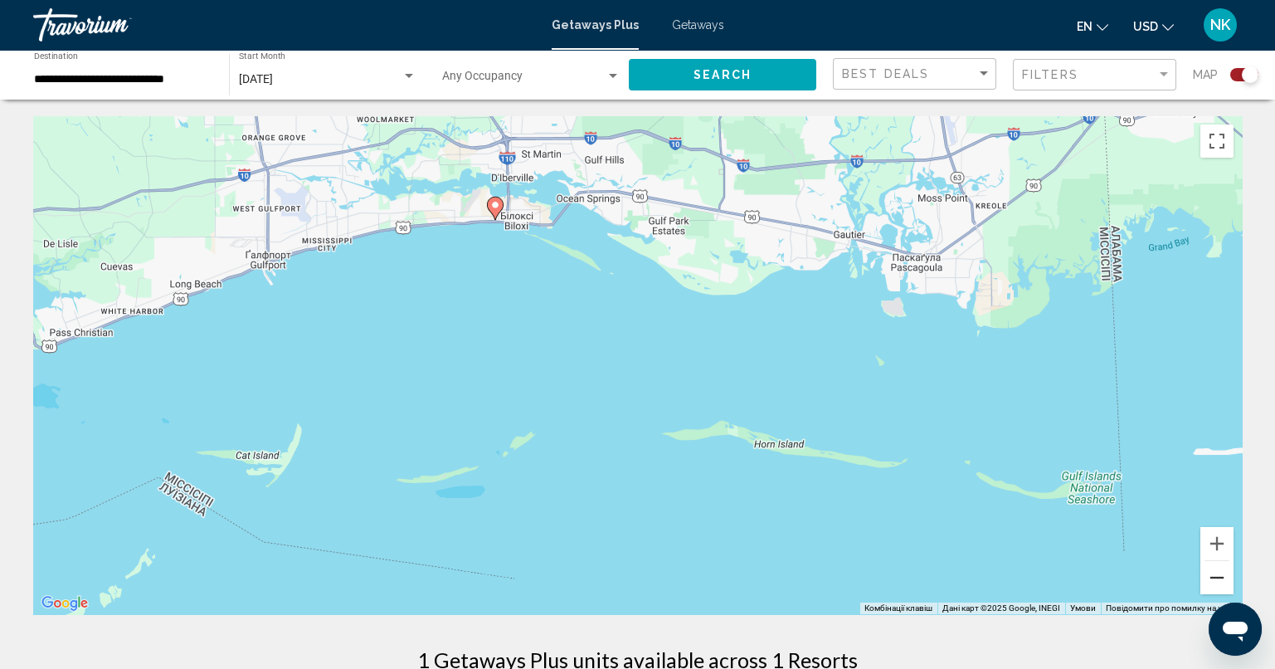
click at [1223, 583] on button "Зменшити" at bounding box center [1216, 577] width 33 height 33
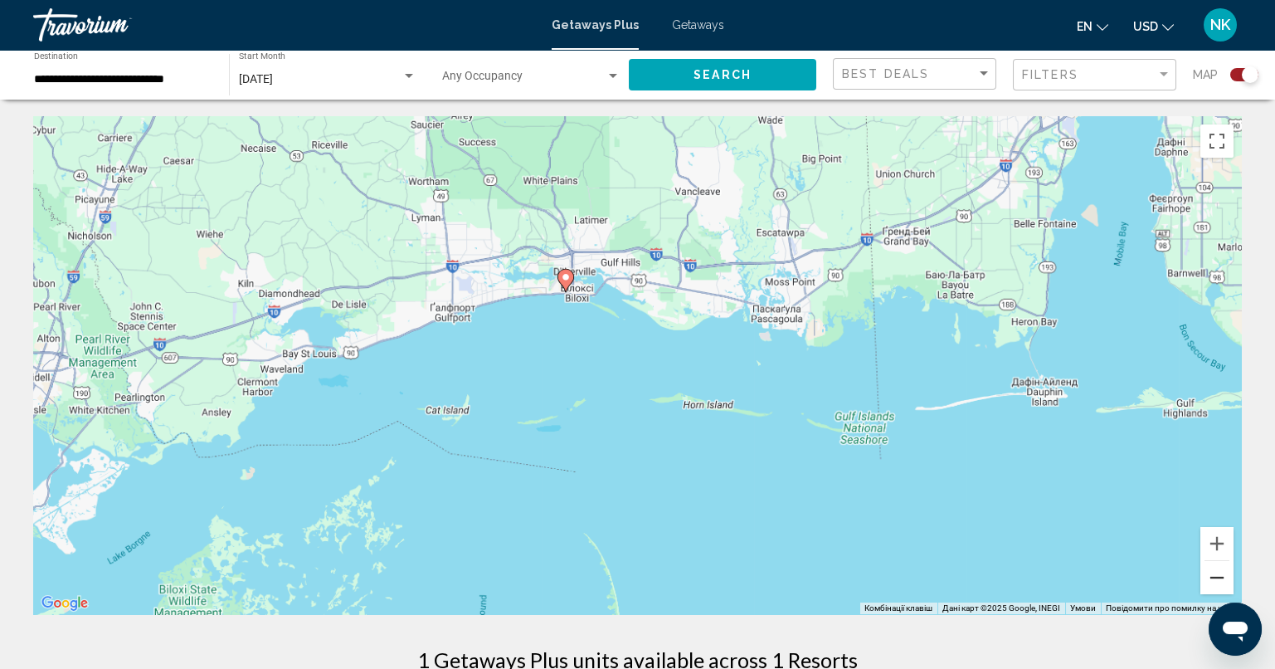
click at [1223, 583] on button "Зменшити" at bounding box center [1216, 577] width 33 height 33
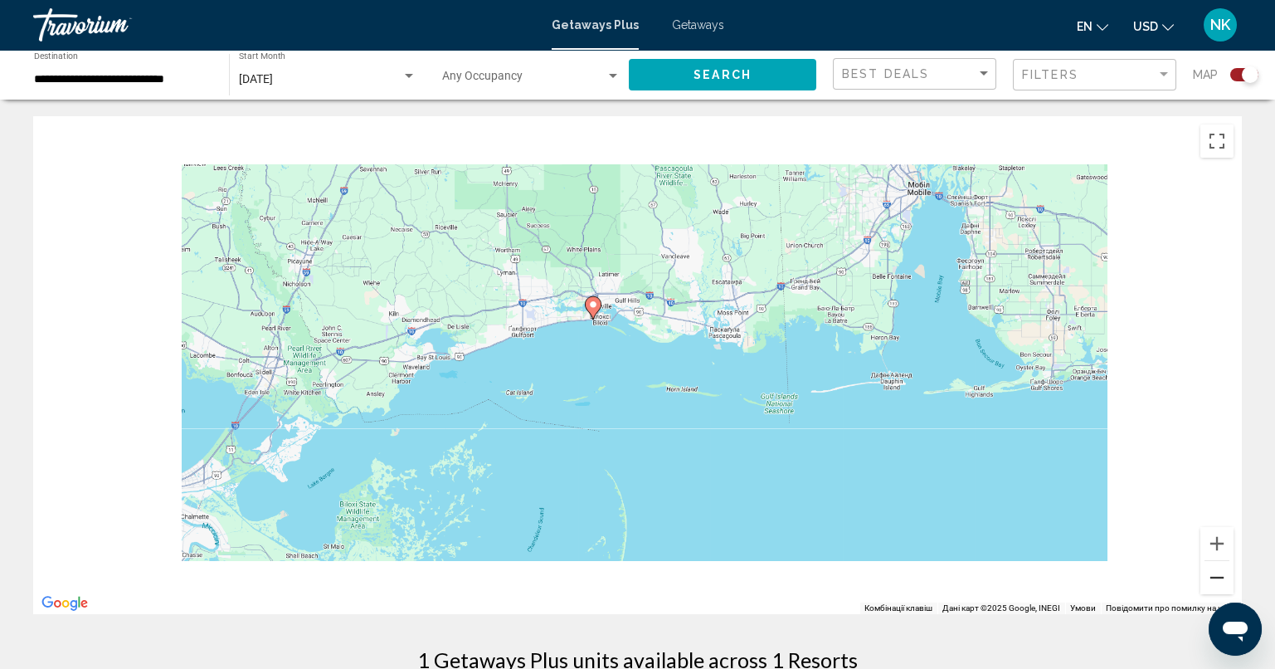
click at [1223, 583] on button "Зменшити" at bounding box center [1216, 577] width 33 height 33
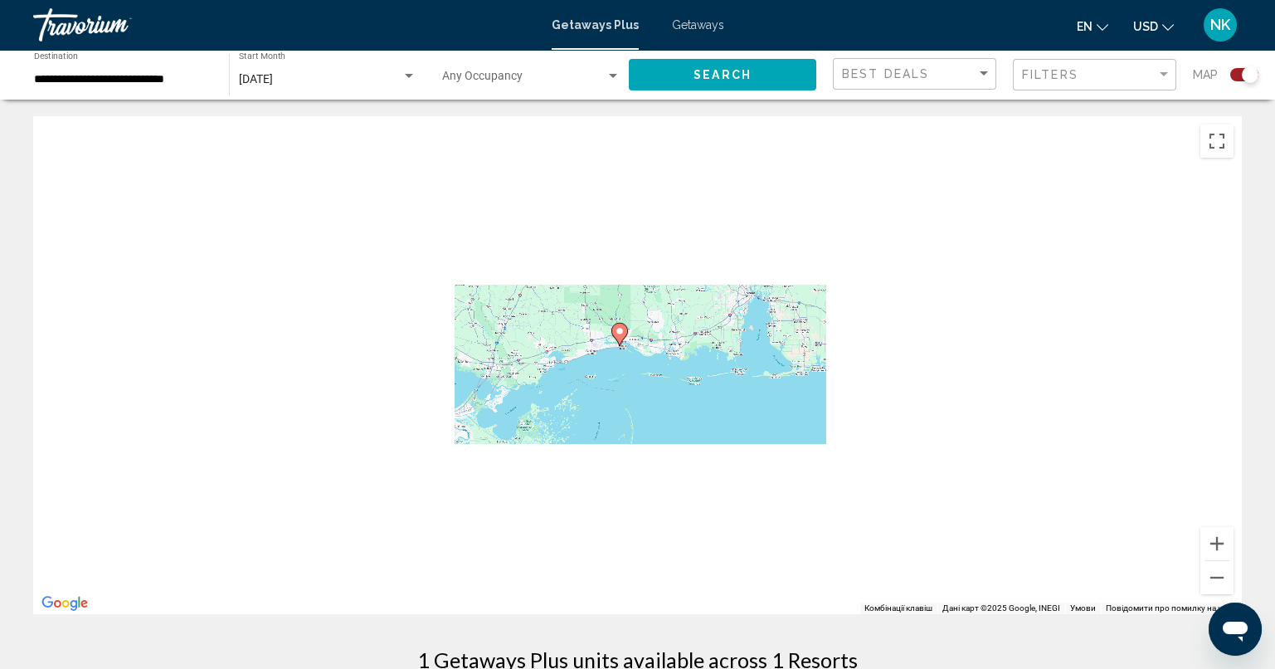
click at [128, 78] on input "**********" at bounding box center [123, 79] width 178 height 13
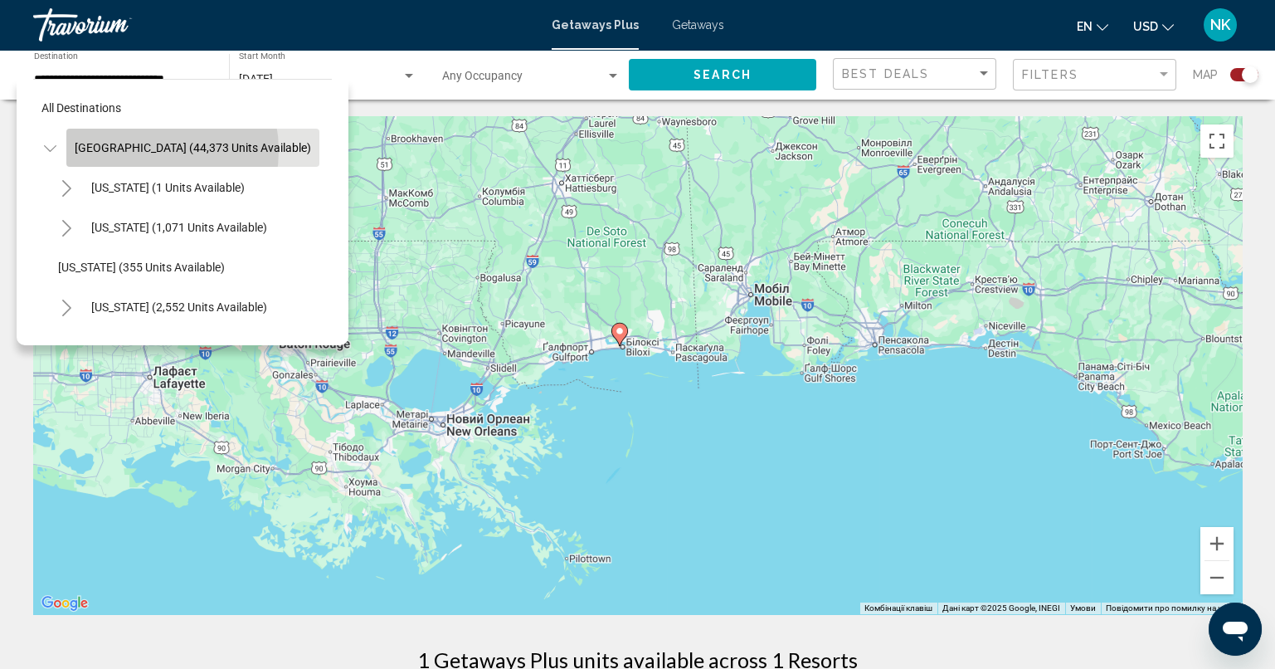
click at [136, 150] on span "[GEOGRAPHIC_DATA] (44,373 units available)" at bounding box center [193, 147] width 236 height 13
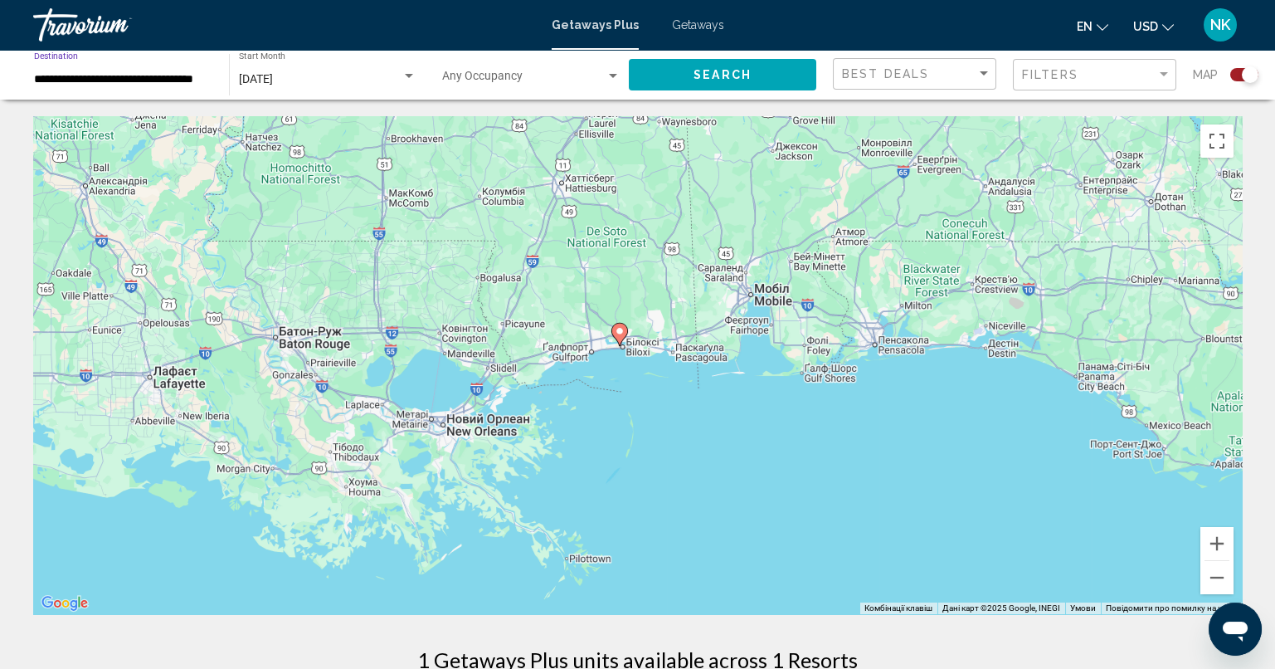
click at [705, 80] on span "Search" at bounding box center [722, 75] width 58 height 13
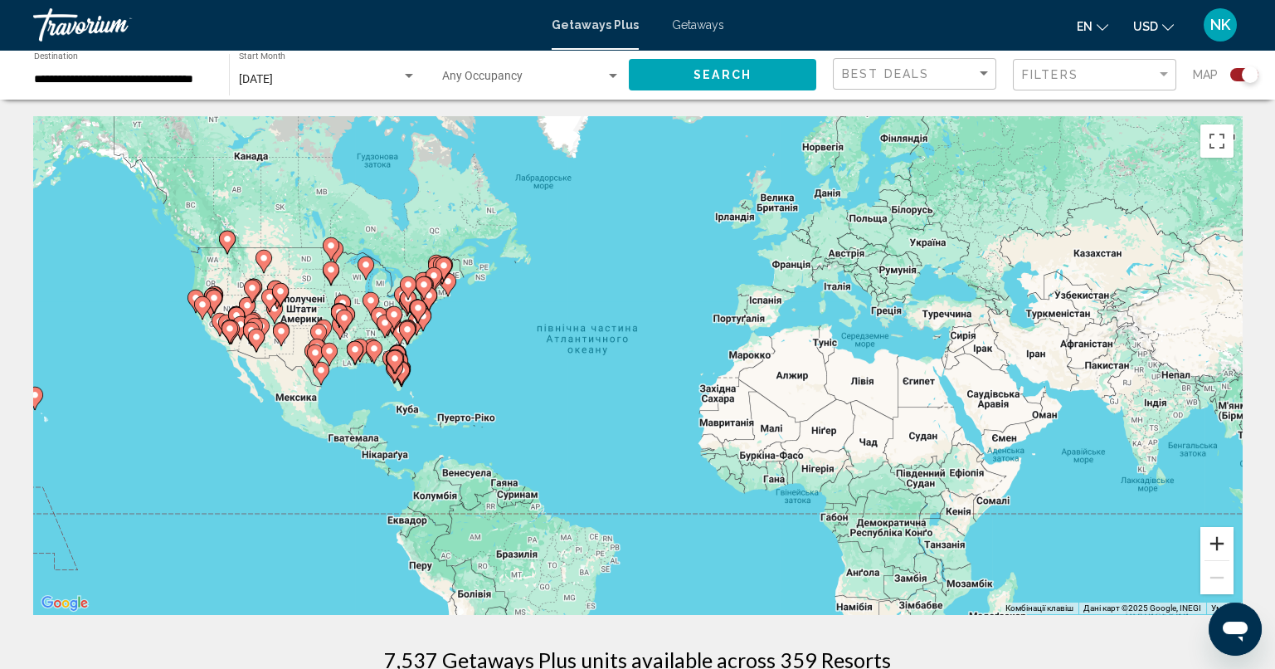
click at [1227, 549] on button "Збільшити" at bounding box center [1216, 543] width 33 height 33
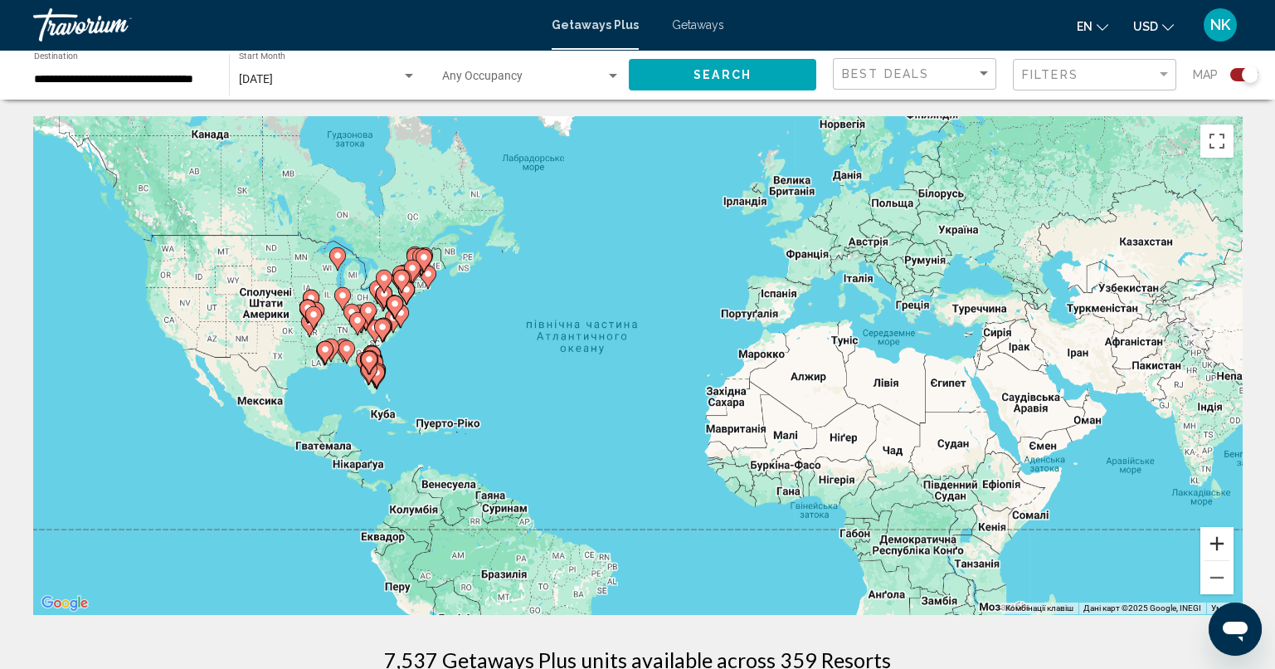
click at [1227, 549] on button "Збільшити" at bounding box center [1216, 543] width 33 height 33
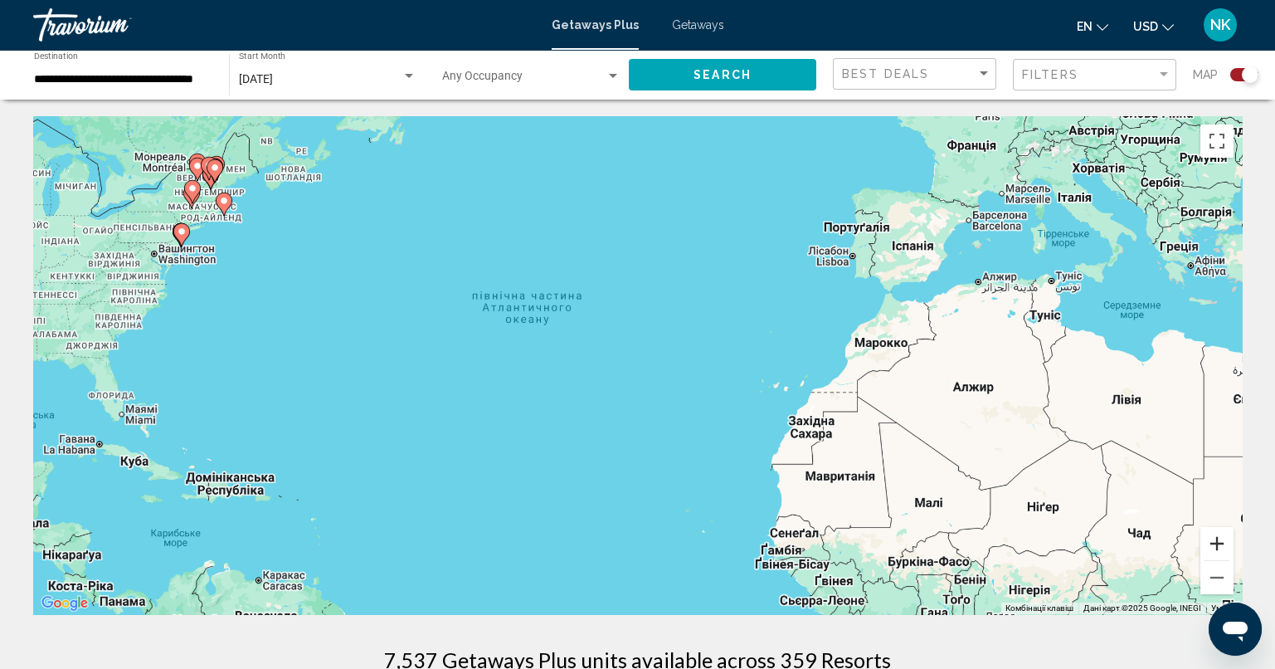
click at [1226, 549] on button "Збільшити" at bounding box center [1216, 543] width 33 height 33
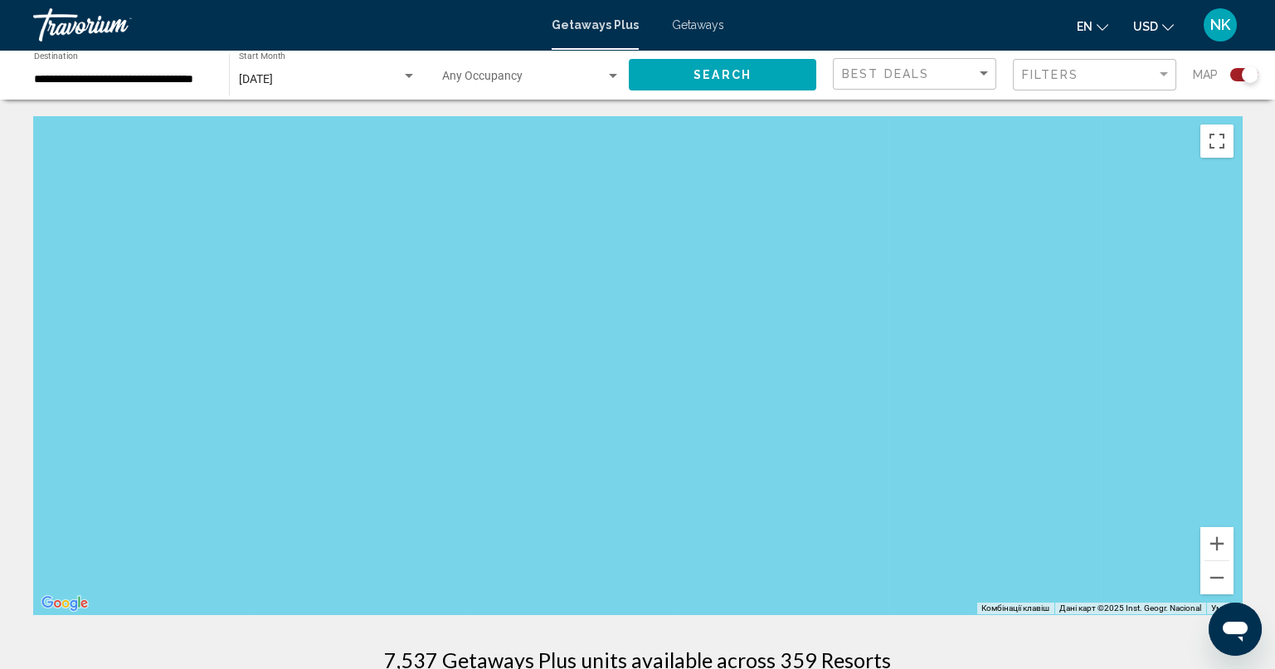
drag, startPoint x: 759, startPoint y: 421, endPoint x: 1082, endPoint y: 402, distance: 323.2
click at [1275, 420] on html "**********" at bounding box center [637, 334] width 1275 height 669
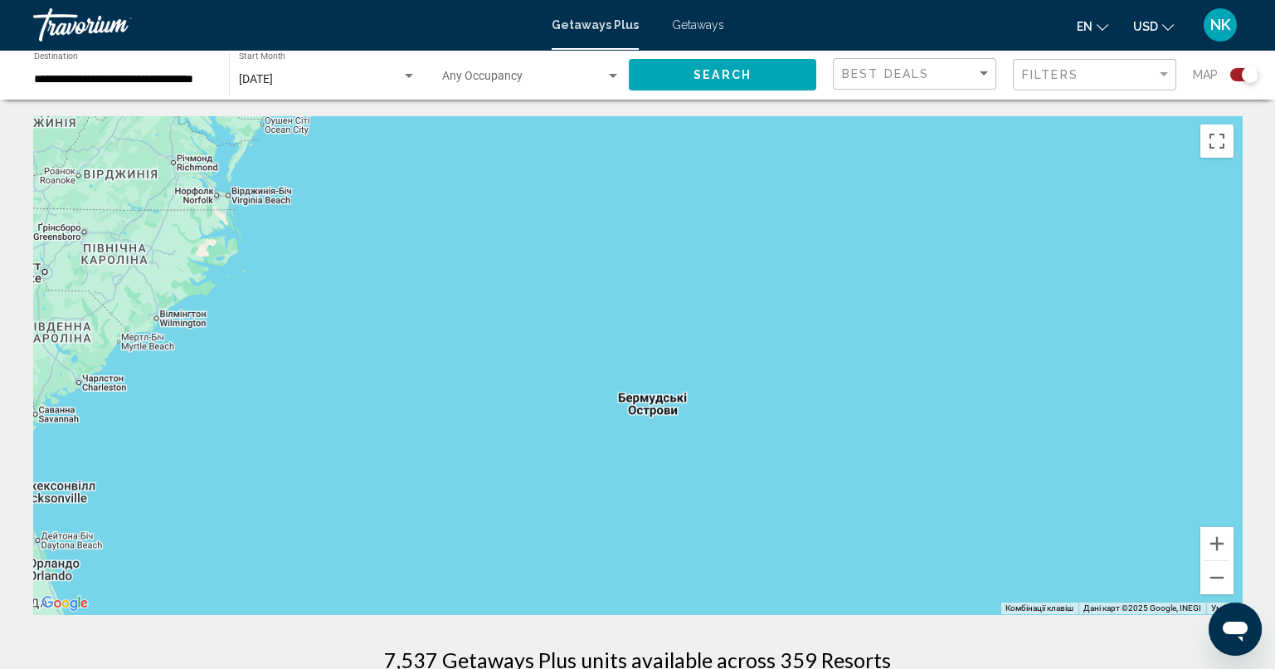
drag, startPoint x: 511, startPoint y: 342, endPoint x: 1084, endPoint y: 458, distance: 584.8
click at [1236, 491] on div "Main content" at bounding box center [637, 365] width 1209 height 498
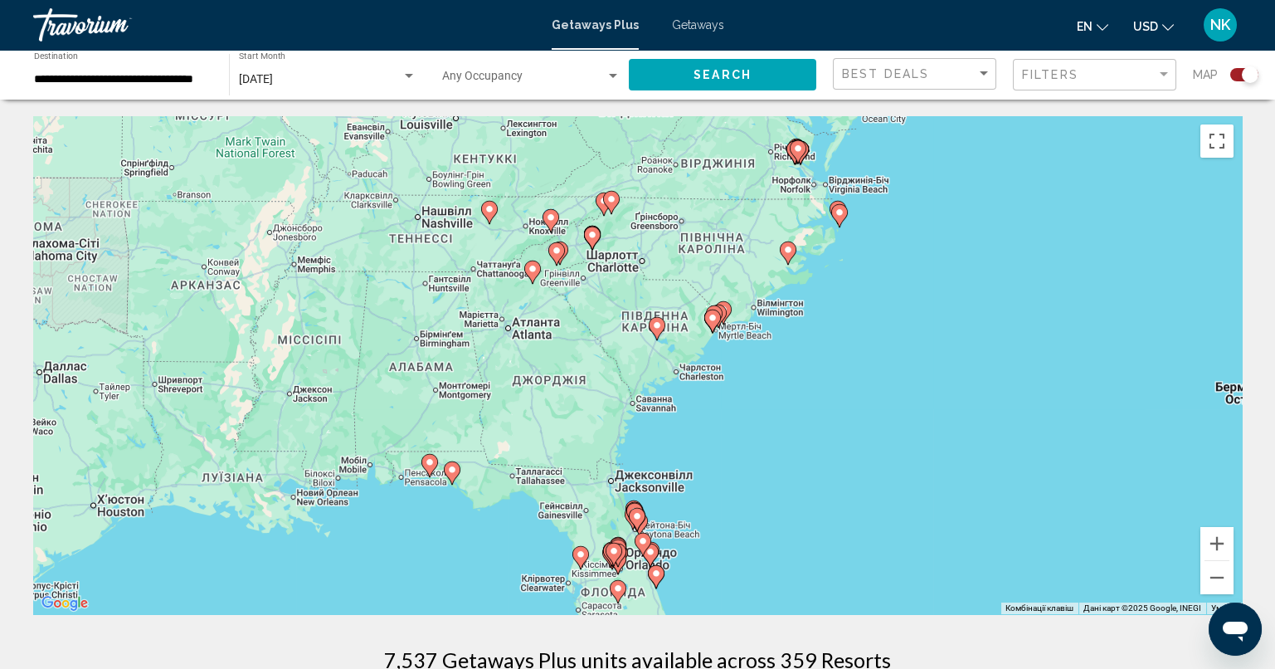
drag, startPoint x: 519, startPoint y: 326, endPoint x: 1098, endPoint y: 336, distance: 579.1
click at [1098, 336] on div "Увімкніть режим перетягування за допомогою клавіатури, натиснувши Alt + Enter. …" at bounding box center [637, 365] width 1209 height 498
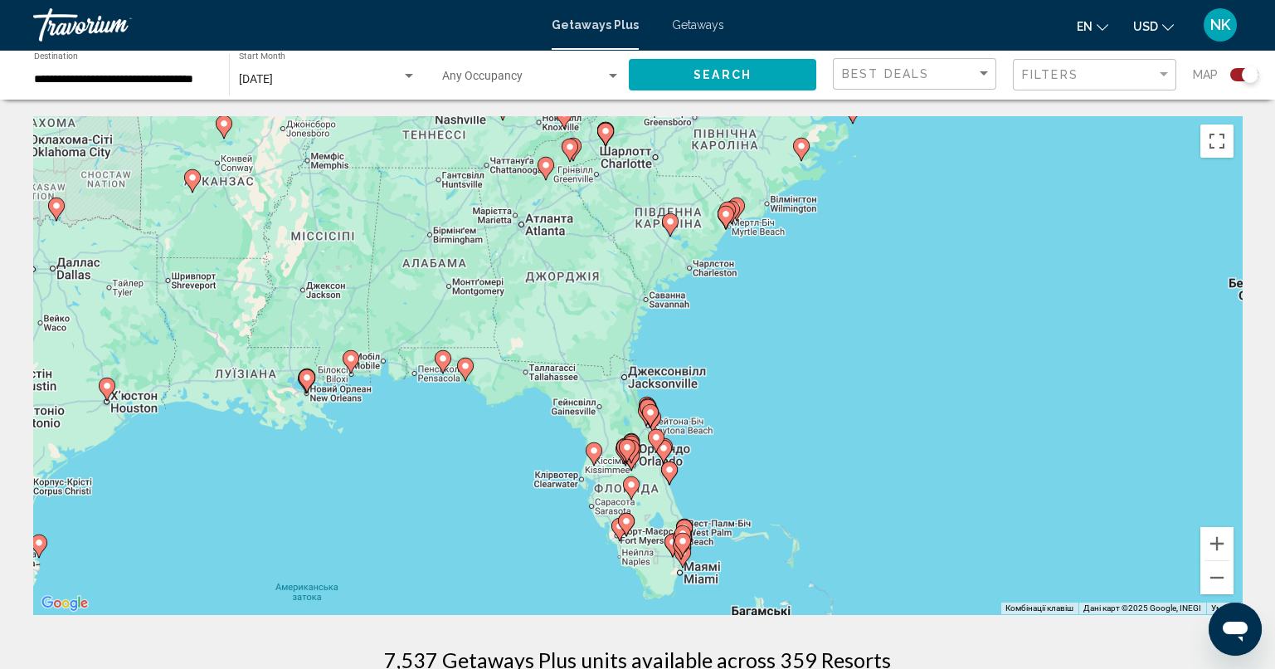
drag, startPoint x: 749, startPoint y: 473, endPoint x: 776, endPoint y: 342, distance: 133.7
click at [776, 342] on div "Увімкніть режим перетягування за допомогою клавіатури, натиснувши Alt + Enter. …" at bounding box center [637, 365] width 1209 height 498
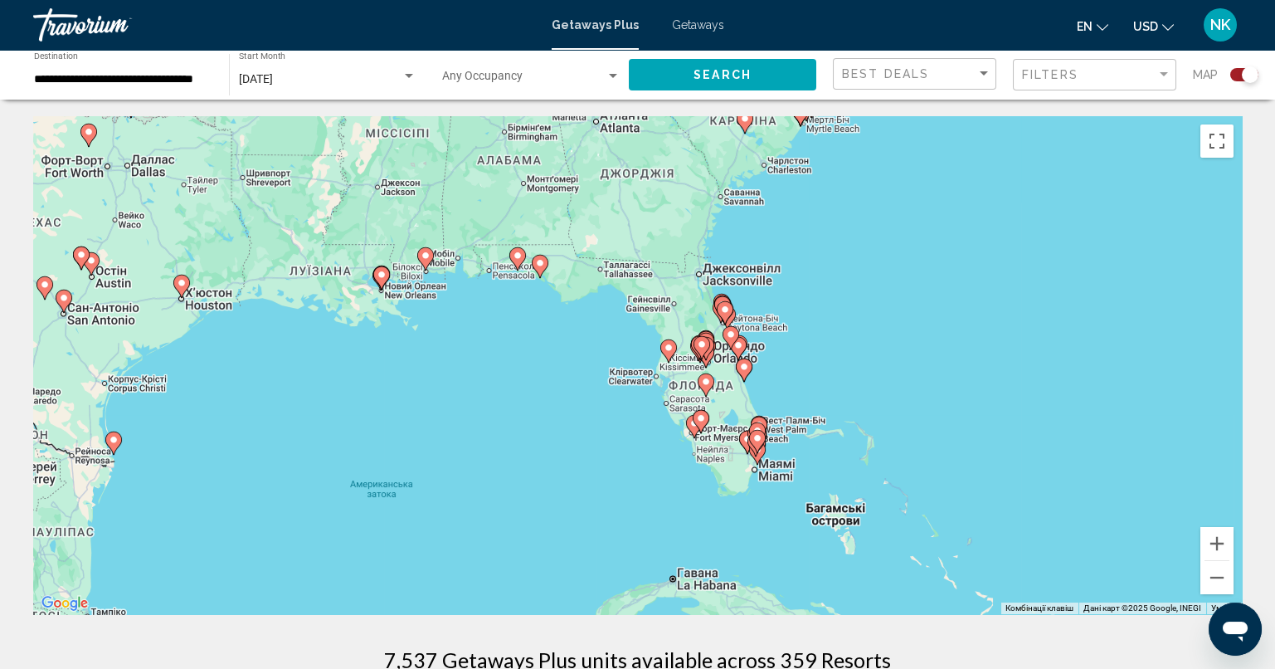
drag, startPoint x: 876, startPoint y: 474, endPoint x: 934, endPoint y: 414, distance: 83.3
click at [940, 387] on div "Увімкніть режим перетягування за допомогою клавіатури, натиснувши Alt + Enter. …" at bounding box center [637, 365] width 1209 height 498
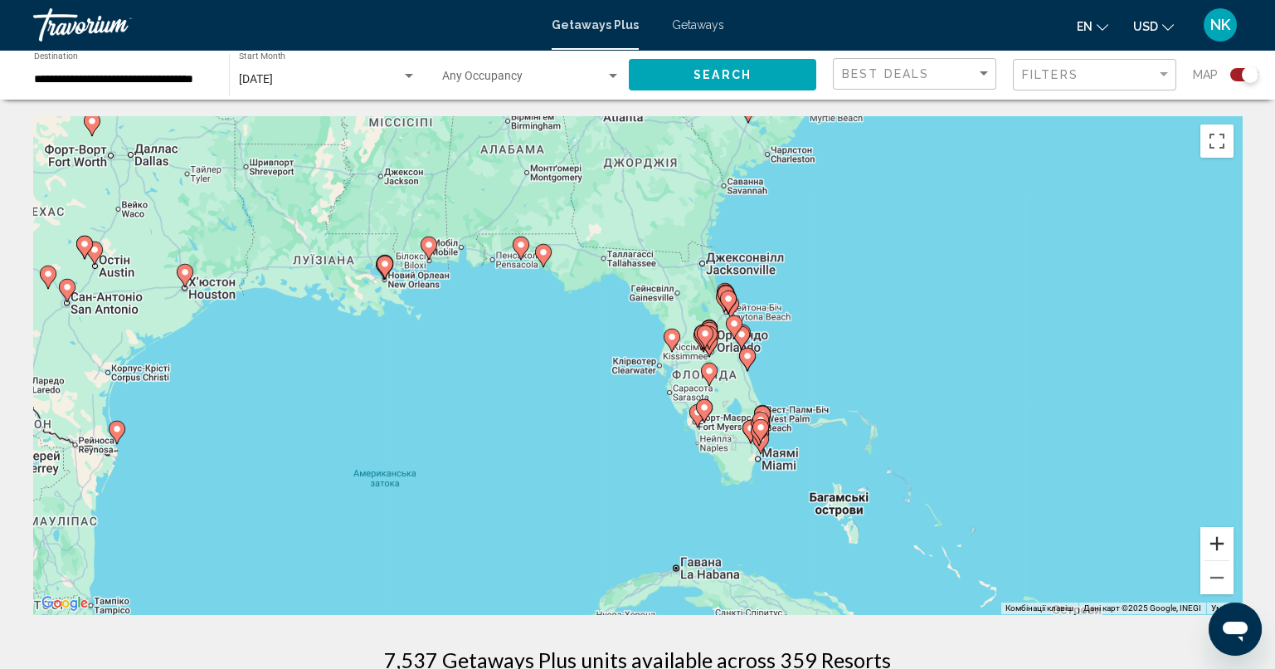
click at [1225, 540] on button "Збільшити" at bounding box center [1216, 543] width 33 height 33
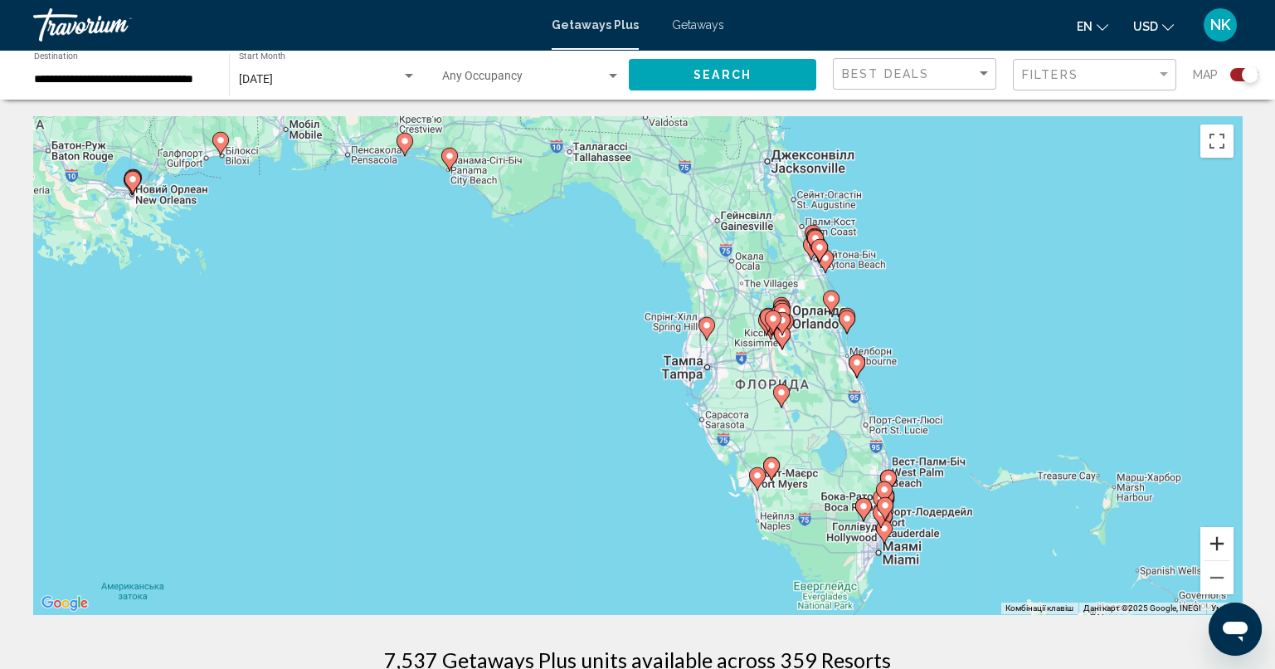
click at [1225, 540] on button "Збільшити" at bounding box center [1216, 543] width 33 height 33
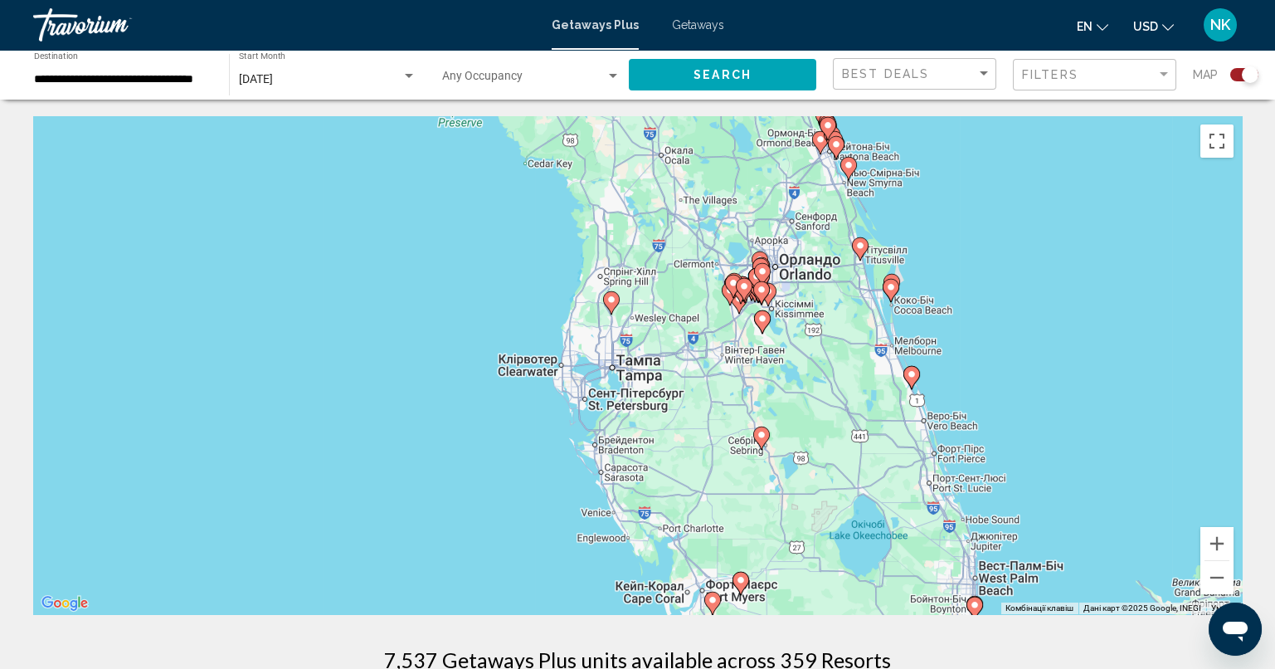
drag, startPoint x: 1194, startPoint y: 450, endPoint x: 1029, endPoint y: 447, distance: 164.3
click at [1028, 448] on div "Увімкніть режим перетягування за допомогою клавіатури, натиснувши Alt + Enter. …" at bounding box center [637, 365] width 1209 height 498
click at [1214, 541] on button "Збільшити" at bounding box center [1216, 543] width 33 height 33
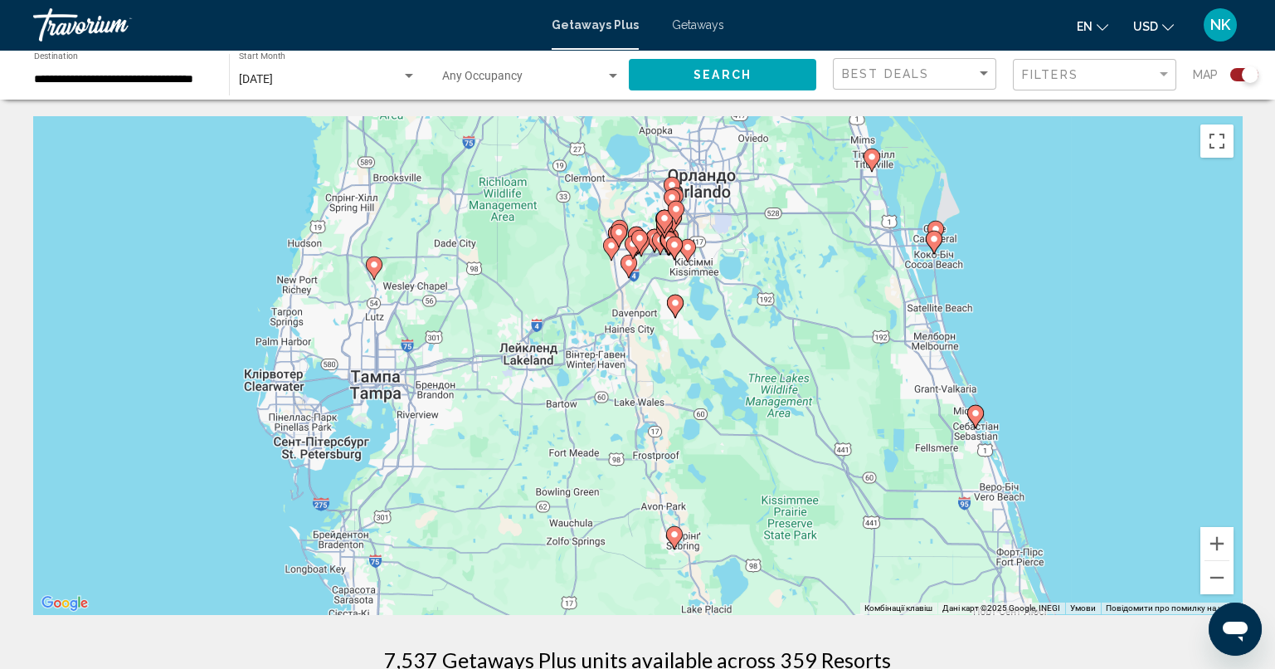
drag, startPoint x: 1228, startPoint y: 434, endPoint x: 980, endPoint y: 447, distance: 248.4
click at [980, 449] on div "Увімкніть режим перетягування за допомогою клавіатури, натиснувши Alt + Enter. …" at bounding box center [637, 365] width 1209 height 498
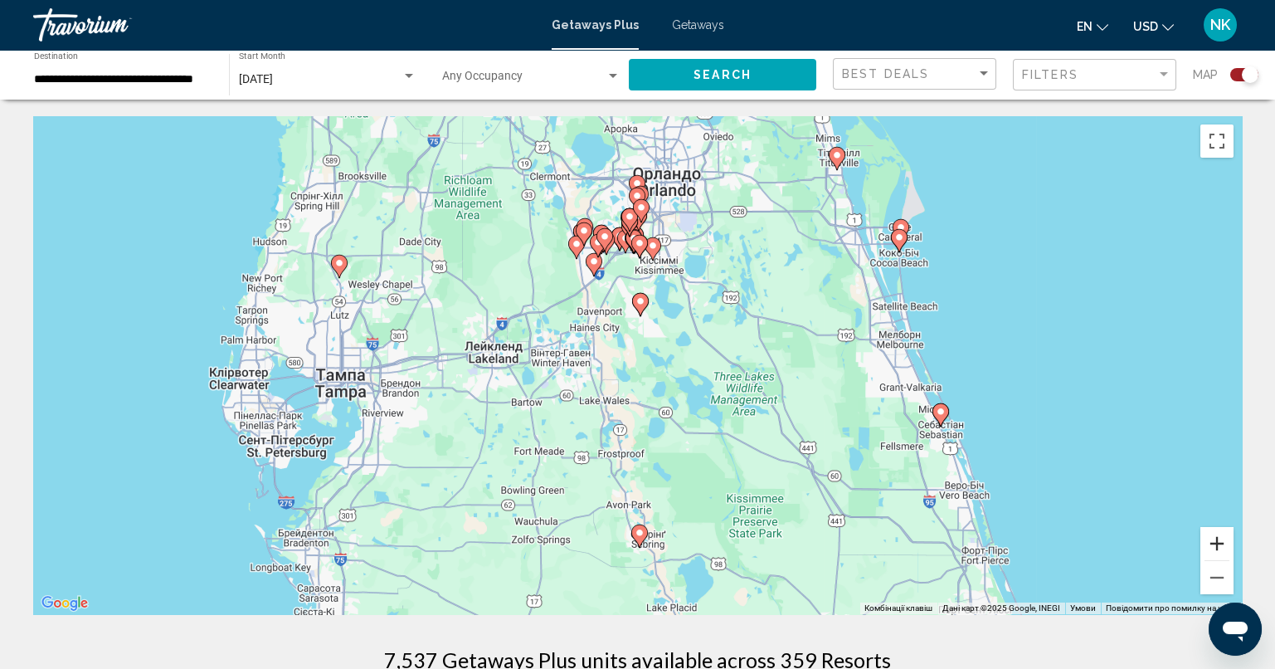
click at [1221, 535] on button "Збільшити" at bounding box center [1216, 543] width 33 height 33
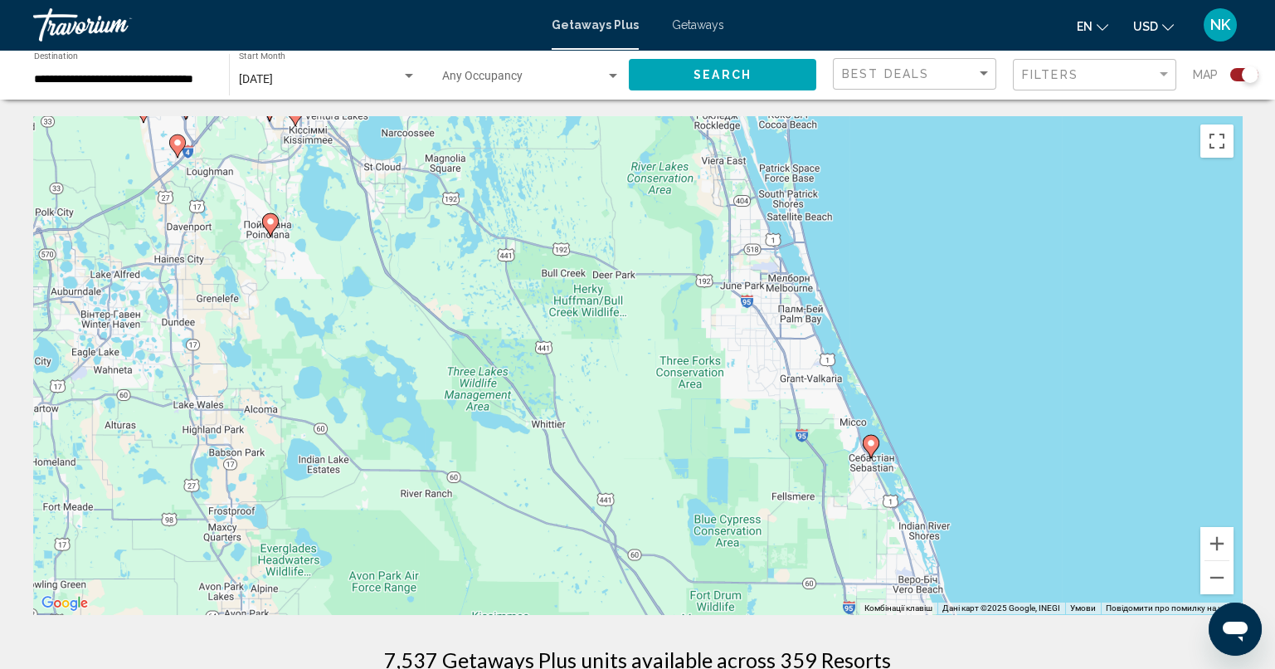
drag, startPoint x: 1175, startPoint y: 474, endPoint x: 766, endPoint y: 439, distance: 411.2
click at [766, 439] on div "Увімкніть режим перетягування за допомогою клавіатури, натиснувши Alt + Enter. …" at bounding box center [637, 365] width 1209 height 498
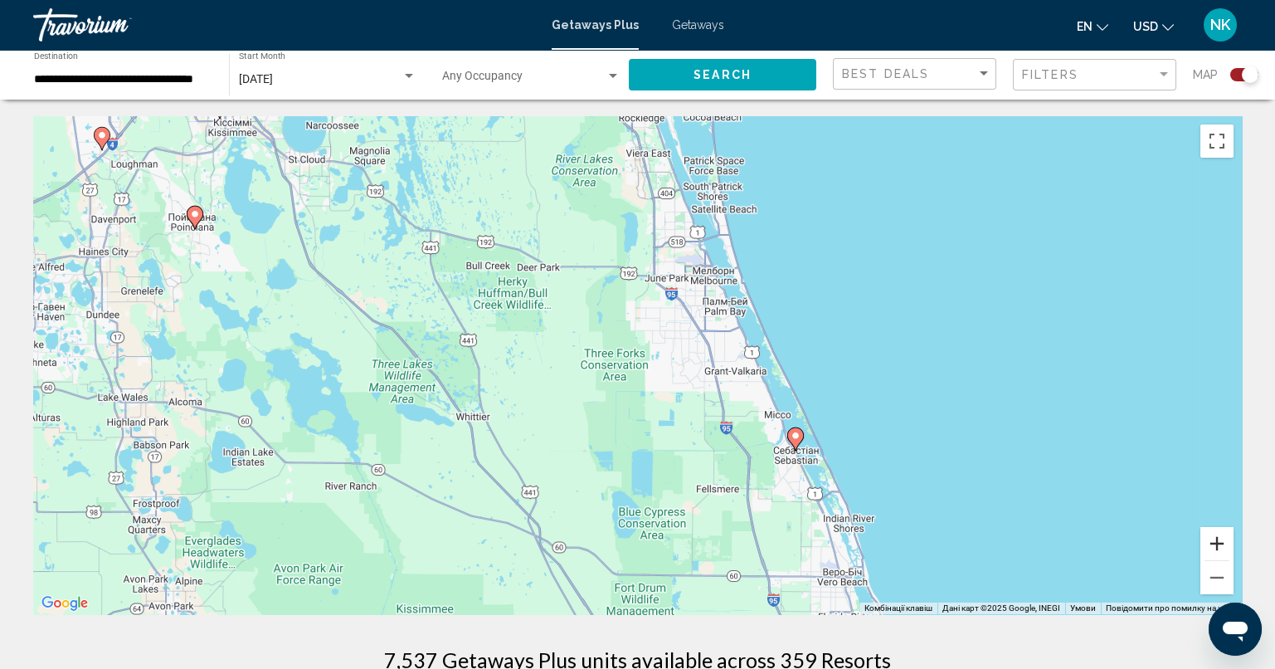
drag, startPoint x: 1217, startPoint y: 540, endPoint x: 1160, endPoint y: 547, distance: 57.6
click at [1151, 543] on div "Увімкніть режим перетягування за допомогою клавіатури, натиснувши Alt + Enter. …" at bounding box center [637, 365] width 1209 height 498
click at [1227, 547] on button "Збільшити" at bounding box center [1216, 543] width 33 height 33
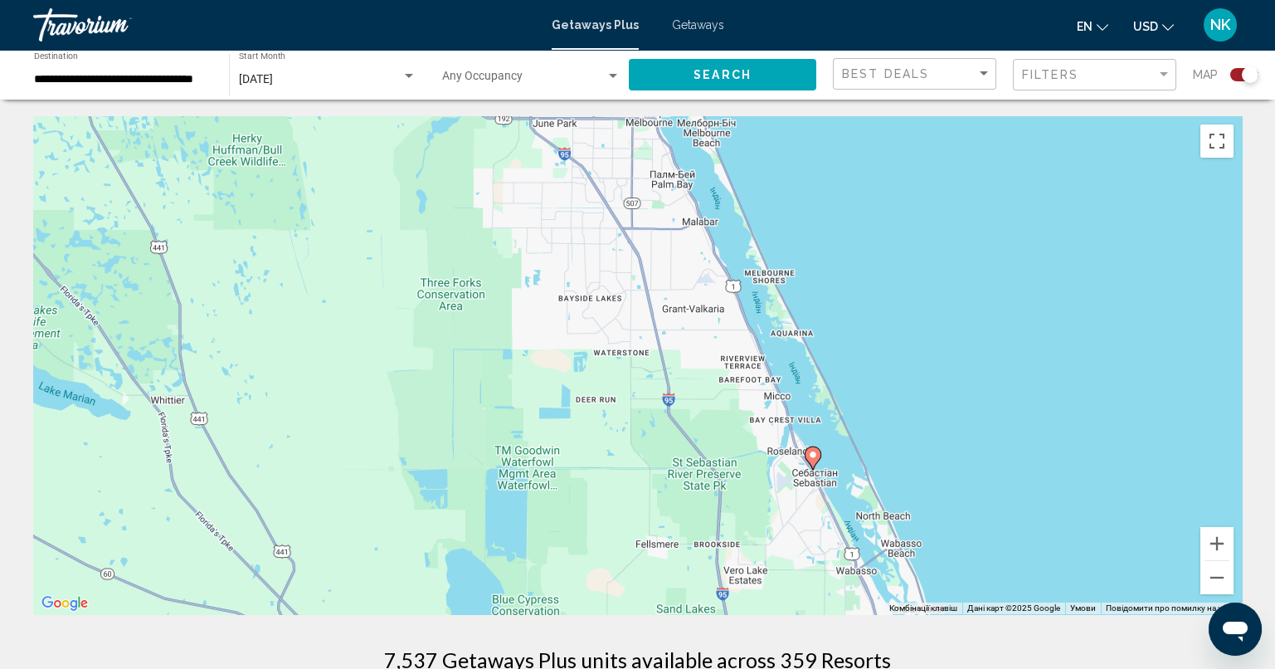
drag, startPoint x: 1016, startPoint y: 495, endPoint x: 873, endPoint y: 427, distance: 158.1
click at [873, 427] on div "Увімкніть режим перетягування за допомогою клавіатури, натиснувши Alt + Enter. …" at bounding box center [637, 365] width 1209 height 498
click at [810, 455] on image "Main content" at bounding box center [813, 455] width 10 height 10
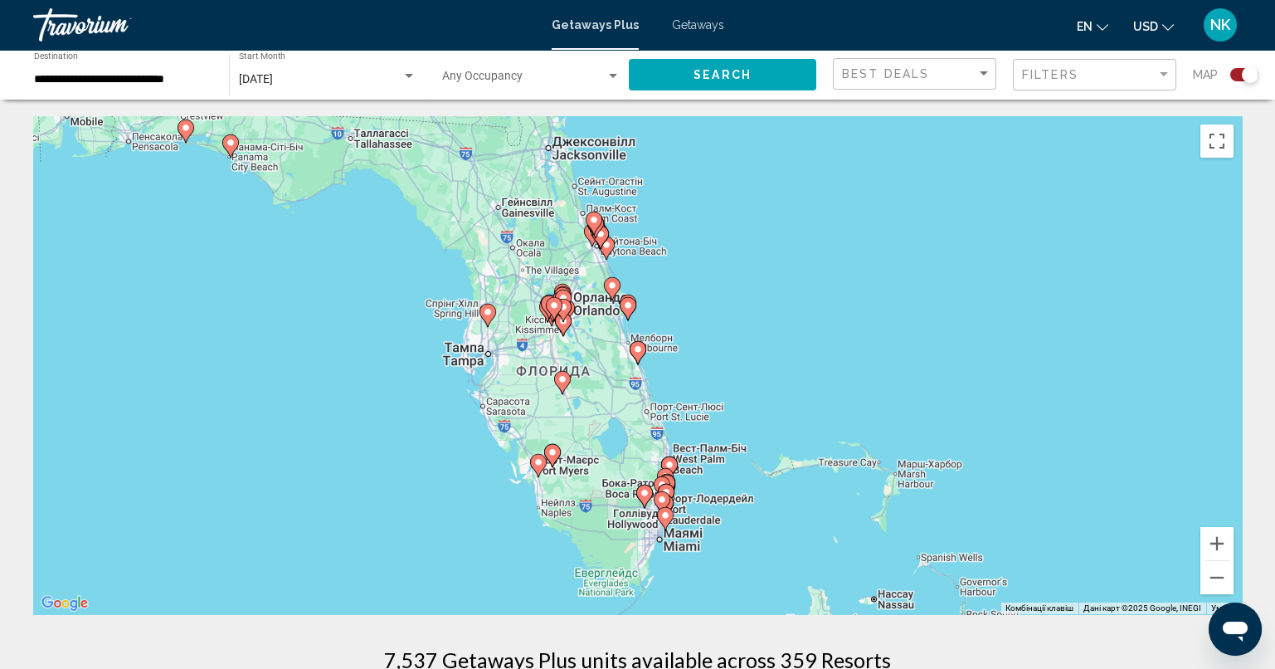
click at [637, 352] on image "Main content" at bounding box center [638, 349] width 10 height 10
type input "**********"
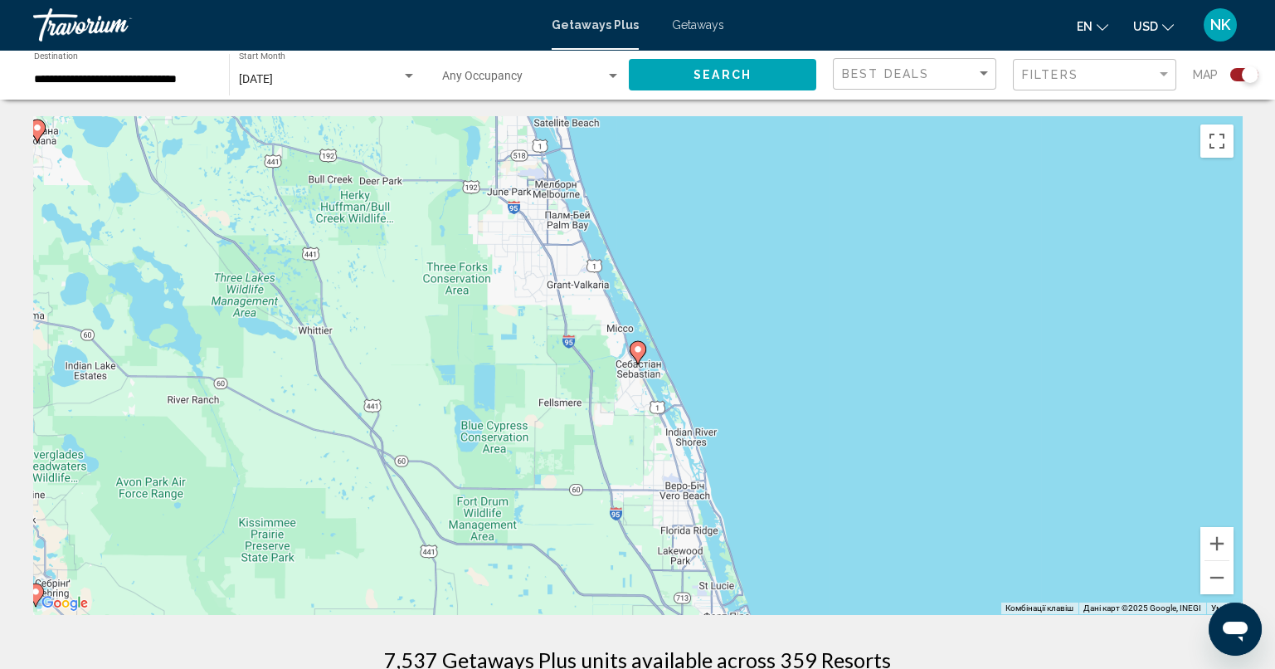
click at [640, 353] on image "Main content" at bounding box center [638, 349] width 10 height 10
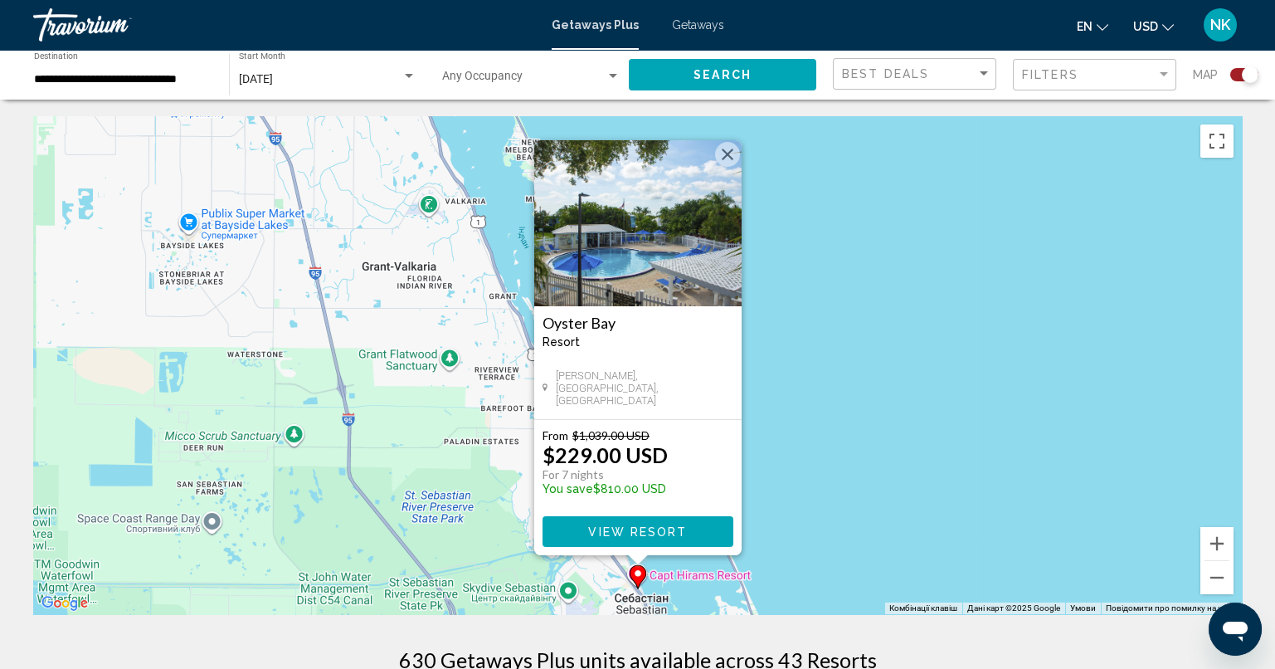
click at [726, 154] on button "Закрити" at bounding box center [727, 154] width 25 height 25
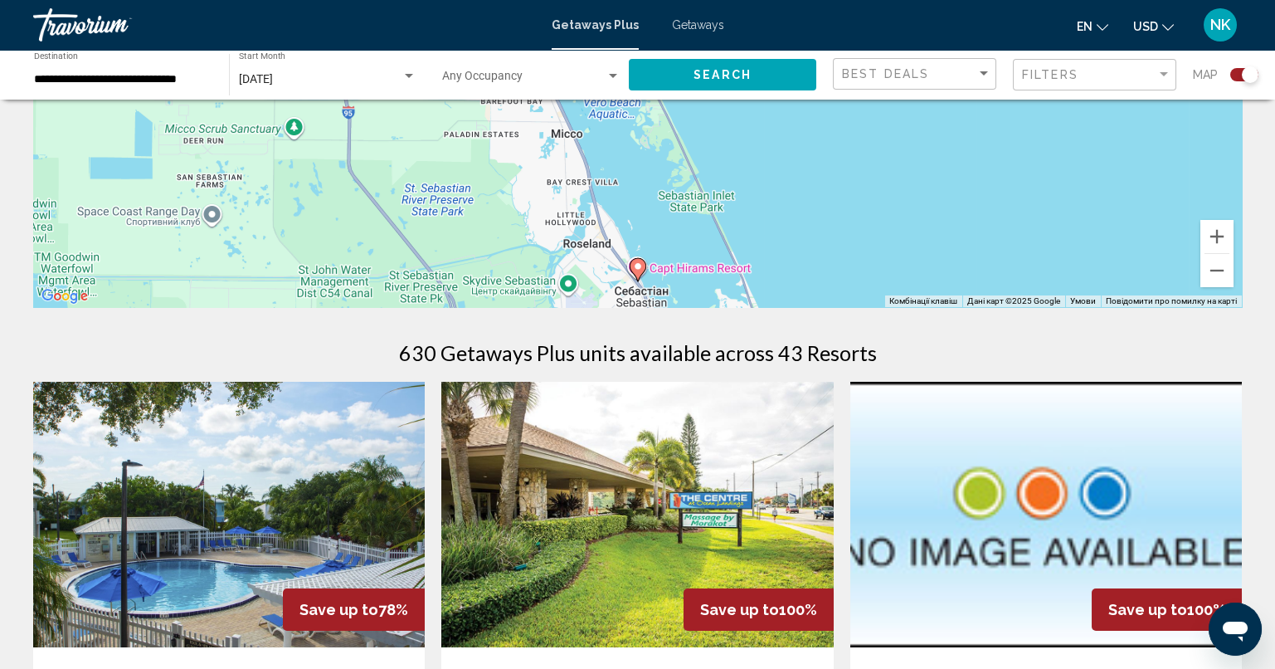
scroll to position [331, 0]
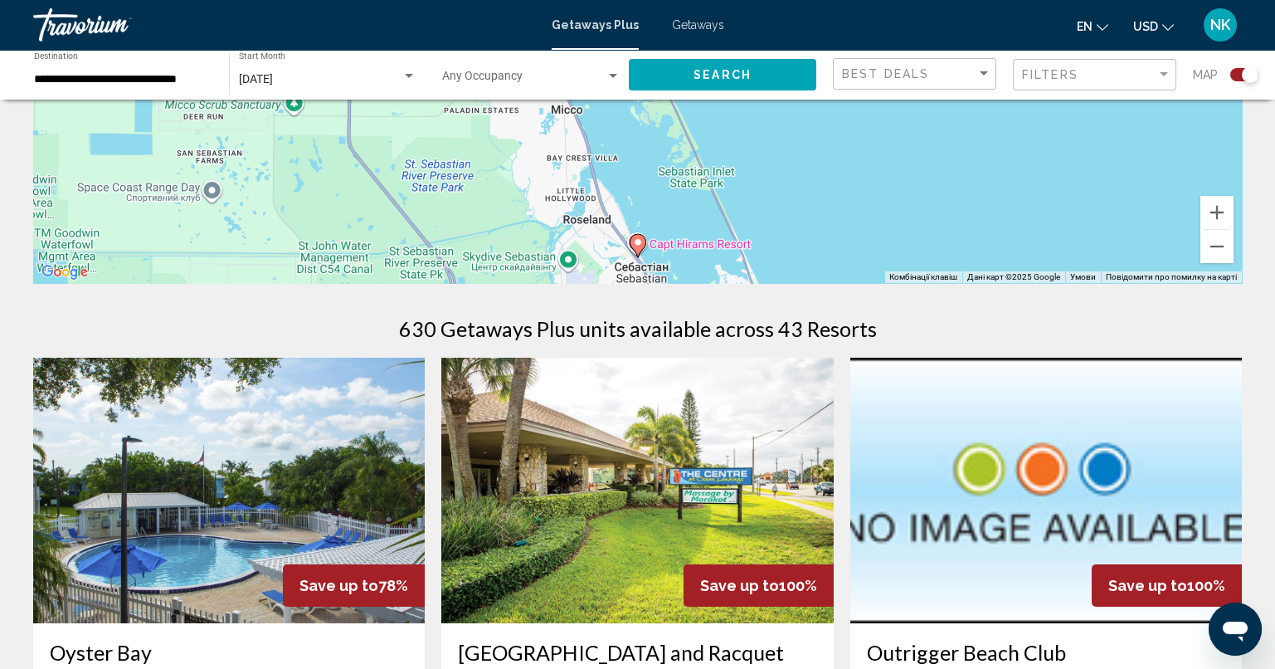
click at [1236, 244] on div "Для навігації використовуйте клавіші зі стрілками. Увімкніть режим перетягуванн…" at bounding box center [637, 34] width 1209 height 498
click at [1227, 254] on button "Зменшити" at bounding box center [1216, 246] width 33 height 33
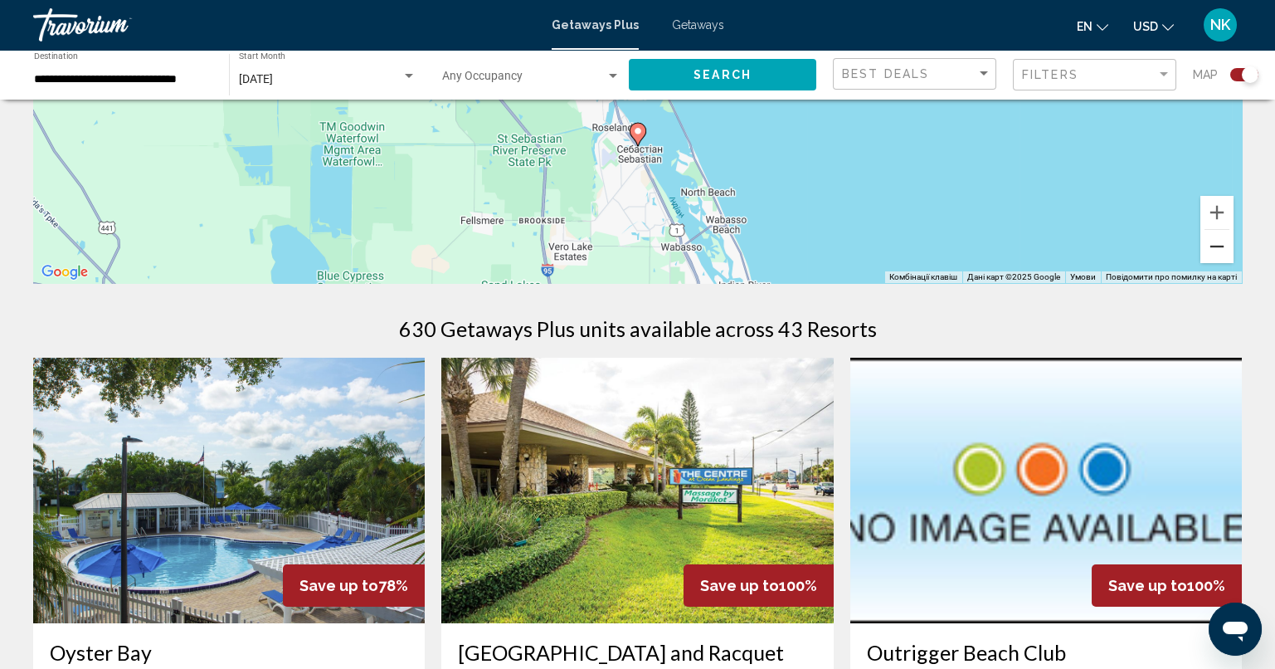
click at [1227, 254] on button "Зменшити" at bounding box center [1216, 246] width 33 height 33
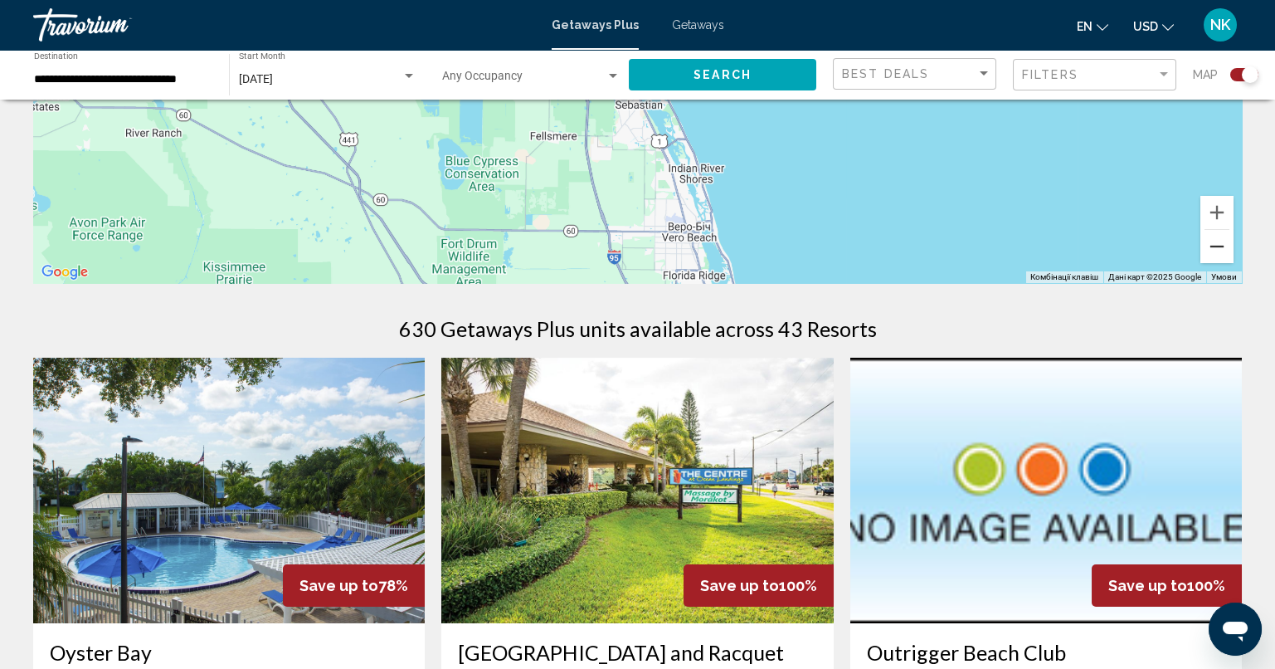
click at [1227, 254] on button "Зменшити" at bounding box center [1216, 246] width 33 height 33
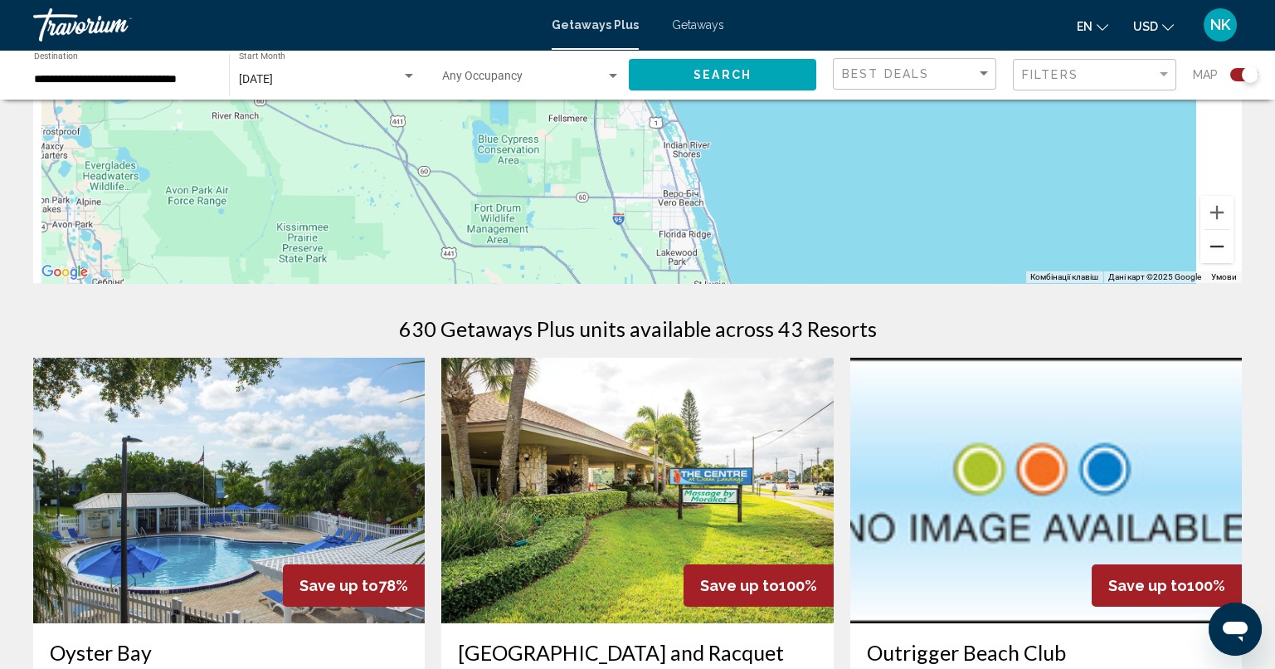
click at [1227, 254] on button "Зменшити" at bounding box center [1216, 246] width 33 height 33
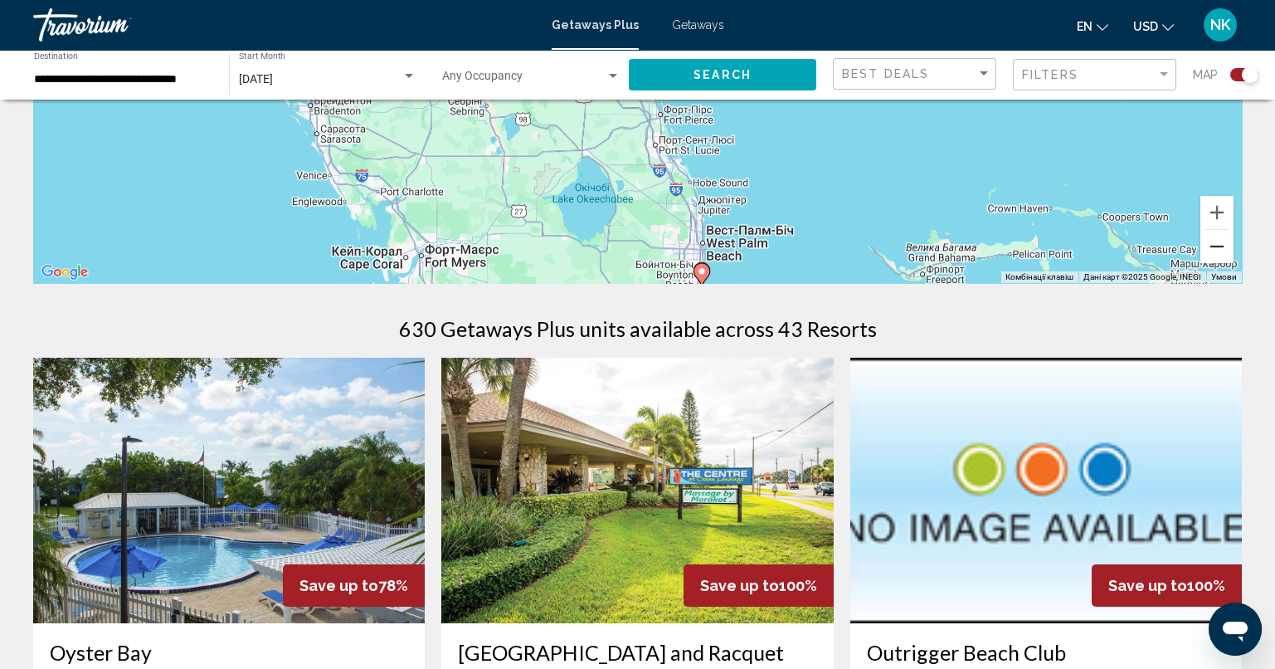
click at [1227, 254] on button "Зменшити" at bounding box center [1216, 246] width 33 height 33
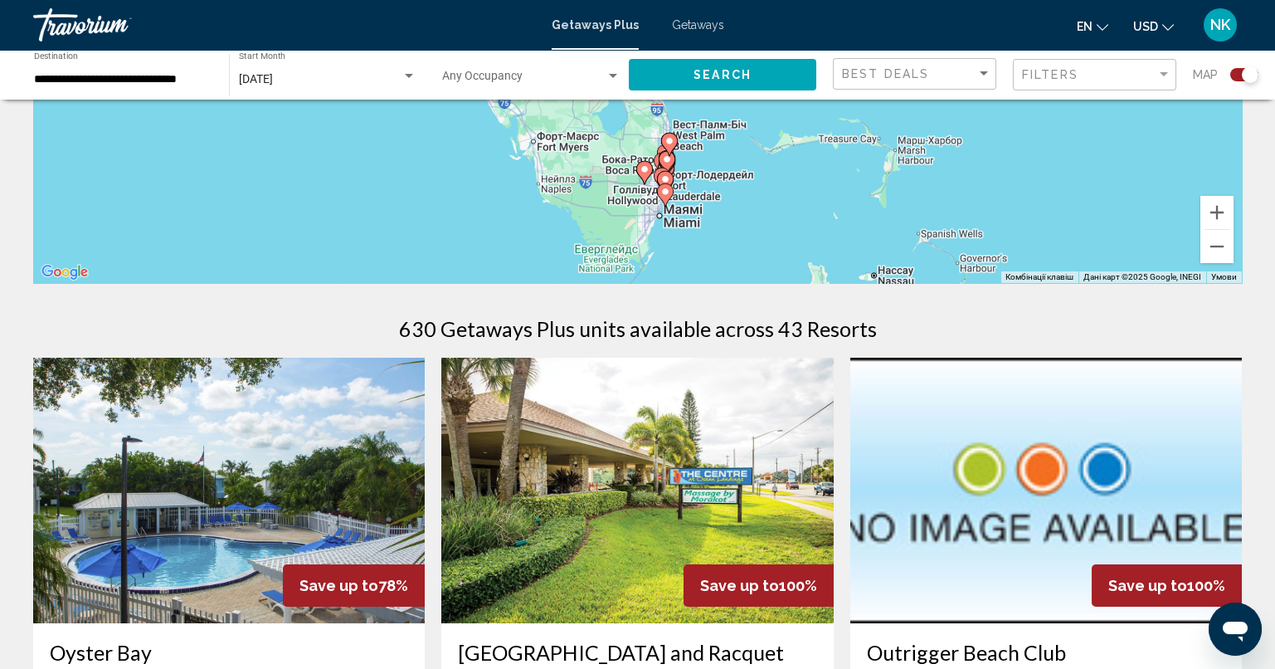
click at [672, 170] on gmp-advanced-marker "Main content" at bounding box center [665, 182] width 17 height 25
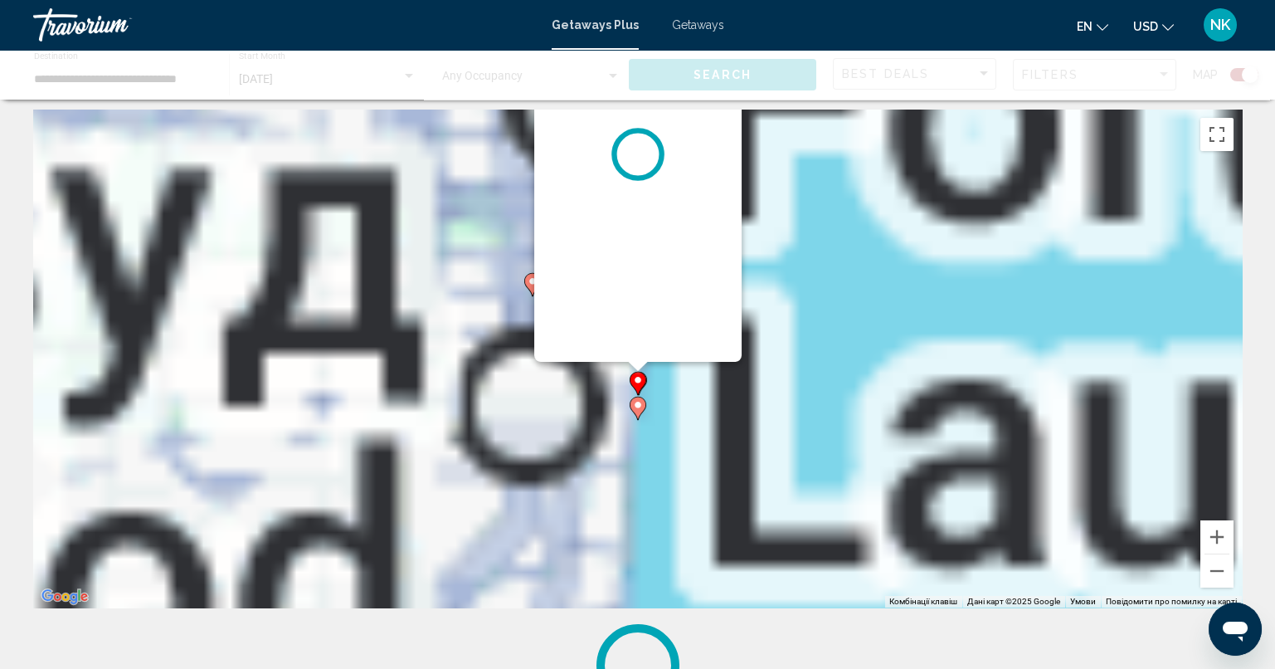
scroll to position [0, 0]
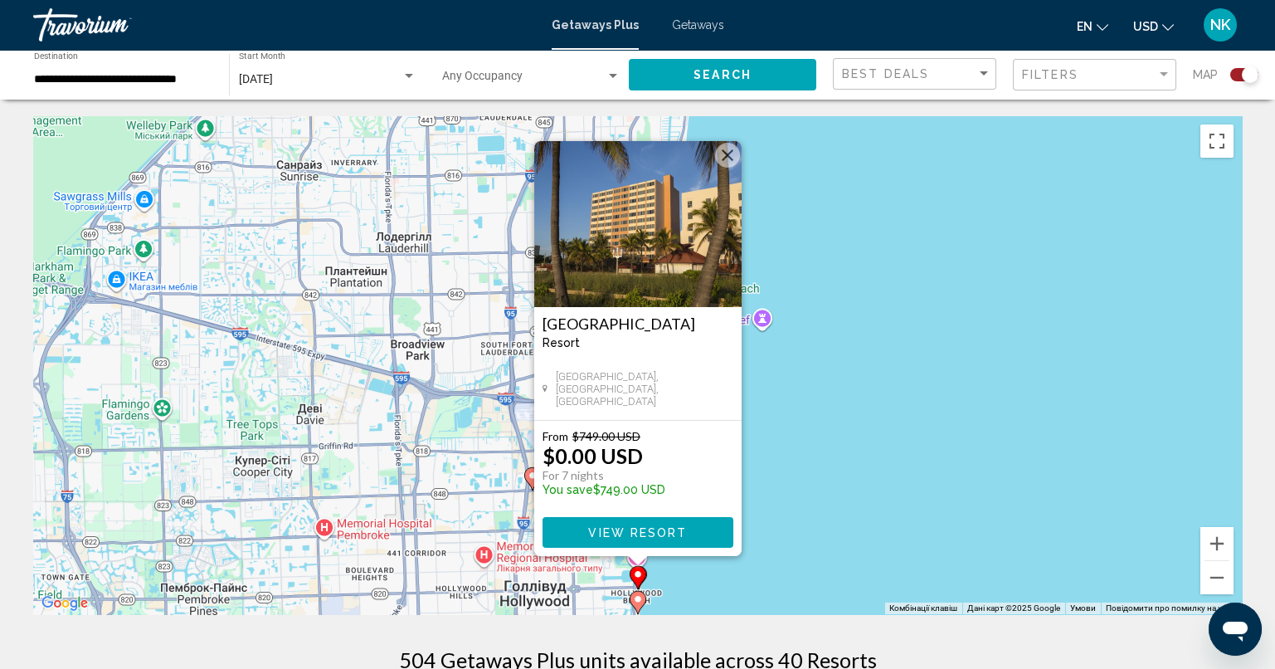
click at [606, 536] on span "View Resort" at bounding box center [637, 532] width 99 height 13
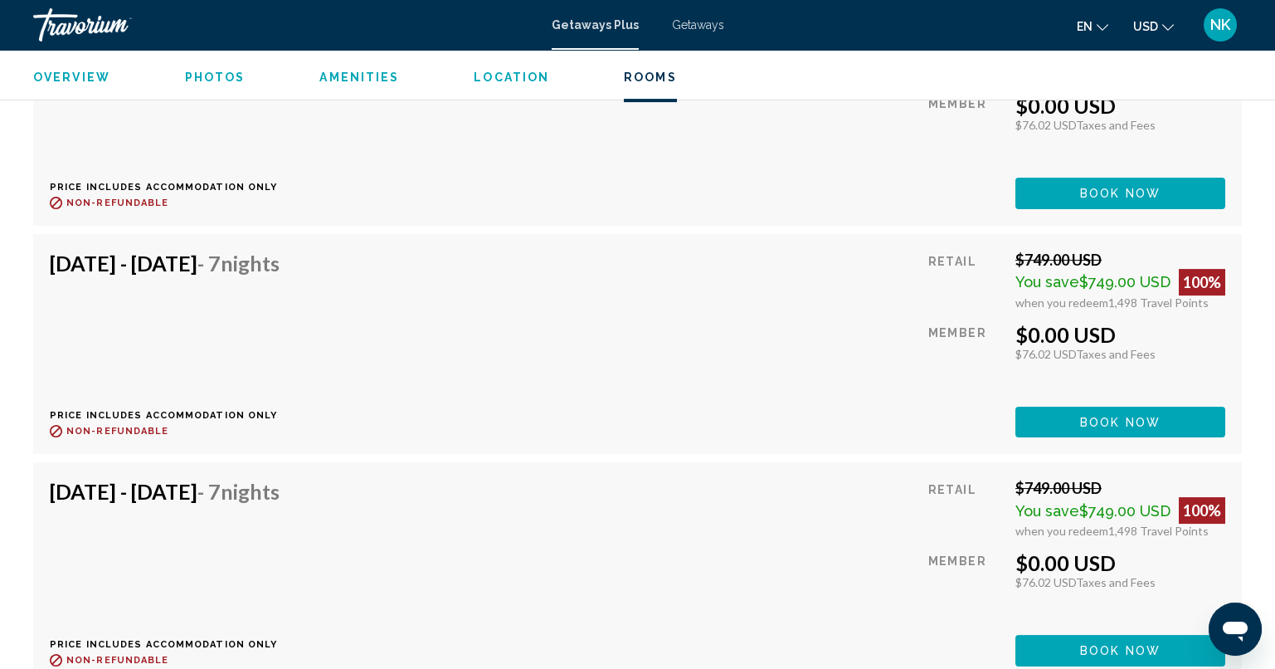
scroll to position [3649, 0]
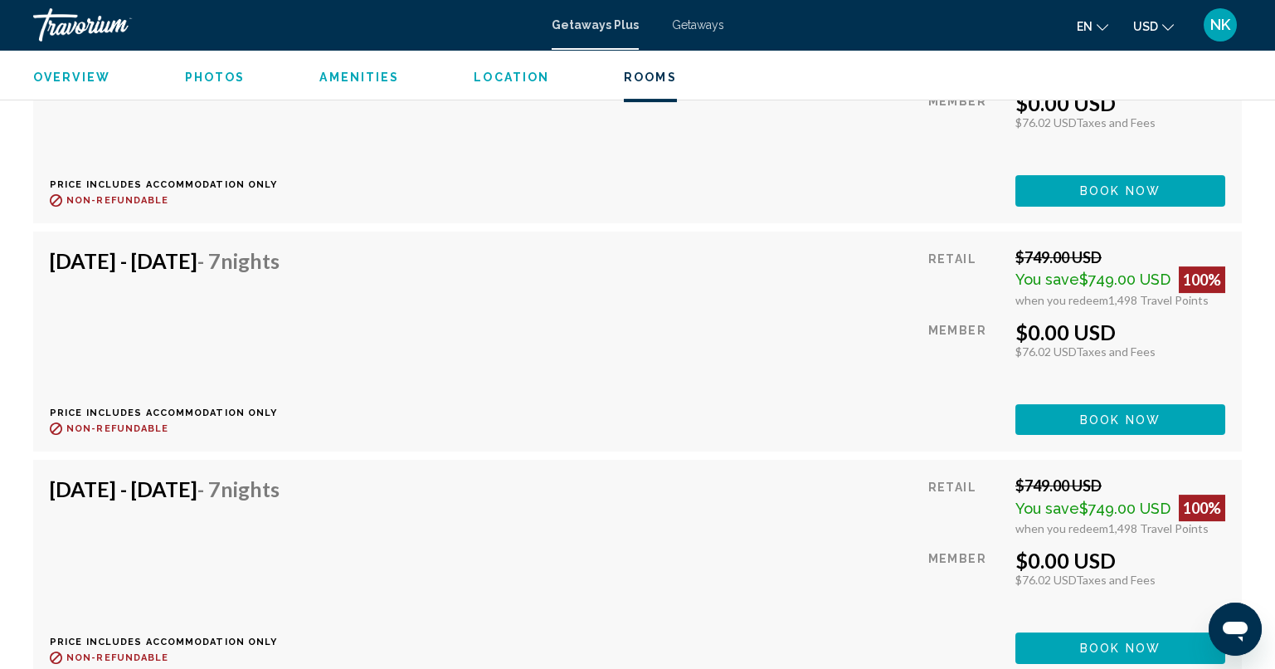
click at [292, 334] on div "Sep 20, 2025 - Sep 27, 2025 - 7 Nights Price includes accommodation only Refund…" at bounding box center [171, 341] width 242 height 187
click at [196, 255] on h4 "Sep 20, 2025 - Sep 27, 2025 - 7 Nights" at bounding box center [165, 260] width 230 height 25
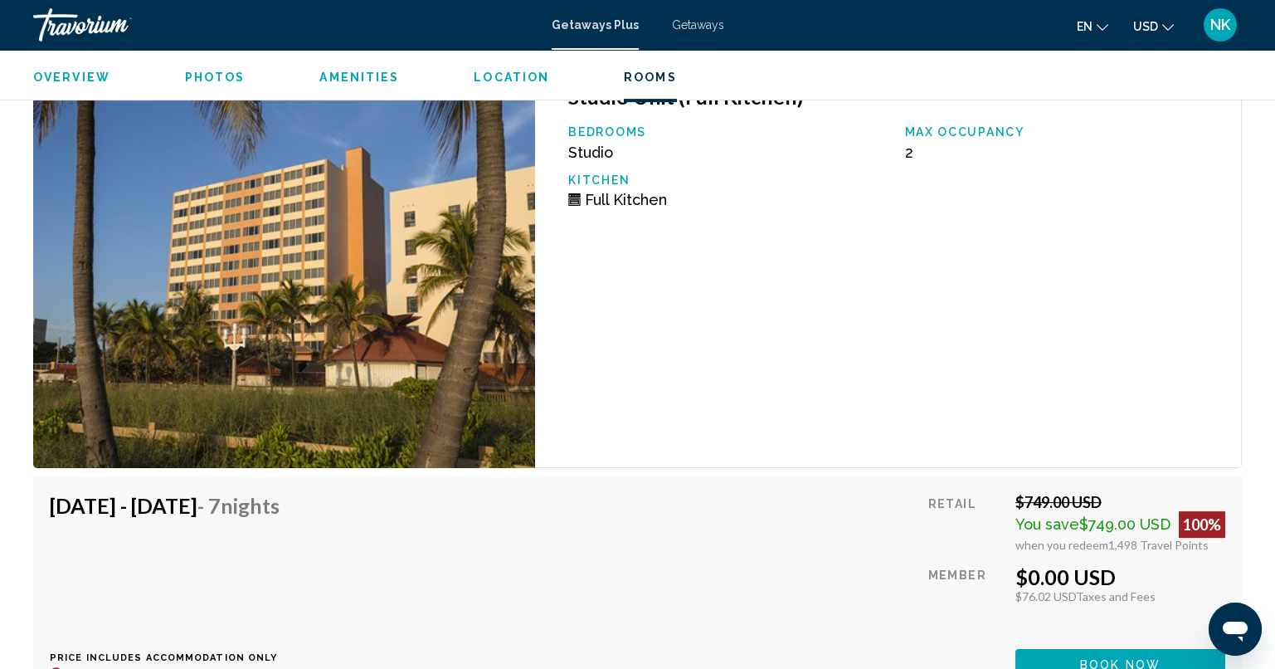
scroll to position [4636, 0]
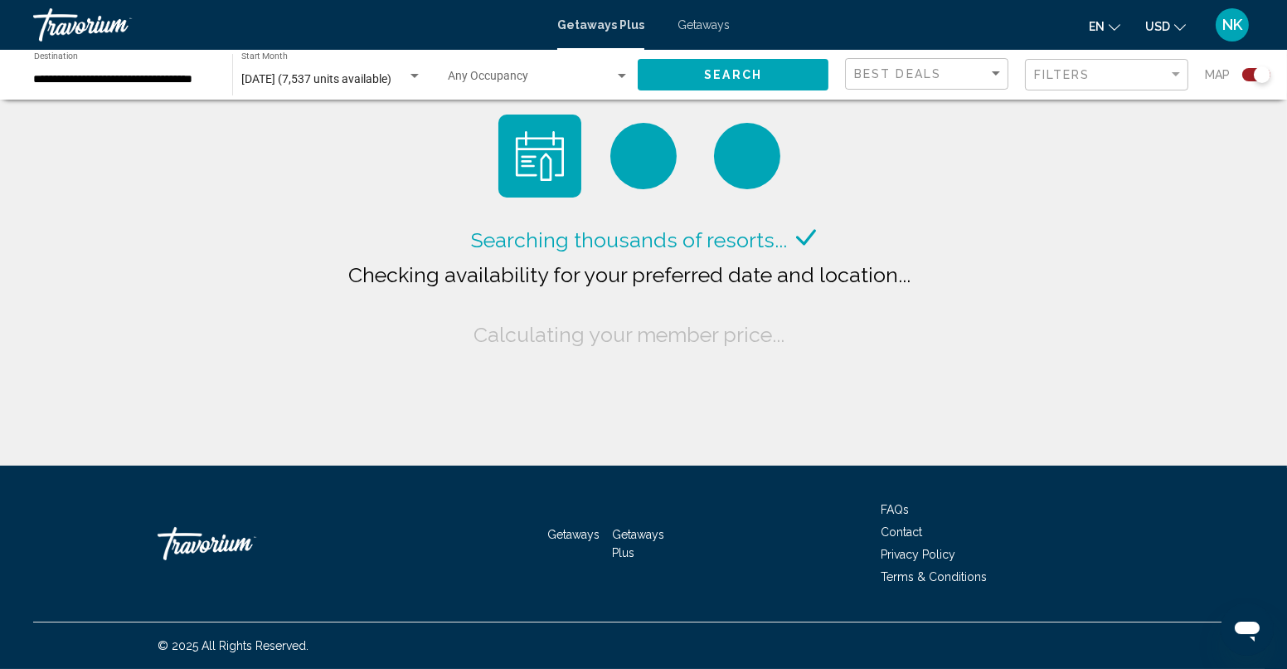
click at [693, 80] on button "Search" at bounding box center [733, 74] width 191 height 31
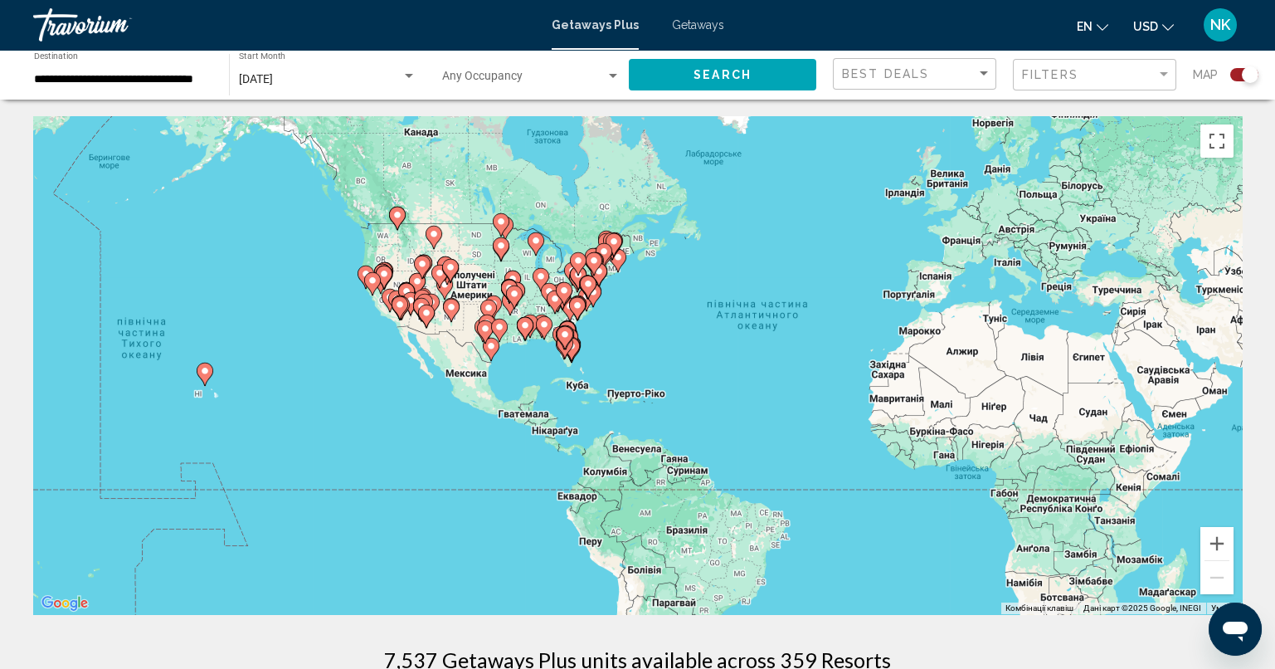
drag, startPoint x: 441, startPoint y: 320, endPoint x: 742, endPoint y: 434, distance: 321.1
click at [542, 301] on div "Увімкніть режим перетягування за допомогою клавіатури, натиснувши Alt + Enter. …" at bounding box center [637, 365] width 1209 height 498
click at [1214, 548] on button "Збільшити" at bounding box center [1216, 543] width 33 height 33
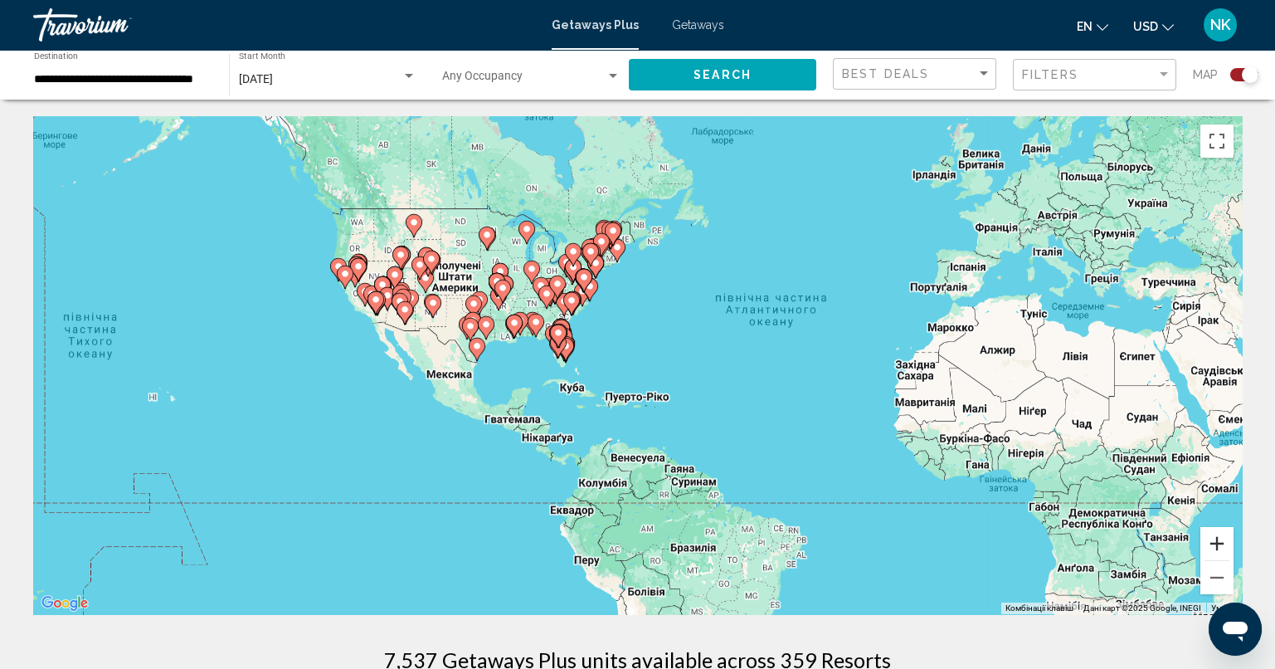
click at [1214, 548] on button "Збільшити" at bounding box center [1216, 543] width 33 height 33
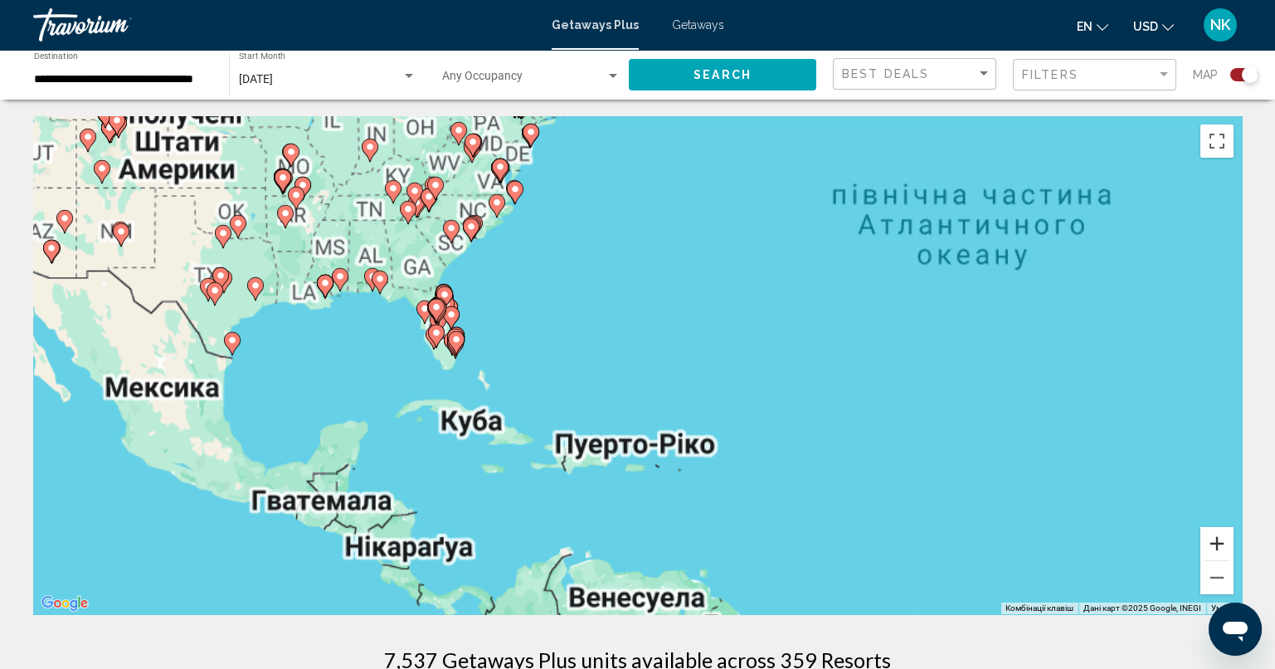
click at [1214, 548] on button "Збільшити" at bounding box center [1216, 543] width 33 height 33
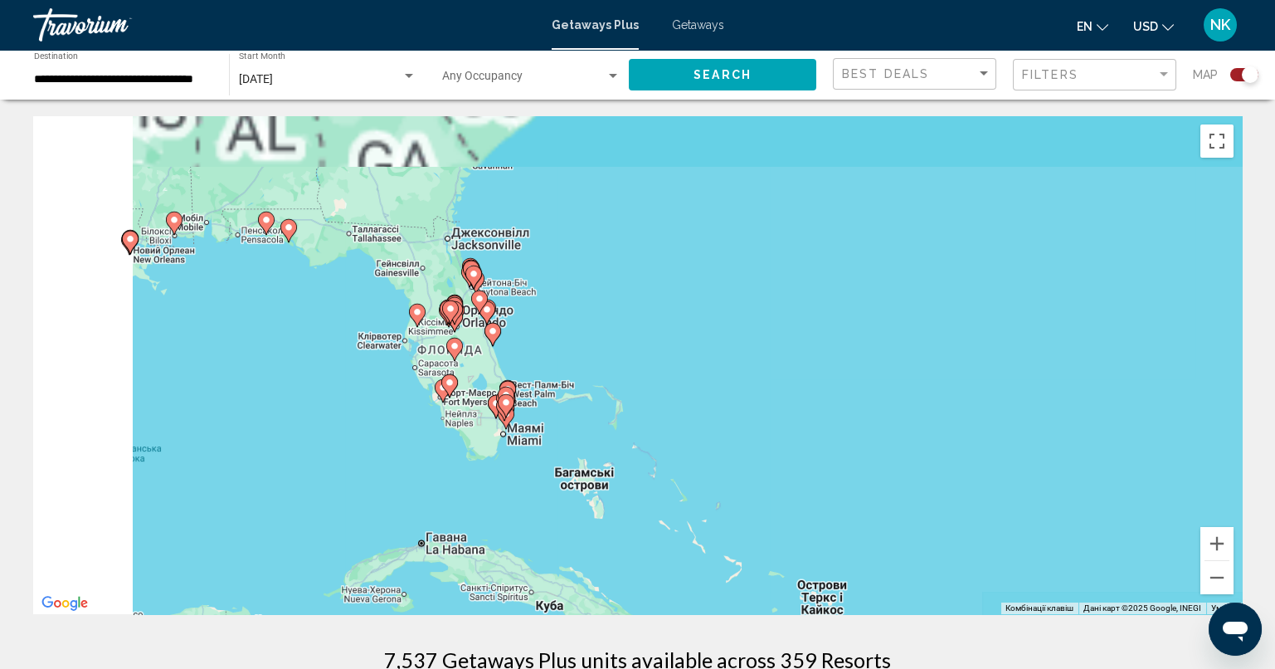
drag, startPoint x: 285, startPoint y: 365, endPoint x: 736, endPoint y: 461, distance: 461.4
click at [736, 463] on div "Увімкніть режим перетягування за допомогою клавіатури, натиснувши Alt + Enter. …" at bounding box center [637, 365] width 1209 height 498
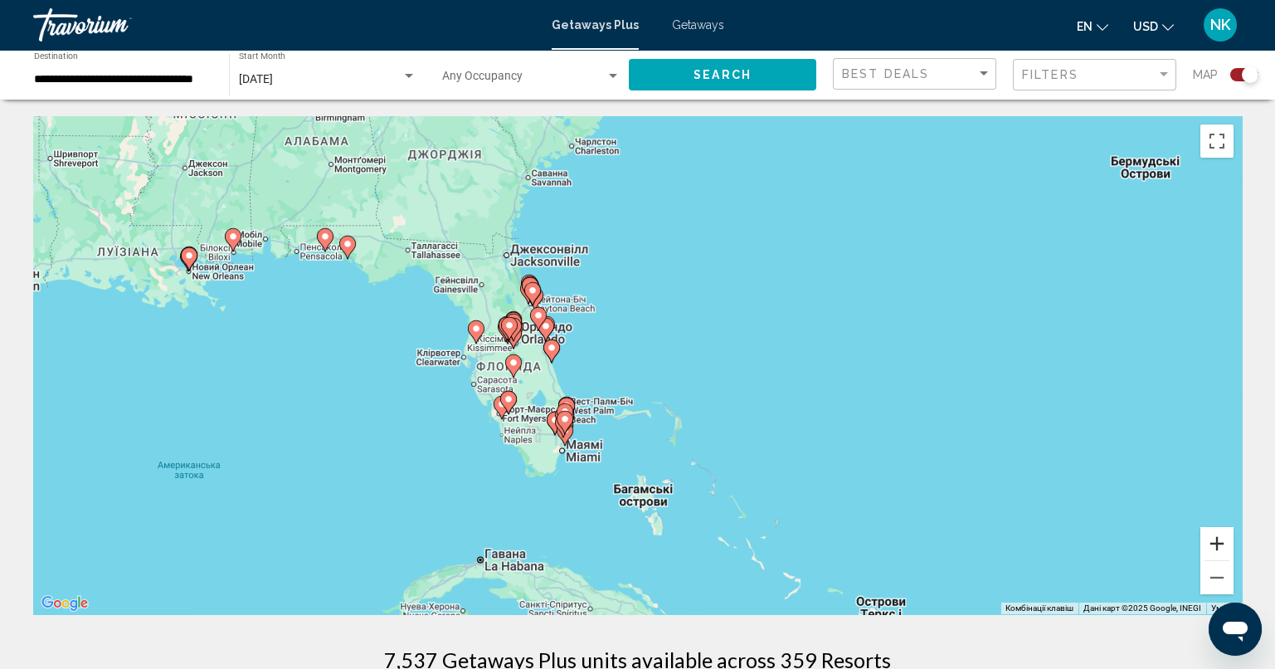
click at [1204, 541] on button "Збільшити" at bounding box center [1216, 543] width 33 height 33
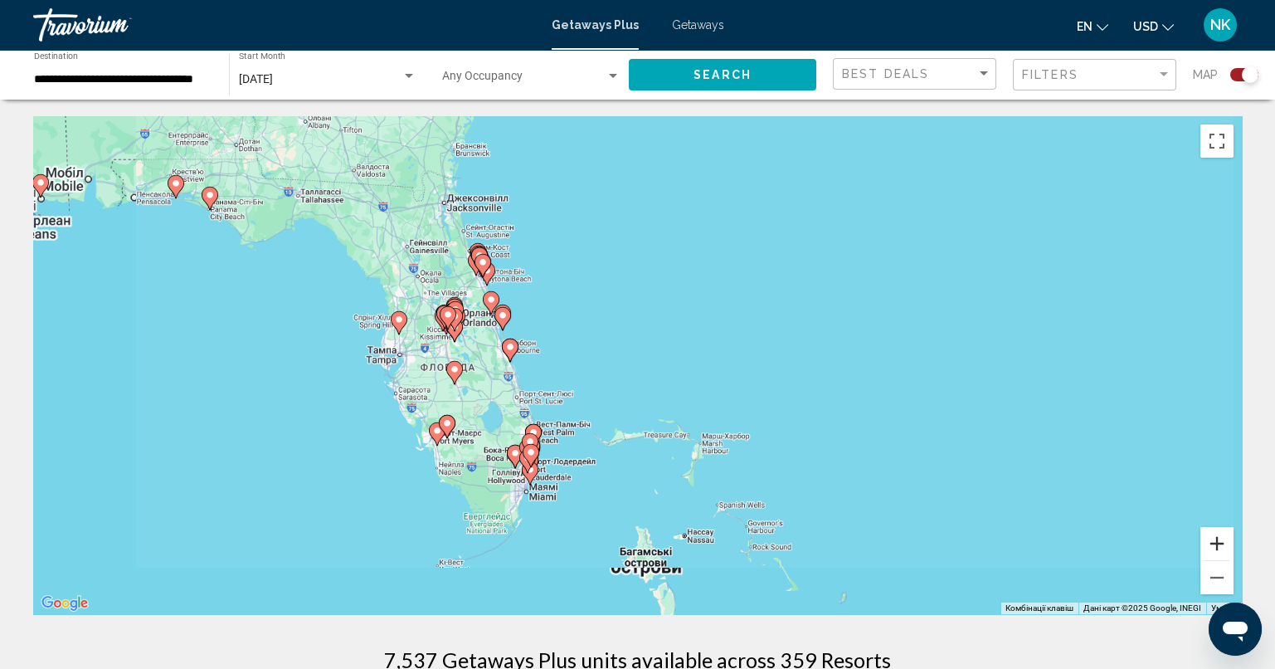
click at [1204, 541] on button "Збільшити" at bounding box center [1216, 543] width 33 height 33
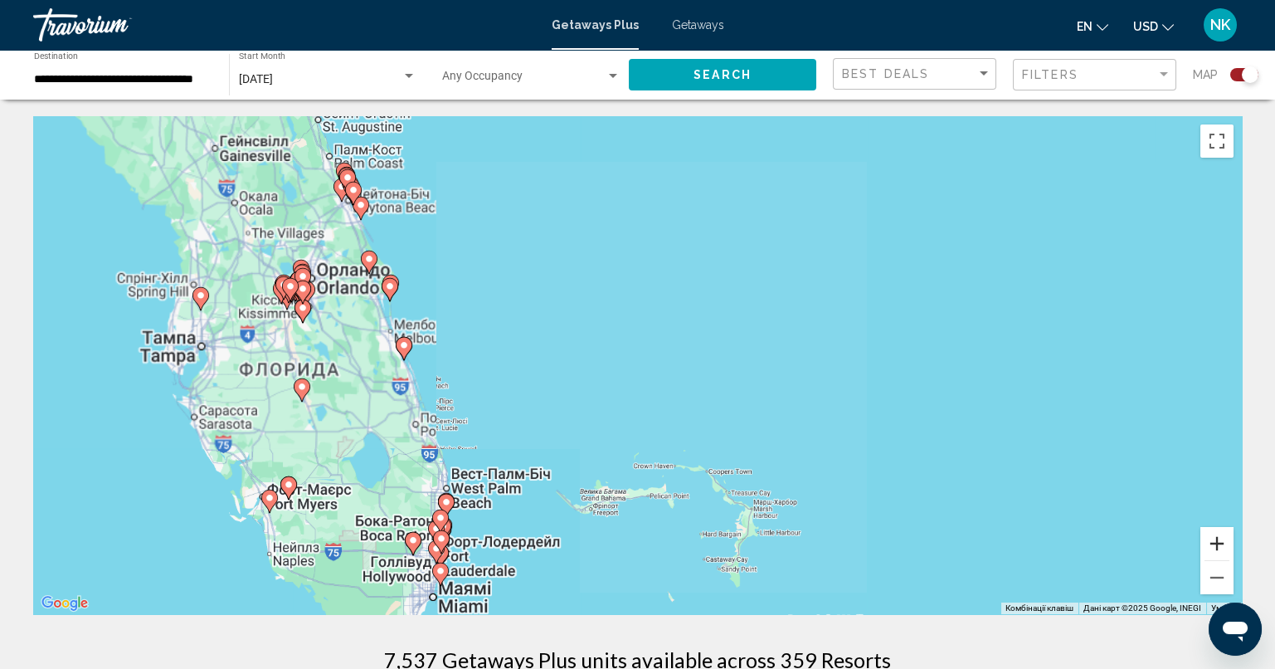
click at [1204, 541] on button "Збільшити" at bounding box center [1216, 543] width 33 height 33
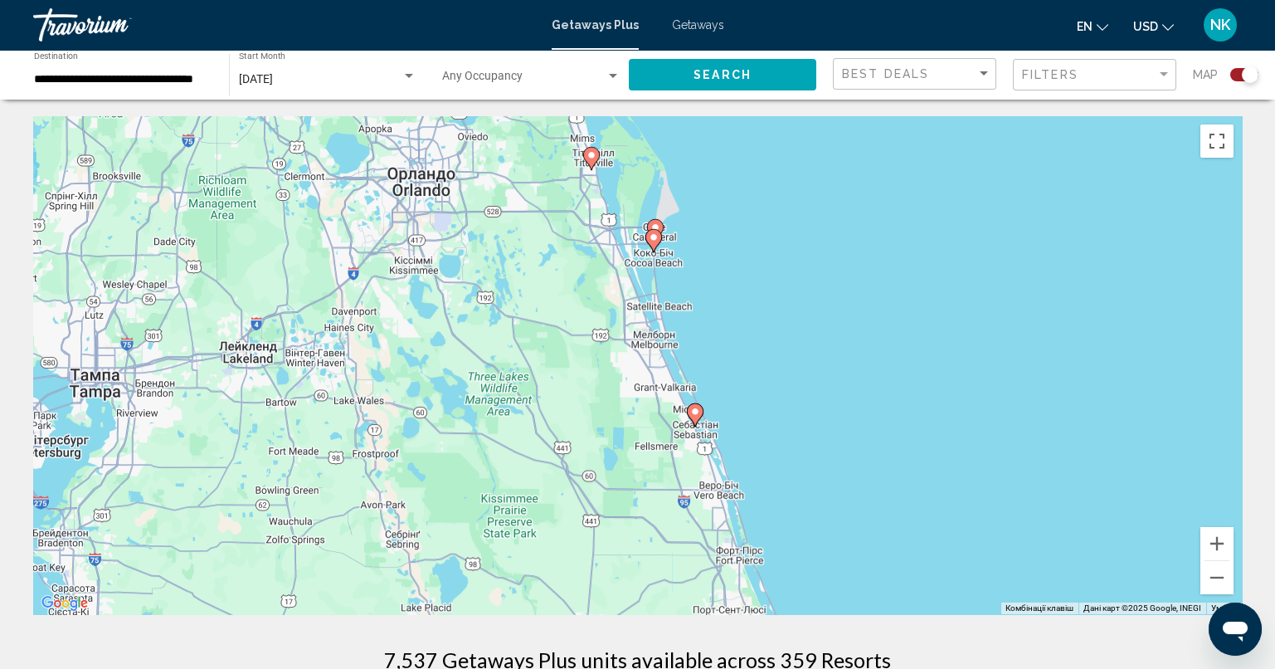
drag, startPoint x: 420, startPoint y: 384, endPoint x: 1160, endPoint y: 457, distance: 744.3
click at [1160, 457] on div "Увімкніть режим перетягування за допомогою клавіатури, натиснувши Alt + Enter. …" at bounding box center [637, 365] width 1209 height 498
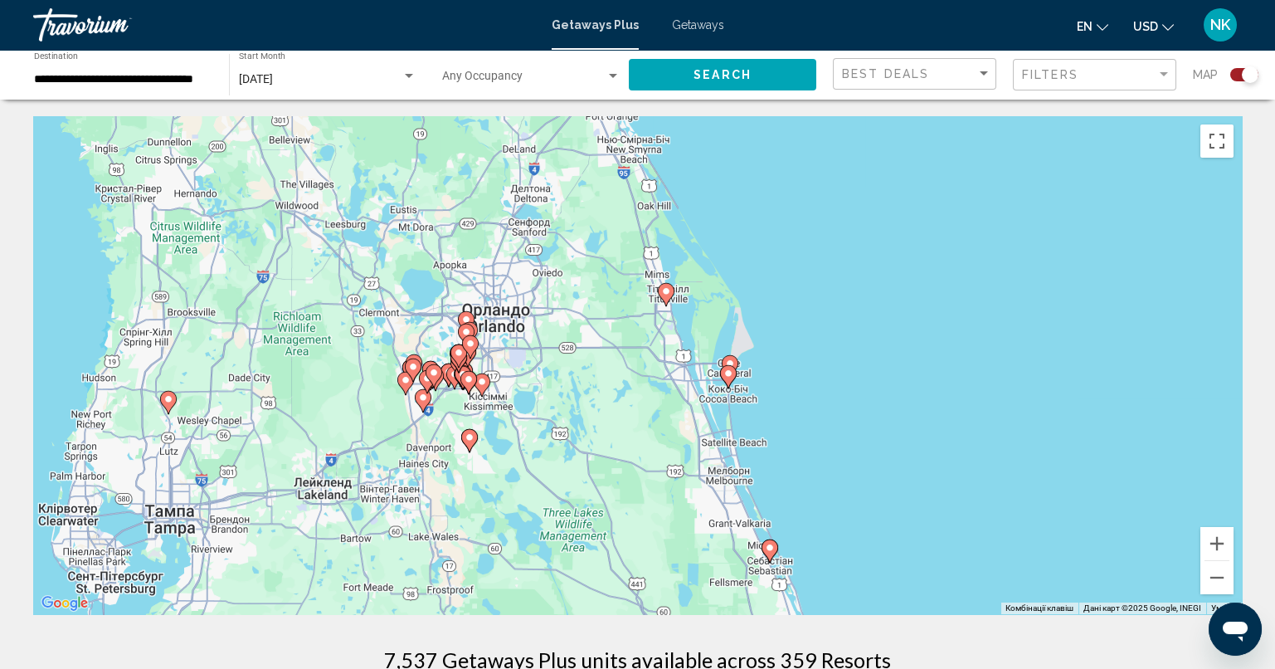
drag, startPoint x: 713, startPoint y: 388, endPoint x: 789, endPoint y: 525, distance: 156.7
click at [789, 525] on div "Увімкніть режим перетягування за допомогою клавіатури, натиснувши Alt + Enter. …" at bounding box center [637, 365] width 1209 height 498
click at [1223, 543] on button "Збільшити" at bounding box center [1216, 543] width 33 height 33
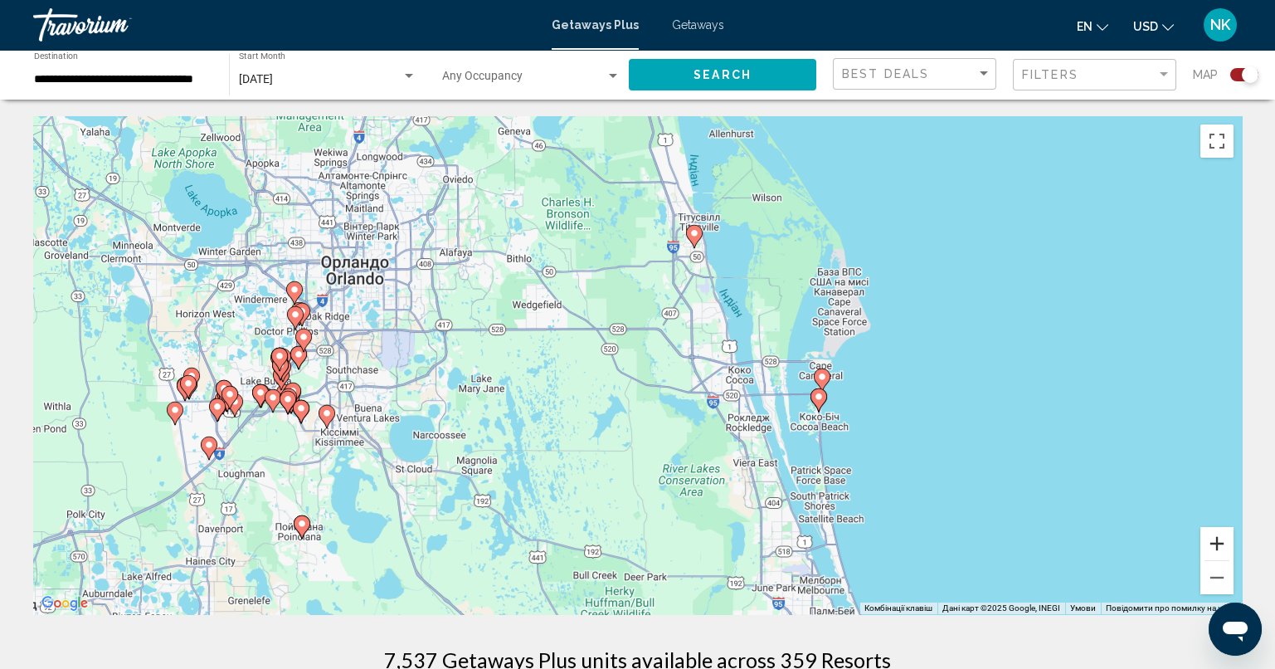
click at [1222, 542] on button "Збільшити" at bounding box center [1216, 543] width 33 height 33
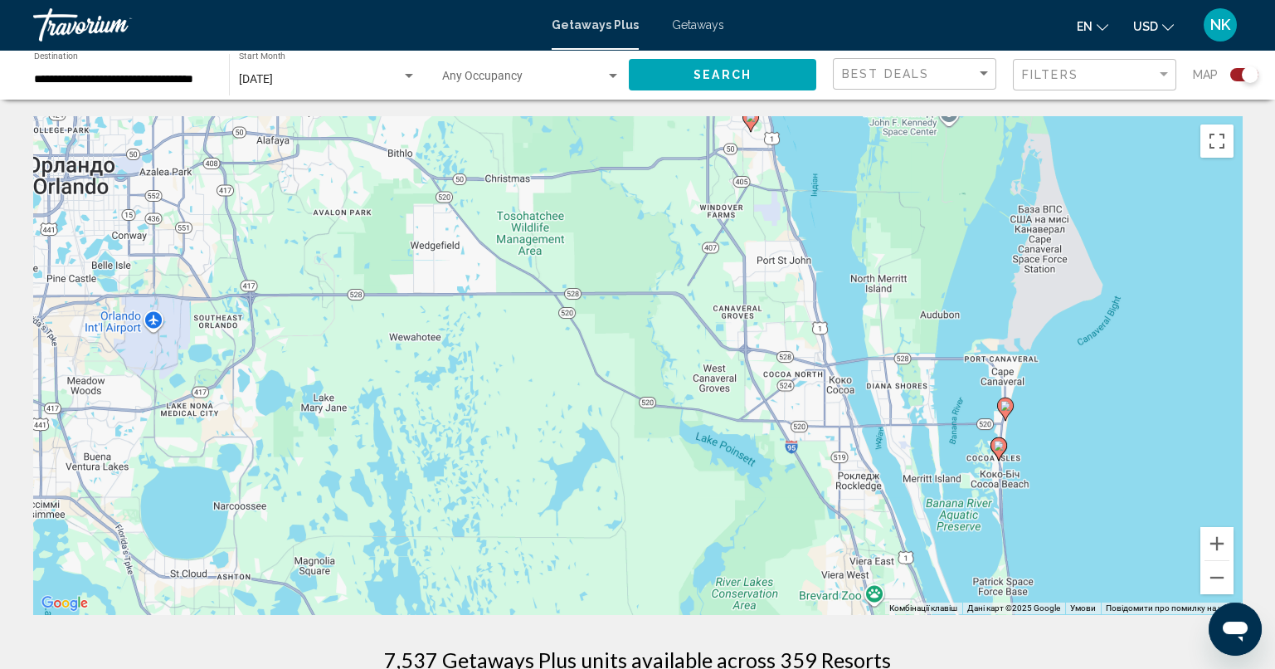
click at [1005, 411] on icon "Main content" at bounding box center [1004, 409] width 15 height 22
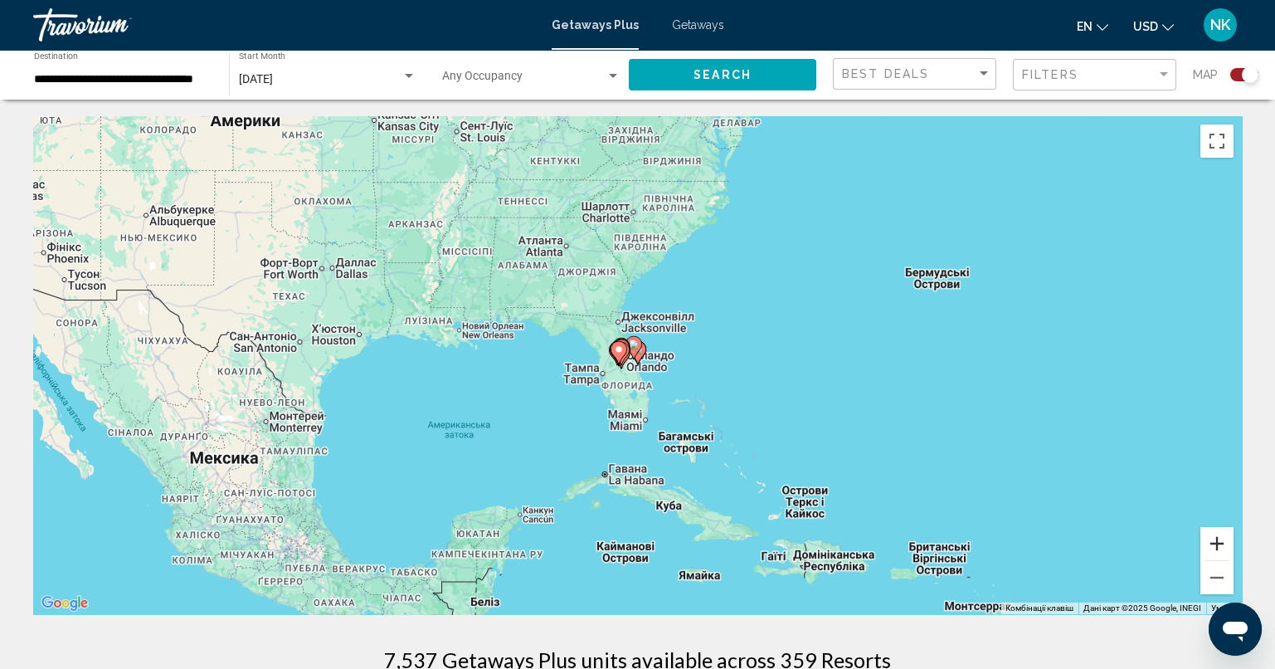
click at [1215, 538] on button "Збільшити" at bounding box center [1216, 543] width 33 height 33
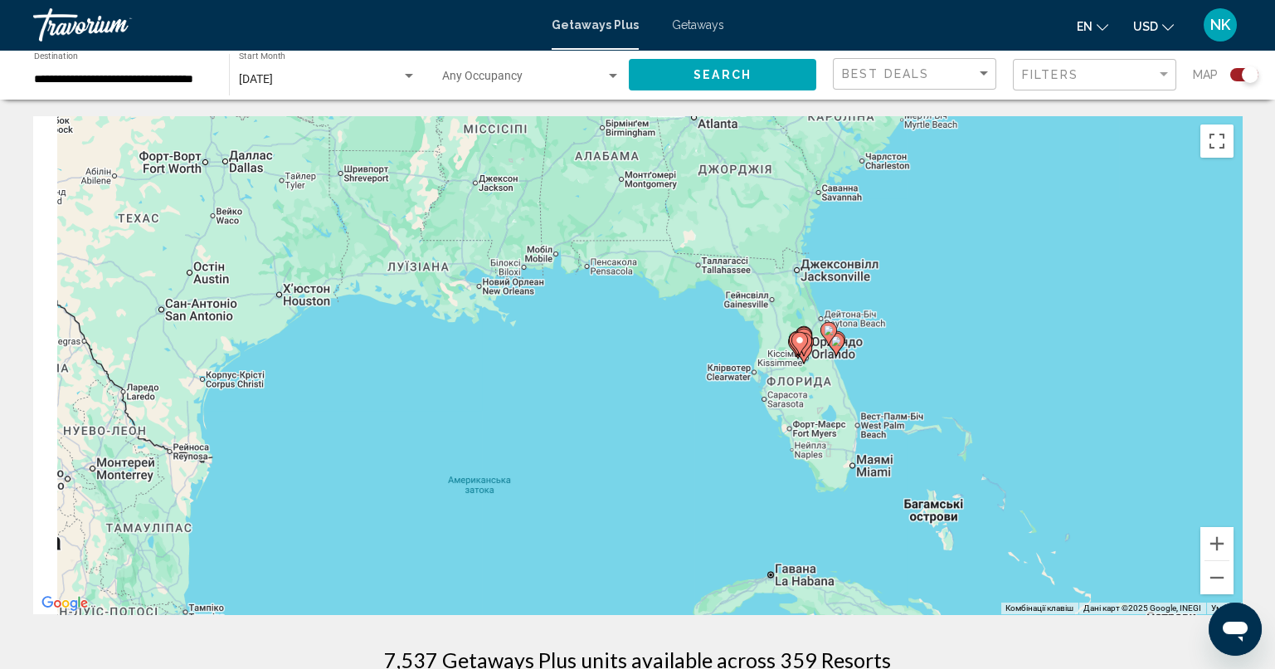
drag, startPoint x: 820, startPoint y: 434, endPoint x: 1041, endPoint y: 426, distance: 221.6
click at [966, 419] on div "Увімкніть режим перетягування за допомогою клавіатури, натиснувши Alt + Enter. …" at bounding box center [637, 365] width 1209 height 498
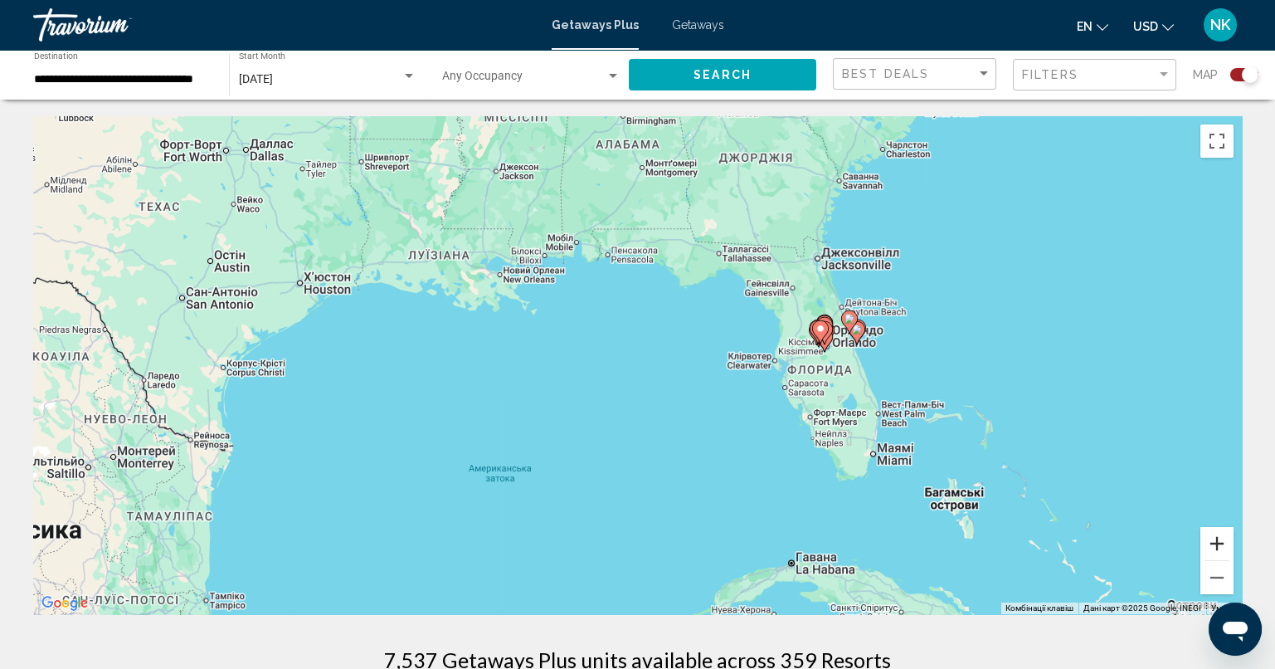
click at [1214, 543] on button "Збільшити" at bounding box center [1216, 543] width 33 height 33
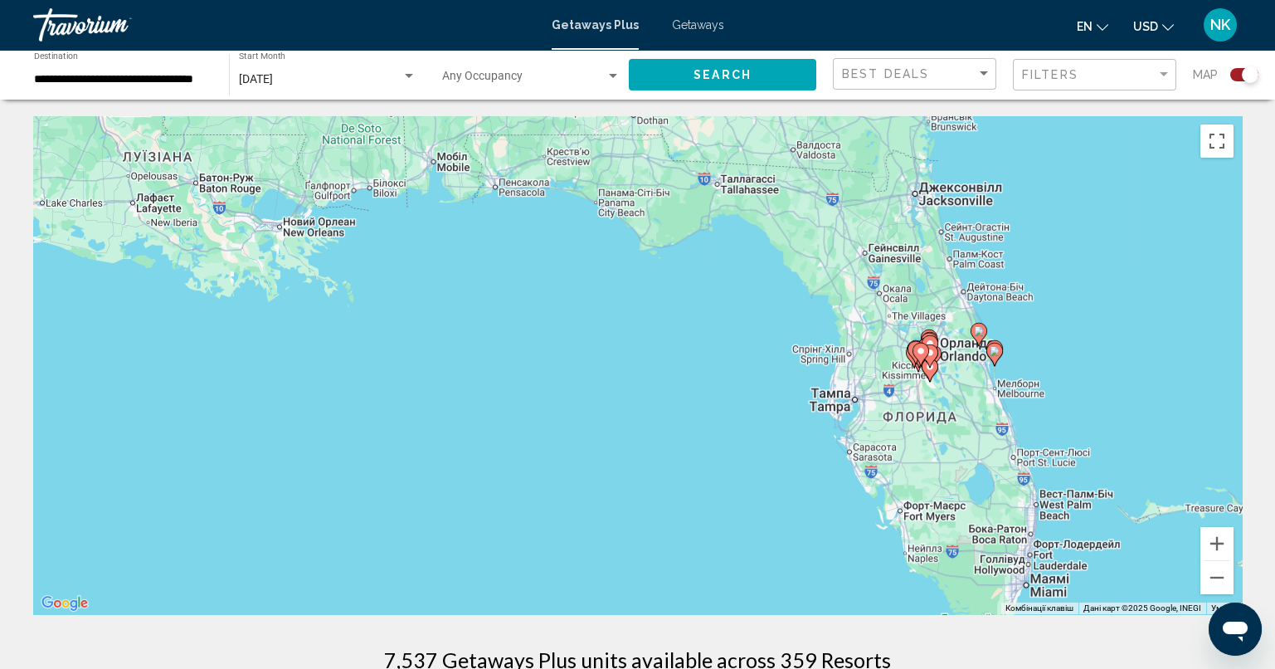
drag, startPoint x: 1164, startPoint y: 412, endPoint x: 1076, endPoint y: 460, distance: 99.8
click at [1077, 455] on div "Увімкніть режим перетягування за допомогою клавіатури, натиснувши Alt + Enter. …" at bounding box center [637, 365] width 1209 height 498
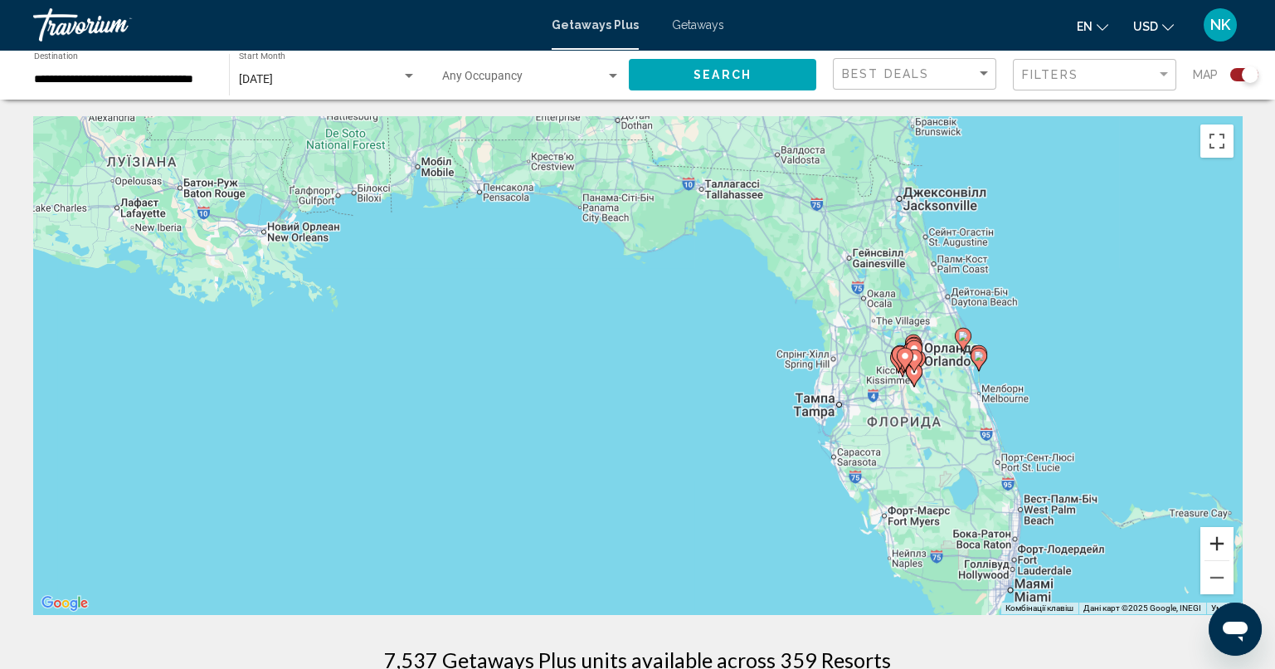
click at [1227, 549] on button "Збільшити" at bounding box center [1216, 543] width 33 height 33
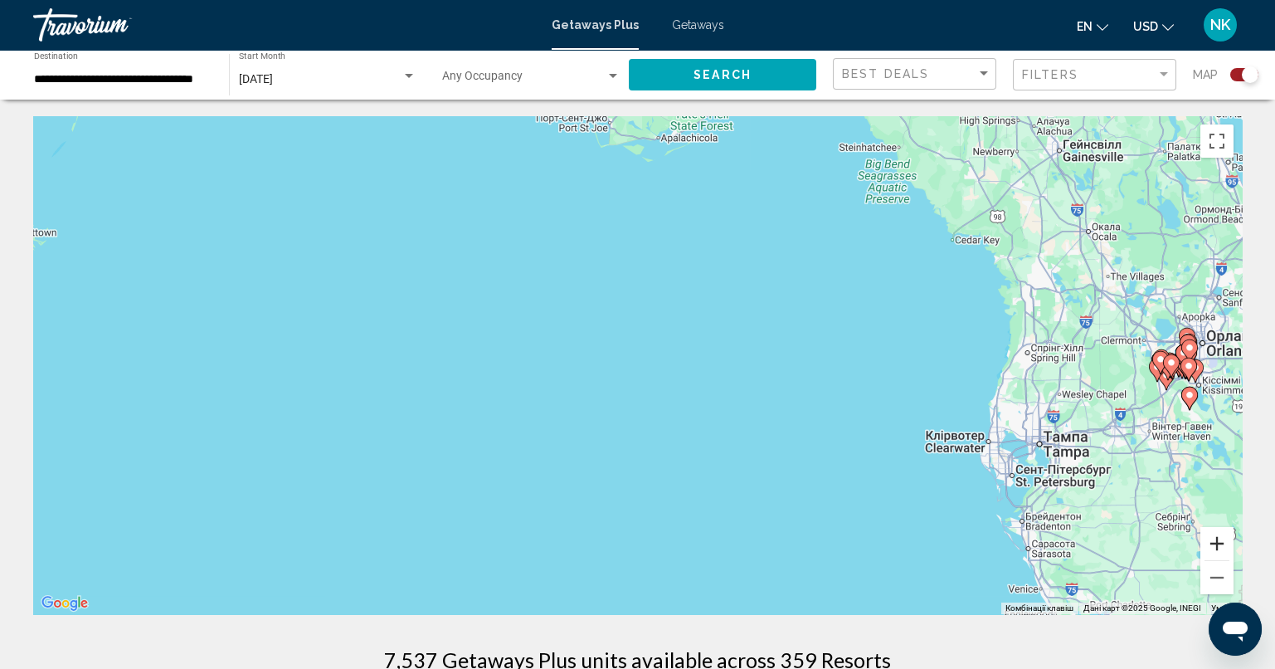
click at [1224, 544] on button "Збільшити" at bounding box center [1216, 543] width 33 height 33
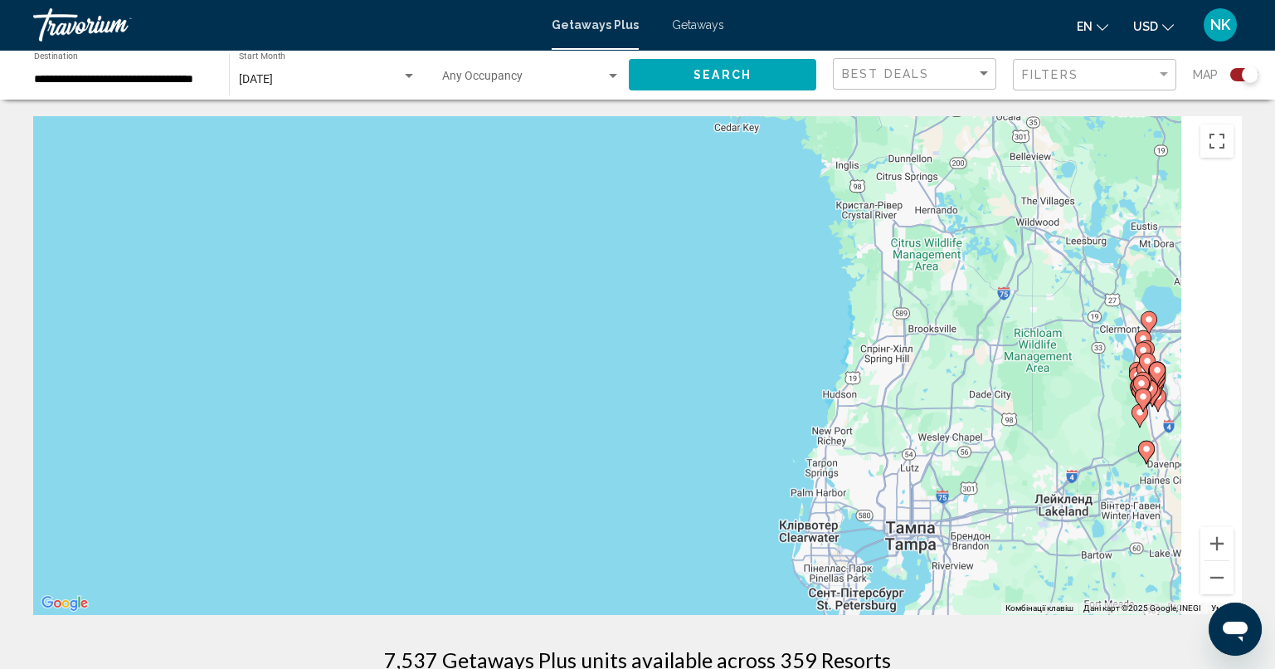
drag, startPoint x: 1168, startPoint y: 443, endPoint x: 517, endPoint y: 460, distance: 651.4
click at [517, 460] on div "Увімкніть режим перетягування за допомогою клавіатури, натиснувши Alt + Enter. …" at bounding box center [637, 365] width 1209 height 498
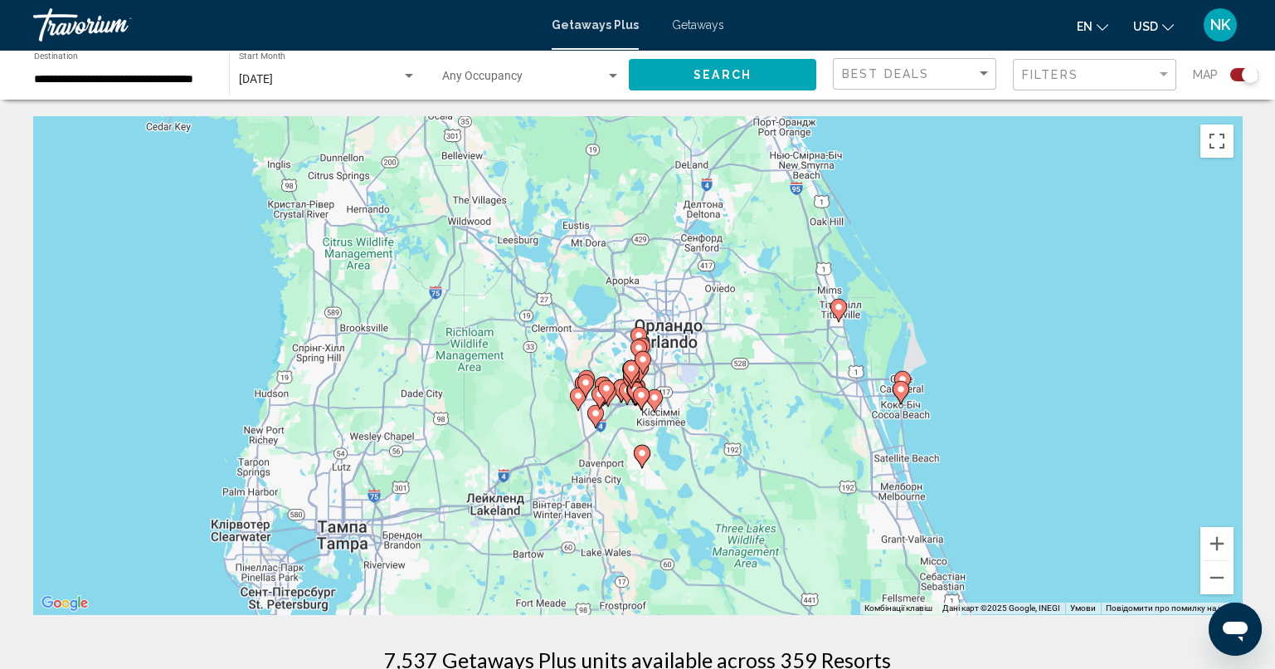
drag, startPoint x: 874, startPoint y: 447, endPoint x: 513, endPoint y: 440, distance: 360.9
click at [518, 439] on div "Увімкніть режим перетягування за допомогою клавіатури, натиснувши Alt + Enter. …" at bounding box center [637, 365] width 1209 height 498
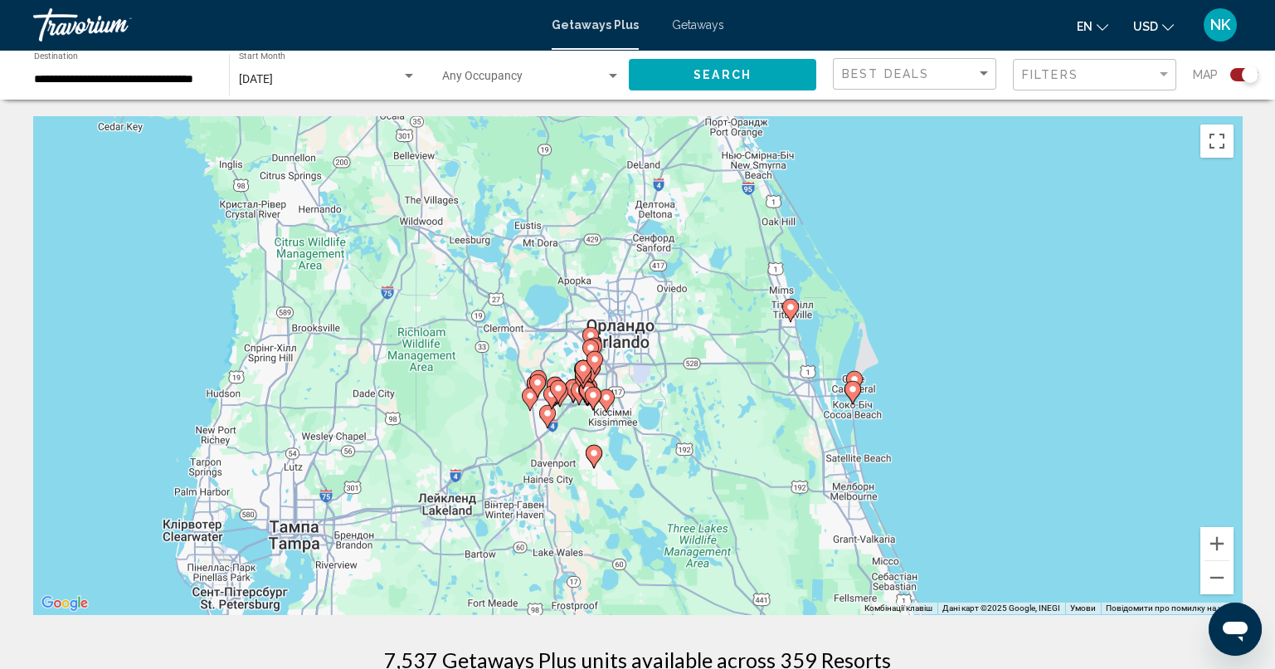
click at [851, 389] on image "Main content" at bounding box center [853, 389] width 10 height 10
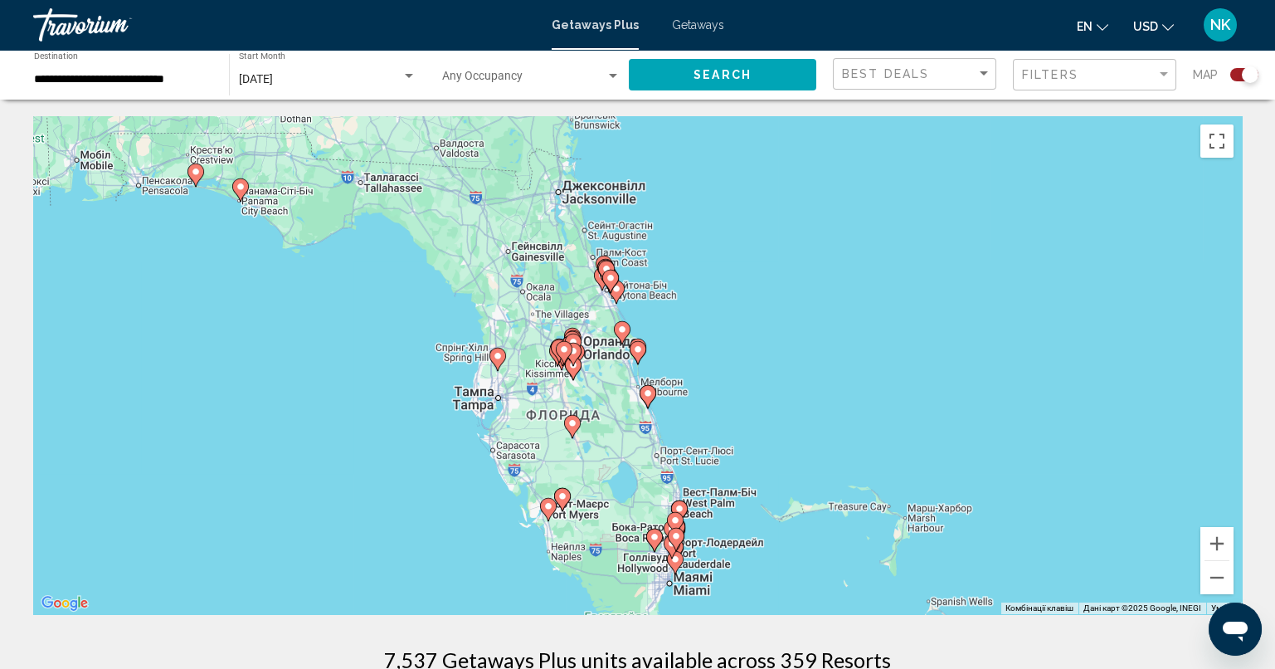
click at [639, 351] on image "Main content" at bounding box center [638, 349] width 10 height 10
type input "**********"
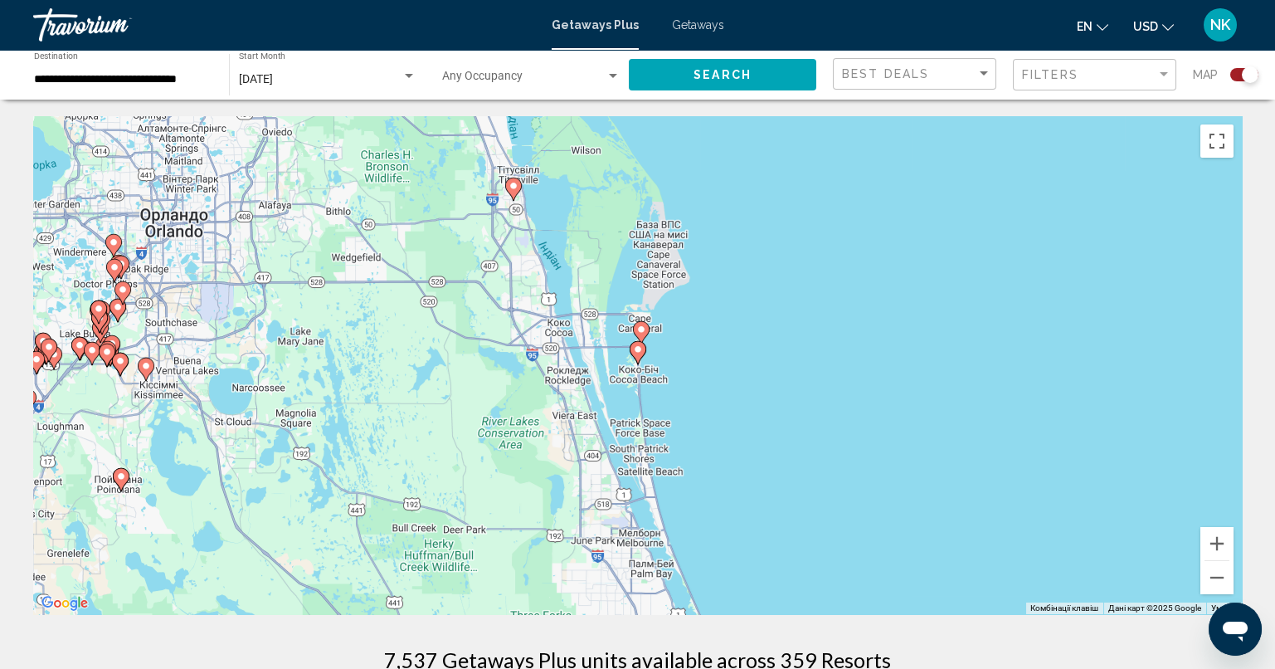
click at [640, 353] on image "Main content" at bounding box center [638, 349] width 10 height 10
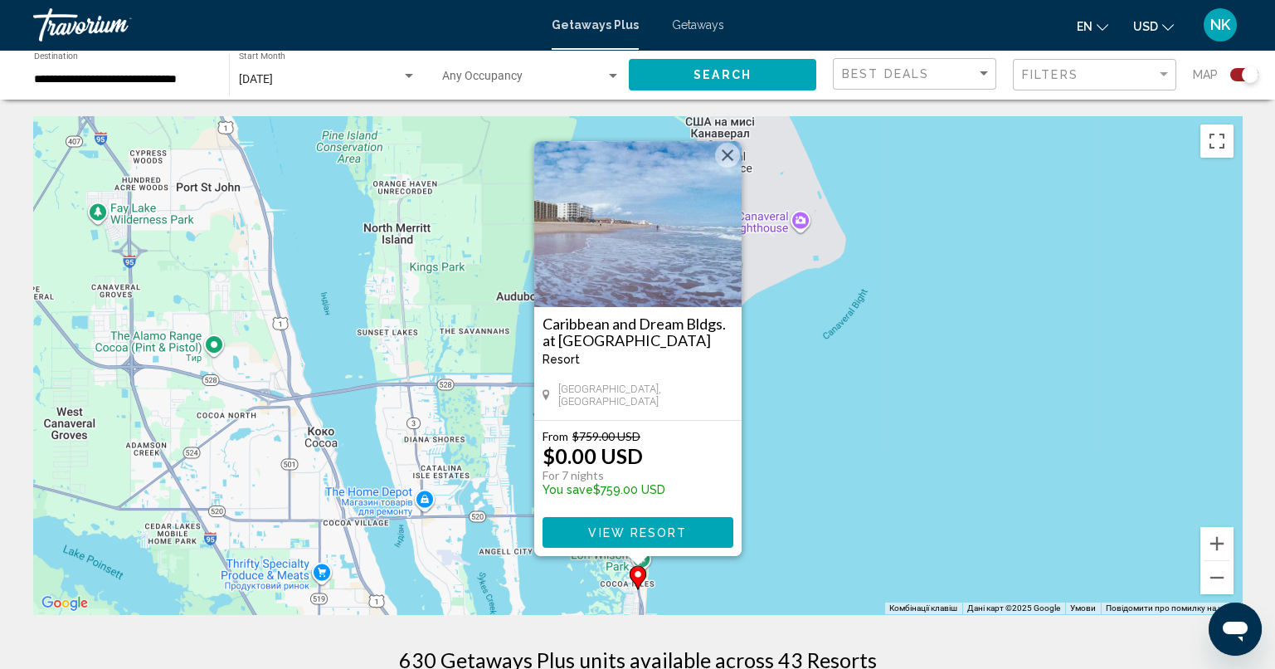
click at [840, 433] on div "Увімкніть режим перетягування за допомогою клавіатури, натиснувши Alt + Enter. …" at bounding box center [637, 365] width 1209 height 498
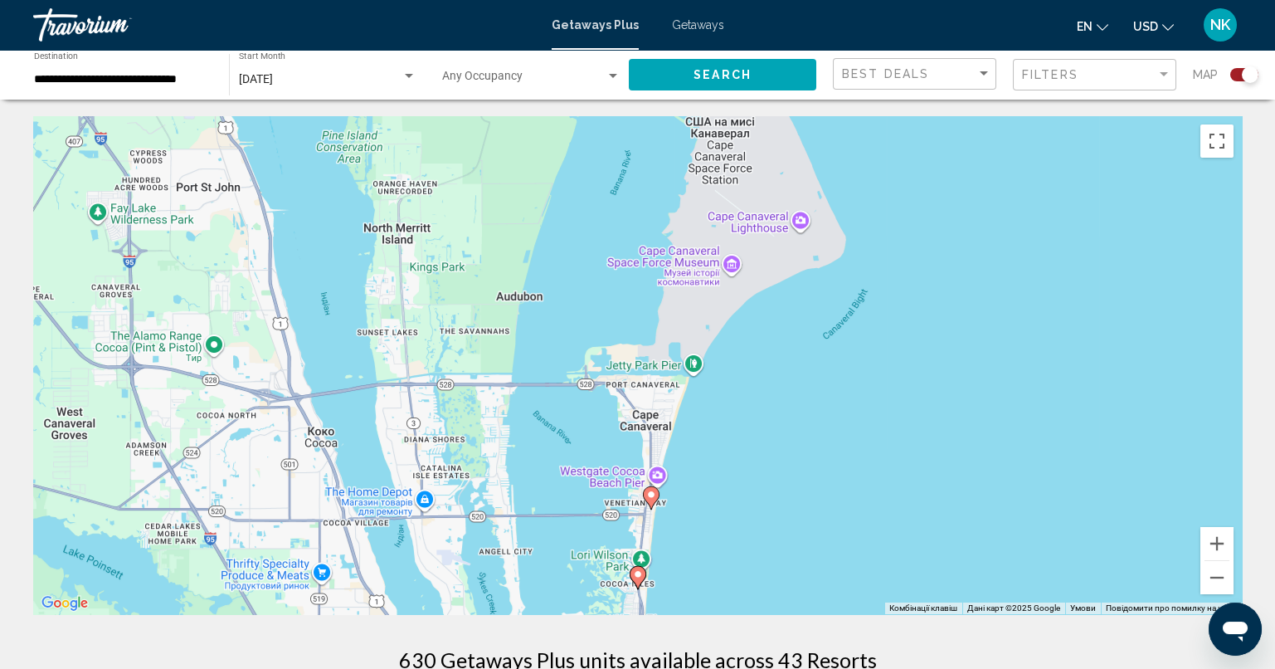
click at [649, 502] on icon "Main content" at bounding box center [650, 498] width 15 height 22
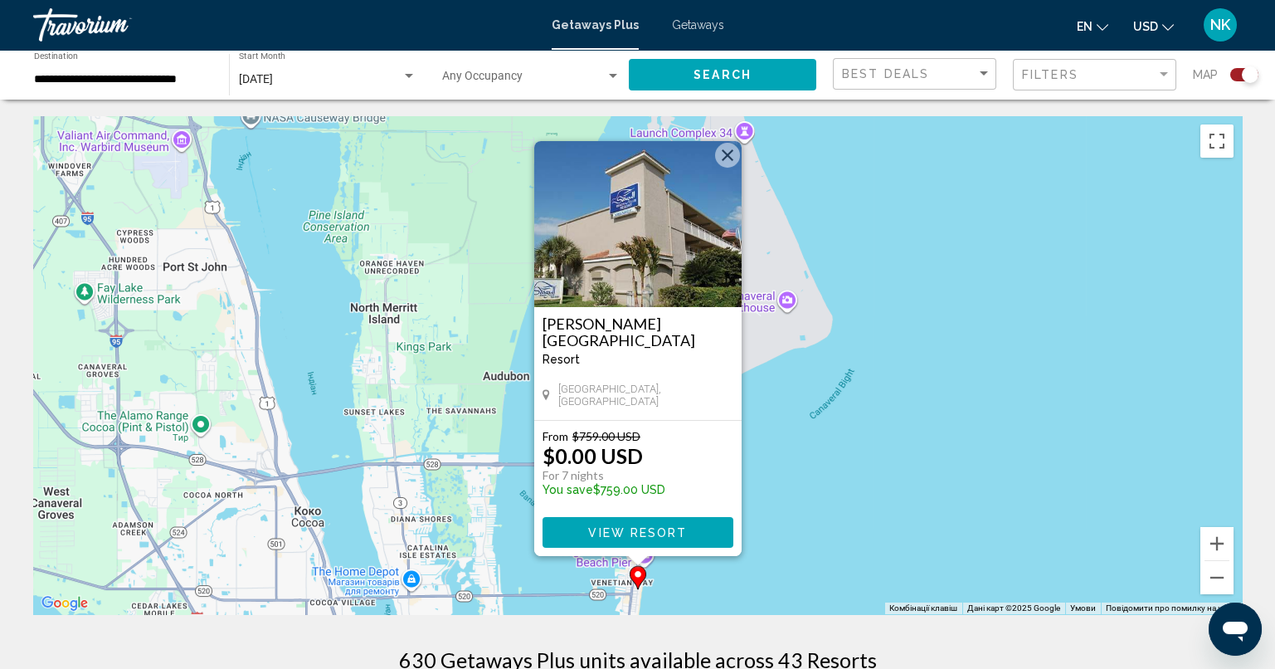
click at [716, 461] on div "From $759.00 USD $0.00 USD For 7 nights You save $759.00 USD" at bounding box center [637, 466] width 191 height 75
click at [703, 528] on button "View Resort" at bounding box center [637, 532] width 191 height 31
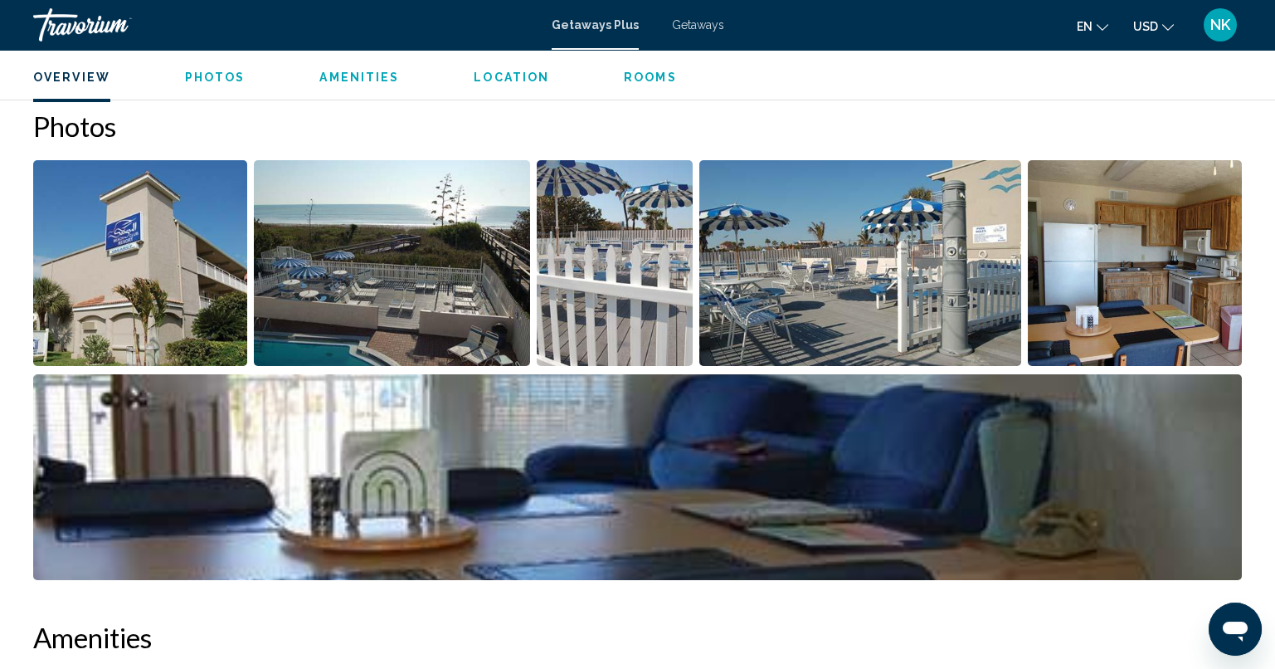
scroll to position [663, 0]
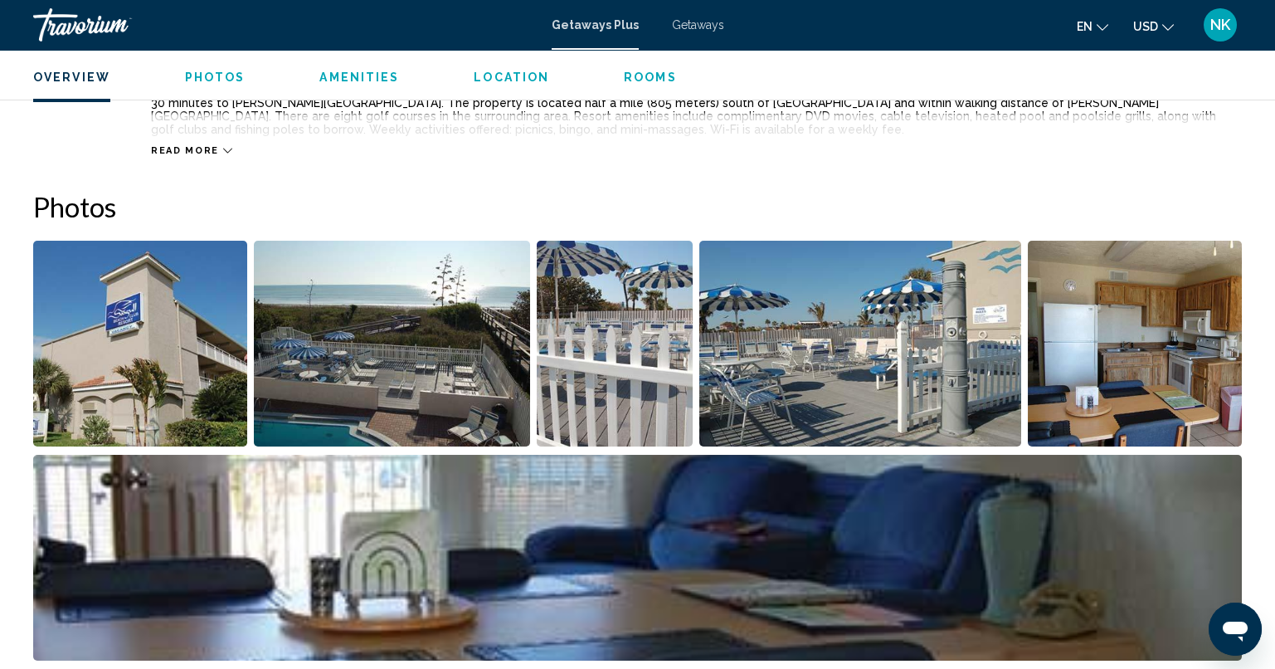
click at [205, 343] on img "Open full-screen image slider" at bounding box center [140, 344] width 214 height 206
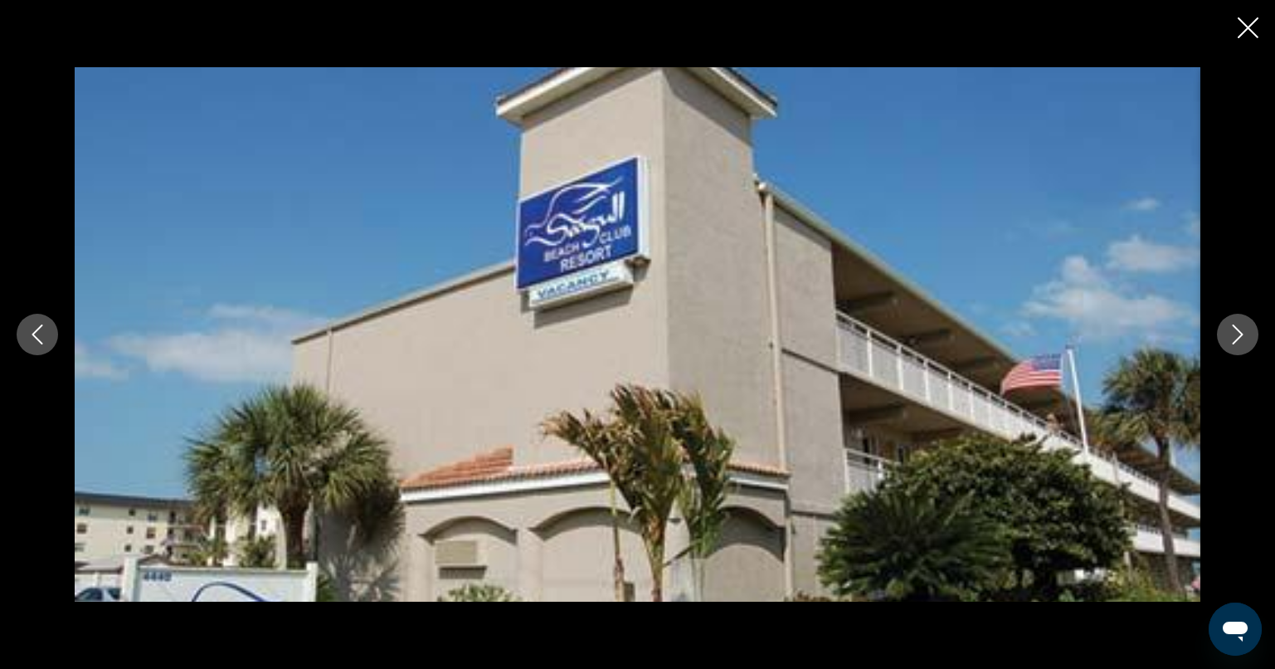
click at [1236, 338] on icon "Next image" at bounding box center [1238, 334] width 20 height 20
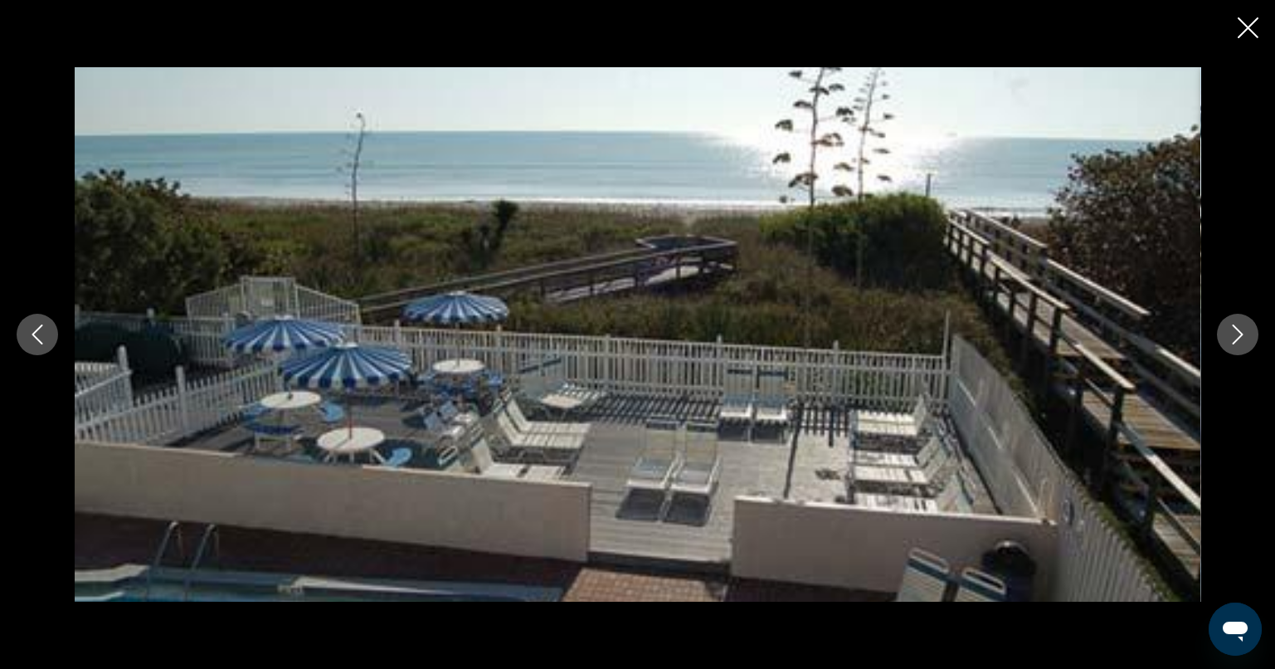
click at [1236, 333] on icon "Next image" at bounding box center [1238, 334] width 20 height 20
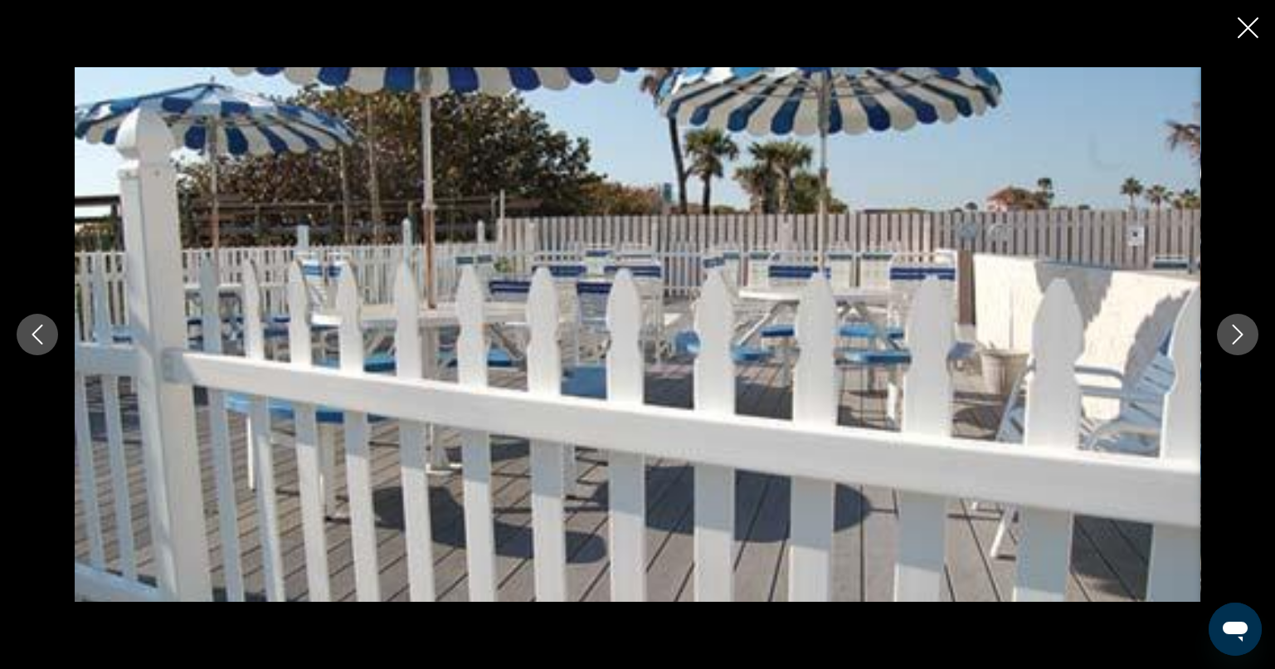
click at [1236, 333] on icon "Next image" at bounding box center [1238, 334] width 20 height 20
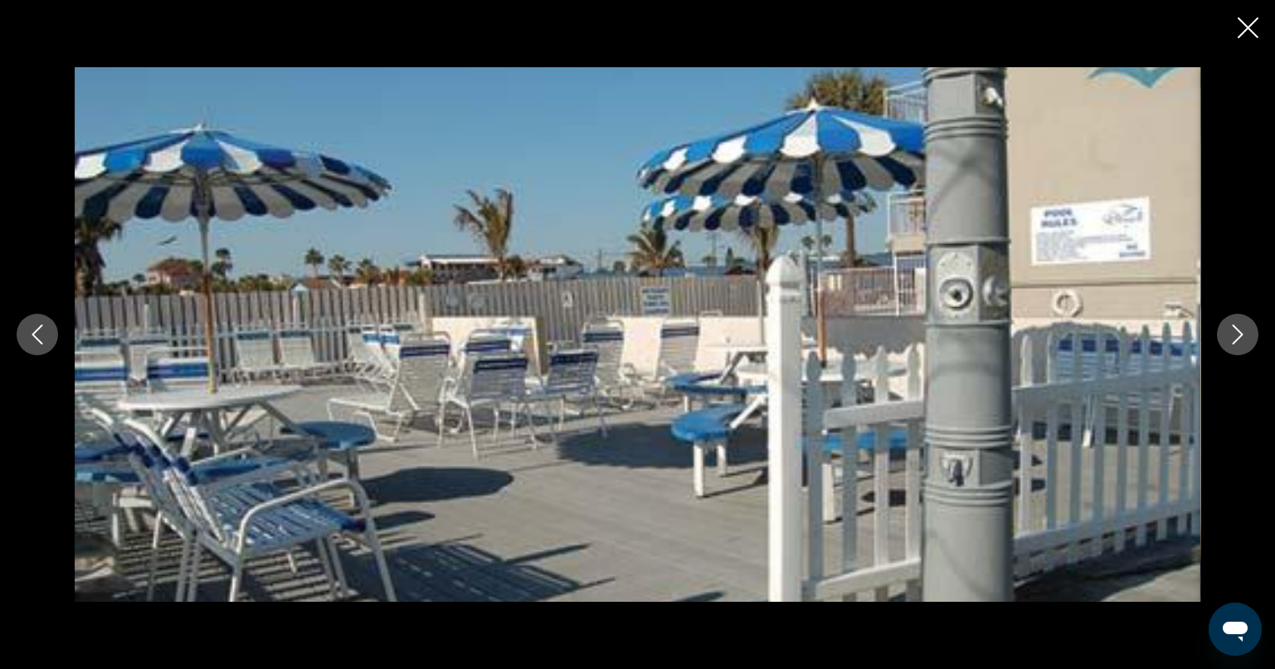
click at [1235, 331] on icon "Next image" at bounding box center [1238, 334] width 20 height 20
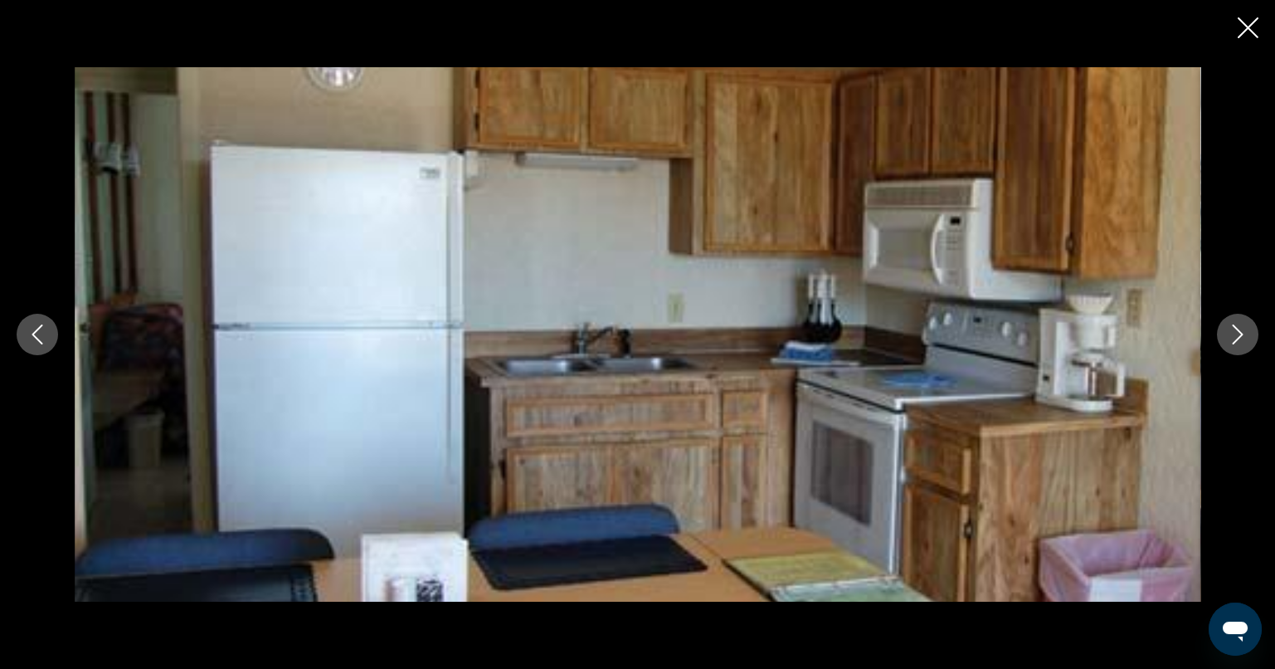
click at [1235, 331] on icon "Next image" at bounding box center [1238, 334] width 20 height 20
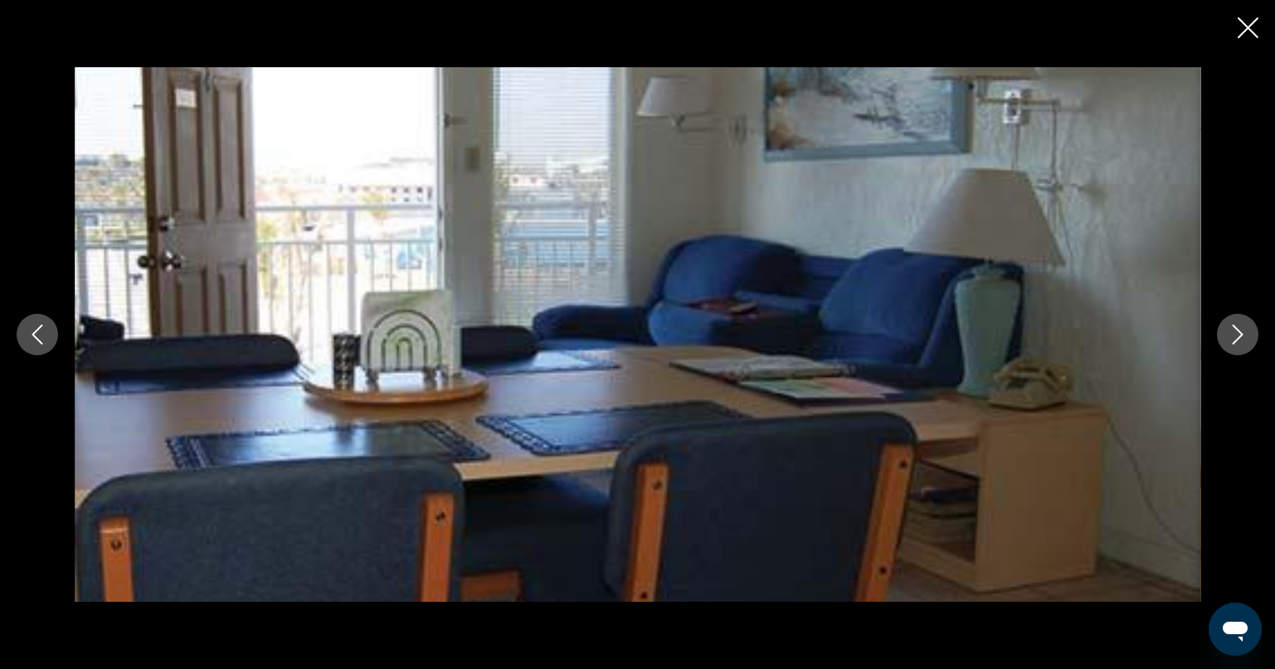
click at [1235, 331] on icon "Next image" at bounding box center [1238, 334] width 20 height 20
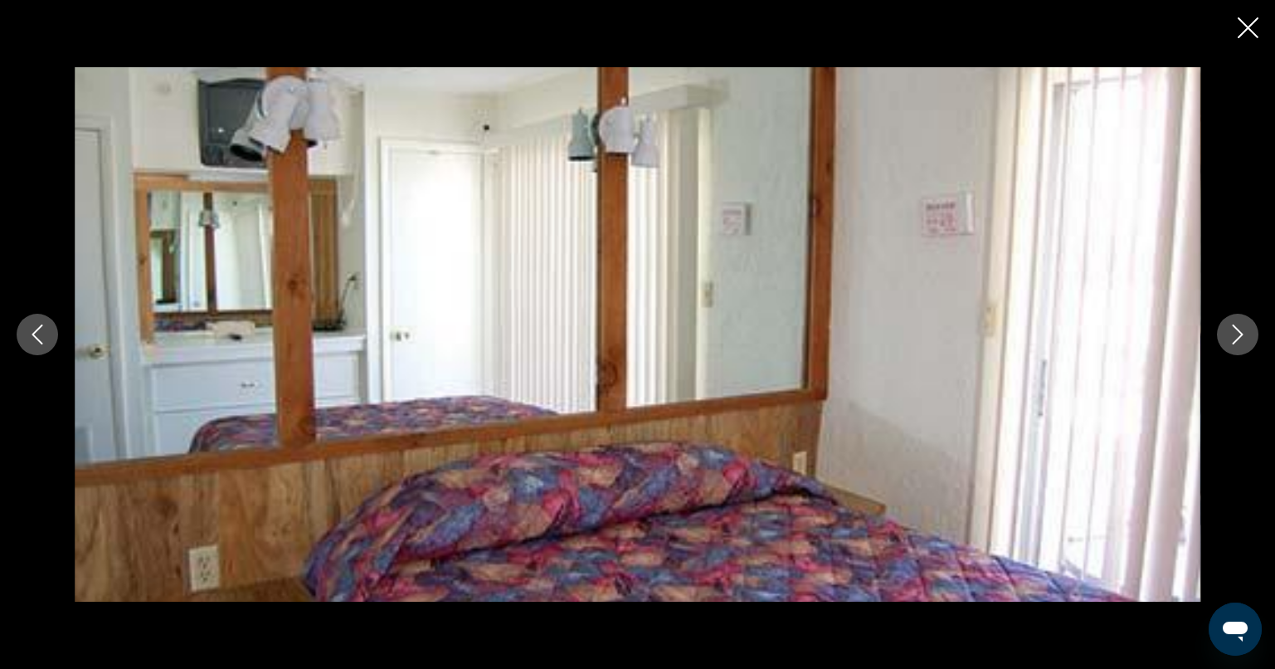
click at [1235, 331] on icon "Next image" at bounding box center [1238, 334] width 20 height 20
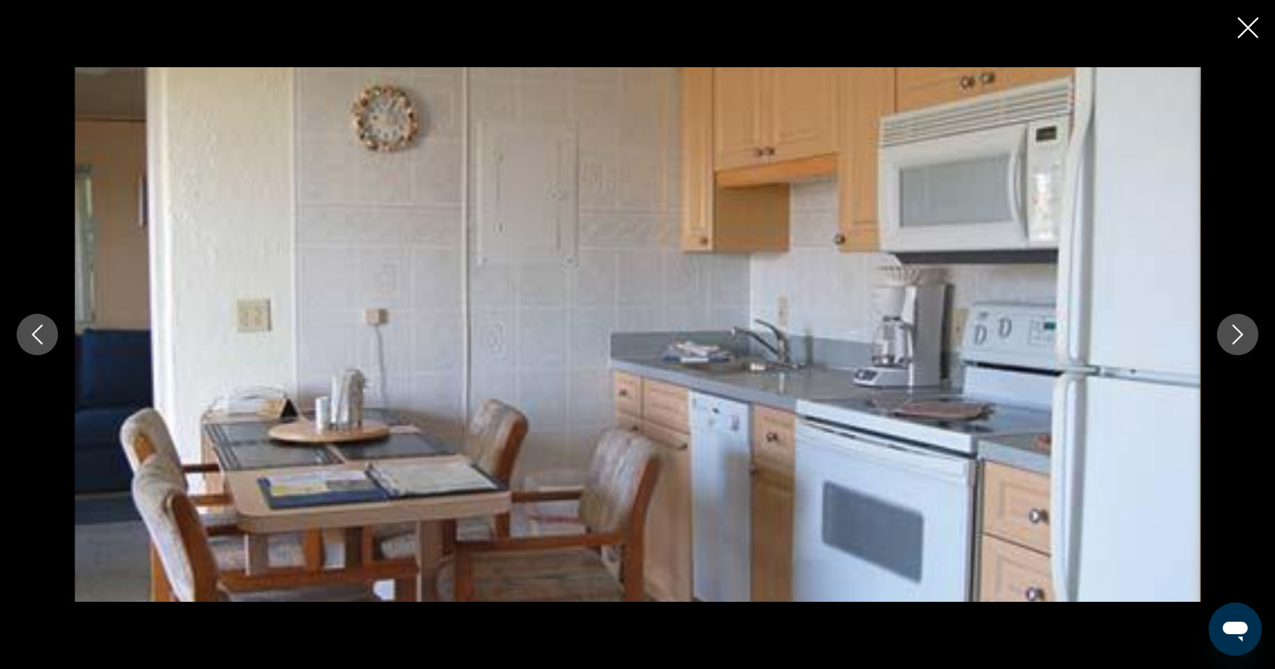
click at [1237, 332] on icon "Next image" at bounding box center [1238, 334] width 20 height 20
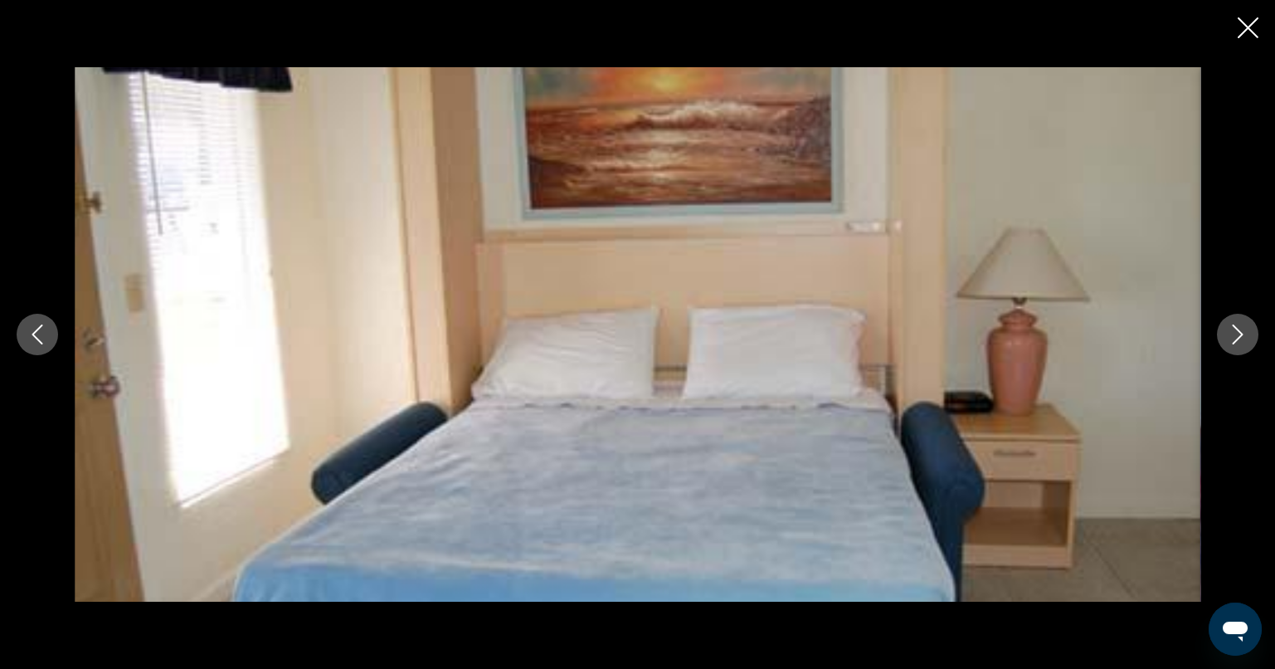
click at [1237, 332] on icon "Next image" at bounding box center [1238, 334] width 20 height 20
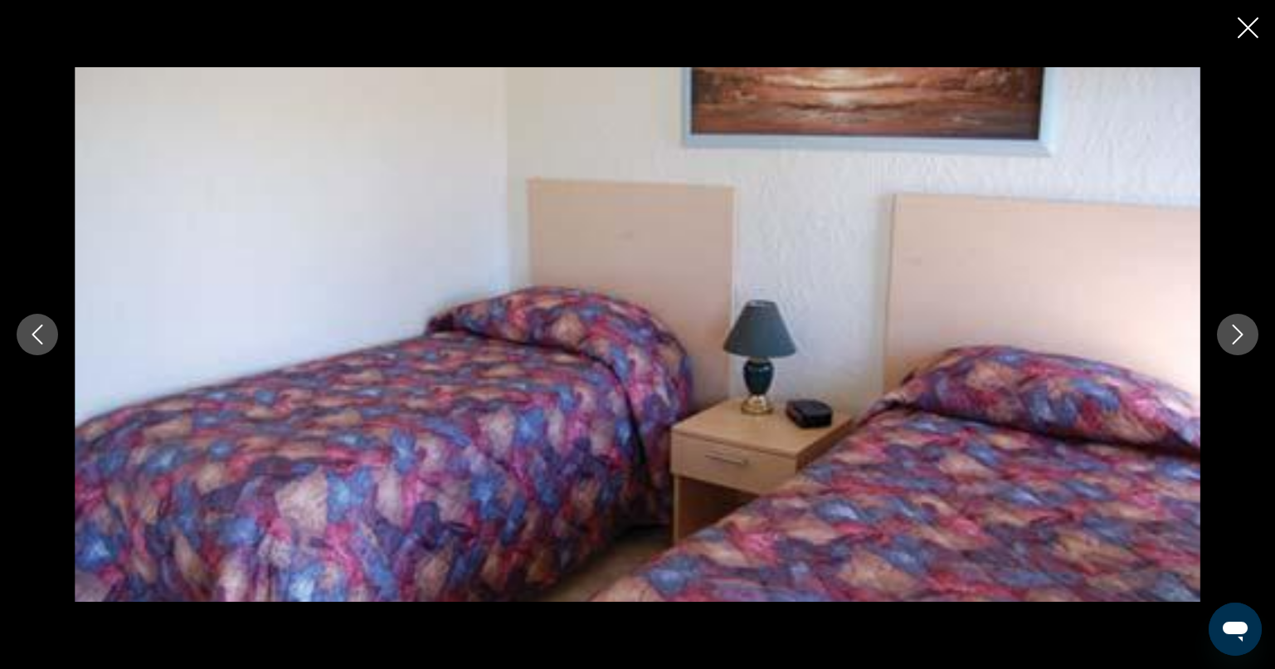
click at [1250, 31] on icon "Close slideshow" at bounding box center [1248, 27] width 21 height 21
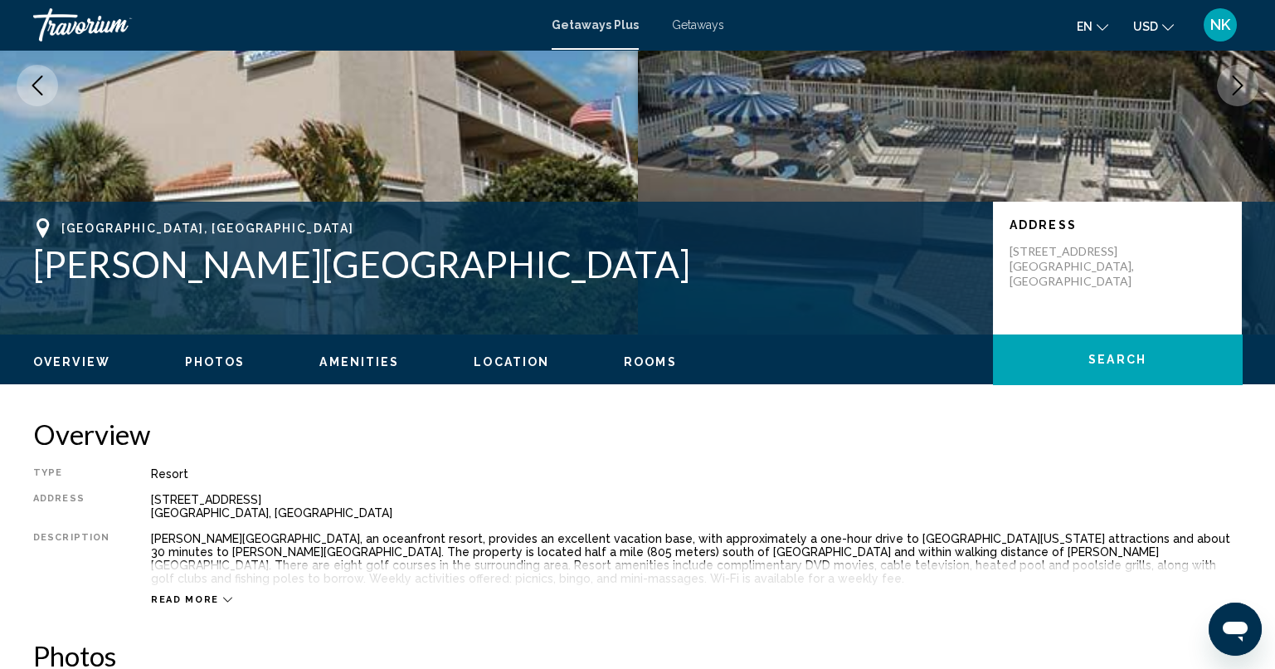
scroll to position [0, 0]
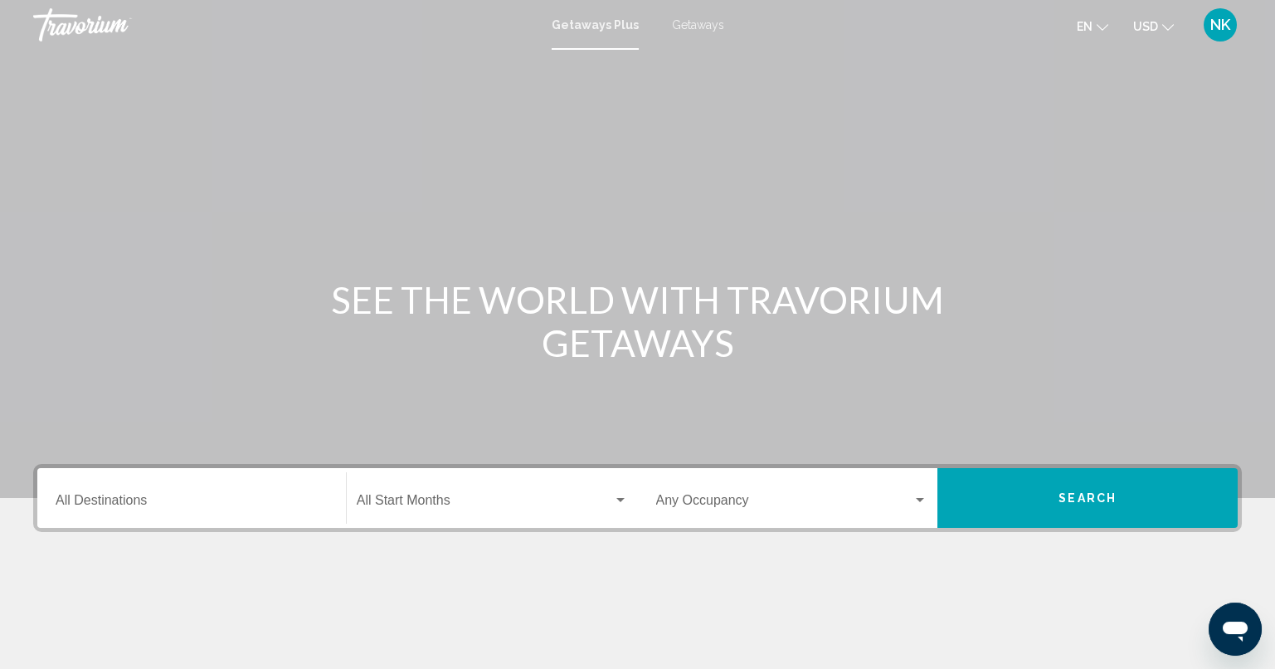
click at [200, 506] on input "Destination All Destinations" at bounding box center [192, 503] width 272 height 15
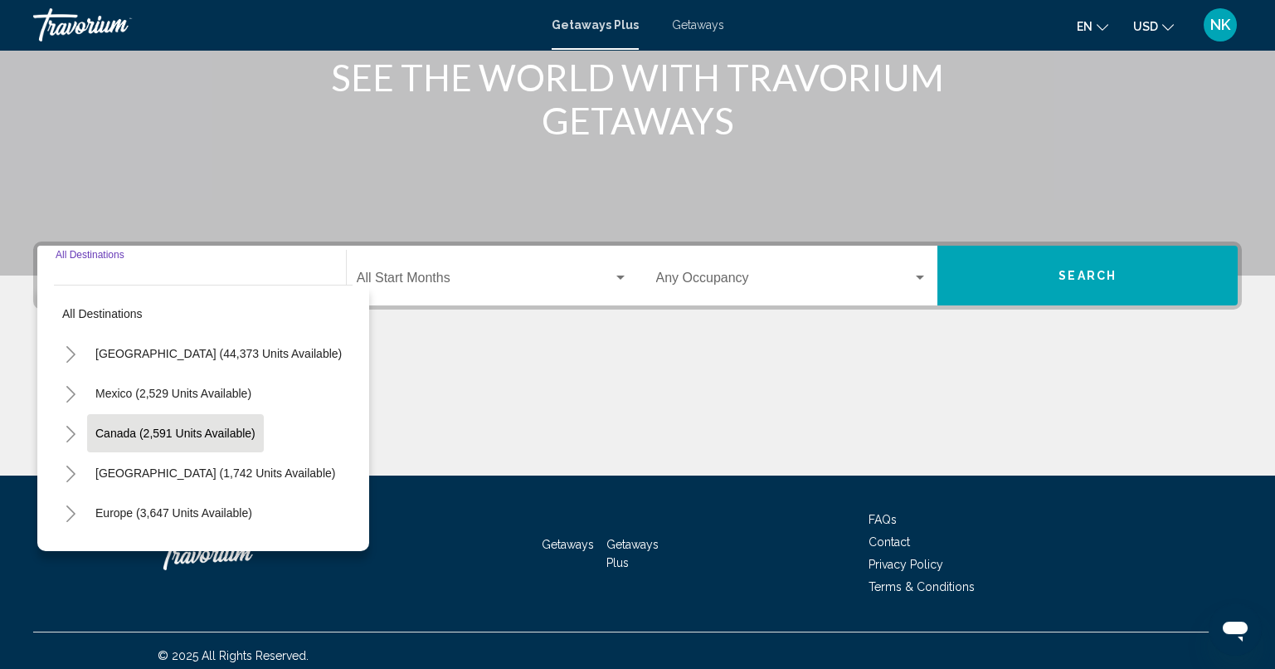
scroll to position [231, 0]
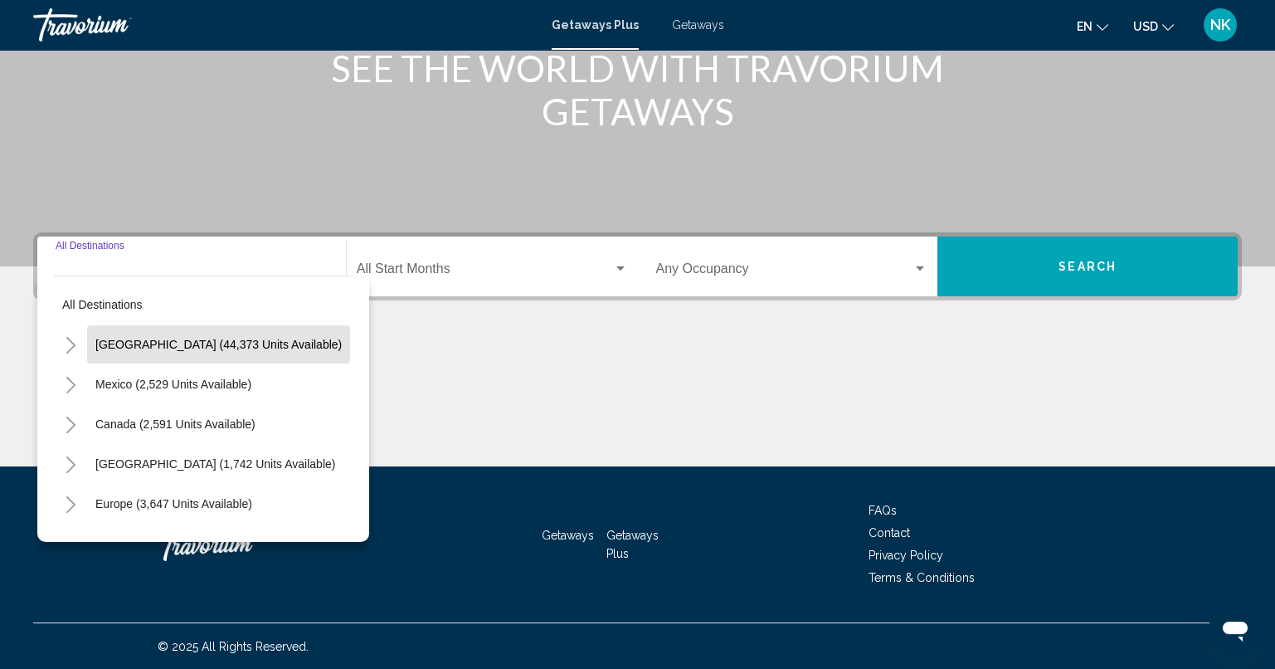
click at [167, 333] on button "[GEOGRAPHIC_DATA] (44,373 units available)" at bounding box center [218, 344] width 263 height 38
type input "**********"
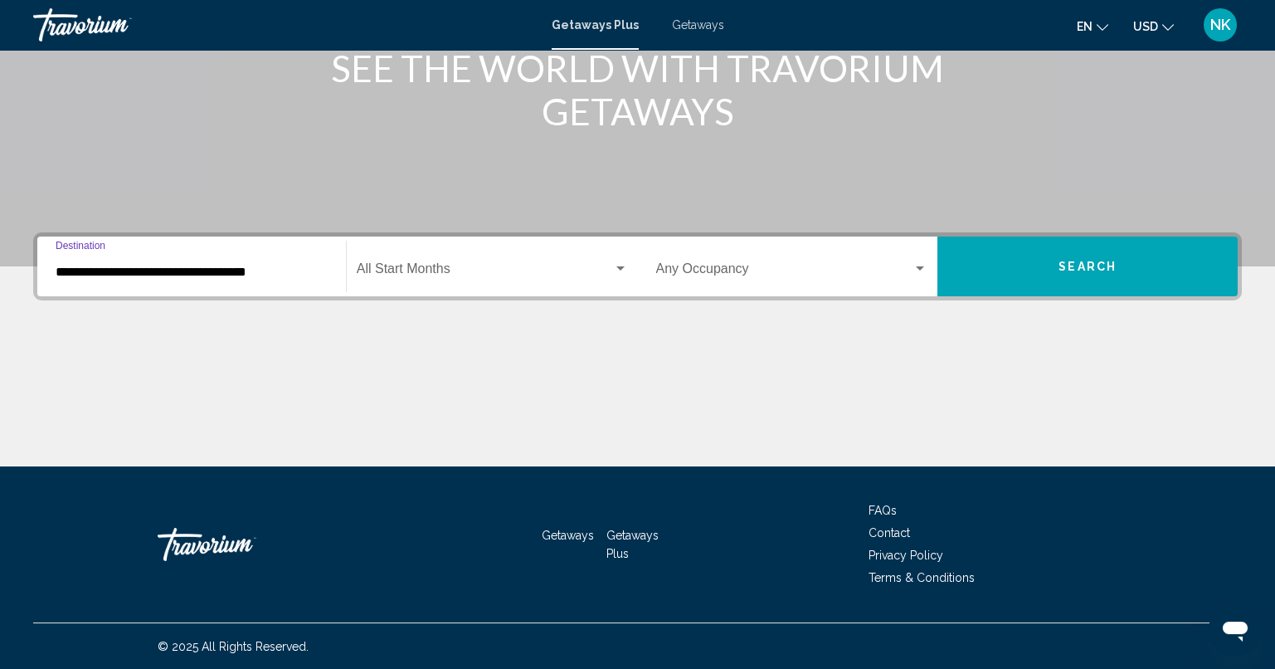
click at [475, 275] on span "Search widget" at bounding box center [485, 272] width 256 height 15
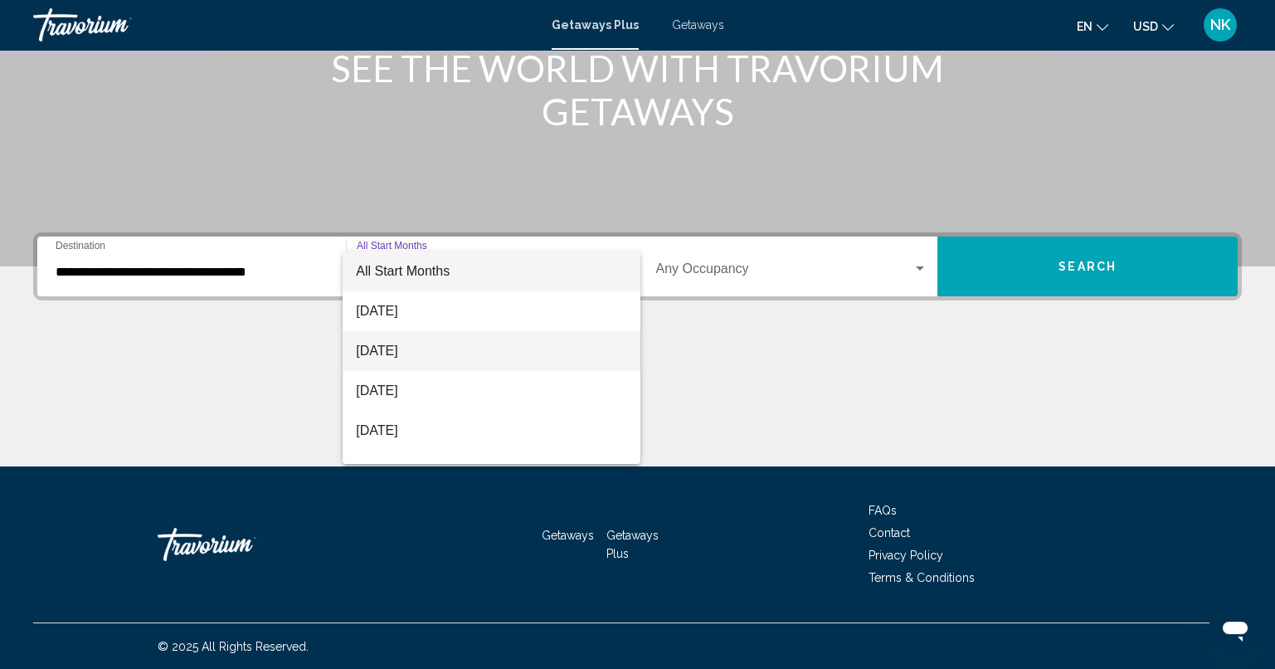
click at [469, 346] on span "[DATE]" at bounding box center [491, 351] width 271 height 40
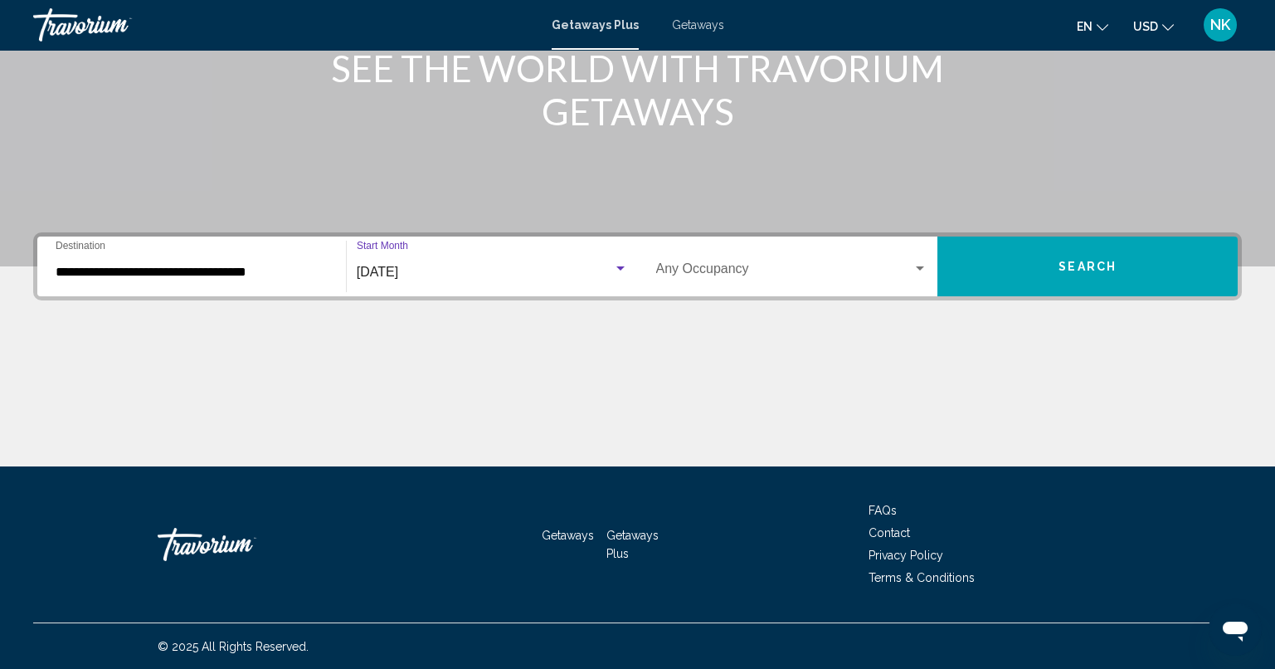
click at [1089, 261] on span "Search" at bounding box center [1087, 266] width 58 height 13
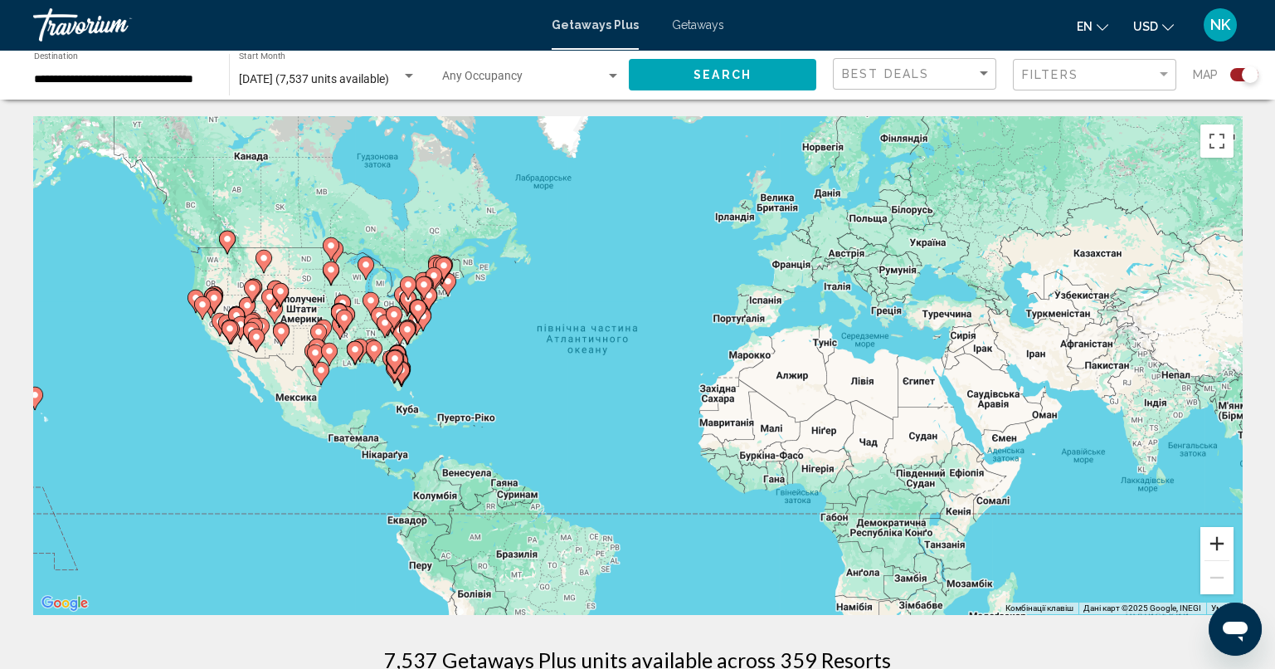
click at [1210, 543] on button "Збільшити" at bounding box center [1216, 543] width 33 height 33
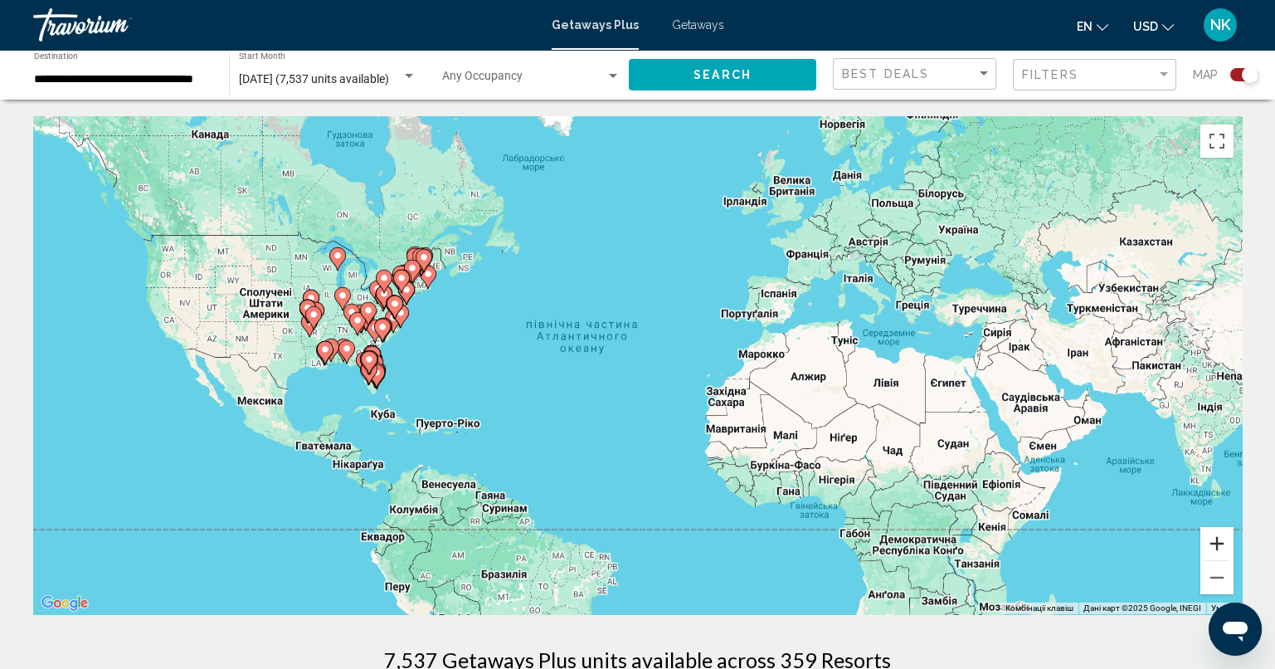
click at [1211, 545] on button "Збільшити" at bounding box center [1216, 543] width 33 height 33
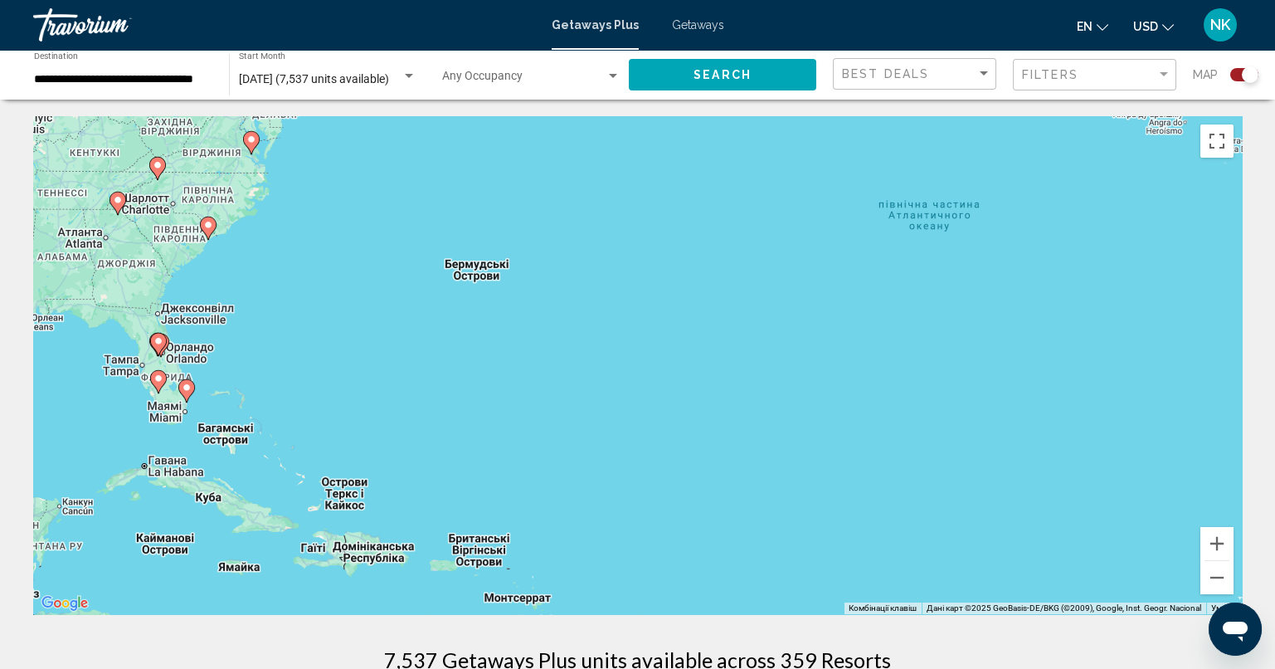
drag, startPoint x: 588, startPoint y: 415, endPoint x: 1183, endPoint y: 372, distance: 596.3
click at [1183, 372] on div "Увімкніть режим перетягування за допомогою клавіатури, натиснувши Alt + Enter. …" at bounding box center [637, 365] width 1209 height 498
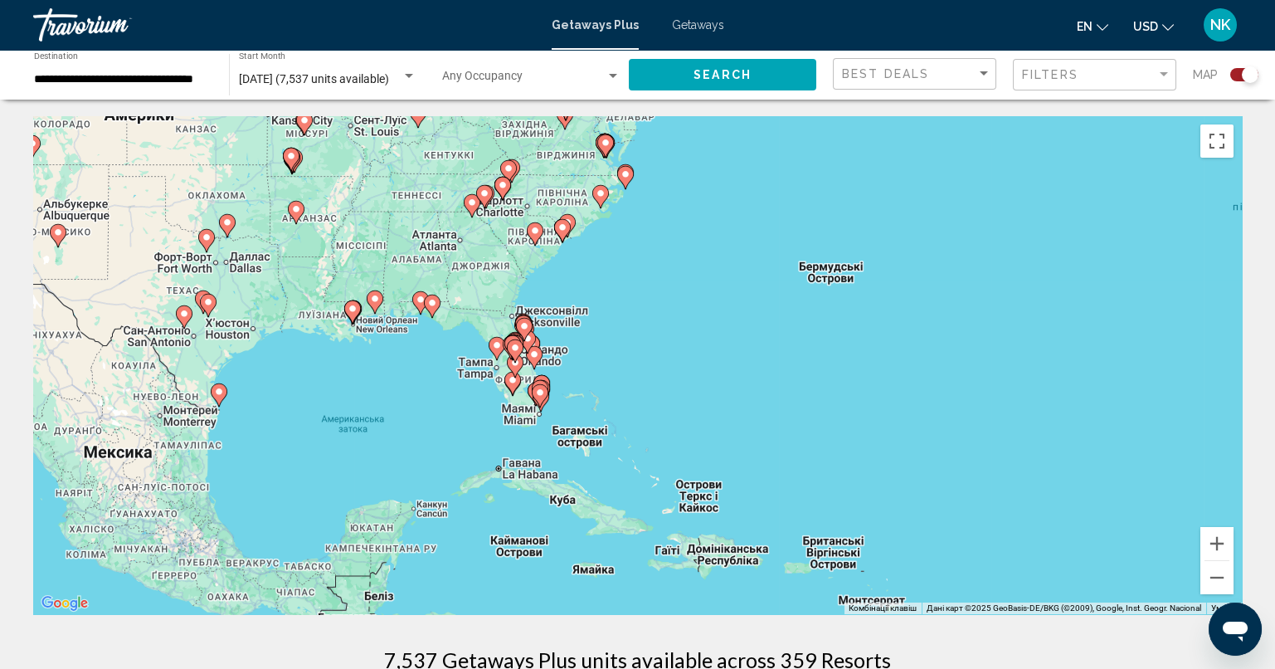
drag, startPoint x: 372, startPoint y: 283, endPoint x: 475, endPoint y: 285, distance: 103.7
click at [466, 285] on div "Увімкніть режим перетягування за допомогою клавіатури, натиснувши Alt + Enter. …" at bounding box center [637, 365] width 1209 height 498
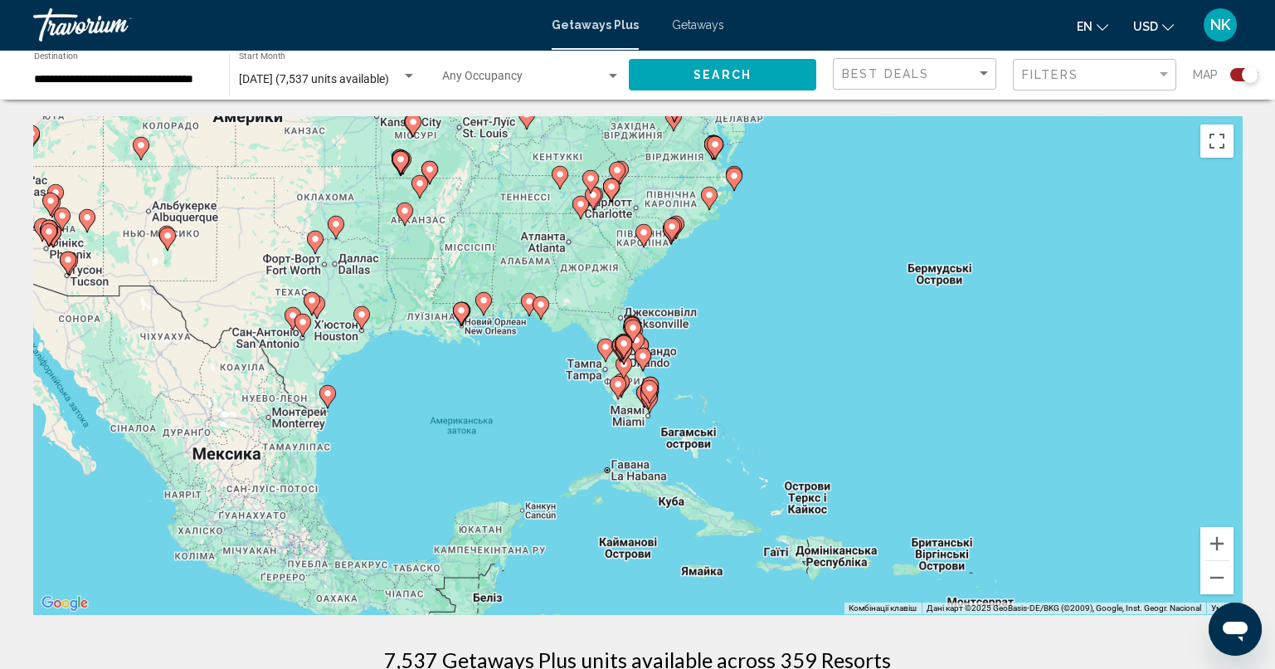
click at [529, 309] on icon "Main content" at bounding box center [528, 305] width 15 height 22
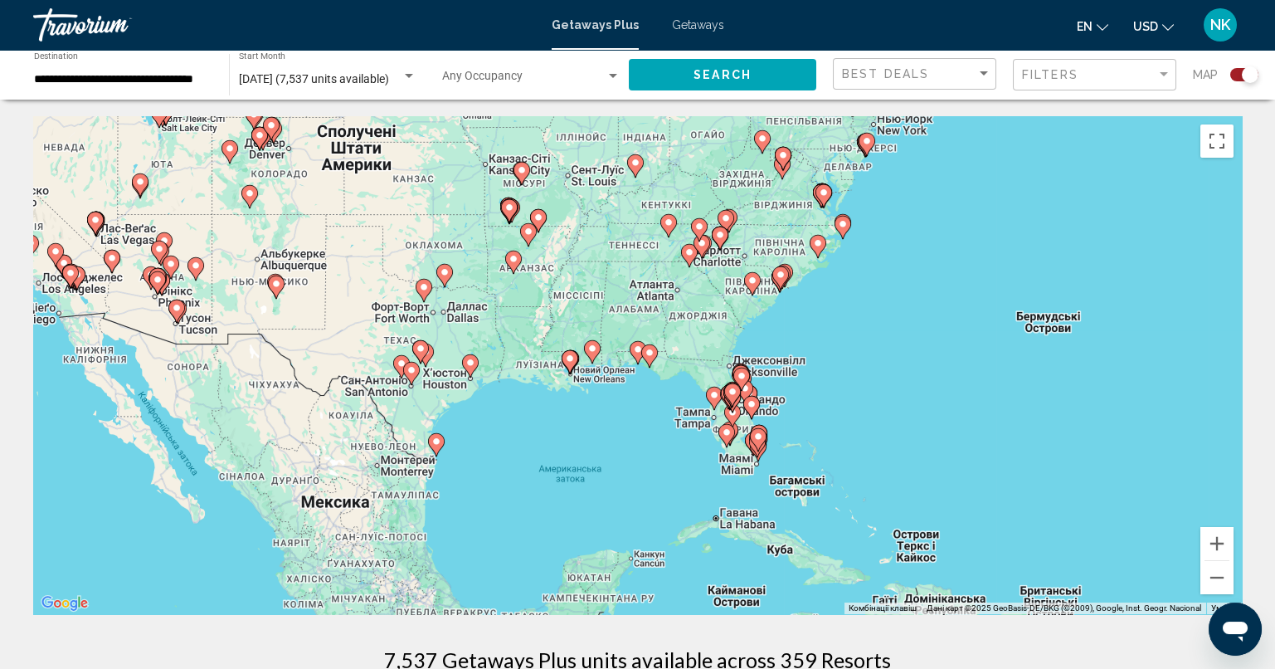
click at [637, 356] on icon "Main content" at bounding box center [637, 353] width 15 height 22
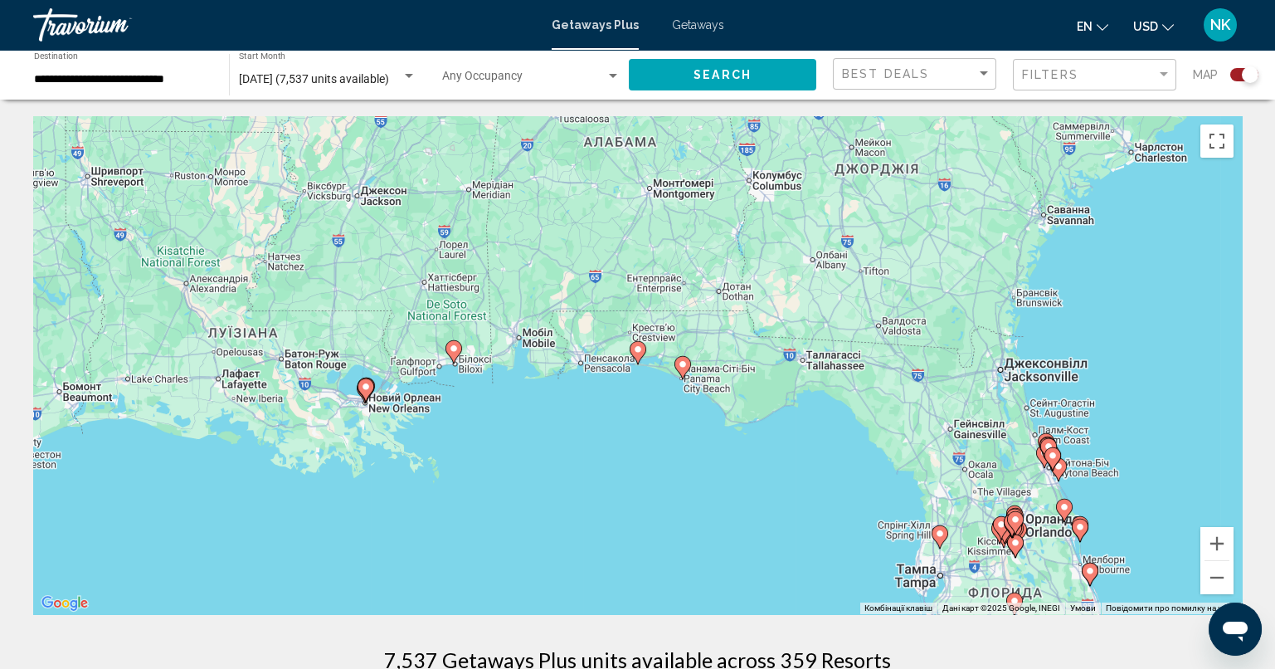
click at [639, 349] on image "Main content" at bounding box center [638, 349] width 10 height 10
type input "**********"
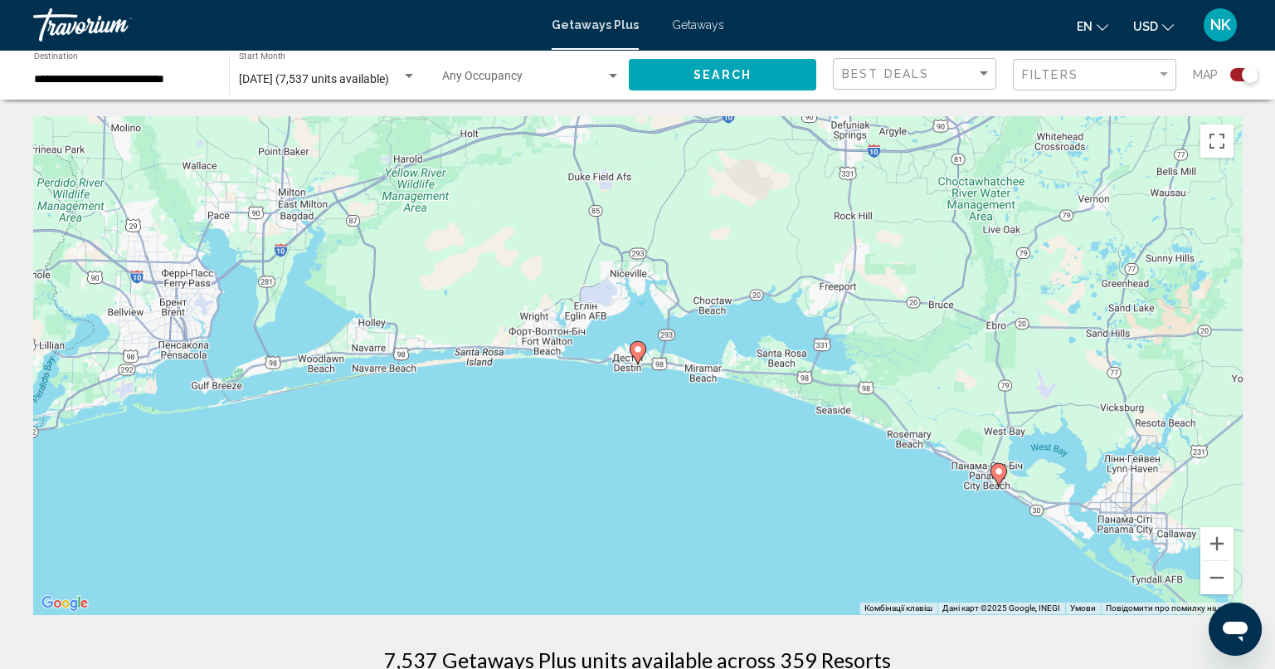
click at [640, 355] on icon "Main content" at bounding box center [637, 353] width 15 height 22
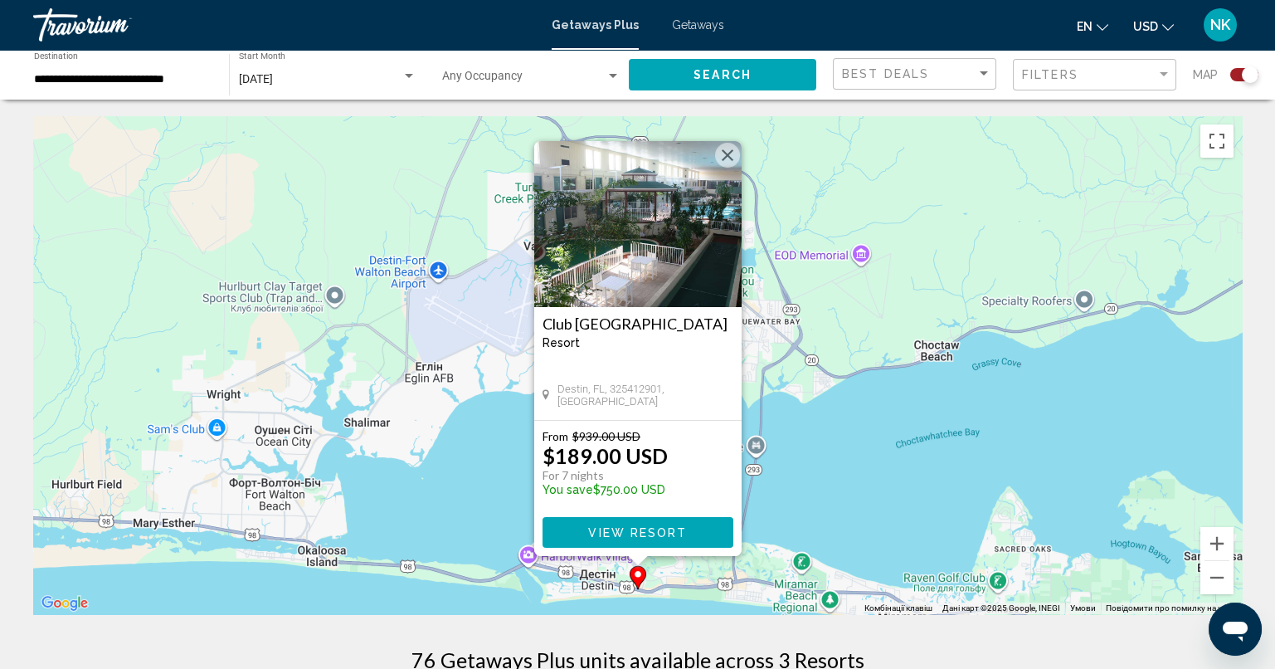
click at [722, 154] on button "Закрити" at bounding box center [727, 155] width 25 height 25
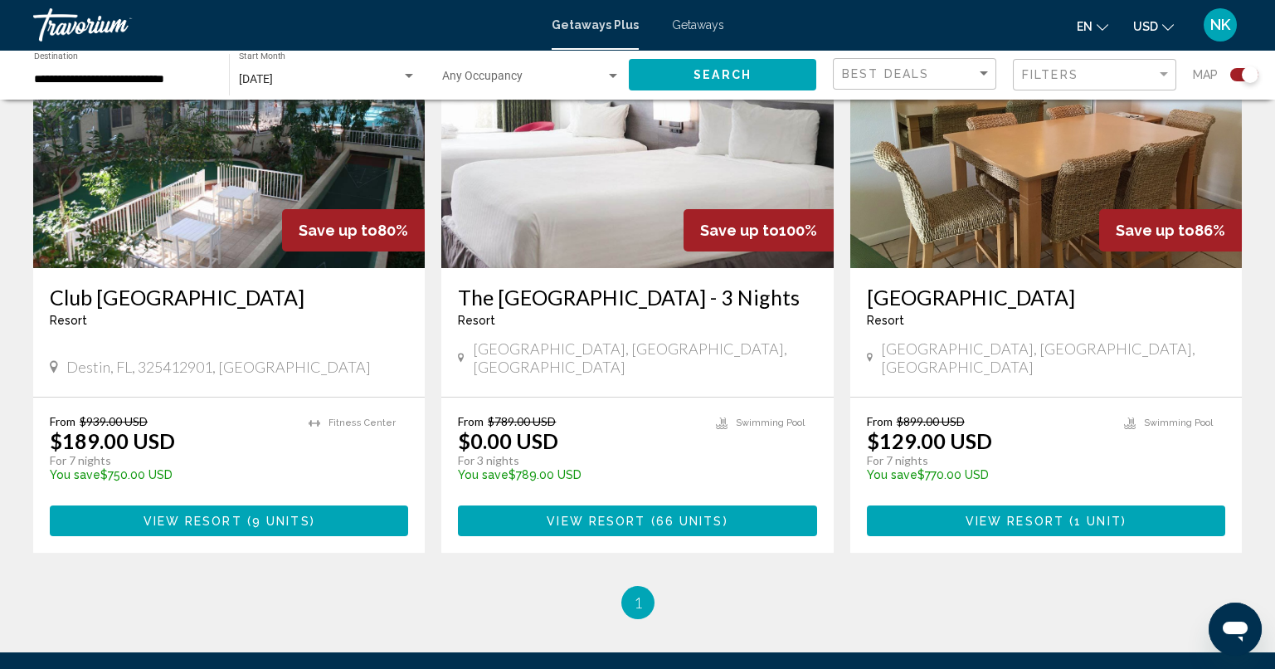
scroll to position [663, 0]
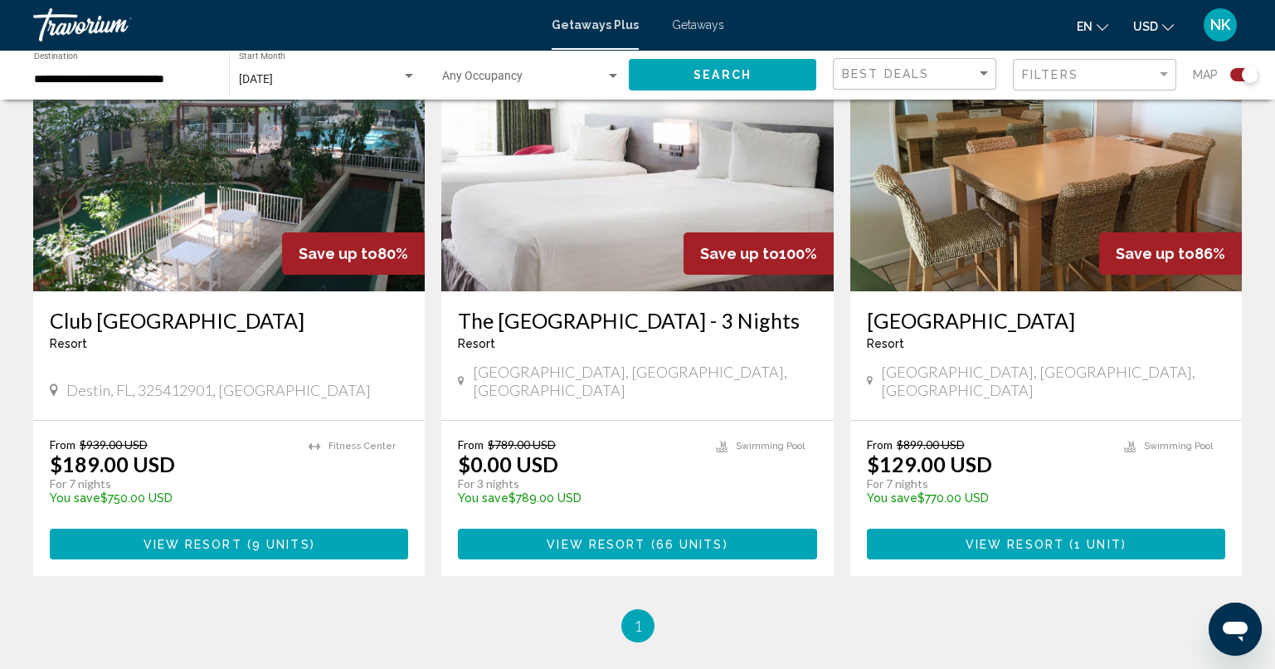
click at [1067, 322] on h3 "[GEOGRAPHIC_DATA]" at bounding box center [1046, 320] width 358 height 25
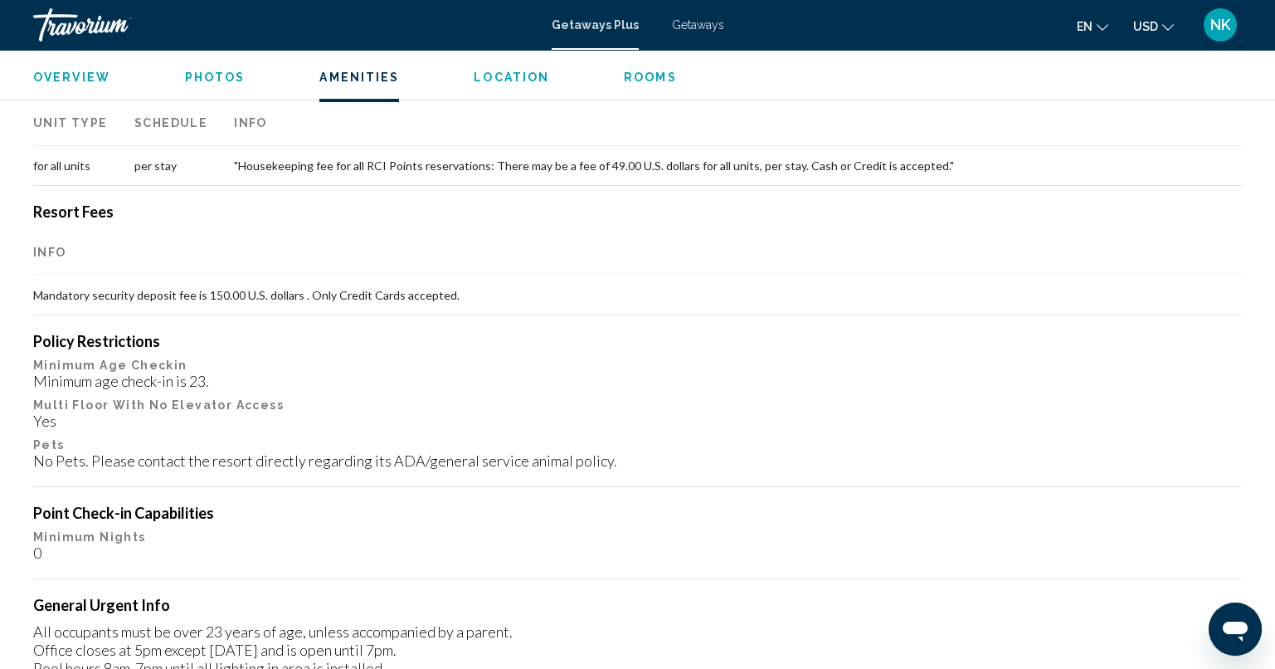
scroll to position [1517, 0]
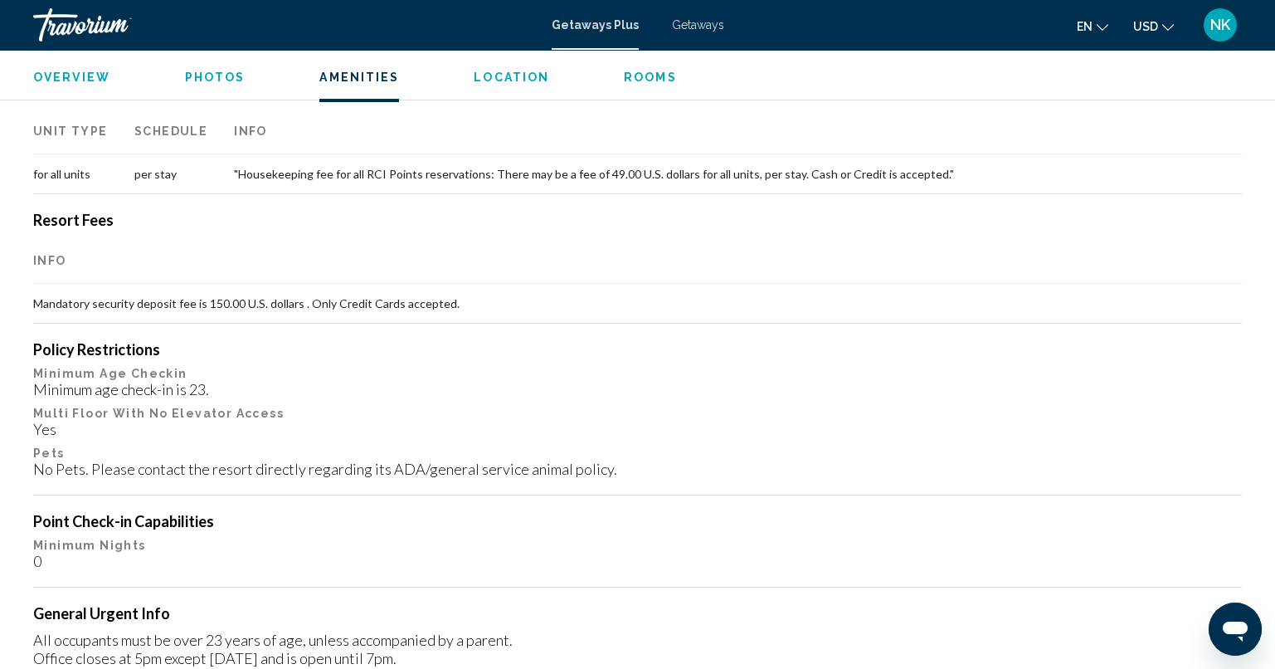
click at [612, 72] on ul "Overview Photos Amenities Location Rooms Search" at bounding box center [637, 75] width 1209 height 18
click at [624, 75] on span "Rooms" at bounding box center [650, 77] width 53 height 13
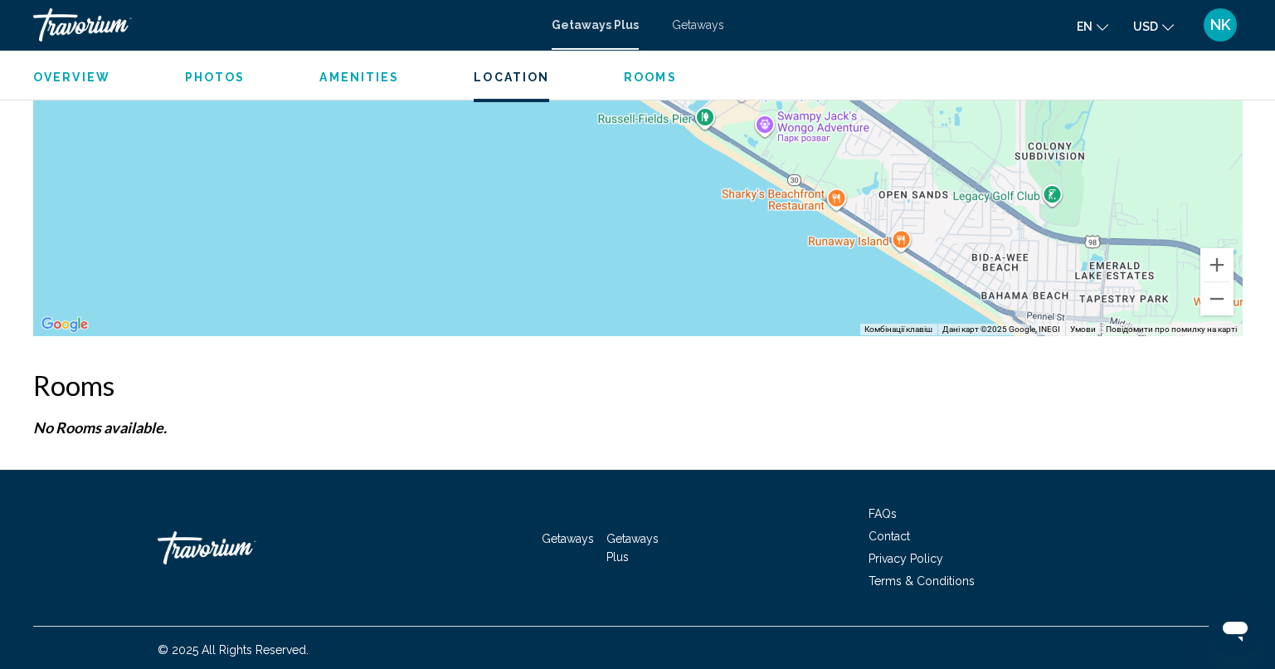
scroll to position [2595, 0]
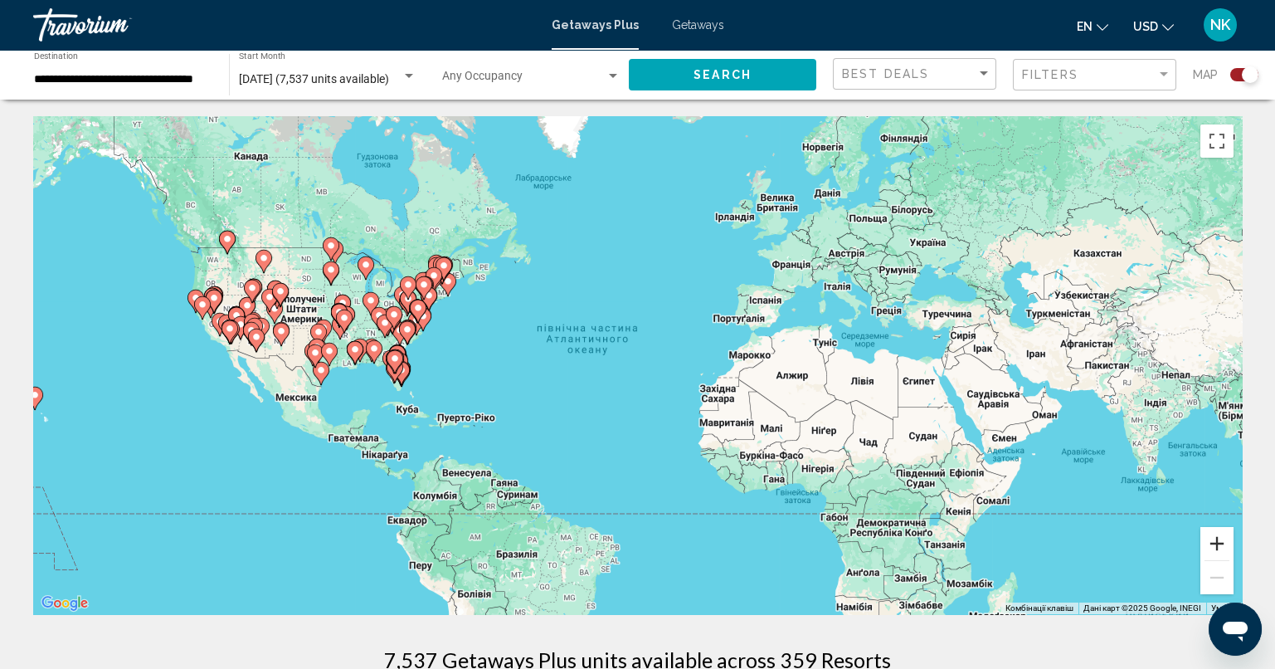
click at [1215, 544] on button "Збільшити" at bounding box center [1216, 543] width 33 height 33
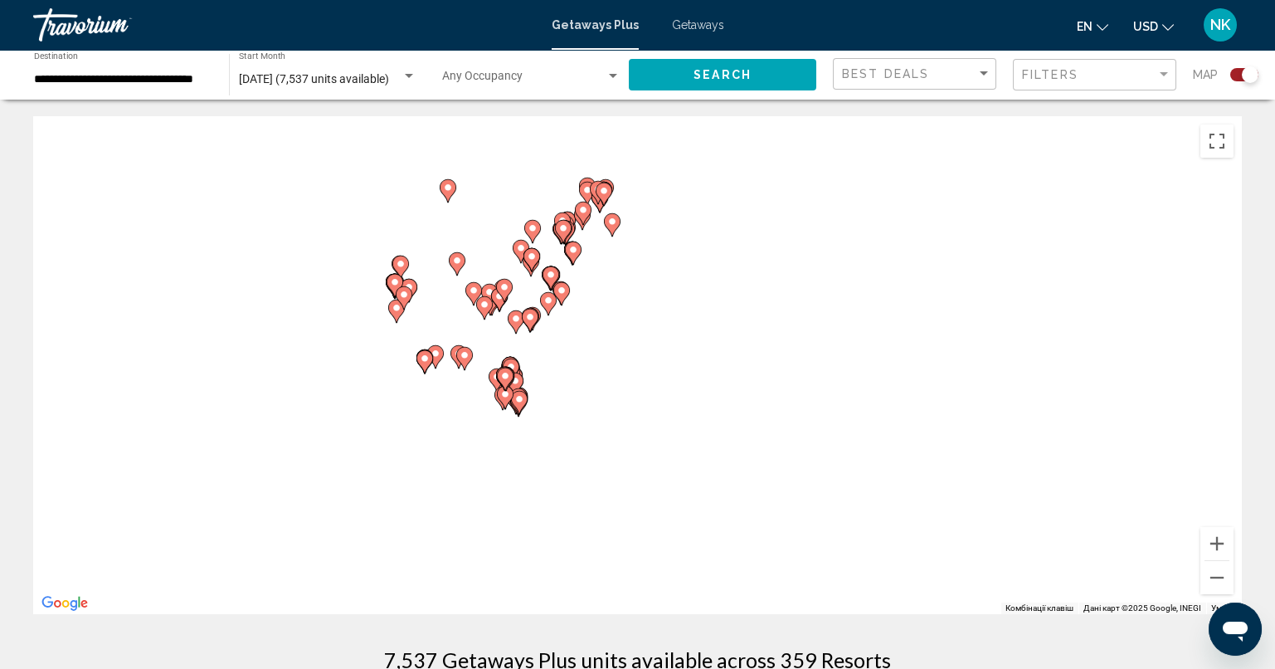
drag, startPoint x: 243, startPoint y: 272, endPoint x: 643, endPoint y: 287, distance: 400.1
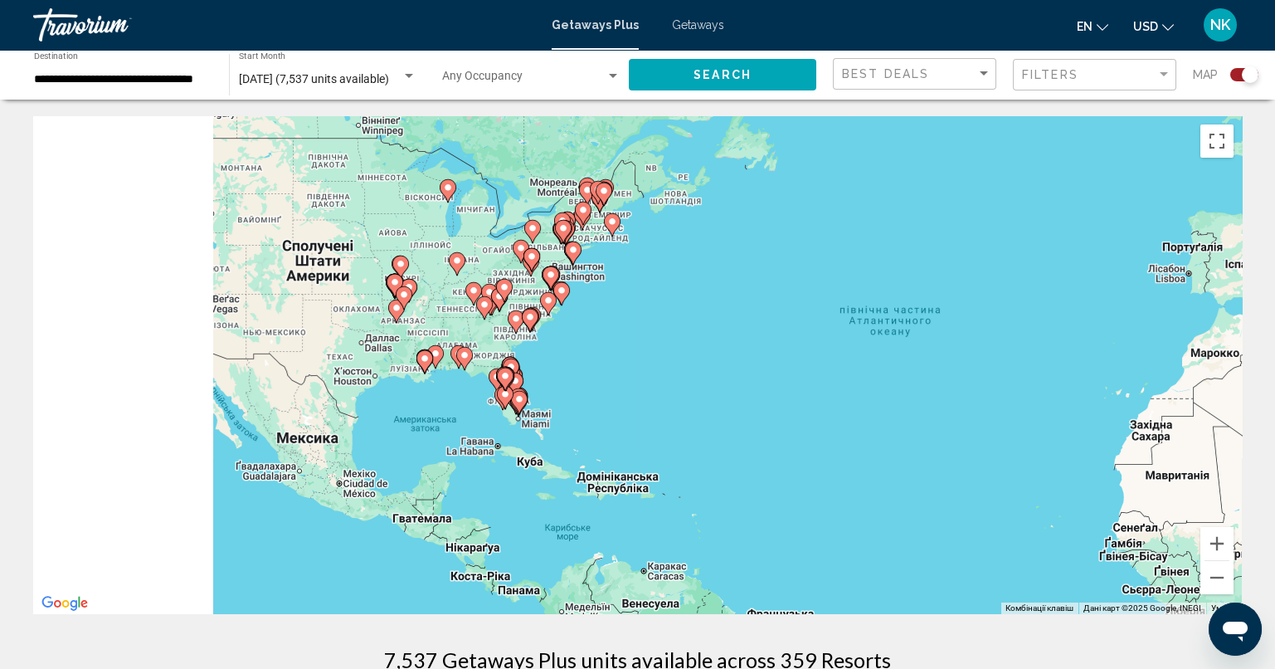
click at [609, 281] on div "Увімкніть режим перетягування за допомогою клавіатури, натиснувши Alt + Enter. …" at bounding box center [637, 365] width 1209 height 498
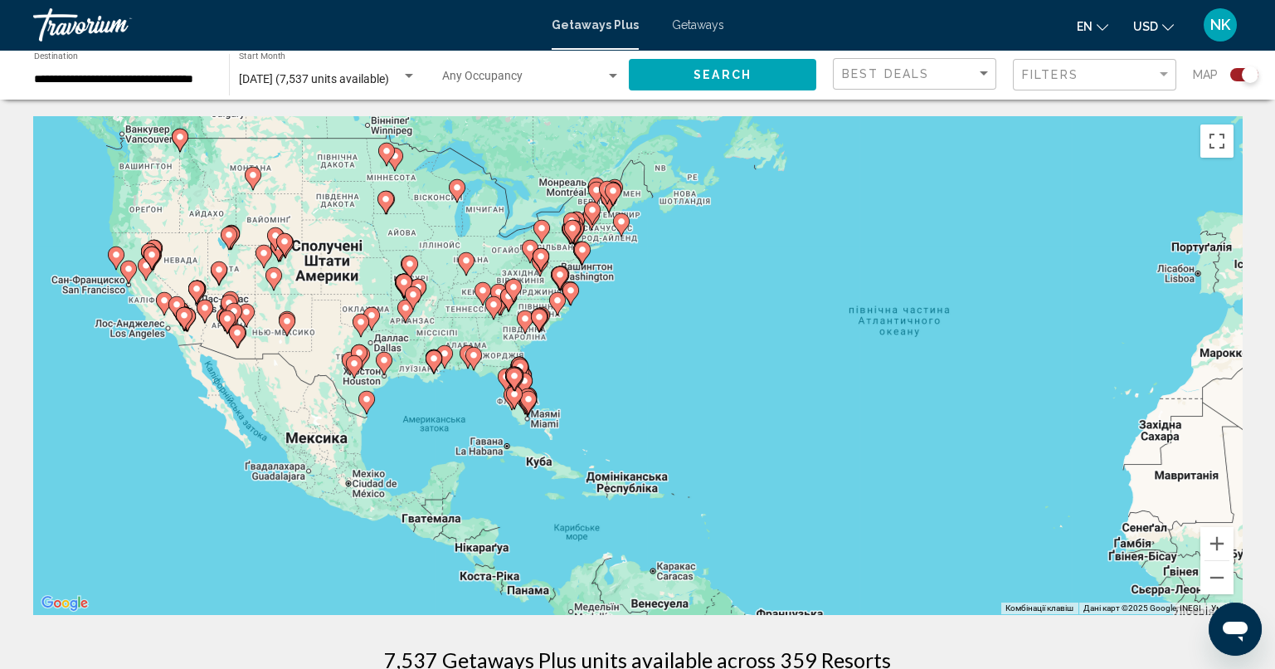
click at [430, 363] on icon "Main content" at bounding box center [433, 362] width 15 height 22
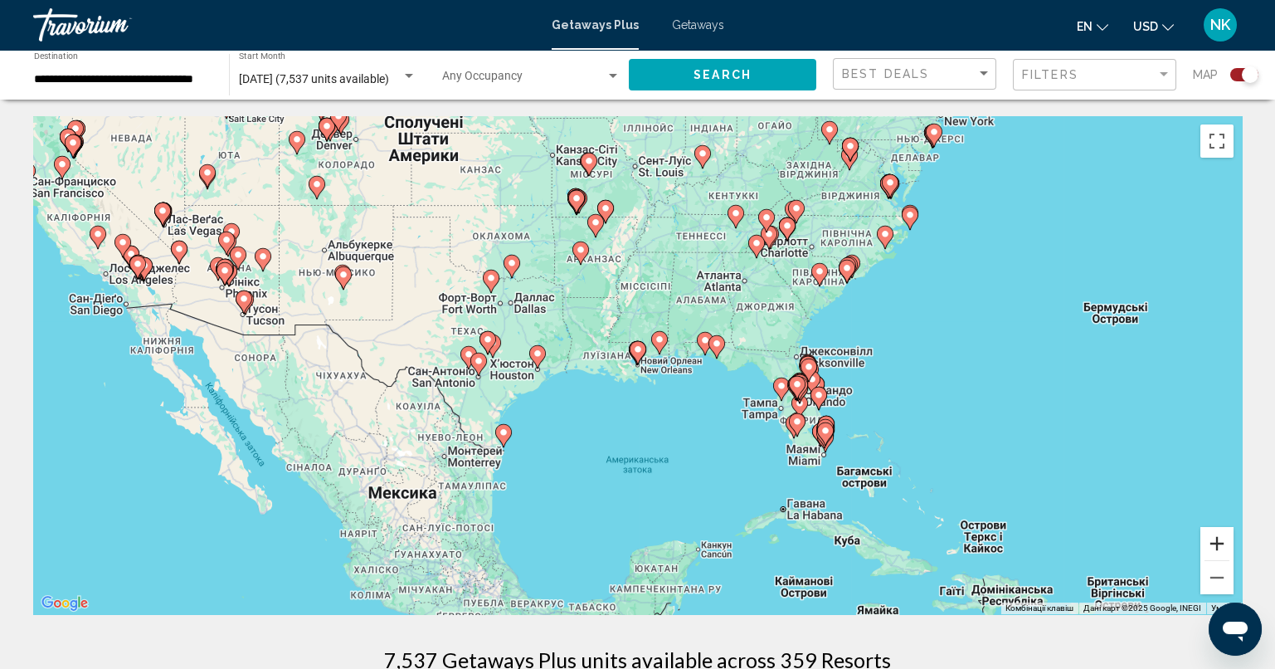
click at [1218, 538] on button "Збільшити" at bounding box center [1216, 543] width 33 height 33
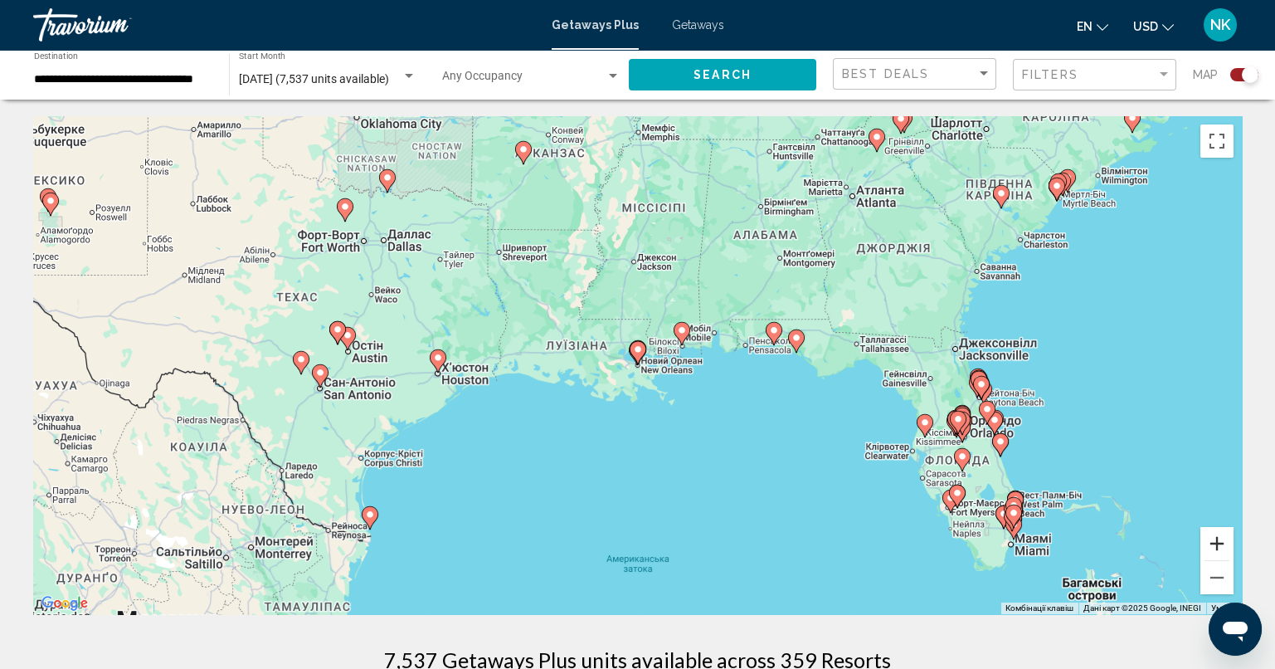
click at [1217, 538] on button "Збільшити" at bounding box center [1216, 543] width 33 height 33
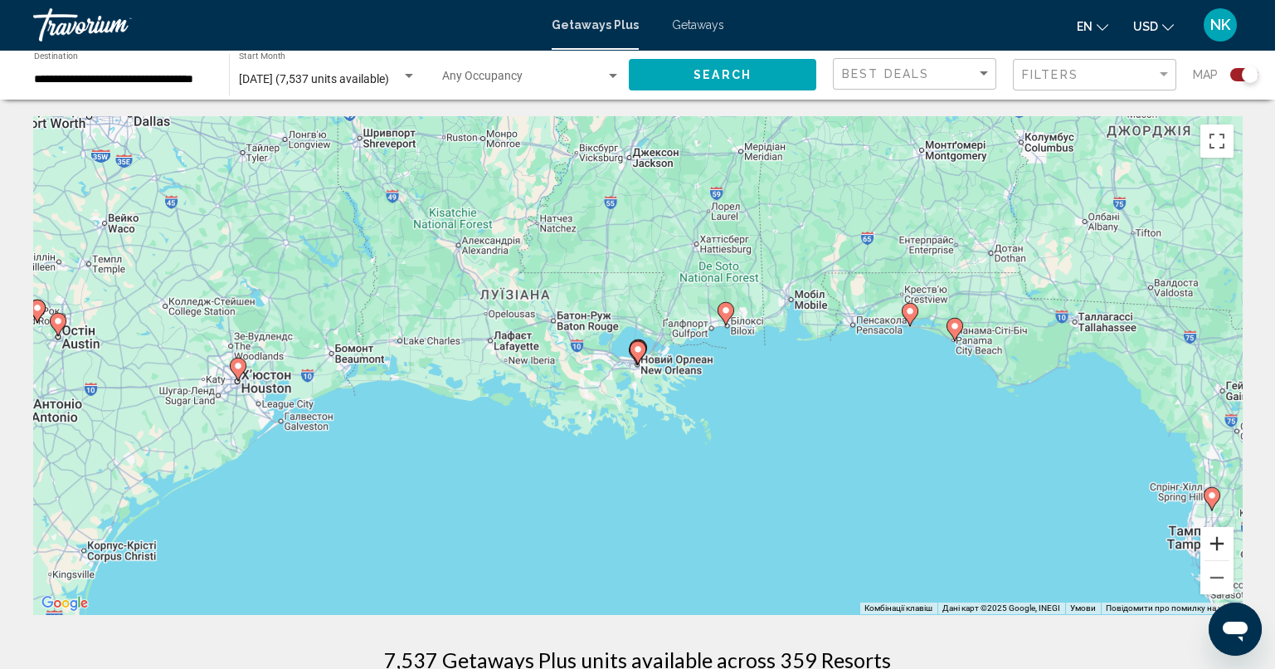
click at [1217, 538] on button "Збільшити" at bounding box center [1216, 543] width 33 height 33
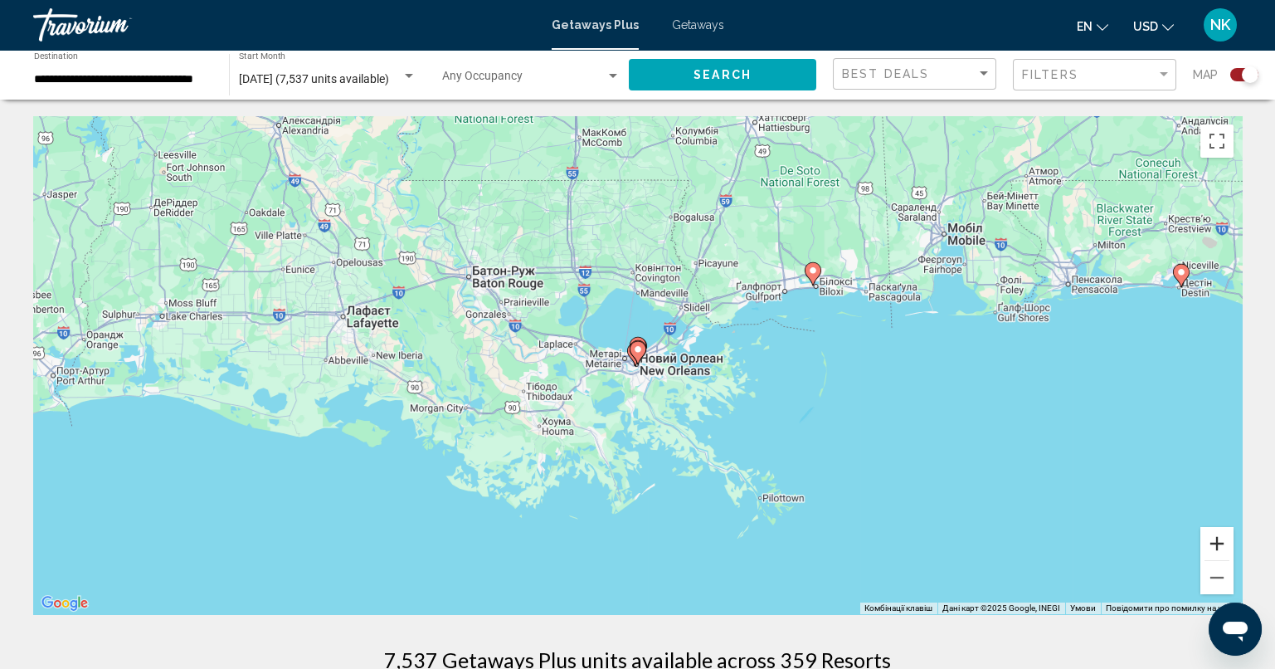
click at [1217, 538] on button "Збільшити" at bounding box center [1216, 543] width 33 height 33
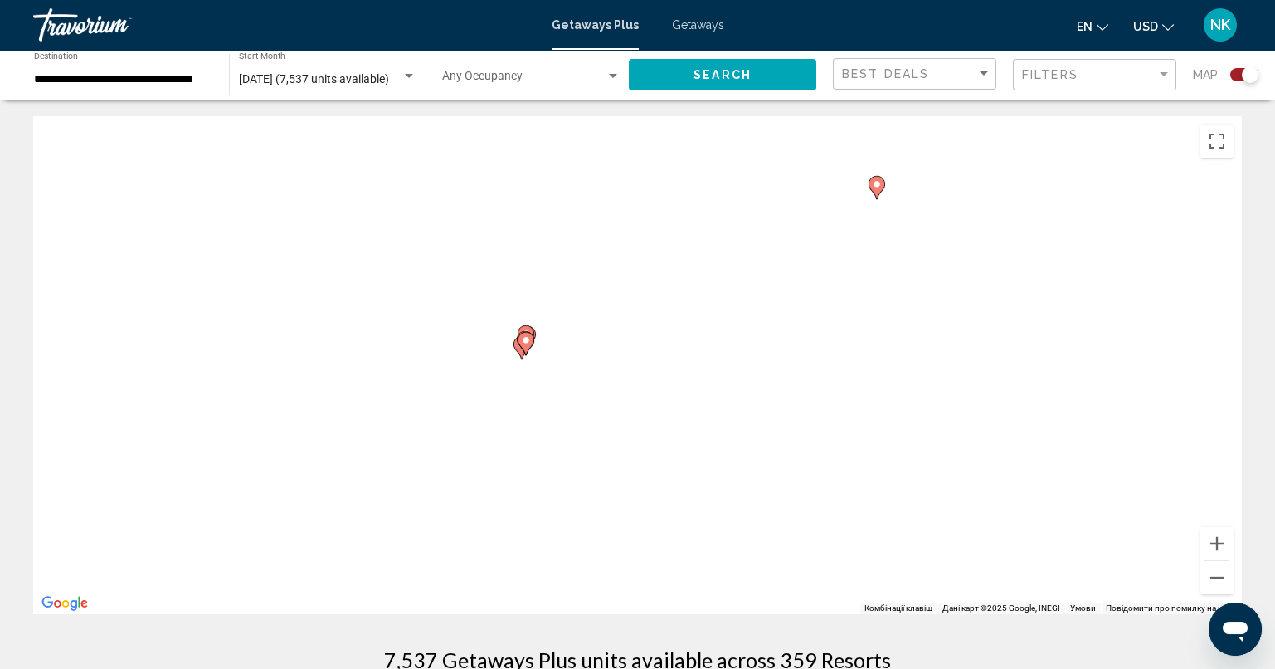
drag, startPoint x: 1077, startPoint y: 450, endPoint x: 910, endPoint y: 431, distance: 167.8
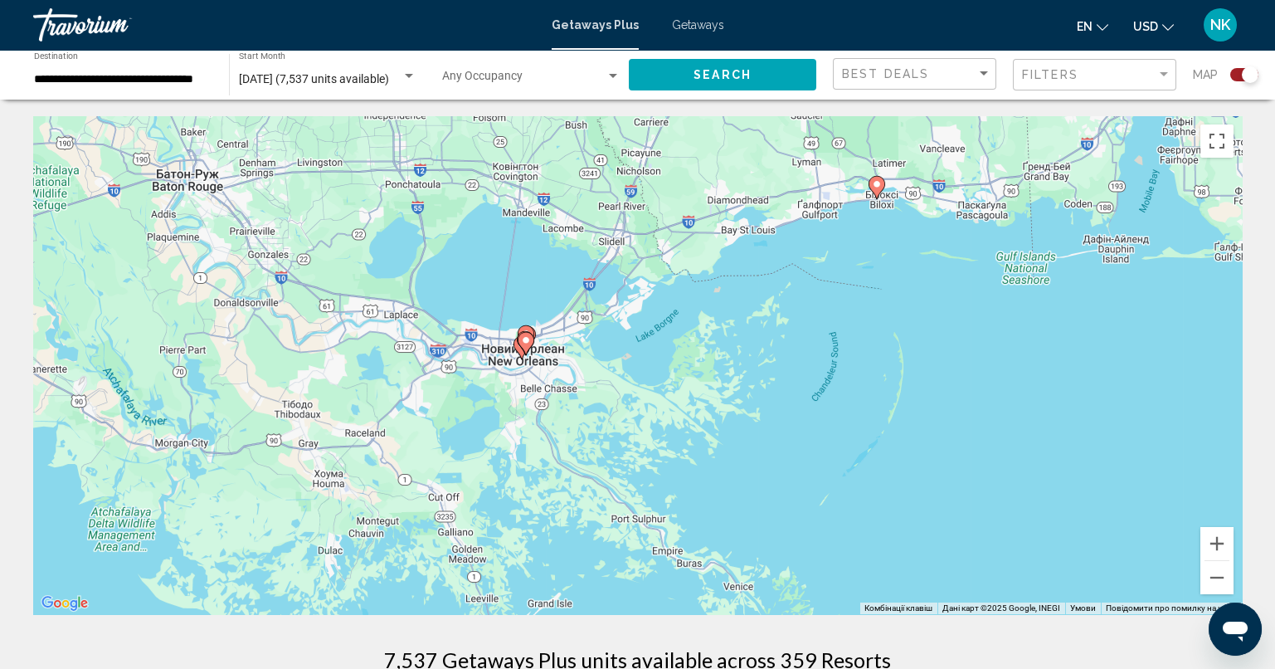
click at [961, 441] on div "Увімкніть режим перетягування за допомогою клавіатури, натиснувши Alt + Enter. …" at bounding box center [637, 365] width 1209 height 498
click at [880, 187] on icon "Main content" at bounding box center [875, 188] width 15 height 22
type input "**********"
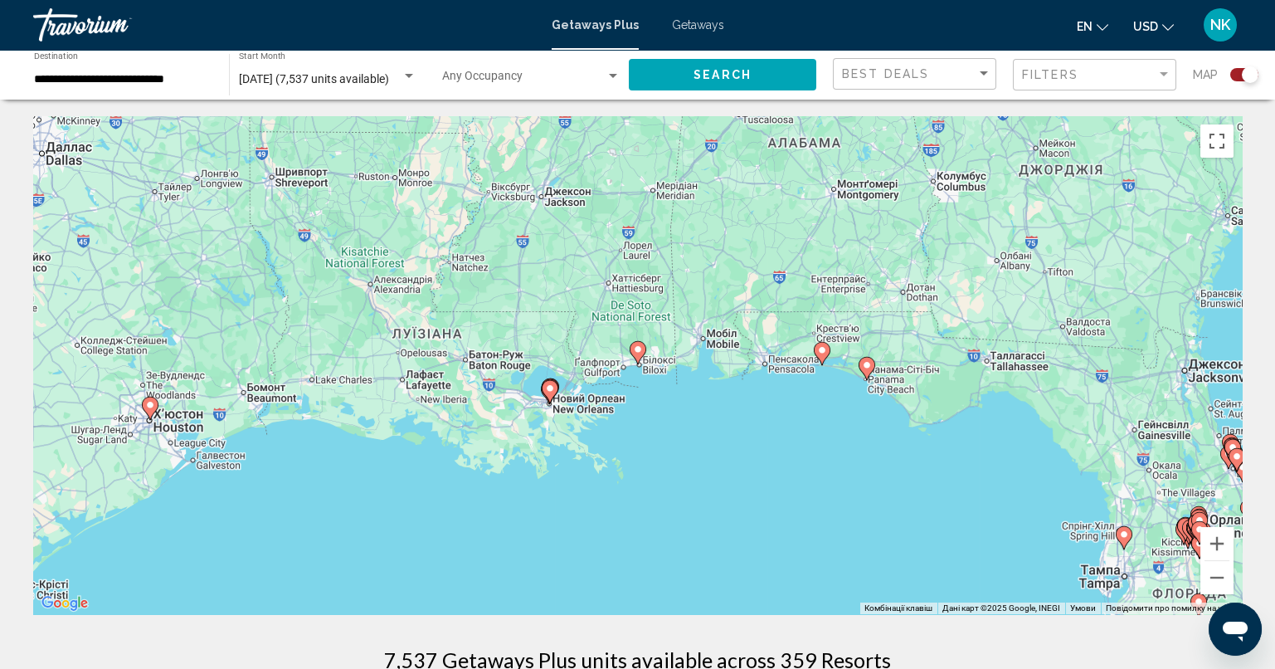
click at [641, 358] on gmp-advanced-marker "Main content" at bounding box center [638, 352] width 17 height 25
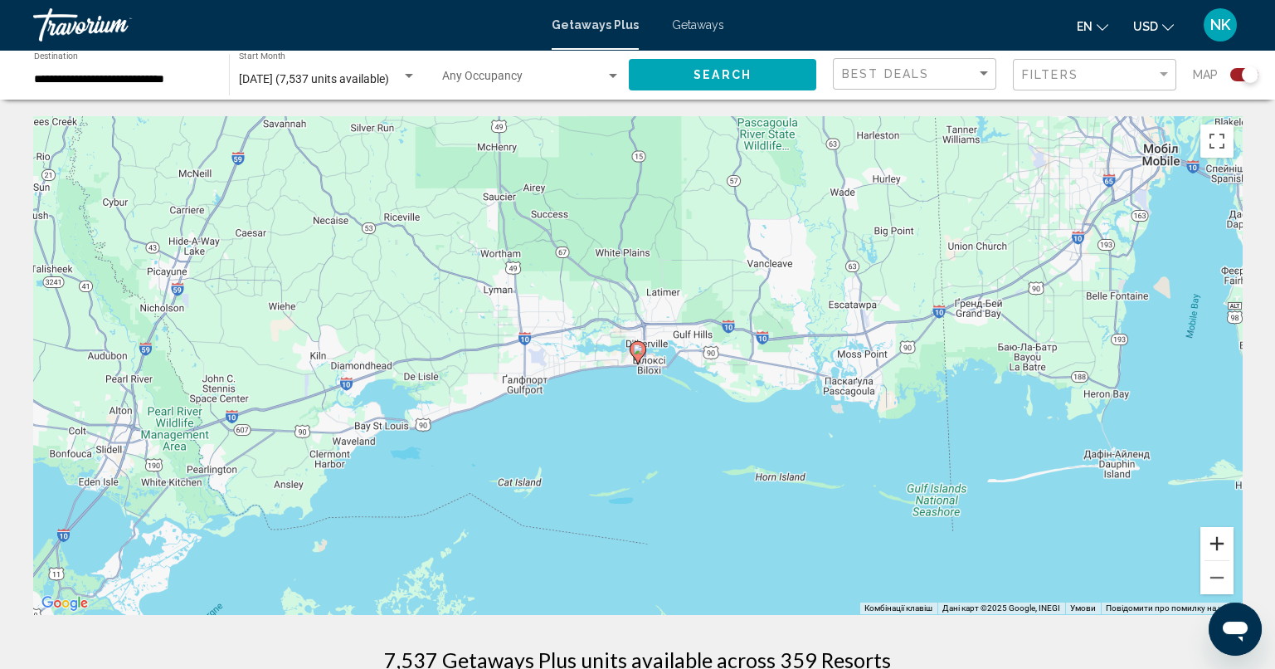
click at [1216, 540] on button "Збільшити" at bounding box center [1216, 543] width 33 height 33
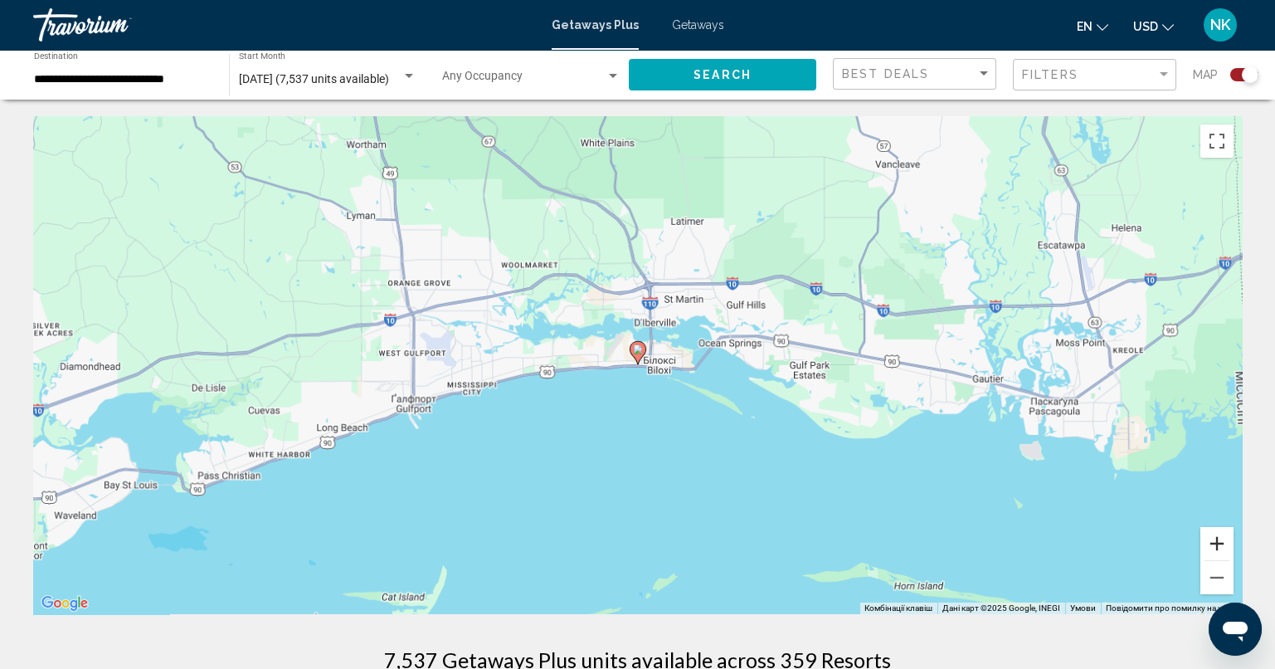
click at [1216, 540] on button "Збільшити" at bounding box center [1216, 543] width 33 height 33
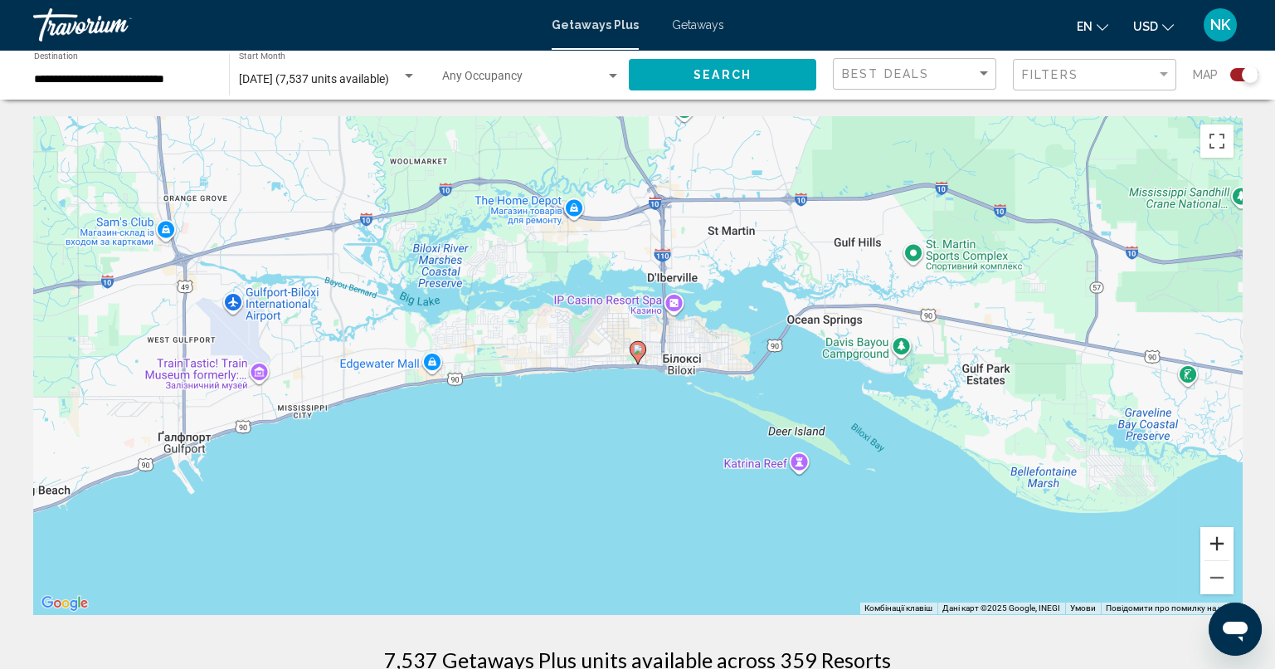
click at [1216, 540] on button "Збільшити" at bounding box center [1216, 543] width 33 height 33
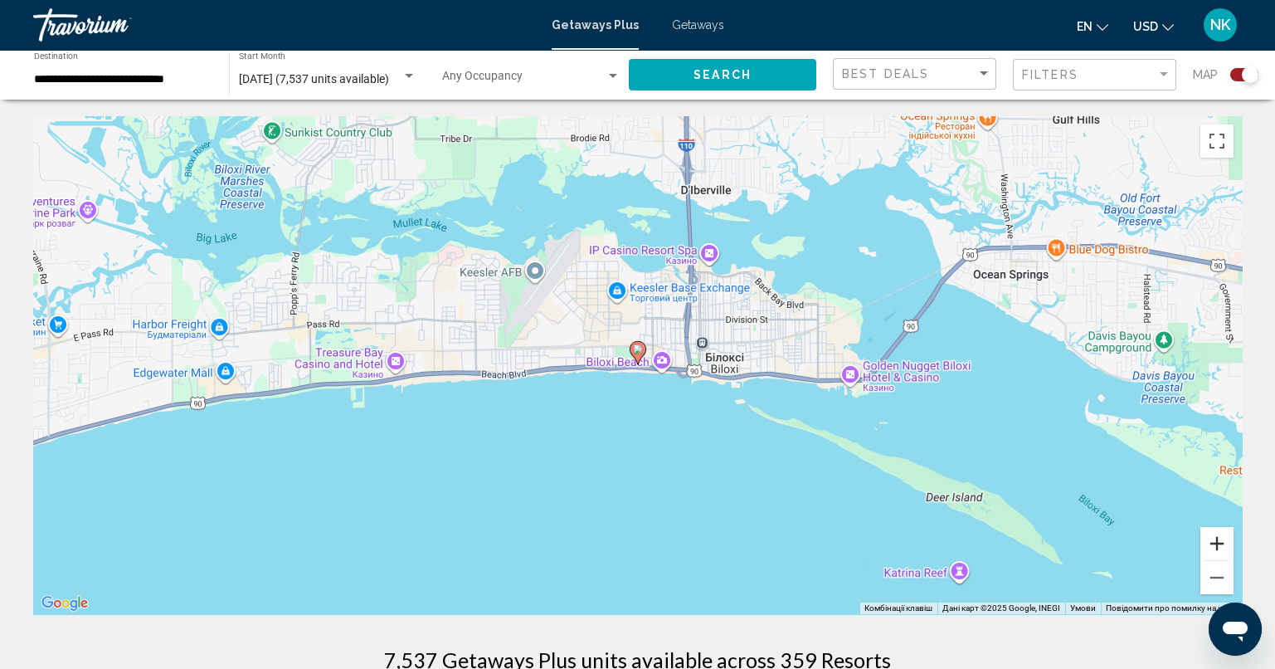
click at [1216, 540] on button "Збільшити" at bounding box center [1216, 543] width 33 height 33
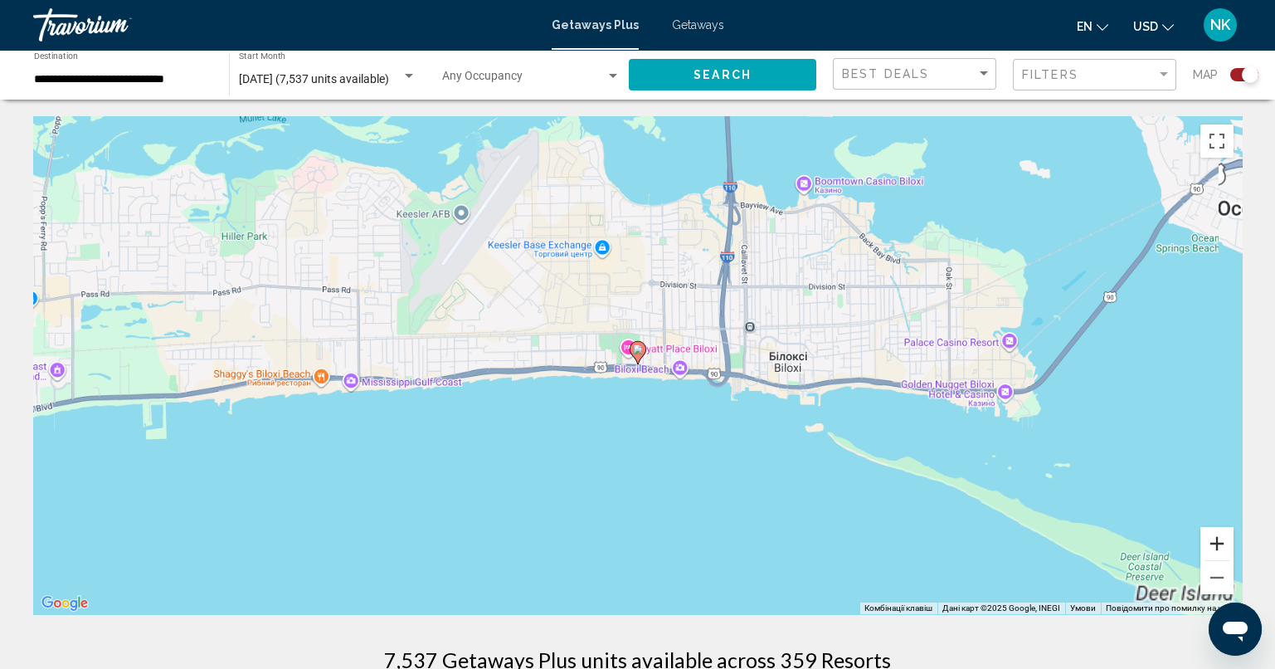
click at [1216, 540] on button "Збільшити" at bounding box center [1216, 543] width 33 height 33
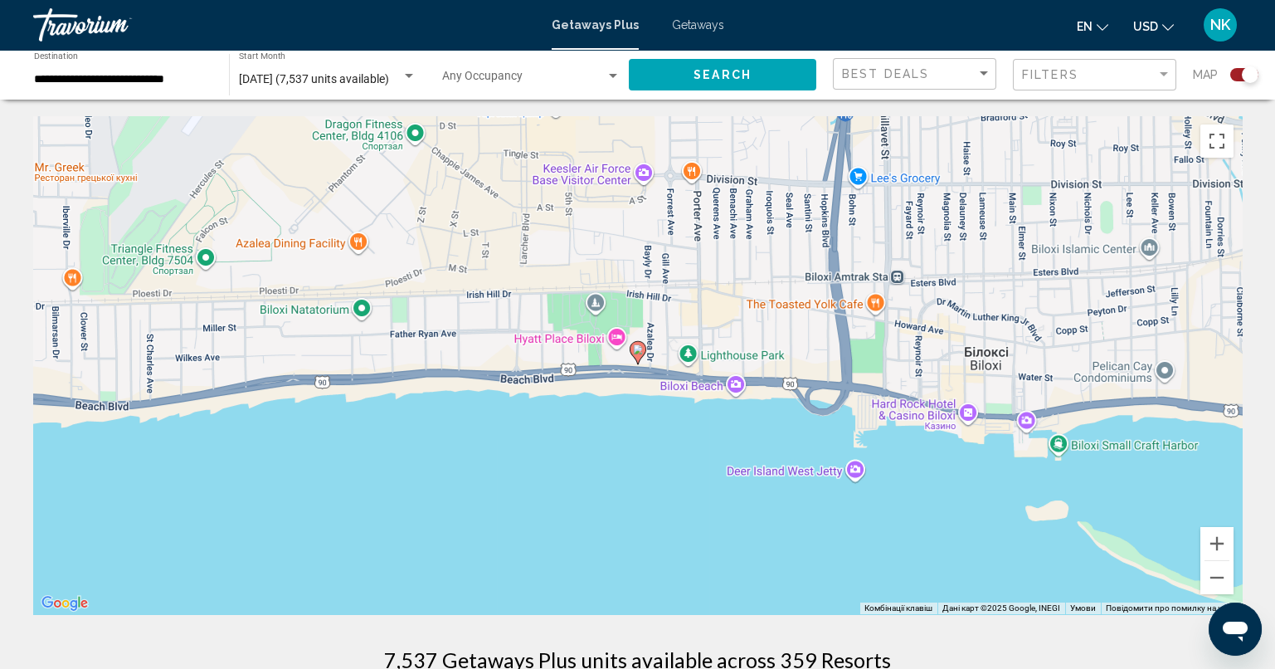
click at [640, 349] on image "Main content" at bounding box center [638, 349] width 10 height 10
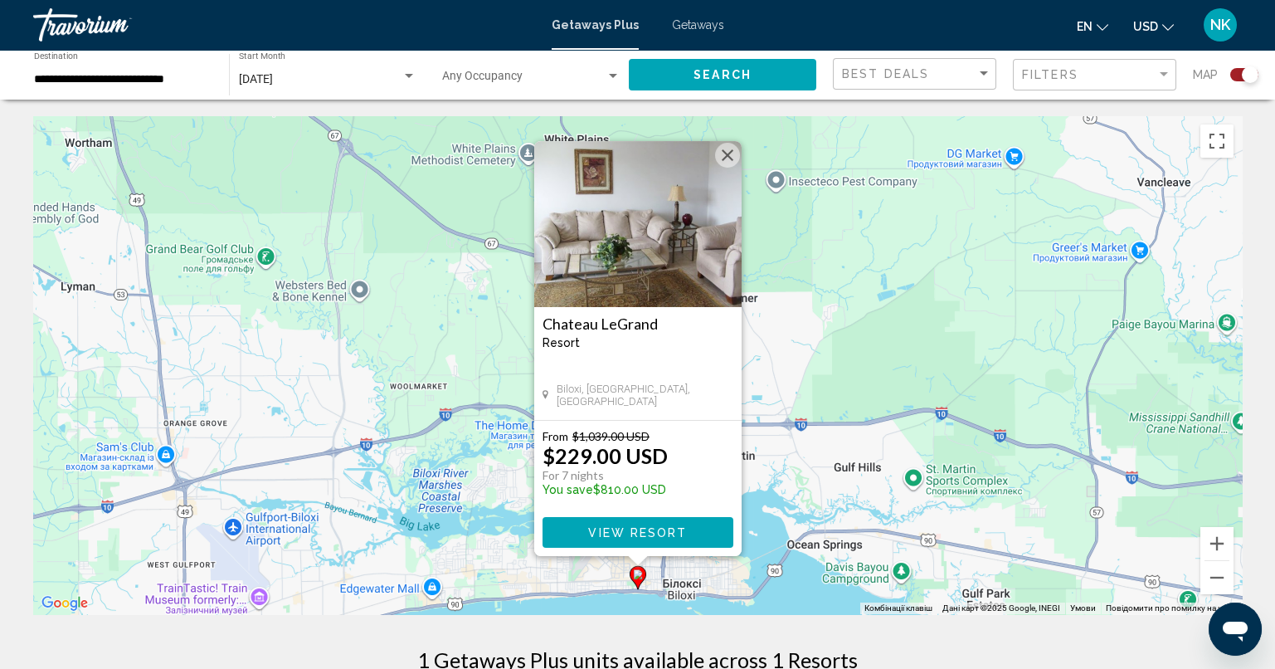
click at [638, 528] on span "View Resort" at bounding box center [637, 532] width 99 height 13
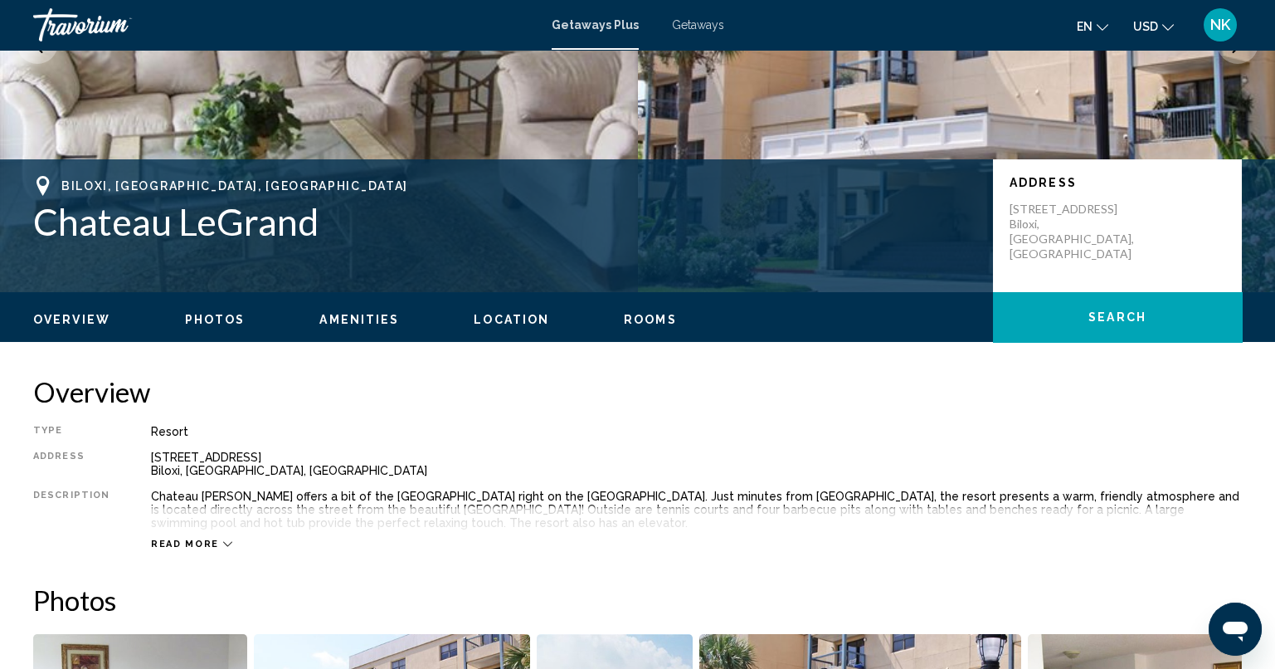
scroll to position [331, 0]
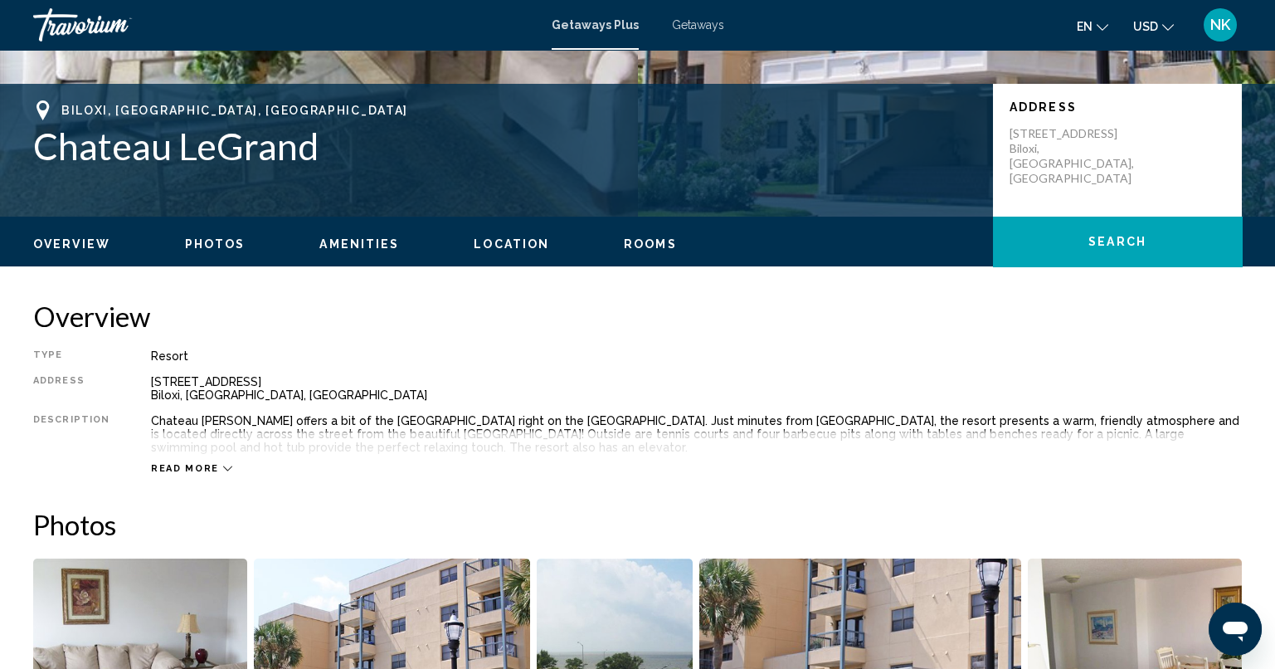
click at [173, 469] on span "Read more" at bounding box center [185, 468] width 68 height 11
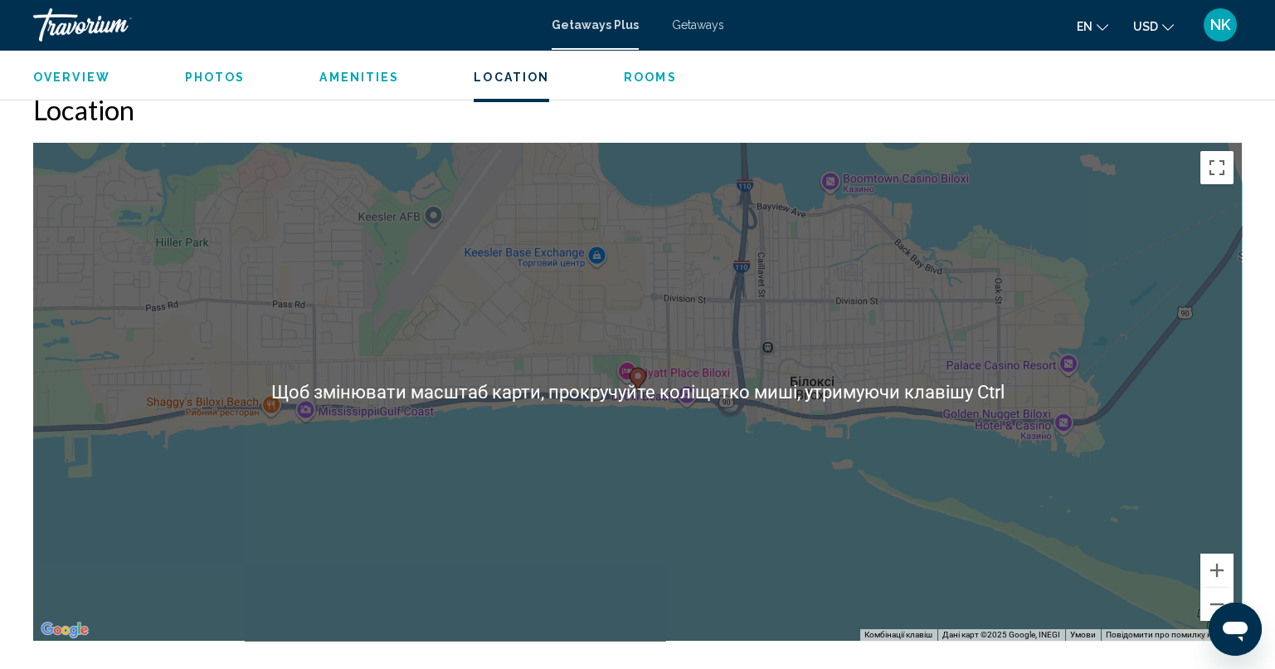
scroll to position [1824, 0]
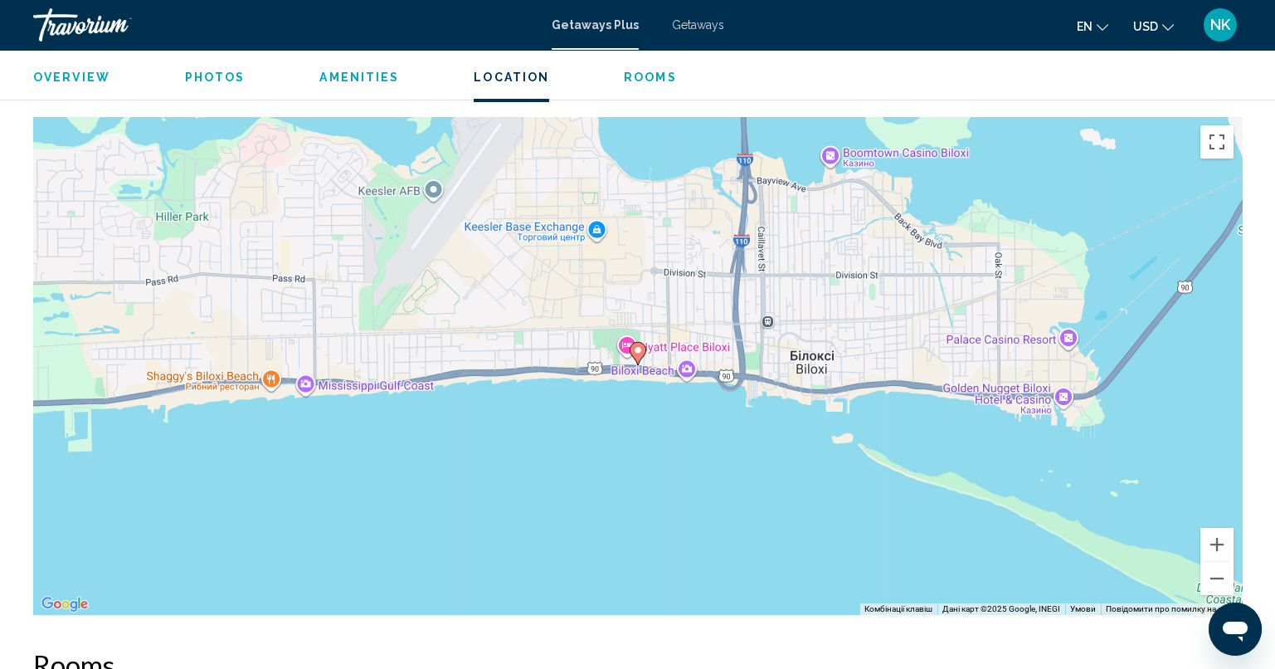
click at [690, 372] on div "Увімкніть режим перетягування за допомогою клавіатури, натиснувши Alt + Enter. …" at bounding box center [637, 366] width 1209 height 498
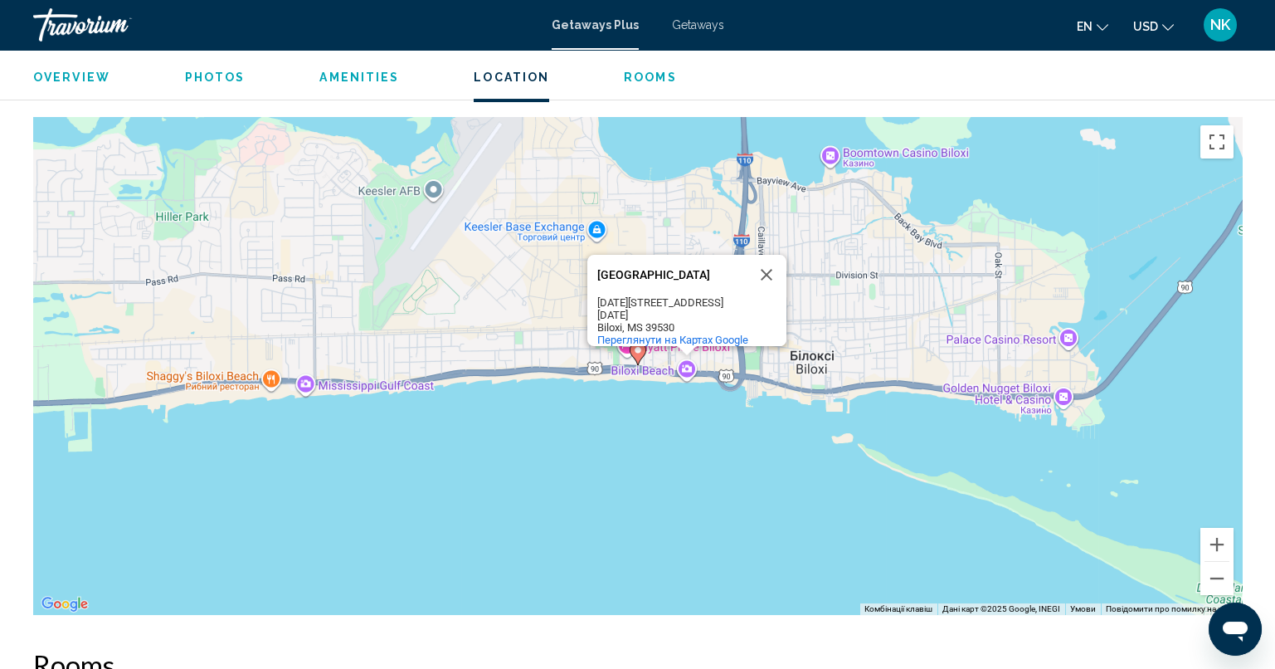
click at [686, 370] on div "Увімкніть режим перетягування за допомогою клавіатури, натиснувши Alt + Enter. …" at bounding box center [637, 366] width 1209 height 498
click at [686, 333] on span "Переглянути на Картах Google" at bounding box center [672, 339] width 151 height 12
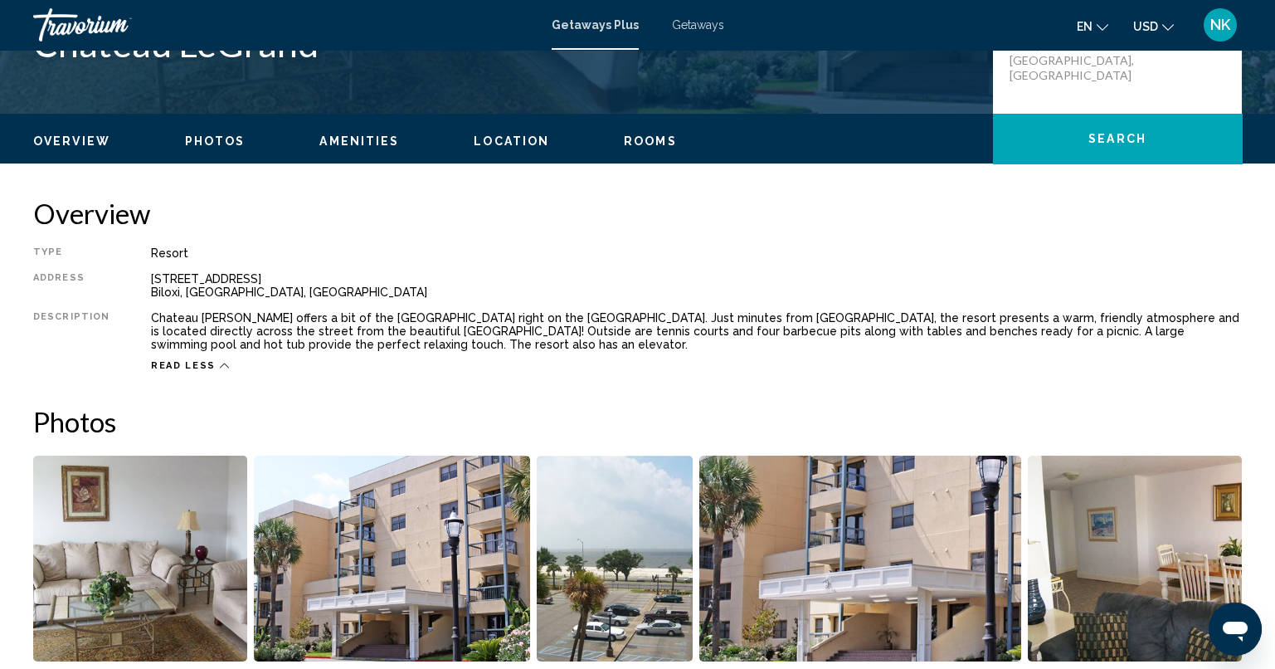
scroll to position [248, 0]
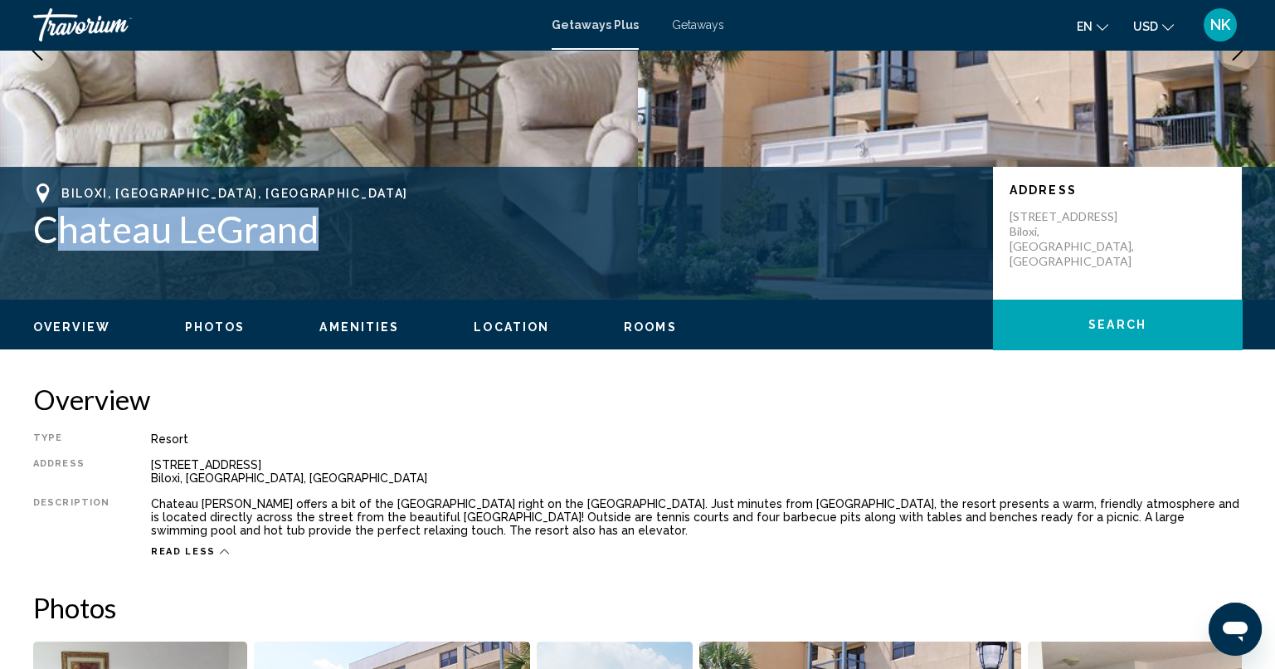
drag, startPoint x: 304, startPoint y: 227, endPoint x: 48, endPoint y: 226, distance: 255.5
click at [48, 226] on h1 "Chateau LeGrand" at bounding box center [504, 228] width 943 height 43
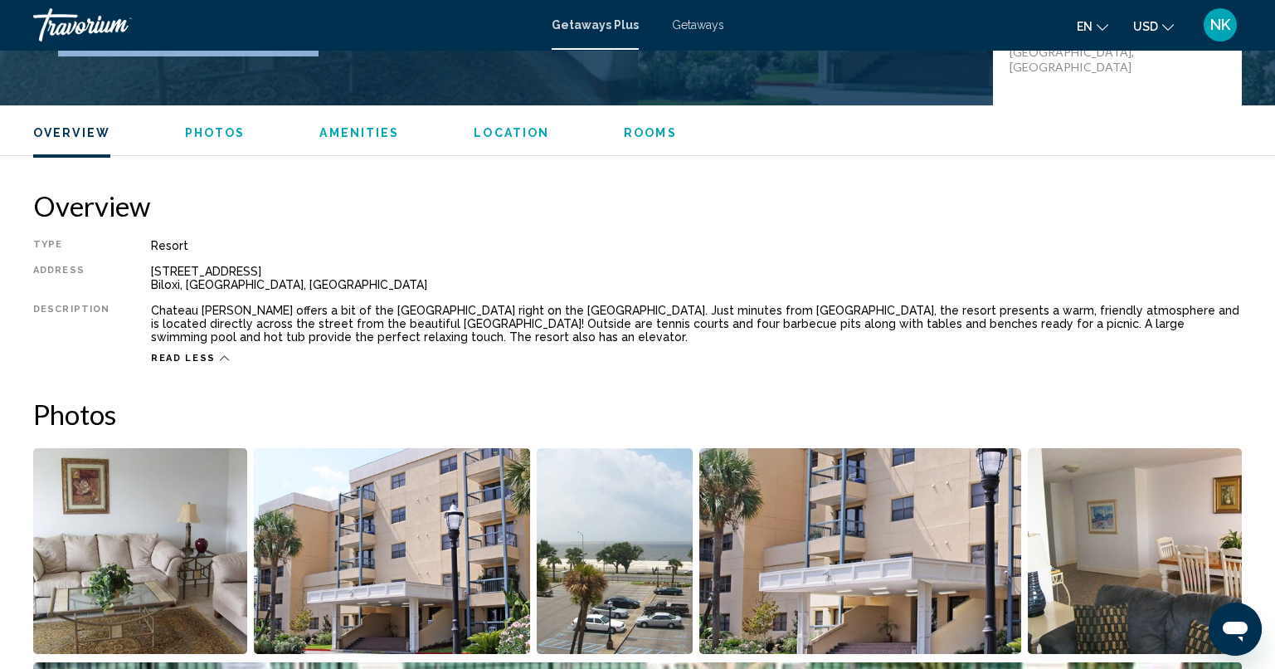
scroll to position [663, 0]
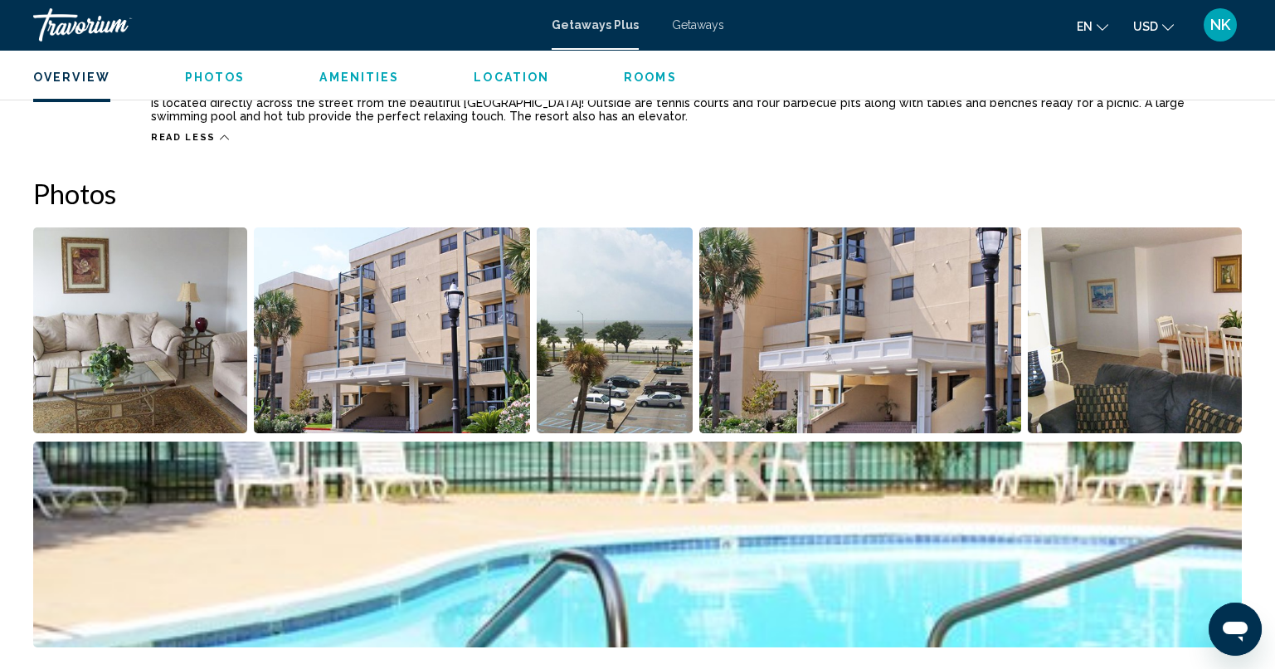
click at [396, 305] on img "Open full-screen image slider" at bounding box center [392, 330] width 276 height 206
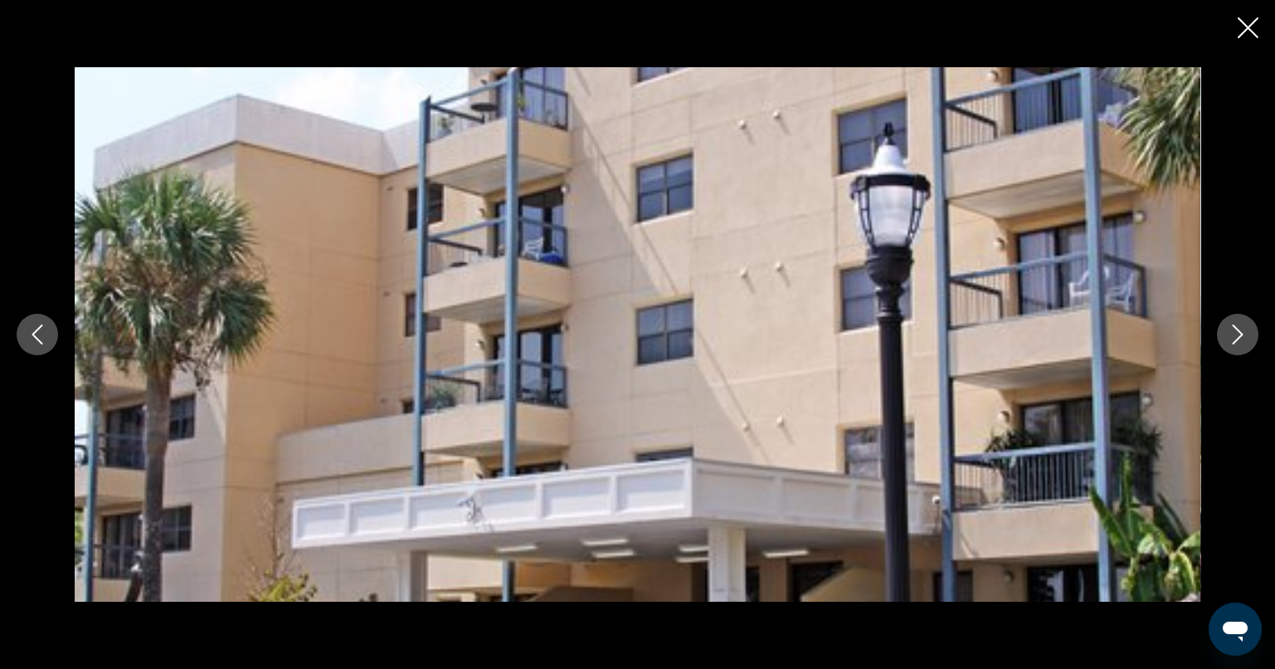
click at [1224, 334] on button "Next image" at bounding box center [1237, 334] width 41 height 41
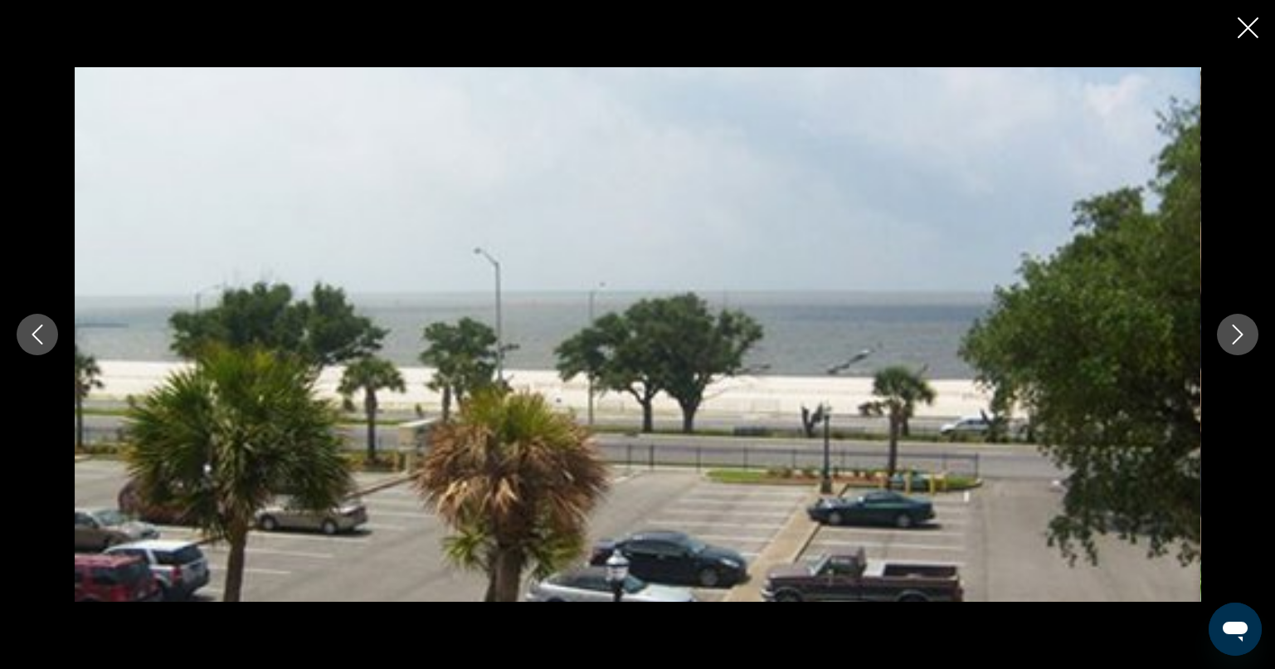
click at [1225, 335] on button "Next image" at bounding box center [1237, 334] width 41 height 41
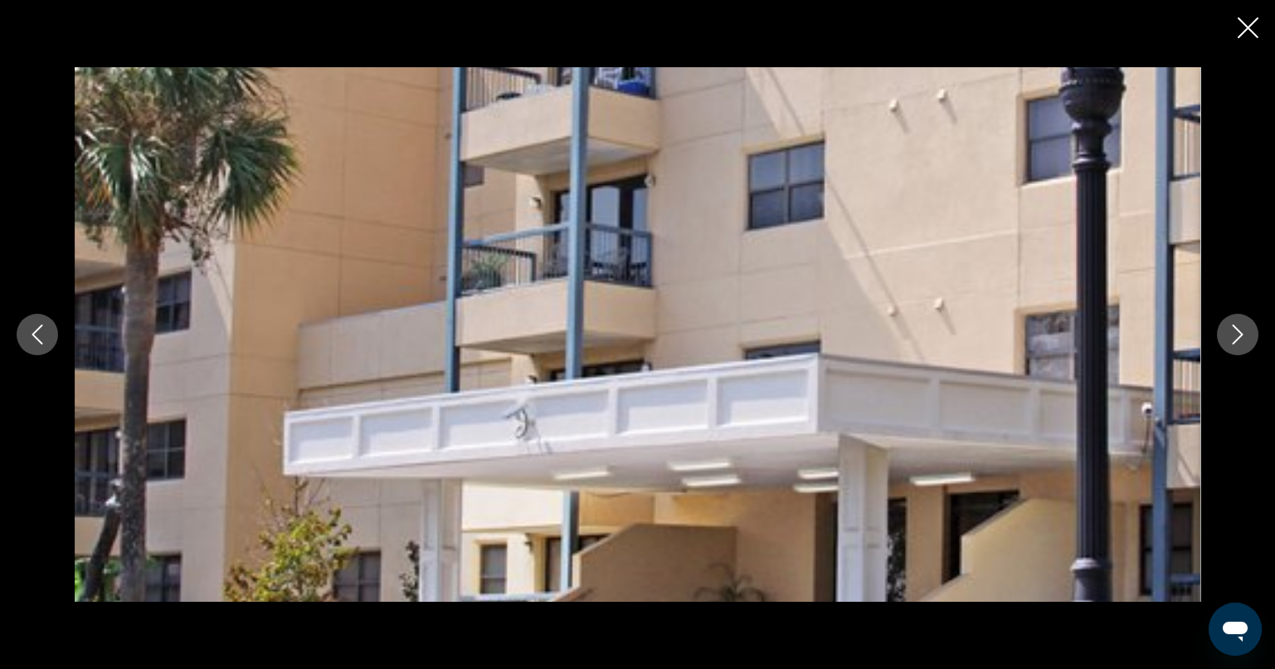
click at [1226, 335] on button "Next image" at bounding box center [1237, 334] width 41 height 41
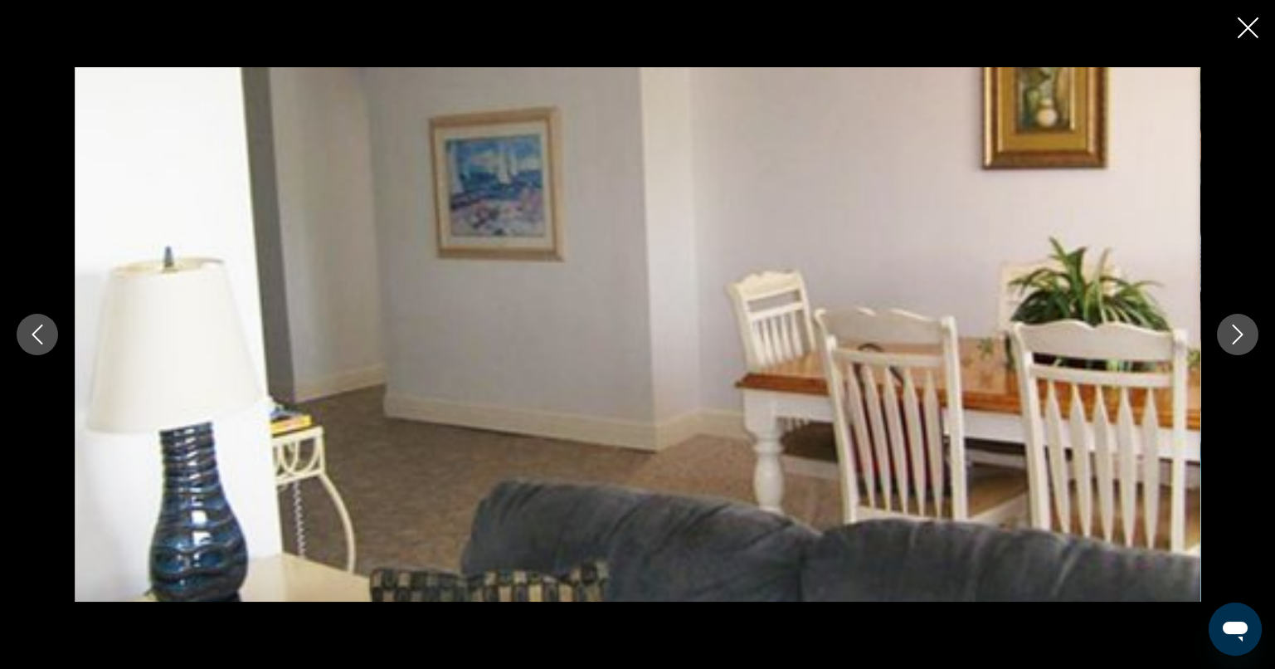
click at [1226, 335] on button "Next image" at bounding box center [1237, 334] width 41 height 41
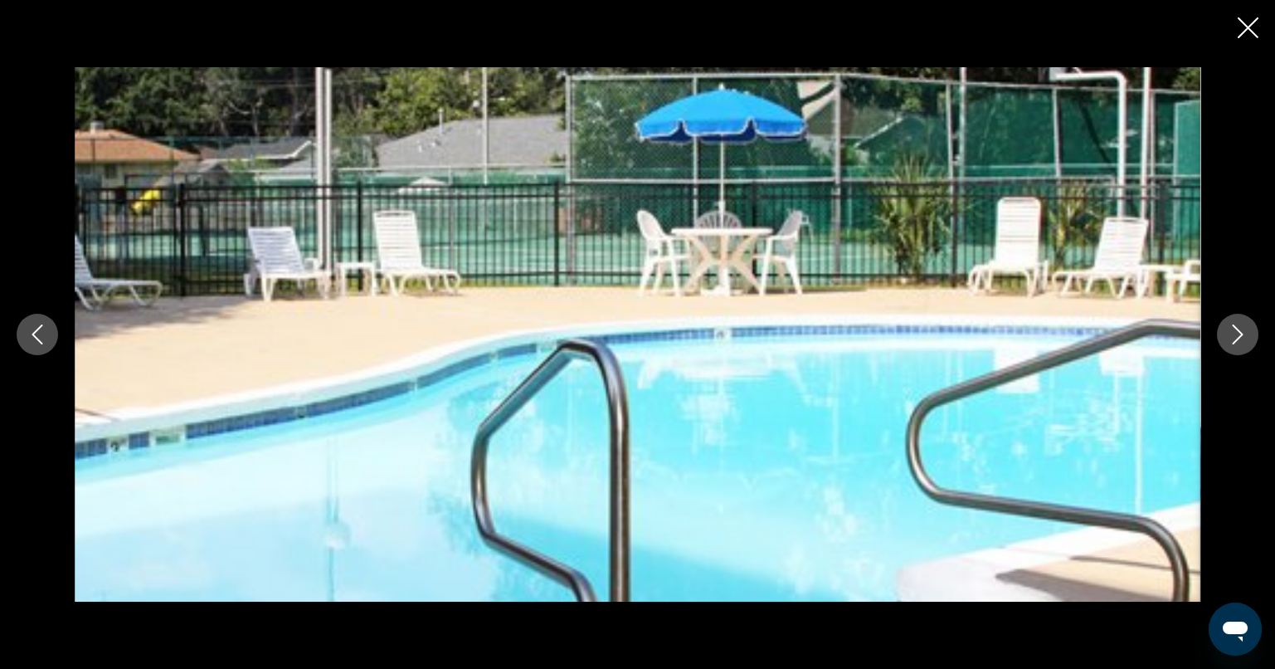
click at [1242, 22] on icon "Close slideshow" at bounding box center [1248, 27] width 21 height 21
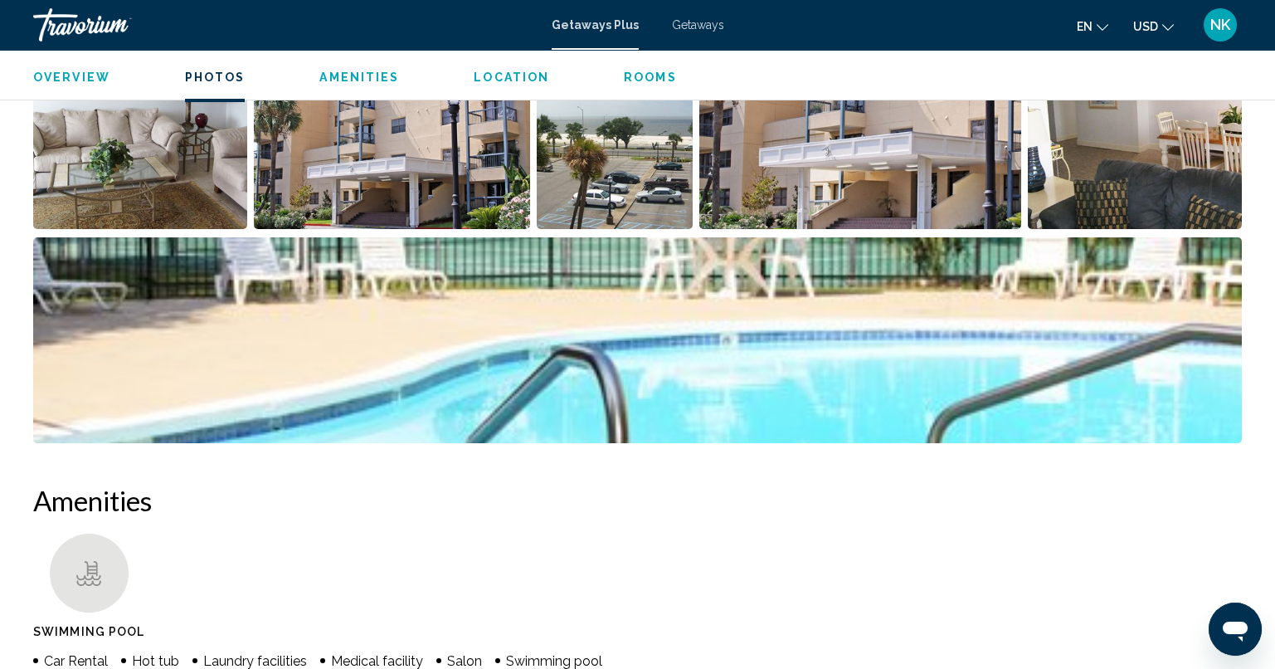
scroll to position [735, 0]
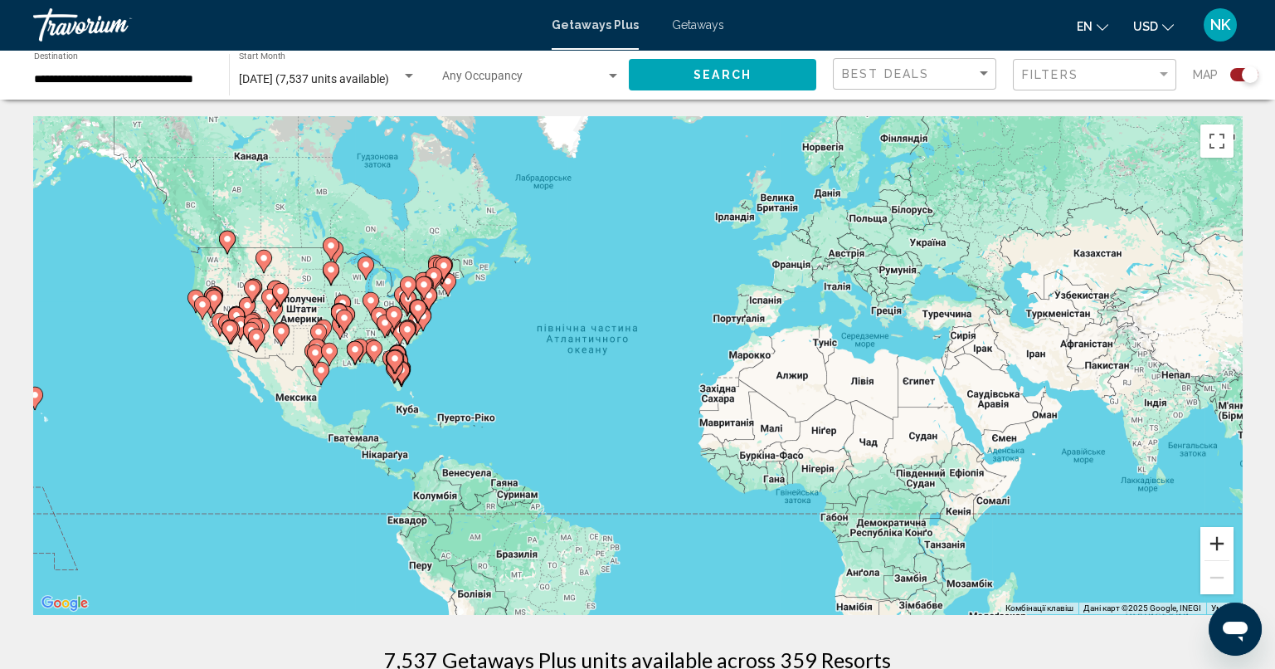
click at [1214, 543] on button "Збільшити" at bounding box center [1216, 543] width 33 height 33
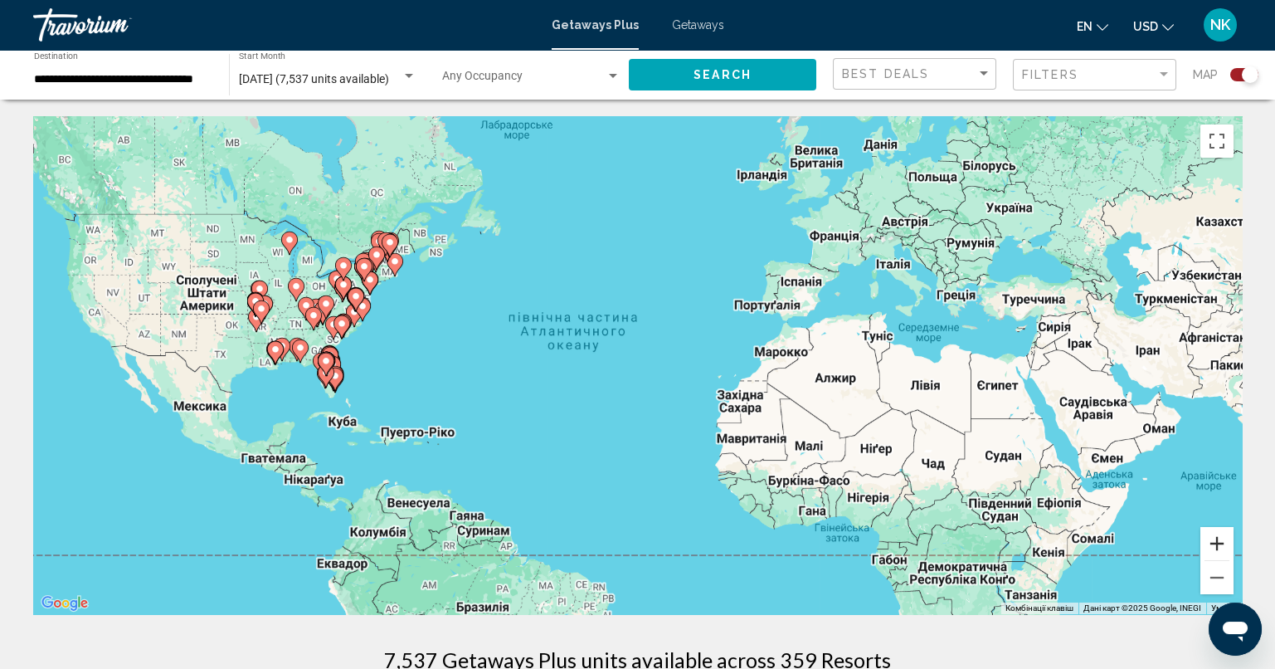
click at [1214, 543] on button "Збільшити" at bounding box center [1216, 543] width 33 height 33
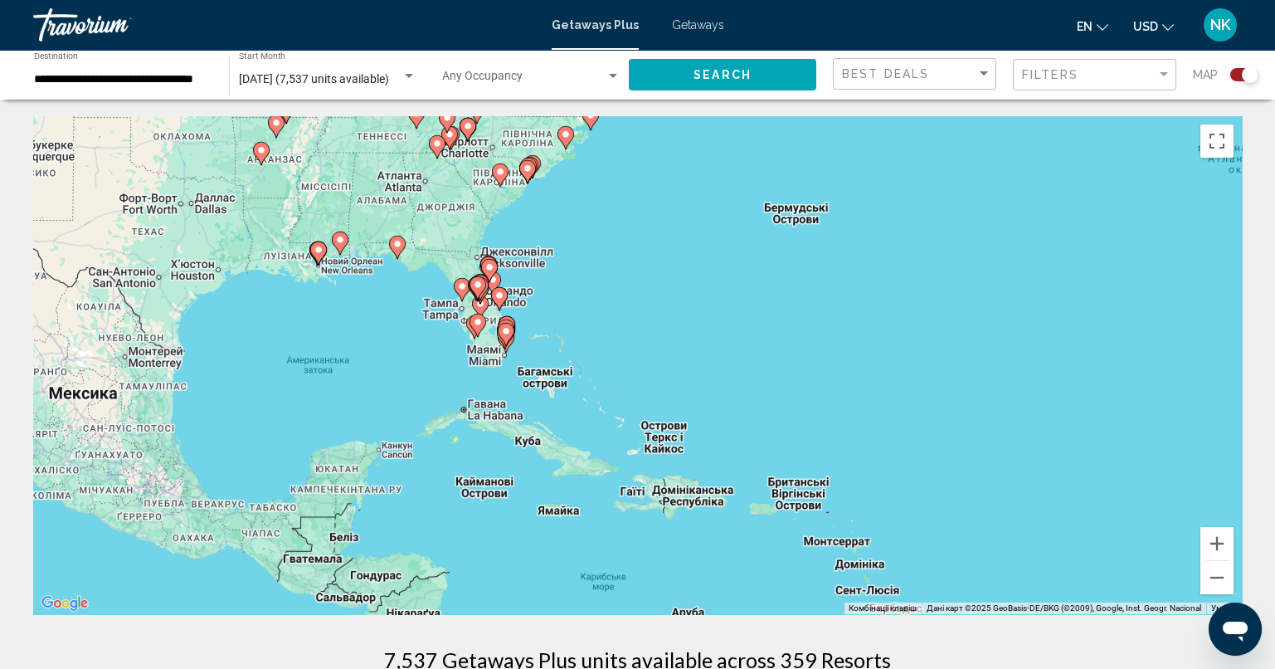
drag, startPoint x: 592, startPoint y: 347, endPoint x: 1286, endPoint y: 273, distance: 697.4
click at [1275, 273] on html "**********" at bounding box center [637, 334] width 1275 height 669
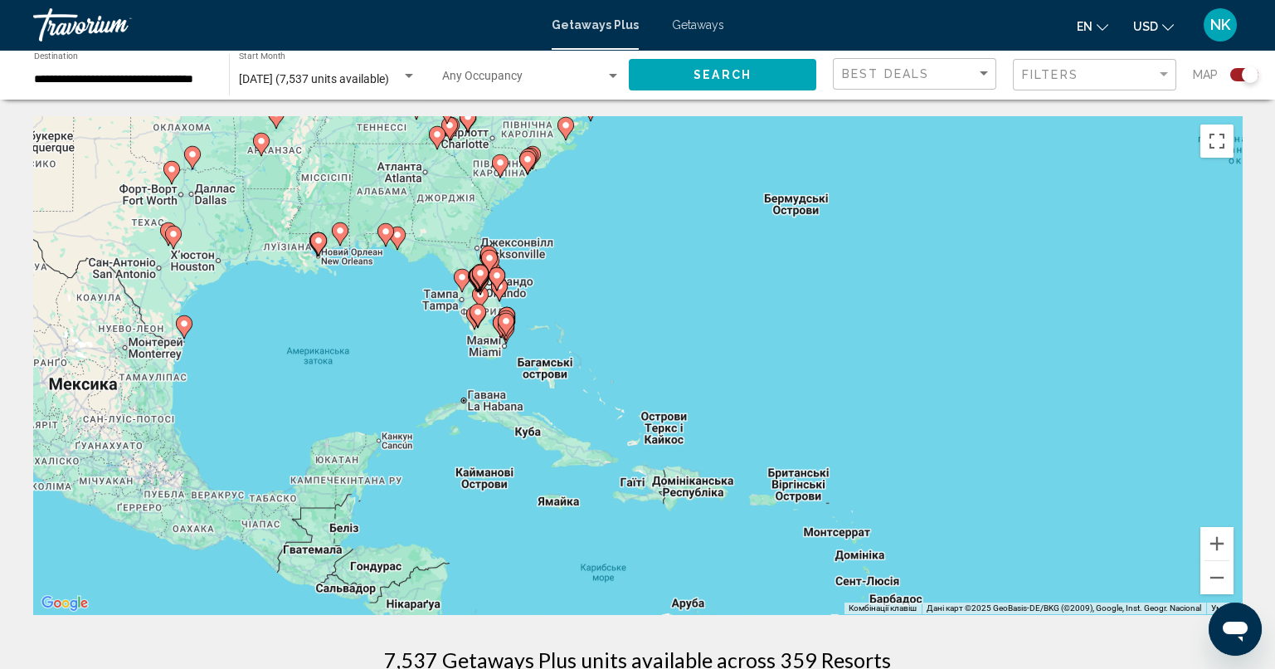
drag, startPoint x: 907, startPoint y: 333, endPoint x: 1076, endPoint y: 275, distance: 179.2
click at [1076, 275] on div "Увімкніть режим перетягування за допомогою клавіатури, натиснувши Alt + Enter. …" at bounding box center [637, 365] width 1209 height 498
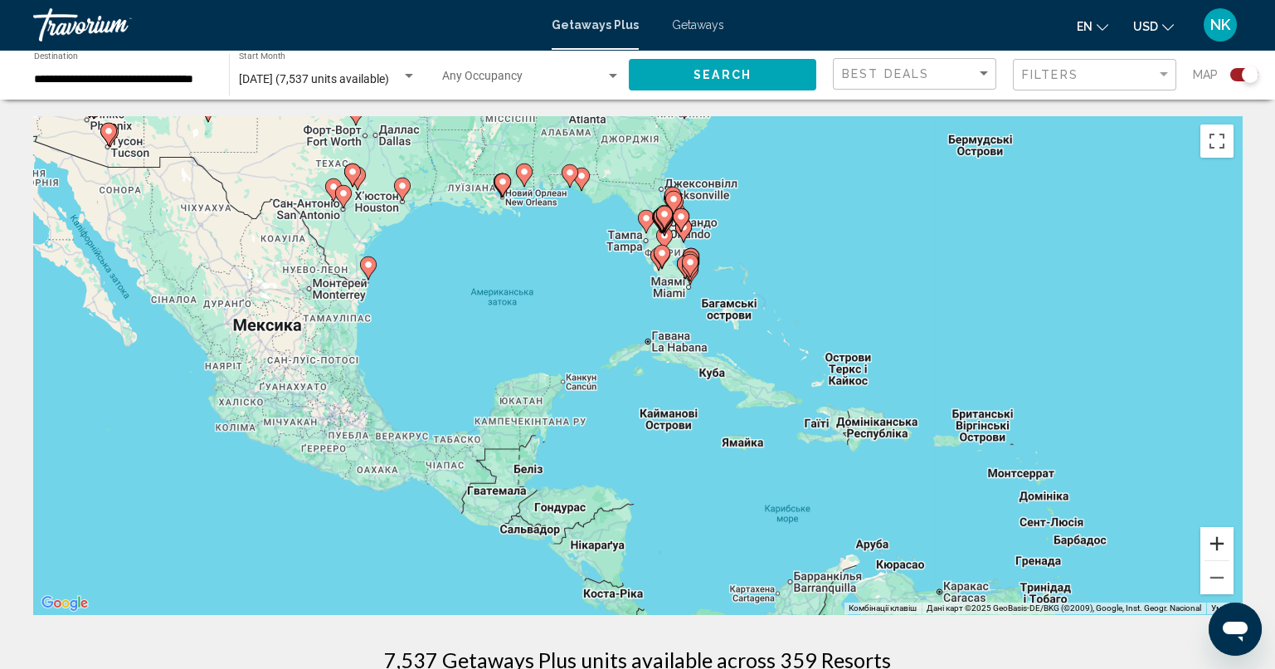
click at [1222, 536] on button "Збільшити" at bounding box center [1216, 543] width 33 height 33
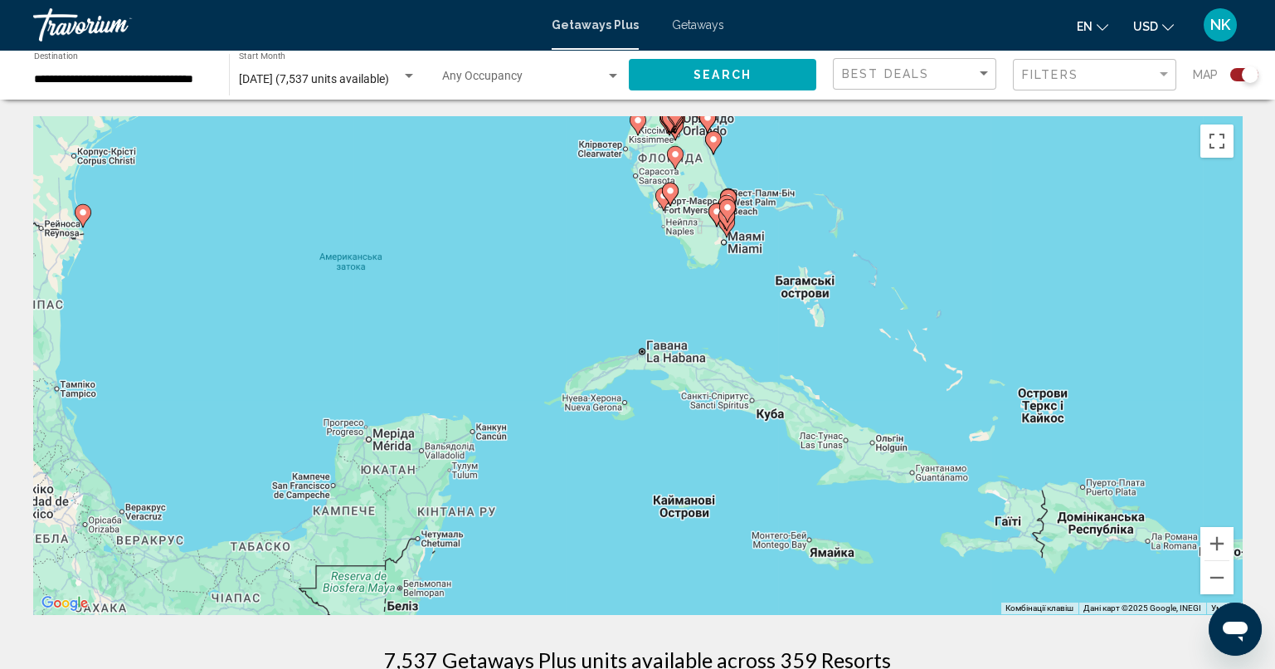
drag, startPoint x: 882, startPoint y: 273, endPoint x: 866, endPoint y: 309, distance: 39.0
click at [866, 309] on div "Увімкніть режим перетягування за допомогою клавіатури, натиснувши Alt + Enter. …" at bounding box center [637, 365] width 1209 height 498
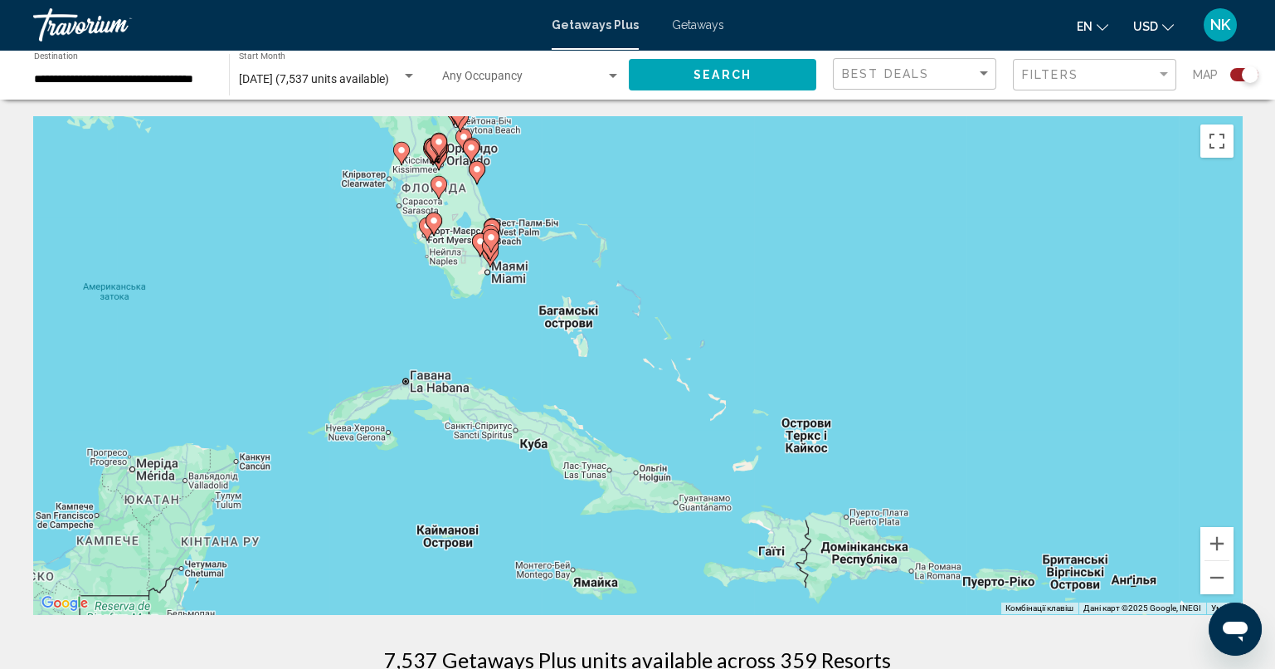
drag, startPoint x: 576, startPoint y: 275, endPoint x: 355, endPoint y: 309, distance: 223.9
click at [358, 299] on div "Увімкніть режим перетягування за допомогою клавіатури, натиснувши Alt + Enter. …" at bounding box center [637, 365] width 1209 height 498
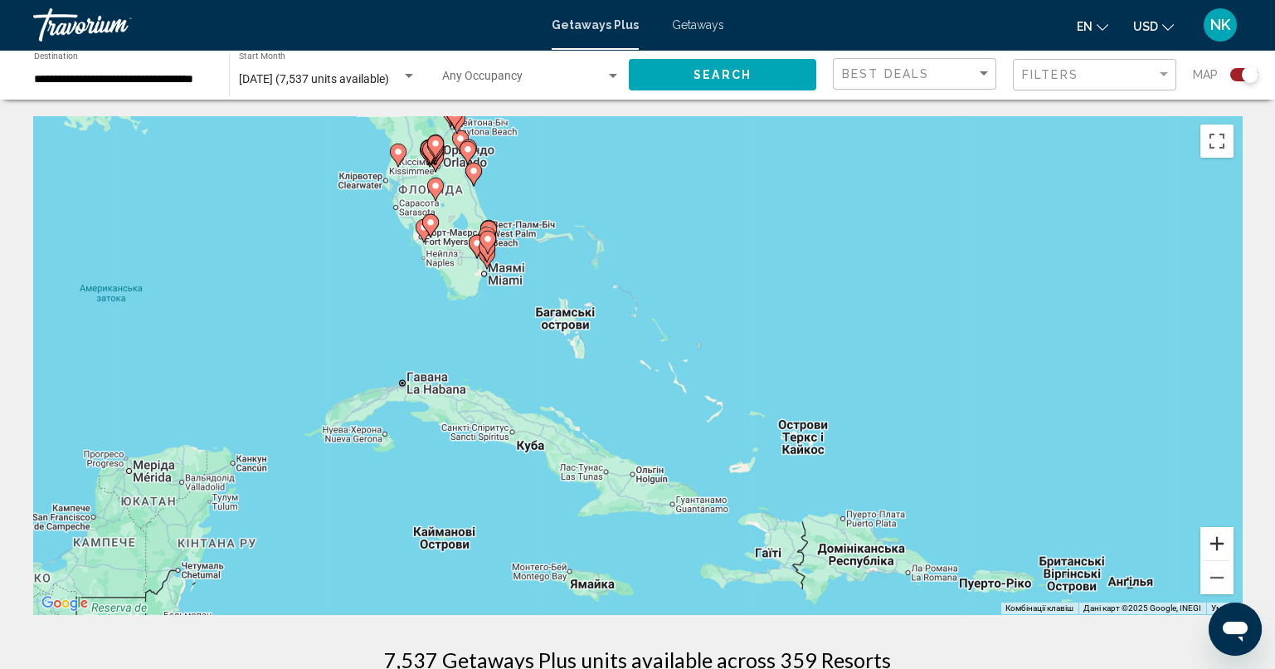
click at [1226, 545] on button "Збільшити" at bounding box center [1216, 543] width 33 height 33
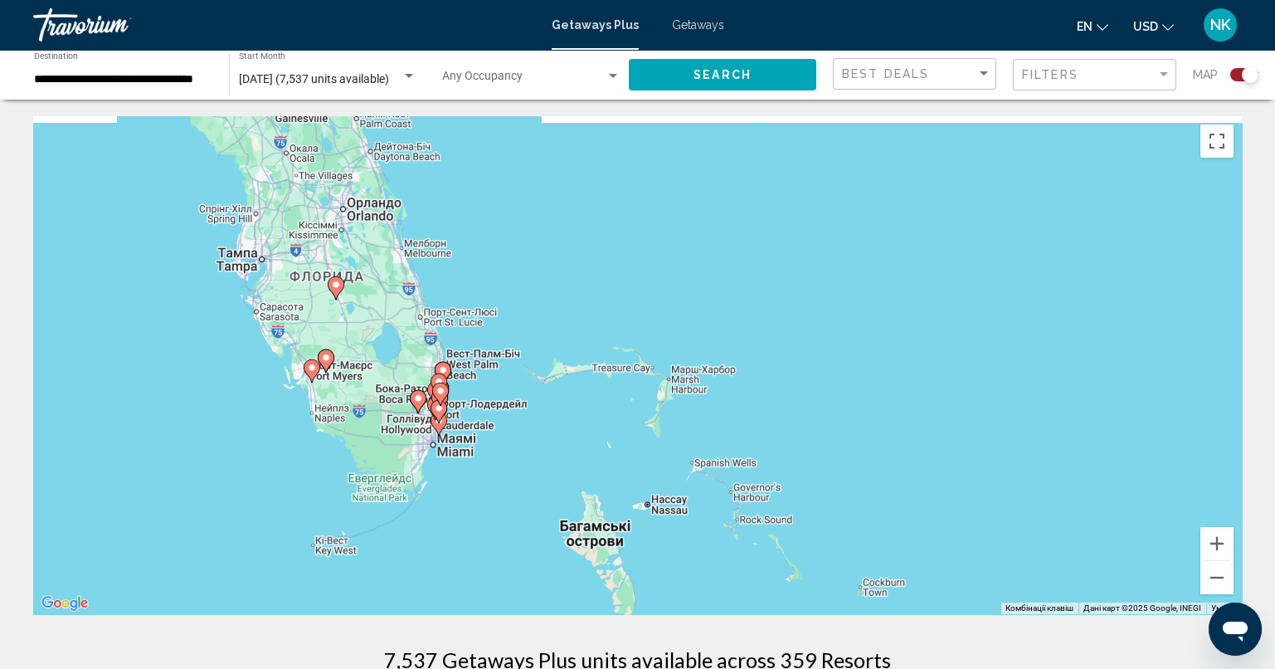
drag, startPoint x: 750, startPoint y: 358, endPoint x: 747, endPoint y: 543, distance: 185.8
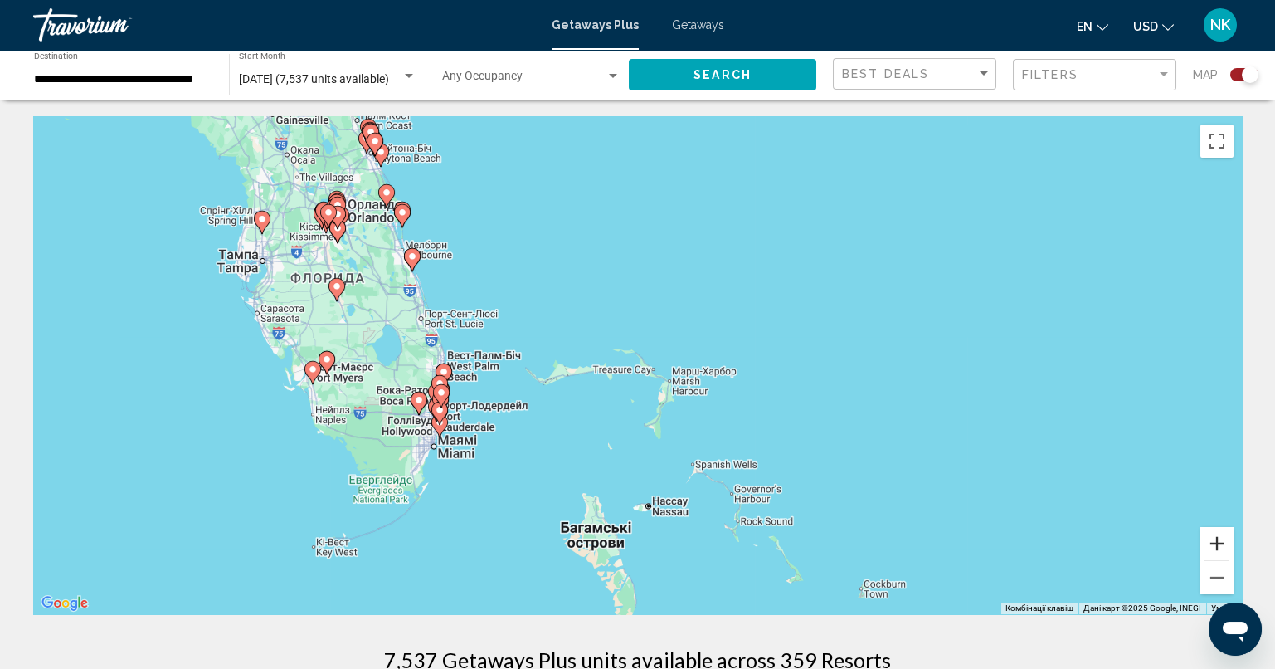
click at [1224, 540] on button "Збільшити" at bounding box center [1216, 543] width 33 height 33
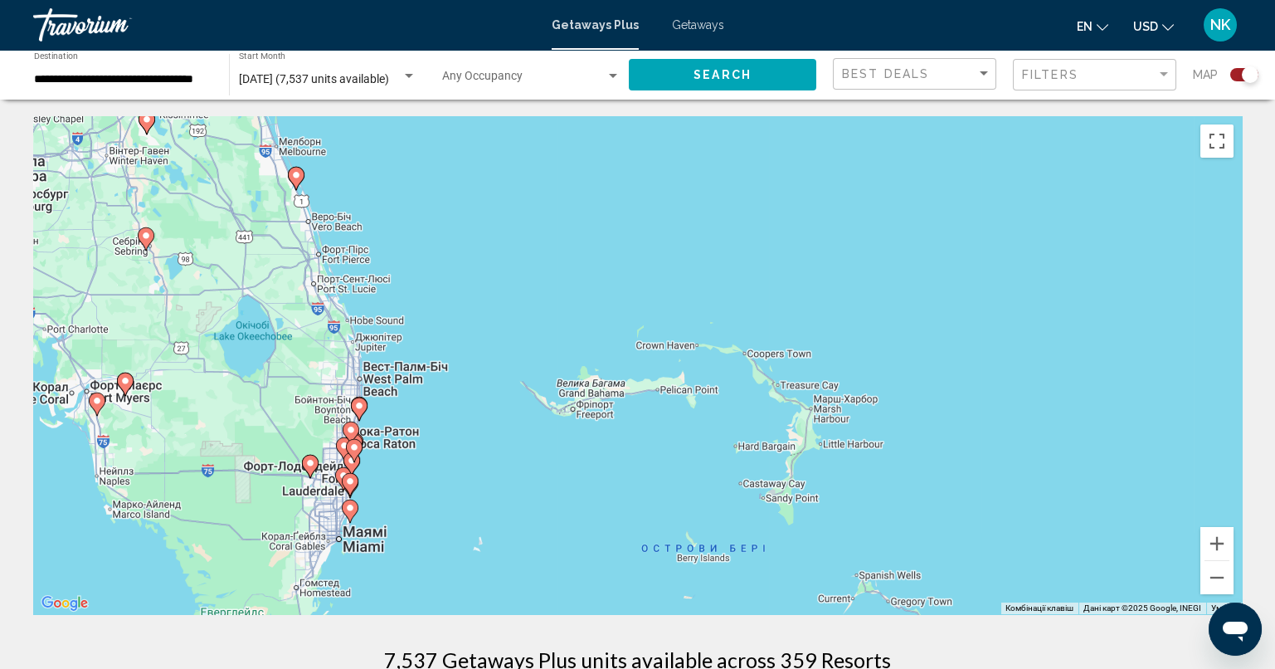
drag, startPoint x: 324, startPoint y: 431, endPoint x: 602, endPoint y: 450, distance: 278.5
click at [594, 450] on div "Увімкніть режим перетягування за допомогою клавіатури, натиснувши Alt + Enter. …" at bounding box center [637, 365] width 1209 height 498
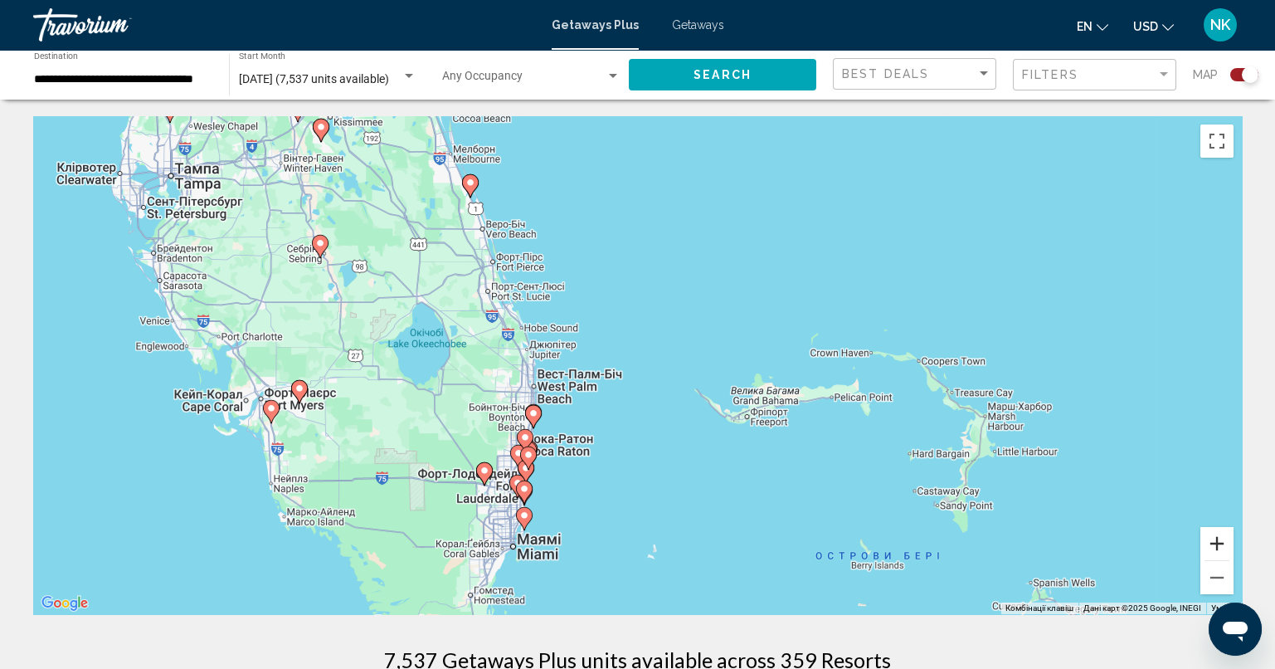
click at [1225, 542] on button "Збільшити" at bounding box center [1216, 543] width 33 height 33
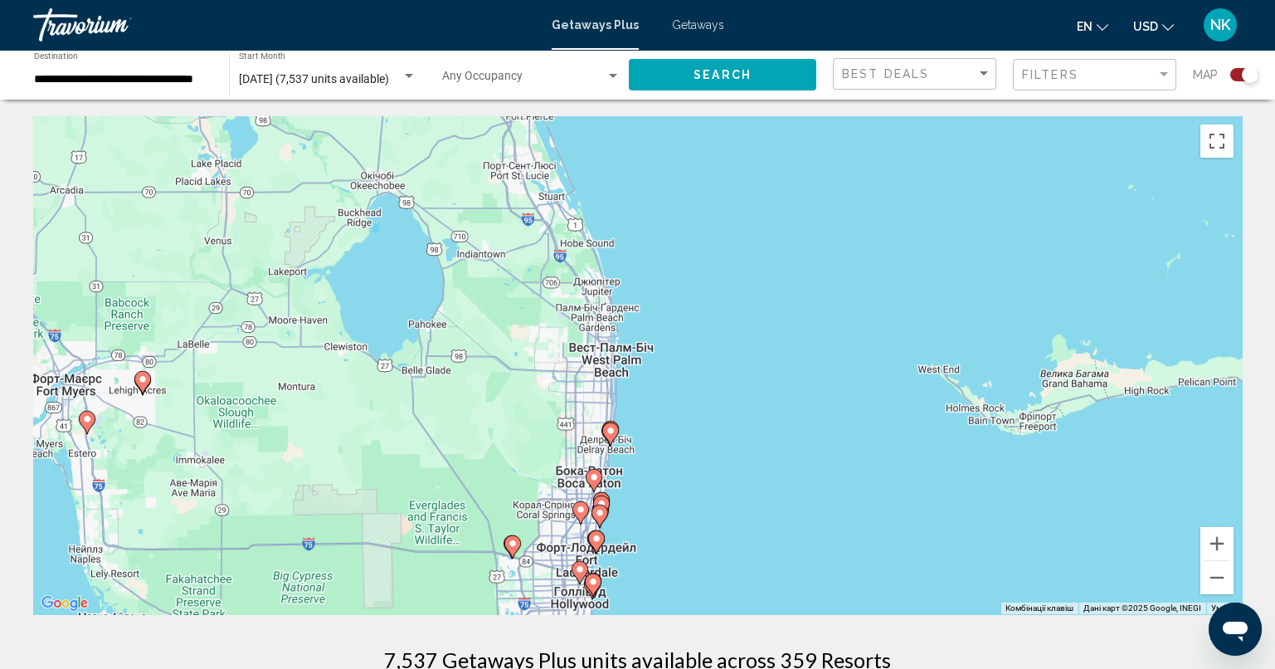
drag, startPoint x: 461, startPoint y: 436, endPoint x: 630, endPoint y: 408, distance: 170.7
click at [630, 400] on div "Увімкніть режим перетягування за допомогою клавіатури, натиснувши Alt + Enter. …" at bounding box center [637, 365] width 1209 height 498
click at [1210, 552] on button "Збільшити" at bounding box center [1216, 543] width 33 height 33
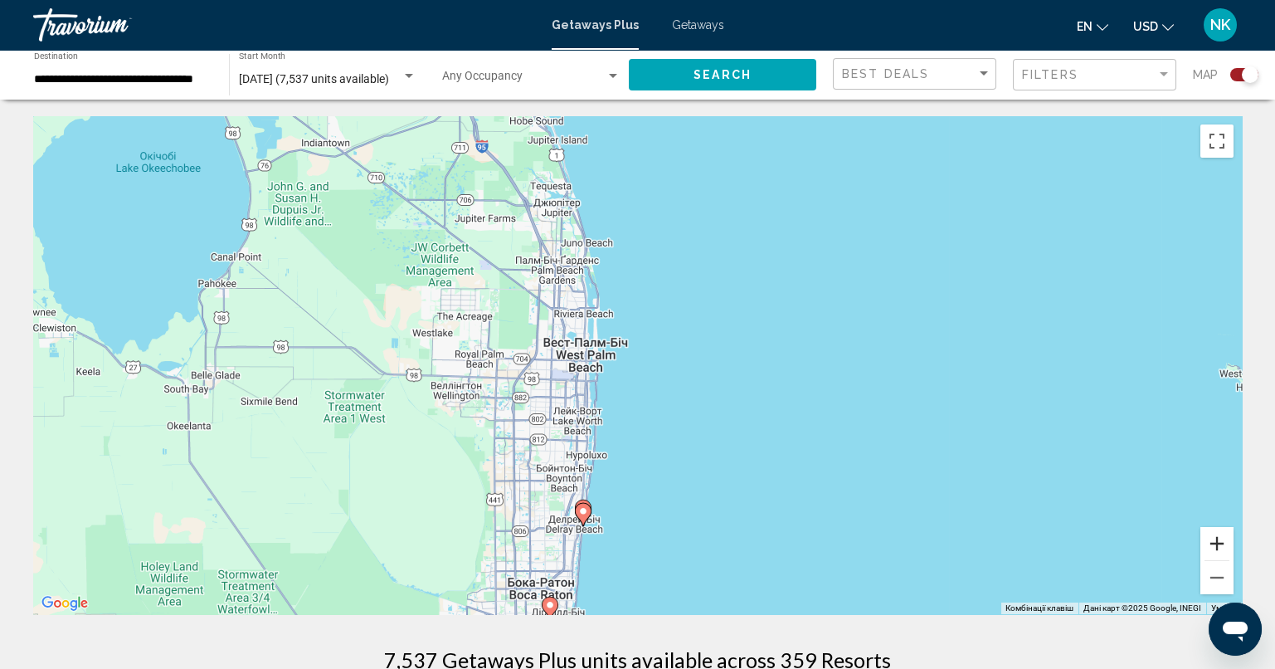
click at [1209, 544] on button "Збільшити" at bounding box center [1216, 543] width 33 height 33
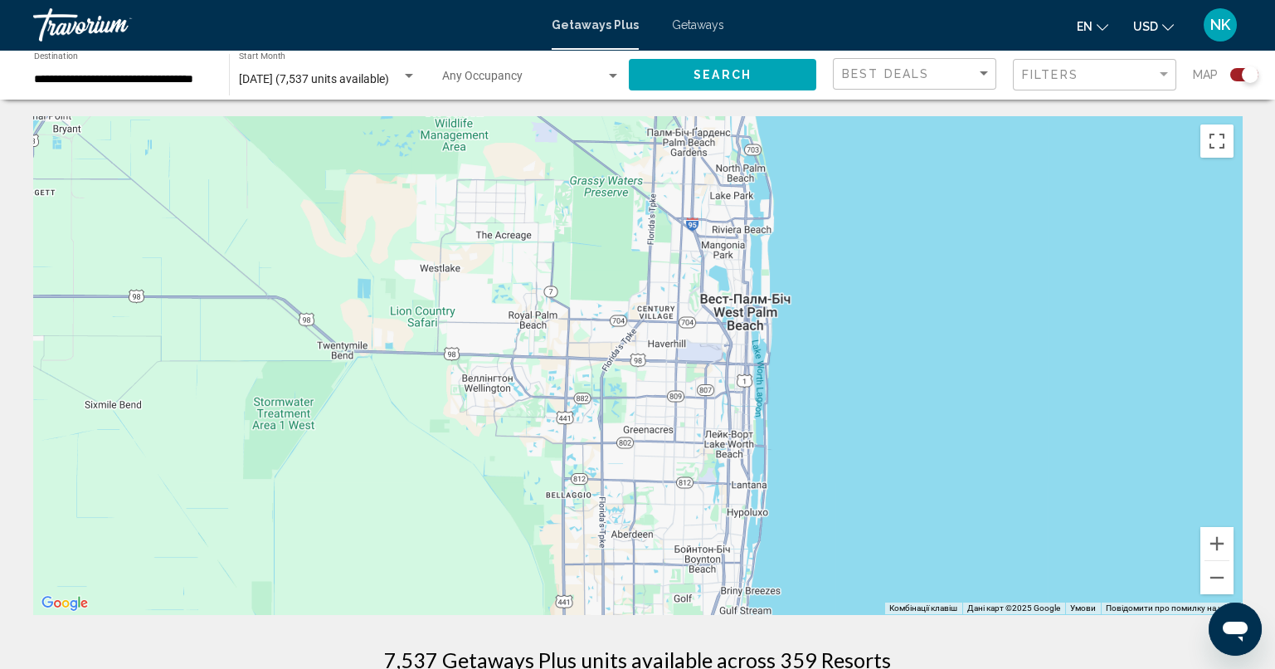
drag, startPoint x: 944, startPoint y: 484, endPoint x: 1155, endPoint y: 401, distance: 226.1
click at [1160, 424] on div "Увімкніть режим перетягування за допомогою клавіатури, натиснувши Alt + Enter. …" at bounding box center [637, 365] width 1209 height 498
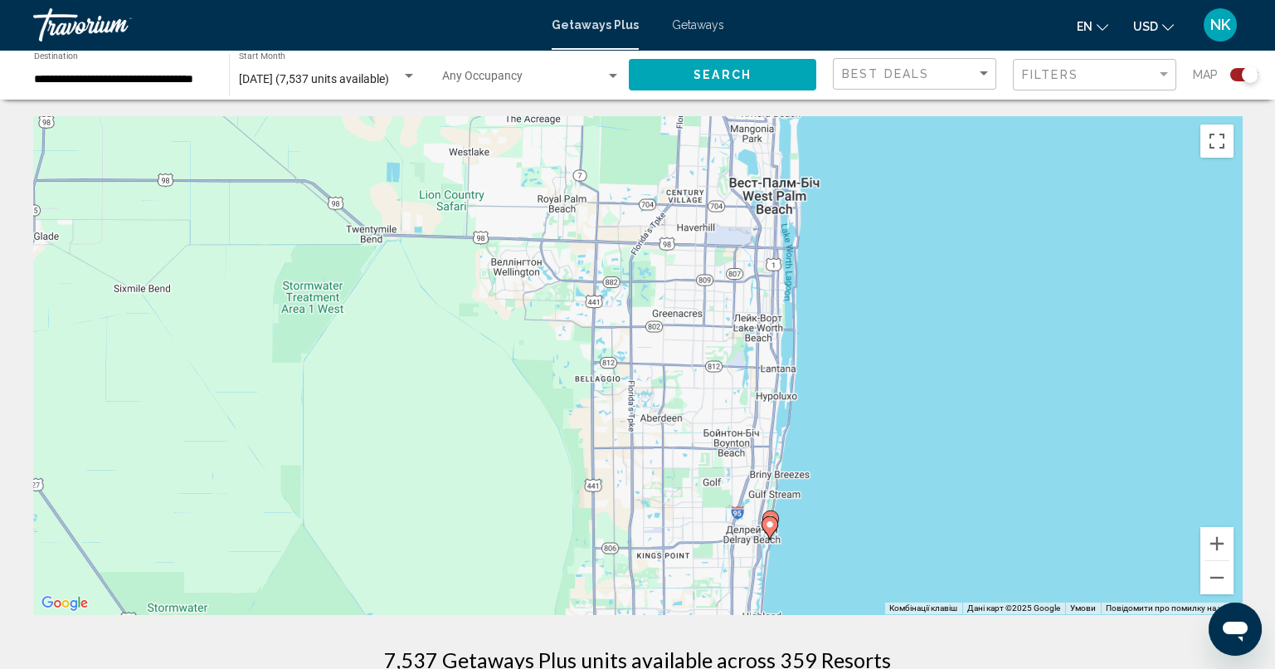
drag, startPoint x: 810, startPoint y: 465, endPoint x: 863, endPoint y: 327, distance: 147.9
click at [863, 327] on div "Увімкніть режим перетягування за допомогою клавіатури, натиснувши Alt + Enter. …" at bounding box center [637, 365] width 1209 height 498
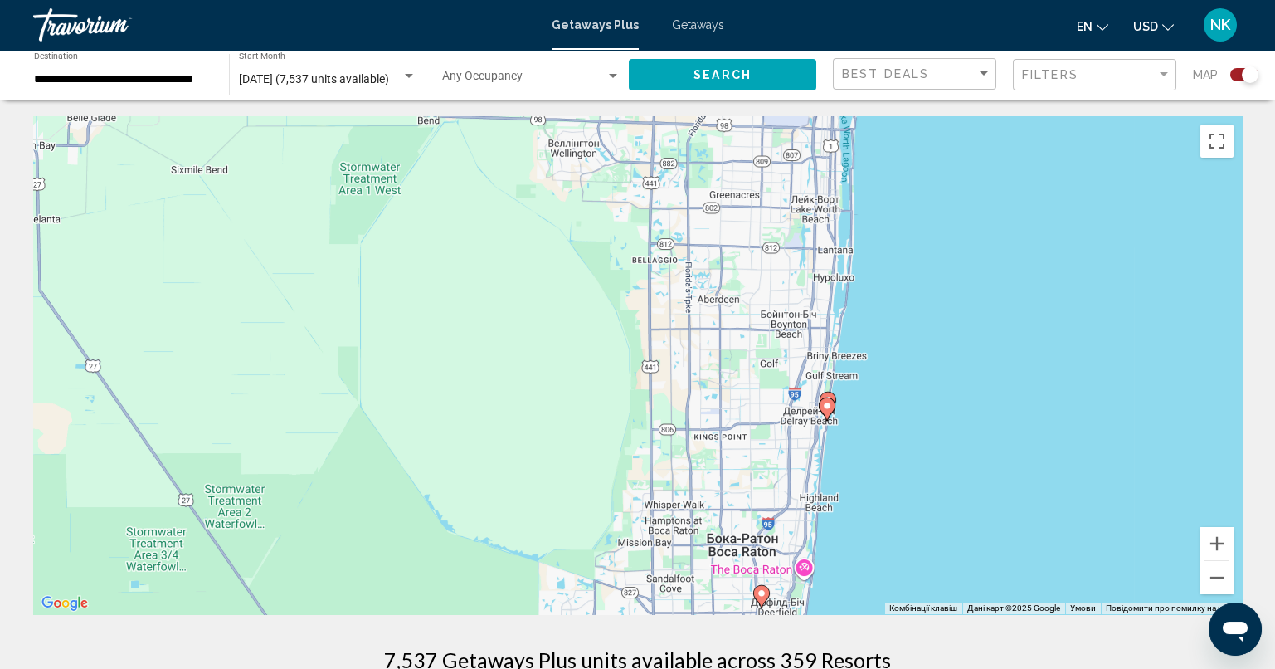
click at [828, 403] on image "Main content" at bounding box center [827, 406] width 10 height 10
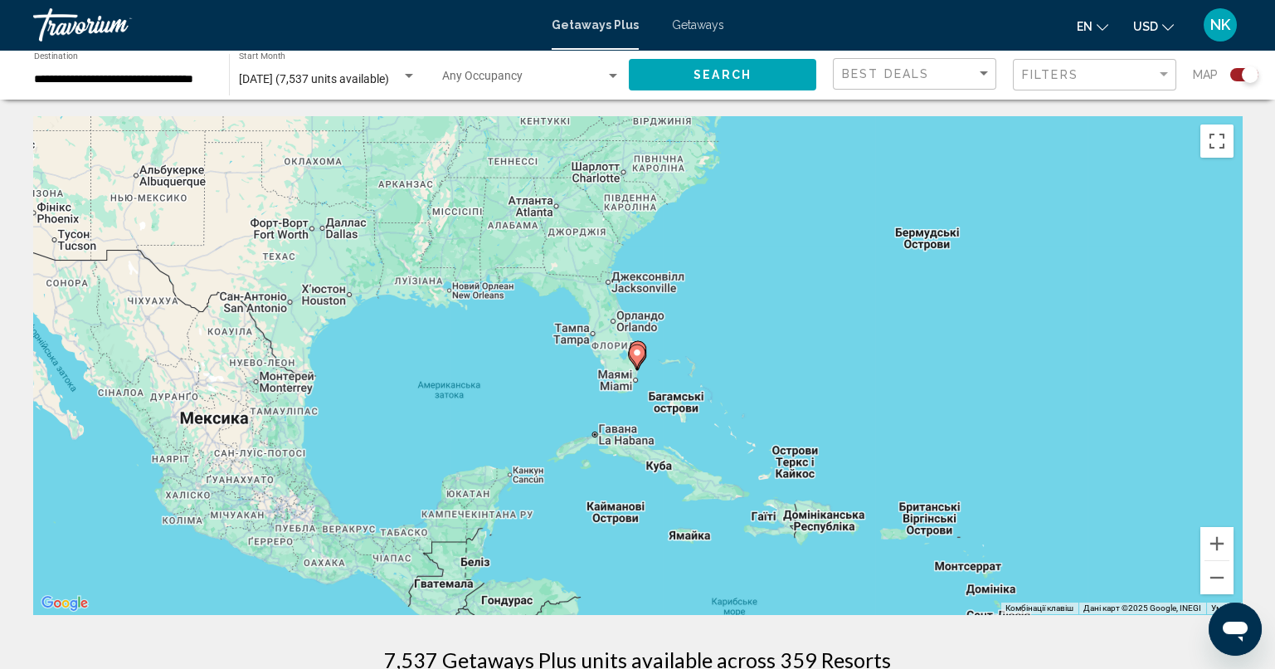
click at [637, 356] on image "Main content" at bounding box center [637, 353] width 10 height 10
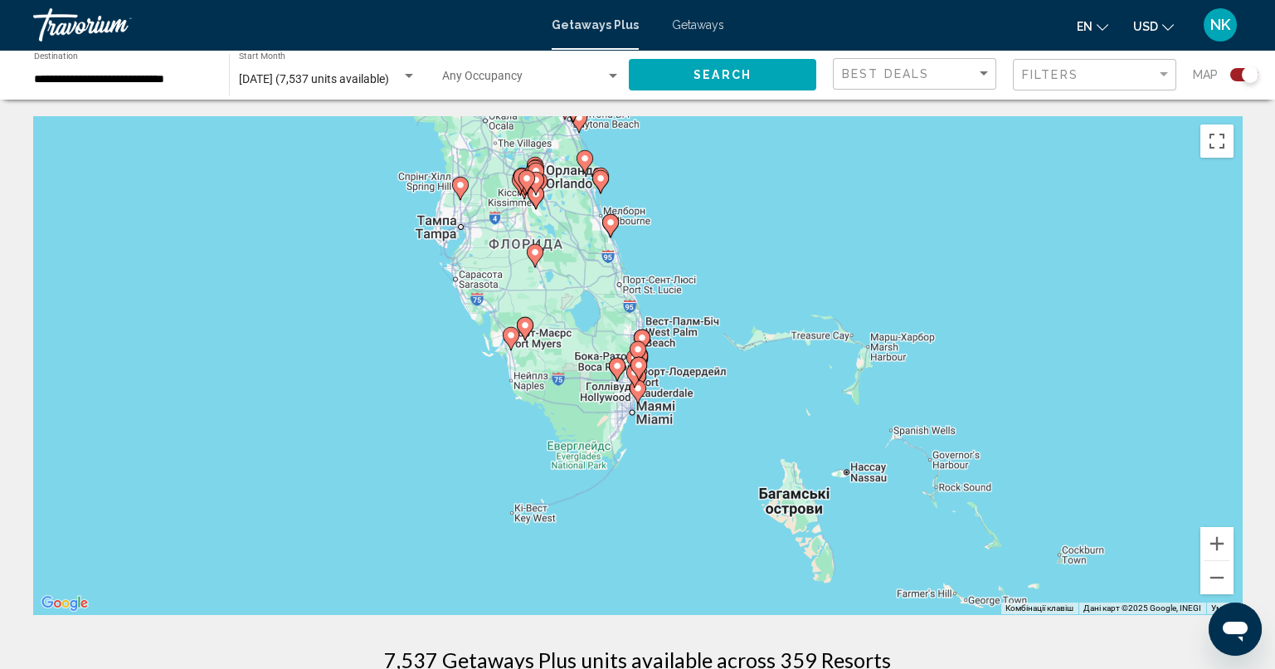
click at [637, 377] on icon "Main content" at bounding box center [638, 368] width 17 height 23
type input "**********"
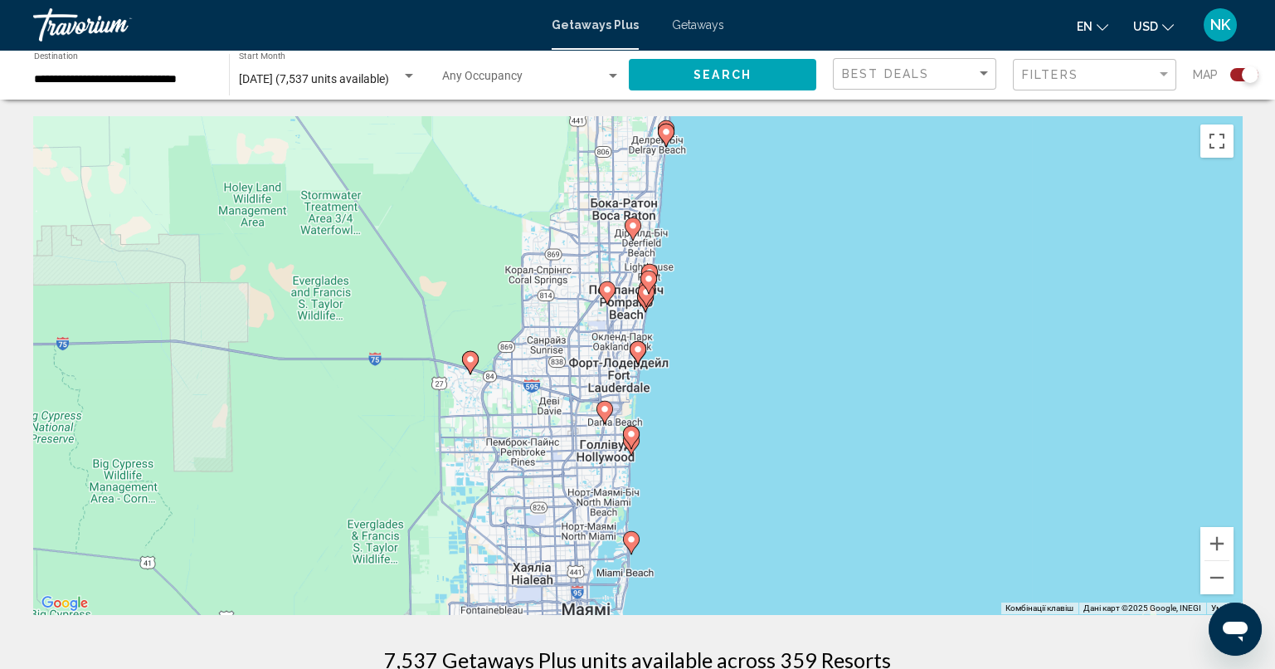
click at [632, 543] on icon "Main content" at bounding box center [630, 543] width 15 height 22
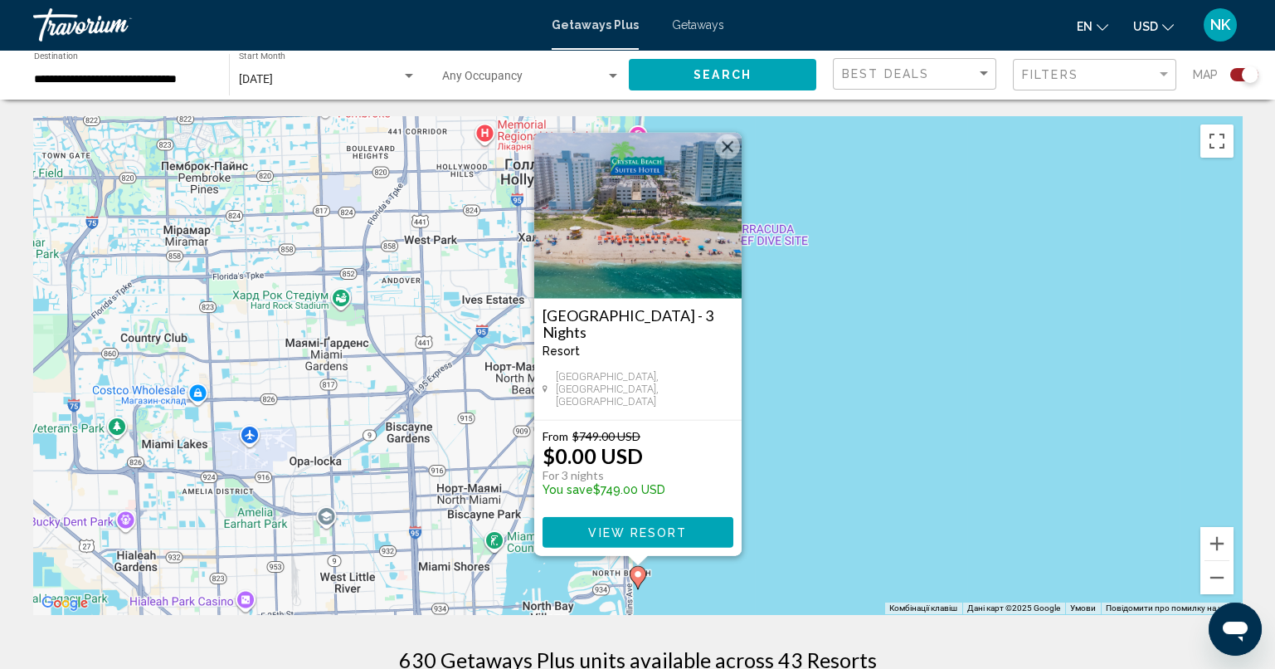
click at [722, 153] on button "Закрити" at bounding box center [727, 146] width 25 height 25
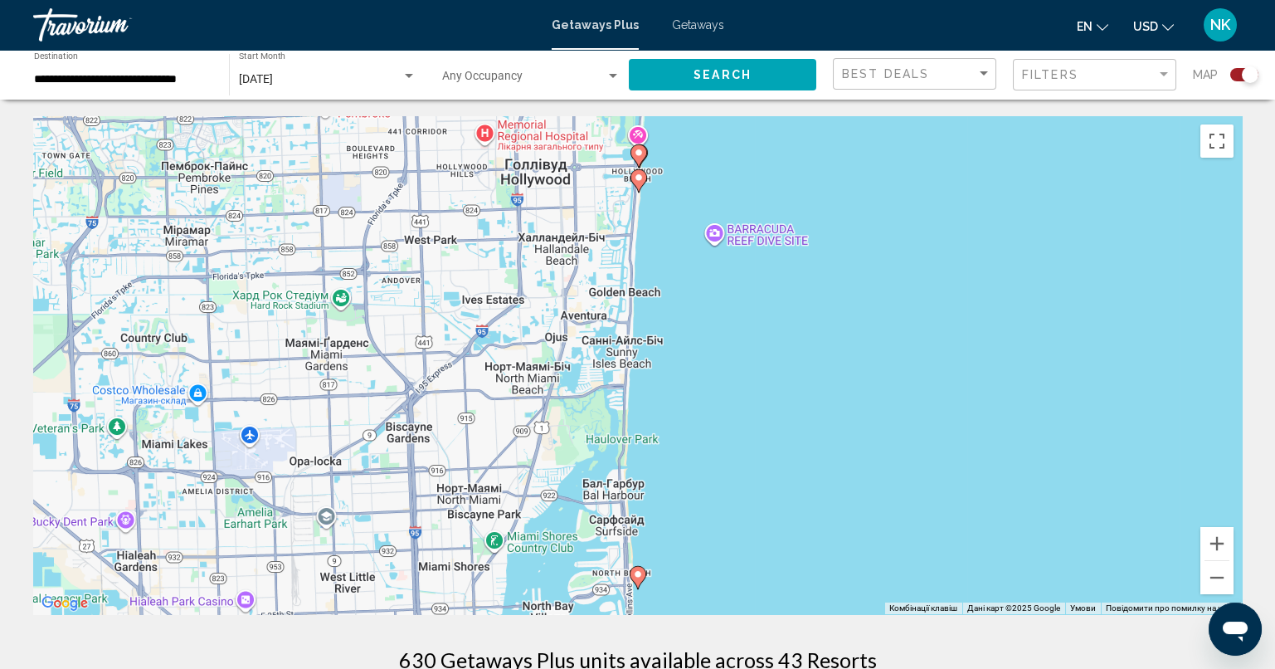
click at [637, 150] on image "Main content" at bounding box center [639, 153] width 10 height 10
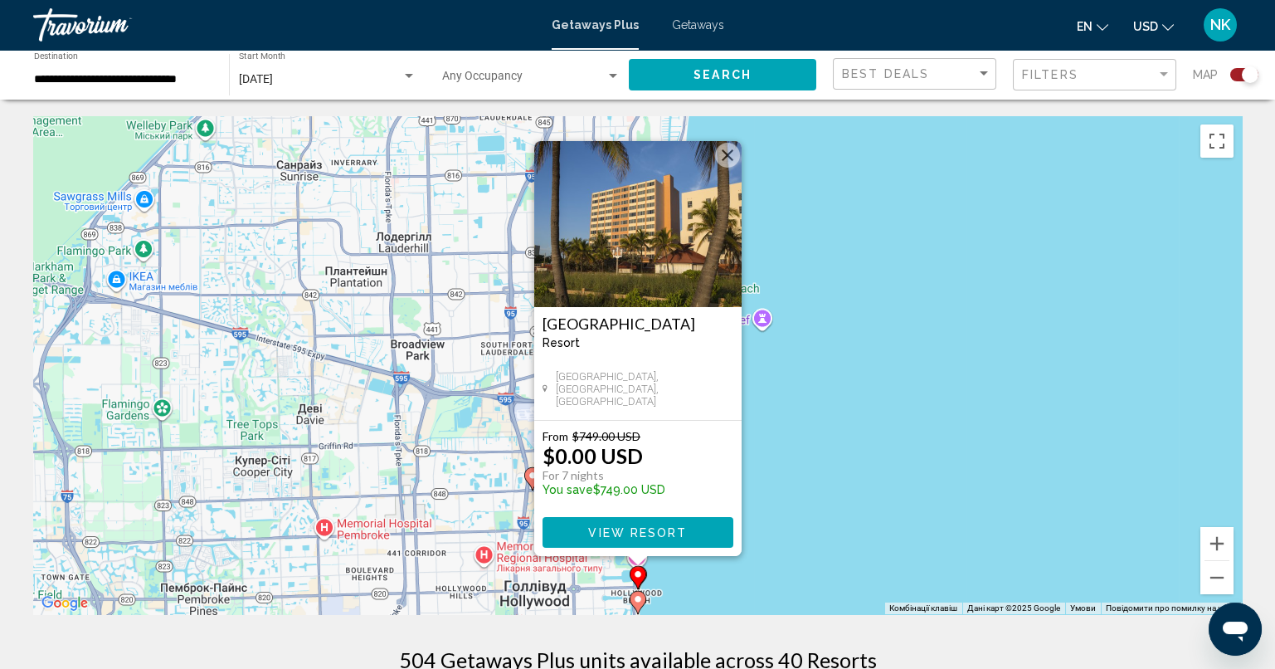
click at [728, 154] on button "Закрити" at bounding box center [727, 155] width 25 height 25
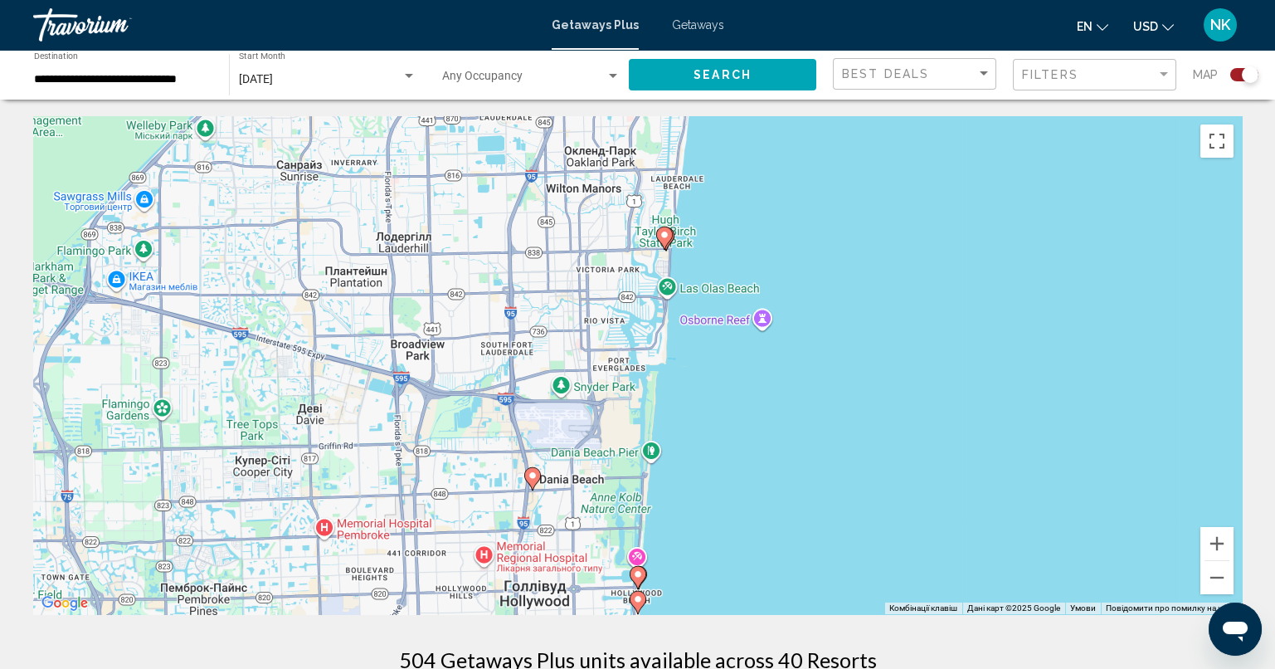
click at [664, 235] on image "Main content" at bounding box center [664, 235] width 10 height 10
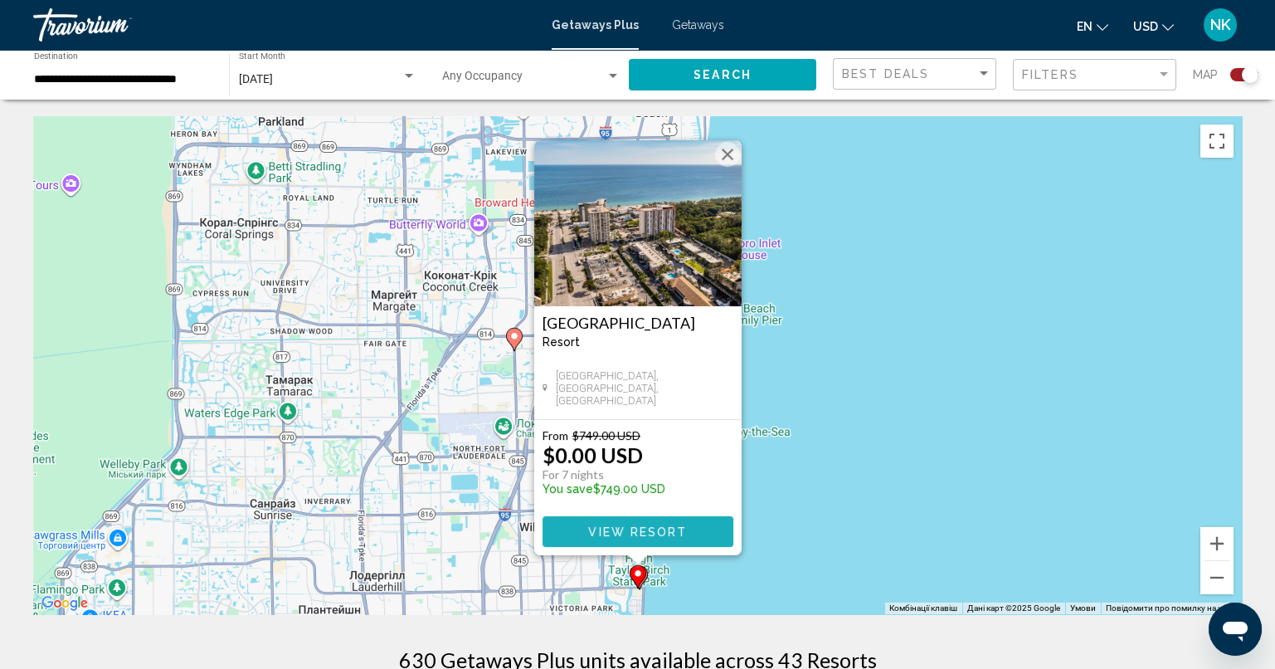
click at [672, 530] on span "View Resort" at bounding box center [637, 531] width 99 height 13
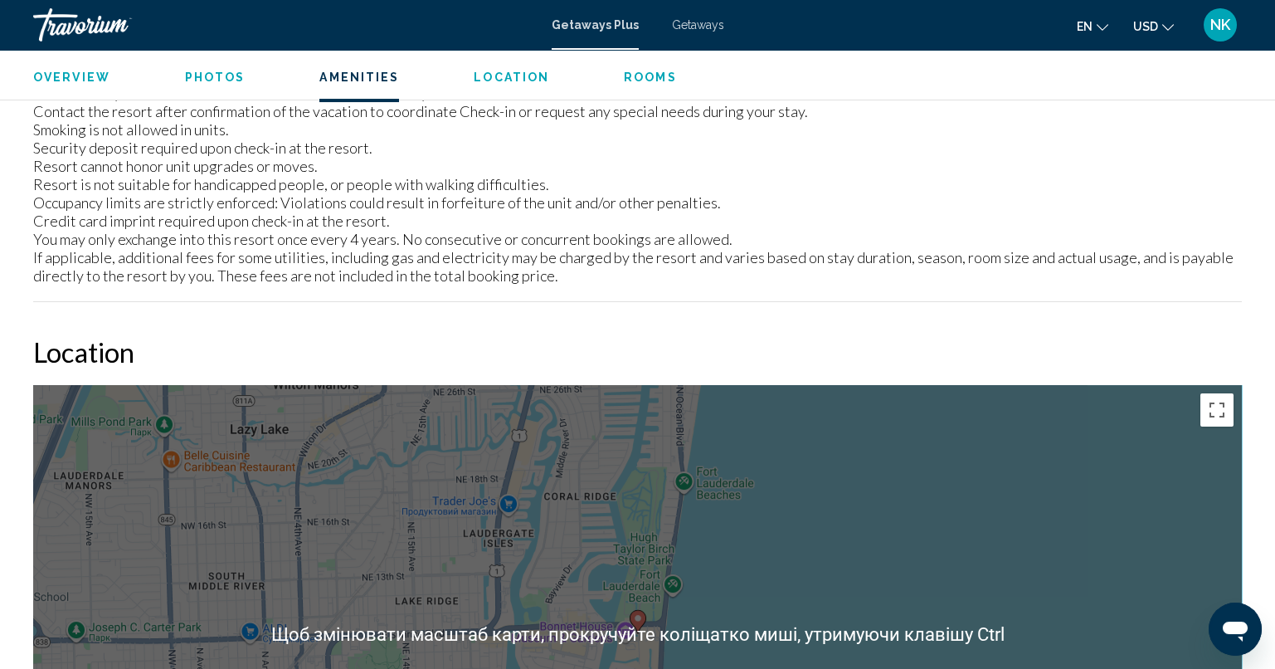
scroll to position [2016, 0]
